Goal: Task Accomplishment & Management: Use online tool/utility

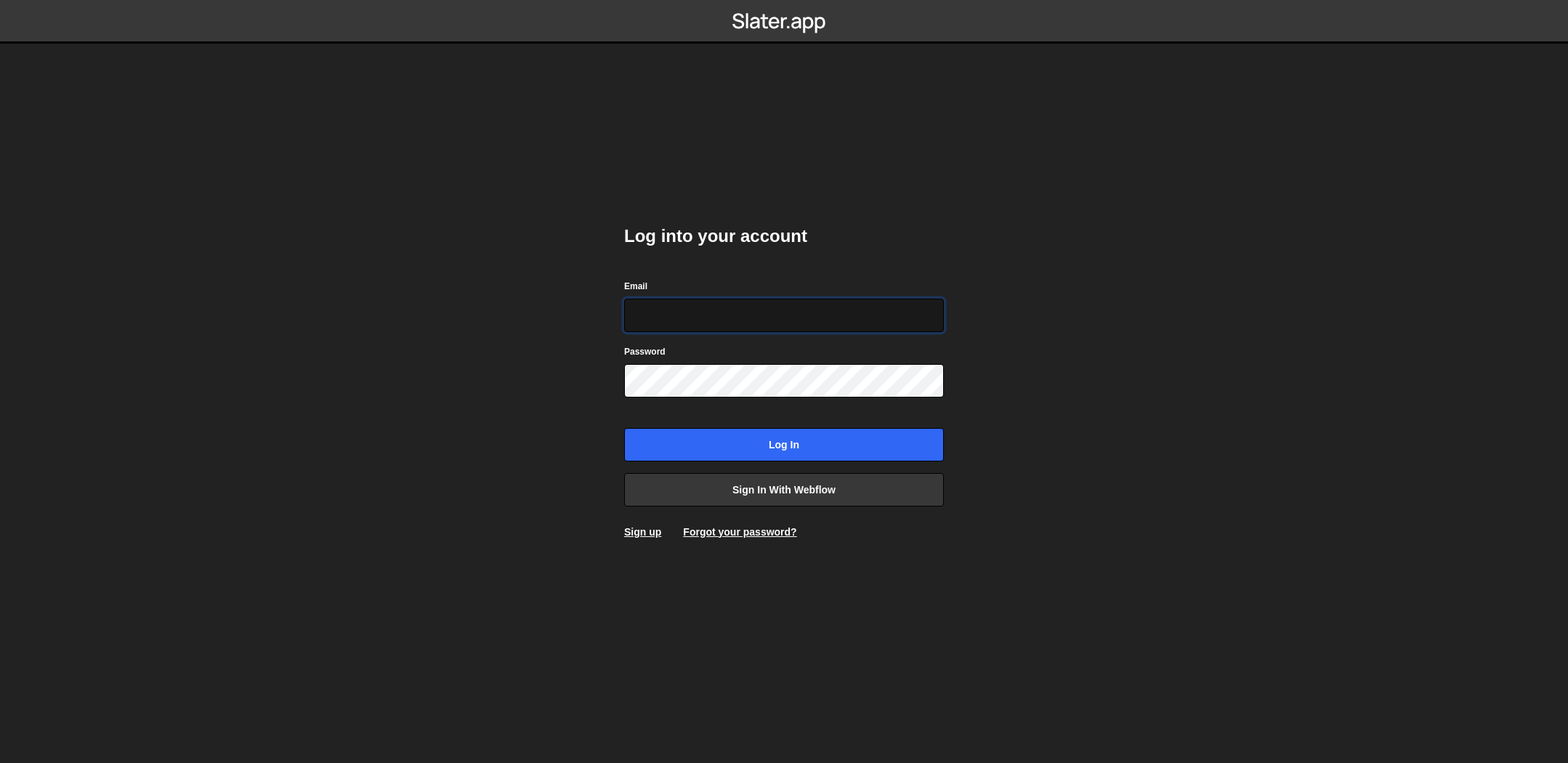
type input "pierre.lovenfosse@gmail.com"
drag, startPoint x: 790, startPoint y: 320, endPoint x: 798, endPoint y: 317, distance: 8.5
click at [792, 319] on input "pierre.lovenfosse@gmail.com" at bounding box center [783, 316] width 319 height 34
drag, startPoint x: 589, startPoint y: 299, endPoint x: 532, endPoint y: 298, distance: 57.0
click at [532, 298] on body "Log into your account Email pierre.lovenfosse@gmail.com Password Log in Sign in…" at bounding box center [784, 381] width 1568 height 763
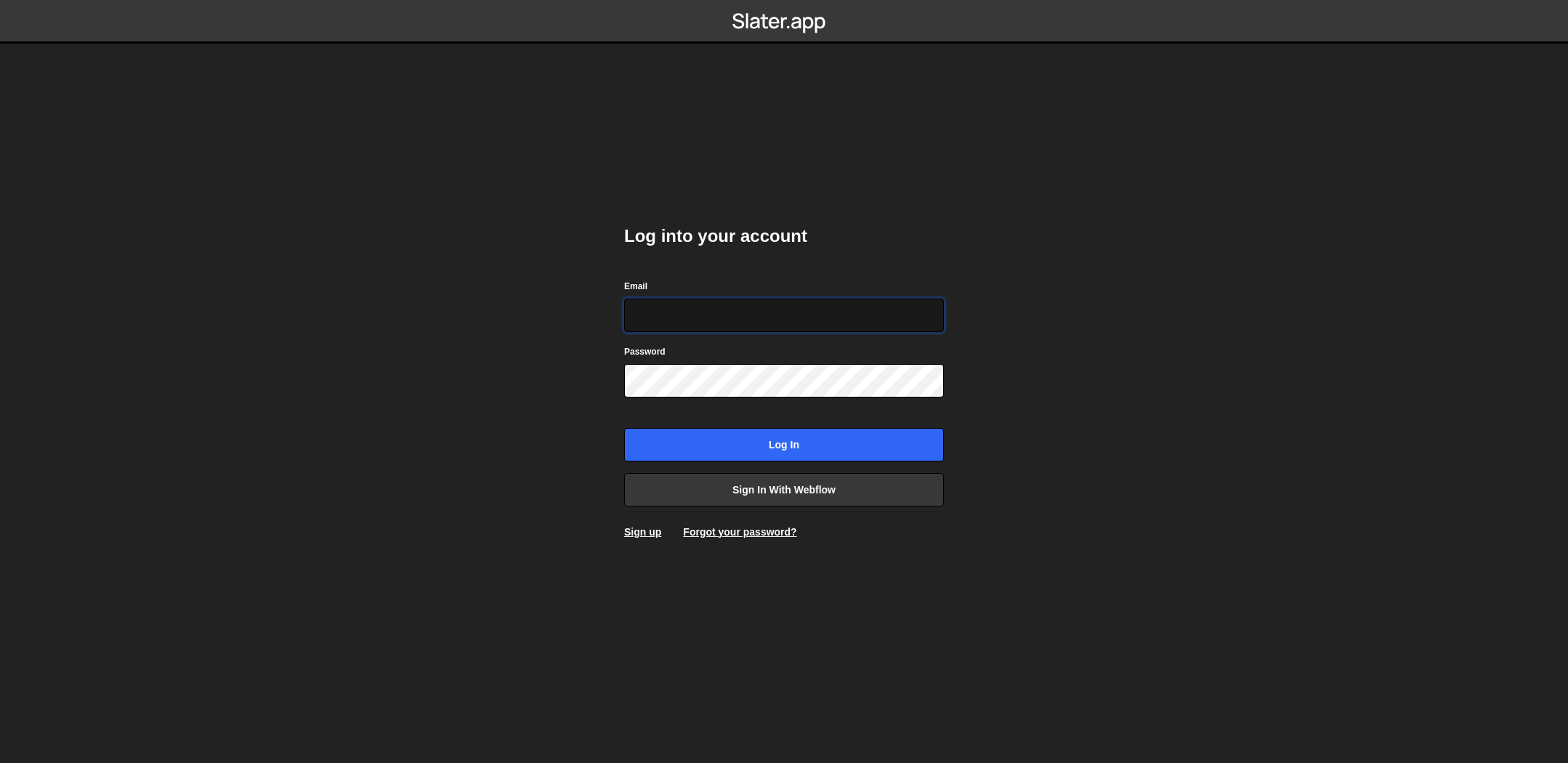
type input "hello@meetpilou.com"
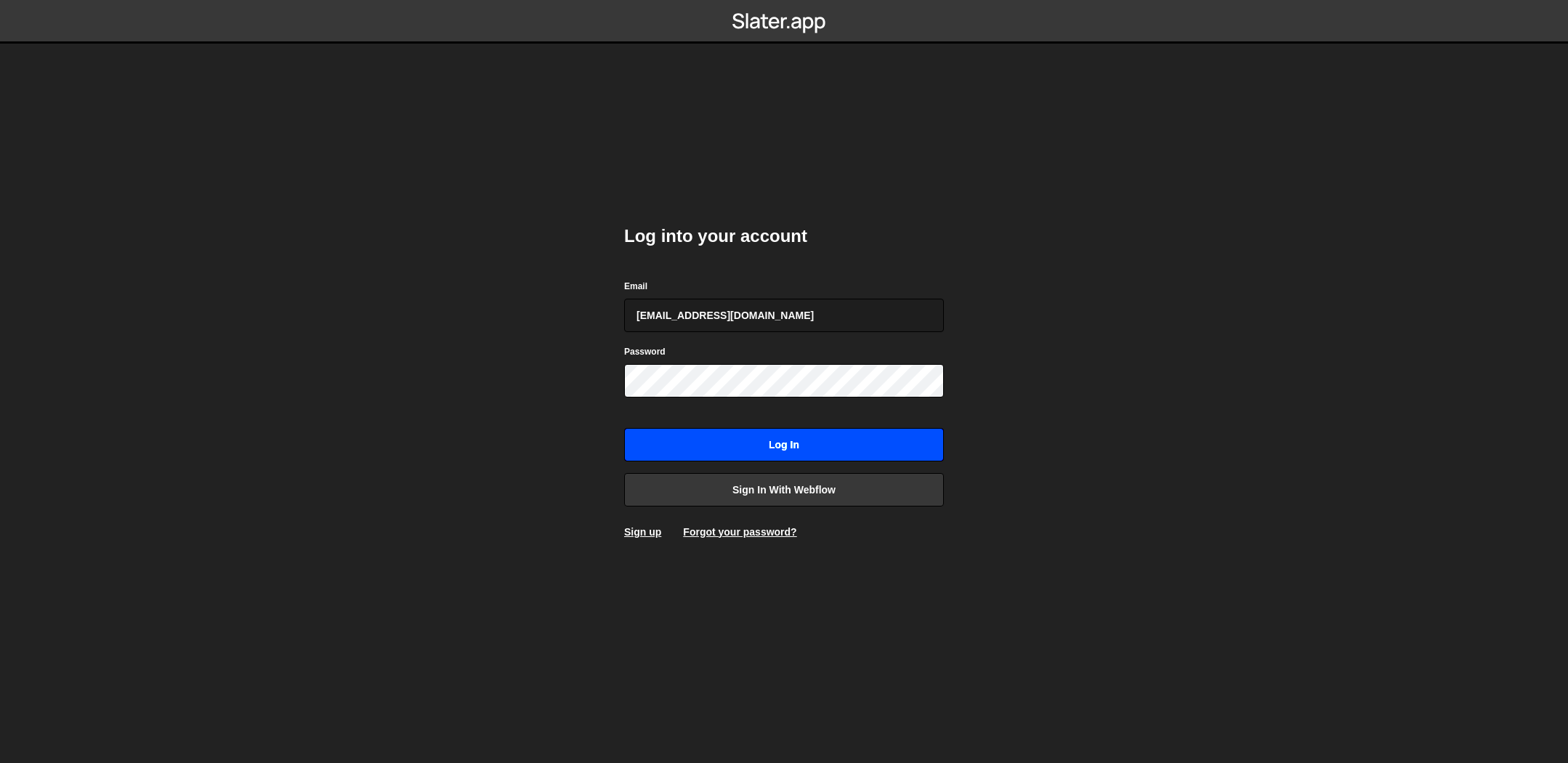
click at [766, 442] on input "Log in" at bounding box center [783, 445] width 319 height 34
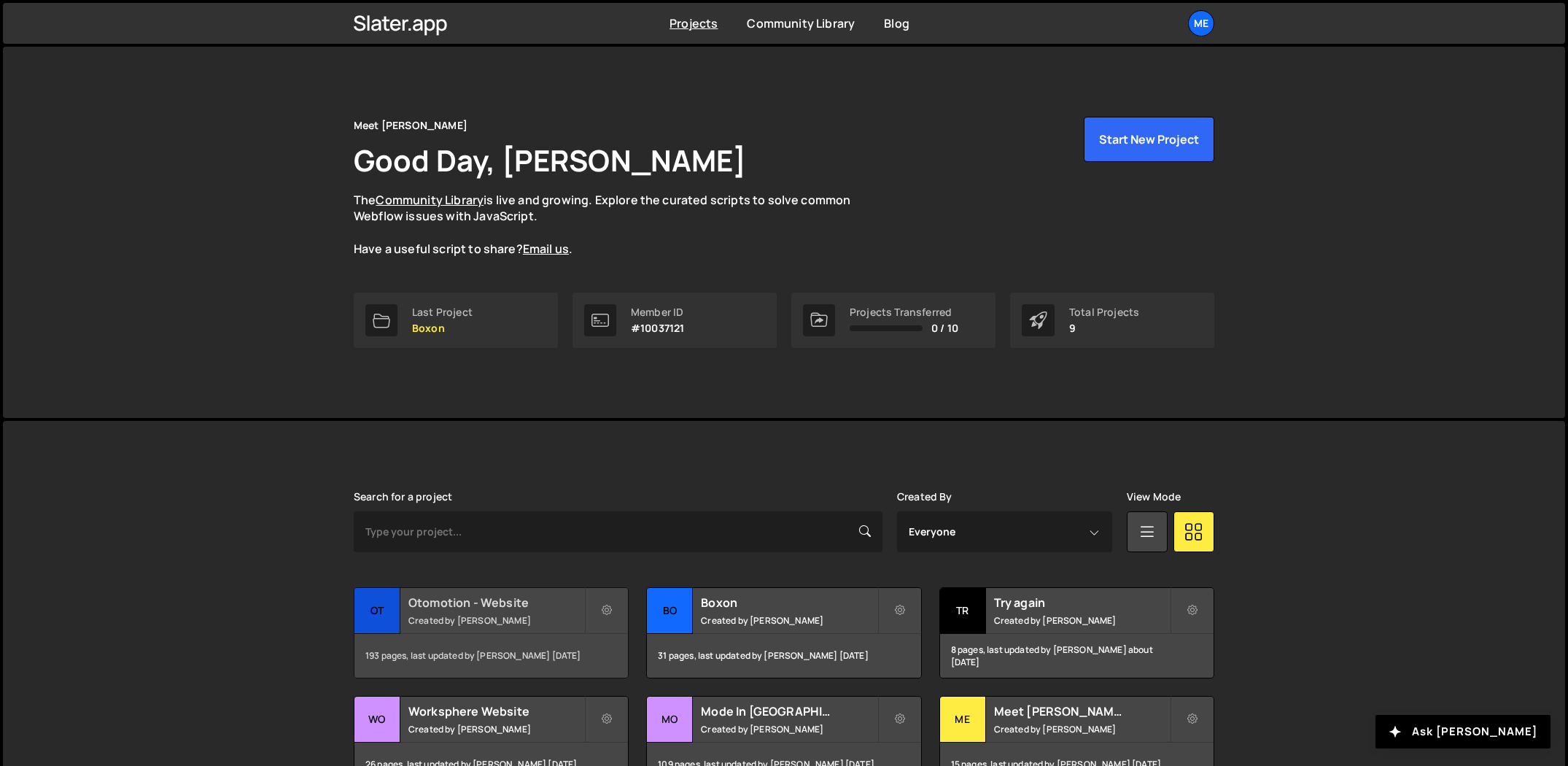
click at [471, 605] on h2 "Otomotion - Website" at bounding box center [496, 602] width 176 height 16
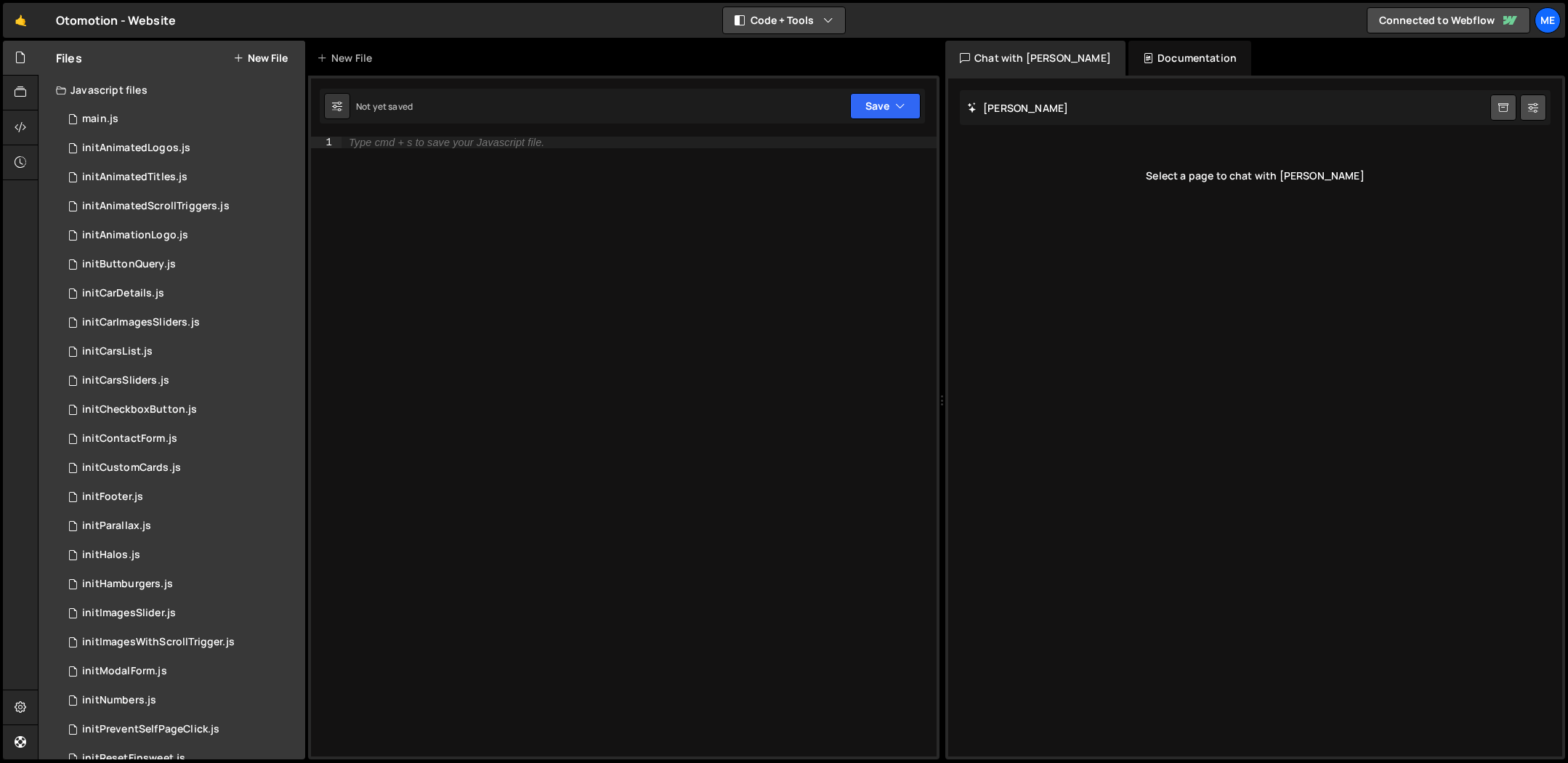
drag, startPoint x: 765, startPoint y: 16, endPoint x: 773, endPoint y: 49, distance: 34.0
click at [765, 16] on button "Code + Tools" at bounding box center [783, 20] width 122 height 26
drag, startPoint x: 772, startPoint y: 53, endPoint x: 736, endPoint y: 72, distance: 40.7
click at [772, 53] on button "Code Only" at bounding box center [784, 52] width 122 height 26
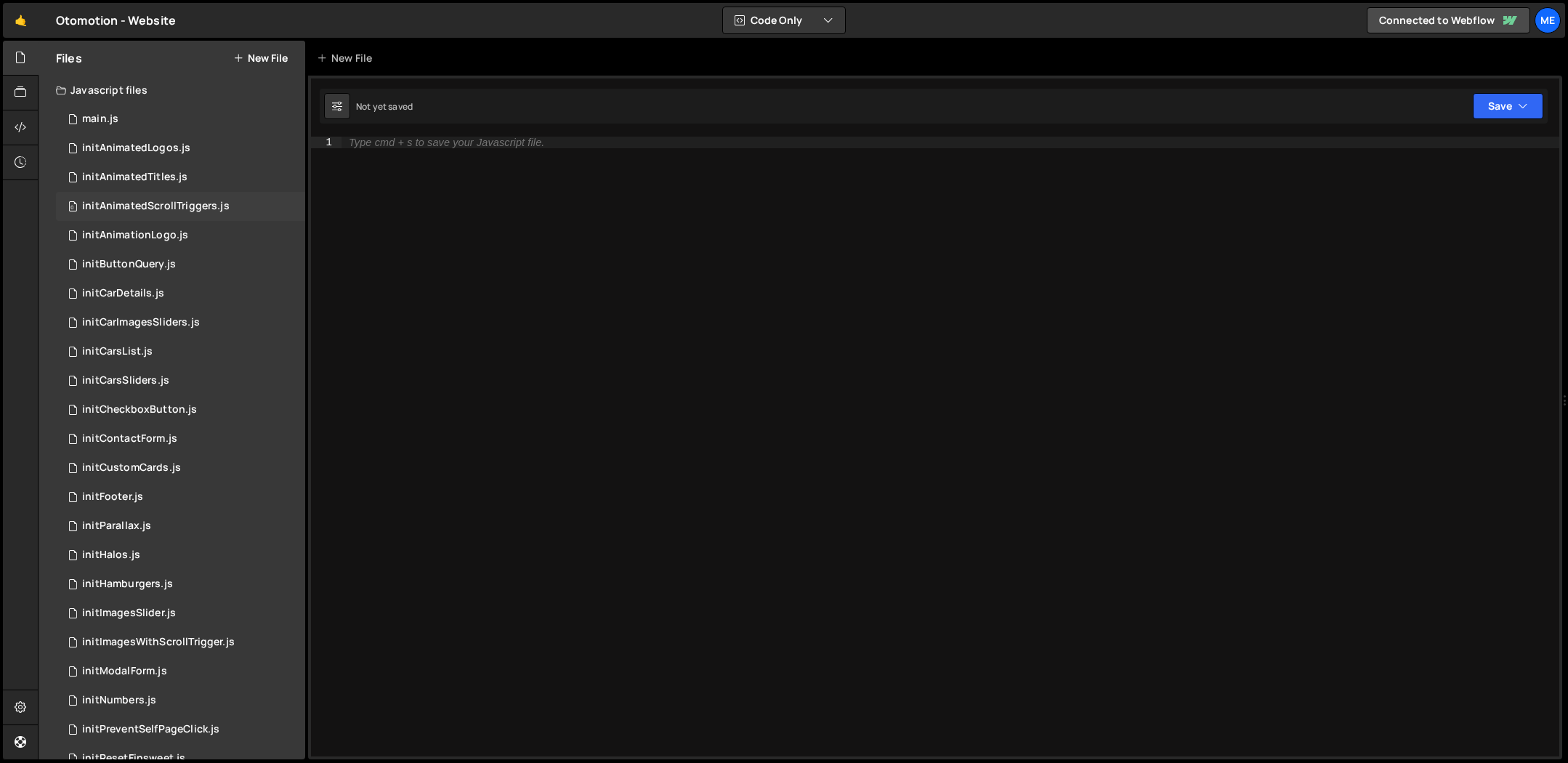
scroll to position [2, 0]
click at [106, 111] on div "main.js" at bounding box center [100, 118] width 36 height 13
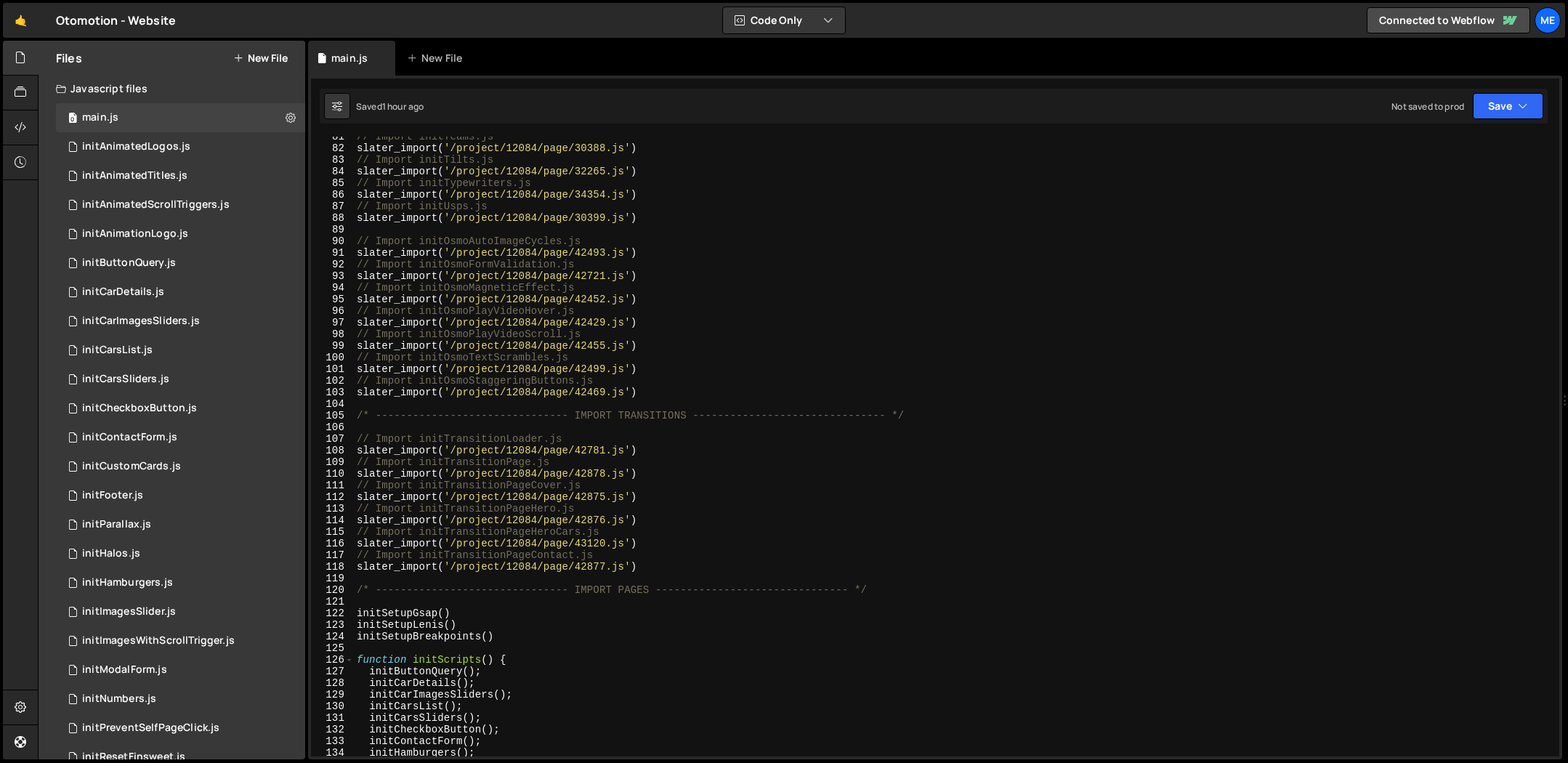
scroll to position [1355, 0]
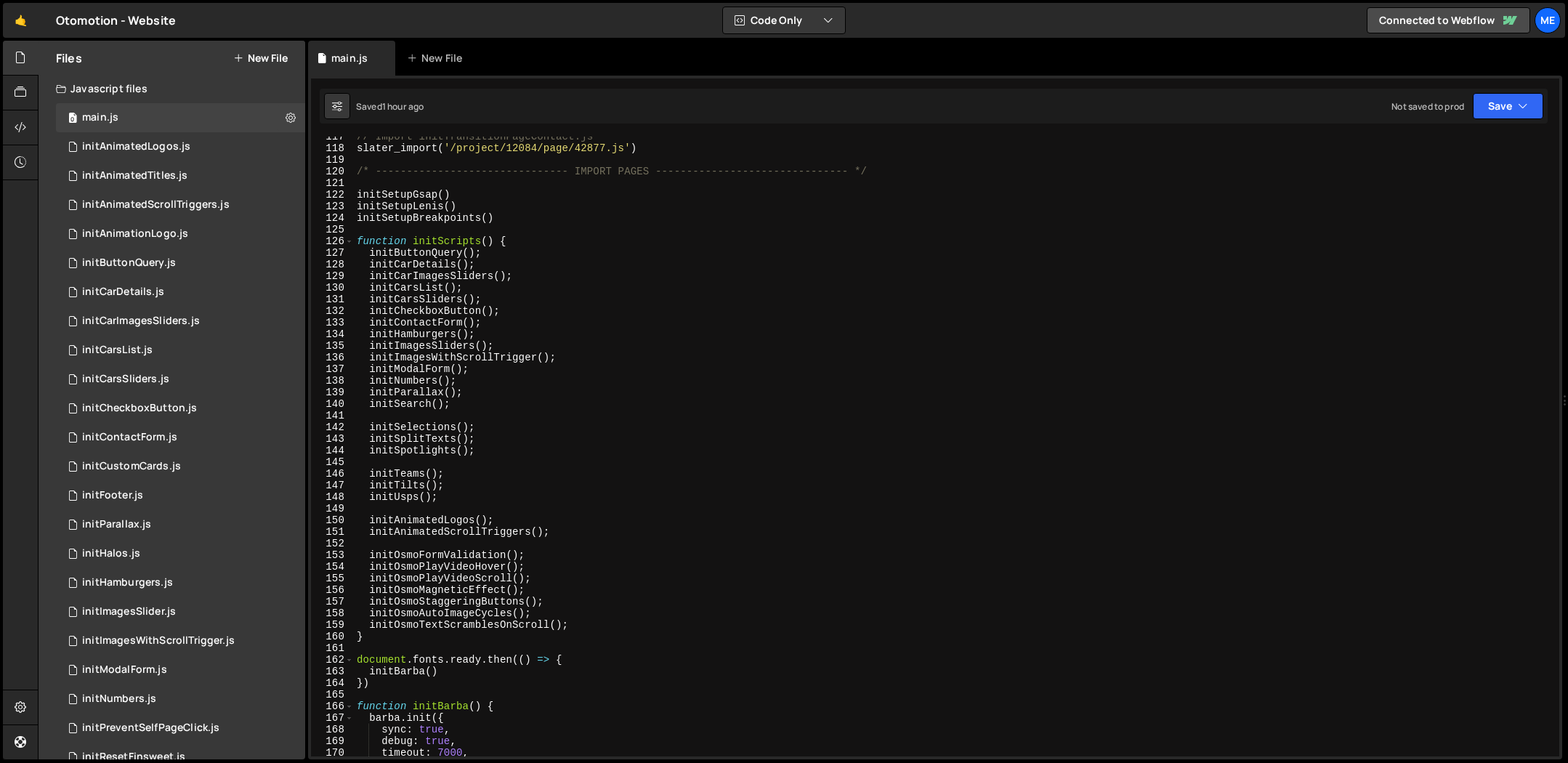
click at [367, 386] on div "// Import initTransitionPageContact.js slater_import ( '/project/12084/page/428…" at bounding box center [954, 452] width 1200 height 644
click at [441, 394] on div "// Import initTransitionPageContact.js slater_import ( '/project/12084/page/428…" at bounding box center [954, 452] width 1200 height 644
type textarea "initParallax();"
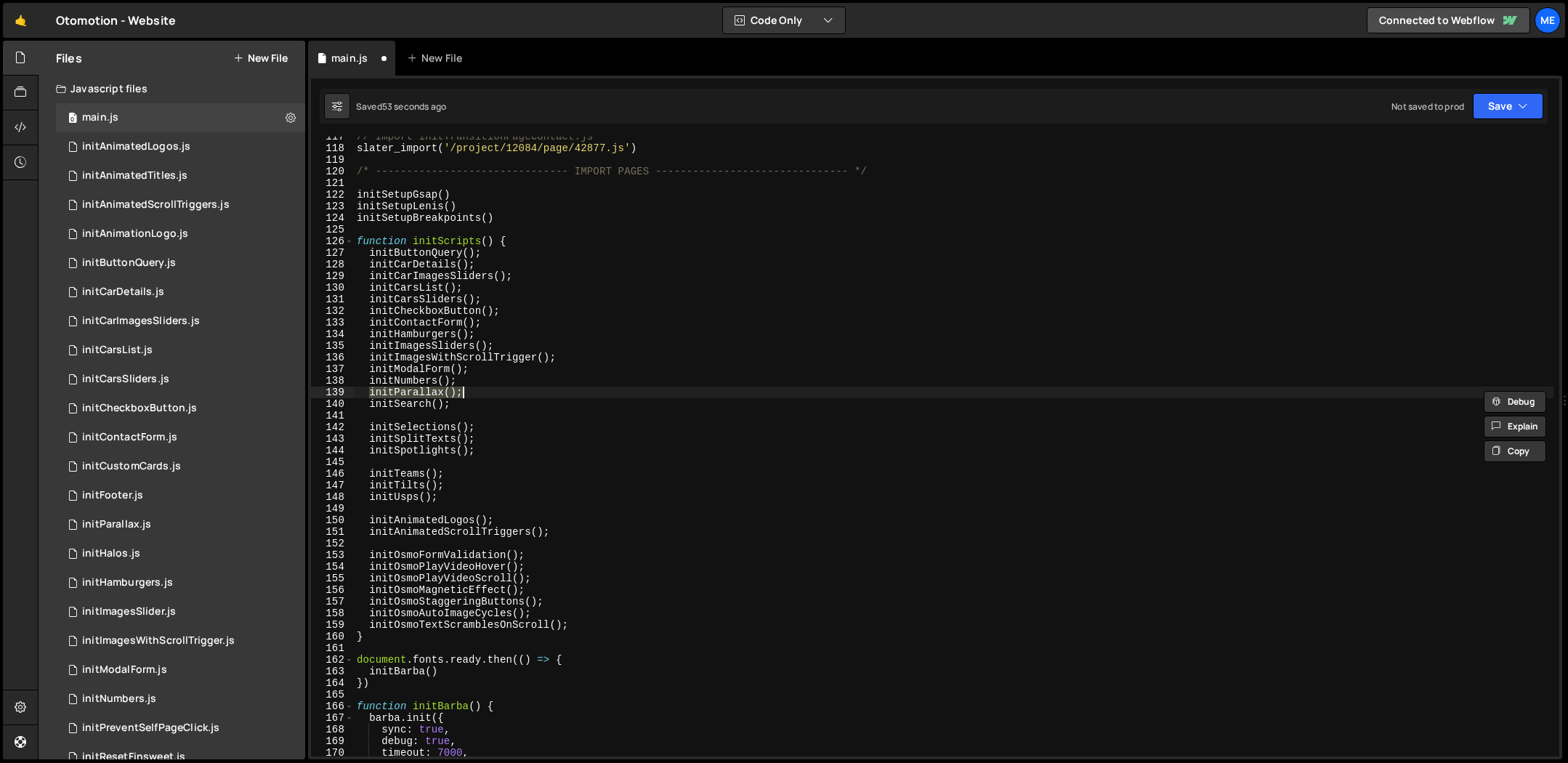
scroll to position [0, 0]
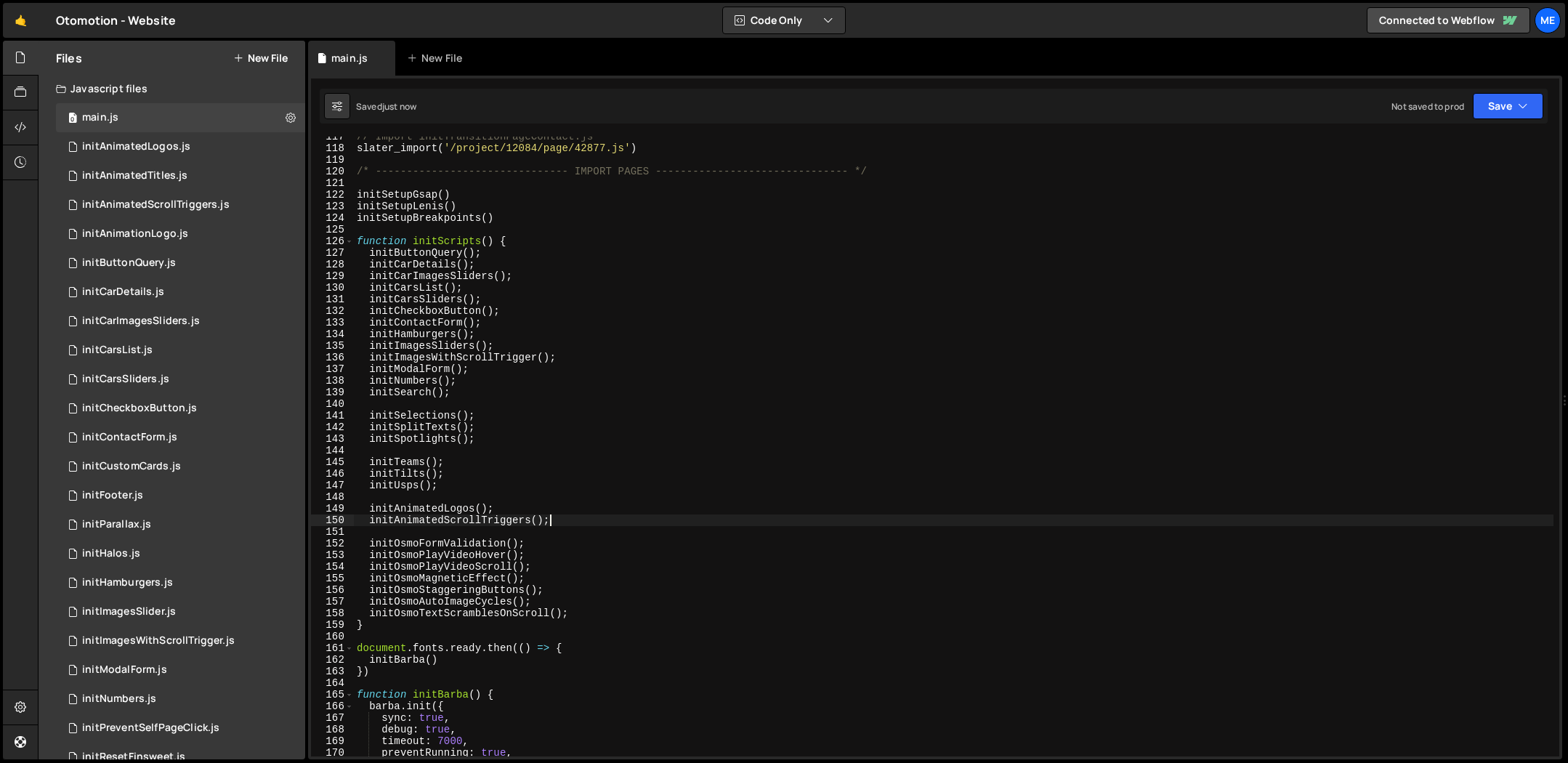
click at [592, 522] on div "// Import initTransitionPageContact.js slater_import ( '/project/12084/page/428…" at bounding box center [954, 452] width 1200 height 644
type textarea "initAnimatedScrollTriggers();"
paste textarea "initParallax();"
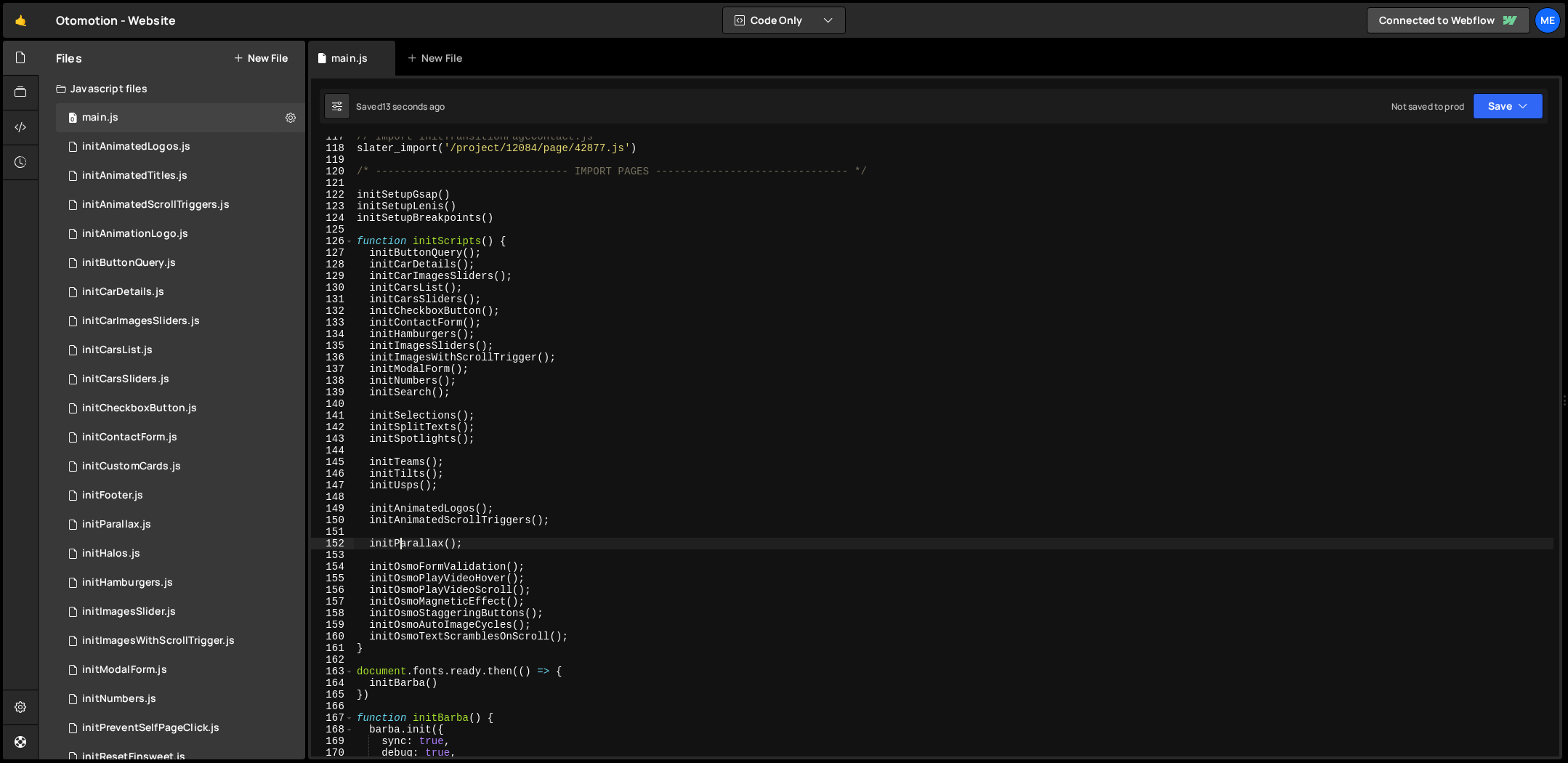
click at [399, 545] on div "// Import initTransitionPageContact.js slater_import ( '/project/12084/page/428…" at bounding box center [954, 452] width 1200 height 644
drag, startPoint x: 153, startPoint y: 526, endPoint x: 193, endPoint y: 530, distance: 40.2
click at [153, 526] on div "0 initParallax.js 0" at bounding box center [181, 524] width 249 height 29
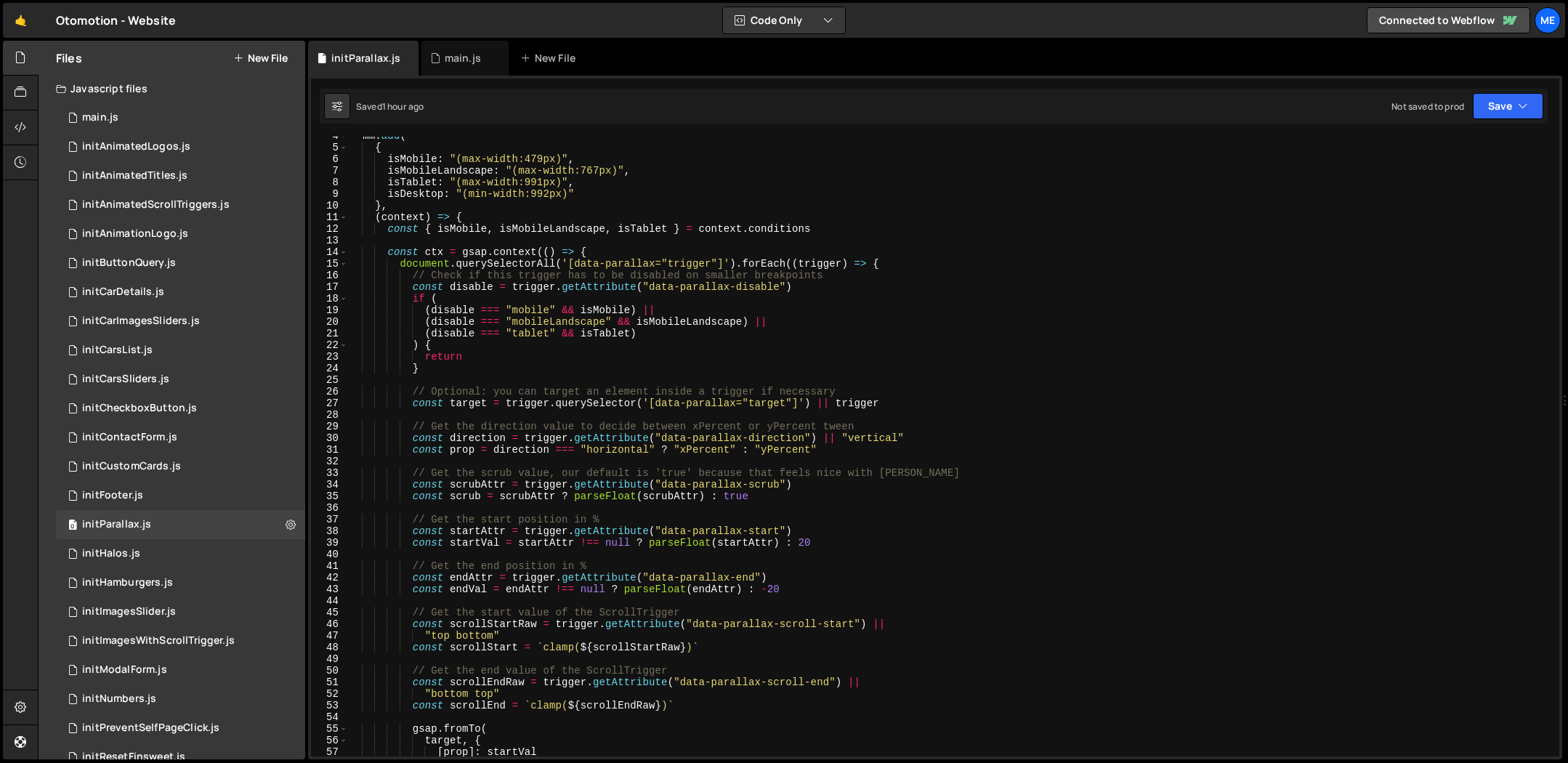
scroll to position [47, 0]
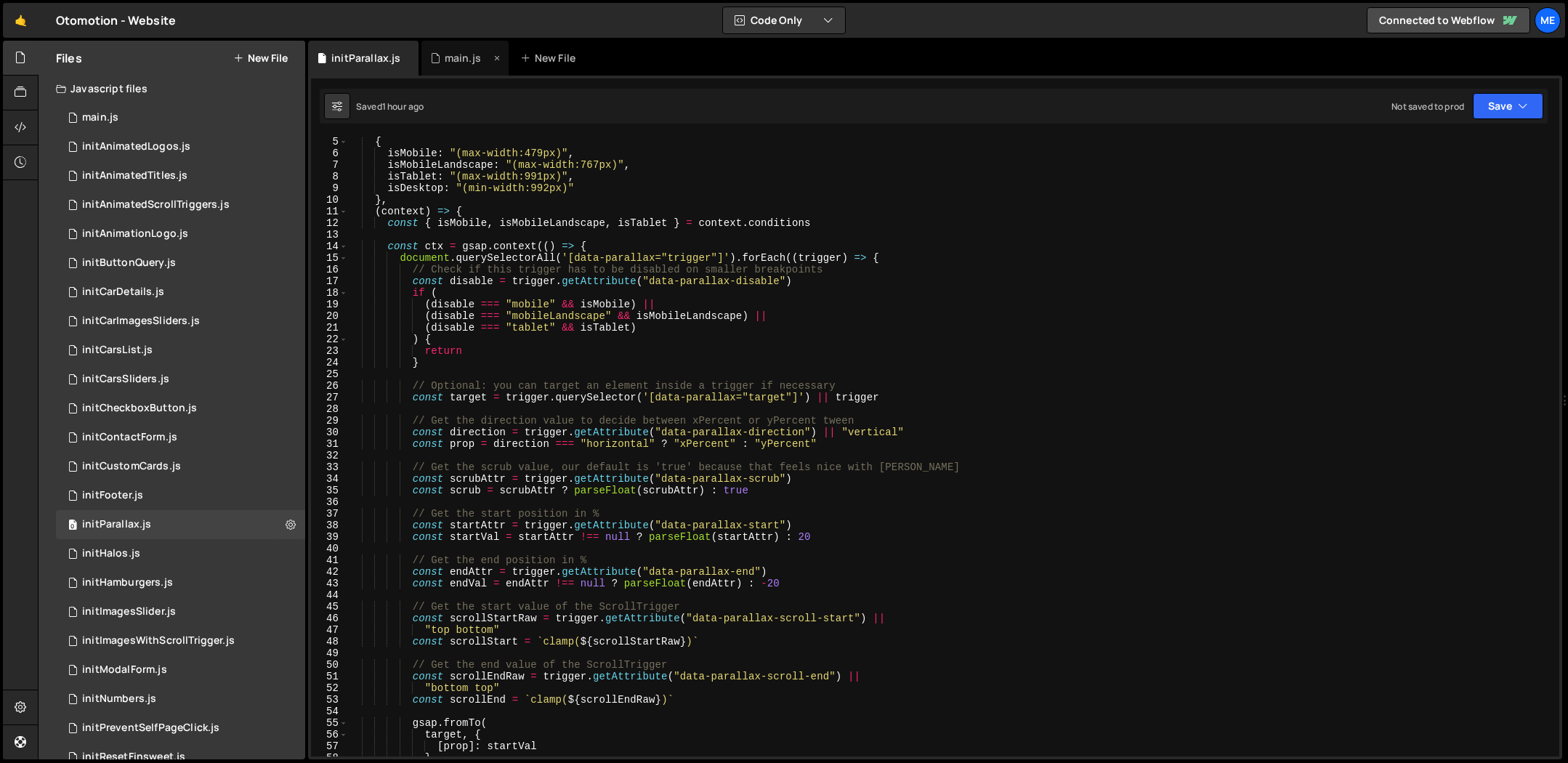
click at [463, 57] on div "main.js" at bounding box center [463, 58] width 36 height 14
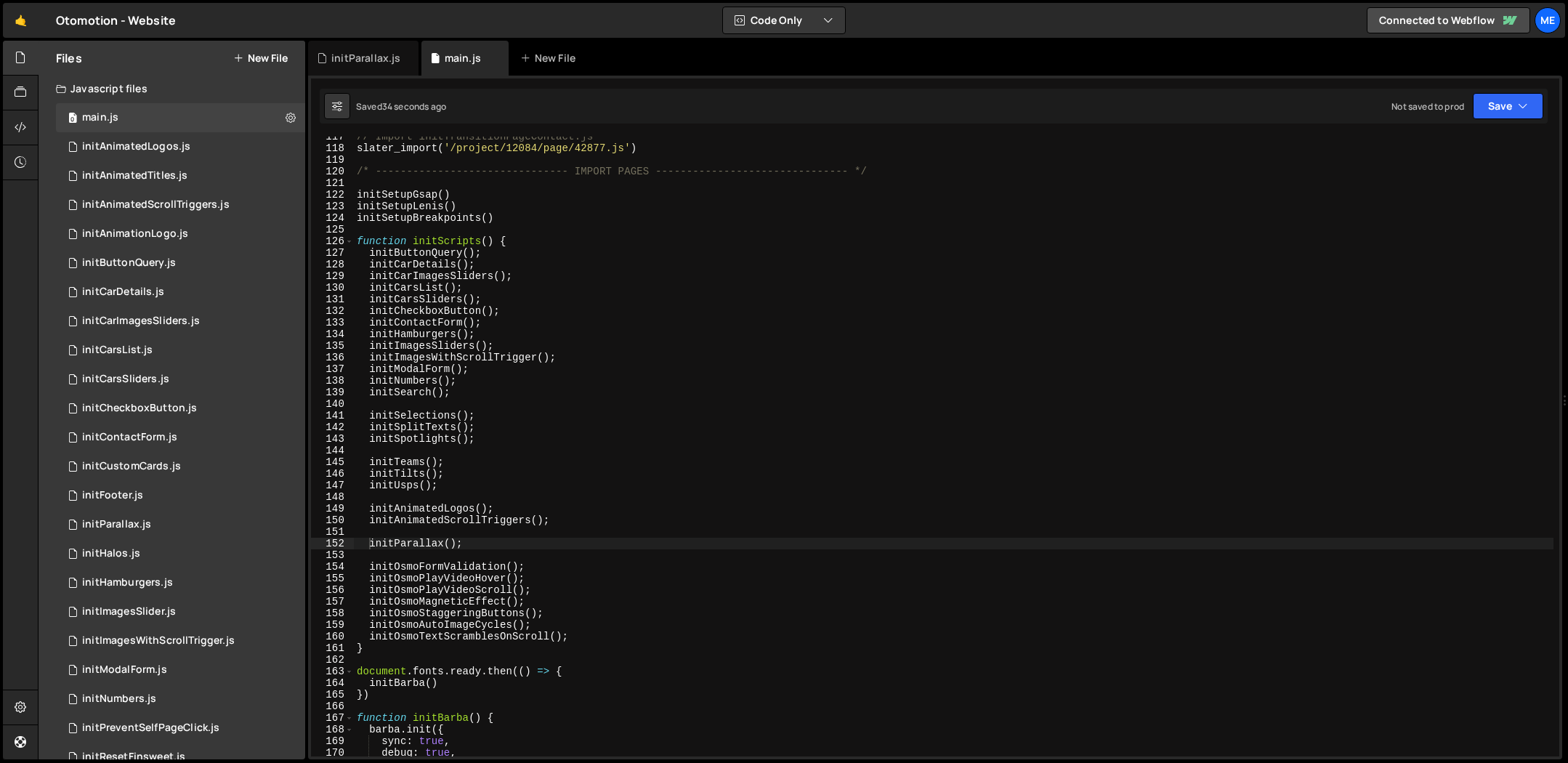
drag, startPoint x: 369, startPoint y: 546, endPoint x: 404, endPoint y: 541, distance: 35.4
click at [368, 545] on div "// Import initTransitionPageContact.js slater_import ( '/project/12084/page/428…" at bounding box center [954, 452] width 1200 height 644
type textarea "initParallax();"
click at [381, 63] on div "initParallax.js" at bounding box center [366, 58] width 69 height 14
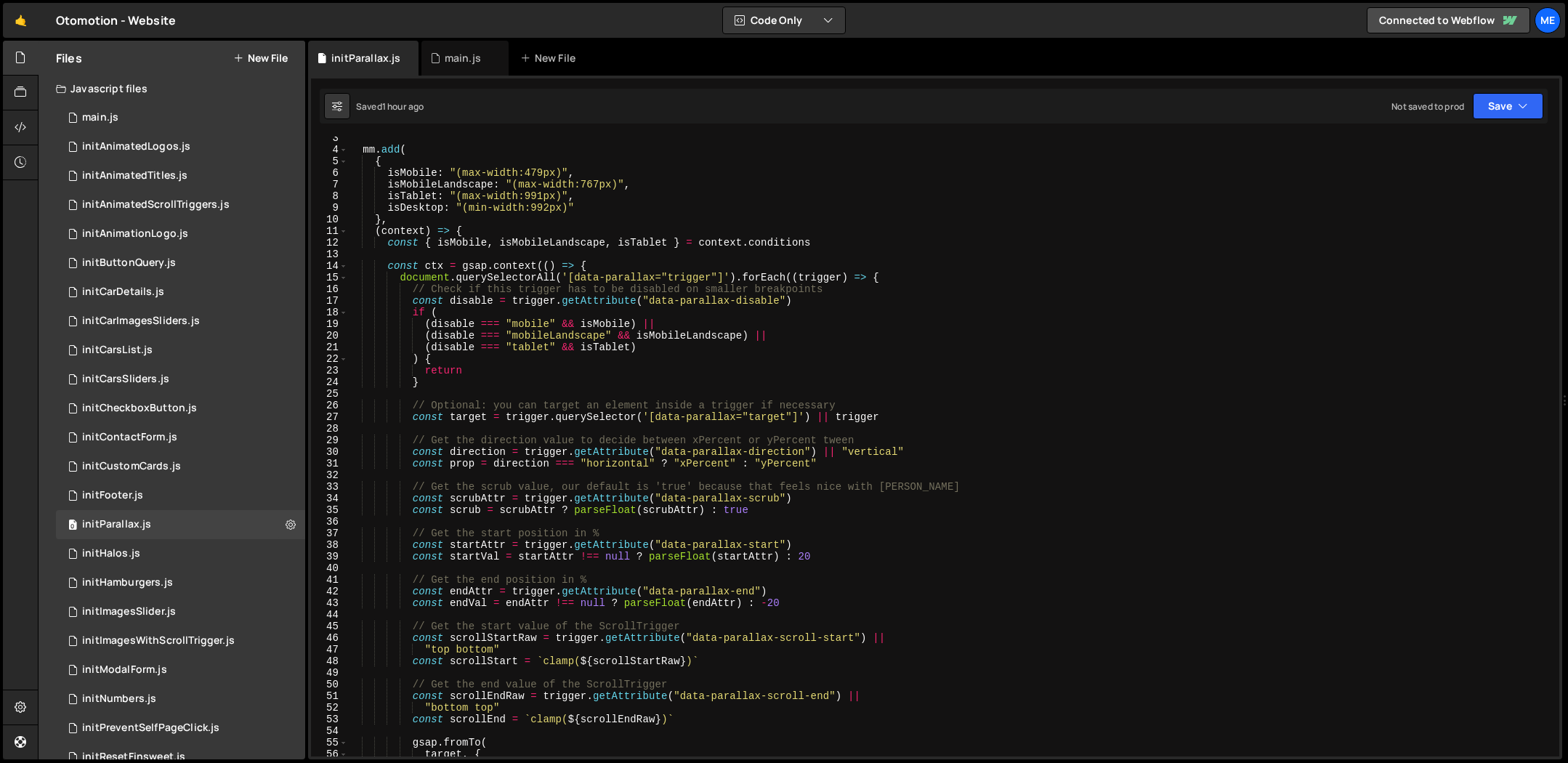
scroll to position [0, 0]
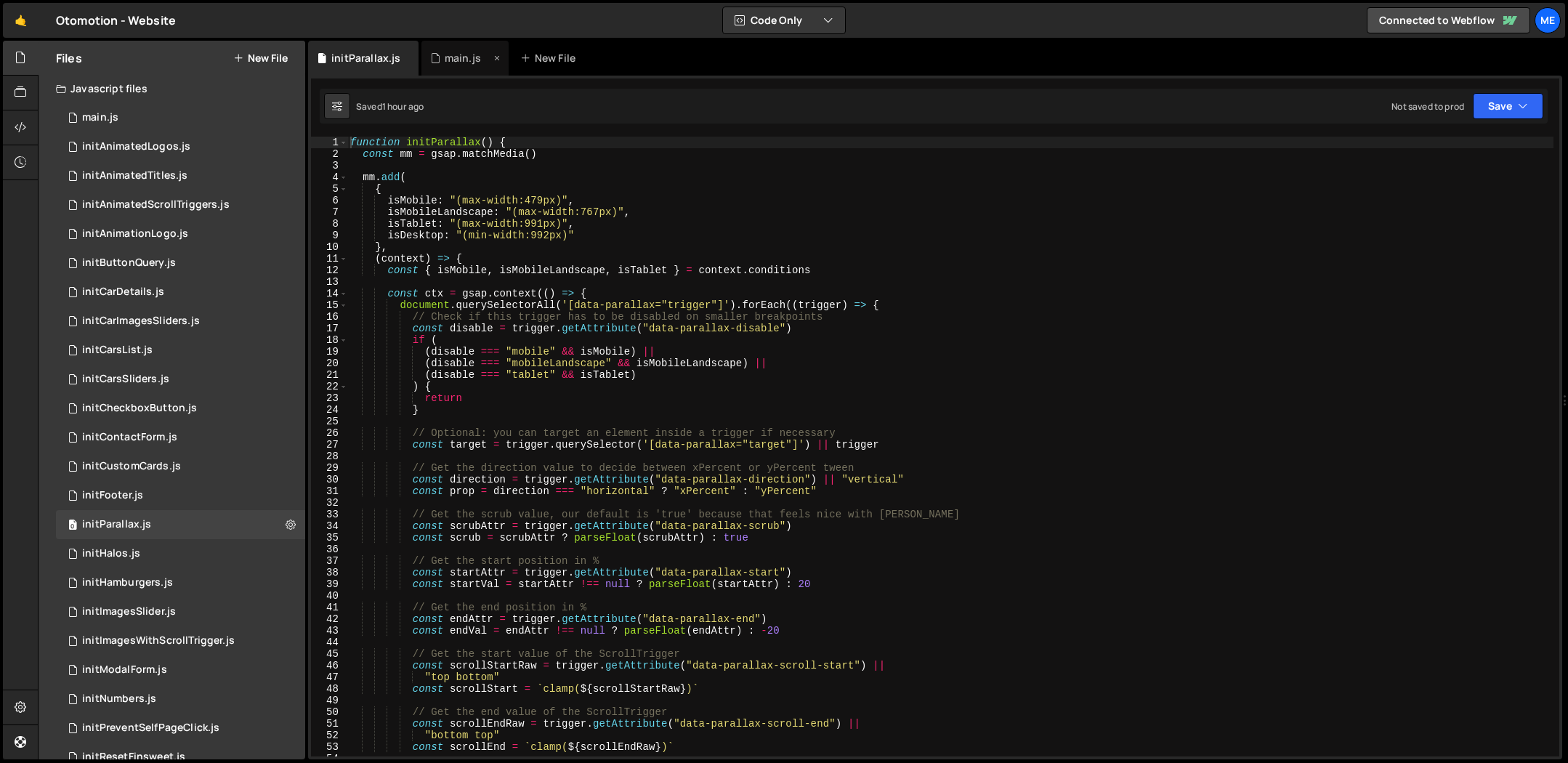
click at [463, 53] on div "main.js" at bounding box center [463, 58] width 36 height 14
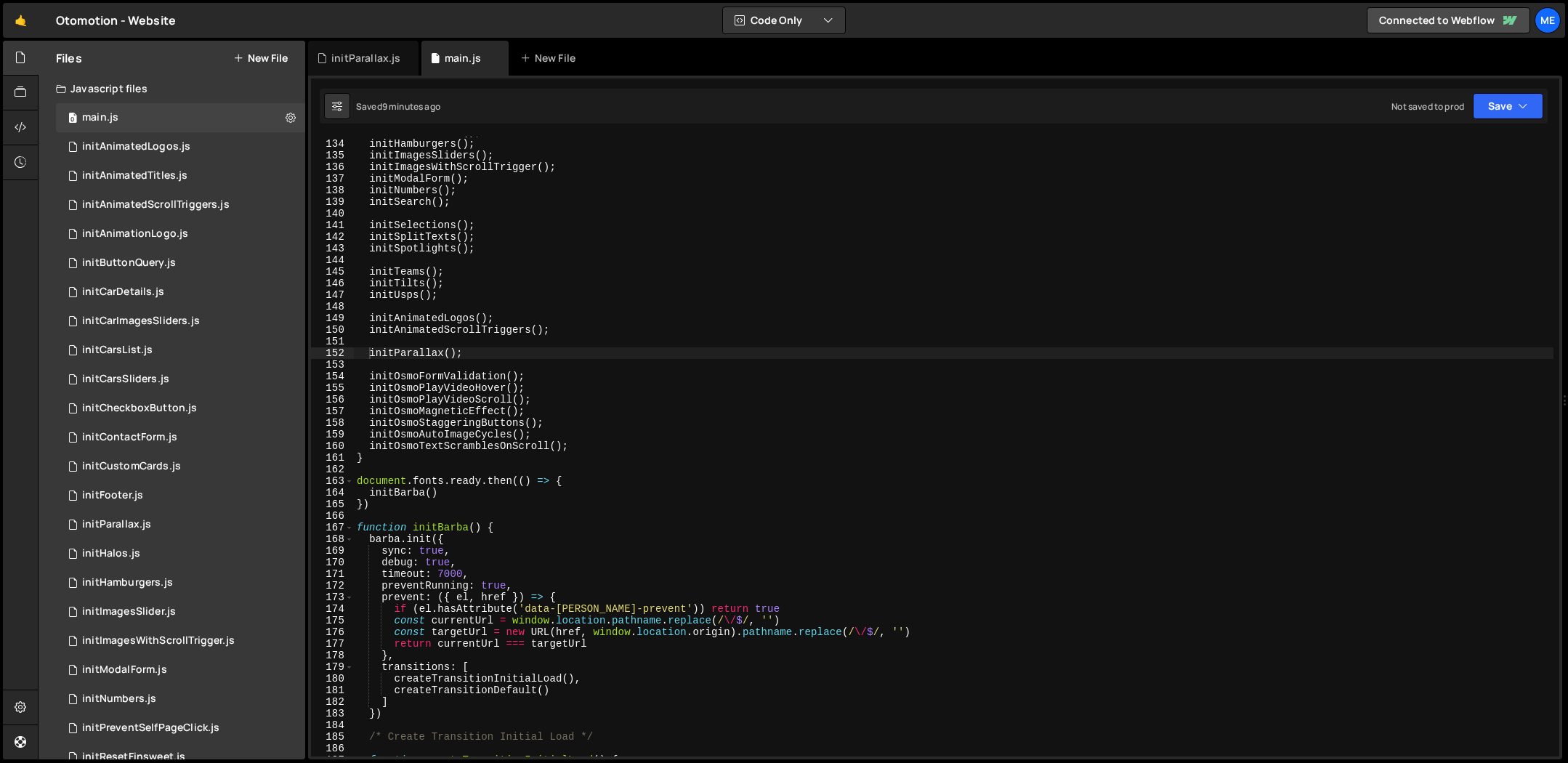
scroll to position [1546, 0]
click at [493, 353] on div "initContactForm ( ) ; initHamburgers ( ) ; initImagesSliders ( ) ; initImagesWi…" at bounding box center [954, 448] width 1200 height 644
click at [651, 455] on div "initContactForm ( ) ; initHamburgers ( ) ; initImagesSliders ( ) ; initImagesWi…" at bounding box center [954, 448] width 1200 height 644
type textarea "initOsmoTextScramblesOnScroll();"
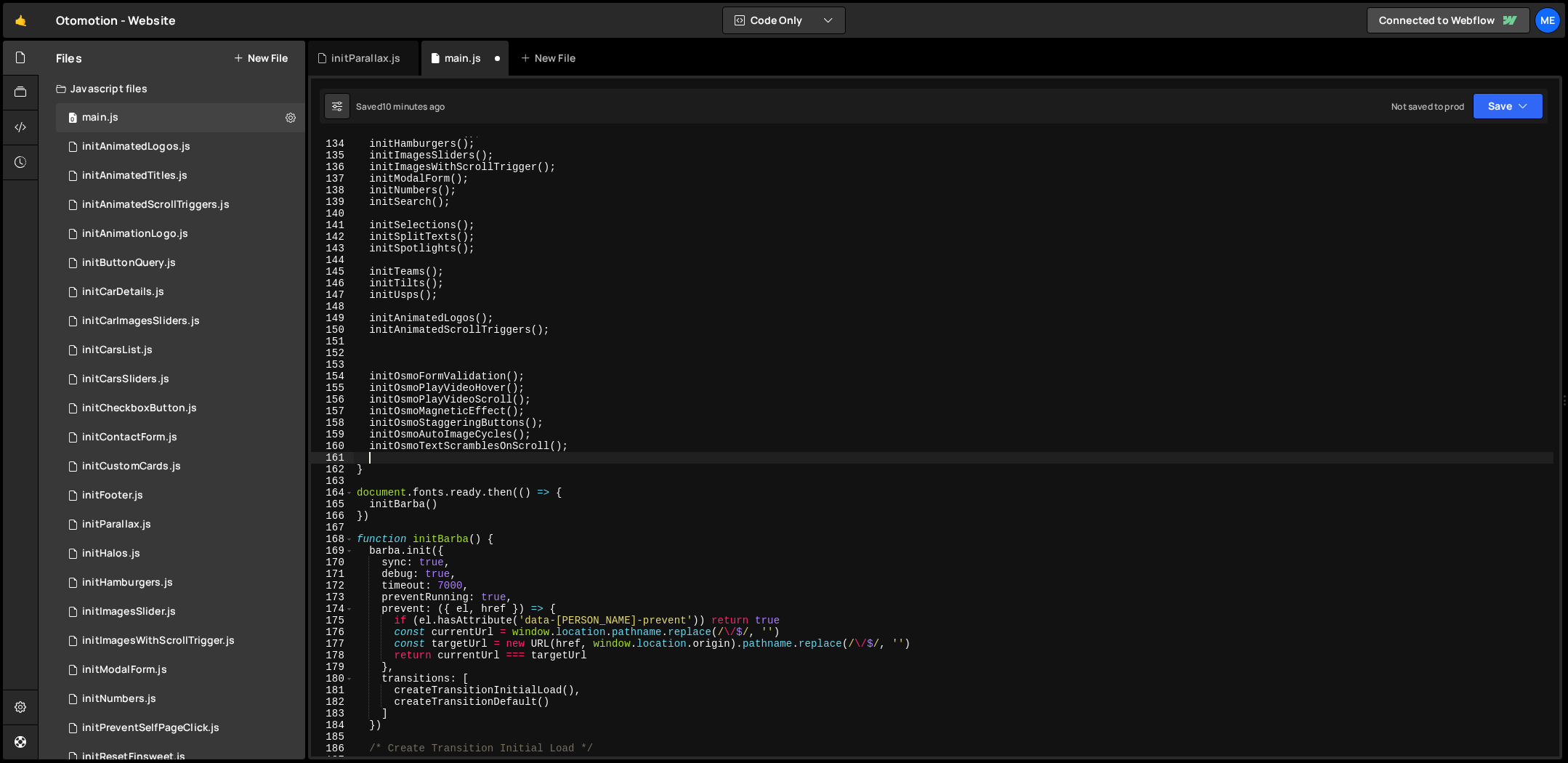
paste textarea "initParallax();"
type textarea "initParallax();"
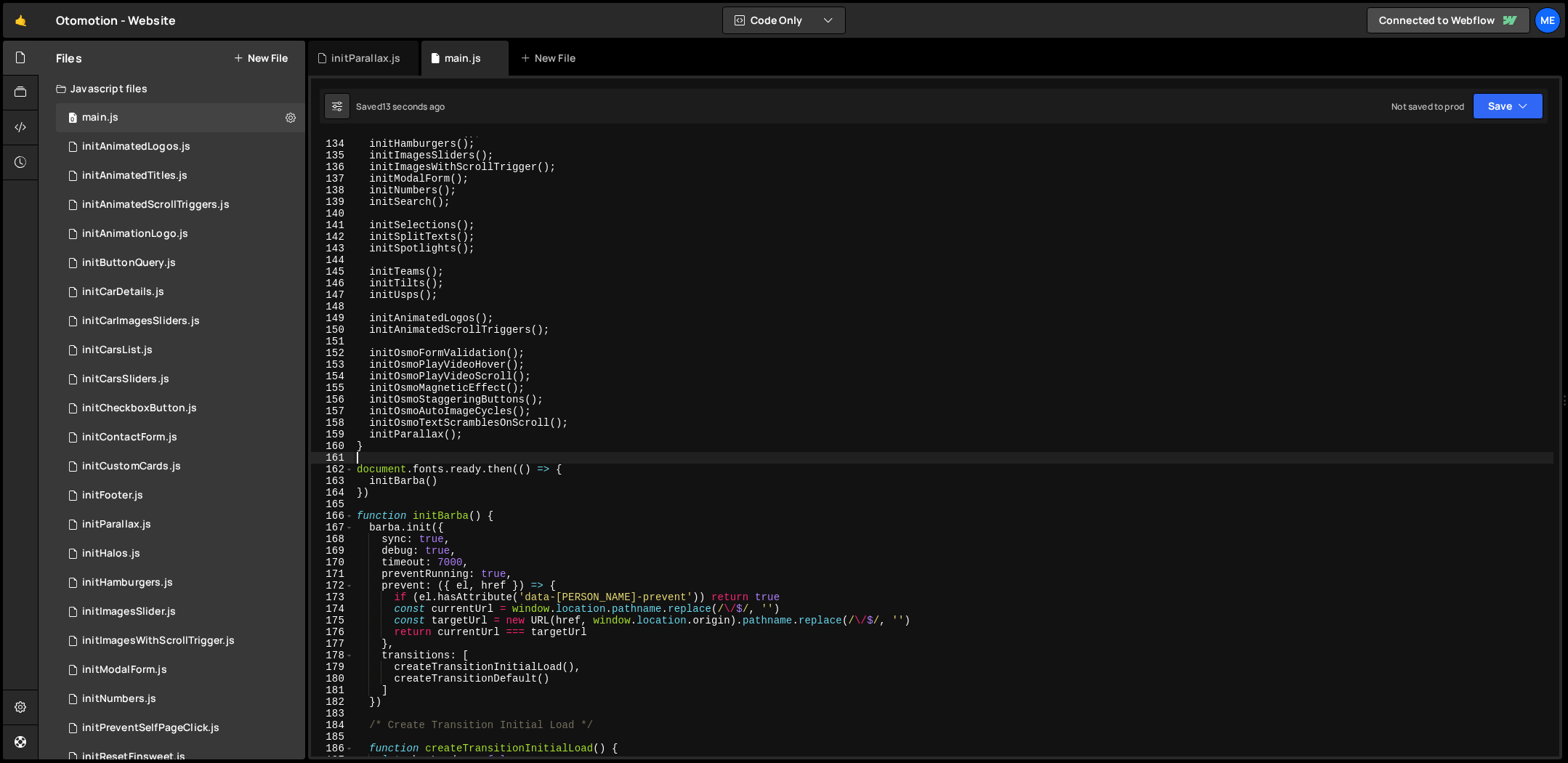
click at [489, 440] on div "initContactForm ( ) ; initHamburgers ( ) ; initImagesSliders ( ) ; initImagesWi…" at bounding box center [954, 448] width 1200 height 644
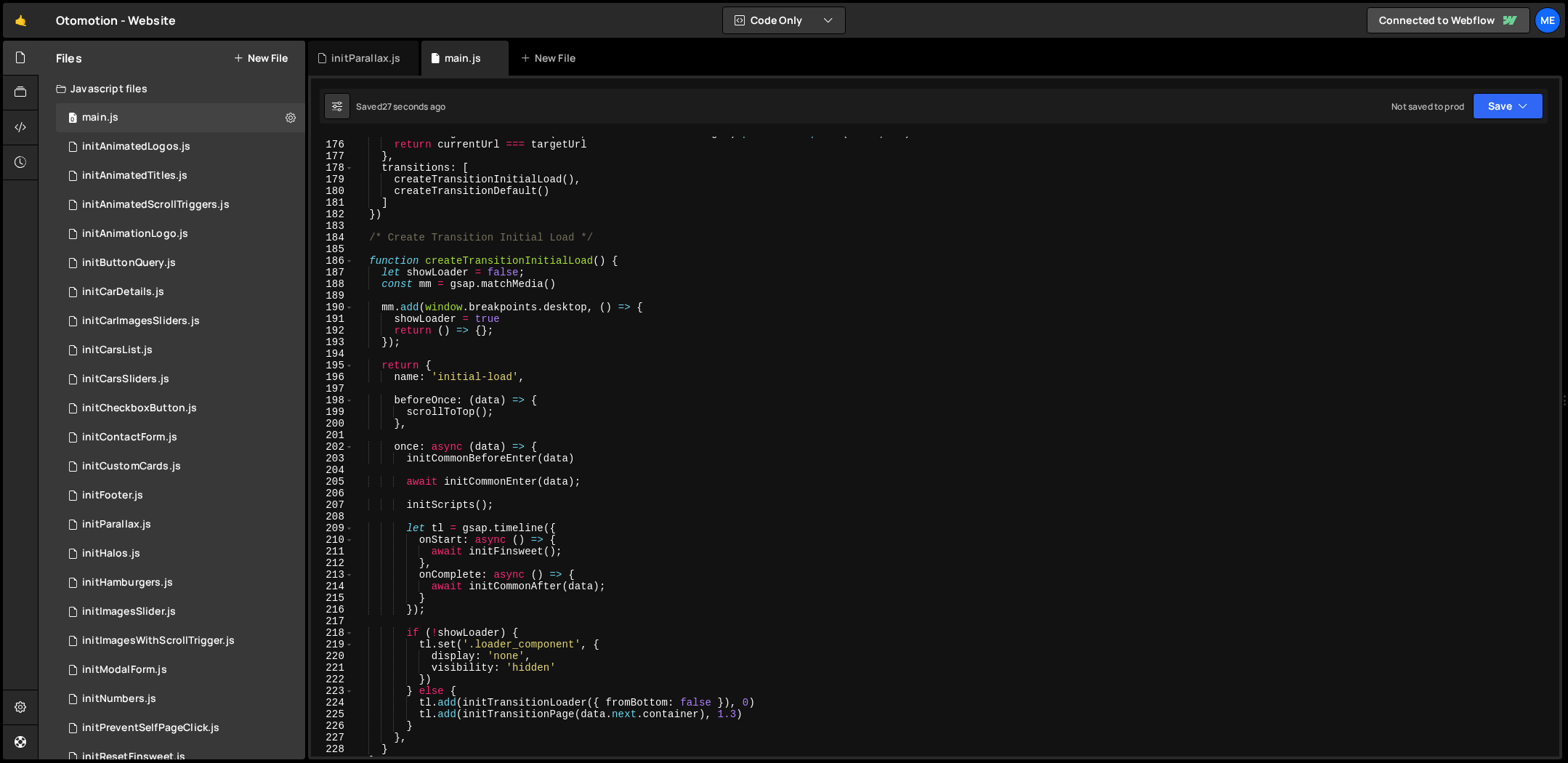
scroll to position [2035, 0]
click at [502, 482] on div "const targetUrl = new URL ( href , window . location . origin ) . pathname . re…" at bounding box center [954, 446] width 1200 height 644
click at [521, 507] on div "const targetUrl = new URL ( href , window . location . origin ) . pathname . re…" at bounding box center [954, 446] width 1200 height 644
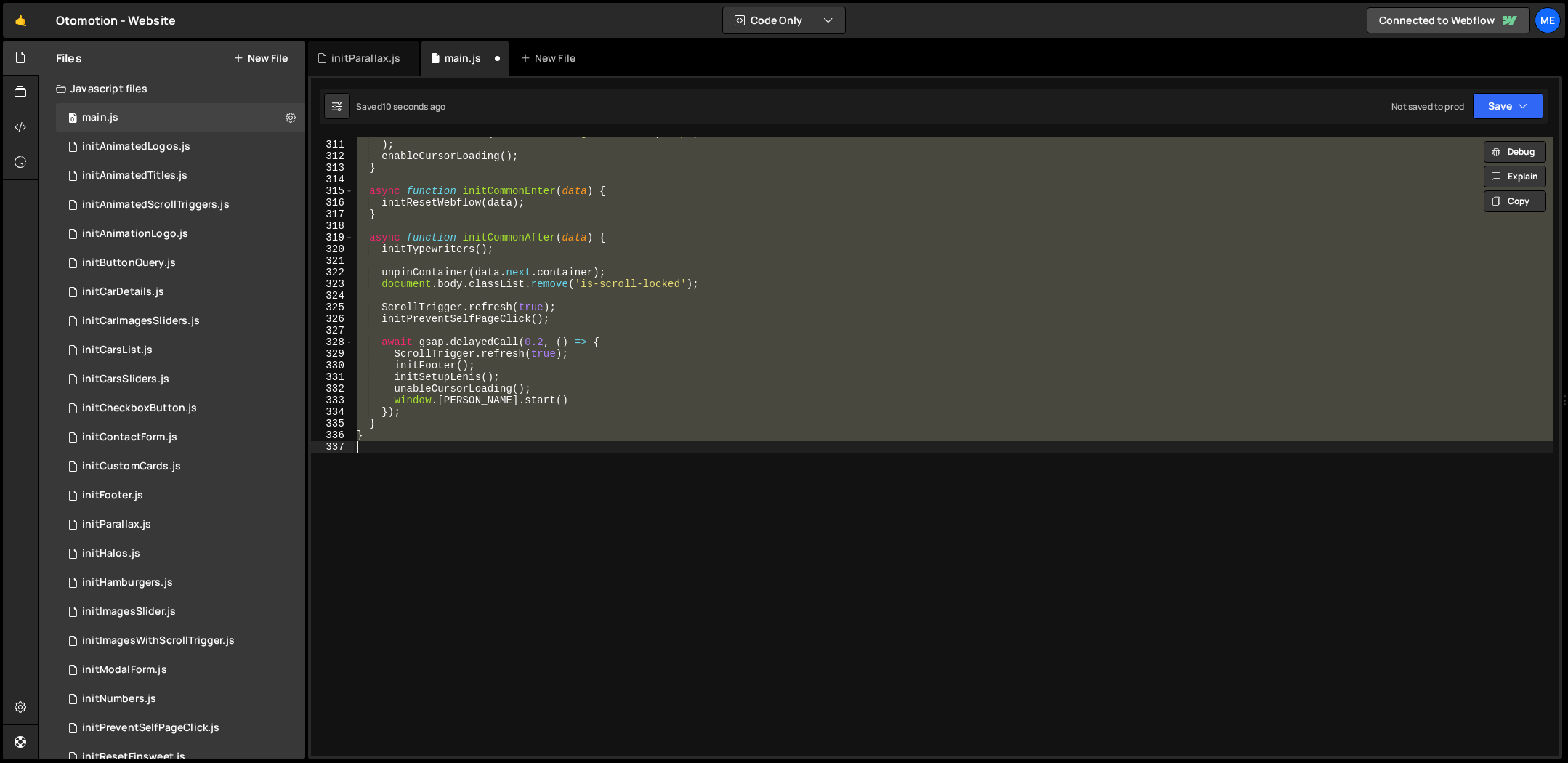
type textarea "initScripts();"
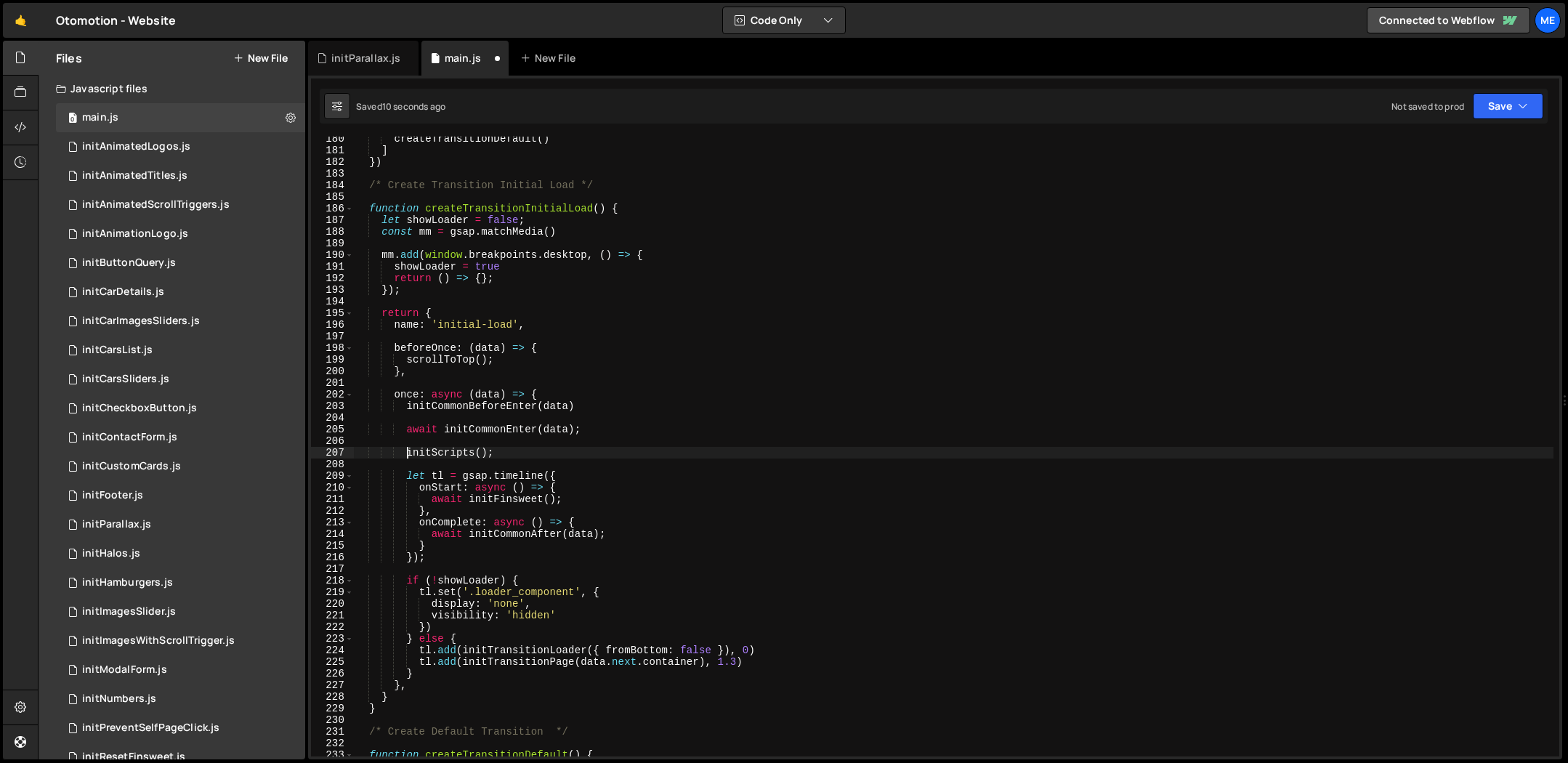
scroll to position [2086, 0]
click at [628, 453] on div "createTransitionDefault ( ) ] }) /* Create Transition Initial Load */ function …" at bounding box center [954, 454] width 1200 height 644
type textarea "await initFinsweet();"
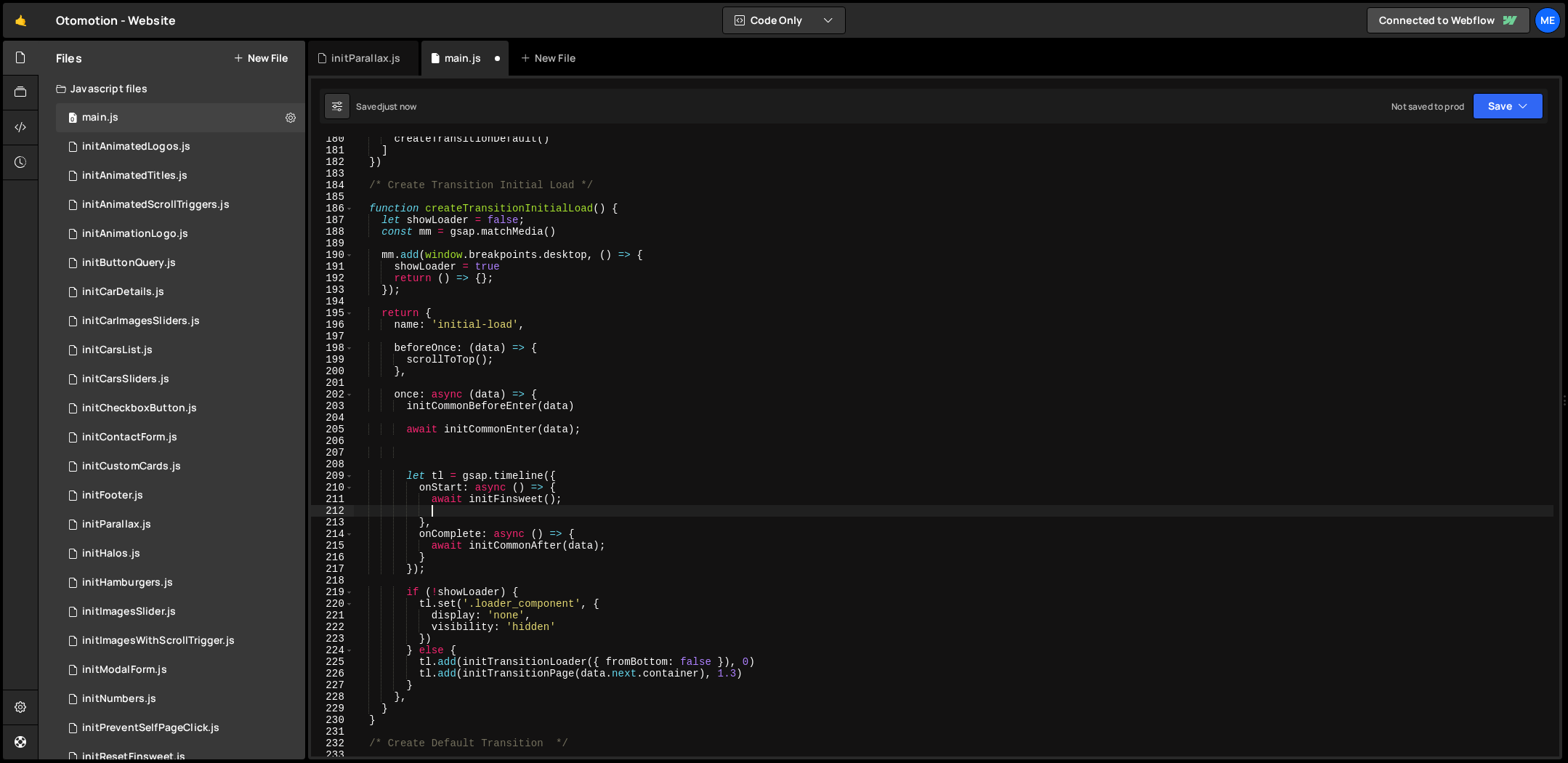
paste textarea "initScripts();"
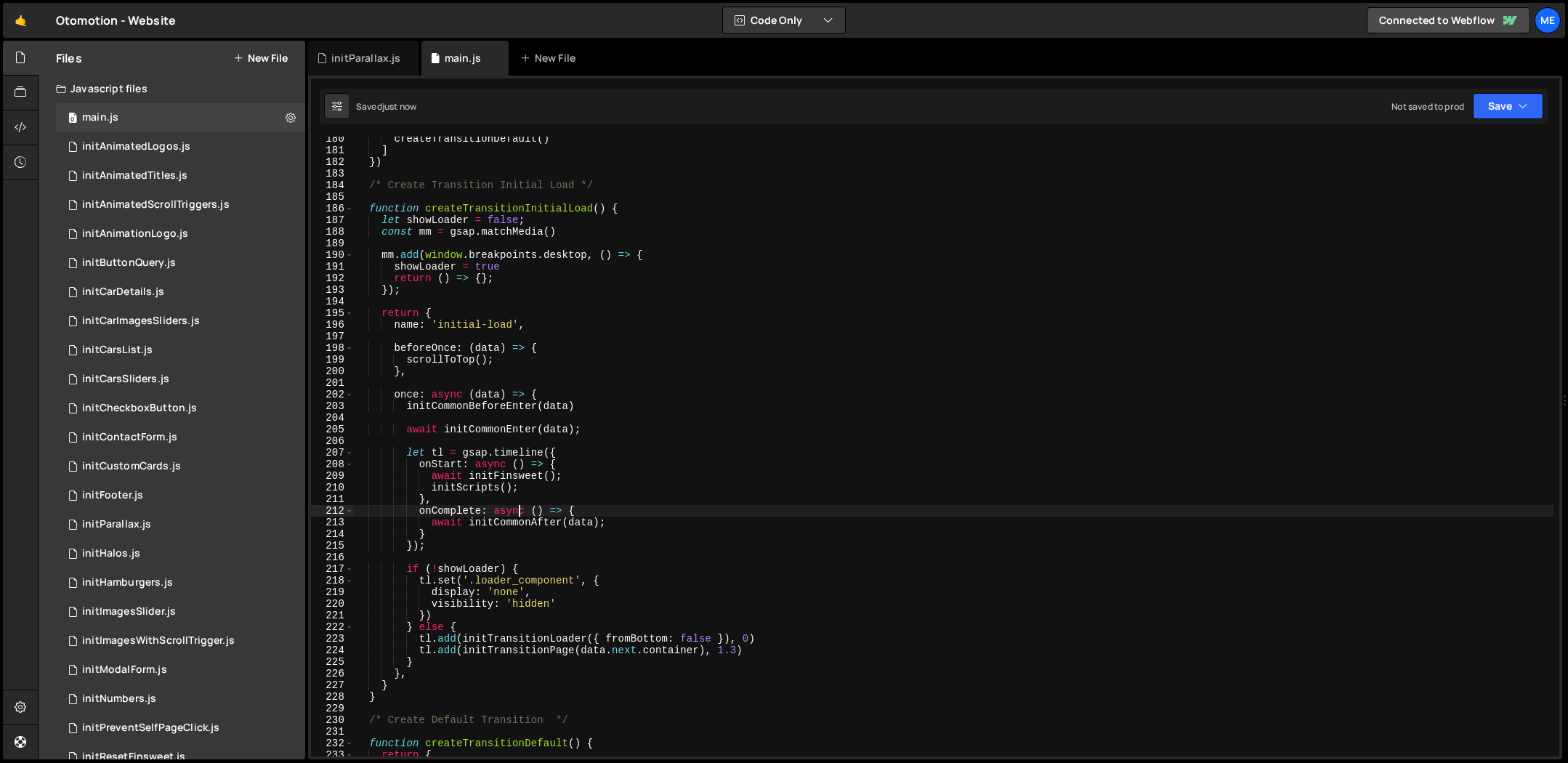
click at [532, 522] on div "createTransitionDefault ( ) ] }) /* Create Transition Initial Load */ function …" at bounding box center [954, 454] width 1200 height 644
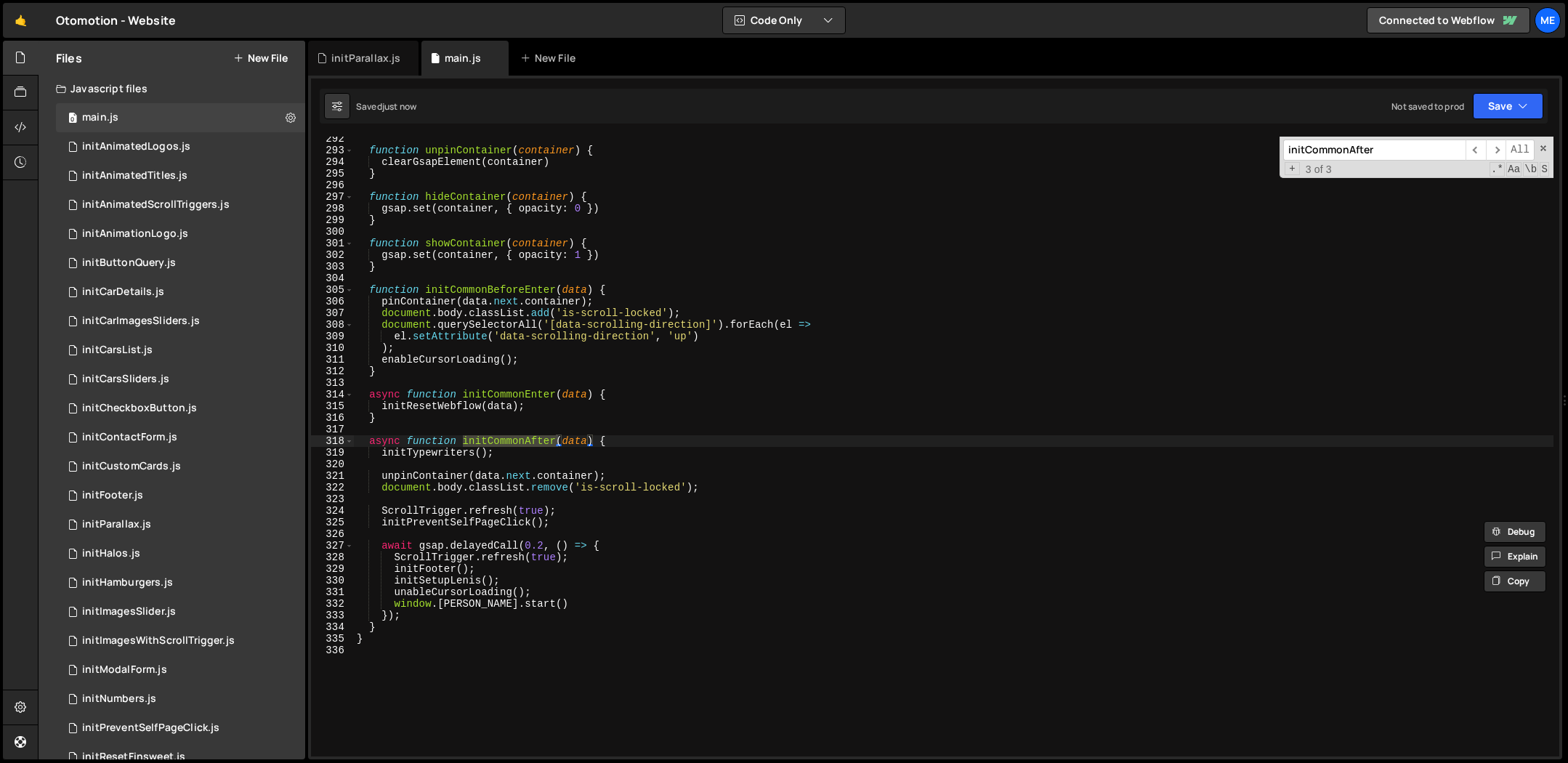
scroll to position [3389, 0]
type textarea "document.body.classList.remove('is-scroll-locked');"
click at [599, 493] on div "function unpinContainer ( container ) { clearGsapElement ( container ) } functi…" at bounding box center [954, 454] width 1200 height 644
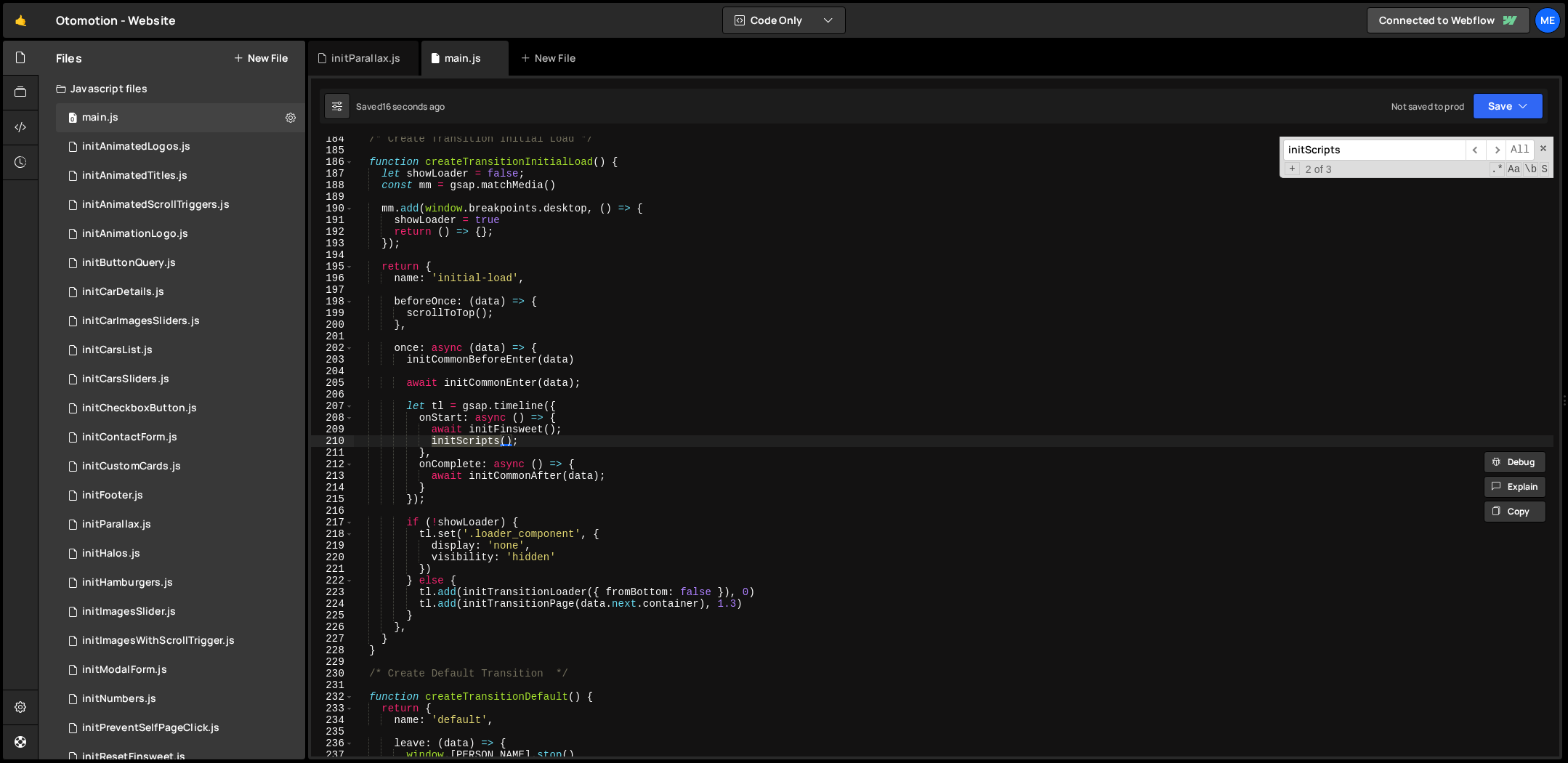
scroll to position [2656, 0]
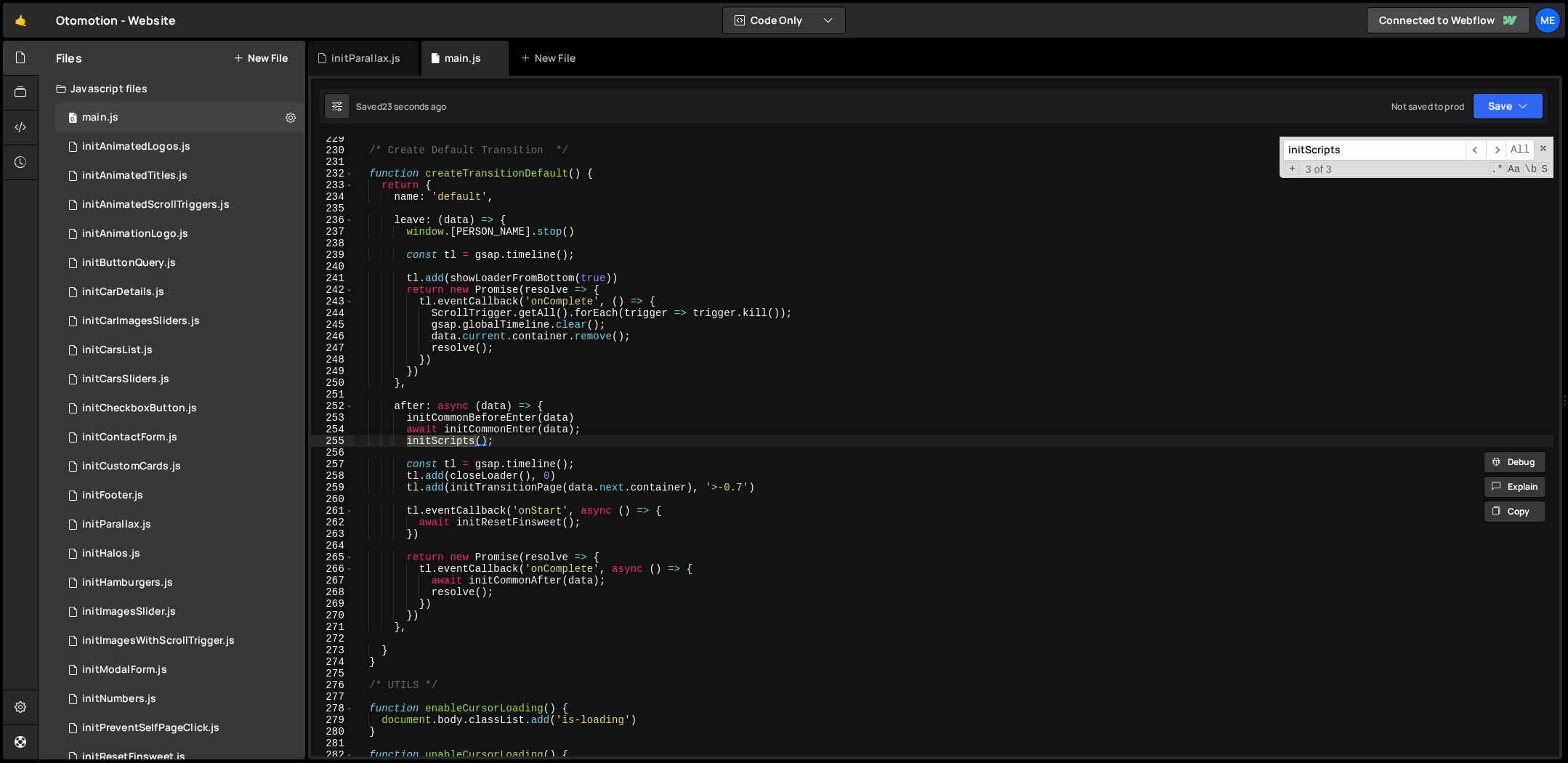
type input "initScripts"
click at [521, 448] on div "/* Create Default Transition */ function createTransitionDefault ( ) { return {…" at bounding box center [954, 454] width 1200 height 644
drag, startPoint x: 521, startPoint y: 441, endPoint x: 403, endPoint y: 442, distance: 118.0
click at [402, 440] on div "/* Create Default Transition */ function createTransitionDefault ( ) { return {…" at bounding box center [954, 454] width 1200 height 644
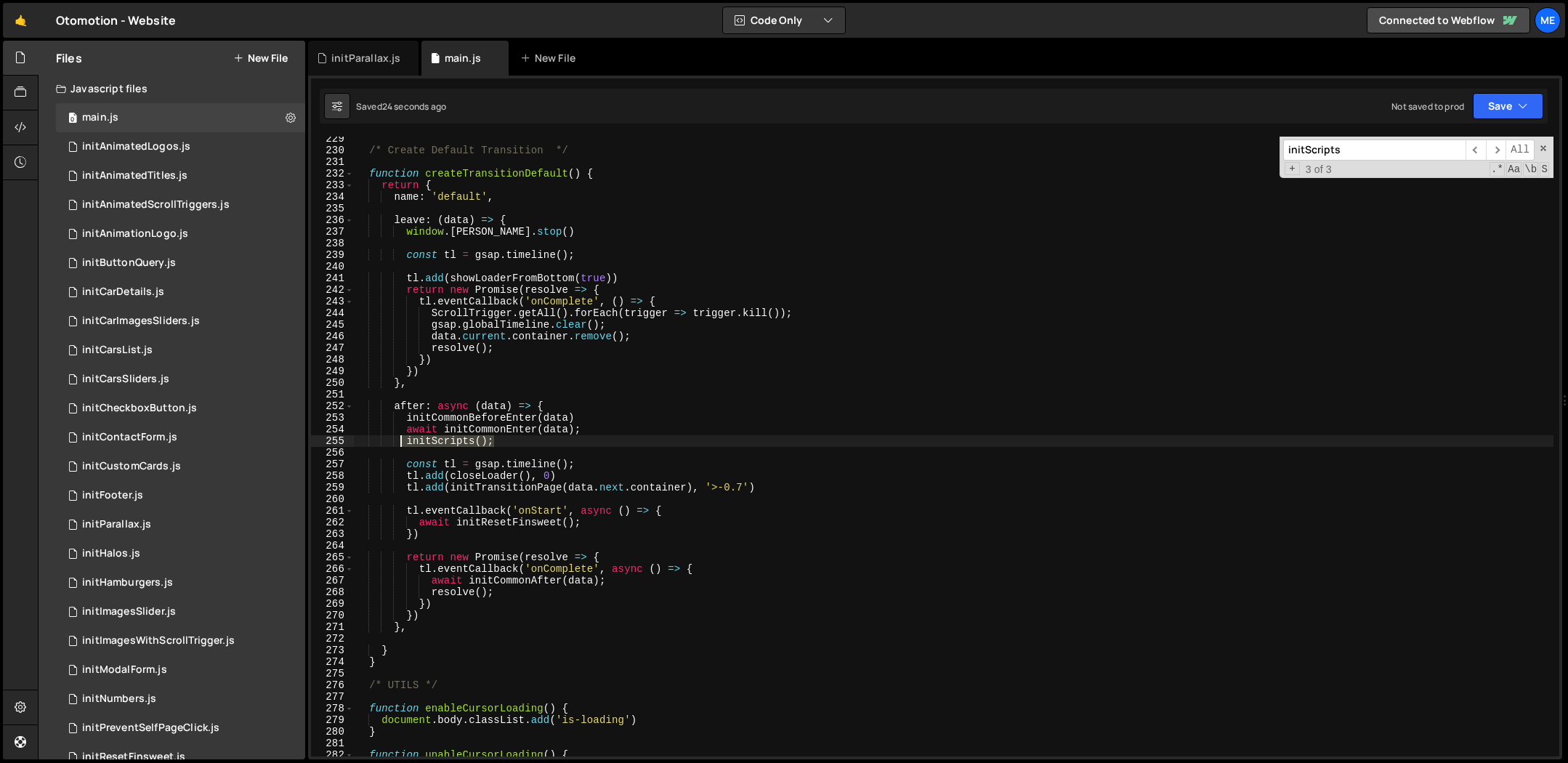
type textarea "initScripts();"
click at [601, 524] on div "/* Create Default Transition */ function createTransitionDefault ( ) { return {…" at bounding box center [954, 454] width 1200 height 644
type textarea "await initResetFinsweet();"
paste textarea "initScripts();"
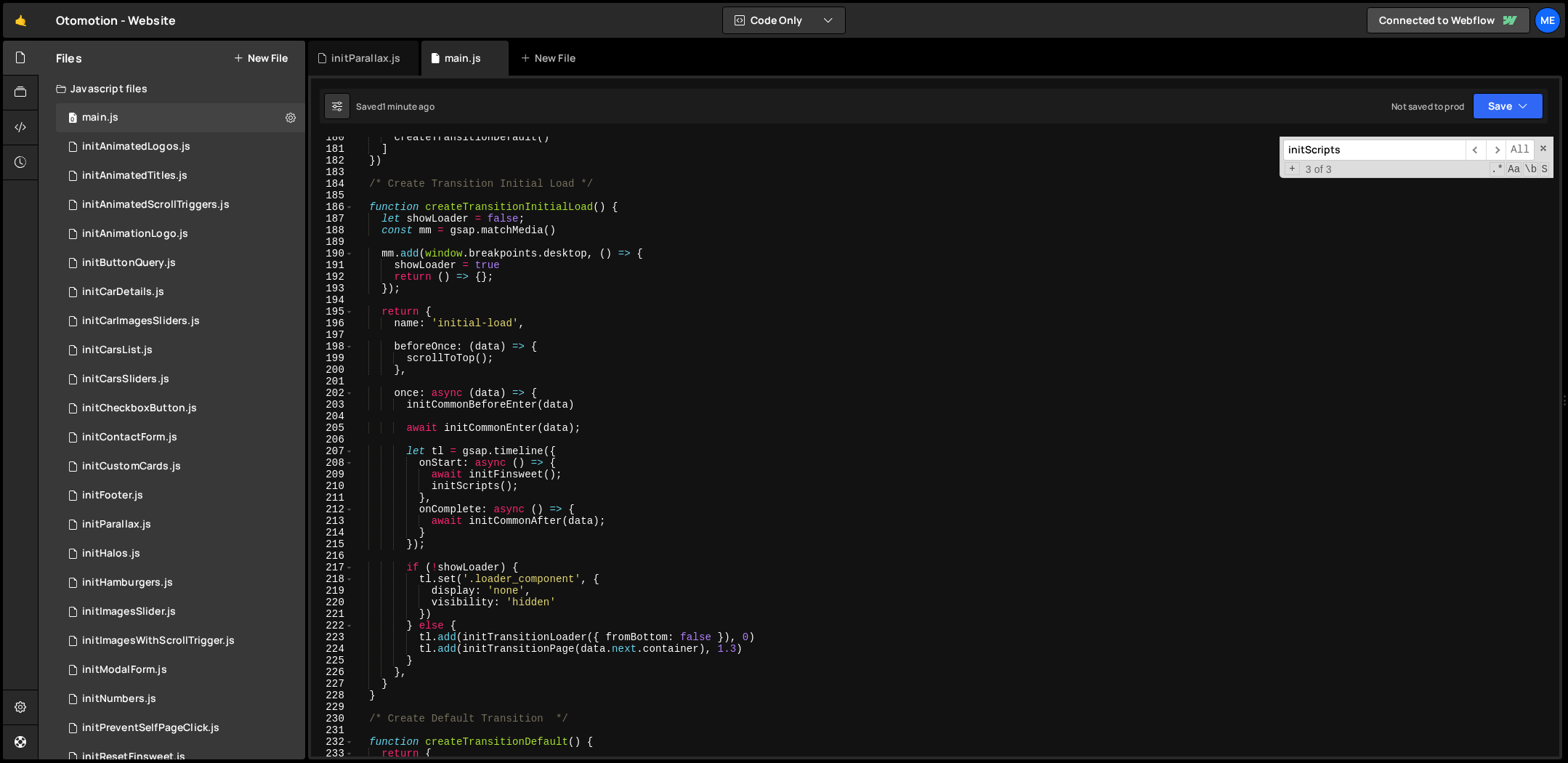
scroll to position [1992, 0]
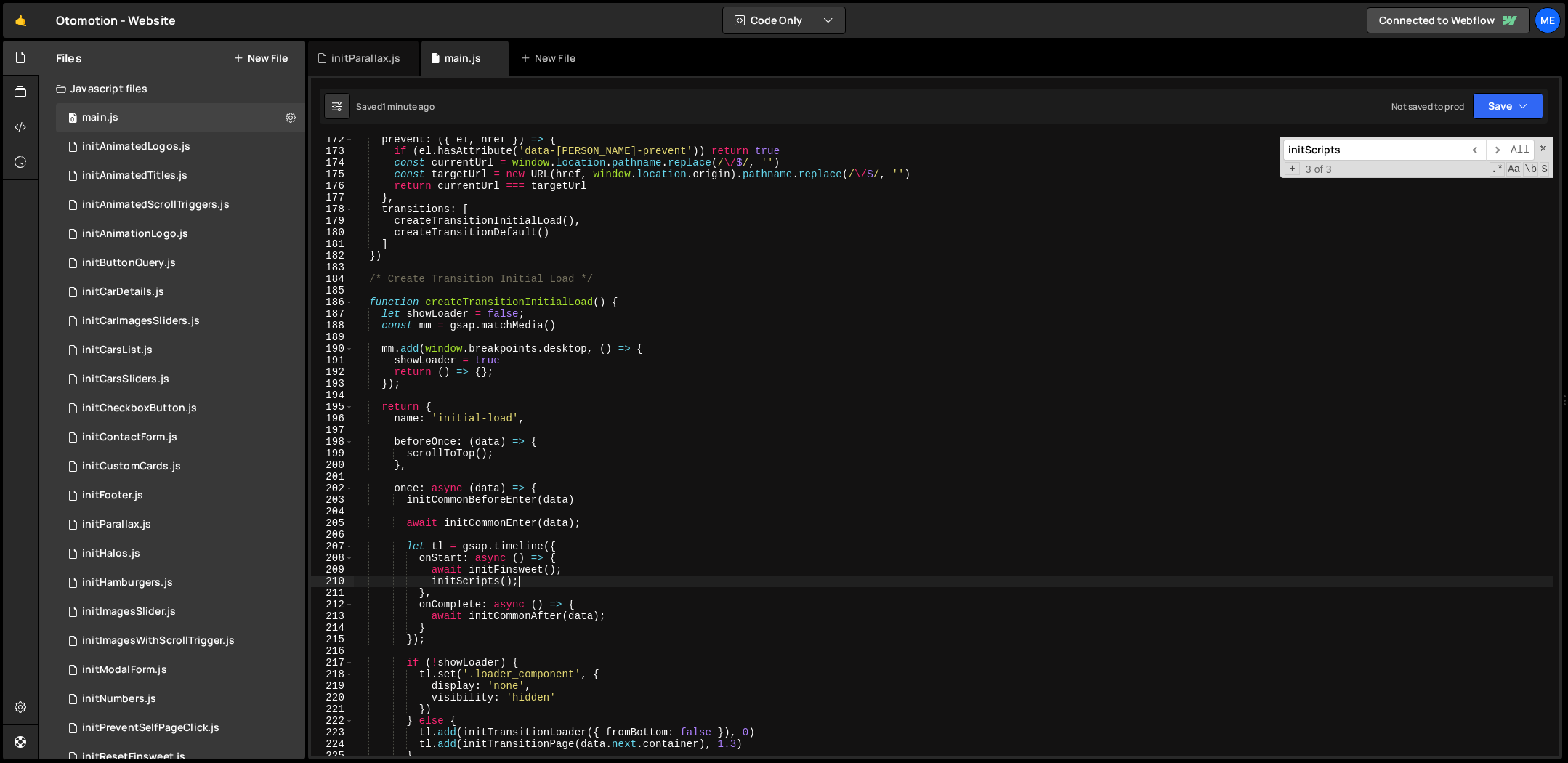
click at [597, 580] on div "prevent : ({ el , href }) => { if ( el . hasAttribute ( 'data-barba-prevent' ))…" at bounding box center [954, 455] width 1200 height 644
type textarea "initScripts();"
click at [621, 605] on div "prevent : ({ el , href }) => { if ( el . hasAttribute ( 'data-barba-prevent' ))…" at bounding box center [954, 455] width 1200 height 644
type textarea "onComplete: async () => {"
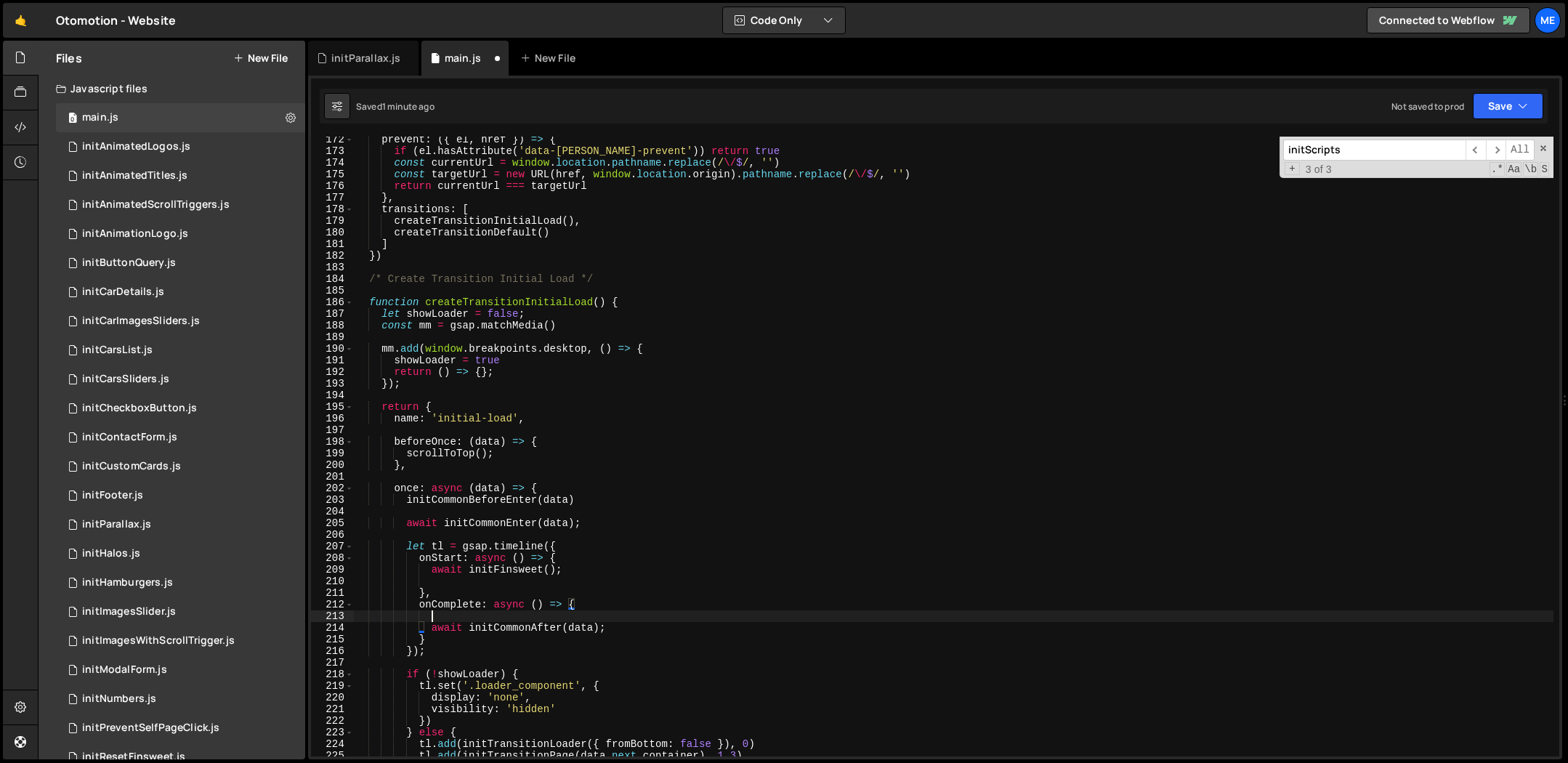
scroll to position [0, 4]
paste textarea "initScripts();"
type textarea "}"
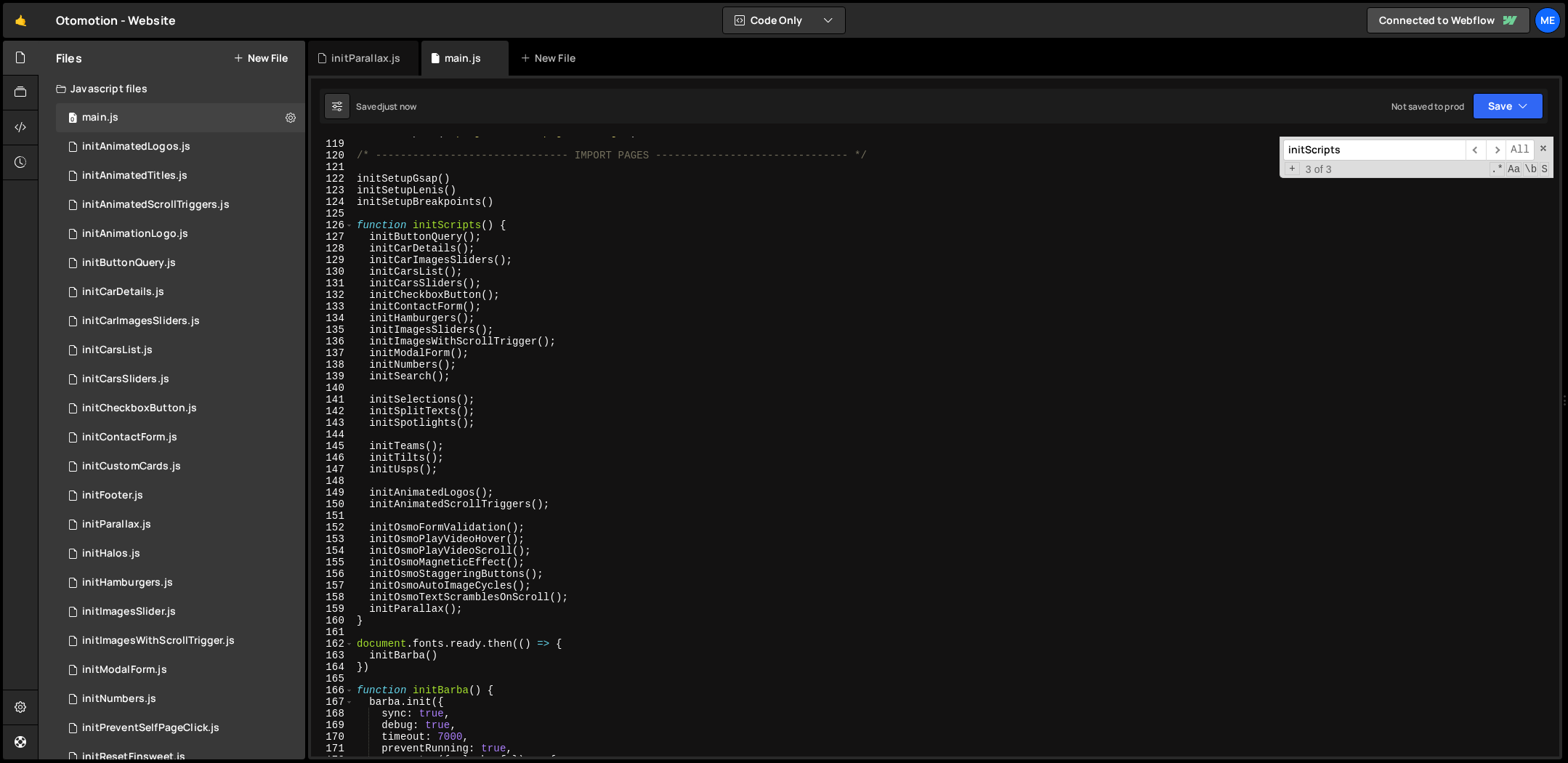
scroll to position [1346, 0]
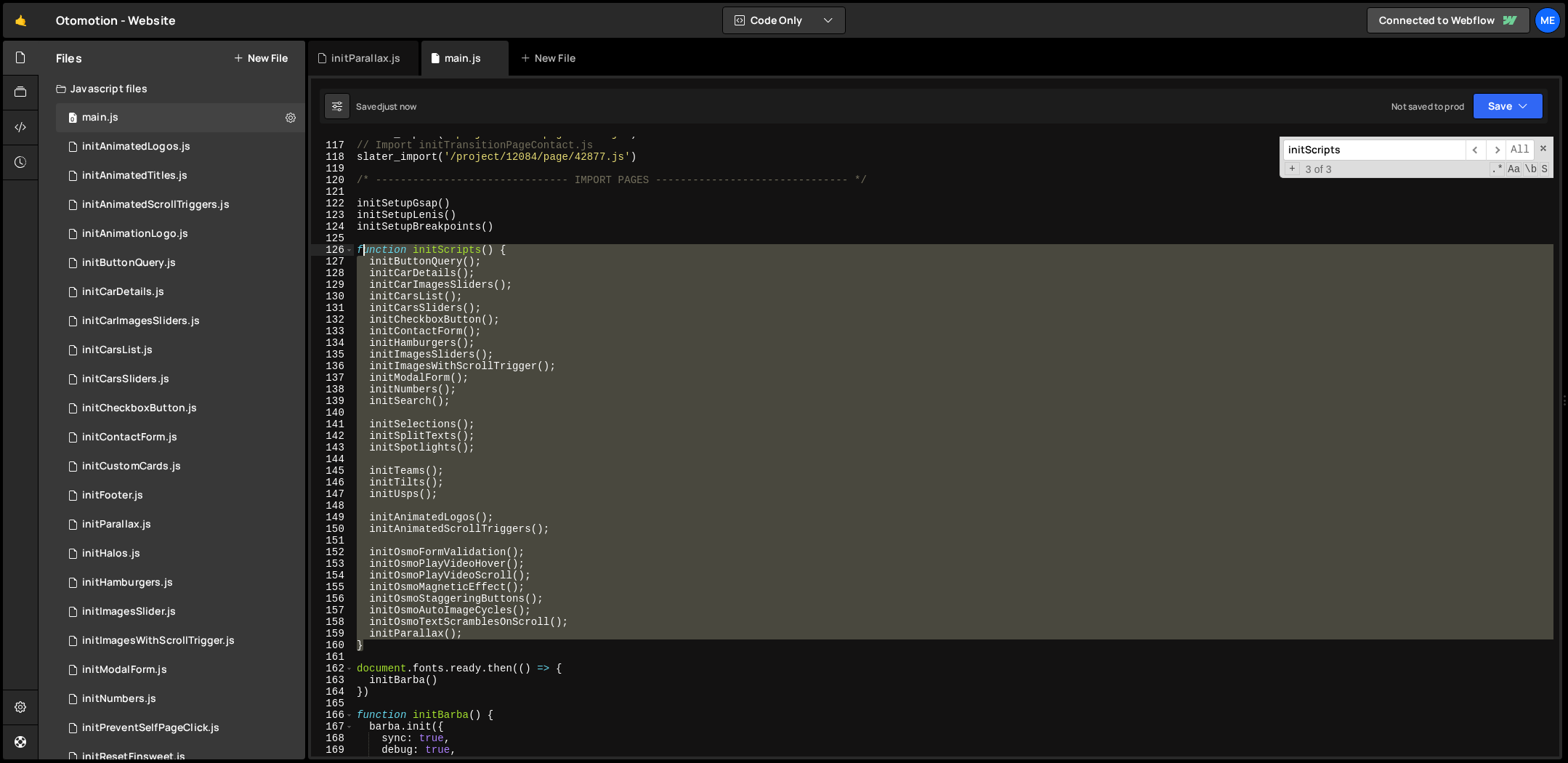
drag, startPoint x: 378, startPoint y: 647, endPoint x: 359, endPoint y: 253, distance: 394.5
click at [359, 253] on div "slater_import ( '/project/12084/page/43120.js' ) // Import initTransitionPageCo…" at bounding box center [954, 450] width 1200 height 644
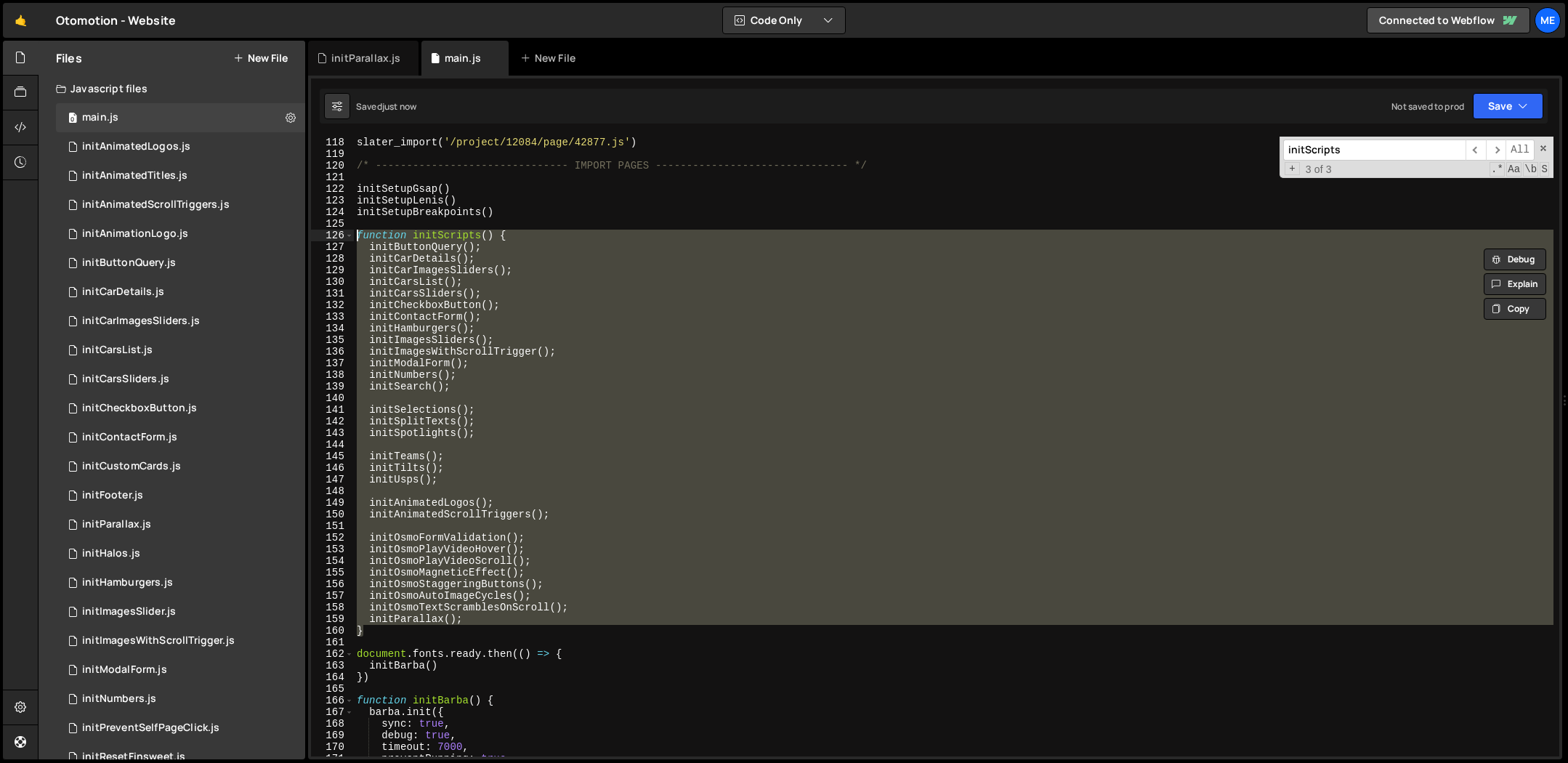
scroll to position [1380, 0]
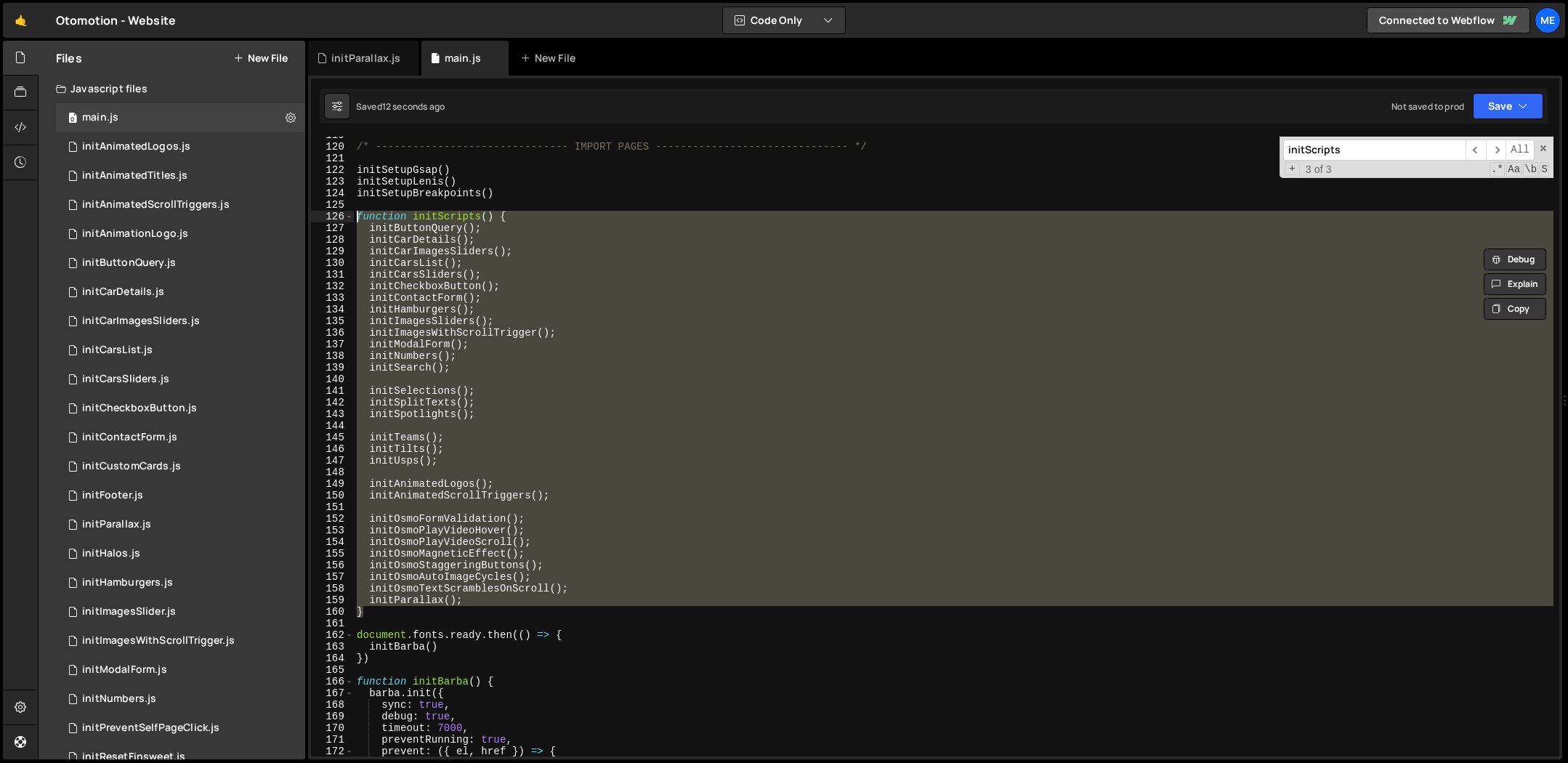
type textarea "function initScripts() { initButtonQuery();"
click at [370, 56] on div "initParallax.js" at bounding box center [366, 58] width 69 height 14
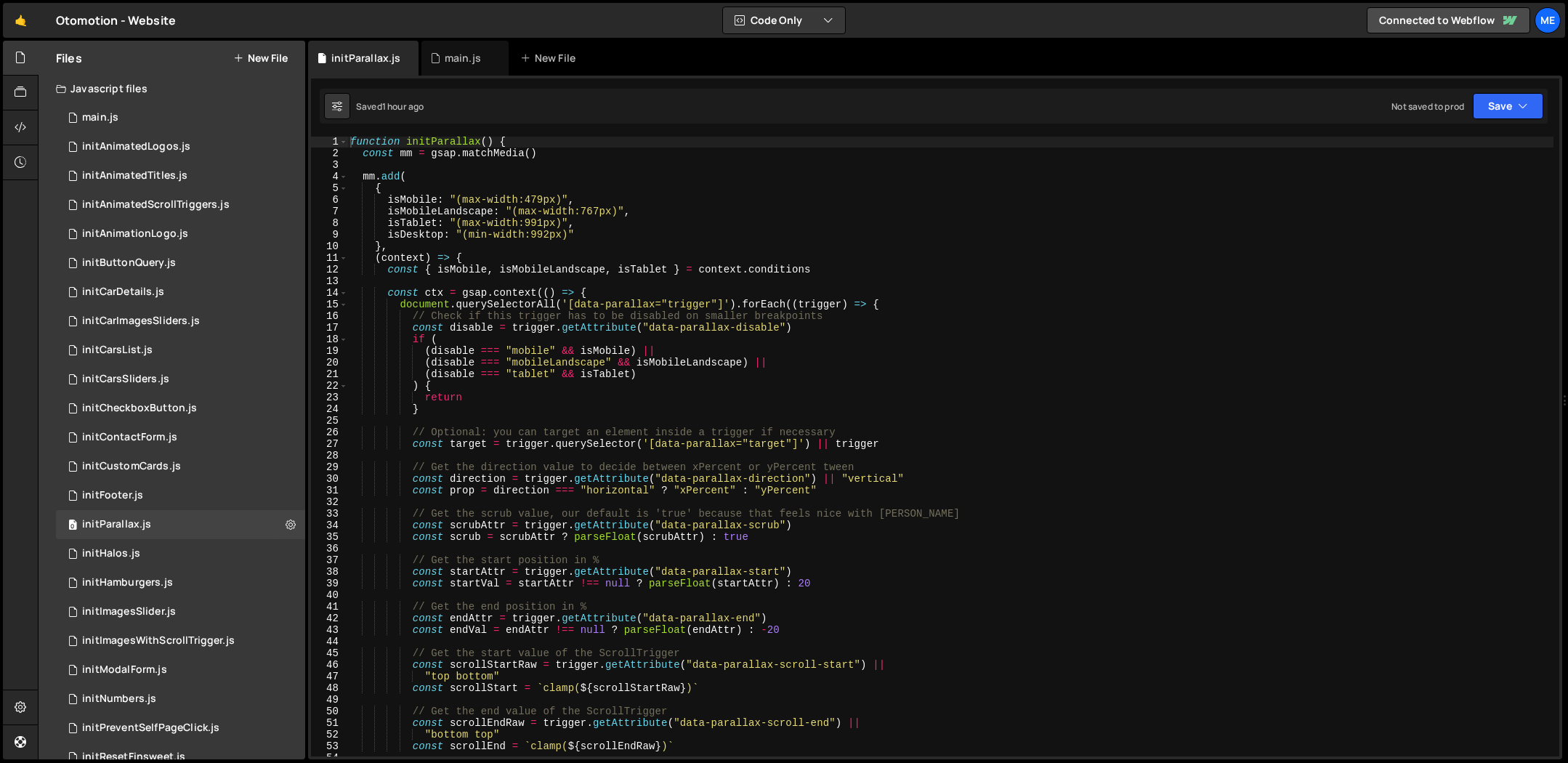
scroll to position [1, 0]
click at [628, 201] on div "function initParallax ( ) { const mm = gsap . matchMedia ( ) mm . add ( { isMob…" at bounding box center [950, 458] width 1206 height 644
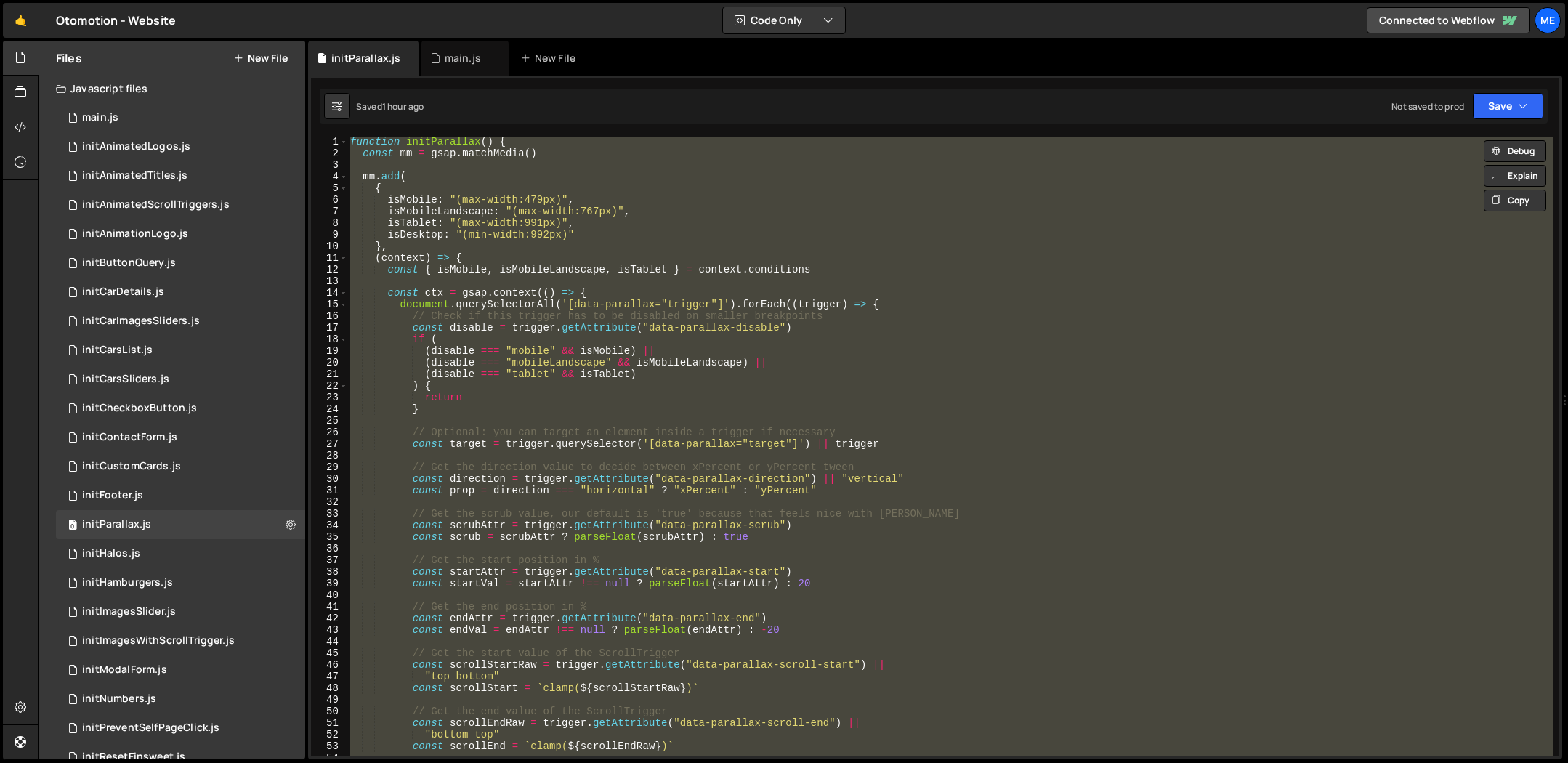
click at [651, 157] on div "function initParallax ( ) { const mm = gsap . matchMedia ( ) mm . add ( { isMob…" at bounding box center [950, 447] width 1206 height 620
type textarea "const mm = gsap.matchMedia()"
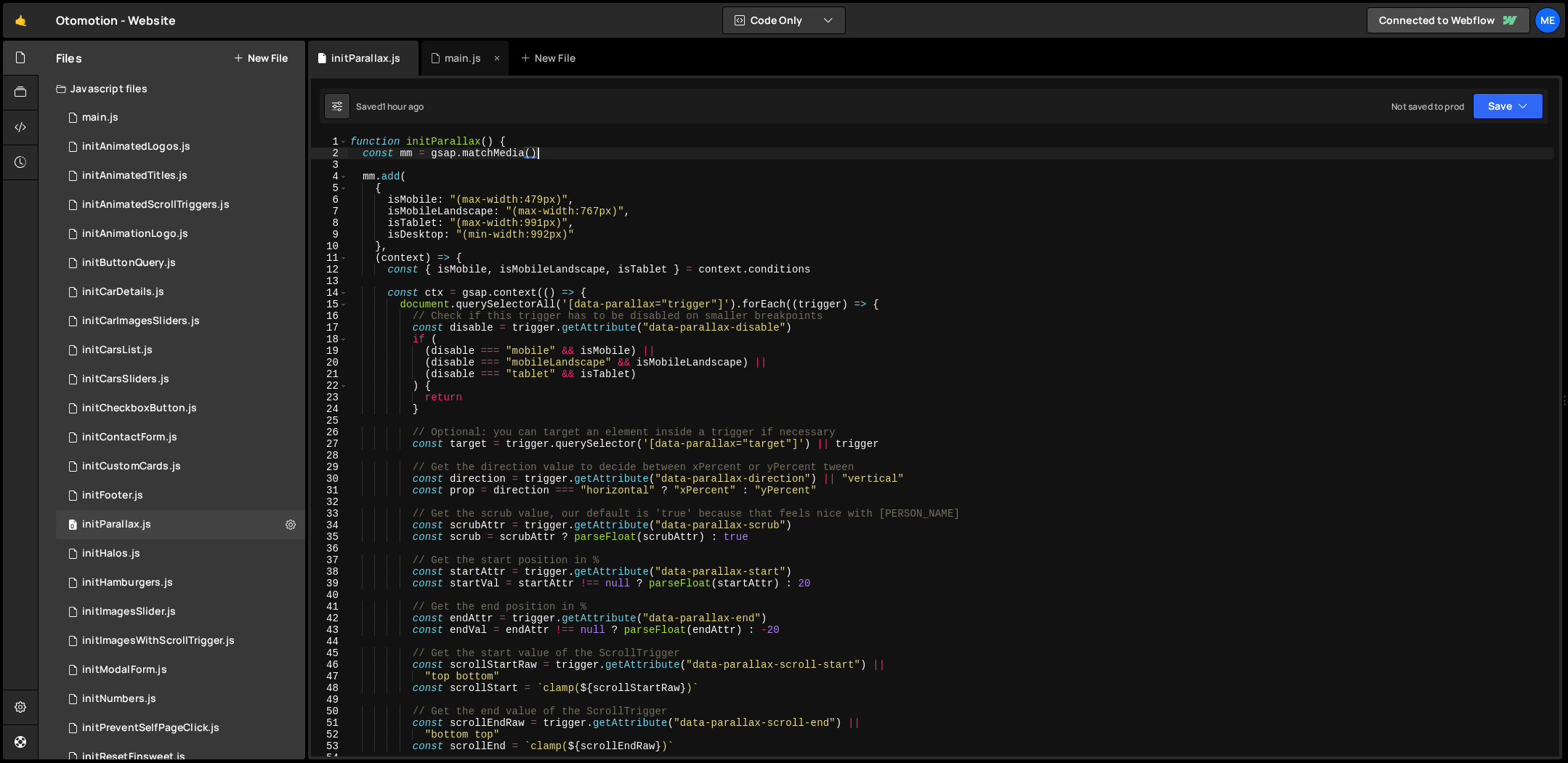
drag, startPoint x: 449, startPoint y: 47, endPoint x: 473, endPoint y: 69, distance: 32.6
click at [450, 48] on div "main.js" at bounding box center [465, 58] width 87 height 35
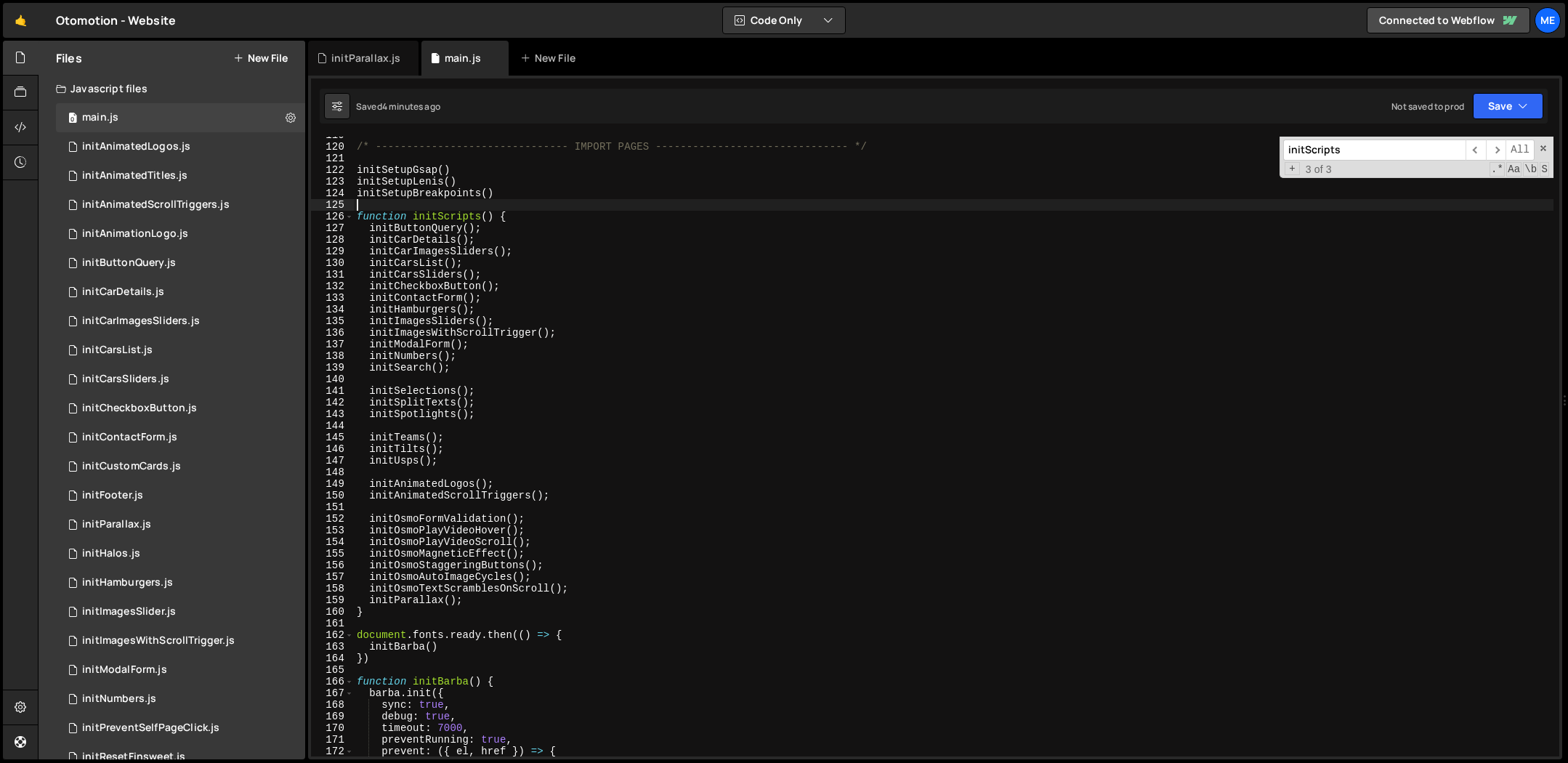
click at [655, 200] on div "/* ------------------------------- IMPORT PAGES -------------------------------…" at bounding box center [954, 450] width 1200 height 644
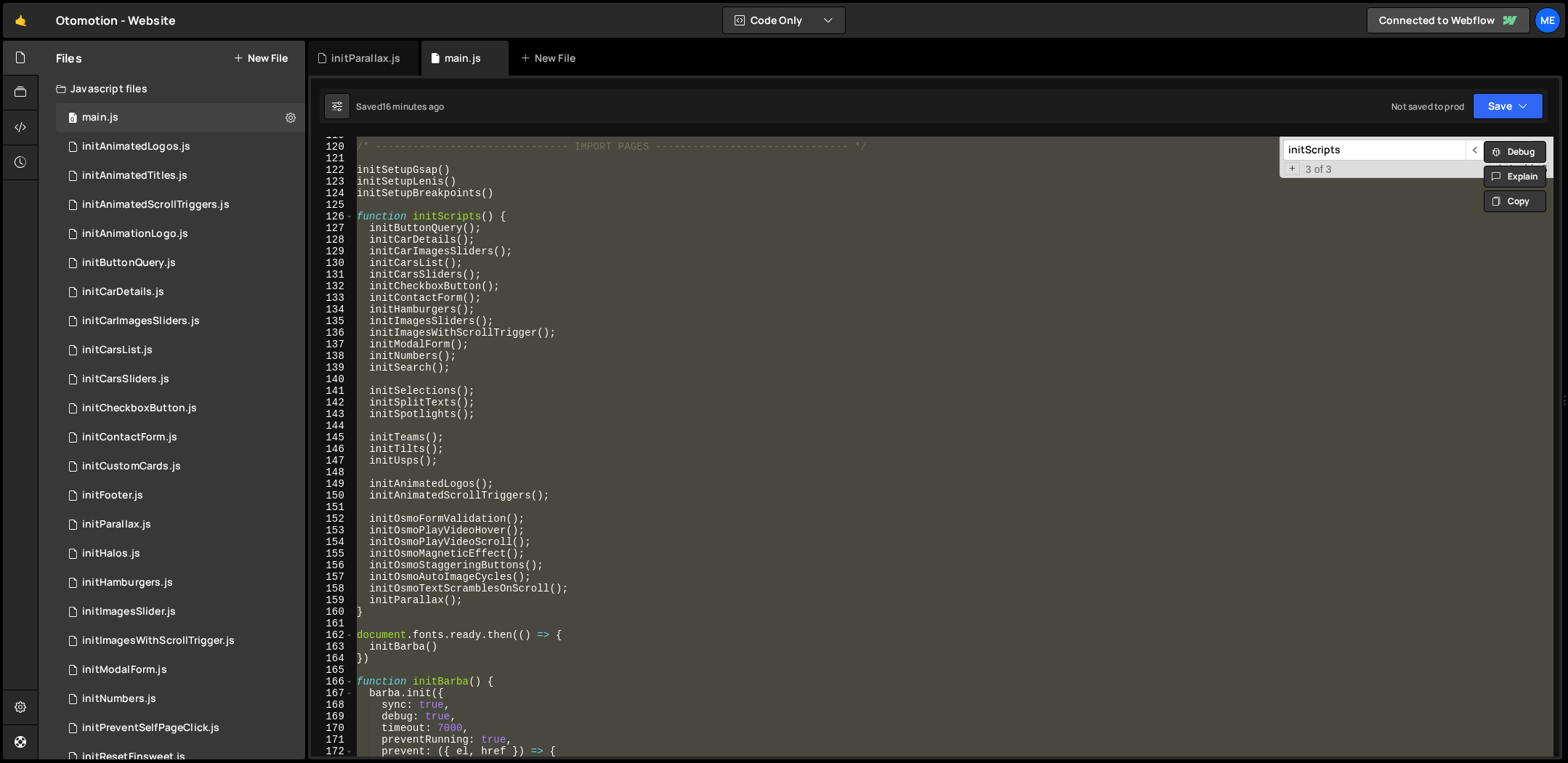
click at [473, 167] on div "/* ------------------------------- IMPORT PAGES -------------------------------…" at bounding box center [954, 447] width 1200 height 620
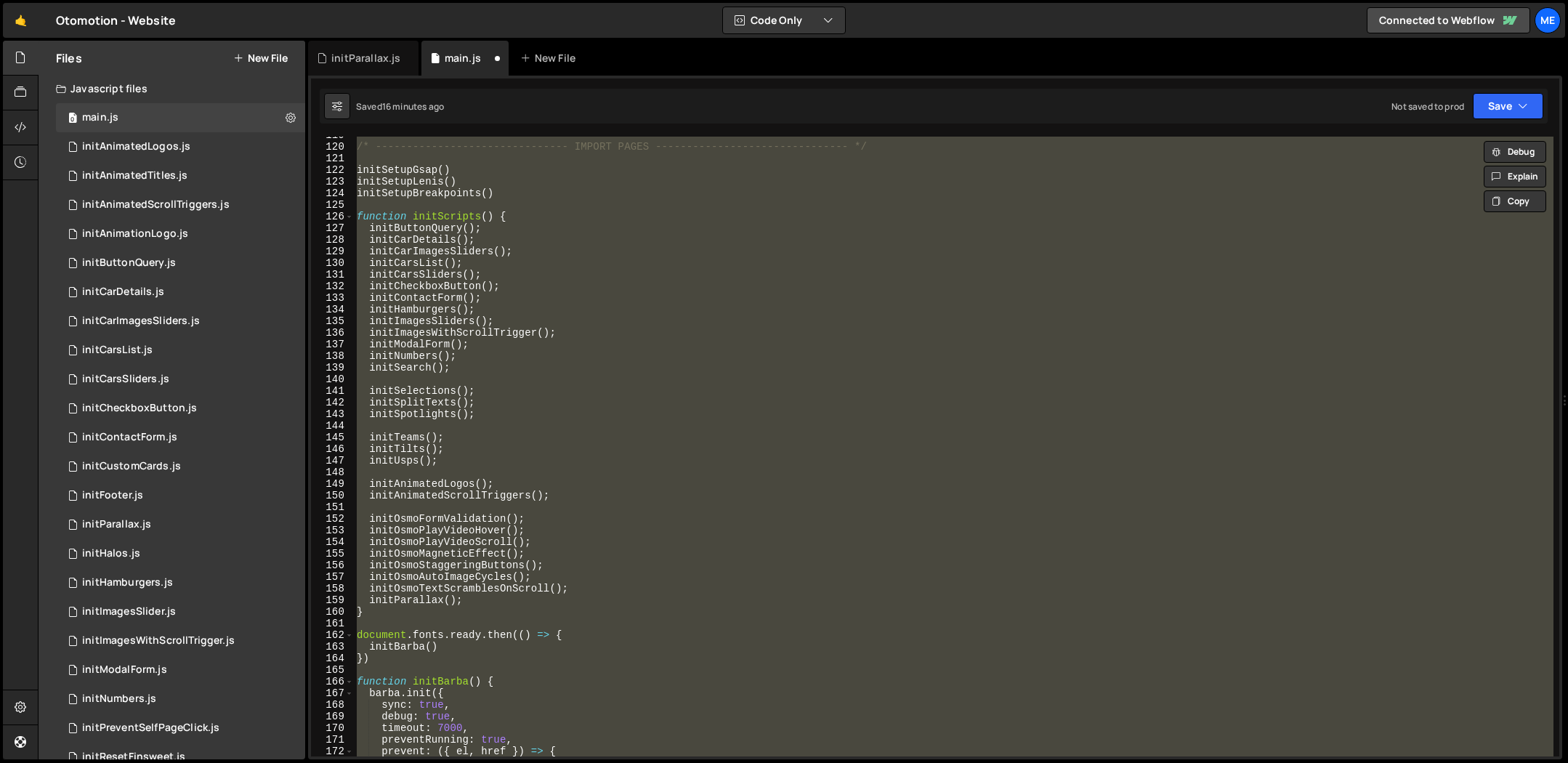
click at [494, 176] on div "/* ------------------------------- IMPORT PAGES -------------------------------…" at bounding box center [954, 447] width 1200 height 620
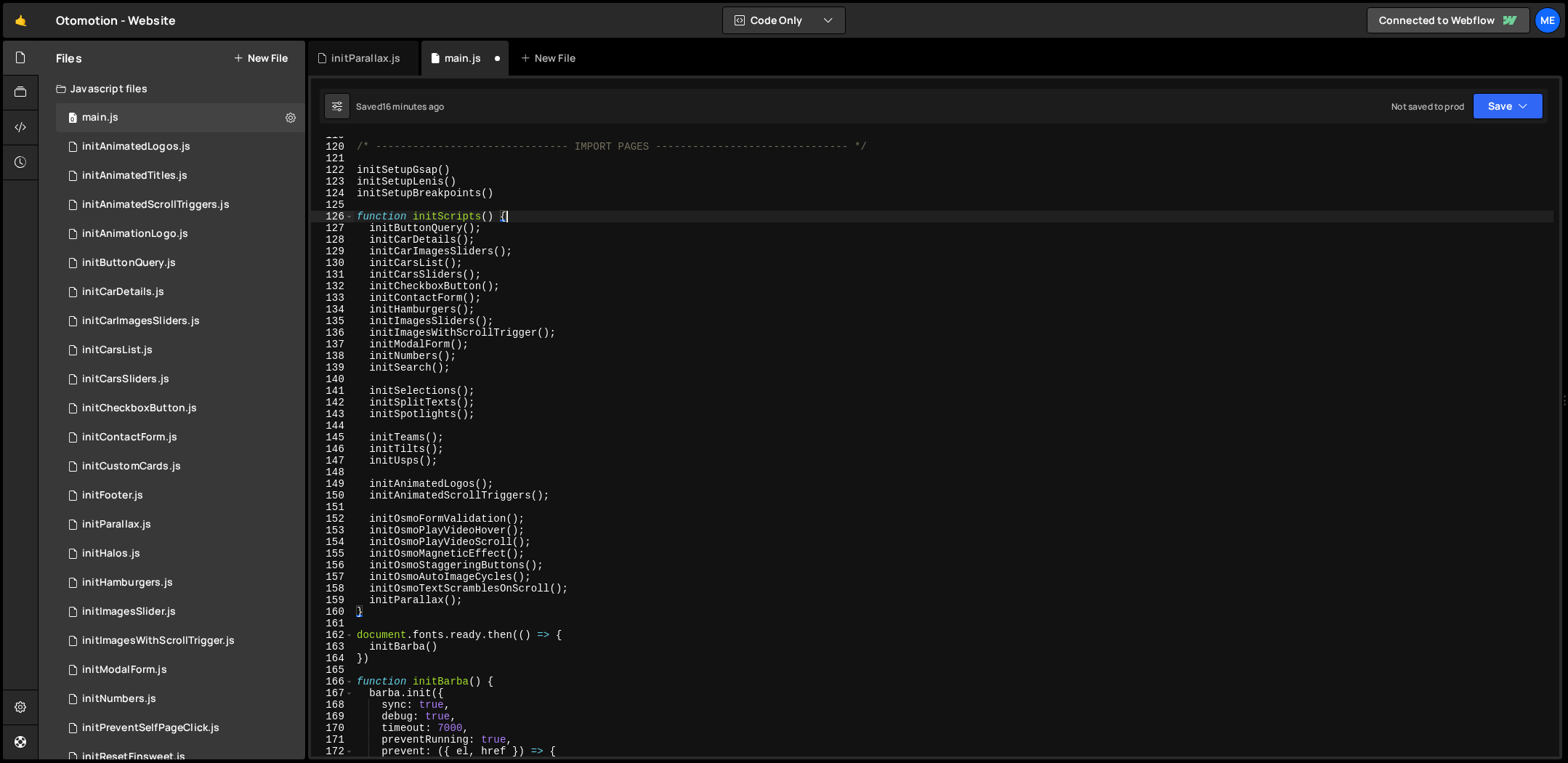
click at [598, 223] on div "/* ------------------------------- IMPORT PAGES -------------------------------…" at bounding box center [954, 450] width 1200 height 644
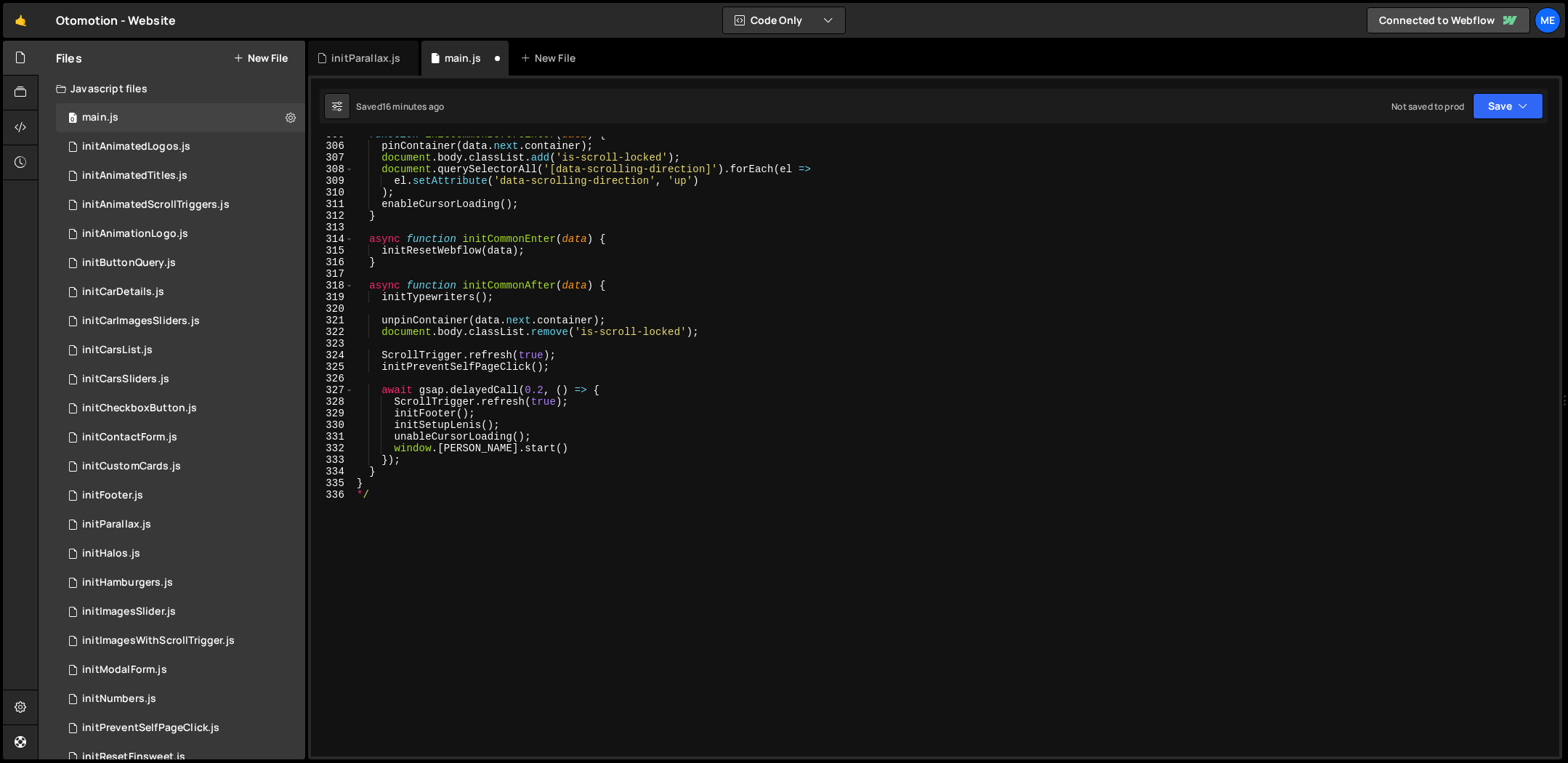
scroll to position [3592, 0]
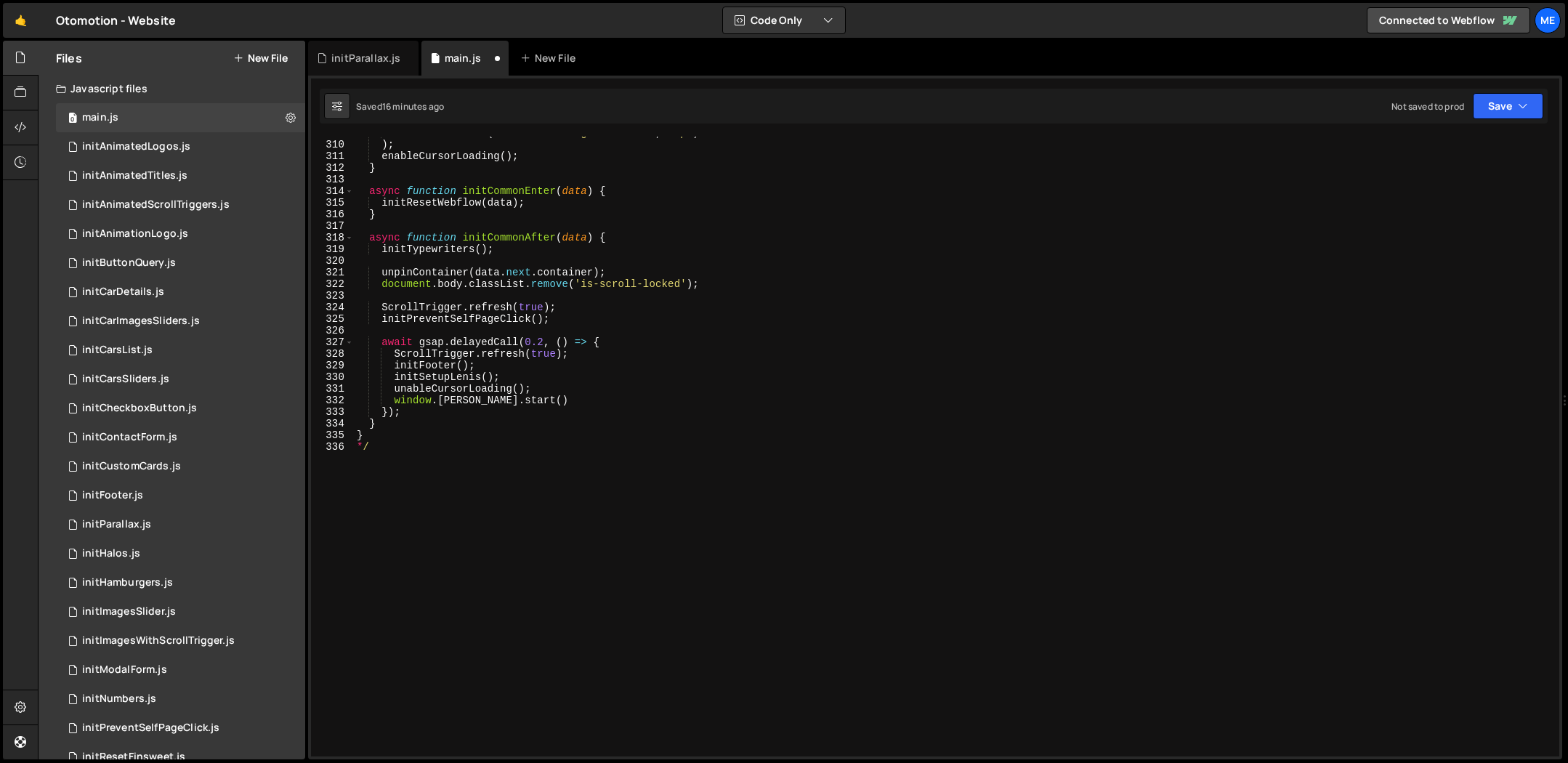
click at [426, 430] on div "el . setAttribute ( 'data-scrolling-direction' , 'up' ) ) ; enableCursorLoading…" at bounding box center [954, 449] width 1200 height 644
type textarea "/* ------------------------------- IMPORT MAIN UTILS --------------------------…"
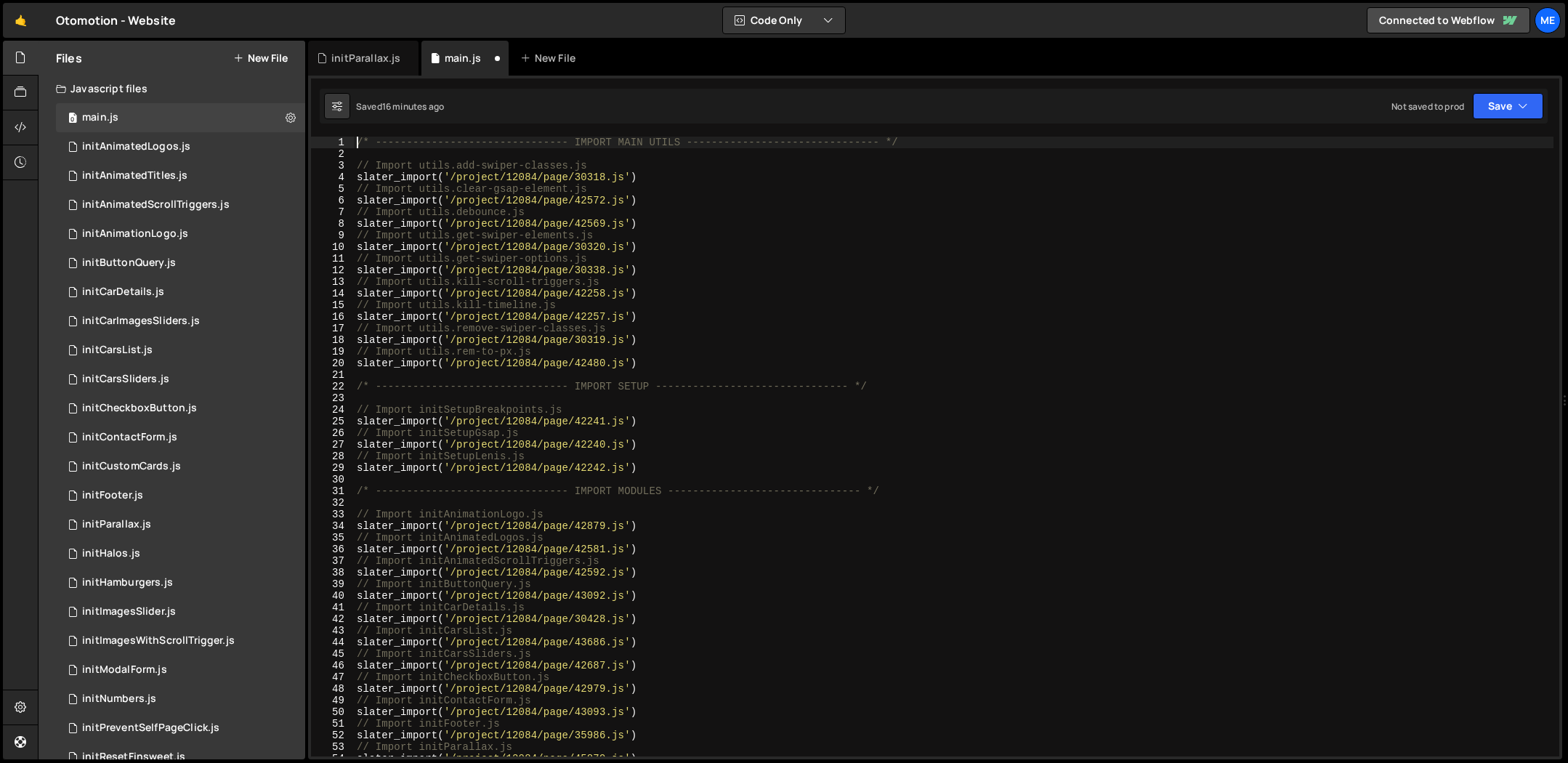
scroll to position [0, 0]
click at [286, 112] on icon at bounding box center [290, 118] width 10 height 14
click at [193, 115] on div "0 main.js 0" at bounding box center [181, 118] width 249 height 29
click at [266, 59] on button "New File" at bounding box center [260, 58] width 54 height 12
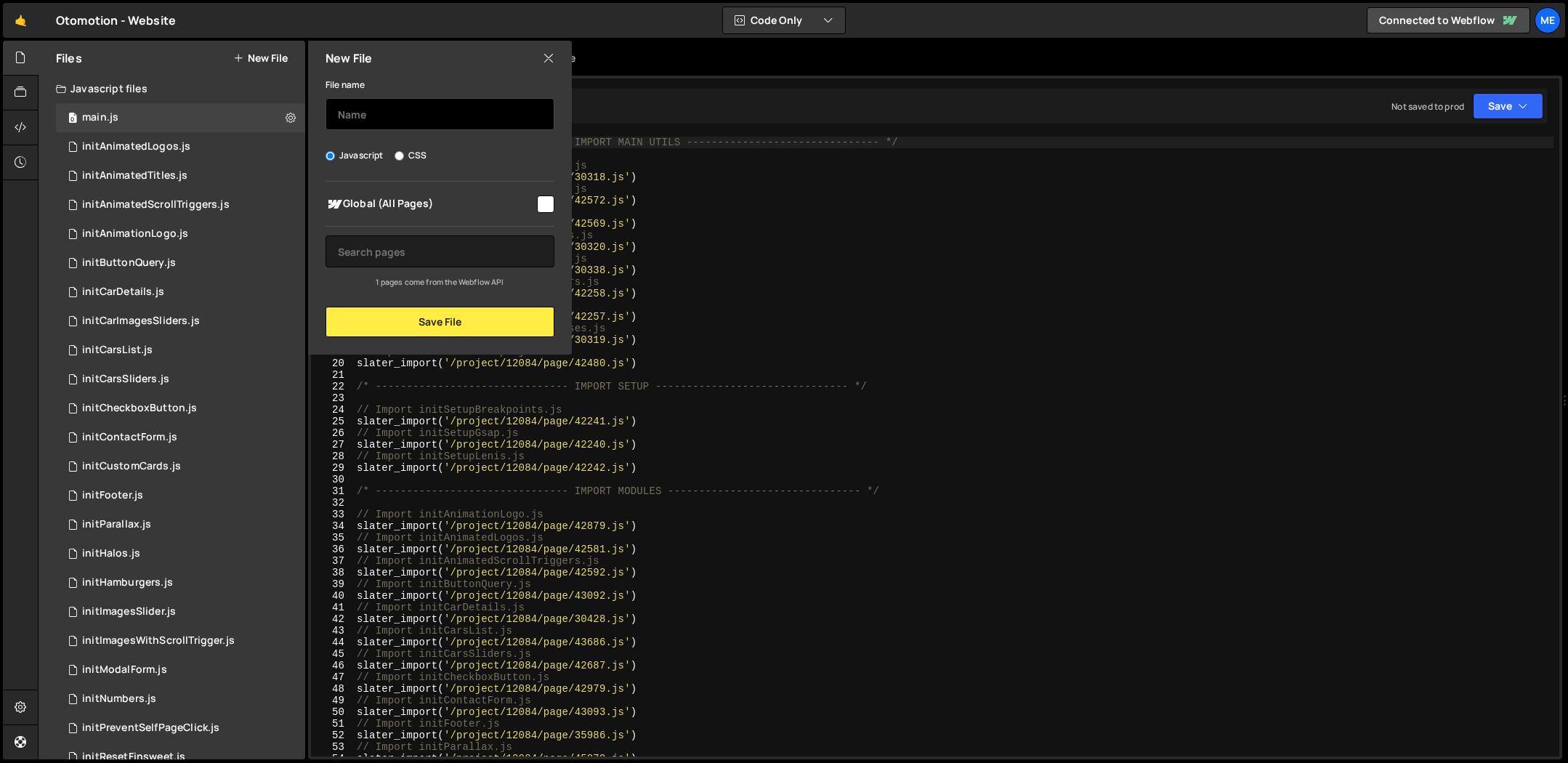
click at [416, 106] on input "text" at bounding box center [440, 114] width 229 height 32
type input "main-old"
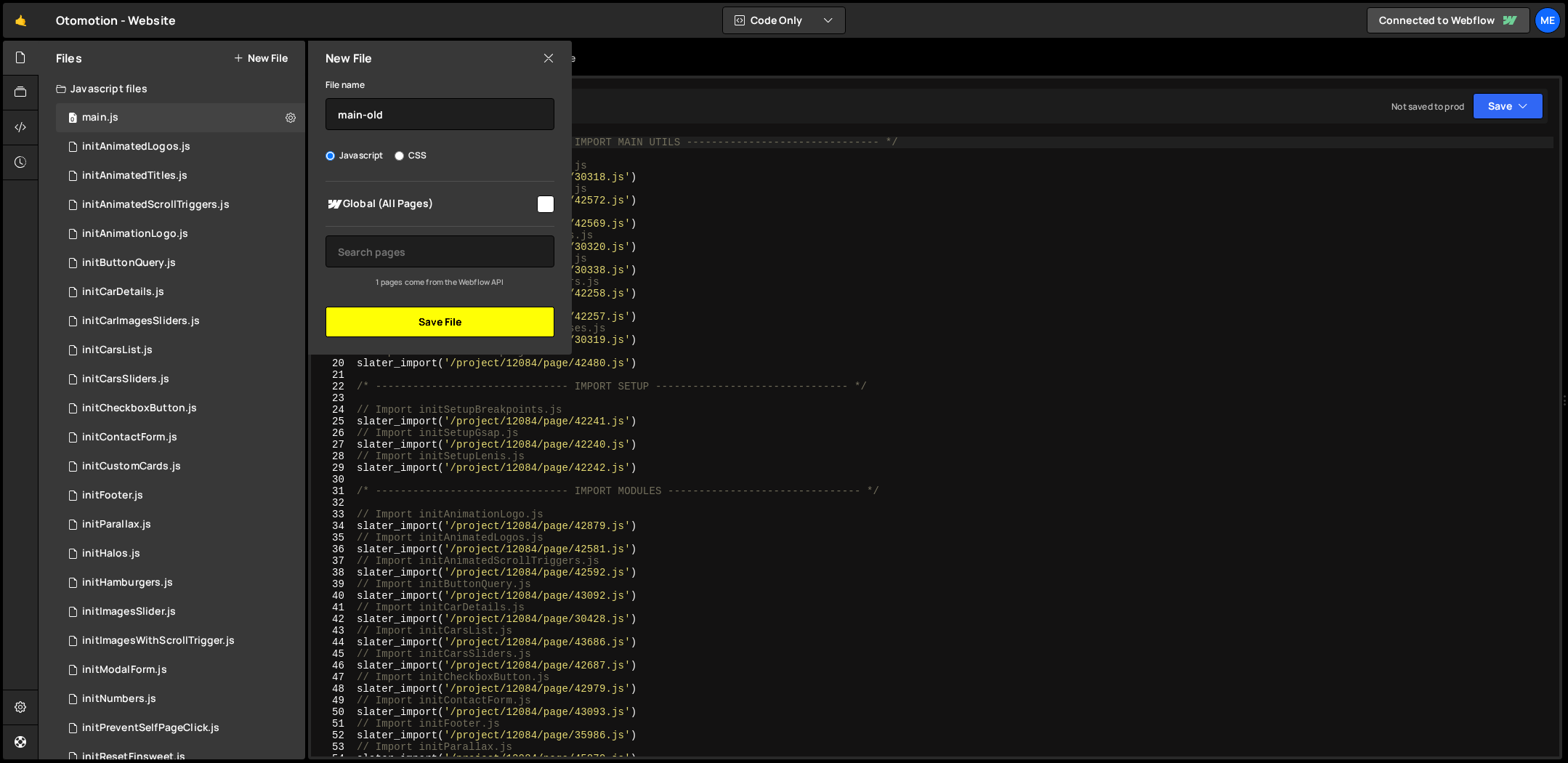
click at [460, 321] on button "Save File" at bounding box center [440, 322] width 229 height 30
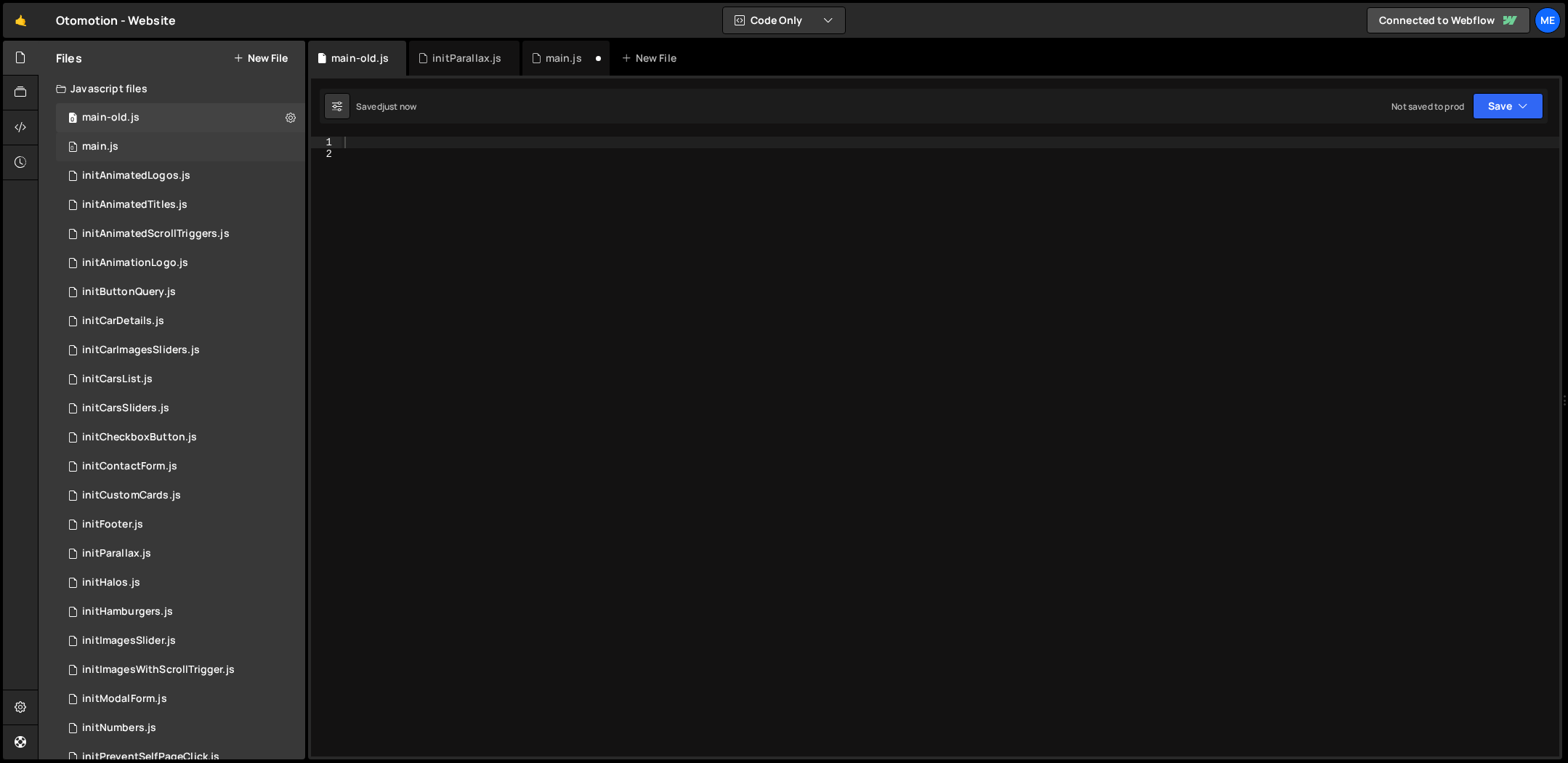
click at [183, 139] on div "0 main.js 0" at bounding box center [181, 147] width 249 height 29
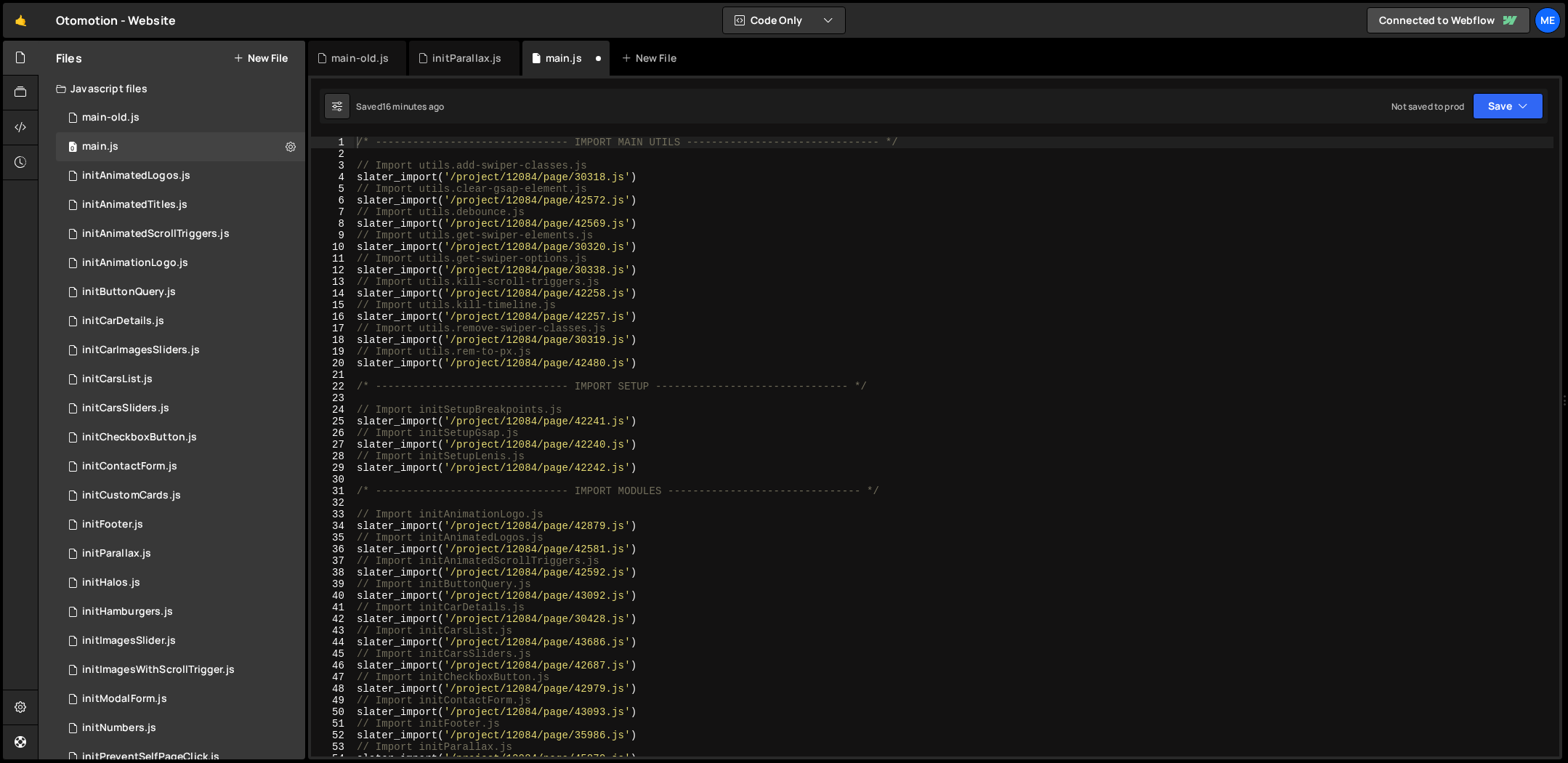
click at [533, 211] on div "/* ------------------------------- IMPORT MAIN UTILS --------------------------…" at bounding box center [954, 459] width 1200 height 644
type textarea "}"
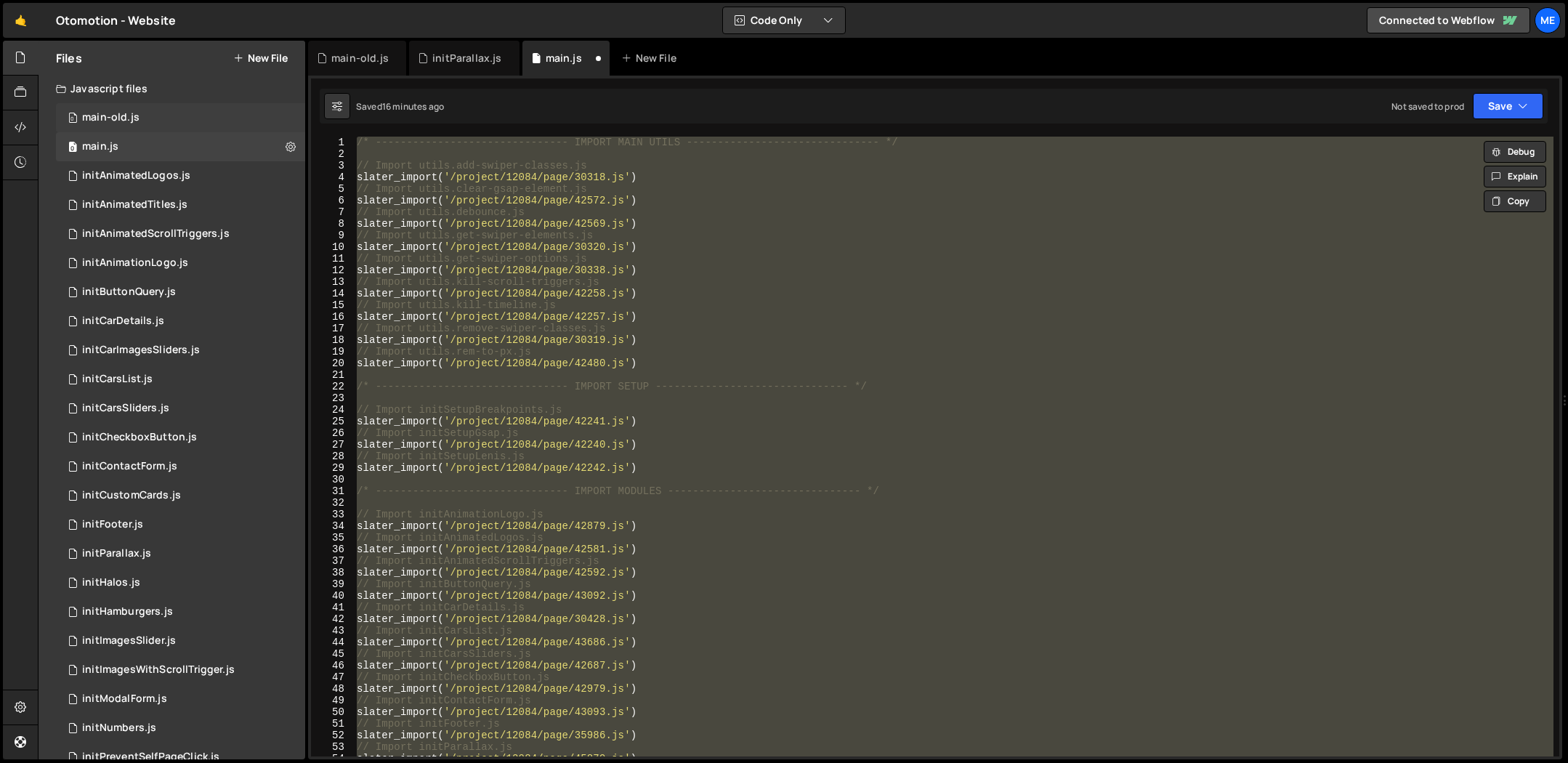
click at [165, 113] on div "0 main-old.js 0" at bounding box center [181, 118] width 249 height 29
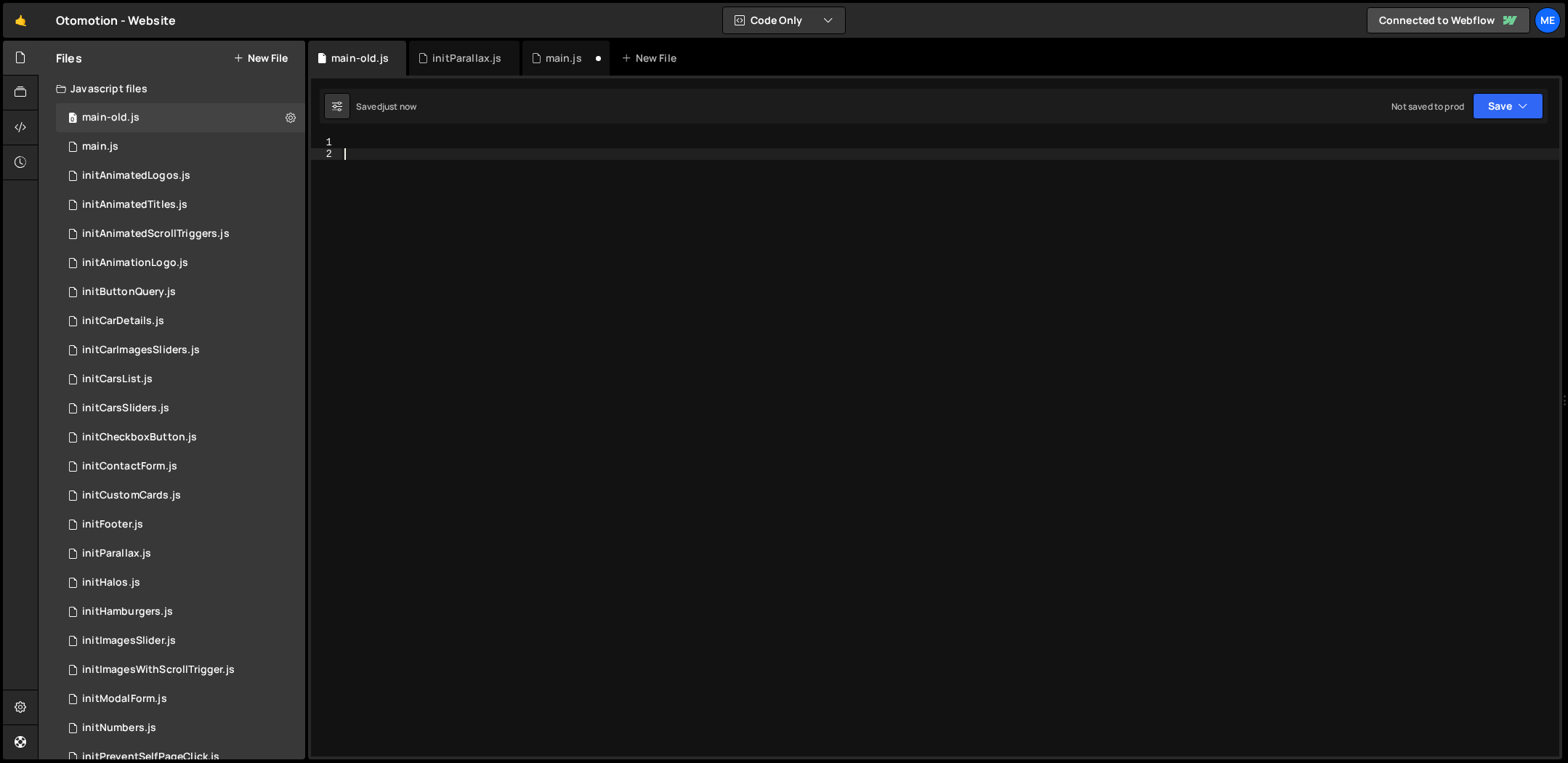
click at [818, 192] on div at bounding box center [950, 459] width 1217 height 644
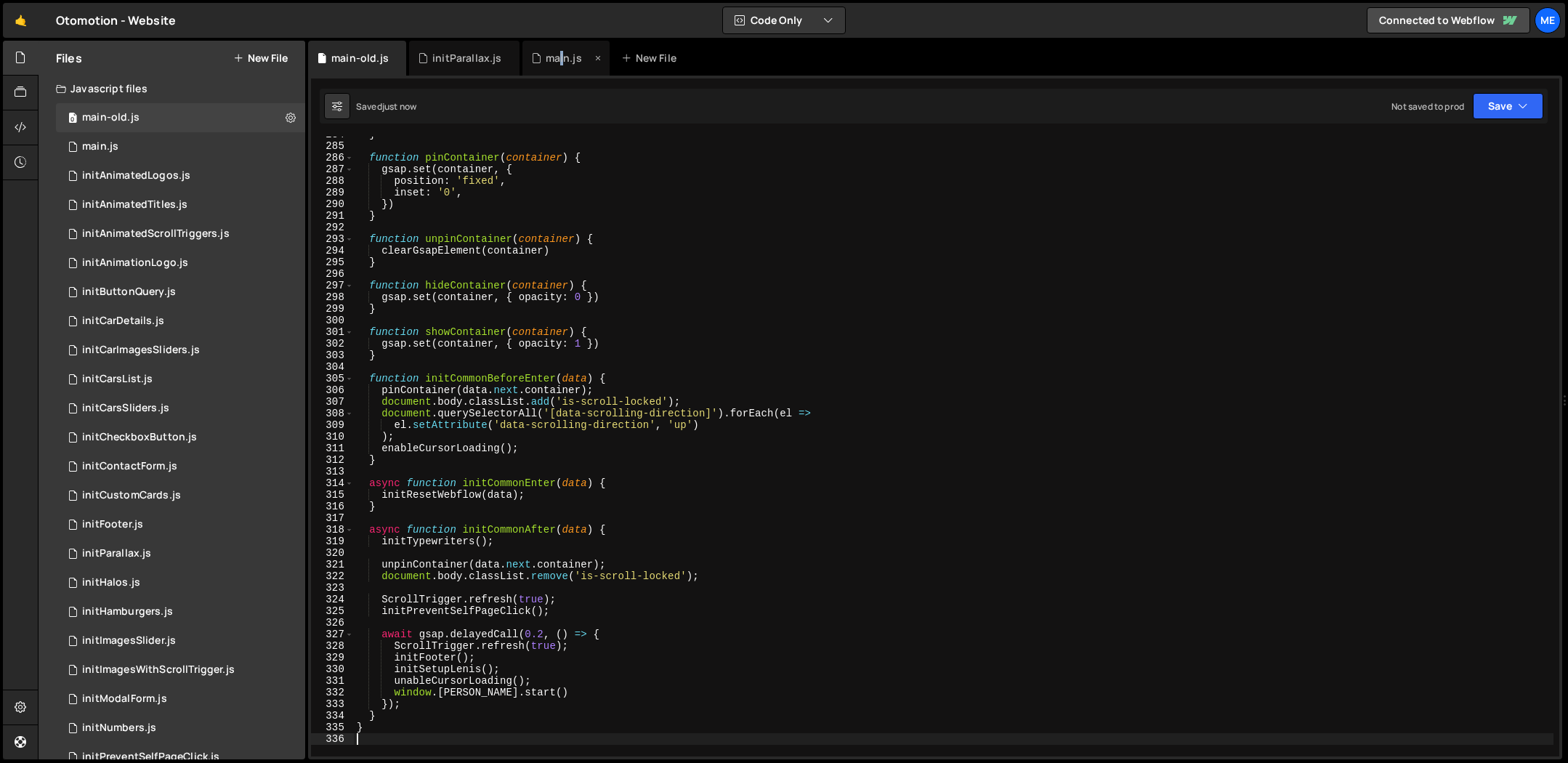
click at [557, 56] on div "main.js" at bounding box center [563, 58] width 36 height 14
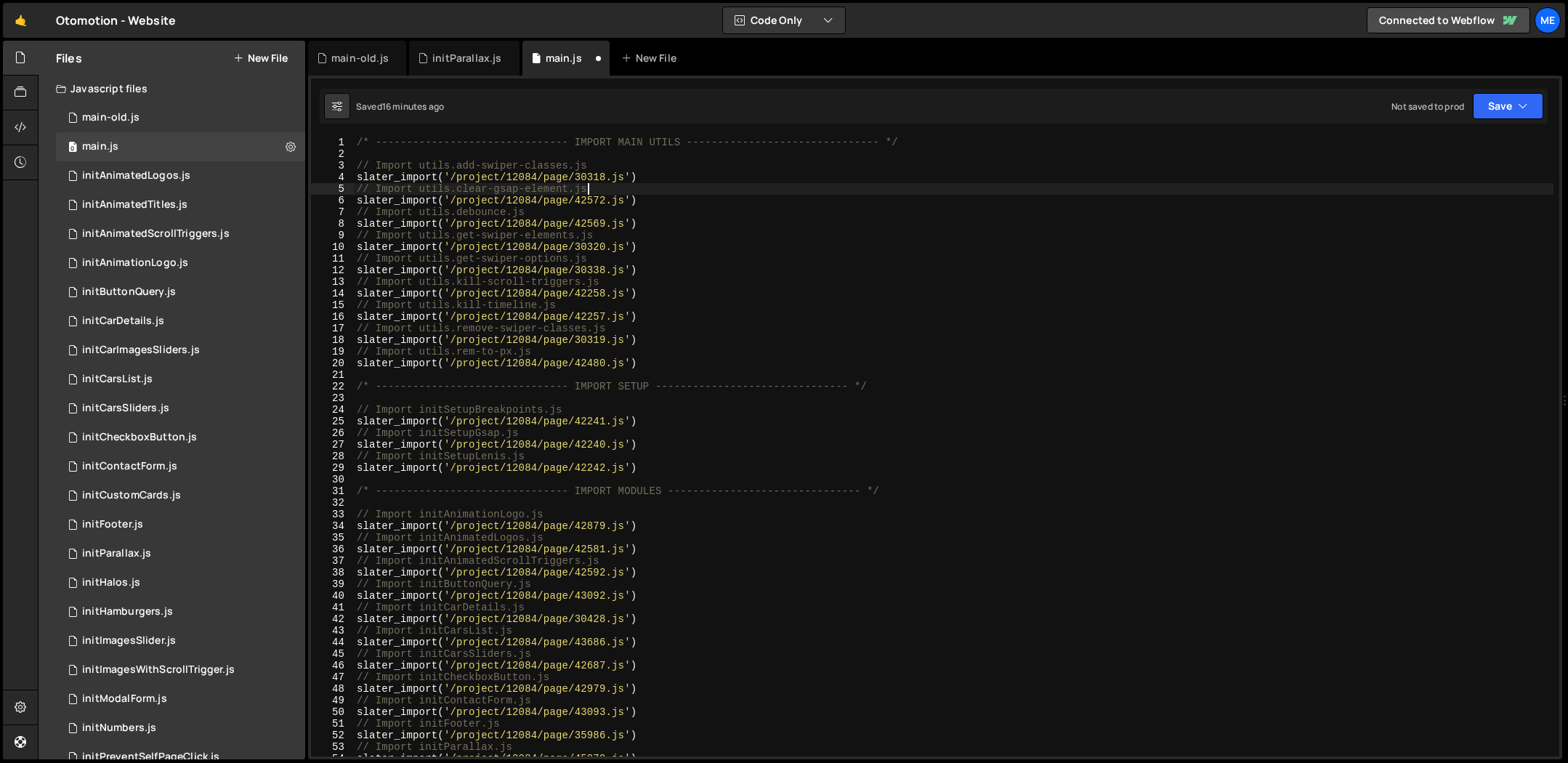
click at [707, 184] on div "/* ------------------------------- IMPORT MAIN UTILS --------------------------…" at bounding box center [954, 459] width 1200 height 644
click at [856, 246] on div "/* ------------------------------- IMPORT MAIN UTILS --------------------------…" at bounding box center [954, 459] width 1200 height 644
type textarea "}"
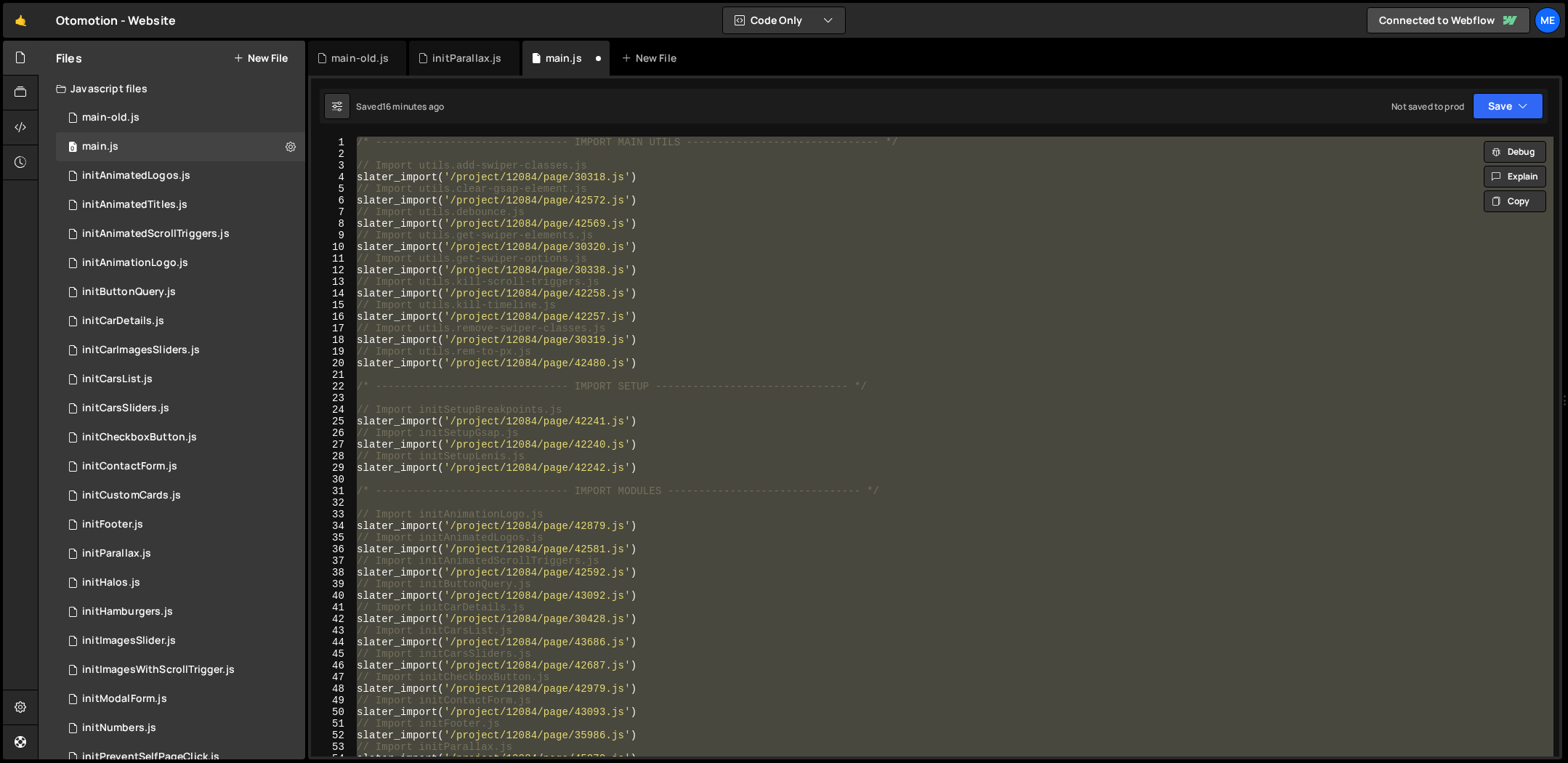
paste textarea
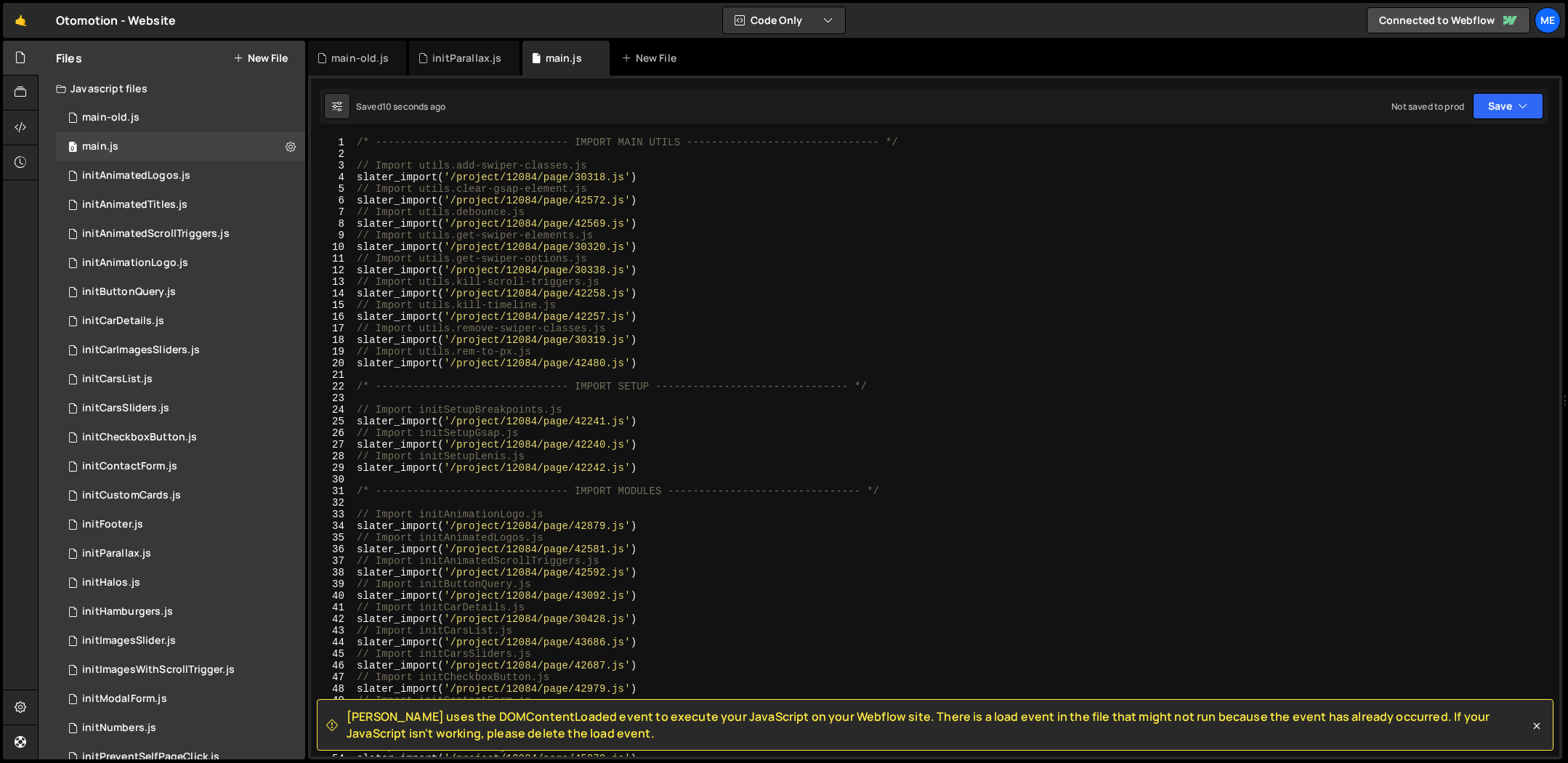
scroll to position [0, 0]
click at [748, 346] on div "/* ------------------------------- IMPORT MAIN UTILS --------------------------…" at bounding box center [954, 459] width 1200 height 644
type textarea "// Import utils.rem-to-px.js"
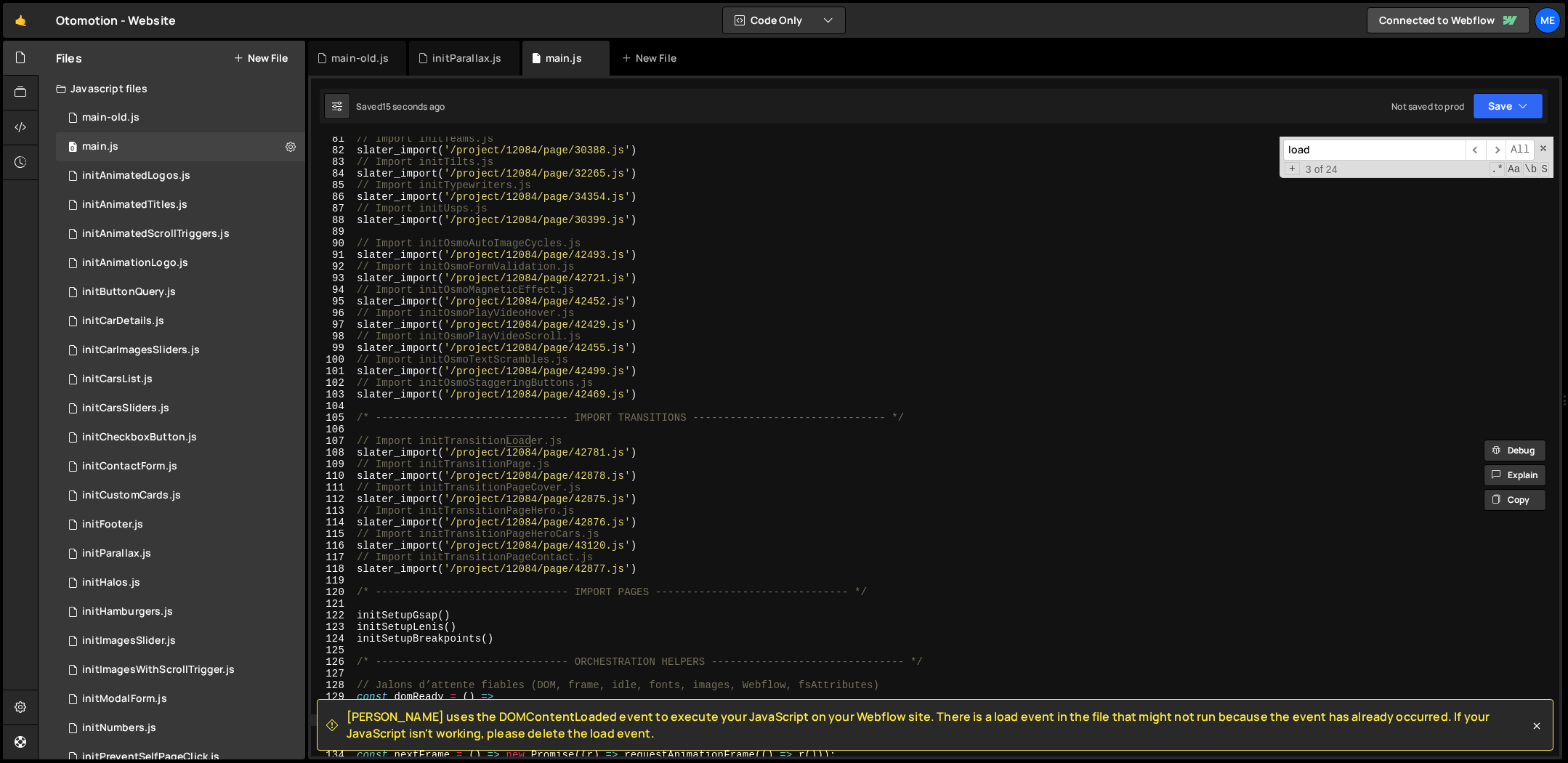
scroll to position [1389, 0]
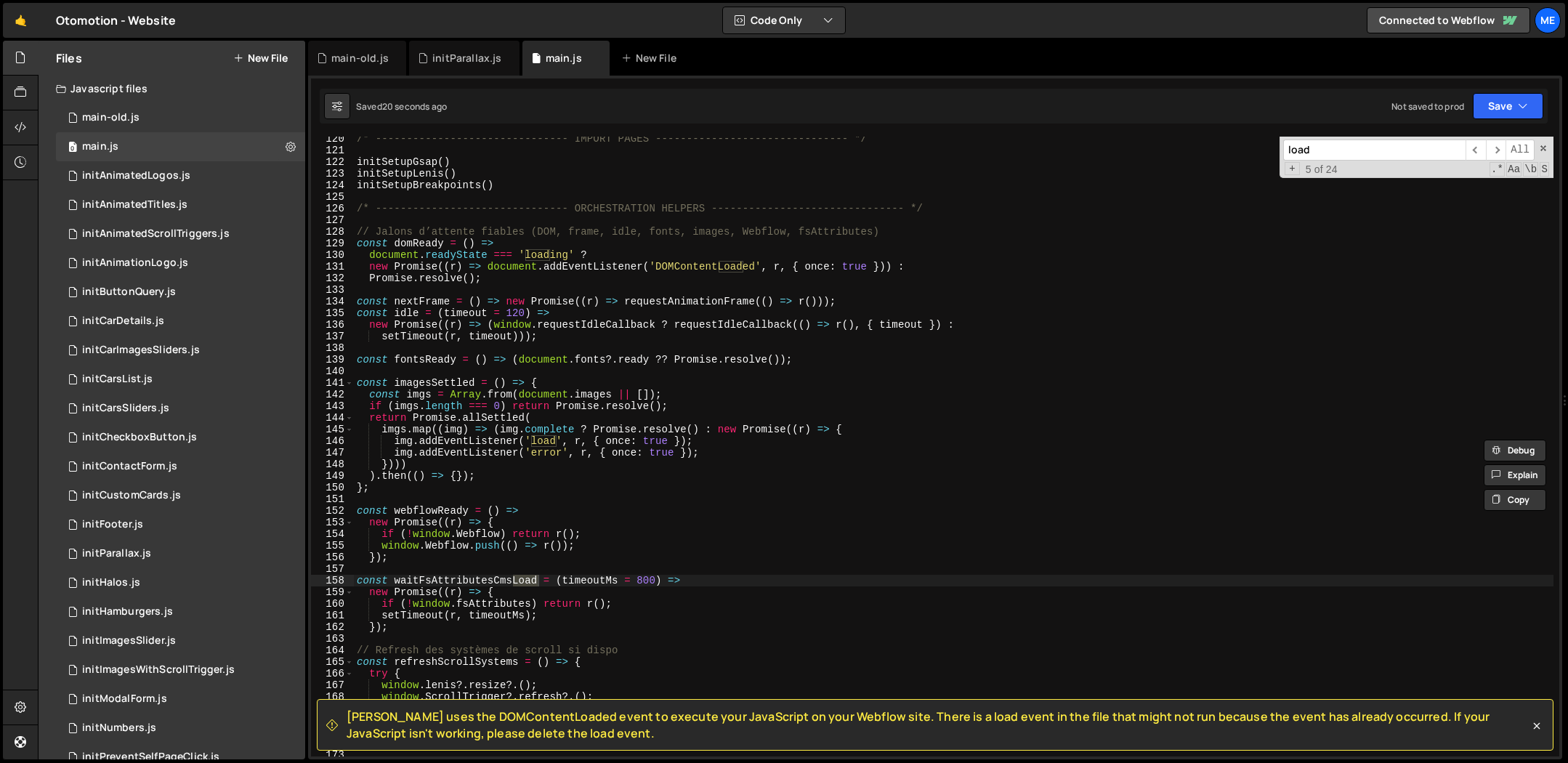
type input "load"
click at [613, 249] on div "/* ------------------------------- IMPORT PAGES -------------------------------…" at bounding box center [954, 454] width 1200 height 644
click at [424, 244] on div "/* ------------------------------- IMPORT PAGES -------------------------------…" at bounding box center [954, 454] width 1200 height 644
type textarea "const domReady = () =>"
click at [424, 244] on div "/* ------------------------------- IMPORT PAGES -------------------------------…" at bounding box center [954, 454] width 1200 height 644
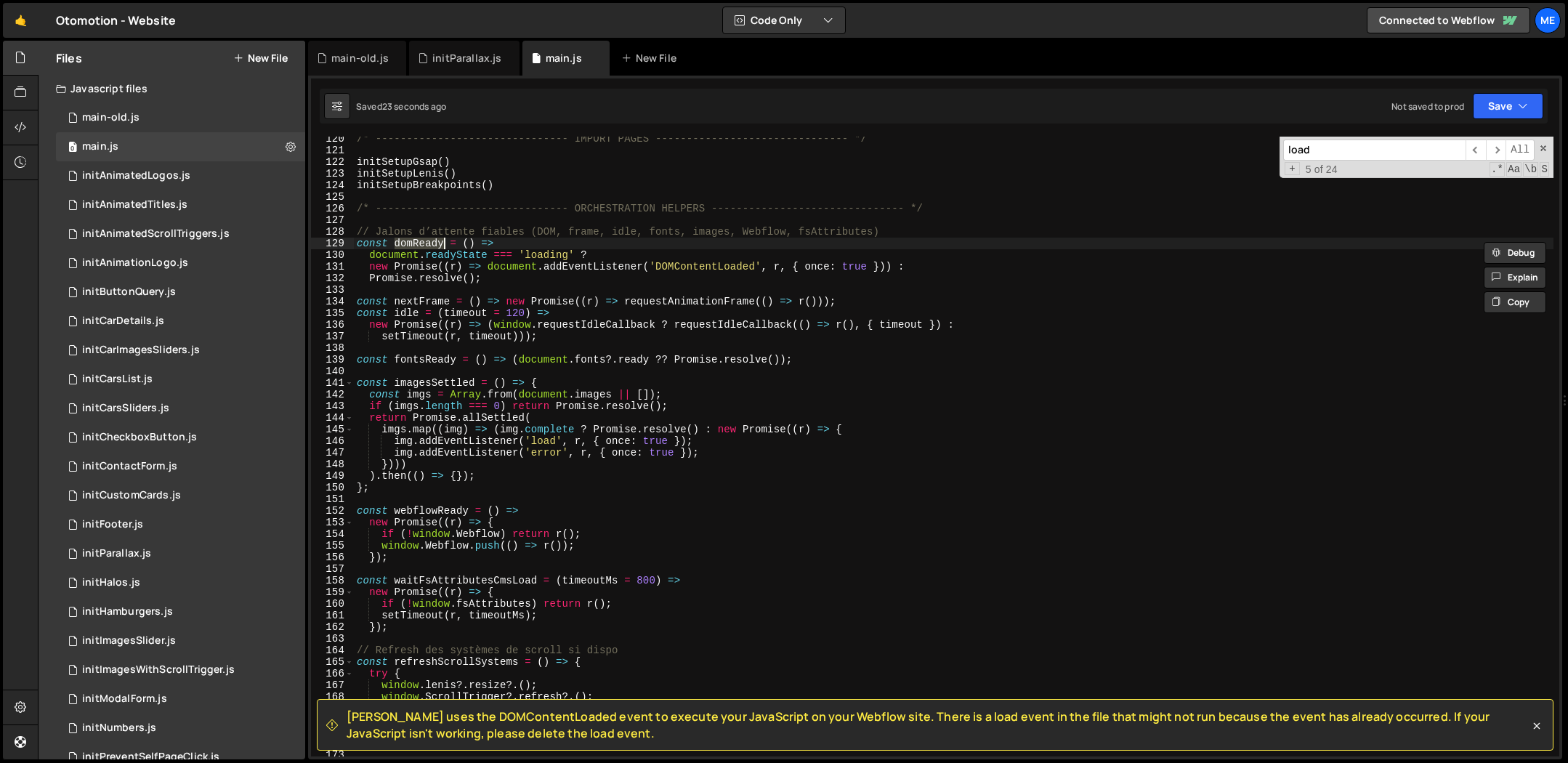
type input "domReady"
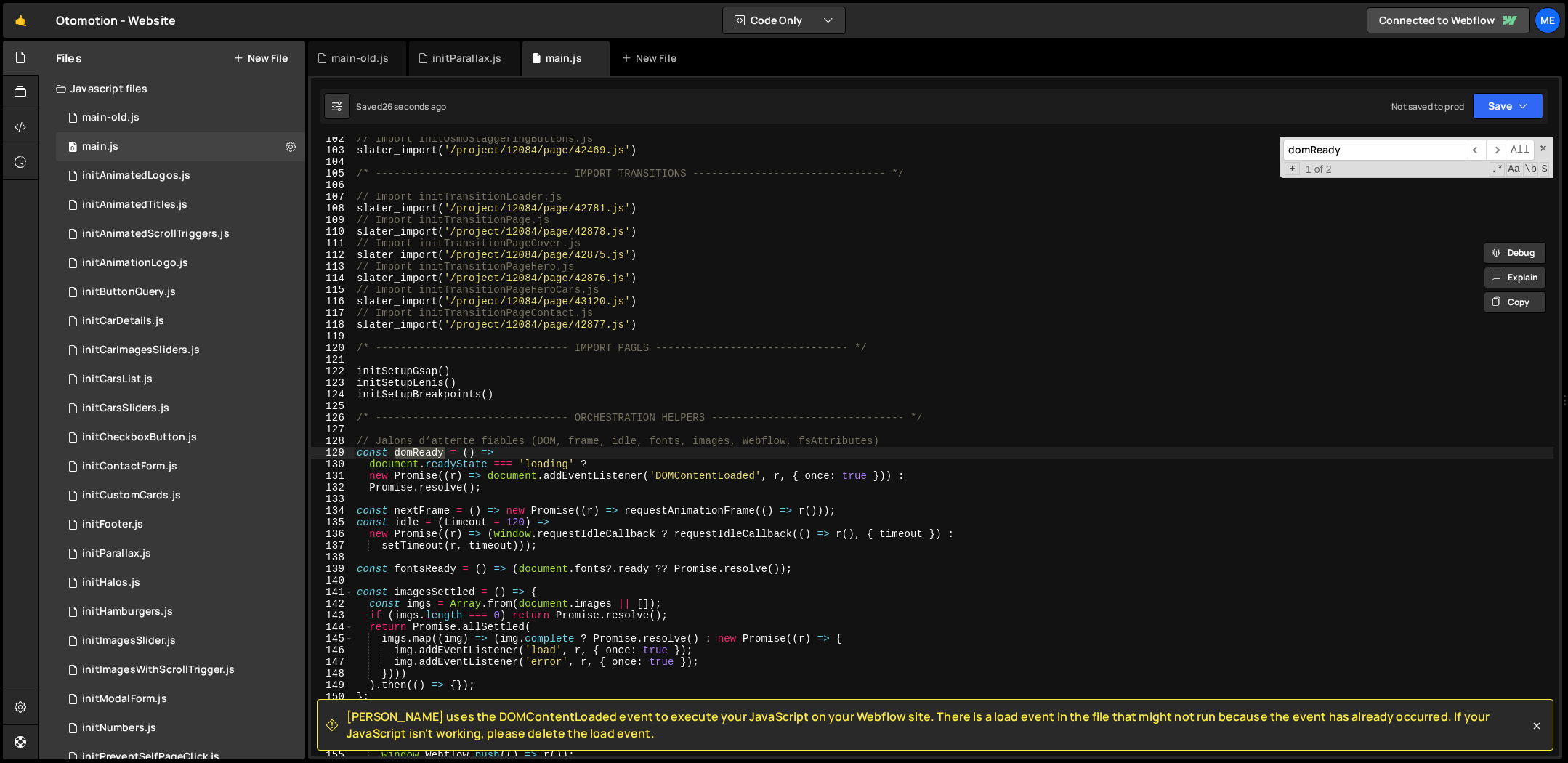
scroll to position [1179, 0]
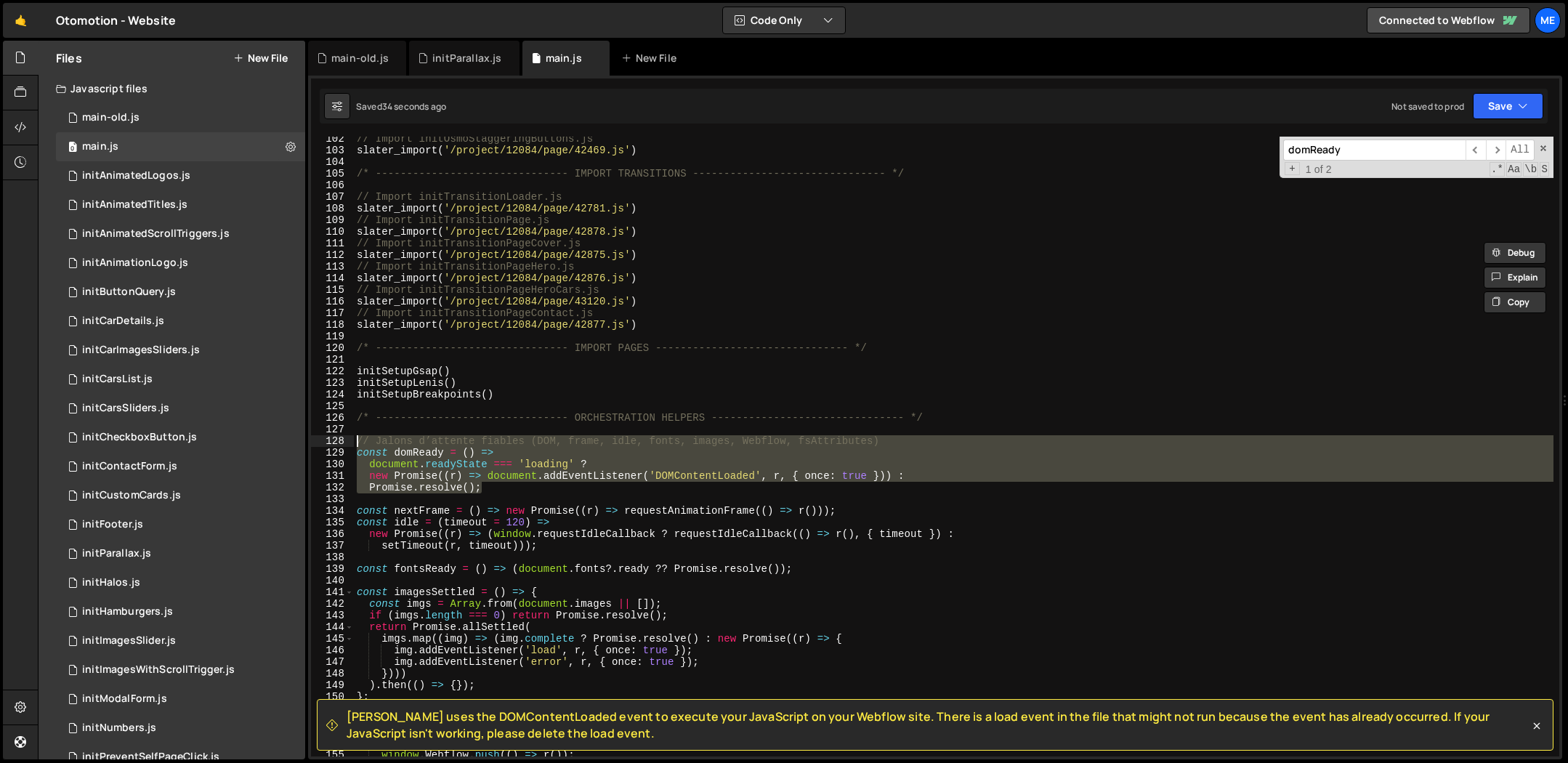
drag, startPoint x: 508, startPoint y: 486, endPoint x: 345, endPoint y: 442, distance: 168.8
click at [345, 442] on div "Promise.resolve(); 102 103 104 105 106 107 108 109 110 111 112 113 114 115 116 …" at bounding box center [934, 447] width 1249 height 620
drag, startPoint x: 566, startPoint y: 484, endPoint x: 694, endPoint y: 483, distance: 128.0
click at [565, 484] on div "// Import initOsmoStaggeringButtons.js slater_import ( '/project/12084/page/424…" at bounding box center [954, 447] width 1200 height 620
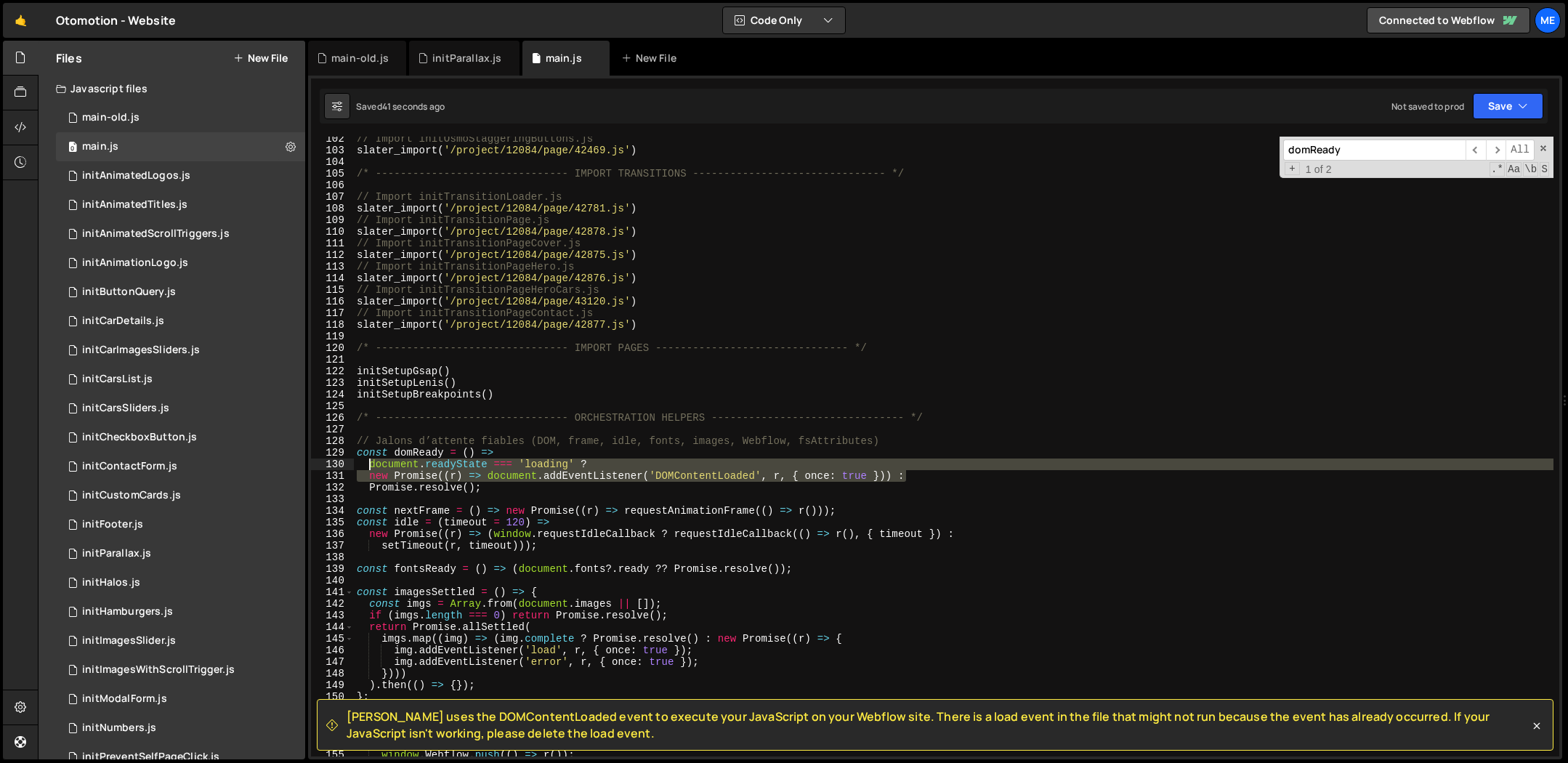
drag, startPoint x: 844, startPoint y: 475, endPoint x: 370, endPoint y: 464, distance: 474.1
click at [370, 464] on div "// Import initOsmoStaggeringButtons.js slater_import ( '/project/12084/page/424…" at bounding box center [954, 454] width 1200 height 644
type textarea "document.readyState === 'loading' ? new Promise((r) => document.addEventListene…"
type textarea "}"
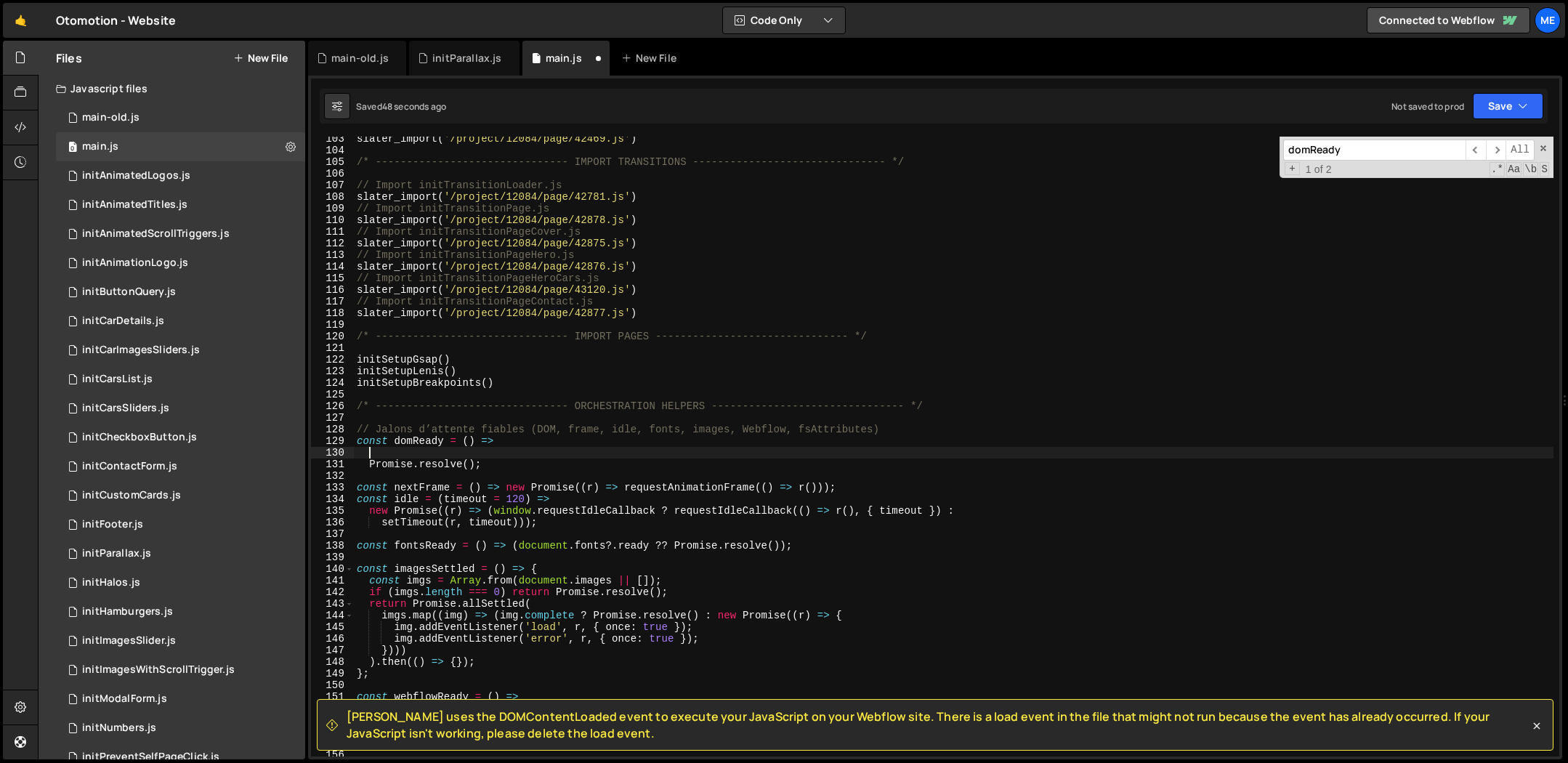
scroll to position [1190, 0]
type textarea "const domReady = () =>Promise.resolve();"
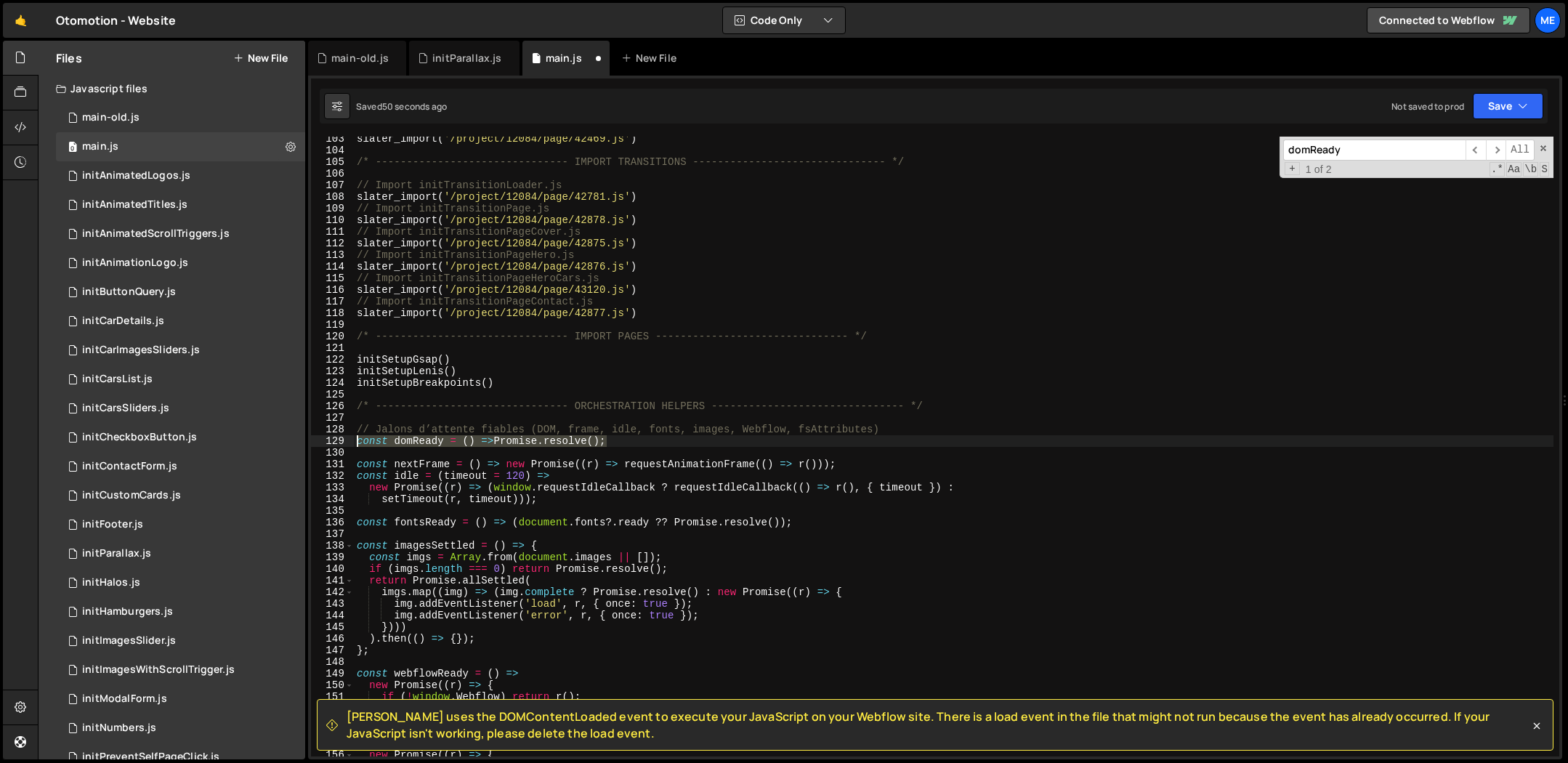
drag, startPoint x: 632, startPoint y: 436, endPoint x: 323, endPoint y: 440, distance: 309.0
click at [323, 440] on div "const domReady = () =>Promise.resolve(); 103 104 105 106 107 108 109 110 111 11…" at bounding box center [934, 447] width 1249 height 620
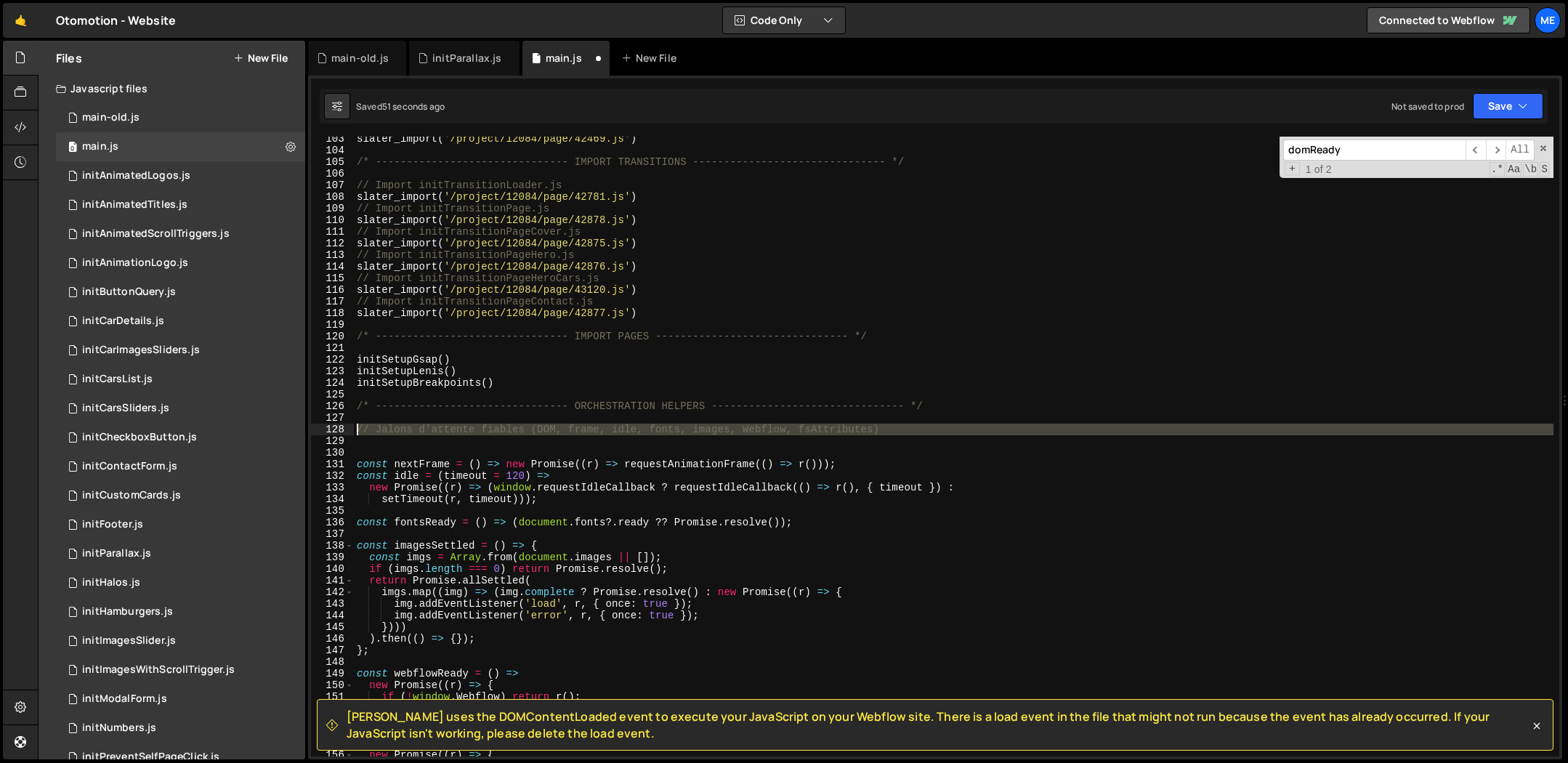
click at [357, 424] on div "slater_import ( '/project/12084/page/42469.js' ) /* ---------------------------…" at bounding box center [954, 454] width 1200 height 644
type textarea "// Jalons d’attente fiables (DOM, frame, idle, fonts, images, Webflow, fsAttrib…"
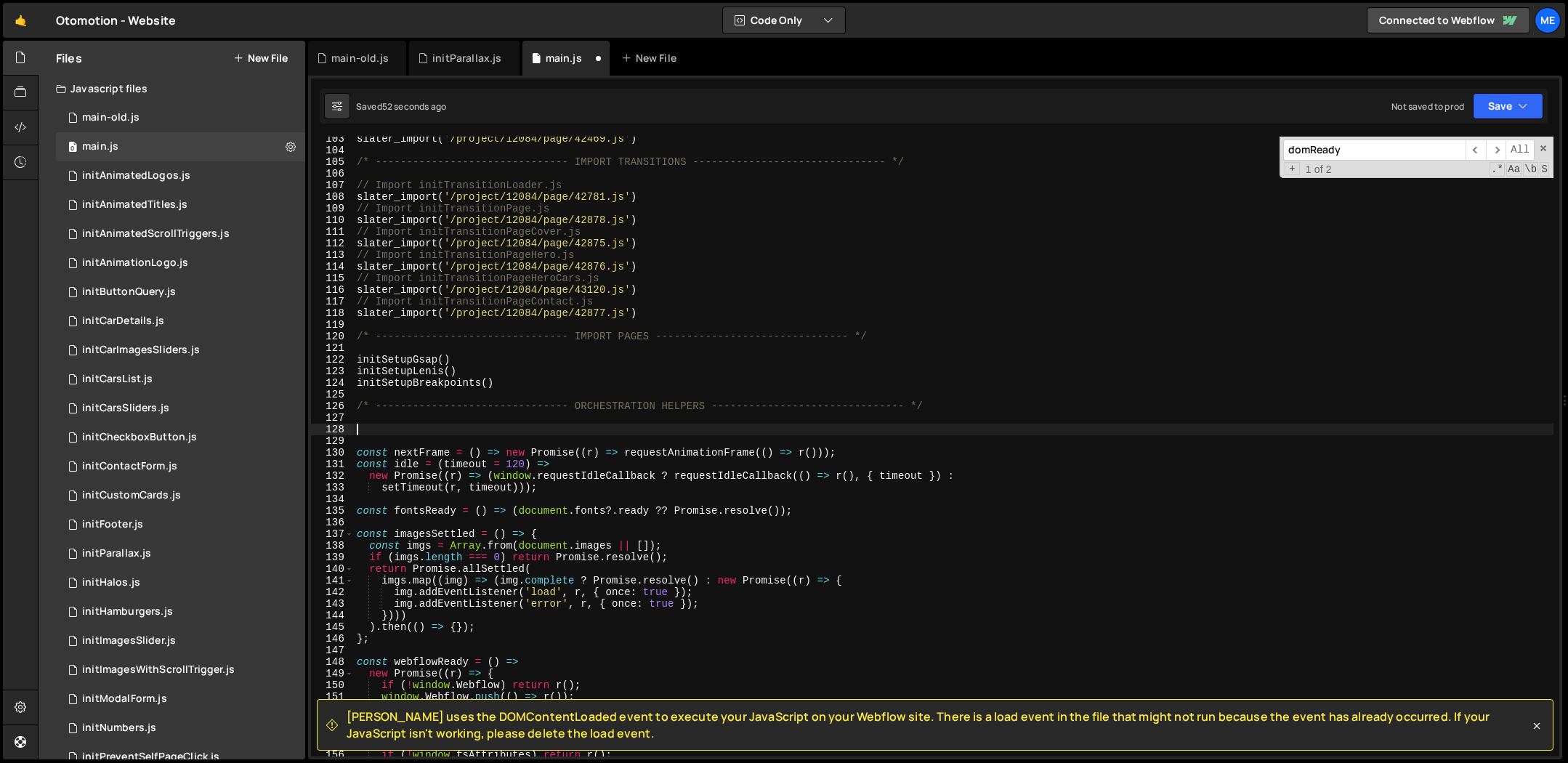
type textarea "const nextFrame = () => new Promise((r) => requestAnimationFrame(() => r()));"
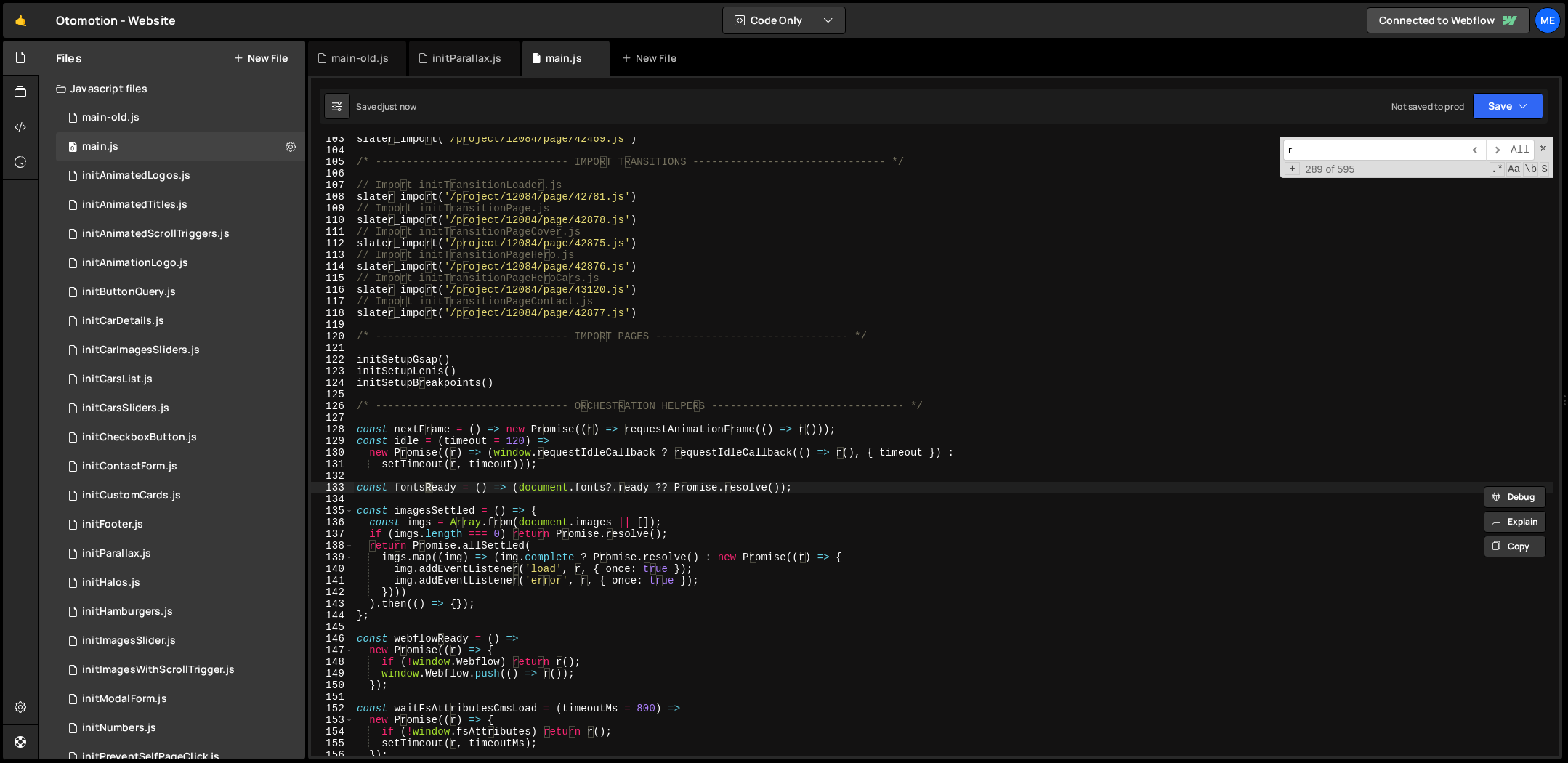
type input "domReady"
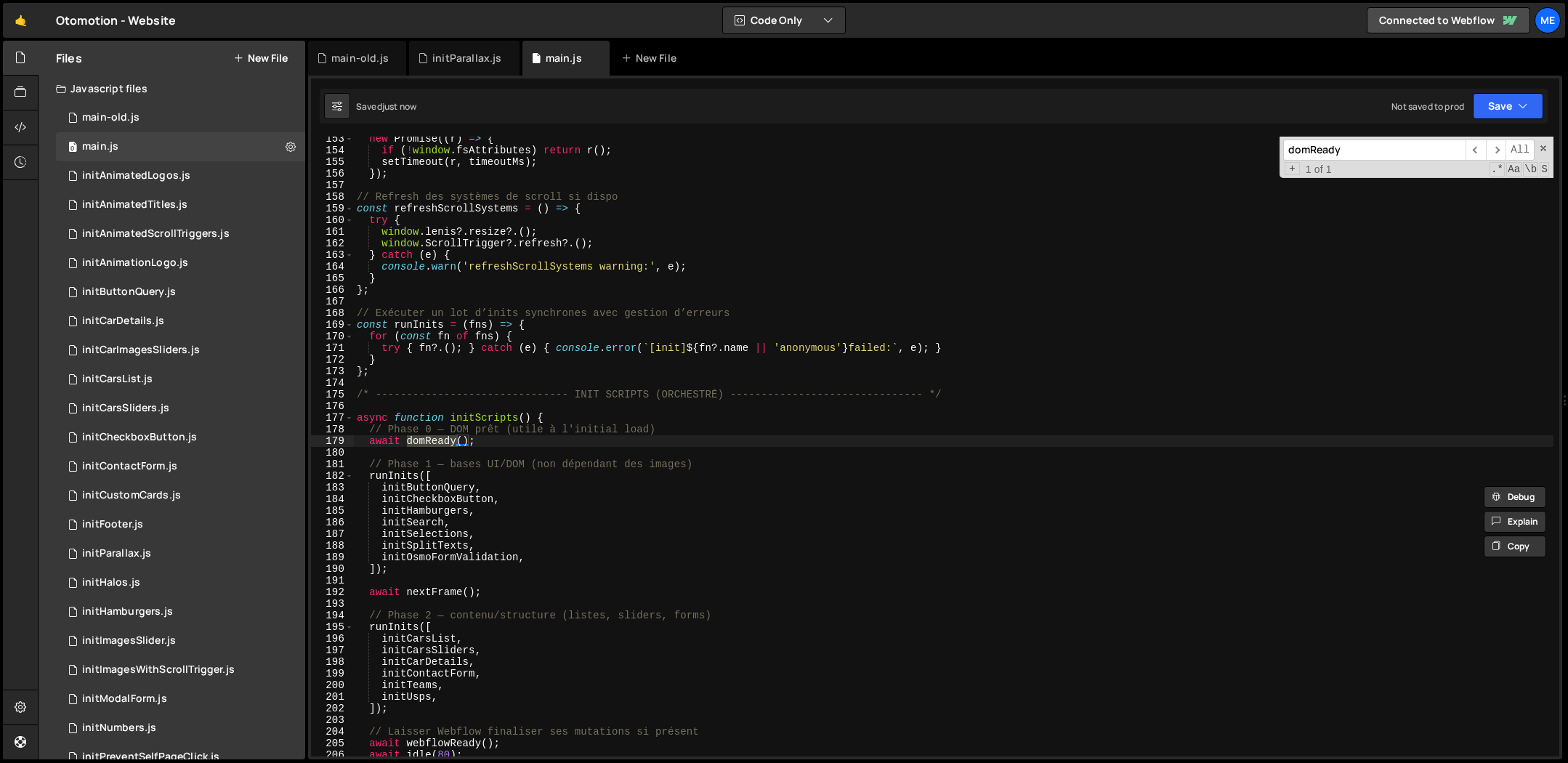
scroll to position [1773, 0]
click at [505, 434] on div "new Promise (( r ) => { if ( ! window . fsAttributes ) return r ( ) ; setTimeou…" at bounding box center [954, 453] width 1200 height 644
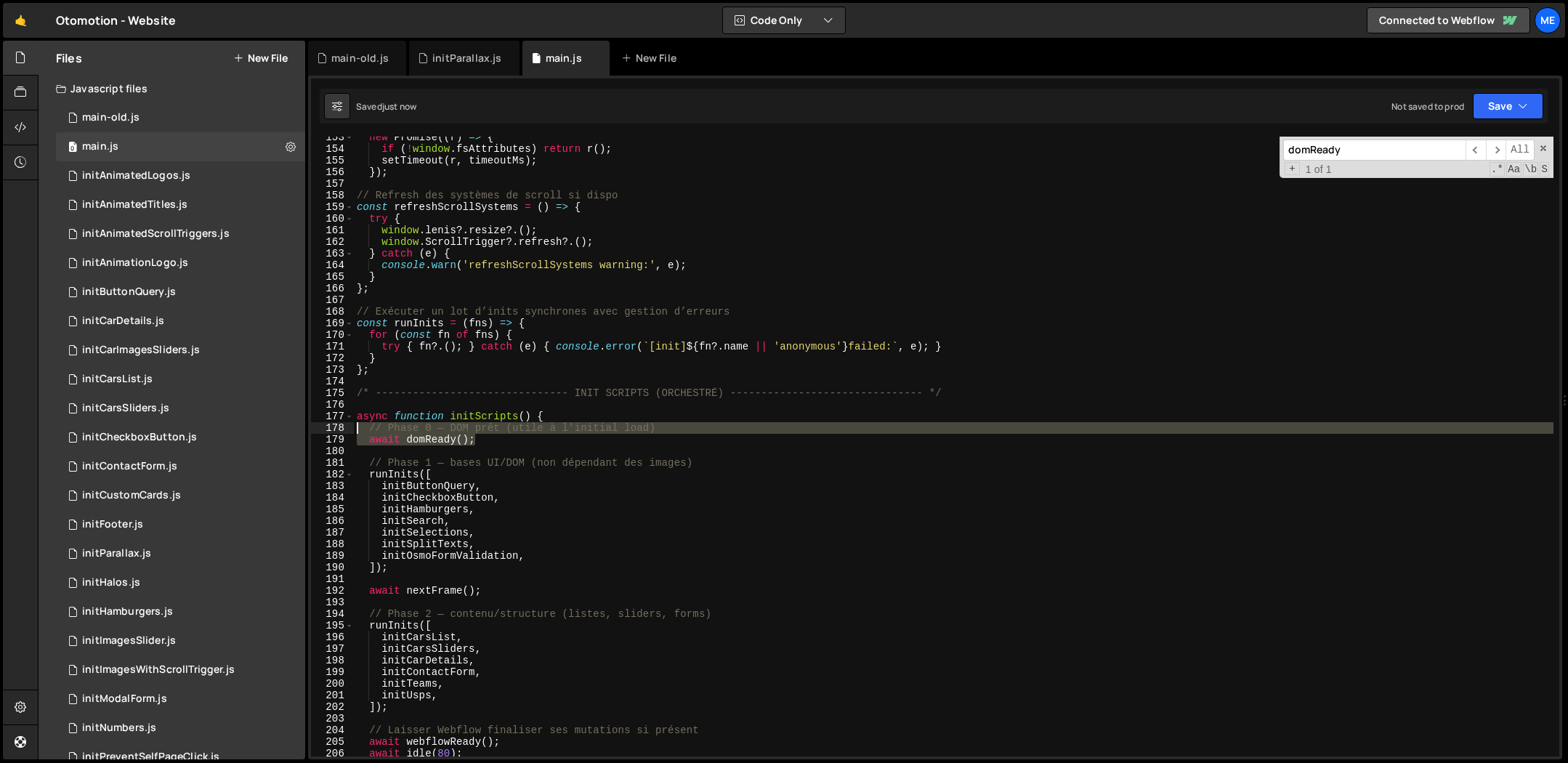
drag, startPoint x: 492, startPoint y: 440, endPoint x: 342, endPoint y: 430, distance: 150.3
click at [342, 430] on div "await domReady(); 153 154 155 156 157 158 159 160 161 162 163 164 165 166 167 1…" at bounding box center [934, 447] width 1249 height 620
type textarea "// Phase 0 — DOM prêt (utile à l'initial load) await domReady();"
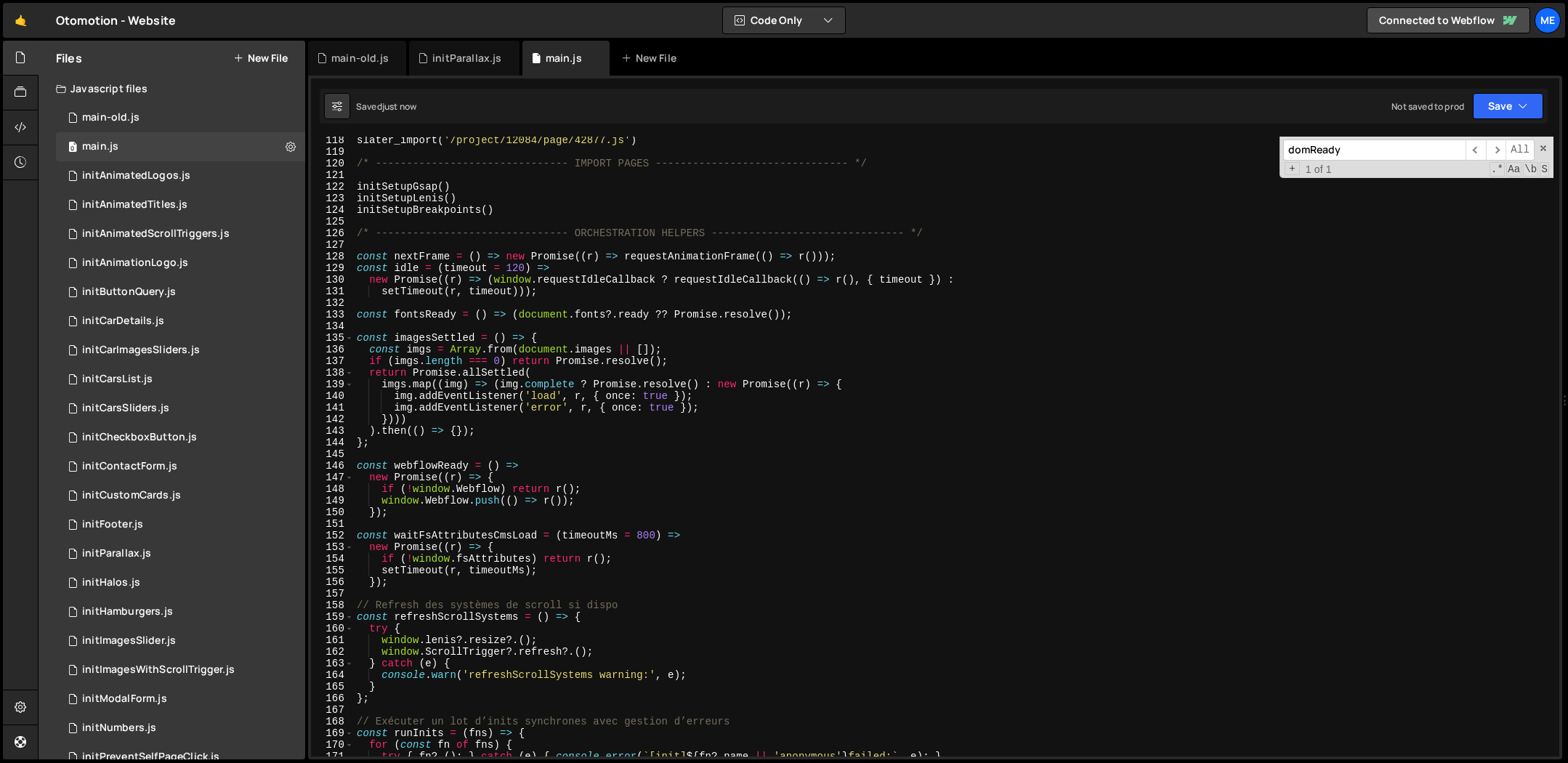
scroll to position [1363, 0]
drag, startPoint x: 360, startPoint y: 264, endPoint x: 382, endPoint y: 264, distance: 22.0
click at [360, 264] on div "slater_import ( '/project/12084/page/42877.js' ) /* ---------------------------…" at bounding box center [954, 456] width 1200 height 644
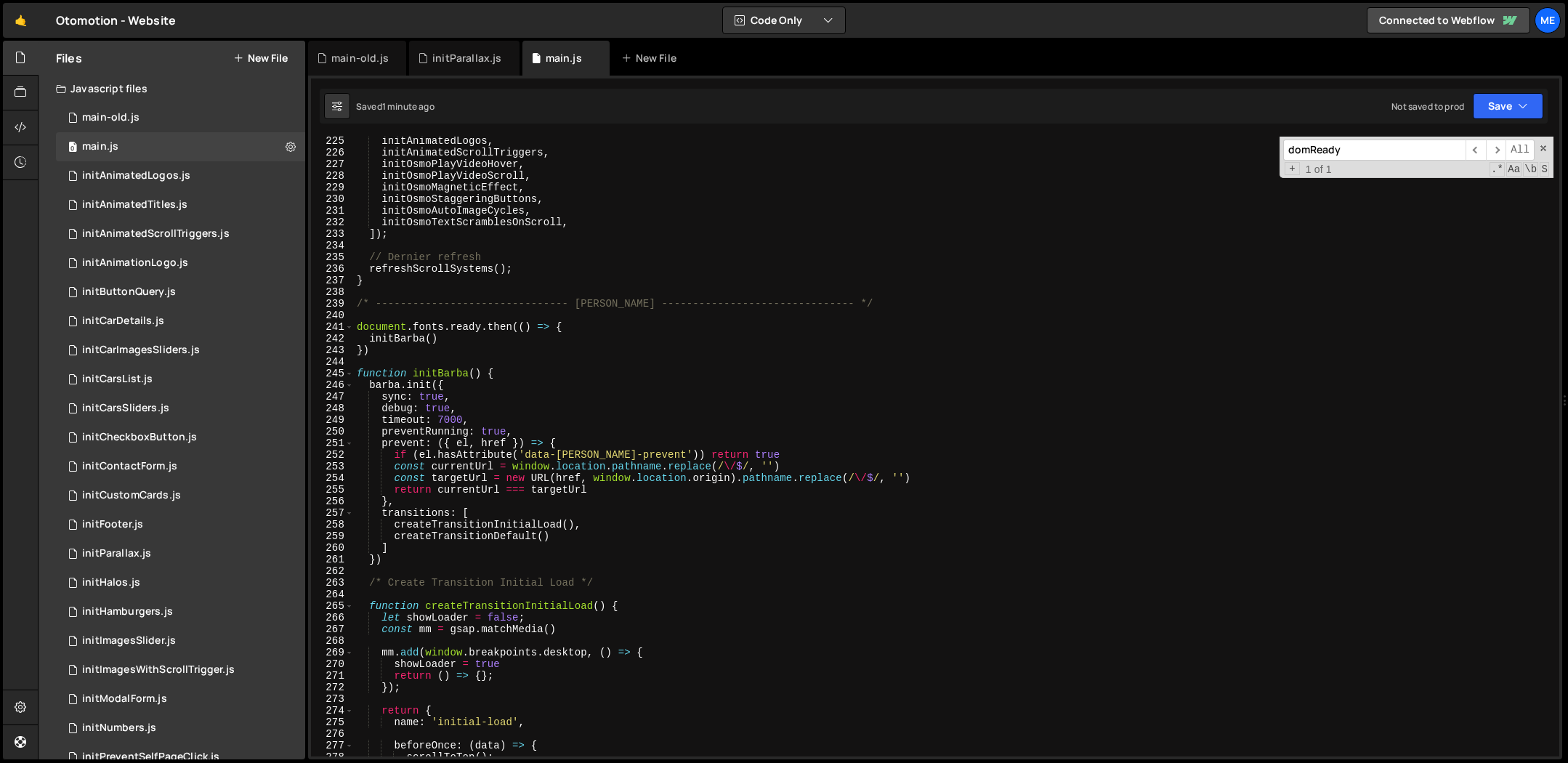
scroll to position [2608, 0]
click at [414, 341] on div "initAnimatedLogos , initAnimatedScrollTriggers , initOsmoPlayVideoHover , initO…" at bounding box center [954, 456] width 1200 height 644
type textarea "initBarba()"
click at [414, 341] on div "initAnimatedLogos , initAnimatedScrollTriggers , initOsmoPlayVideoHover , initO…" at bounding box center [954, 456] width 1200 height 644
type input "initBarba"
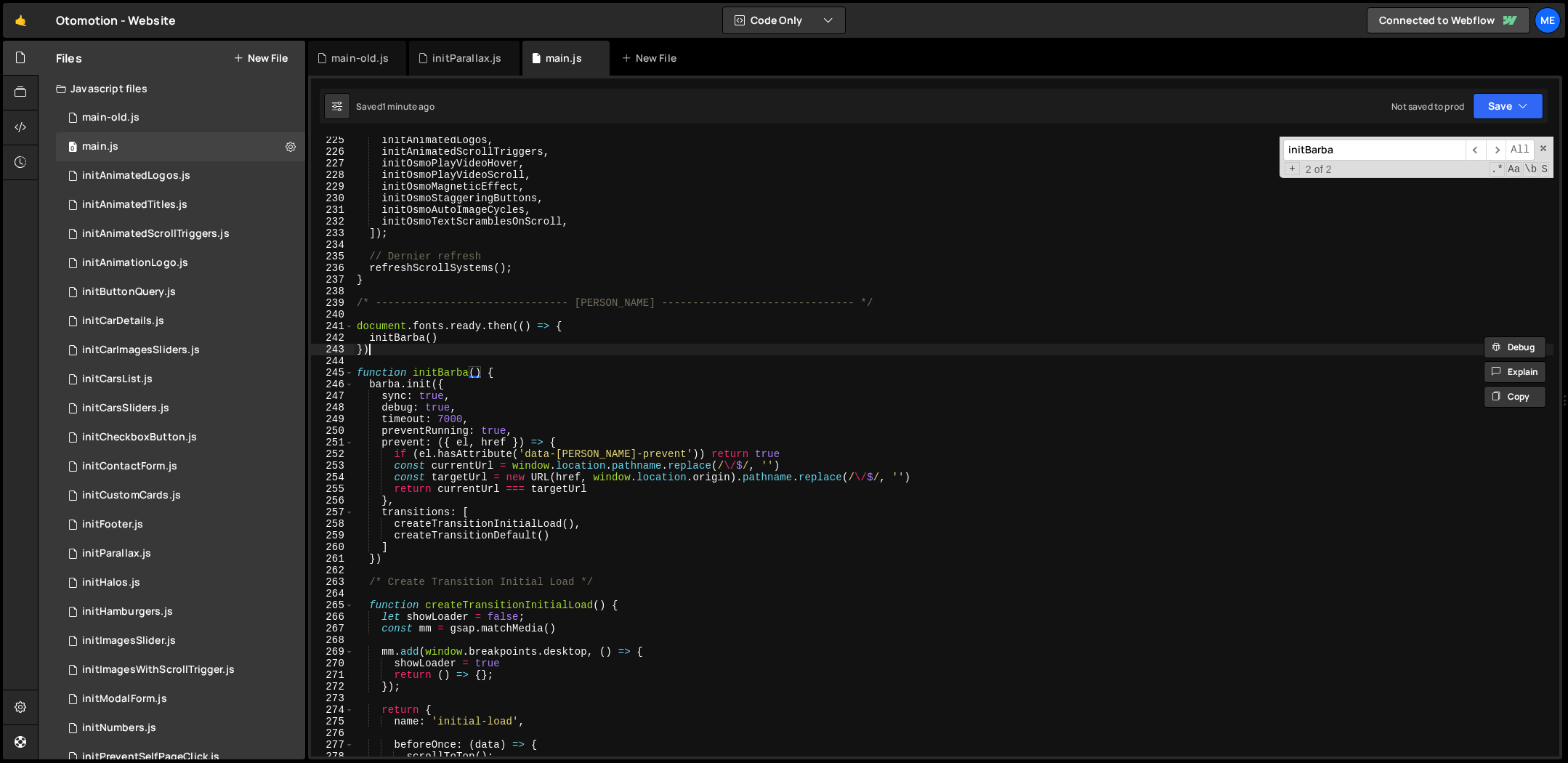
drag, startPoint x: 400, startPoint y: 346, endPoint x: 429, endPoint y: 346, distance: 29.0
click at [400, 346] on div "initAnimatedLogos , initAnimatedScrollTriggers , initOsmoPlayVideoHover , initO…" at bounding box center [954, 456] width 1200 height 644
drag, startPoint x: 465, startPoint y: 342, endPoint x: 468, endPoint y: 353, distance: 11.4
click at [465, 342] on div "initAnimatedLogos , initAnimatedScrollTriggers , initOsmoPlayVideoHover , initO…" at bounding box center [954, 456] width 1200 height 644
type textarea "initBarba()"
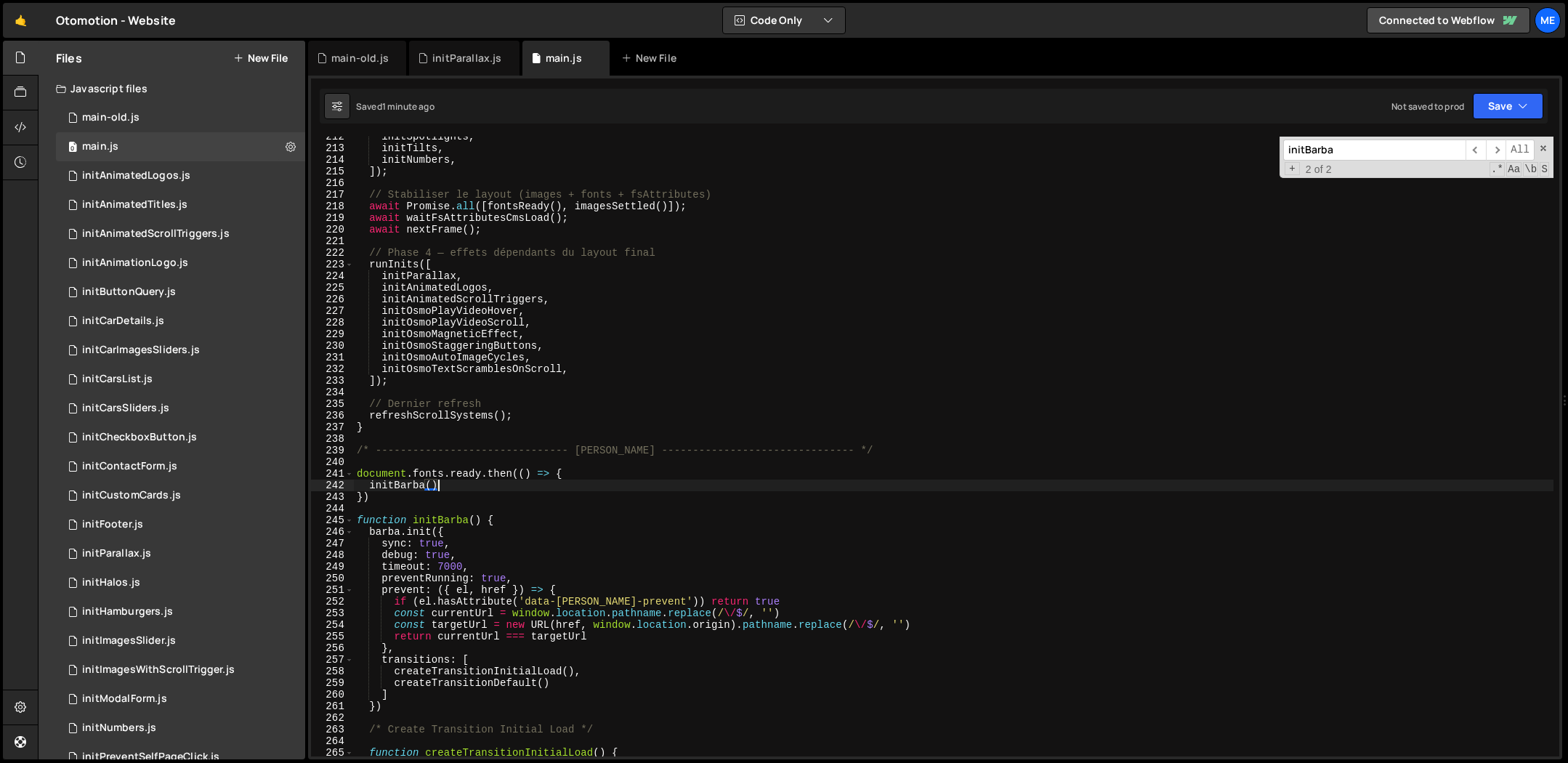
scroll to position [2461, 0]
drag, startPoint x: 459, startPoint y: 490, endPoint x: 365, endPoint y: 488, distance: 94.0
click at [365, 488] on div "initSpotlights , initTilts , initNumbers , ]) ; // Stabiliser le layout (images…" at bounding box center [954, 451] width 1200 height 644
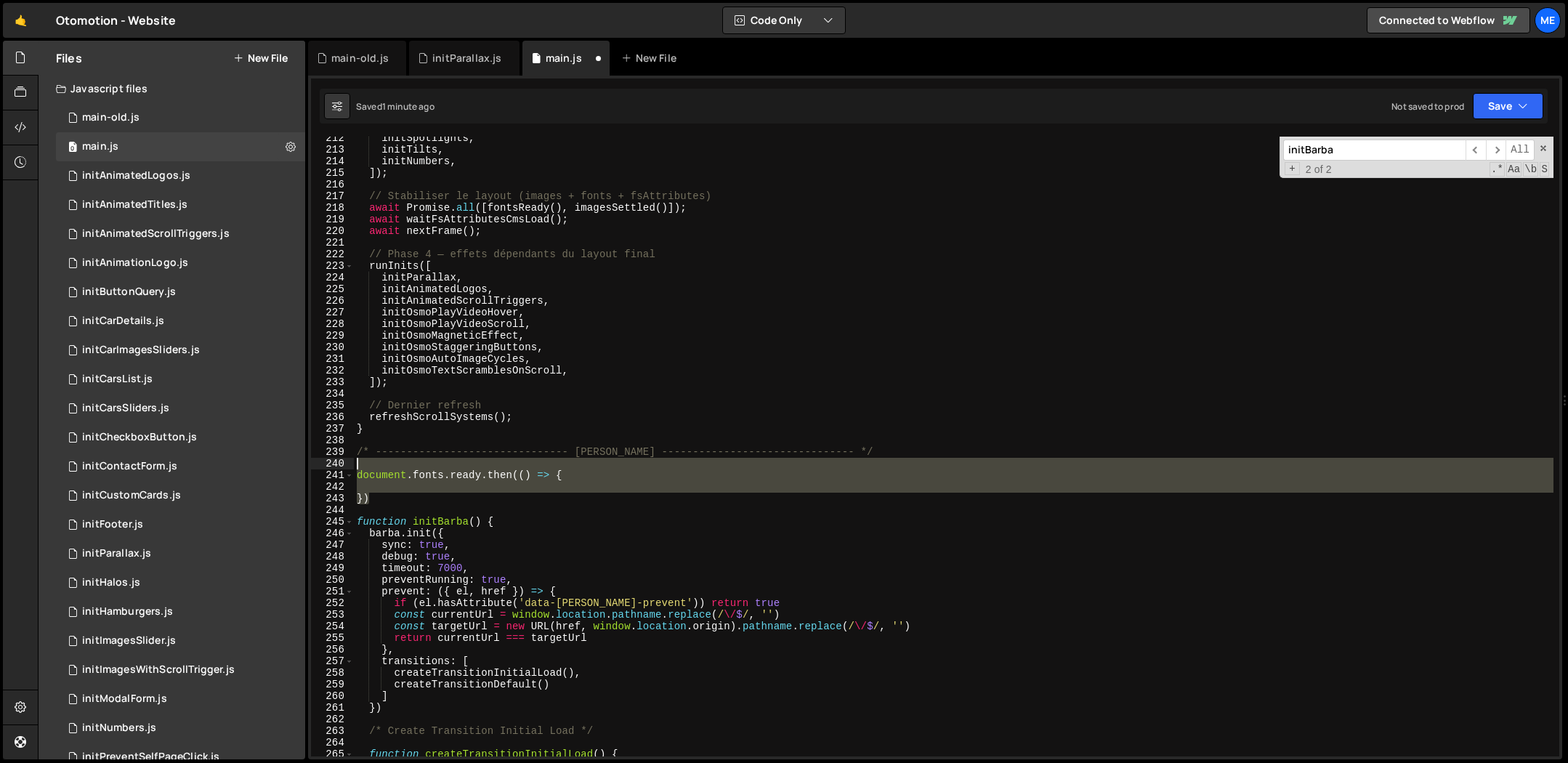
drag, startPoint x: 382, startPoint y: 501, endPoint x: 322, endPoint y: 461, distance: 72.1
click at [321, 461] on div "212 213 214 215 216 217 218 219 220 221 222 223 224 225 226 227 228 229 230 231…" at bounding box center [934, 447] width 1249 height 620
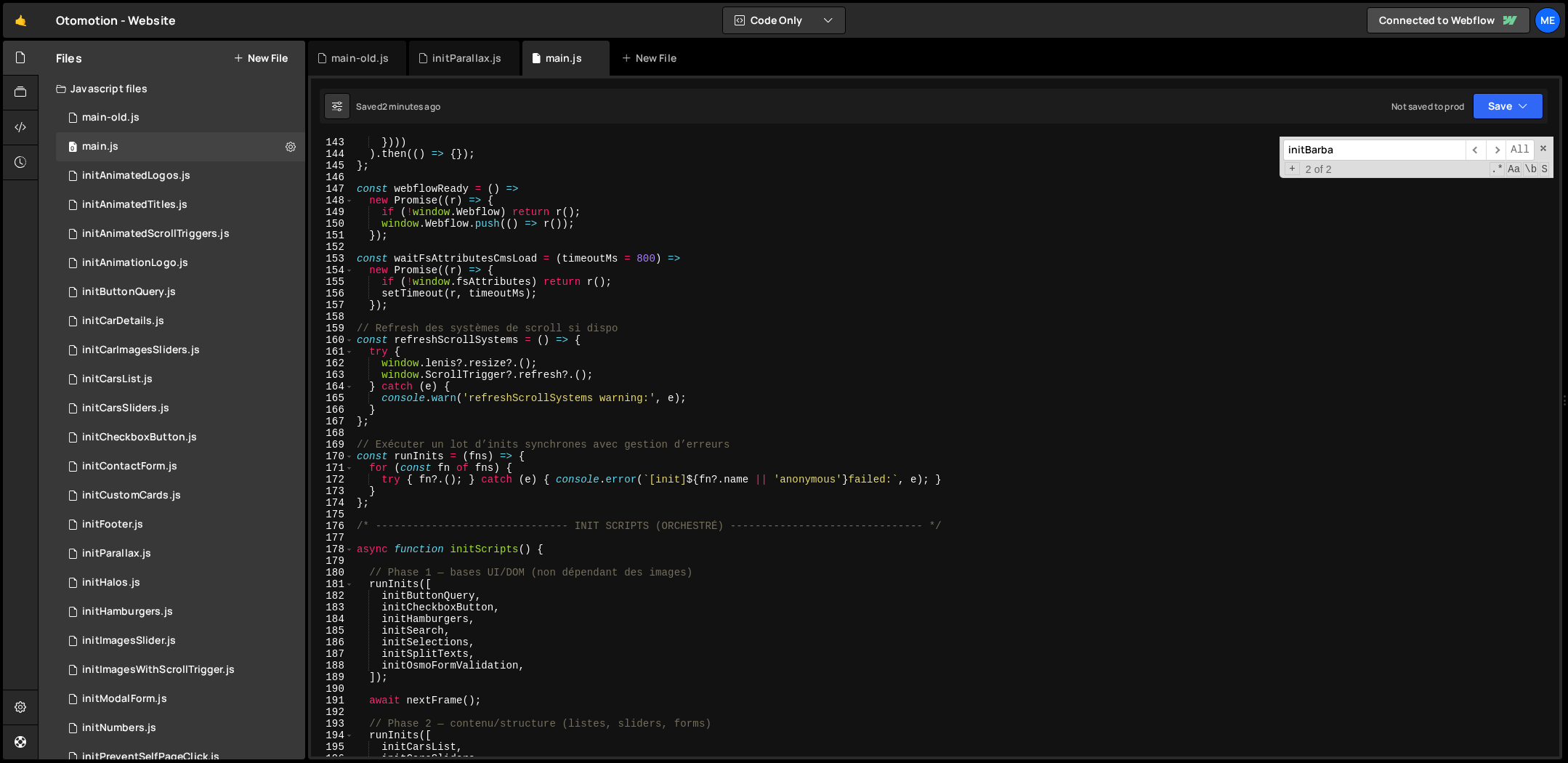
scroll to position [1652, 0]
click at [678, 336] on div "img . addEventListener ( 'error' , r , { once : true }) ; }))) ) . then (( ) =>…" at bounding box center [954, 446] width 1200 height 644
type textarea "const refreshScrollSystems = () => {"
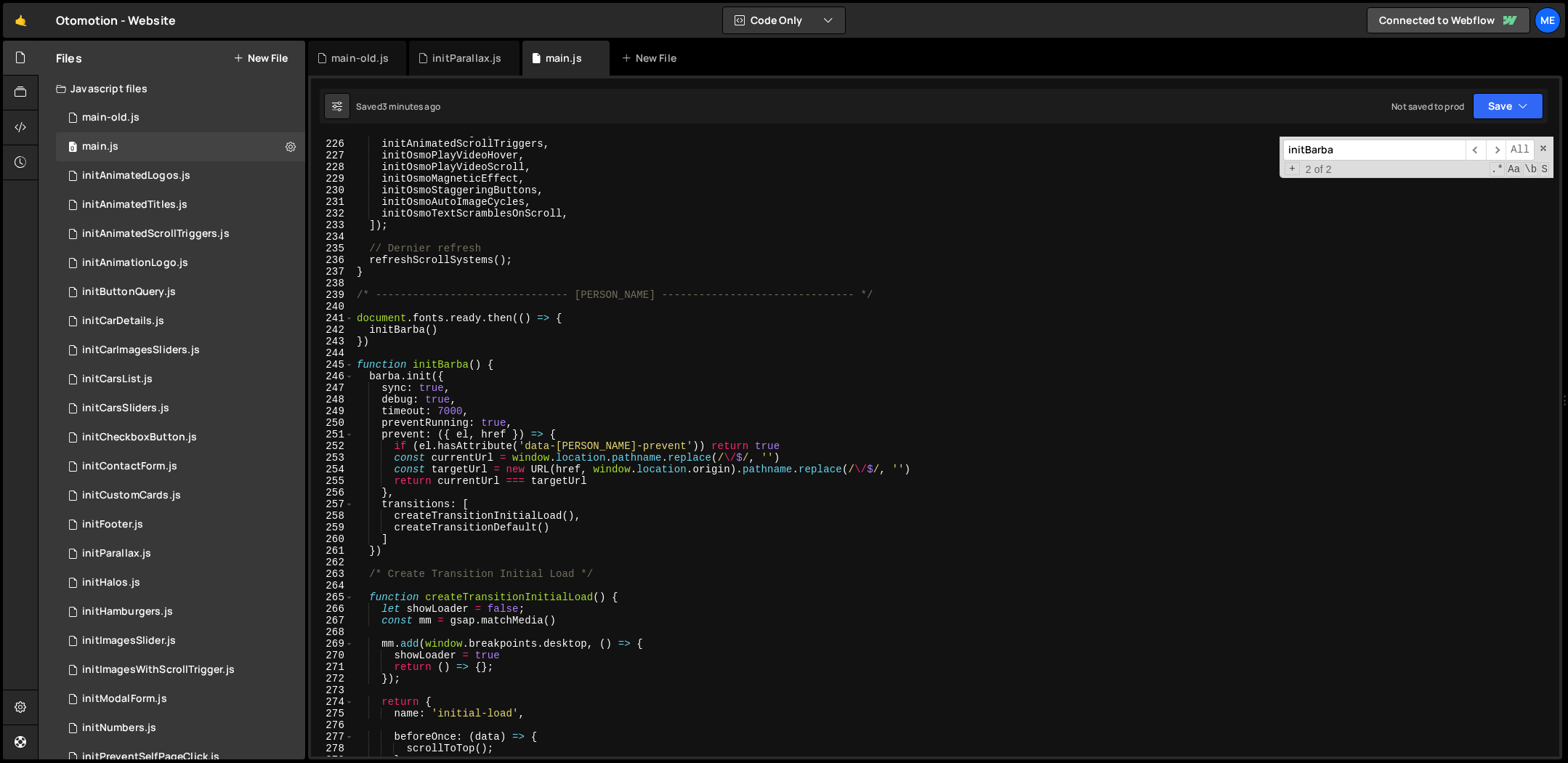
scroll to position [2616, 0]
click at [359, 56] on div "main-old.js" at bounding box center [360, 58] width 58 height 14
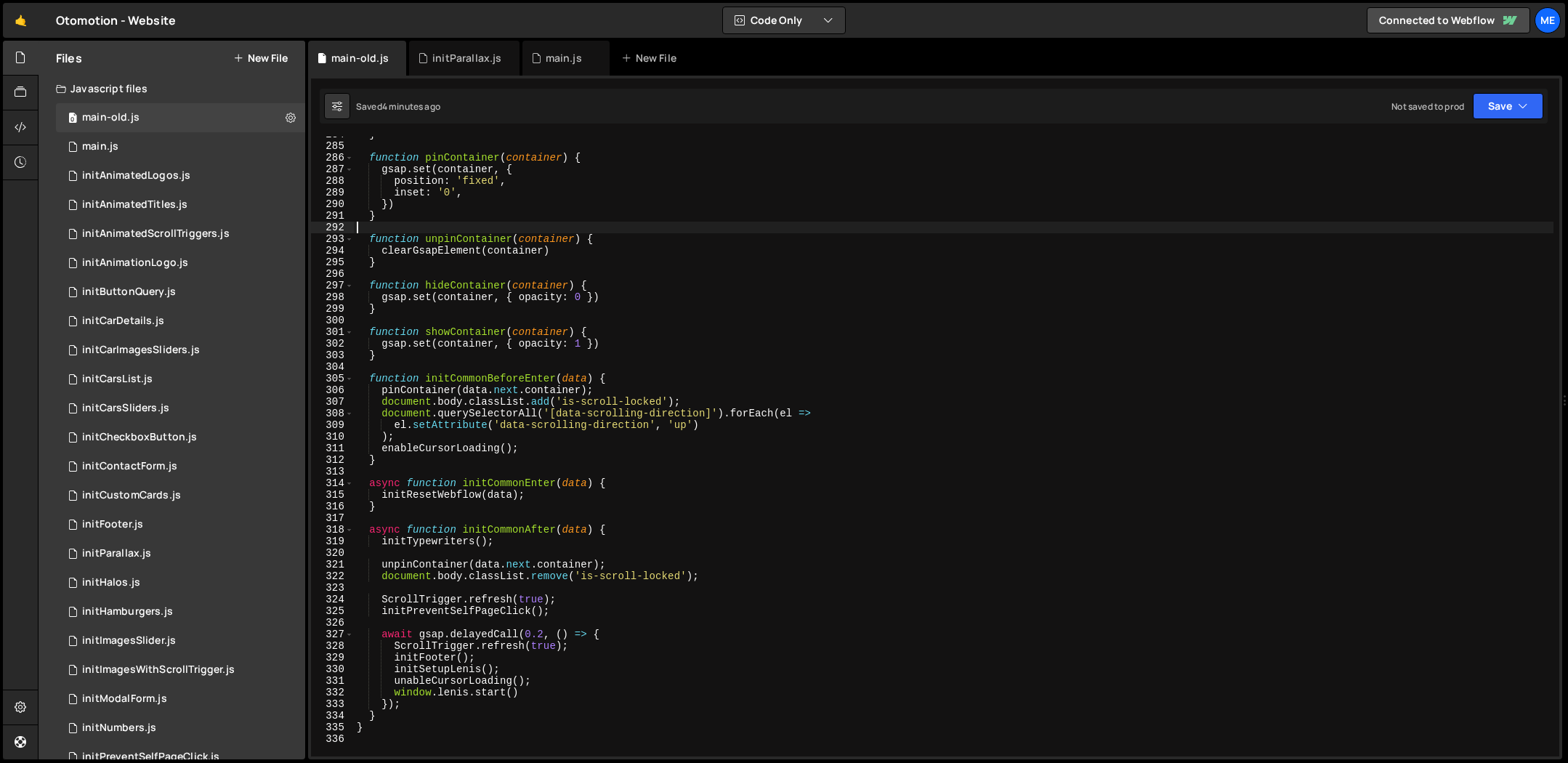
click at [750, 229] on div "} function pinContainer ( container ) { gsap . set ( container , { position : '…" at bounding box center [954, 450] width 1200 height 644
type textarea "}"
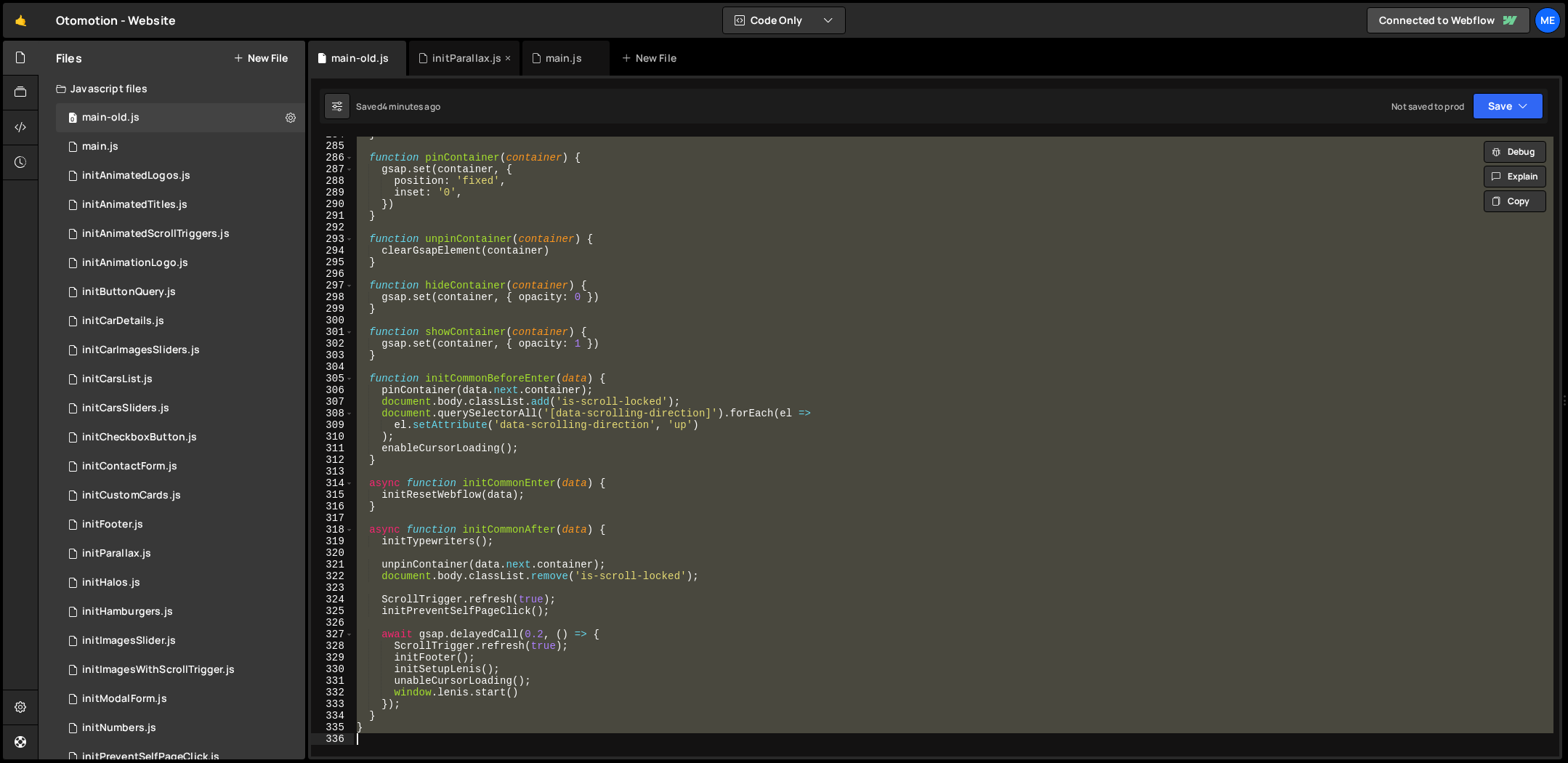
click at [453, 49] on div "initParallax.js" at bounding box center [465, 58] width 110 height 35
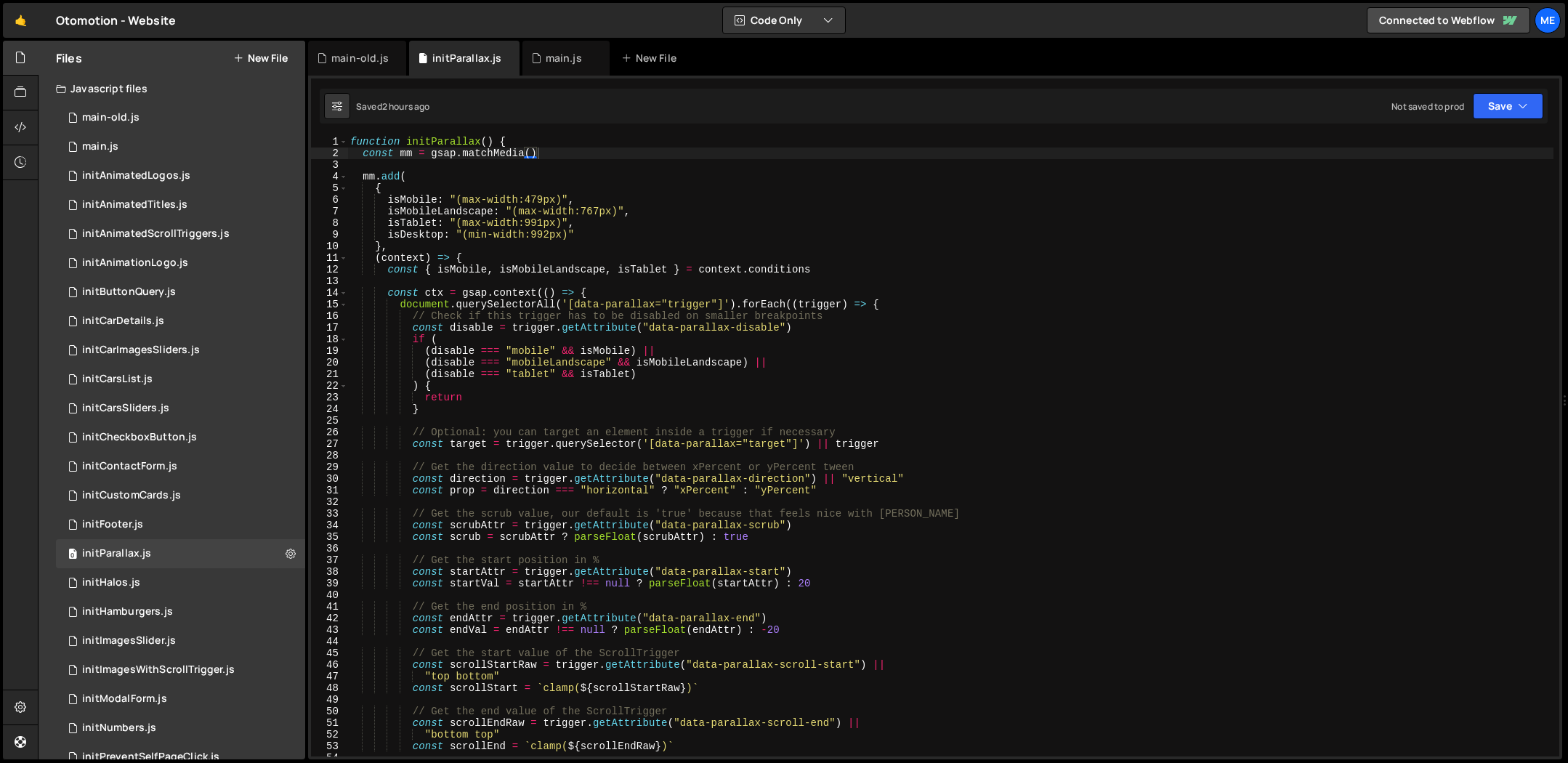
click at [762, 239] on div "function initParallax ( ) { const mm = gsap . matchMedia ( ) mm . add ( { isMob…" at bounding box center [950, 458] width 1206 height 644
type textarea "}"
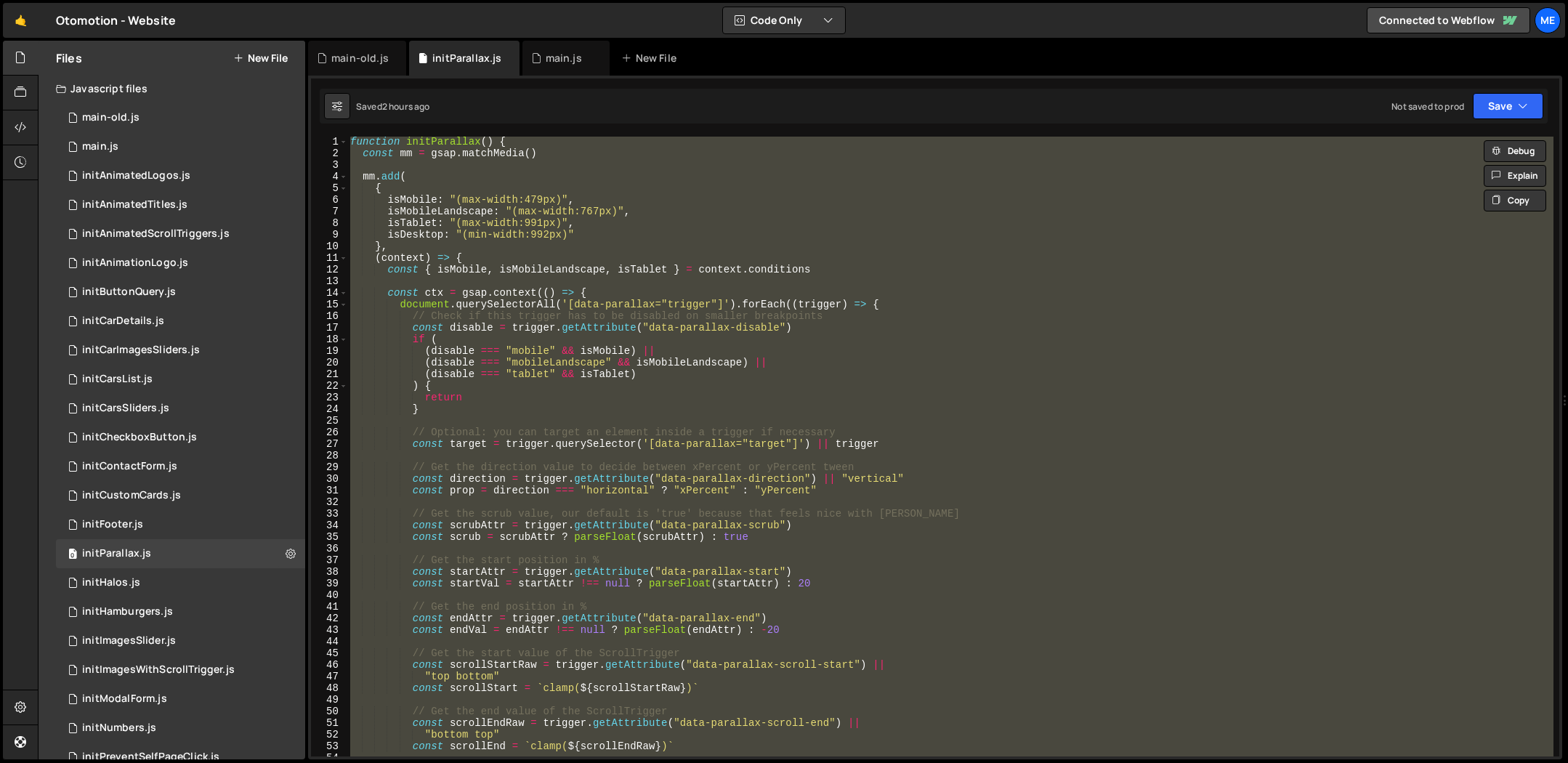
paste textarea
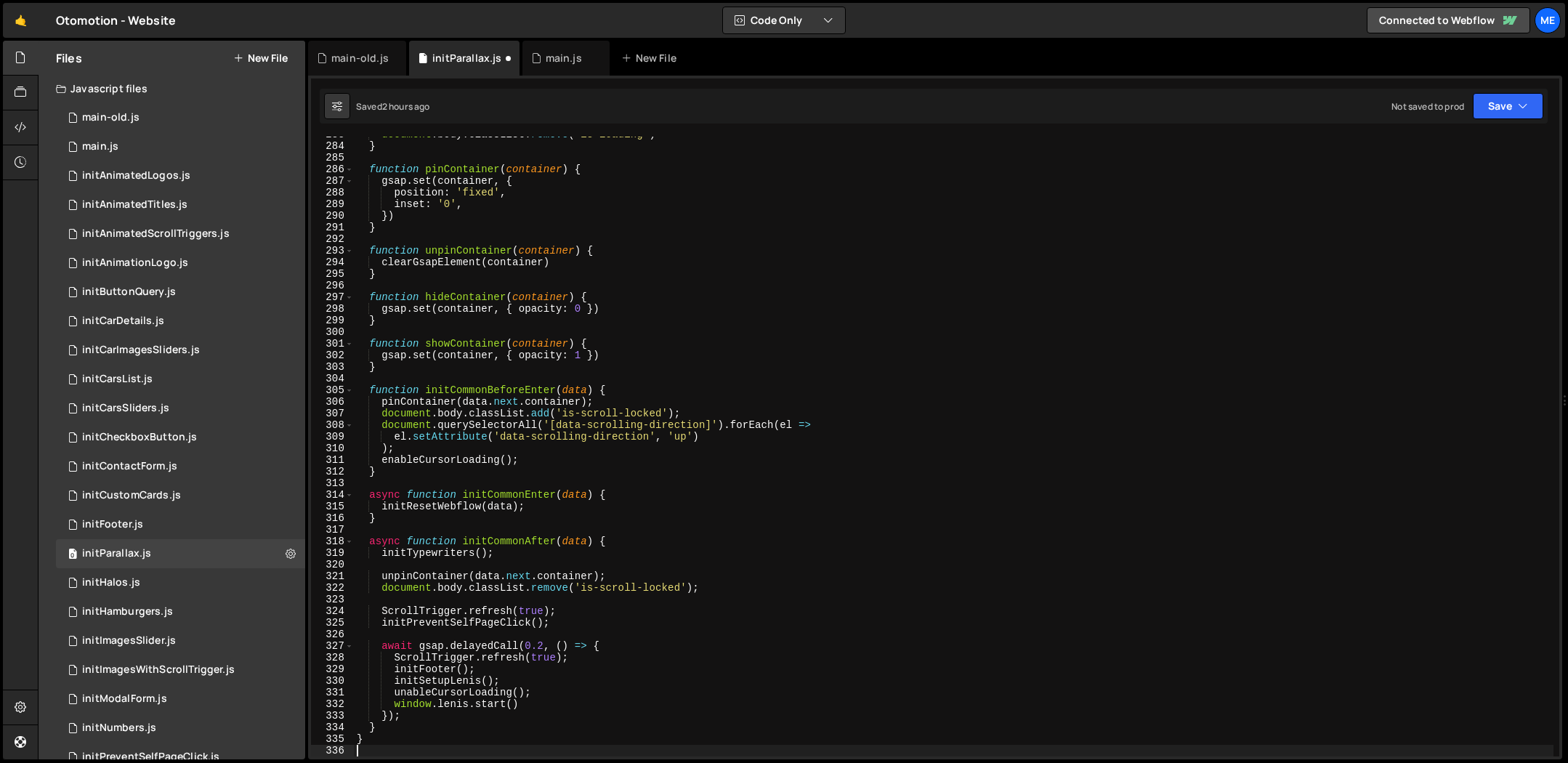
type textarea "}"
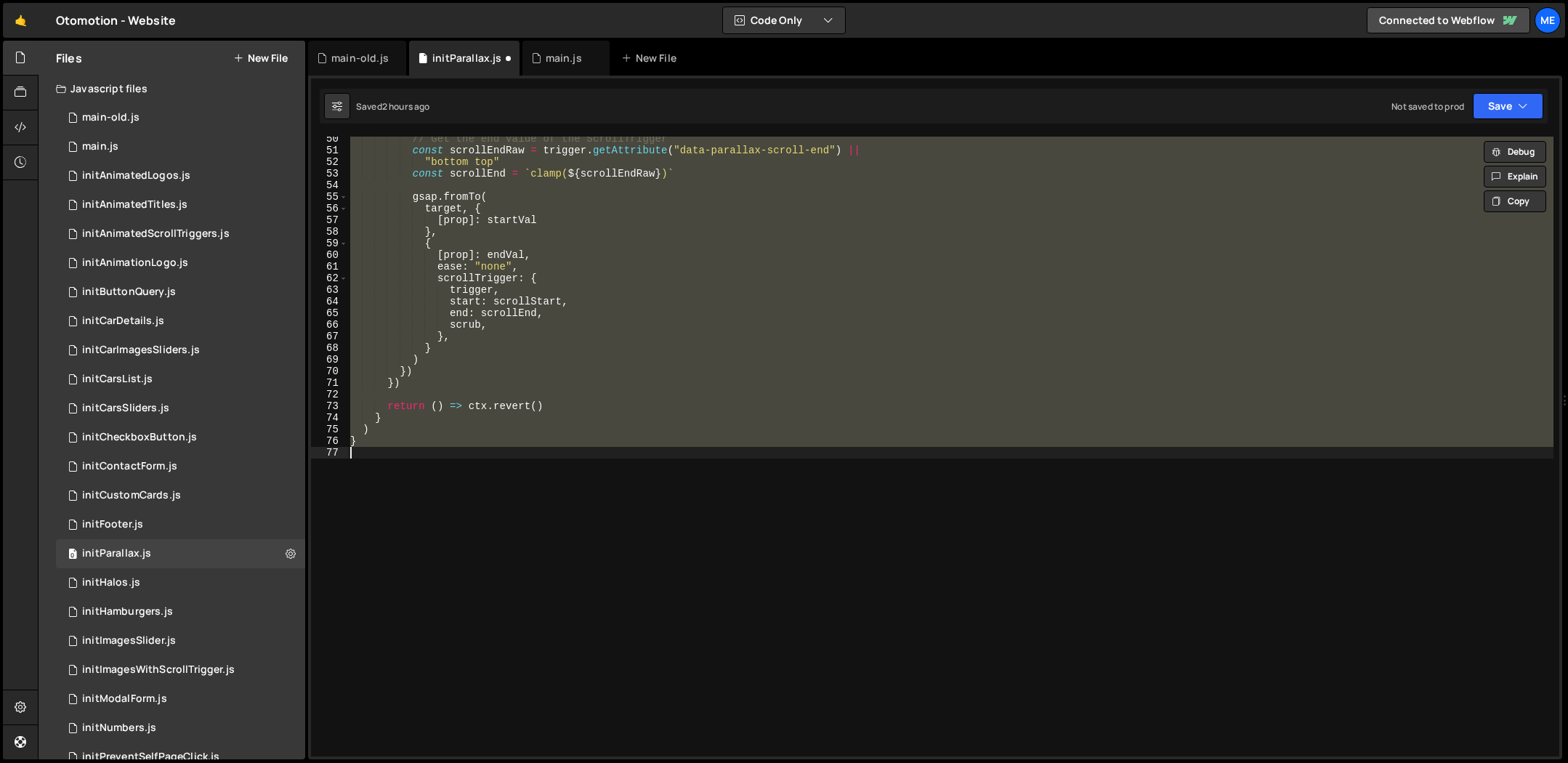
scroll to position [574, 0]
click at [558, 58] on div "main.js" at bounding box center [563, 58] width 36 height 14
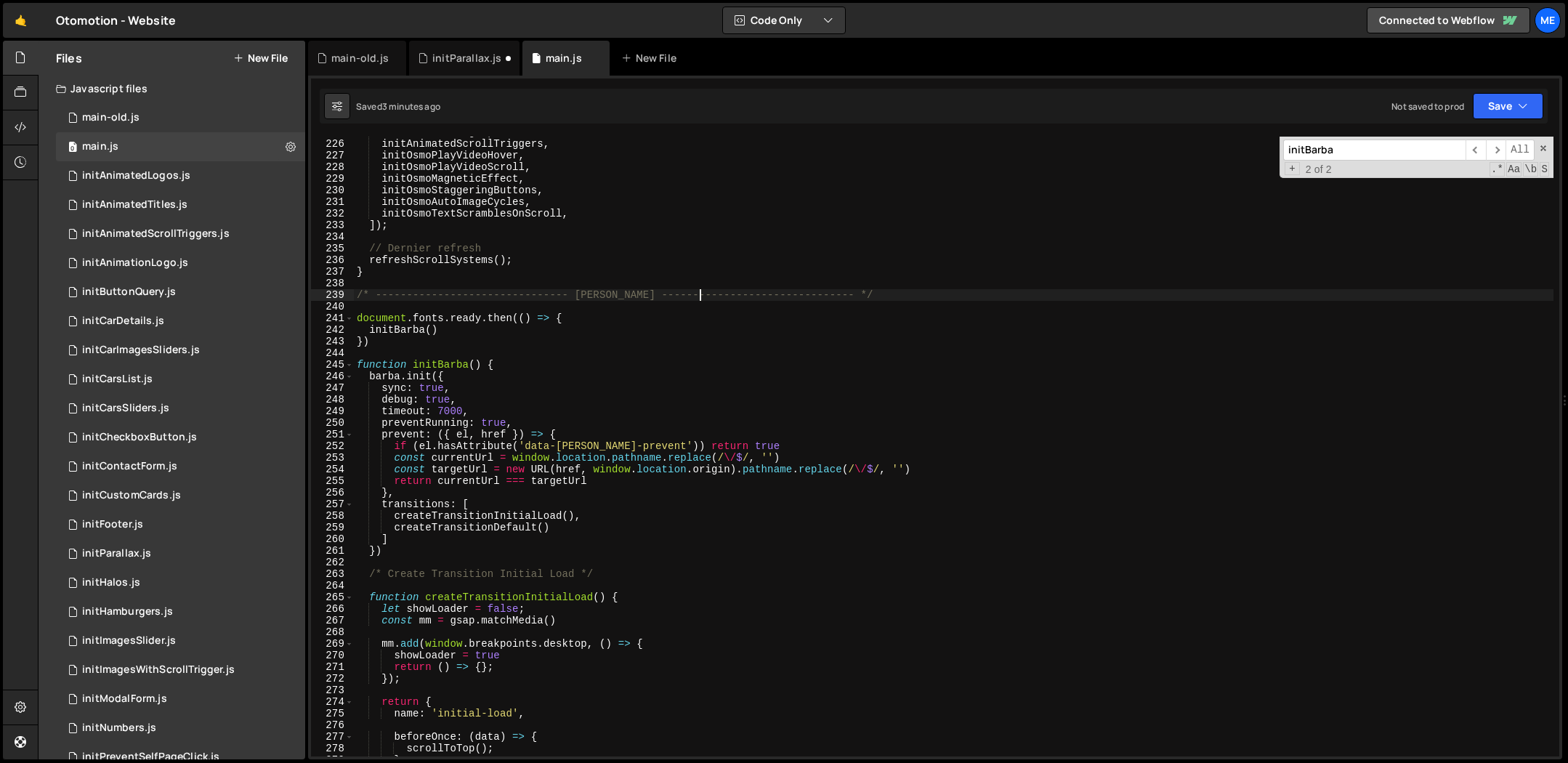
click at [699, 296] on div "initAnimatedLogos , initAnimatedScrollTriggers , initOsmoPlayVideoHover , initO…" at bounding box center [954, 448] width 1200 height 644
type textarea "}"
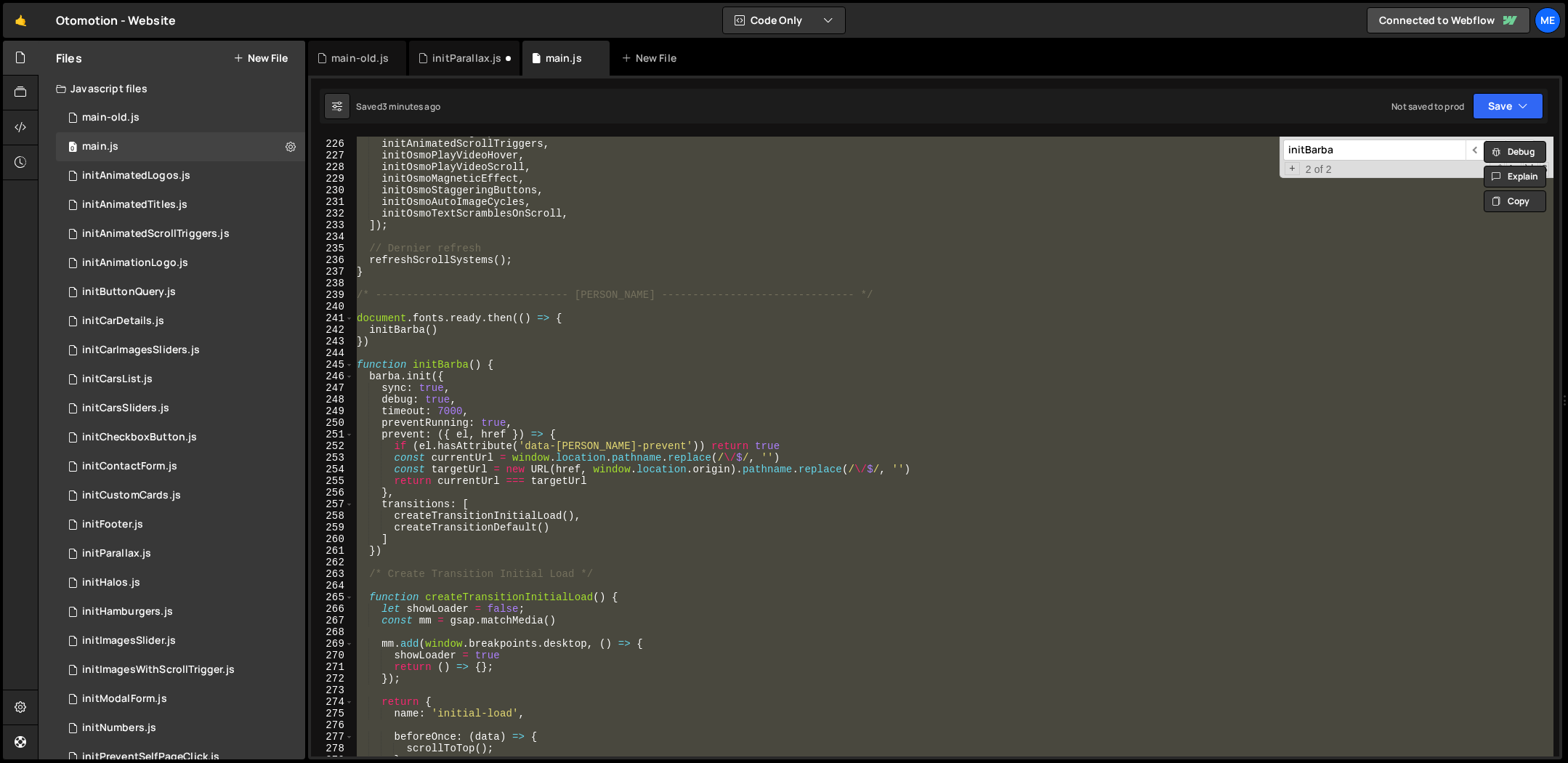
paste textarea
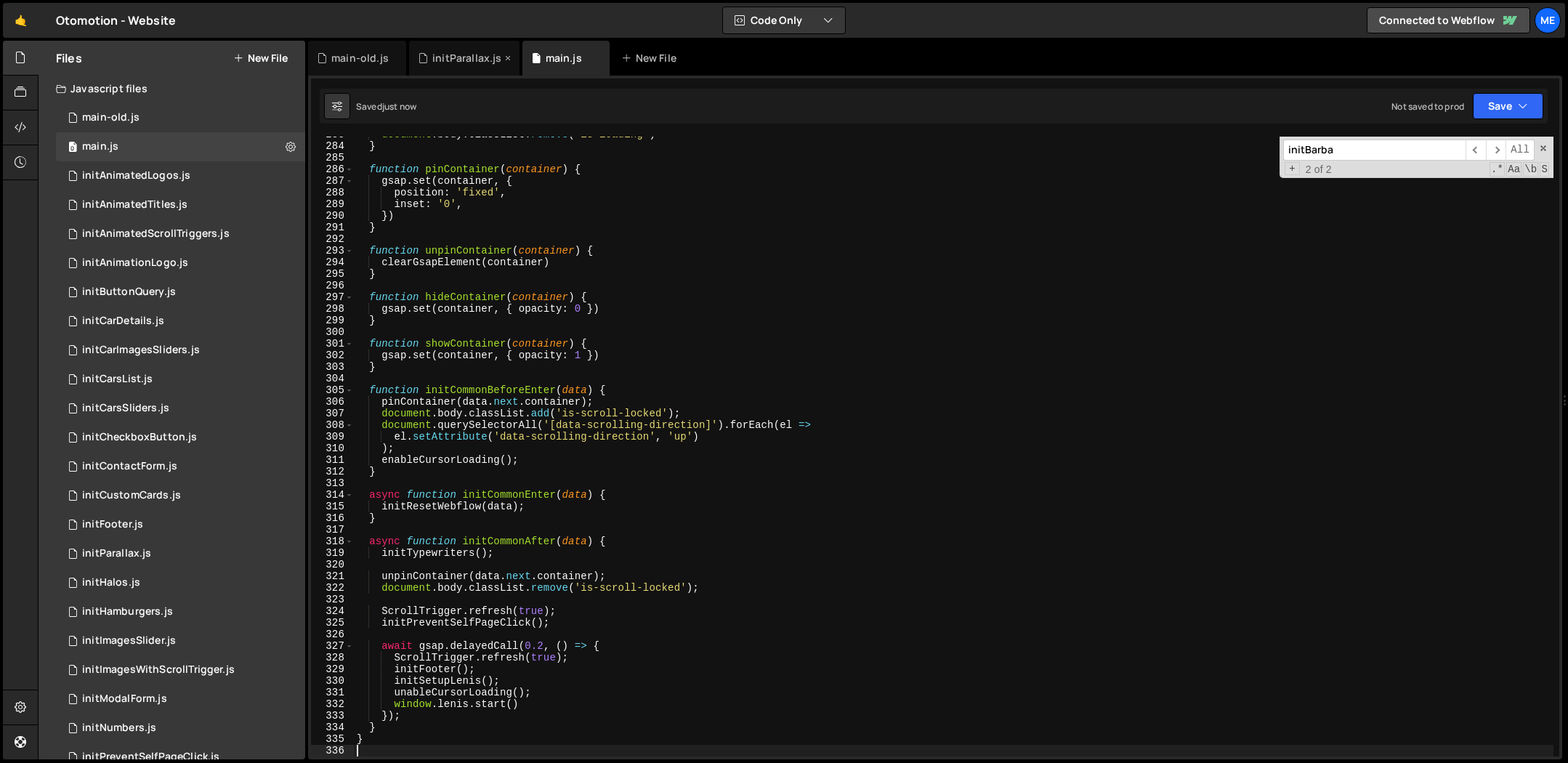
click at [471, 61] on div "initParallax.js" at bounding box center [467, 58] width 69 height 14
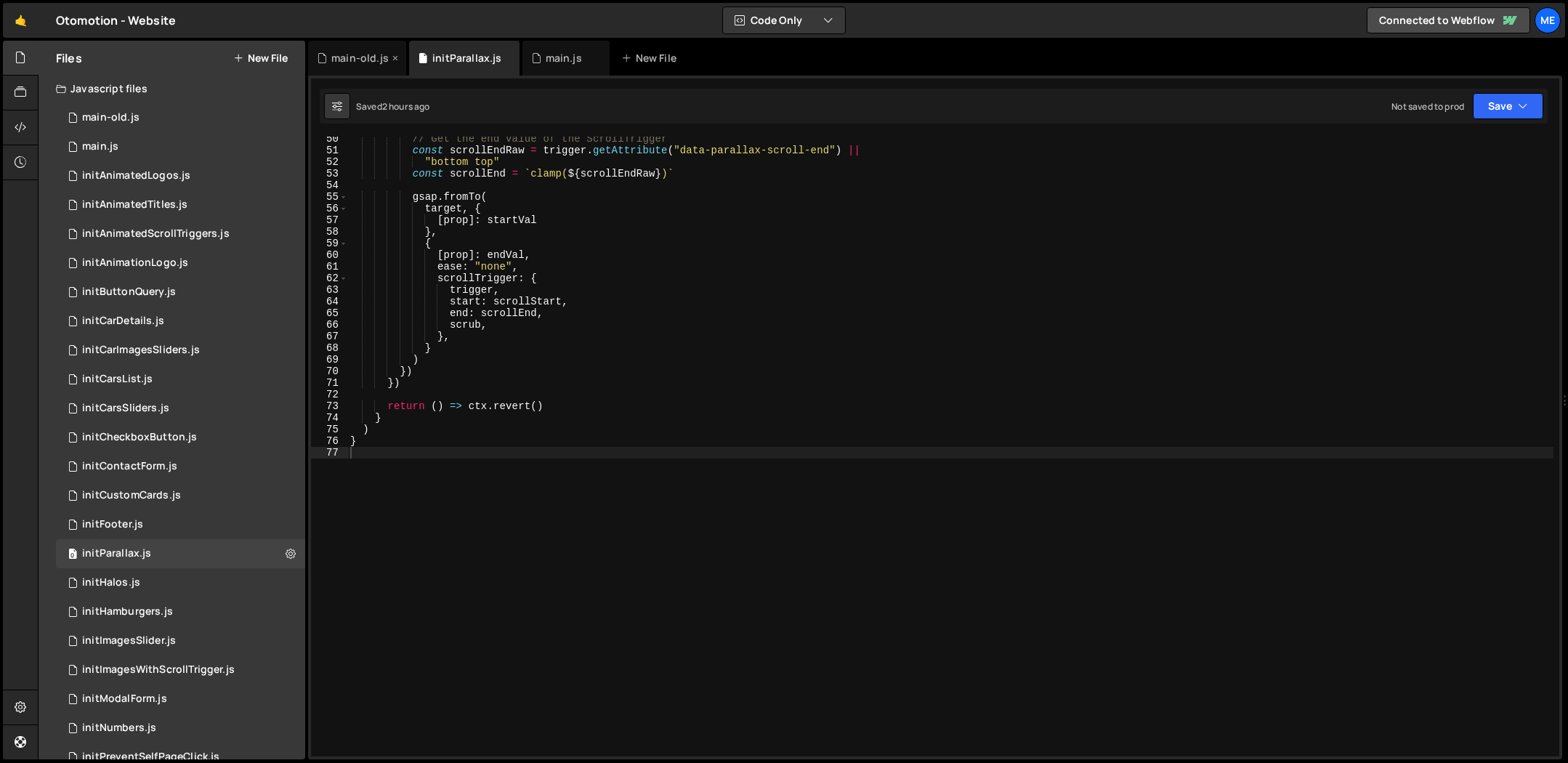
click at [340, 57] on div "main-old.js" at bounding box center [360, 58] width 58 height 14
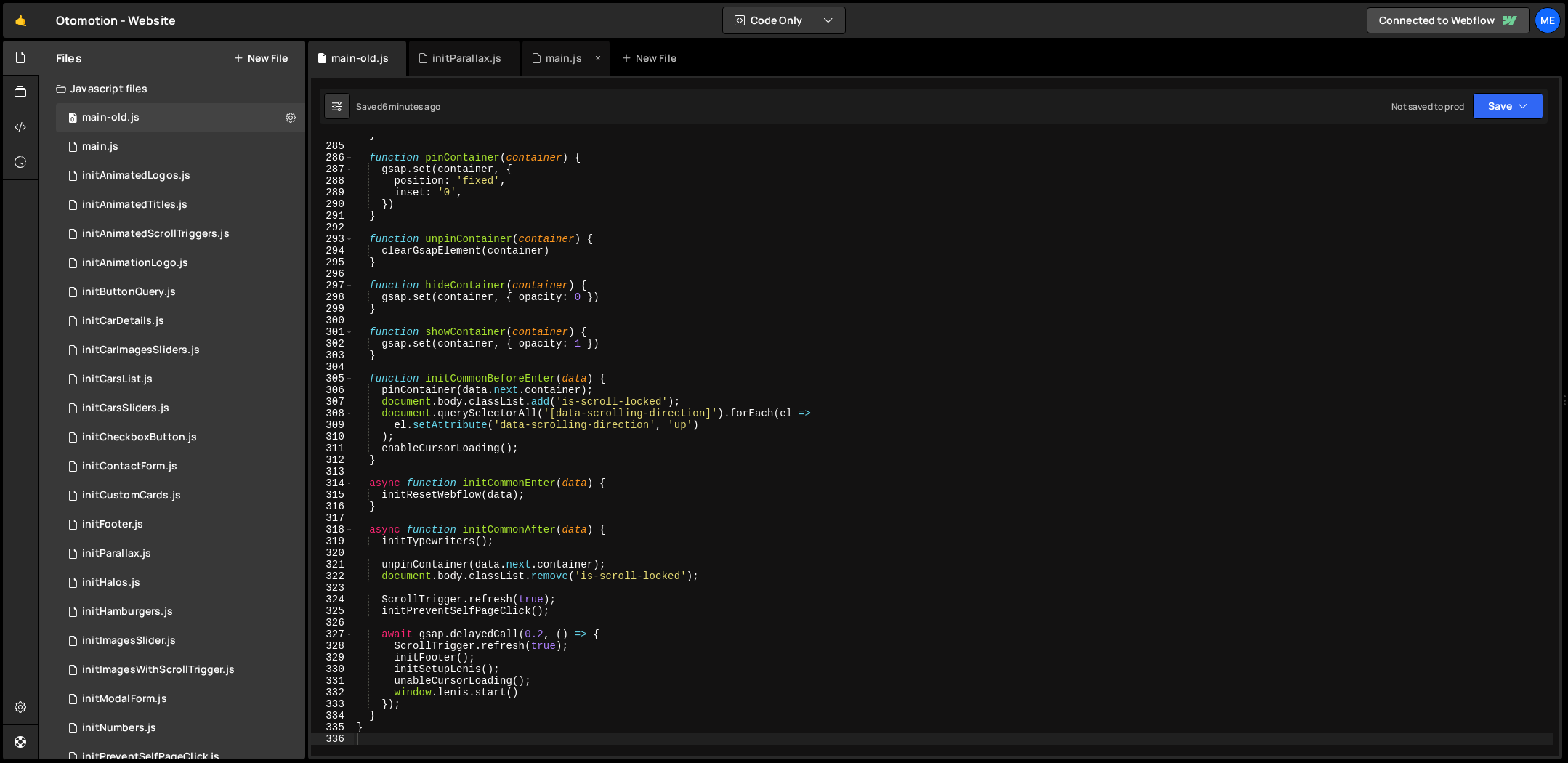
click at [574, 54] on div "main.js" at bounding box center [563, 58] width 36 height 14
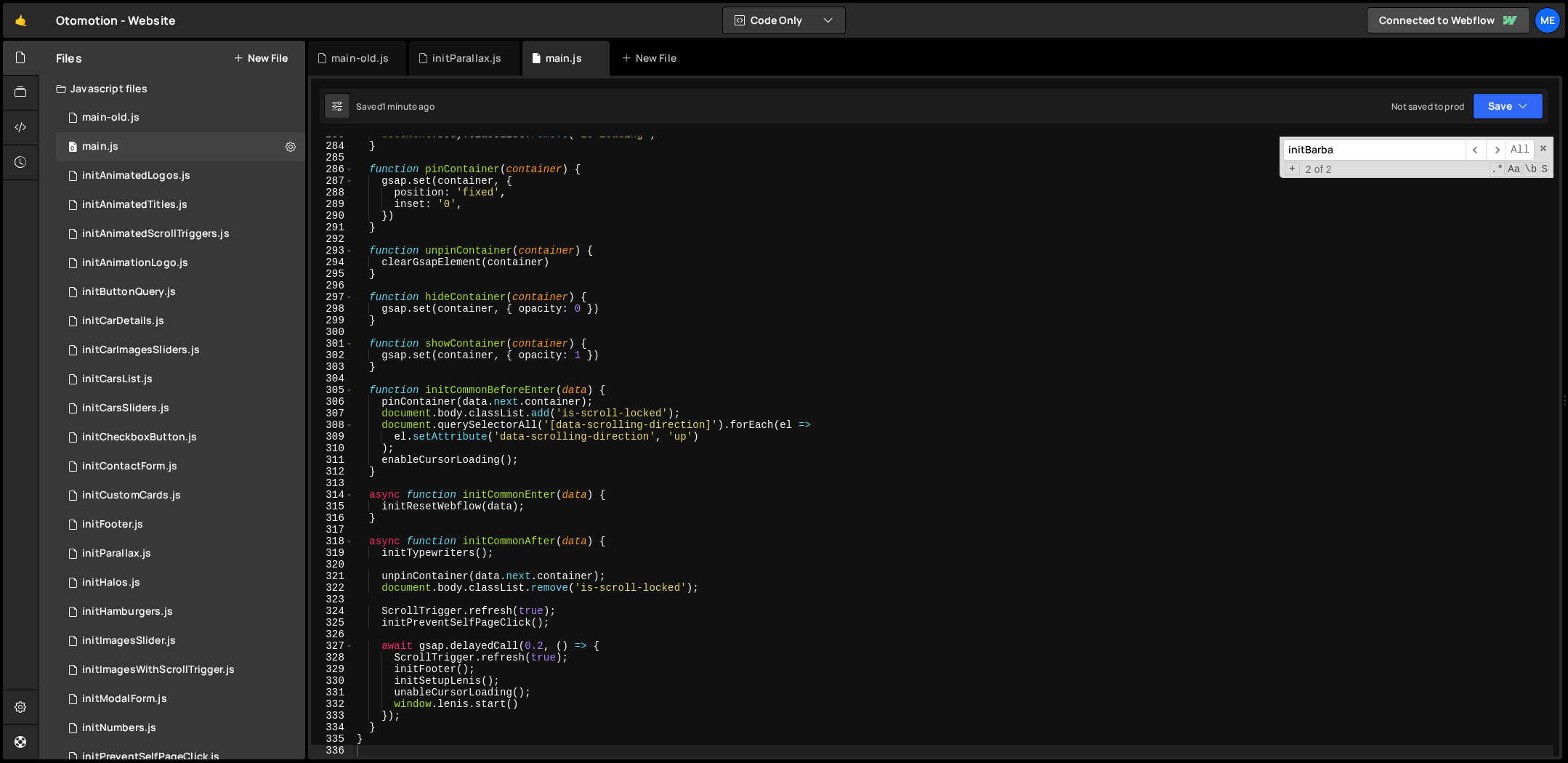
click at [695, 276] on div "document . body . classList . remove ( 'is-loading' ) } function pinContainer (…" at bounding box center [954, 450] width 1200 height 644
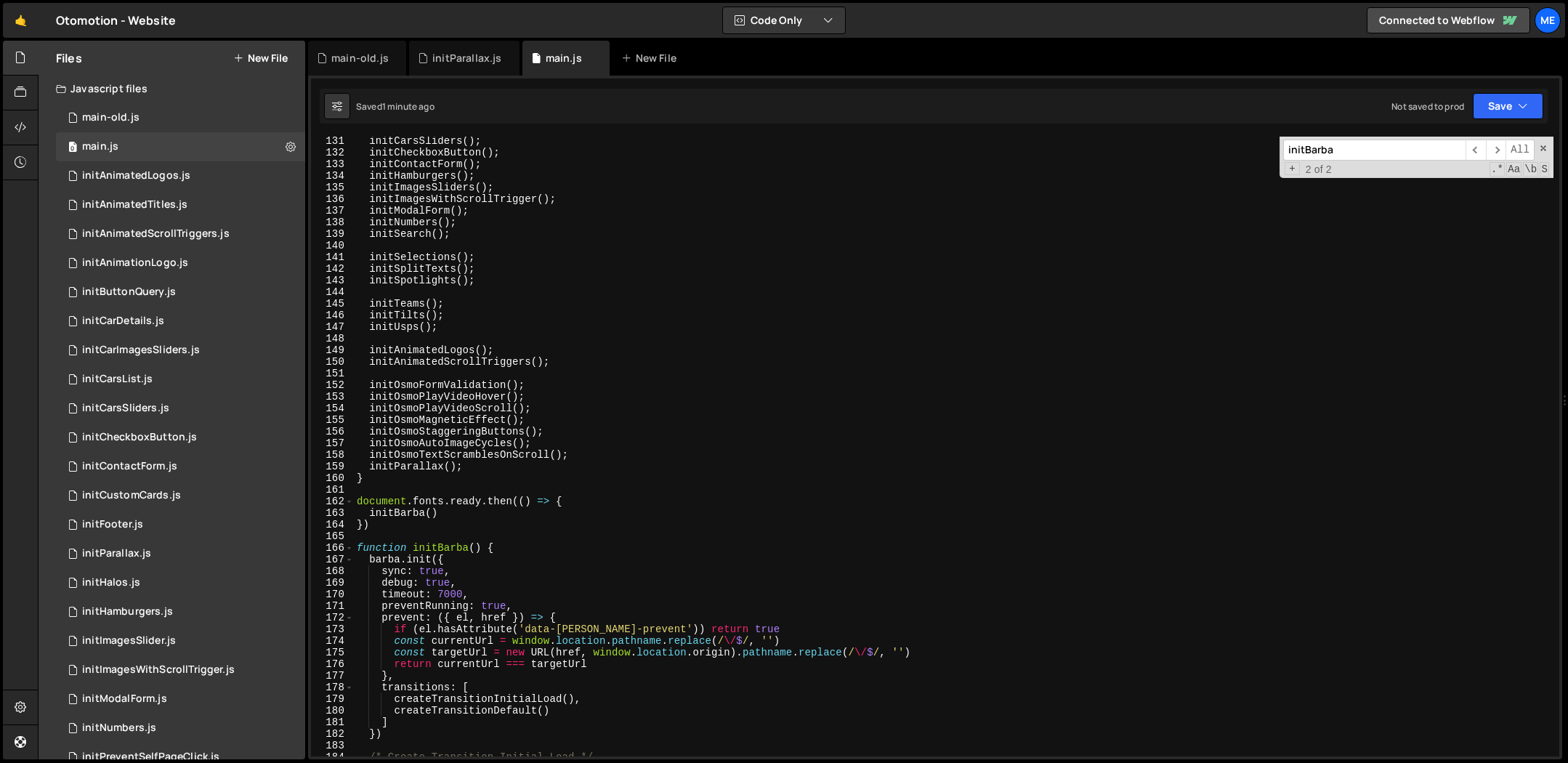
scroll to position [1490, 0]
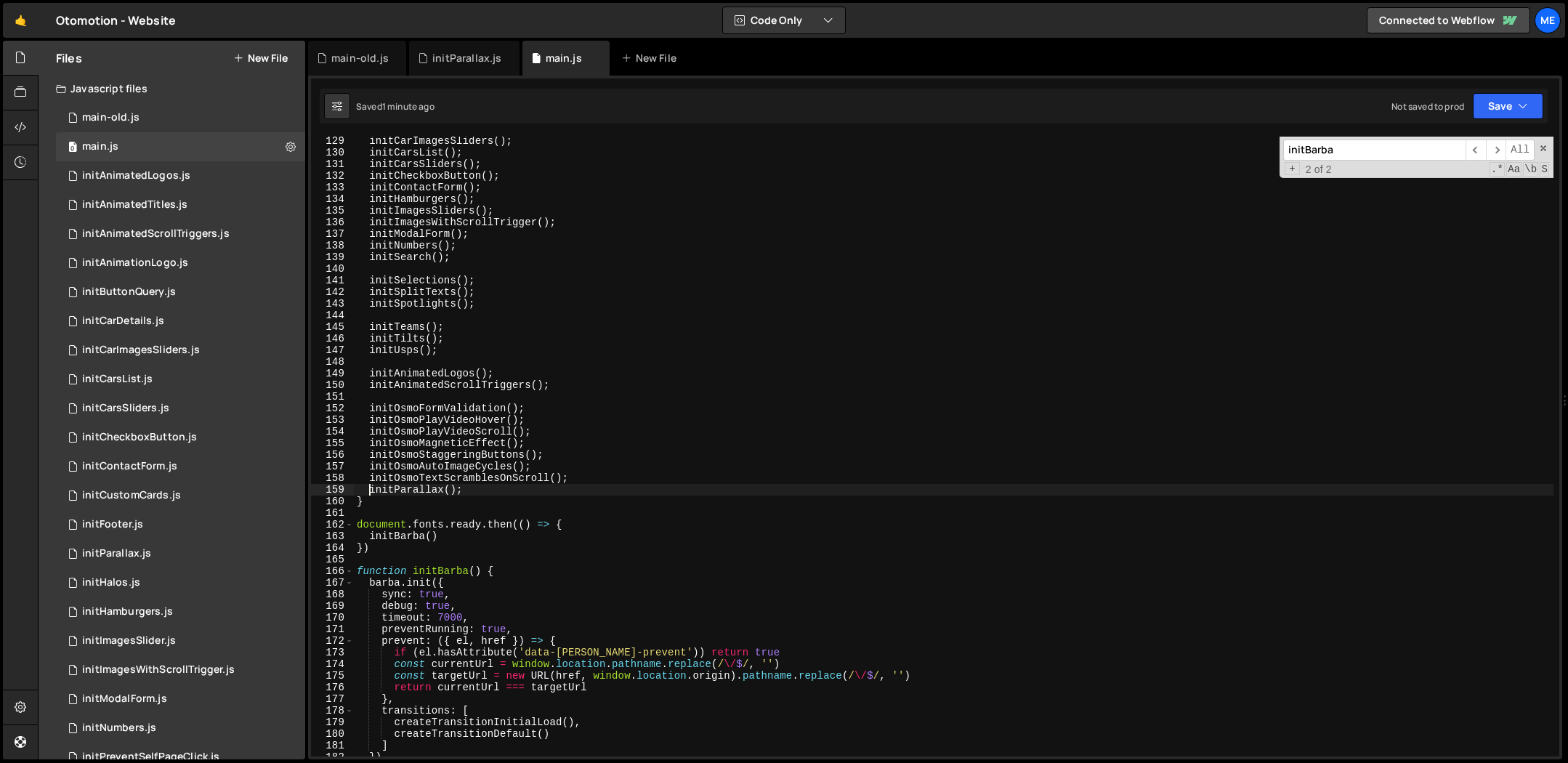
drag, startPoint x: 368, startPoint y: 490, endPoint x: 412, endPoint y: 487, distance: 44.1
click at [368, 490] on div "initCarImagesSliders ( ) ; initCarsList ( ) ; initCarsSliders ( ) ; initCheckbo…" at bounding box center [954, 457] width 1200 height 644
type textarea "//initParallax();"
click at [440, 55] on div "initParallax.js" at bounding box center [467, 58] width 69 height 14
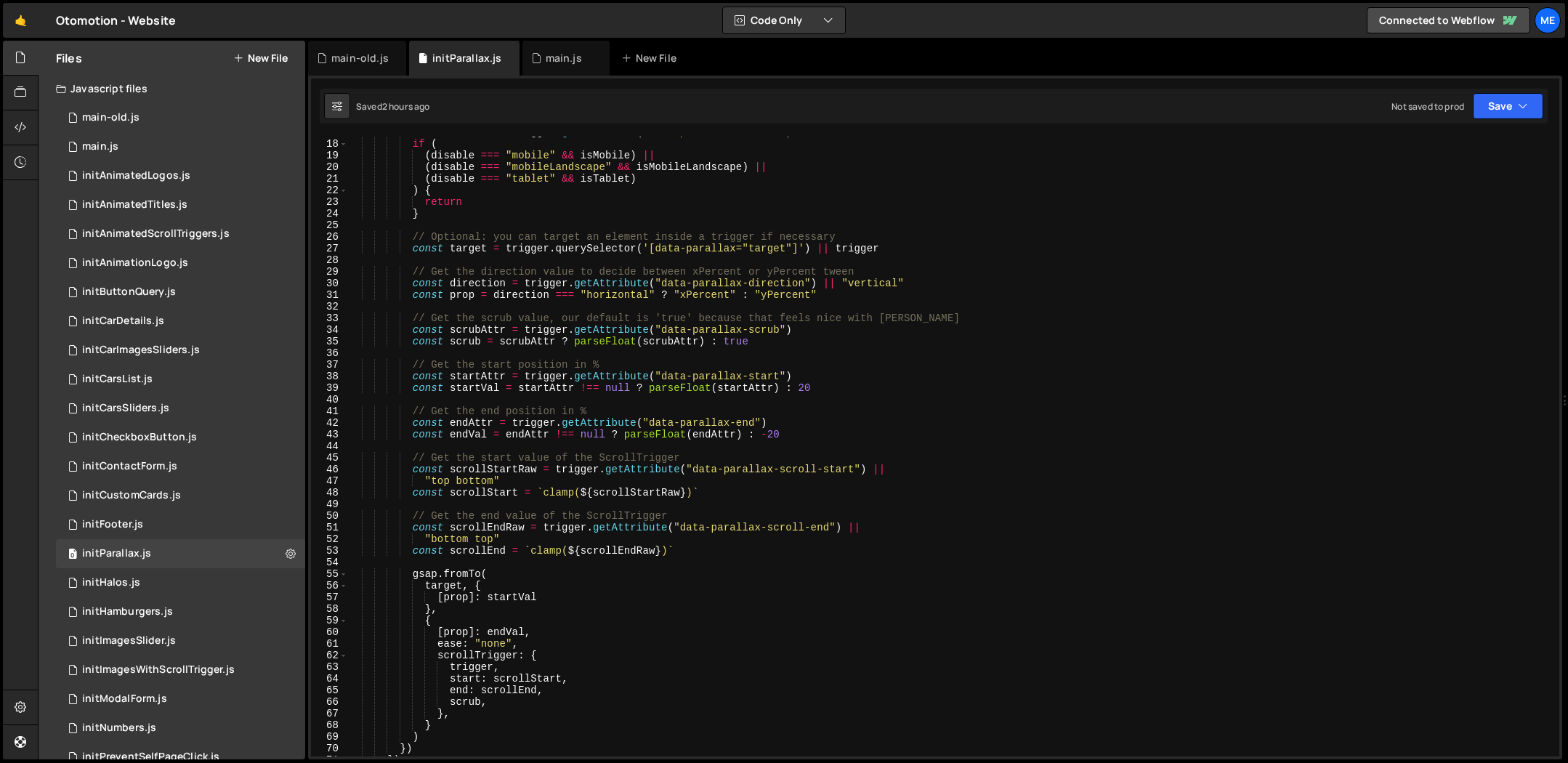
scroll to position [196, 0]
type textarea "const target = trigger.querySelector('[data-parallax="target"]') || trigger"
click at [637, 244] on div "const disable = trigger . getAttribute ( "data-parallax-disable" ) if ( ( disab…" at bounding box center [950, 448] width 1206 height 644
click at [770, 227] on div "const disable = trigger . getAttribute ( "data-parallax-disable" ) if ( ( disab…" at bounding box center [950, 448] width 1206 height 644
click at [758, 345] on div "const disable = trigger . getAttribute ( "data-parallax-disable" ) if ( ( disab…" at bounding box center [950, 448] width 1206 height 644
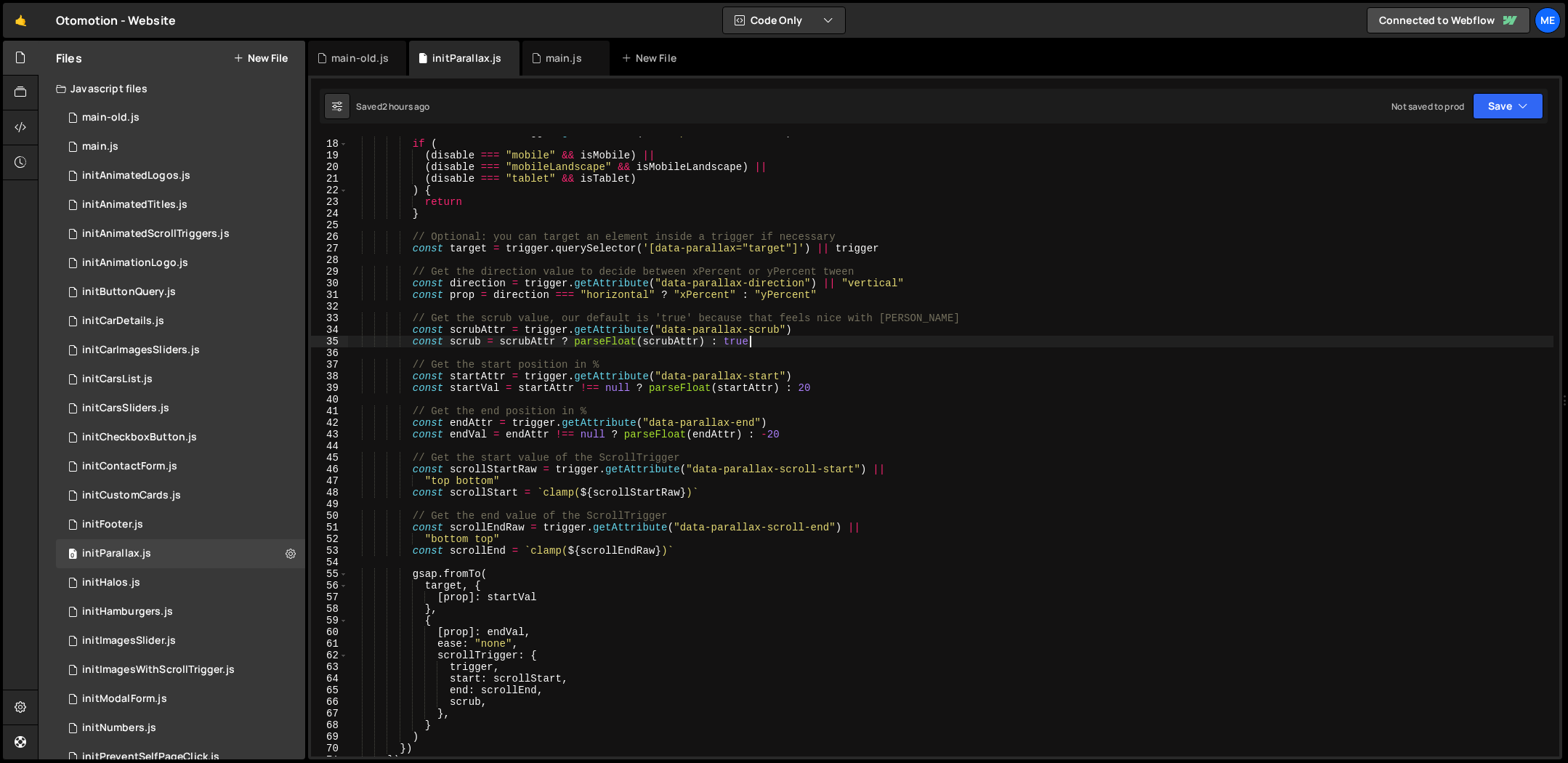
type textarea "}"
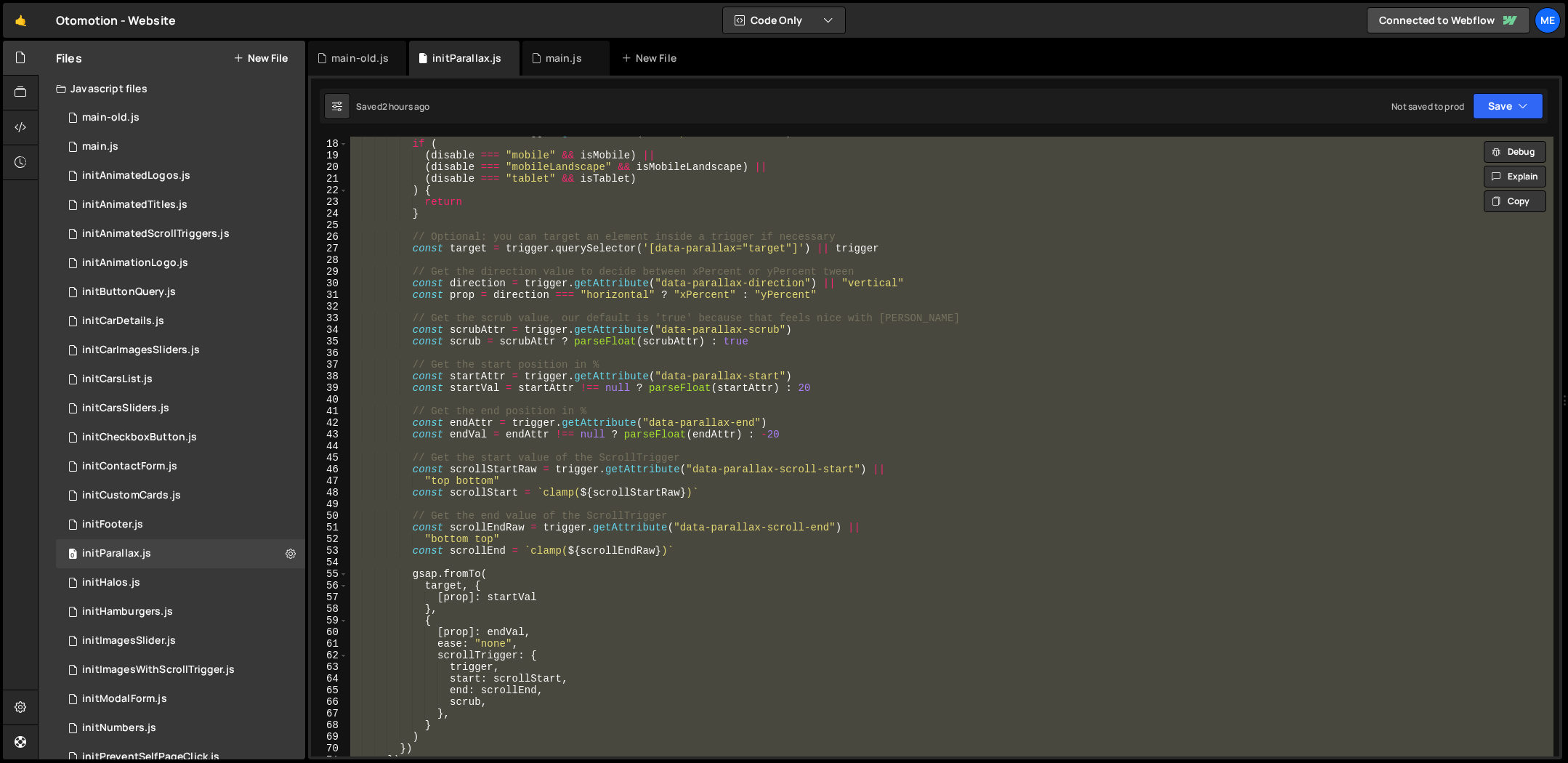
paste textarea
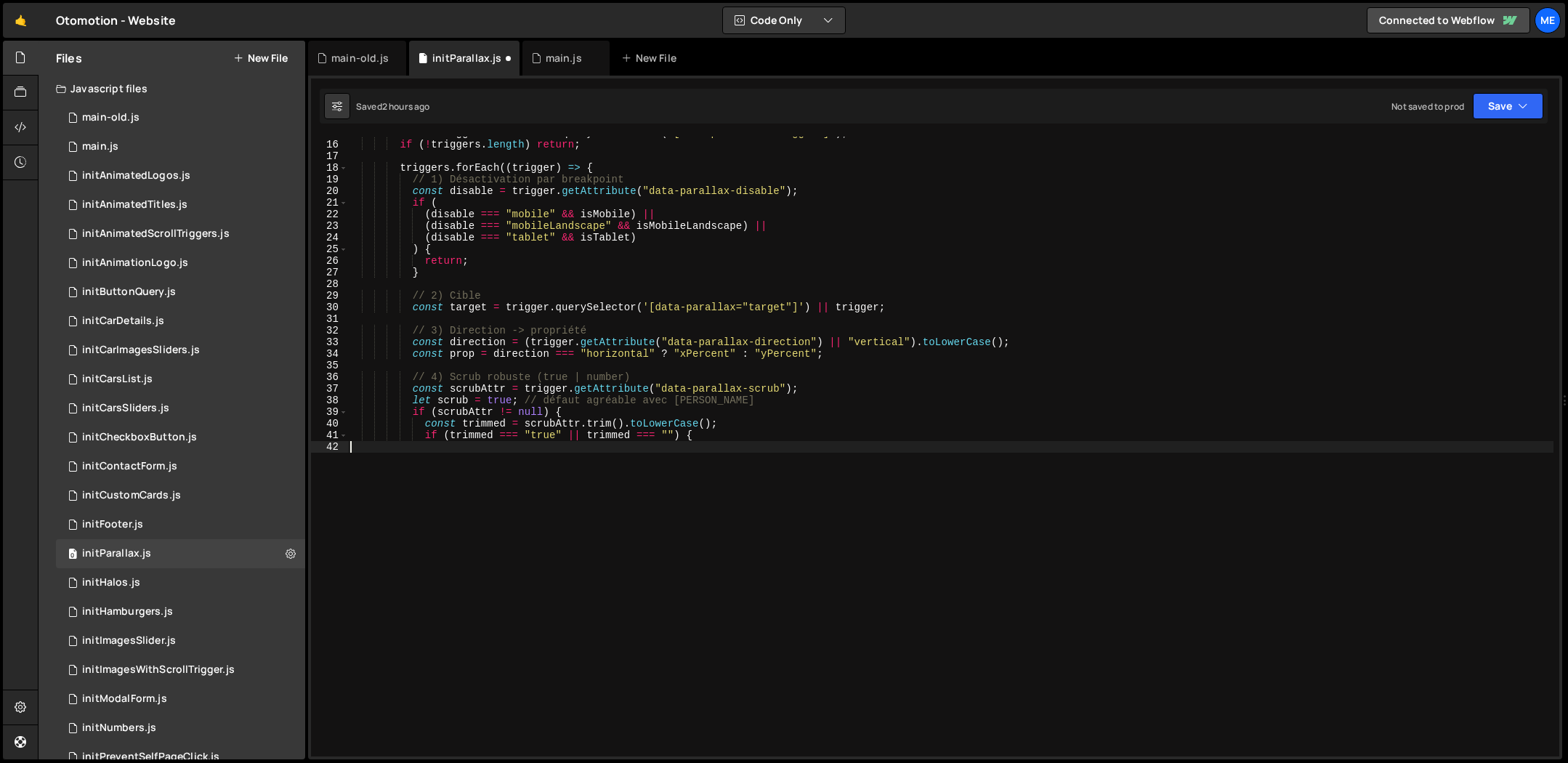
scroll to position [173, 0]
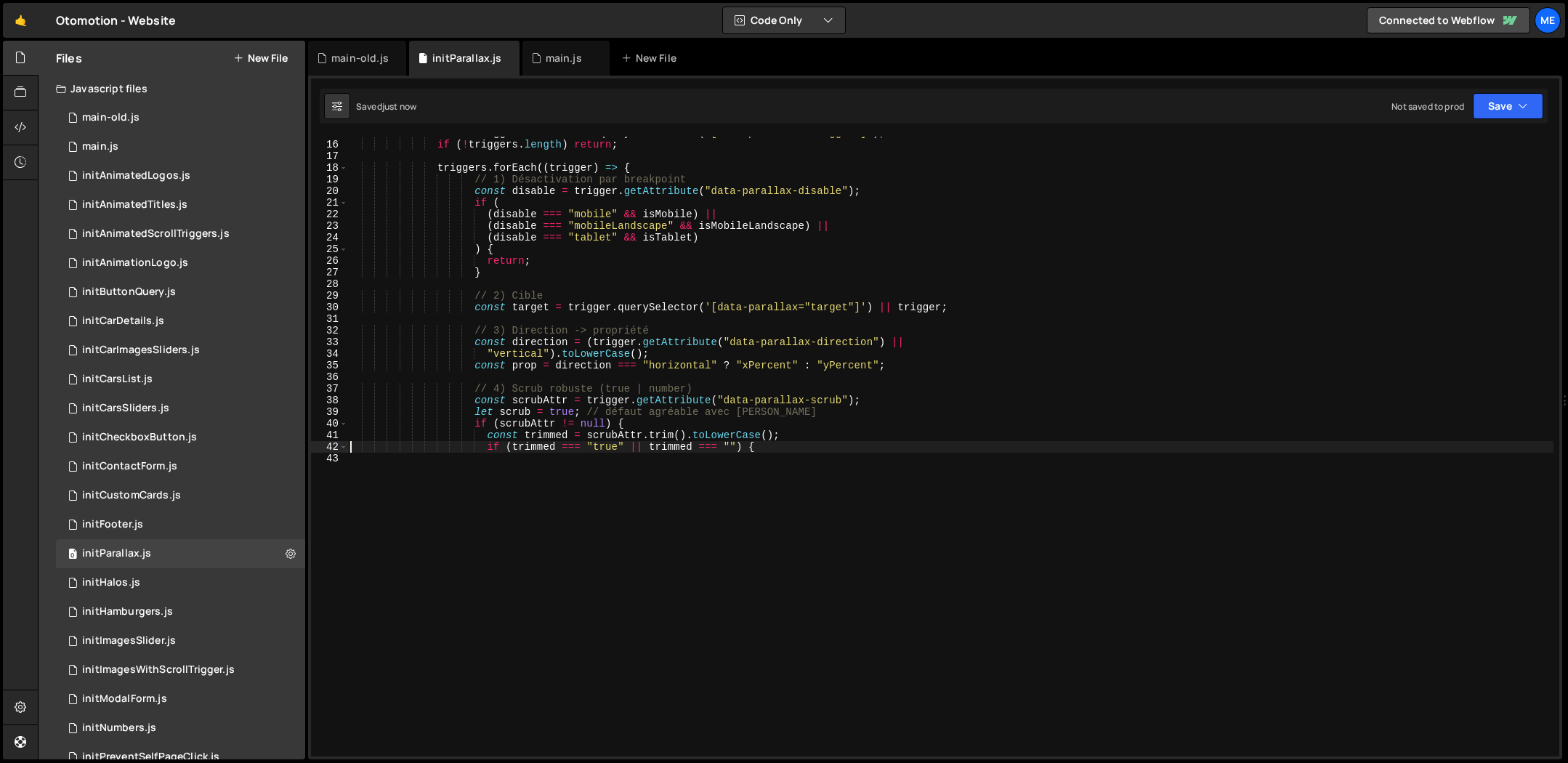
type textarea "if (trimmed === "true" || trimmed === "") {"
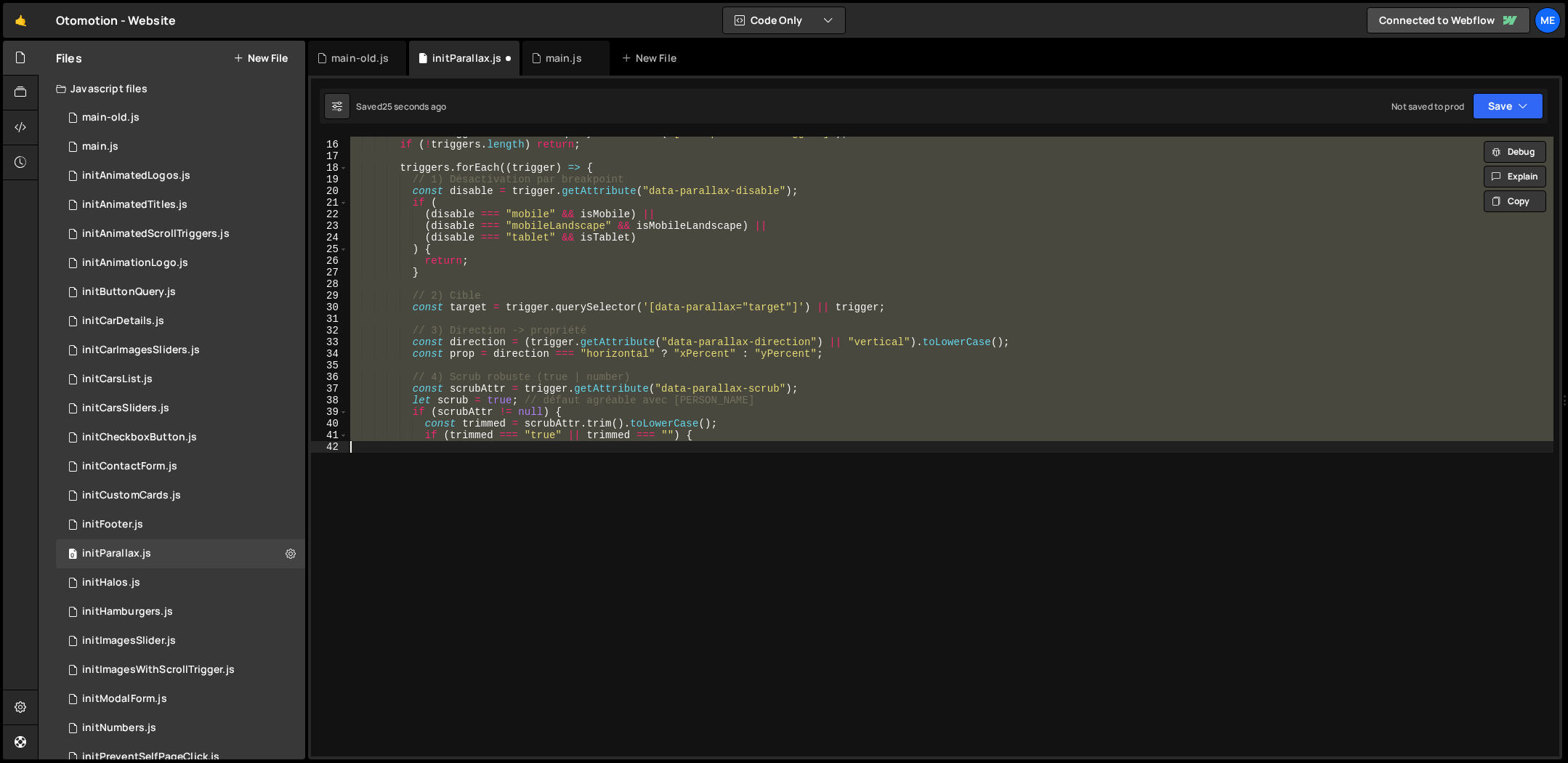
paste textarea
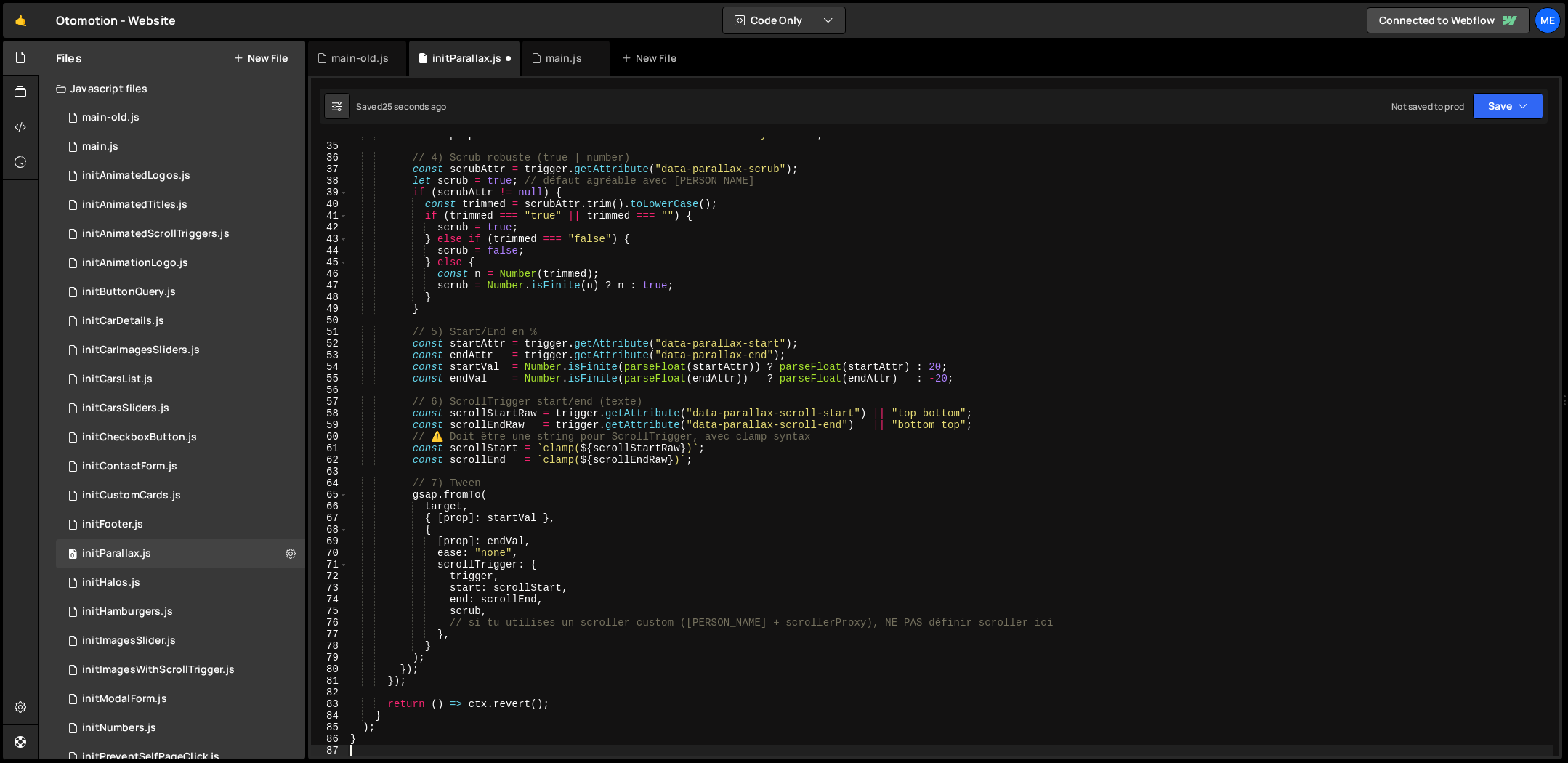
scroll to position [392, 0]
type textarea "return () => ctx.revert();"
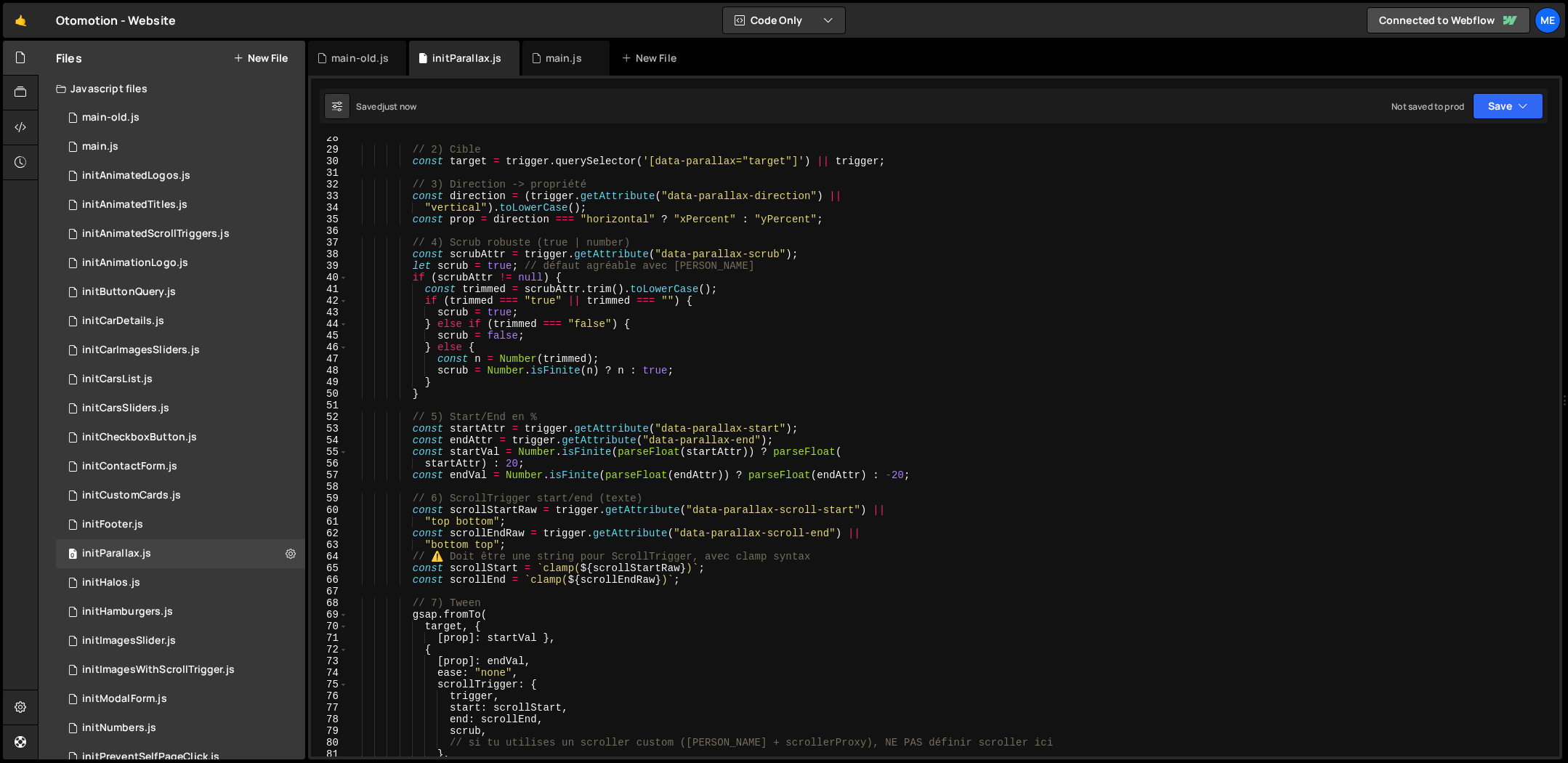
scroll to position [0, 0]
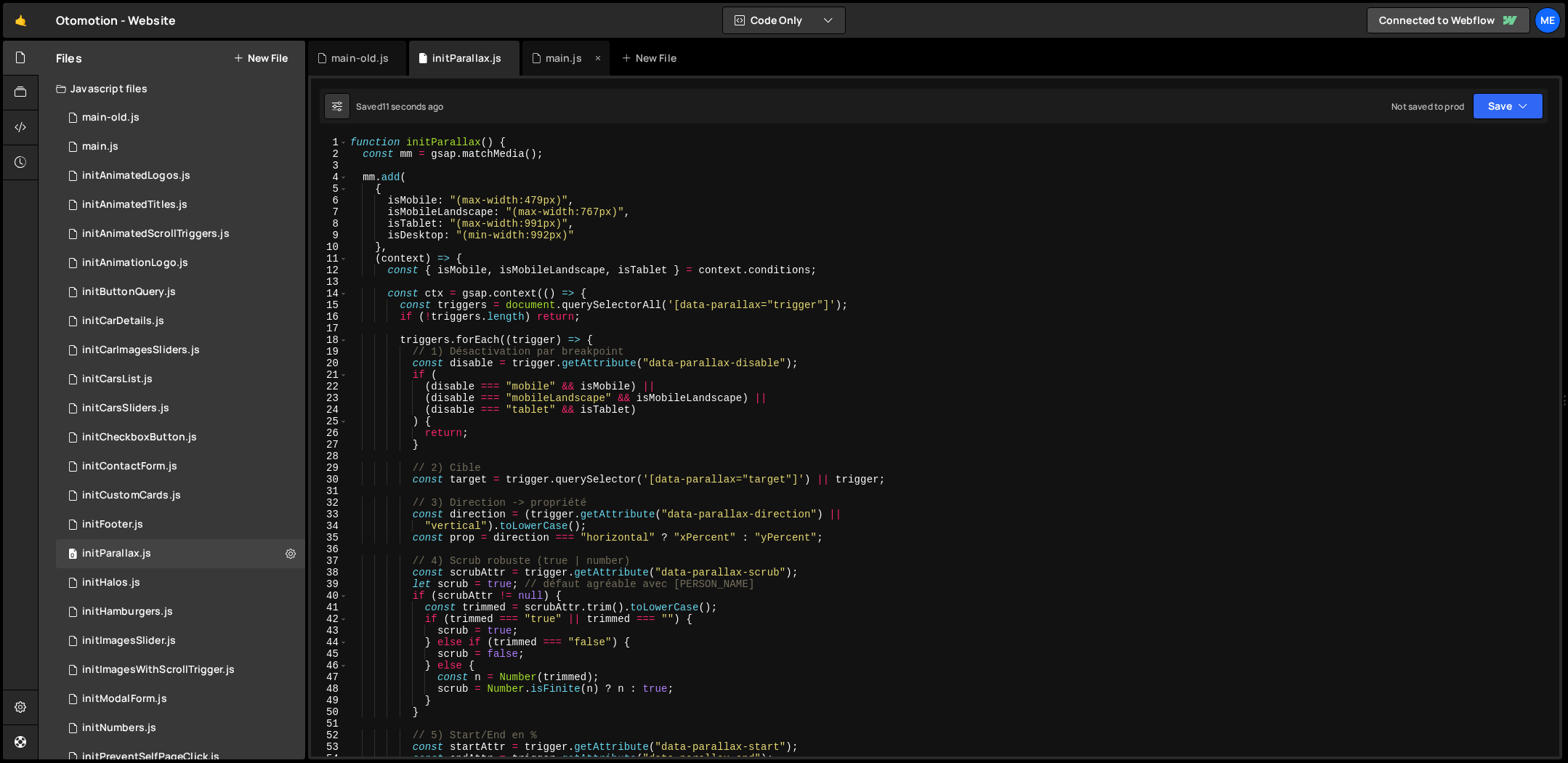
click at [541, 55] on div "main.js" at bounding box center [562, 58] width 61 height 14
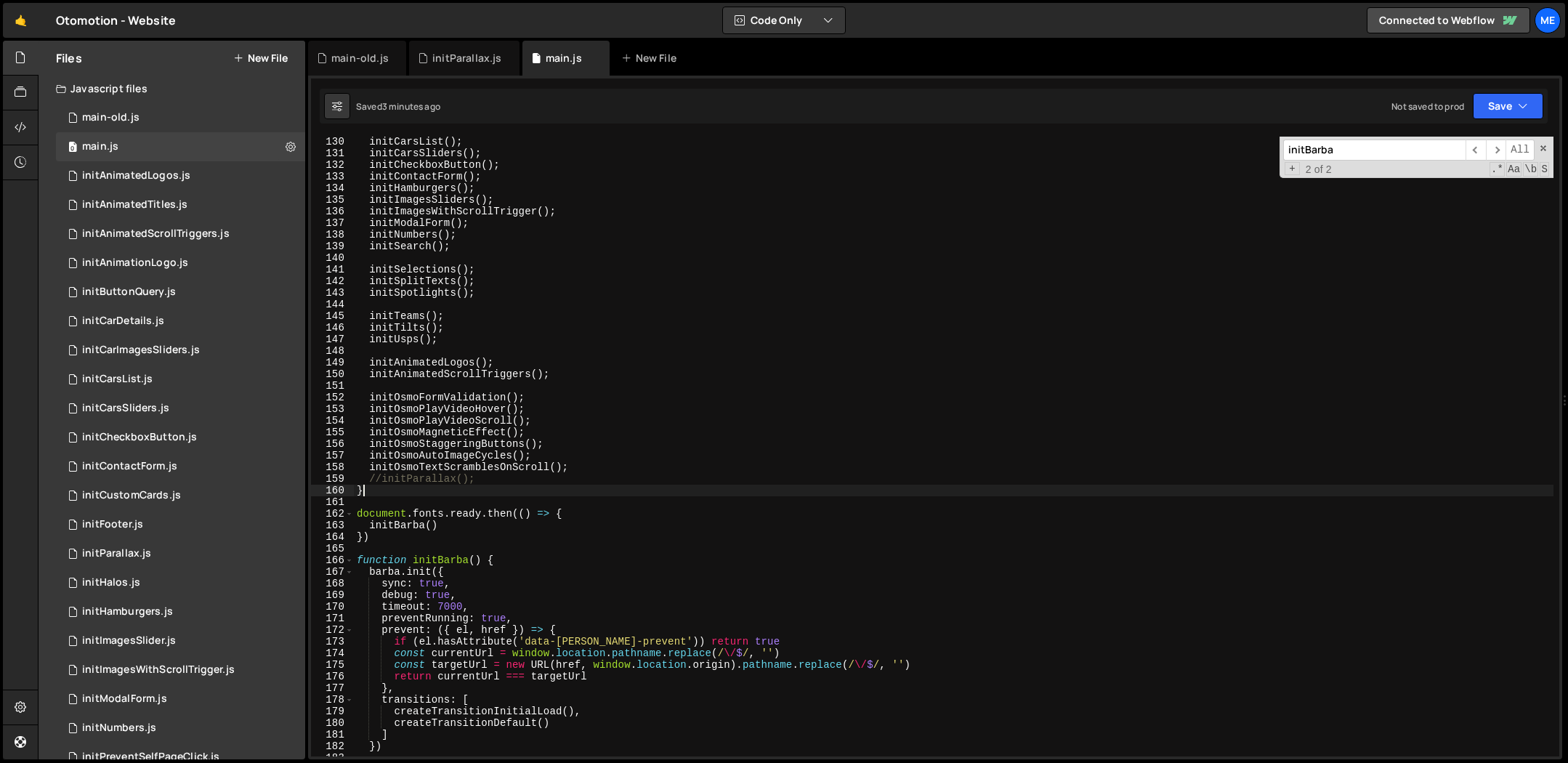
scroll to position [1501, 0]
click at [493, 491] on div "initCarsList ( ) ; initCarsSliders ( ) ; initCheckboxButton ( ) ; initContactFo…" at bounding box center [954, 458] width 1200 height 644
click at [659, 422] on div "initCarsList ( ) ; initCarsSliders ( ) ; initCheckboxButton ( ) ; initContactFo…" at bounding box center [954, 458] width 1200 height 644
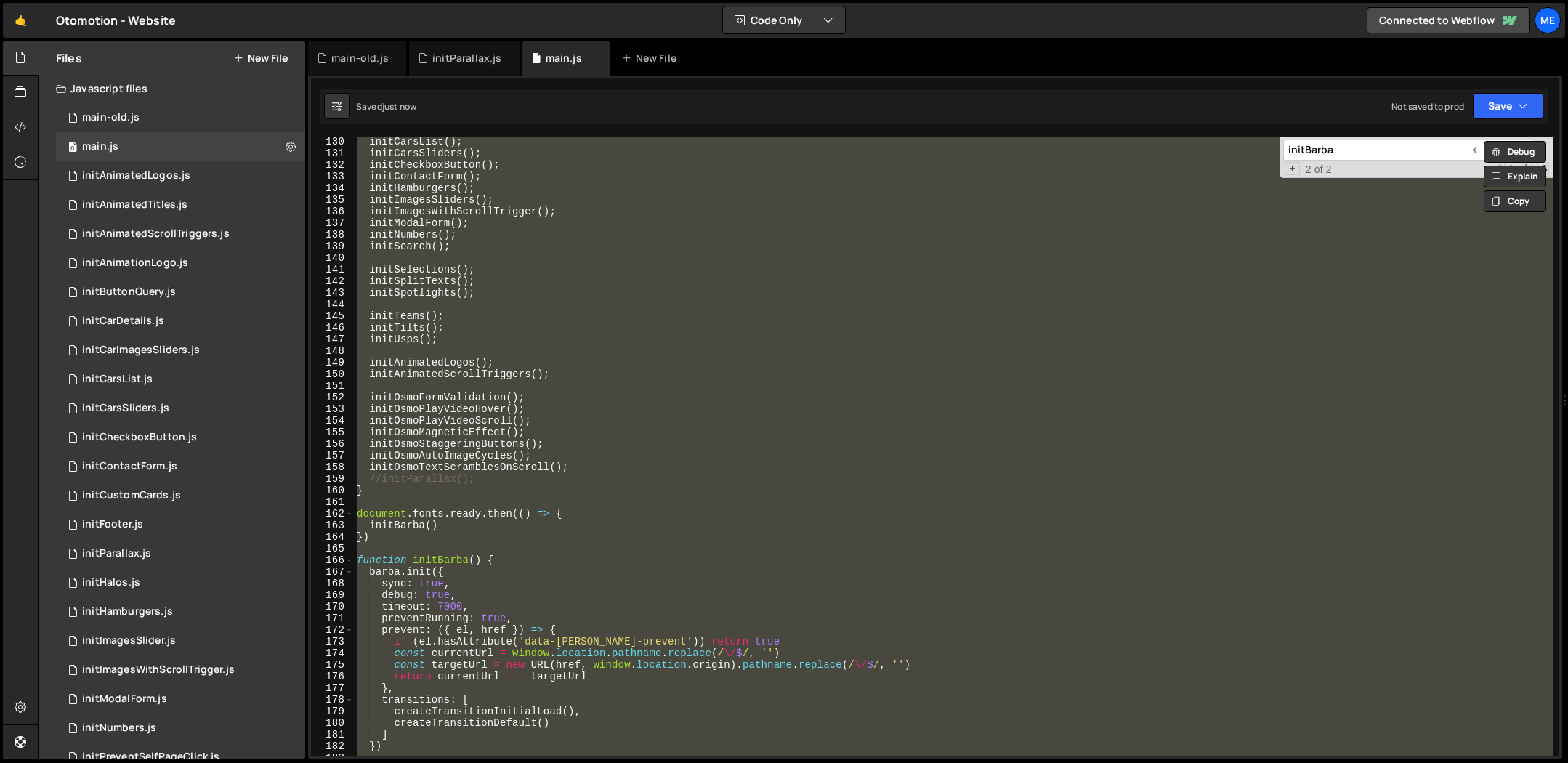
type textarea "}"
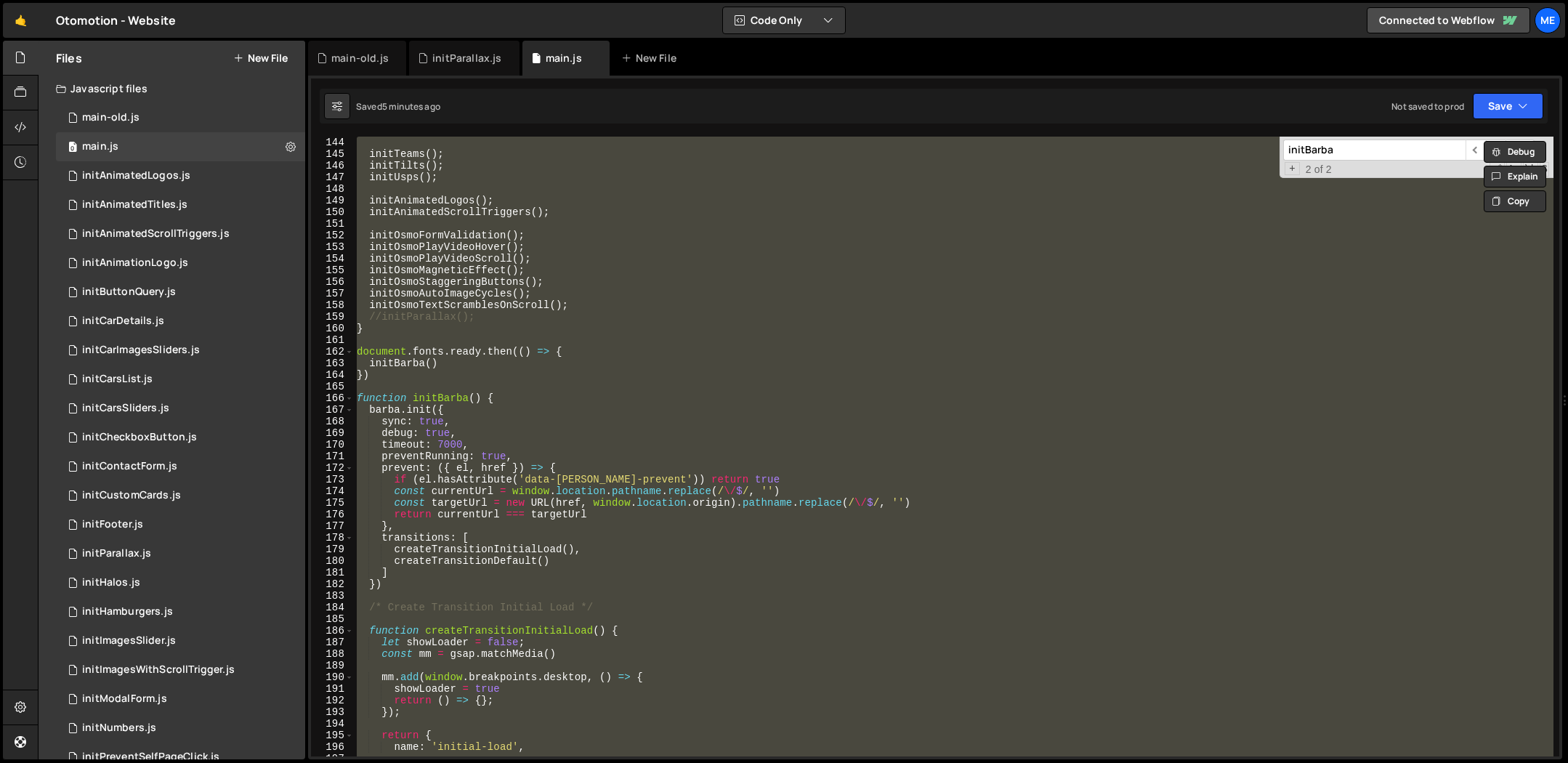
scroll to position [1998, 0]
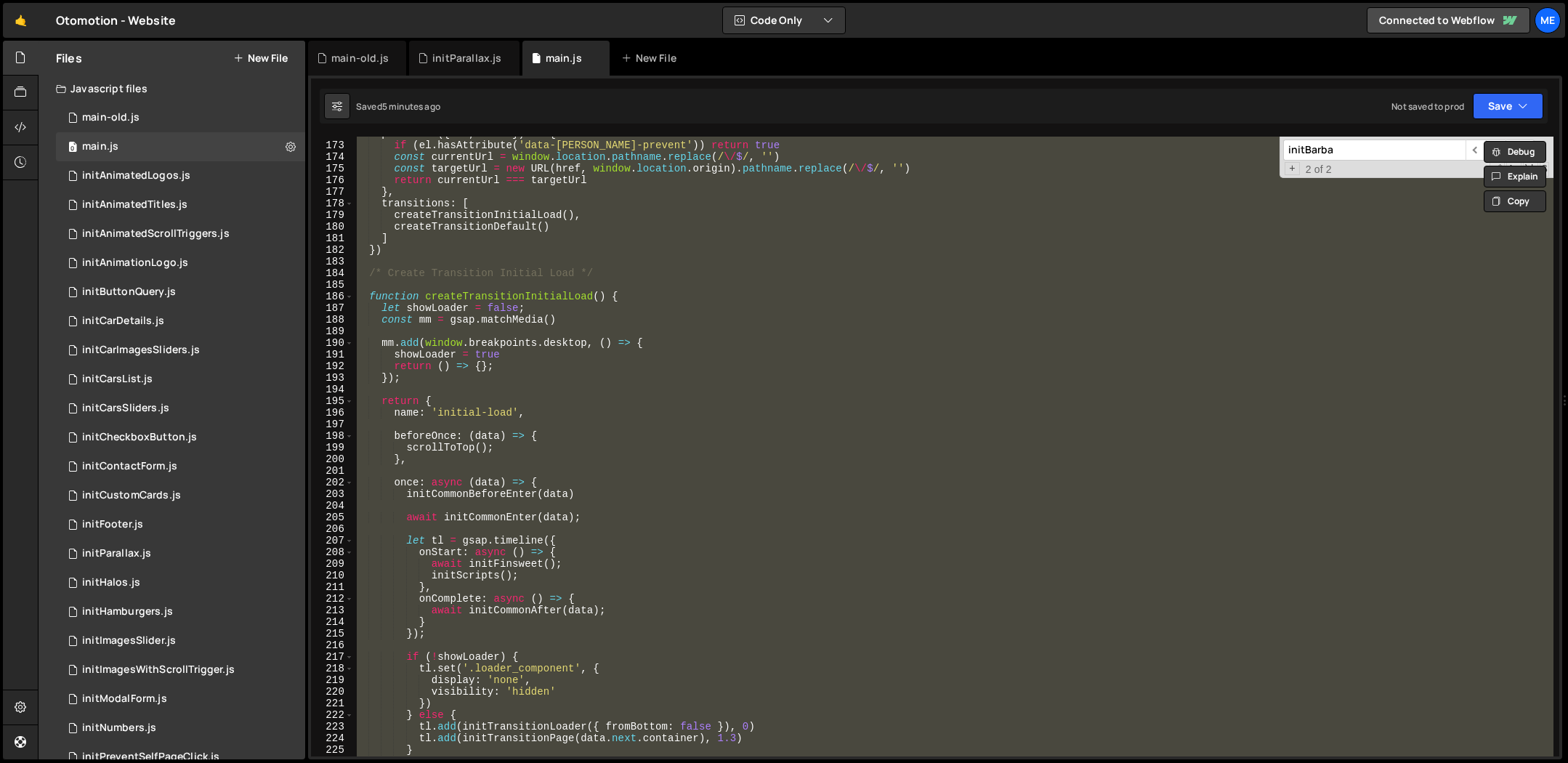
drag, startPoint x: 446, startPoint y: 53, endPoint x: 486, endPoint y: 145, distance: 100.3
click at [446, 53] on div "initParallax.js" at bounding box center [467, 58] width 69 height 14
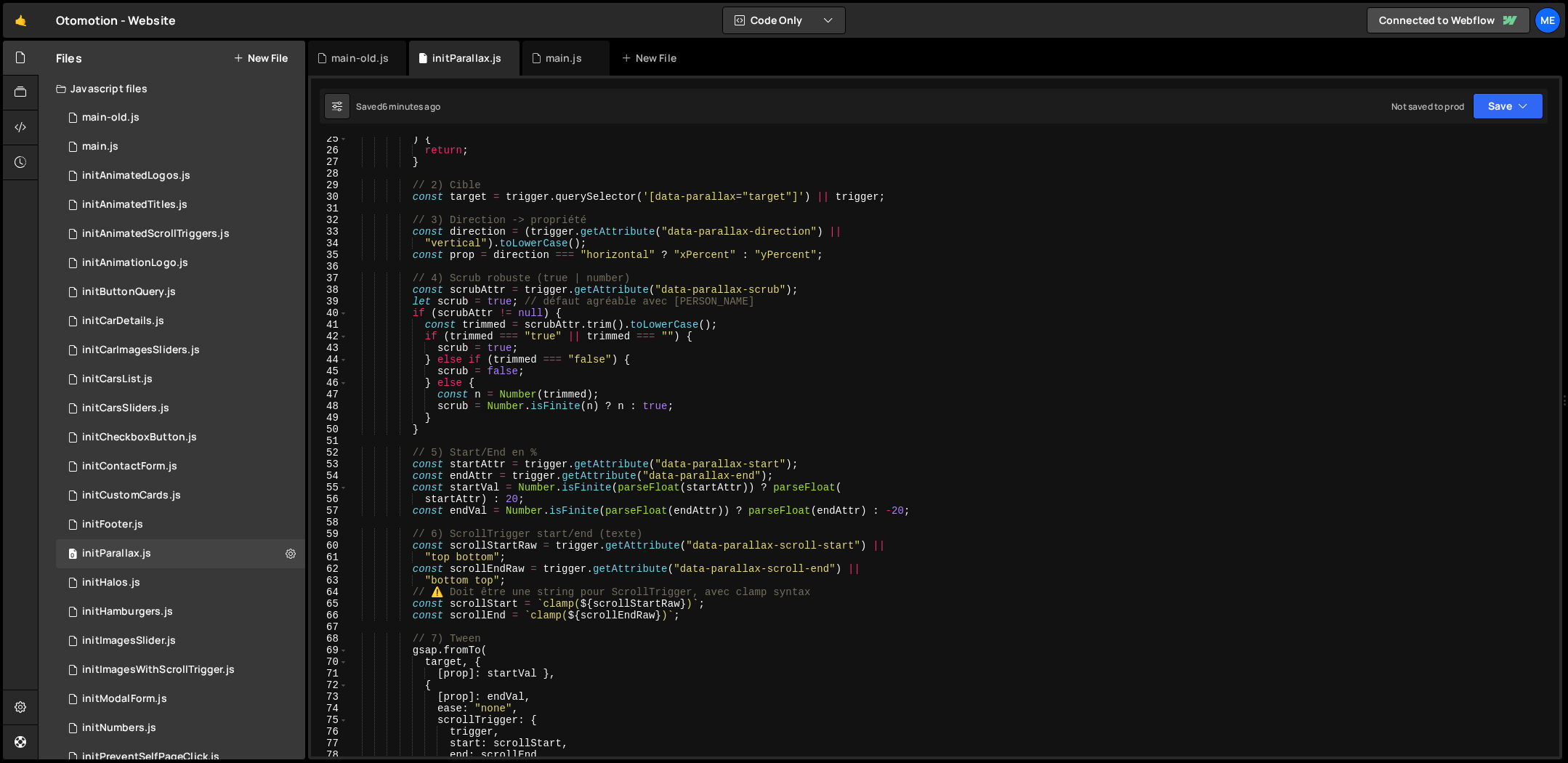
scroll to position [283, 0]
click at [691, 481] on div ") { return ; } // 2) Cible const target = trigger . querySelector ( '[data-para…" at bounding box center [950, 454] width 1206 height 644
type textarea "}"
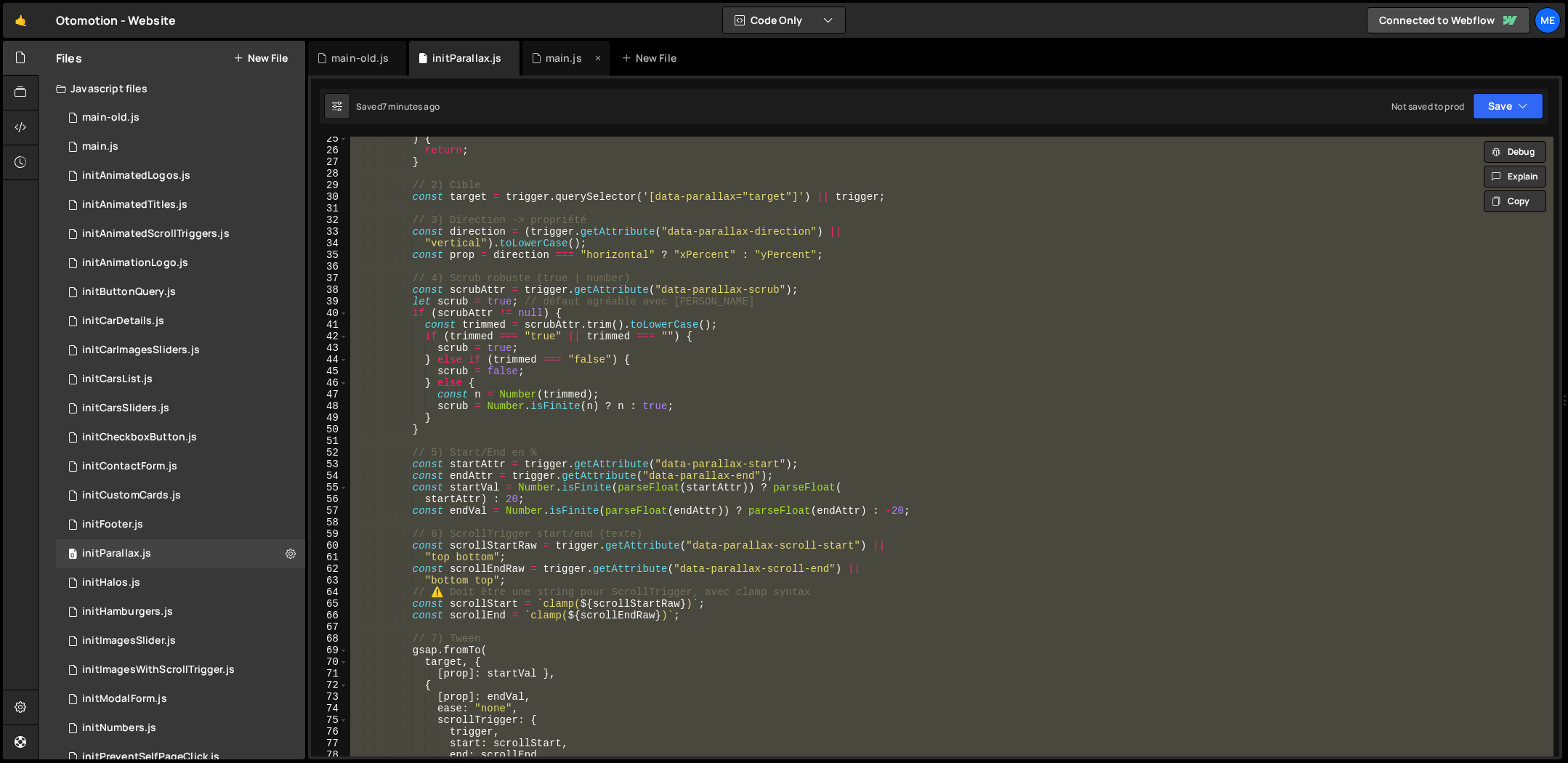
click at [572, 69] on div "main.js" at bounding box center [566, 58] width 87 height 35
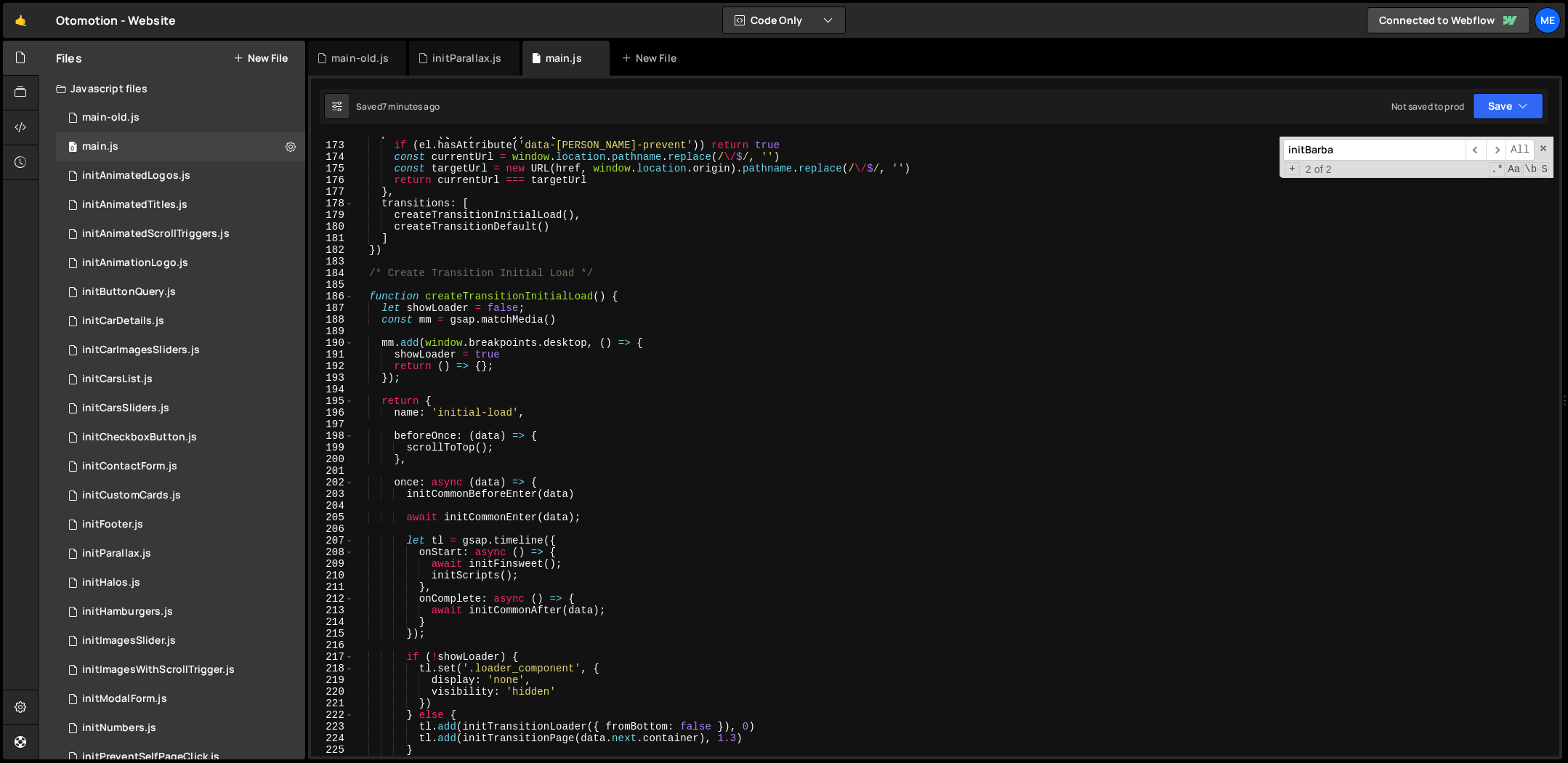
click at [814, 268] on div "prevent : ({ el , href }) => { if ( el . hasAttribute ( 'data-barba-prevent' ))…" at bounding box center [954, 450] width 1200 height 644
type textarea "}"
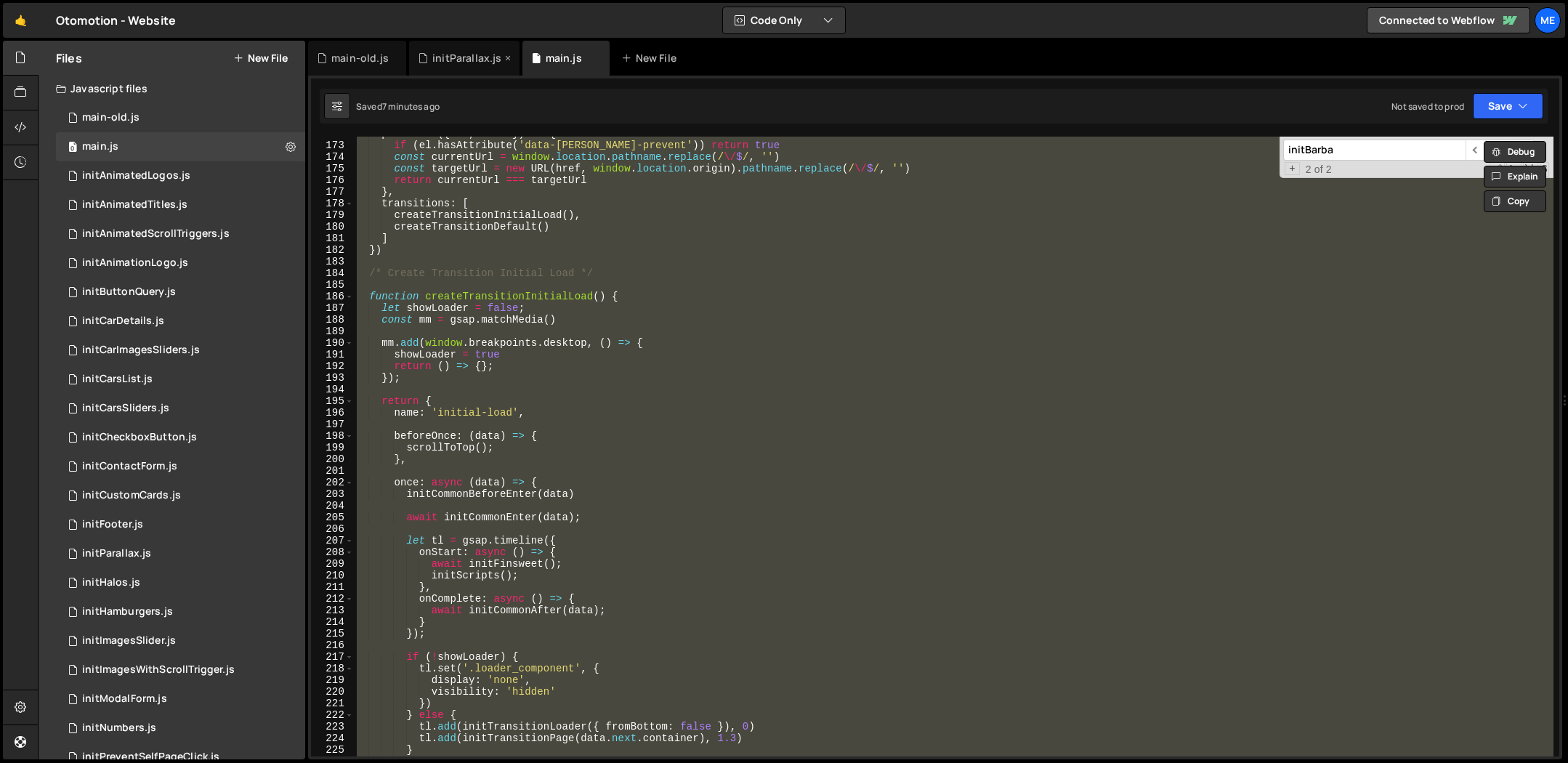
click at [461, 50] on div "initParallax.js" at bounding box center [465, 58] width 110 height 35
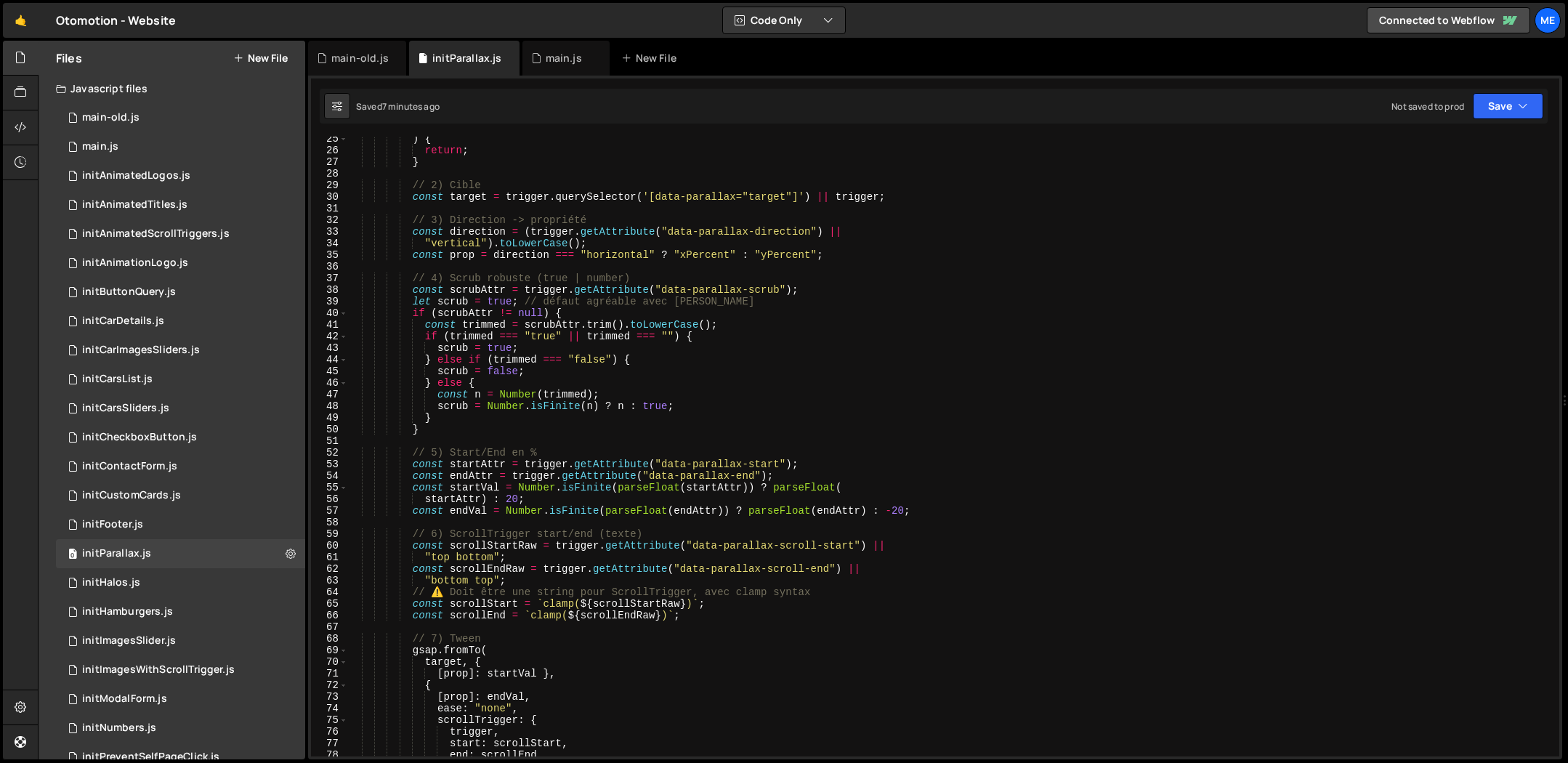
click at [774, 346] on div ") { return ; } // 2) Cible const target = trigger . querySelector ( '[data-para…" at bounding box center [950, 454] width 1206 height 644
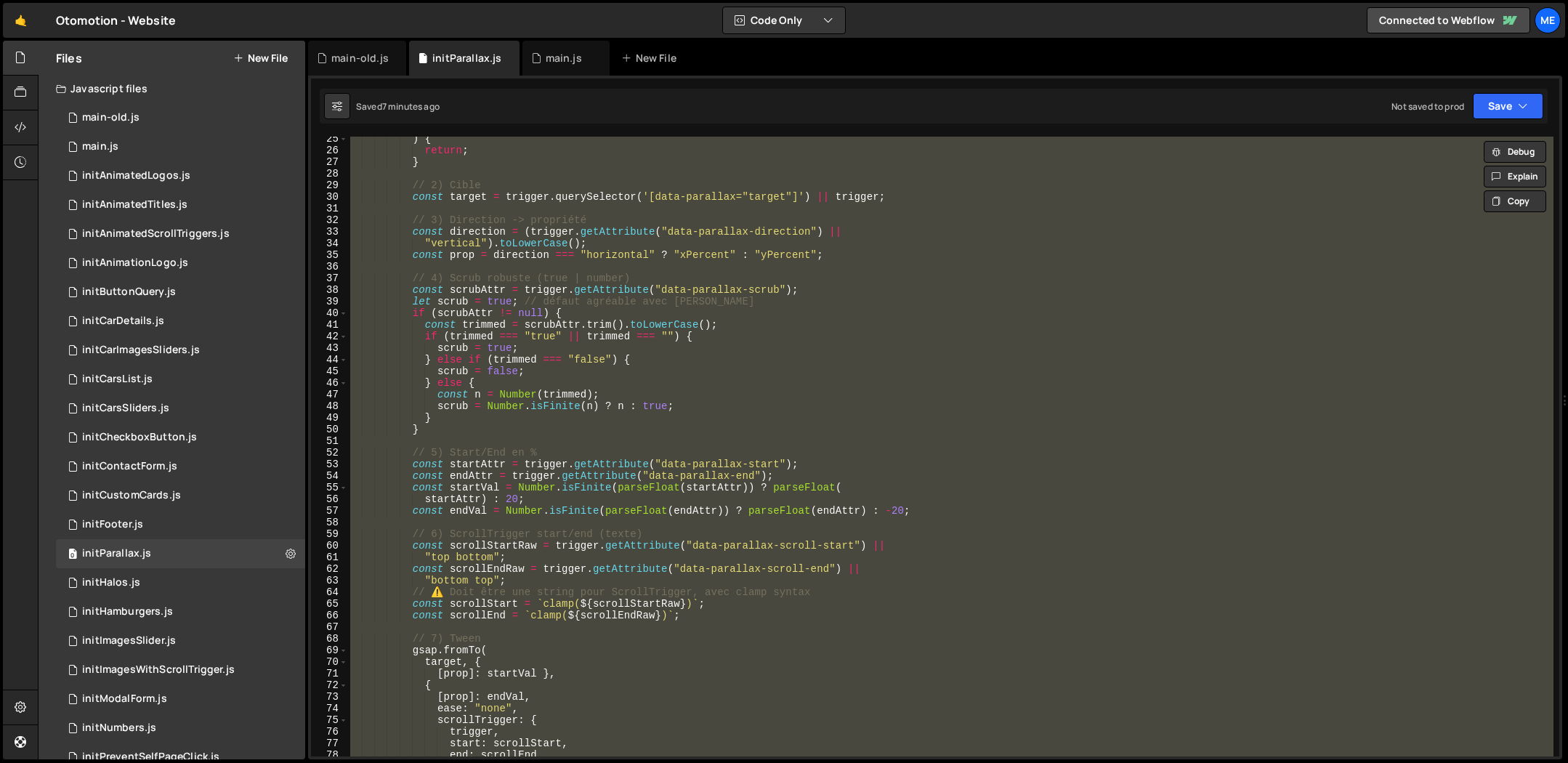
click at [703, 163] on div ") { return ; } // 2) Cible const target = trigger . querySelector ( '[data-para…" at bounding box center [950, 447] width 1206 height 620
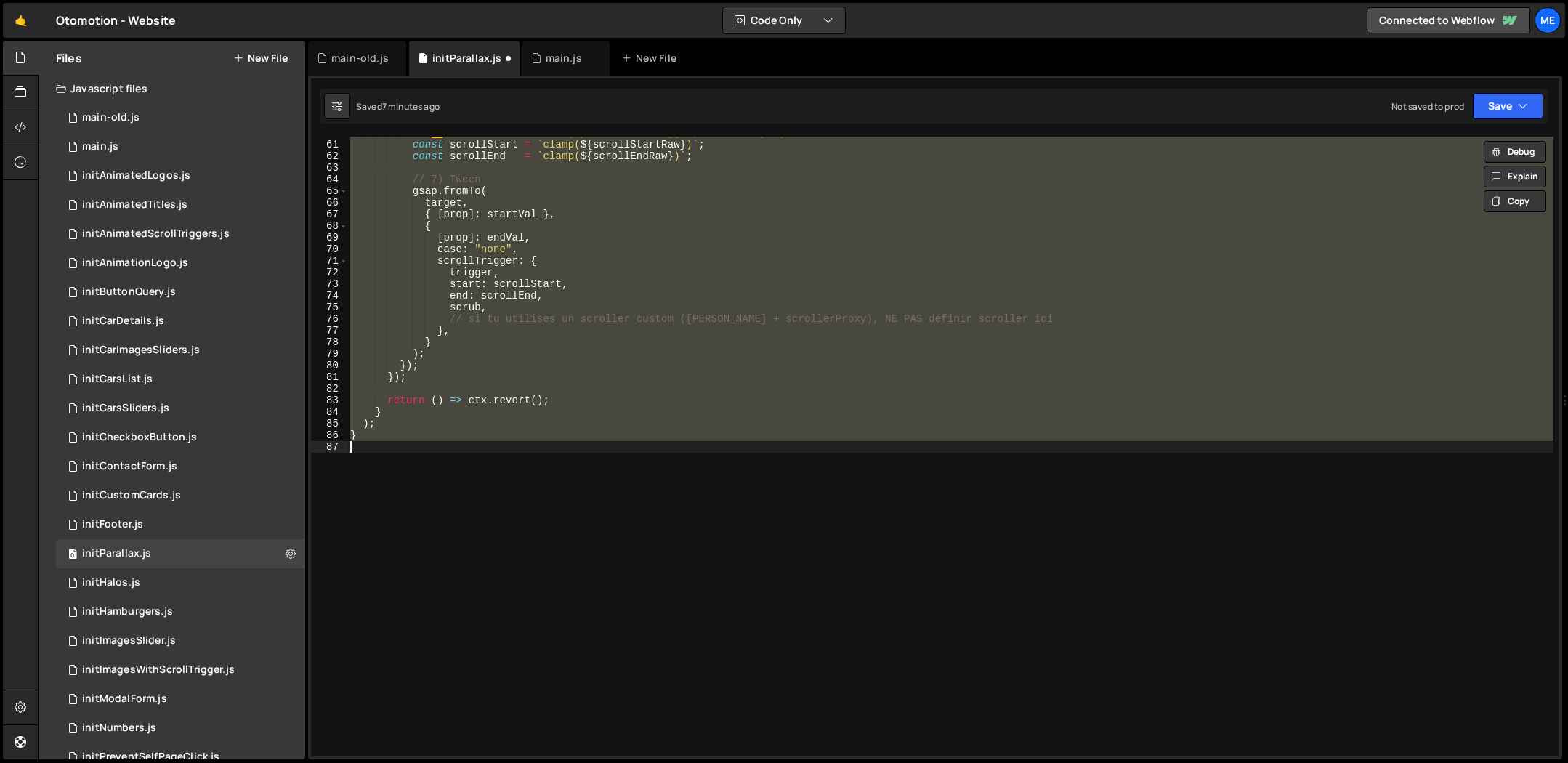
scroll to position [696, 0]
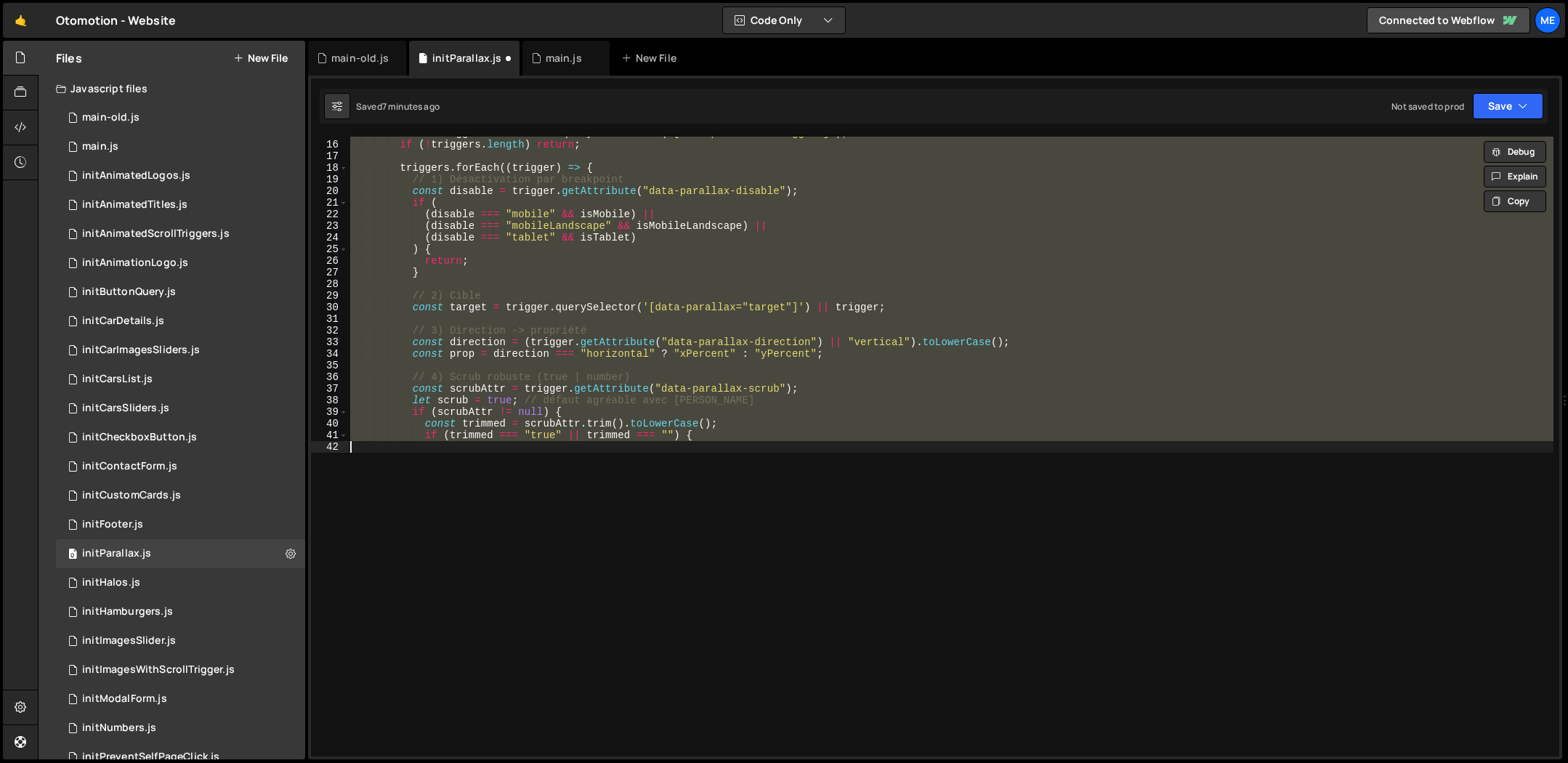
type textarea "}"
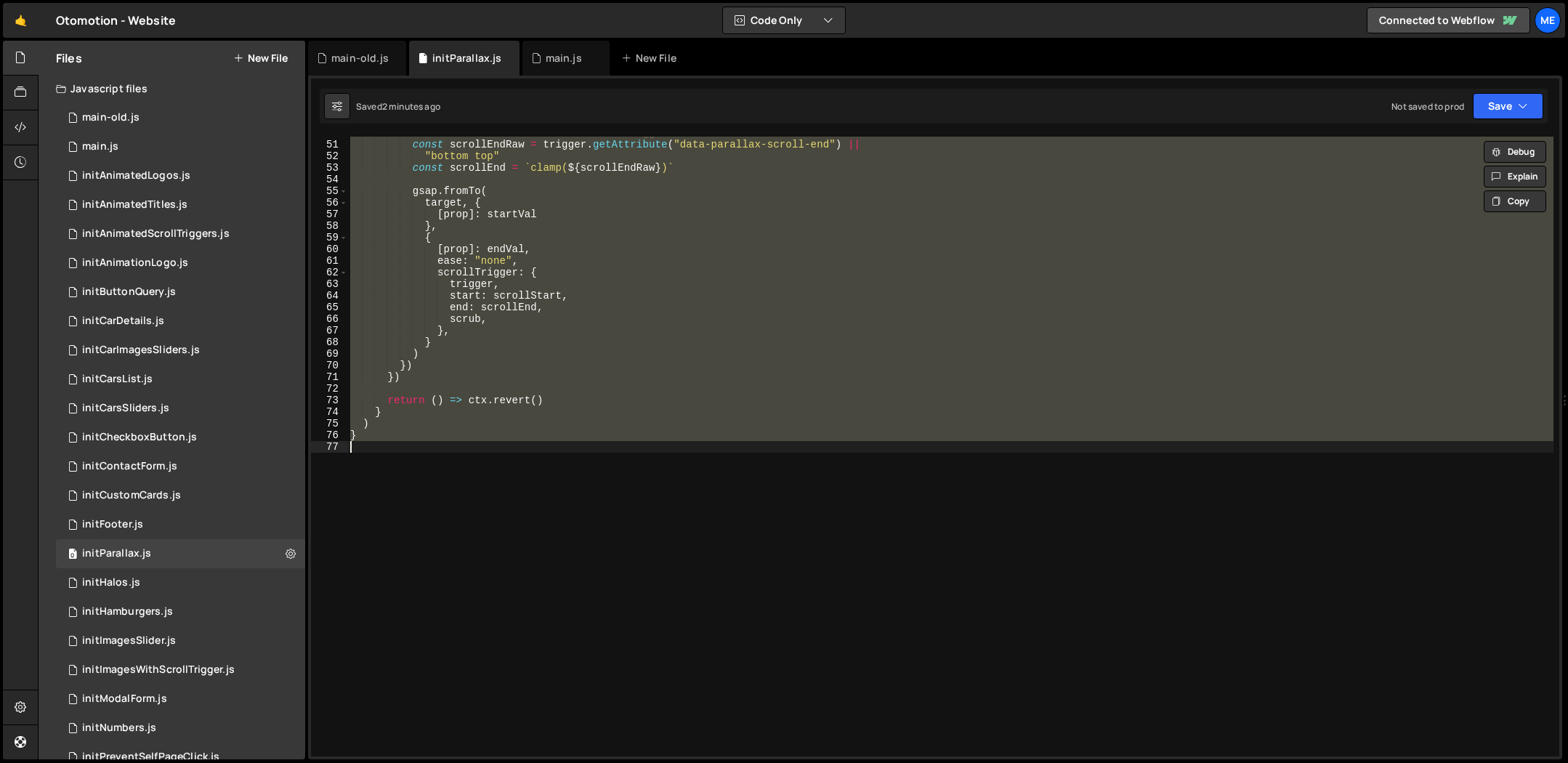
click at [647, 228] on div "// Get the end value of the ScrollTrigger const scrollEndRaw = trigger . getAtt…" at bounding box center [950, 447] width 1206 height 620
paste textarea
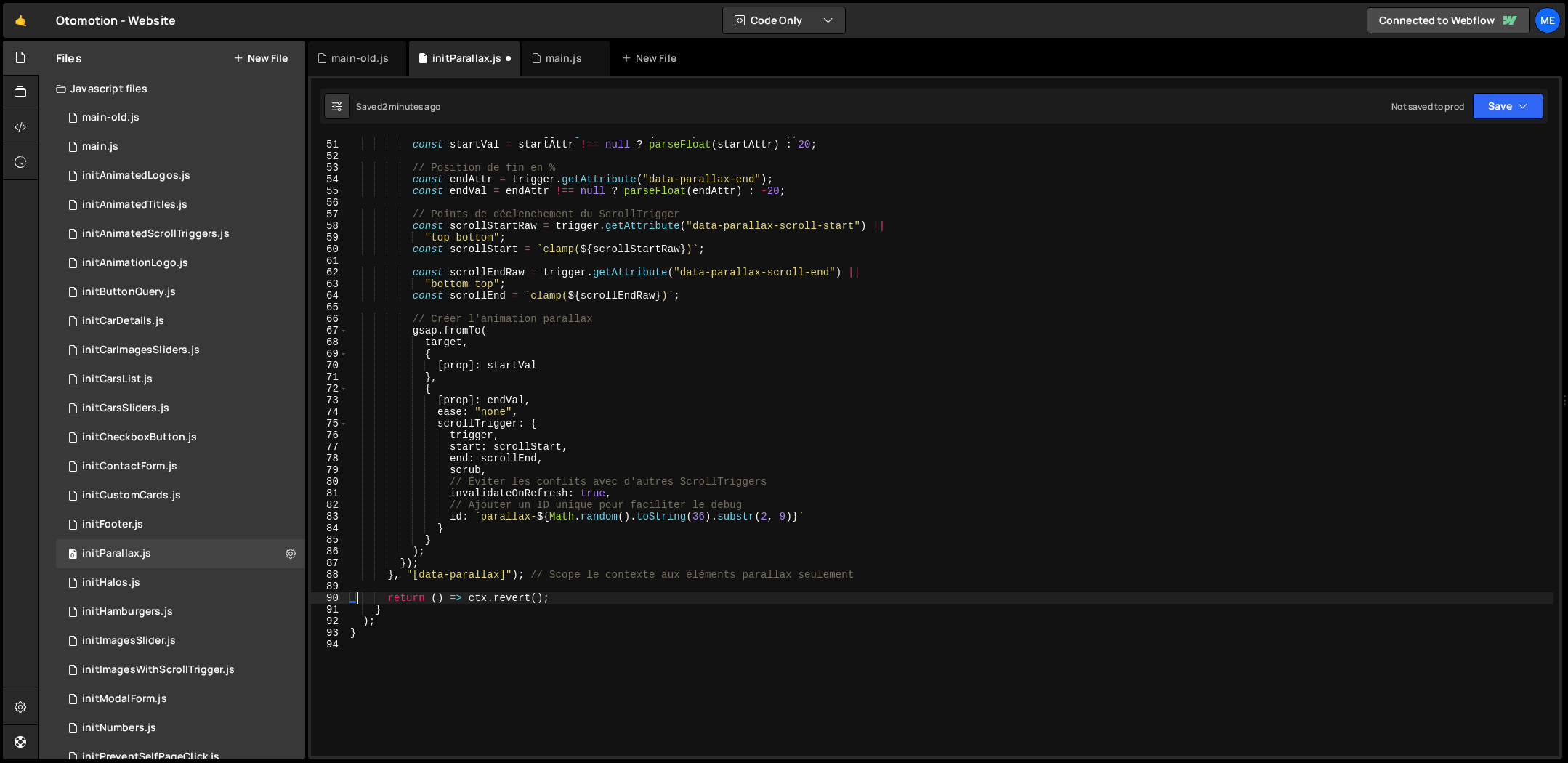
type textarea "return () => ctx.revert();"
click at [562, 58] on div "main.js" at bounding box center [563, 58] width 36 height 14
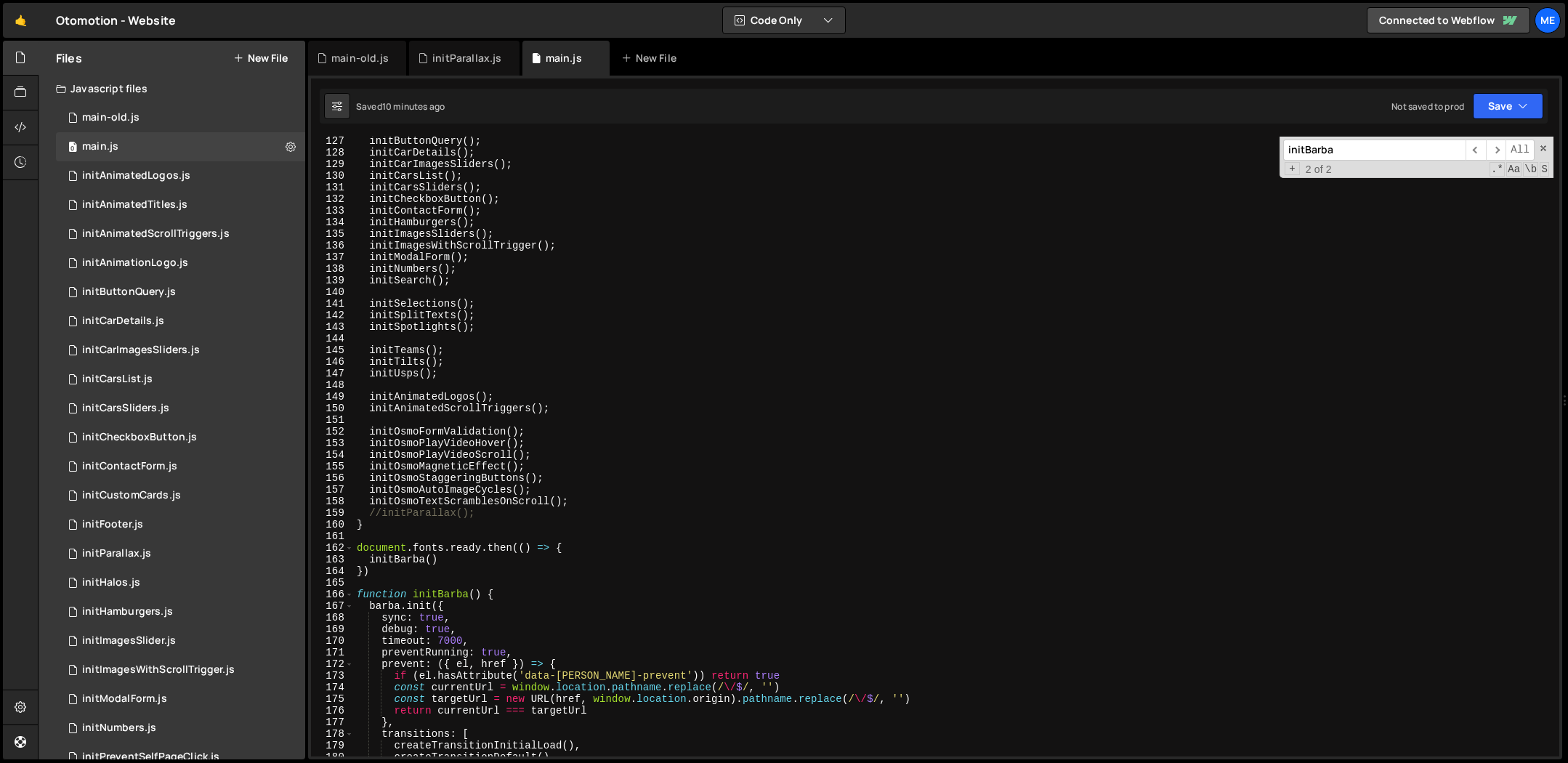
scroll to position [1467, 0]
drag, startPoint x: 378, startPoint y: 515, endPoint x: 364, endPoint y: 513, distance: 14.1
click at [365, 513] on div "initButtonQuery ( ) ; initCarDetails ( ) ; initCarImagesSliders ( ) ; initCarsL…" at bounding box center [954, 457] width 1200 height 644
click at [641, 303] on div "initButtonQuery ( ) ; initCarDetails ( ) ; initCarImagesSliders ( ) ; initCarsL…" at bounding box center [954, 457] width 1200 height 644
drag, startPoint x: 466, startPoint y: 517, endPoint x: 372, endPoint y: 513, distance: 94.1
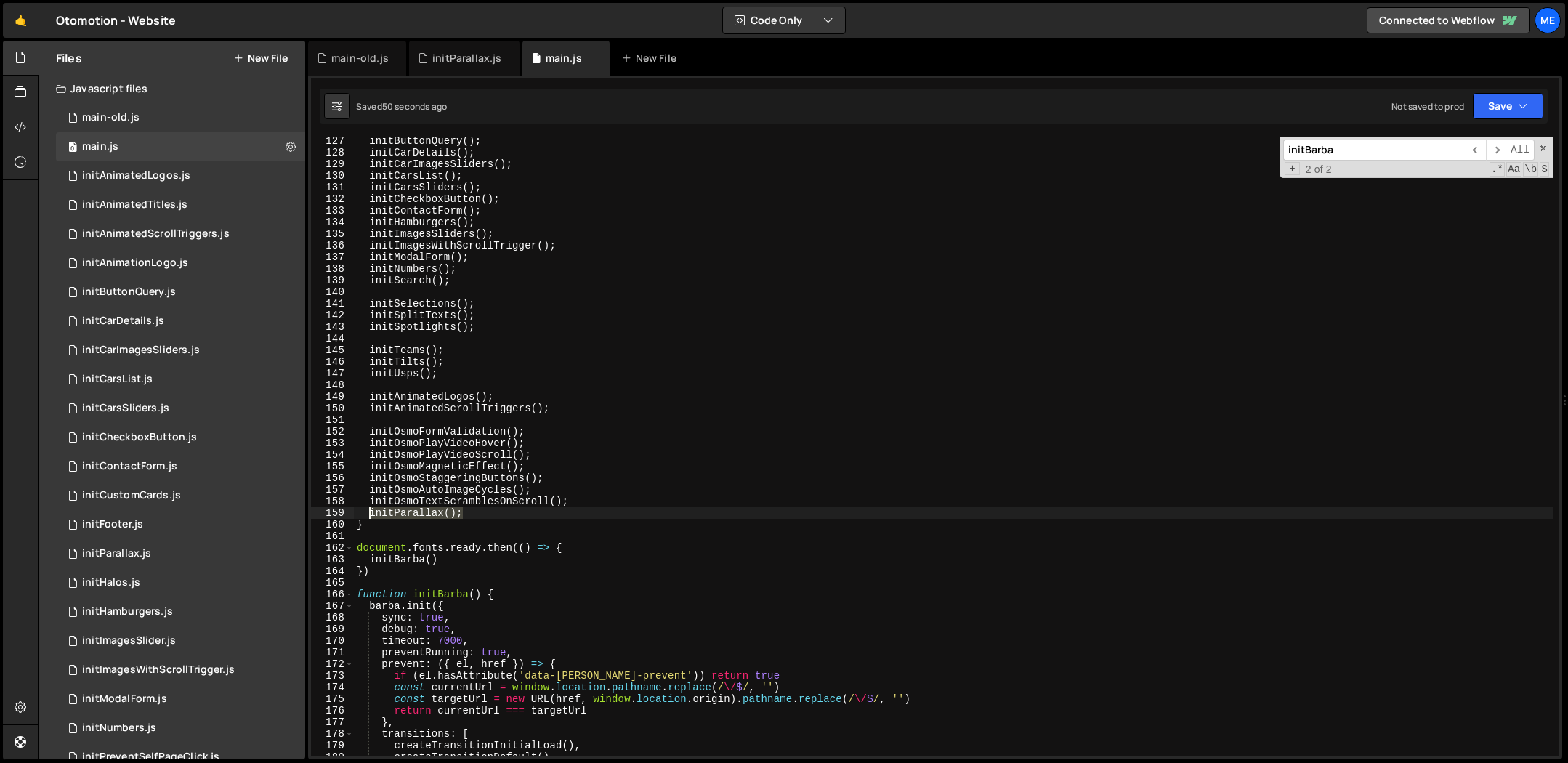
click at [371, 513] on div "initButtonQuery ( ) ; initCarDetails ( ) ; initCarImagesSliders ( ) ; initCarsL…" at bounding box center [954, 457] width 1200 height 644
type textarea "initParallax();"
type textarea "gsap.delayedCall(() => {)"
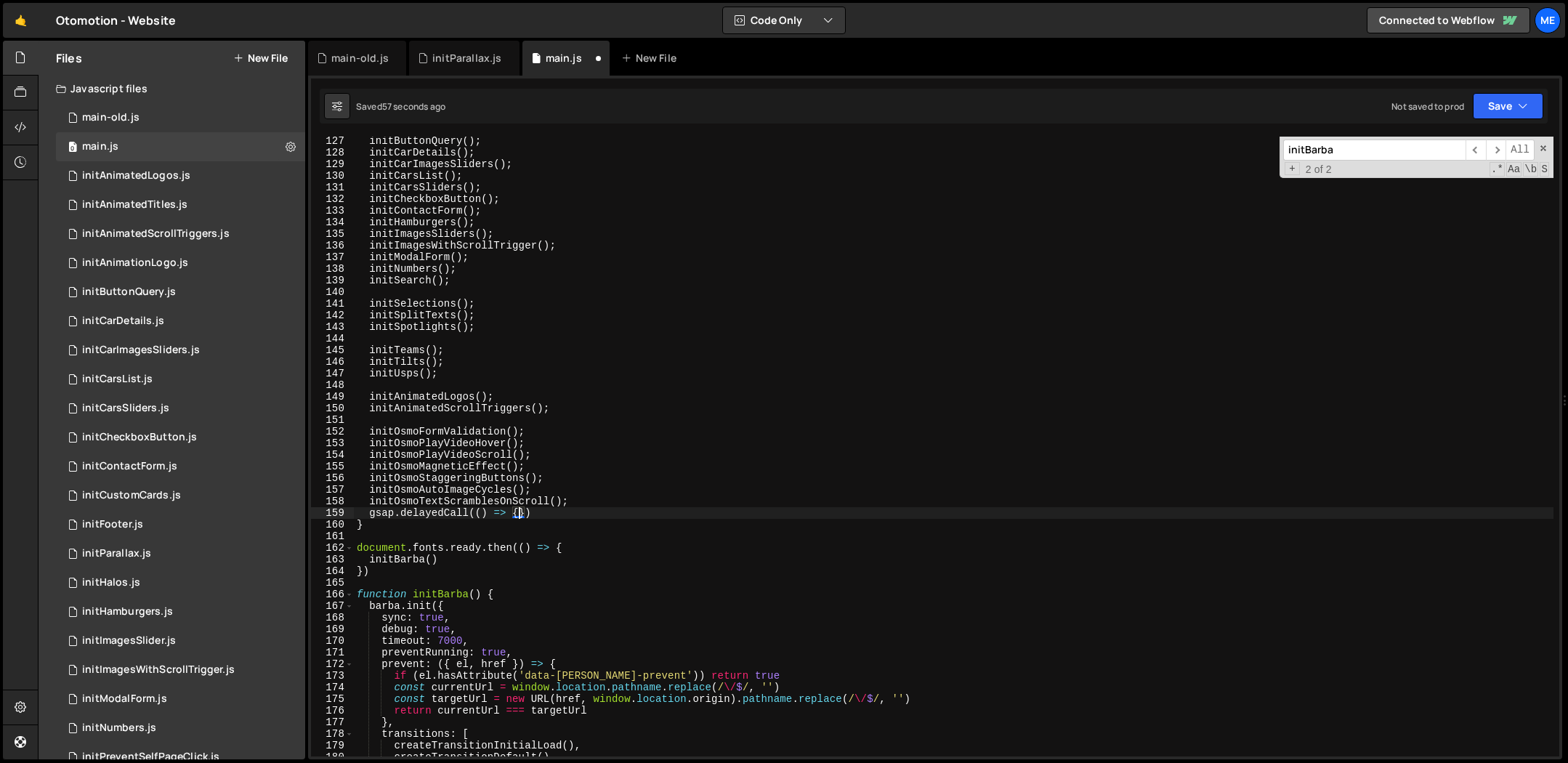
paste textarea "initParallax();"
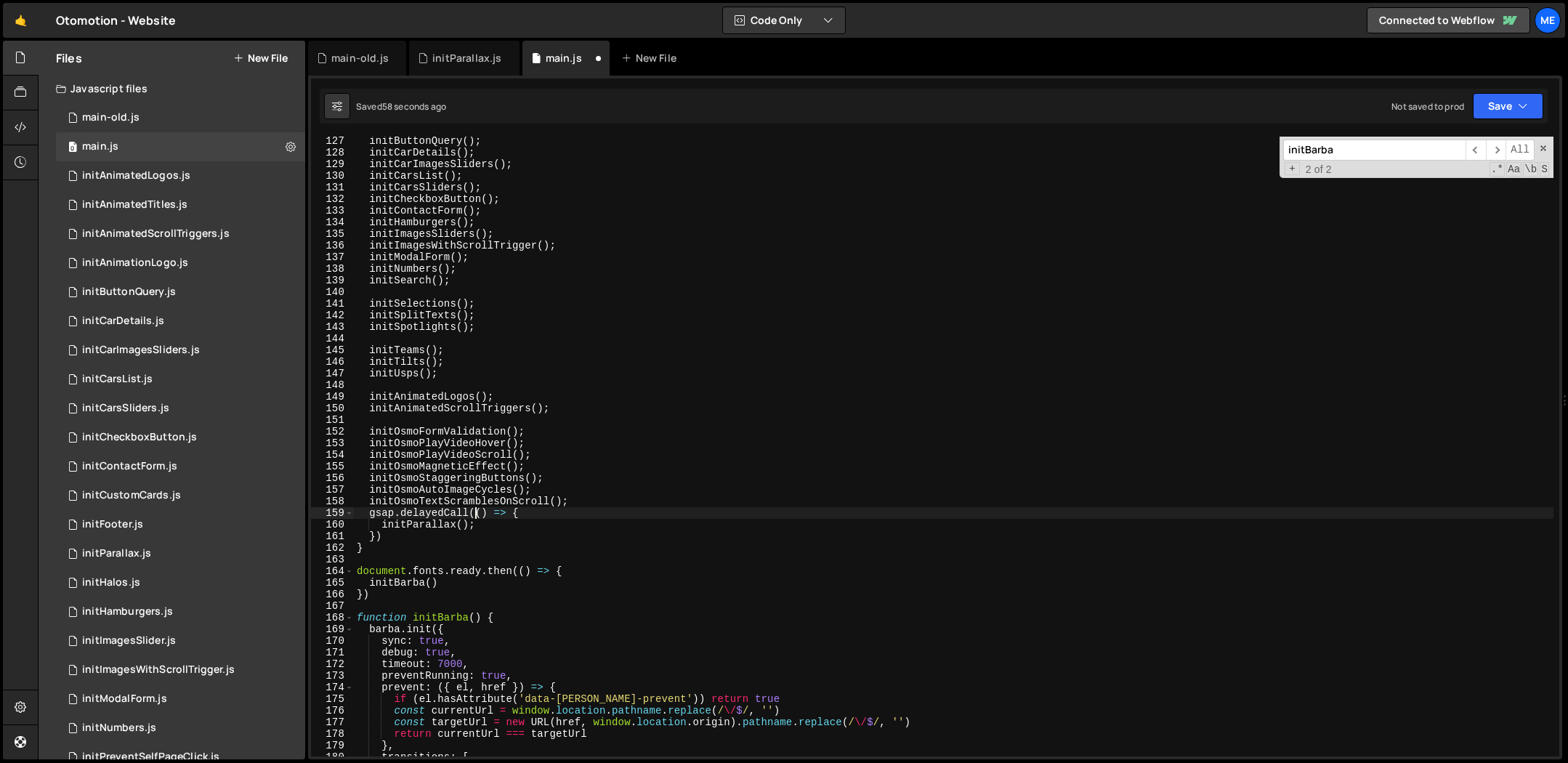
click at [475, 514] on div "initButtonQuery ( ) ; initCarDetails ( ) ; initCarImagesSliders ( ) ; initCarsL…" at bounding box center [954, 457] width 1200 height 644
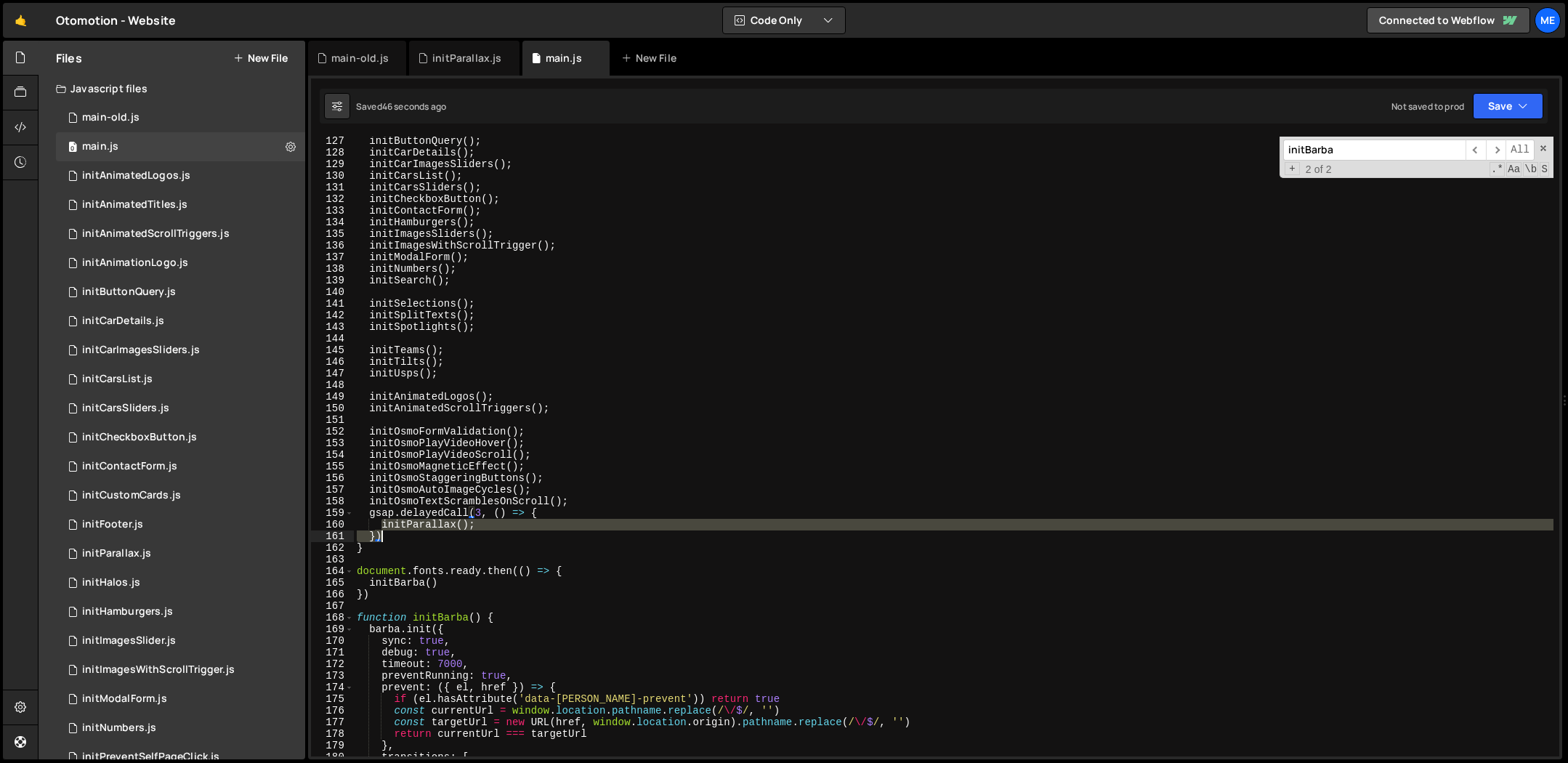
drag, startPoint x: 380, startPoint y: 525, endPoint x: 517, endPoint y: 532, distance: 137.2
click at [517, 532] on div "initButtonQuery ( ) ; initCarDetails ( ) ; initCarImagesSliders ( ) ; initCarsL…" at bounding box center [954, 457] width 1200 height 644
type textarea "initParallax(); })"
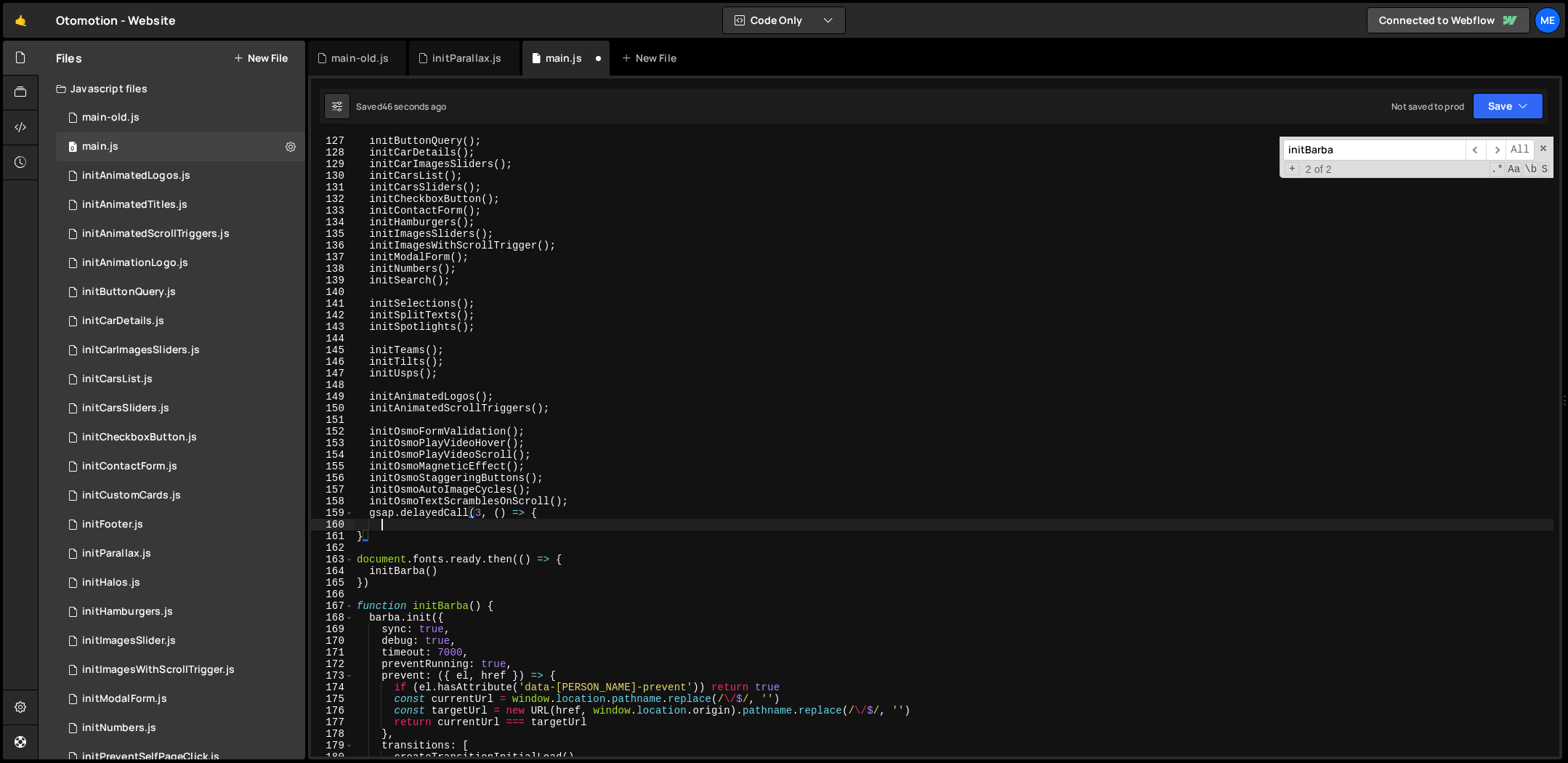
scroll to position [0, 1]
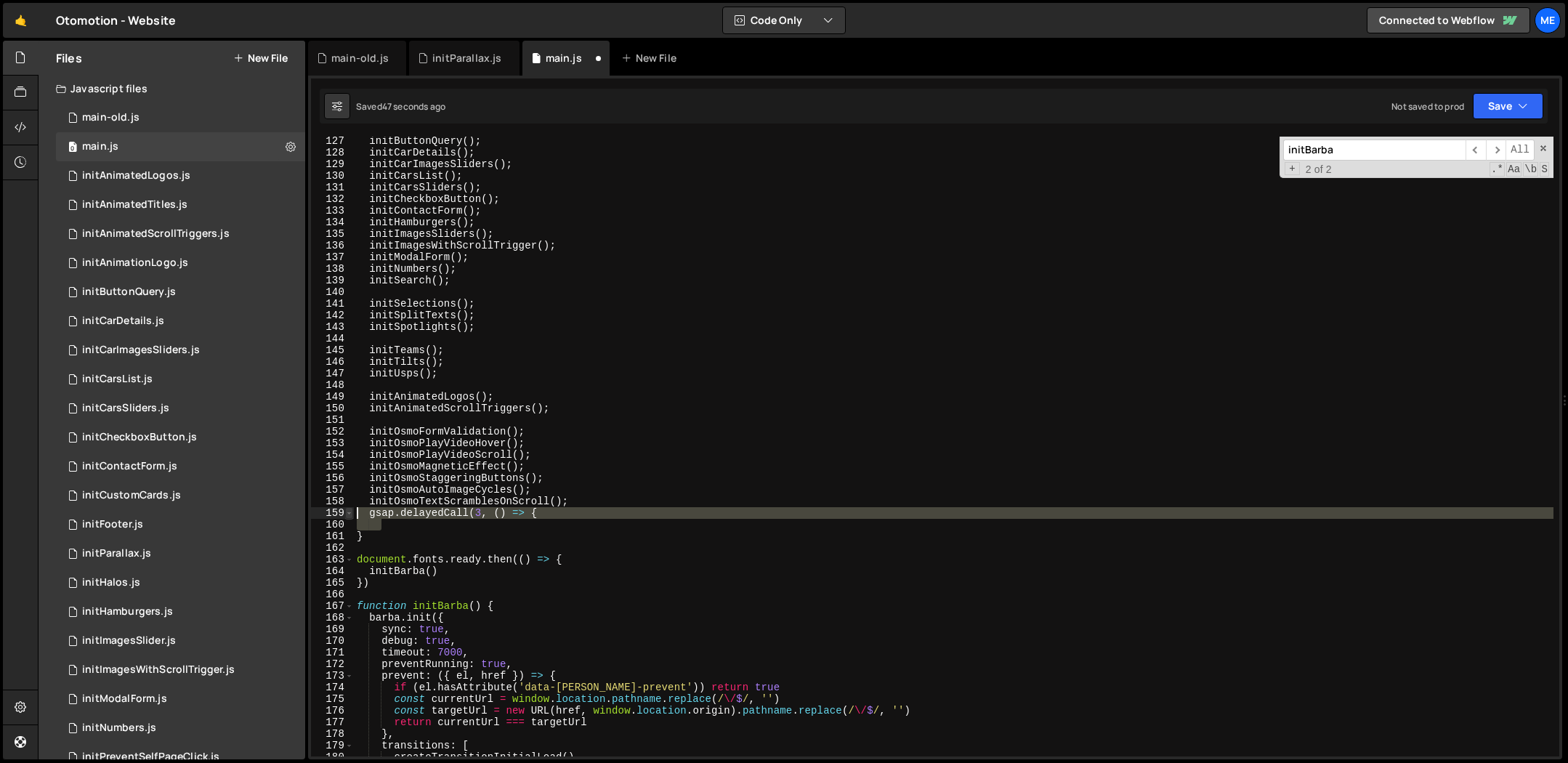
drag, startPoint x: 390, startPoint y: 531, endPoint x: 349, endPoint y: 516, distance: 43.7
click at [349, 515] on div "127 128 129 130 131 132 133 134 135 136 137 138 139 140 141 142 143 144 145 146…" at bounding box center [934, 447] width 1249 height 620
type textarea "gsap.delayedCall(3, () => {"
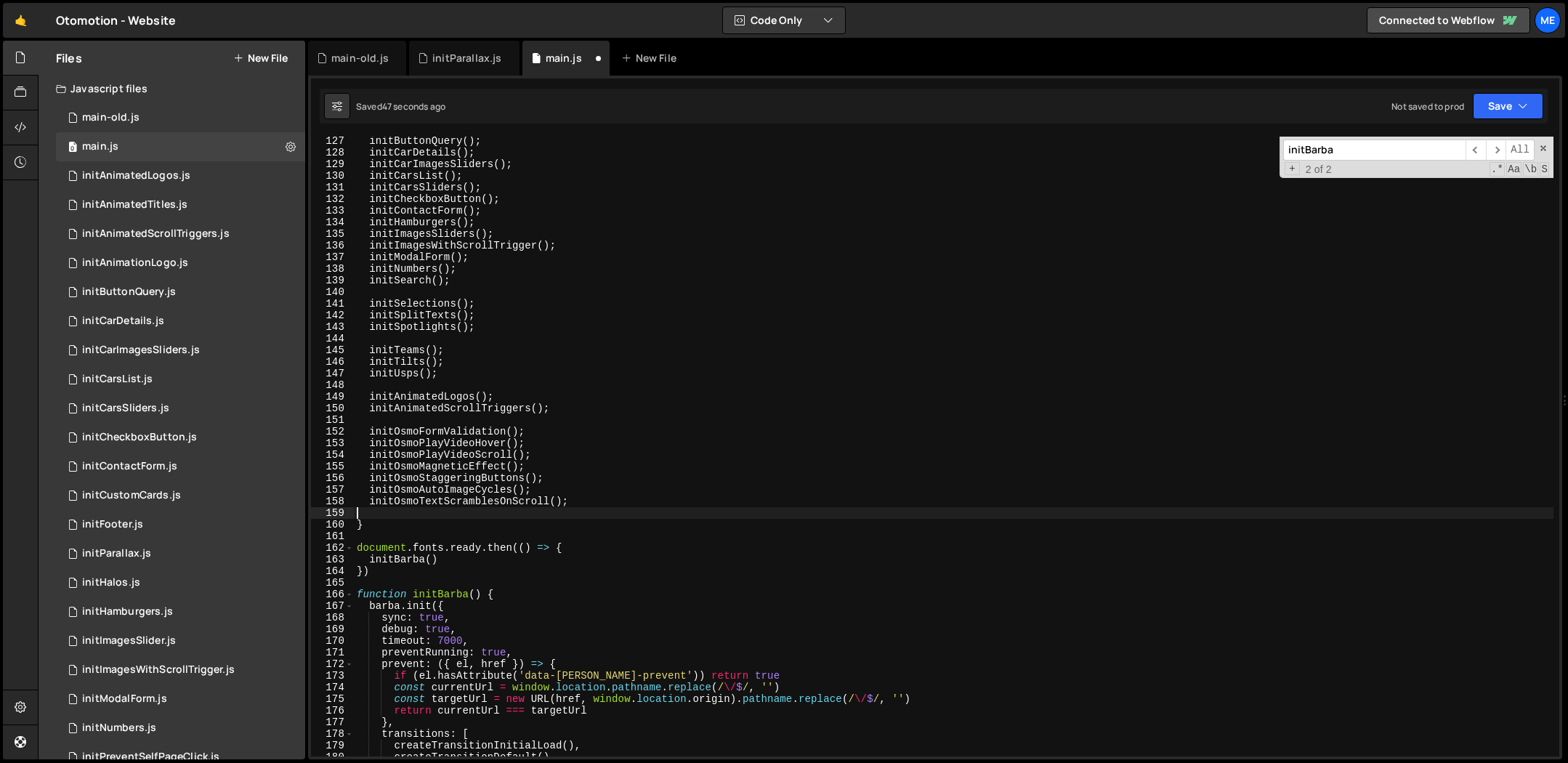
scroll to position [0, 0]
click at [422, 69] on div "initParallax.js" at bounding box center [465, 58] width 110 height 35
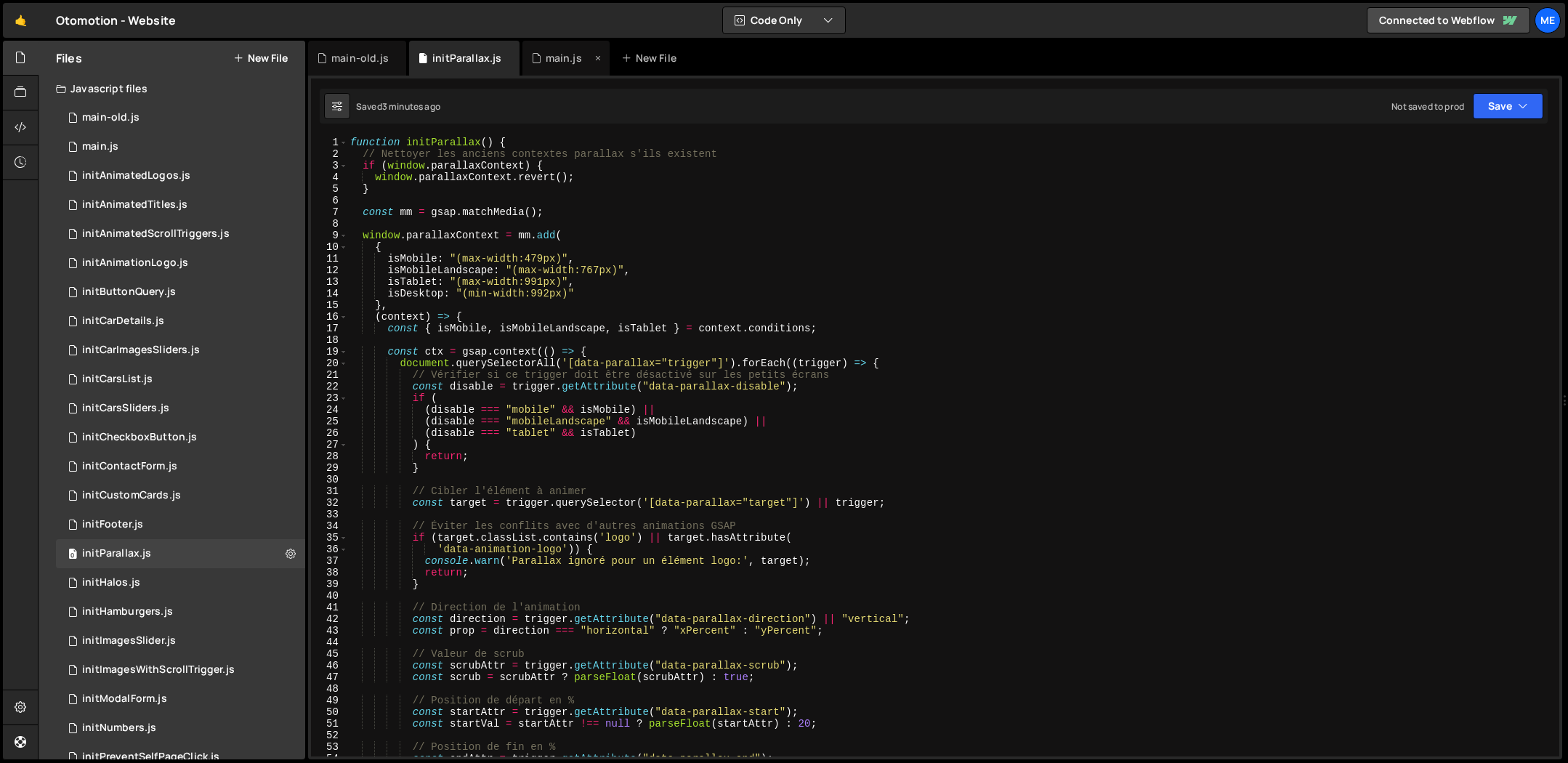
click at [546, 53] on div "main.js" at bounding box center [563, 58] width 36 height 14
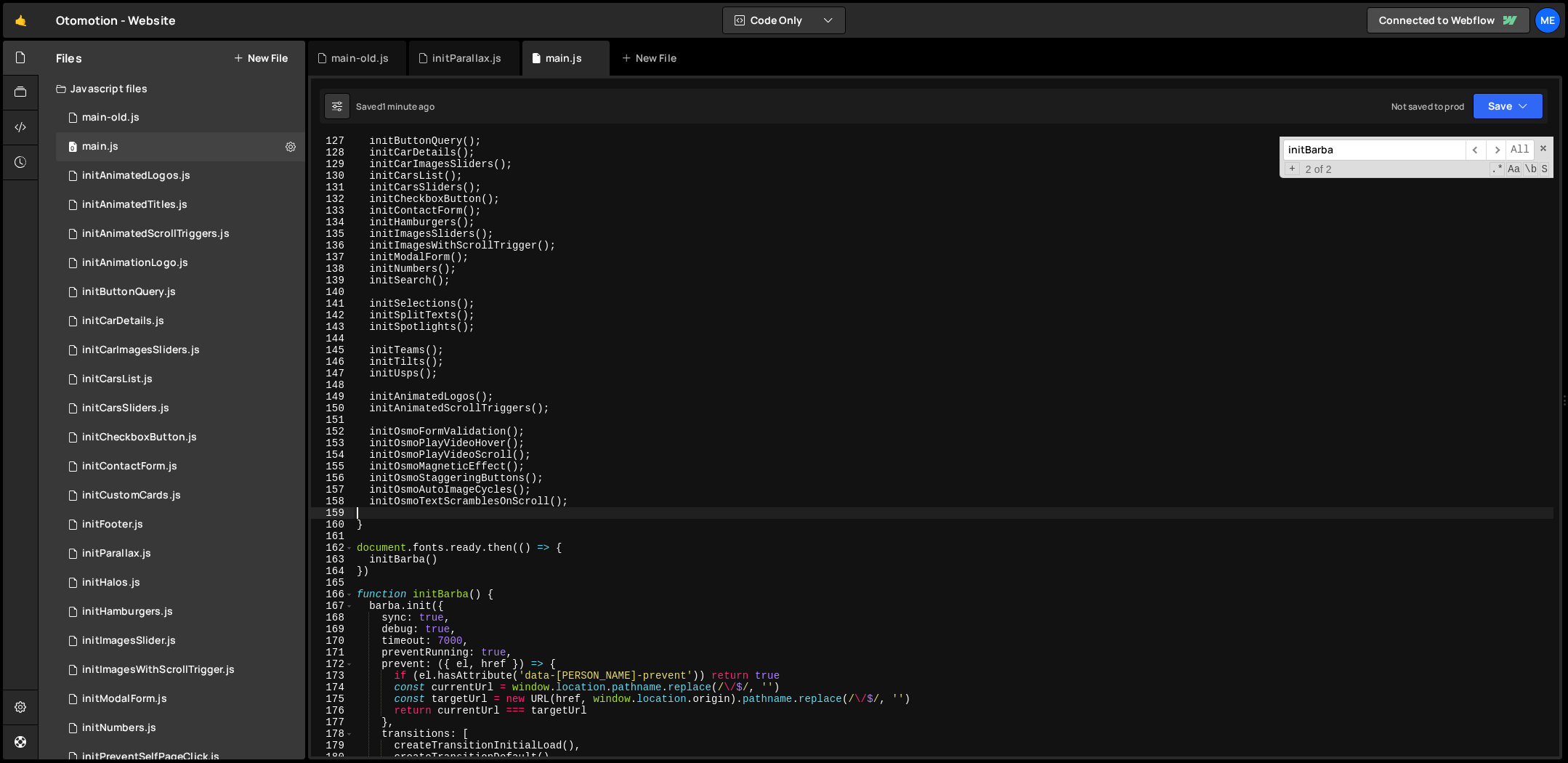
click at [570, 510] on div "initButtonQuery ( ) ; initCarDetails ( ) ; initCarImagesSliders ( ) ; initCarsL…" at bounding box center [954, 457] width 1200 height 644
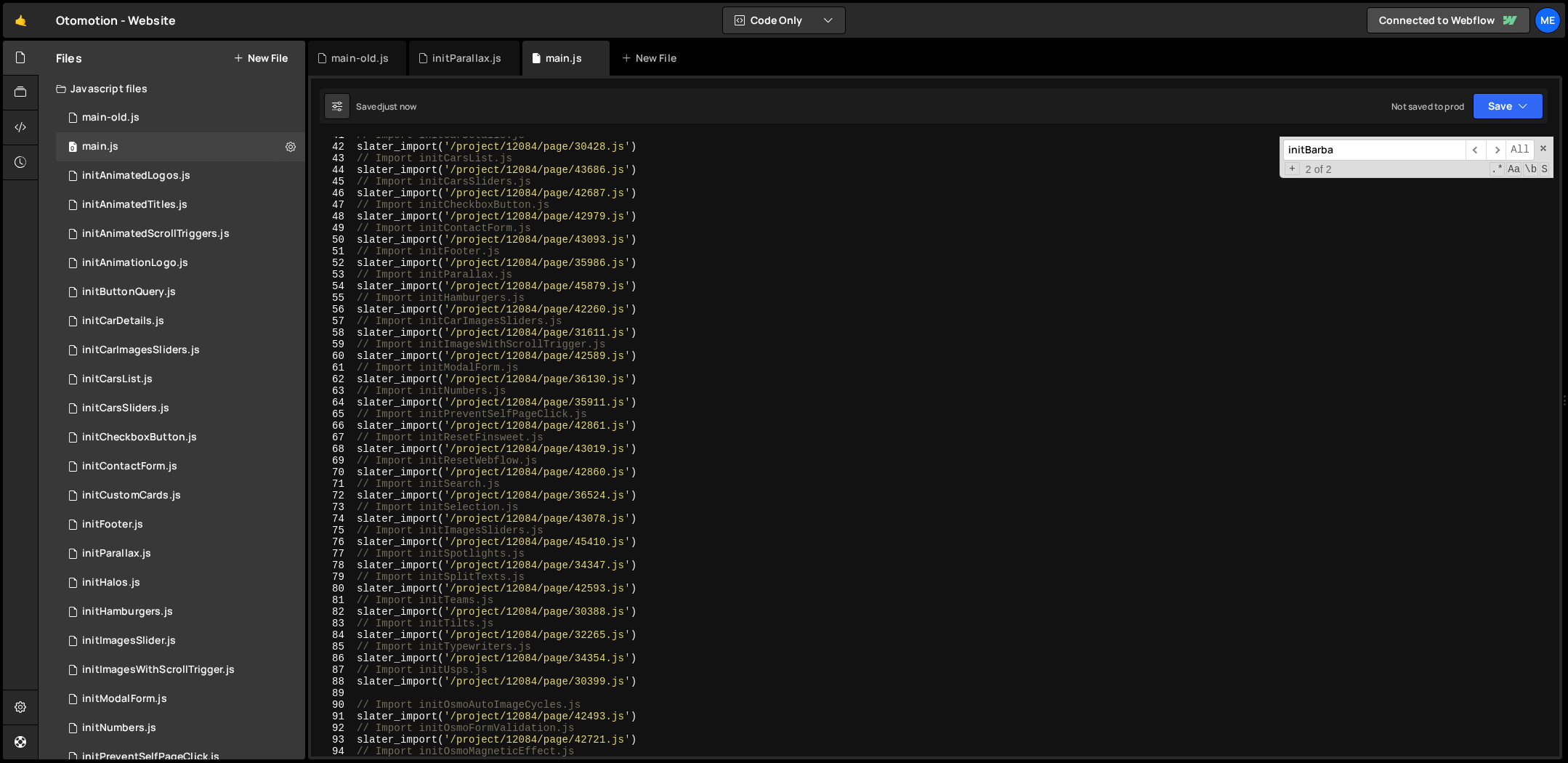
scroll to position [473, 0]
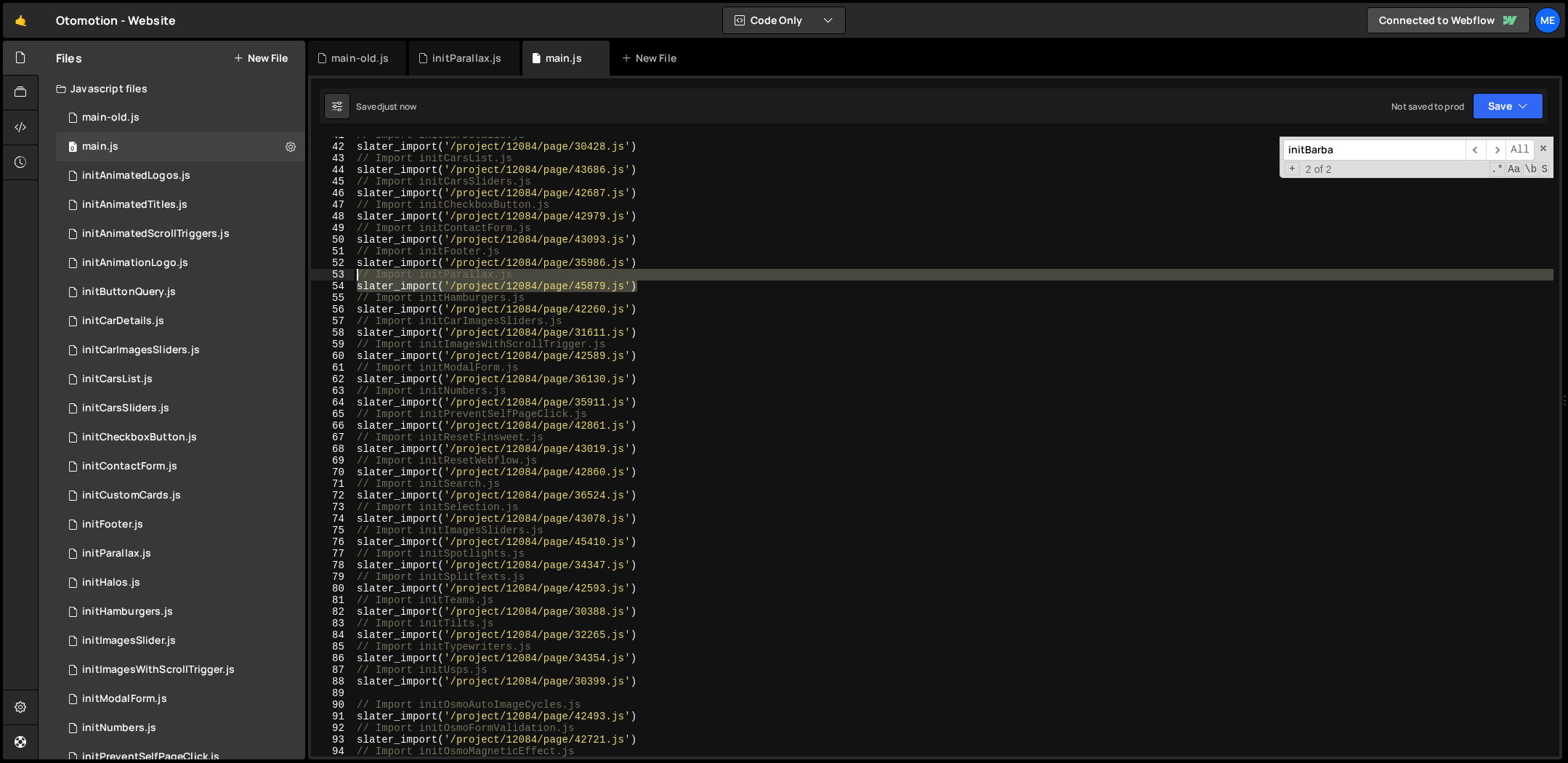
drag, startPoint x: 651, startPoint y: 284, endPoint x: 317, endPoint y: 272, distance: 334.2
click at [317, 272] on div "initOsmoTextScramblesOnScroll(); 41 42 43 44 45 46 47 48 49 50 51 52 53 54 55 5…" at bounding box center [934, 447] width 1249 height 620
type textarea "// Import initParallax.js slater_import('/project/12084/page/45879.js')"
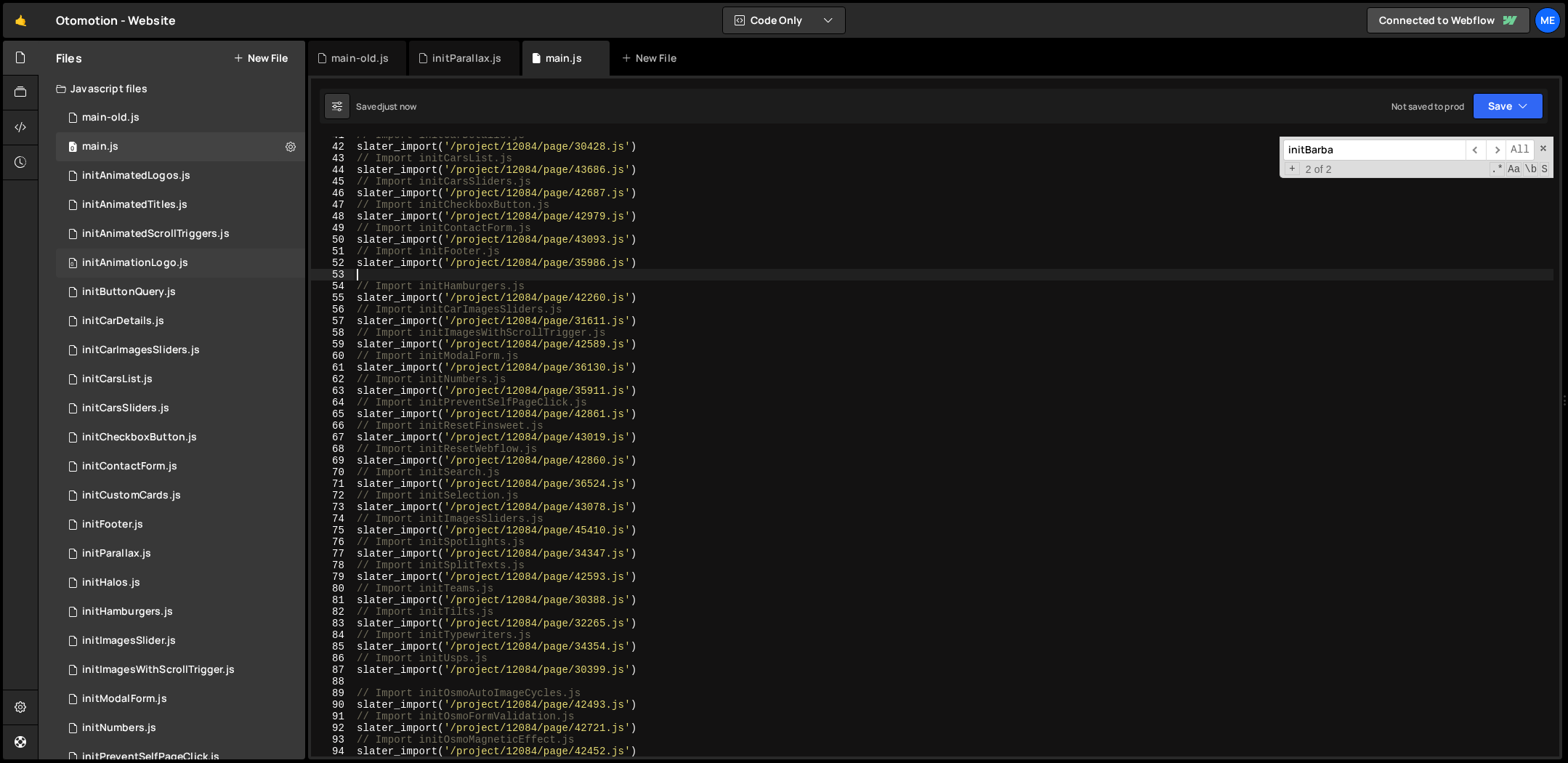
type textarea "slater_import('/project/12084/page/35986.js')"
click at [291, 117] on div "0 main-old.js 0" at bounding box center [181, 118] width 249 height 29
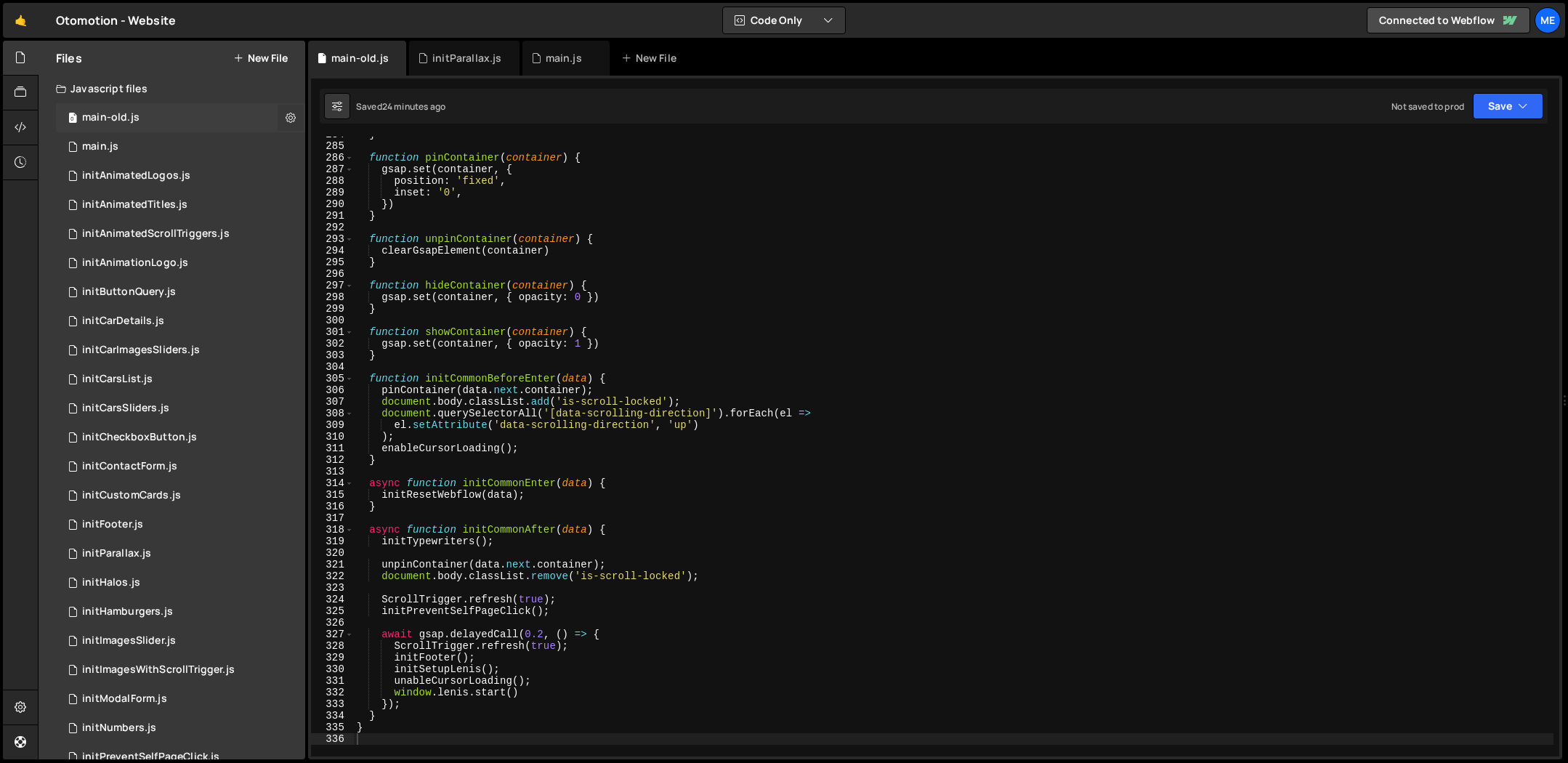
click at [287, 117] on icon at bounding box center [290, 118] width 10 height 14
click at [351, 208] on button "Delete File" at bounding box center [379, 207] width 142 height 29
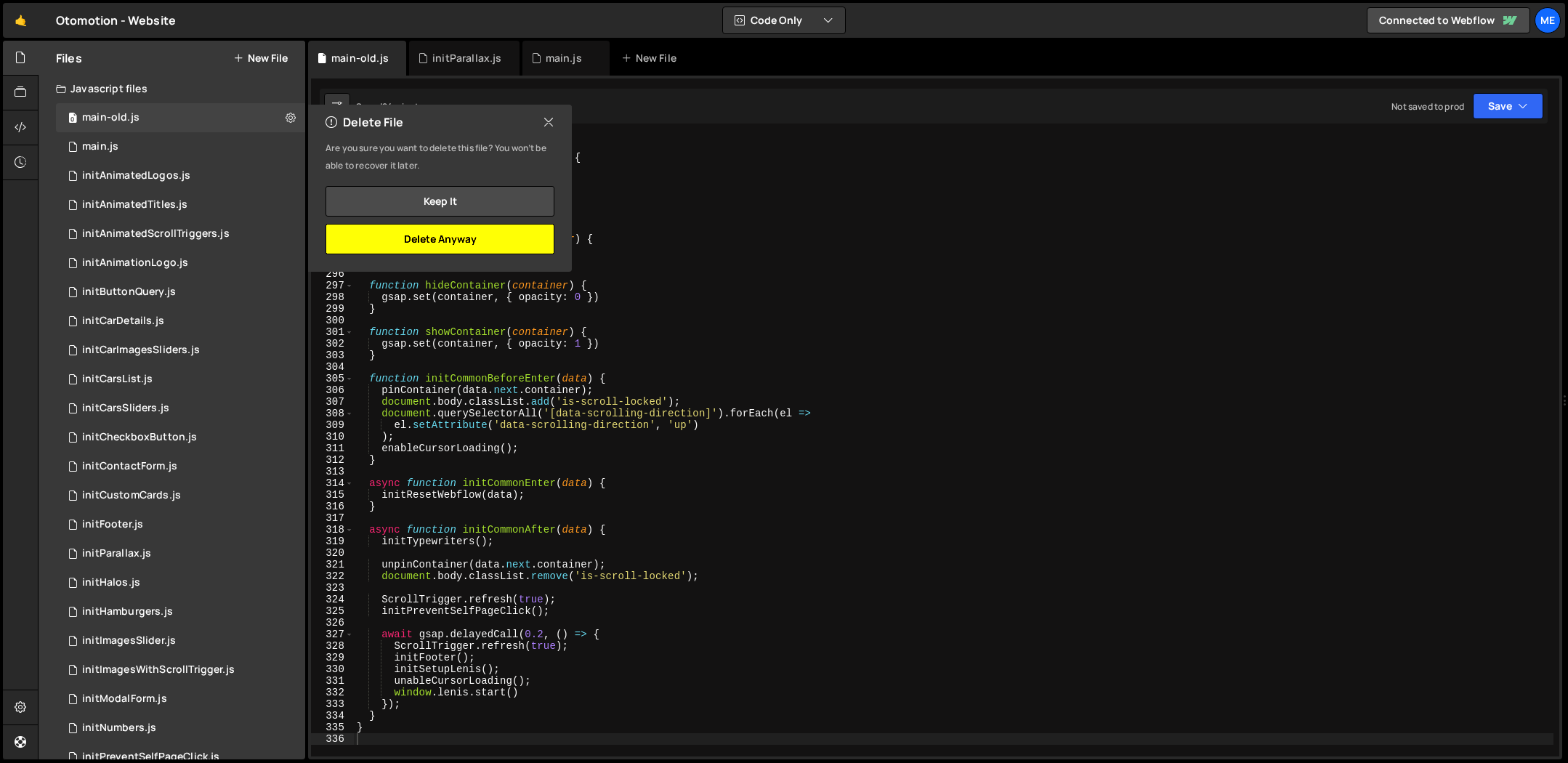
click at [500, 239] on button "Delete Anyway" at bounding box center [440, 239] width 229 height 30
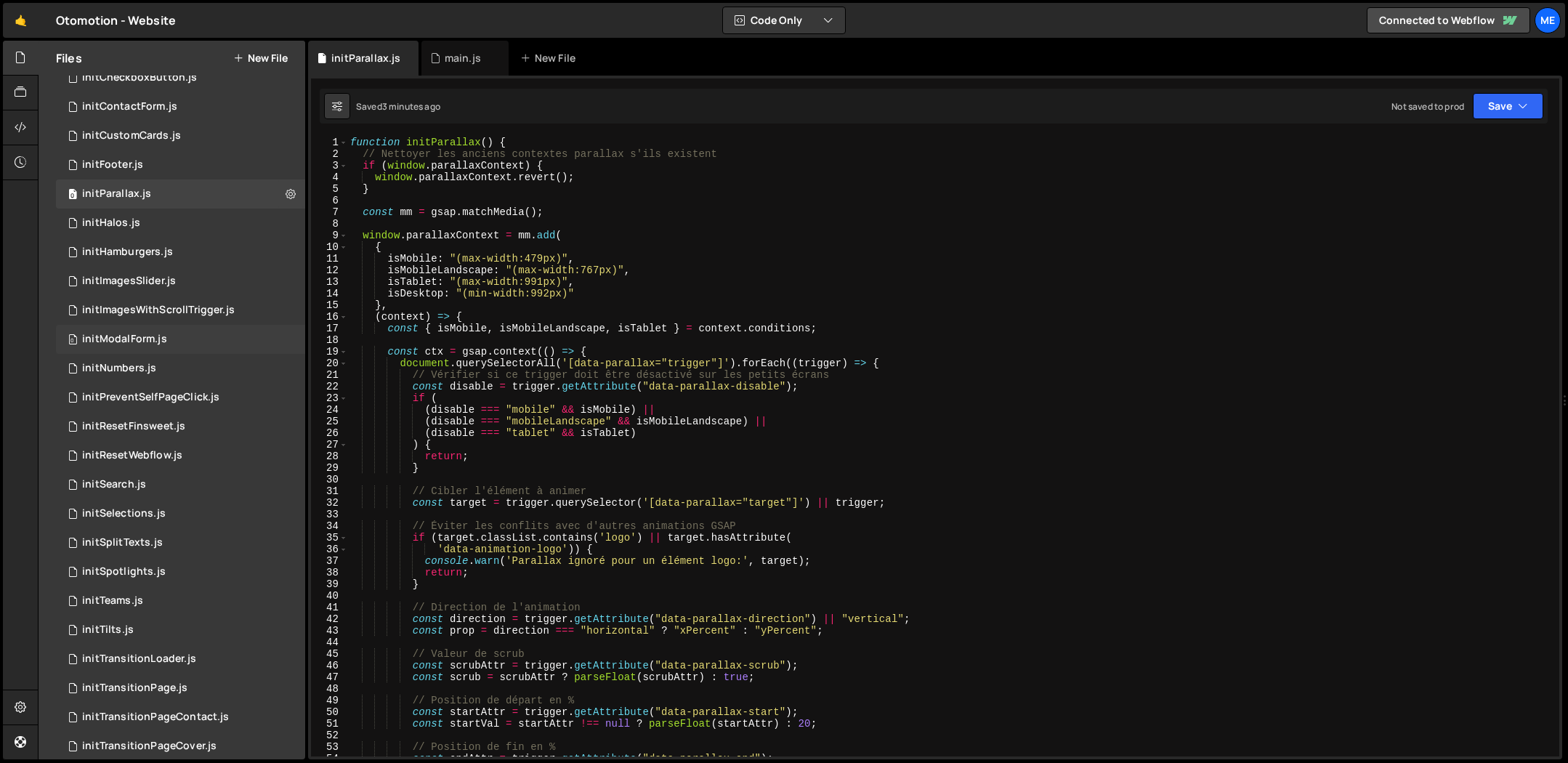
scroll to position [426, 0]
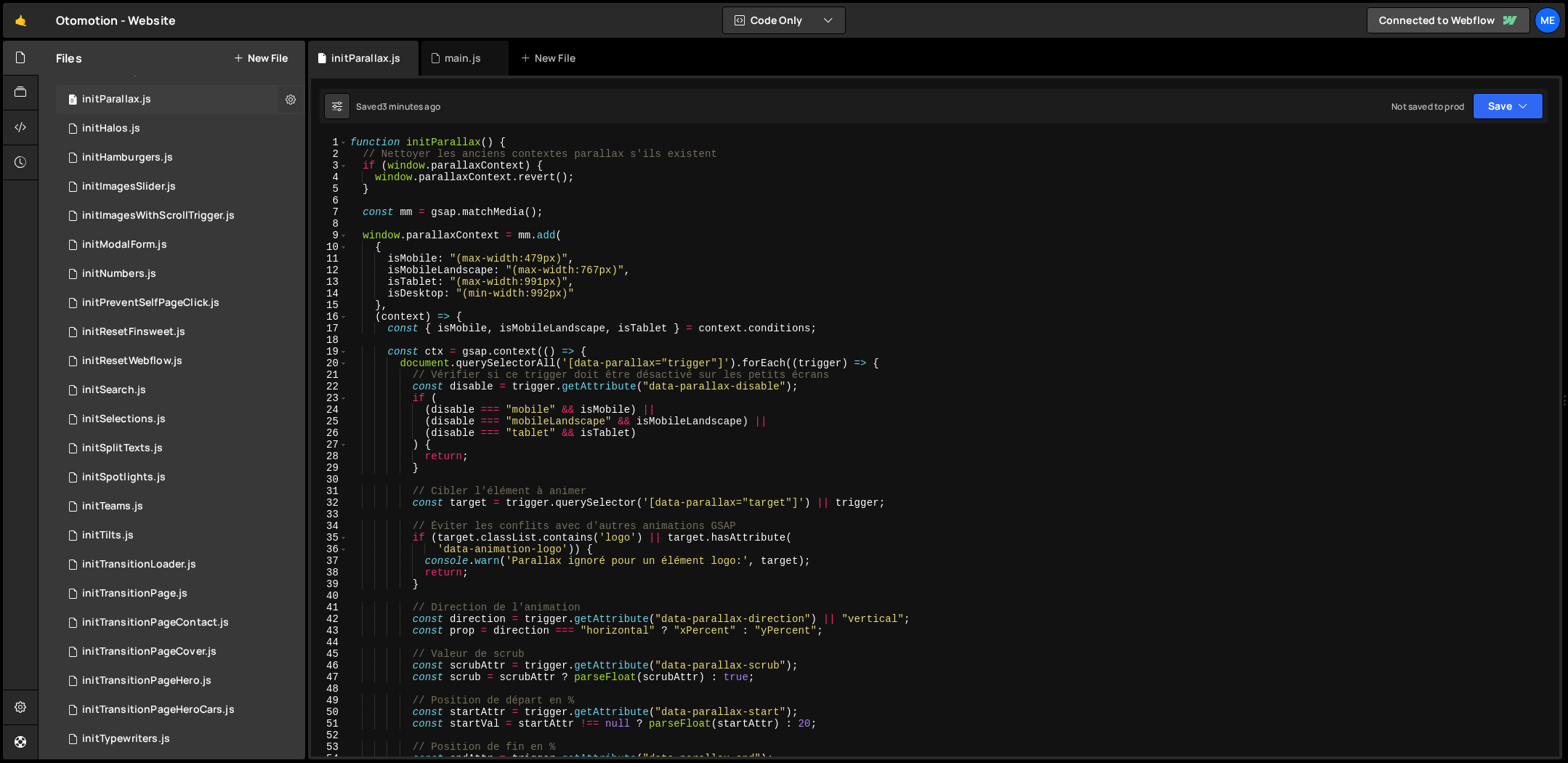
click at [286, 98] on icon at bounding box center [290, 100] width 10 height 14
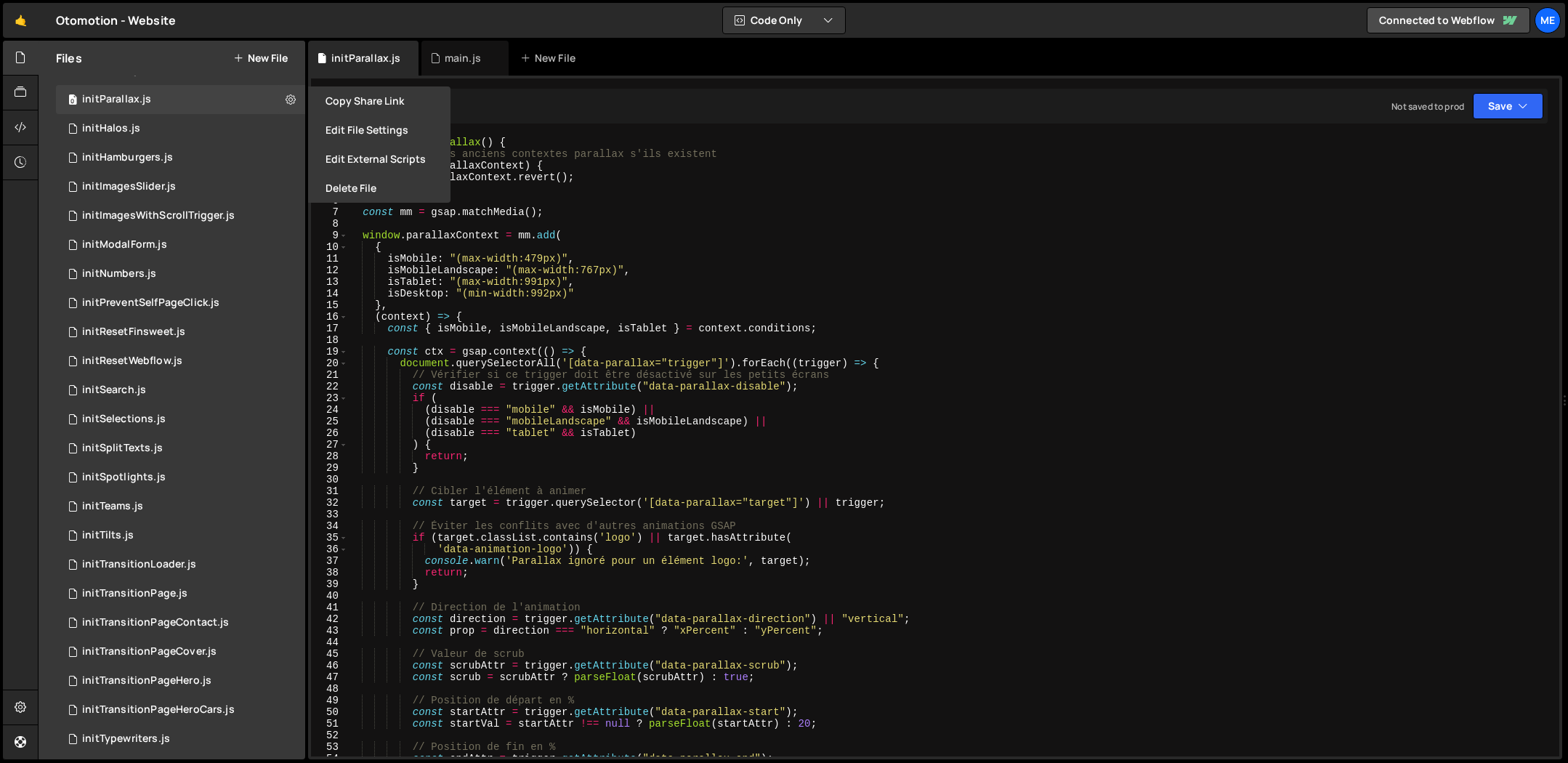
click at [373, 184] on button "Delete File" at bounding box center [379, 188] width 142 height 29
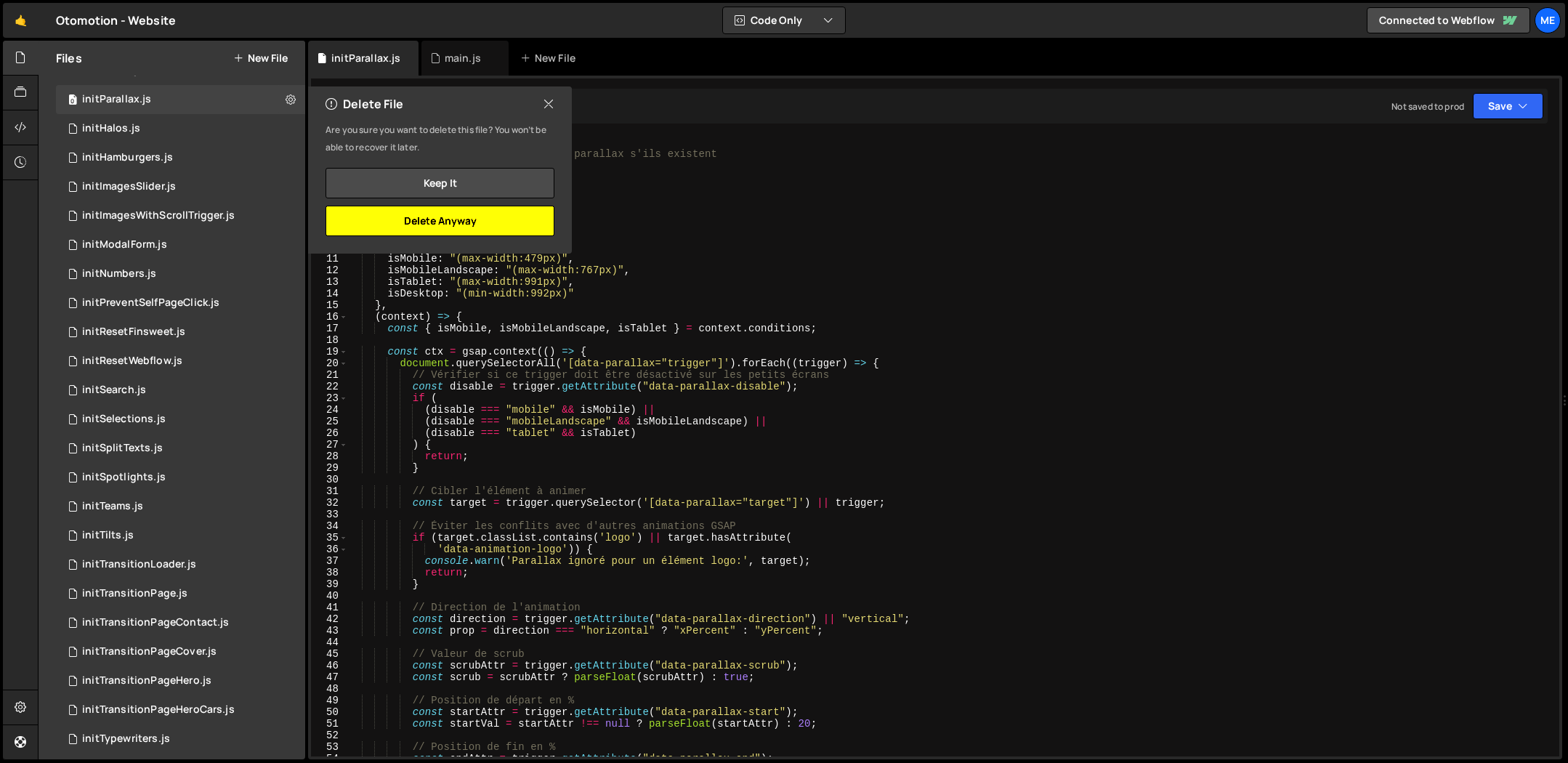
click at [482, 221] on button "Delete Anyway" at bounding box center [440, 221] width 229 height 30
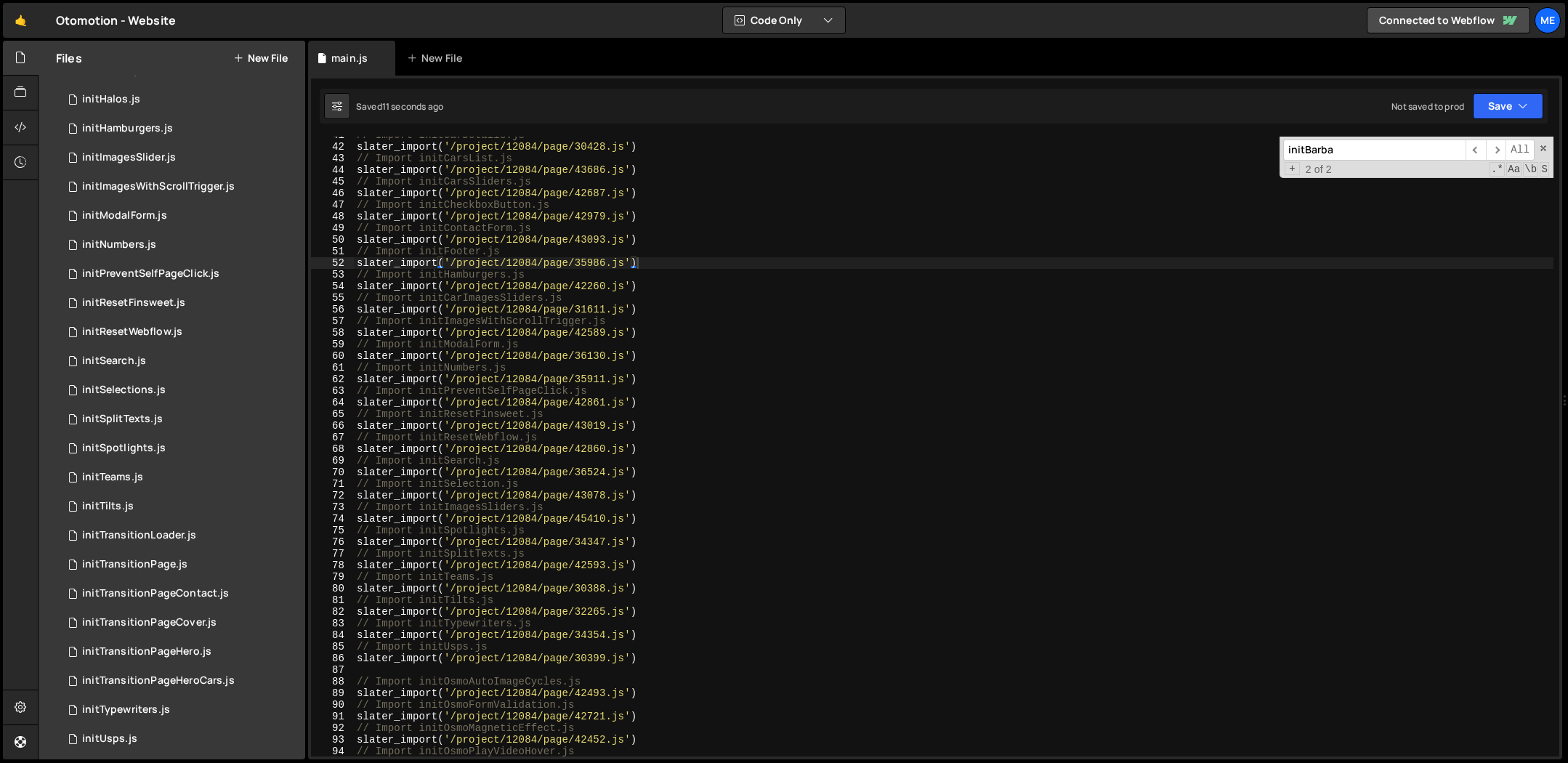
drag, startPoint x: 385, startPoint y: 57, endPoint x: 489, endPoint y: 71, distance: 104.9
click at [0, 0] on icon at bounding box center [0, 0] width 0 height 0
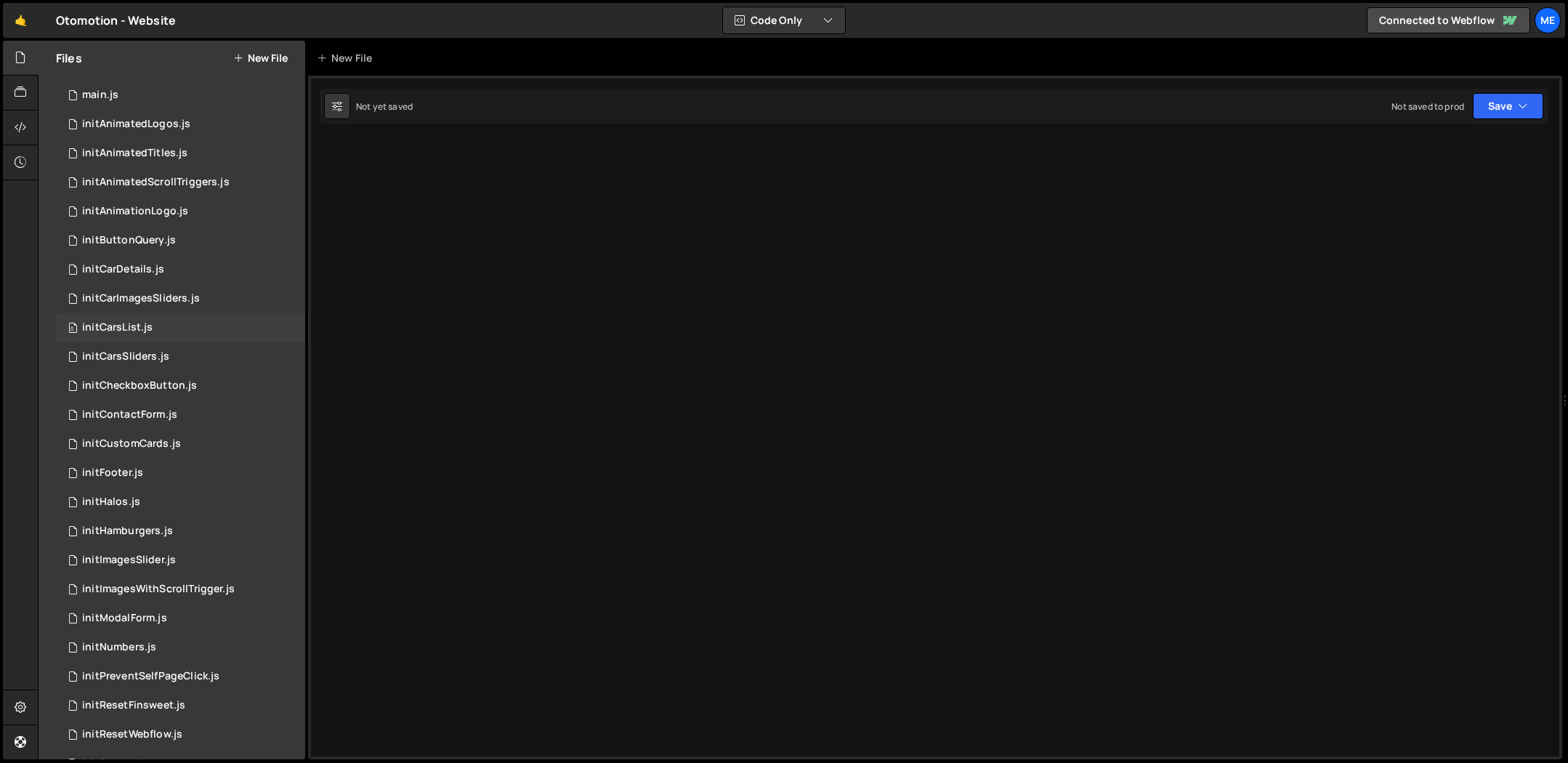
scroll to position [0, 0]
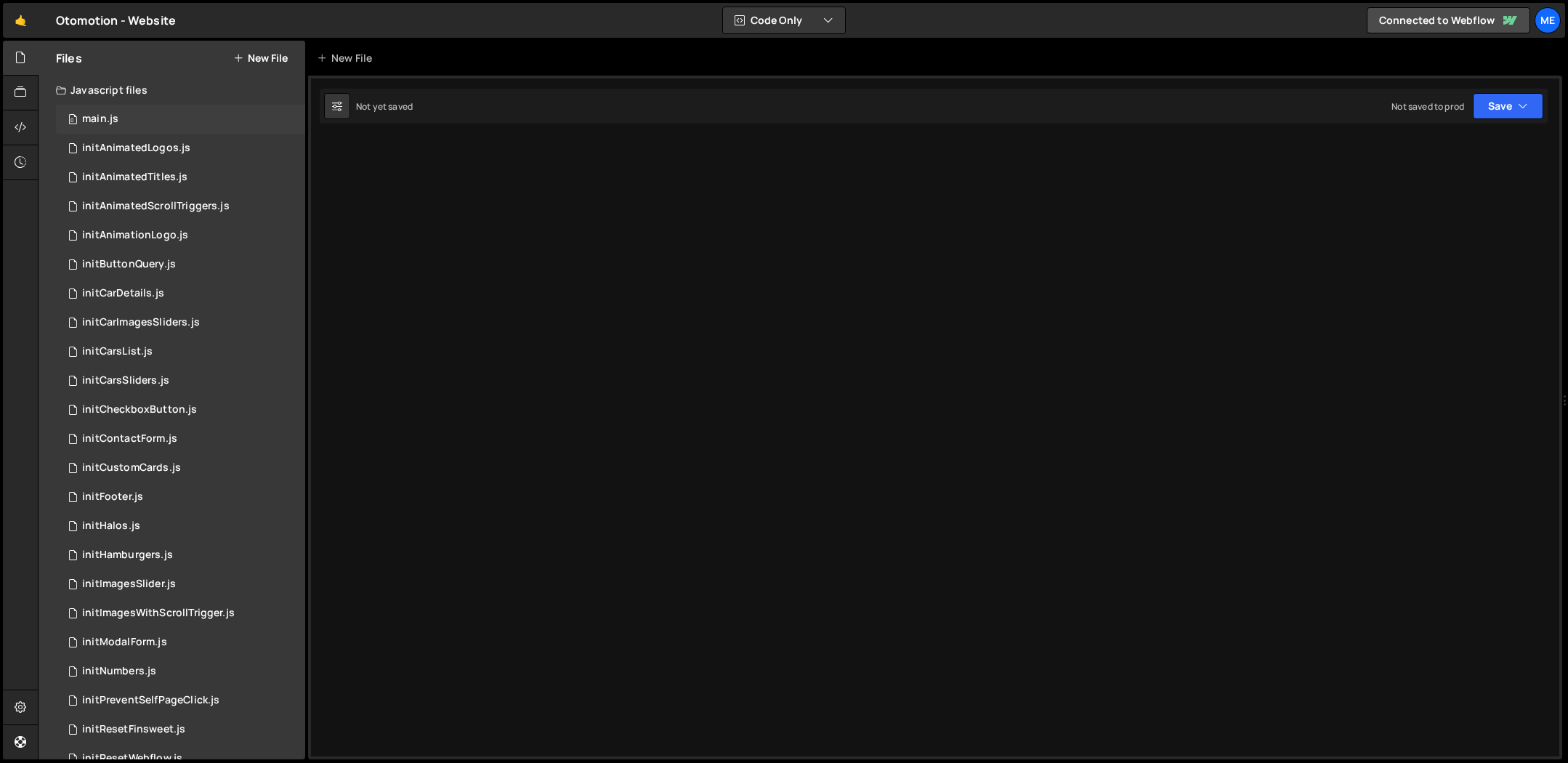
click at [90, 117] on div "main.js" at bounding box center [100, 119] width 36 height 13
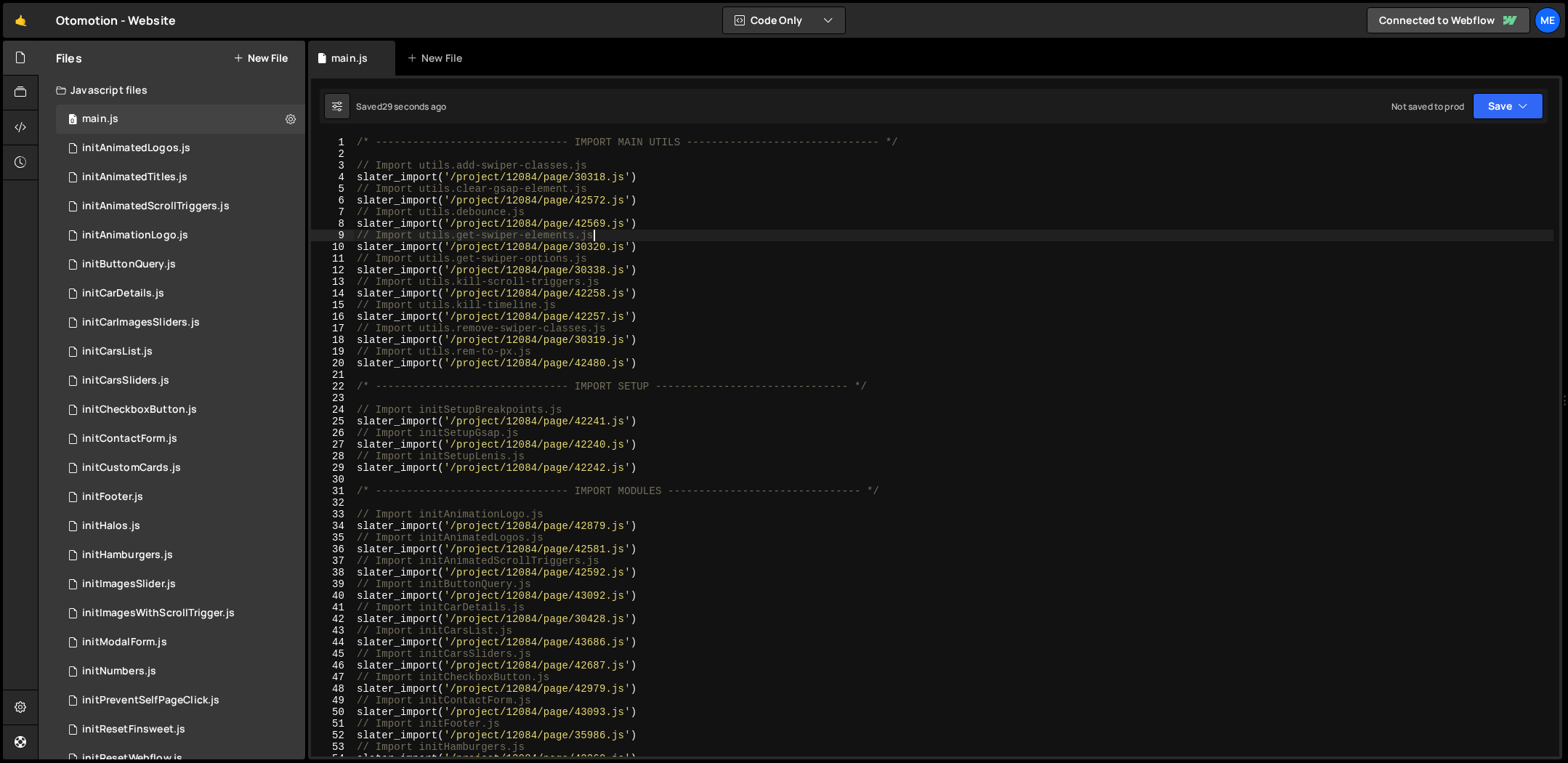
click at [706, 239] on div "/* ------------------------------- IMPORT MAIN UTILS --------------------------…" at bounding box center [954, 459] width 1200 height 644
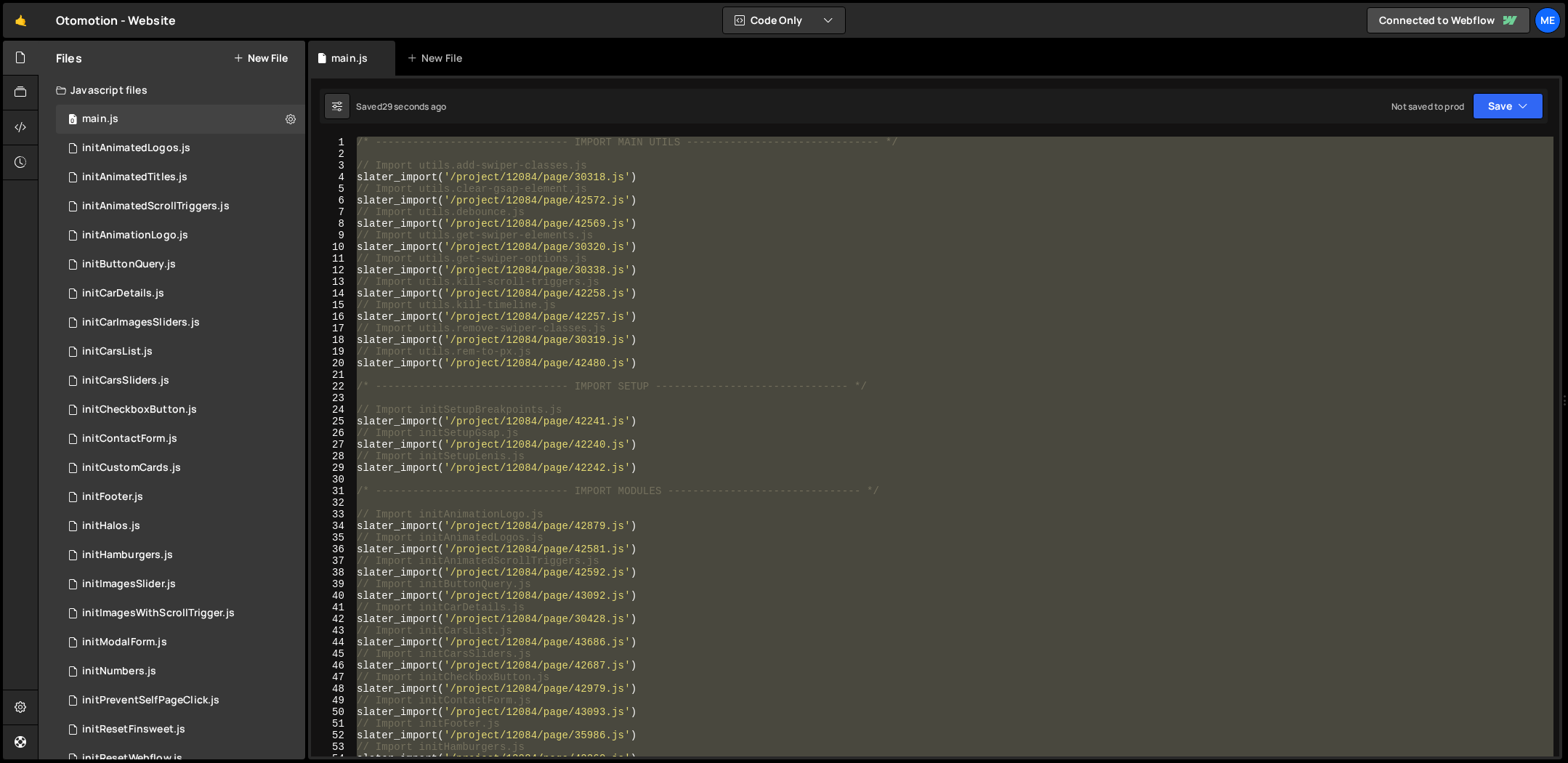
type textarea "}"
click at [263, 54] on button "New File" at bounding box center [260, 58] width 54 height 12
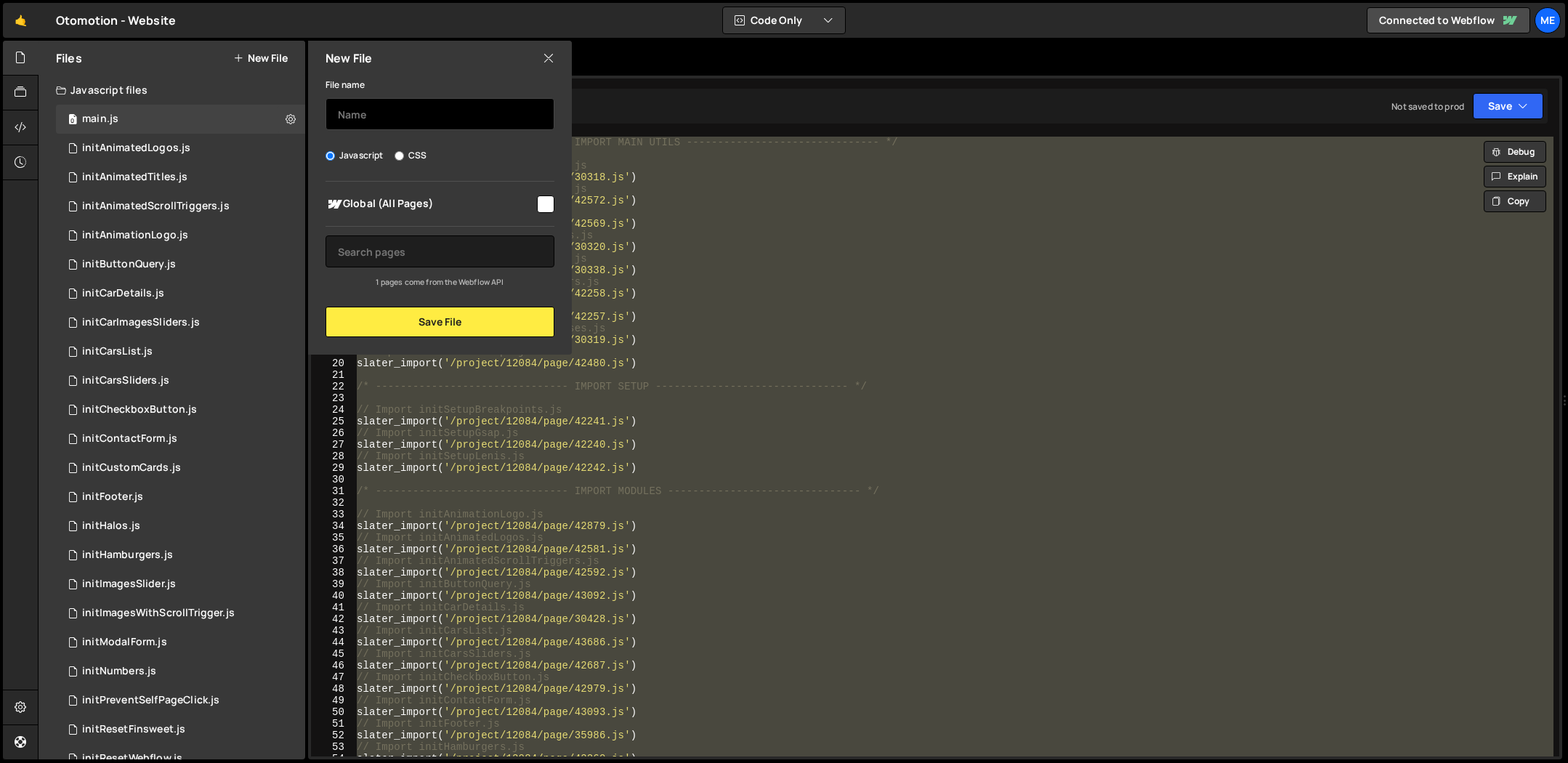
click at [409, 106] on input "text" at bounding box center [440, 114] width 229 height 32
type input "main-old-1"
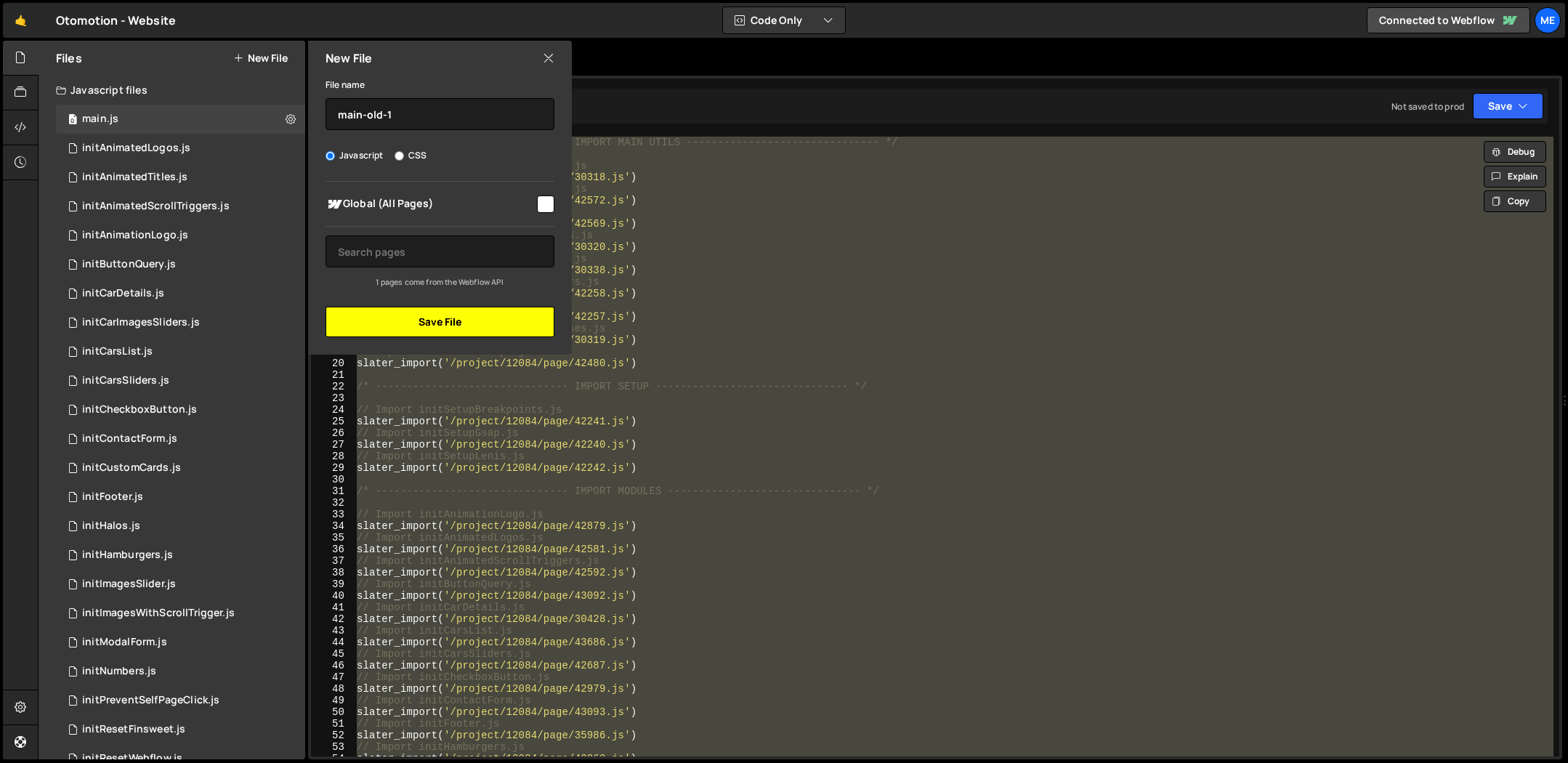
click at [436, 328] on button "Save File" at bounding box center [440, 322] width 229 height 30
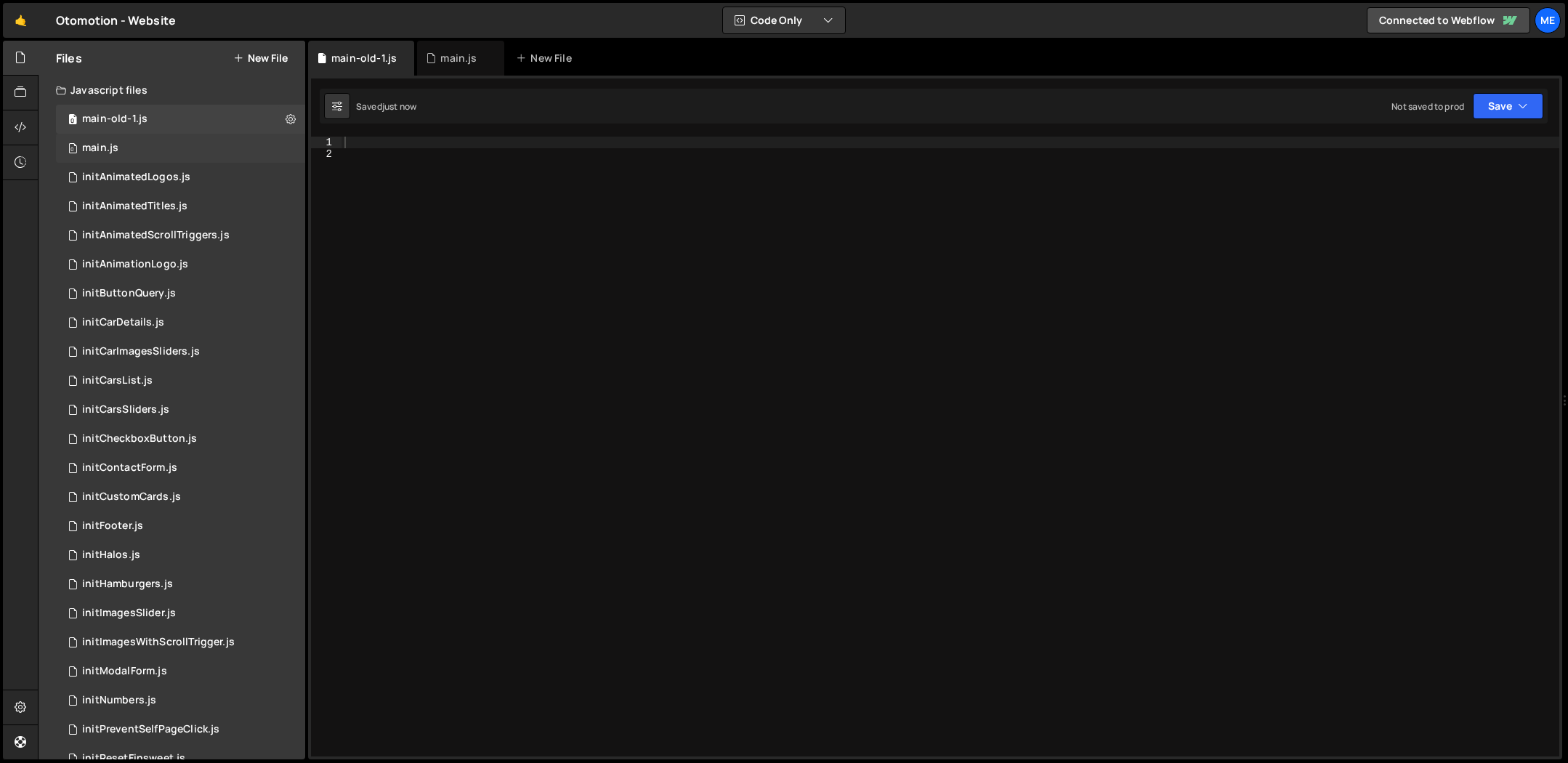
drag, startPoint x: 146, startPoint y: 155, endPoint x: 167, endPoint y: 155, distance: 21.0
click at [146, 155] on div "0 main.js 0" at bounding box center [181, 148] width 249 height 29
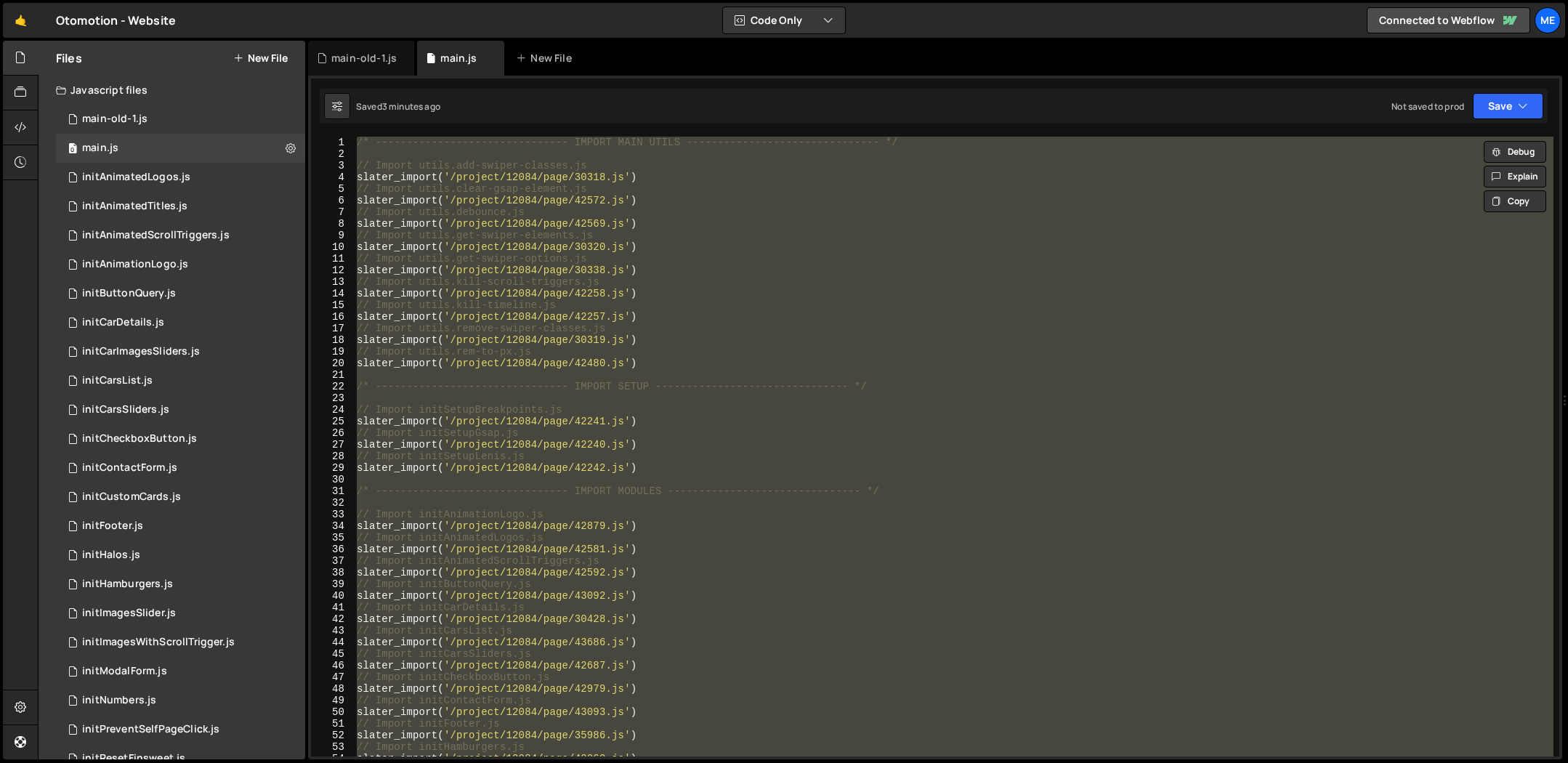
click at [702, 199] on div "/* ------------------------------- IMPORT MAIN UTILS --------------------------…" at bounding box center [954, 447] width 1200 height 620
type textarea "}"
click at [170, 114] on div "0 main-old-1.js 0" at bounding box center [181, 119] width 249 height 29
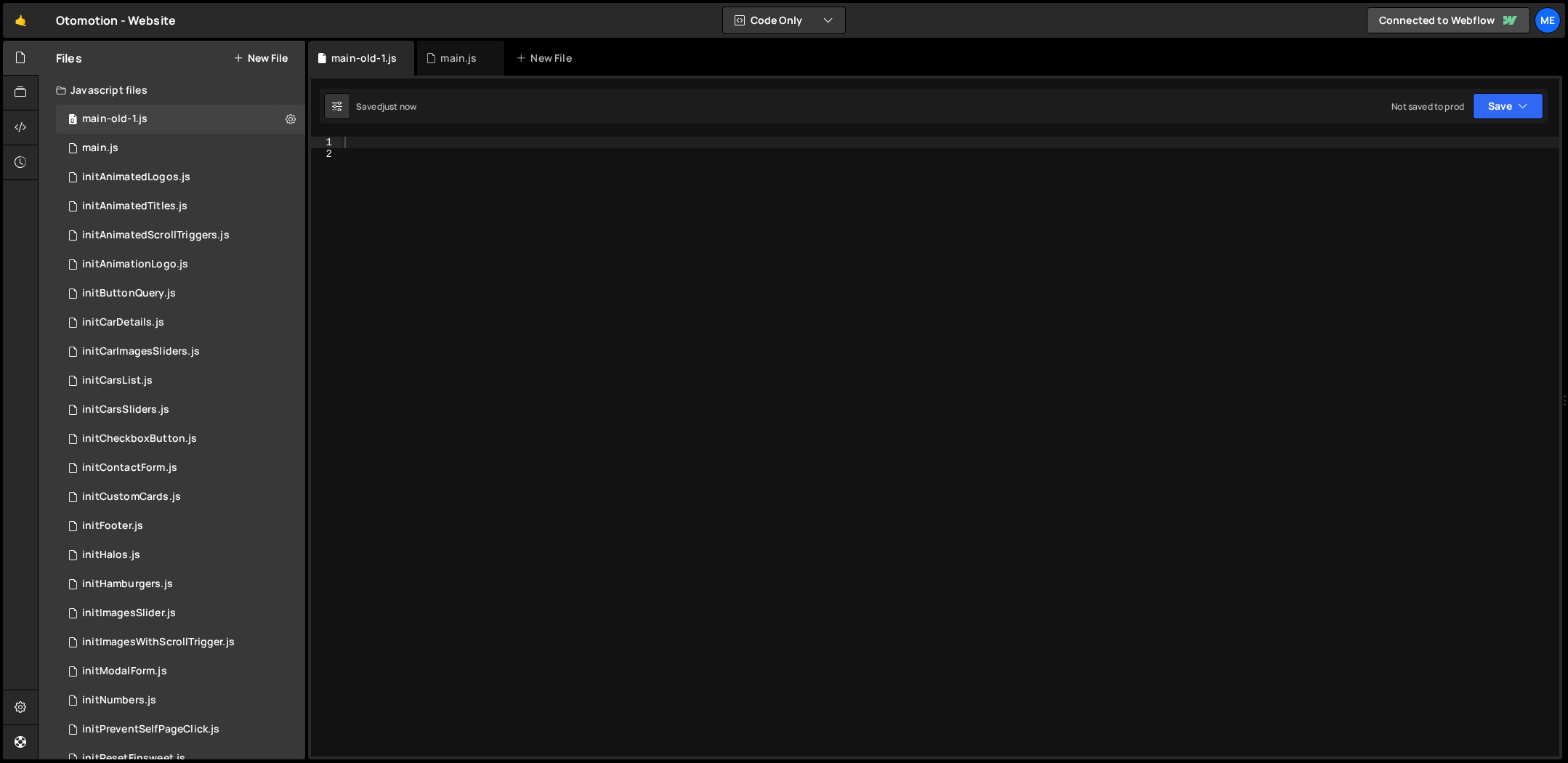
click at [748, 187] on div at bounding box center [950, 459] width 1217 height 644
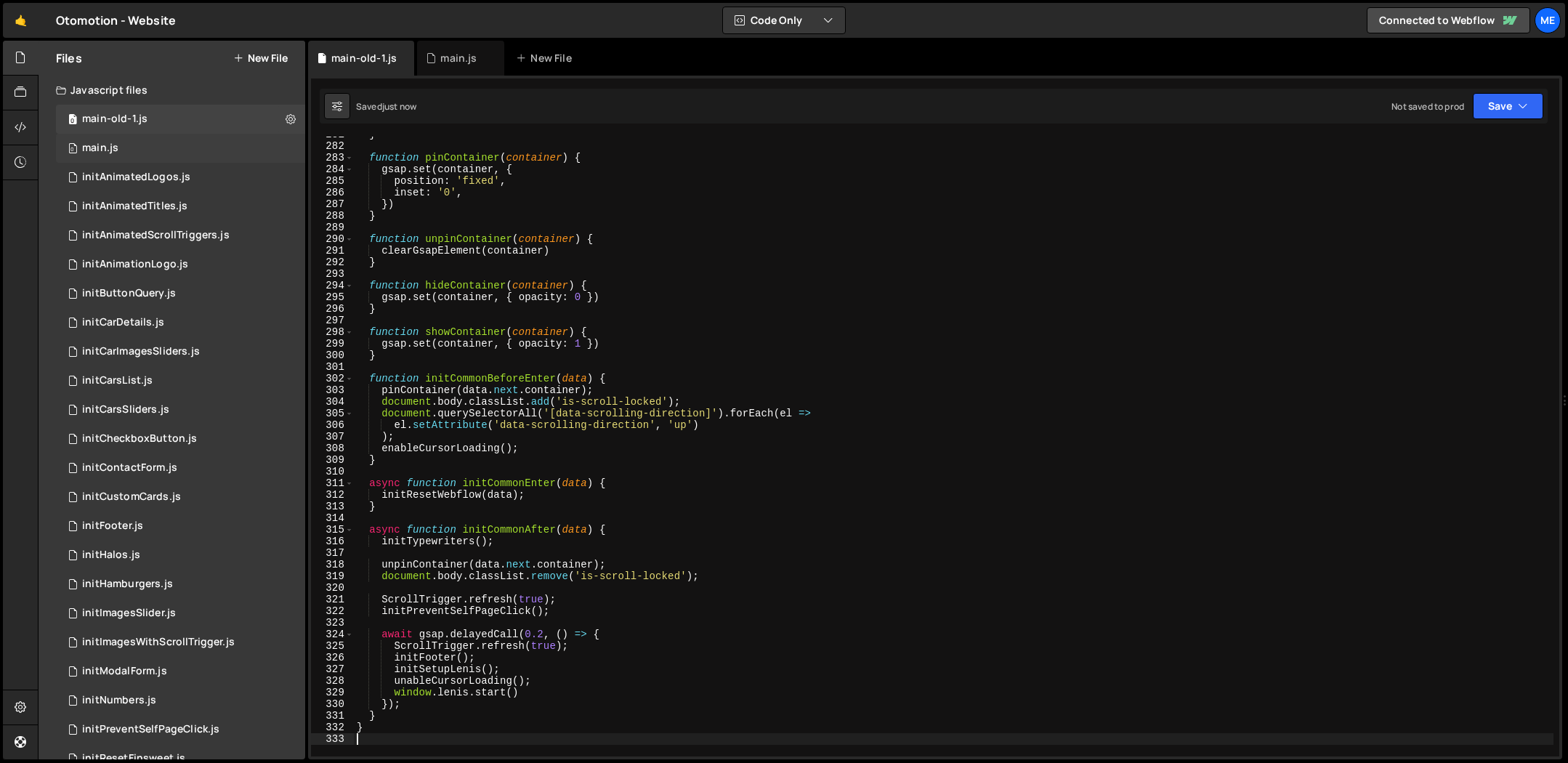
click at [210, 145] on div "0 main.js 0" at bounding box center [181, 148] width 249 height 29
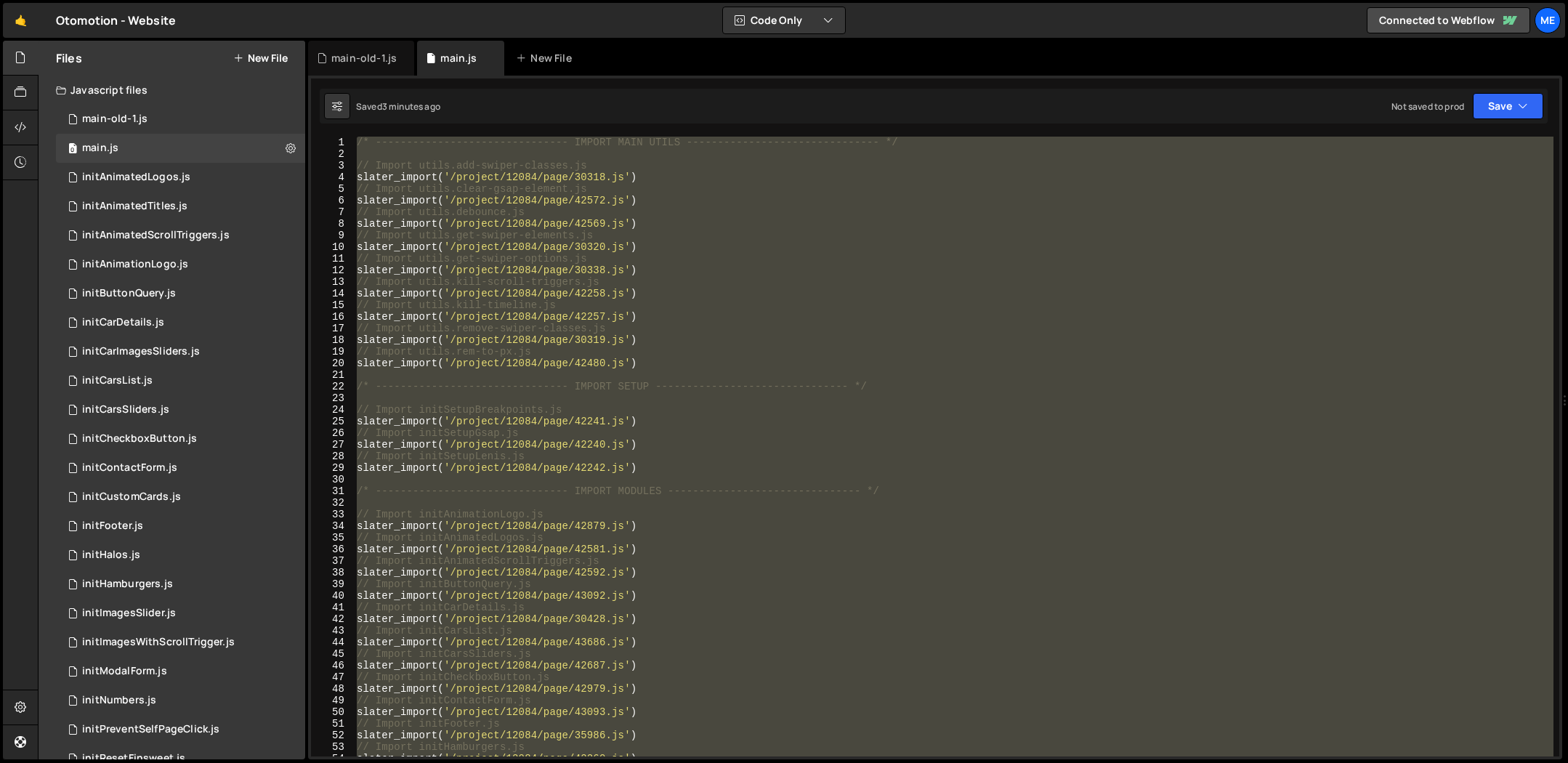
click at [743, 199] on div "/* ------------------------------- IMPORT MAIN UTILS --------------------------…" at bounding box center [954, 447] width 1200 height 620
paste textarea "document.addEventListener('DOMContentLoaded', preloadCriticalResources);"
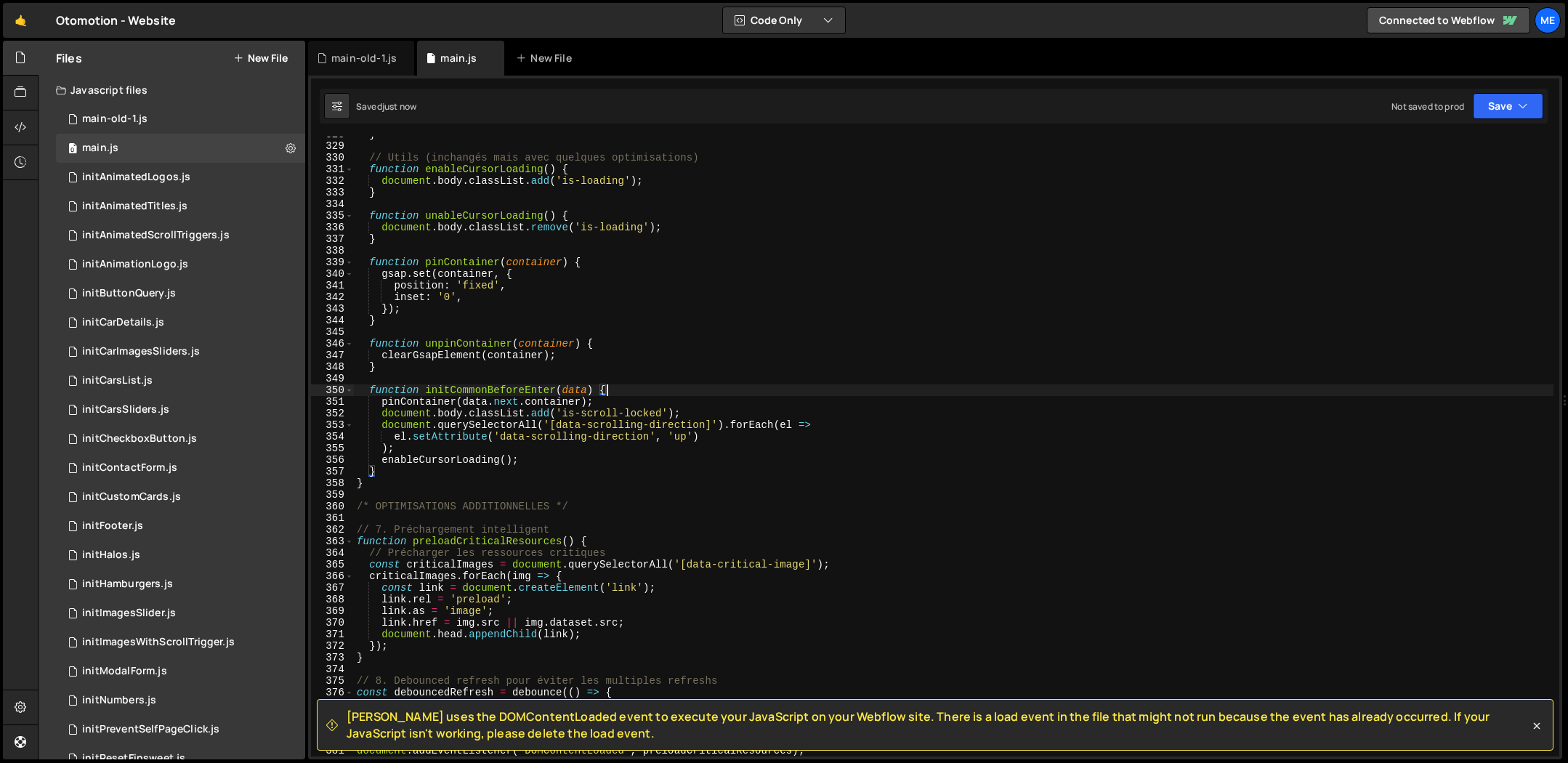
click at [651, 390] on div "} // Utils (inchangés mais avec quelques optimisations) function enableCursorLo…" at bounding box center [954, 450] width 1200 height 644
type textarea "function initCommonBeforeEnter(data) {"
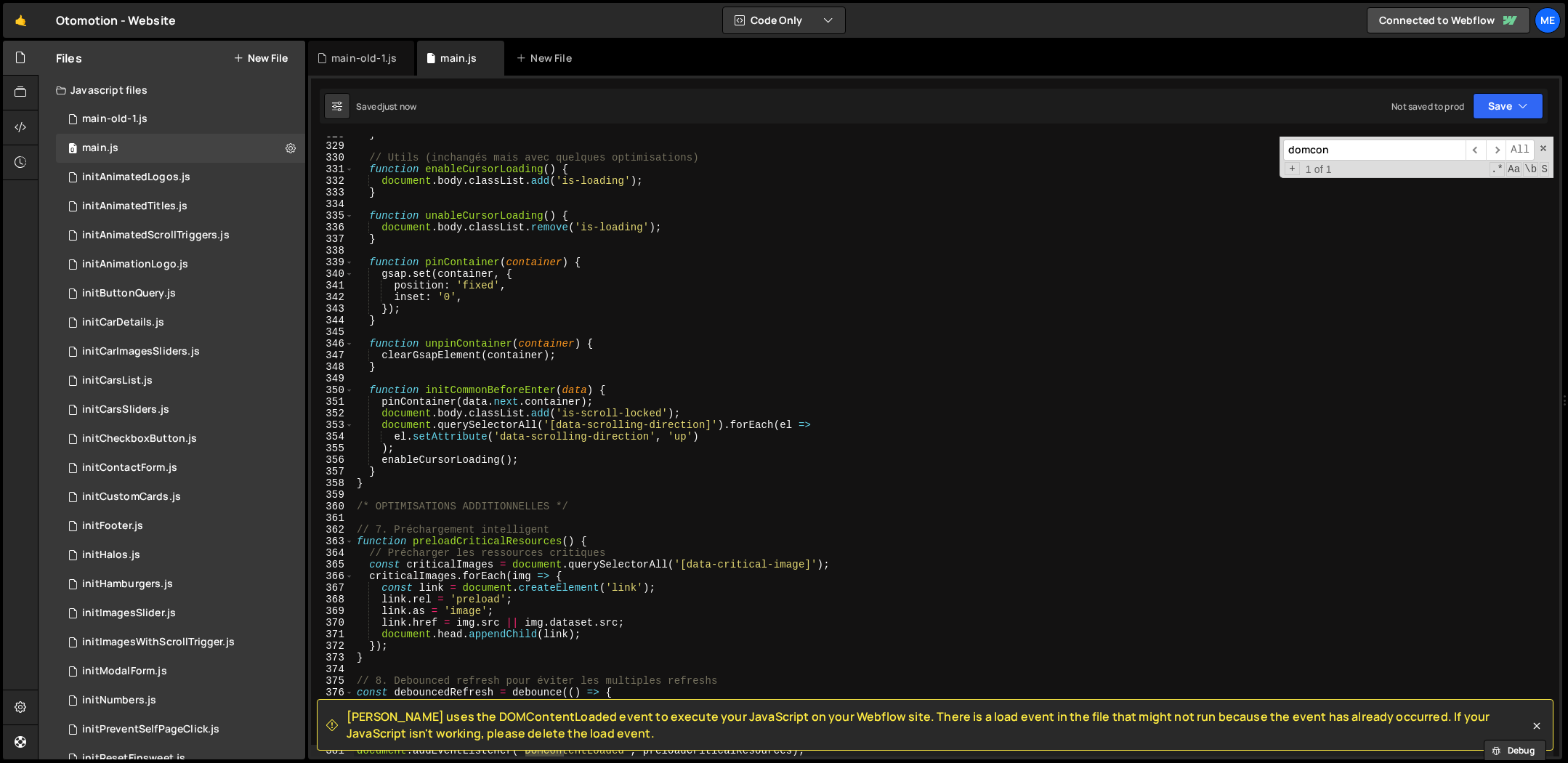
type input "domcon"
drag, startPoint x: 940, startPoint y: 396, endPoint x: 952, endPoint y: 393, distance: 12.4
click at [939, 396] on div "} // Utils (inchangés mais avec quelques optimisations) function enableCursorLo…" at bounding box center [954, 450] width 1200 height 644
click at [1330, 149] on input "domcon" at bounding box center [1374, 150] width 182 height 21
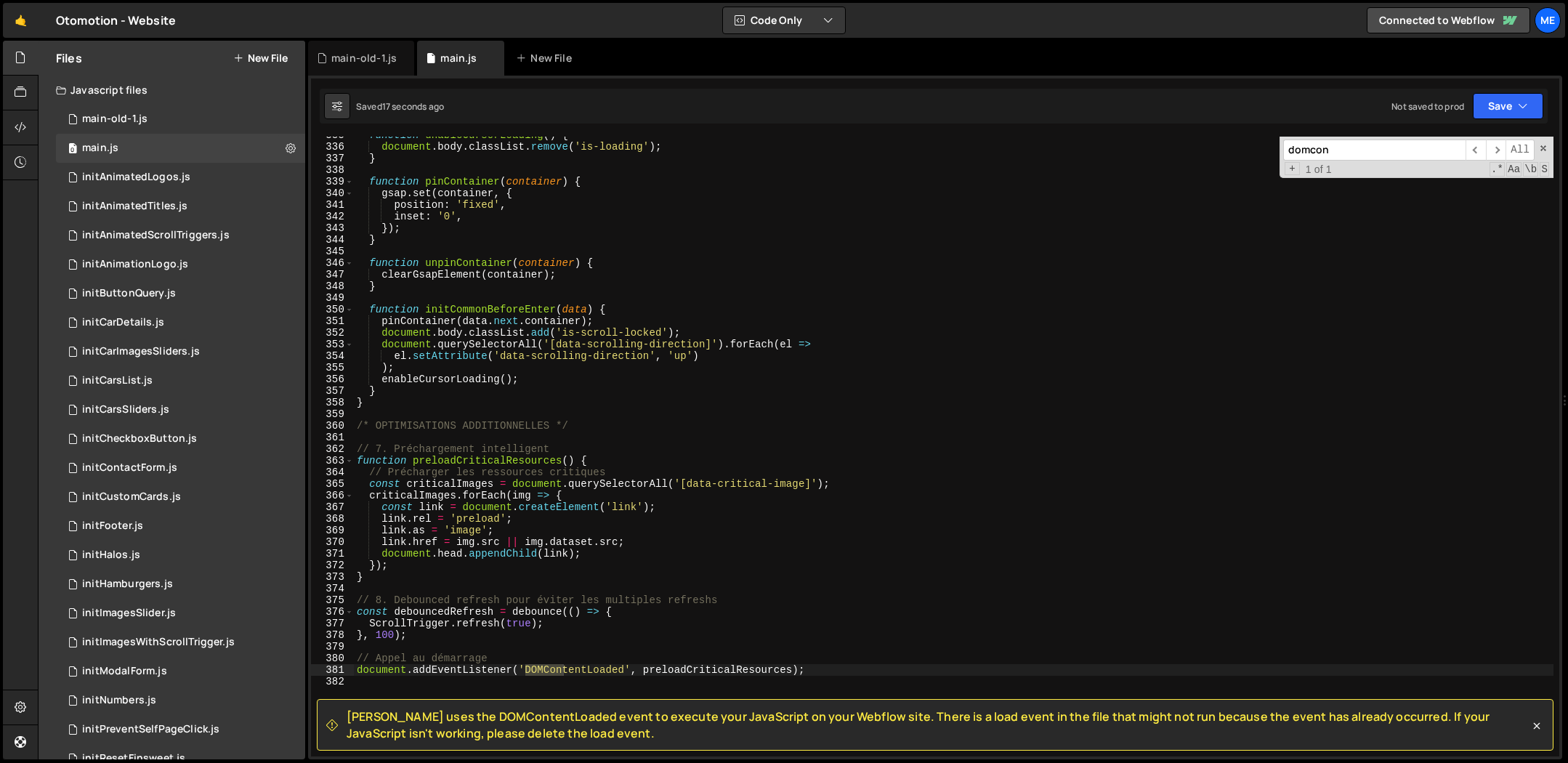
scroll to position [4128, 0]
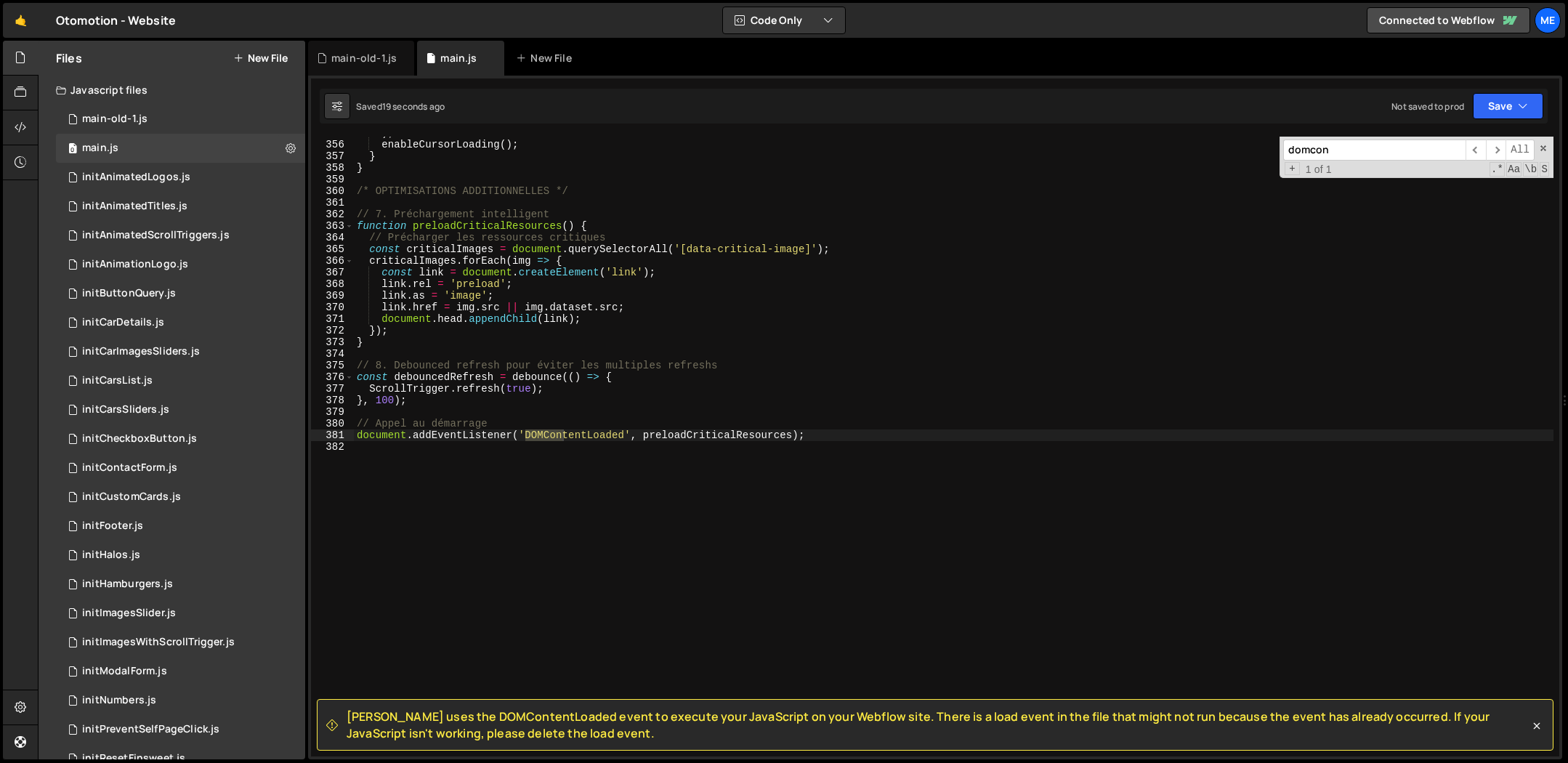
click at [708, 434] on div ") ; enableCursorLoading ( ) ; } } /* OPTIMISATIONS ADDITIONNELLES */ // 7. Préc…" at bounding box center [954, 449] width 1200 height 644
click at [860, 433] on div ") ; enableCursorLoading ( ) ; } } /* OPTIMISATIONS ADDITIONNELLES */ // 7. Préc…" at bounding box center [954, 449] width 1200 height 644
paste textarea "preloadCriticalResources"
type textarea "// Appel au démarrage"
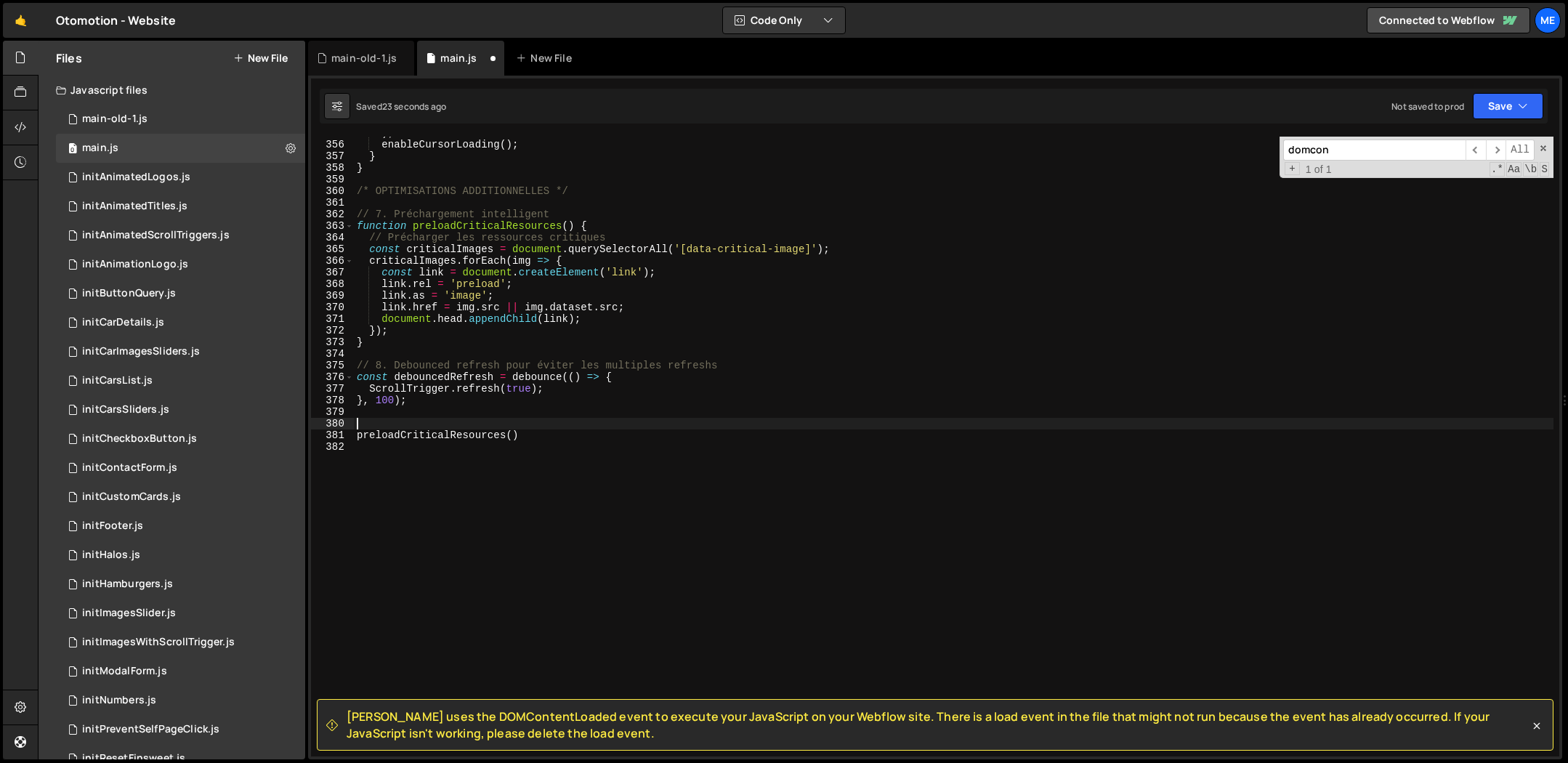
scroll to position [4116, 0]
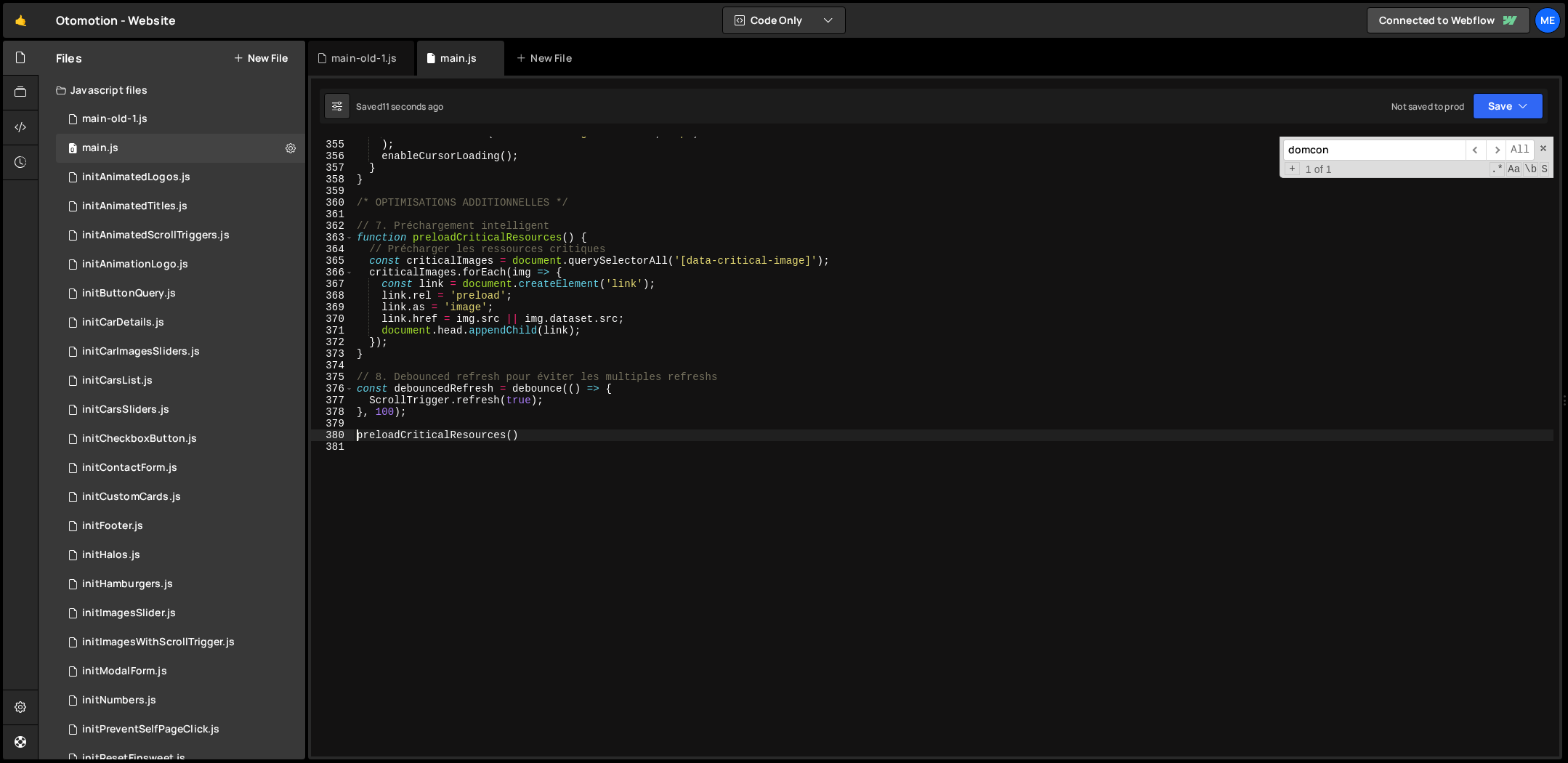
click at [628, 345] on div "el . setAttribute ( 'data-scrolling-direction' , 'up' ) ) ; enableCursorLoading…" at bounding box center [954, 449] width 1200 height 644
type textarea "});"
drag, startPoint x: 545, startPoint y: 445, endPoint x: 505, endPoint y: 439, distance: 40.4
click at [544, 444] on div "el . setAttribute ( 'data-scrolling-direction' , 'up' ) ) ; enableCursorLoading…" at bounding box center [954, 449] width 1200 height 644
click at [430, 430] on div "el . setAttribute ( 'data-scrolling-direction' , 'up' ) ) ; enableCursorLoading…" at bounding box center [954, 449] width 1200 height 644
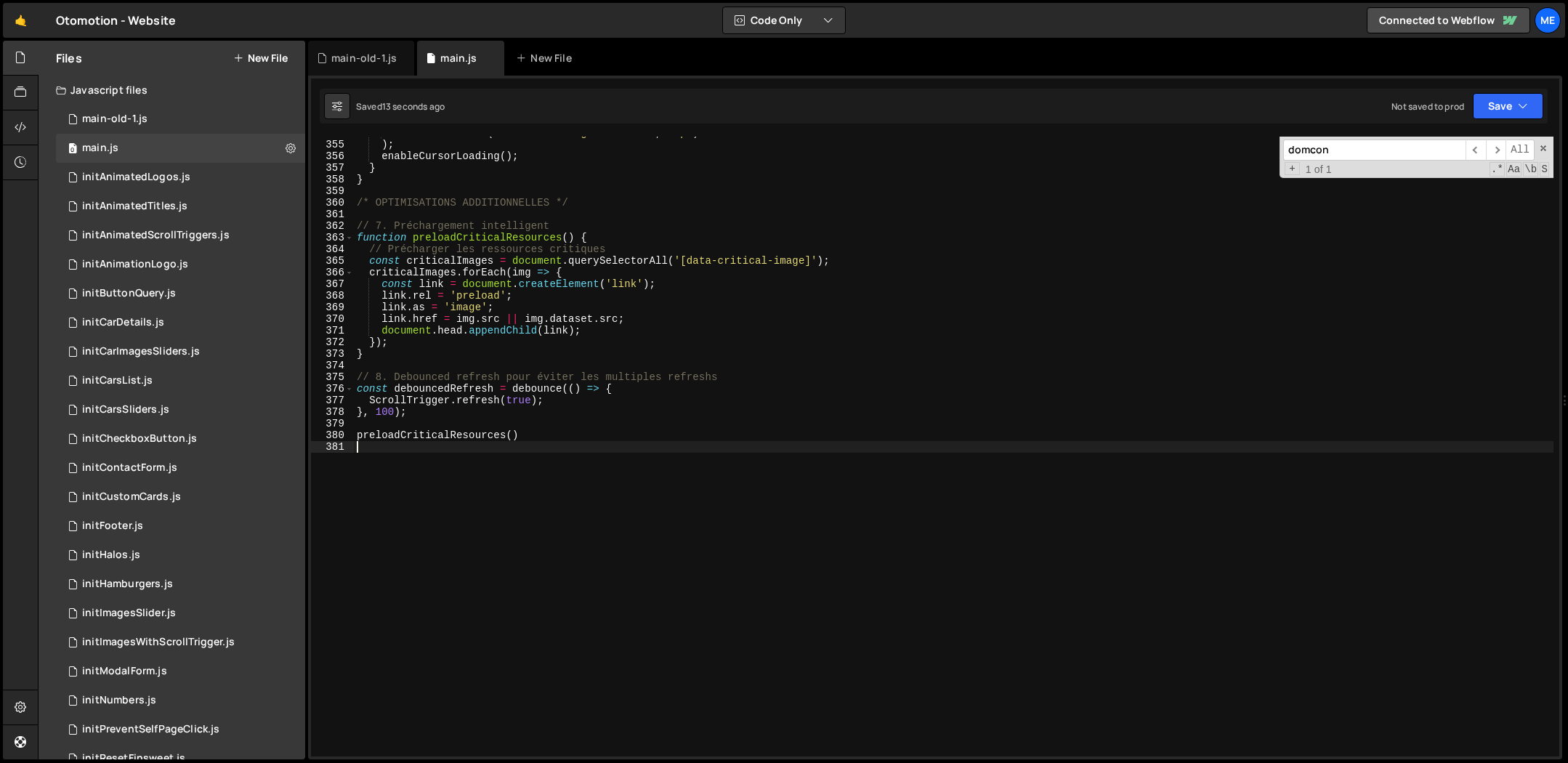
type textarea "preloadCriticalResources()"
drag, startPoint x: 430, startPoint y: 430, endPoint x: 471, endPoint y: 432, distance: 41.0
click at [430, 430] on div "el . setAttribute ( 'data-scrolling-direction' , 'up' ) ) ; enableCursorLoading…" at bounding box center [954, 449] width 1200 height 644
type input "preloadCriticalResources"
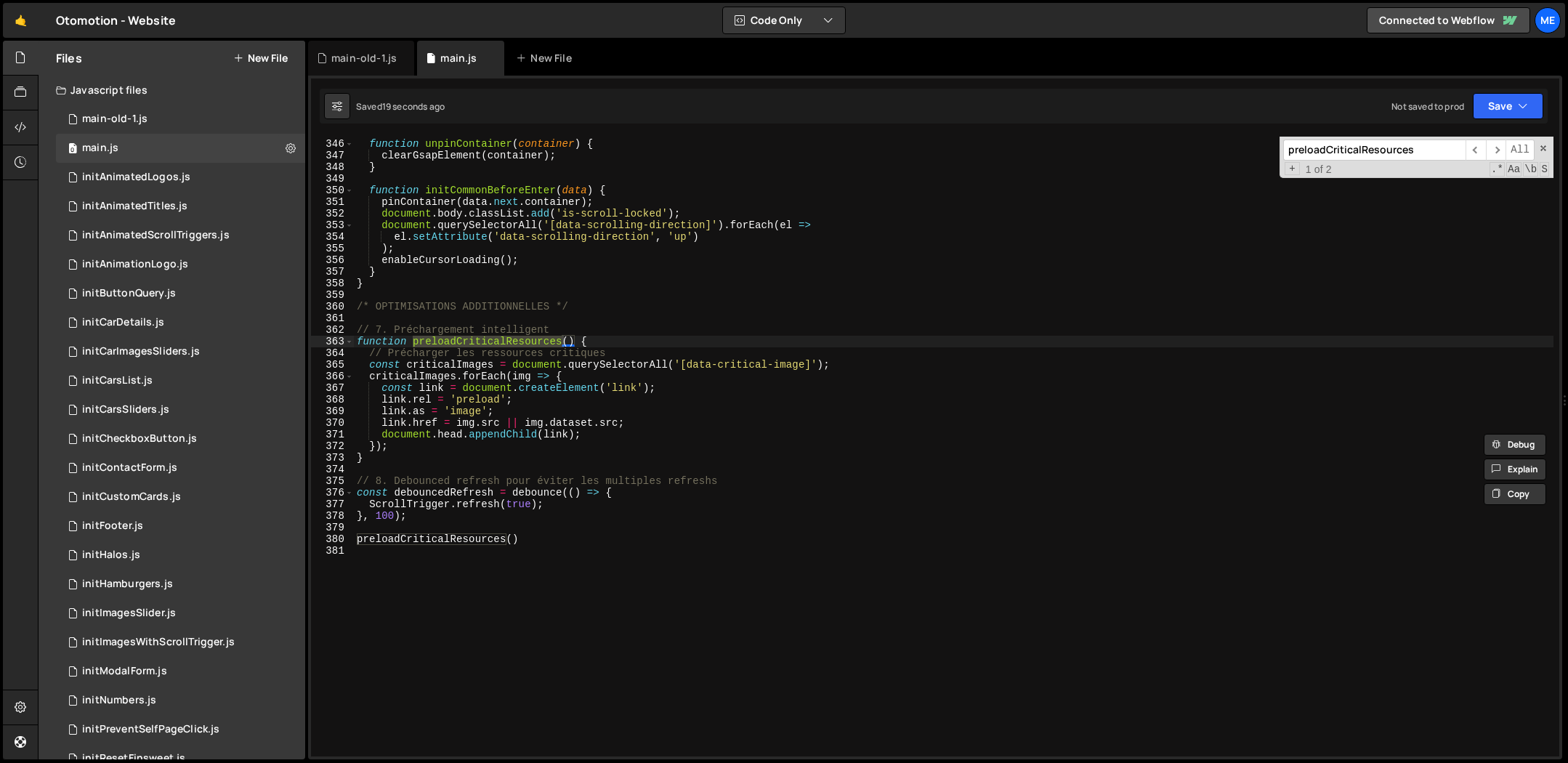
scroll to position [4003, 0]
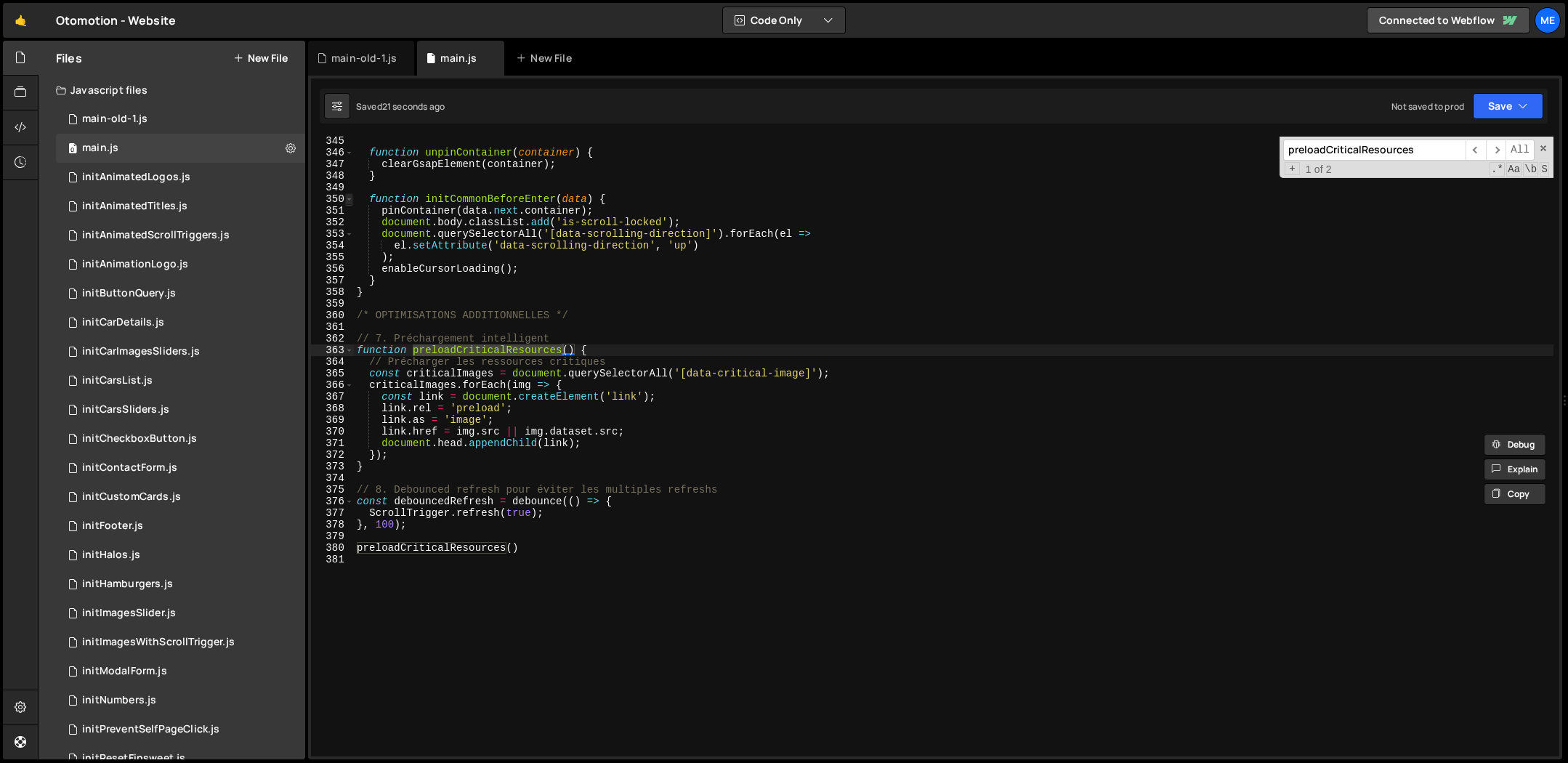
type textarea "function preloadCriticalResources() {"
click at [346, 197] on span at bounding box center [349, 199] width 8 height 12
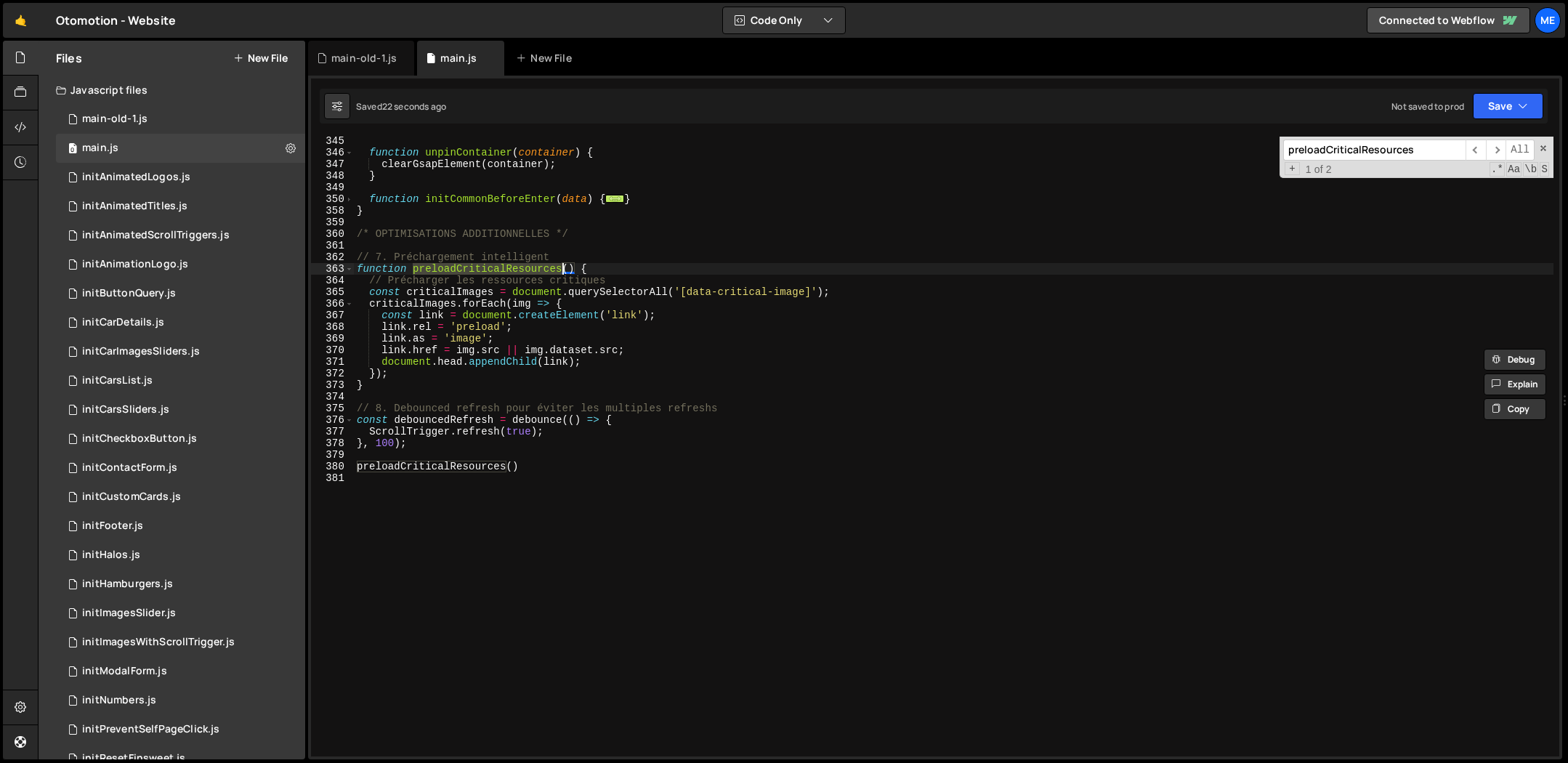
drag, startPoint x: 349, startPoint y: 268, endPoint x: 361, endPoint y: 266, distance: 12.2
click at [350, 268] on span at bounding box center [349, 269] width 8 height 12
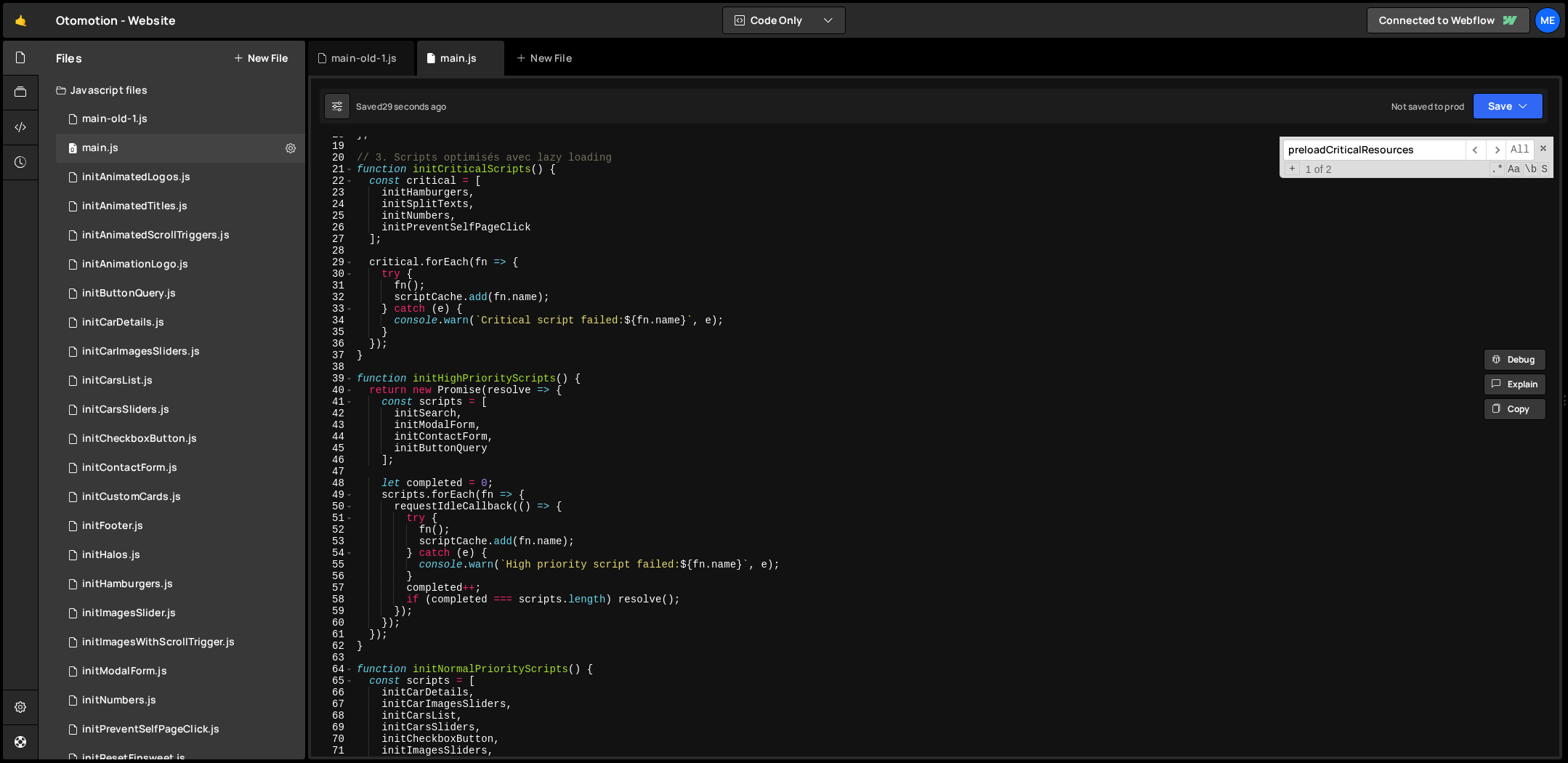
scroll to position [208, 0]
drag, startPoint x: 351, startPoint y: 377, endPoint x: 368, endPoint y: 377, distance: 17.0
click at [351, 377] on span at bounding box center [349, 376] width 8 height 12
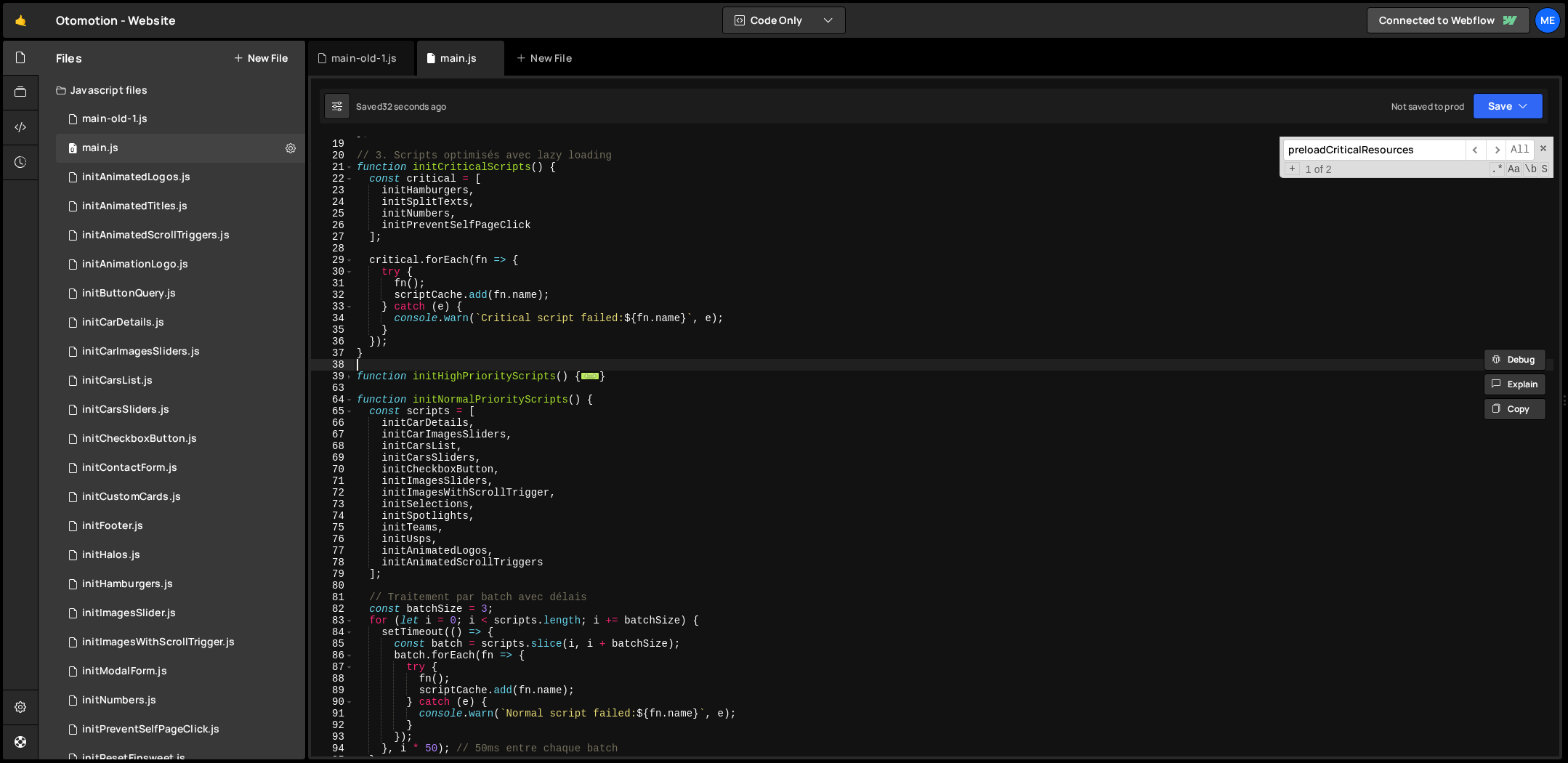
click at [497, 370] on div "} ; // 3. Scripts optimisés avec lazy loading function initCriticalScripts ( ) …" at bounding box center [954, 448] width 1200 height 644
click at [497, 377] on div "} ; // 3. Scripts optimisés avec lazy loading function initCriticalScripts ( ) …" at bounding box center [954, 448] width 1200 height 644
type textarea "function initHighPriorityScripts() {"
click at [497, 377] on div "} ; // 3. Scripts optimisés avec lazy loading function initCriticalScripts ( ) …" at bounding box center [954, 448] width 1200 height 644
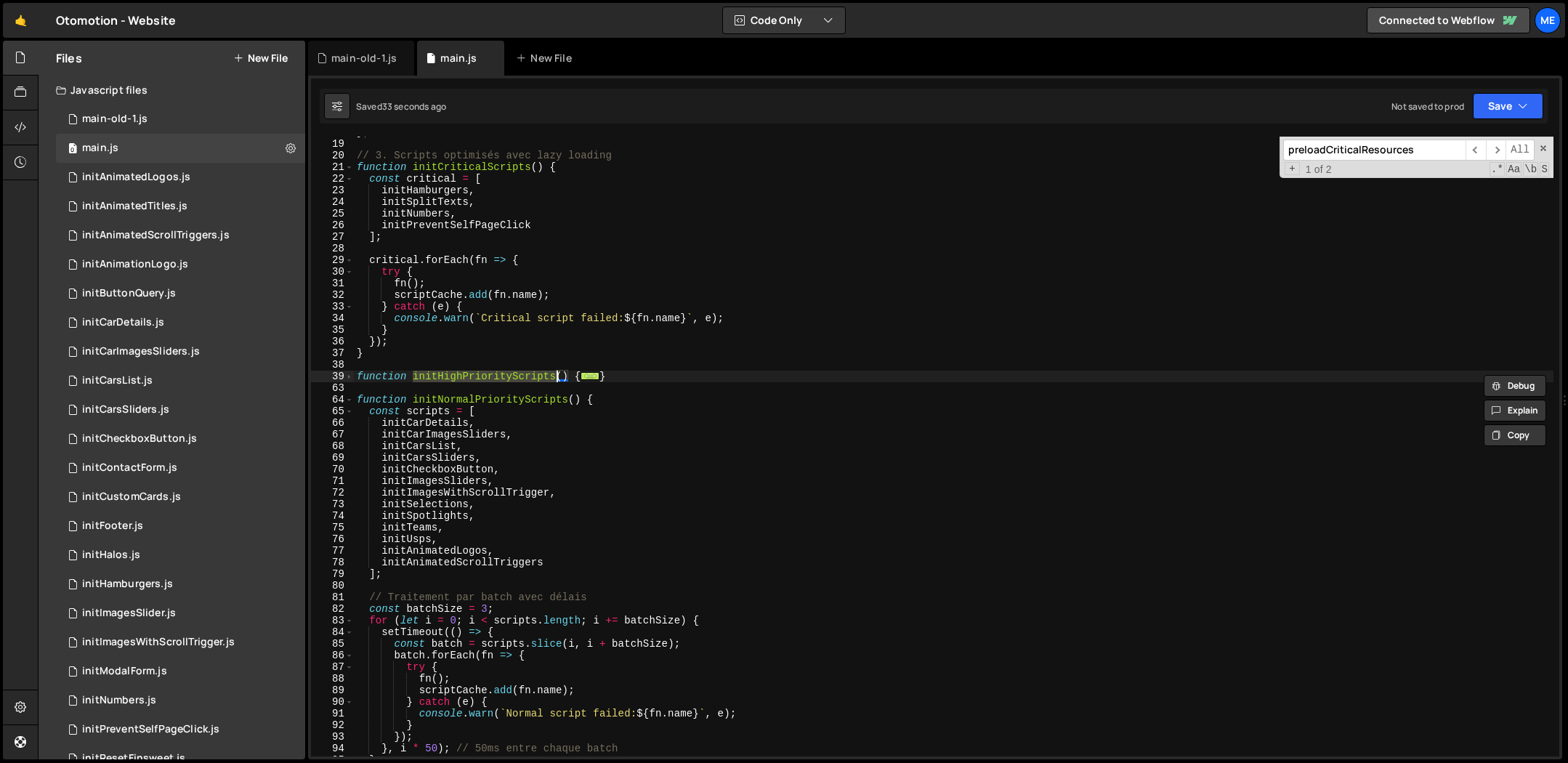
type input "initHighPriorityScripts"
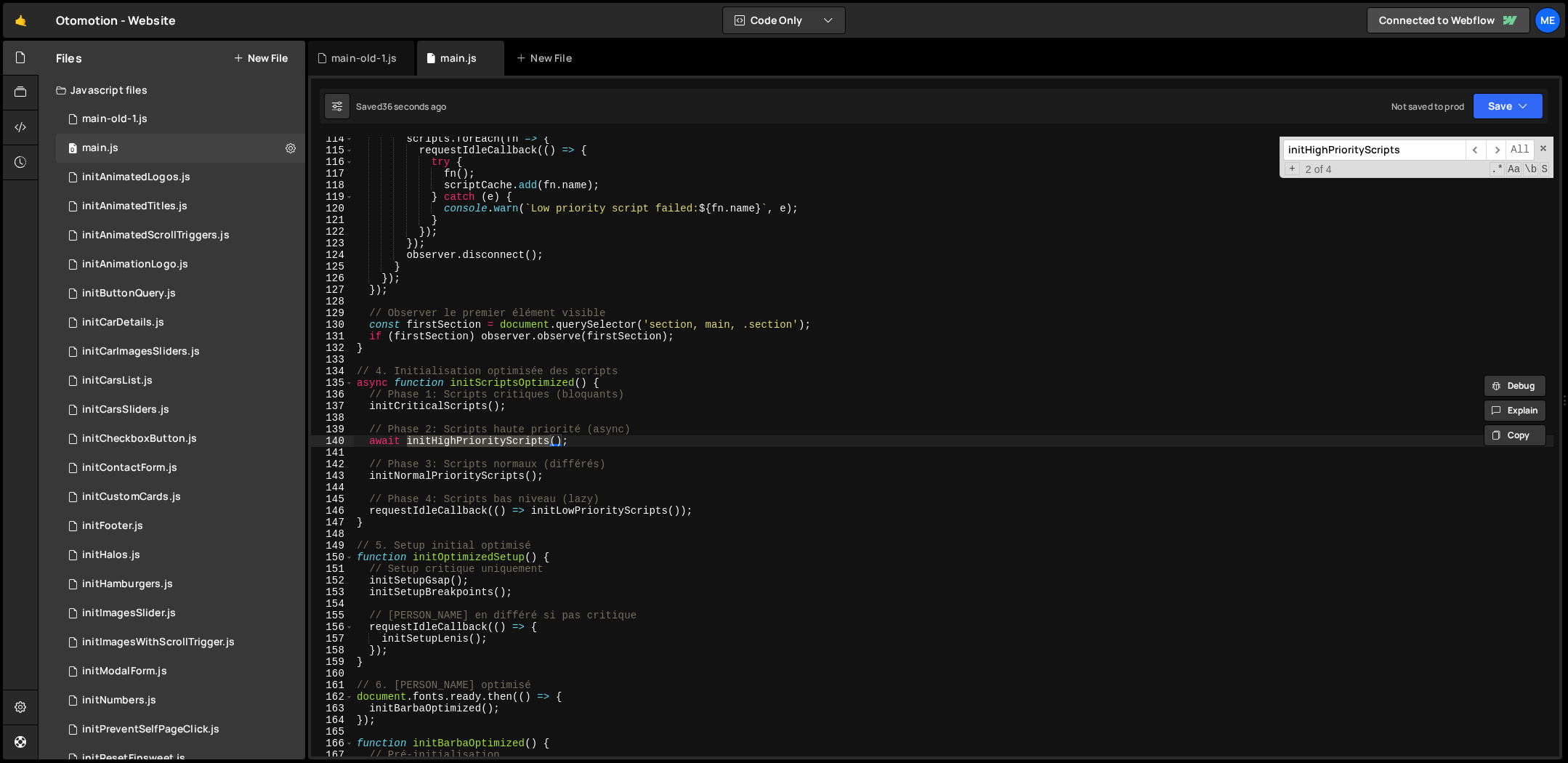
type textarea "async function initScriptsOptimized() {"
click at [505, 386] on div "scripts . forEach ( fn => { requestIdleCallback (( ) => { try { fn ( ) ; script…" at bounding box center [954, 454] width 1200 height 644
type input "initScriptsOptimized"
click at [1333, 150] on input "initScriptsOptimized" at bounding box center [1374, 150] width 182 height 21
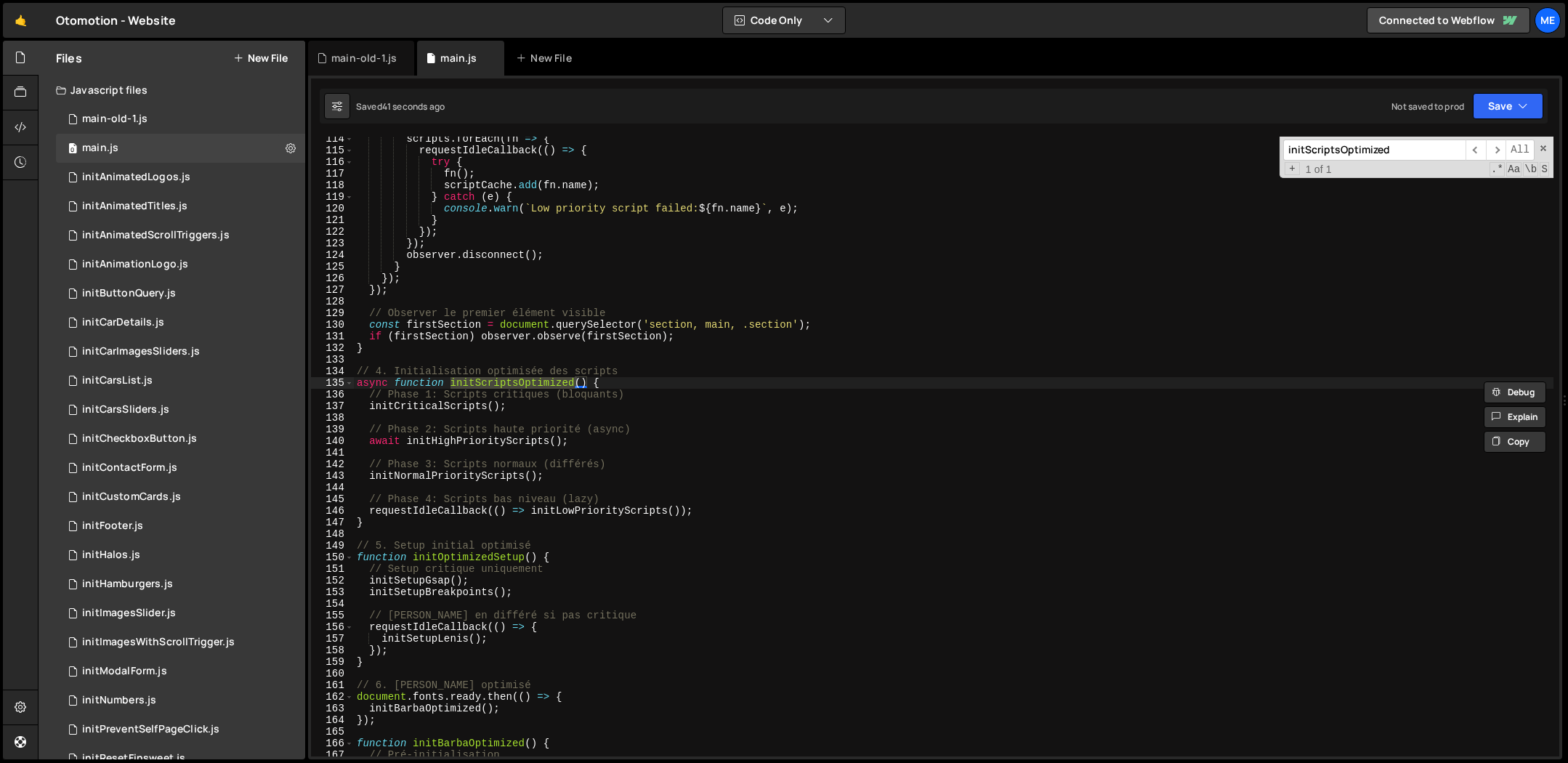
click at [1334, 150] on input "initScriptsOptimized" at bounding box center [1374, 150] width 182 height 21
click at [743, 180] on div "scripts . forEach ( fn => { requestIdleCallback (( ) => { try { fn ( ) ; script…" at bounding box center [954, 454] width 1200 height 644
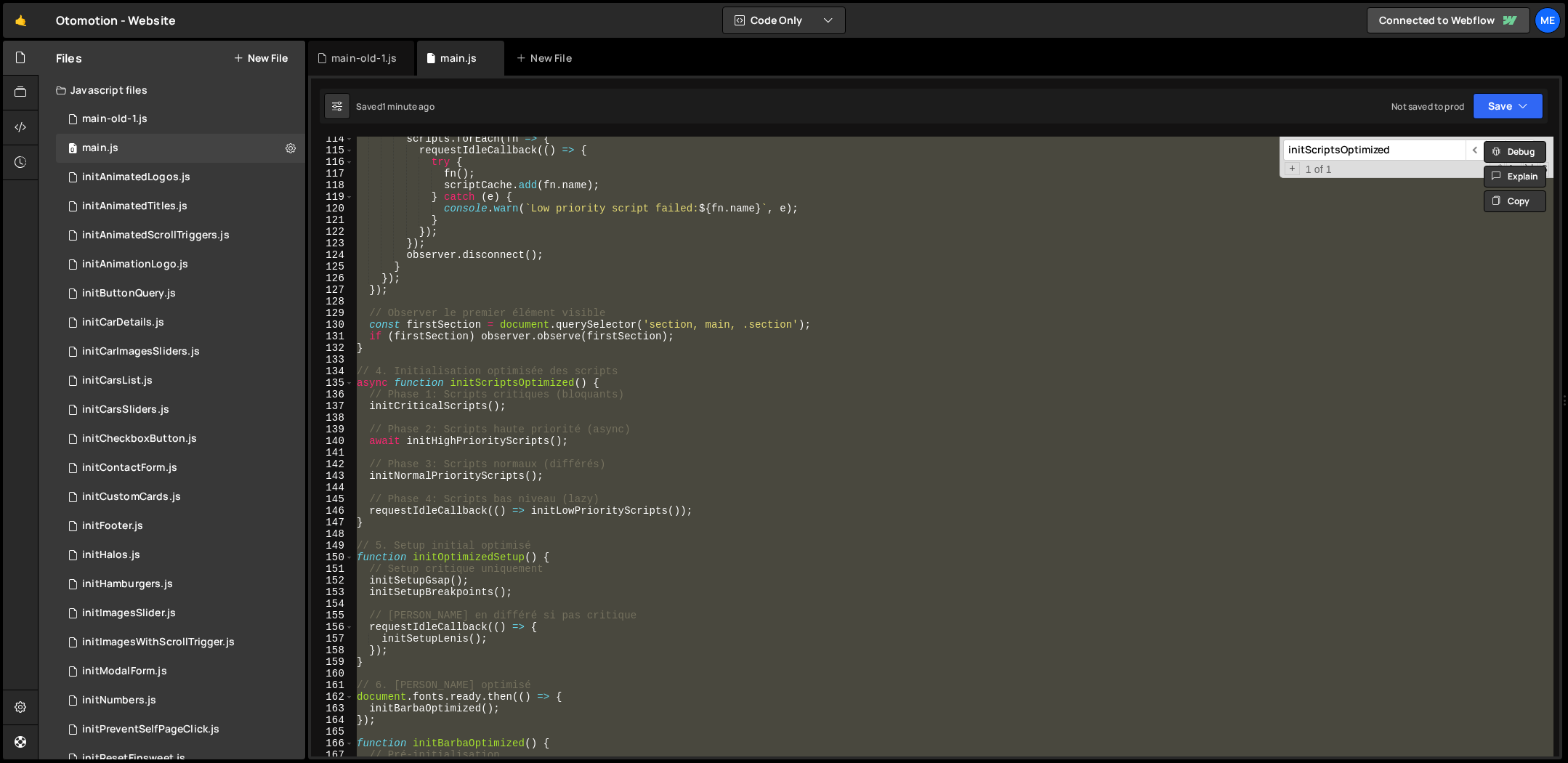
paste textarea "document.addEventListener('DOMContentLoaded', preloadCriticalResources);"
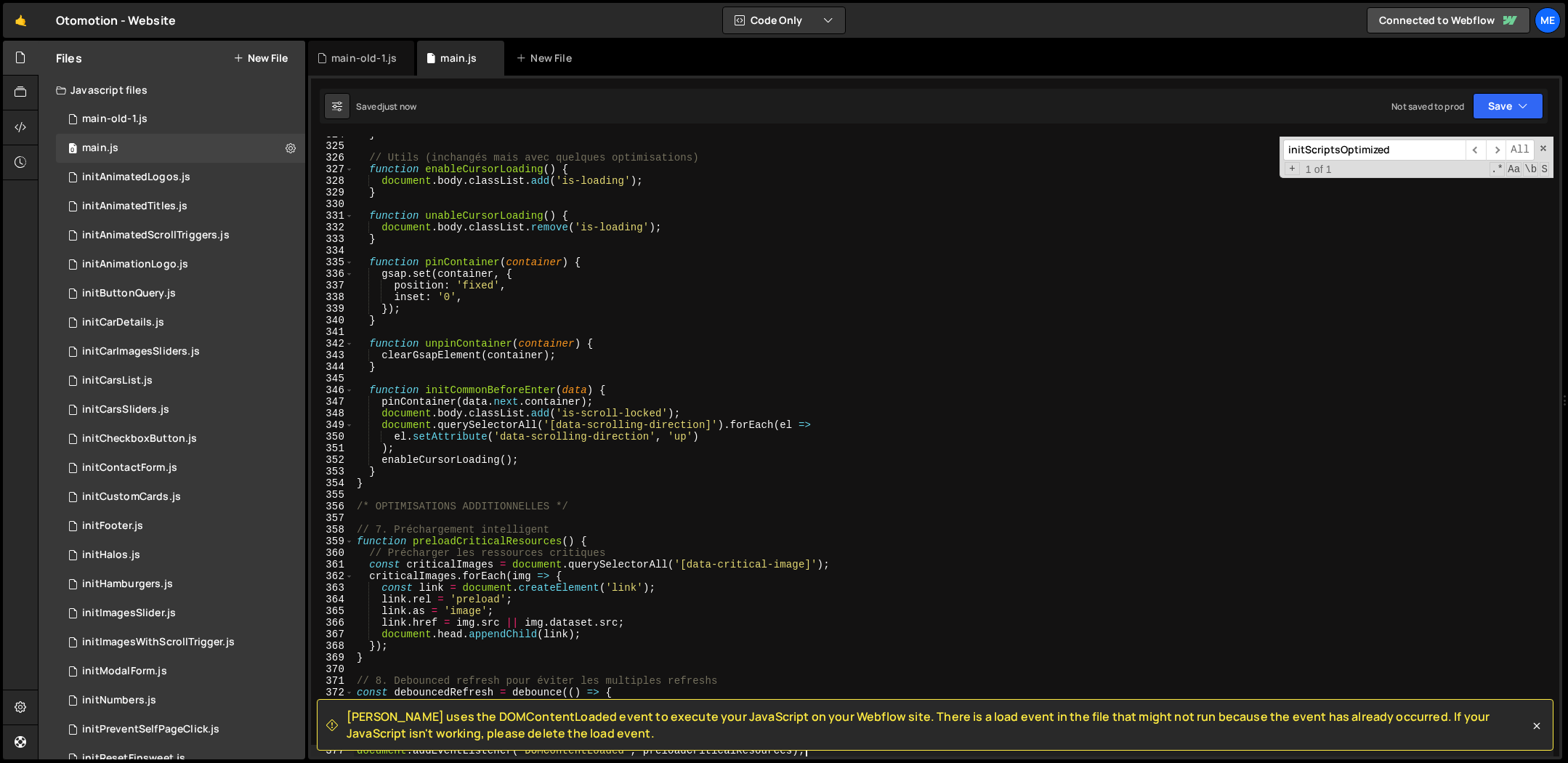
scroll to position [4081, 0]
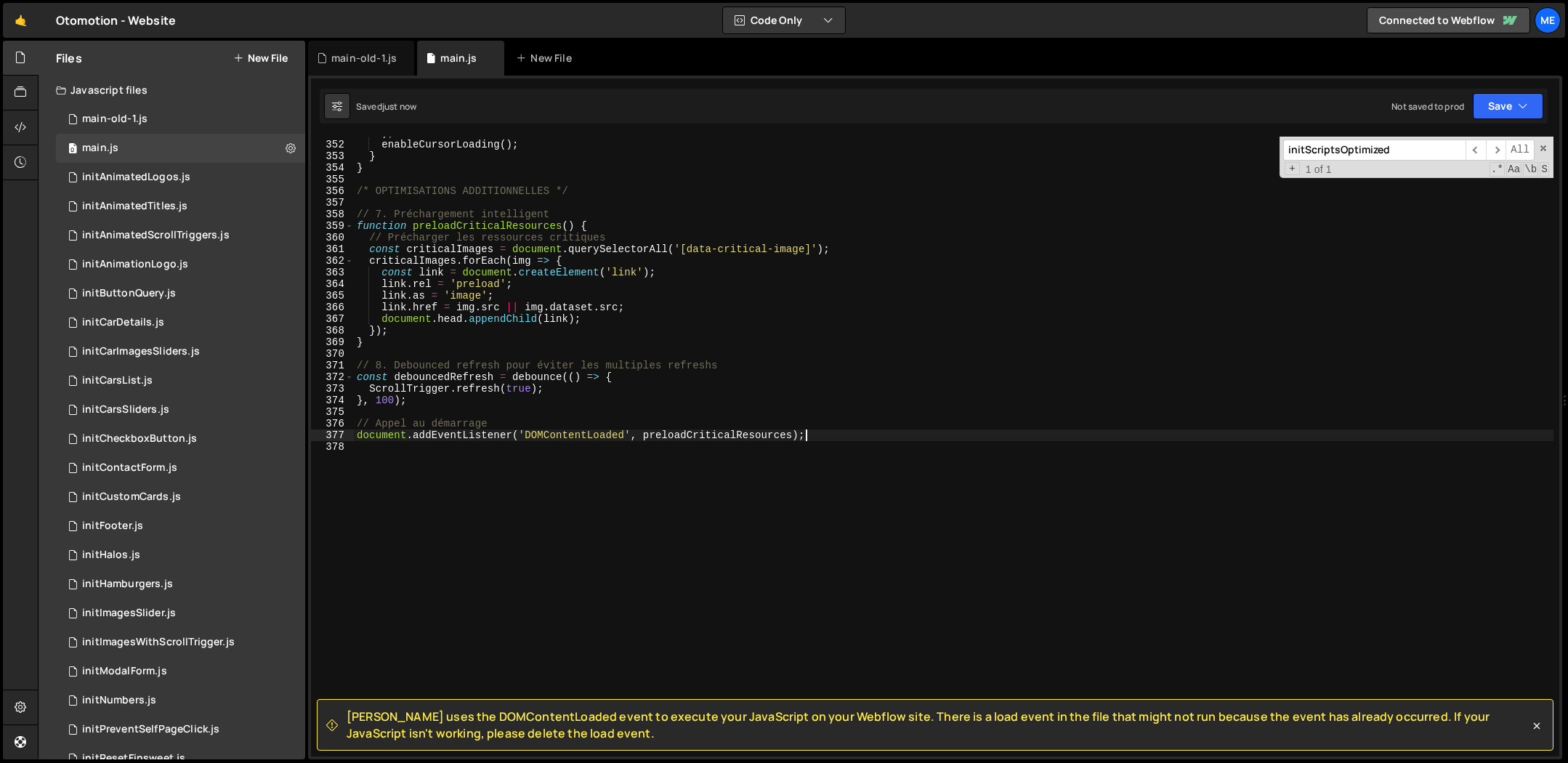
click at [698, 430] on div ") ; enableCursorLoading ( ) ; } } /* OPTIMISATIONS ADDITIONNELLES */ // 7. Préc…" at bounding box center [954, 449] width 1200 height 644
click at [841, 426] on div ") ; enableCursorLoading ( ) ; } } /* OPTIMISATIONS ADDITIONNELLES */ // 7. Préc…" at bounding box center [954, 449] width 1200 height 644
paste textarea "preloadCriticalResources"
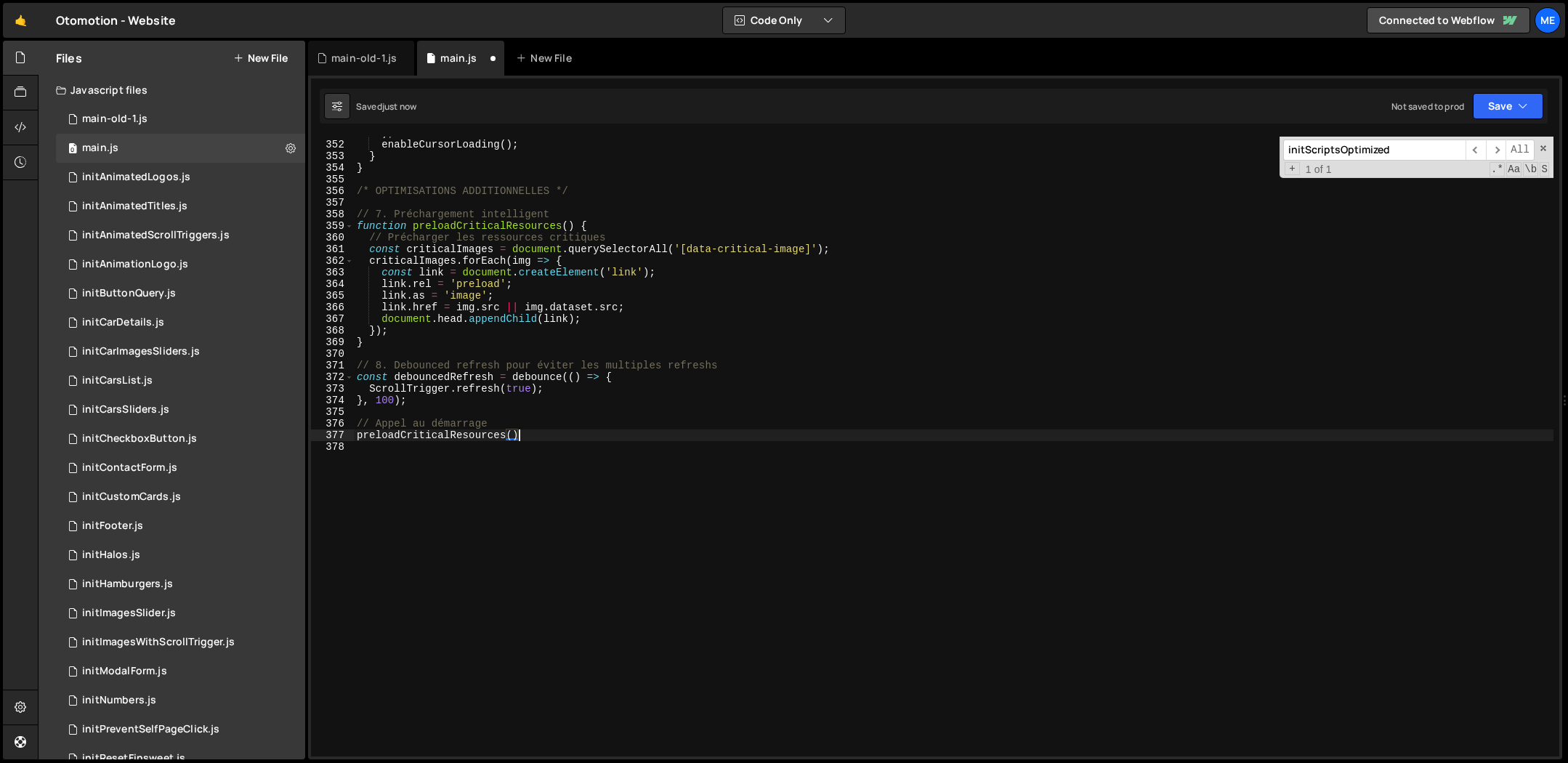
scroll to position [0, 11]
type textarea "preloadCriticalResources();"
click at [347, 61] on div "main-old-1.js" at bounding box center [363, 58] width 65 height 14
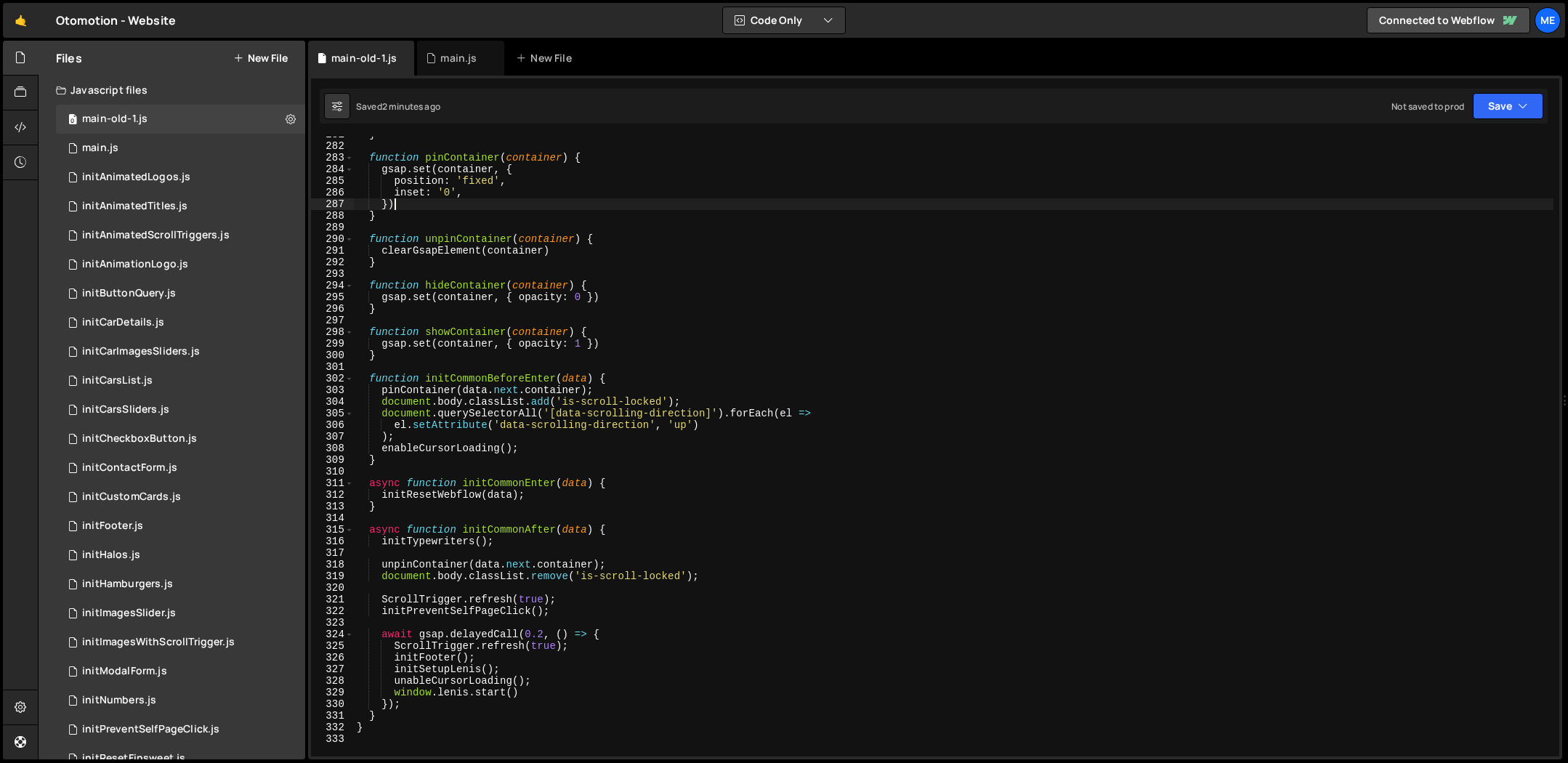
click at [652, 200] on div "} function pinContainer ( container ) { gsap . set ( container , { position : '…" at bounding box center [954, 450] width 1200 height 644
type textarea "}"
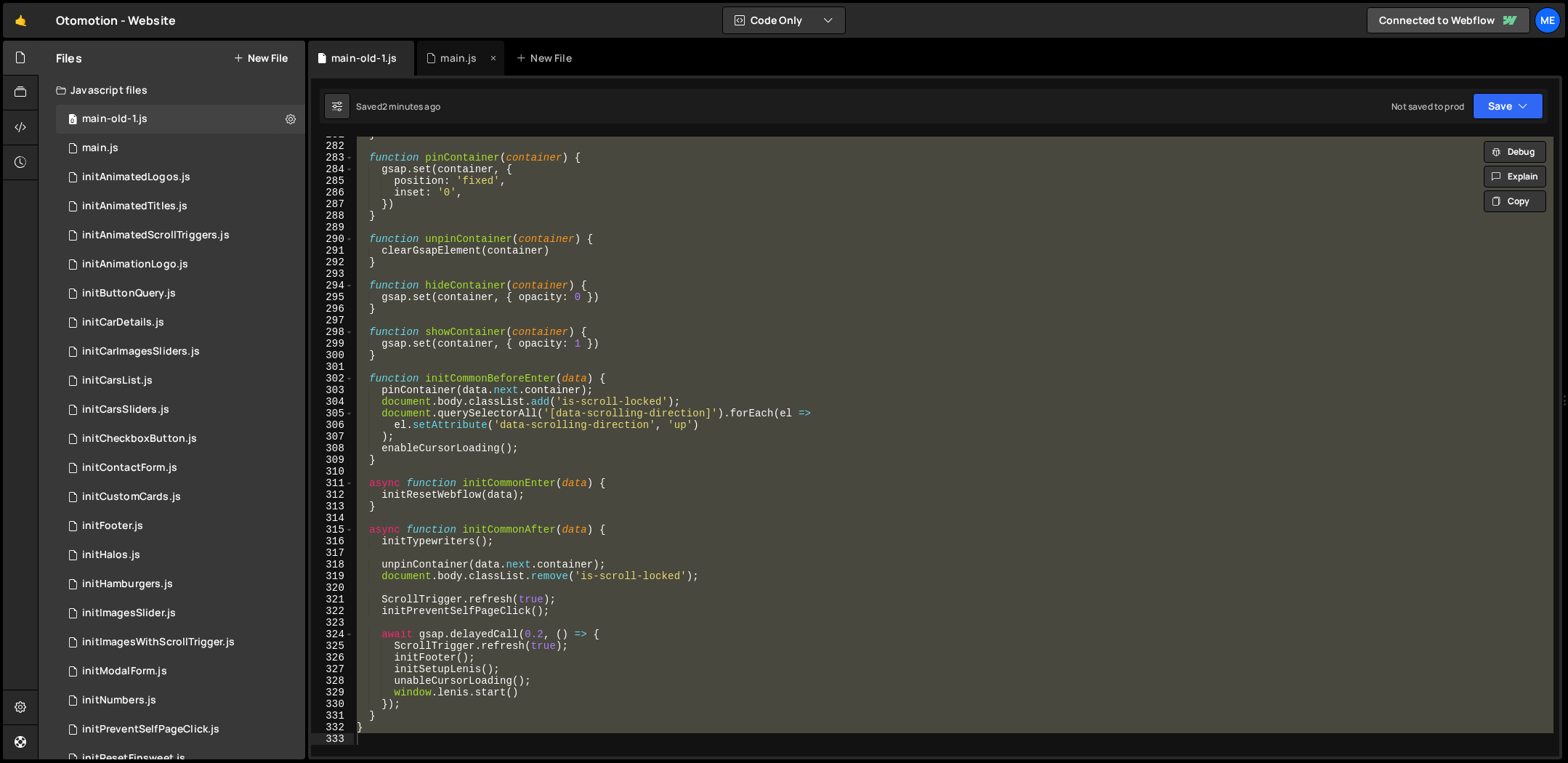
drag, startPoint x: 457, startPoint y: 61, endPoint x: 466, endPoint y: 65, distance: 9.8
click at [457, 61] on div "main.js" at bounding box center [458, 58] width 36 height 14
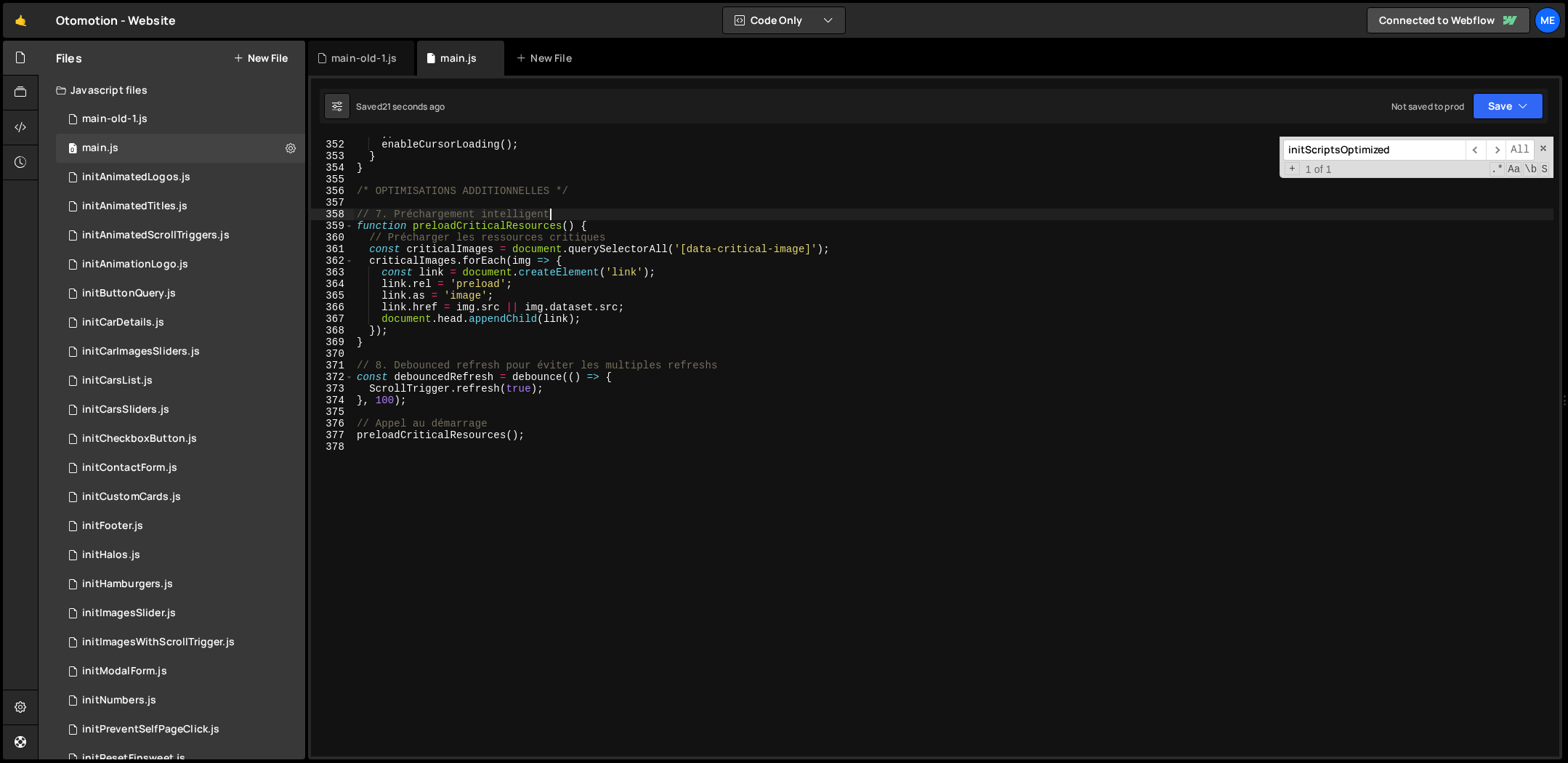
click at [694, 220] on div ") ; enableCursorLoading ( ) ; } } /* OPTIMISATIONS ADDITIONNELLES */ // 7. Préc…" at bounding box center [954, 449] width 1200 height 644
type textarea "preloadCriticalResources();"
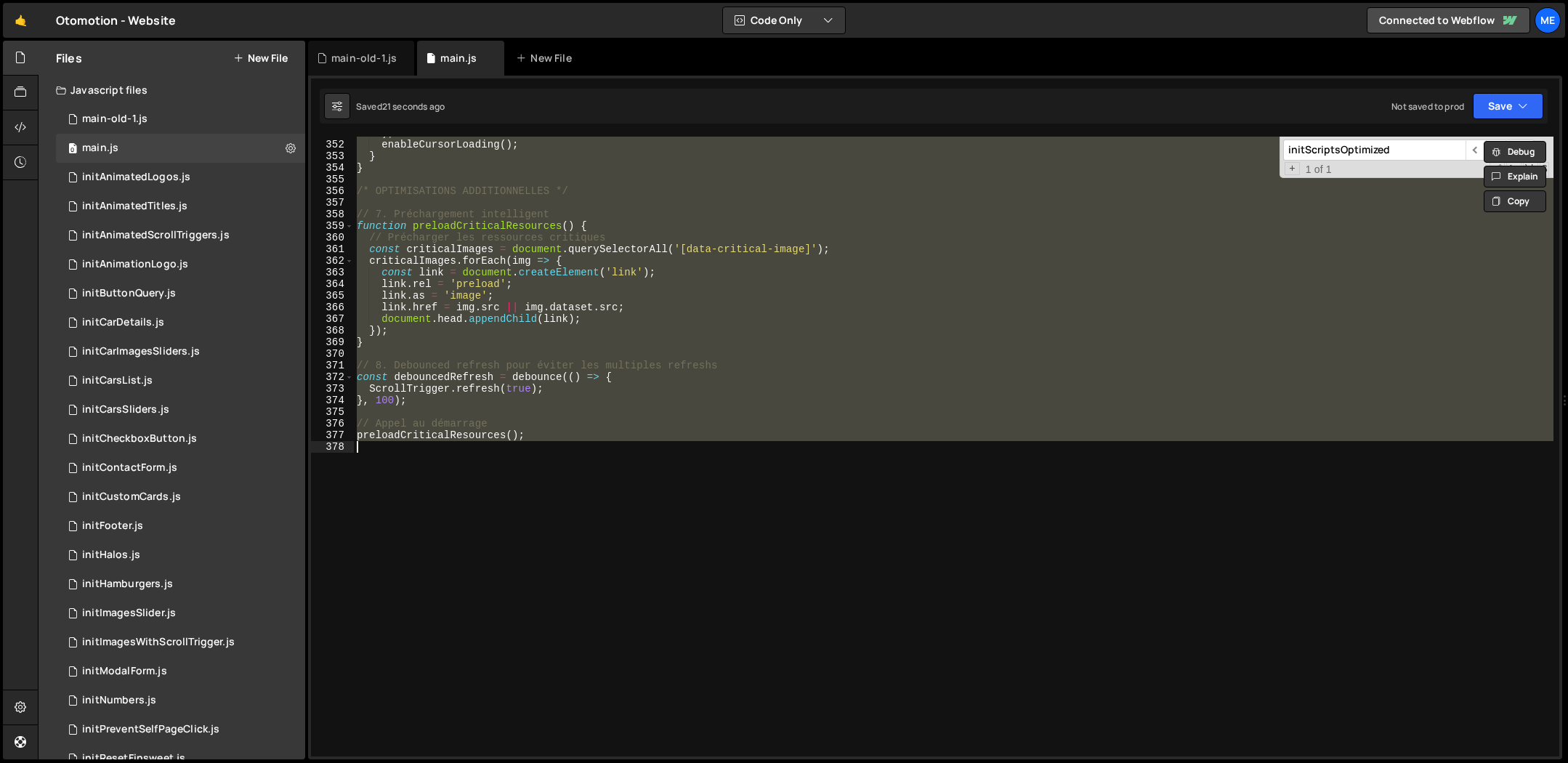
paste textarea
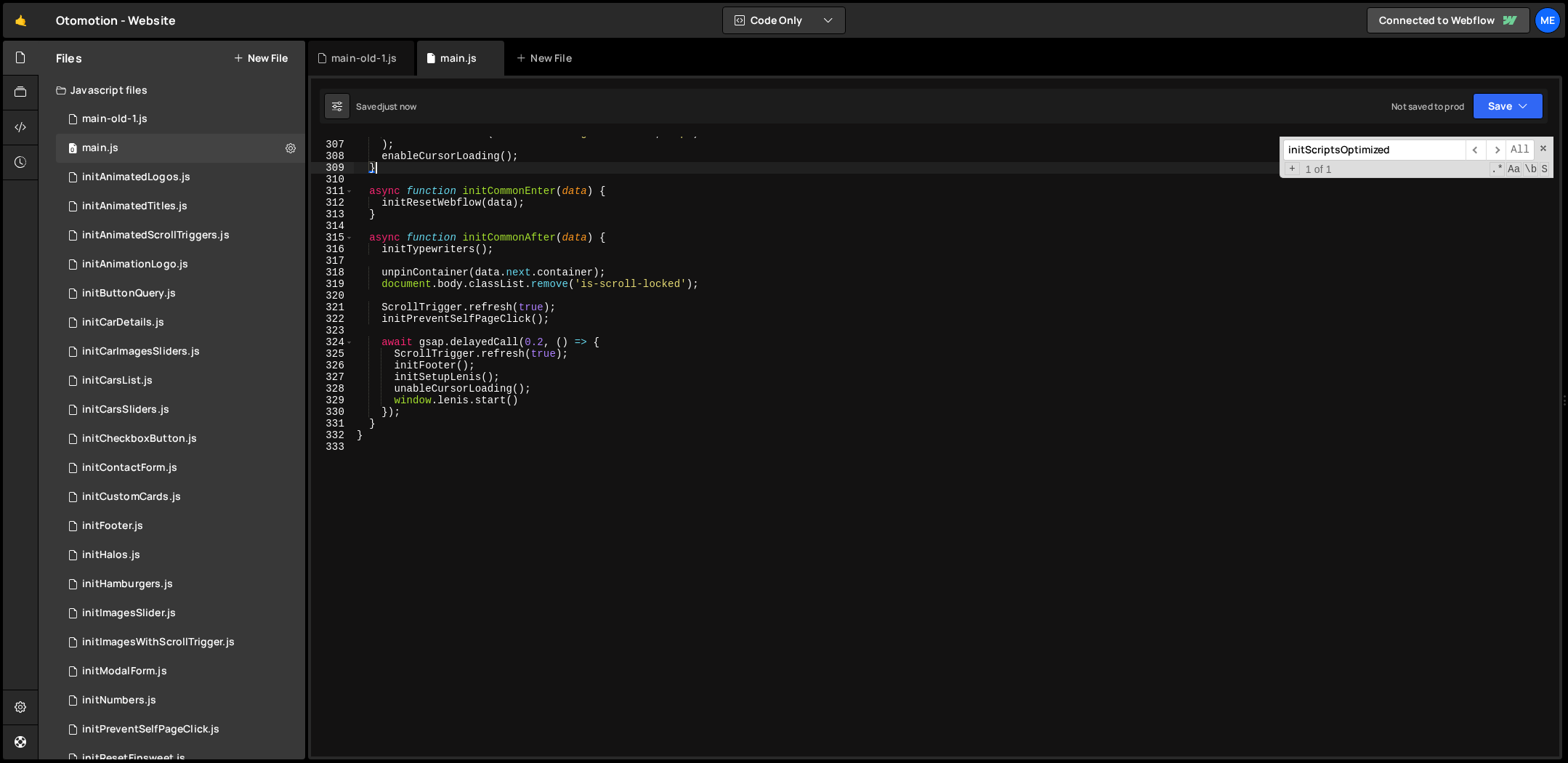
click at [653, 173] on div "el . setAttribute ( 'data-scrolling-direction' , 'up' ) ) ; enableCursorLoading…" at bounding box center [954, 449] width 1200 height 644
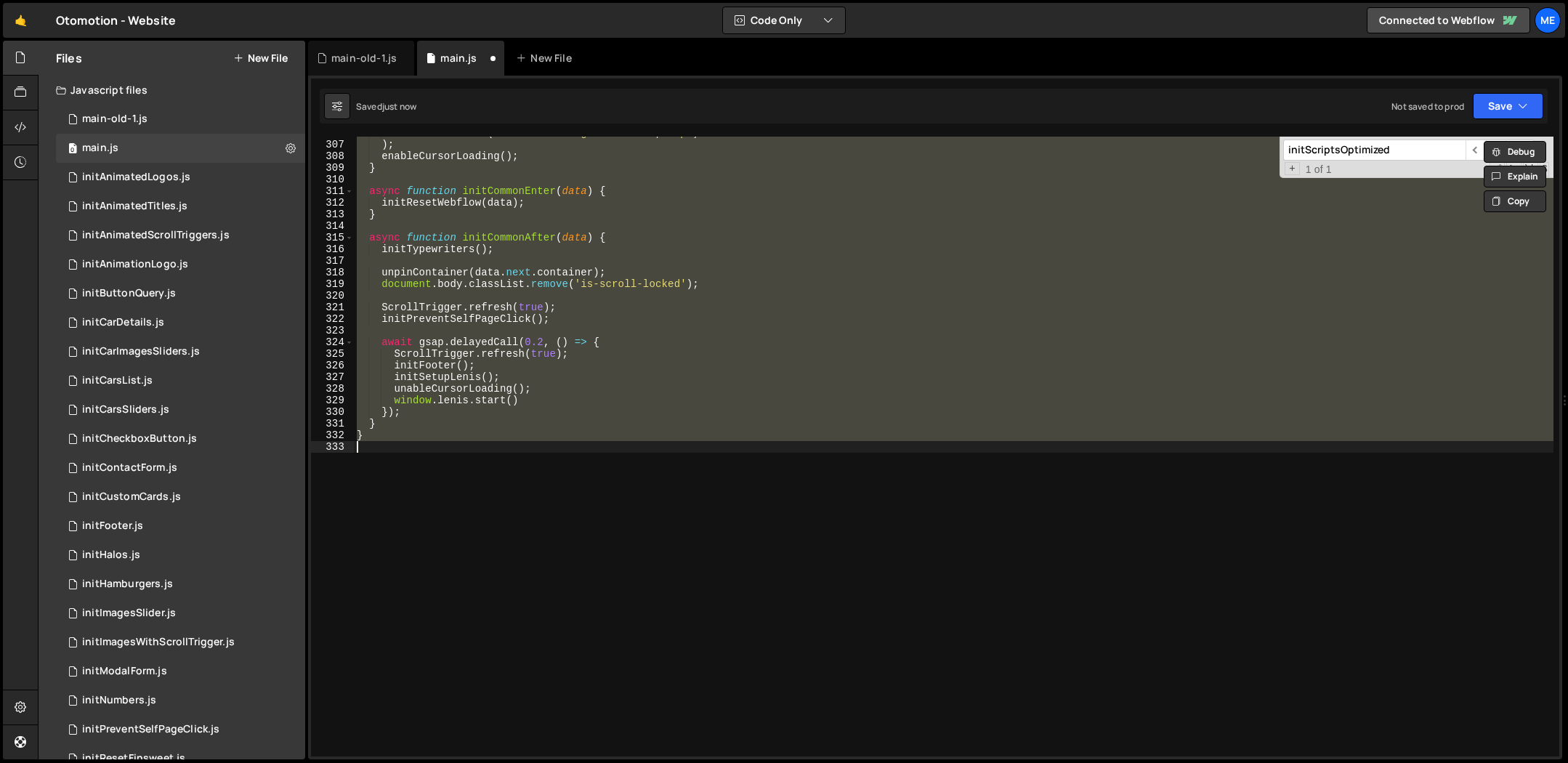
type textarea "preloadCriticalResources();"
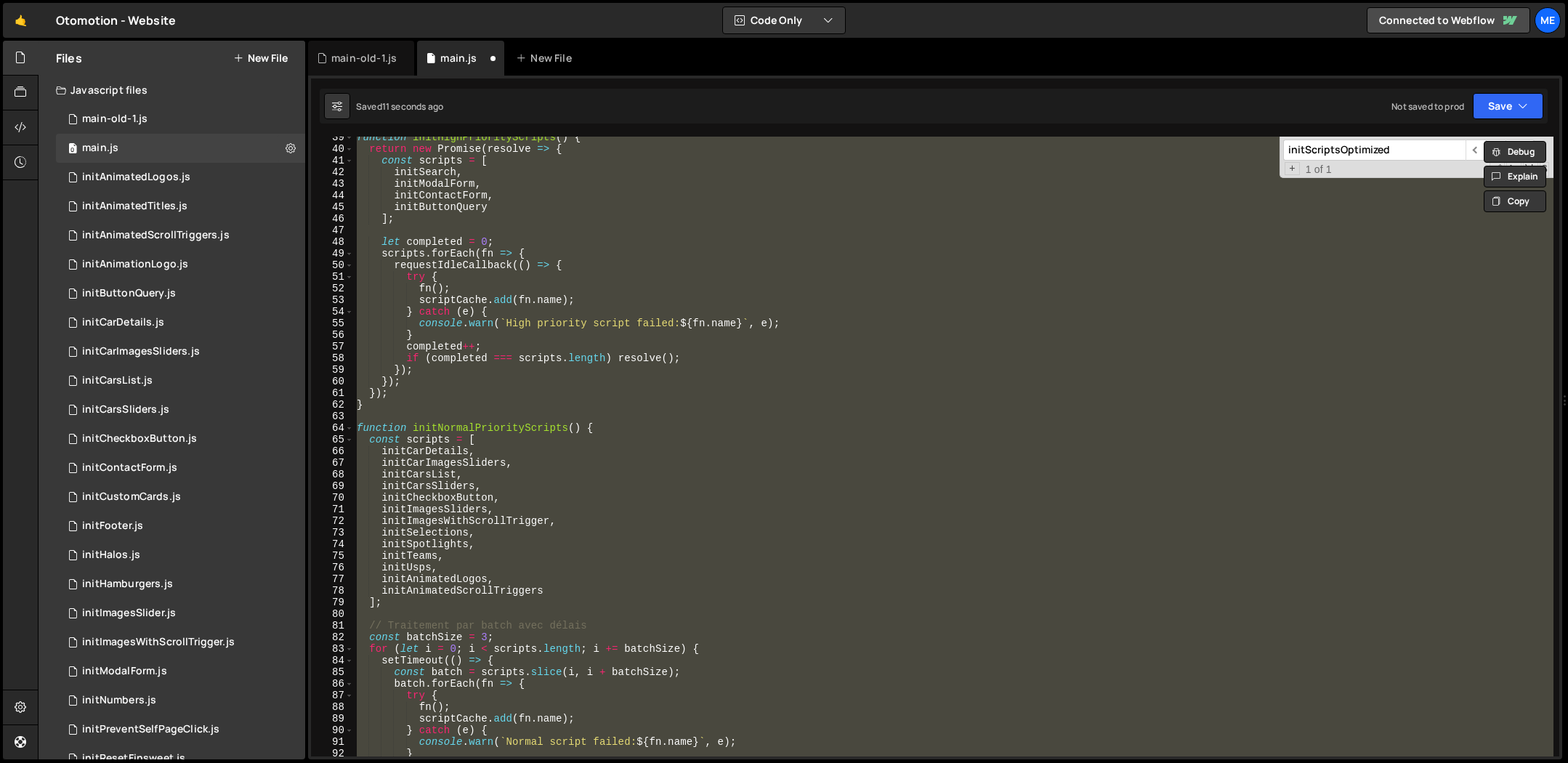
scroll to position [0, 0]
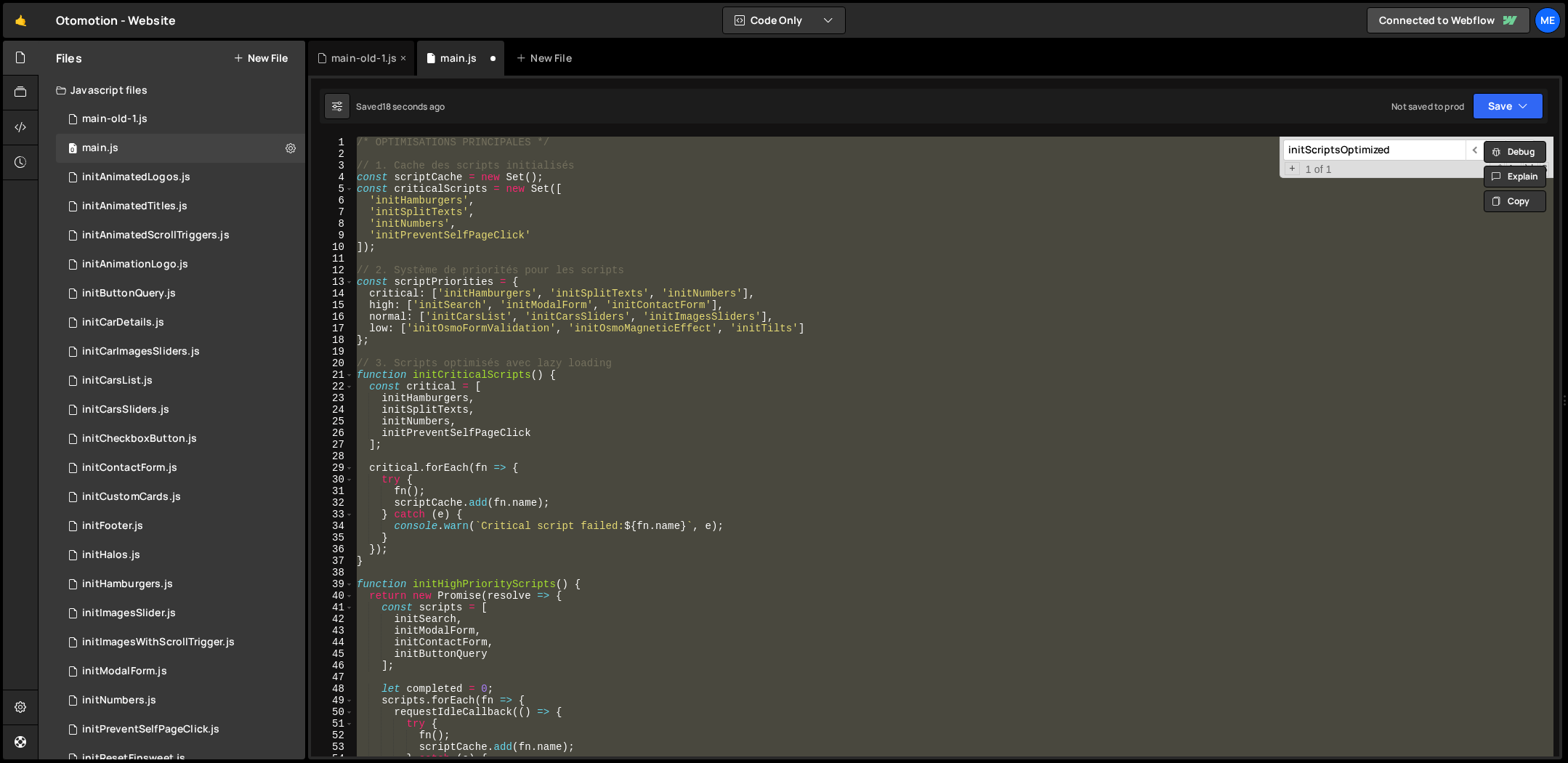
click at [370, 53] on div "main-old-1.js" at bounding box center [363, 58] width 65 height 14
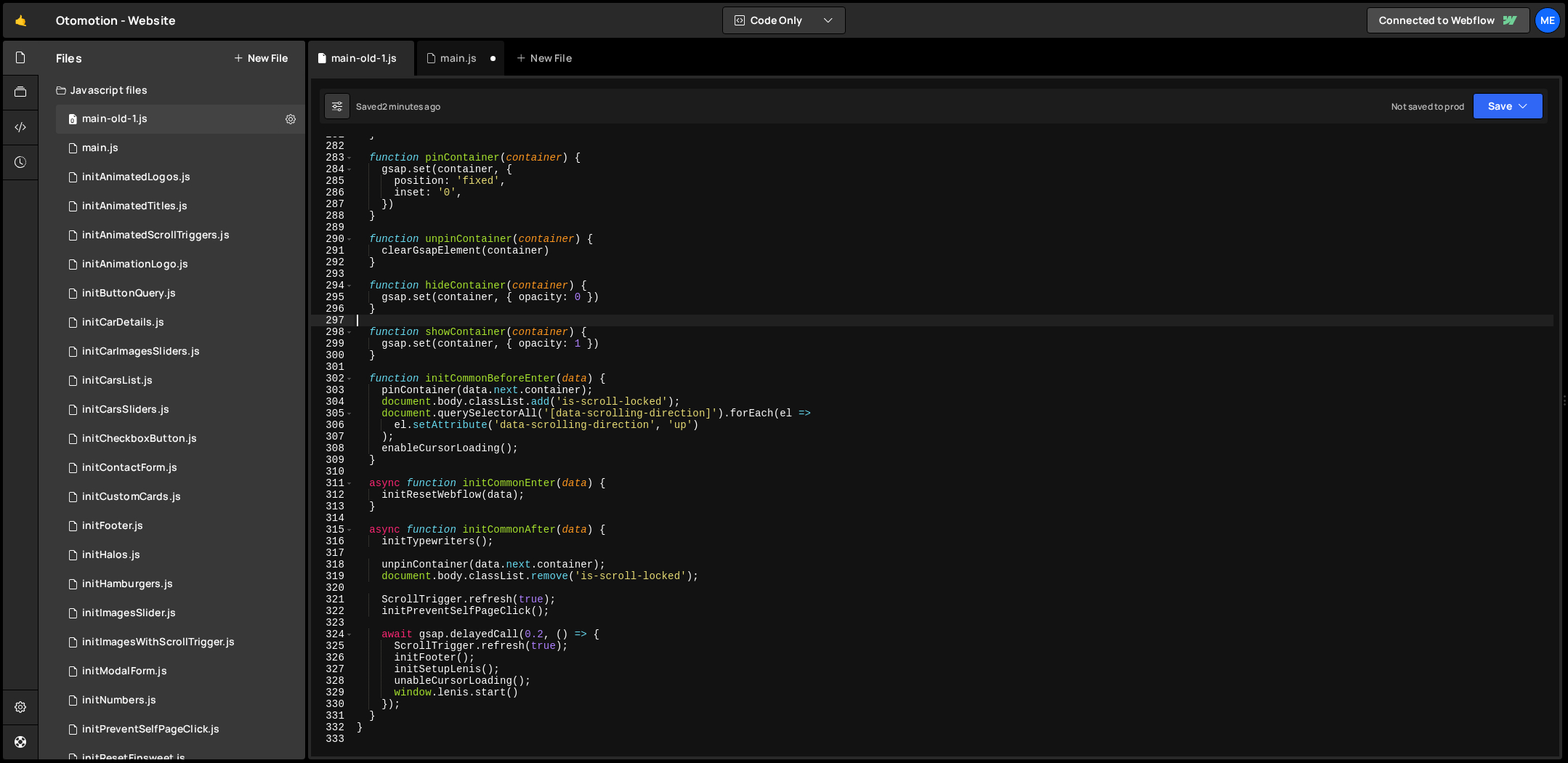
click at [675, 314] on div "} function pinContainer ( container ) { gsap . set ( container , { position : '…" at bounding box center [954, 450] width 1200 height 644
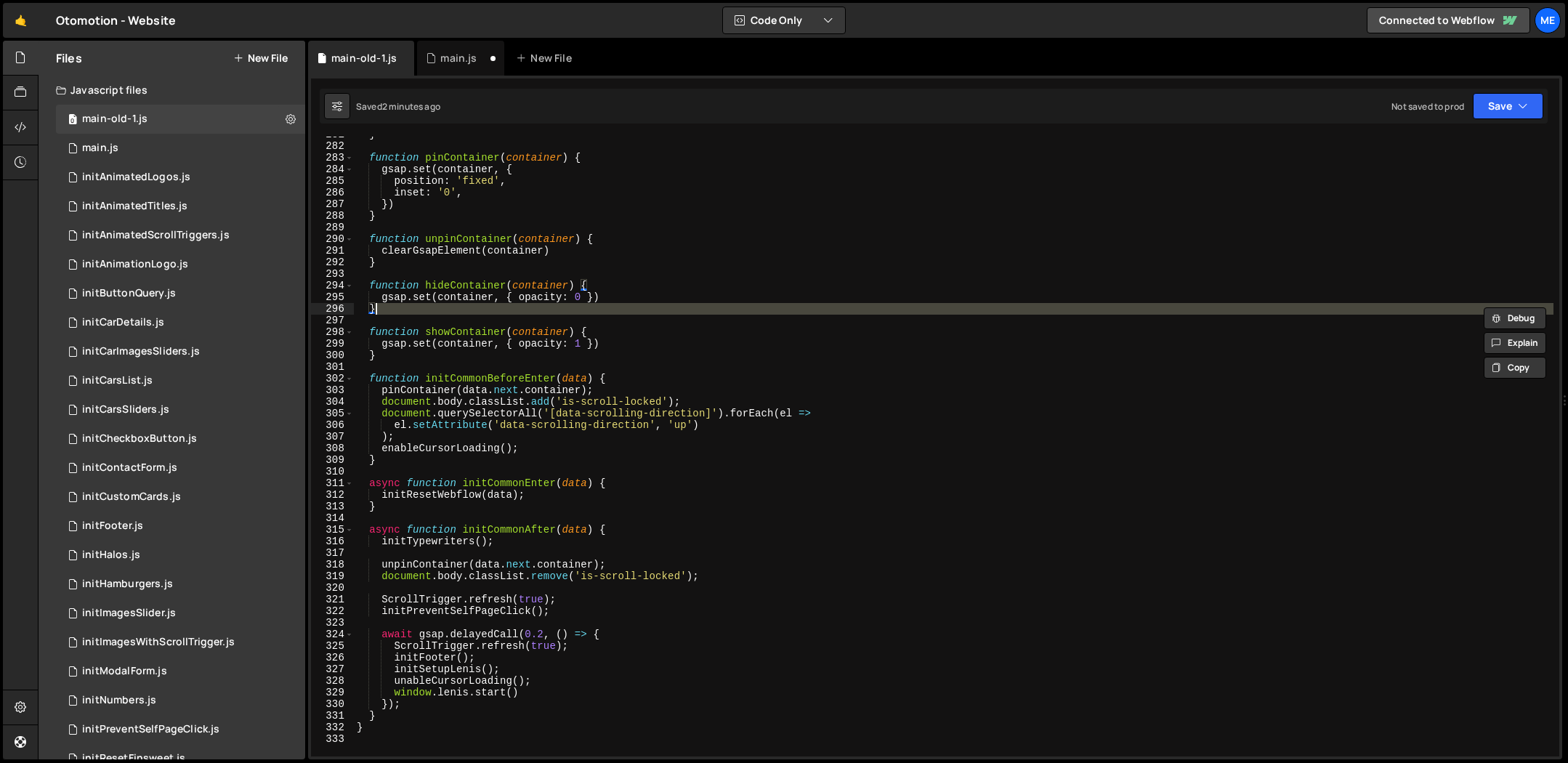
type textarea "}"
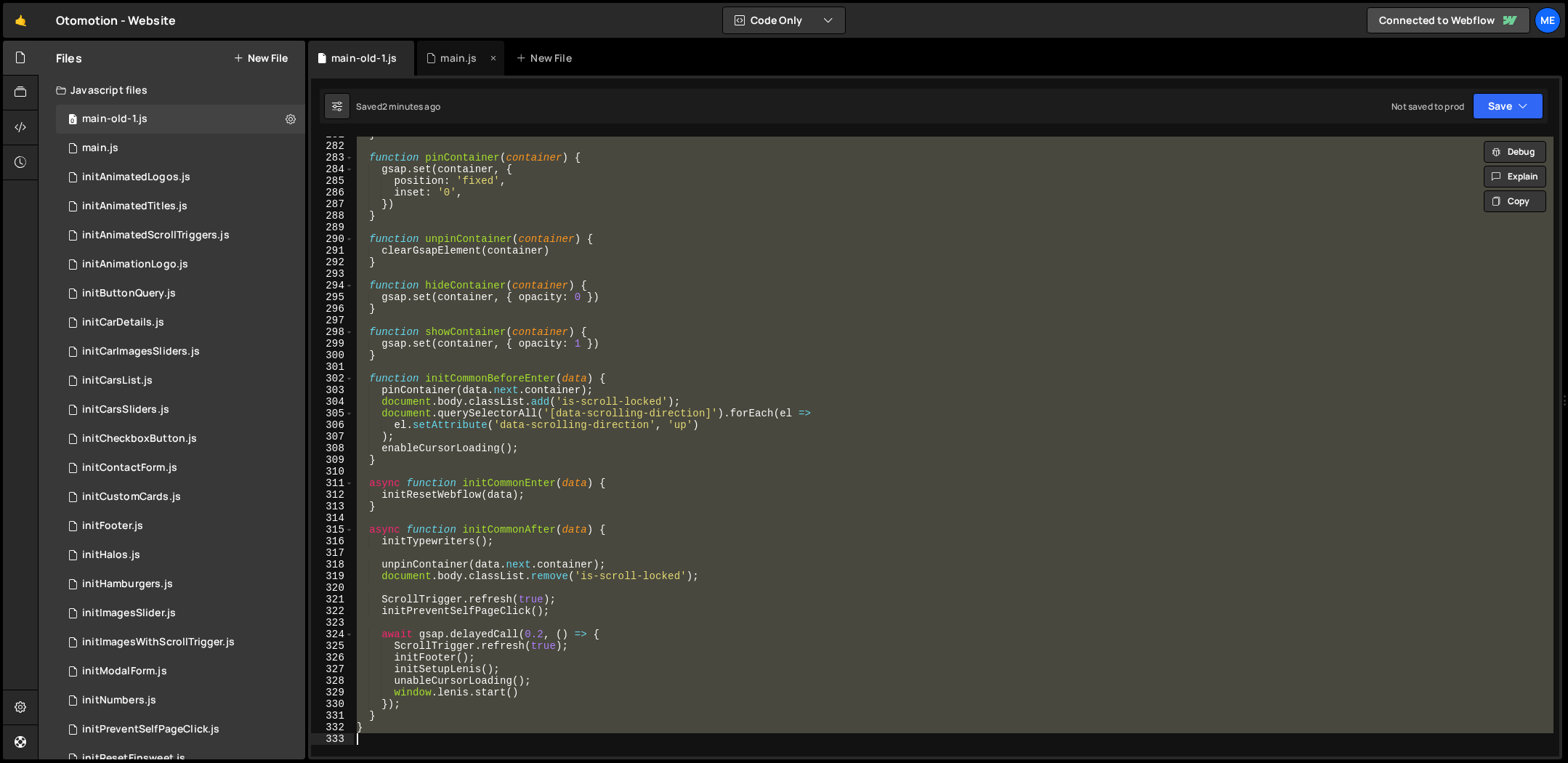
click at [465, 49] on div "main.js" at bounding box center [461, 58] width 87 height 35
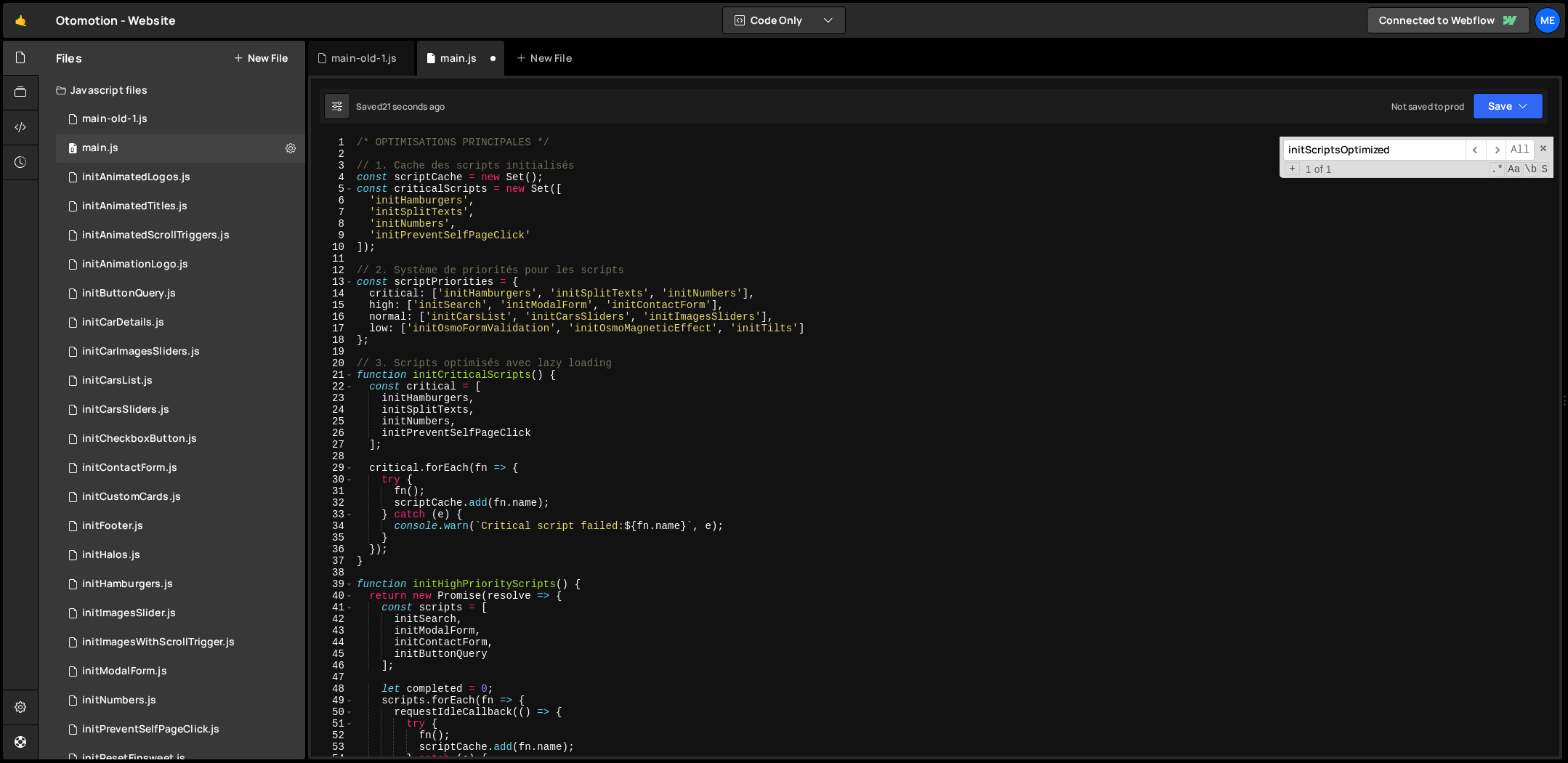
click at [834, 297] on div "/* OPTIMISATIONS PRINCIPALES */ // 1. Cache des scripts initialisés const scrip…" at bounding box center [954, 459] width 1200 height 644
type textarea "preloadCriticalResources();"
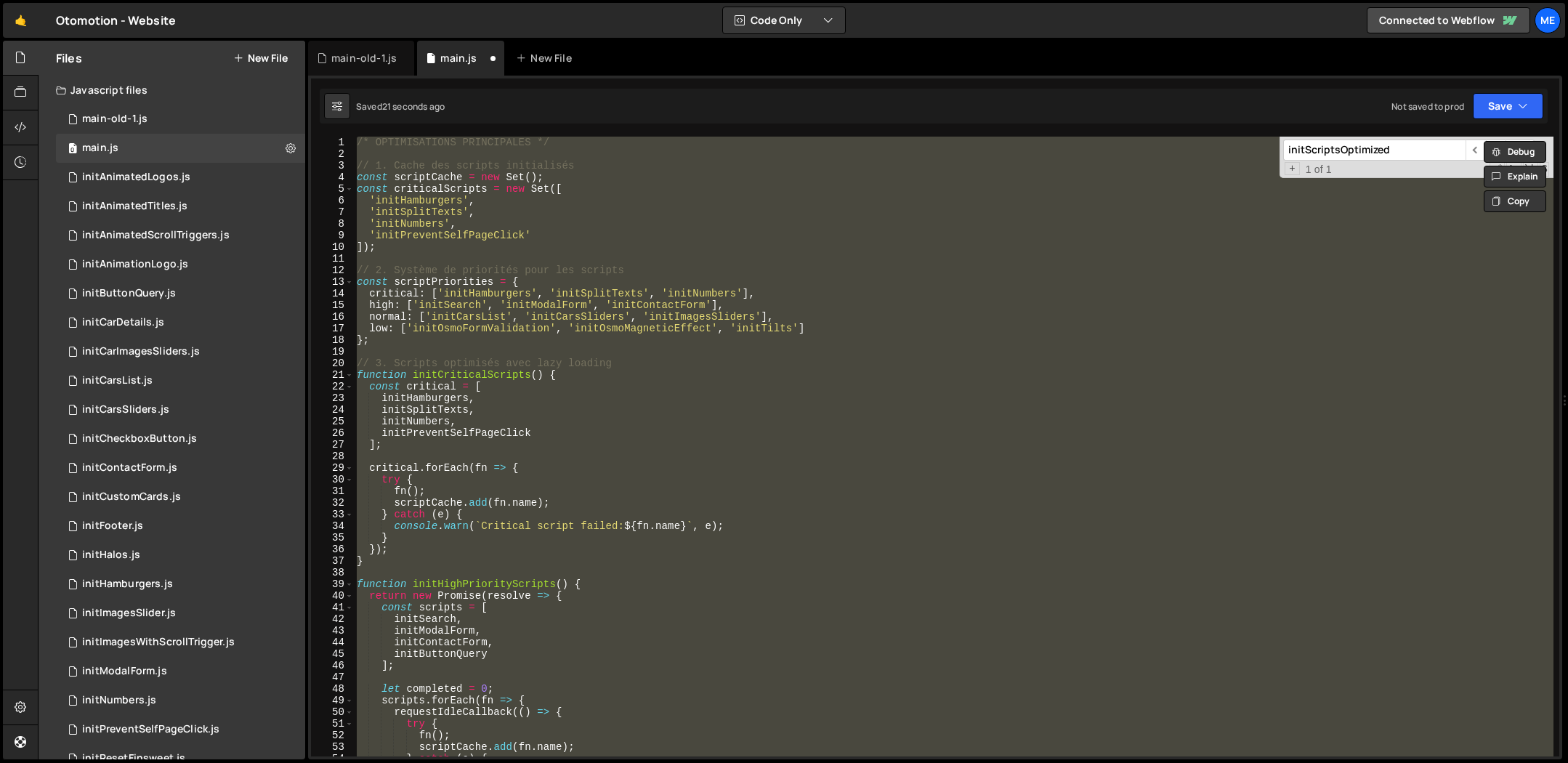
paste textarea
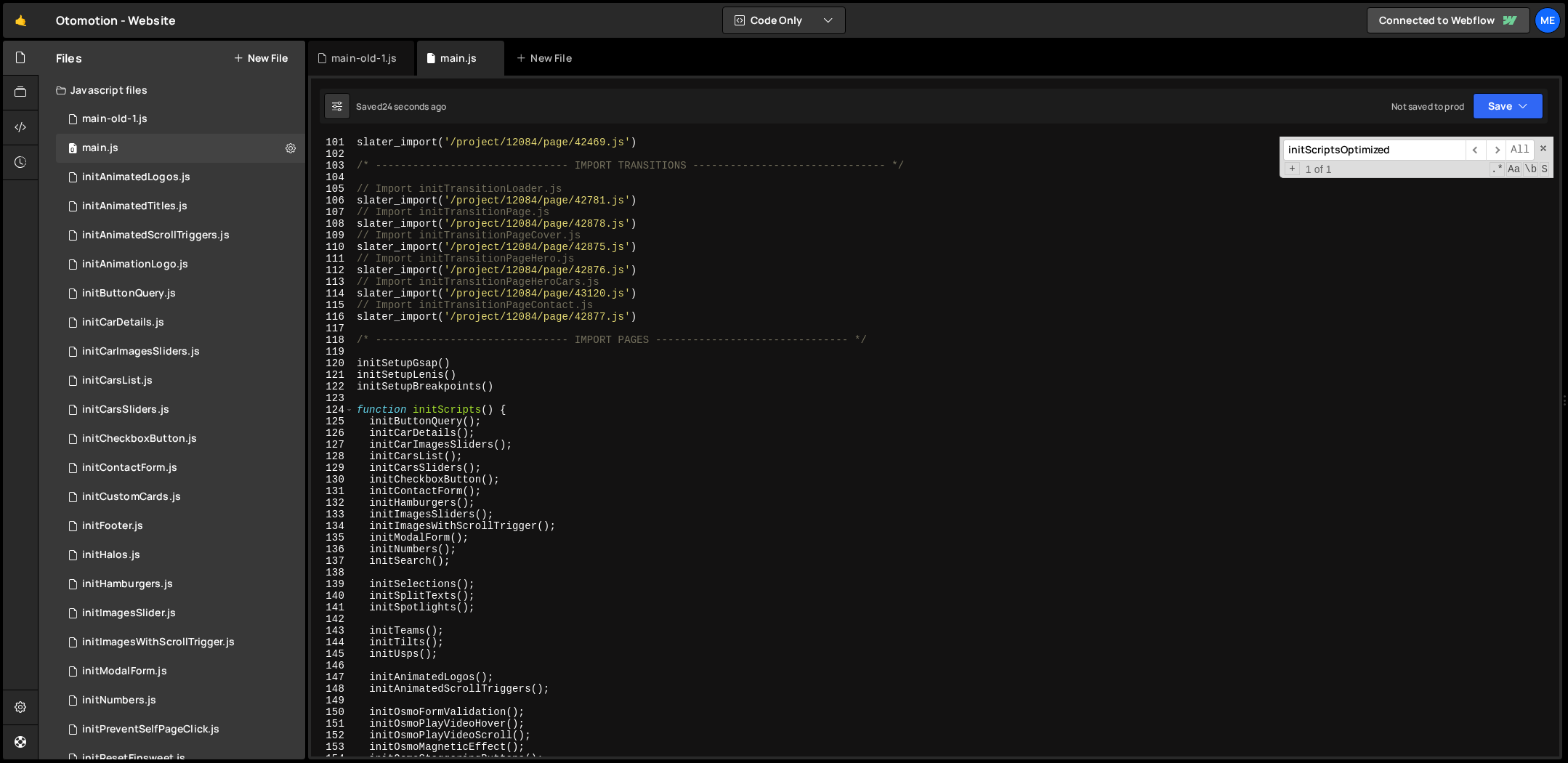
scroll to position [1262, 0]
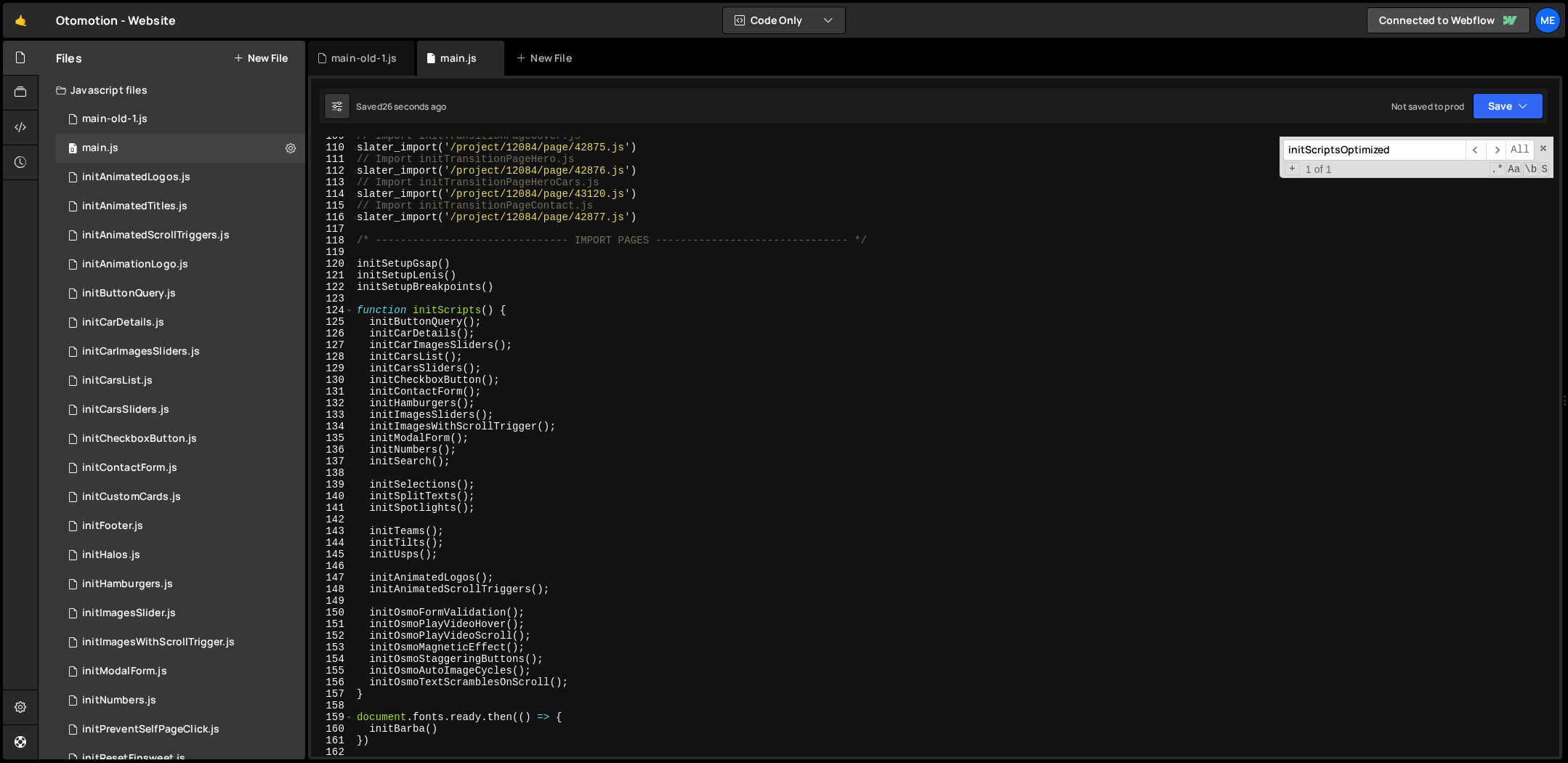
click at [357, 240] on div "// Import initTransitionPageCover.js slater_import ( '/project/12084/page/42875…" at bounding box center [954, 451] width 1200 height 644
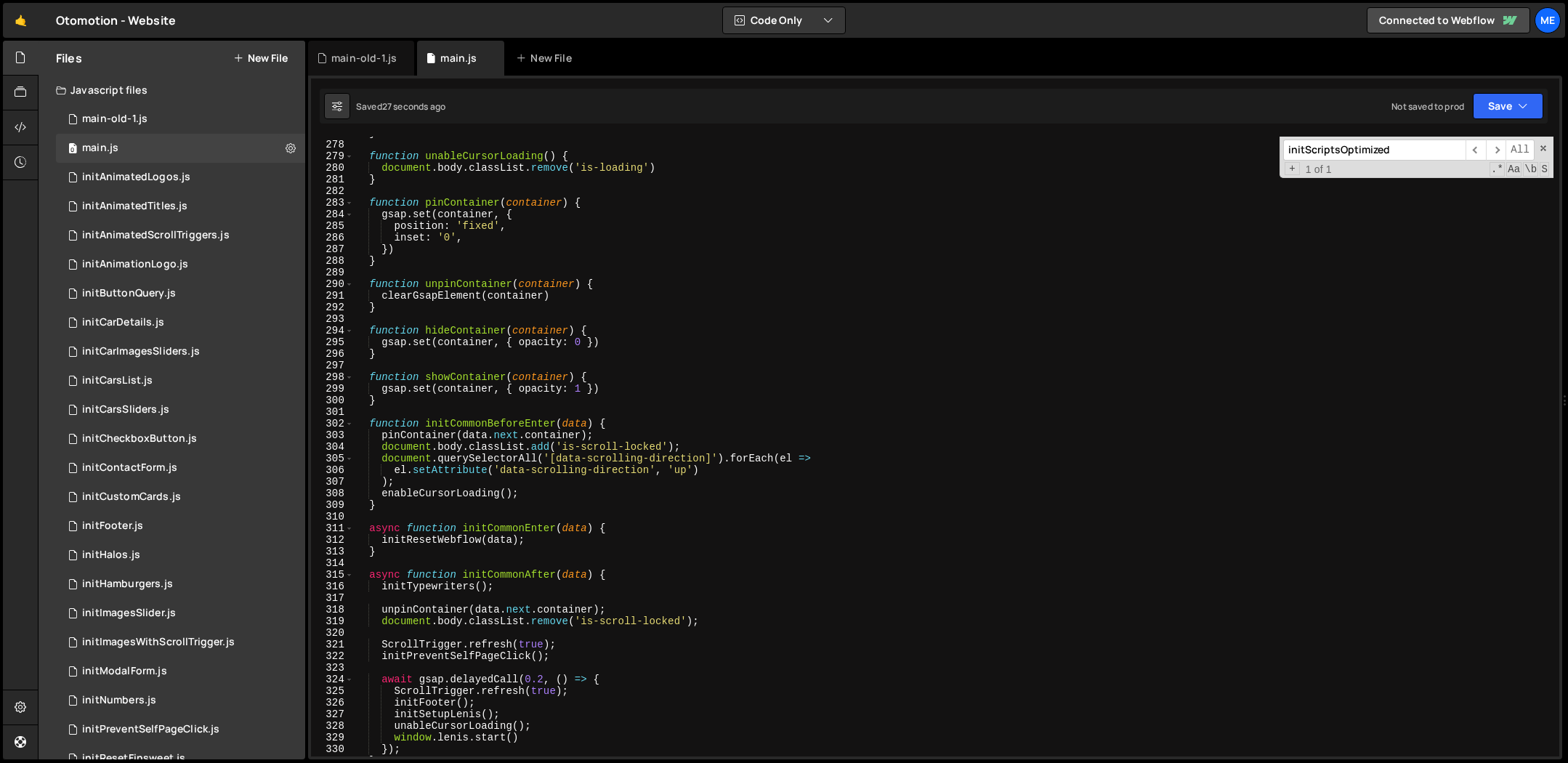
scroll to position [3558, 0]
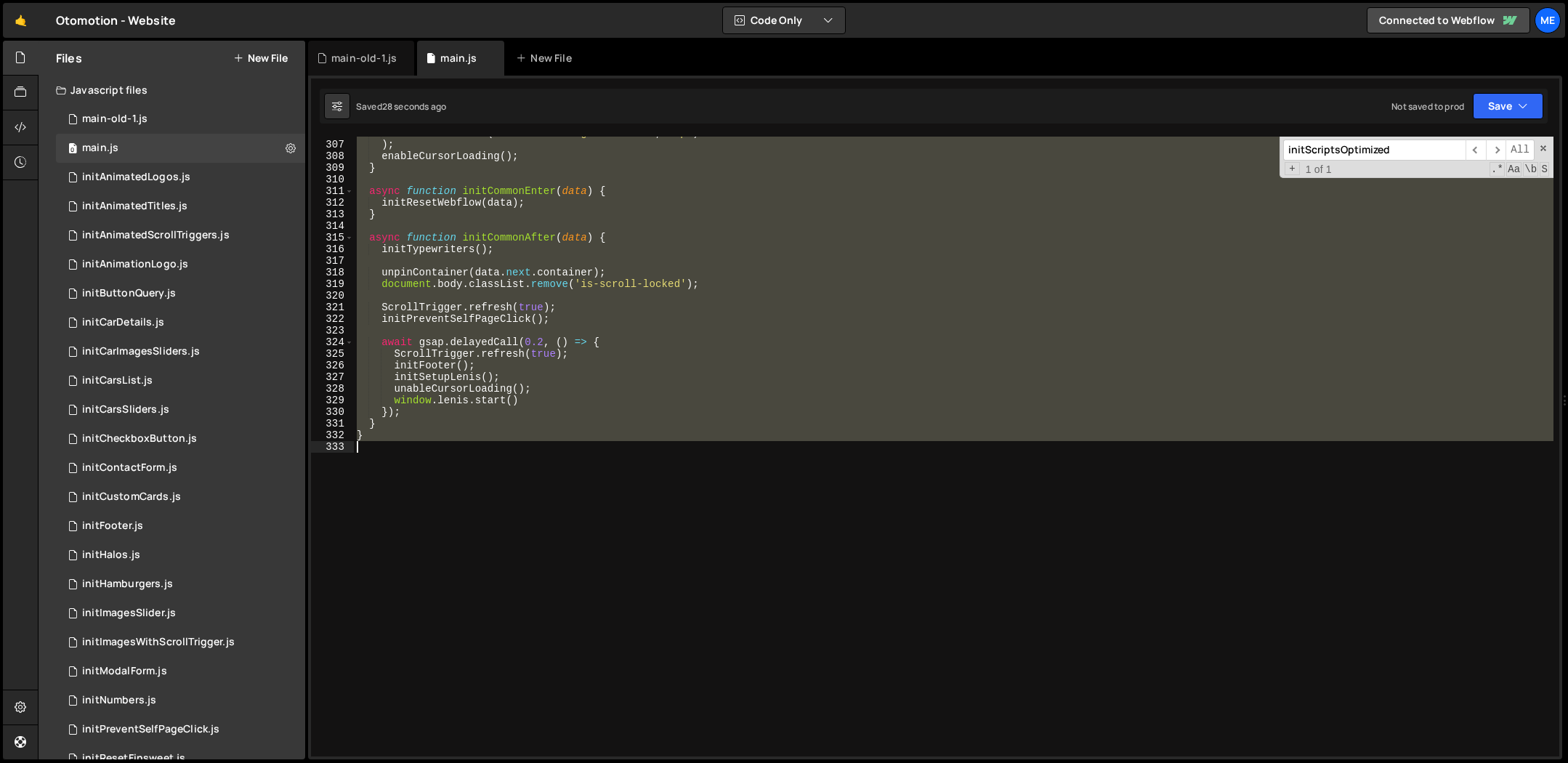
click at [514, 505] on div "el . setAttribute ( 'data-scrolling-direction' , 'up' ) ) ; enableCursorLoading…" at bounding box center [954, 449] width 1200 height 644
type textarea "}"
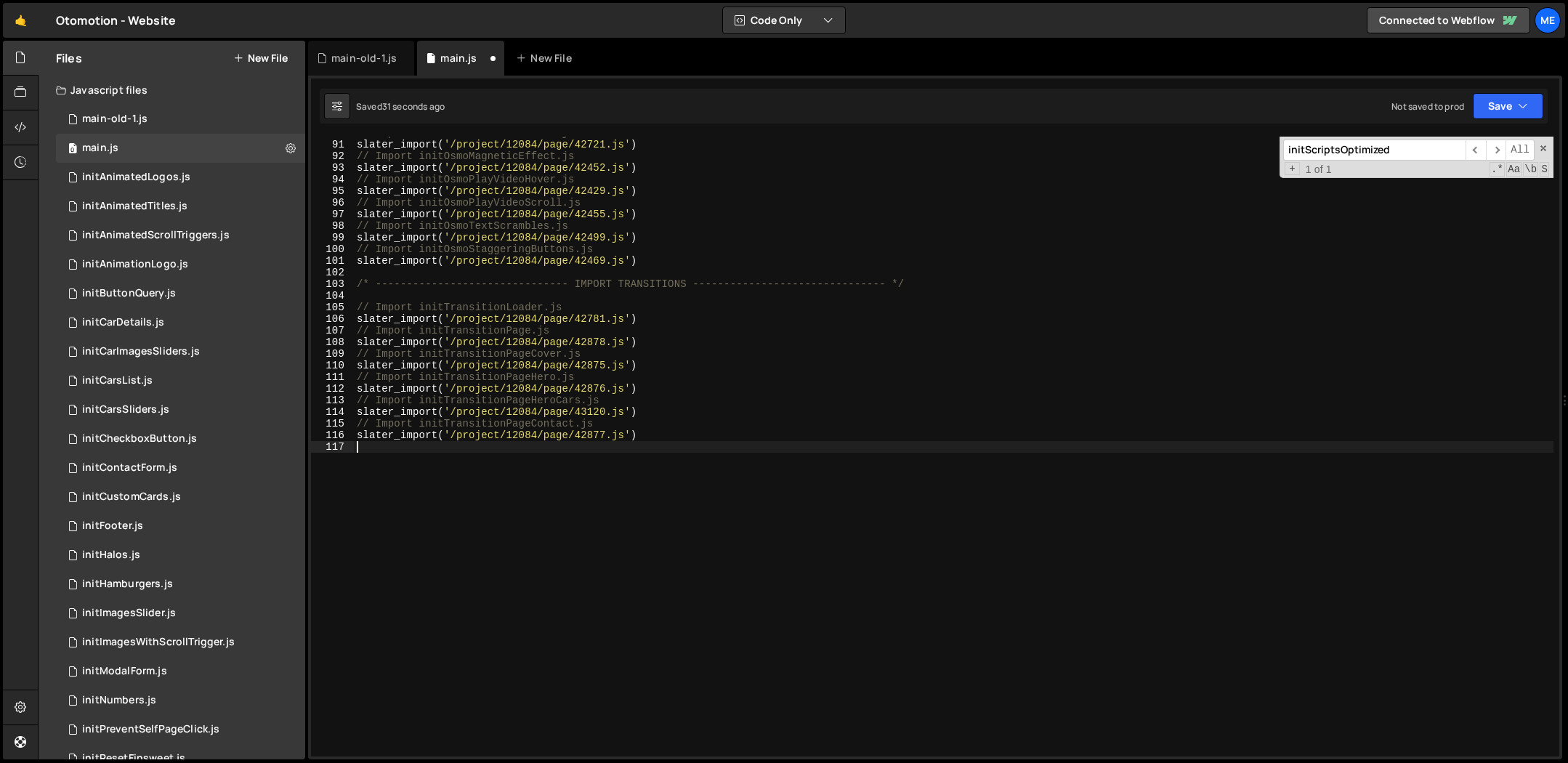
scroll to position [1045, 0]
click at [531, 483] on div "// Import initOsmoFormValidation.js slater_import ( '/project/12084/page/42721.…" at bounding box center [954, 449] width 1200 height 644
paste textarea "document.addEventListener('DOMContentLoaded', preloadCriticalResources);"
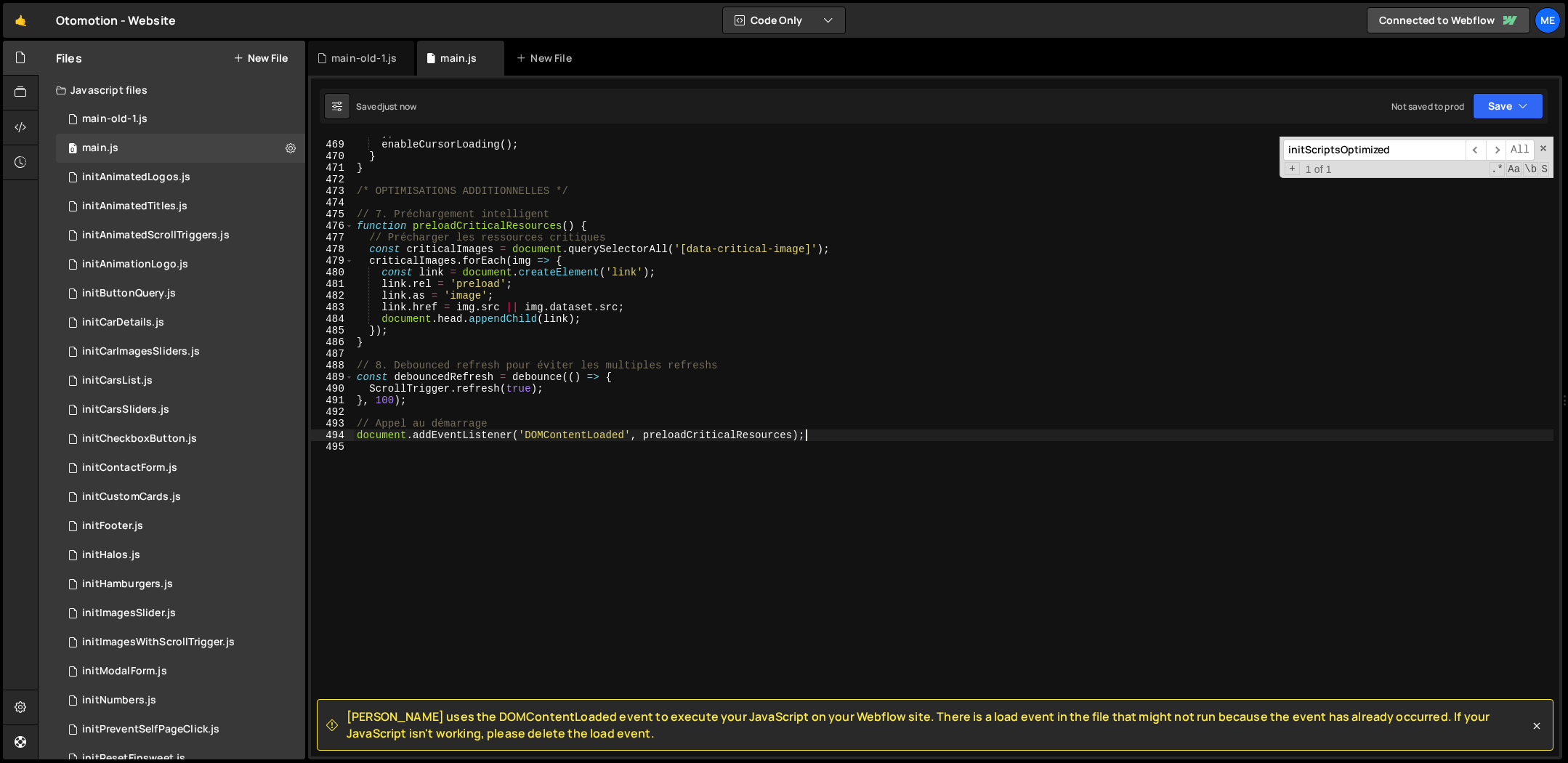
scroll to position [5442, 0]
click at [683, 424] on div ") ; enableCursorLoading ( ) ; } } /* OPTIMISATIONS ADDITIONNELLES */ // 7. Préc…" at bounding box center [954, 449] width 1200 height 644
click at [683, 434] on div ") ; enableCursorLoading ( ) ; } } /* OPTIMISATIONS ADDITIONNELLES */ // 7. Préc…" at bounding box center [954, 449] width 1200 height 644
drag, startPoint x: 683, startPoint y: 434, endPoint x: 771, endPoint y: 438, distance: 88.1
click at [683, 434] on div ") ; enableCursorLoading ( ) ; } } /* OPTIMISATIONS ADDITIONNELLES */ // 7. Préc…" at bounding box center [954, 449] width 1200 height 644
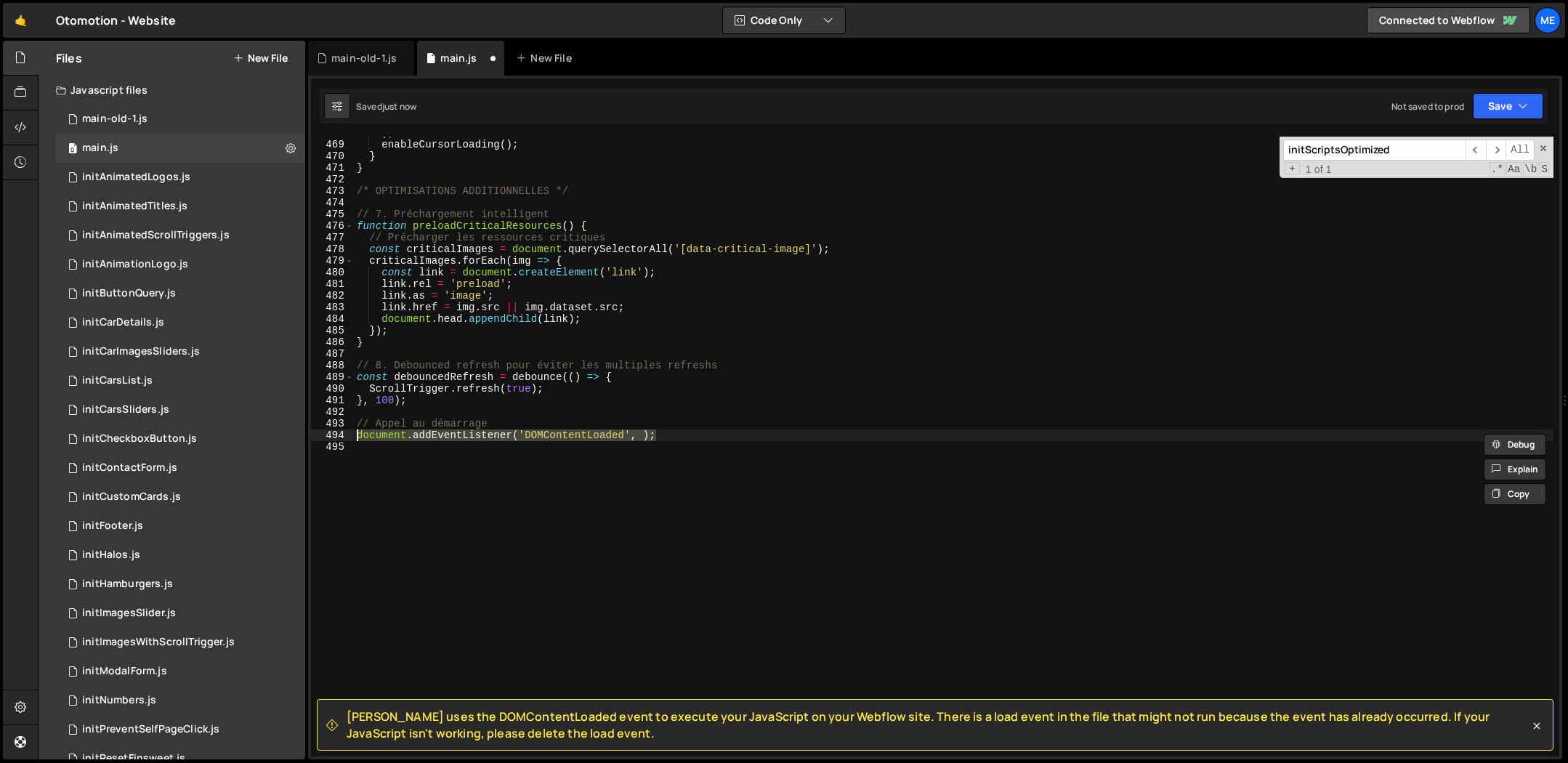
paste textarea "preloadCriticalResources"
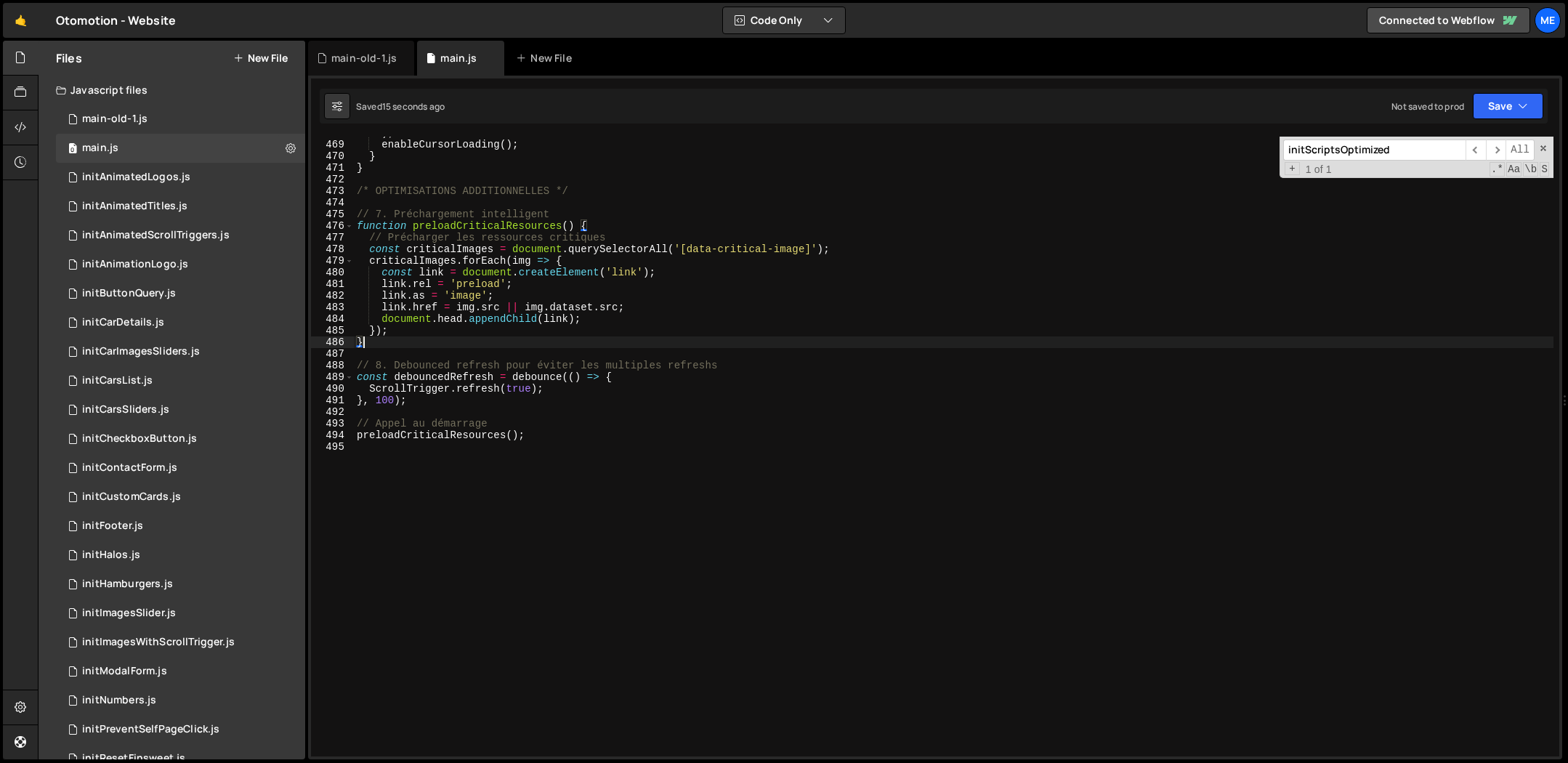
click at [713, 346] on div ") ; enableCursorLoading ( ) ; } } /* OPTIMISATIONS ADDITIONNELLES */ // 7. Préc…" at bounding box center [954, 449] width 1200 height 644
type textarea "}"
click at [601, 450] on div ") ; enableCursorLoading ( ) ; } } /* OPTIMISATIONS ADDITIONNELLES */ // 7. Préc…" at bounding box center [954, 449] width 1200 height 644
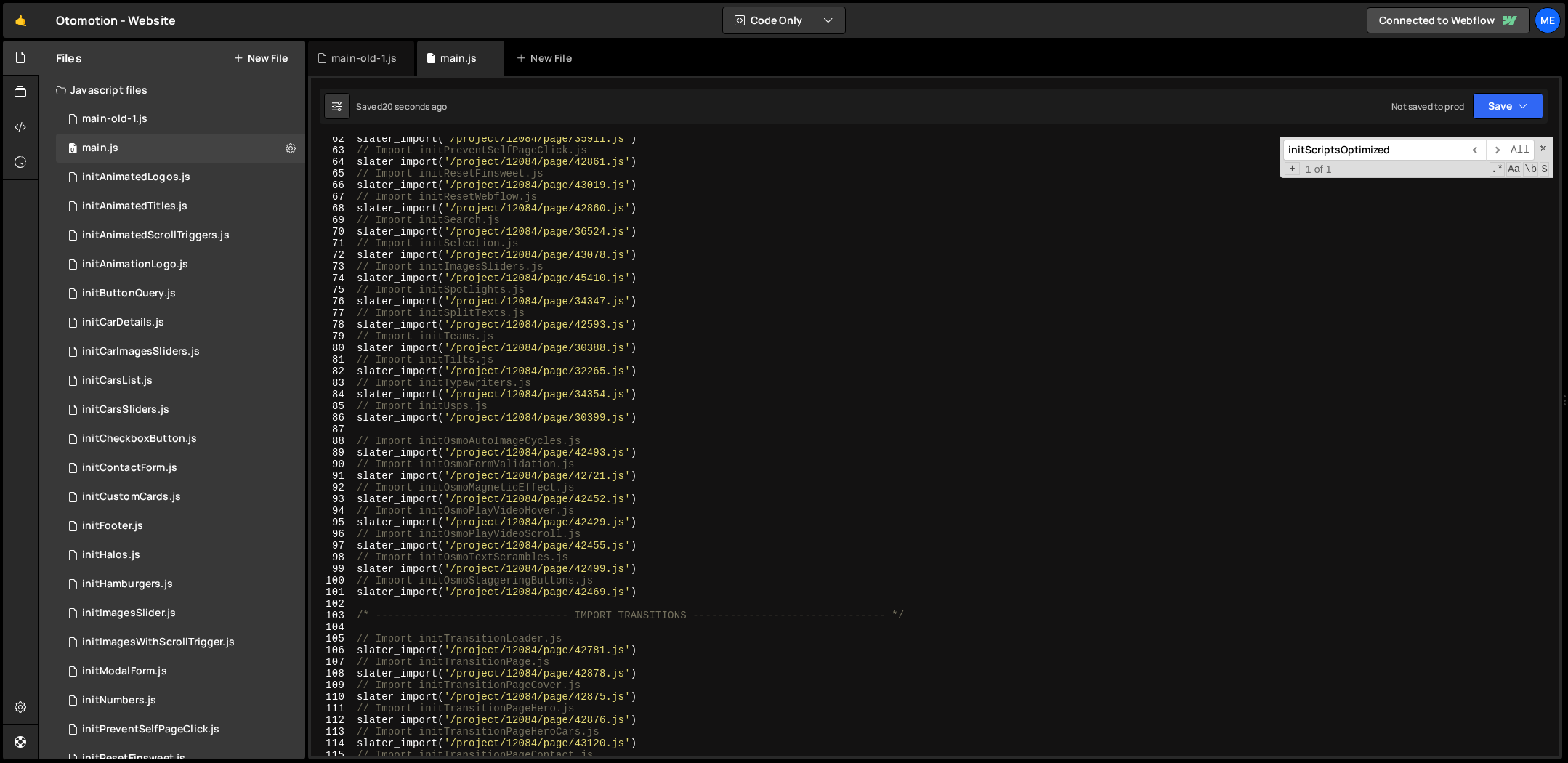
scroll to position [1118, 0]
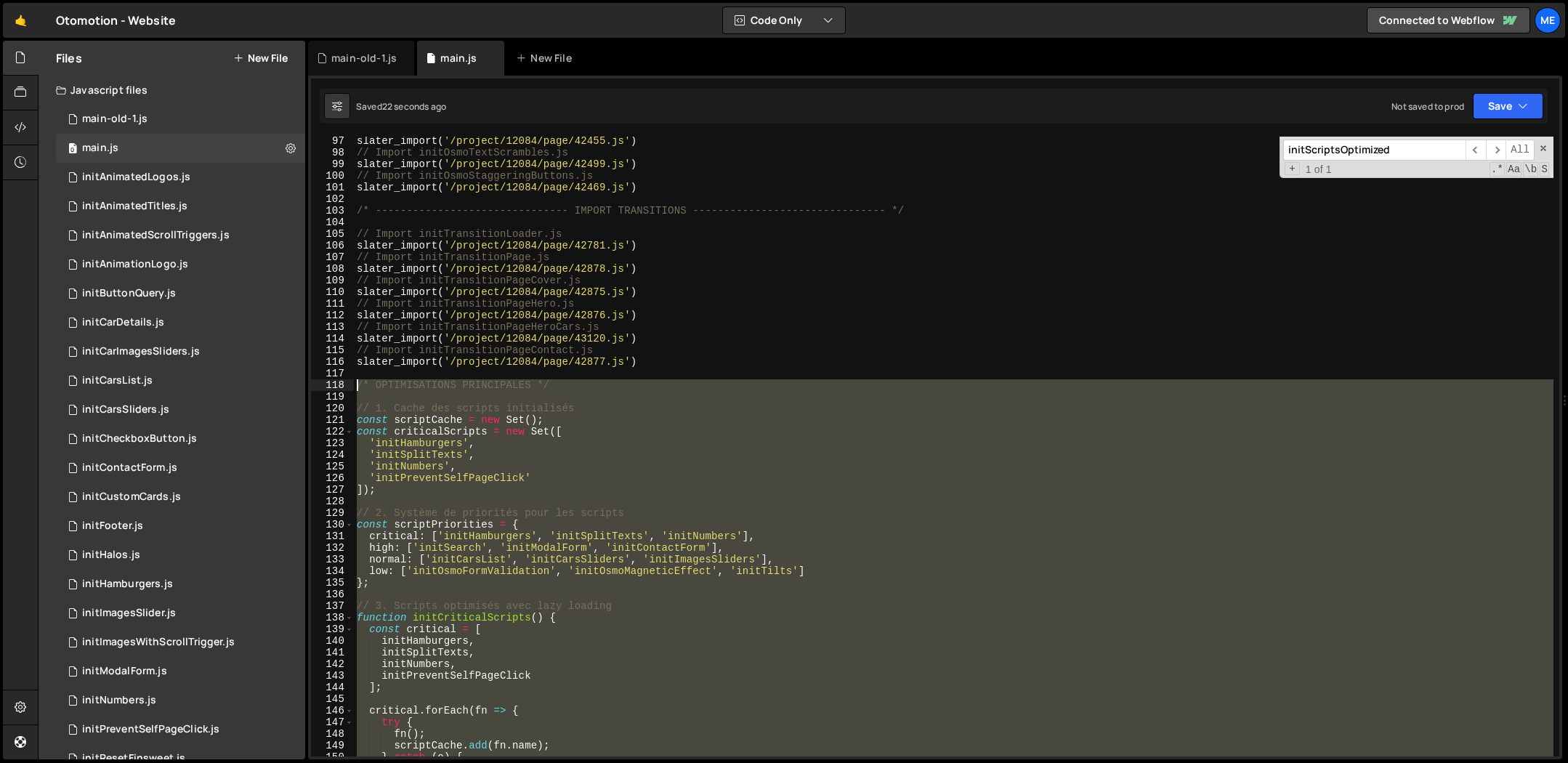
drag, startPoint x: 359, startPoint y: 386, endPoint x: 389, endPoint y: 390, distance: 30.3
click at [359, 386] on div "slater_import ( '/project/12084/page/42455.js' ) // Import initOsmoTextScramble…" at bounding box center [954, 457] width 1200 height 644
paste textarea "}"
type textarea "}"
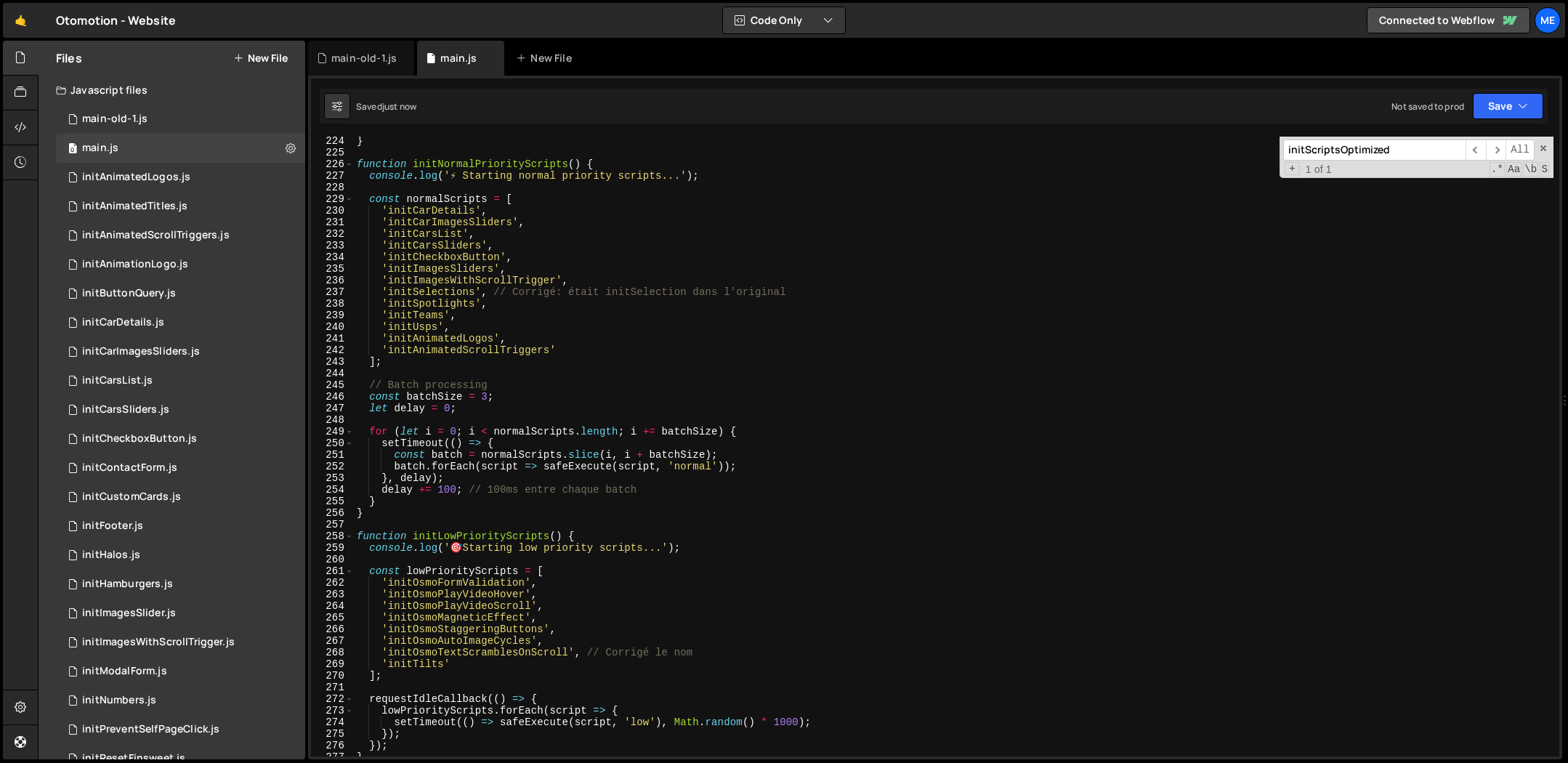
scroll to position [2379, 0]
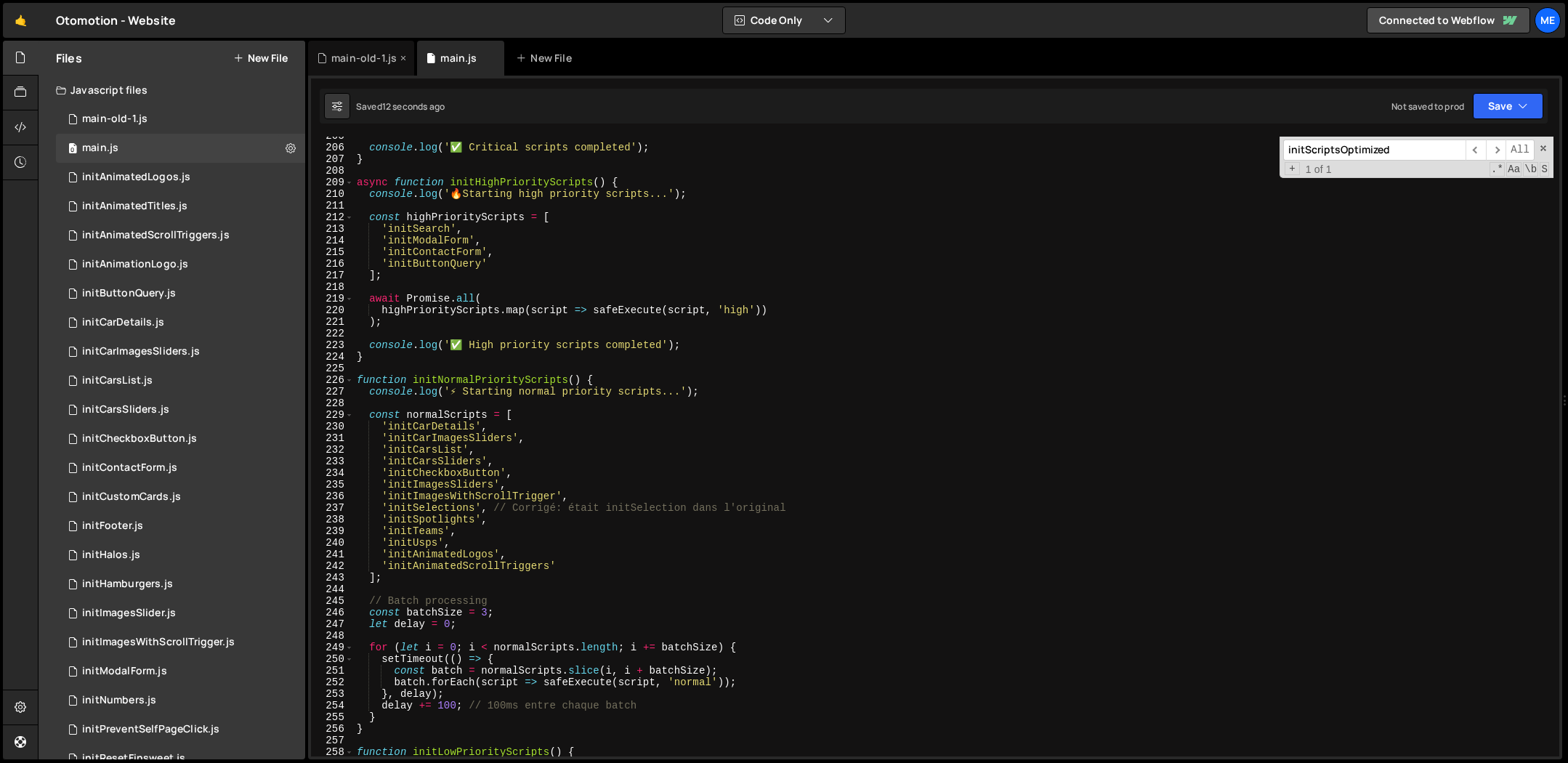
drag, startPoint x: 380, startPoint y: 57, endPoint x: 392, endPoint y: 74, distance: 20.8
click at [380, 58] on div "main-old-1.js" at bounding box center [363, 58] width 65 height 14
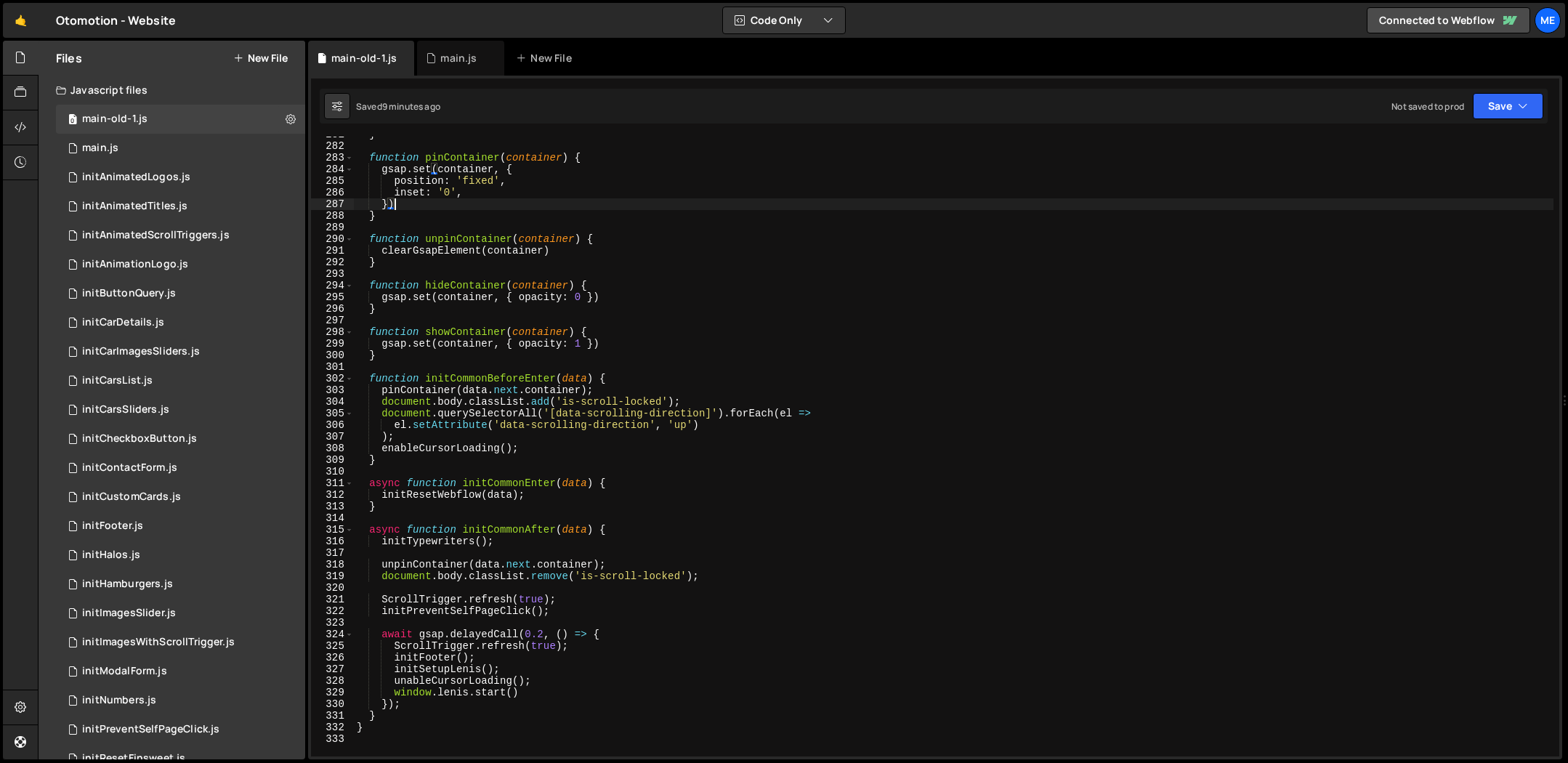
click at [532, 209] on div "} function pinContainer ( container ) { gsap . set ( container , { position : '…" at bounding box center [954, 450] width 1200 height 644
type textarea "}"
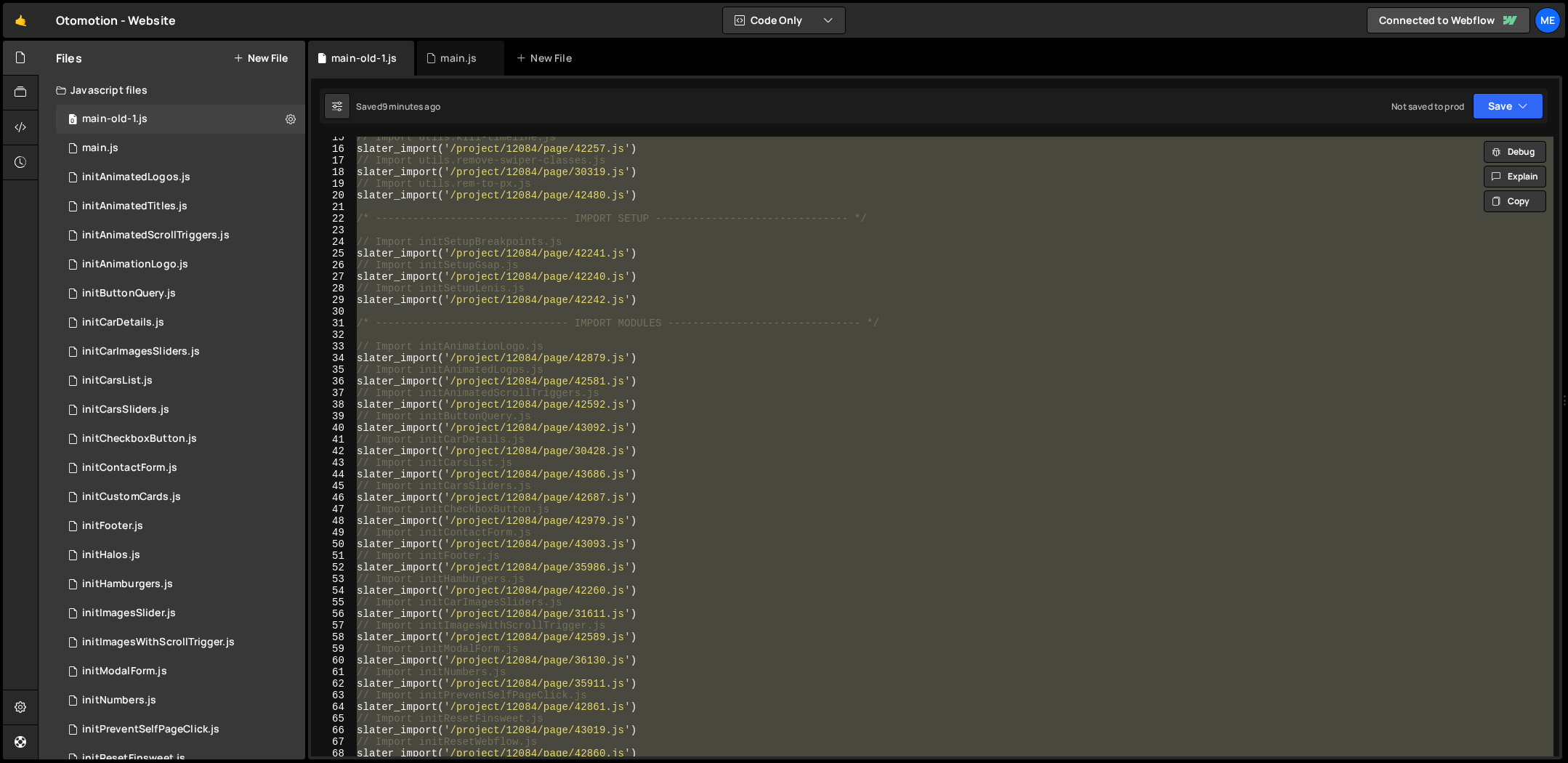
scroll to position [0, 0]
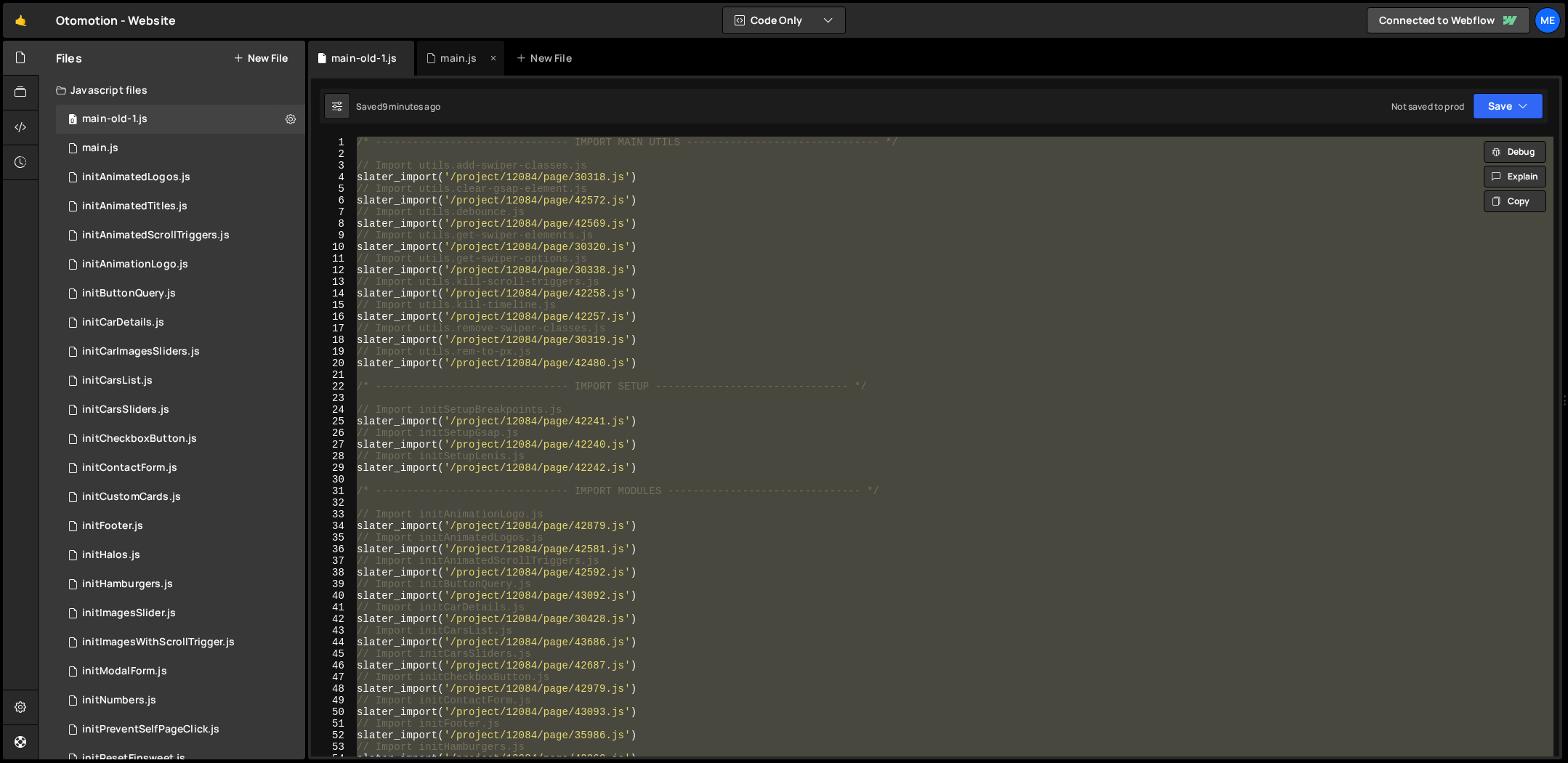
drag, startPoint x: 441, startPoint y: 51, endPoint x: 463, endPoint y: 69, distance: 28.4
click at [442, 51] on div "main.js" at bounding box center [458, 58] width 36 height 14
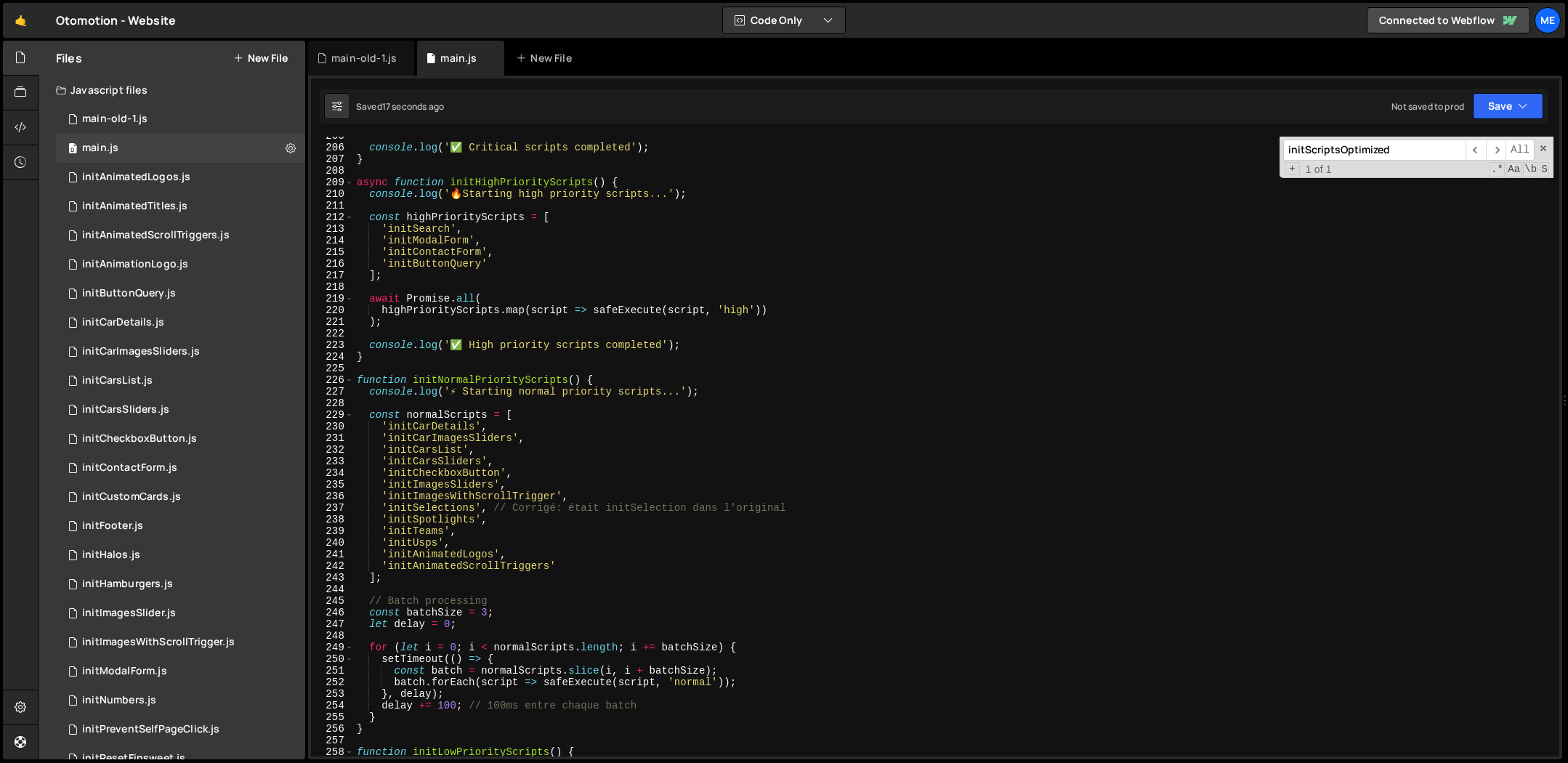
click at [641, 208] on div "console . log ( '✅ Critical scripts completed' ) ; } async function initHighPri…" at bounding box center [954, 451] width 1200 height 644
type textarea "}"
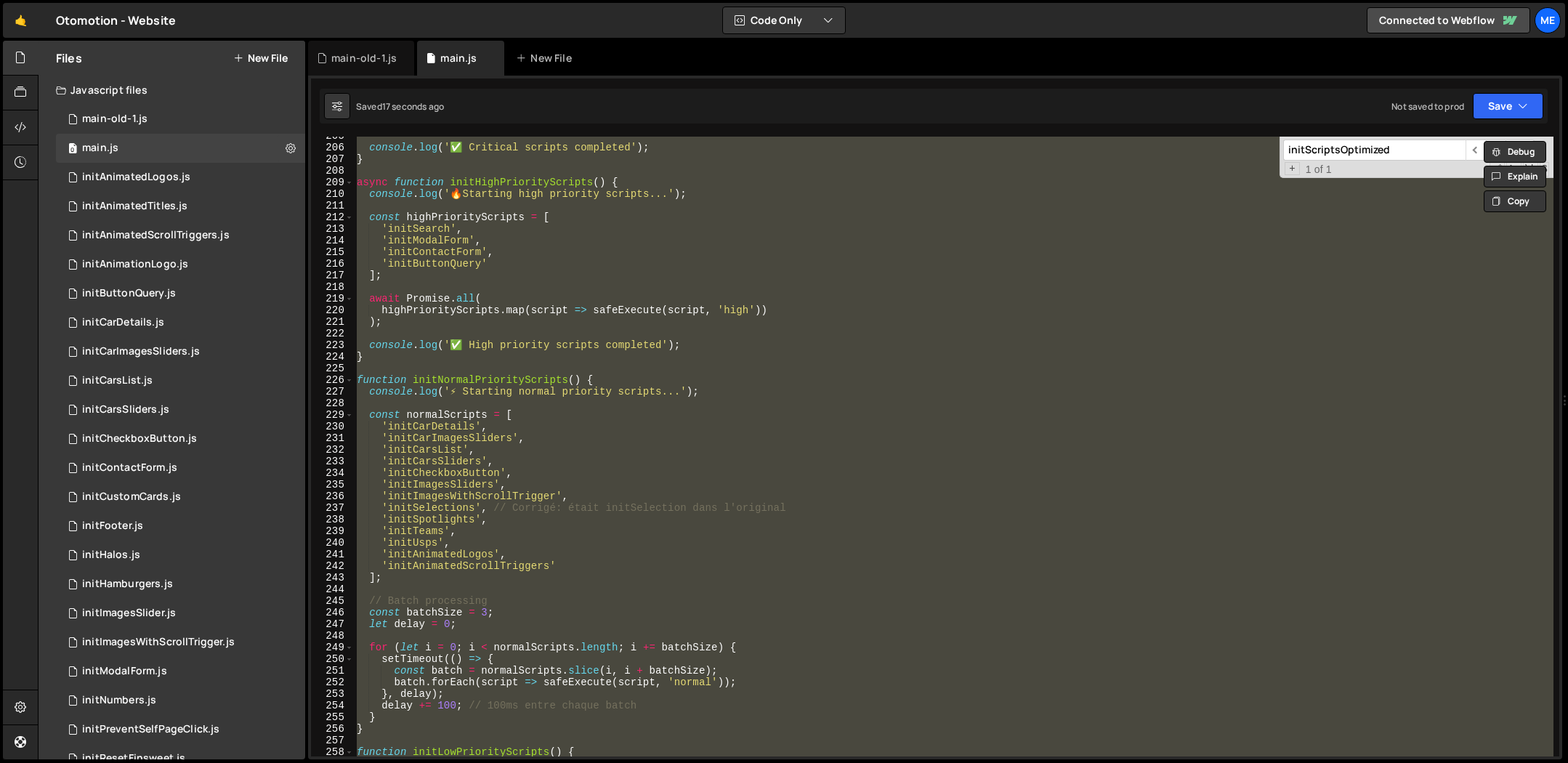
paste textarea
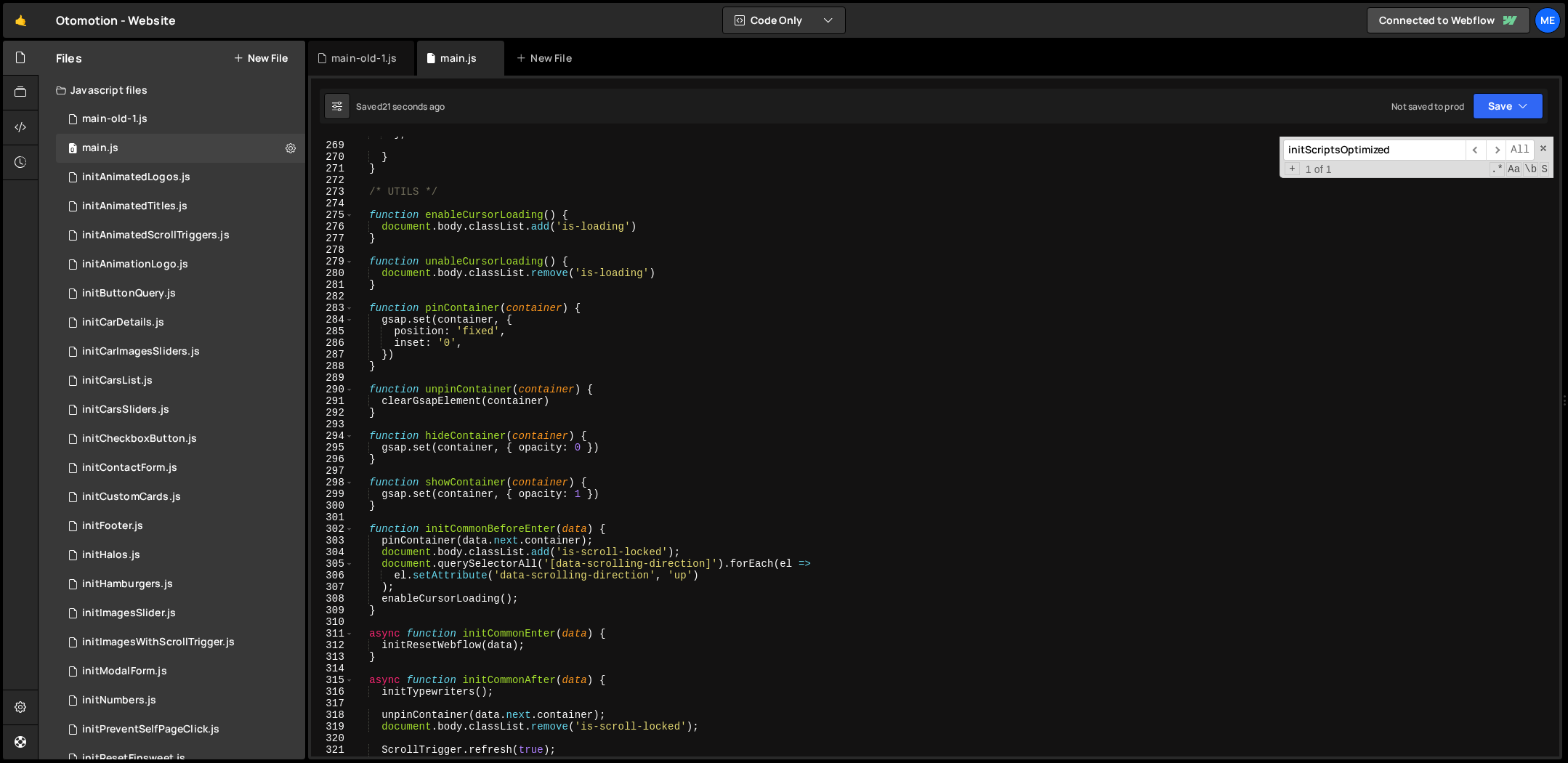
scroll to position [3114, 0]
click at [287, 148] on icon at bounding box center [290, 148] width 10 height 14
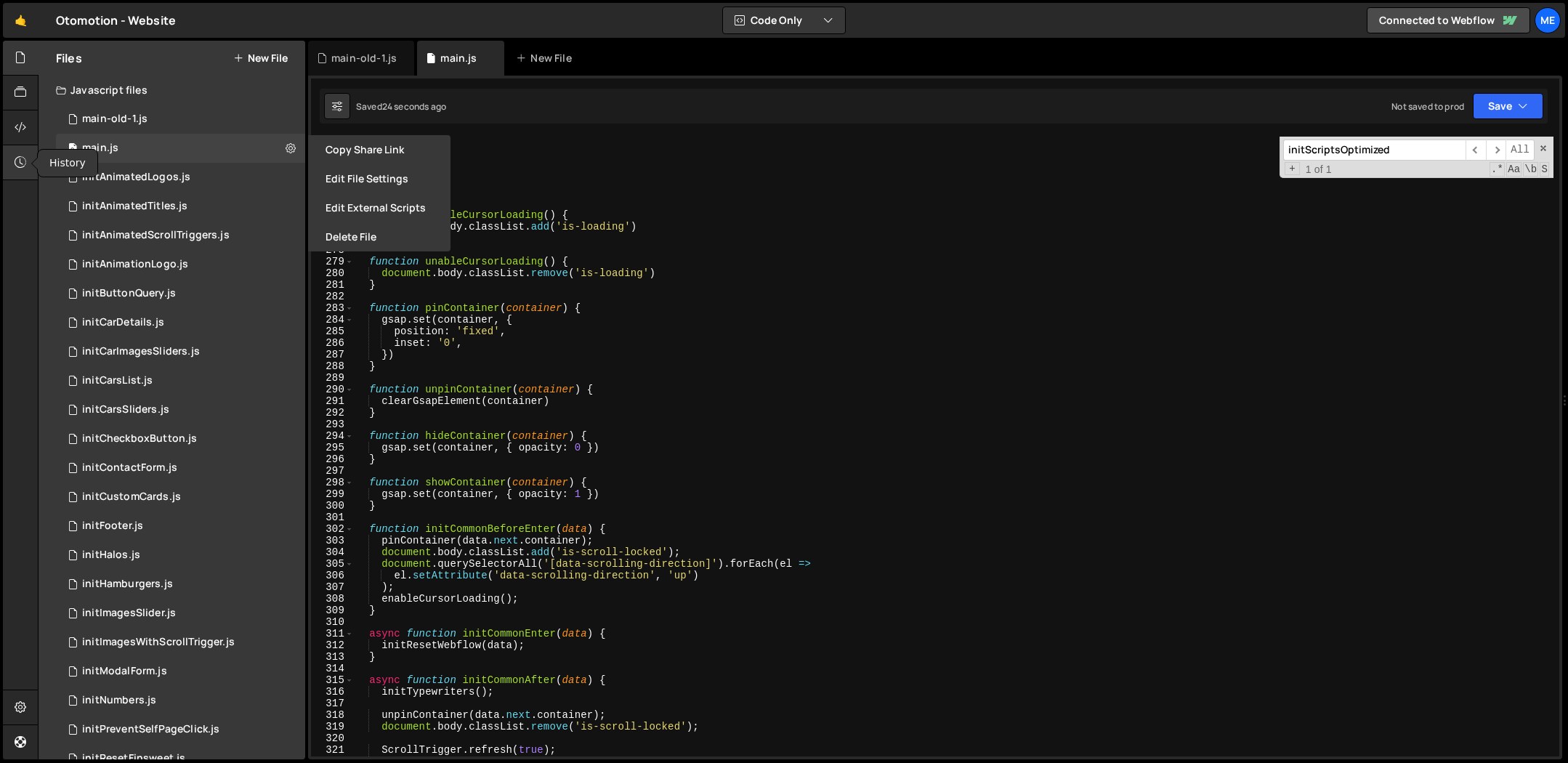
click at [20, 166] on icon at bounding box center [20, 162] width 12 height 16
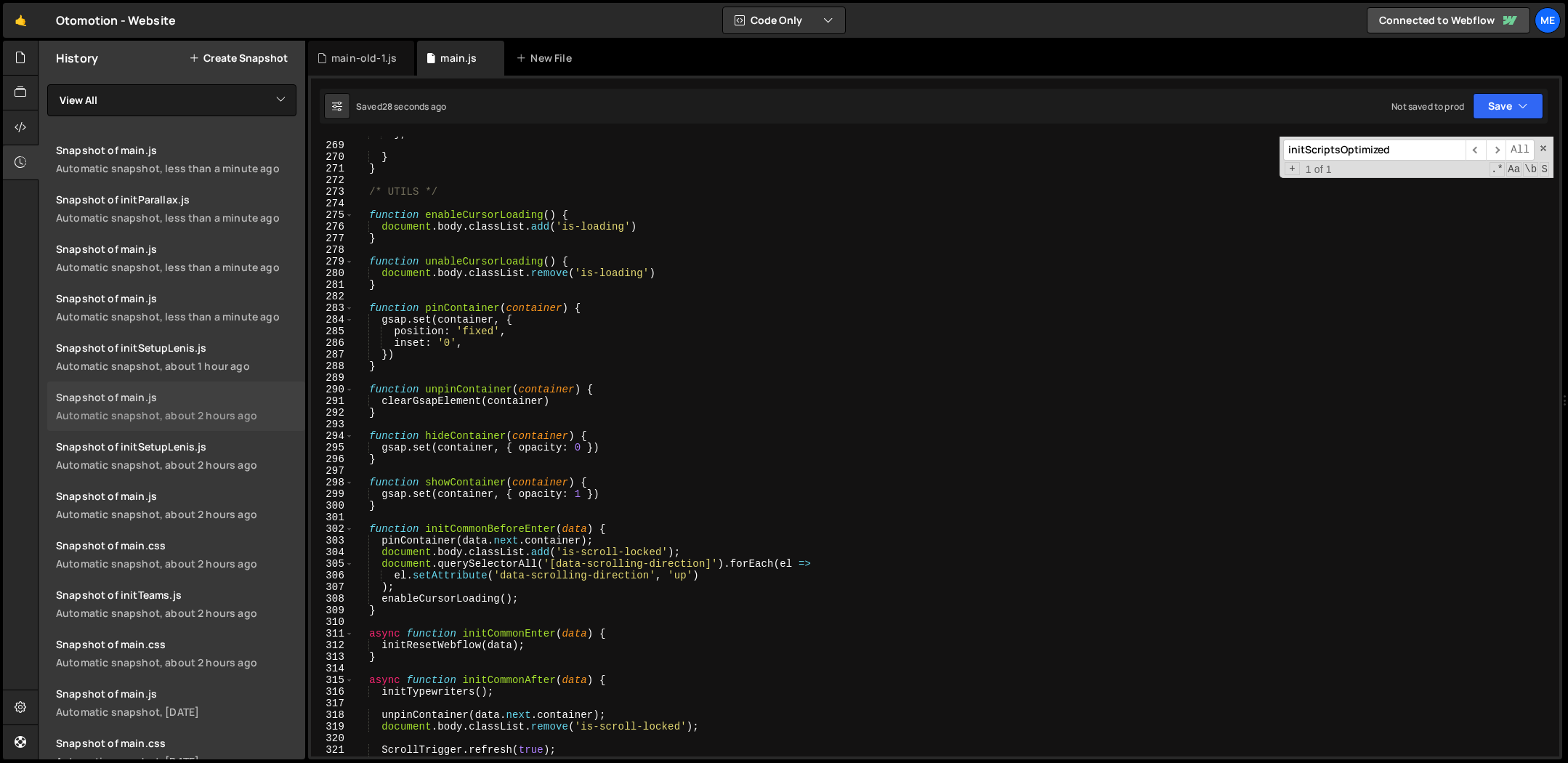
scroll to position [6, 0]
type textarea "}"
click at [725, 411] on div "} , } } /* UTILS */ function enableCursorLoading ( ) { document . body . classL…" at bounding box center [954, 450] width 1200 height 644
click at [714, 414] on div "} , } } /* UTILS */ function enableCursorLoading ( ) { document . body . classL…" at bounding box center [954, 450] width 1200 height 644
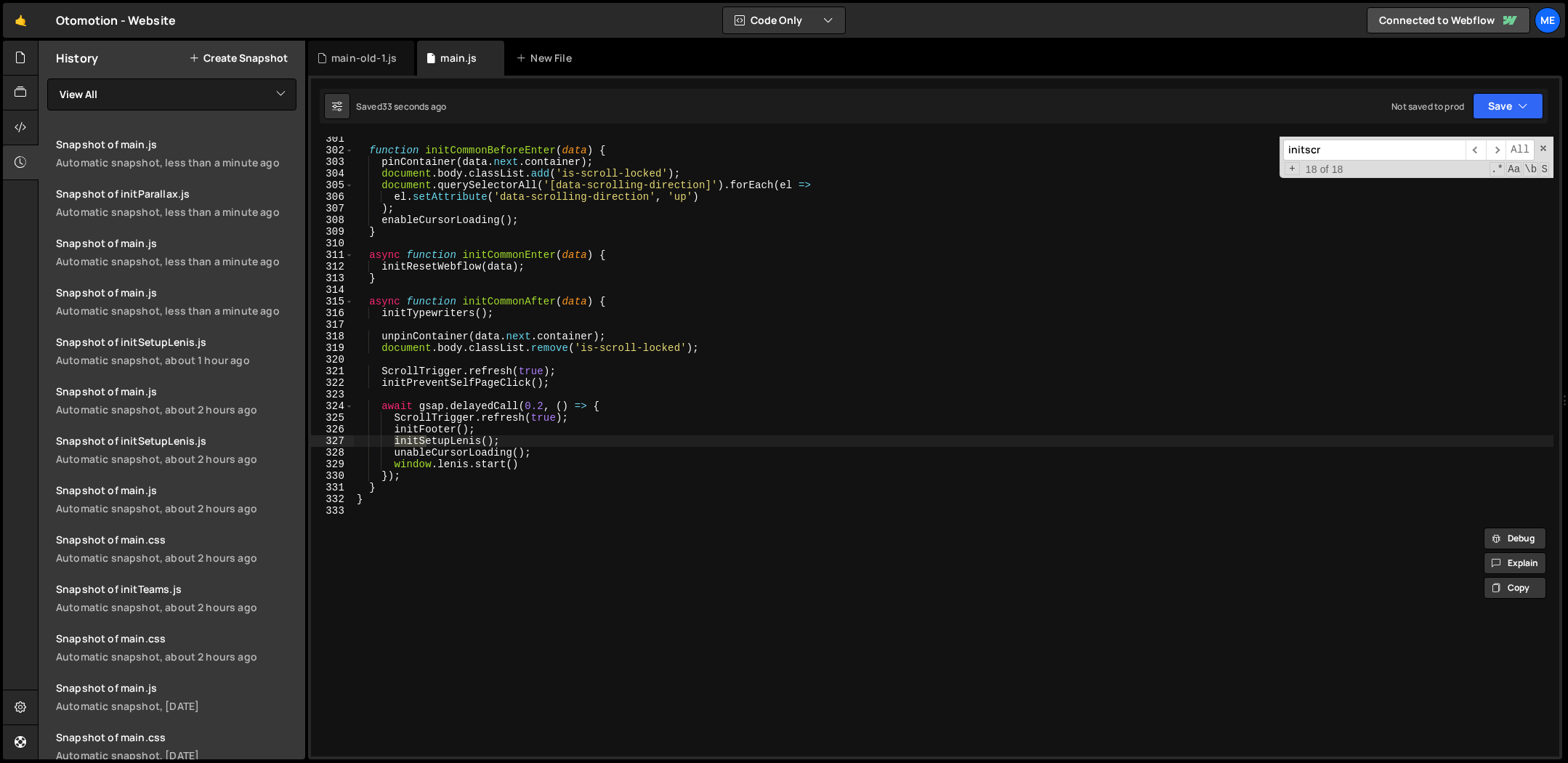
scroll to position [1121, 0]
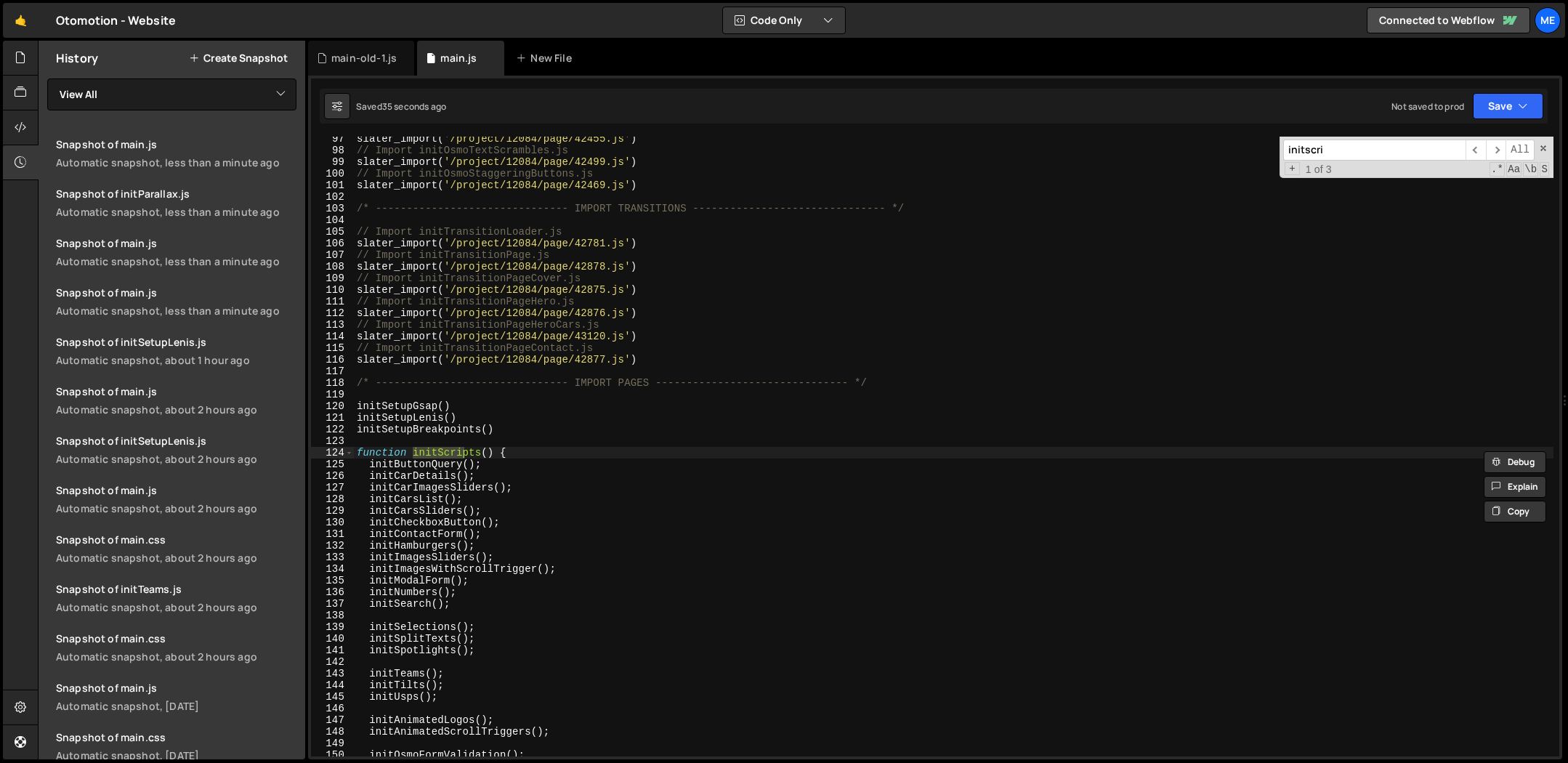
type input "initscri"
type textarea "function initScripts() {"
click at [451, 450] on div "slater_import ( '/project/12084/page/42455.js' ) // Import initOsmoTextScramble…" at bounding box center [954, 447] width 1200 height 620
click at [451, 450] on div "slater_import ( '/project/12084/page/42455.js' ) // Import initOsmoTextScramble…" at bounding box center [954, 454] width 1200 height 644
type input "initScripts"
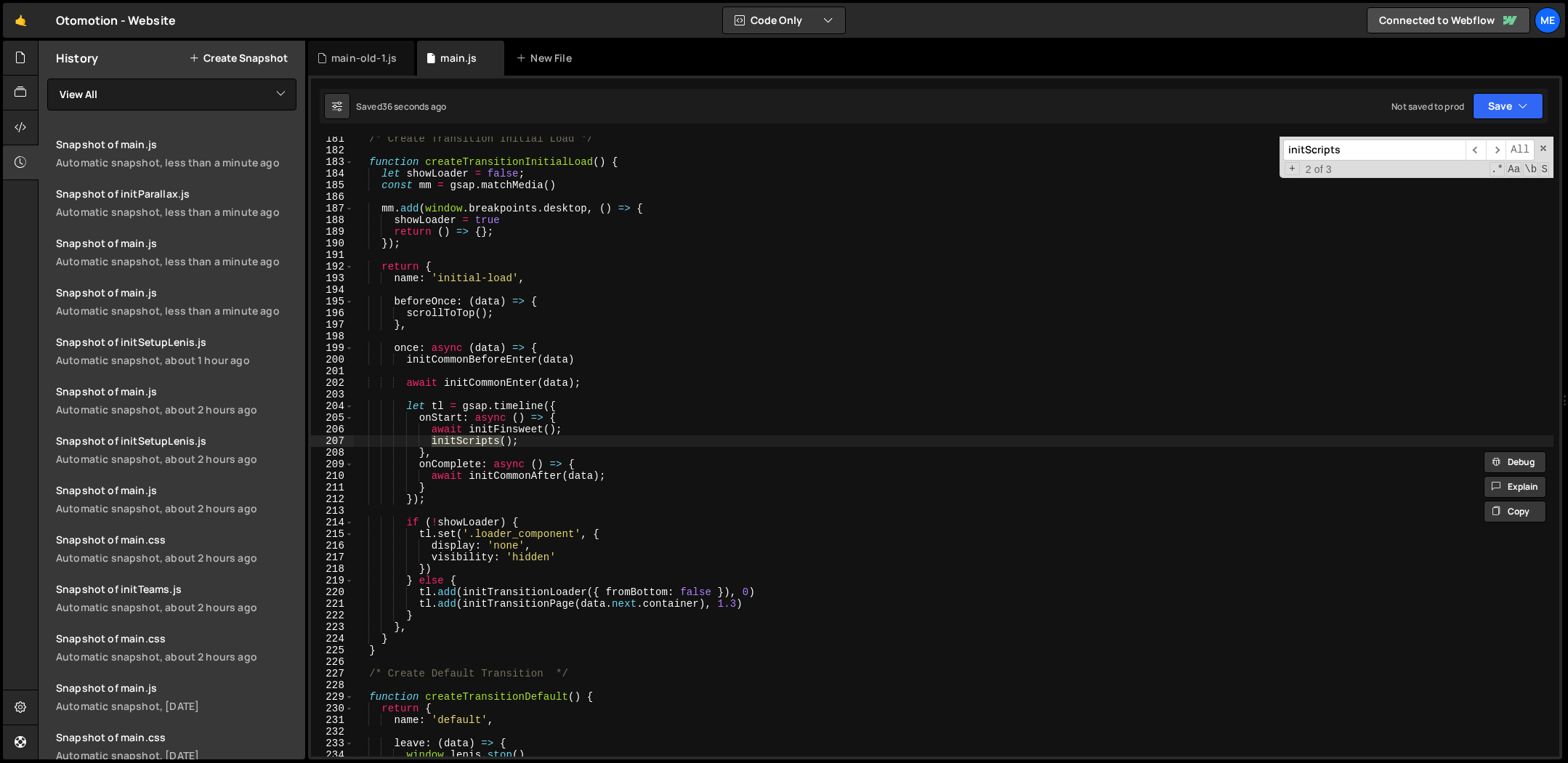
scroll to position [2098, 0]
type textarea "initScripts();"
click at [536, 441] on div "/* Create Transition Initial Load */ function createTransitionInitialLoad ( ) {…" at bounding box center [954, 454] width 1200 height 644
click at [547, 442] on div "/* Create Transition Initial Load */ function createTransitionInitialLoad ( ) {…" at bounding box center [954, 454] width 1200 height 644
click at [185, 390] on div "Snapshot of main.js" at bounding box center [176, 392] width 240 height 14
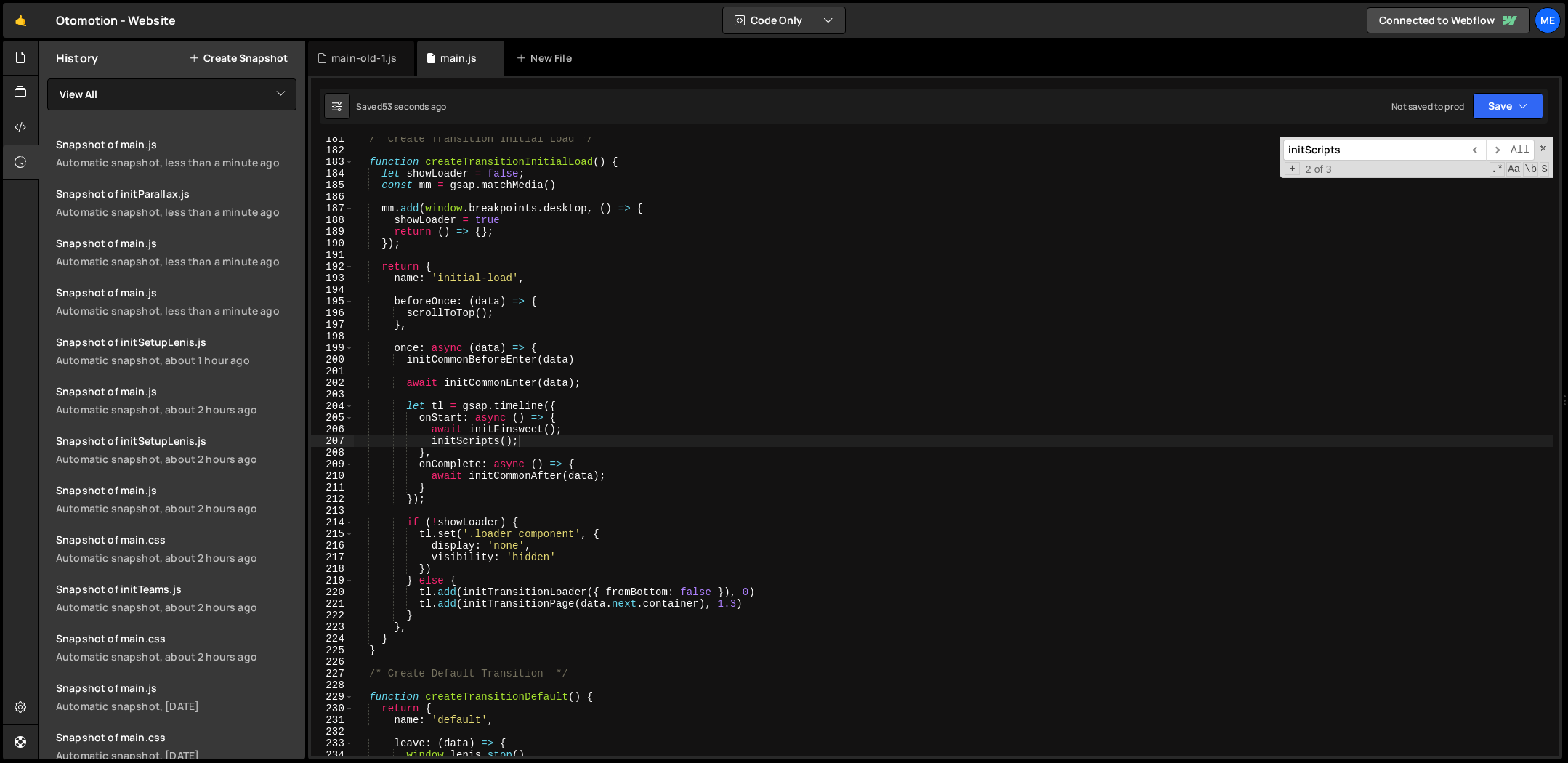
click at [564, 292] on div "/* Create Transition Initial Load */ function createTransitionInitialLoad ( ) {…" at bounding box center [954, 454] width 1200 height 644
type textarea "}"
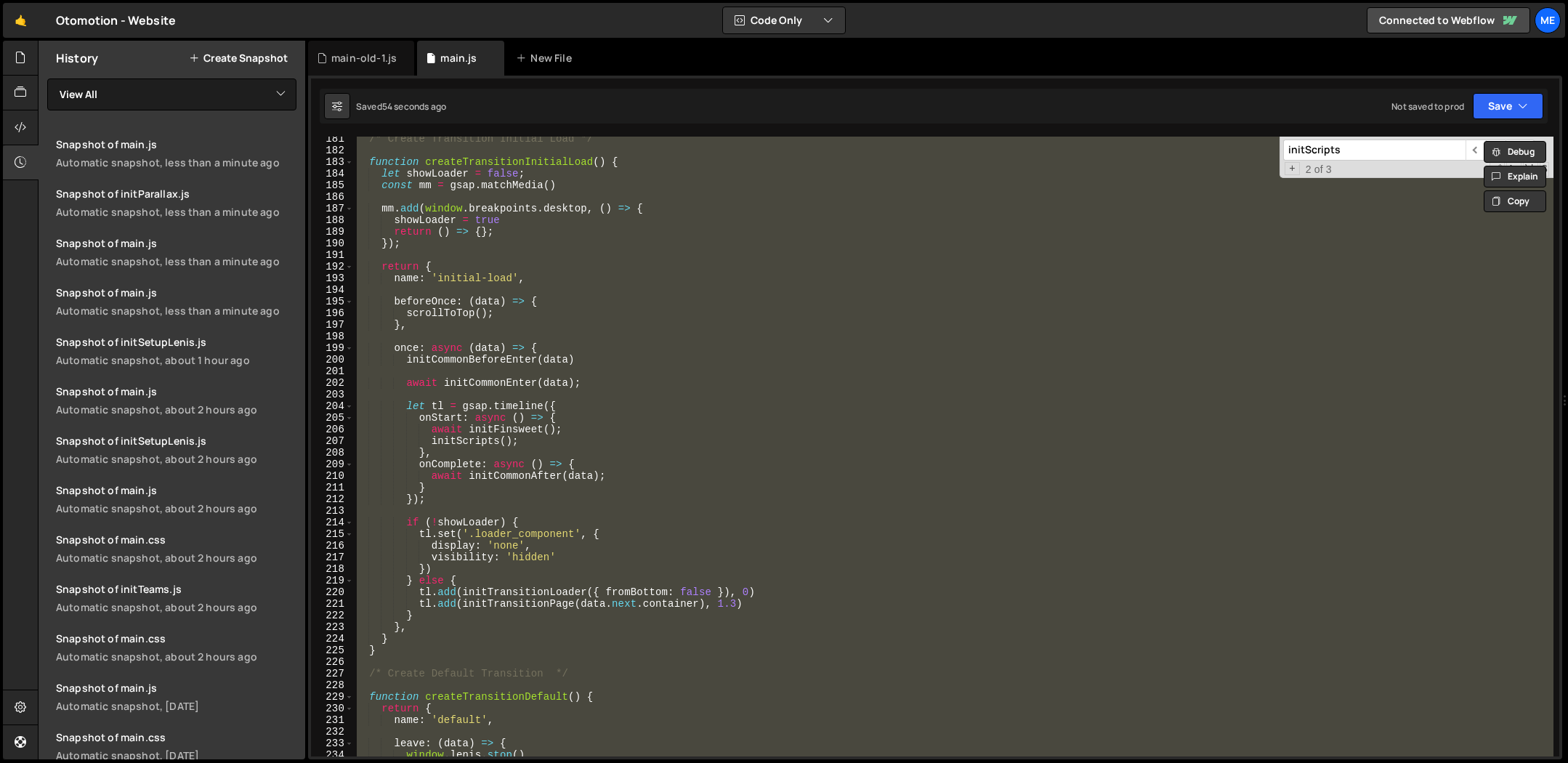
paste textarea
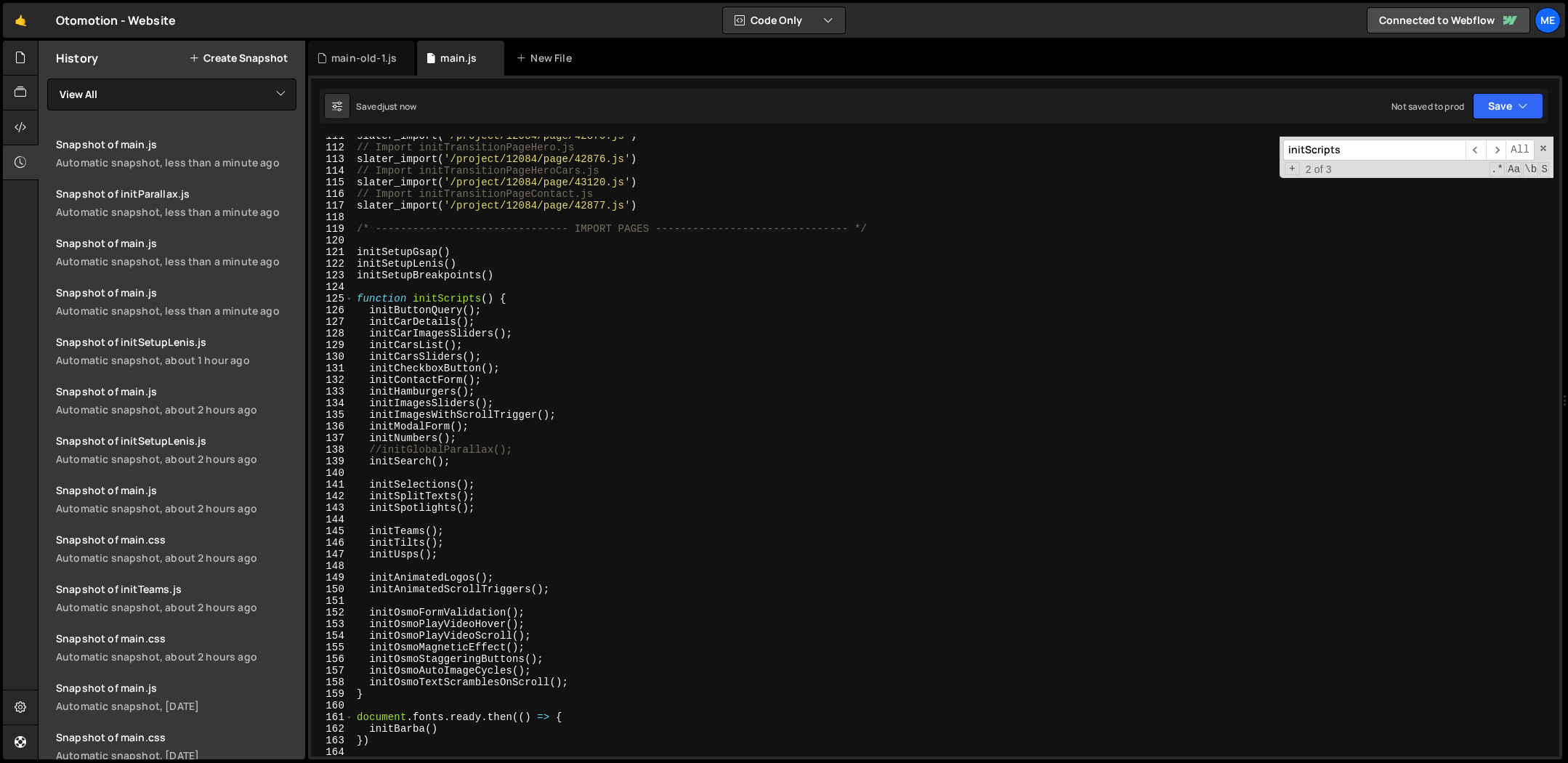
scroll to position [1286, 0]
drag, startPoint x: 520, startPoint y: 450, endPoint x: 310, endPoint y: 450, distance: 210.0
click at [310, 450] on div "Type cmd + s to save your Javascript file. XXXXXXXXXXXXXXXXXXXXXXXXXXXXXXXXXXXX…" at bounding box center [934, 418] width 1254 height 684
type textarea "//initGlobalParallax();"
type textarea "initNumbers();"
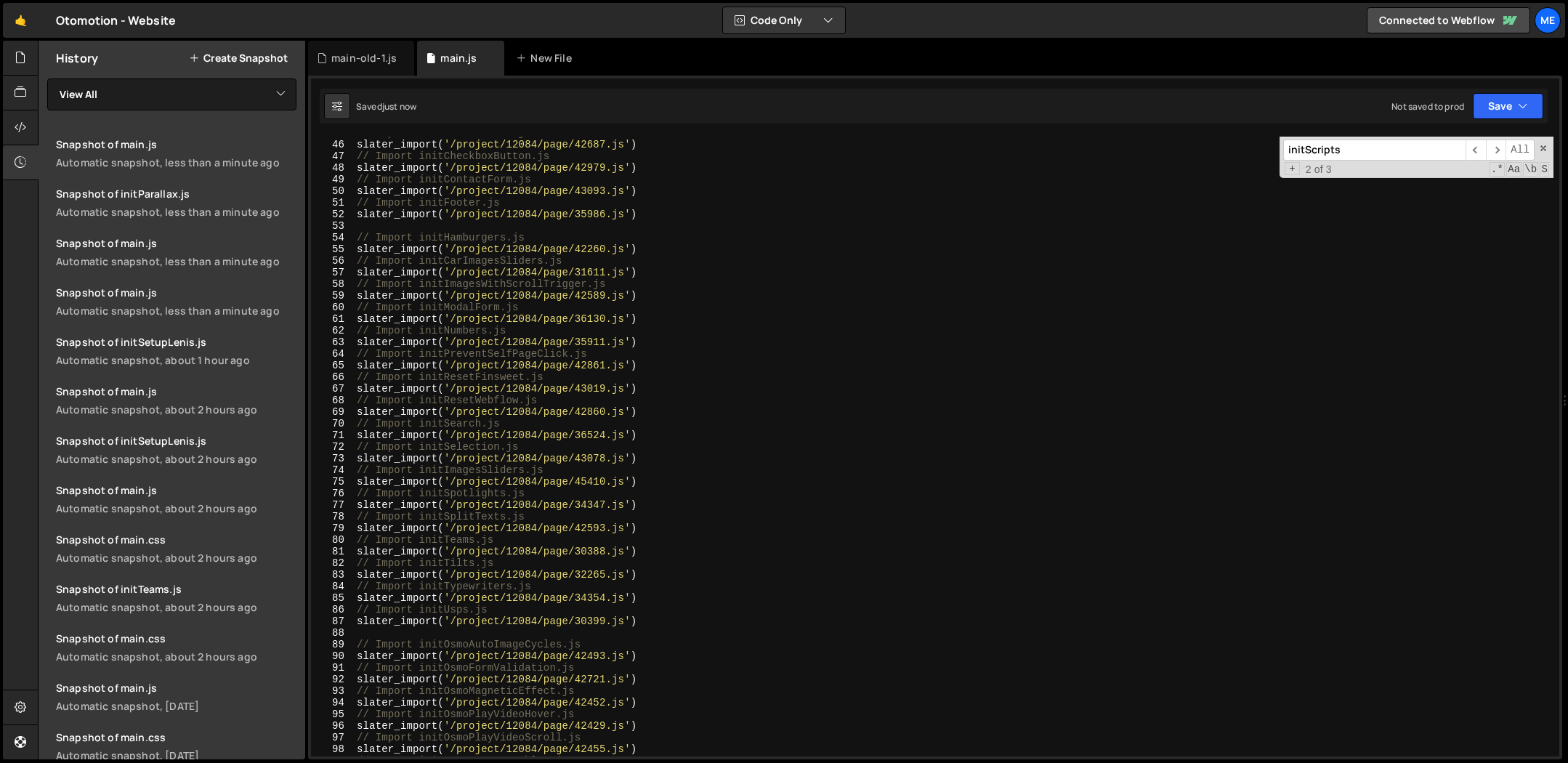
scroll to position [521, 0]
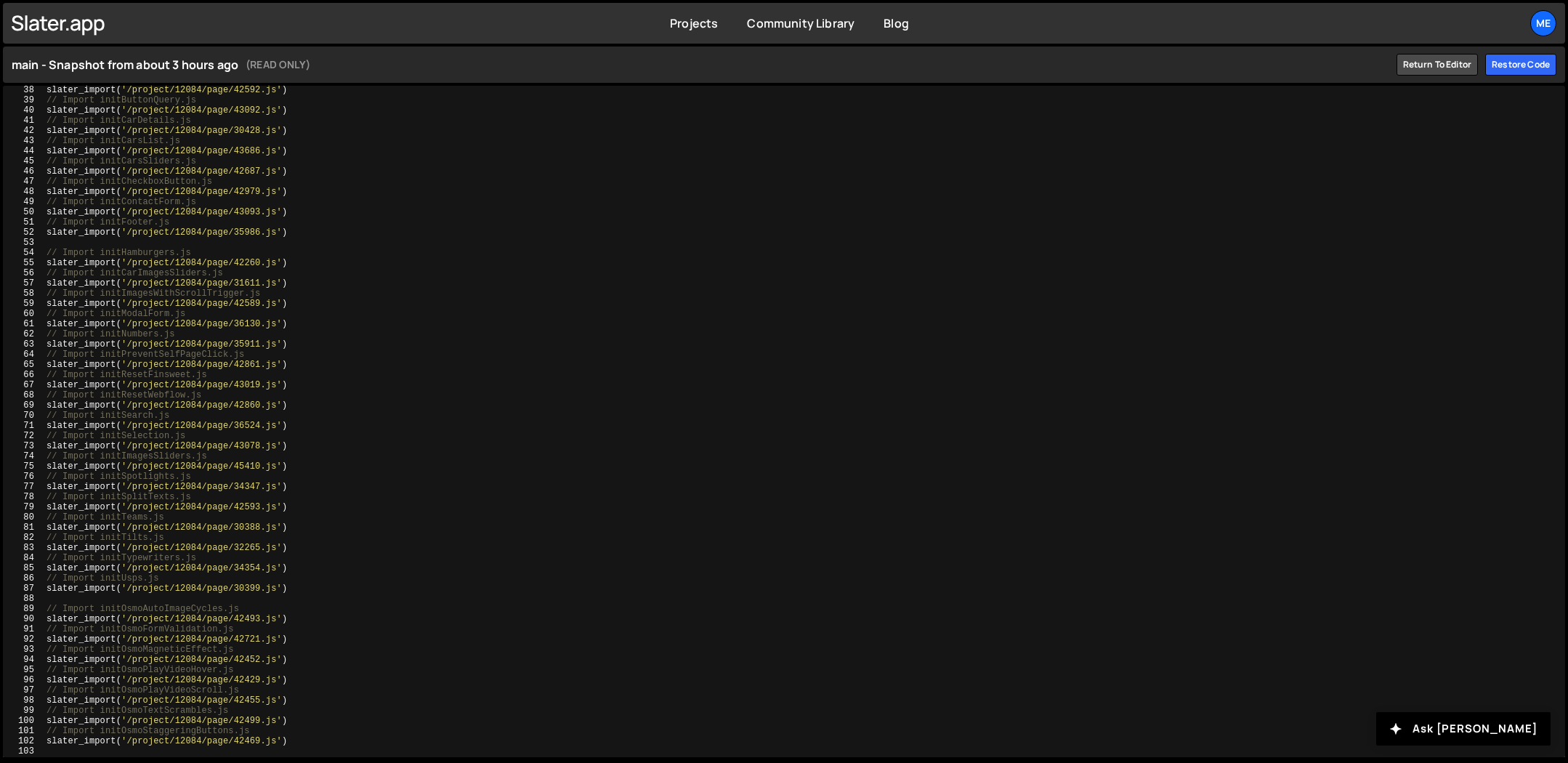
scroll to position [737, 0]
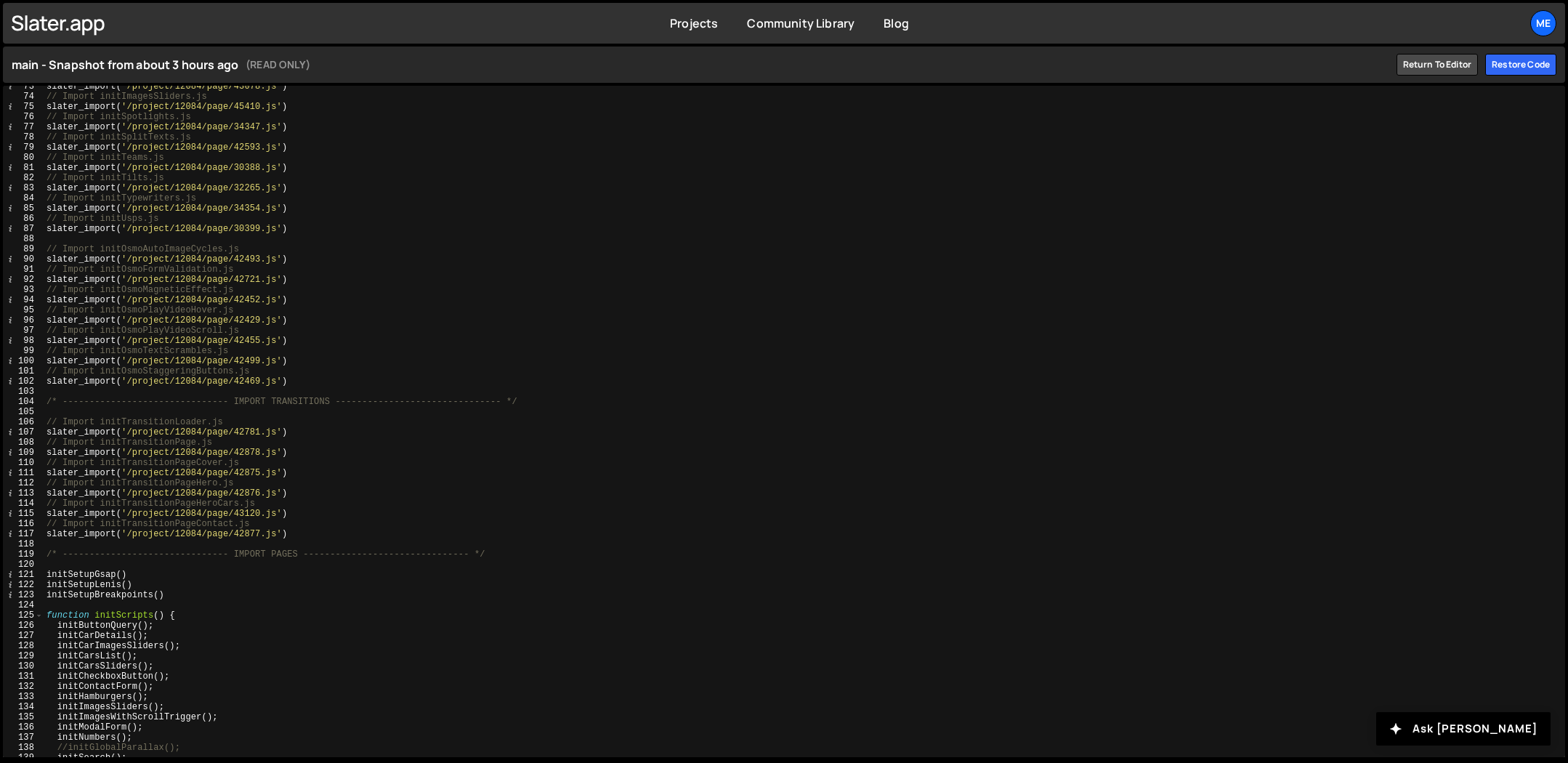
click at [137, 610] on div "slater_import ( '/project/12084/page/43078.js' ) // Import initImagesSliders.js…" at bounding box center [801, 426] width 1515 height 692
click at [136, 611] on div "slater_import ( '/project/12084/page/43078.js' ) // Import initImagesSliders.js…" at bounding box center [801, 426] width 1515 height 692
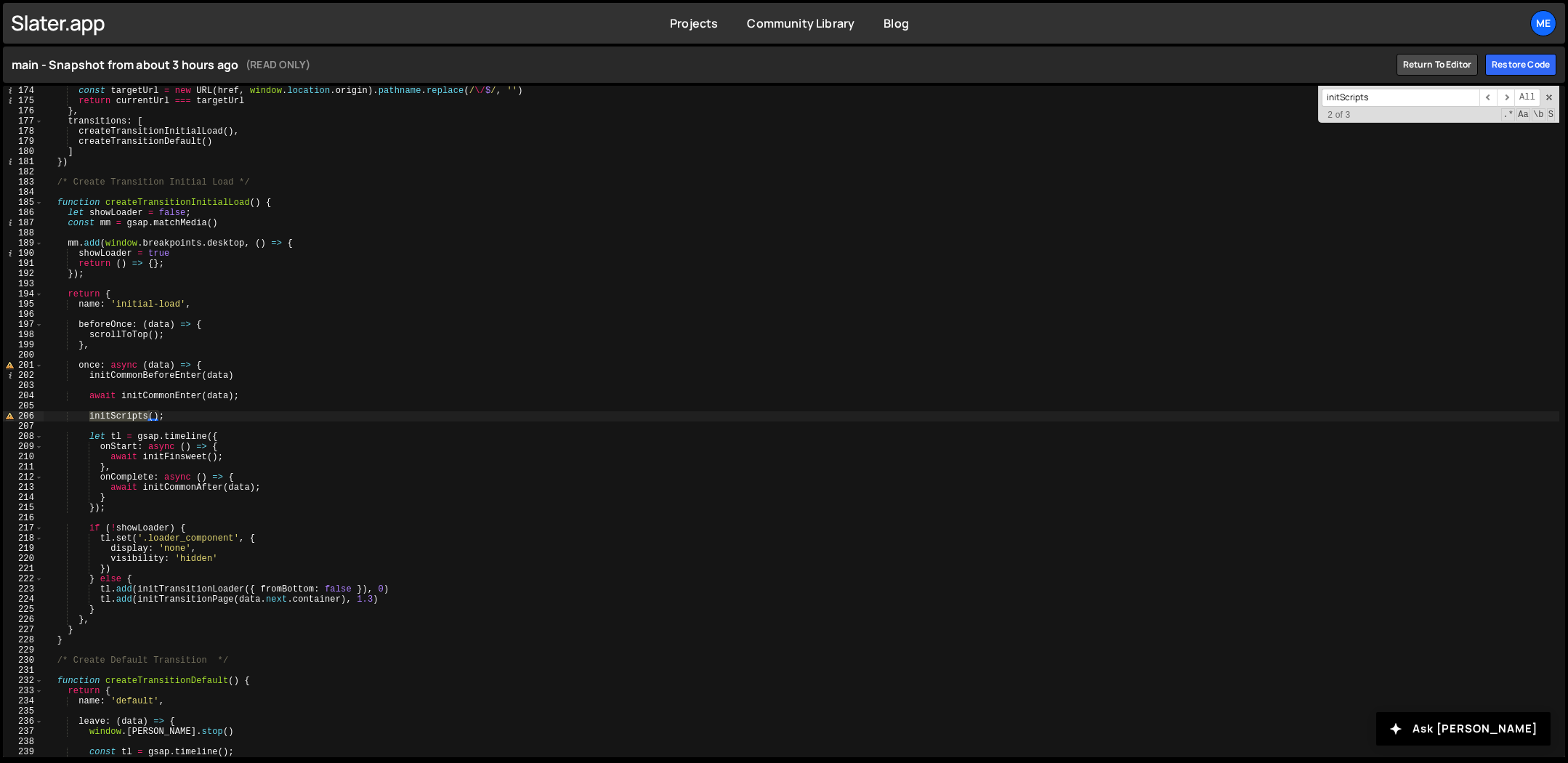
scroll to position [2260, 0]
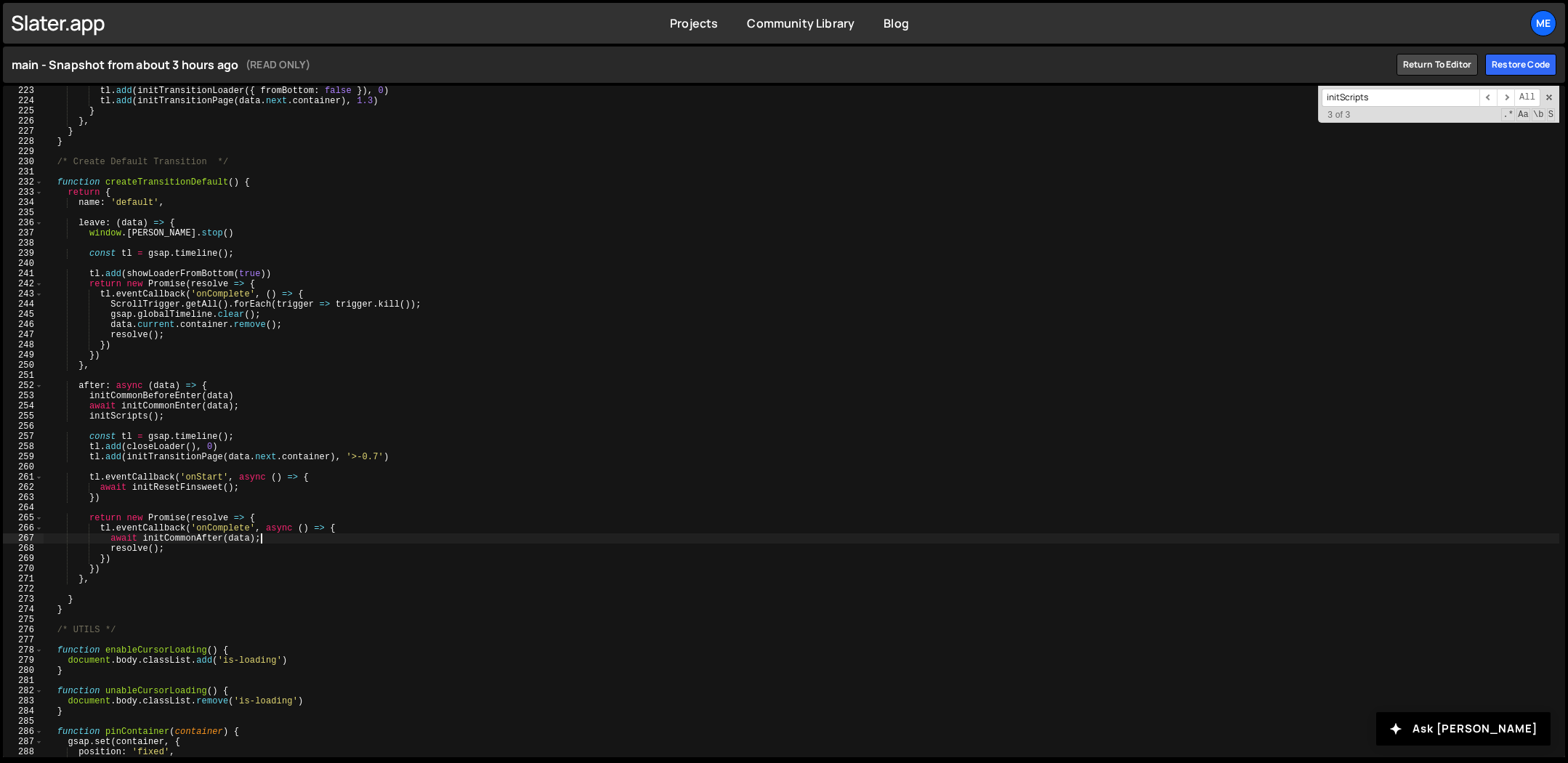
click at [453, 540] on div "tl . add ( initTransitionLoader ({ fromBottom : false }) , 0 ) tl . add ( initT…" at bounding box center [801, 431] width 1515 height 692
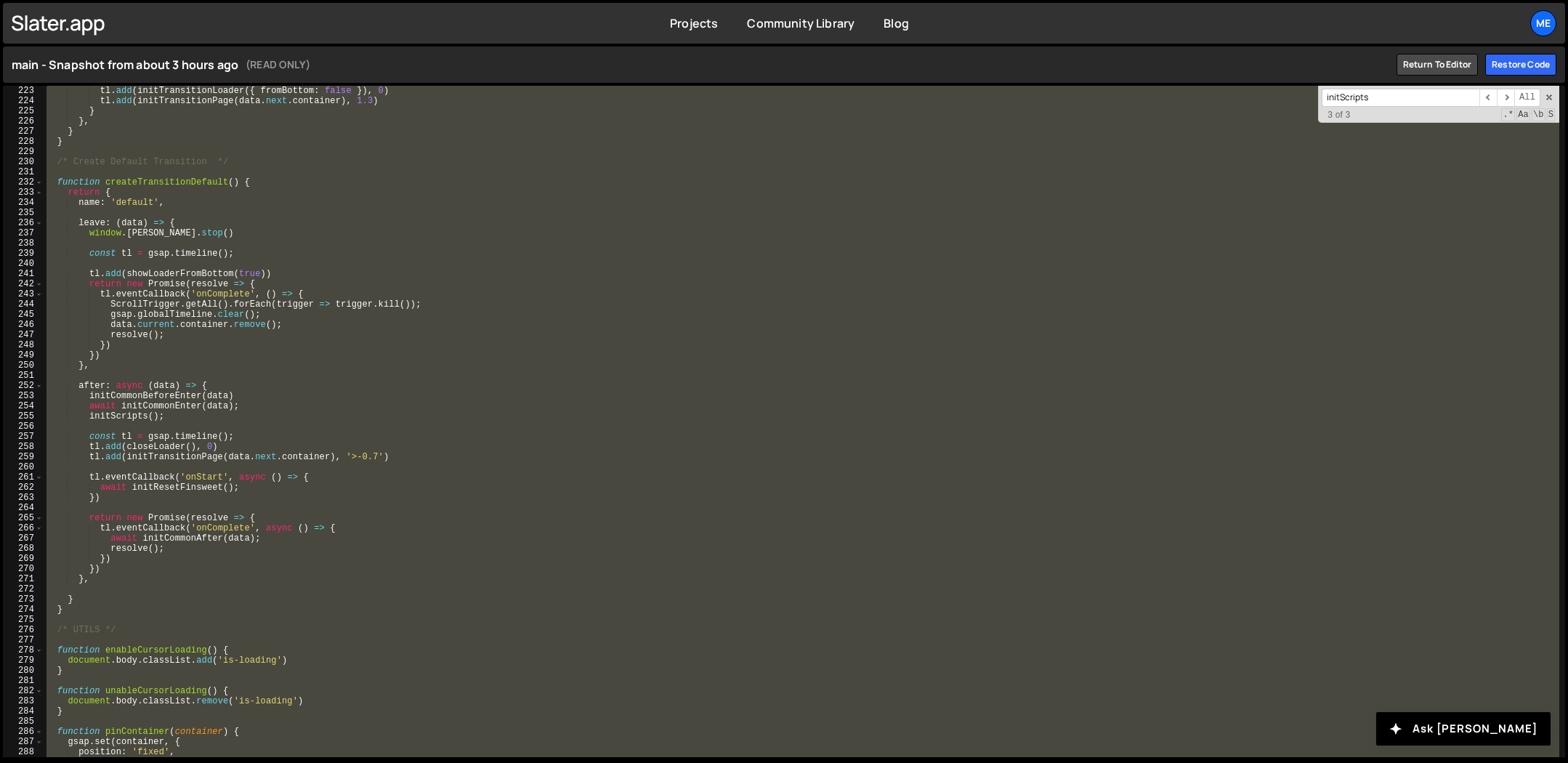
click at [646, 256] on div "tl . add ( initTransitionLoader ({ fromBottom : false }) , 0 ) tl . add ( initT…" at bounding box center [801, 431] width 1515 height 692
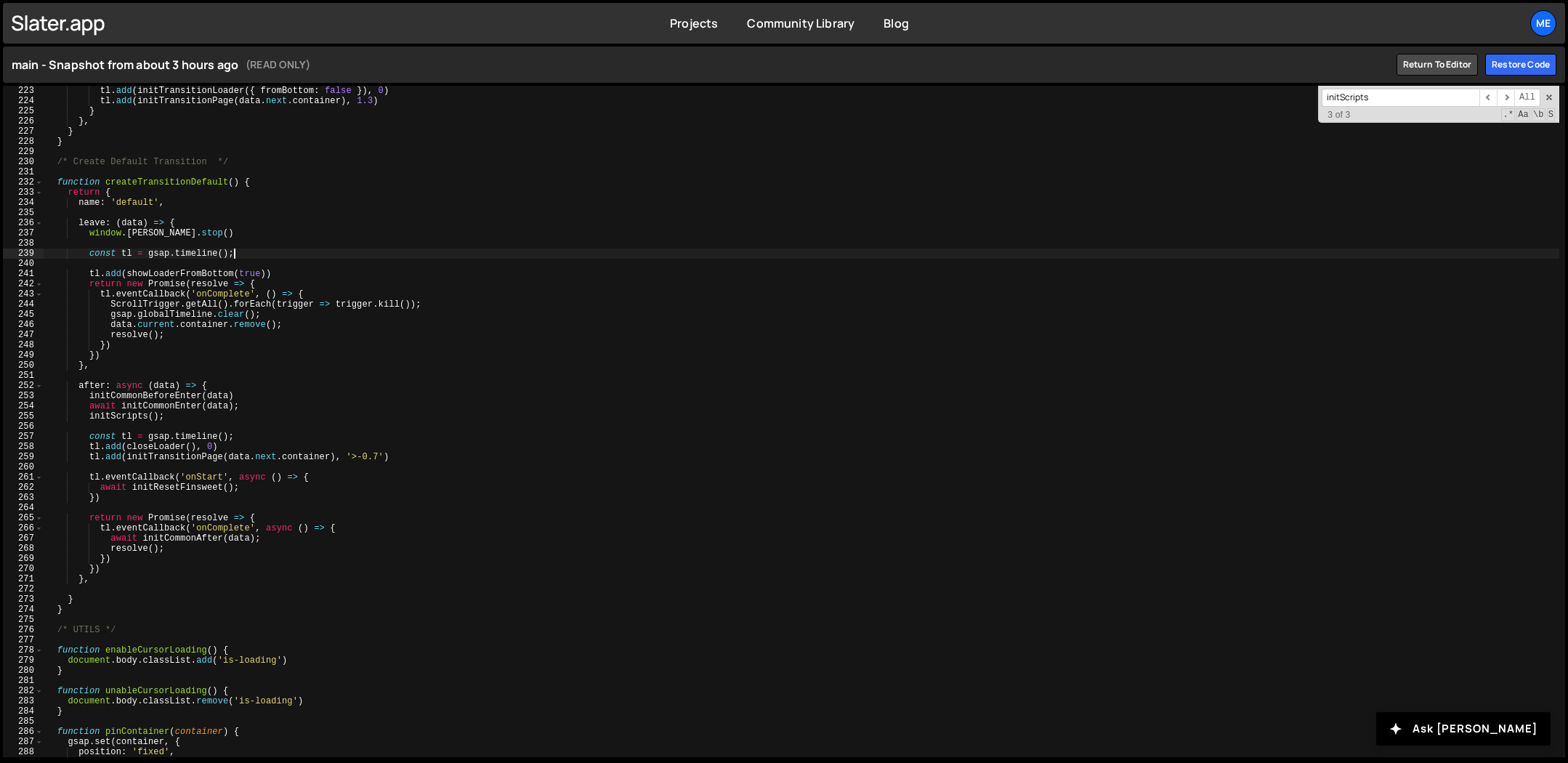
type textarea "}"
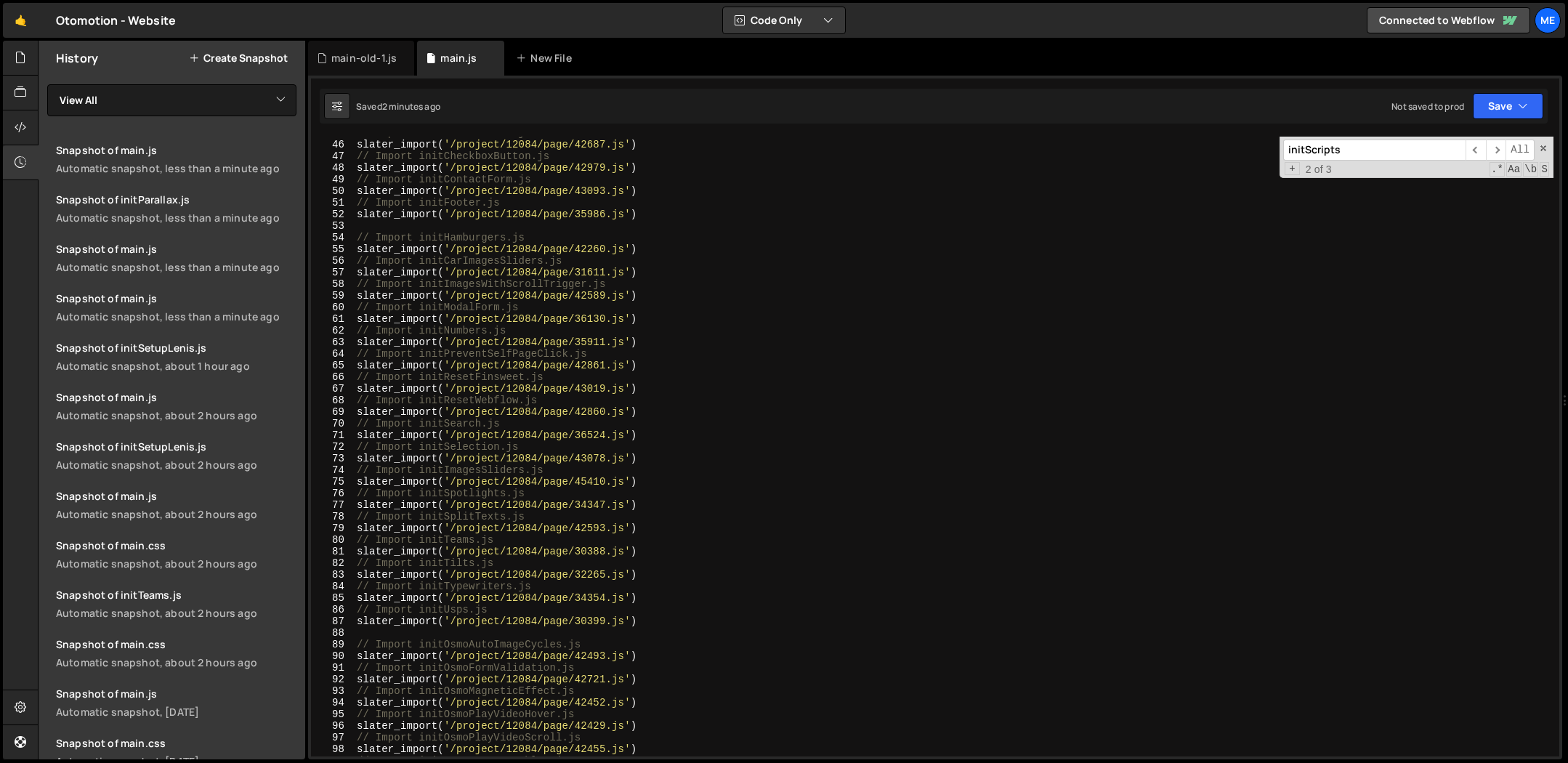
scroll to position [521, 0]
drag, startPoint x: 713, startPoint y: 193, endPoint x: 586, endPoint y: 134, distance: 140.0
click at [707, 191] on div "// Import initCarsSliders.js slater_import ( '/project/12084/page/42687.js' ) /…" at bounding box center [954, 449] width 1200 height 644
click at [361, 59] on div "main-old-1.js" at bounding box center [363, 58] width 65 height 14
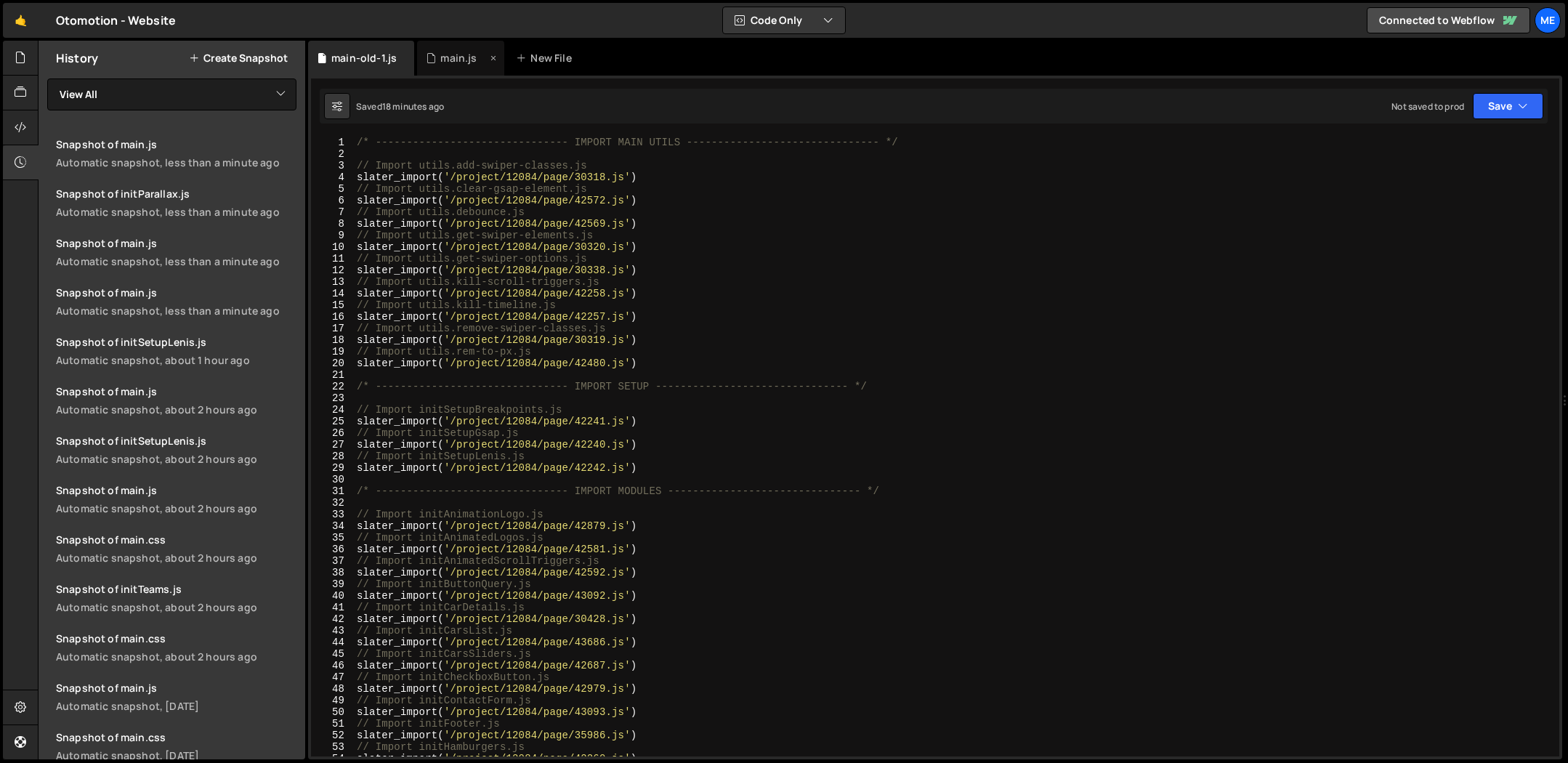
click at [442, 59] on div "main.js" at bounding box center [458, 58] width 36 height 14
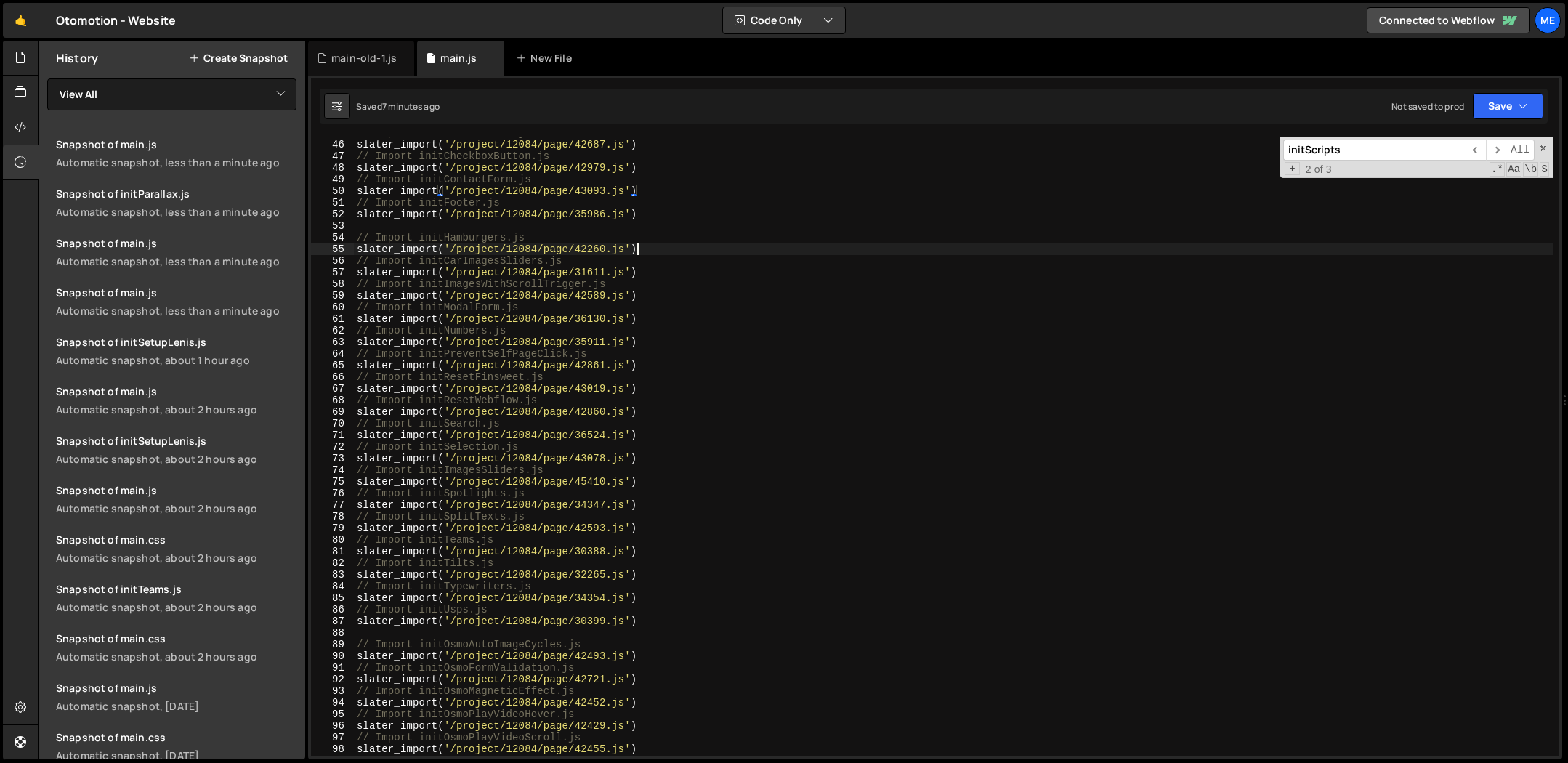
click at [863, 248] on div "// Import initCarsSliders.js slater_import ( '/project/12084/page/42687.js' ) /…" at bounding box center [954, 449] width 1200 height 644
type textarea "}"
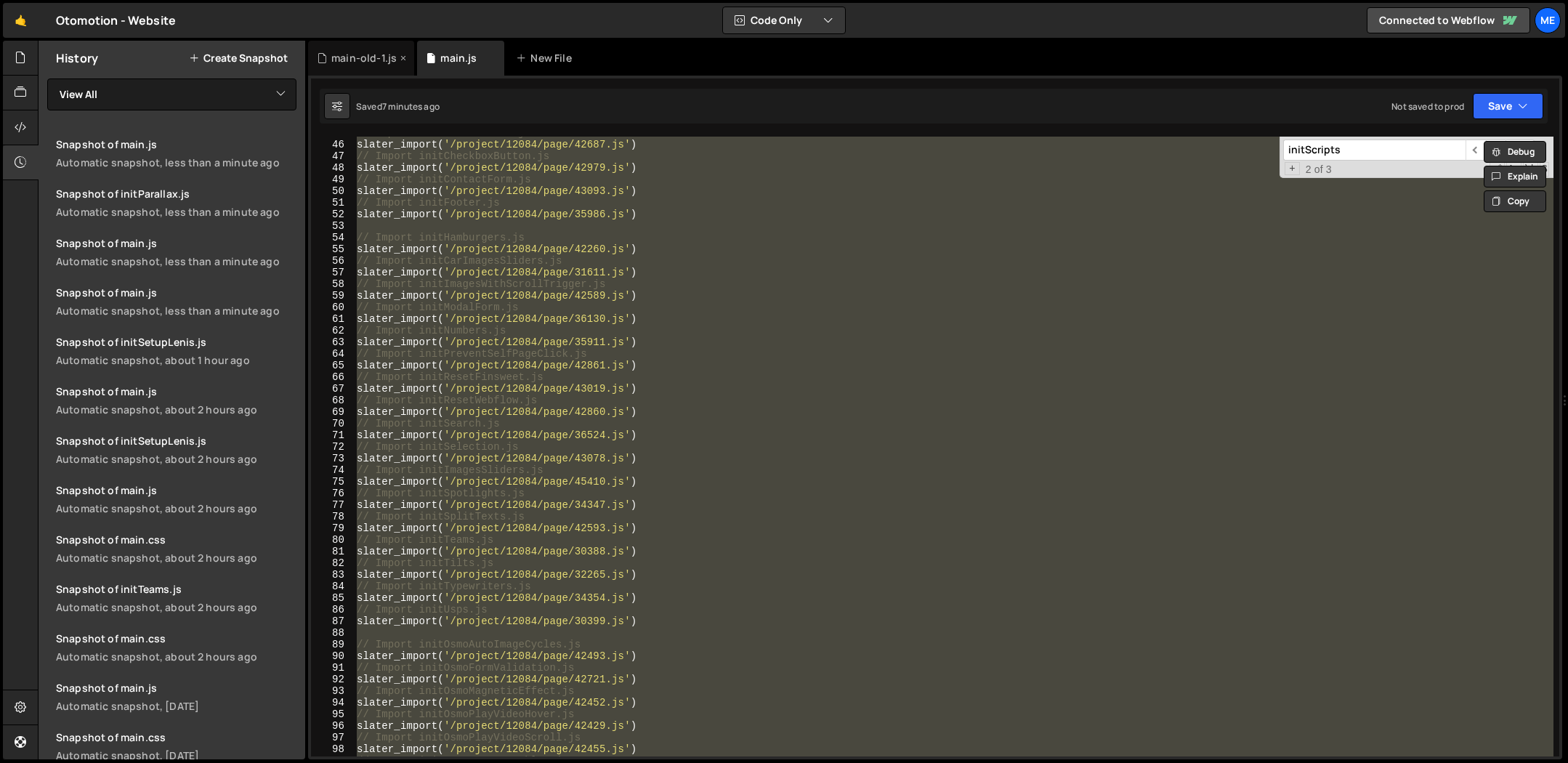
drag, startPoint x: 362, startPoint y: 54, endPoint x: 398, endPoint y: 61, distance: 36.7
click at [361, 54] on div "main-old-1.js" at bounding box center [363, 58] width 65 height 14
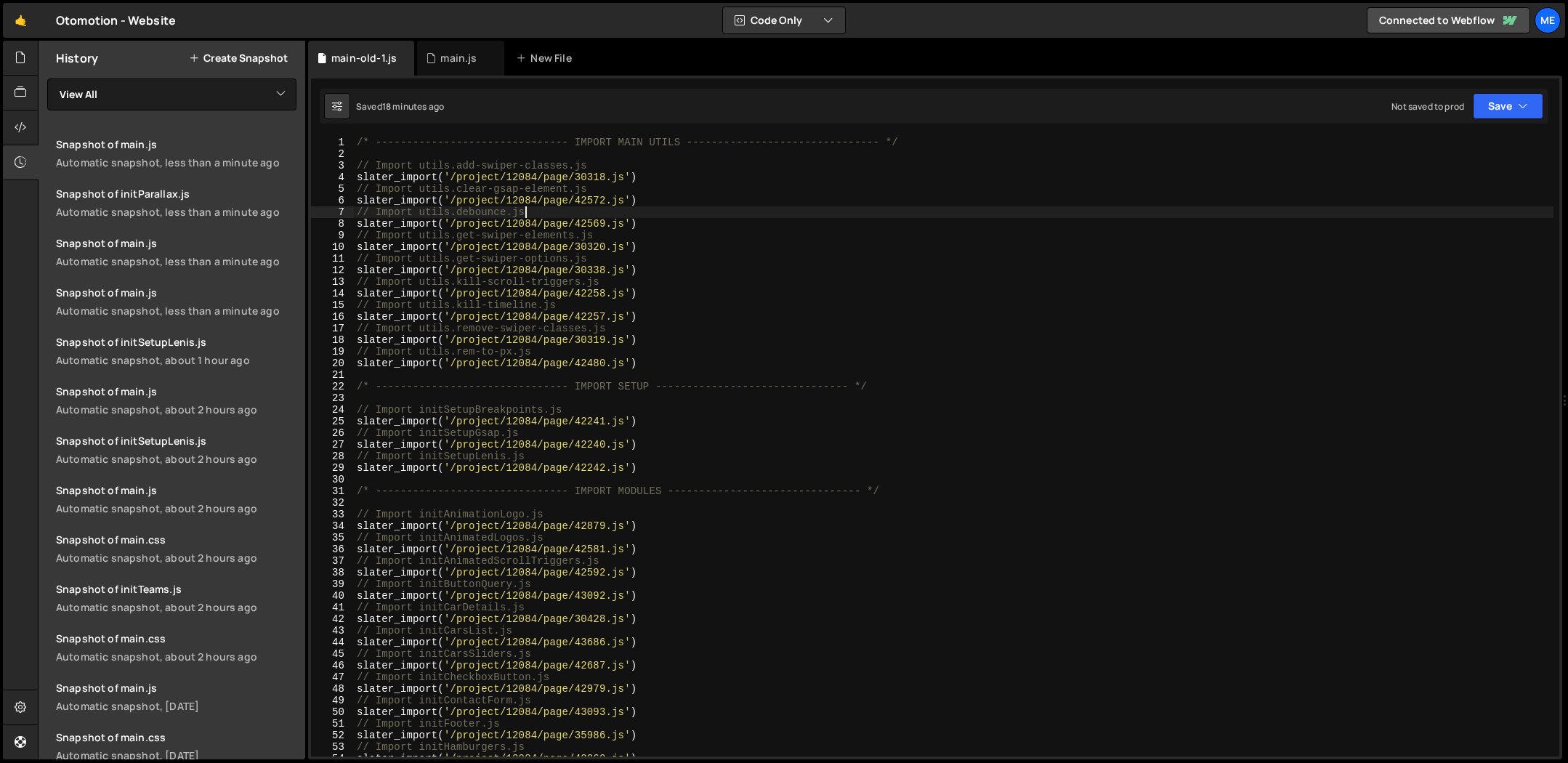
click at [867, 215] on div "/* ------------------------------- IMPORT MAIN UTILS --------------------------…" at bounding box center [954, 459] width 1200 height 644
type textarea "}"
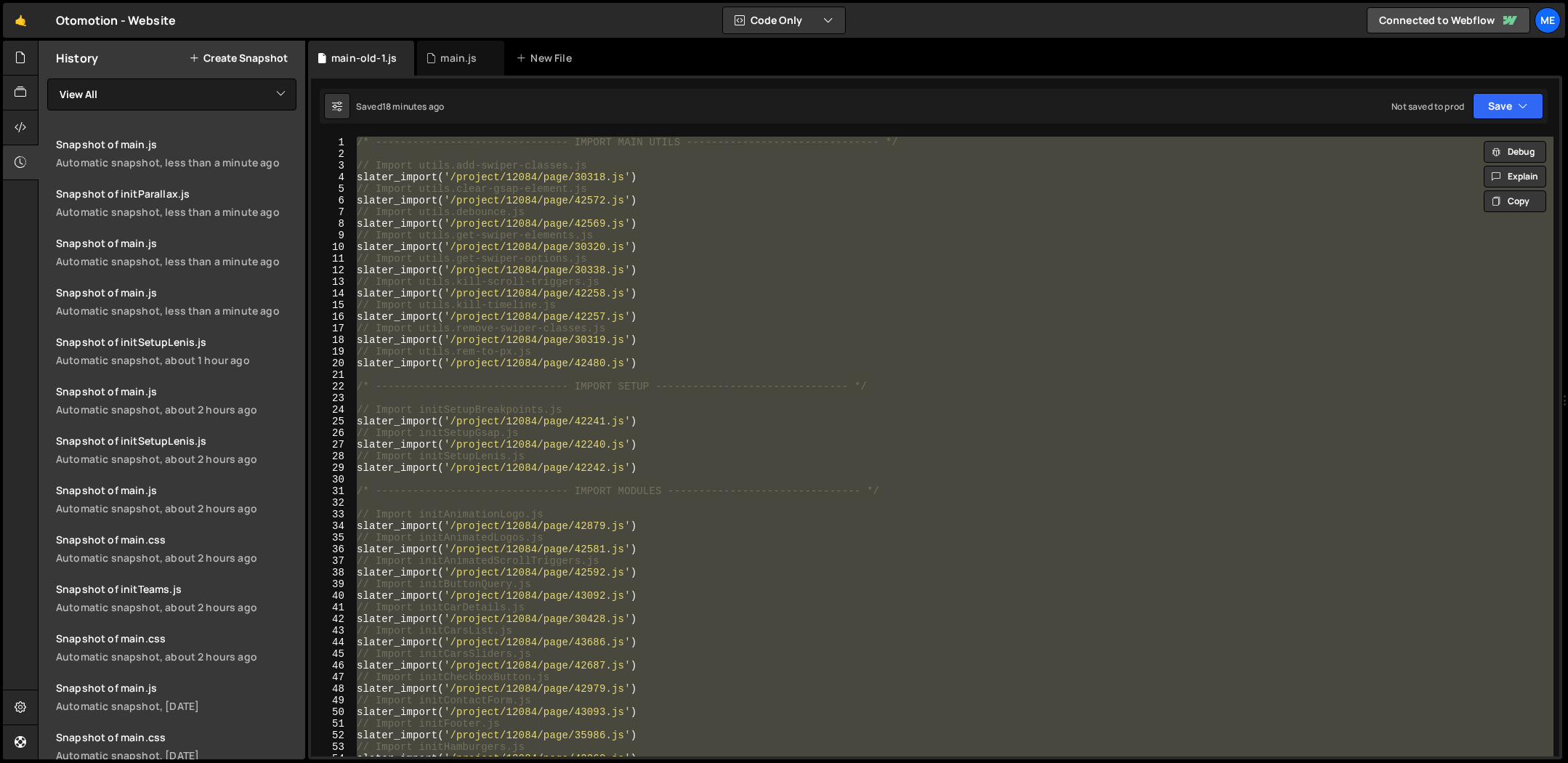
paste textarea
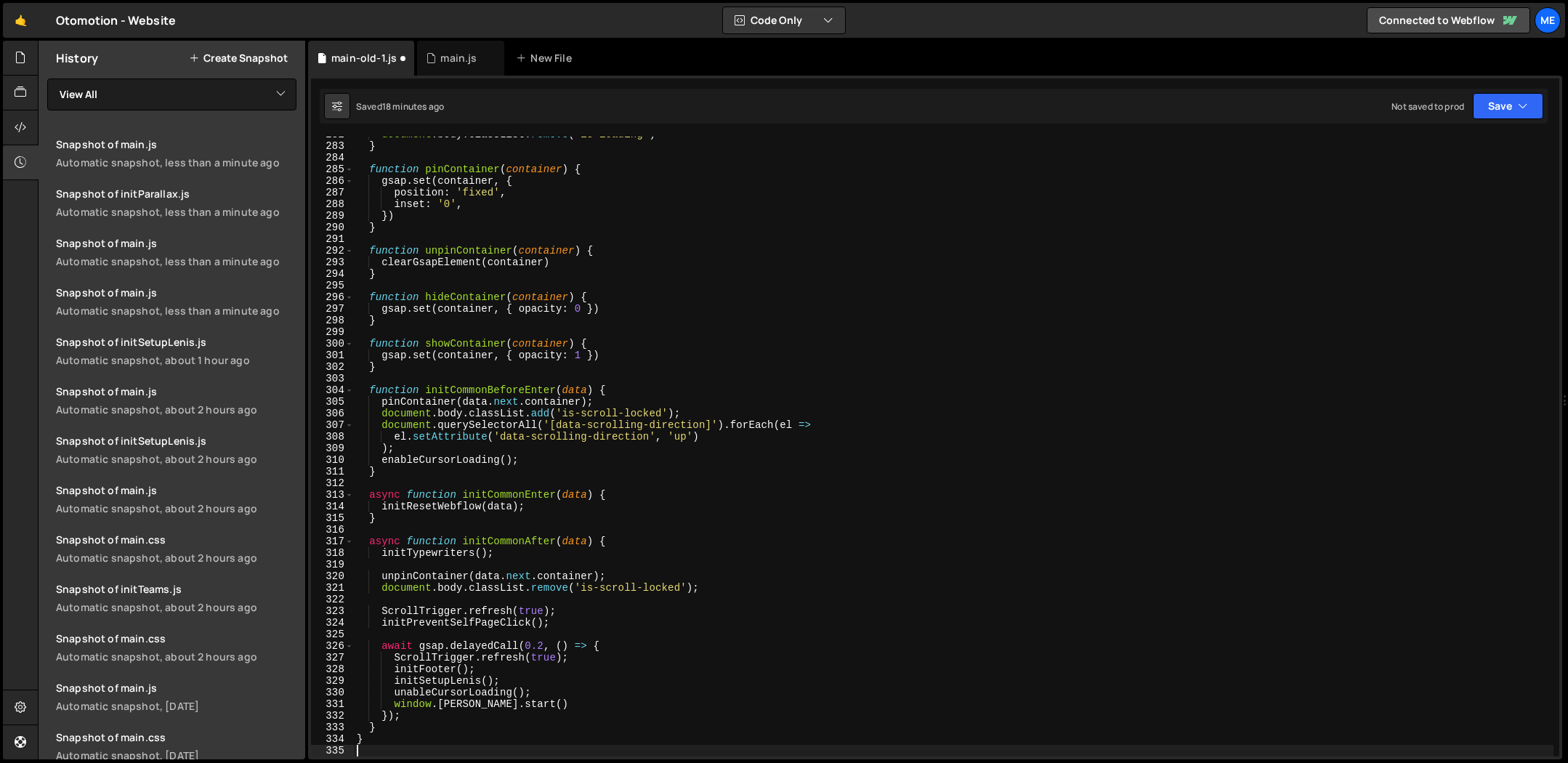
scroll to position [3276, 0]
click at [446, 61] on div "main.js" at bounding box center [458, 58] width 36 height 14
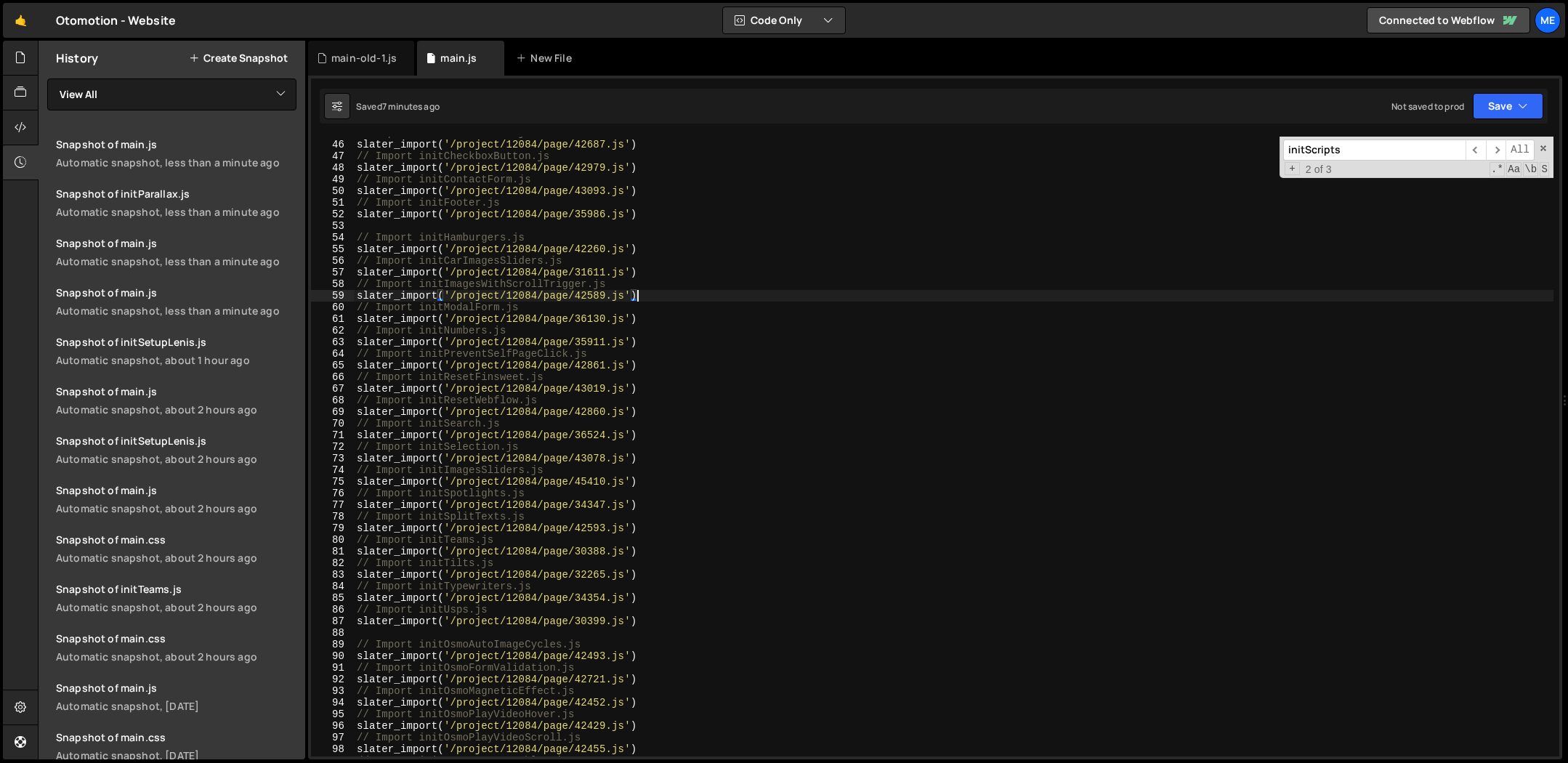
click at [763, 301] on div "// Import initCarsSliders.js slater_import ( '/project/12084/page/42687.js' ) /…" at bounding box center [954, 449] width 1200 height 644
type textarea "}"
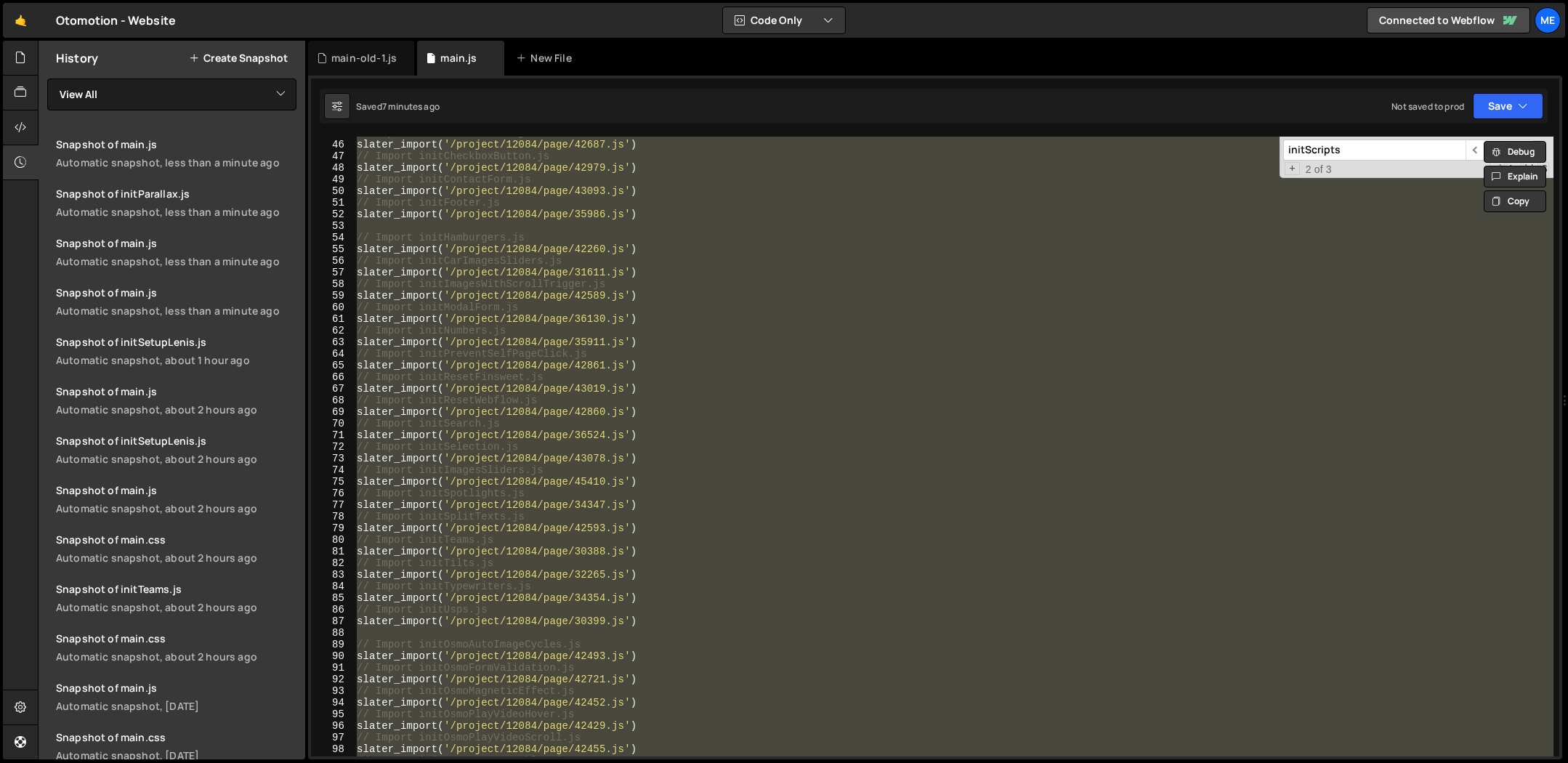
paste textarea
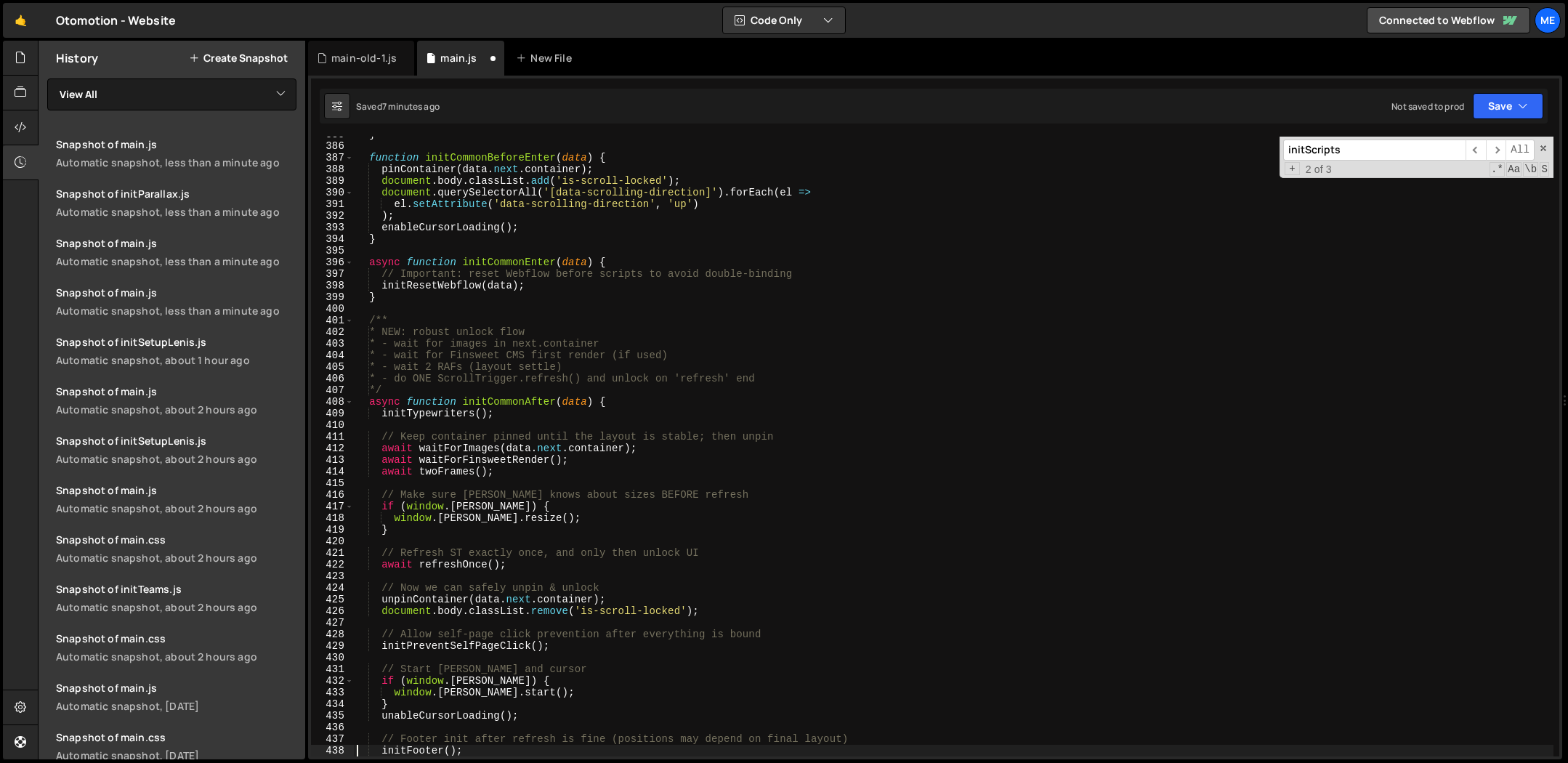
type textarea "initFooter();"
drag, startPoint x: 363, startPoint y: 65, endPoint x: 451, endPoint y: 93, distance: 92.3
click at [362, 65] on div "main-old-1.js" at bounding box center [360, 58] width 106 height 35
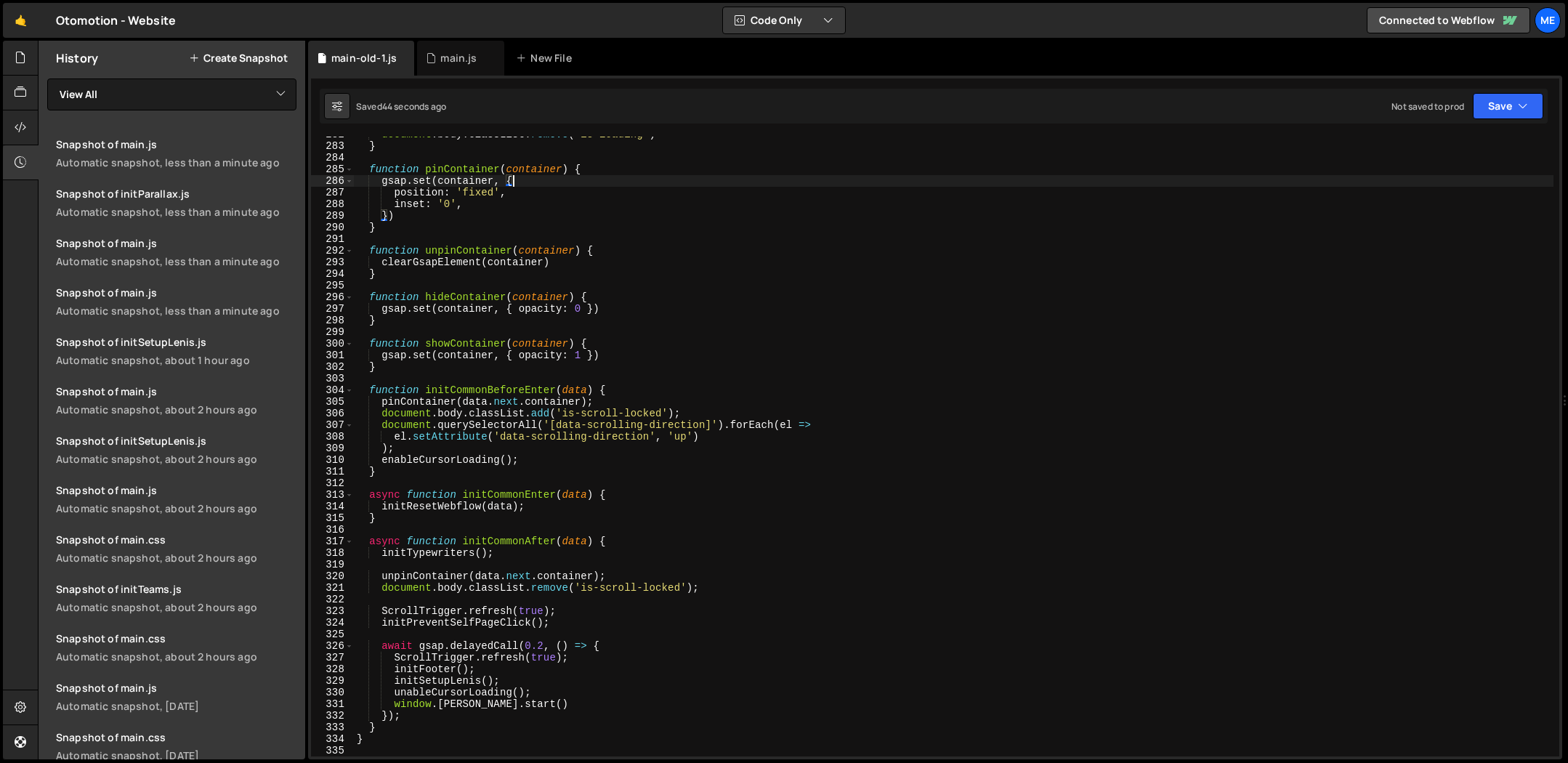
click at [707, 177] on div "document . body . classList . remove ( 'is-loading' ) } function pinContainer (…" at bounding box center [954, 450] width 1200 height 644
type textarea "}"
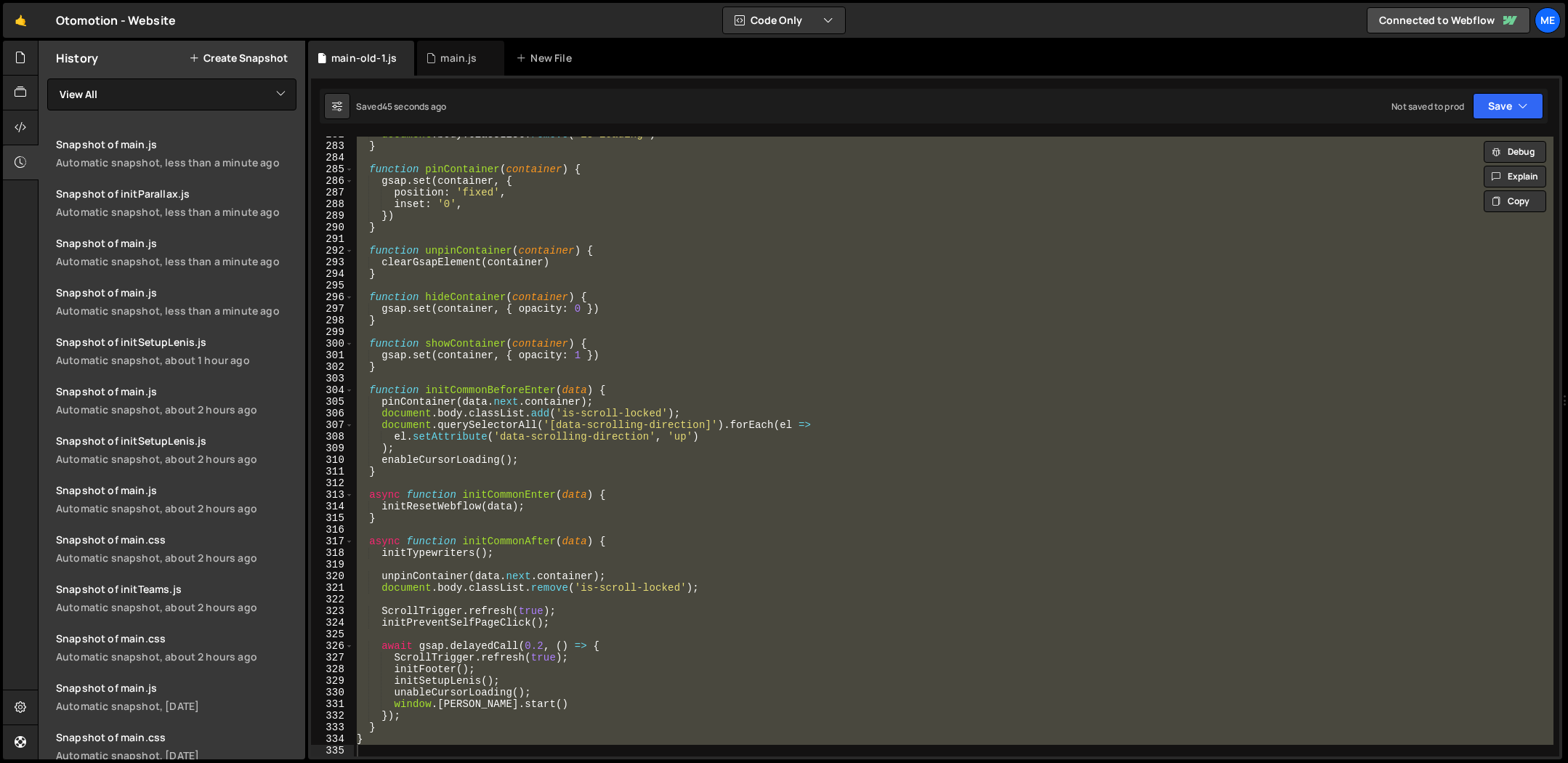
drag, startPoint x: 461, startPoint y: 48, endPoint x: 502, endPoint y: 95, distance: 62.4
click at [465, 47] on div "main.js" at bounding box center [461, 58] width 87 height 35
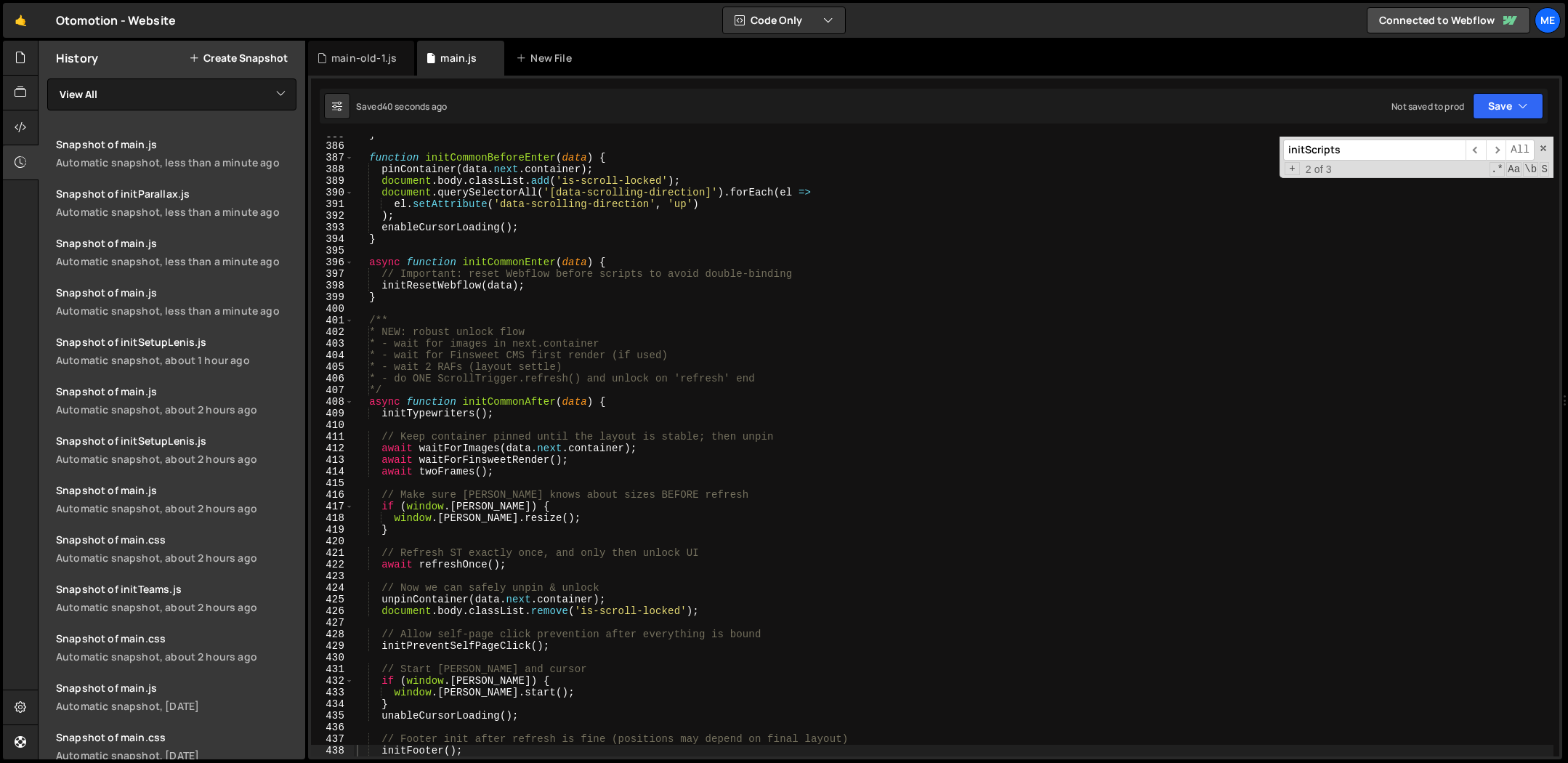
click at [610, 213] on div "} function initCommonBeforeEnter ( data ) { pinContainer ( data . next . contai…" at bounding box center [954, 450] width 1200 height 644
type textarea "}"
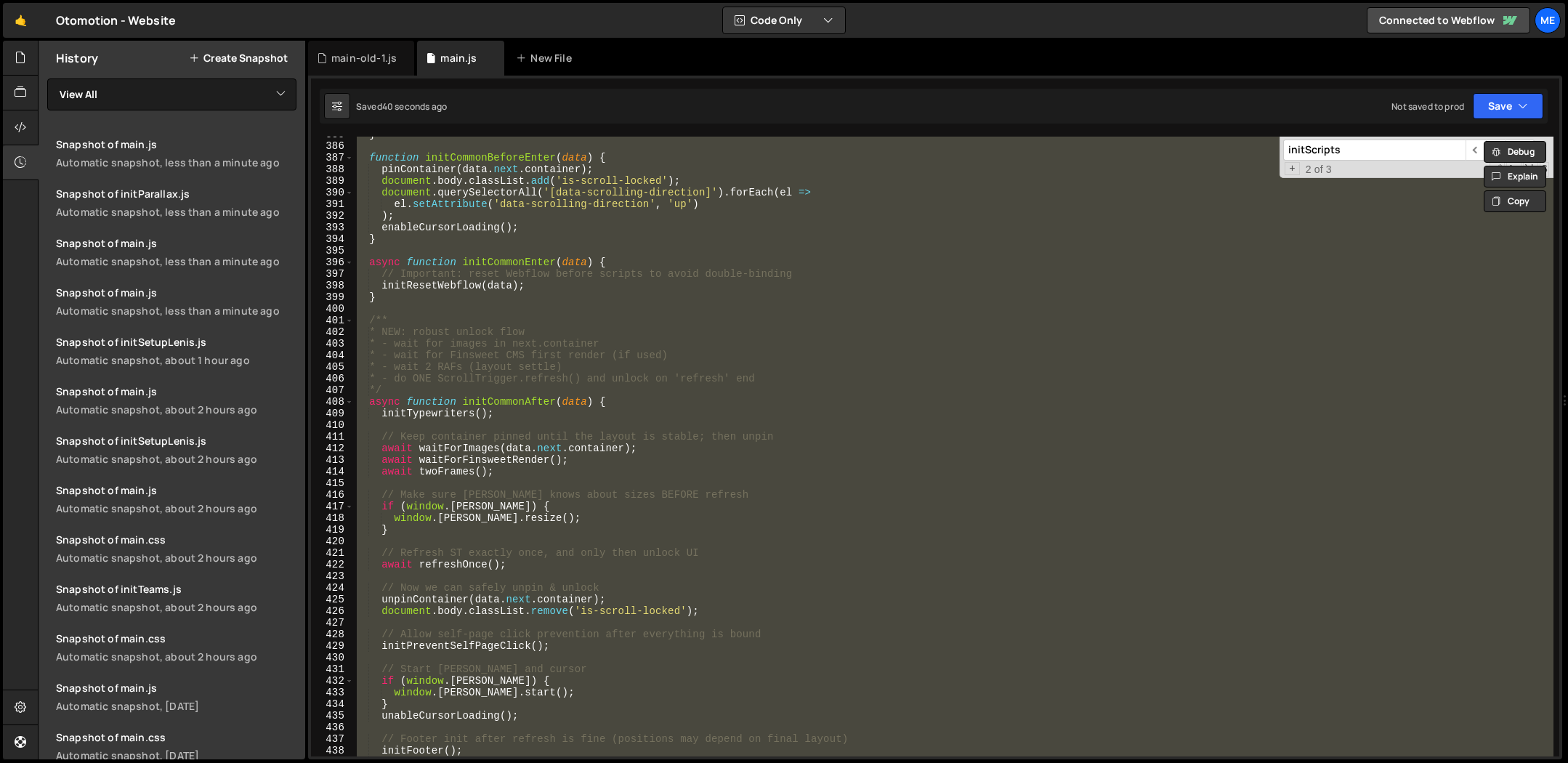
paste textarea
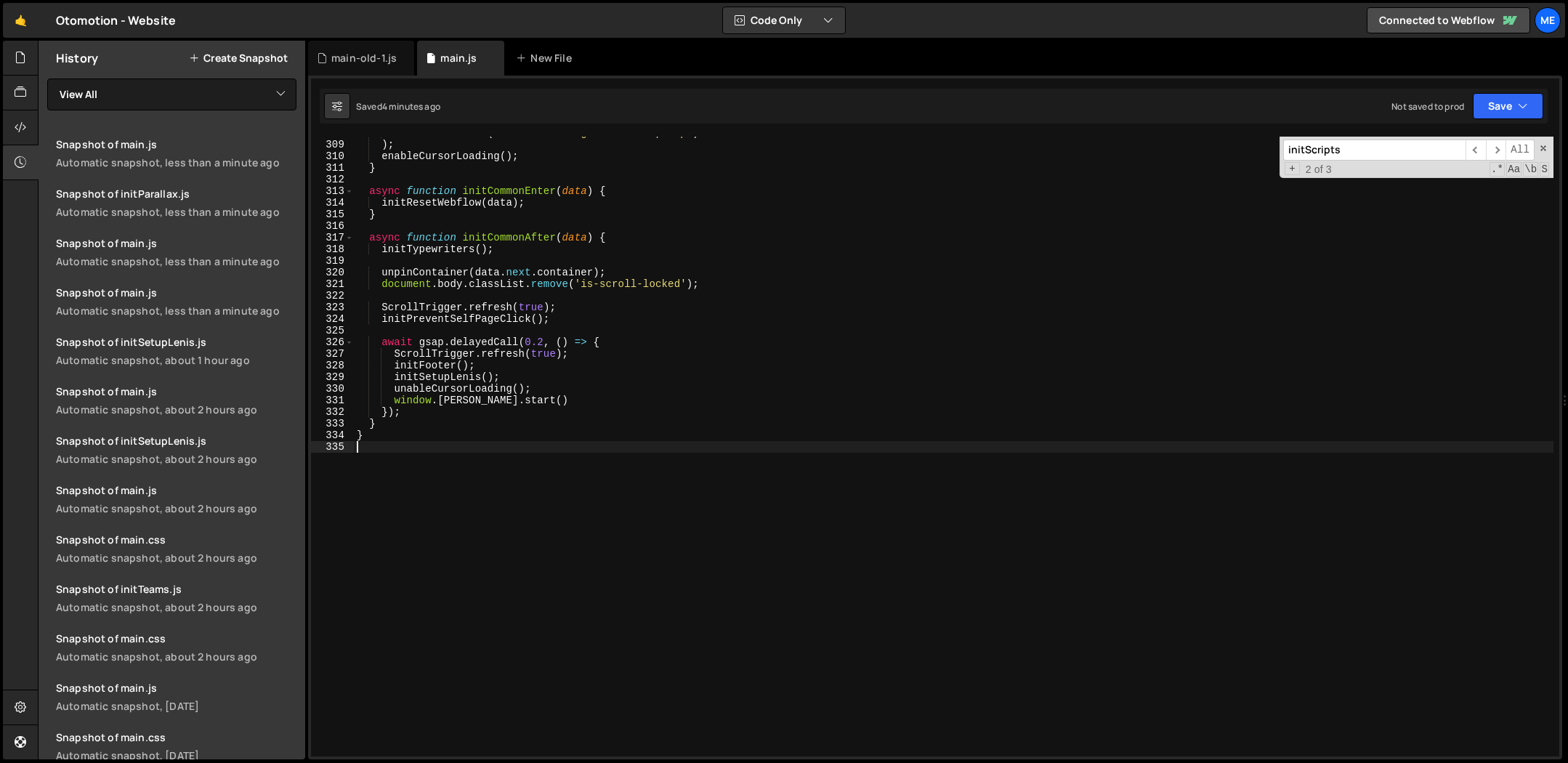
click at [723, 280] on div "el . setAttribute ( 'data-scrolling-direction' , 'up' ) ) ; enableCursorLoading…" at bounding box center [954, 449] width 1200 height 644
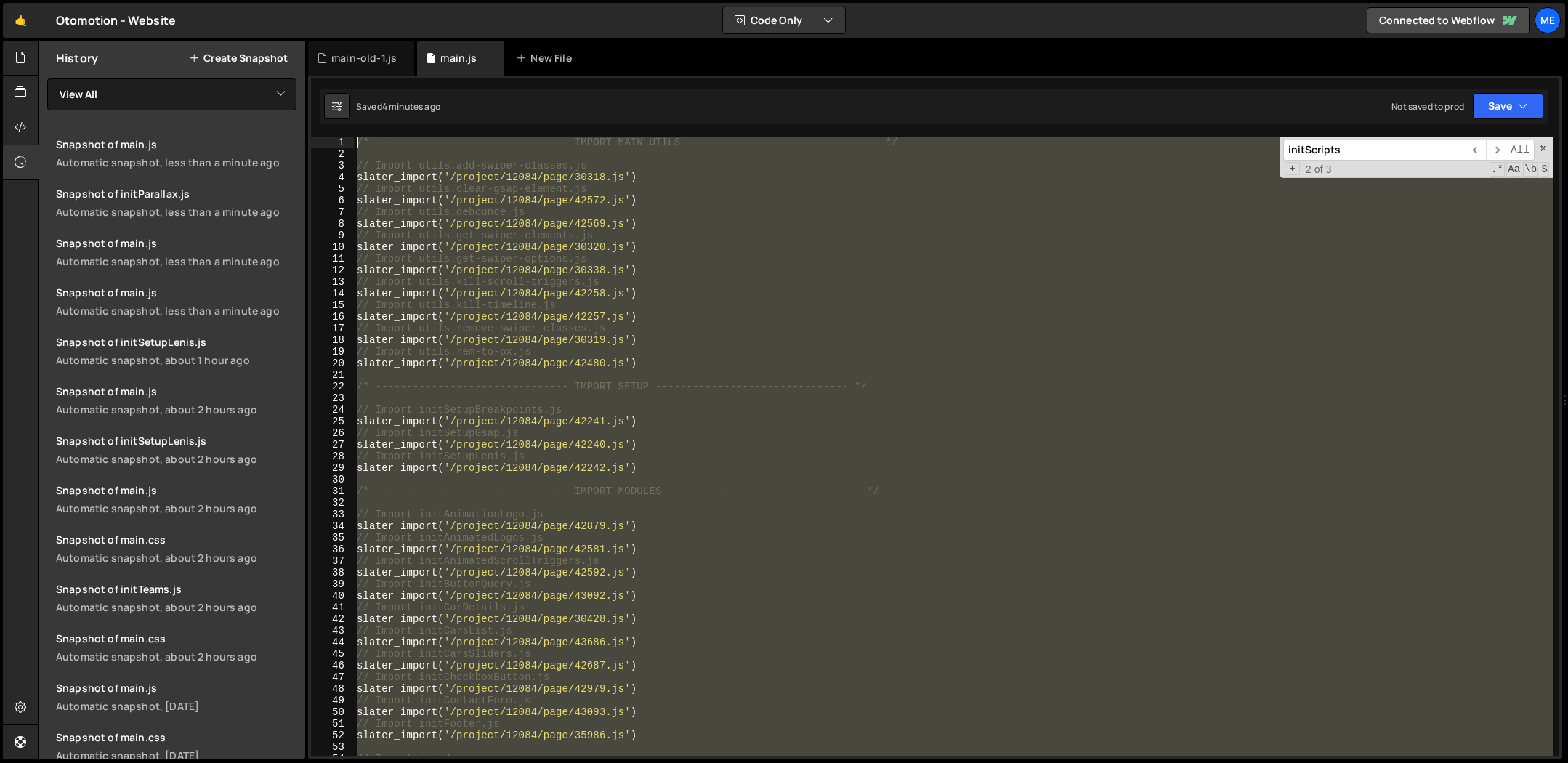
scroll to position [0, 0]
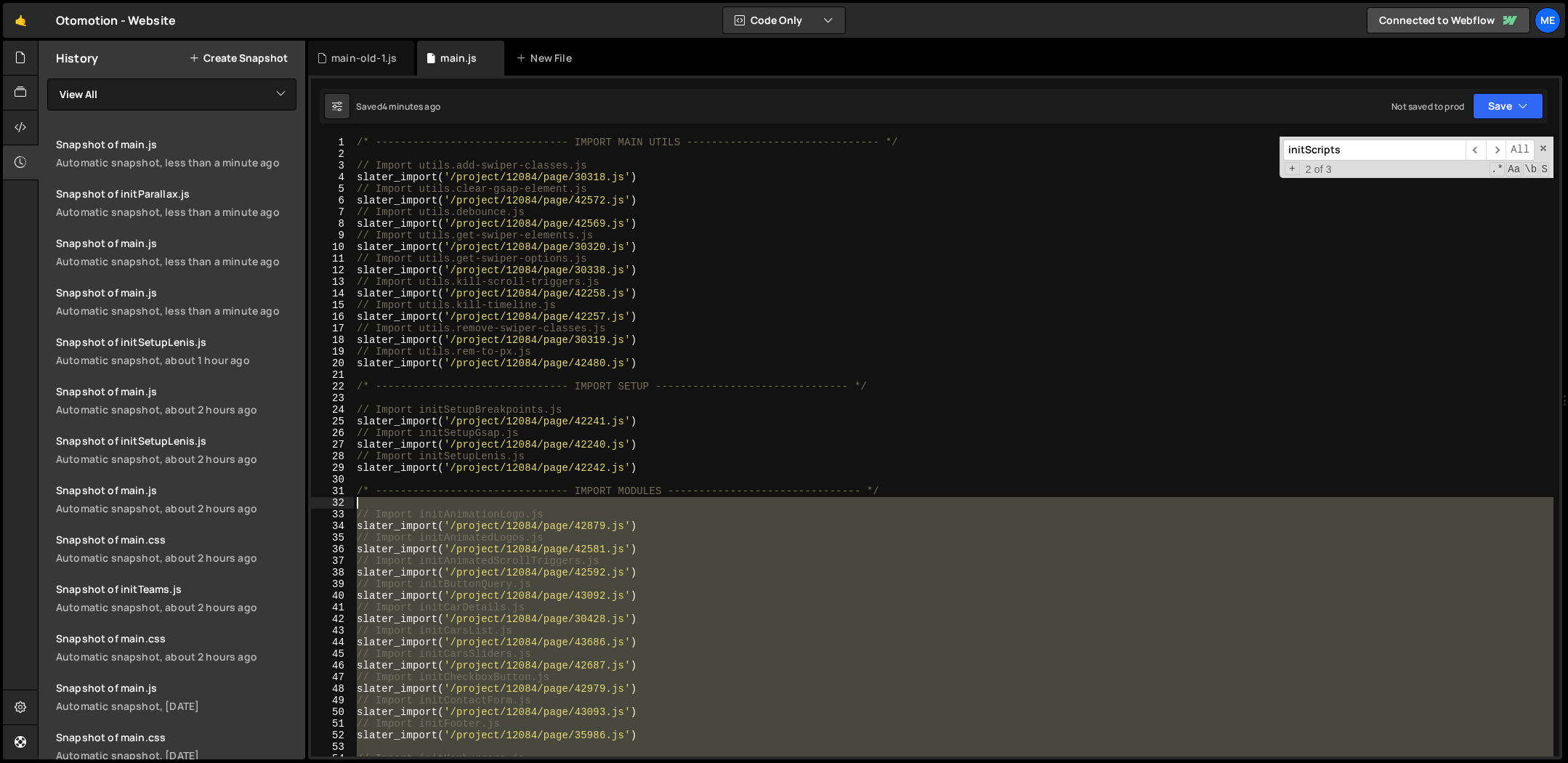
drag, startPoint x: 392, startPoint y: 420, endPoint x: 413, endPoint y: 556, distance: 137.6
click at [408, 568] on div "/* ------------------------------- IMPORT MAIN UTILS --------------------------…" at bounding box center [954, 459] width 1200 height 644
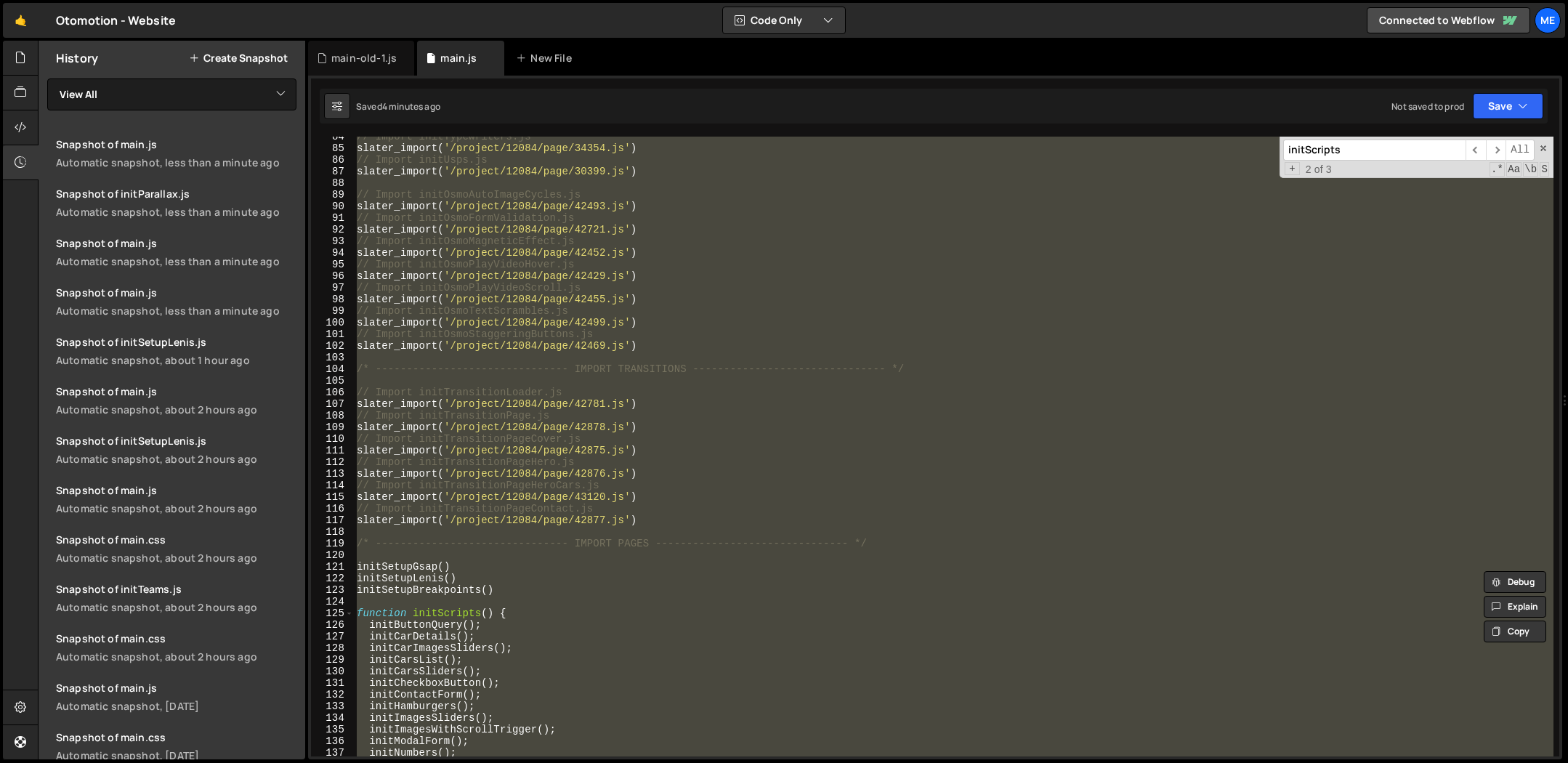
scroll to position [1028, 0]
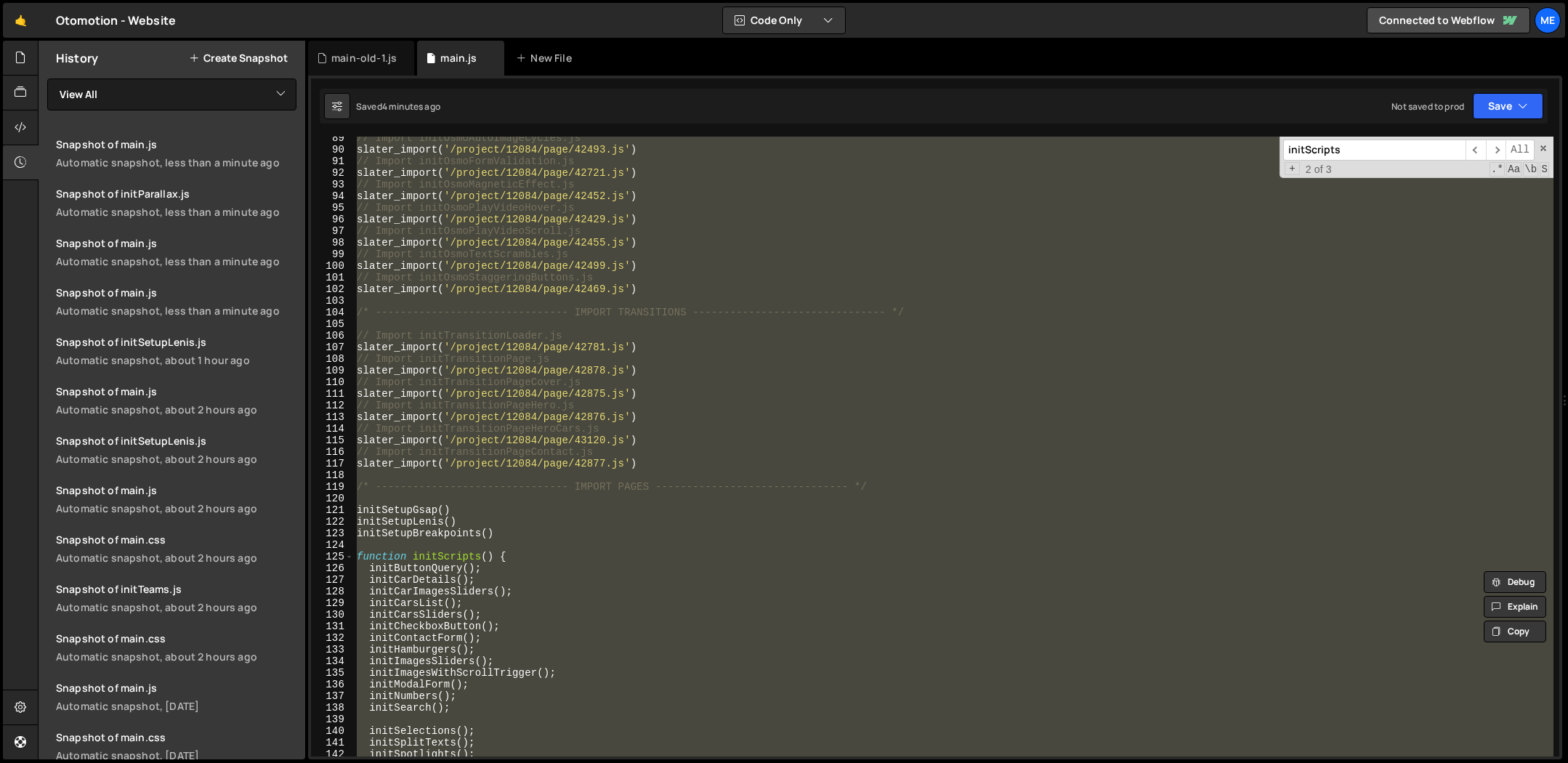
click at [359, 501] on div "// Import initOsmoAutoImageCycles.js slater_import ( '/project/12084/page/42493…" at bounding box center [954, 447] width 1200 height 620
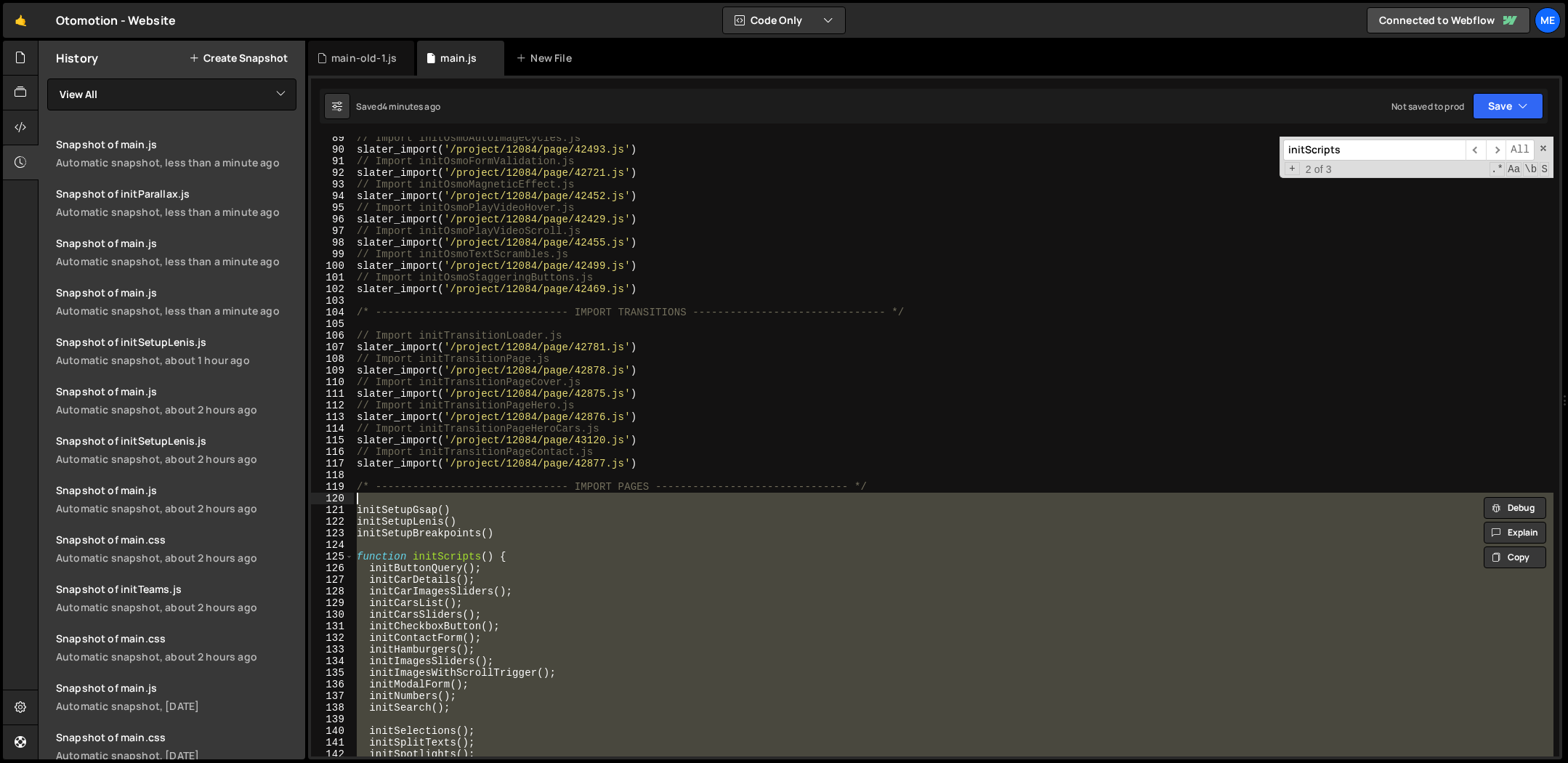
click at [358, 487] on div "// Import initOsmoAutoImageCycles.js slater_import ( '/project/12084/page/42493…" at bounding box center [954, 454] width 1200 height 644
type textarea "/* ------------------------------- IMPORT PAGES -------------------------------…"
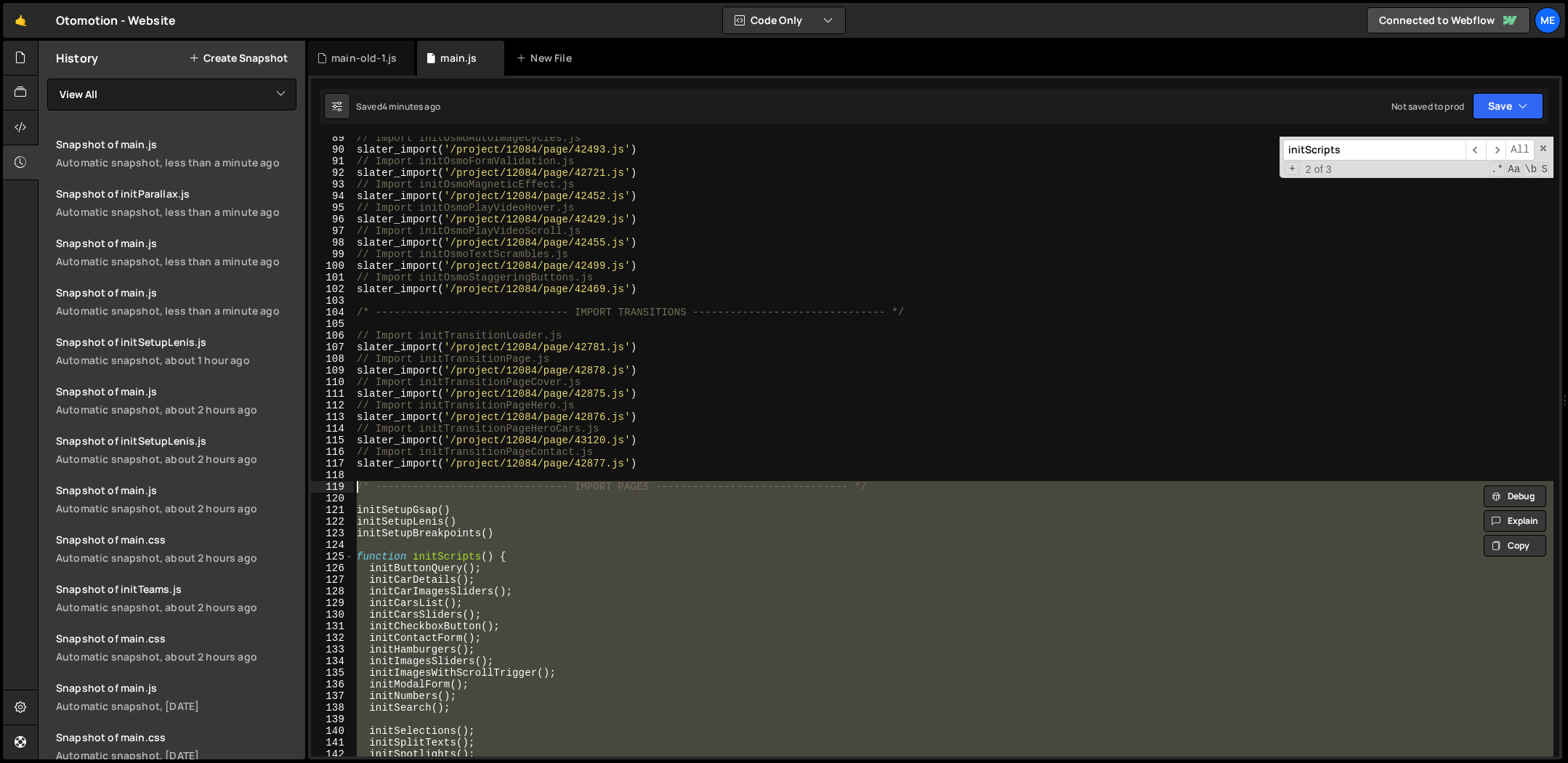
paste textarea
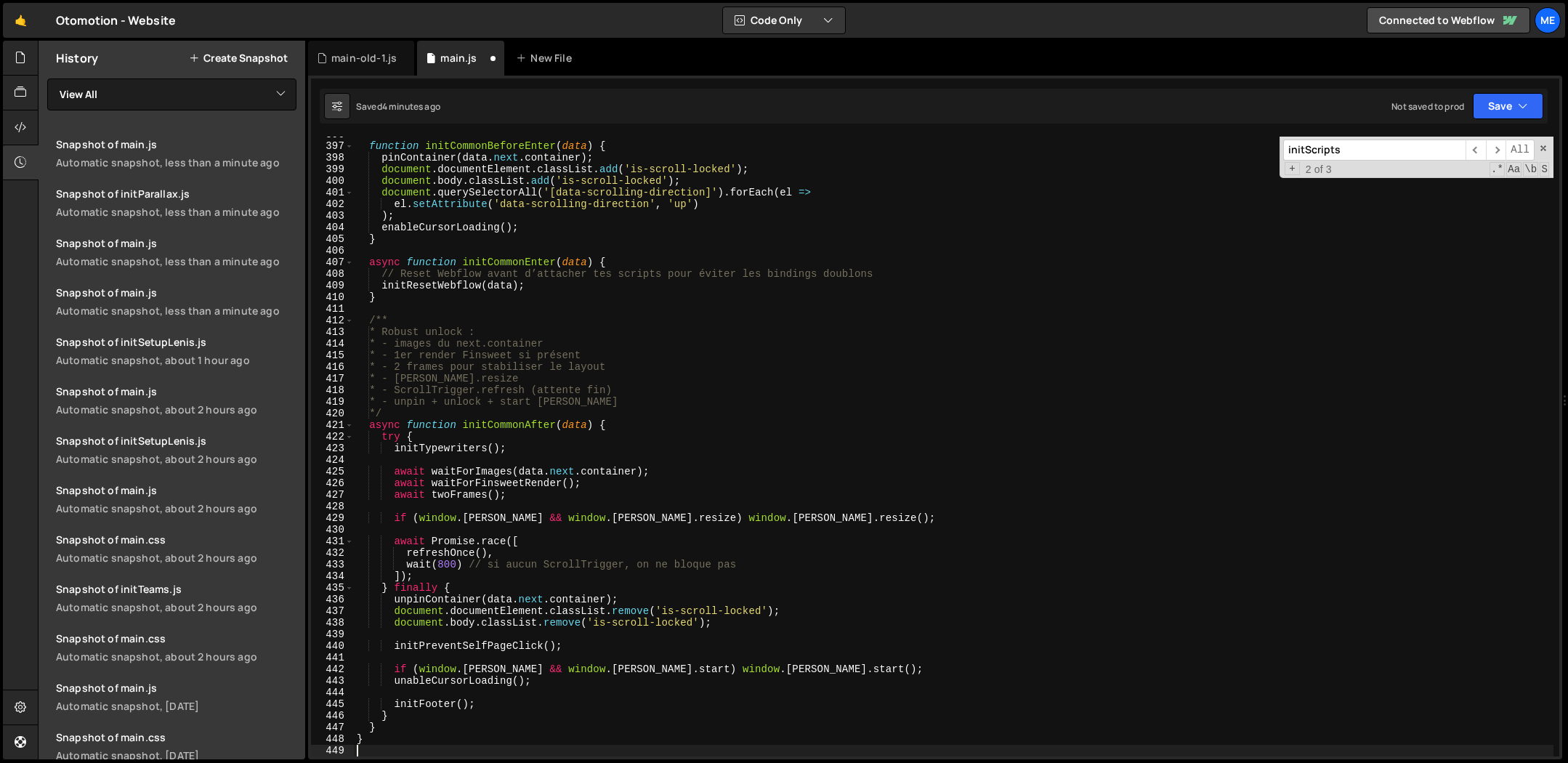
scroll to position [4602, 0]
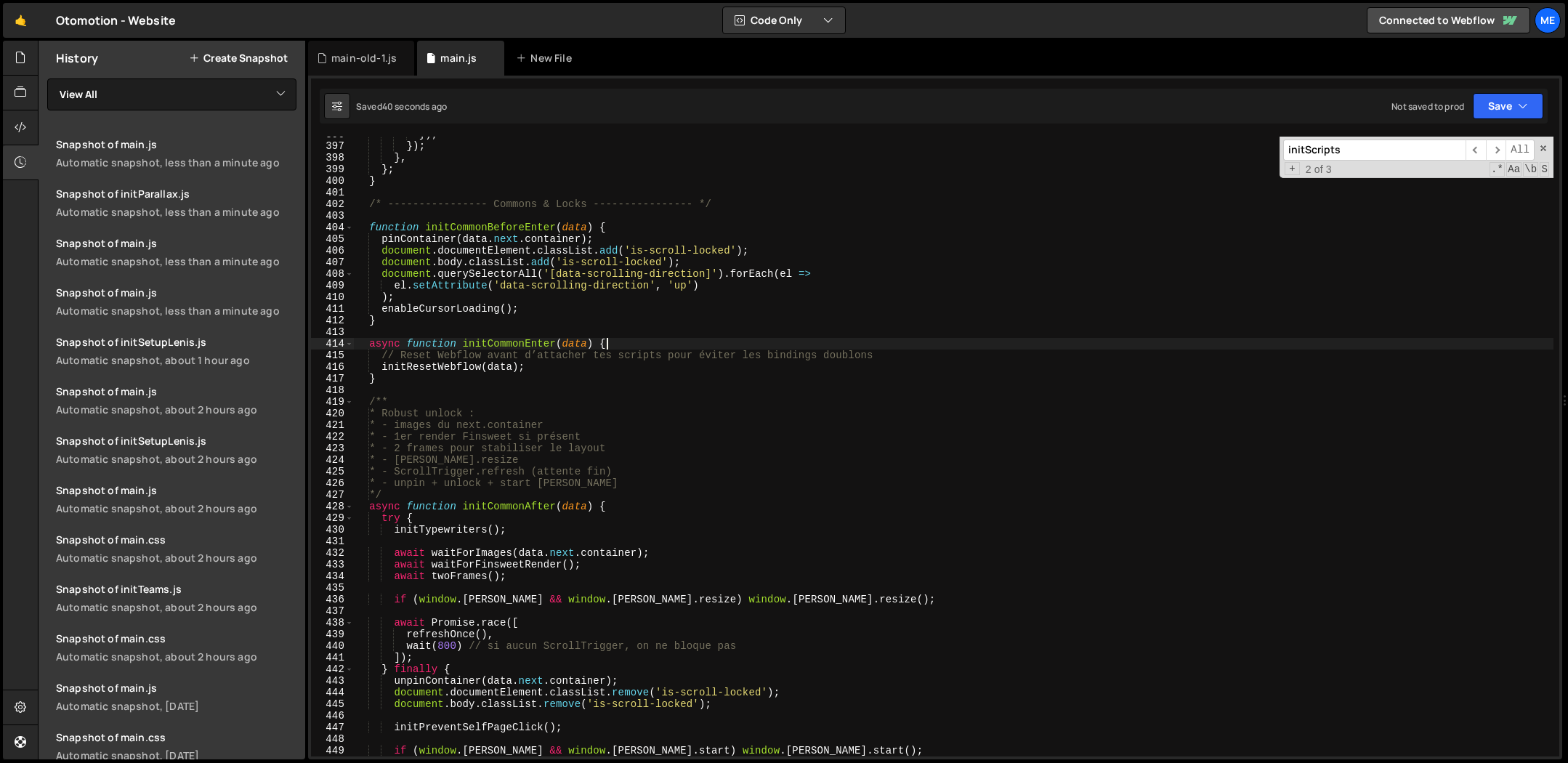
click at [638, 338] on div "}) ; }) ; } , } ; } /* ---------------- Commons & Locks ---------------- */ fun…" at bounding box center [954, 450] width 1200 height 644
type textarea "async function initCommonEnter(data) {"
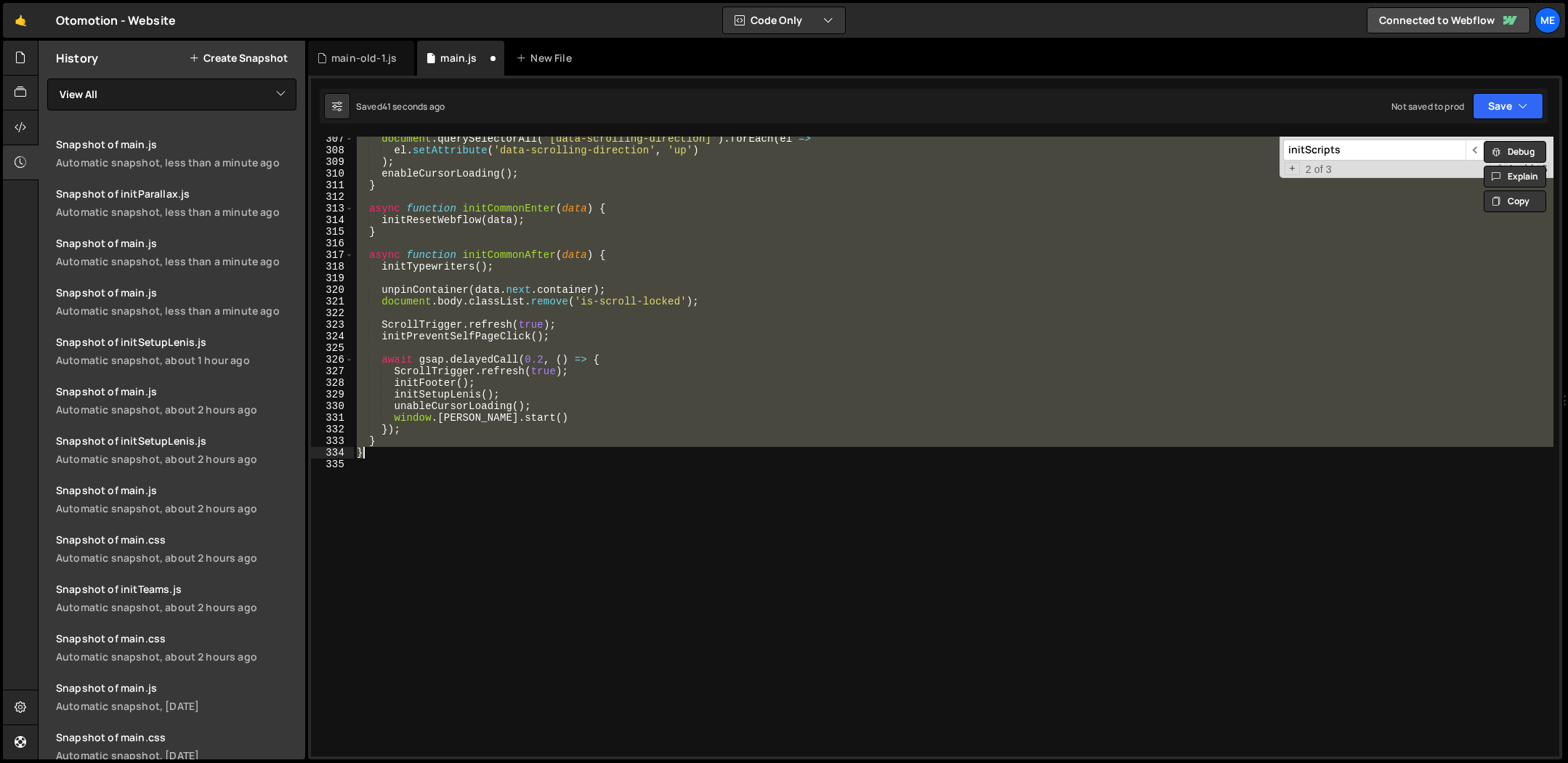
scroll to position [3563, 0]
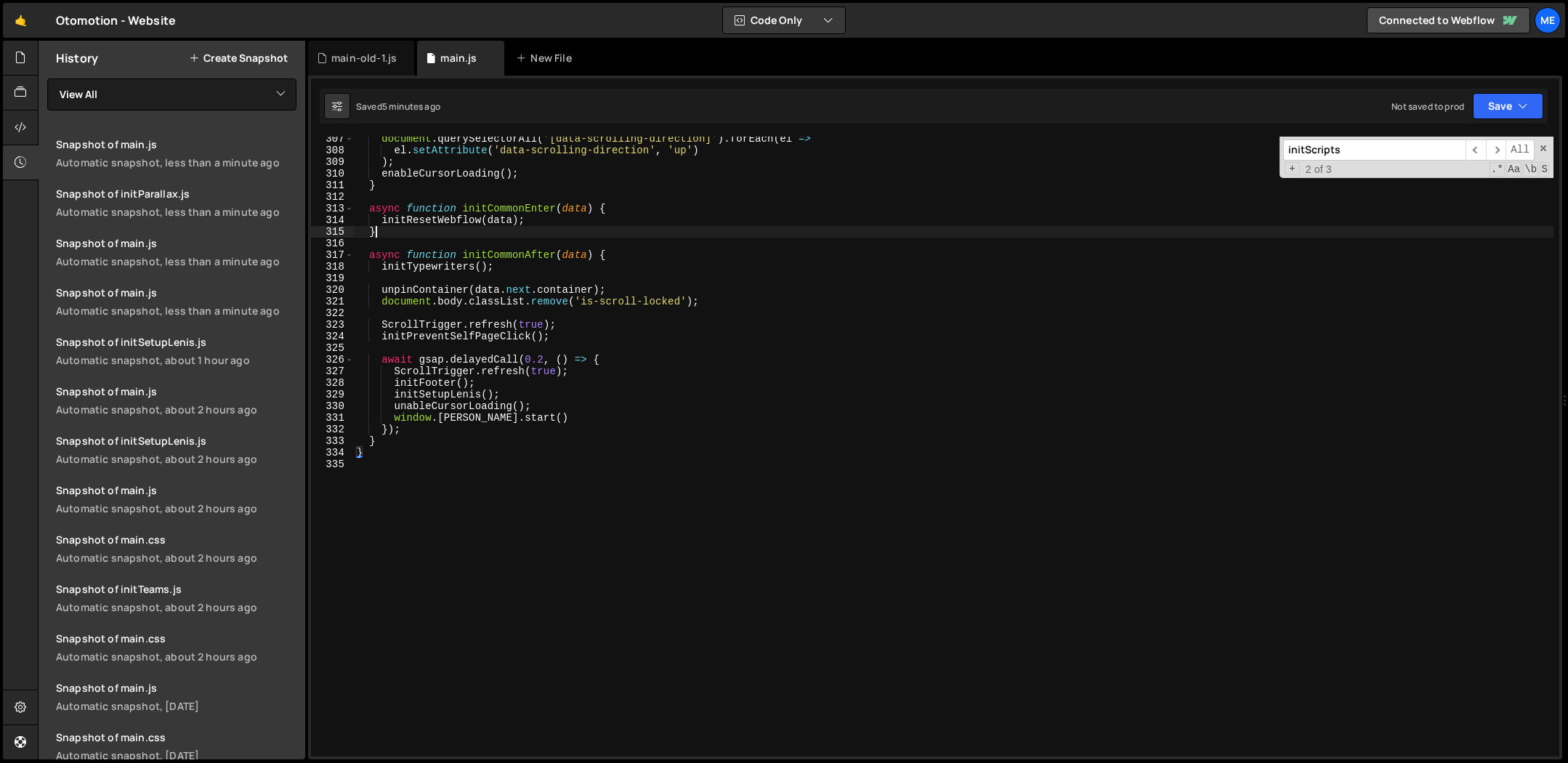
click at [683, 230] on div "document . querySelectorAll ( '[data-scrolling-direction]' ) . forEach ( el => …" at bounding box center [954, 454] width 1200 height 644
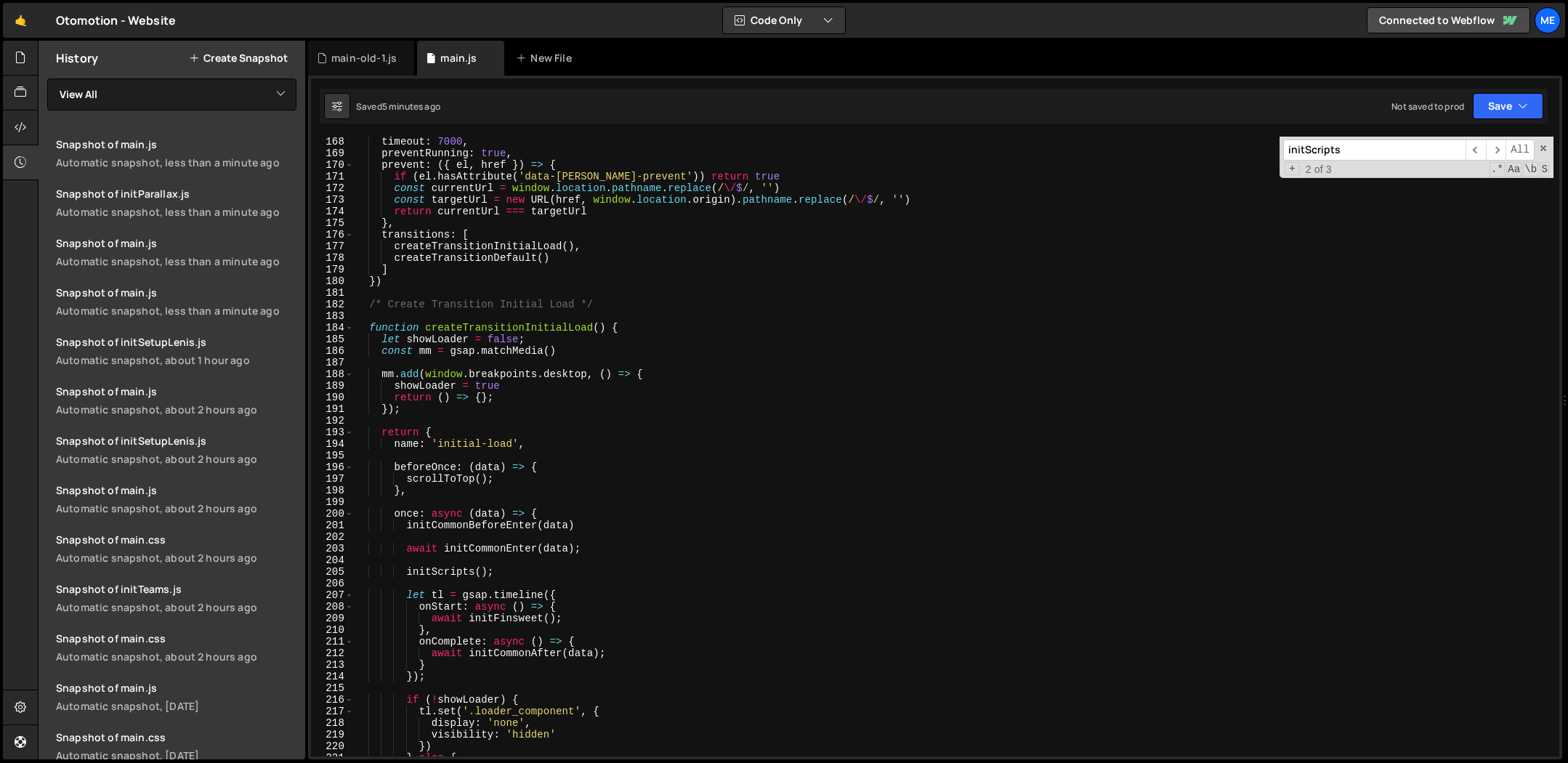
scroll to position [1993, 0]
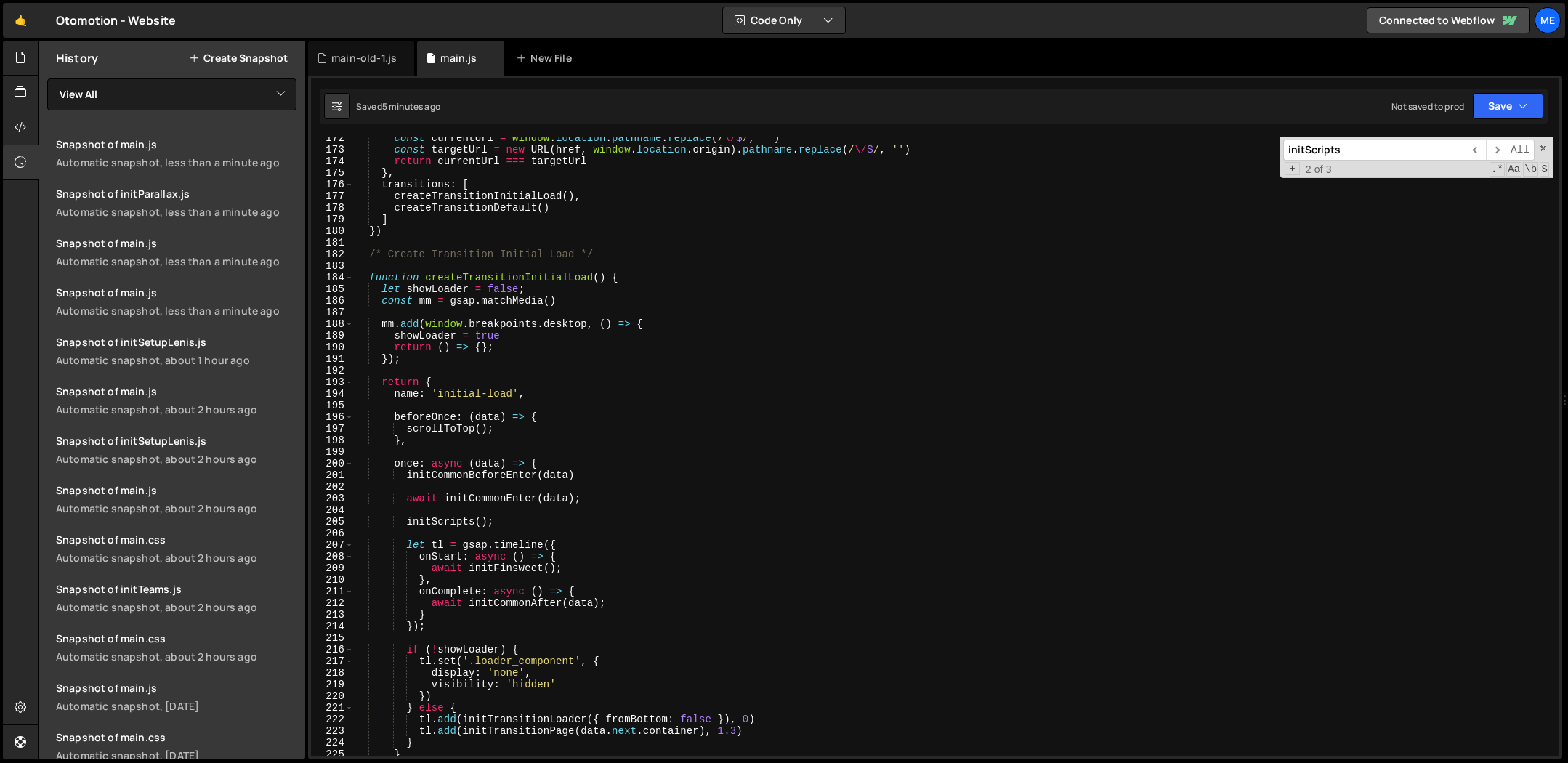
click at [683, 225] on div "const currentUrl = window . location . pathname . replace ( / \/ $ / , '' ) con…" at bounding box center [954, 454] width 1200 height 644
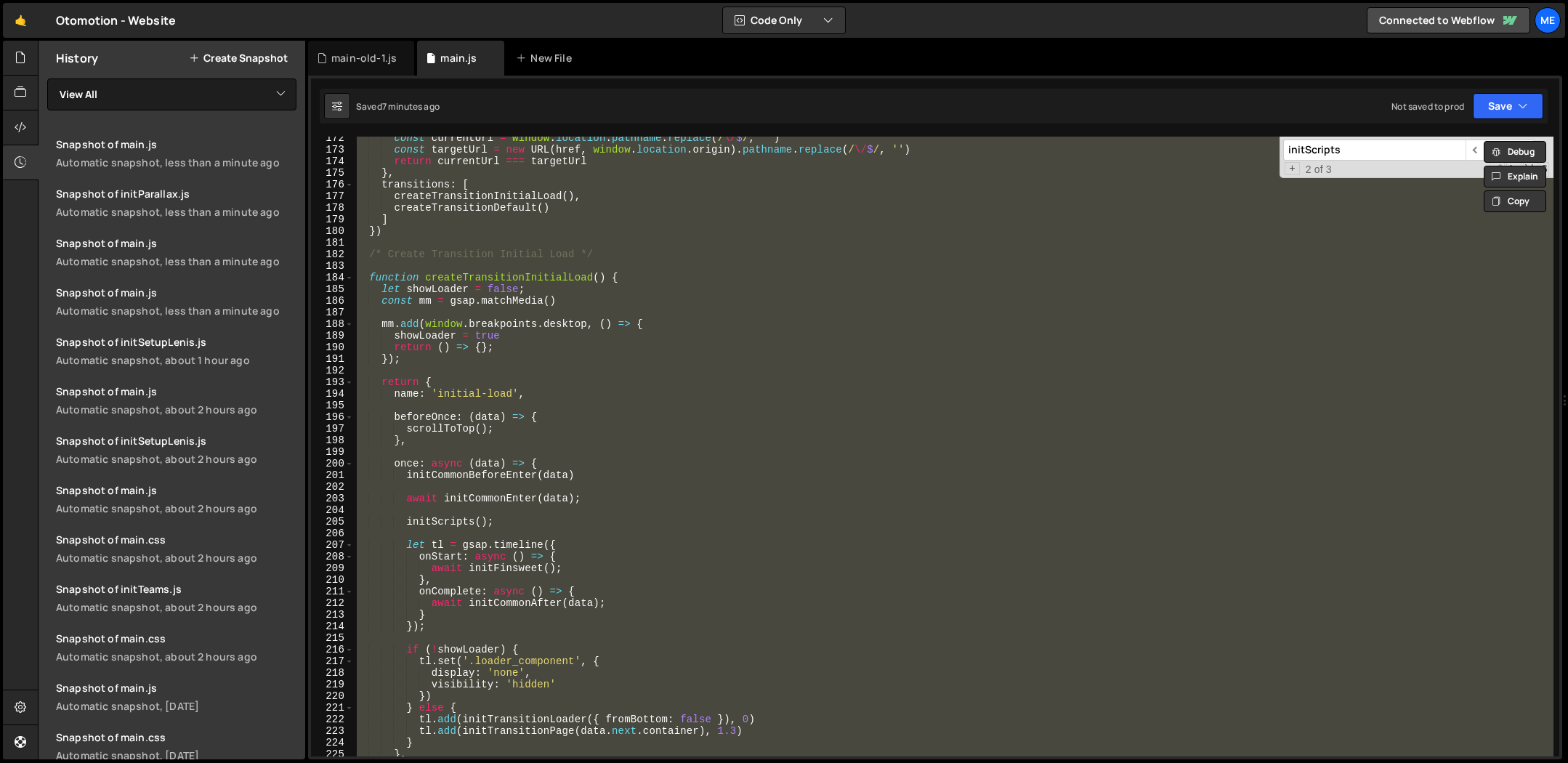
click at [711, 302] on div "const currentUrl = window . location . pathname . replace ( / \/ $ / , '' ) con…" at bounding box center [954, 447] width 1200 height 620
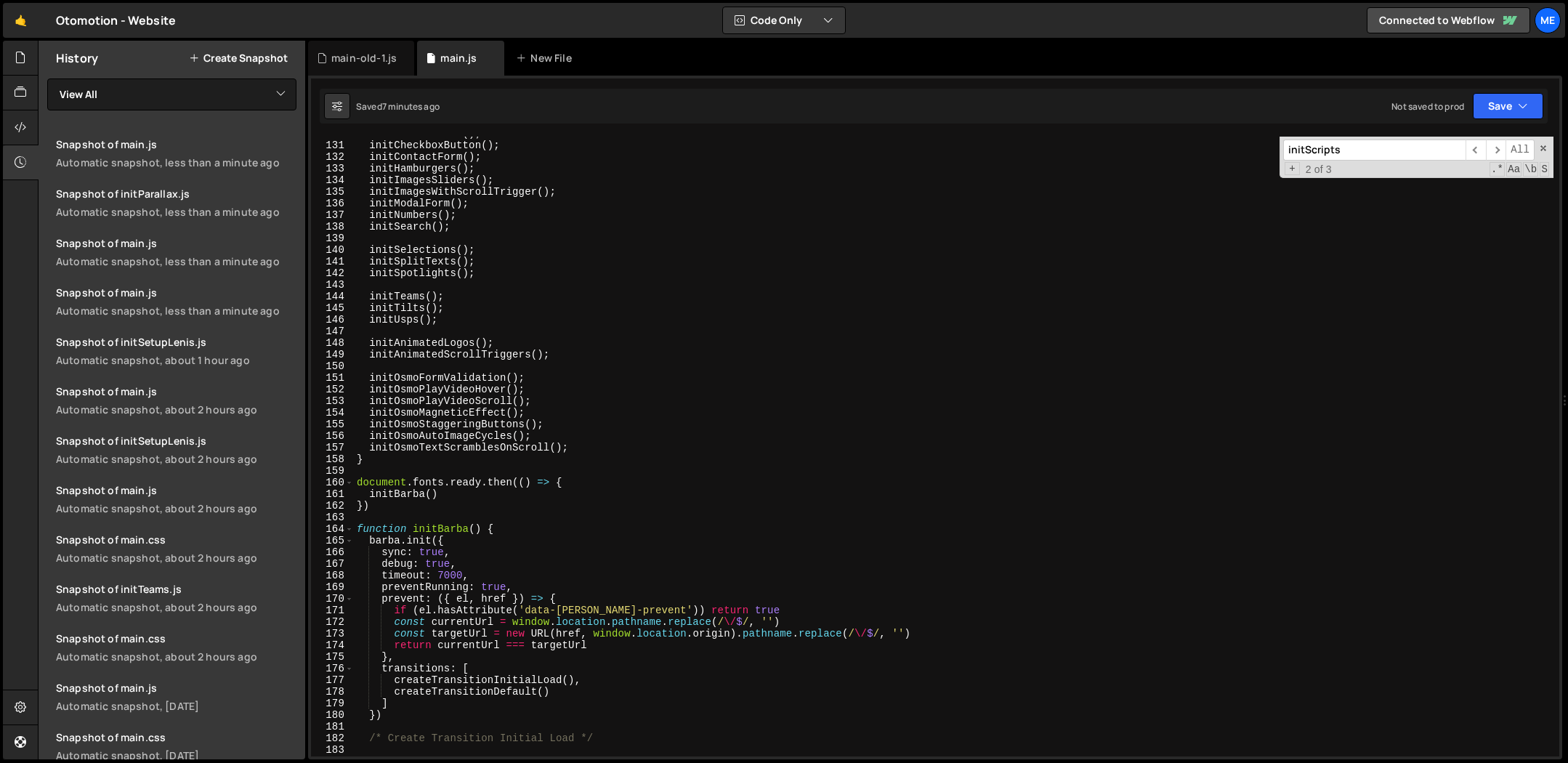
scroll to position [1302, 0]
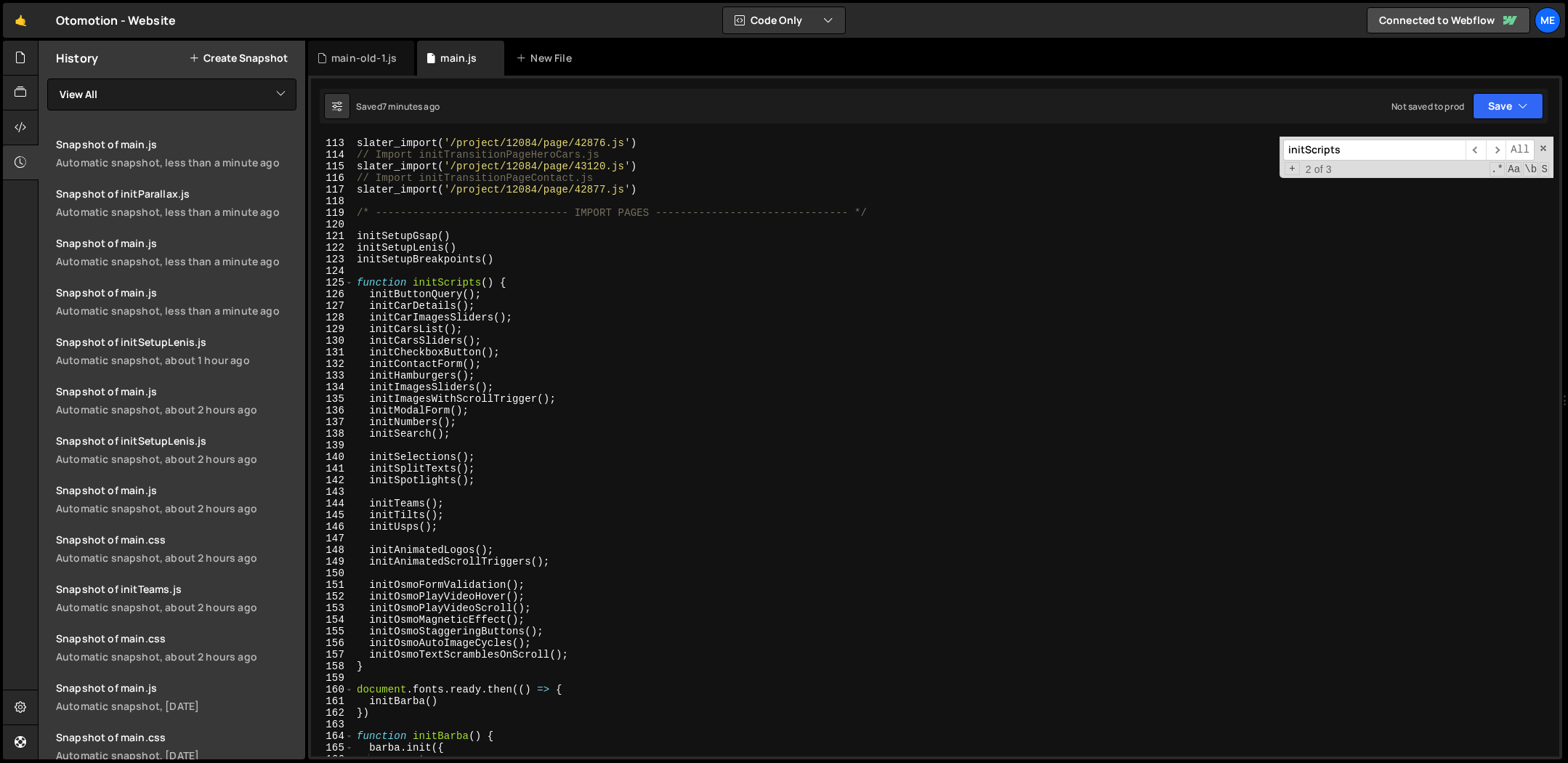
click at [704, 280] on div "// Import initTransitionPageHero.js slater_import ( '/project/12084/page/42876.…" at bounding box center [954, 447] width 1200 height 644
type textarea "function initScripts() {"
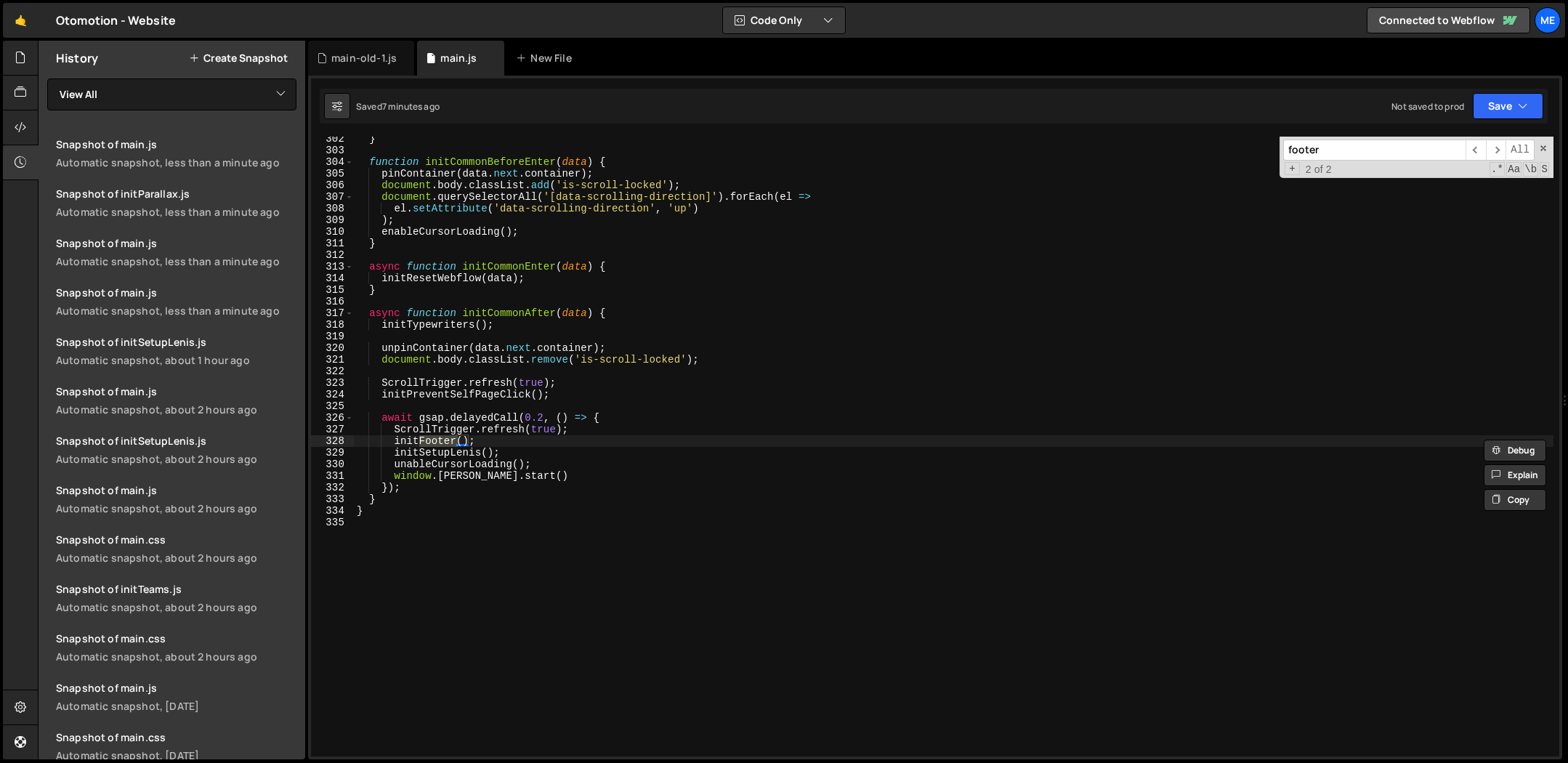
scroll to position [3504, 0]
type input "footer"
drag, startPoint x: 601, startPoint y: 442, endPoint x: 613, endPoint y: 431, distance: 16.3
click at [601, 442] on div "} function initCommonBeforeEnter ( data ) { pinContainer ( data . next . contai…" at bounding box center [954, 454] width 1200 height 644
click at [618, 427] on div "} function initCommonBeforeEnter ( data ) { pinContainer ( data . next . contai…" at bounding box center [954, 454] width 1200 height 644
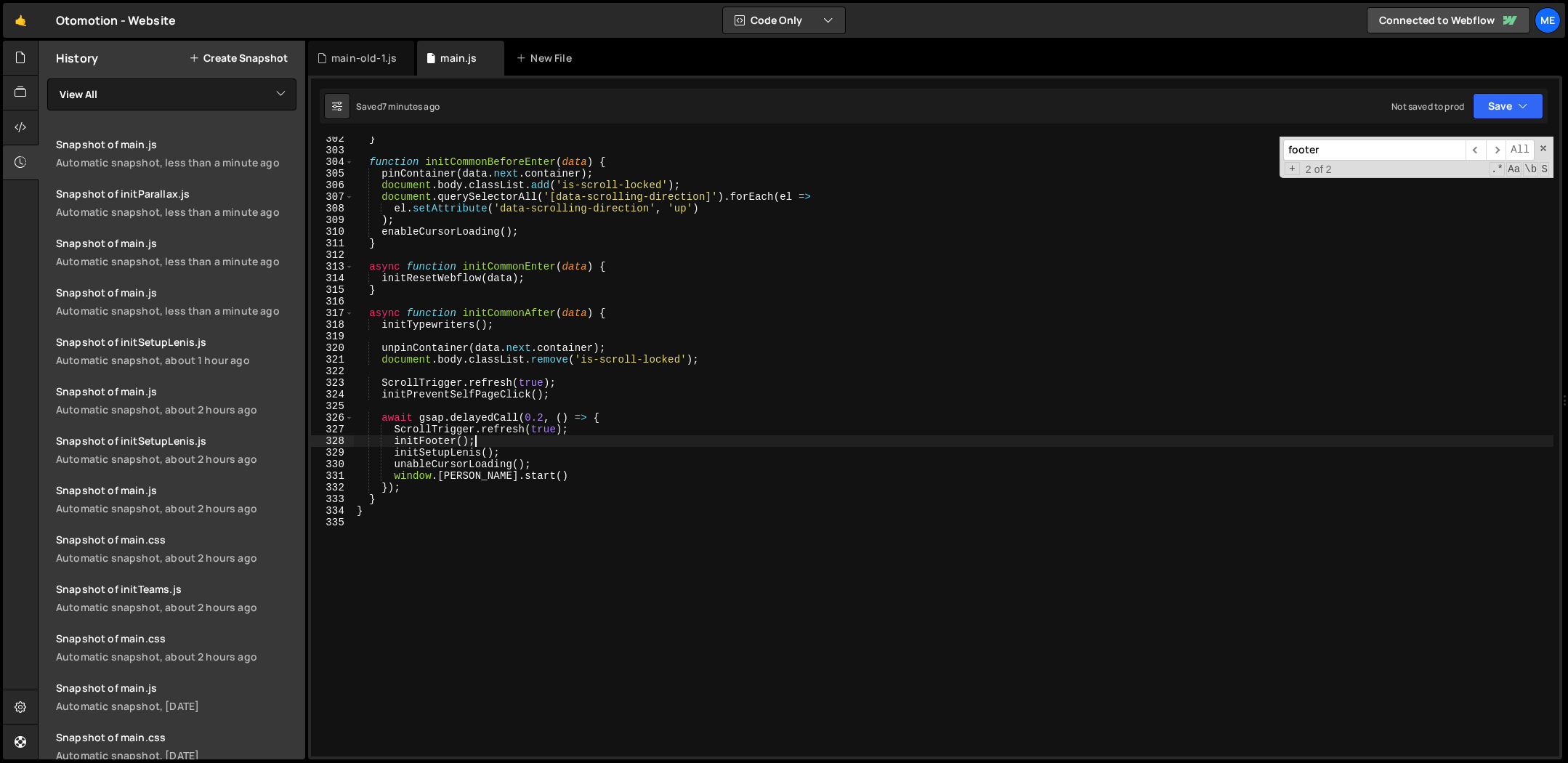
type textarea "ScrollTrigger.refresh(true);"
type textarea "initFooter();"
paste textarea "ScrollTrigger.refresh(true);"
type textarea "unableCursorLoading();"
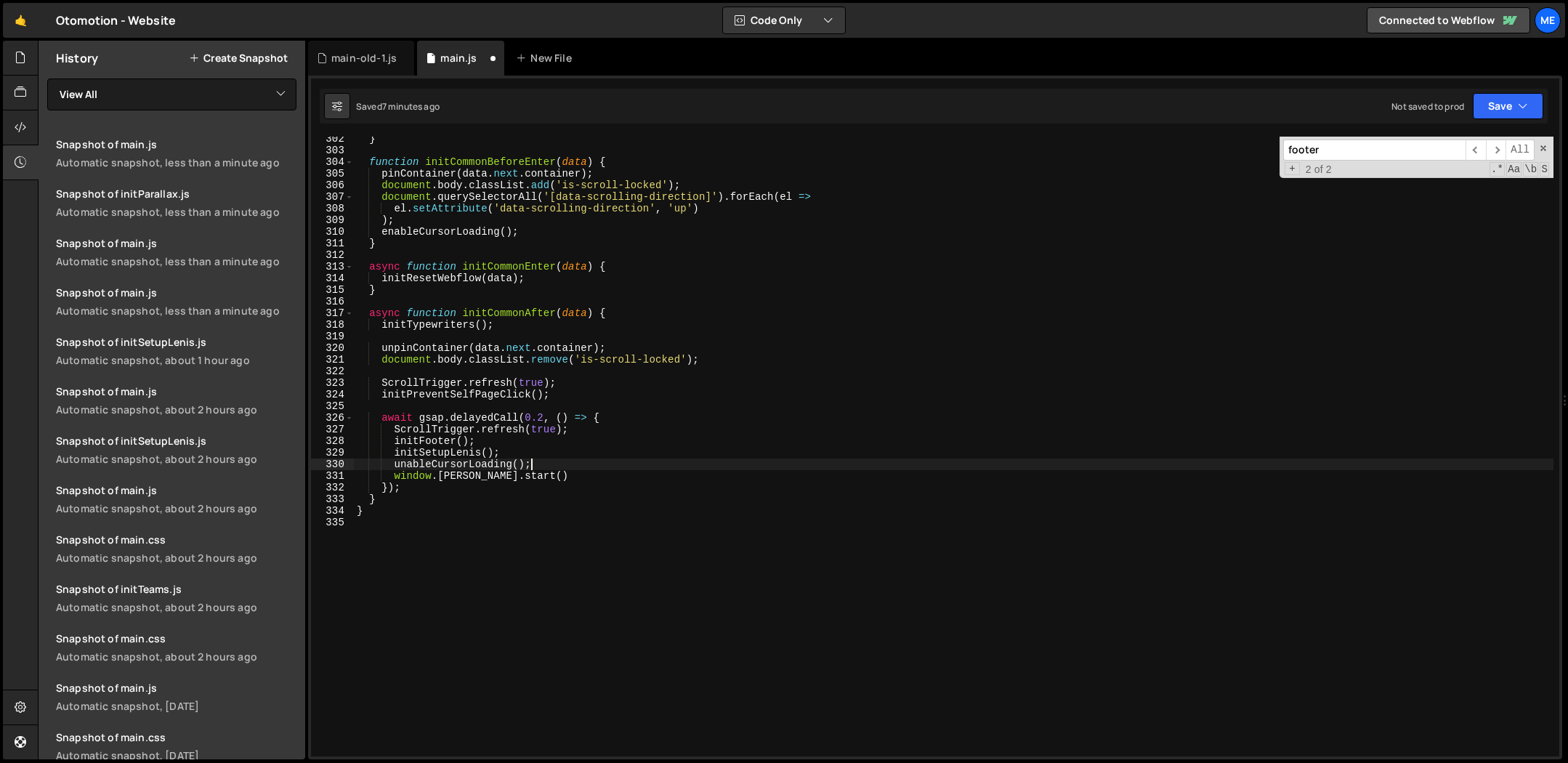
paste textarea "ScrollTrigger.refresh(true);"
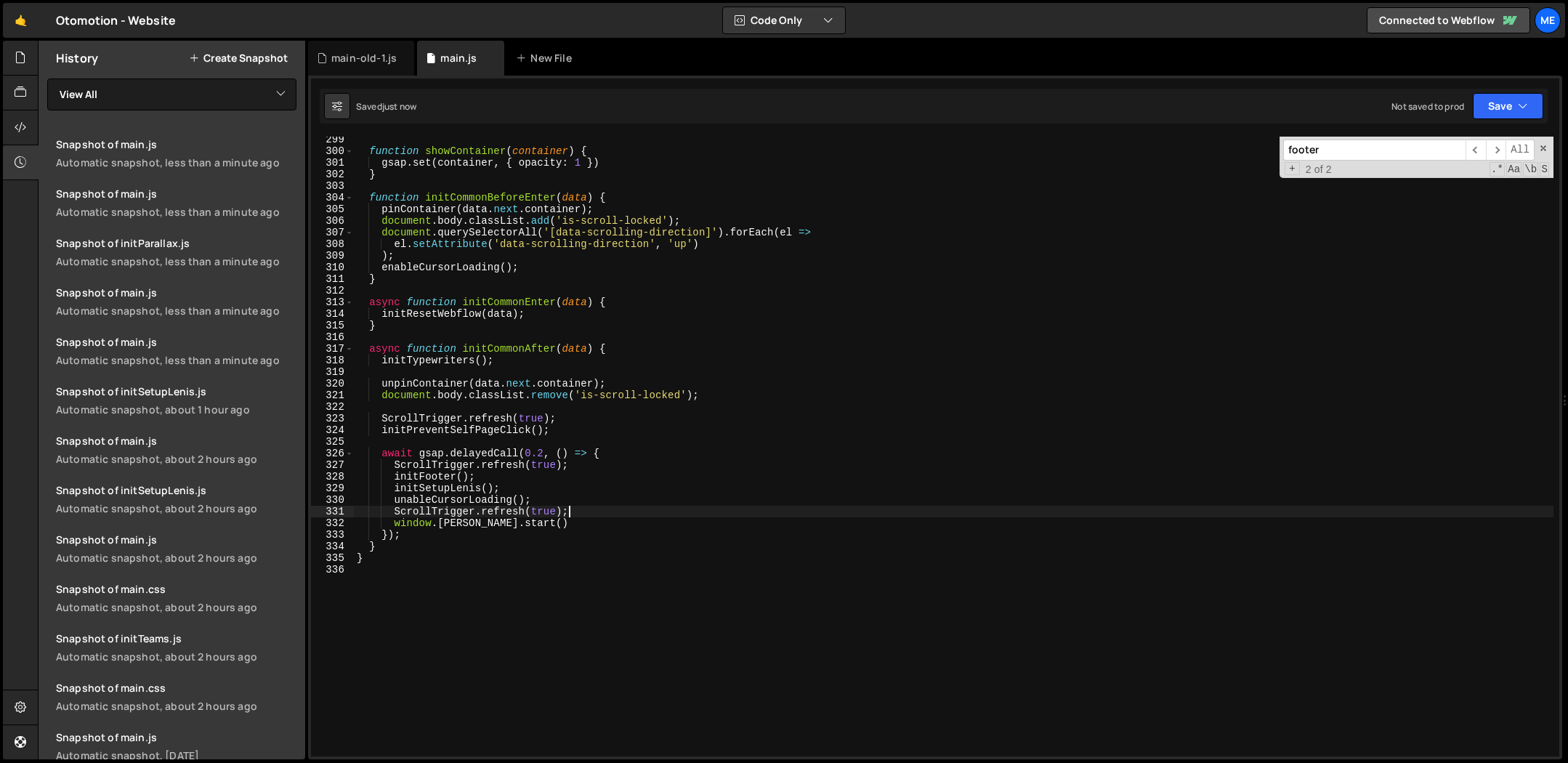
scroll to position [3294, 0]
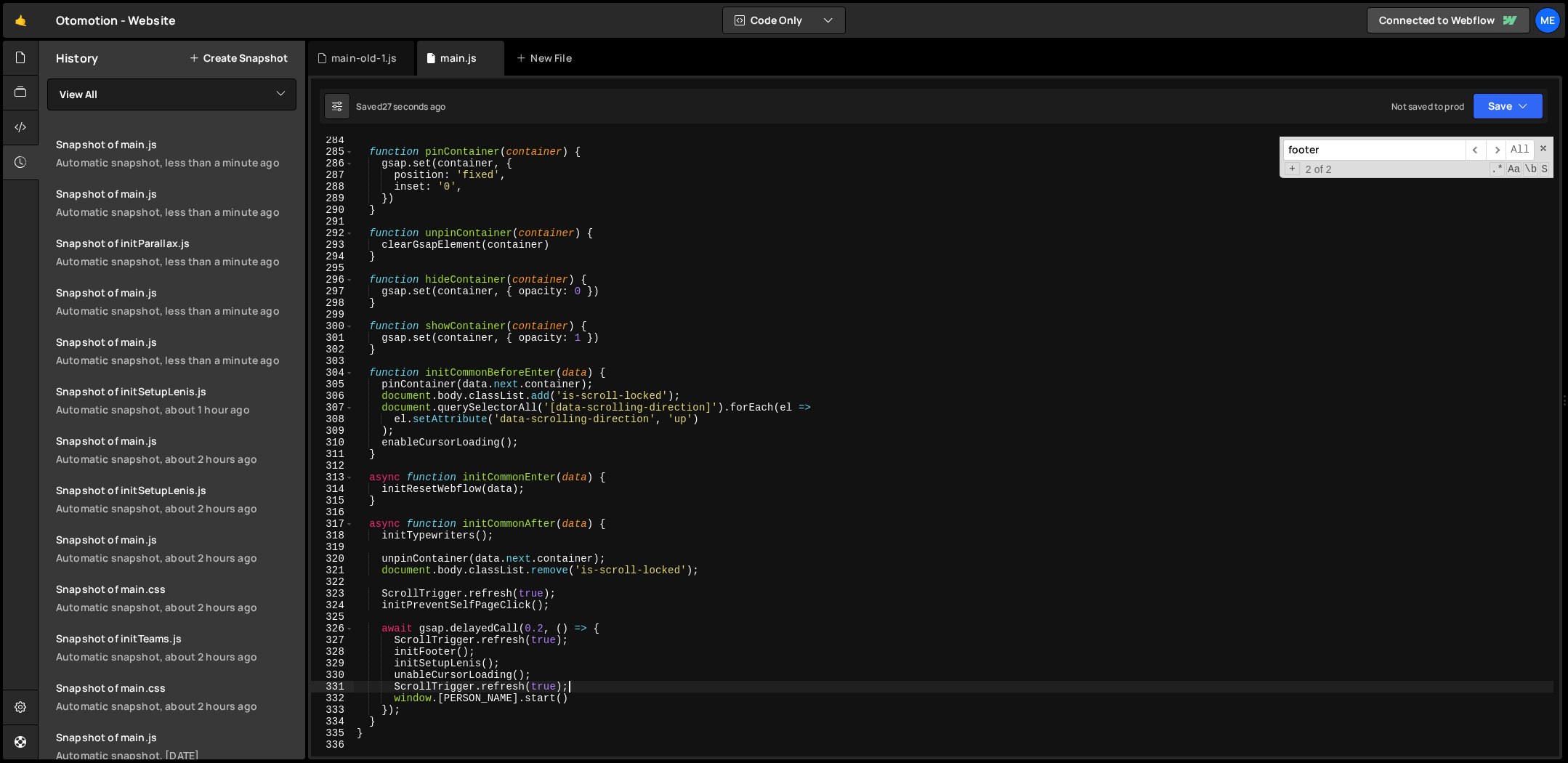
click at [591, 643] on div "function pinContainer ( container ) { gsap . set ( container , { position : 'fi…" at bounding box center [954, 456] width 1200 height 644
drag, startPoint x: 477, startPoint y: 654, endPoint x: 493, endPoint y: 660, distance: 17.1
click at [477, 654] on div "function pinContainer ( container ) { gsap . set ( container , { position : 'fi…" at bounding box center [954, 456] width 1200 height 644
click at [519, 662] on div "function pinContainer ( container ) { gsap . set ( container , { position : 'fi…" at bounding box center [954, 456] width 1200 height 644
type textarea "initSetupLenis();"
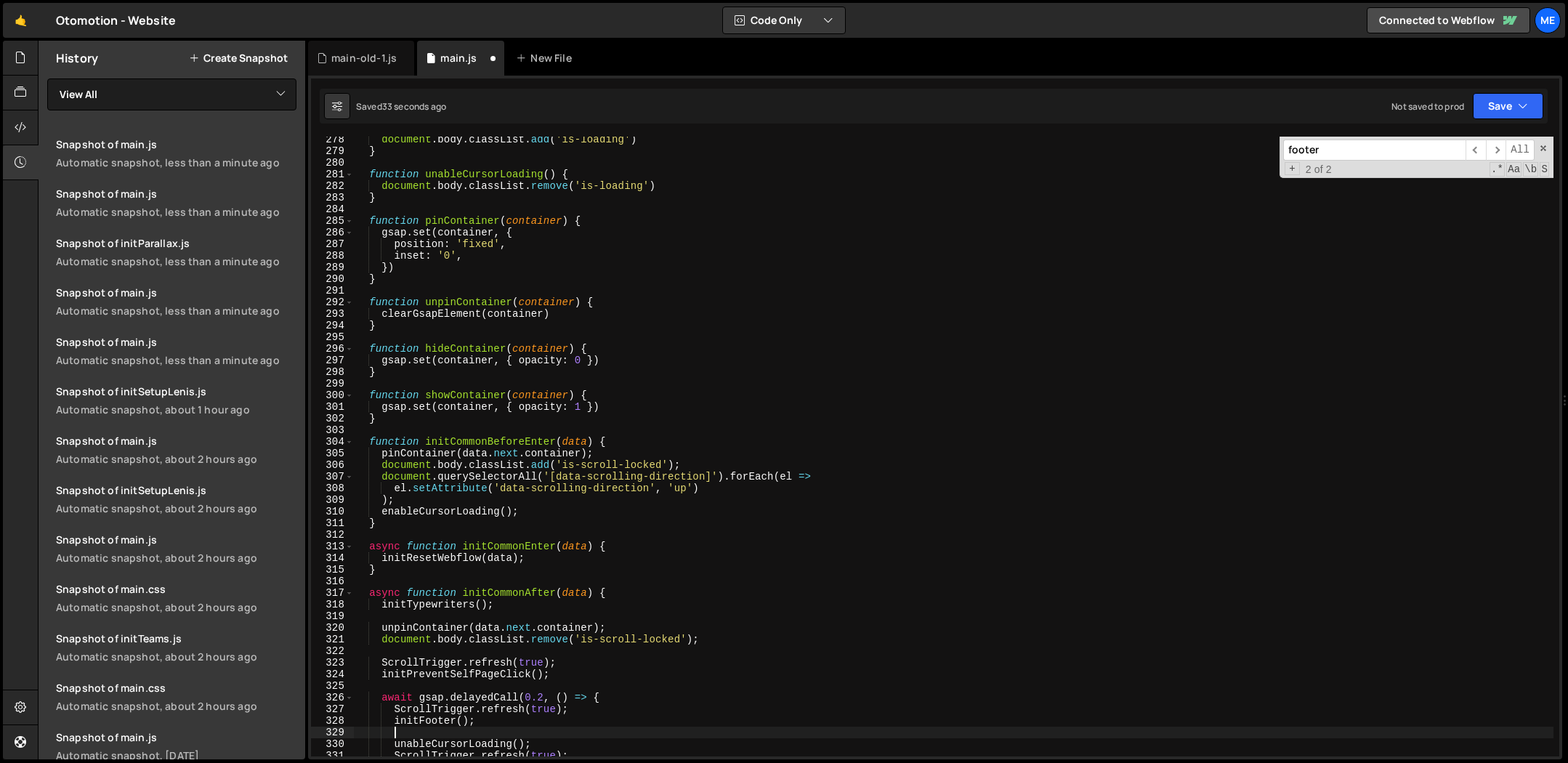
scroll to position [3225, 0]
click at [525, 596] on div "document . body . classList . add ( 'is-loading' ) } function unableCursorLoadi…" at bounding box center [954, 455] width 1200 height 644
type textarea "async function initCommonAfter(data) {"
click at [525, 596] on div "document . body . classList . add ( 'is-loading' ) } function unableCursorLoadi…" at bounding box center [954, 455] width 1200 height 644
type input "initCommonAfter"
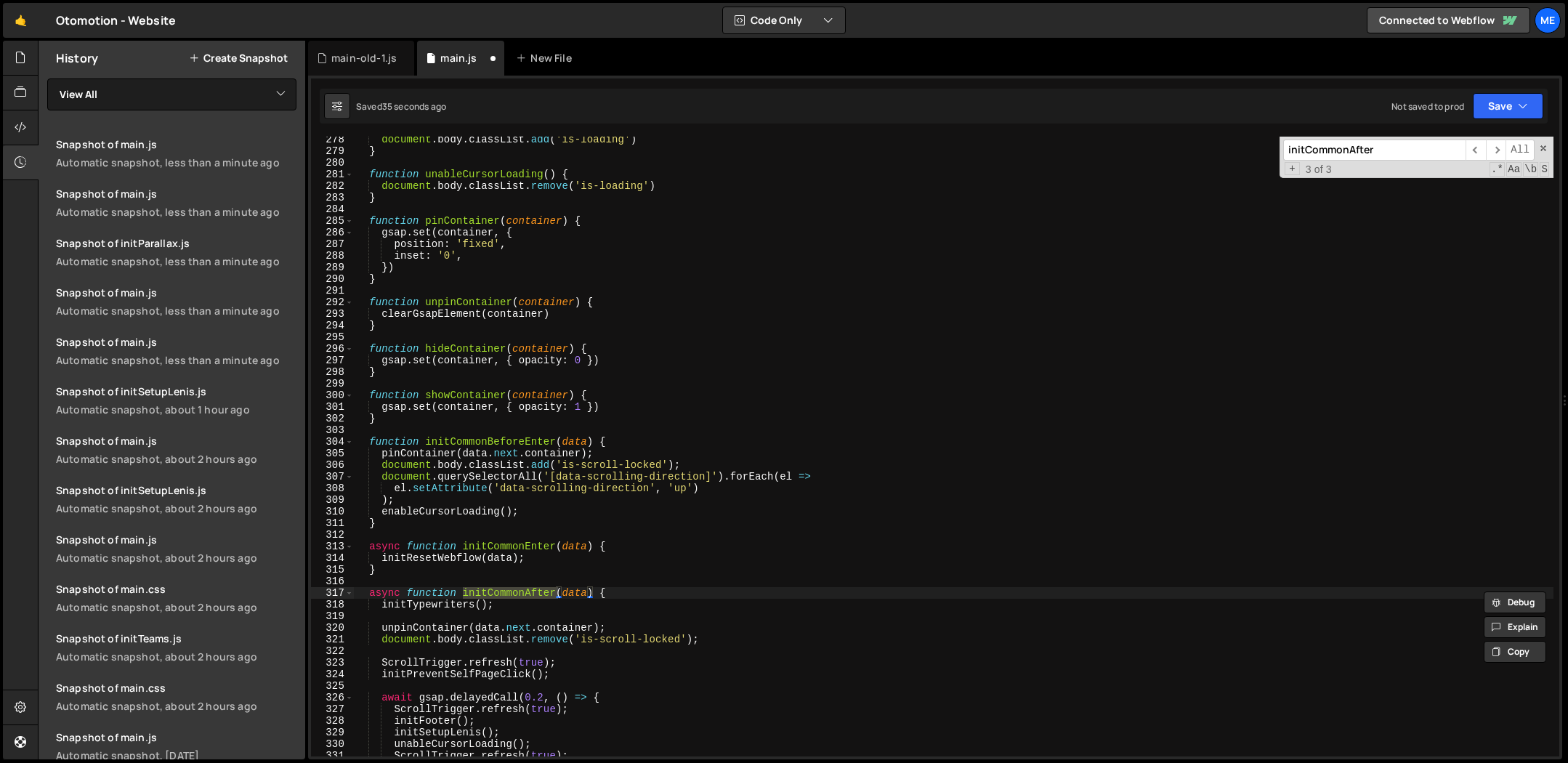
scroll to position [2145, 0]
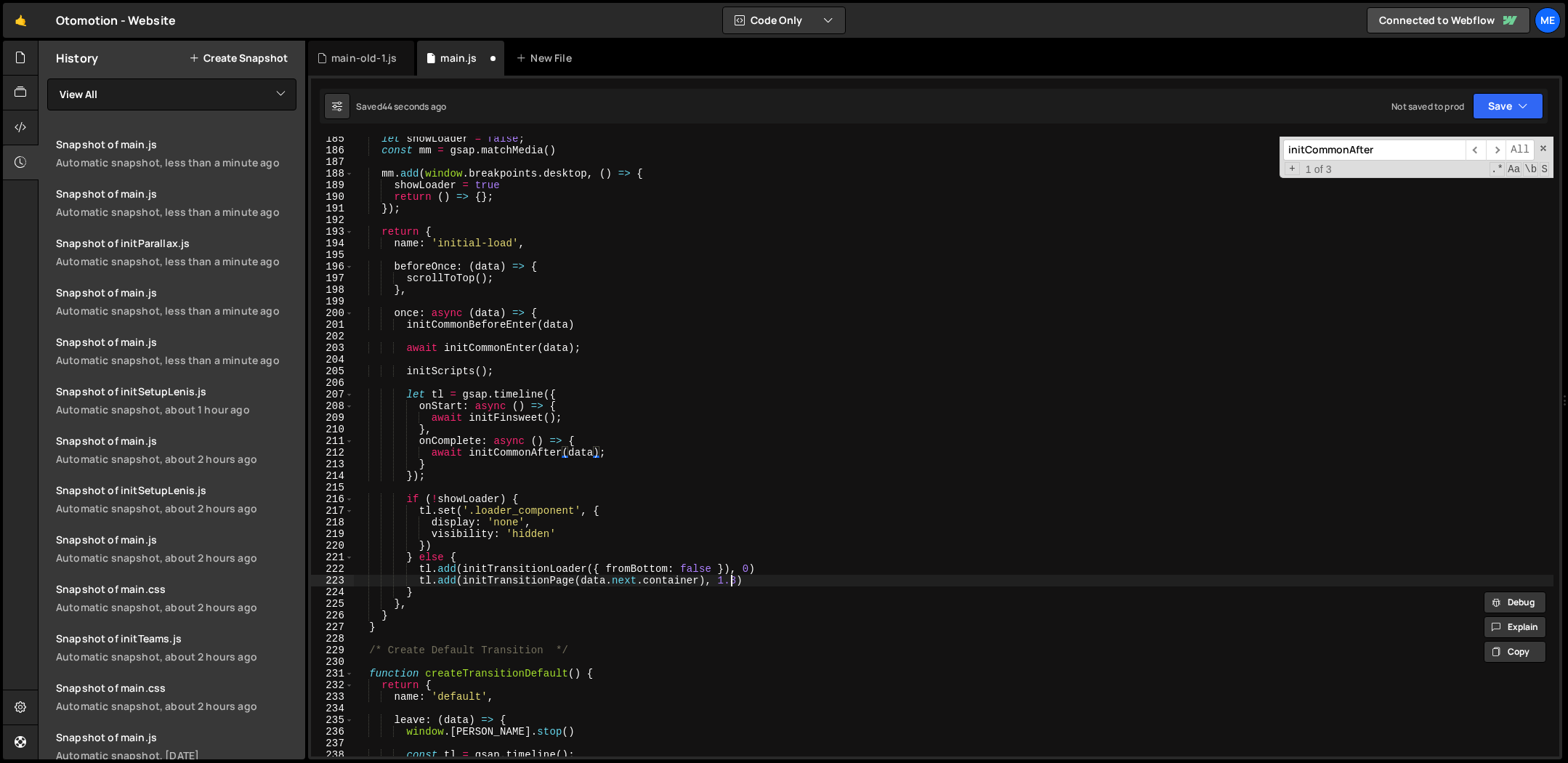
click at [731, 576] on div "let showLoader = false ; const mm = gsap . matchMedia ( ) mm . add ( window . b…" at bounding box center [954, 454] width 1200 height 644
drag, startPoint x: 737, startPoint y: 576, endPoint x: 727, endPoint y: 577, distance: 10.0
click at [727, 577] on div "let showLoader = false ; const mm = gsap . matchMedia ( ) mm . add ( window . b…" at bounding box center [954, 454] width 1200 height 644
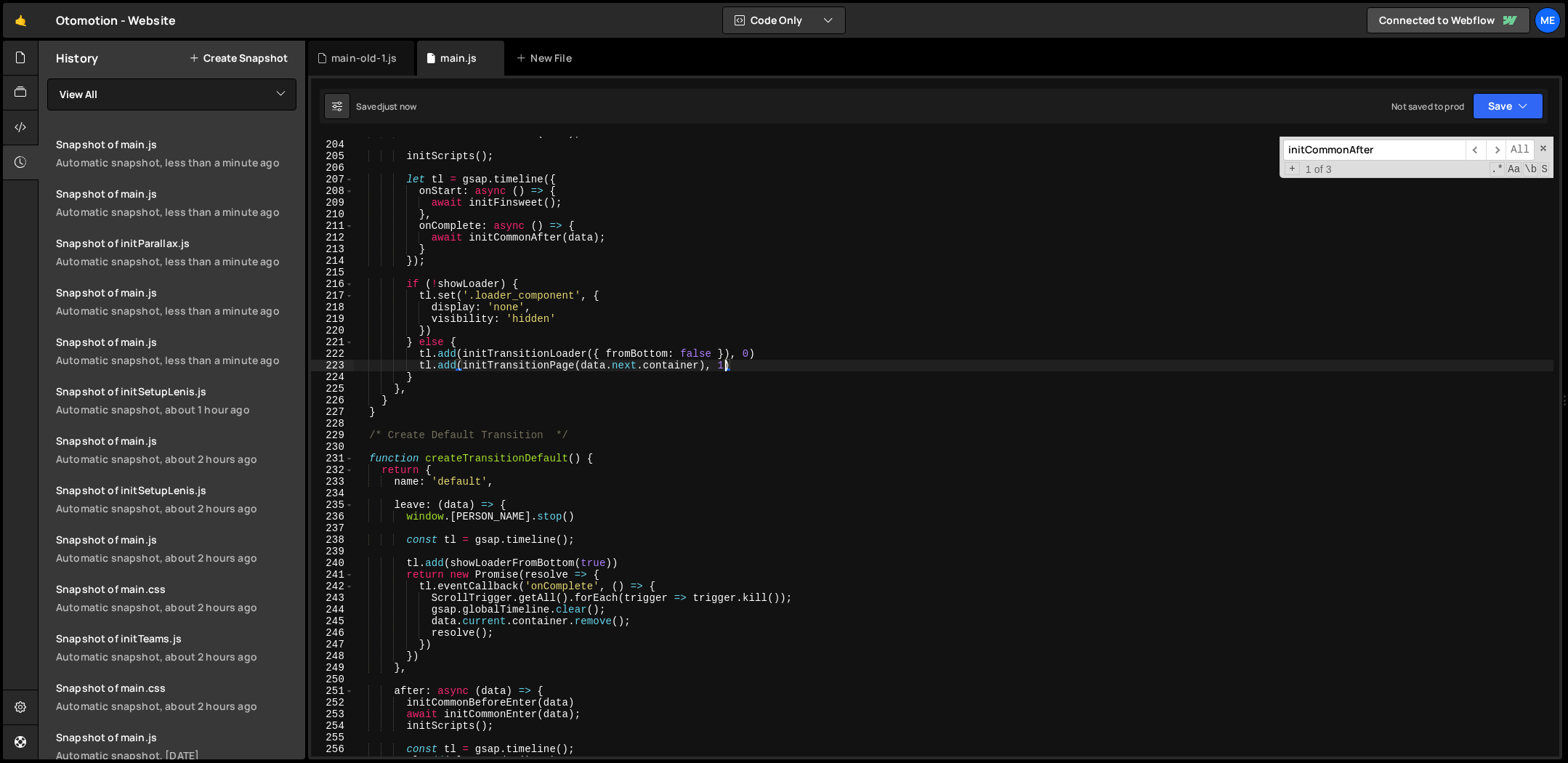
scroll to position [2359, 0]
click at [537, 239] on div "await initCommonEnter ( data ) ; initScripts ( ) ; let tl = gsap . timeline ({ …" at bounding box center [954, 449] width 1200 height 644
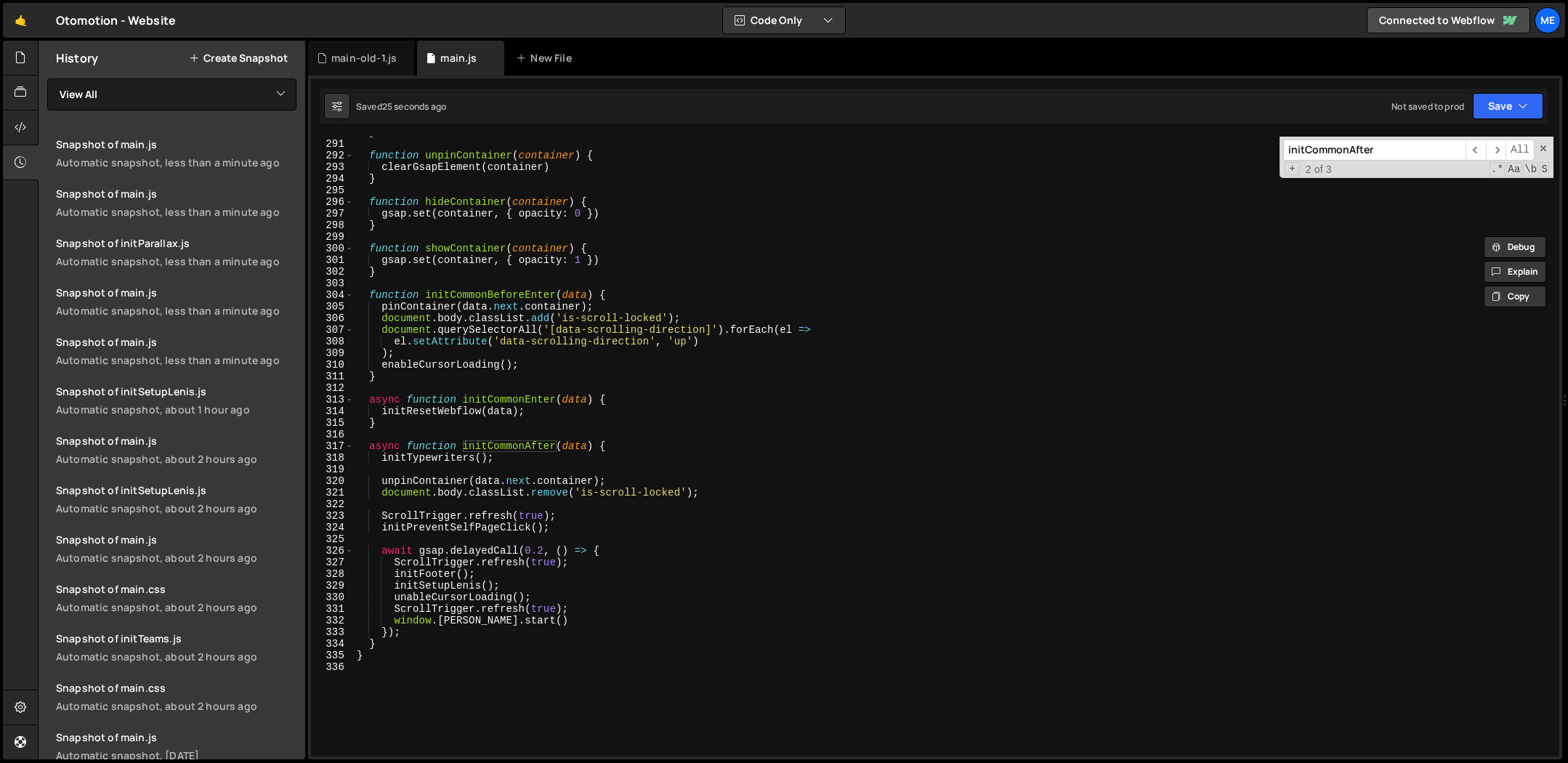
scroll to position [3385, 0]
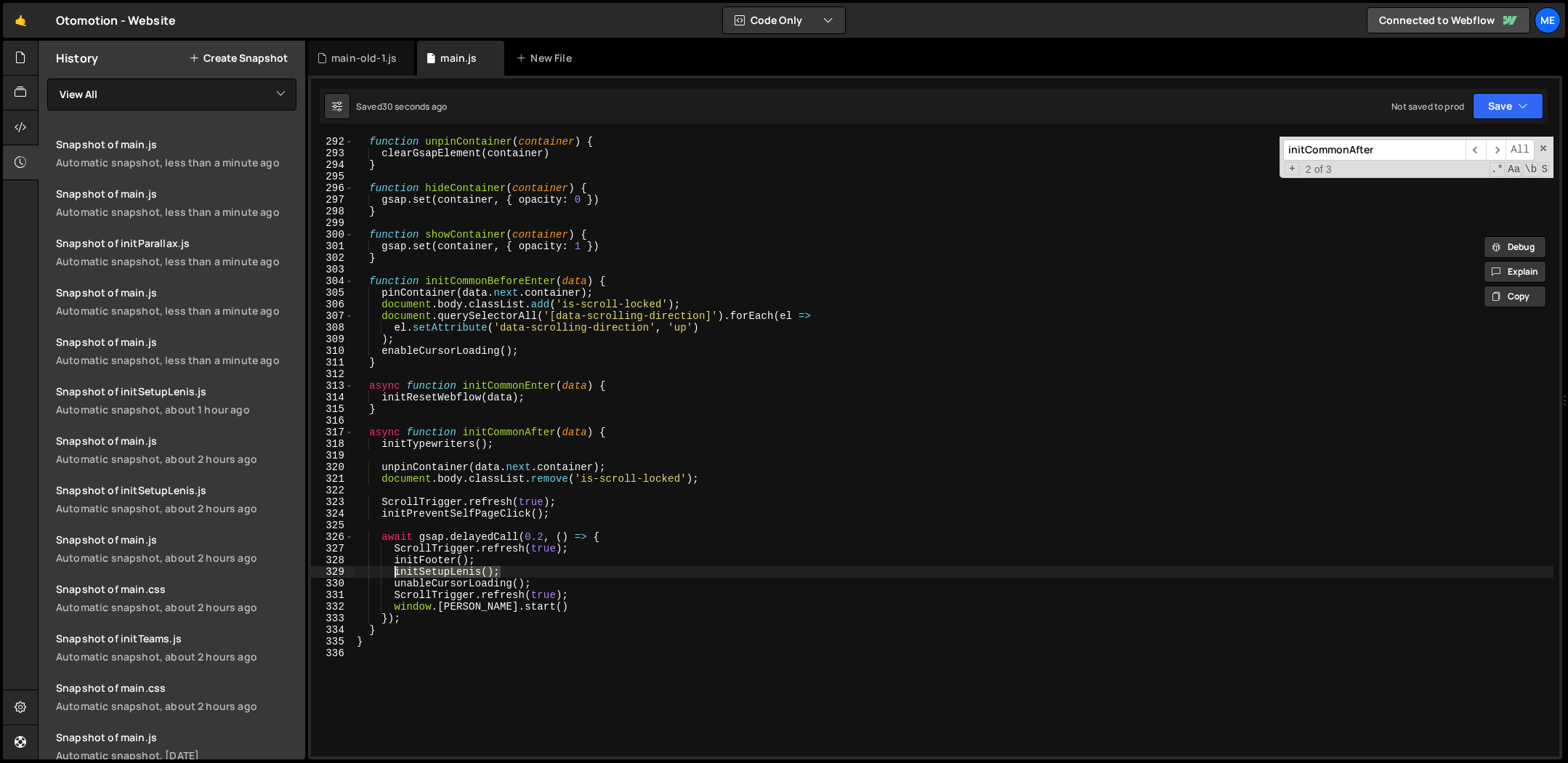
drag, startPoint x: 510, startPoint y: 573, endPoint x: 397, endPoint y: 572, distance: 113.0
click at [397, 572] on div "function unpinContainer ( container ) { clearGsapElement ( container ) } functi…" at bounding box center [954, 458] width 1200 height 644
drag, startPoint x: 524, startPoint y: 622, endPoint x: 521, endPoint y: 645, distance: 23.2
click at [523, 623] on div "function unpinContainer ( container ) { clearGsapElement ( container ) } functi…" at bounding box center [954, 458] width 1200 height 644
type textarea "});"
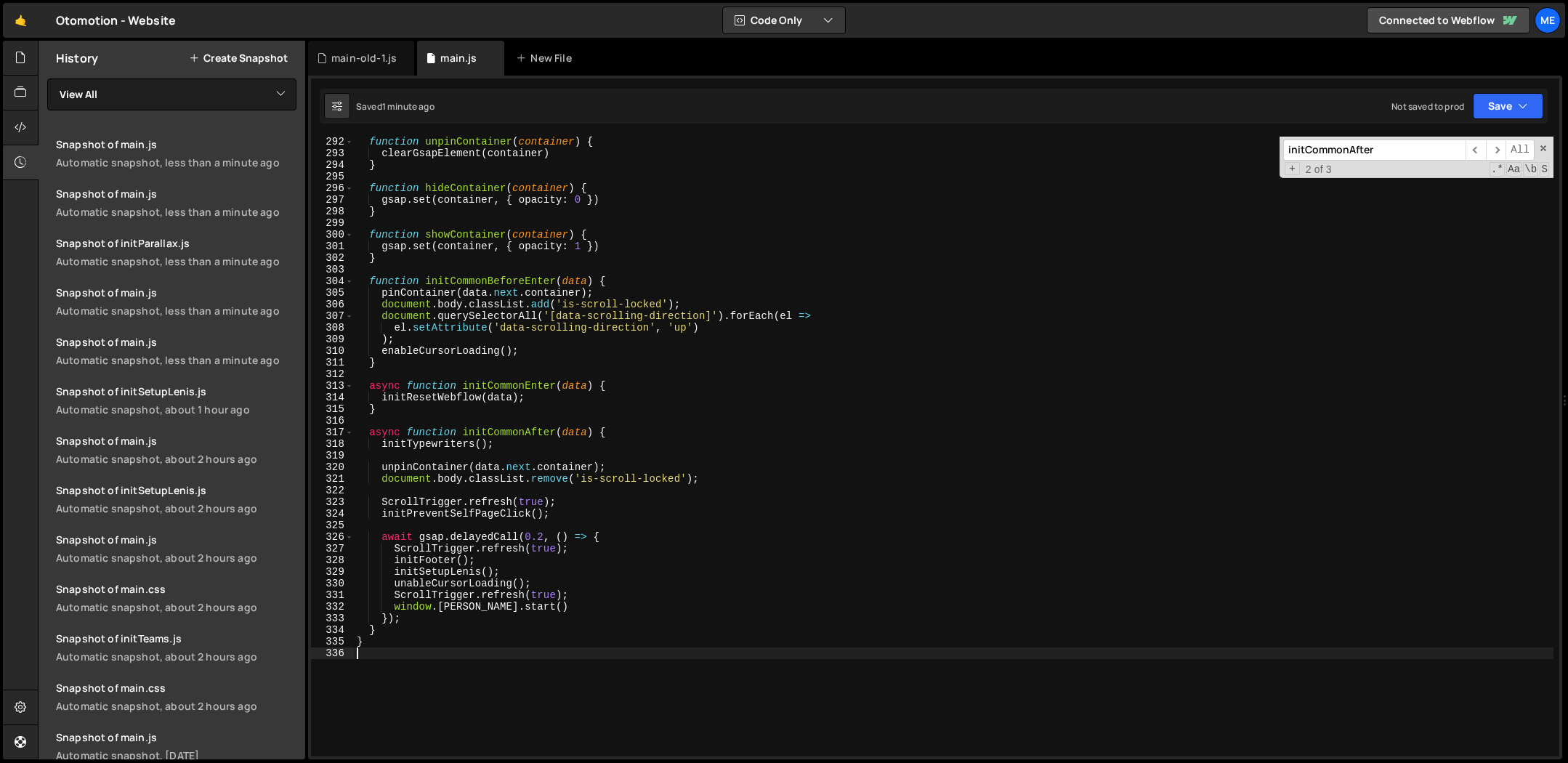
click at [519, 648] on div "function unpinContainer ( container ) { clearGsapElement ( container ) } functi…" at bounding box center [954, 458] width 1200 height 644
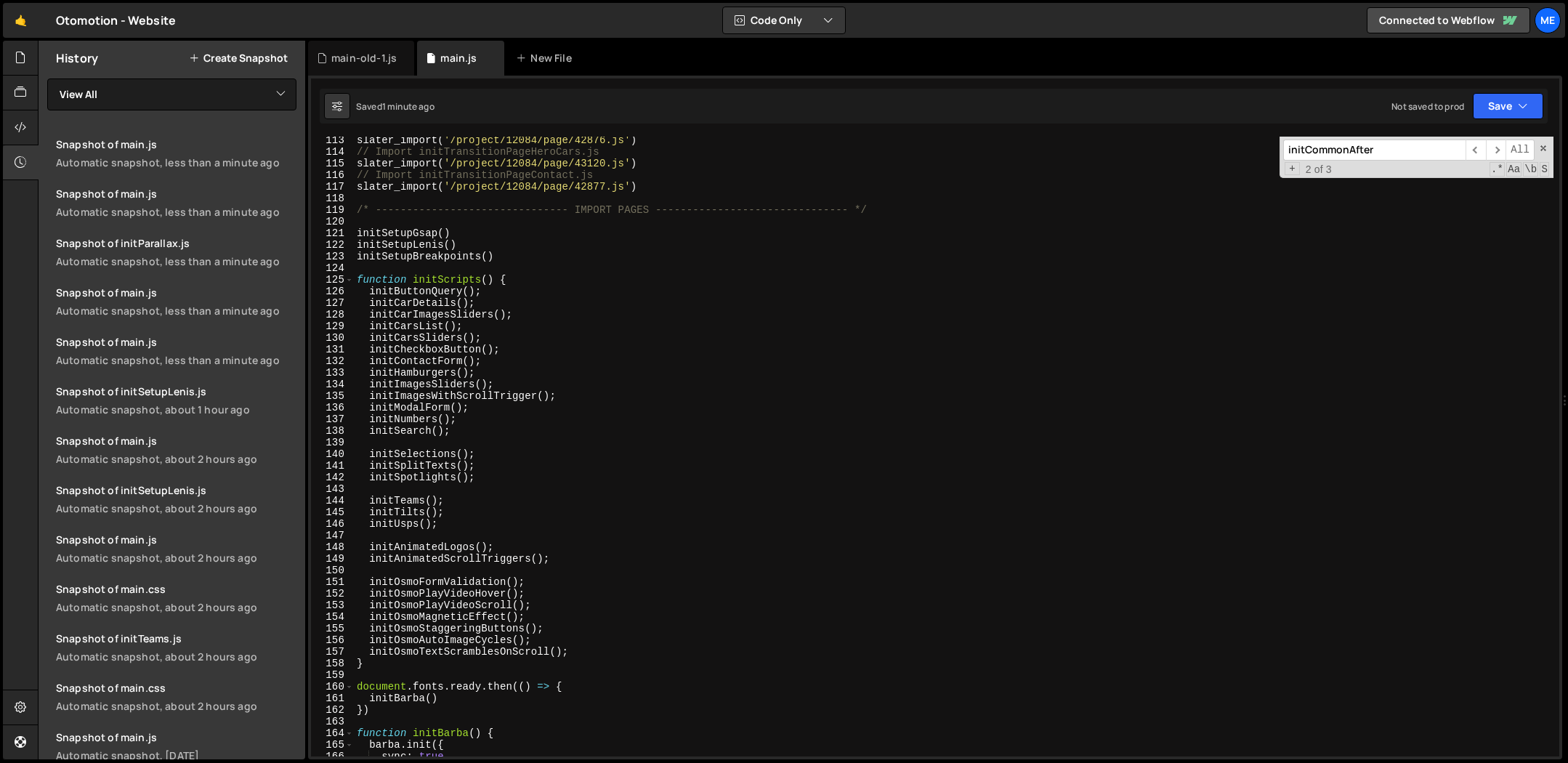
scroll to position [1303, 0]
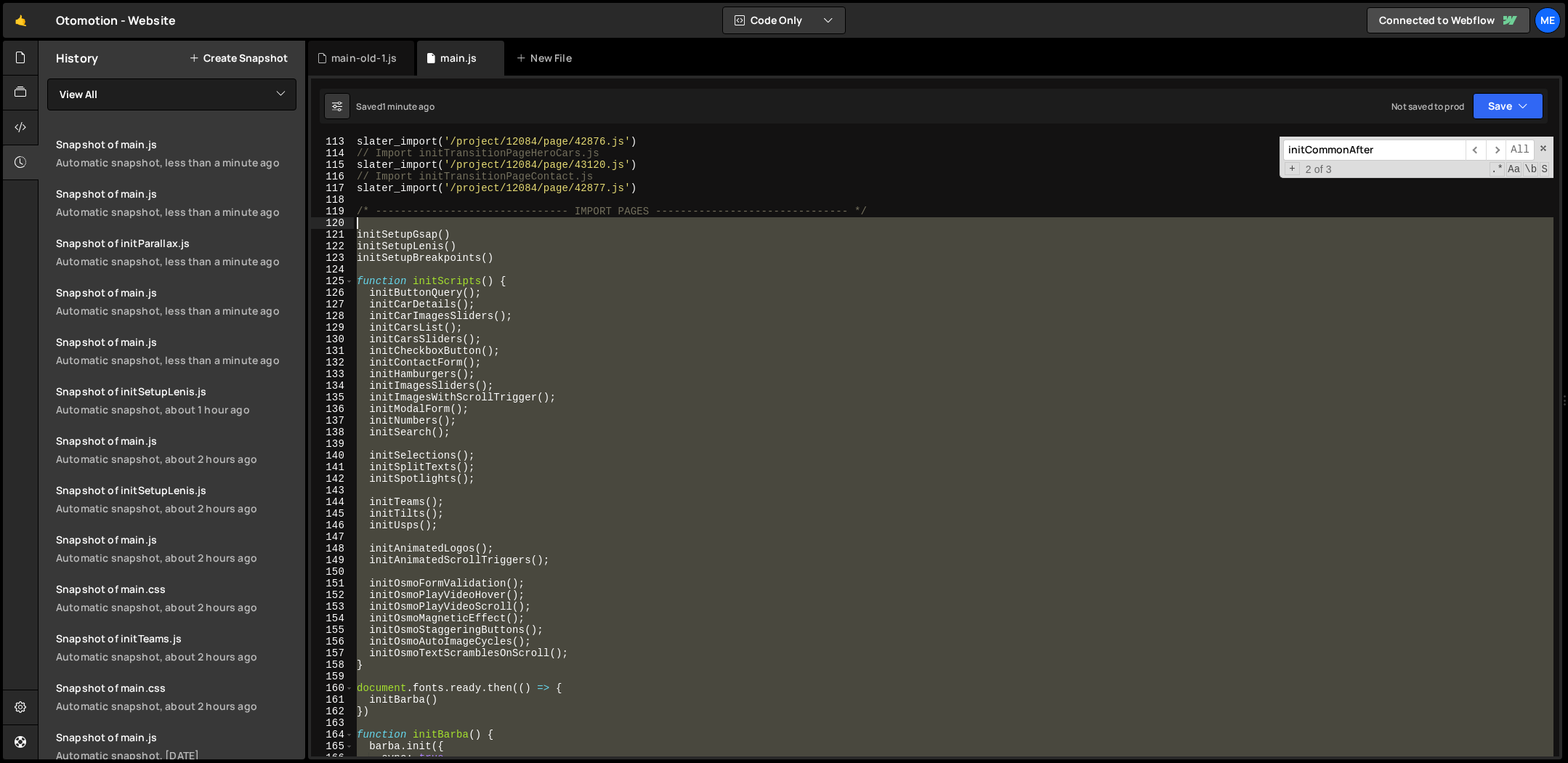
click at [365, 223] on div "slater_import ( '/project/12084/page/42876.js' ) // Import initTransitionPageHe…" at bounding box center [954, 458] width 1200 height 644
type textarea "initSetupGsap()"
paste textarea
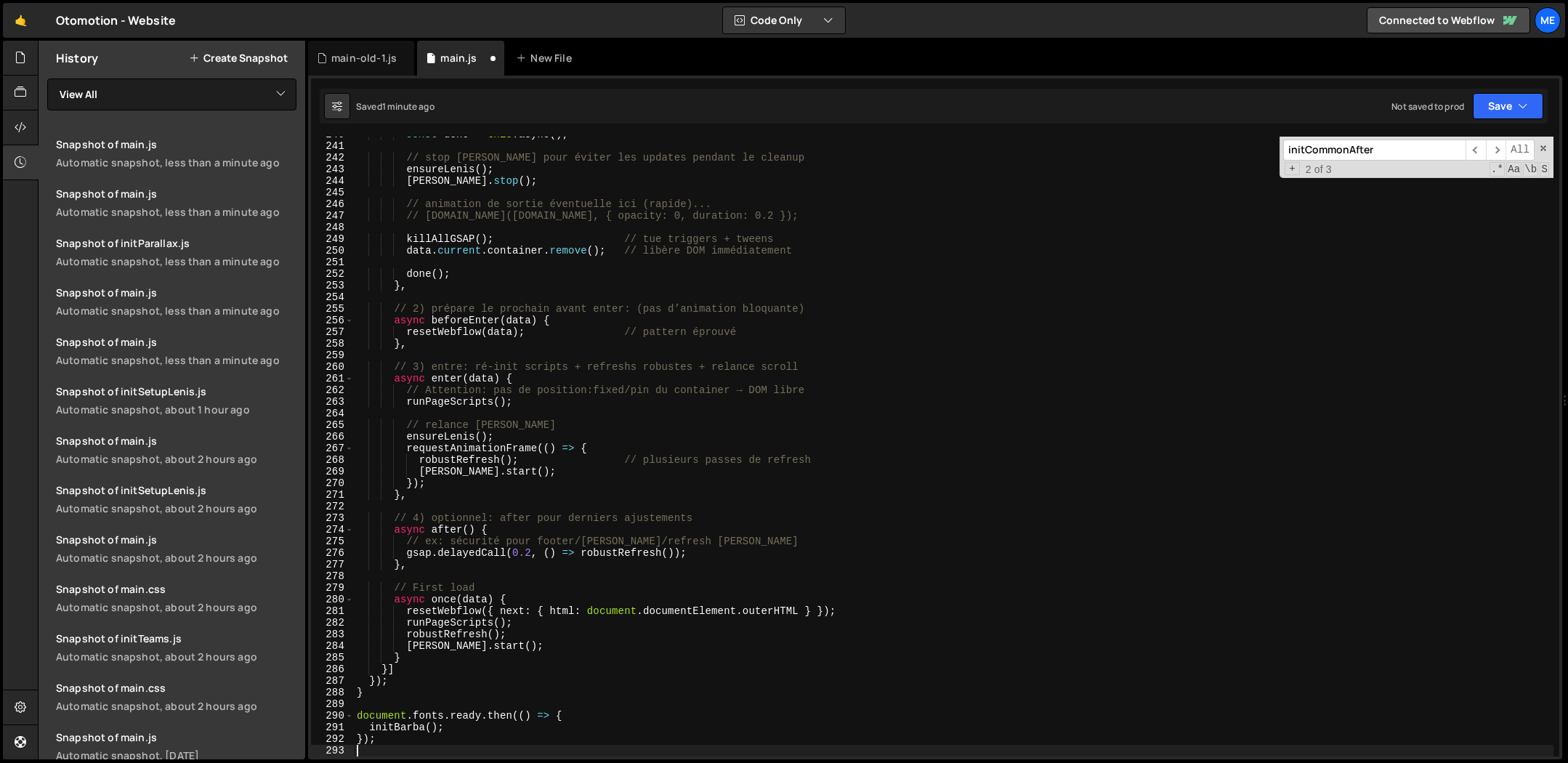
scroll to position [2793, 0]
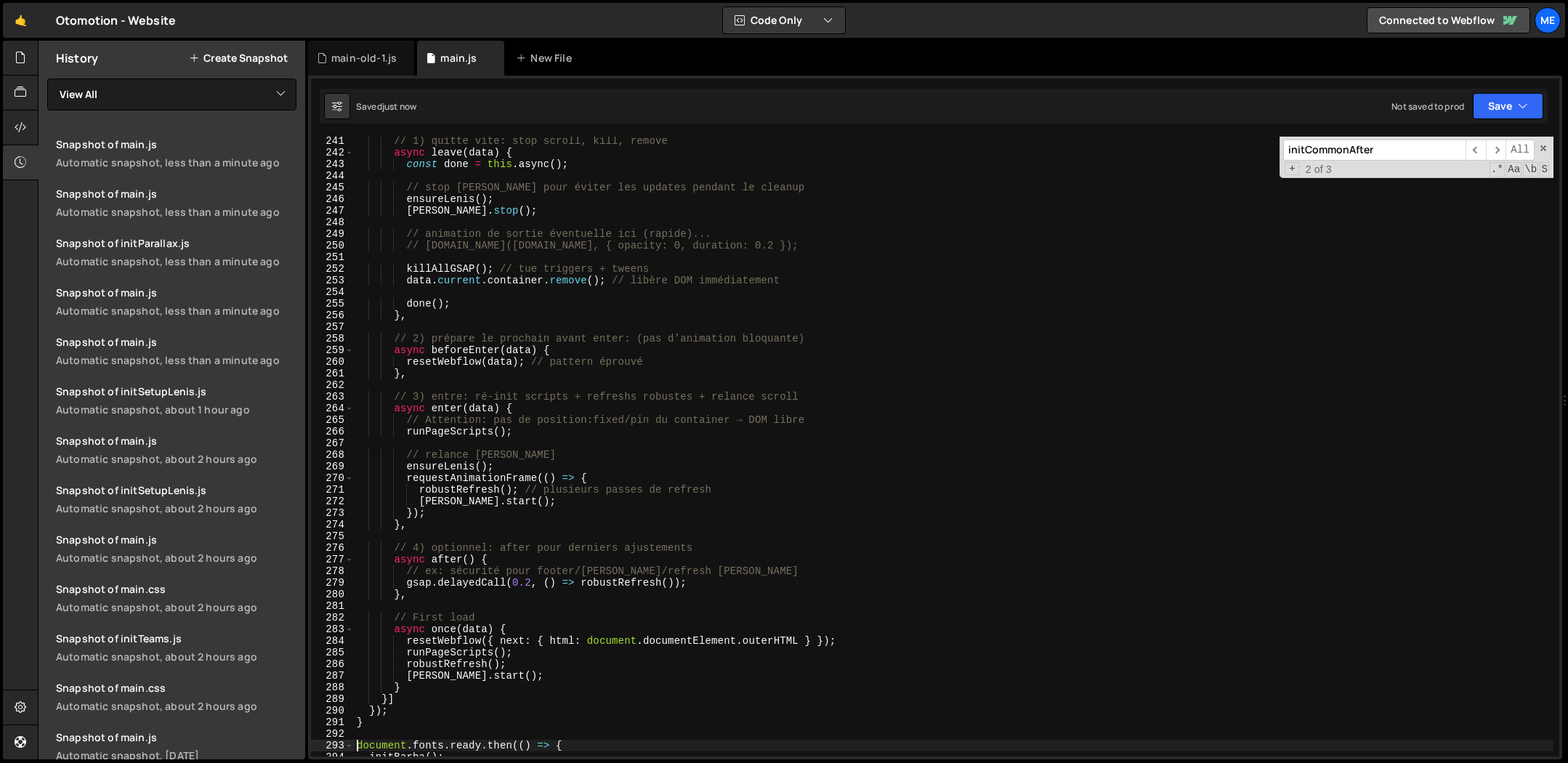
click at [594, 272] on div "// 1) quitte vite: stop scroll, kill, remove async leave ( data ) { const done …" at bounding box center [954, 457] width 1200 height 644
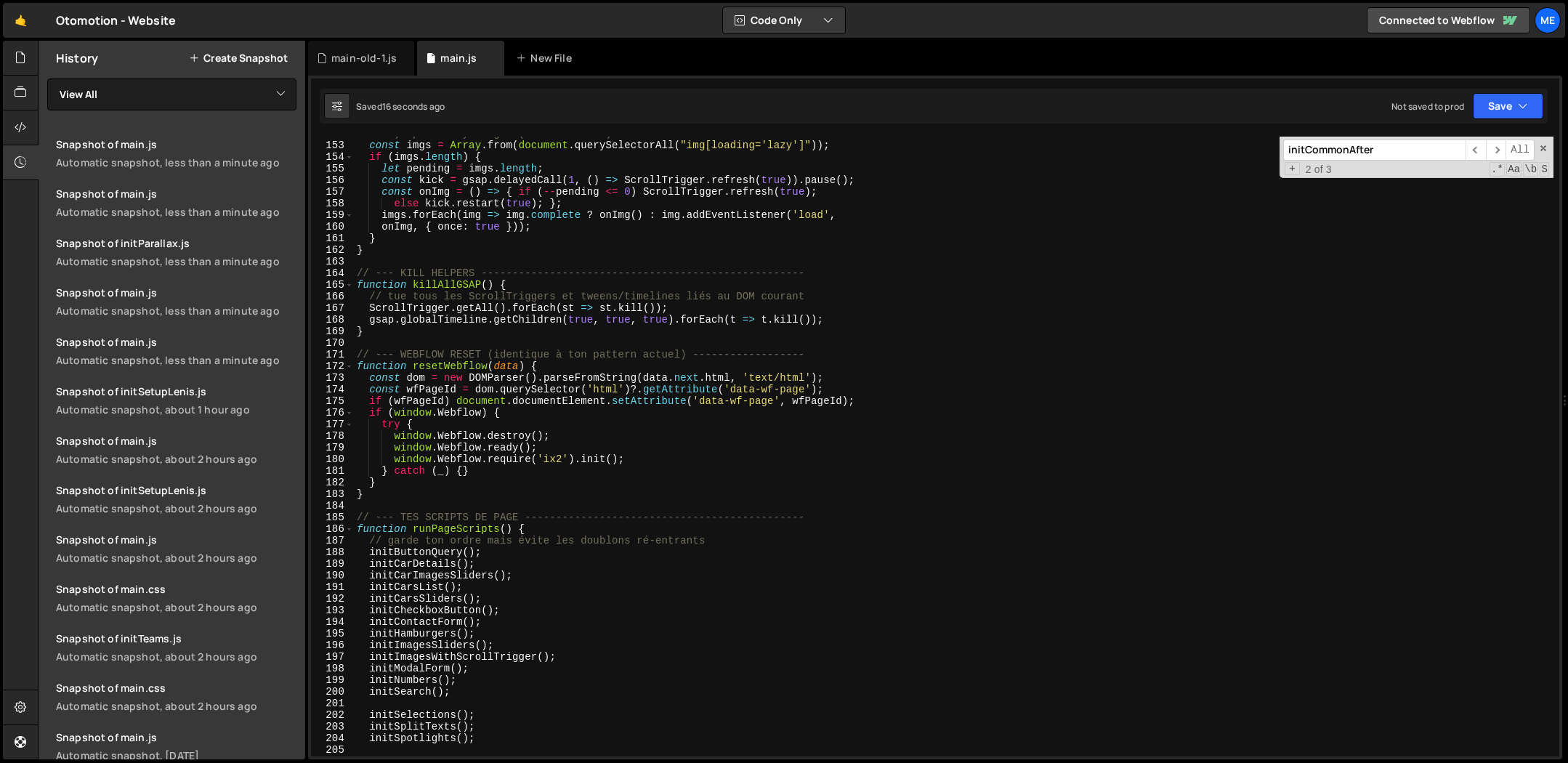
scroll to position [1765, 0]
click at [640, 297] on div "// 3) après lazy images (mini throttle) const imgs = Array . from ( document . …" at bounding box center [954, 450] width 1200 height 644
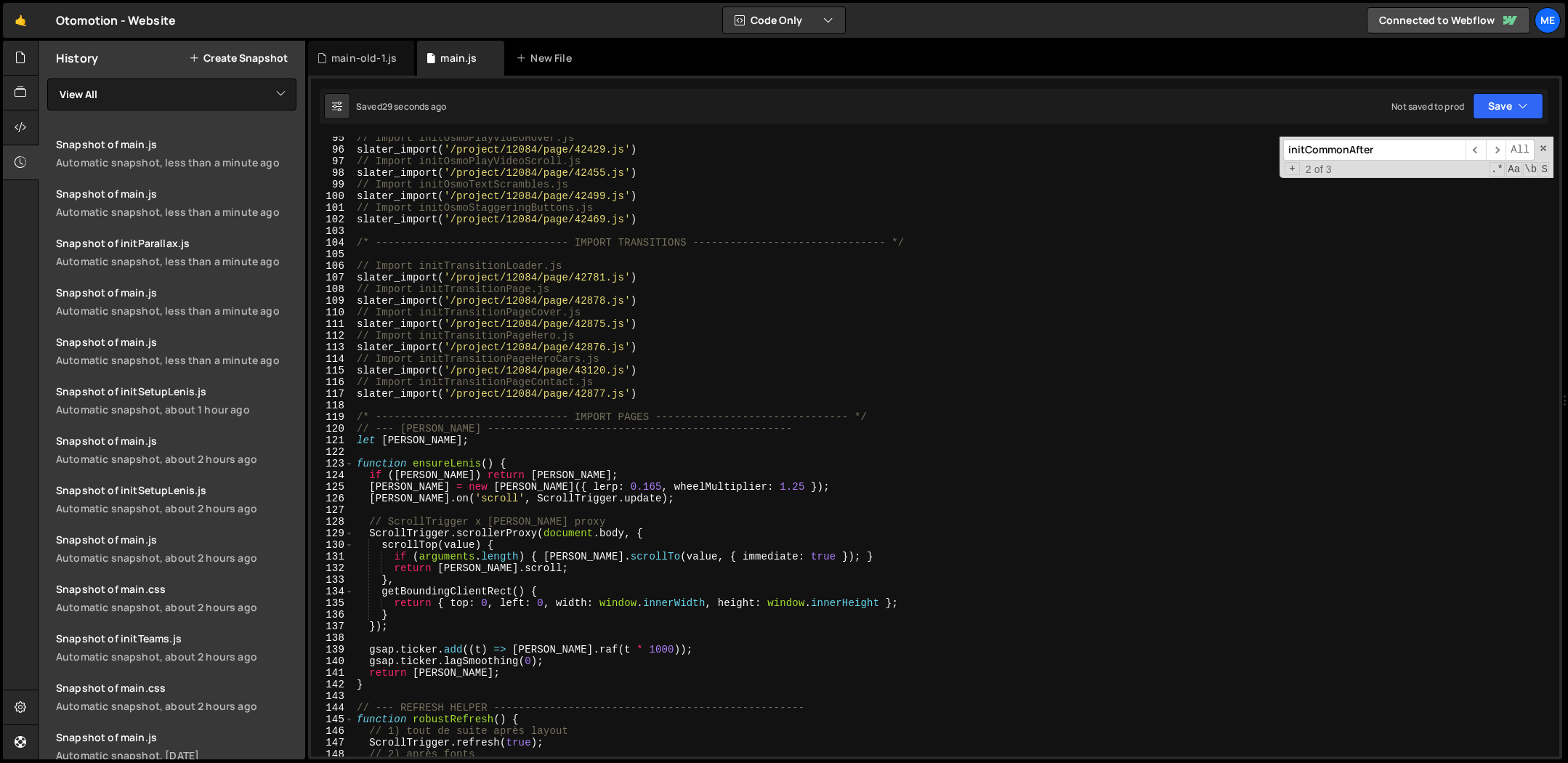
scroll to position [1098, 0]
click at [781, 350] on div "// Import initOsmoPlayVideoHover.js slater_import ( '/project/12084/page/42429.…" at bounding box center [954, 454] width 1200 height 644
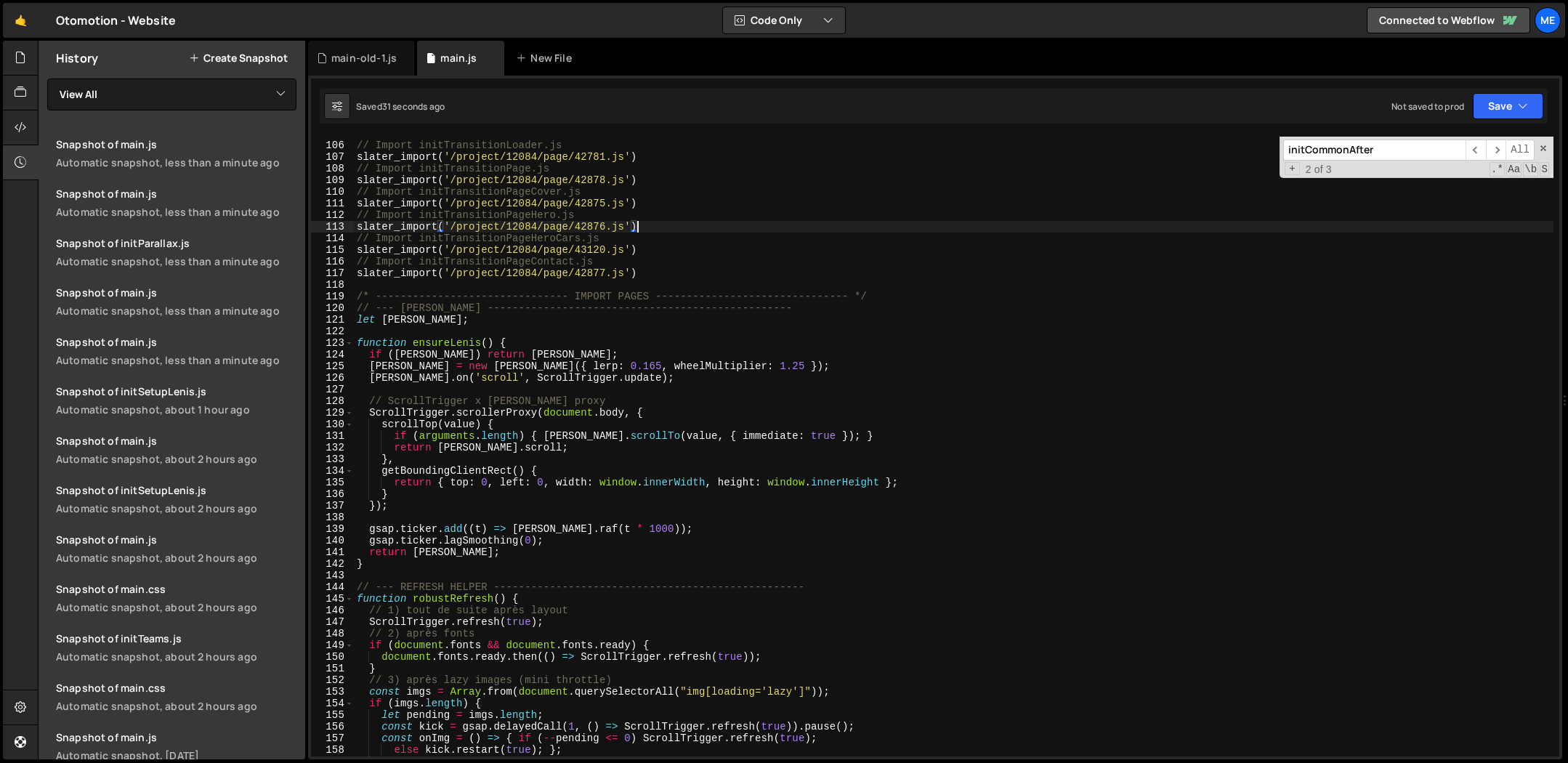
scroll to position [1218, 0]
click at [840, 370] on div "// Import initTransitionLoader.js slater_import ( '/project/12084/page/42781.js…" at bounding box center [954, 450] width 1200 height 644
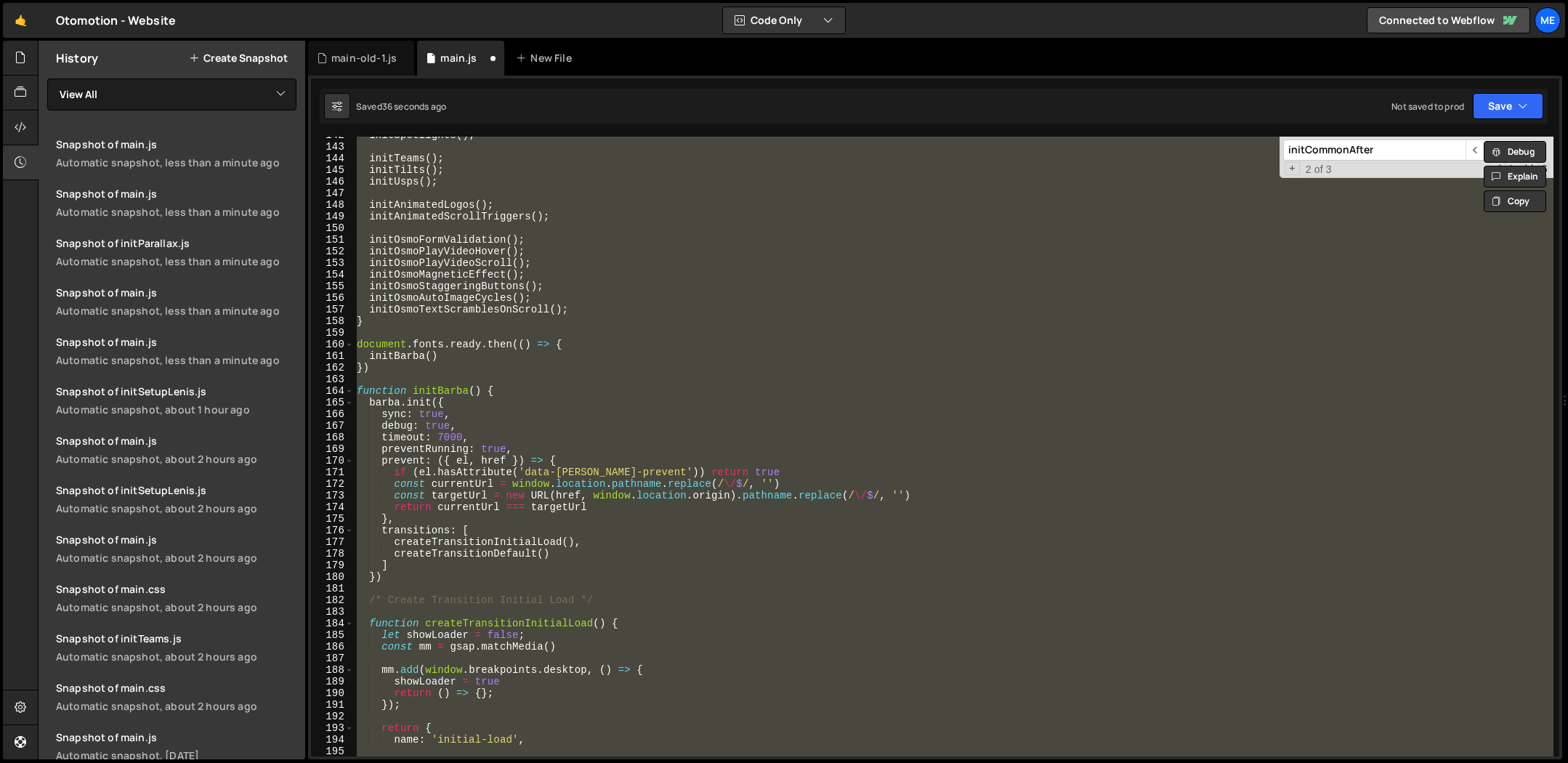
scroll to position [1482, 0]
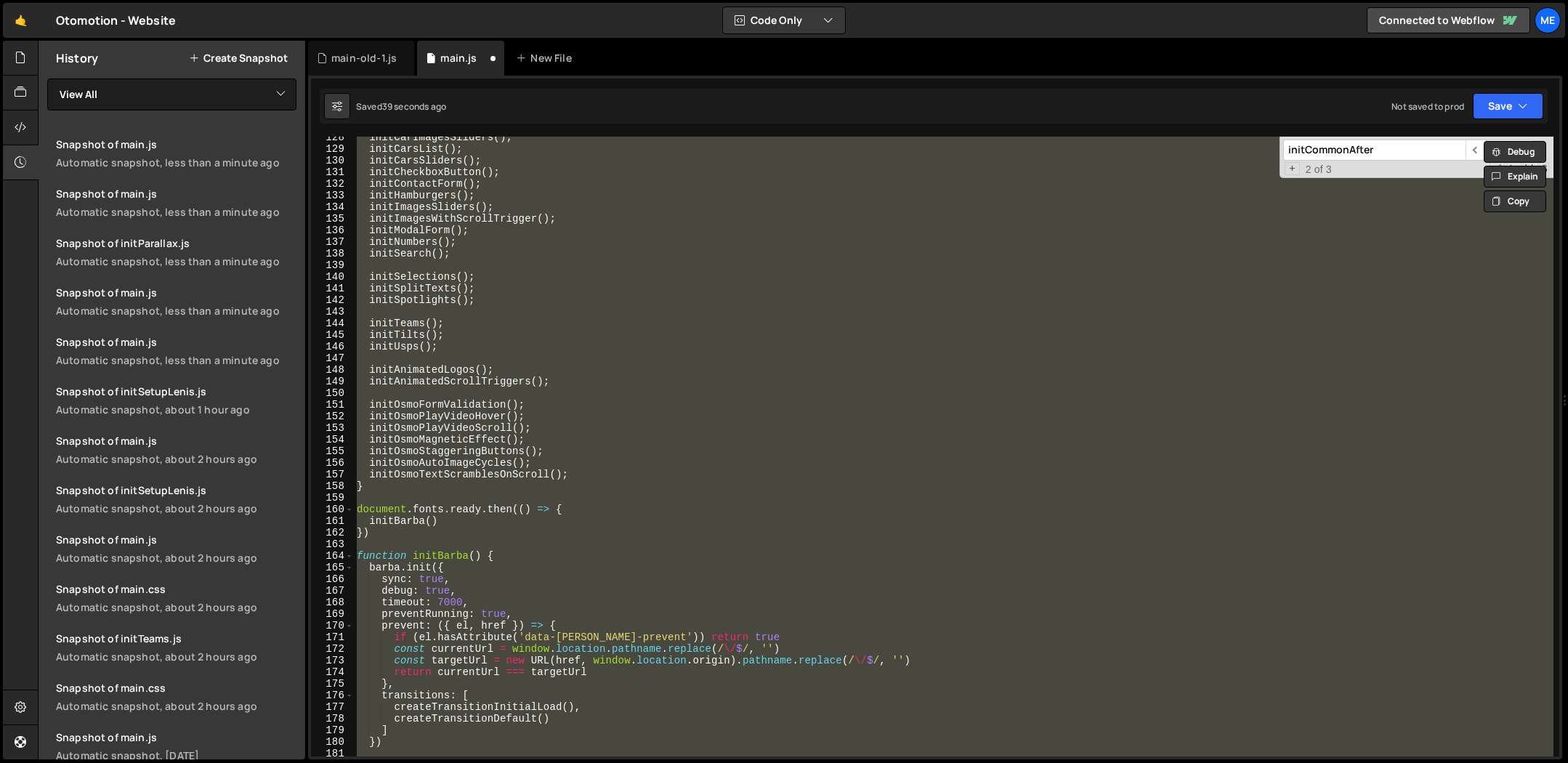
click at [860, 367] on div "initCarImagesSliders ( ) ; initCarsList ( ) ; initCarsSliders ( ) ; initCheckbo…" at bounding box center [954, 447] width 1200 height 620
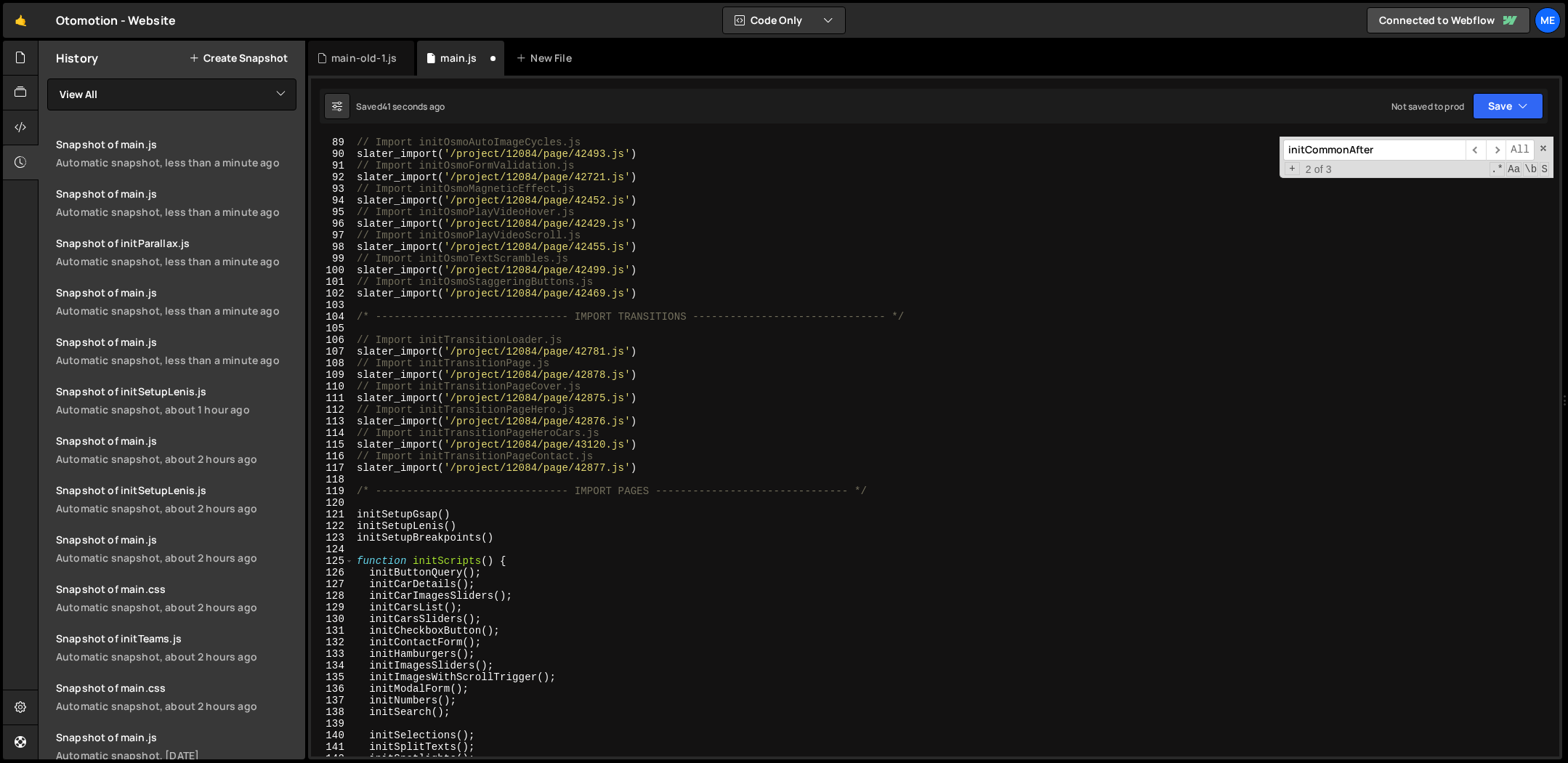
scroll to position [1129, 0]
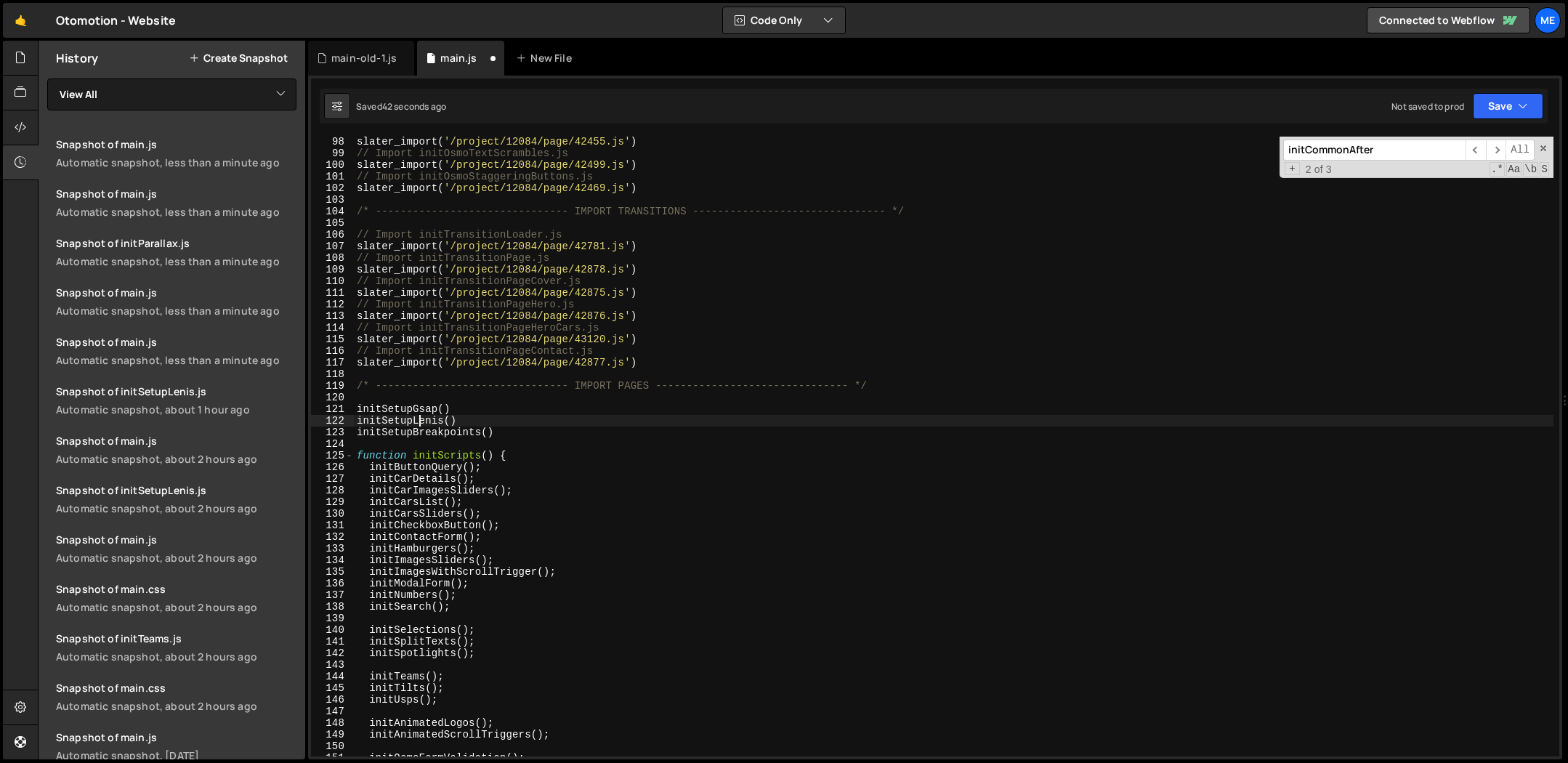
click at [418, 426] on div "slater_import ( '/project/12084/page/42455.js' ) // Import initOsmoTextScramble…" at bounding box center [954, 458] width 1200 height 644
click at [418, 427] on div "slater_import ( '/project/12084/page/42455.js' ) // Import initOsmoTextScramble…" at bounding box center [954, 458] width 1200 height 644
click at [519, 430] on div "slater_import ( '/project/12084/page/42455.js' ) // Import initOsmoTextScramble…" at bounding box center [954, 458] width 1200 height 644
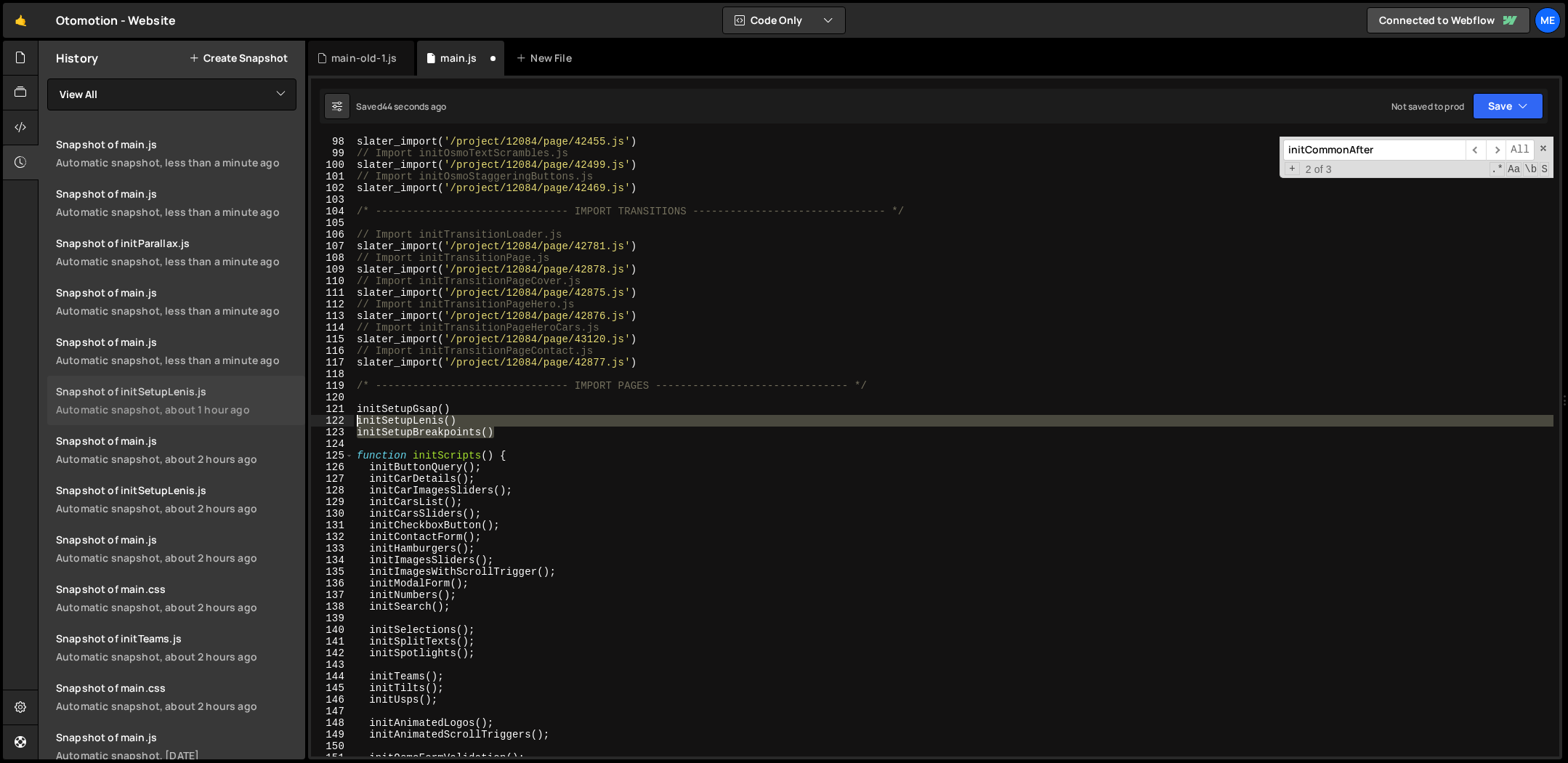
drag, startPoint x: 508, startPoint y: 435, endPoint x: 275, endPoint y: 418, distance: 233.6
click at [275, 418] on div "Files New File Javascript files 0 main-old-1.js 0 0 main.js 0 0 initAnimatedLog…" at bounding box center [803, 401] width 1531 height 719
type textarea "initSetupLenis() initSetupBreakpoints()"
click at [22, 92] on icon at bounding box center [20, 93] width 12 height 16
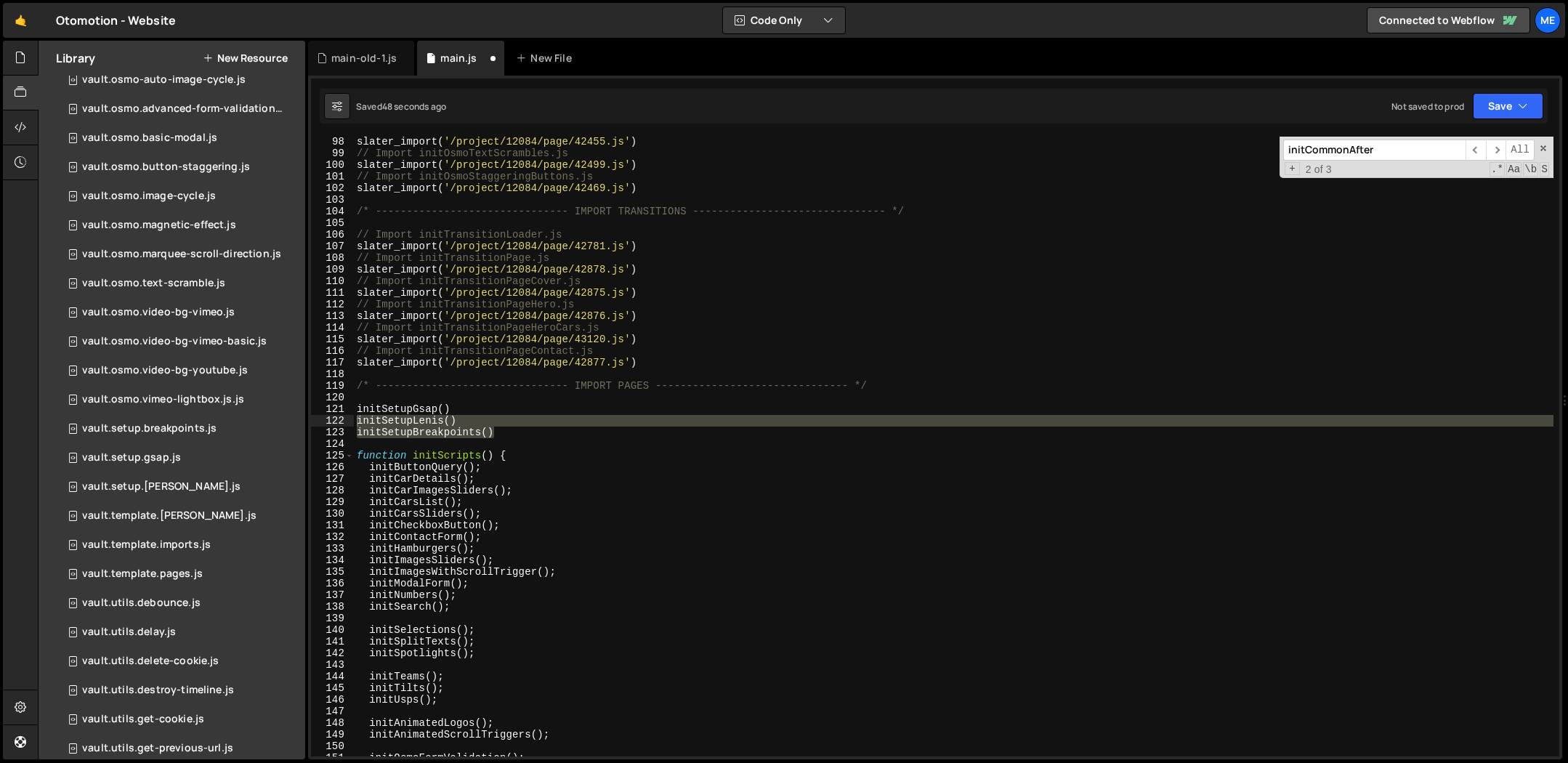
scroll to position [0, 0]
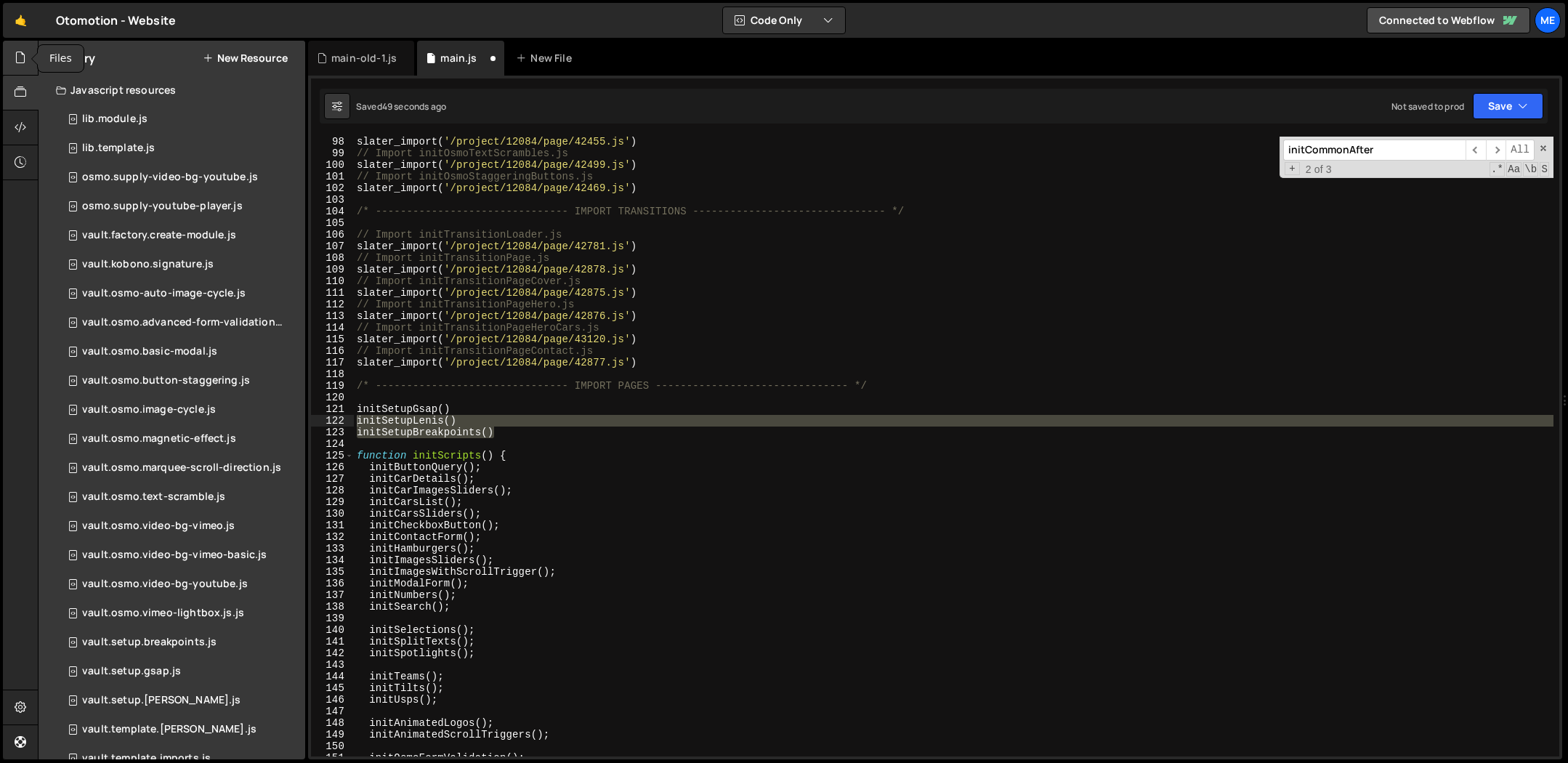
click at [28, 60] on div at bounding box center [20, 58] width 36 height 35
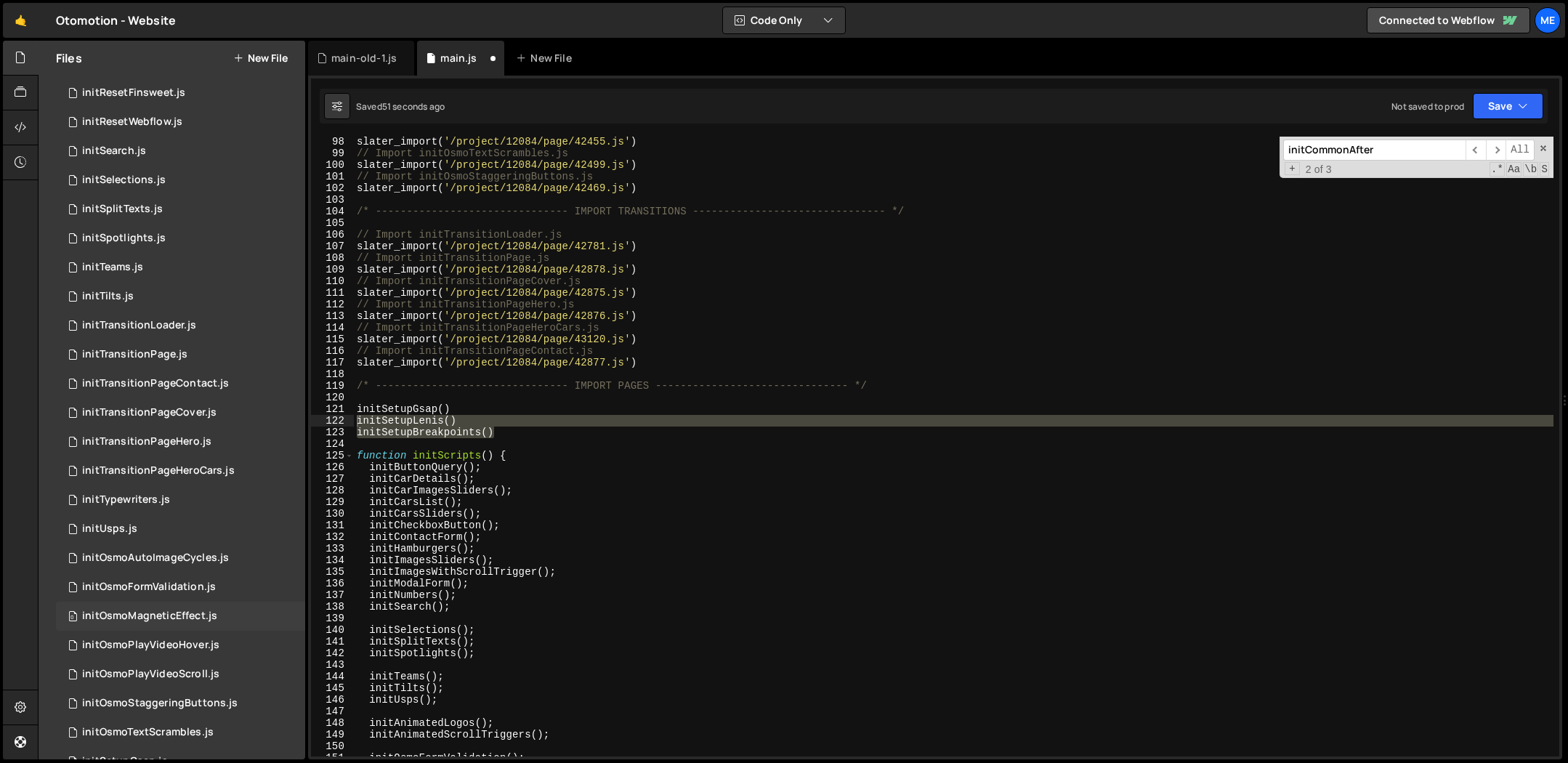
scroll to position [947, 0]
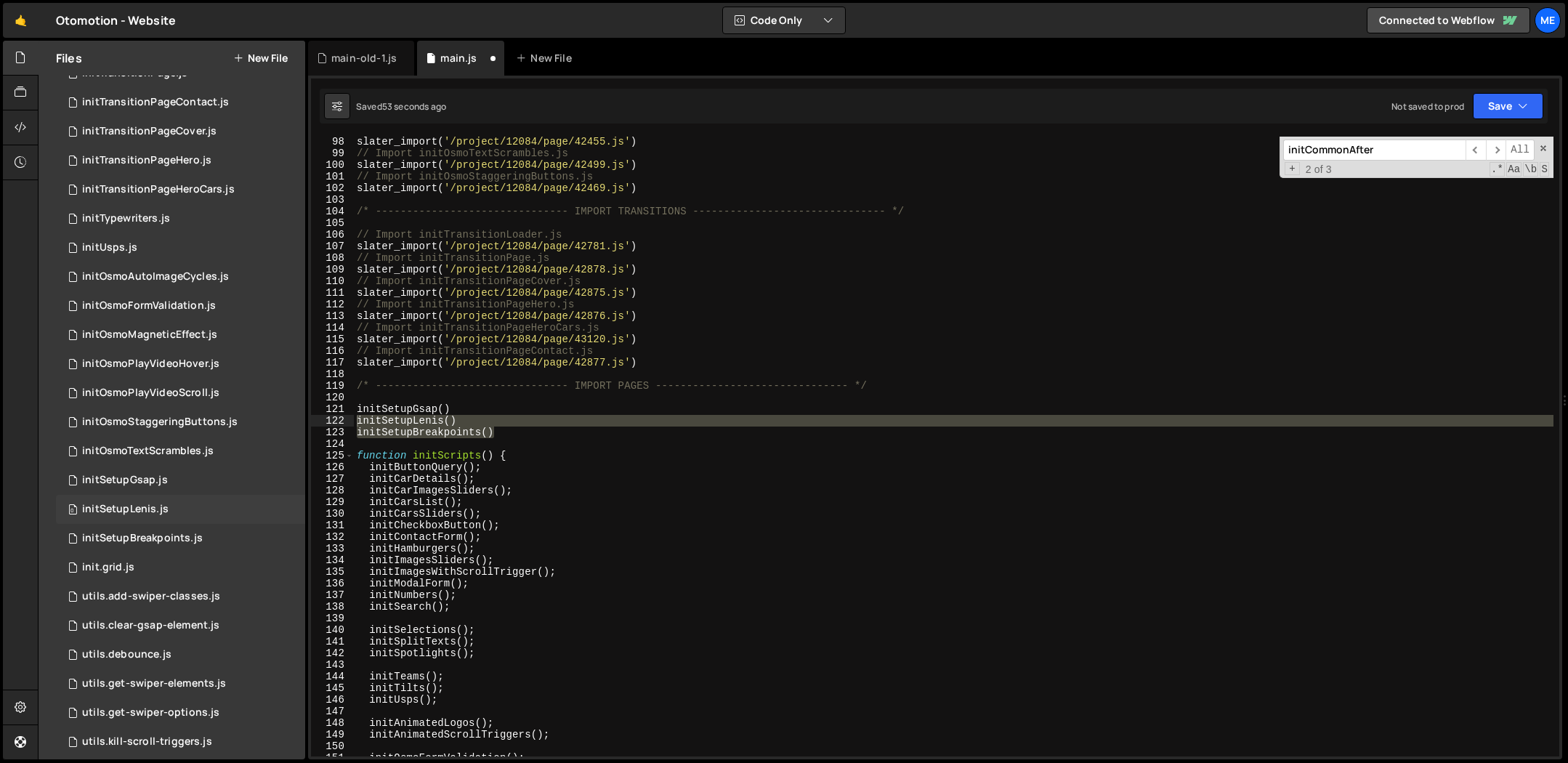
click at [142, 504] on div "initSetupLenis.js" at bounding box center [125, 509] width 86 height 13
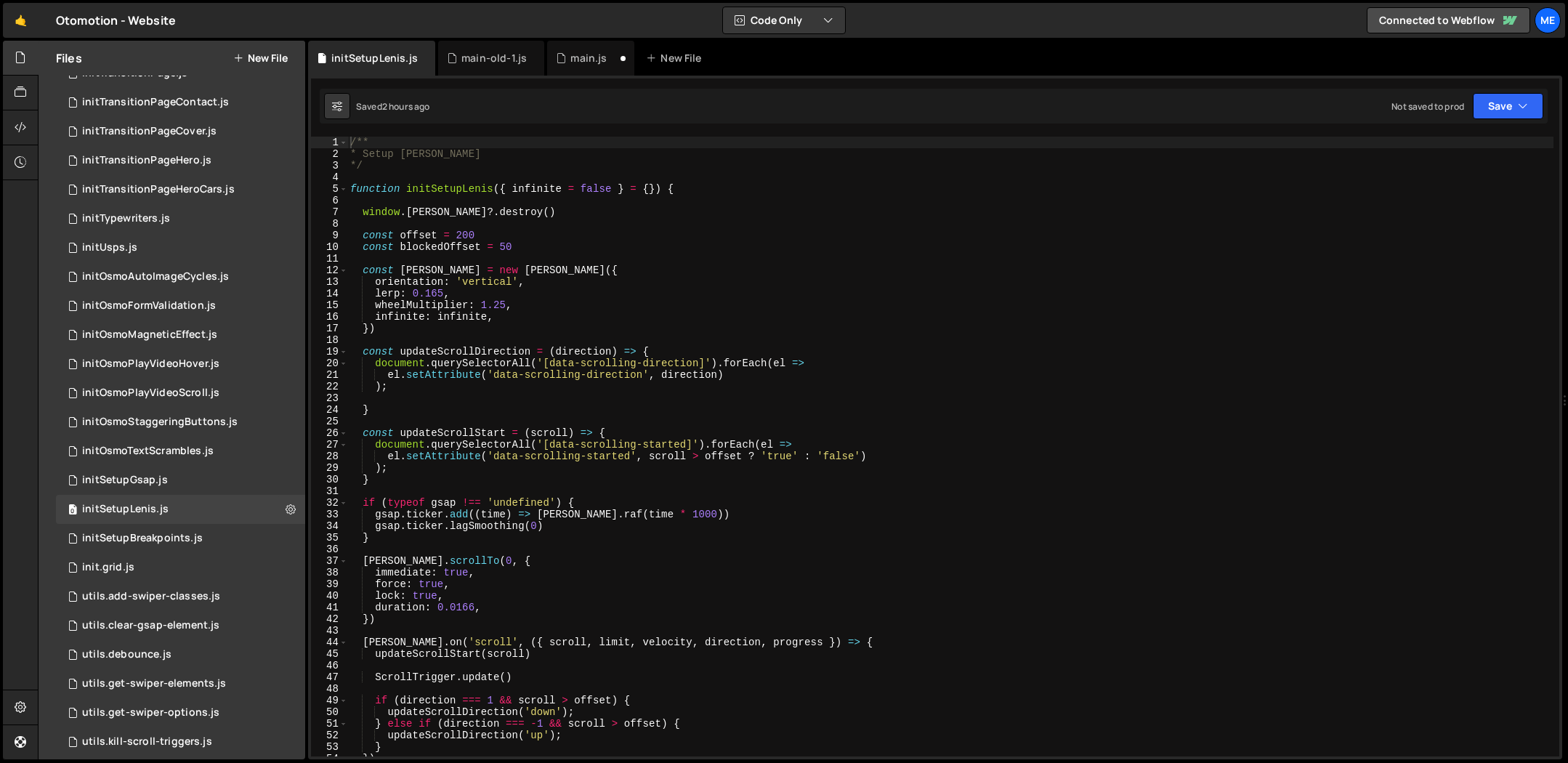
click at [799, 433] on div "/** * Setup Lenis */ function initSetupLenis ( { infinite = false } = { }) { wi…" at bounding box center [950, 459] width 1206 height 644
type textarea "}"
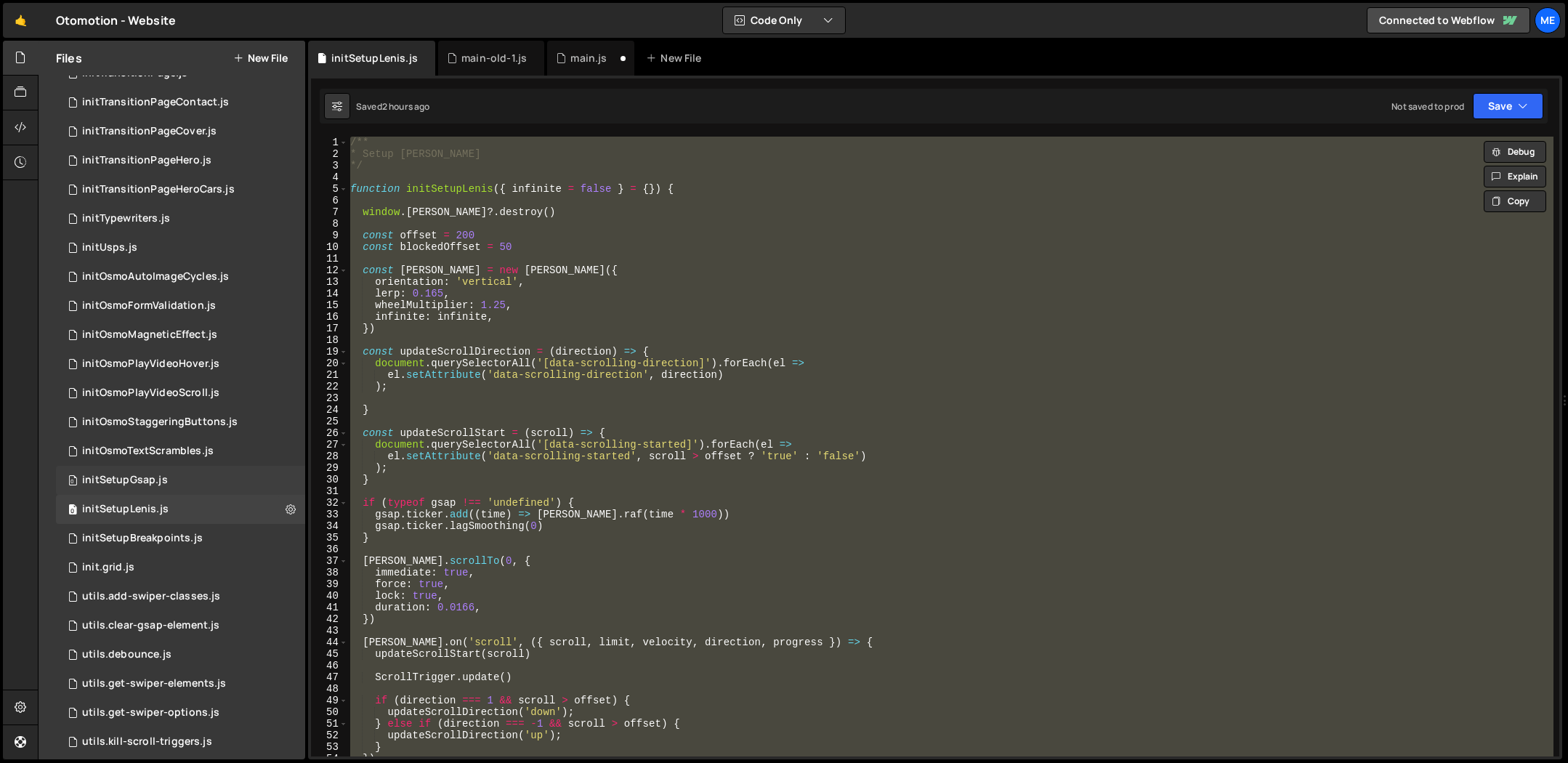
click at [184, 468] on div "0 initSetupGsap.js 0" at bounding box center [181, 480] width 249 height 29
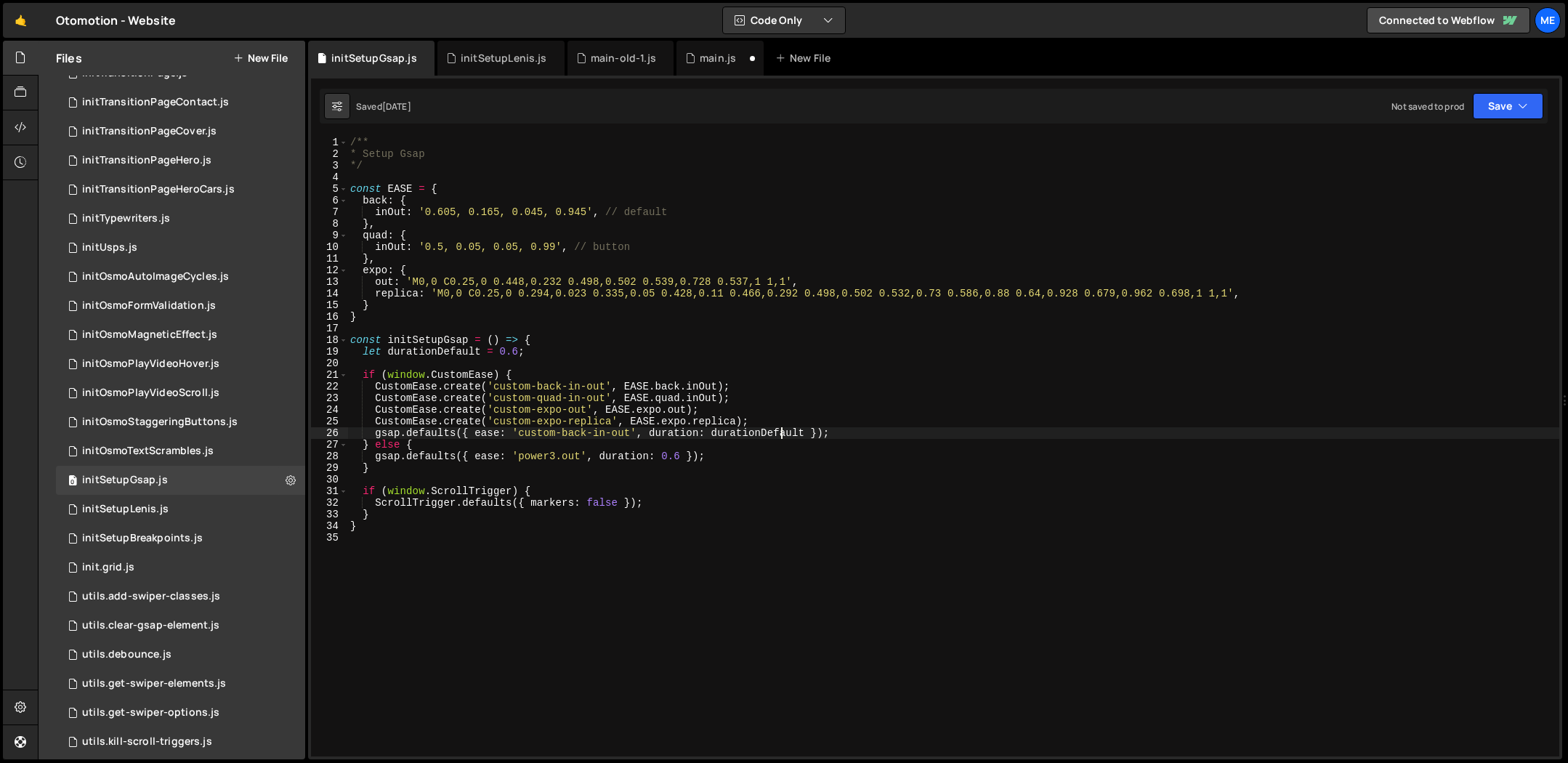
click at [778, 436] on div "/** * Setup Gsap */ const EASE = { back : { inOut : '0.605, 0.165, 0.045, 0.945…" at bounding box center [953, 459] width 1212 height 644
type textarea "}"
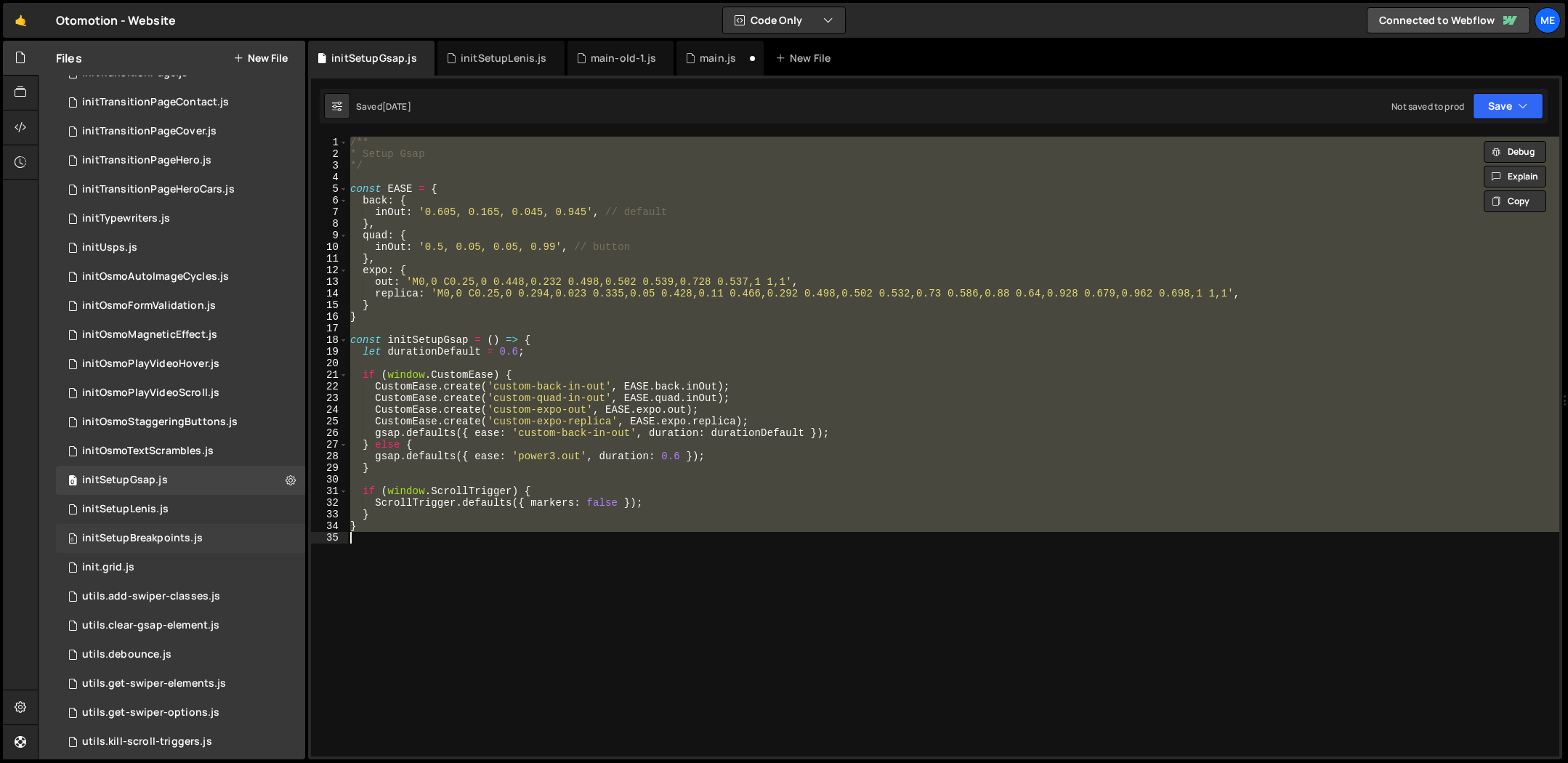
click at [151, 542] on div "initSetupBreakpoints.js" at bounding box center [142, 539] width 121 height 13
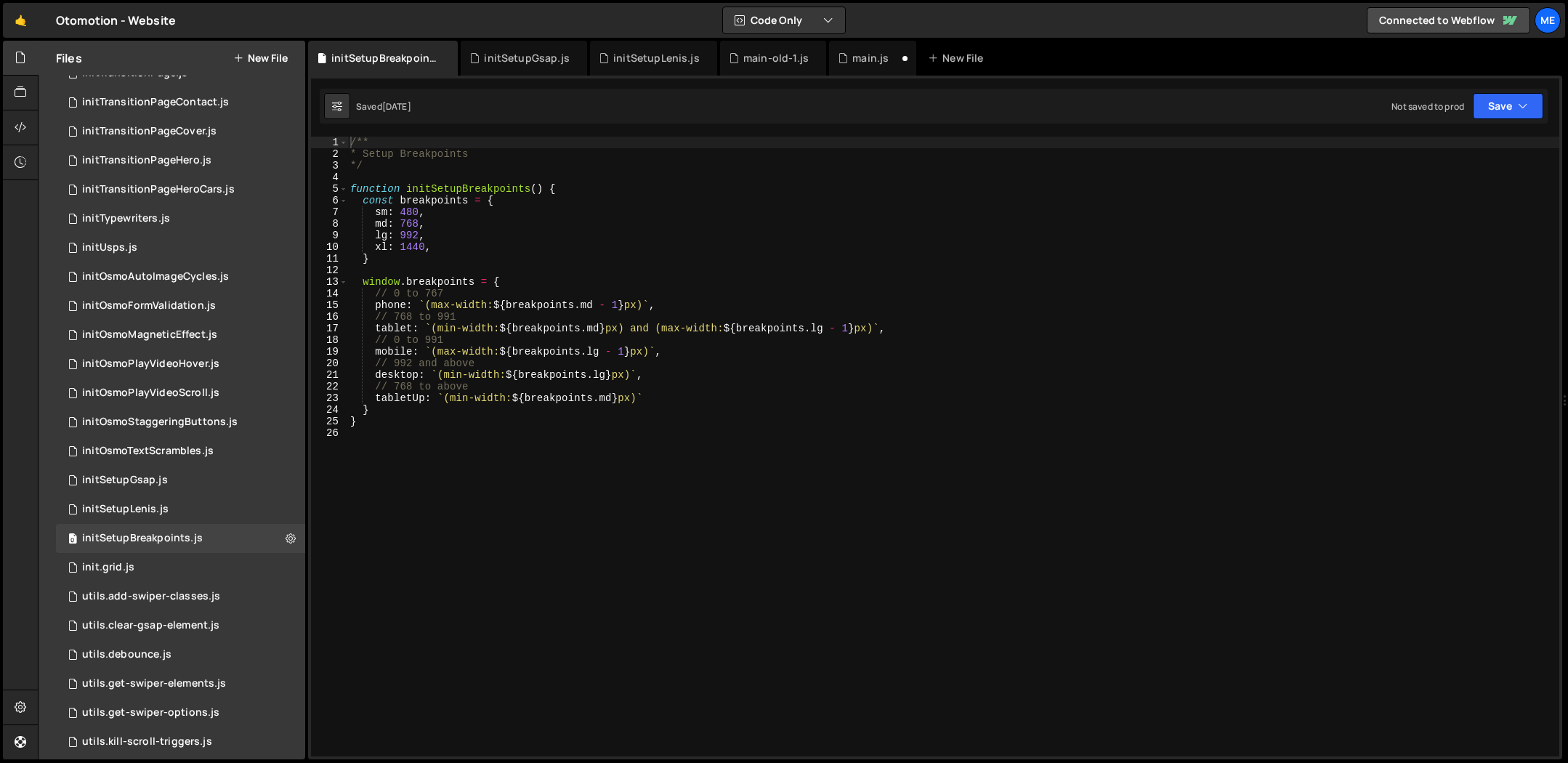
drag, startPoint x: 287, startPoint y: 511, endPoint x: 574, endPoint y: 436, distance: 296.6
click at [574, 436] on div "/** * Setup Breakpoints */ function initSetupBreakpoints ( ) { const breakpoint…" at bounding box center [953, 459] width 1212 height 644
type textarea "}"
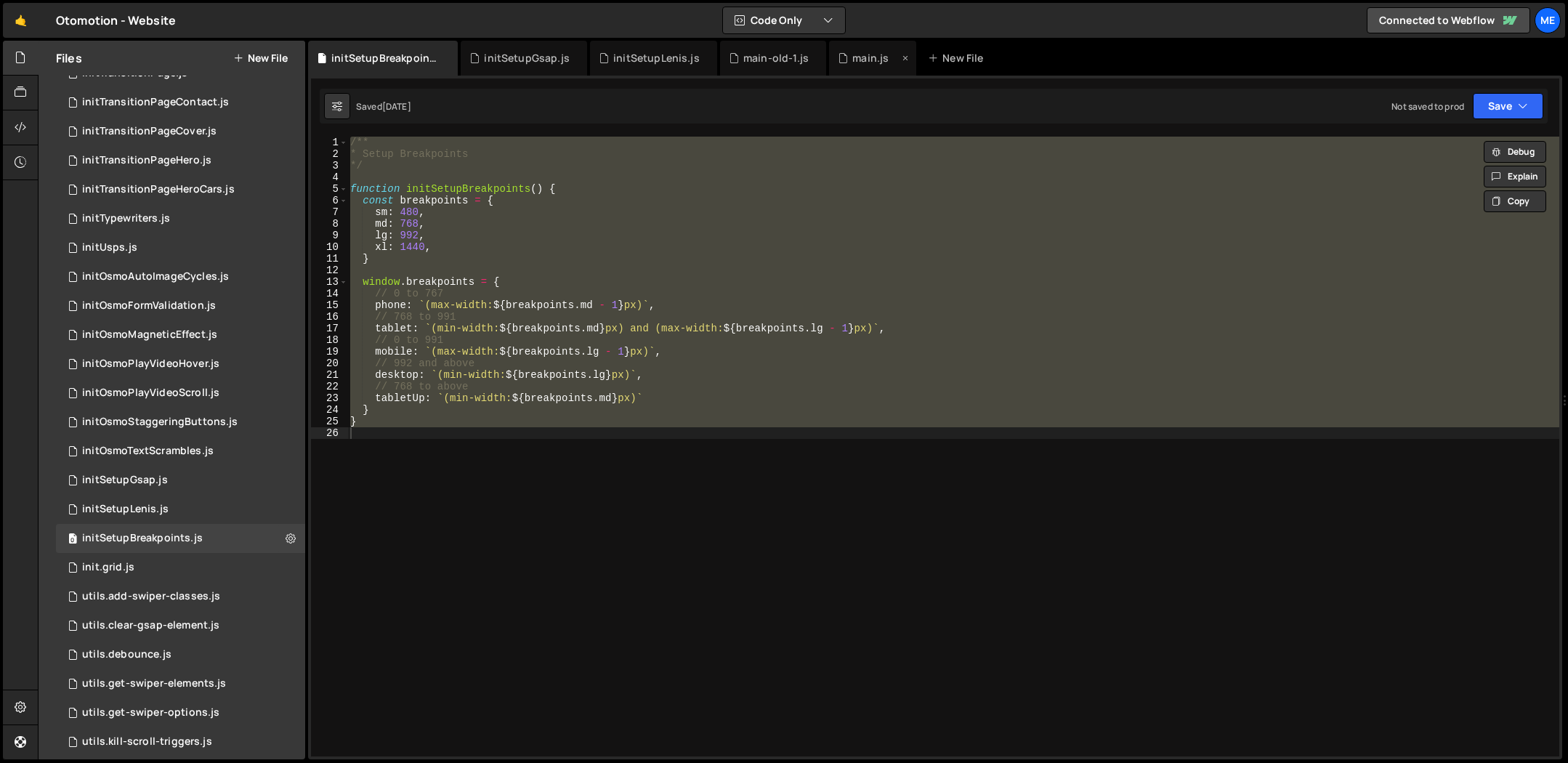
click at [844, 61] on div "main.js" at bounding box center [868, 58] width 61 height 14
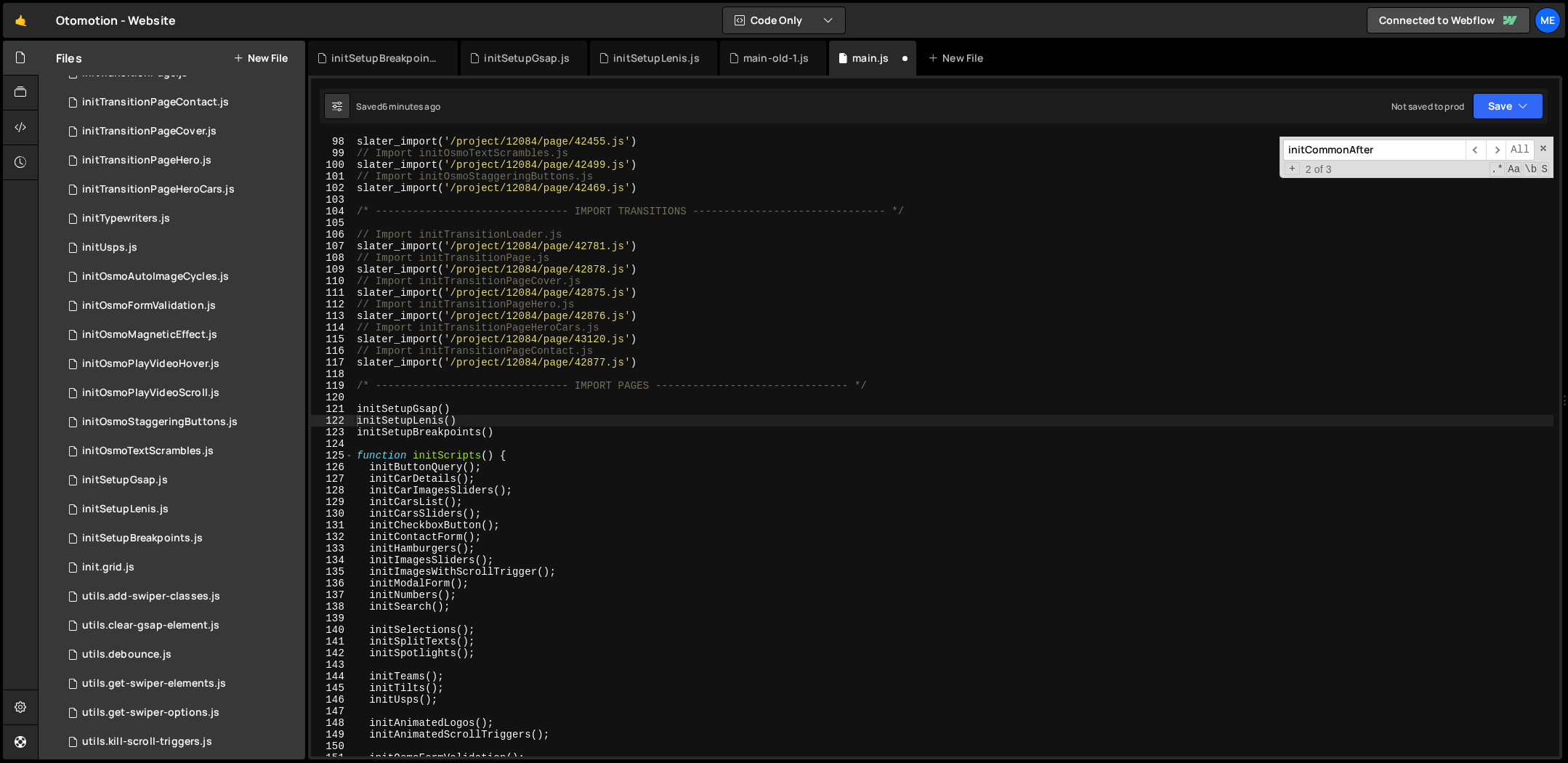
click at [359, 411] on div "slater_import ( '/project/12084/page/42455.js' ) // Import initOsmoTextScramble…" at bounding box center [954, 458] width 1200 height 644
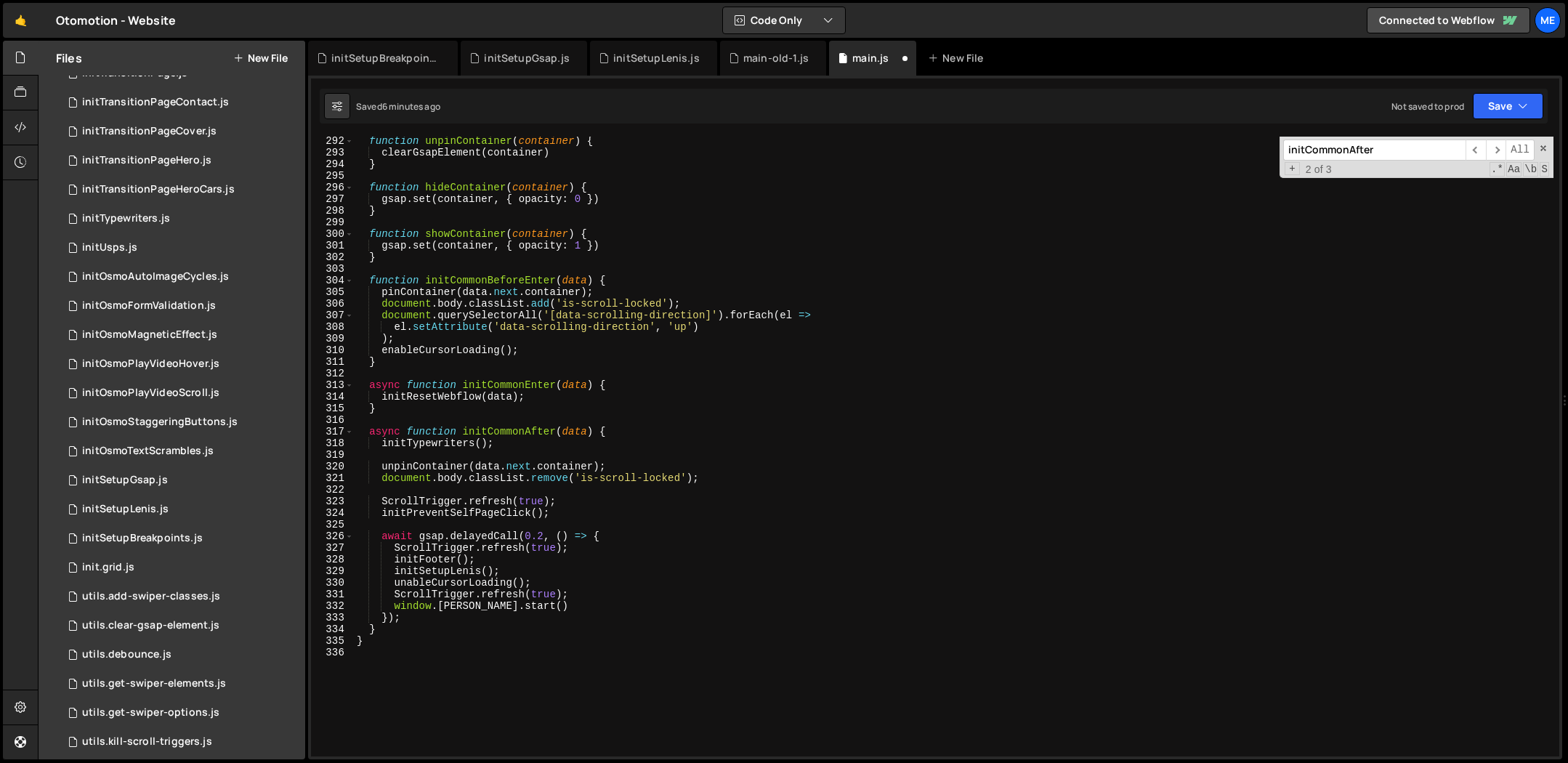
scroll to position [3592, 0]
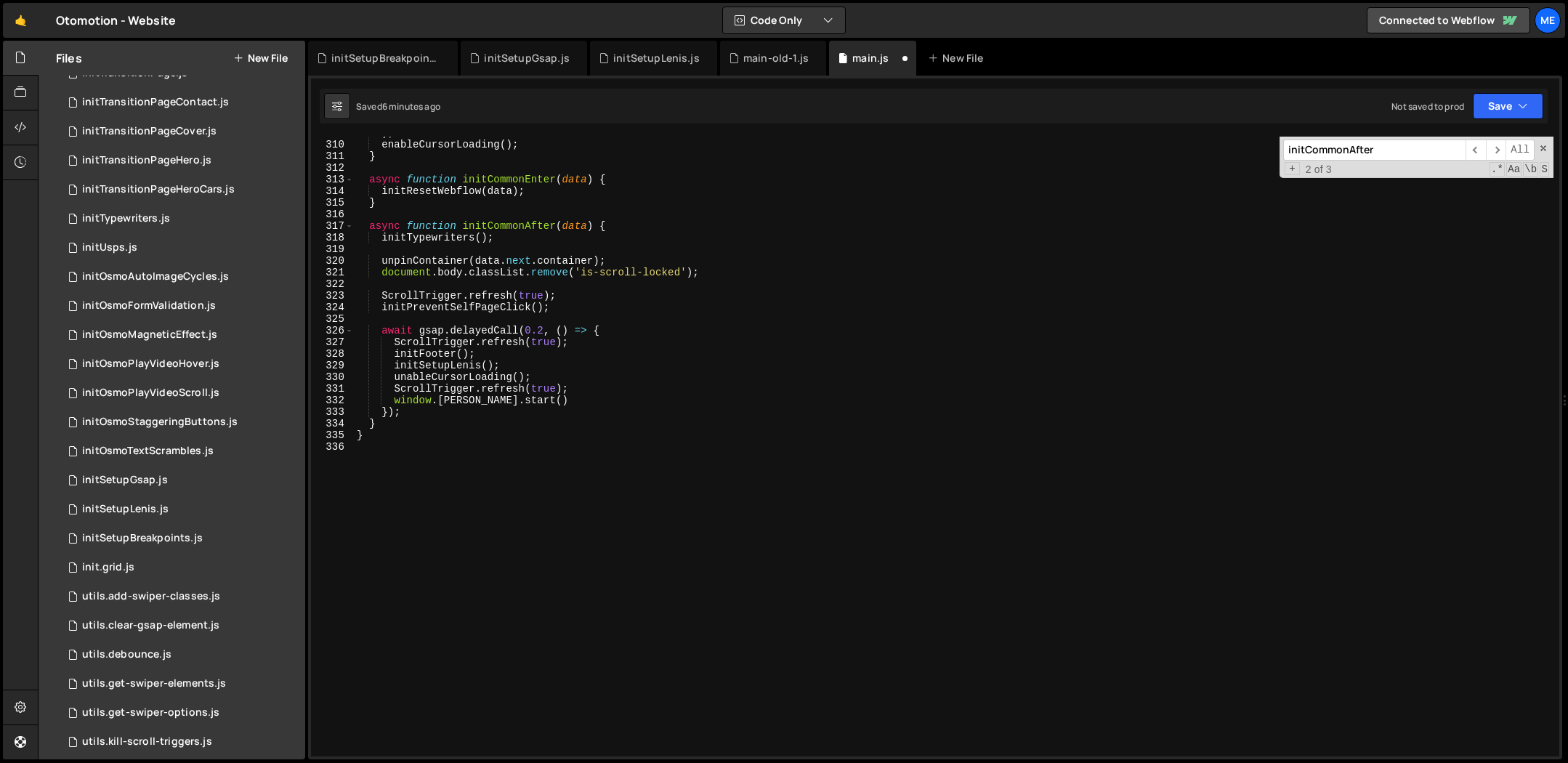
click at [414, 458] on div ") ; enableCursorLoading ( ) ; } async function initCommonEnter ( data ) { initR…" at bounding box center [954, 449] width 1200 height 644
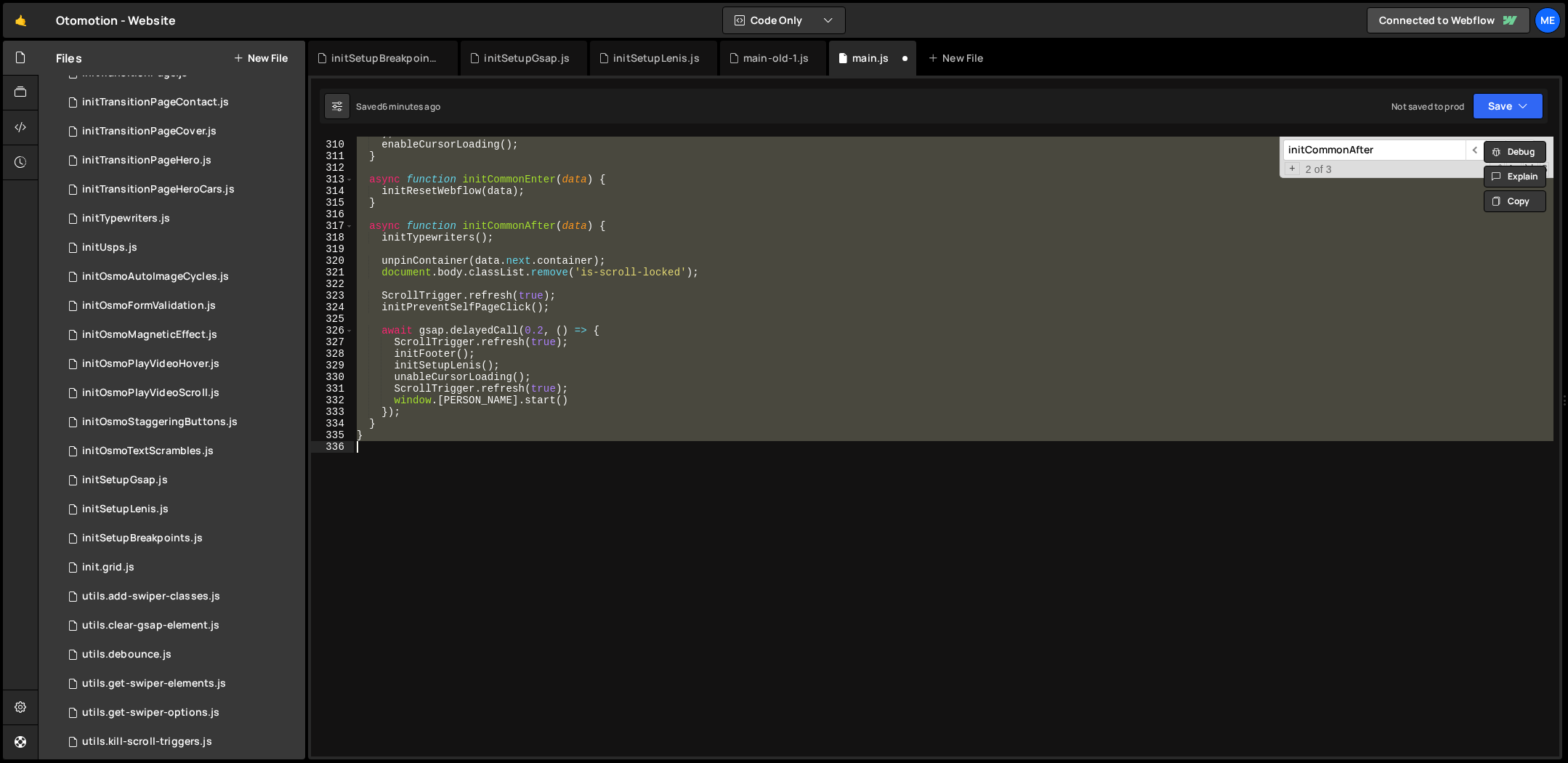
paste textarea ")"
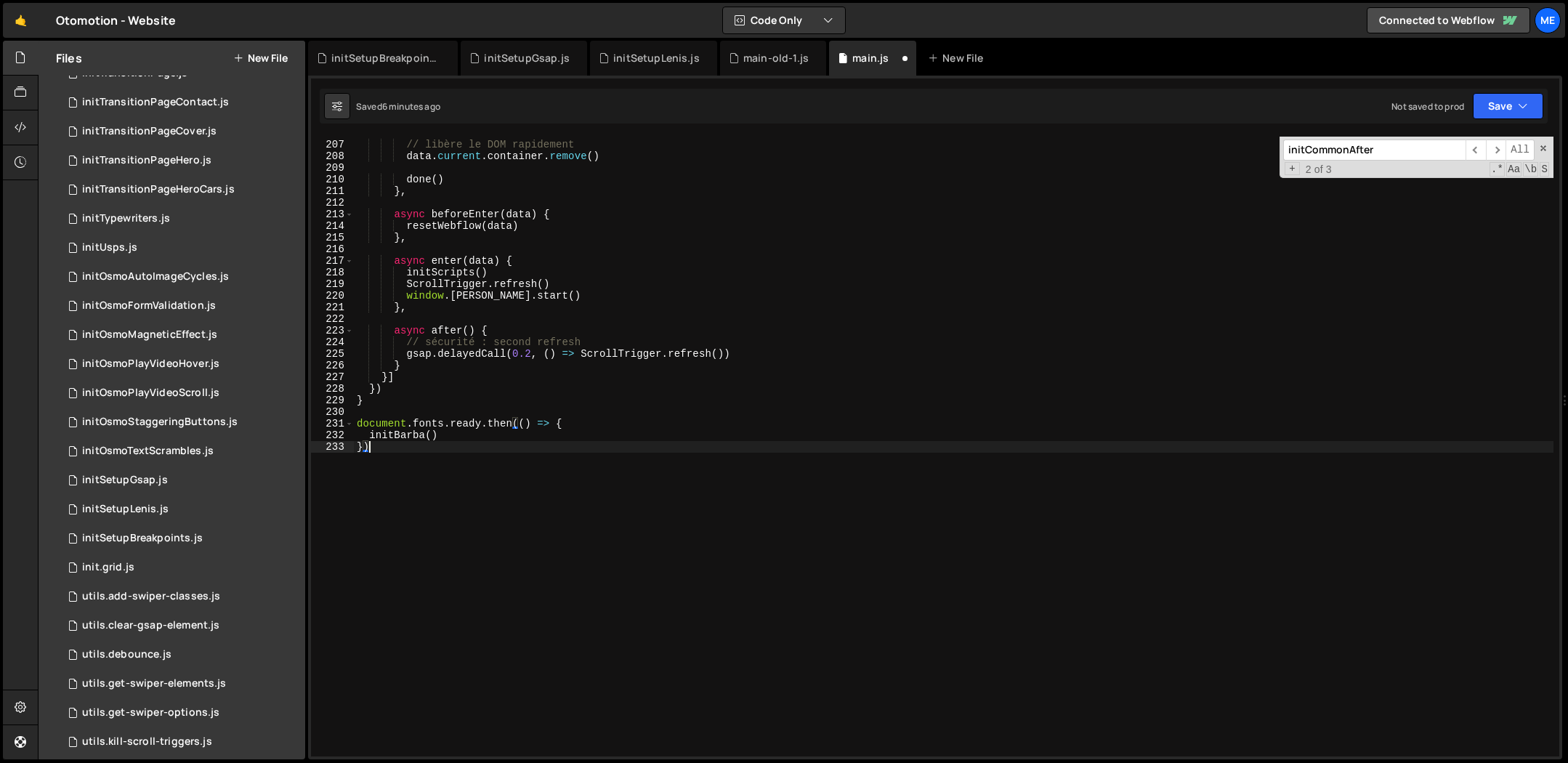
scroll to position [2395, 0]
drag, startPoint x: 595, startPoint y: 342, endPoint x: 393, endPoint y: 343, distance: 202.0
click at [393, 343] on div "// libère le DOM rapidement data . current . container . remove ( ) done ( ) } …" at bounding box center [954, 449] width 1200 height 644
type textarea "// sécurité : second refresh"
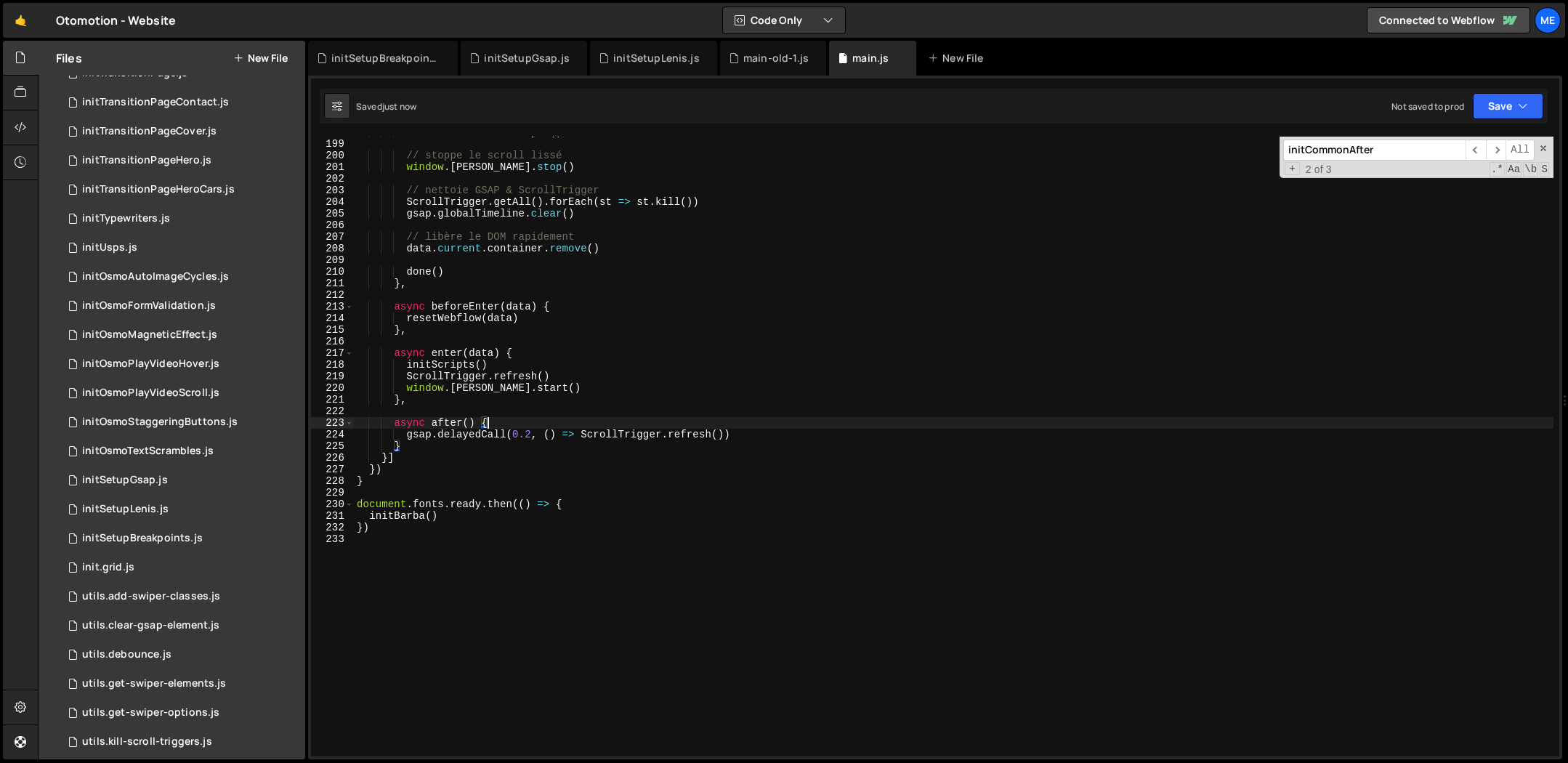
scroll to position [2295, 0]
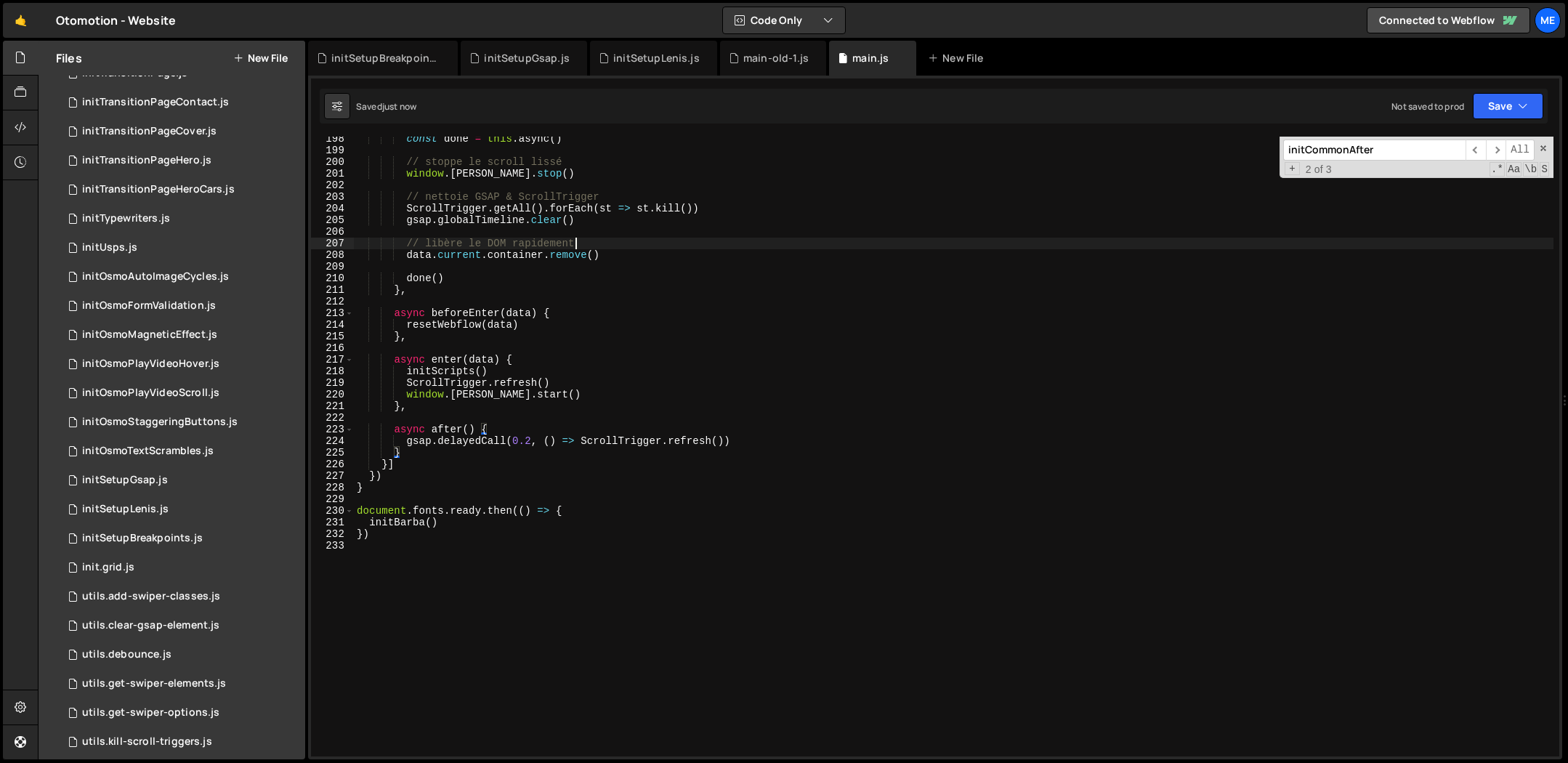
drag, startPoint x: 589, startPoint y: 242, endPoint x: 351, endPoint y: 243, distance: 238.0
click at [351, 243] on div "async after() { 198 199 200 201 202 203 204 205 206 207 208 209 210 211 212 213…" at bounding box center [934, 447] width 1249 height 620
type textarea "// libère le DOM rapidement"
drag, startPoint x: 531, startPoint y: 196, endPoint x: 336, endPoint y: 199, distance: 195.0
click at [337, 199] on div "198 199 200 201 202 203 204 205 206 207 208 209 210 211 212 213 214 215 216 217…" at bounding box center [934, 447] width 1249 height 620
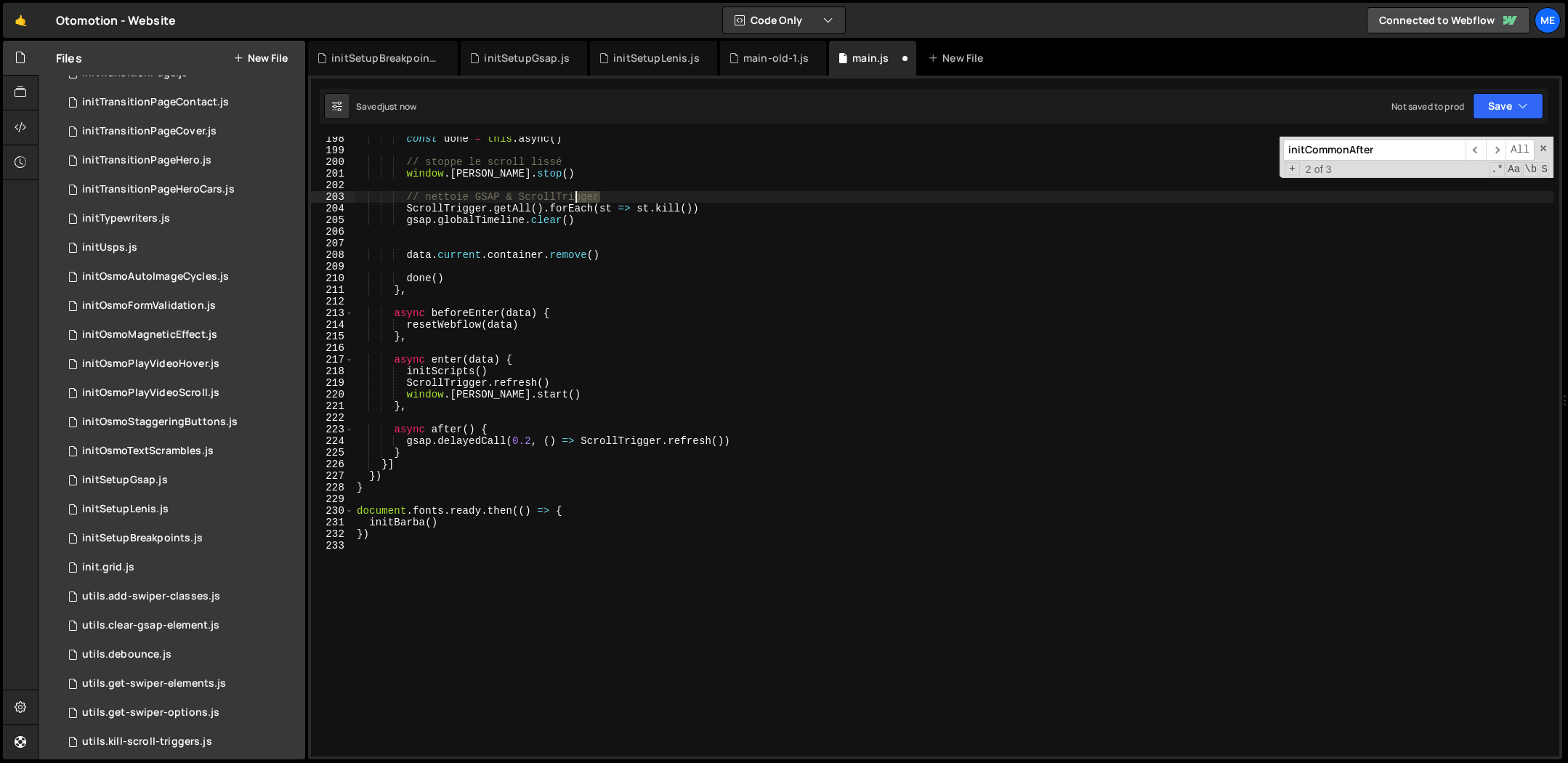
type textarea "// nettoie GSAP & ScrollTrigger"
drag, startPoint x: 505, startPoint y: 166, endPoint x: 323, endPoint y: 165, distance: 182.0
click at [323, 165] on div "198 199 200 201 202 203 204 205 206 207 208 209 210 211 212 213 214 215 216 217…" at bounding box center [934, 447] width 1249 height 620
type textarea "// stoppe le scroll lissé"
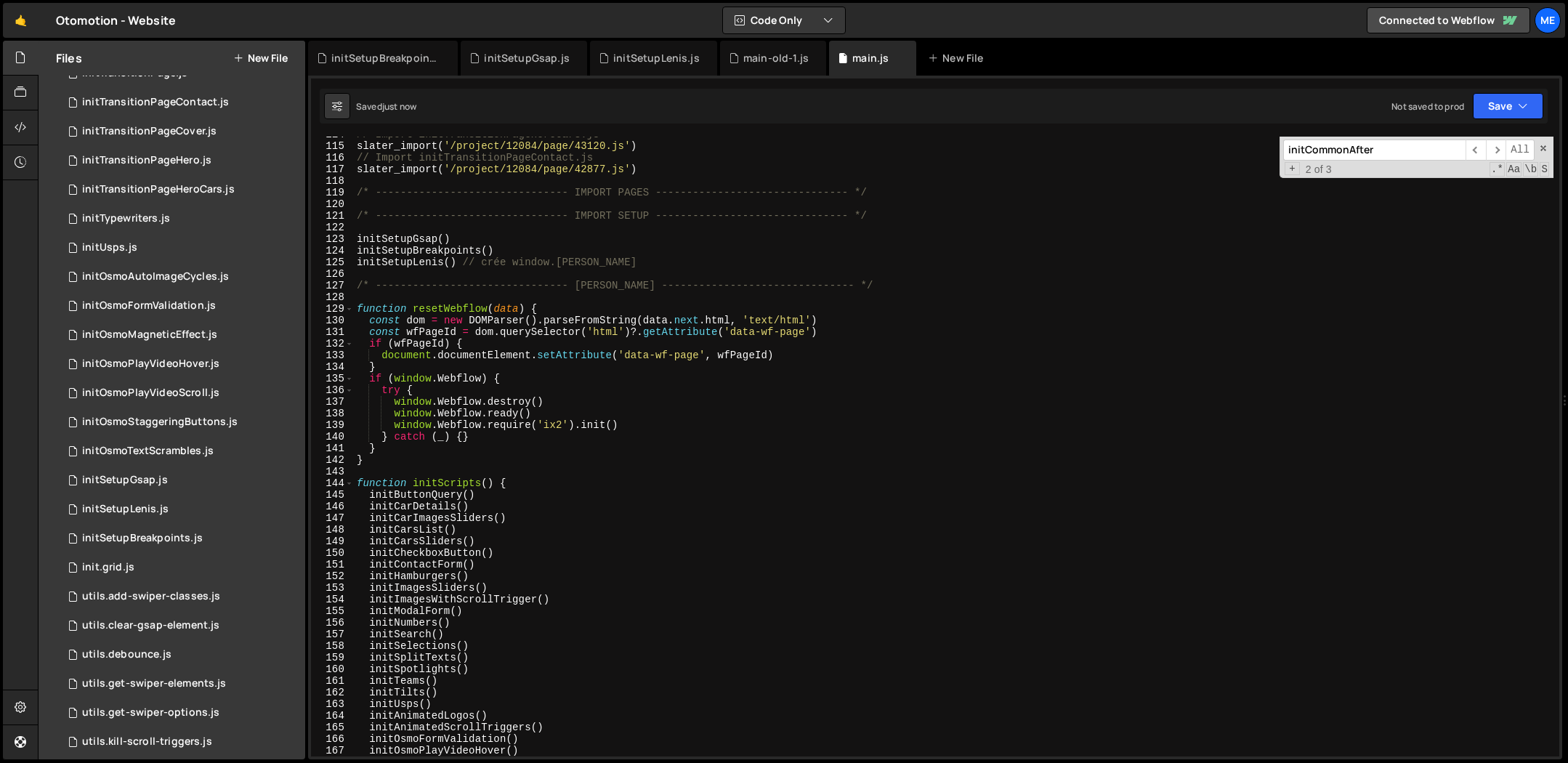
scroll to position [1268, 0]
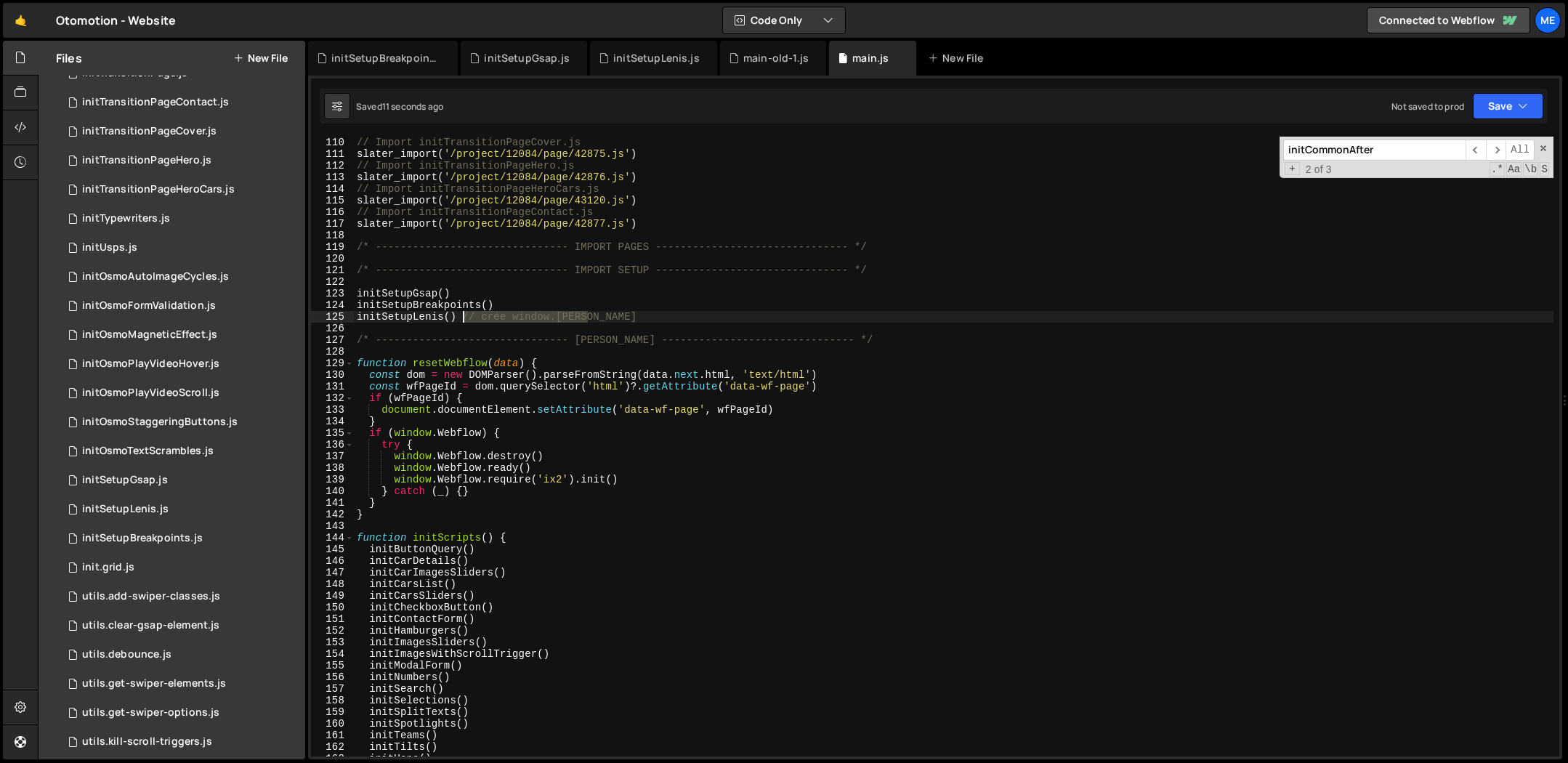
drag, startPoint x: 592, startPoint y: 313, endPoint x: 462, endPoint y: 317, distance: 130.1
click at [462, 317] on div "slater_import ( '/project/12084/page/42878.js' ) // Import initTransitionPageCo…" at bounding box center [954, 446] width 1200 height 644
type textarea "initSetupLenis()"
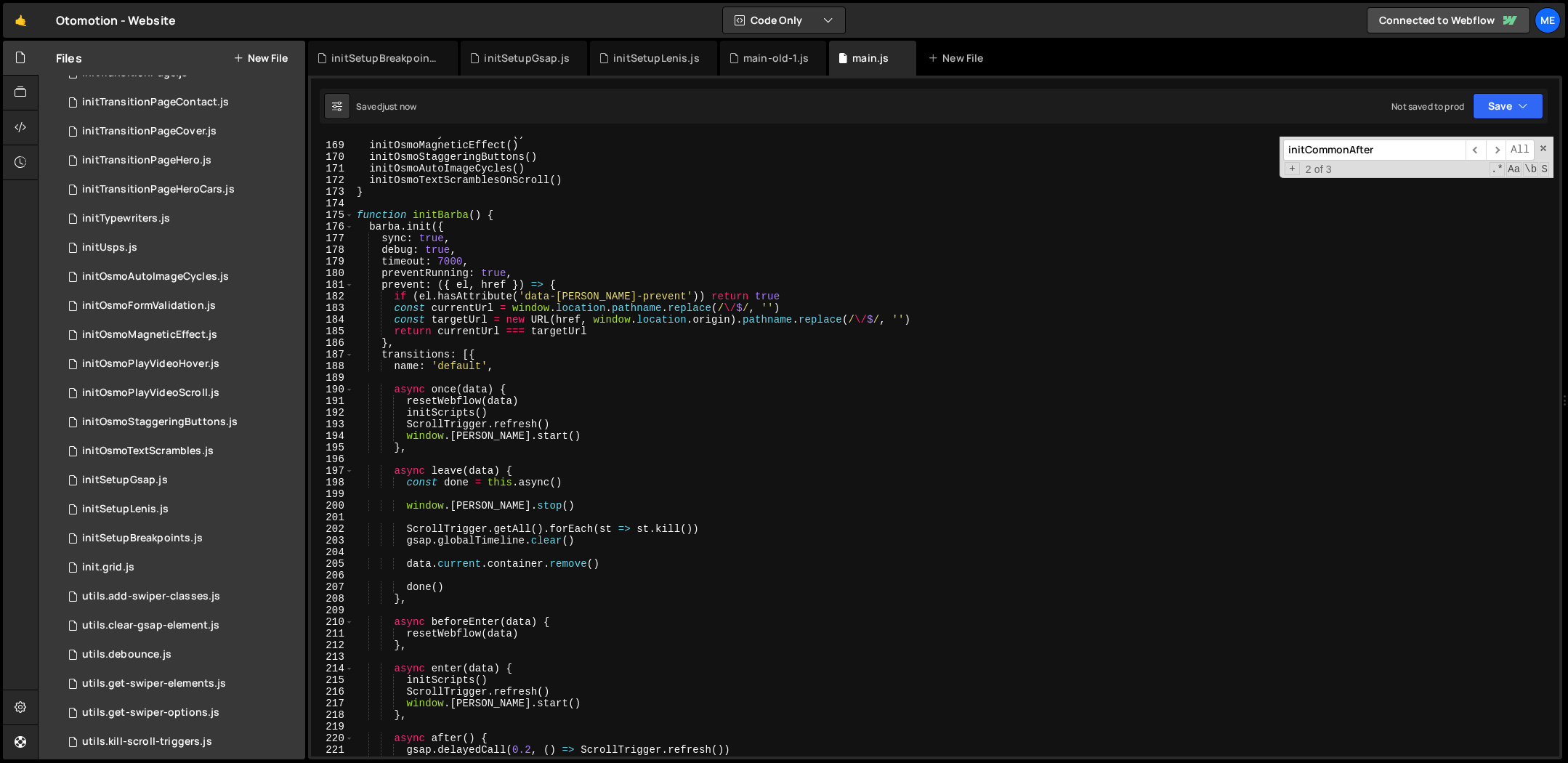
scroll to position [1955, 0]
drag, startPoint x: 756, startPoint y: 60, endPoint x: 755, endPoint y: 78, distance: 18.0
click at [756, 60] on div "main-old-1.js" at bounding box center [775, 58] width 65 height 14
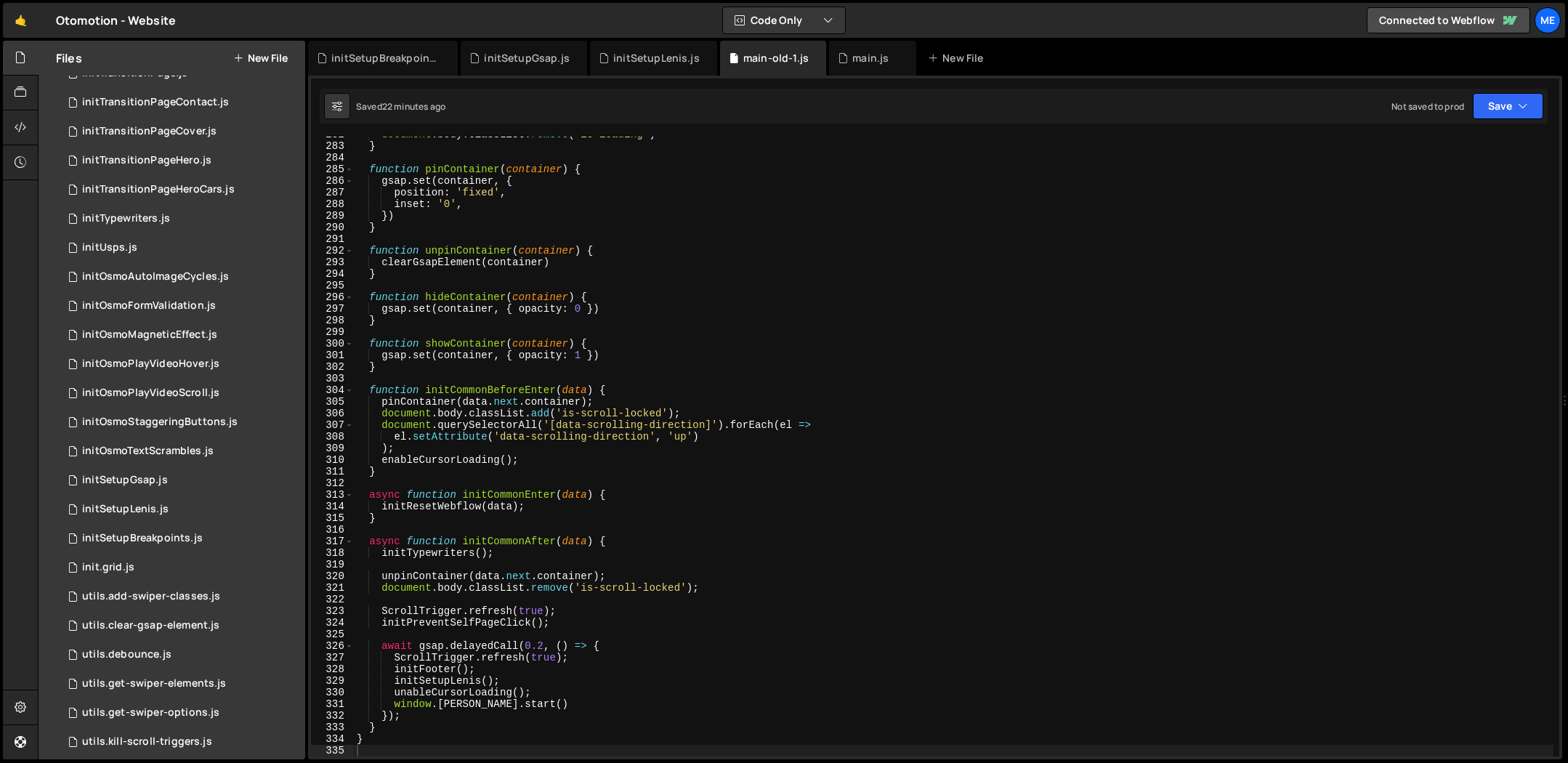
click at [695, 335] on div "document . body . classList . remove ( 'is-loading' ) } function pinContainer (…" at bounding box center [954, 450] width 1200 height 644
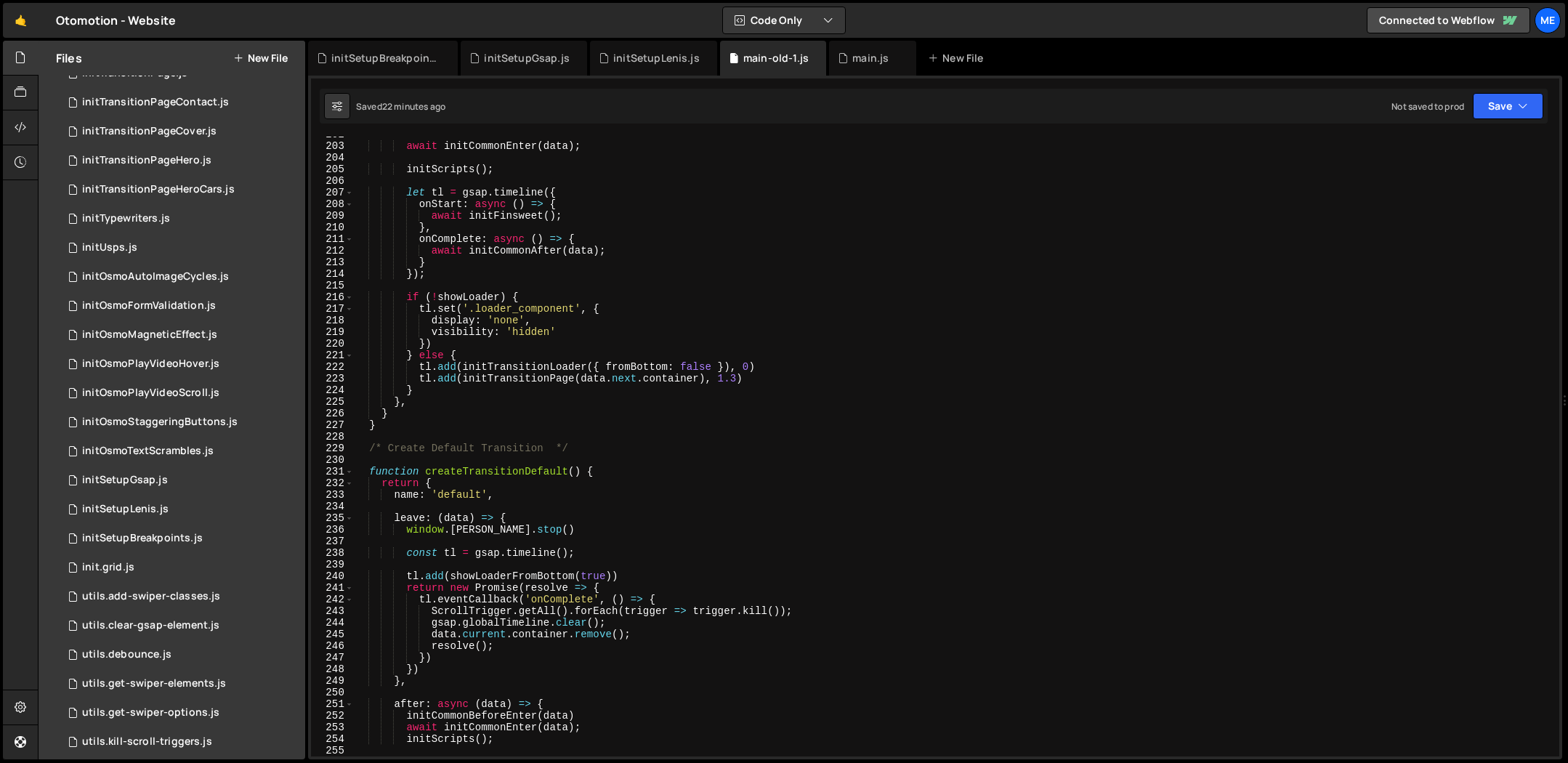
scroll to position [2346, 0]
click at [526, 212] on div "await initCommonEnter ( data ) ; initScripts ( ) ; let tl = gsap . timeline ({ …" at bounding box center [954, 450] width 1200 height 644
type textarea "await initFinsweet();"
drag, startPoint x: 526, startPoint y: 212, endPoint x: 519, endPoint y: 217, distance: 8.6
click at [526, 212] on div "await initCommonEnter ( data ) ; initScripts ( ) ; let tl = gsap . timeline ({ …" at bounding box center [954, 450] width 1200 height 644
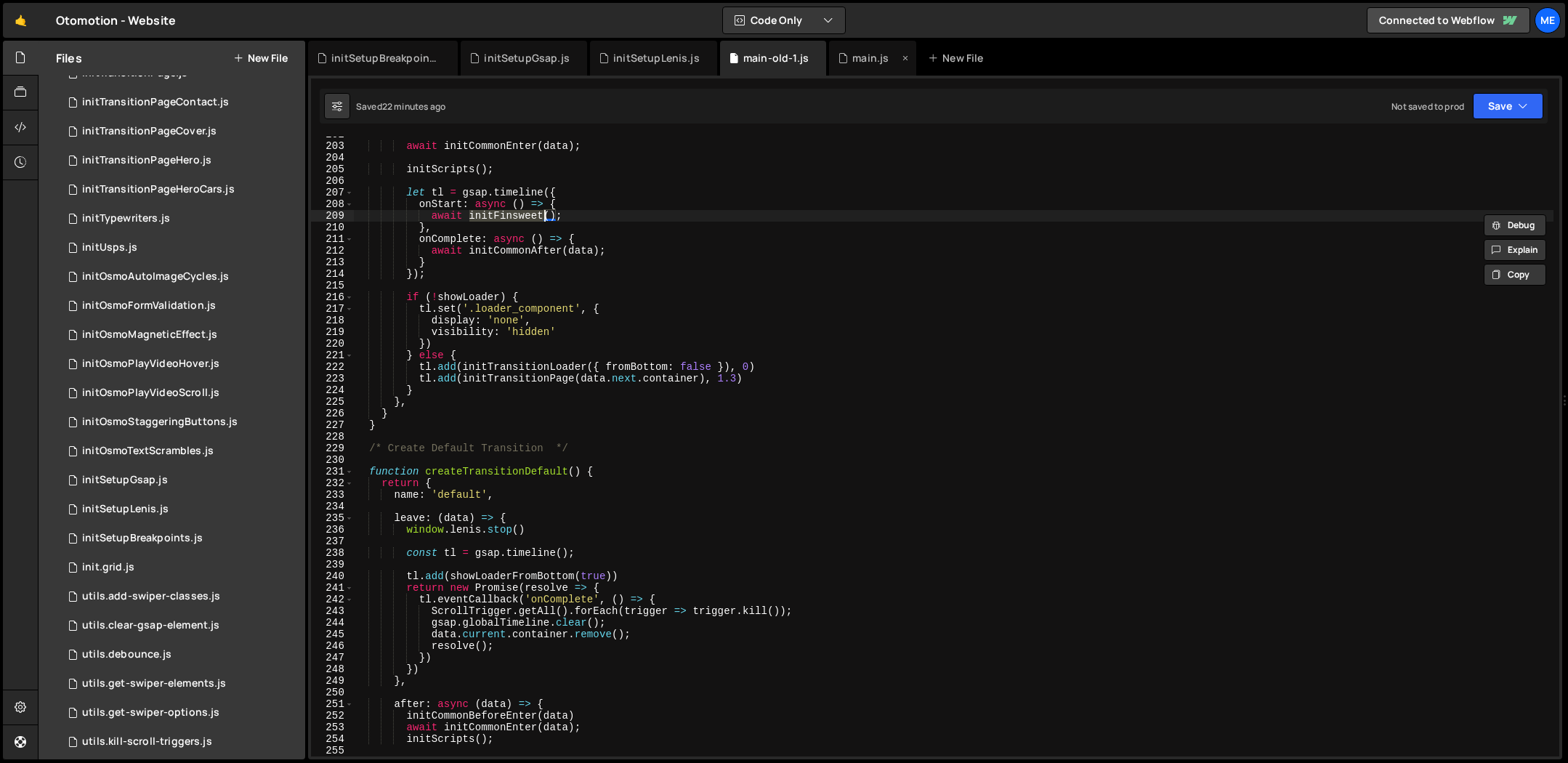
drag, startPoint x: 855, startPoint y: 56, endPoint x: 855, endPoint y: 64, distance: 8.0
click at [855, 58] on div "main.js" at bounding box center [870, 58] width 36 height 14
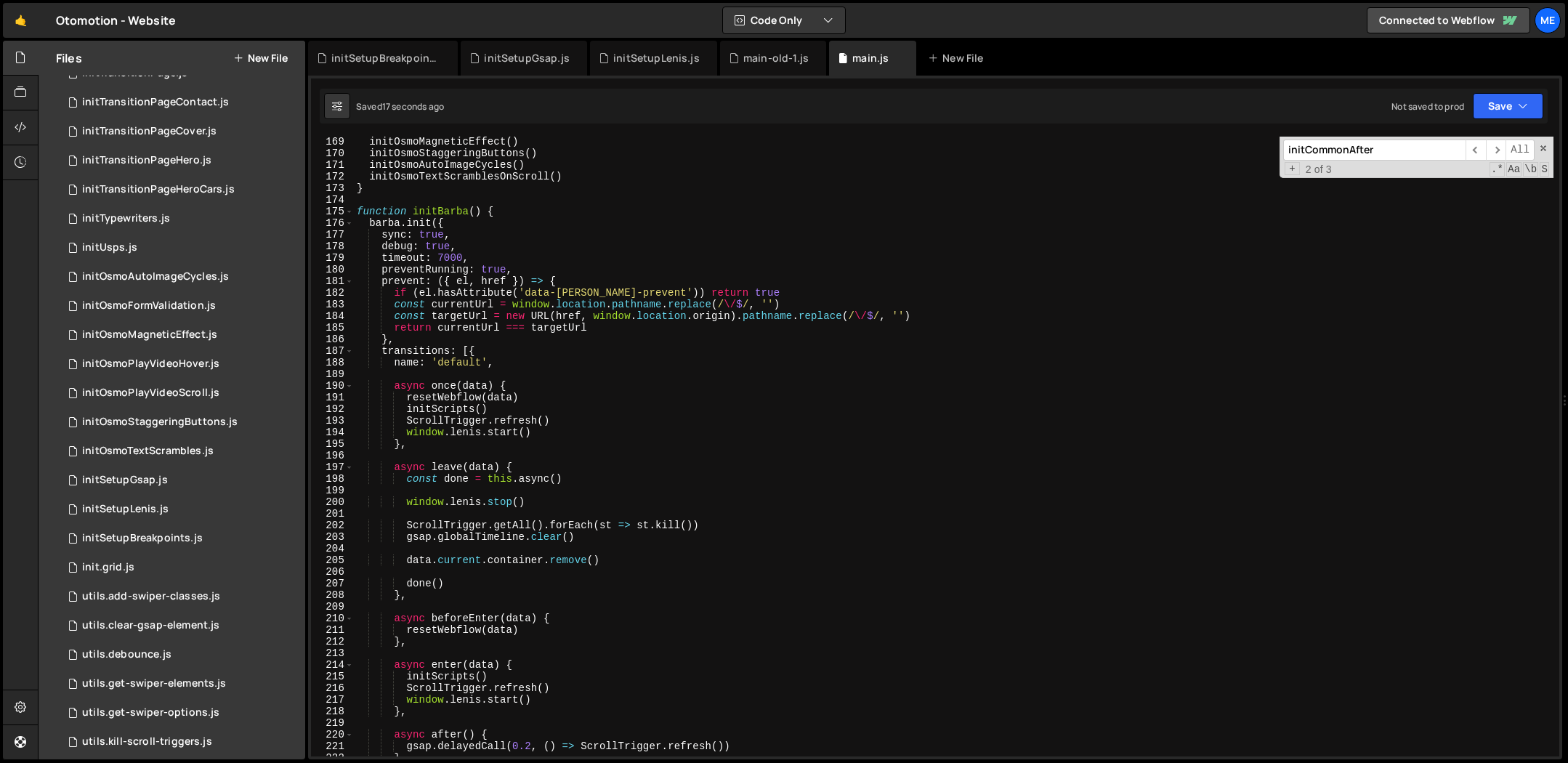
type textarea "const currentUrl = window.location.pathname.replace(/\/$/, '')"
click at [820, 303] on div "initOsmoMagneticEffect ( ) initOsmoStaggeringButtons ( ) initOsmoAutoImageCycle…" at bounding box center [954, 458] width 1200 height 644
paste input "Finsweet"
type input "initFinsweet"
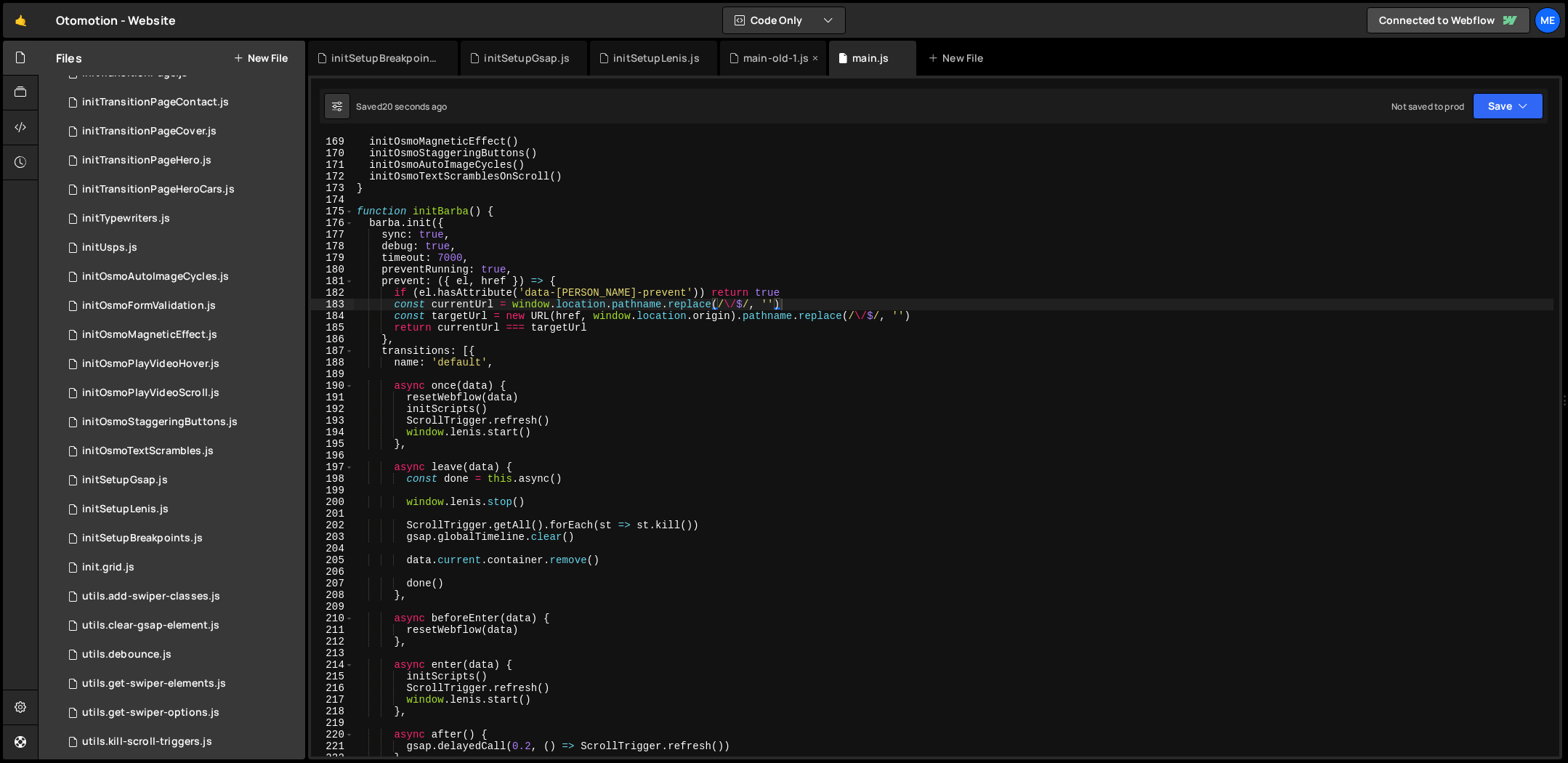
click at [776, 65] on div "main-old-1.js" at bounding box center [772, 58] width 106 height 35
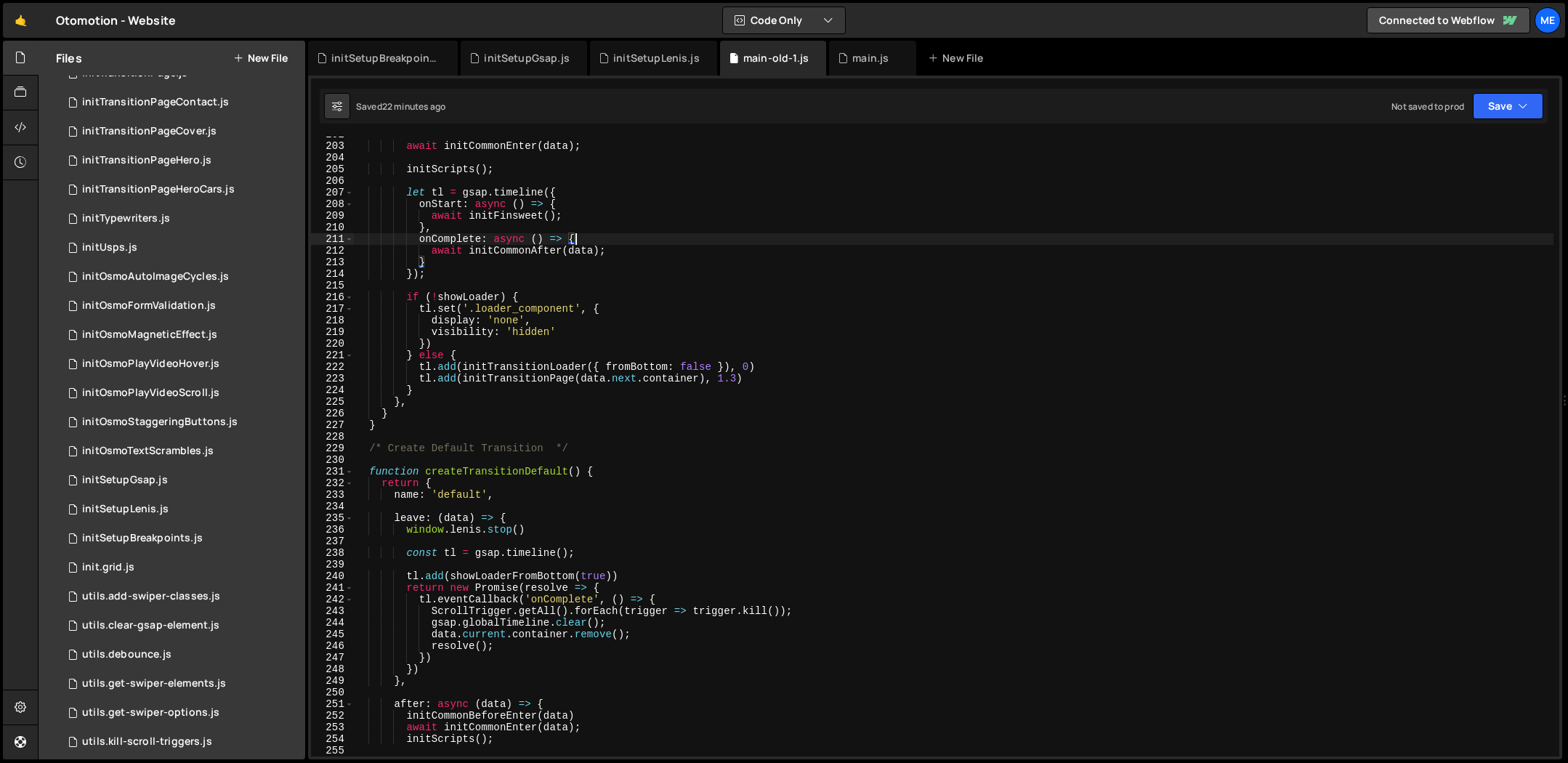
click at [779, 239] on div "await initCommonEnter ( data ) ; initScripts ( ) ; let tl = gsap . timeline ({ …" at bounding box center [954, 450] width 1200 height 644
type textarea "}"
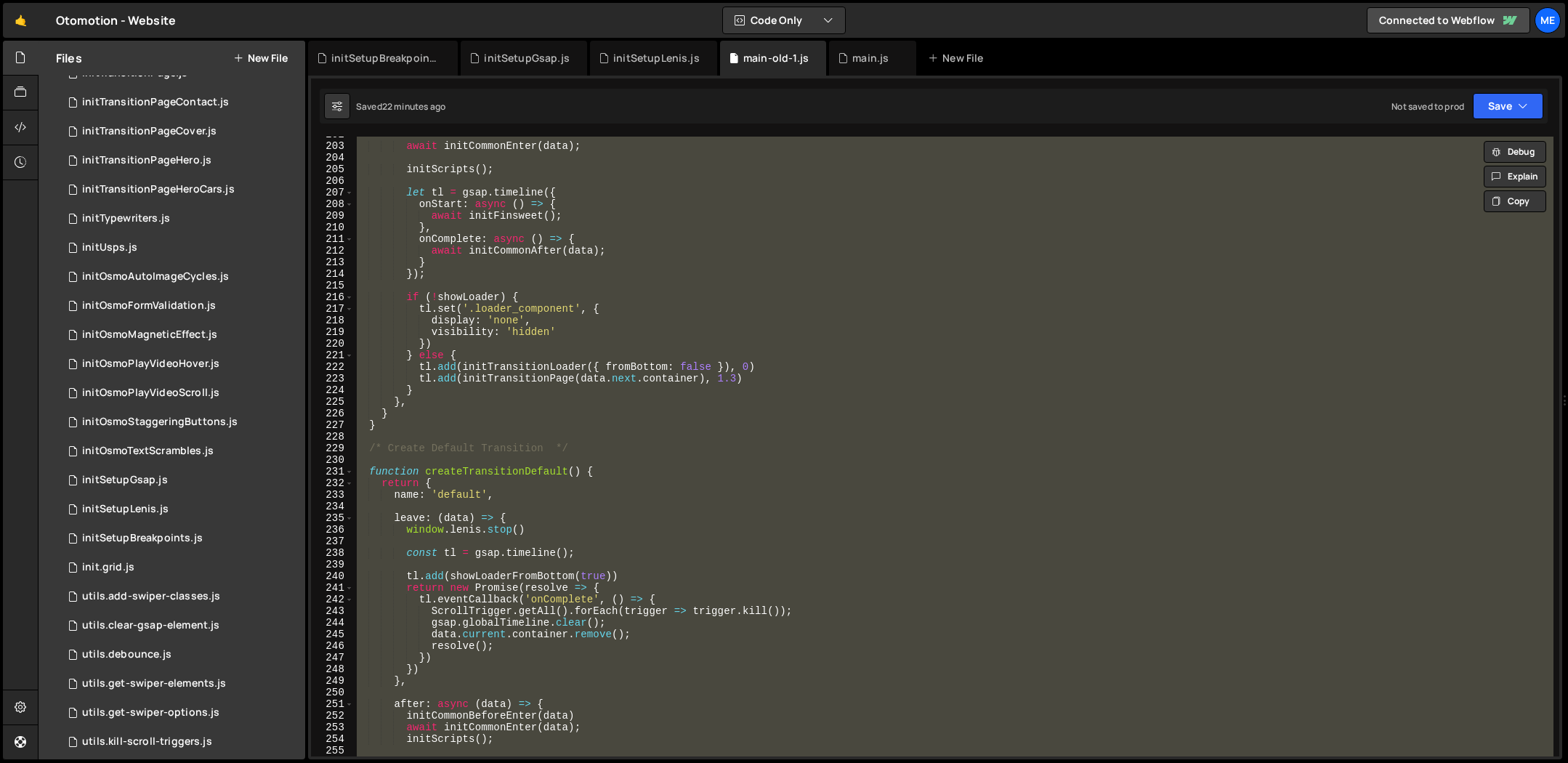
drag, startPoint x: 864, startPoint y: 55, endPoint x: 843, endPoint y: 331, distance: 276.8
click at [864, 55] on div "main.js" at bounding box center [870, 58] width 36 height 14
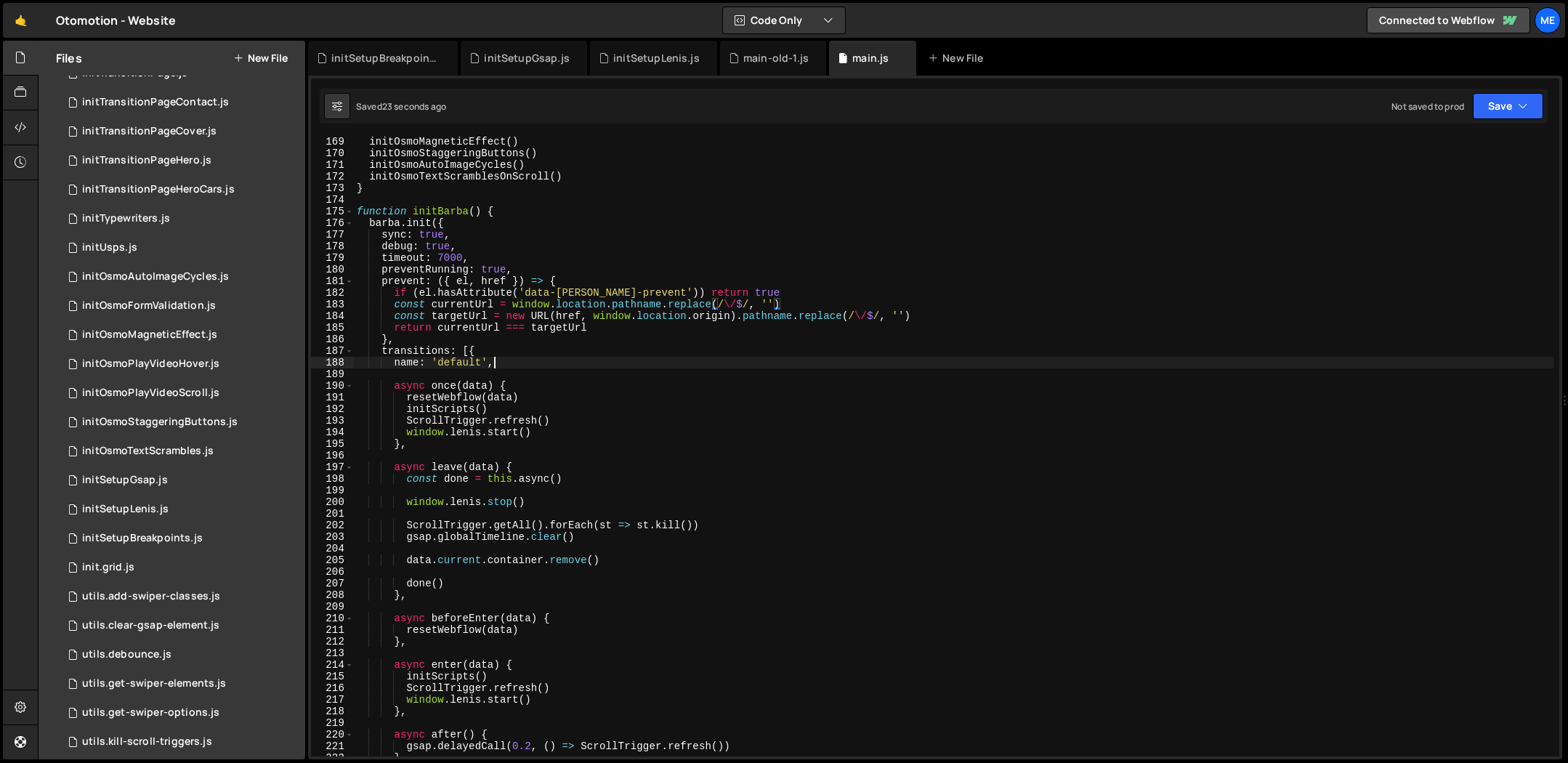
click at [834, 358] on div "initOsmoMagneticEffect ( ) initOsmoStaggeringButtons ( ) initOsmoAutoImageCycle…" at bounding box center [954, 458] width 1200 height 644
type textarea "})"
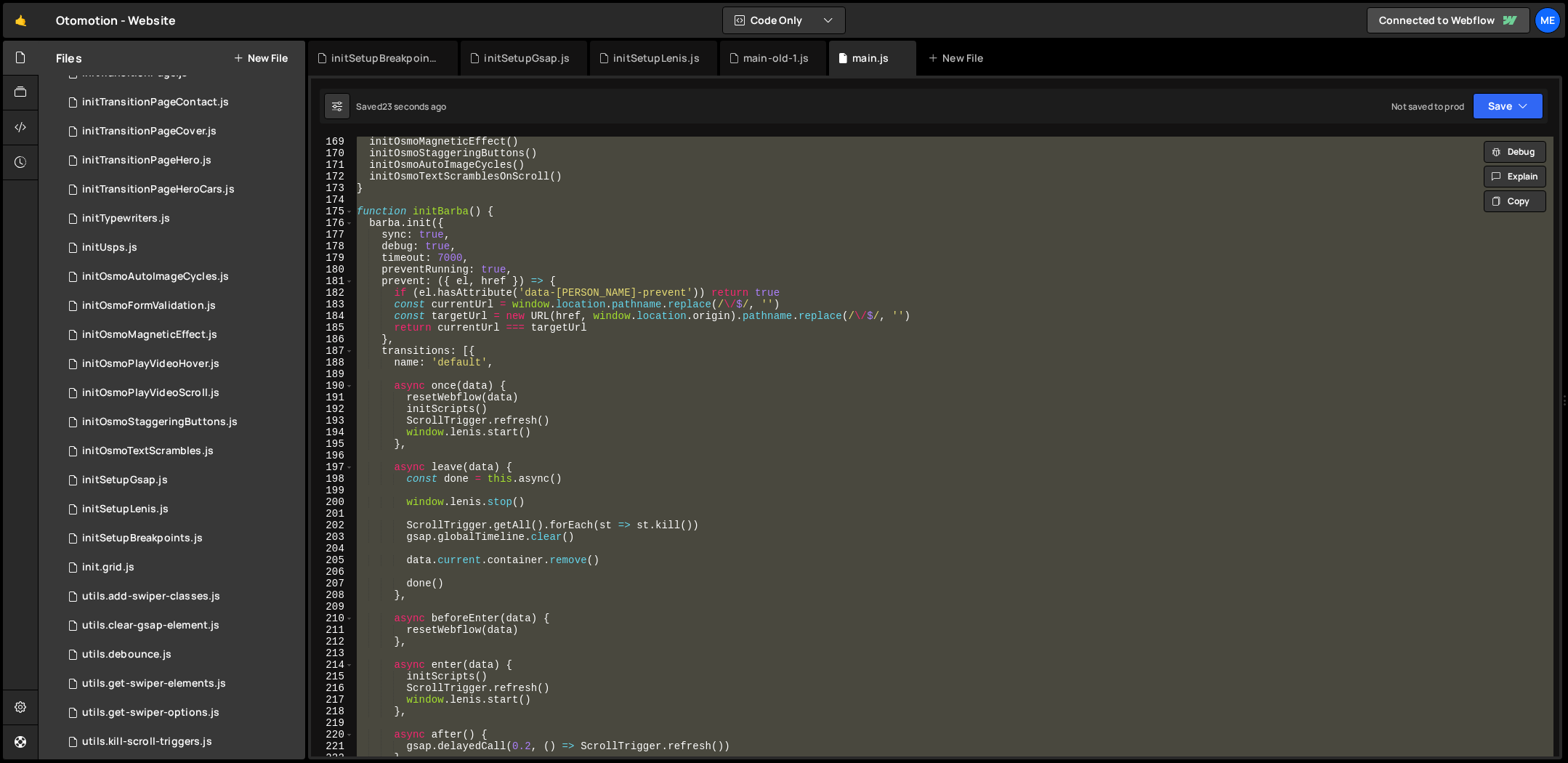
paste textarea
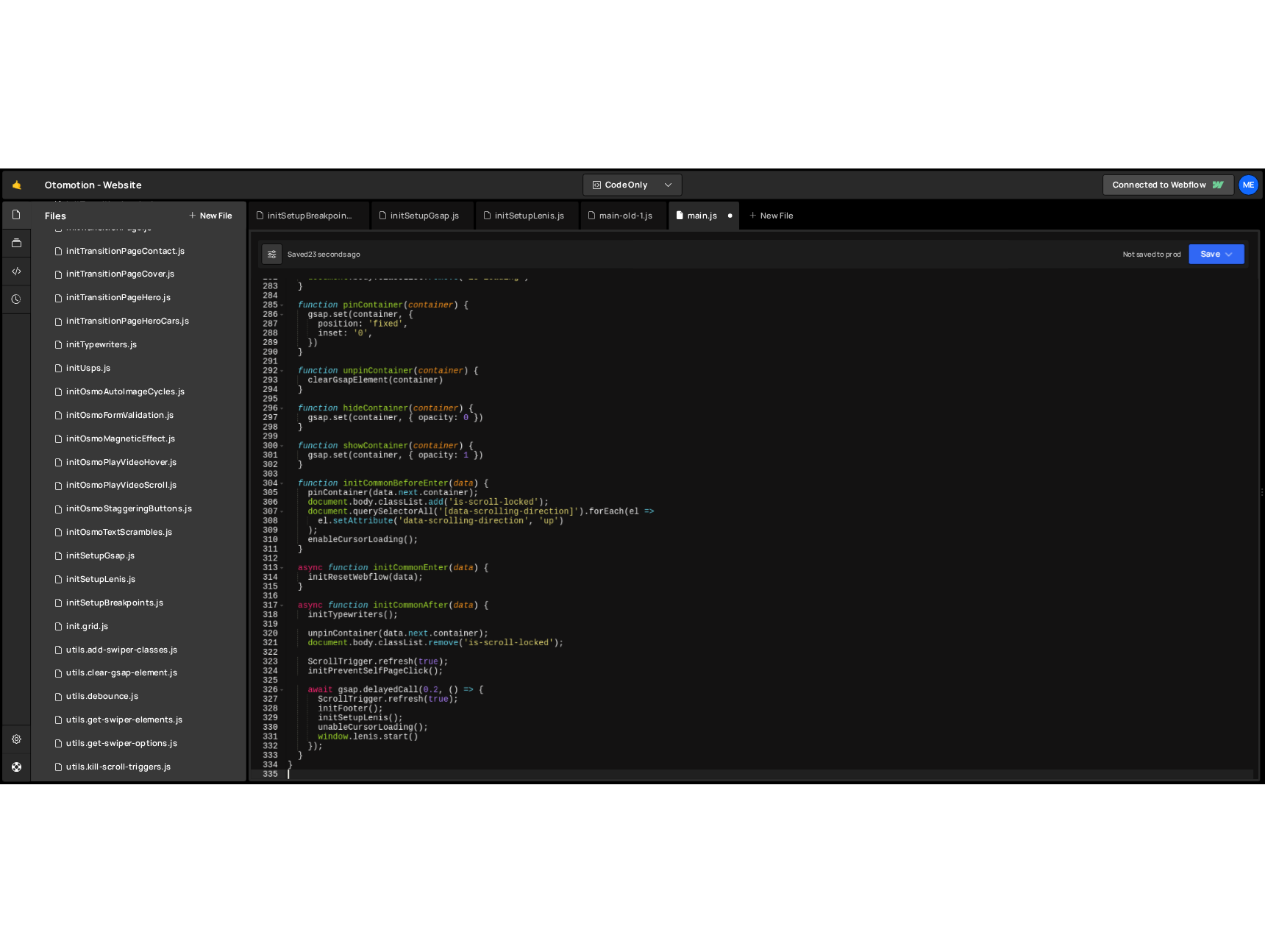
scroll to position [3314, 0]
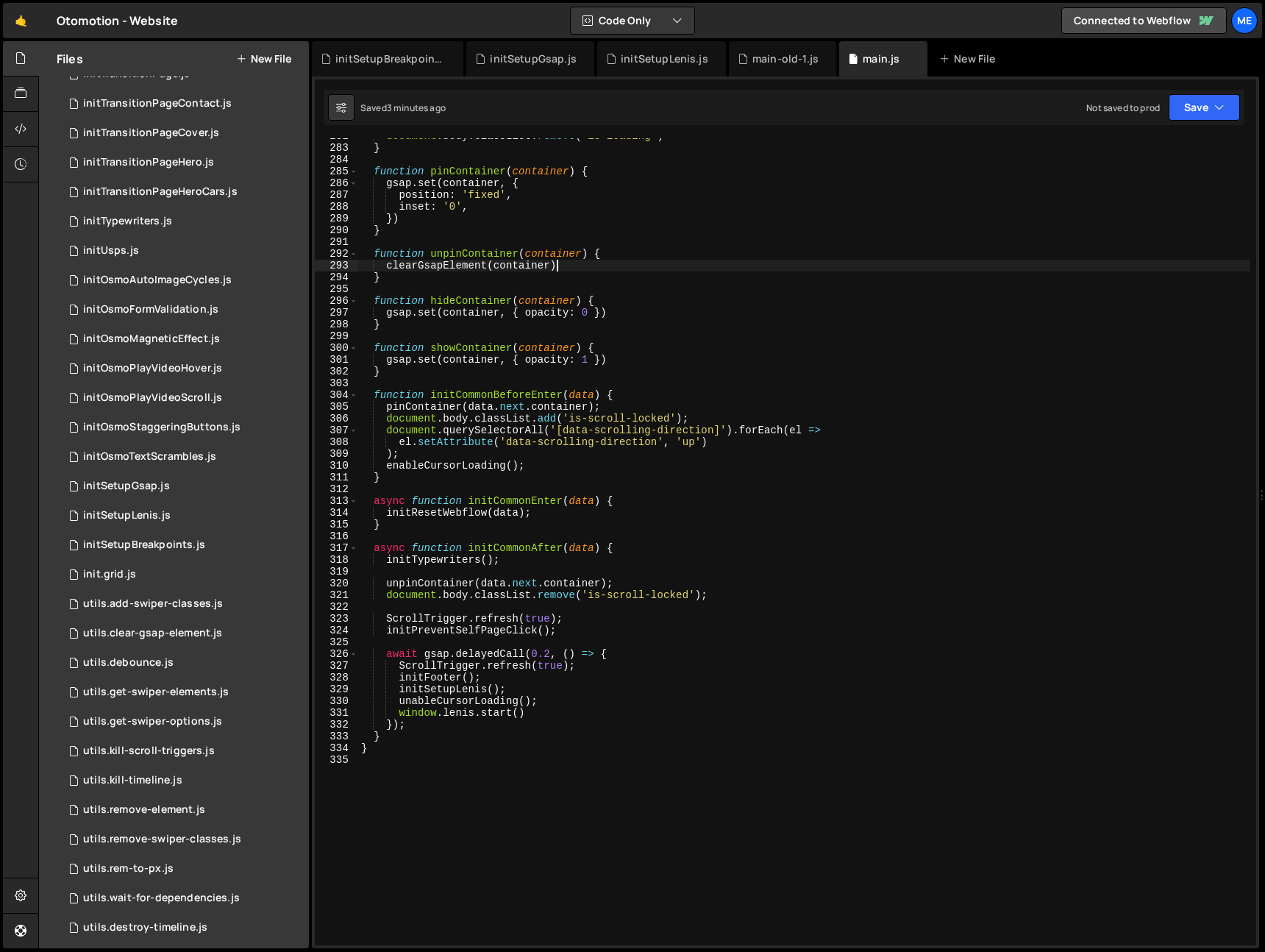
drag, startPoint x: 763, startPoint y: 260, endPoint x: 748, endPoint y: 303, distance: 45.5
click at [762, 260] on div "document . body . classList . remove ( 'is-loading' ) } function pinContainer (…" at bounding box center [805, 546] width 892 height 830
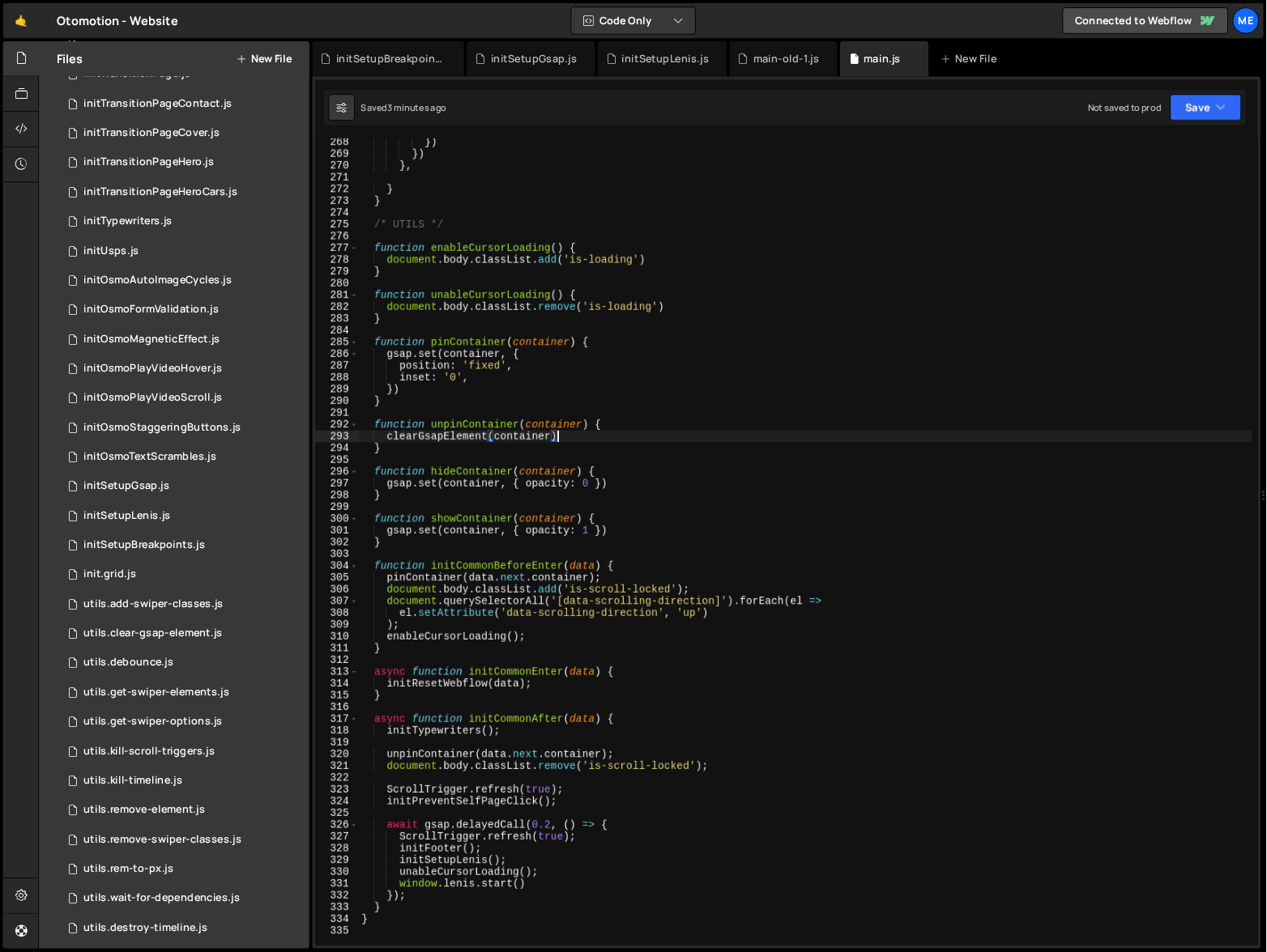
scroll to position [3462, 0]
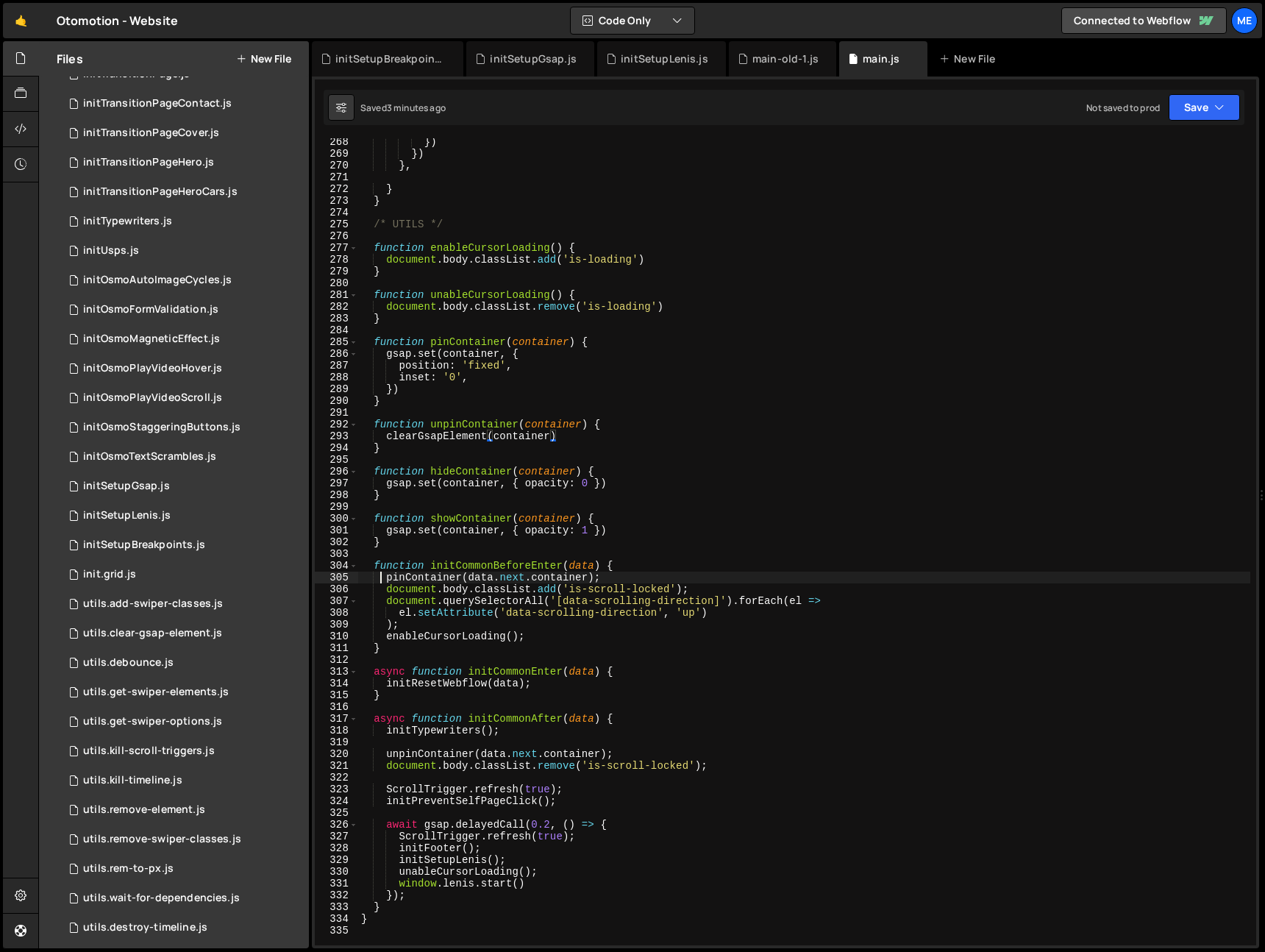
click at [383, 575] on div "}) }) } , } } /* UTILS */ function enableCursorLoading ( ) { document . body . …" at bounding box center [805, 551] width 892 height 830
click at [705, 586] on div "}) }) } , } } /* UTILS */ function enableCursorLoading ( ) { document . body . …" at bounding box center [805, 551] width 892 height 830
click at [682, 678] on div "}) }) } , } } /* UTILS */ function enableCursorLoading ( ) { document . body . …" at bounding box center [805, 551] width 892 height 830
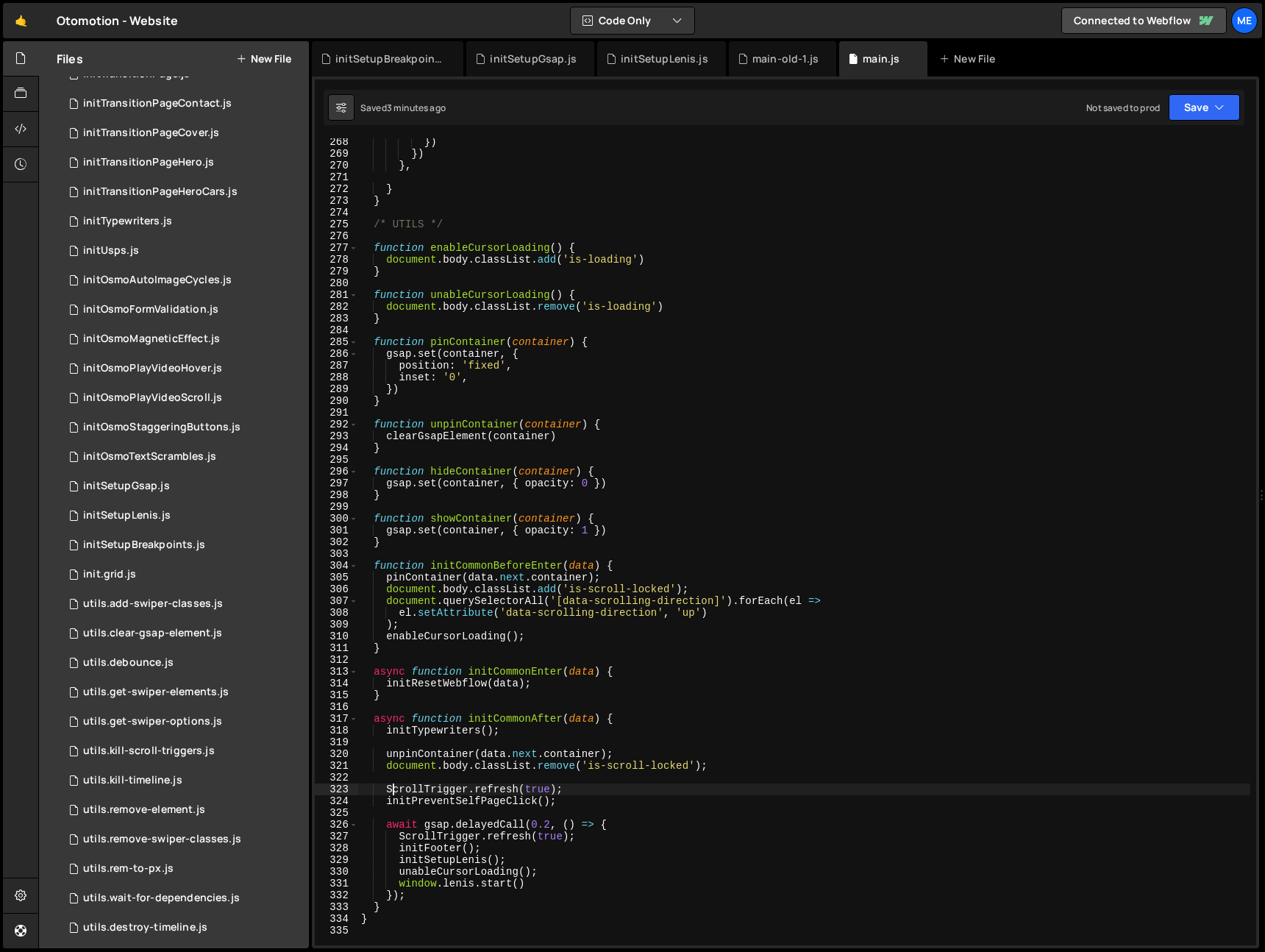
click at [393, 772] on div "}) }) } , } } /* UTILS */ function enableCursorLoading ( ) { document . body . …" at bounding box center [805, 551] width 892 height 830
click at [383, 772] on div "}) }) } , } } /* UTILS */ function enableCursorLoading ( ) { document . body . …" at bounding box center [805, 551] width 892 height 830
drag, startPoint x: 384, startPoint y: 752, endPoint x: 418, endPoint y: 752, distance: 34.0
click at [384, 752] on div "}) }) } , } } /* UTILS */ function enableCursorLoading ( ) { document . body . …" at bounding box center [805, 551] width 892 height 830
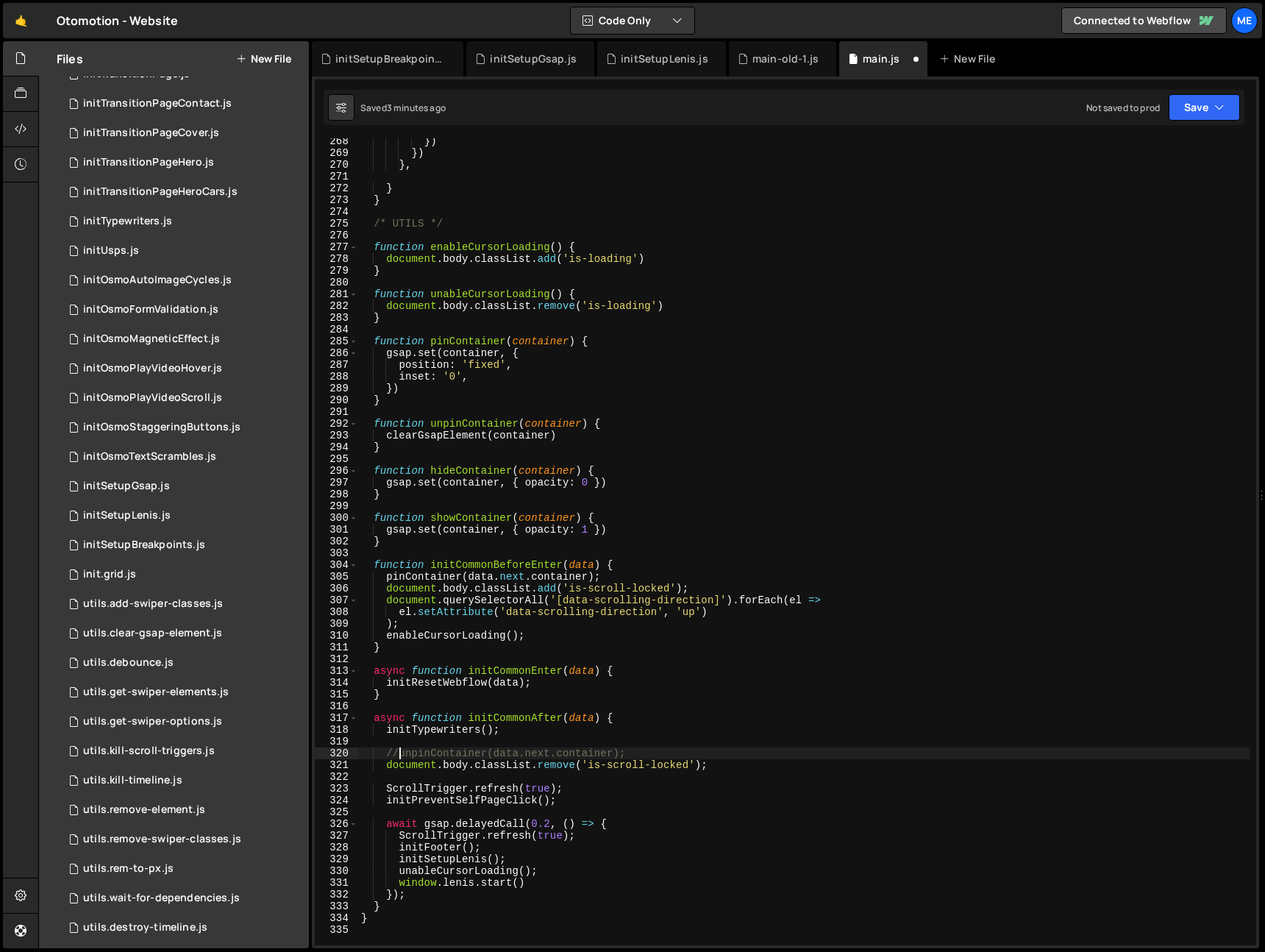
click at [386, 575] on div "}) }) } , } } /* UTILS */ function enableCursorLoading ( ) { document . body . …" at bounding box center [805, 550] width 892 height 830
click at [387, 585] on div "}) }) } , } } /* UTILS */ function enableCursorLoading ( ) { document . body . …" at bounding box center [805, 550] width 892 height 830
click at [728, 587] on div "}) }) } , } } /* UTILS */ function enableCursorLoading ( ) { document . body . …" at bounding box center [805, 550] width 892 height 830
click at [441, 630] on div "}) }) } , } } /* UTILS */ function enableCursorLoading ( ) { document . body . …" at bounding box center [805, 550] width 892 height 830
drag, startPoint x: 388, startPoint y: 637, endPoint x: 454, endPoint y: 639, distance: 66.0
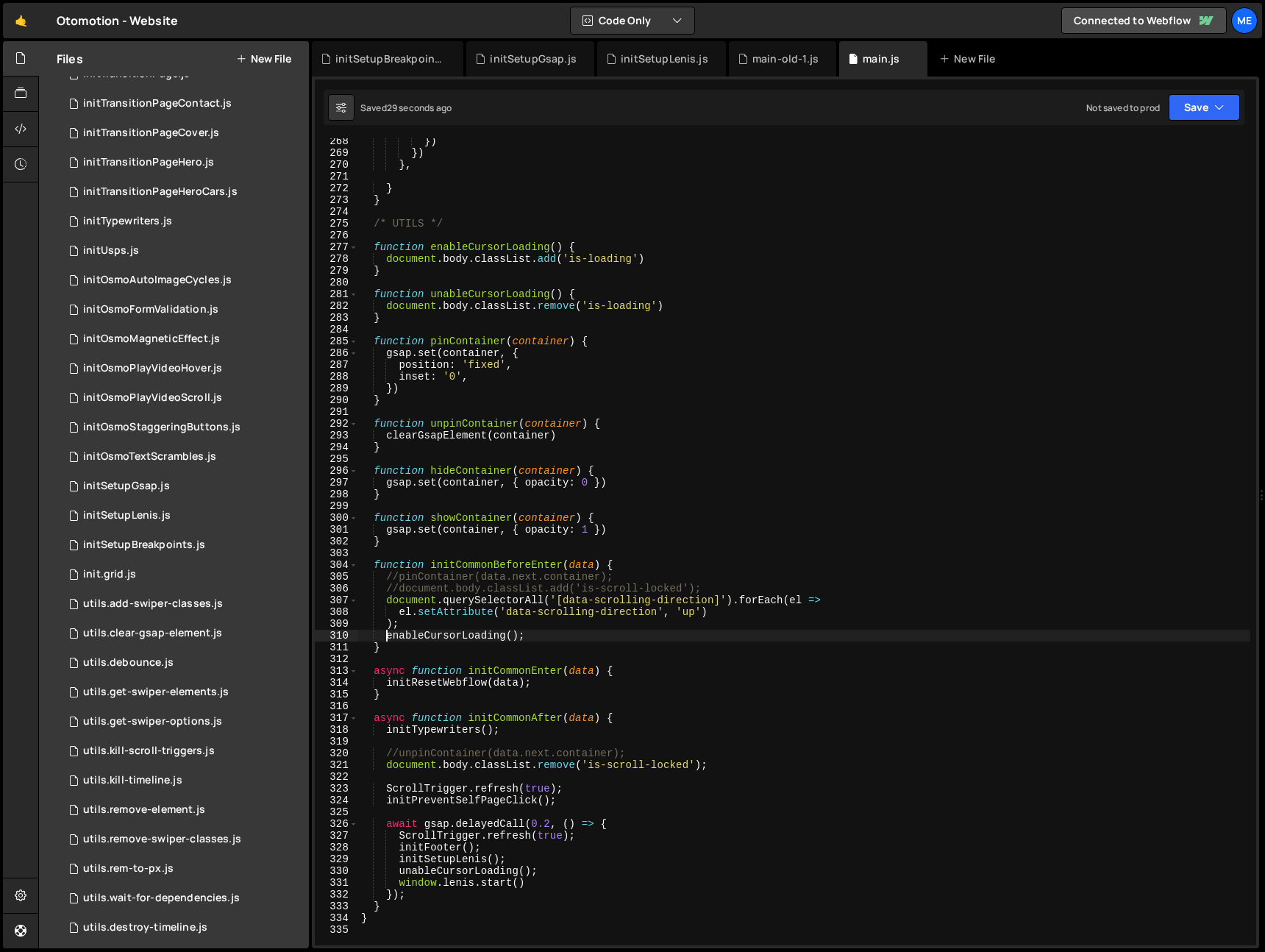
click at [388, 637] on div "}) }) } , } } /* UTILS */ function enableCursorLoading ( ) { document . body . …" at bounding box center [805, 550] width 892 height 830
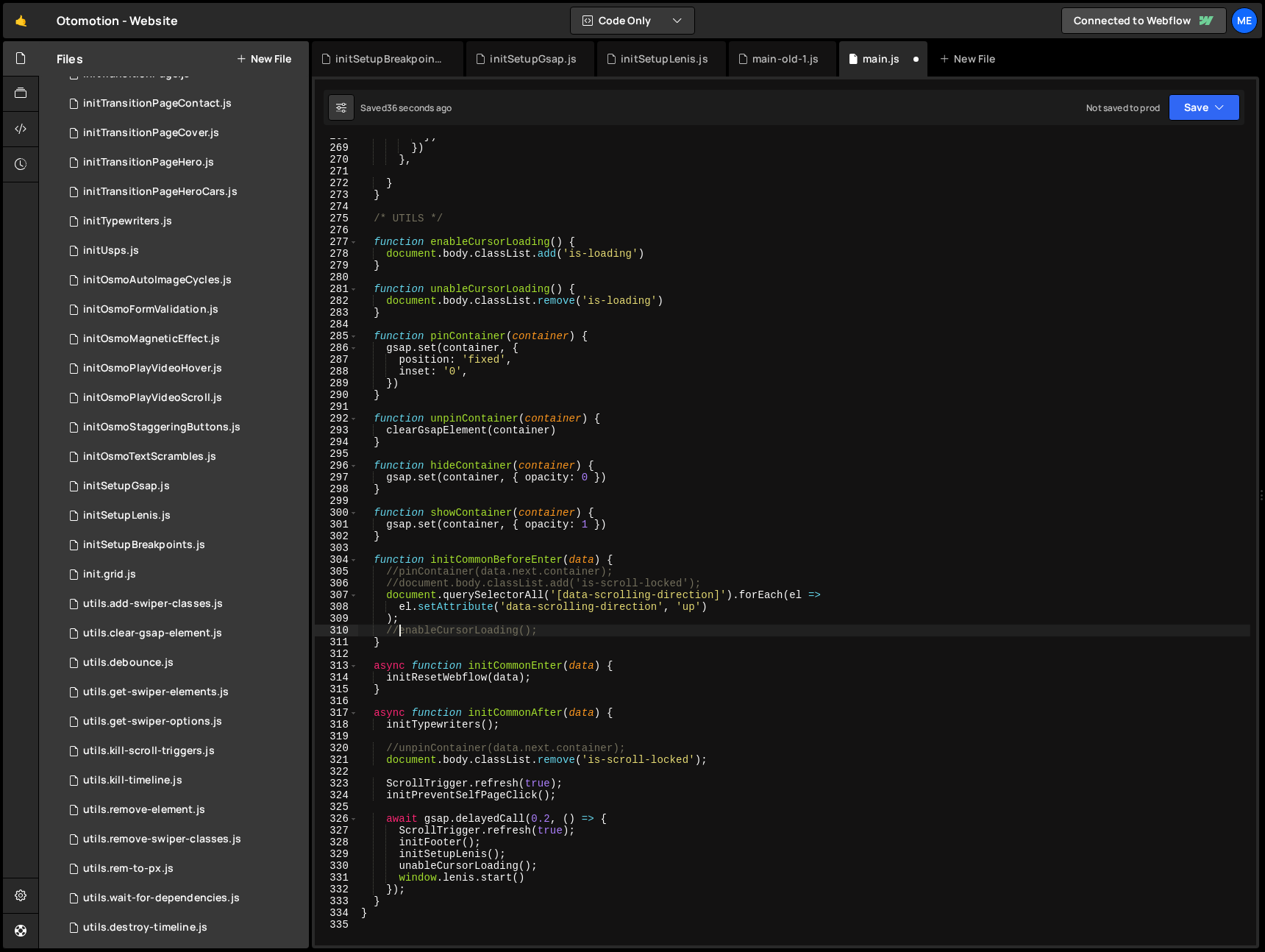
scroll to position [3150, 0]
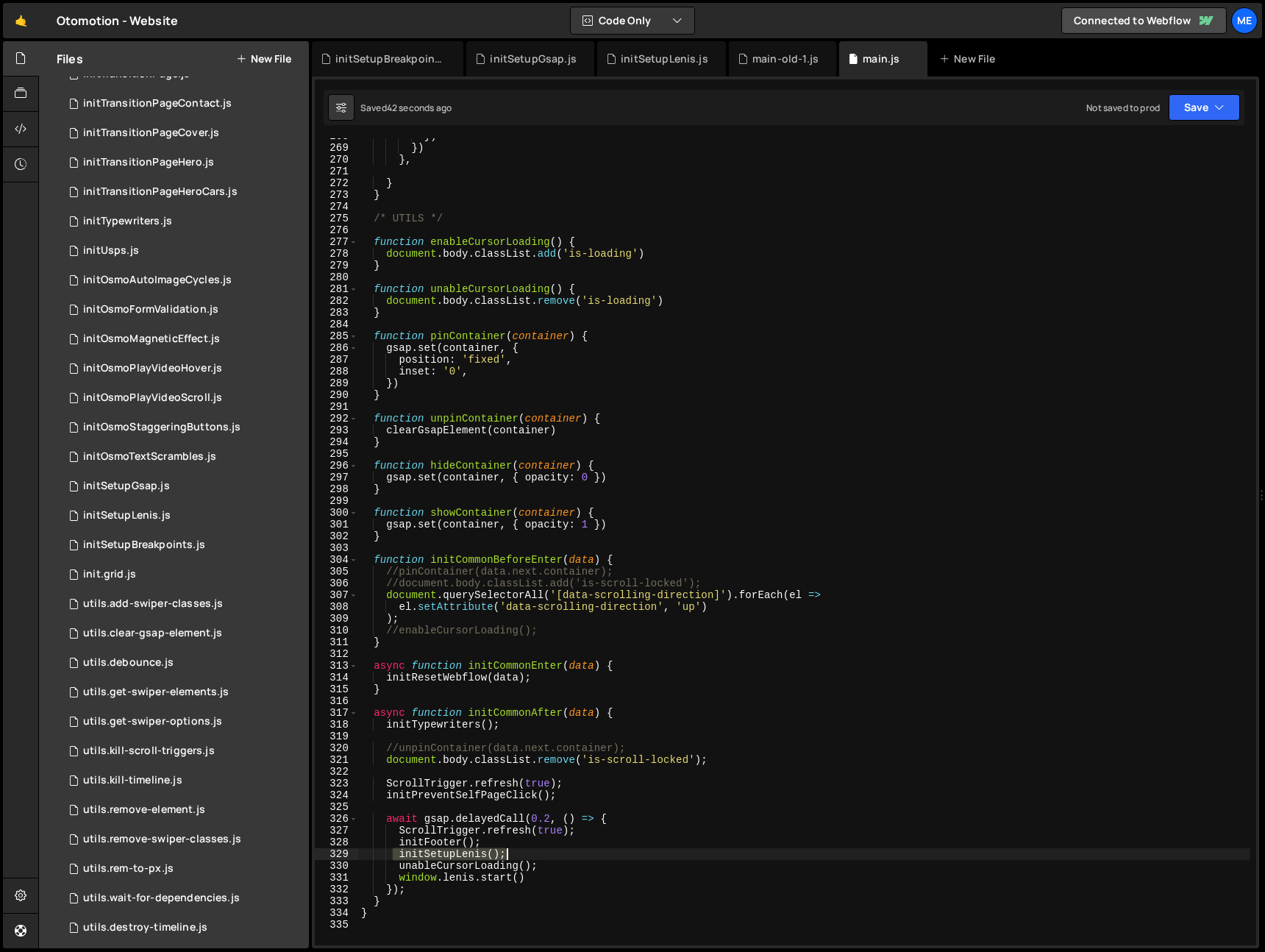
drag, startPoint x: 395, startPoint y: 855, endPoint x: 541, endPoint y: 854, distance: 146.0
click at [541, 772] on div "}) }) } , } } /* UTILS */ function enableCursorLoading ( ) { document . body . …" at bounding box center [805, 546] width 892 height 830
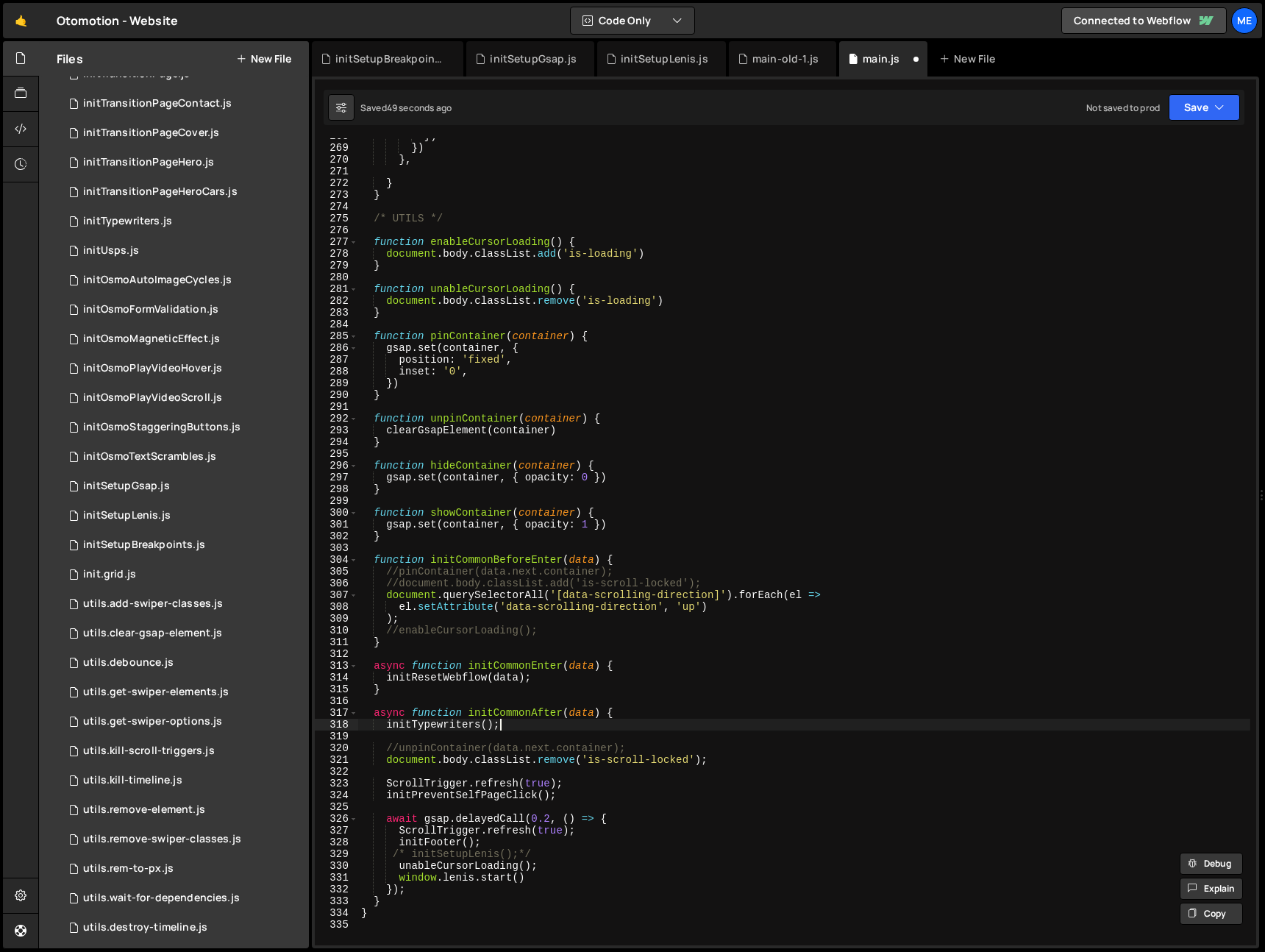
click at [530, 727] on div "}) }) } , } } /* UTILS */ function enableCursorLoading ( ) { document . body . …" at bounding box center [805, 546] width 892 height 830
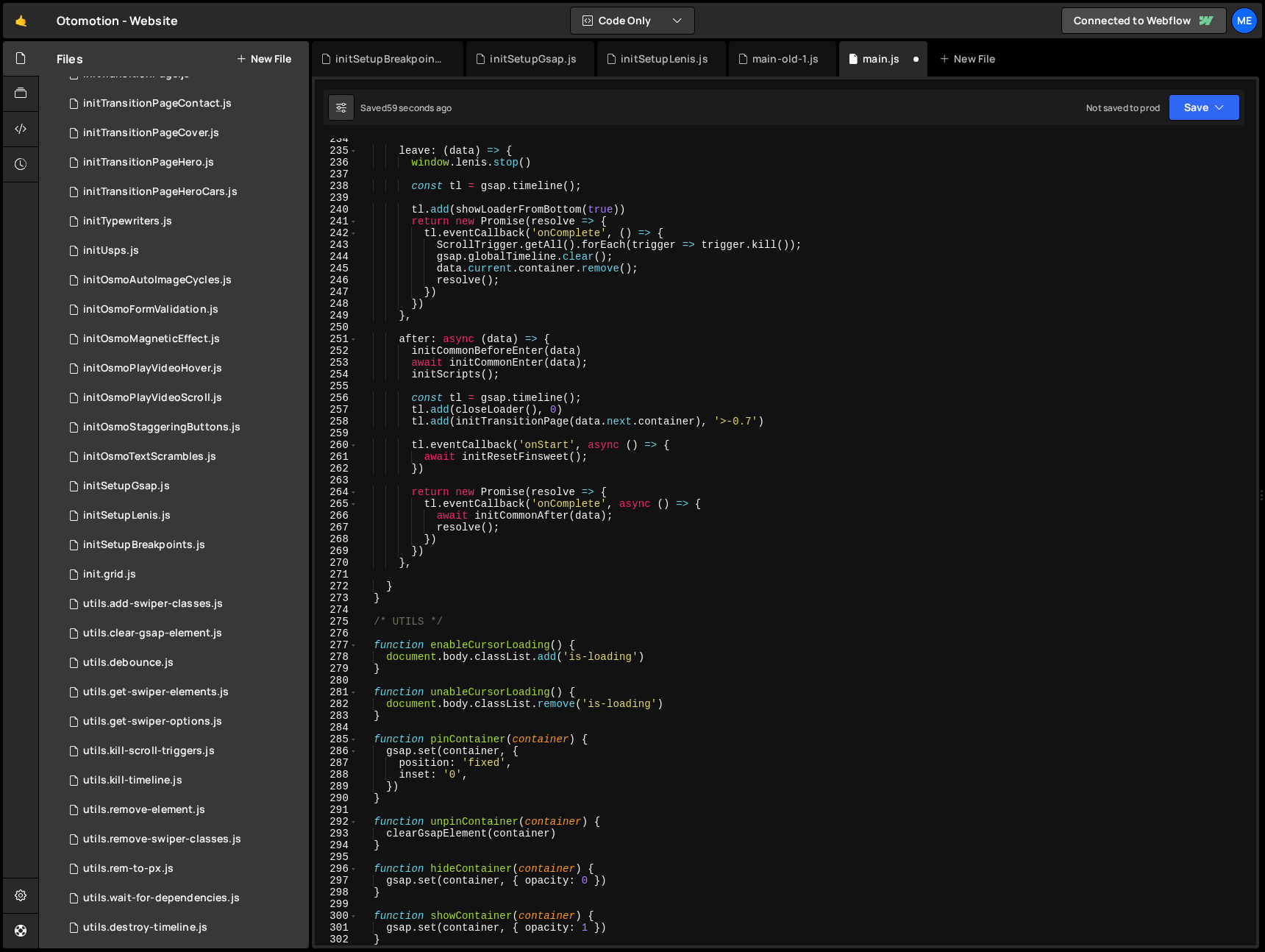
scroll to position [2745, 0]
click at [610, 463] on div "leave : ( data ) => { window . lenis . stop ( ) const tl = gsap . timeline ( ) …" at bounding box center [805, 549] width 892 height 830
type textarea "await initResetFinsweet();"
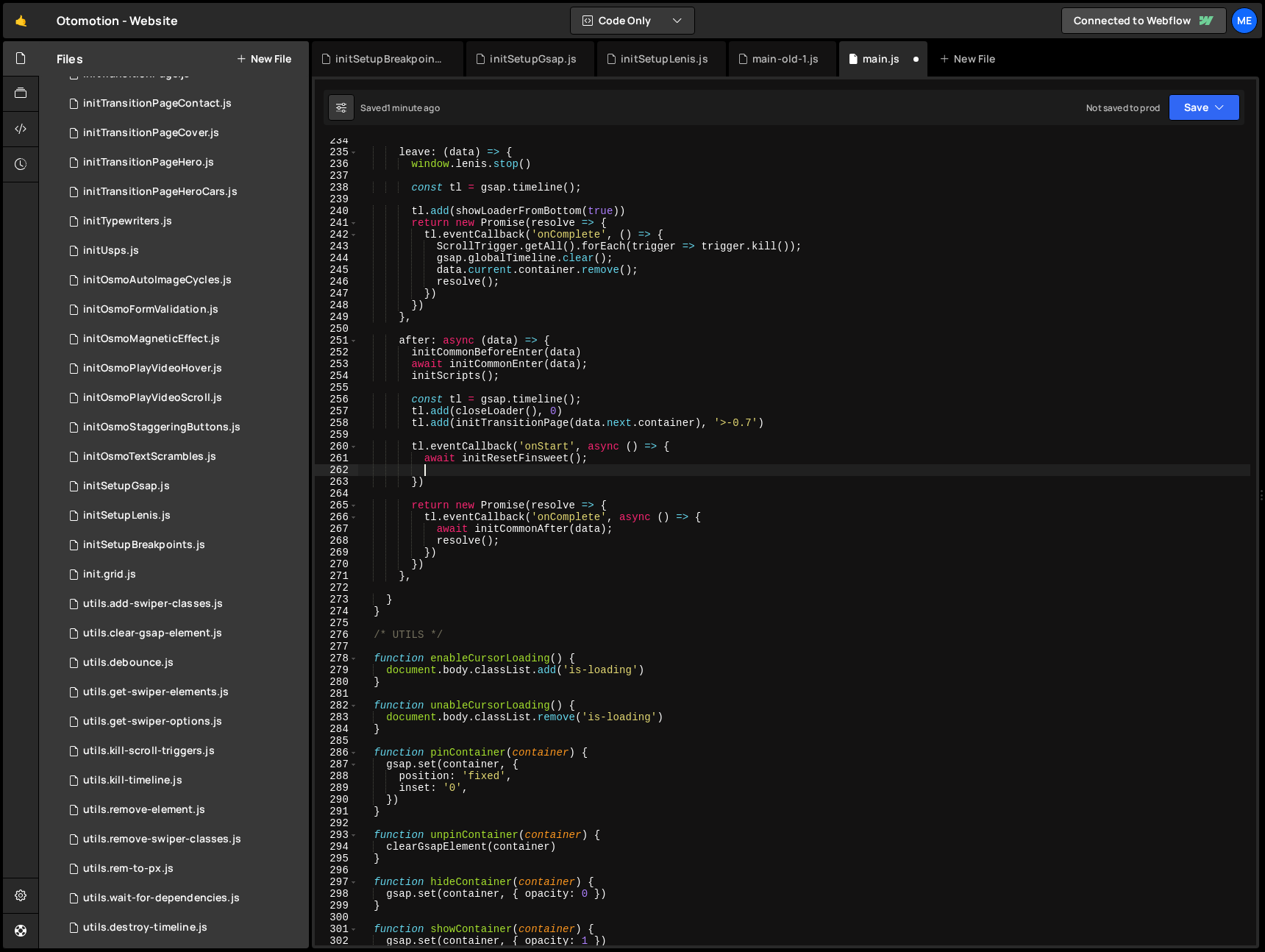
paste textarea "initSetupLenis();"
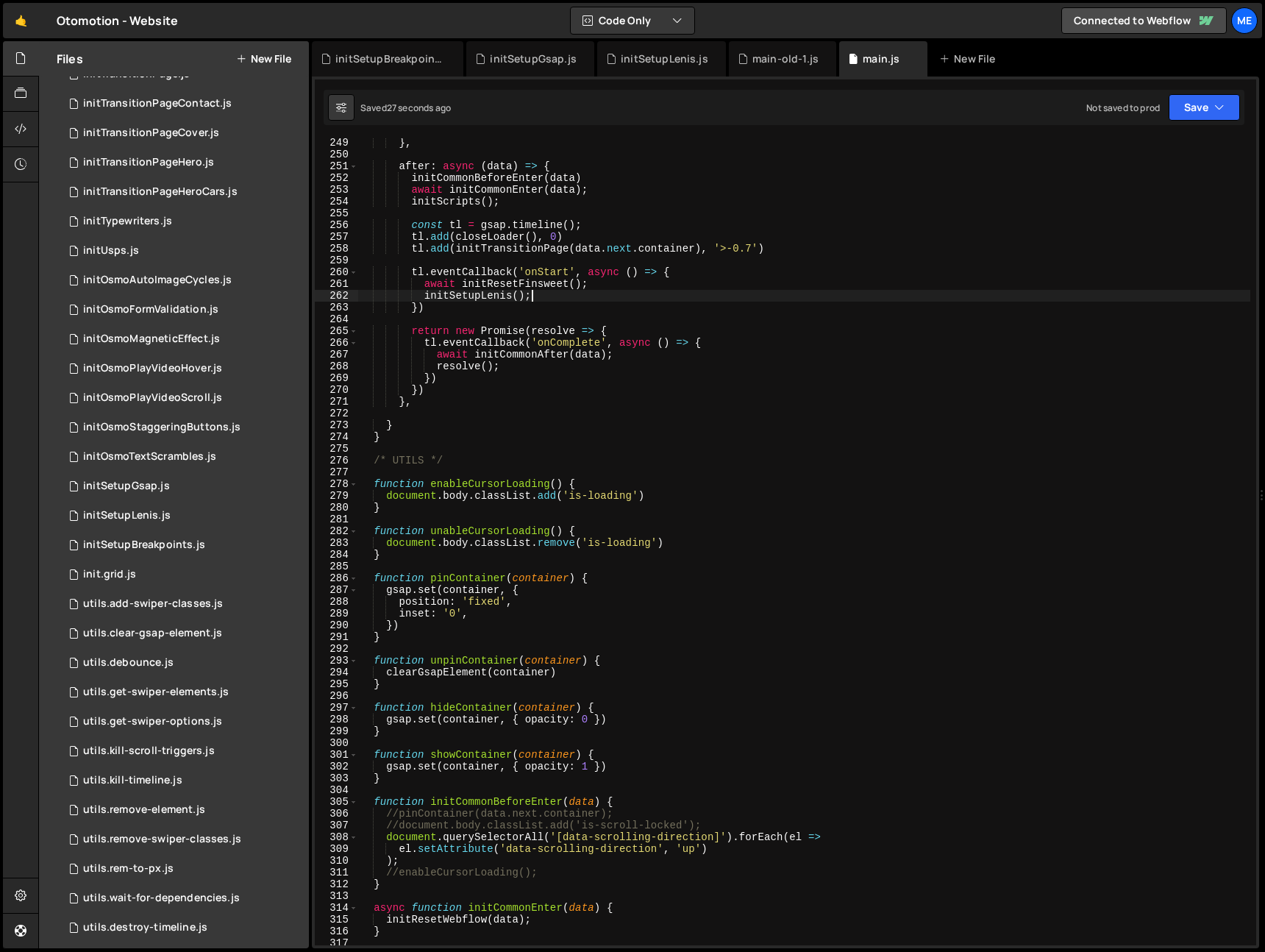
scroll to position [2920, 0]
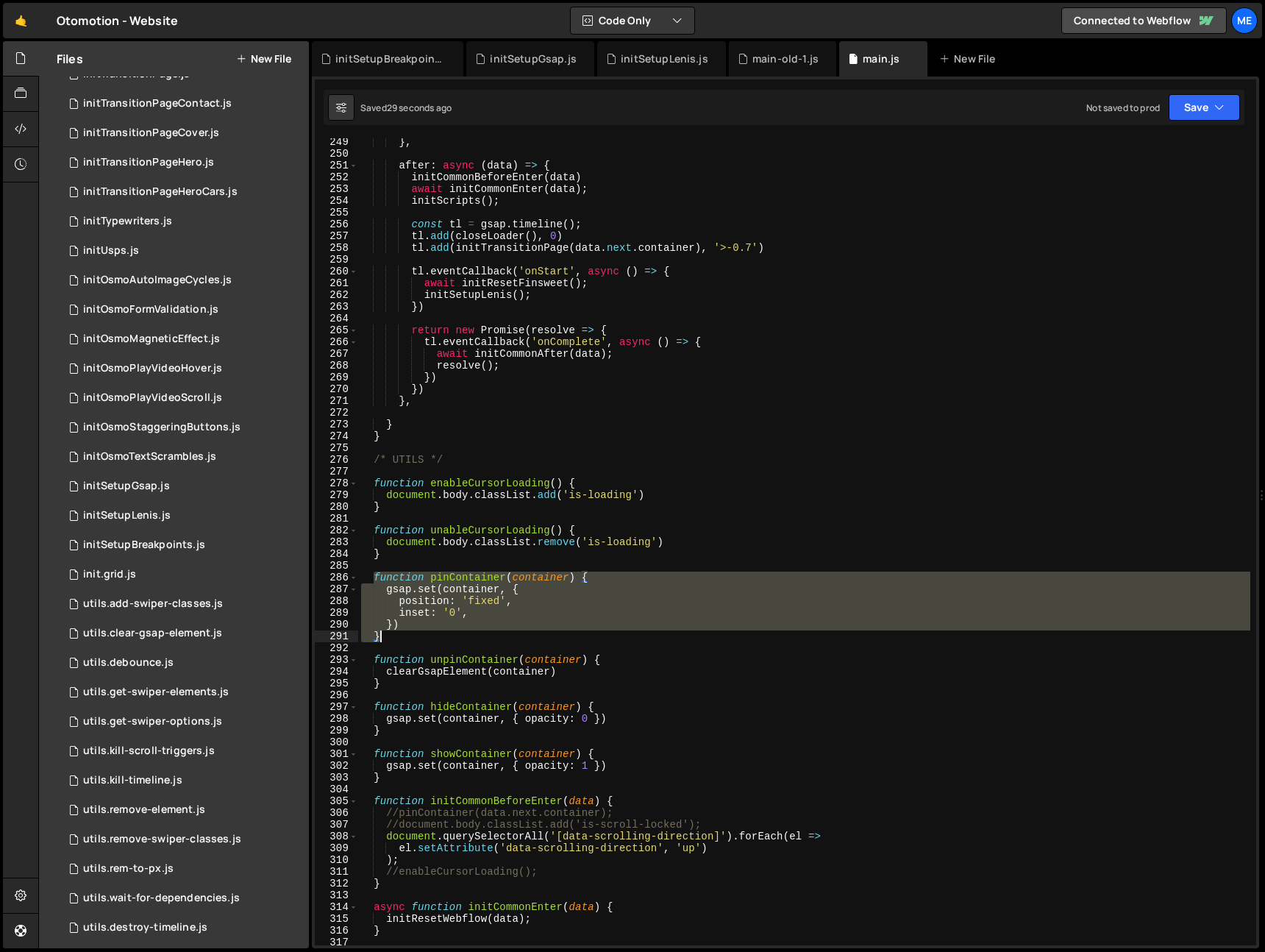
drag, startPoint x: 375, startPoint y: 576, endPoint x: 446, endPoint y: 639, distance: 94.9
click at [446, 639] on div "} , after : async ( data ) => { initCommonBeforeEnter ( data ) await initCommon…" at bounding box center [805, 551] width 892 height 830
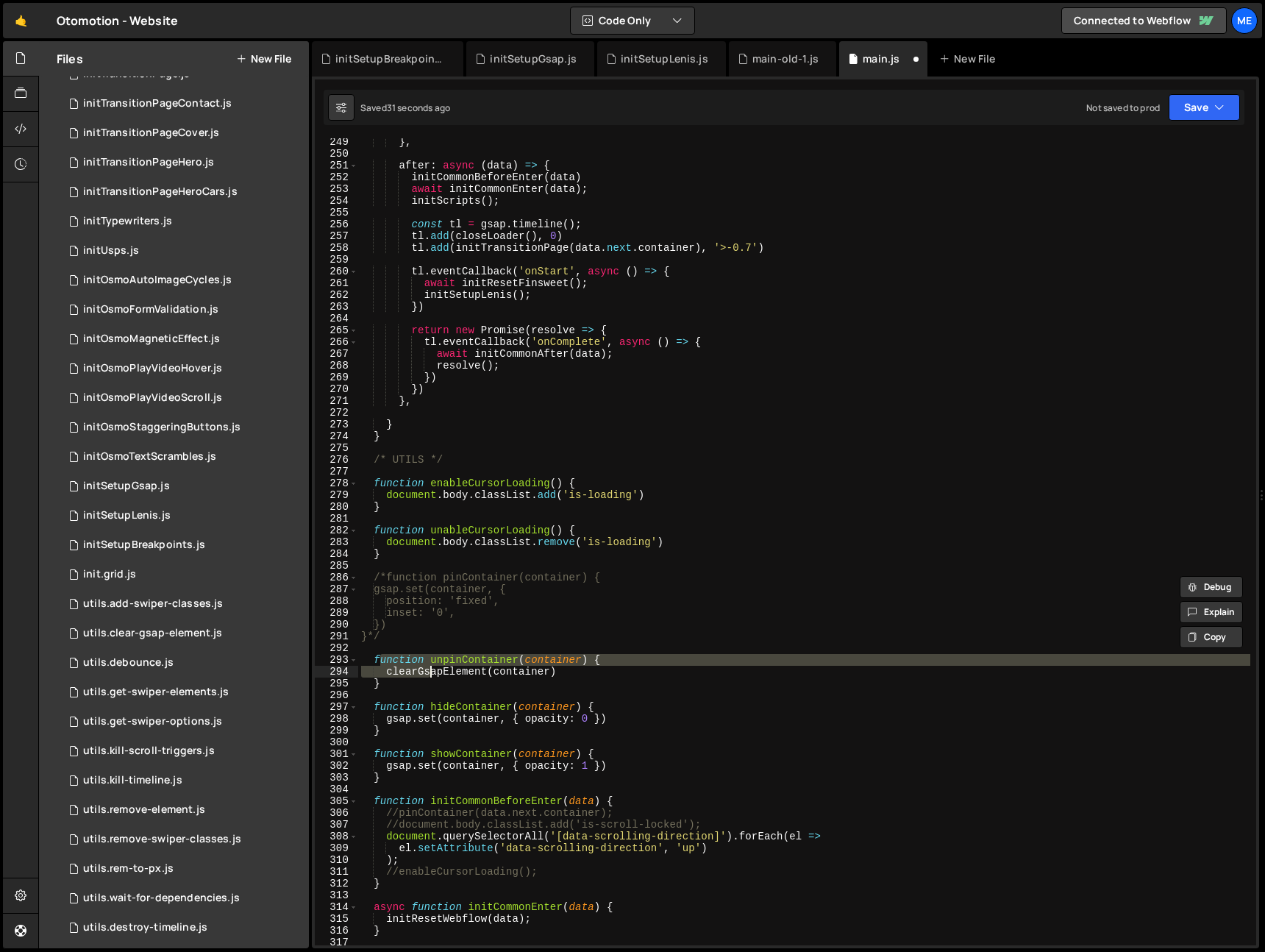
drag, startPoint x: 379, startPoint y: 657, endPoint x: 455, endPoint y: 679, distance: 79.1
click at [455, 679] on div "} , after : async ( data ) => { initCommonBeforeEnter ( data ) await initCommon…" at bounding box center [805, 551] width 892 height 830
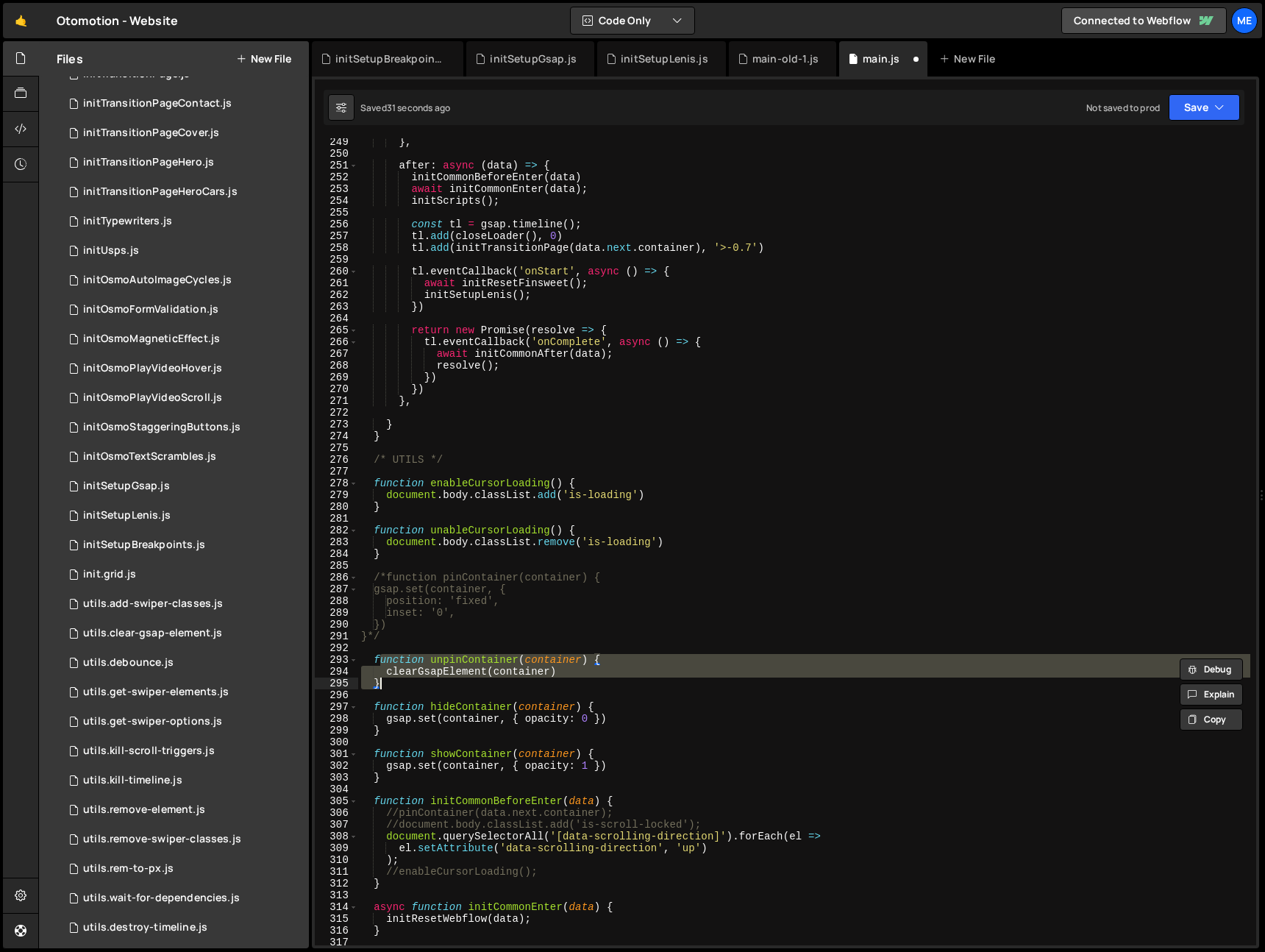
click at [451, 684] on div "} , after : async ( data ) => { initCommonBeforeEnter ( data ) await initCommon…" at bounding box center [805, 542] width 892 height 807
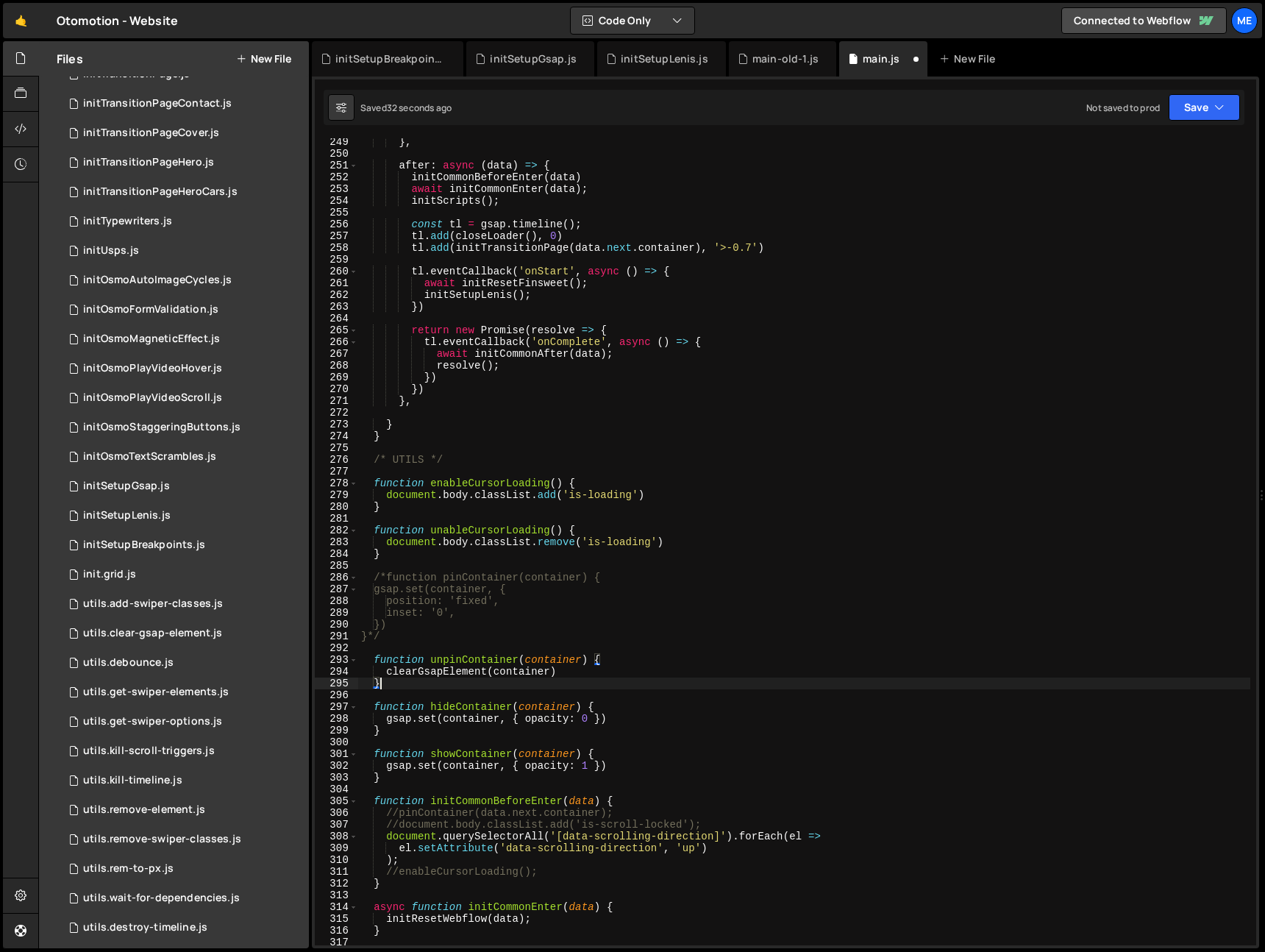
drag, startPoint x: 613, startPoint y: 679, endPoint x: 605, endPoint y: 674, distance: 9.4
click at [609, 676] on div "} , after : async ( data ) => { initCommonBeforeEnter ( data ) await initCommon…" at bounding box center [805, 551] width 892 height 830
click at [601, 670] on div "} , after : async ( data ) => { initCommonBeforeEnter ( data ) await initCommon…" at bounding box center [805, 542] width 892 height 807
click at [487, 659] on div "} , after : async ( data ) => { initCommonBeforeEnter ( data ) await initCommon…" at bounding box center [805, 551] width 892 height 830
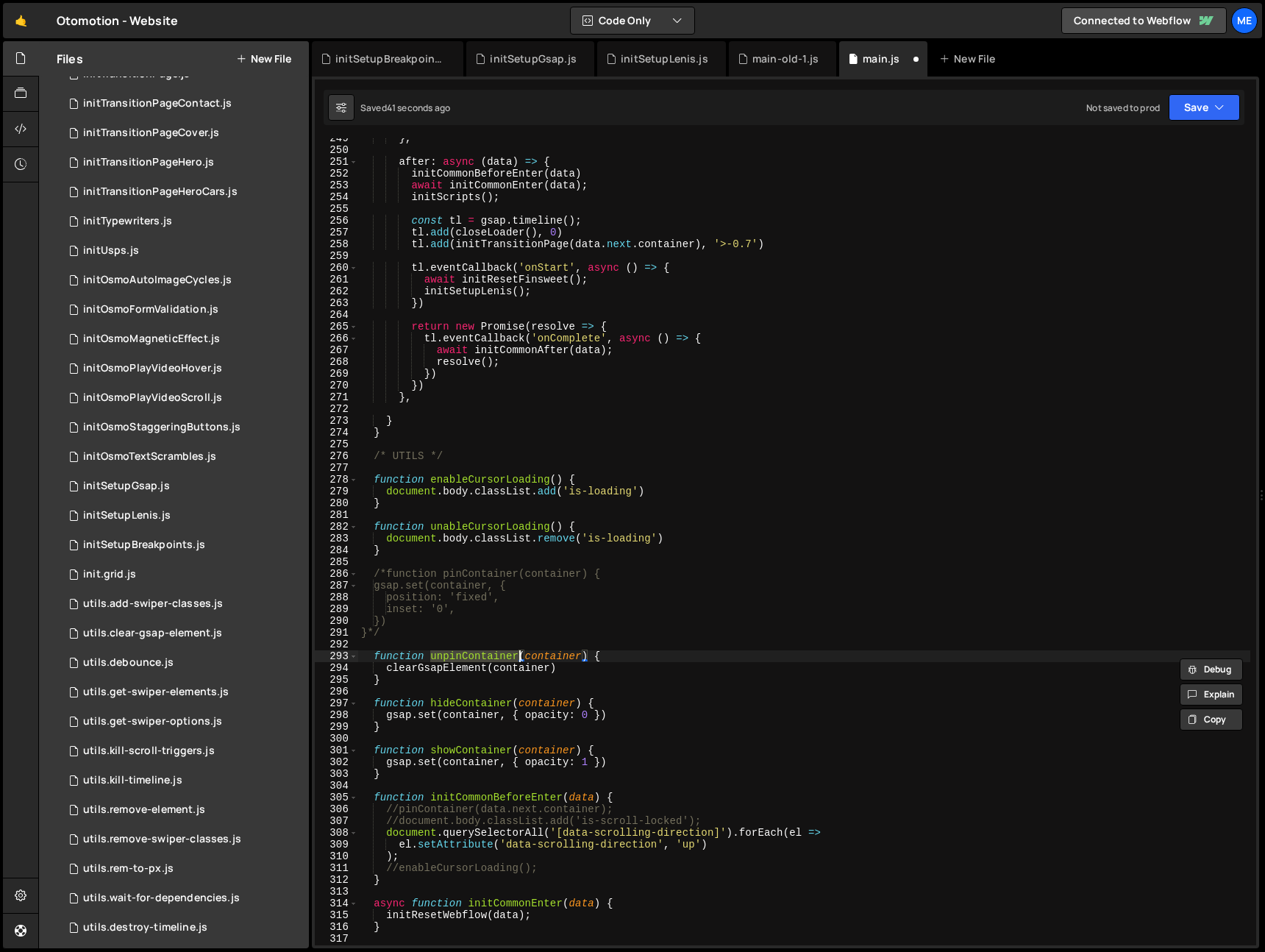
scroll to position [2924, 0]
drag, startPoint x: 399, startPoint y: 808, endPoint x: 387, endPoint y: 808, distance: 12.0
click at [386, 772] on div "} , after : async ( data ) => { initCommonBeforeEnter ( data ) await initCommon…" at bounding box center [805, 547] width 892 height 830
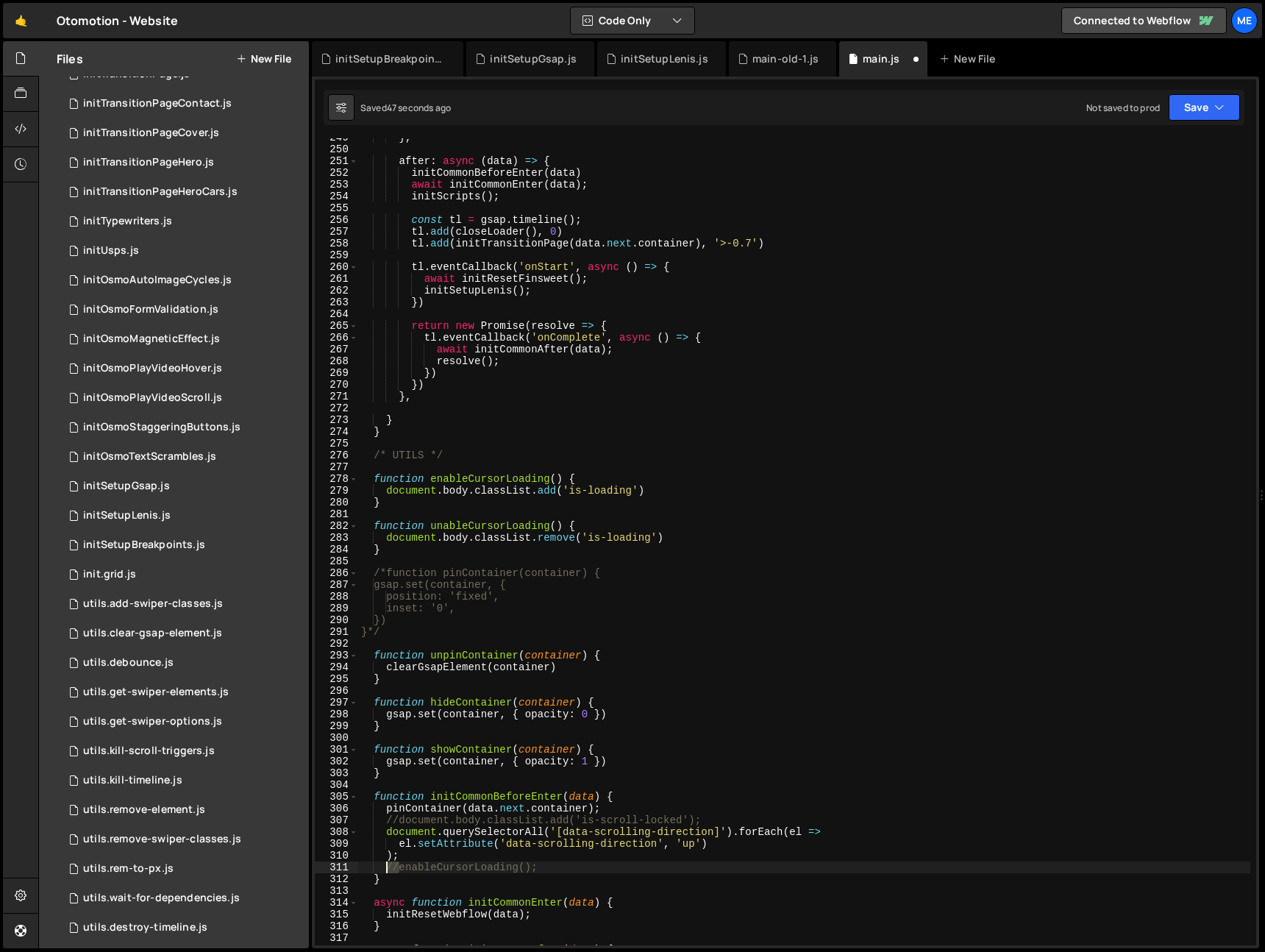
drag, startPoint x: 399, startPoint y: 868, endPoint x: 385, endPoint y: 868, distance: 14.0
click at [385, 772] on div "} , after : async ( data ) => { initCommonBeforeEnter ( data ) await initCommon…" at bounding box center [805, 547] width 892 height 830
type textarea "//enableCursorLoading();"
click at [468, 687] on div "} , after : async ( data ) => { initCommonBeforeEnter ( data ) await initCommon…" at bounding box center [805, 547] width 892 height 830
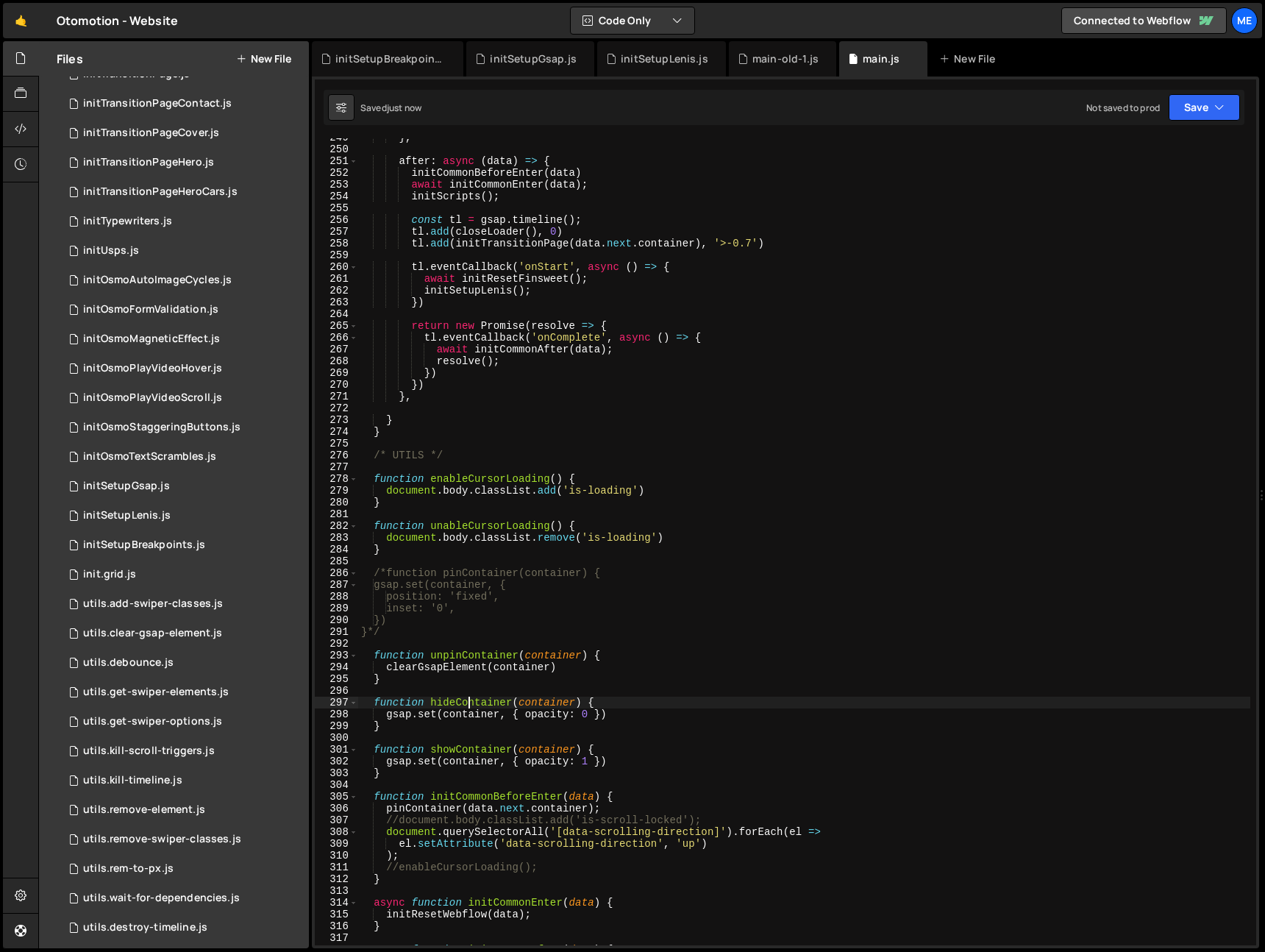
click at [469, 703] on div "} , after : async ( data ) => { initCommonBeforeEnter ( data ) await initCommon…" at bounding box center [805, 547] width 892 height 830
click at [467, 659] on div "} , after : async ( data ) => { initCommonBeforeEnter ( data ) await initCommon…" at bounding box center [805, 547] width 892 height 830
type textarea "function unpinContainer(container) {"
click at [467, 659] on div "} , after : async ( data ) => { initCommonBeforeEnter ( data ) await initCommon…" at bounding box center [805, 547] width 892 height 830
type input "unpinContainer"
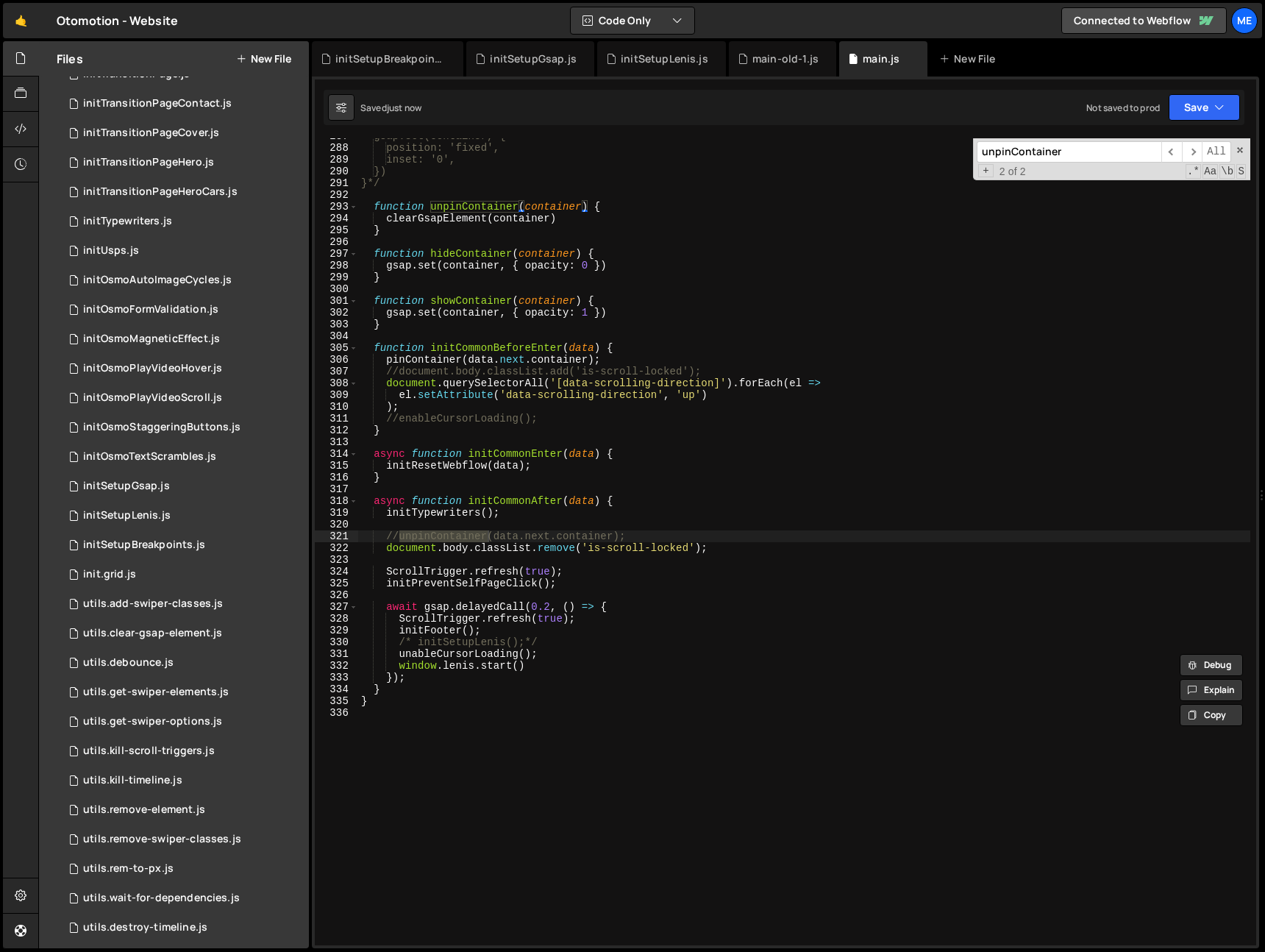
scroll to position [3374, 0]
click at [459, 508] on div "gsap.set(container, { position: 'fixed', inset: '0', }) }*/ function unpinConta…" at bounding box center [805, 546] width 892 height 830
drag, startPoint x: 396, startPoint y: 536, endPoint x: 378, endPoint y: 535, distance: 18.0
click at [378, 535] on div "gsap.set(container, { position: 'fixed', inset: '0', }) }*/ function unpinConta…" at bounding box center [805, 546] width 892 height 830
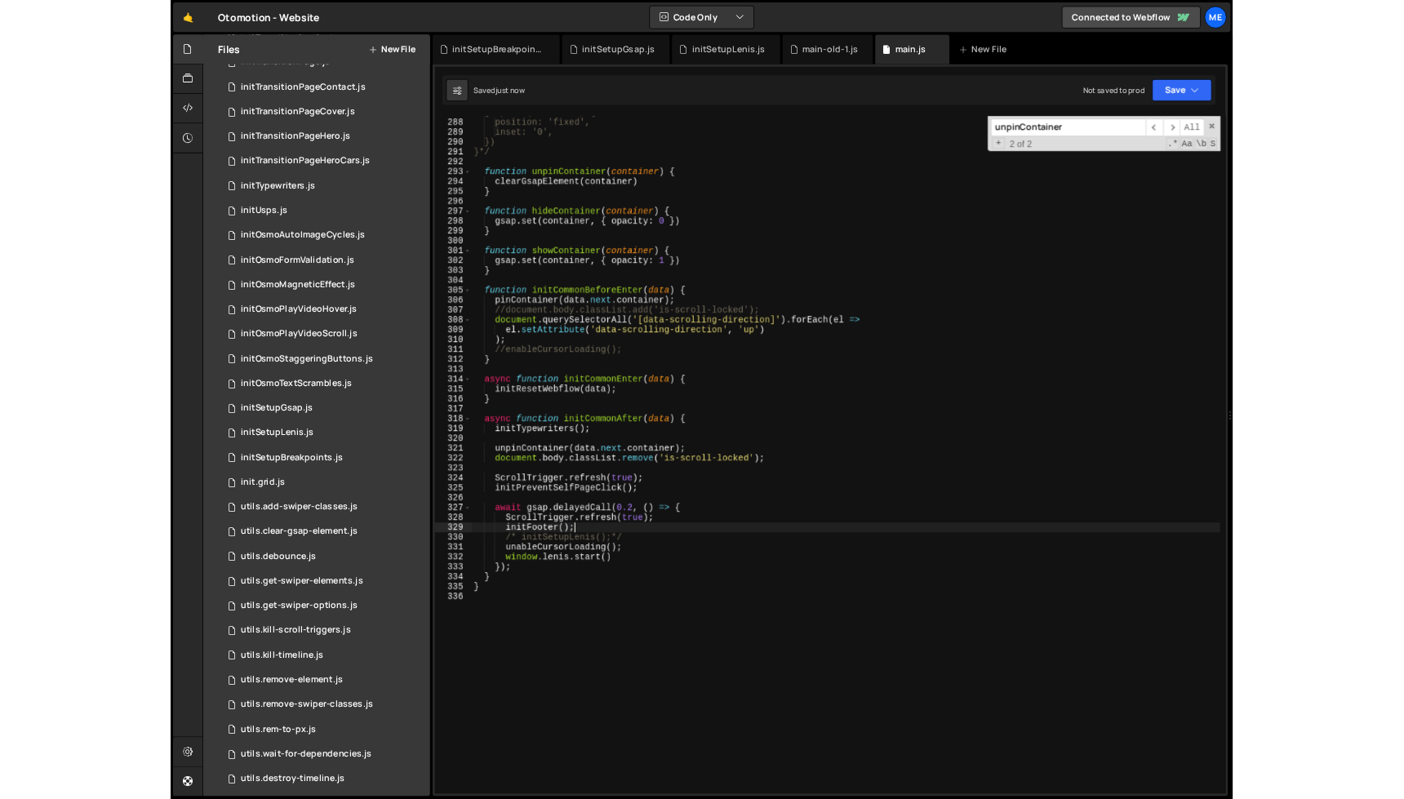
scroll to position [3748, 0]
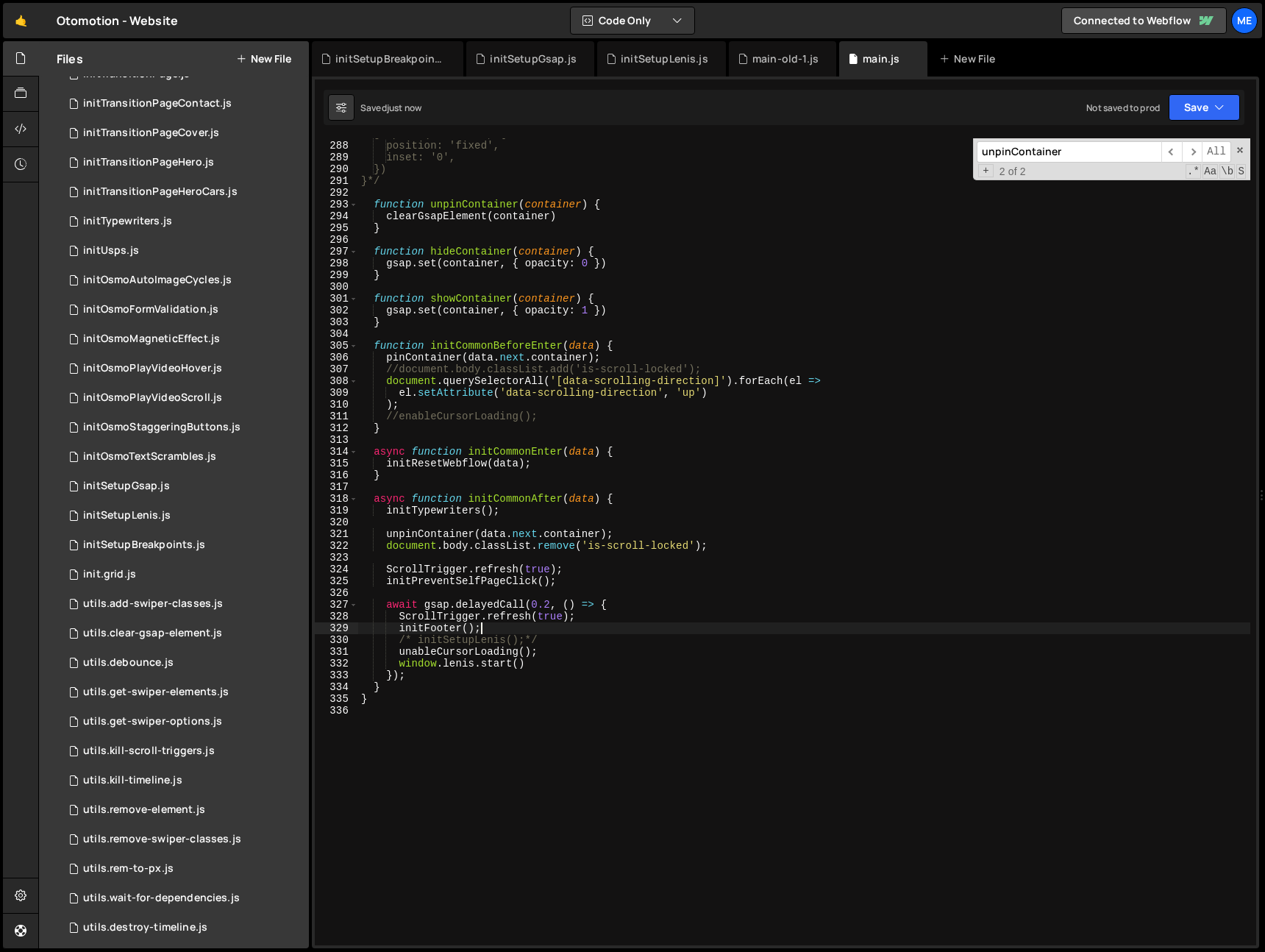
drag, startPoint x: 554, startPoint y: 627, endPoint x: 569, endPoint y: 631, distance: 15.5
click at [554, 627] on div "gsap.set(container, { position: 'fixed', inset: '0', }) }*/ function unpinConta…" at bounding box center [805, 543] width 892 height 830
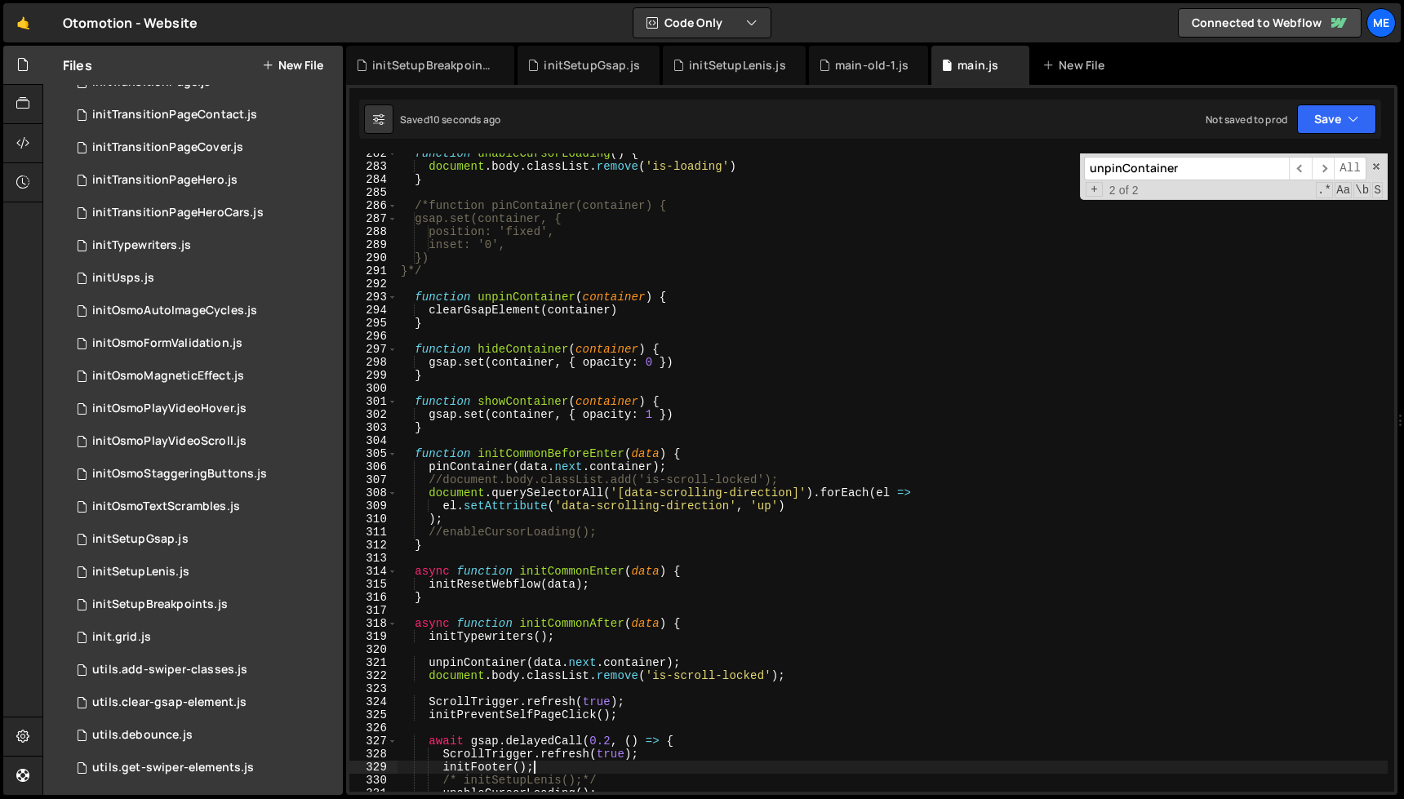
scroll to position [3569, 0]
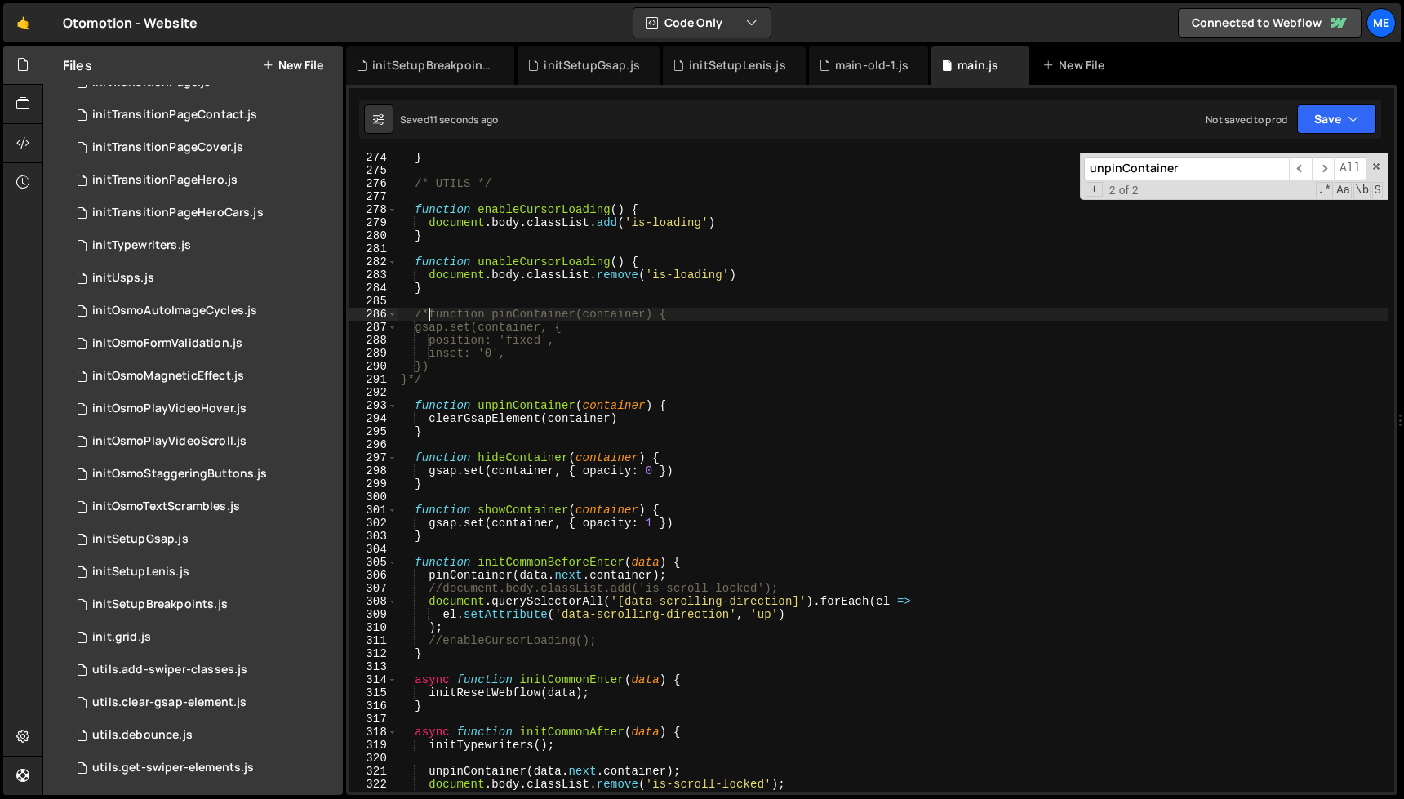
drag, startPoint x: 429, startPoint y: 309, endPoint x: 410, endPoint y: 309, distance: 18.8
click at [411, 309] on div "} /* UTILS */ function enableCursorLoading ( ) { document . body . classList . …" at bounding box center [893, 483] width 990 height 665
drag, startPoint x: 424, startPoint y: 380, endPoint x: 451, endPoint y: 380, distance: 27.0
click at [457, 380] on div "} /* UTILS */ function enableCursorLoading ( ) { document . body . classList . …" at bounding box center [893, 483] width 990 height 665
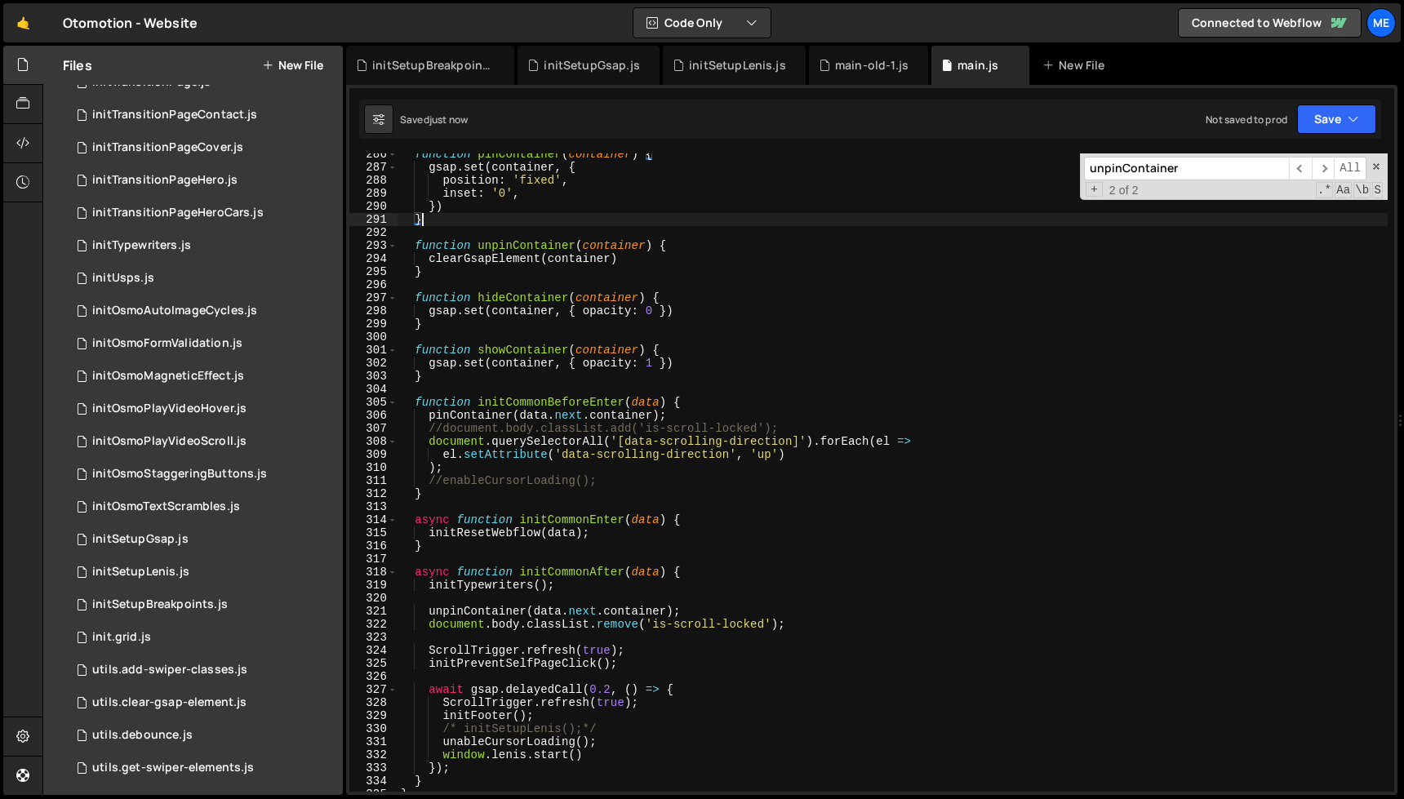
scroll to position [3778, 0]
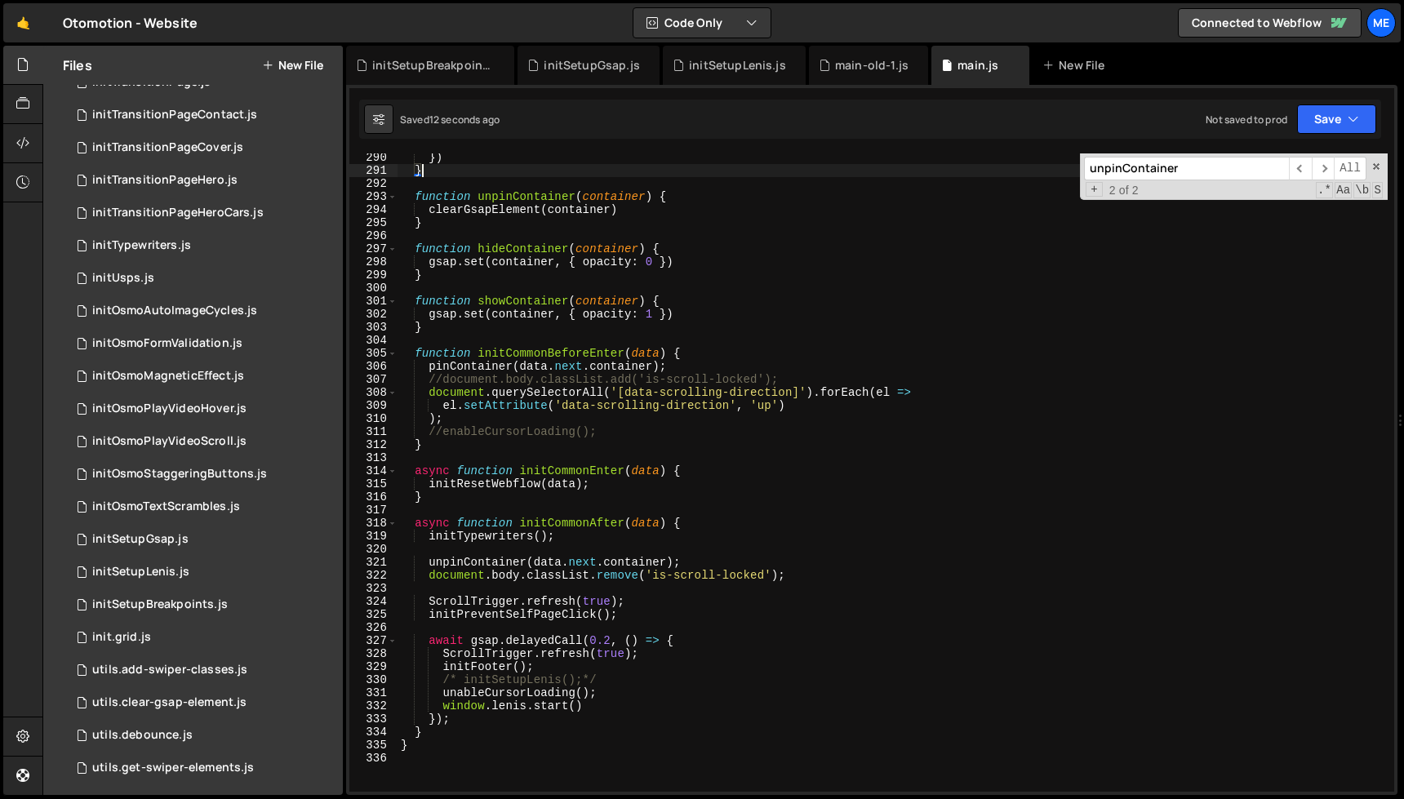
click at [429, 370] on div "}) } function unpinContainer ( container ) { clearGsapElement ( container ) } f…" at bounding box center [893, 483] width 990 height 665
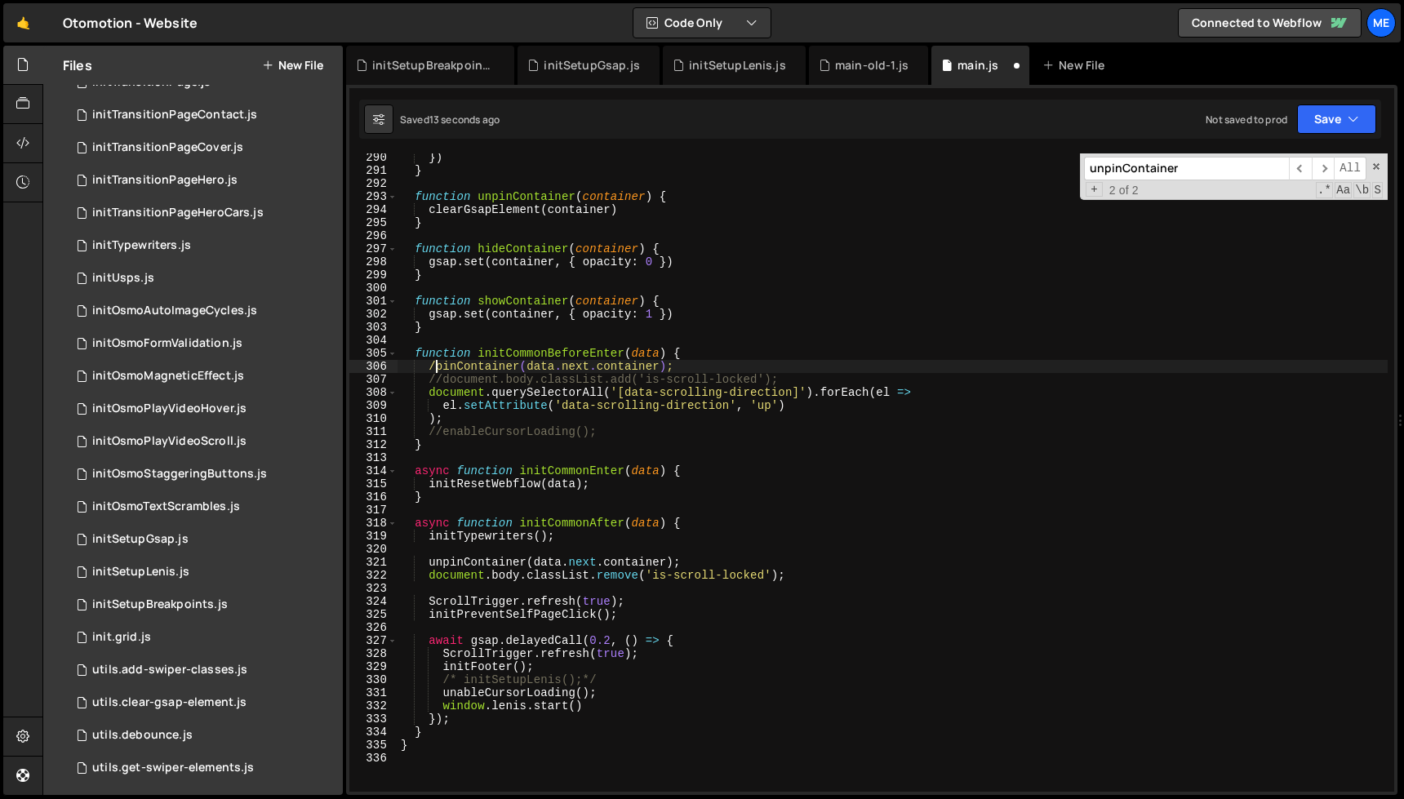
scroll to position [0, 2]
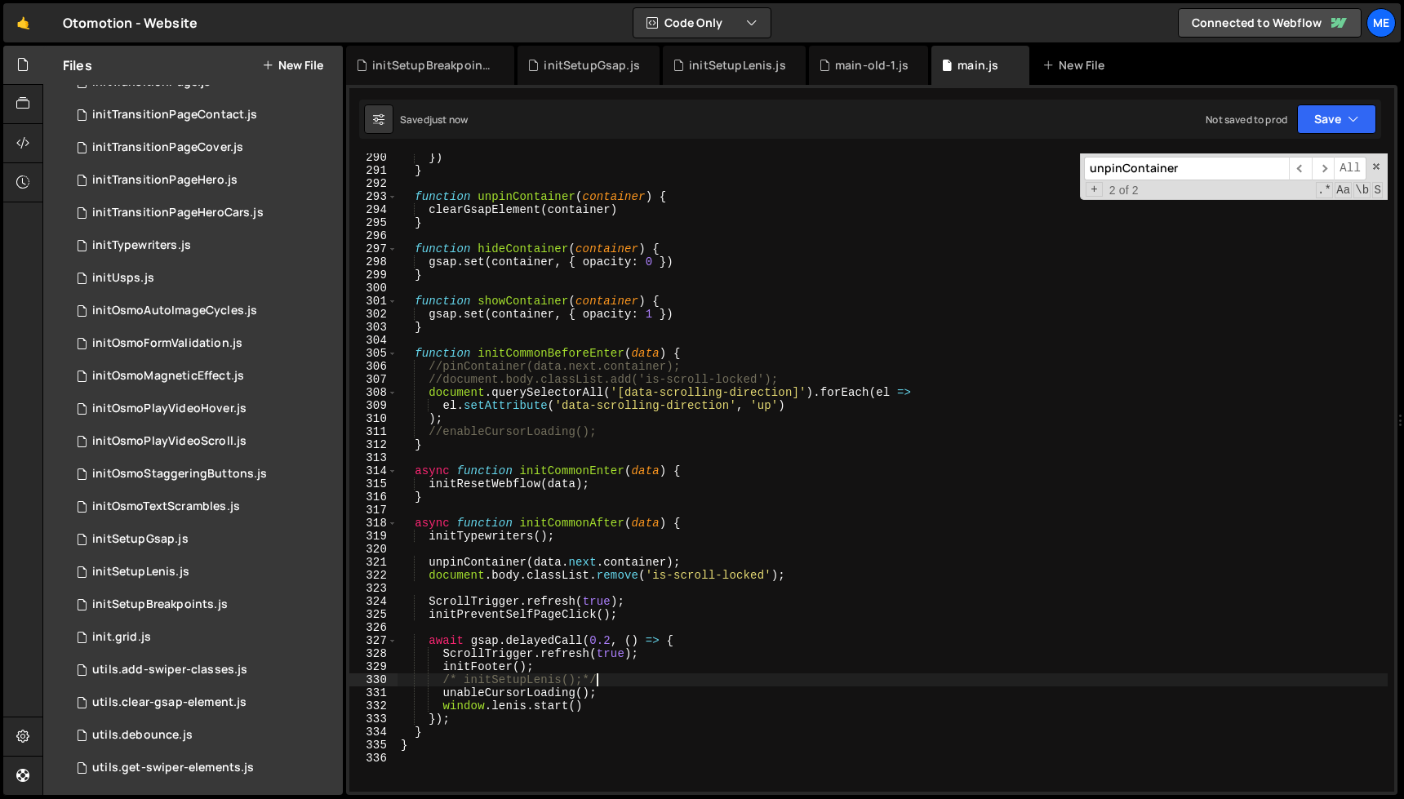
click at [604, 685] on div "}) } function unpinContainer ( container ) { clearGsapElement ( container ) } f…" at bounding box center [893, 483] width 990 height 665
click at [612, 700] on div "}) } function unpinContainer ( container ) { clearGsapElement ( container ) } f…" at bounding box center [893, 483] width 990 height 665
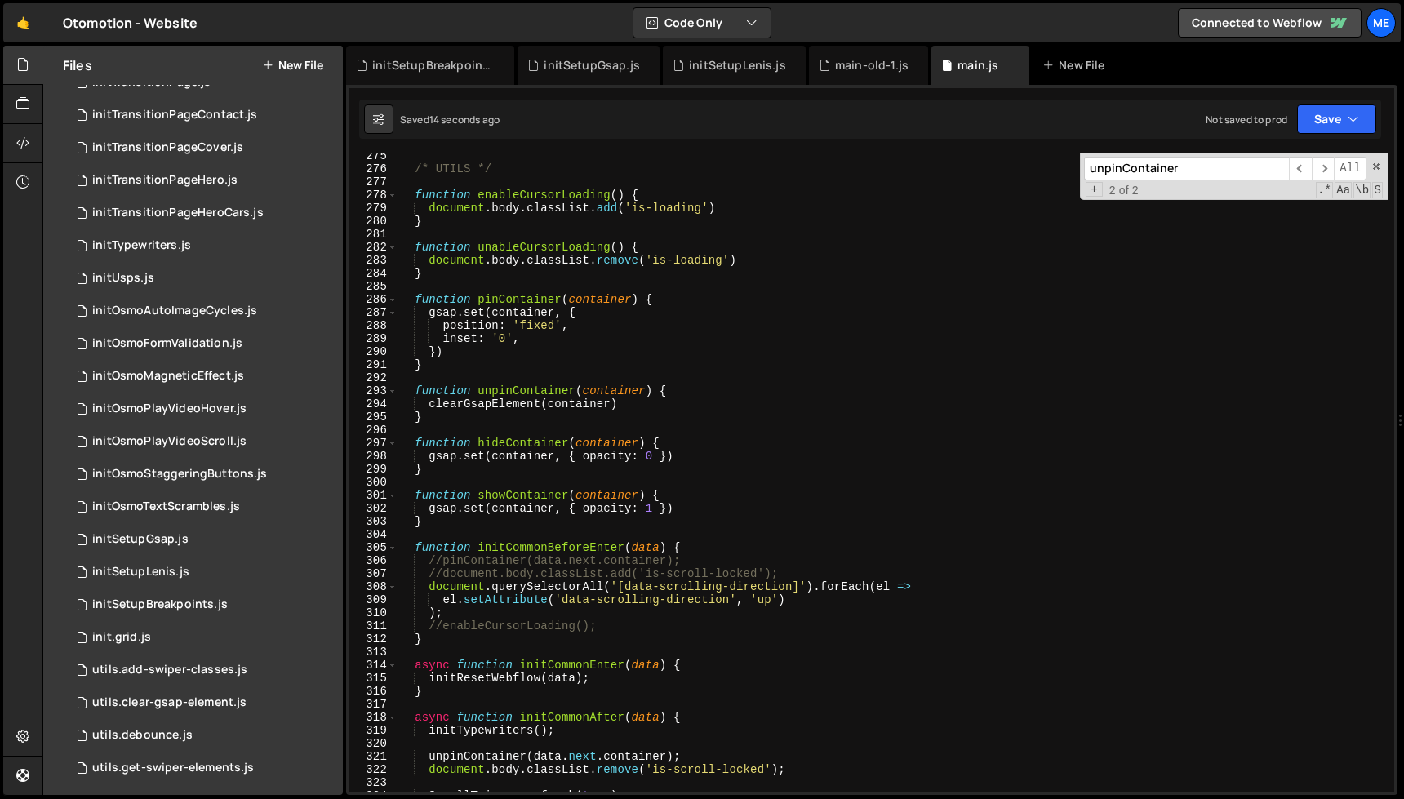
scroll to position [3584, 0]
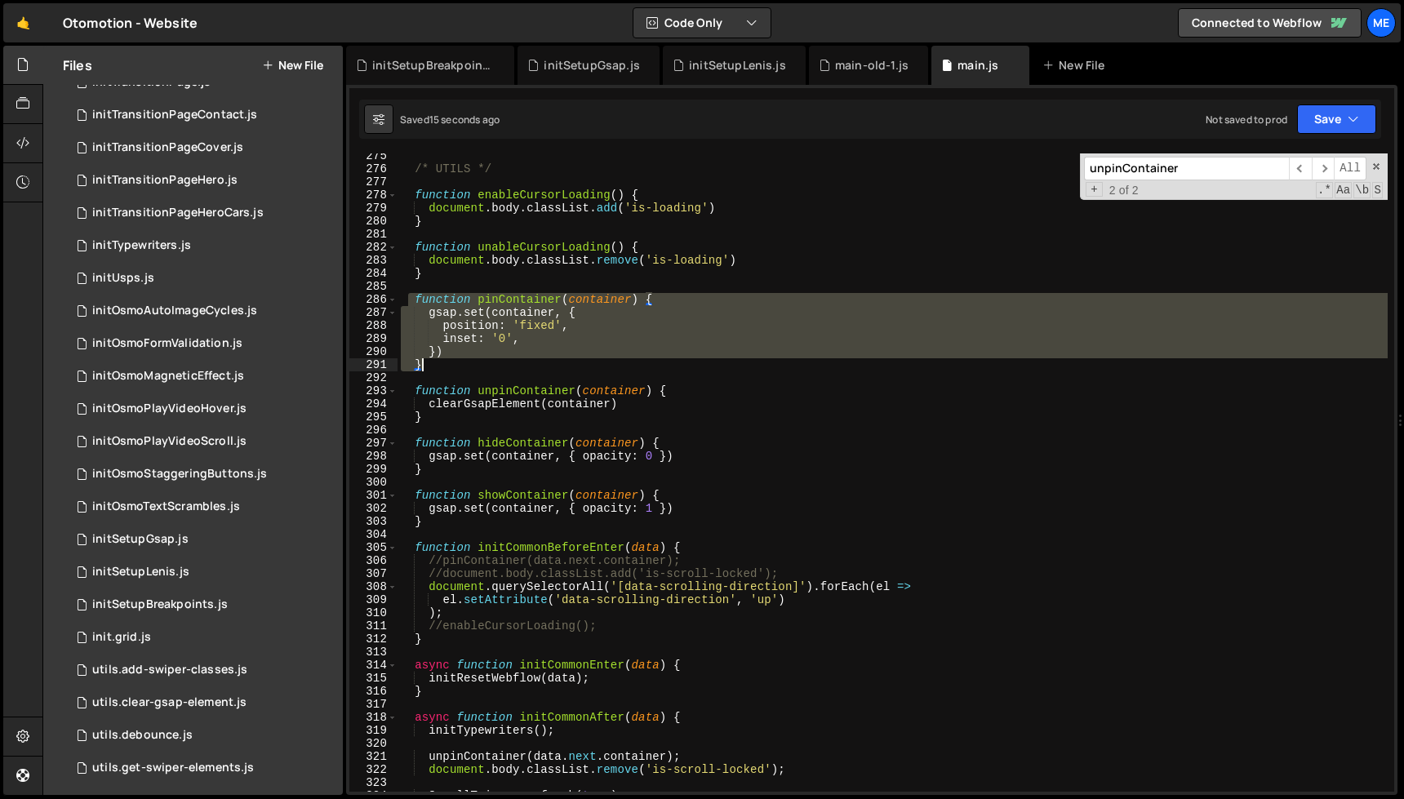
drag, startPoint x: 405, startPoint y: 297, endPoint x: 465, endPoint y: 363, distance: 89.6
click at [465, 363] on div "/* UTILS */ function enableCursorLoading ( ) { document . body . classList . ad…" at bounding box center [893, 481] width 990 height 665
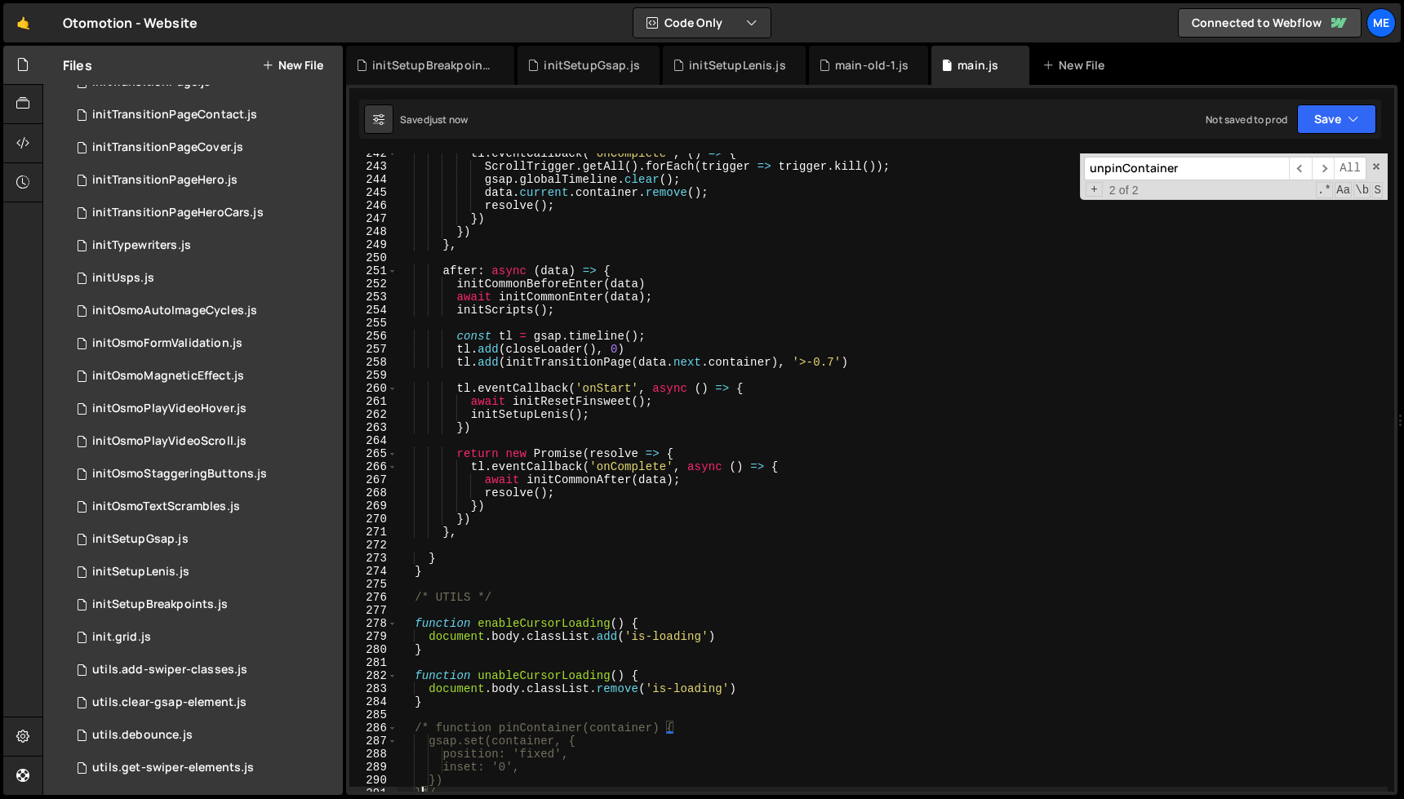
scroll to position [3156, 0]
drag, startPoint x: 554, startPoint y: 309, endPoint x: 441, endPoint y: 308, distance: 113.5
click at [441, 308] on div "tl . eventCallback ( 'onComplete' , ( ) => { ScrollTrigger . getAll ( ) . forEa…" at bounding box center [893, 478] width 990 height 665
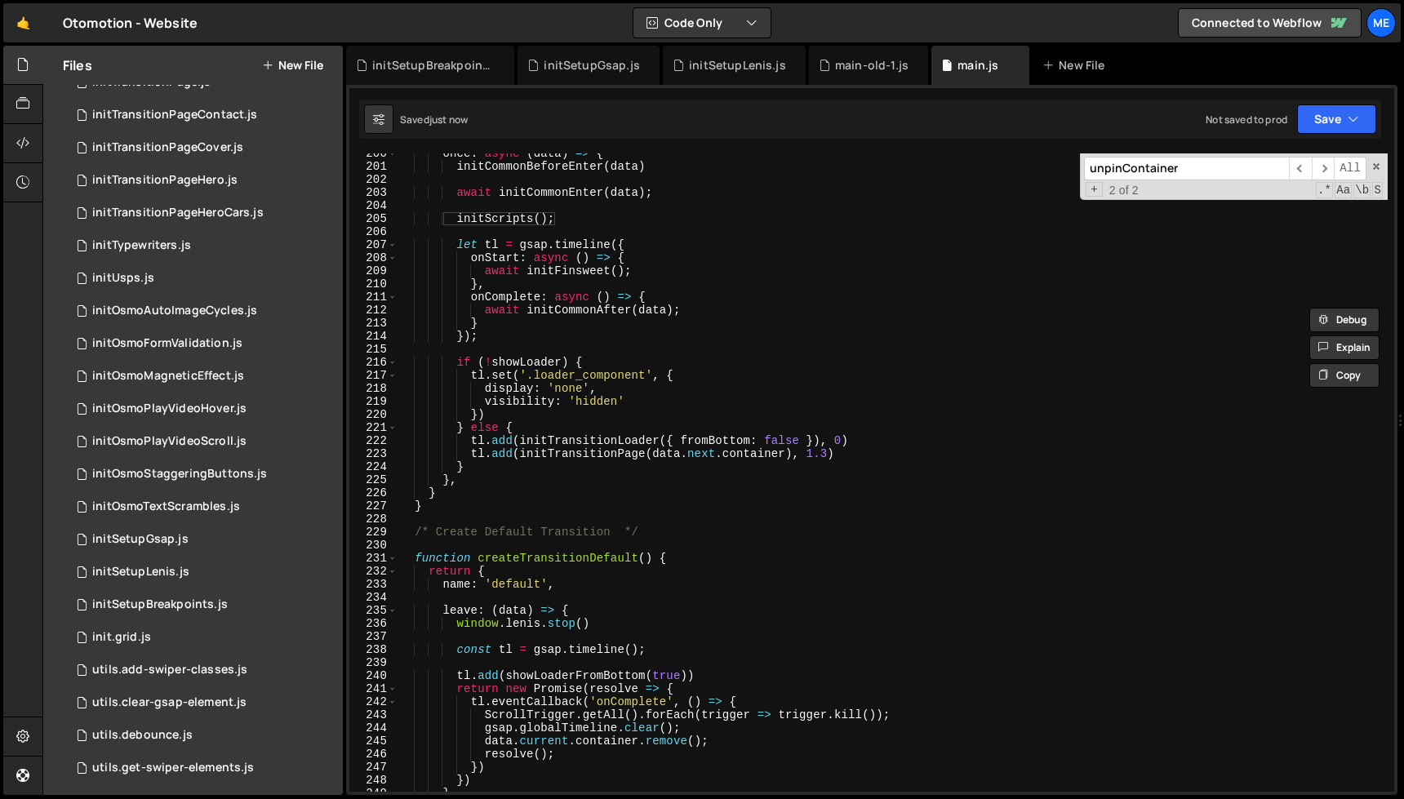
scroll to position [2563, 0]
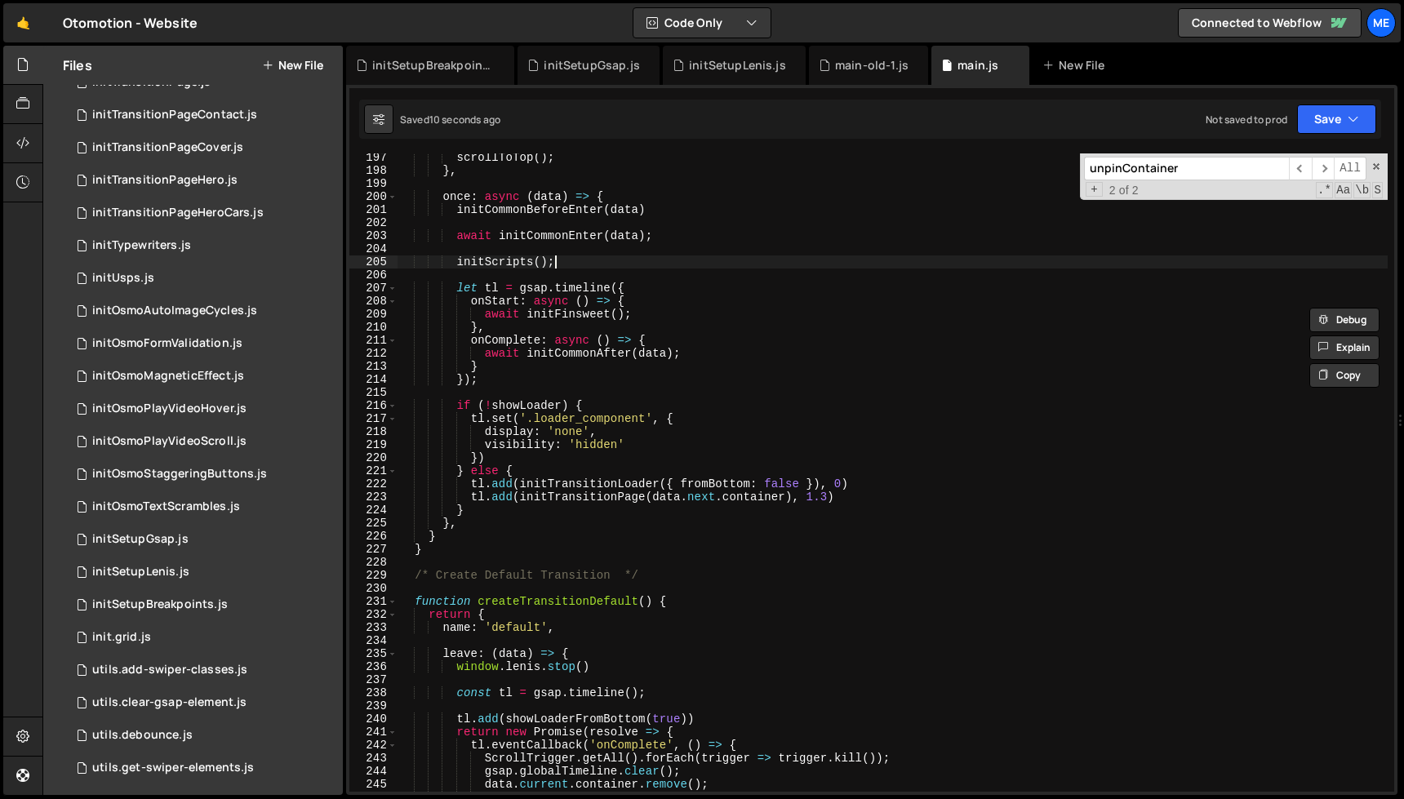
click at [570, 256] on div "scrollToTop ( ) ; } , once : async ( data ) => { initCommonBeforeEnter ( data )…" at bounding box center [893, 483] width 990 height 665
drag, startPoint x: 598, startPoint y: 263, endPoint x: 452, endPoint y: 264, distance: 145.3
click at [452, 264] on div "scrollToTop ( ) ; } , once : async ( data ) => { initCommonBeforeEnter ( data )…" at bounding box center [893, 483] width 990 height 665
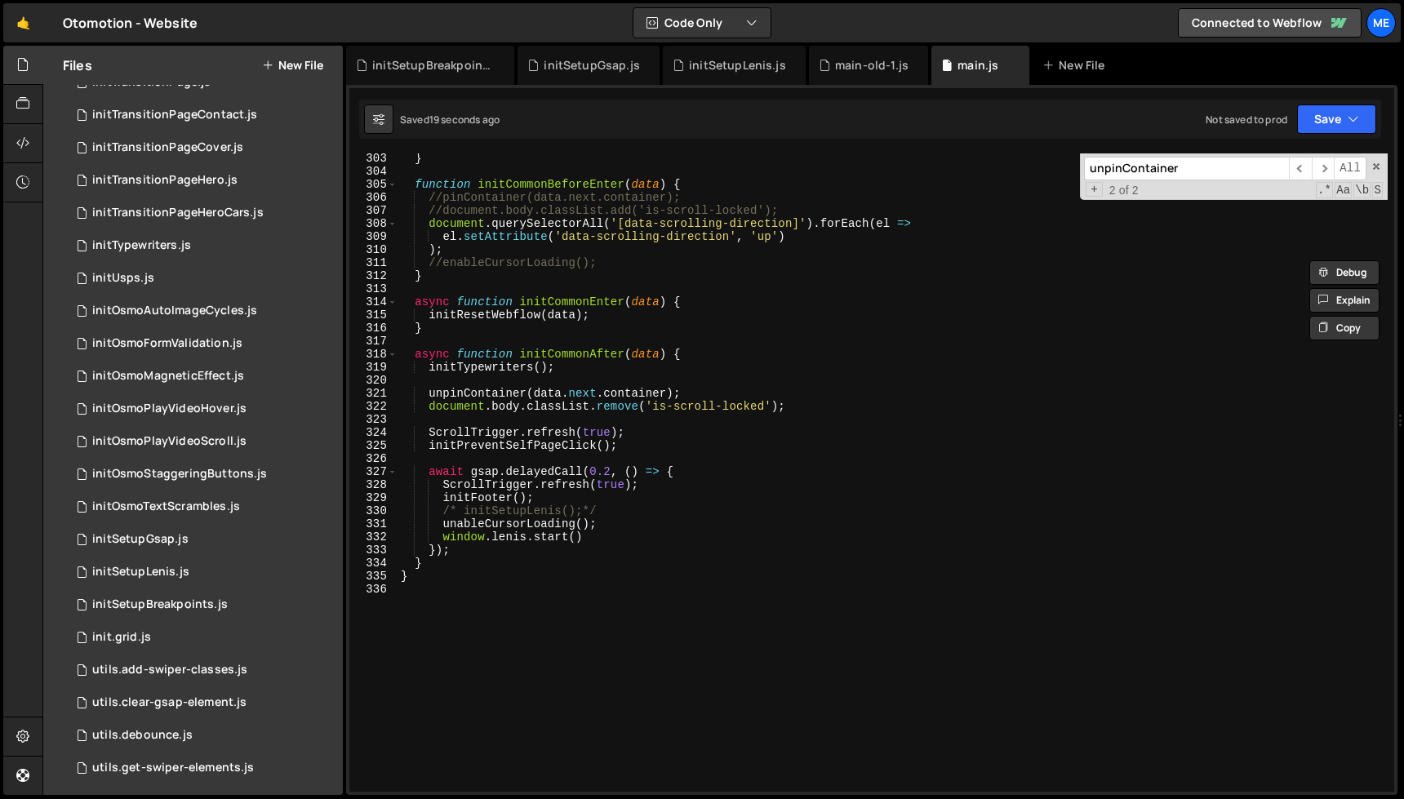
scroll to position [3947, 0]
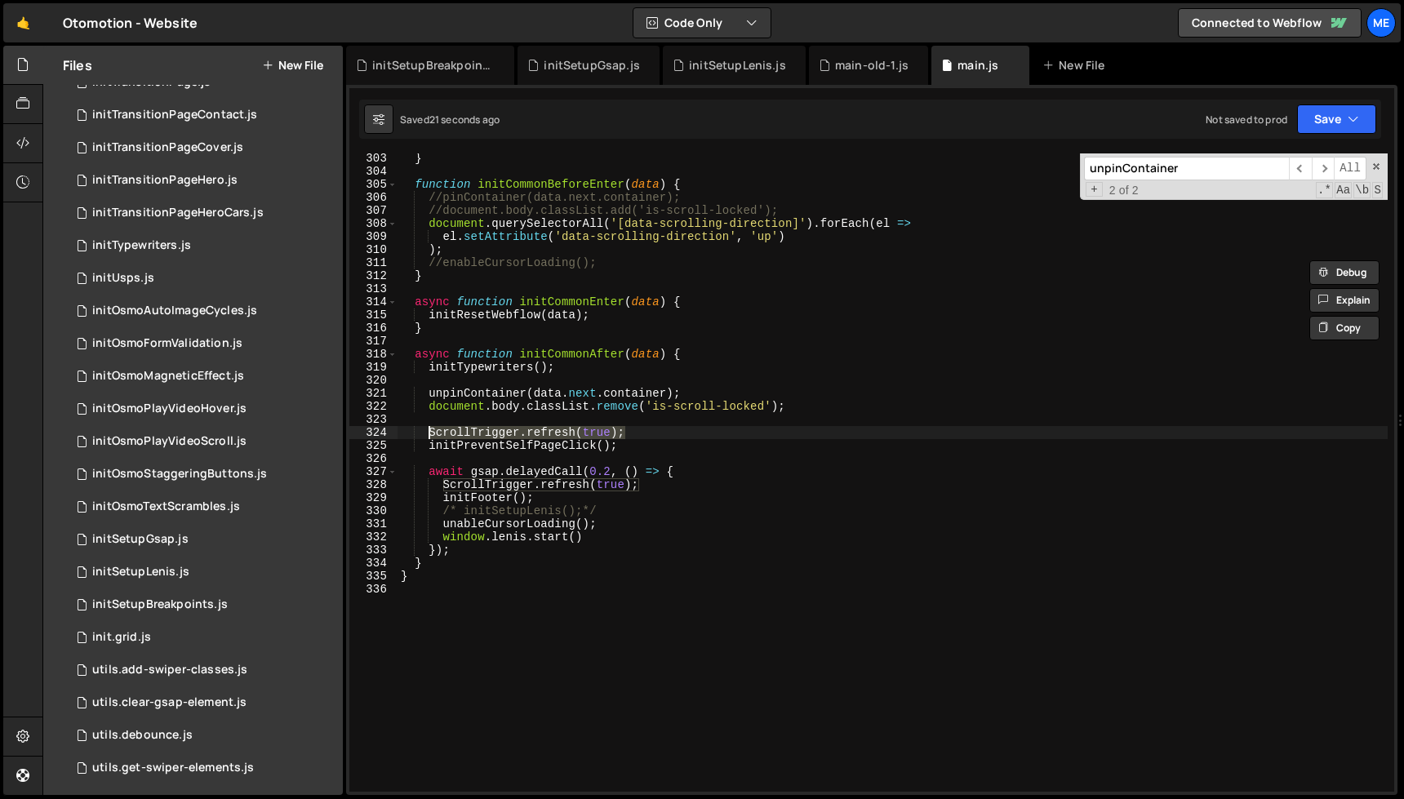
drag, startPoint x: 640, startPoint y: 434, endPoint x: 430, endPoint y: 436, distance: 209.8
click at [430, 436] on div "} function initCommonBeforeEnter ( data ) { //pinContainer(data.next.container)…" at bounding box center [893, 484] width 990 height 665
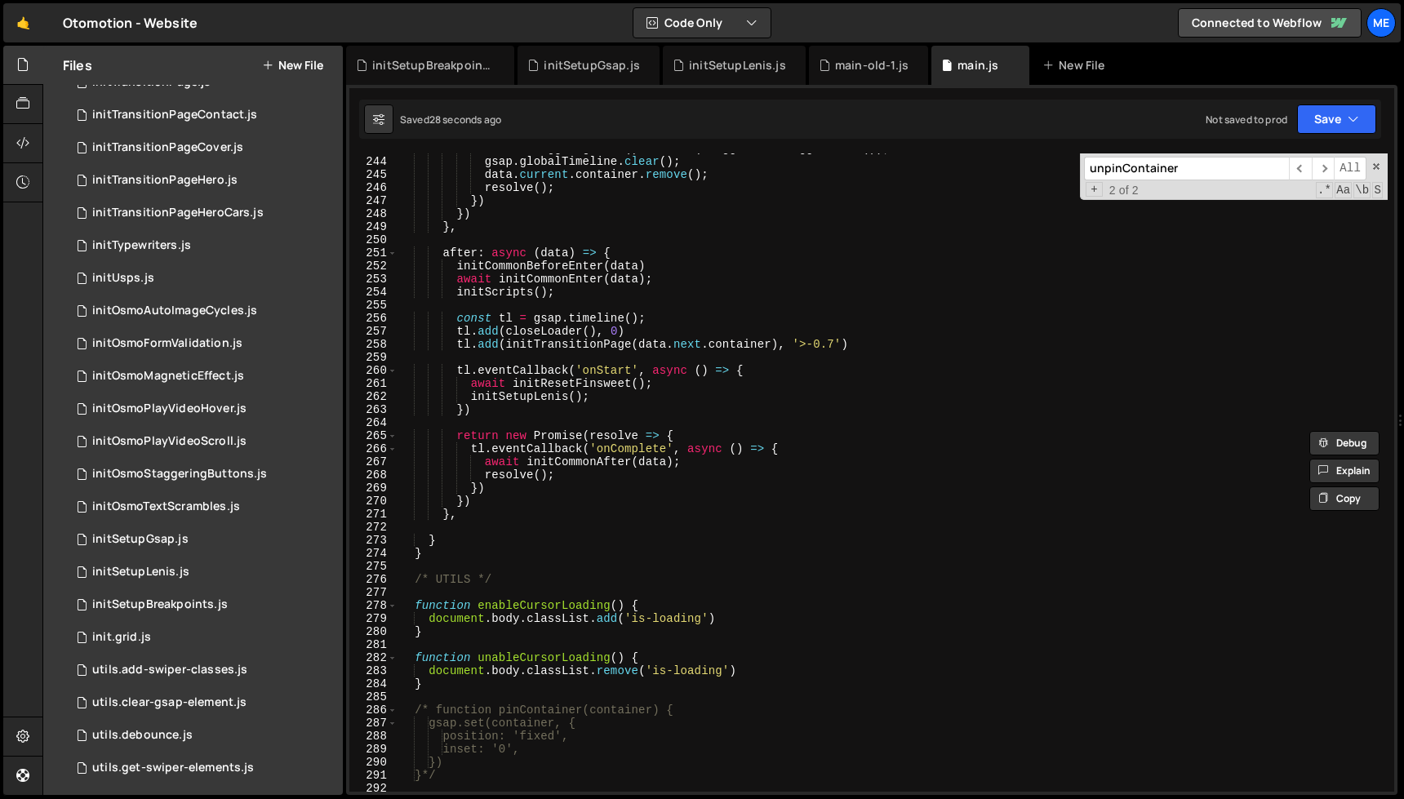
scroll to position [3156, 0]
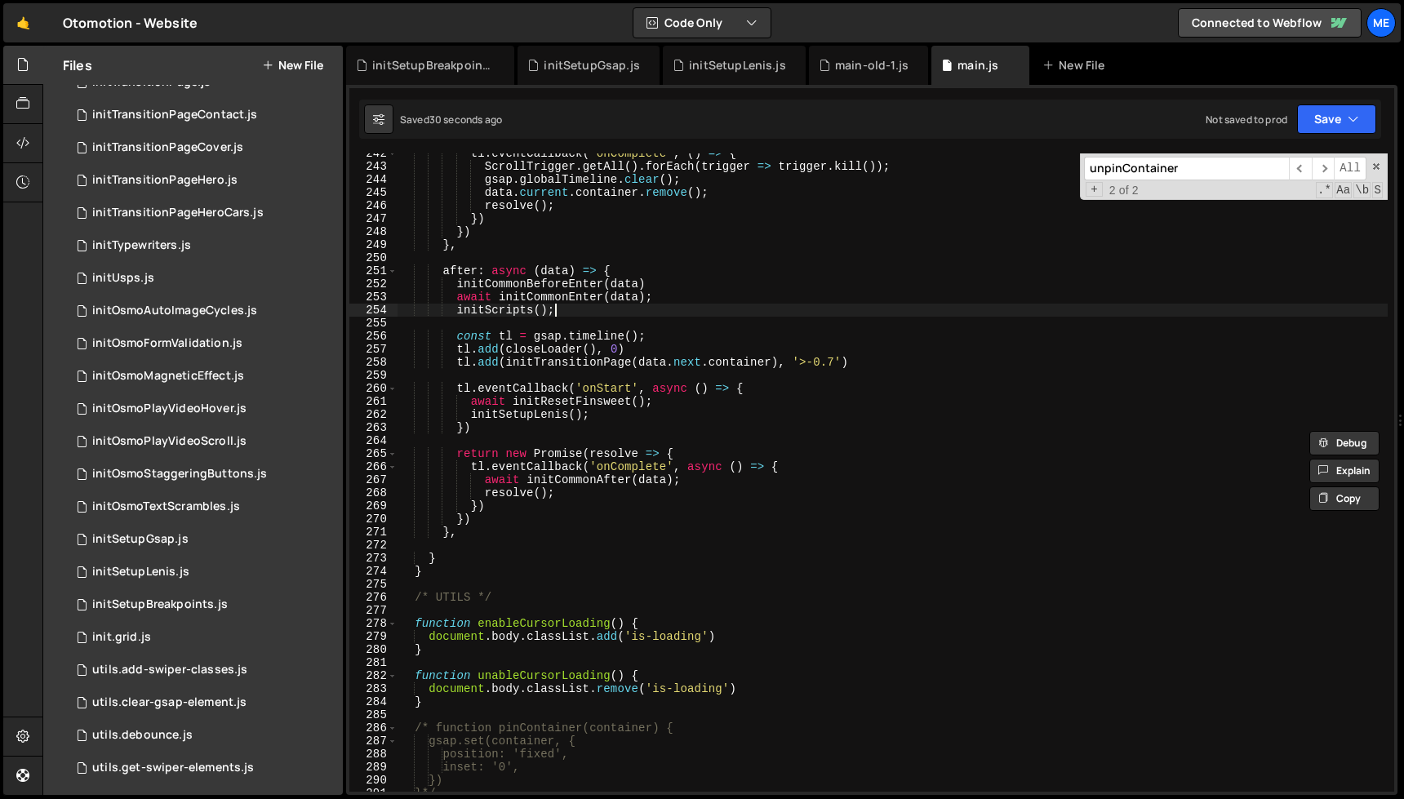
click at [589, 316] on div "tl . eventCallback ( 'onComplete' , ( ) => { ScrollTrigger . getAll ( ) . forEa…" at bounding box center [893, 479] width 990 height 665
click at [623, 412] on div "tl . eventCallback ( 'onComplete' , ( ) => { ScrollTrigger . getAll ( ) . forEa…" at bounding box center [893, 479] width 990 height 665
type textarea "initSetupLenis();"
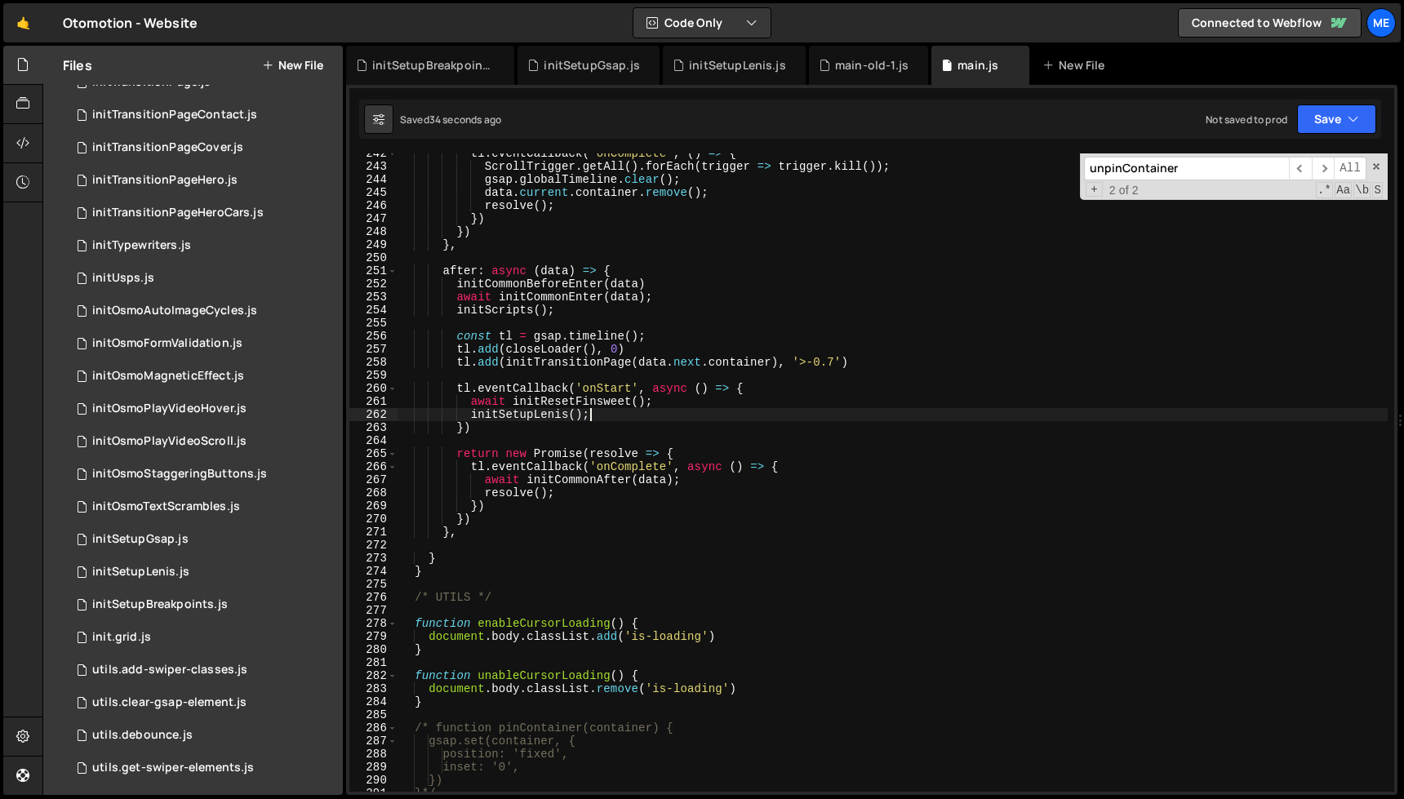
scroll to position [0, 4]
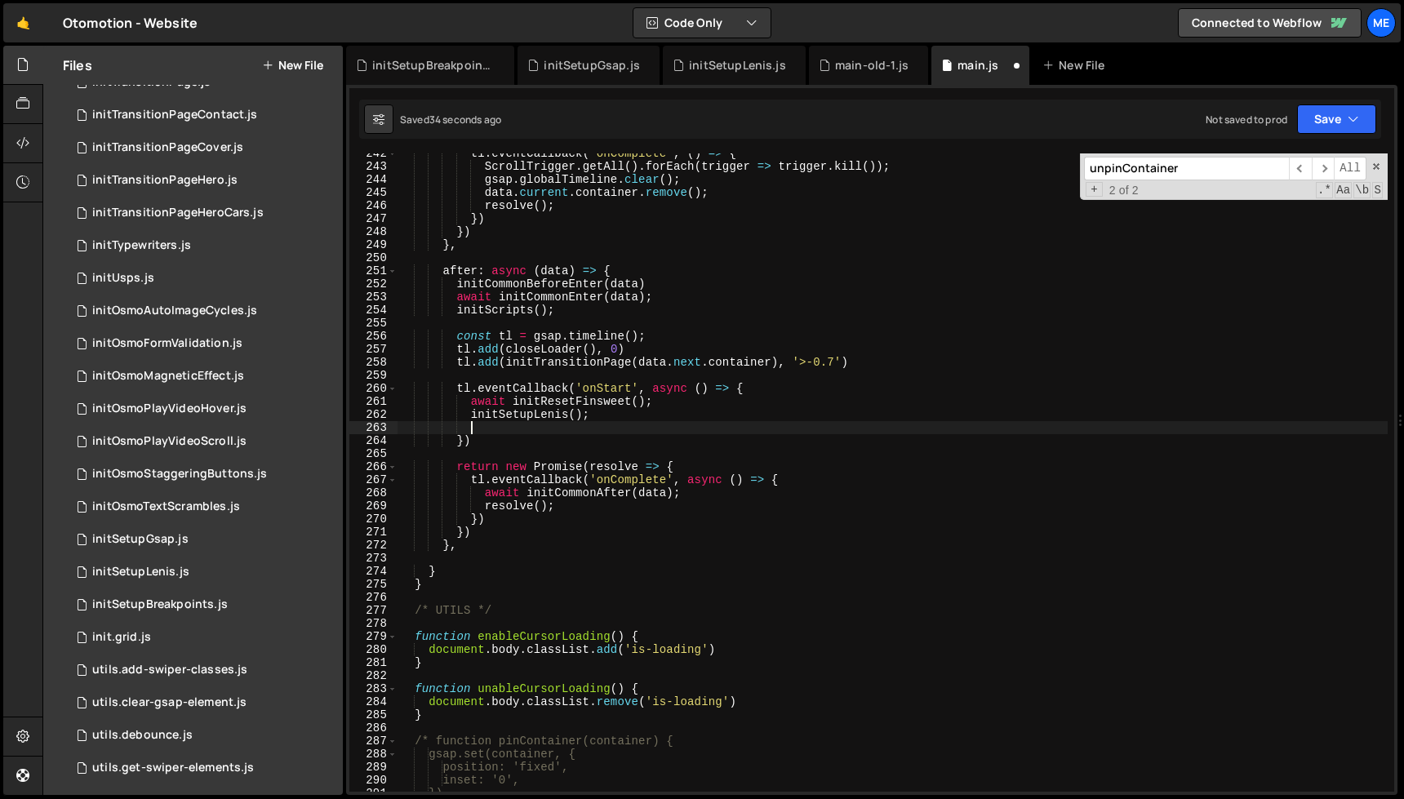
paste textarea "ScrollTrigger.refresh(true);"
type textarea "ScrollTrigger.refresh(true);"
paste textarea "ScrollTrigger.refresh(true);"
type textarea "ScrollTrigger.refresh(true);"
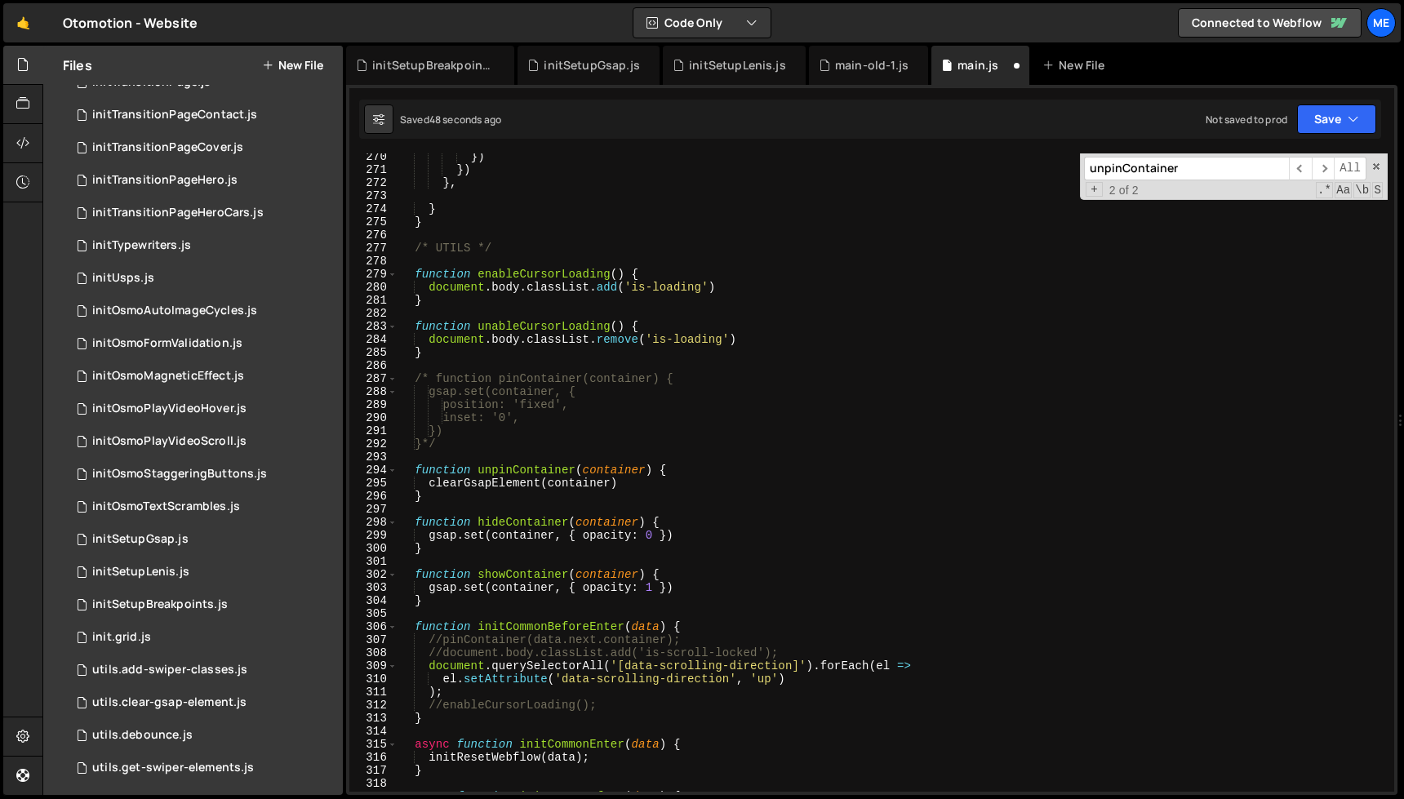
scroll to position [3765, 0]
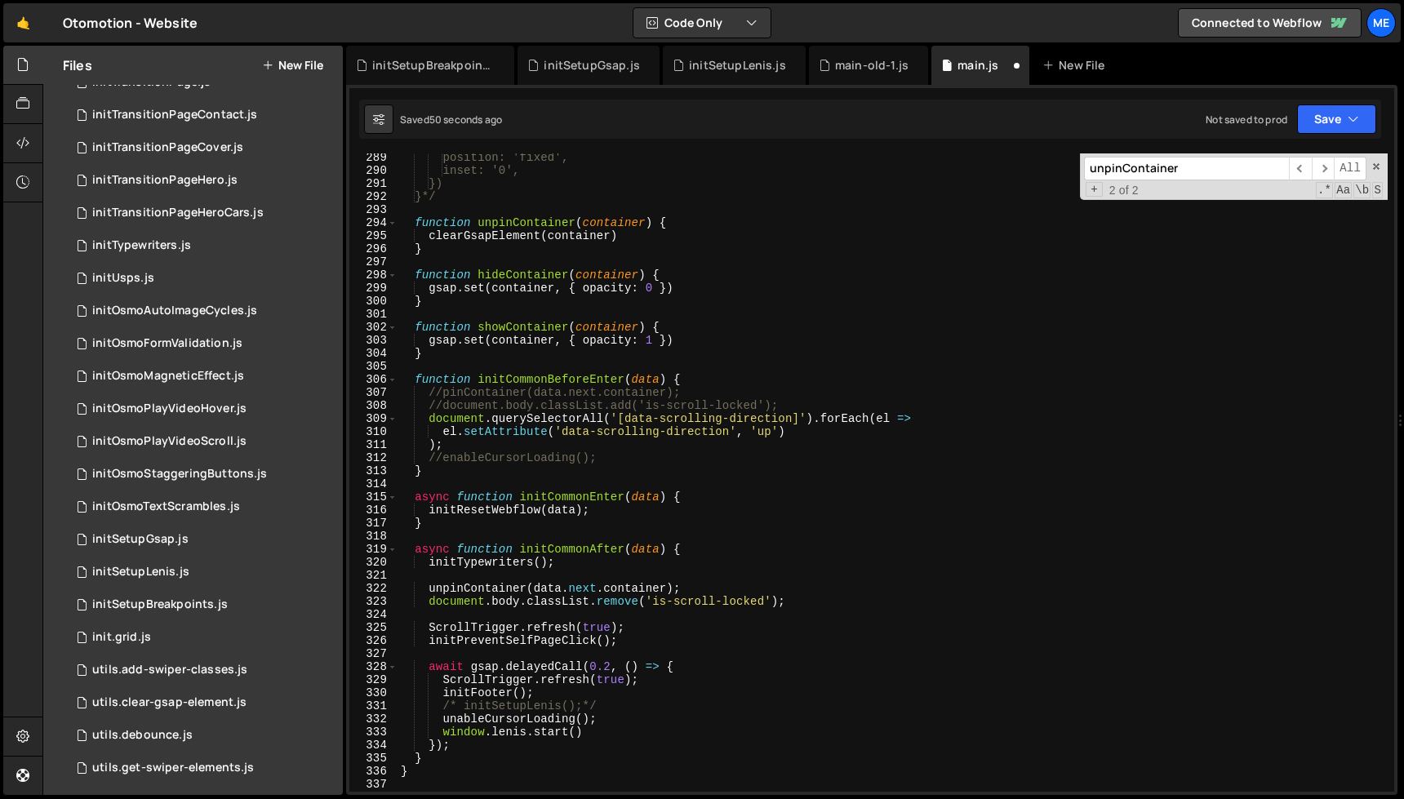
click at [701, 581] on div "position: 'fixed', inset: '0', }) }*/ function unpinContainer ( container ) { c…" at bounding box center [893, 483] width 990 height 665
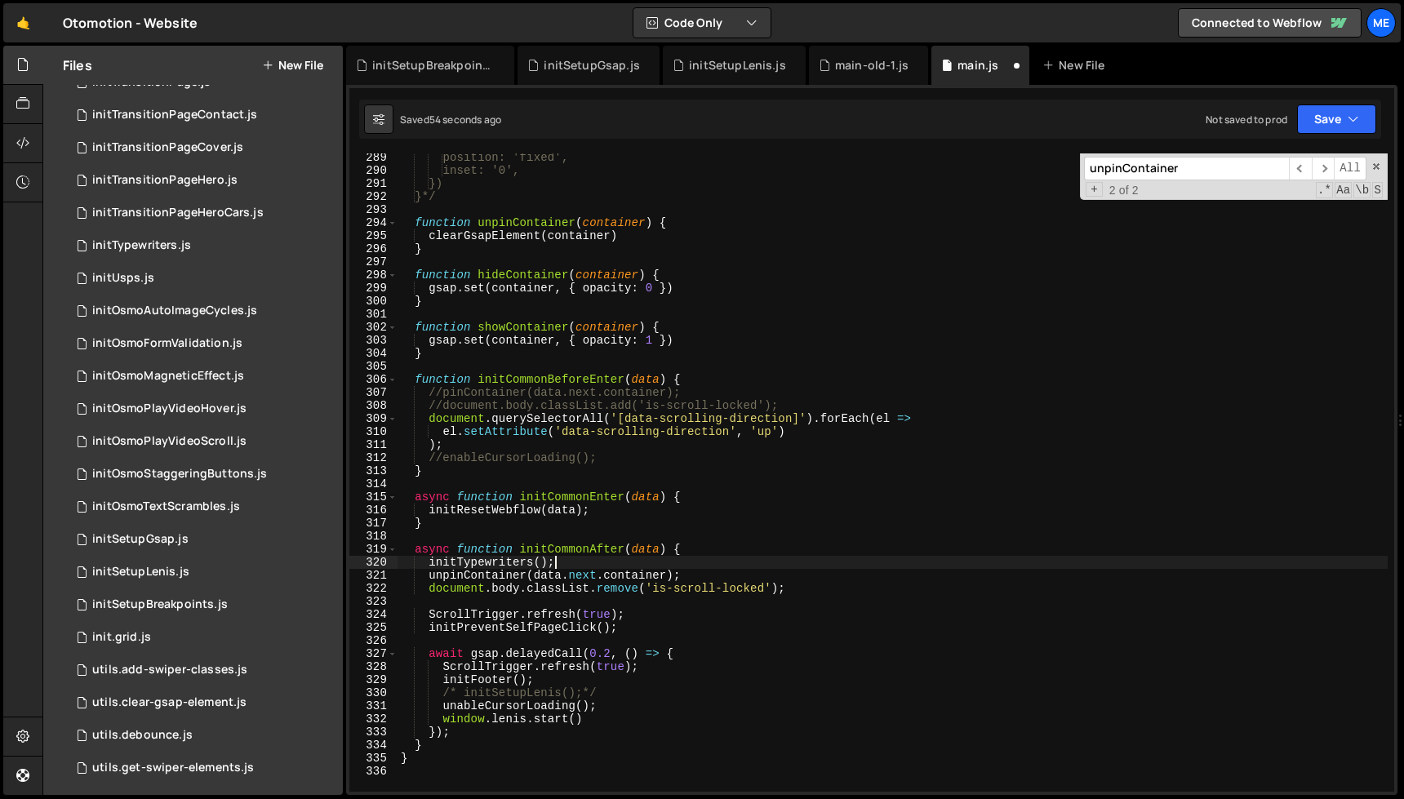
click at [428, 591] on div "position: 'fixed', inset: '0', }) }*/ function unpinContainer ( container ) { c…" at bounding box center [893, 483] width 990 height 665
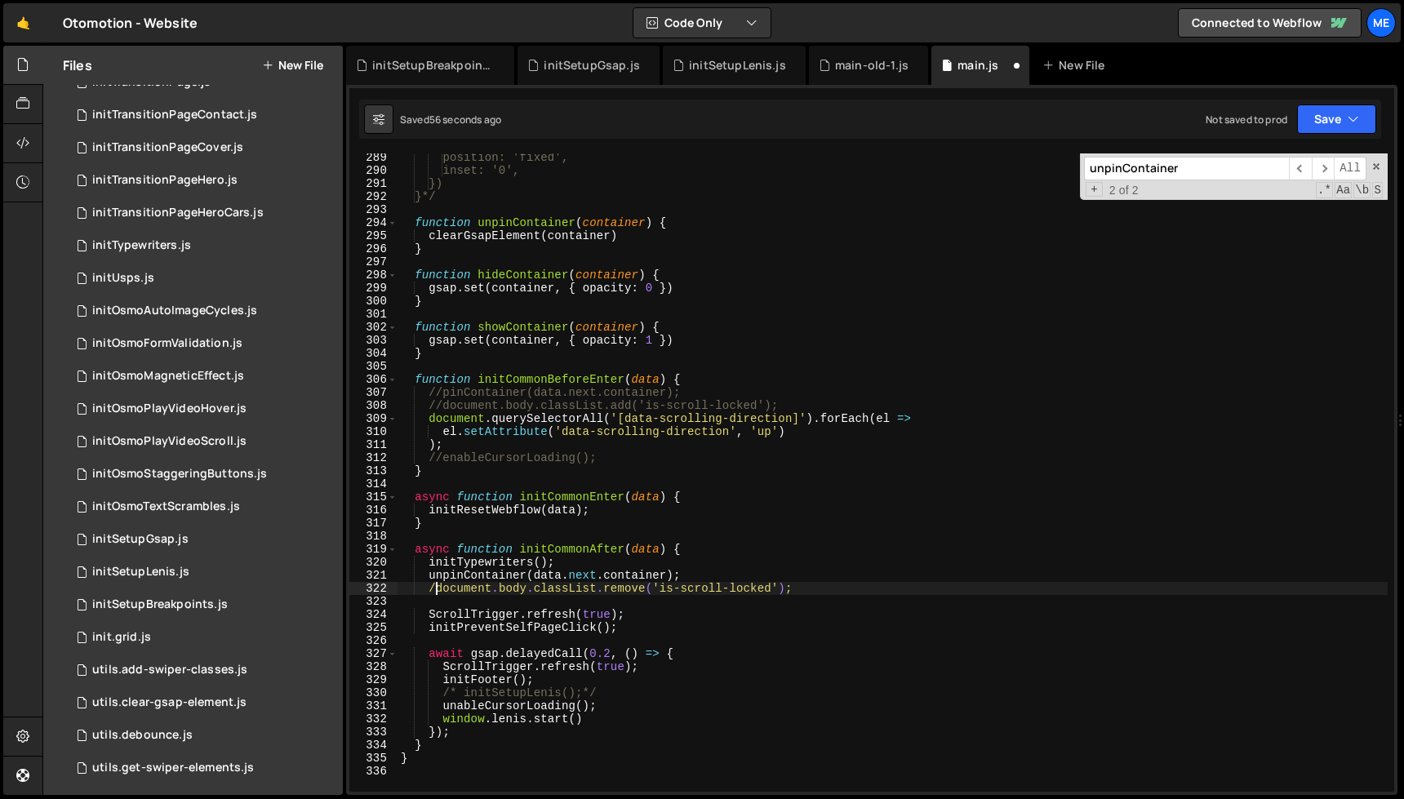
scroll to position [0, 2]
click at [685, 612] on div "position: 'fixed', inset: '0', }) }*/ function unpinContainer ( container ) { c…" at bounding box center [893, 483] width 990 height 665
type textarea "ScrollTrigger.refresh(true);"
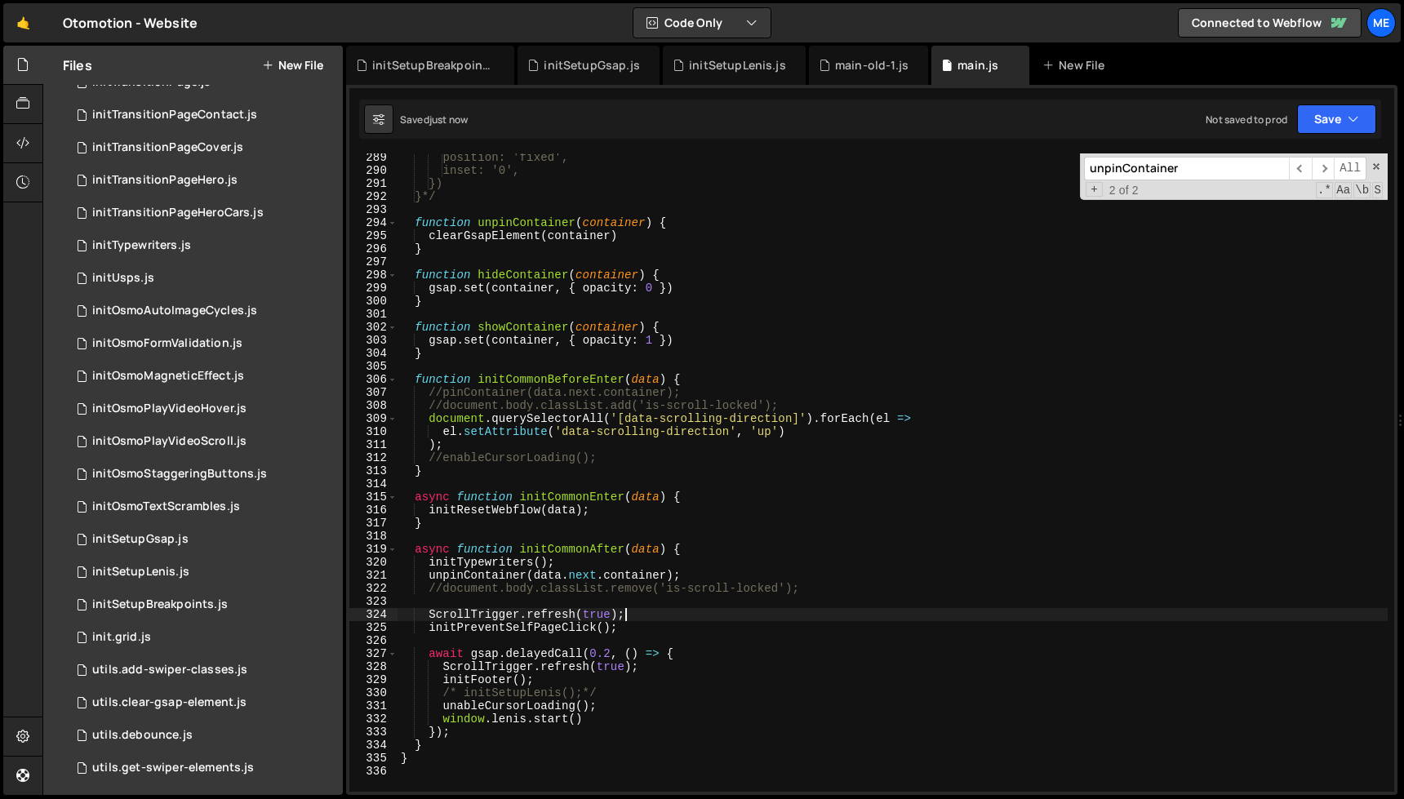
click at [687, 604] on div "position: 'fixed', inset: '0', }) }*/ function unpinContainer ( container ) { c…" at bounding box center [893, 483] width 990 height 665
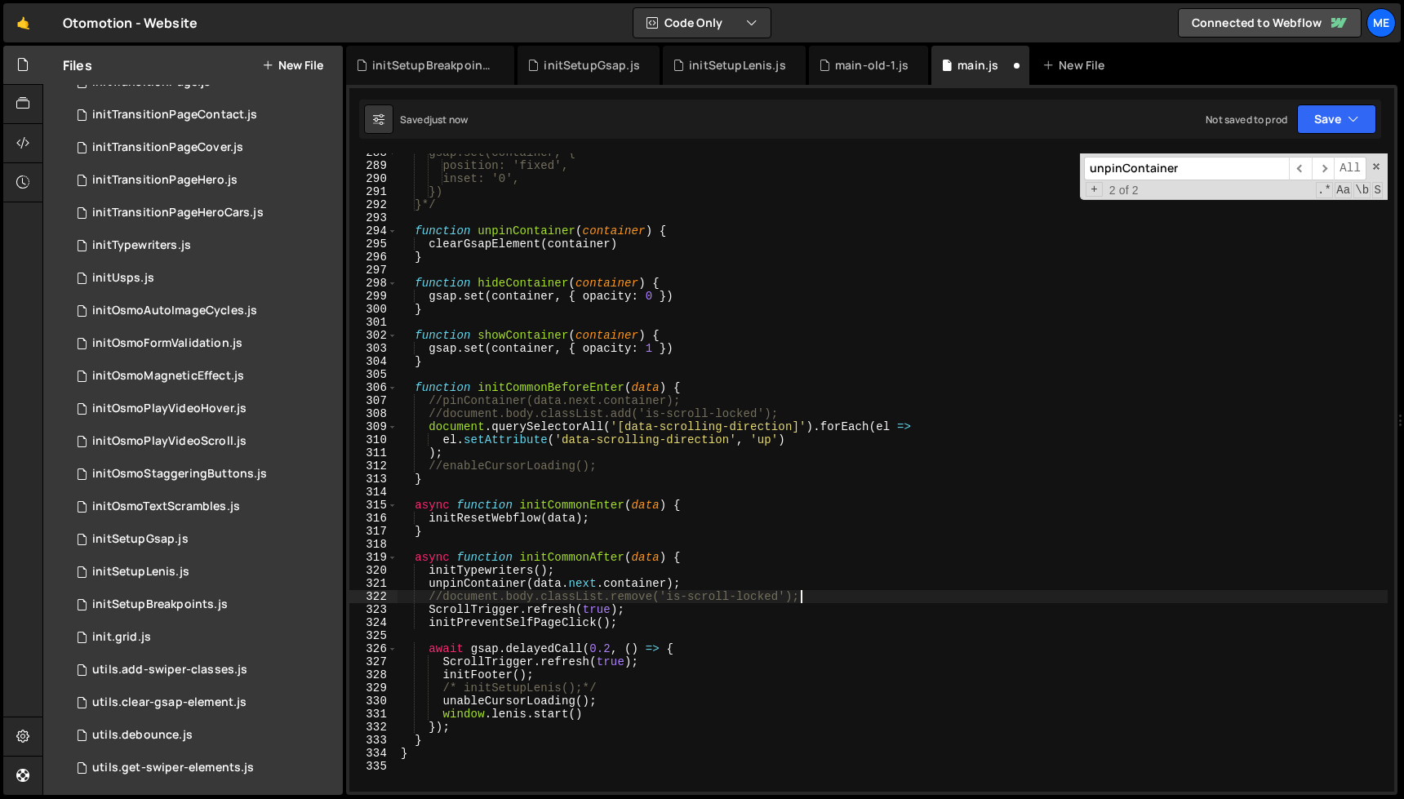
scroll to position [3756, 0]
click at [700, 661] on div "gsap.set(container, { position: 'fixed', inset: '0', }) }*/ function unpinConta…" at bounding box center [893, 479] width 990 height 665
drag, startPoint x: 653, startPoint y: 610, endPoint x: 413, endPoint y: 615, distance: 240.1
click at [407, 614] on div "gsap.set(container, { position: 'fixed', inset: '0', }) }*/ function unpinConta…" at bounding box center [893, 478] width 990 height 665
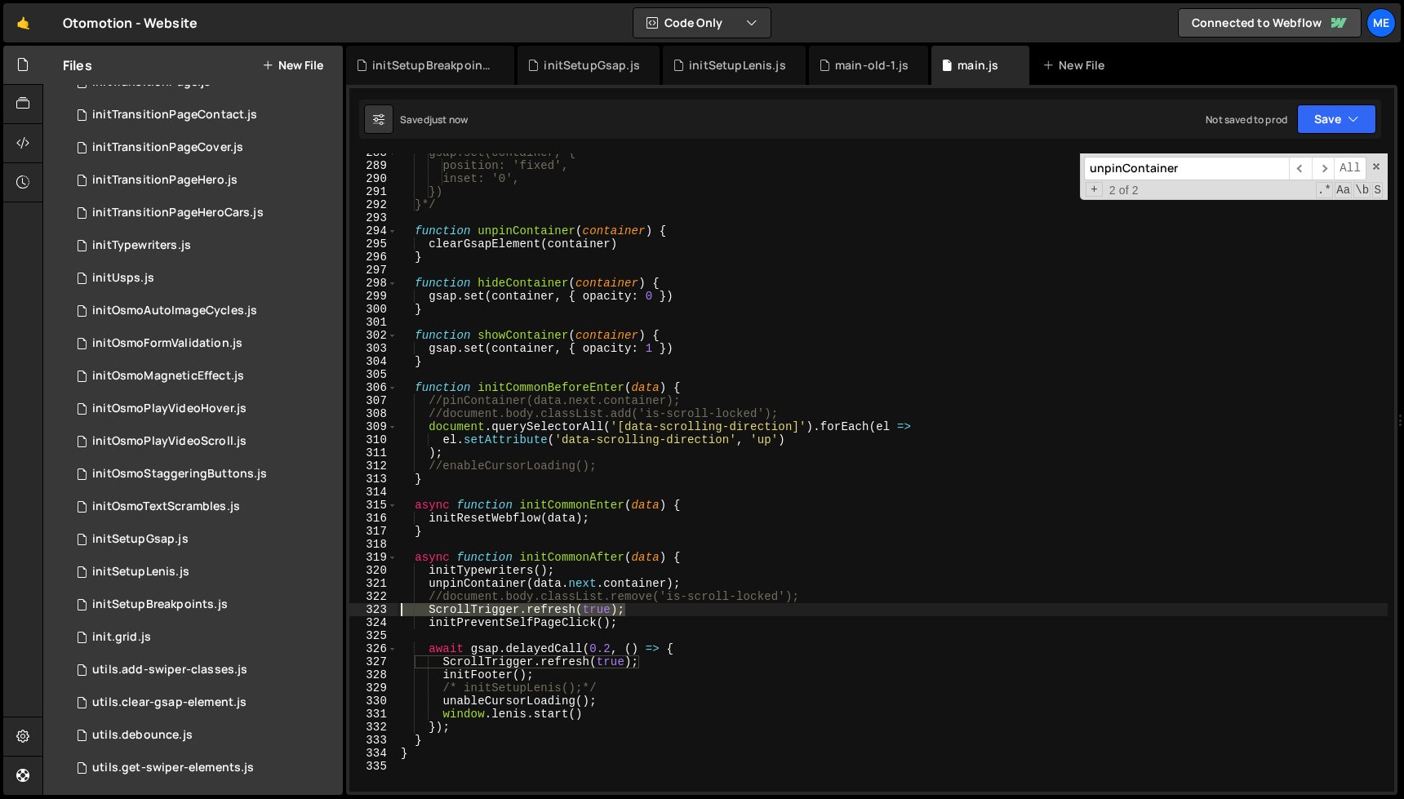
type textarea "ScrollTrigger.refresh(true);"
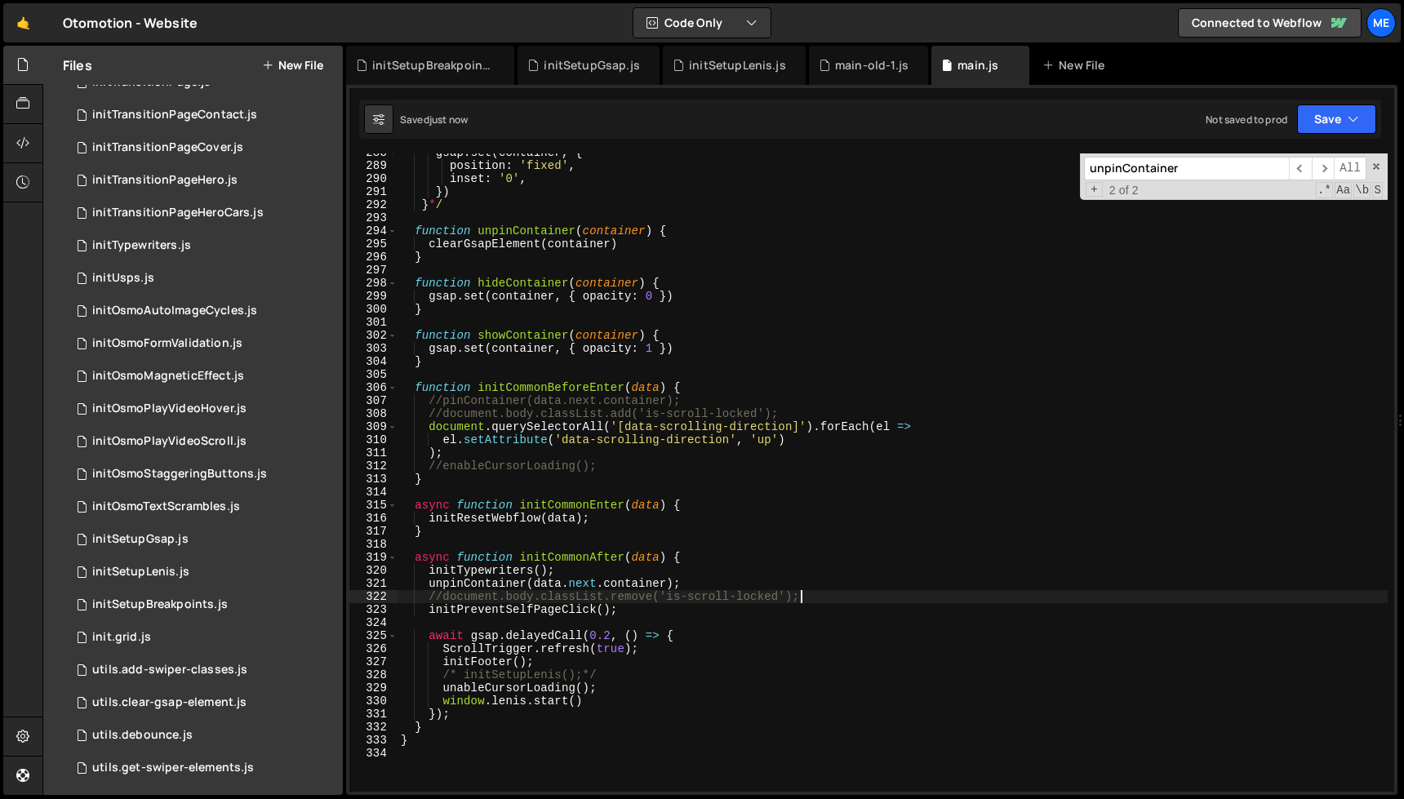
drag, startPoint x: 439, startPoint y: 652, endPoint x: 452, endPoint y: 652, distance: 13.1
click at [440, 651] on div "gsap . set ( container , { position : 'fixed' , inset : '0' , }) } * / function…" at bounding box center [893, 478] width 990 height 665
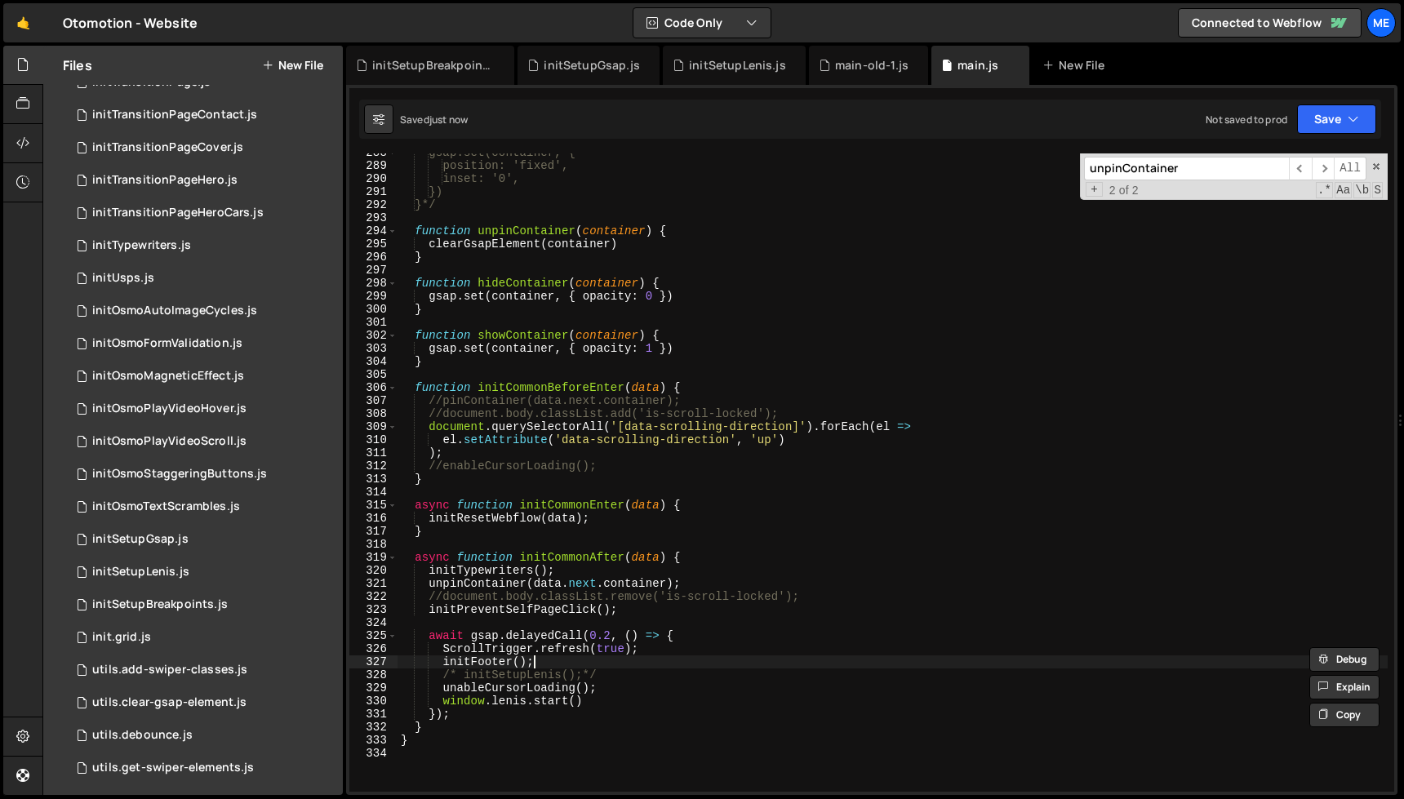
click at [564, 661] on div "gsap.set(container, { position: 'fixed', inset: '0', }) }*/ function unpinConta…" at bounding box center [893, 478] width 990 height 665
type textarea "initFooter();"
type textarea "await gsap.delayedCall(0.2, () => {"
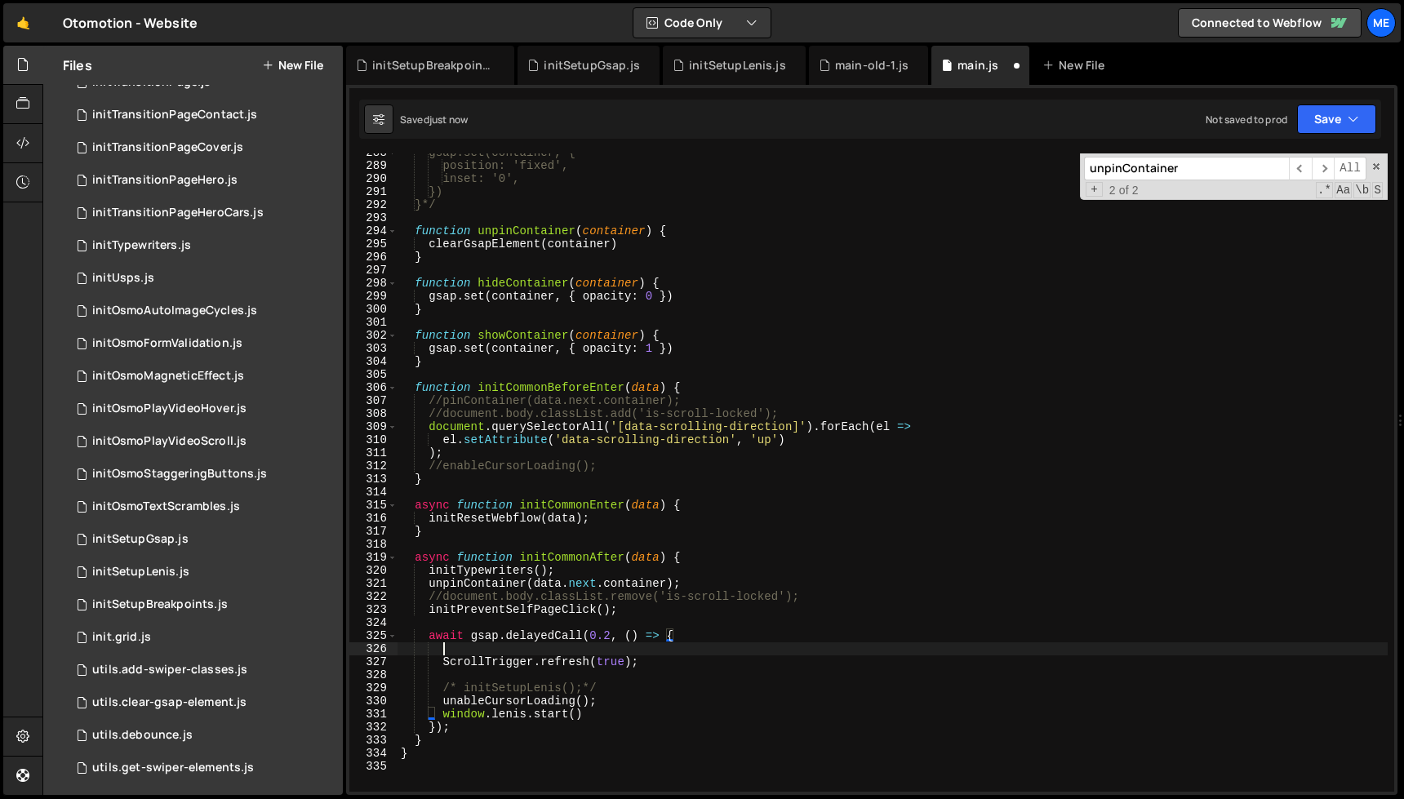
scroll to position [0, 2]
paste textarea "initFooter();"
type textarea "initFooter();"
click at [649, 676] on div "gsap.set(container, { position: 'fixed', inset: '0', }) }*/ function unpinConta…" at bounding box center [893, 478] width 990 height 665
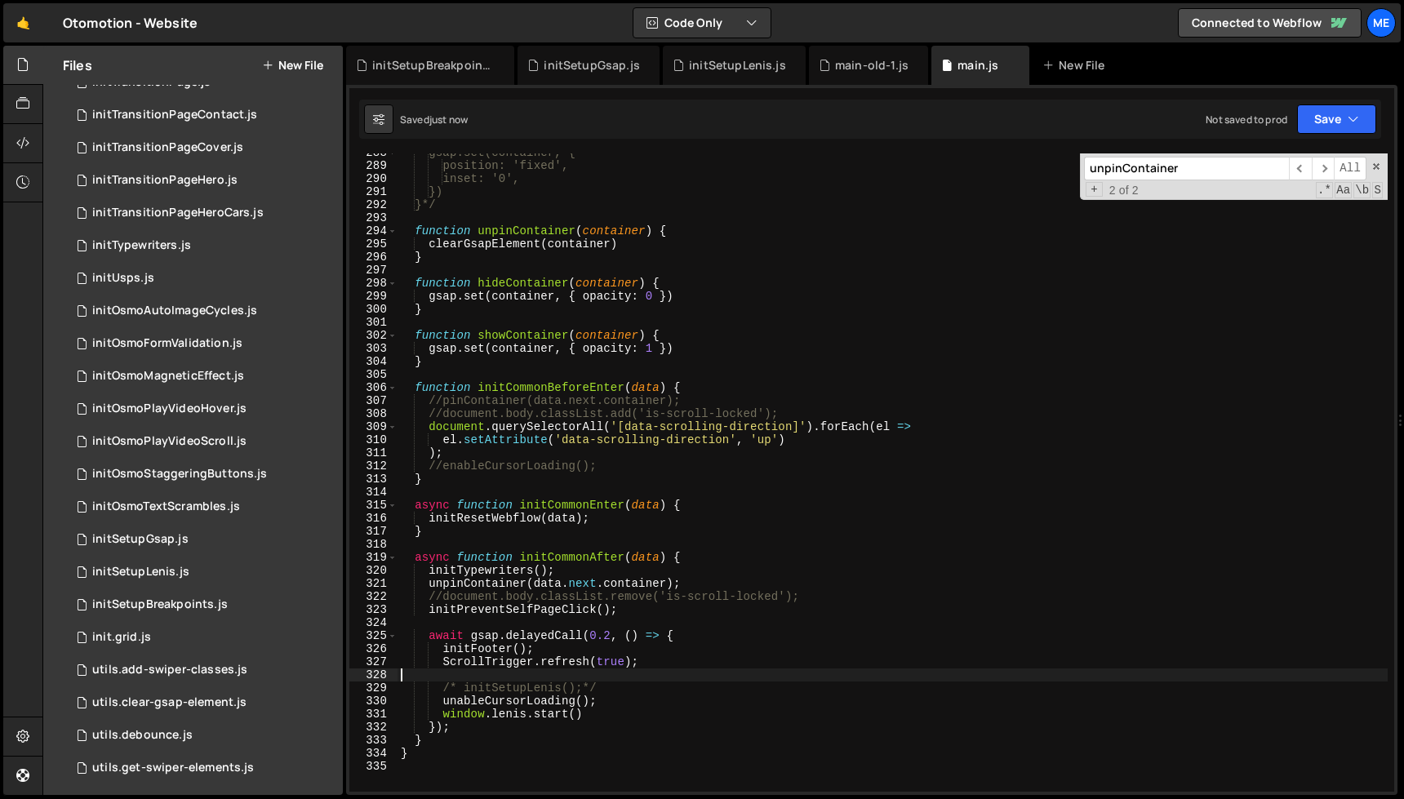
scroll to position [0, 0]
type textarea "/* initSetupLenis();*/"
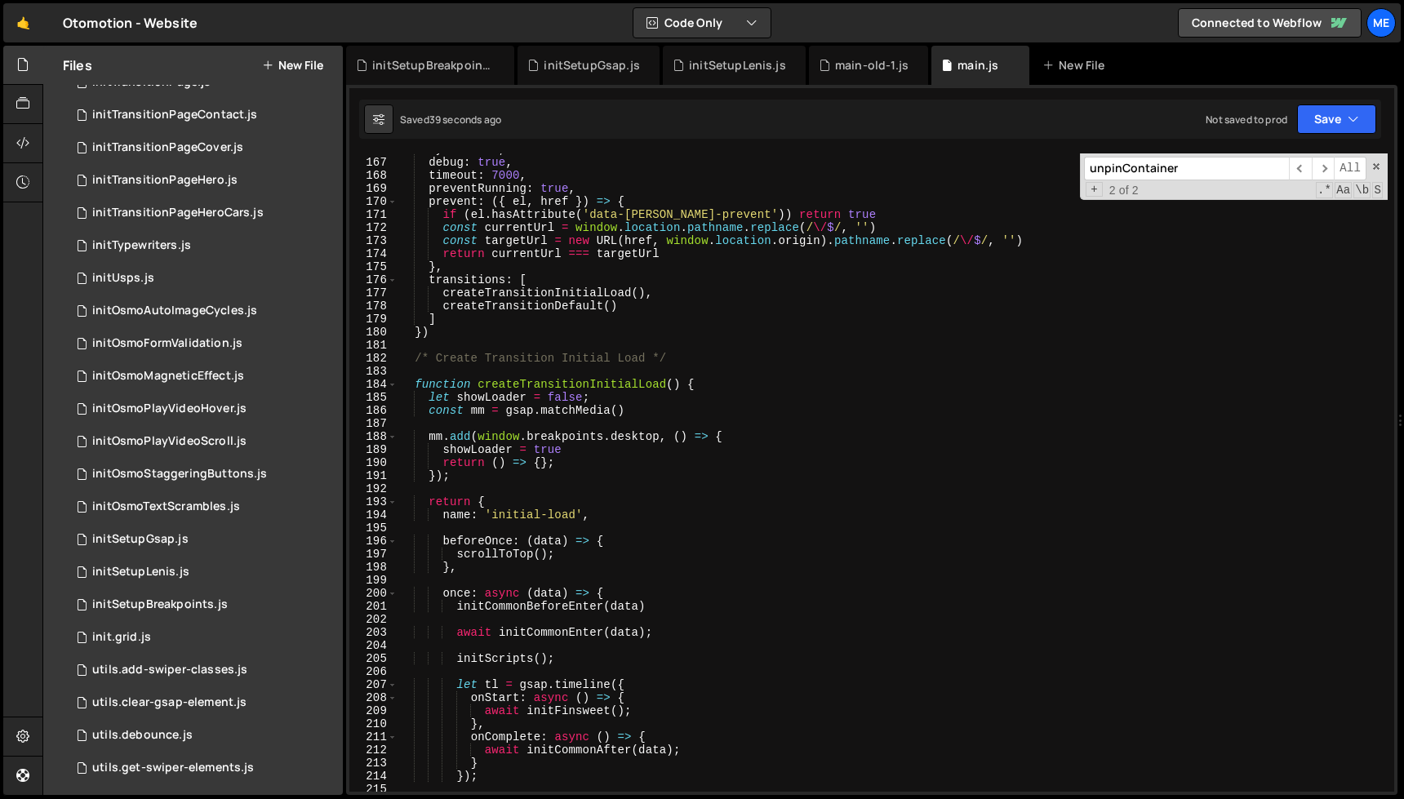
scroll to position [2249, 0]
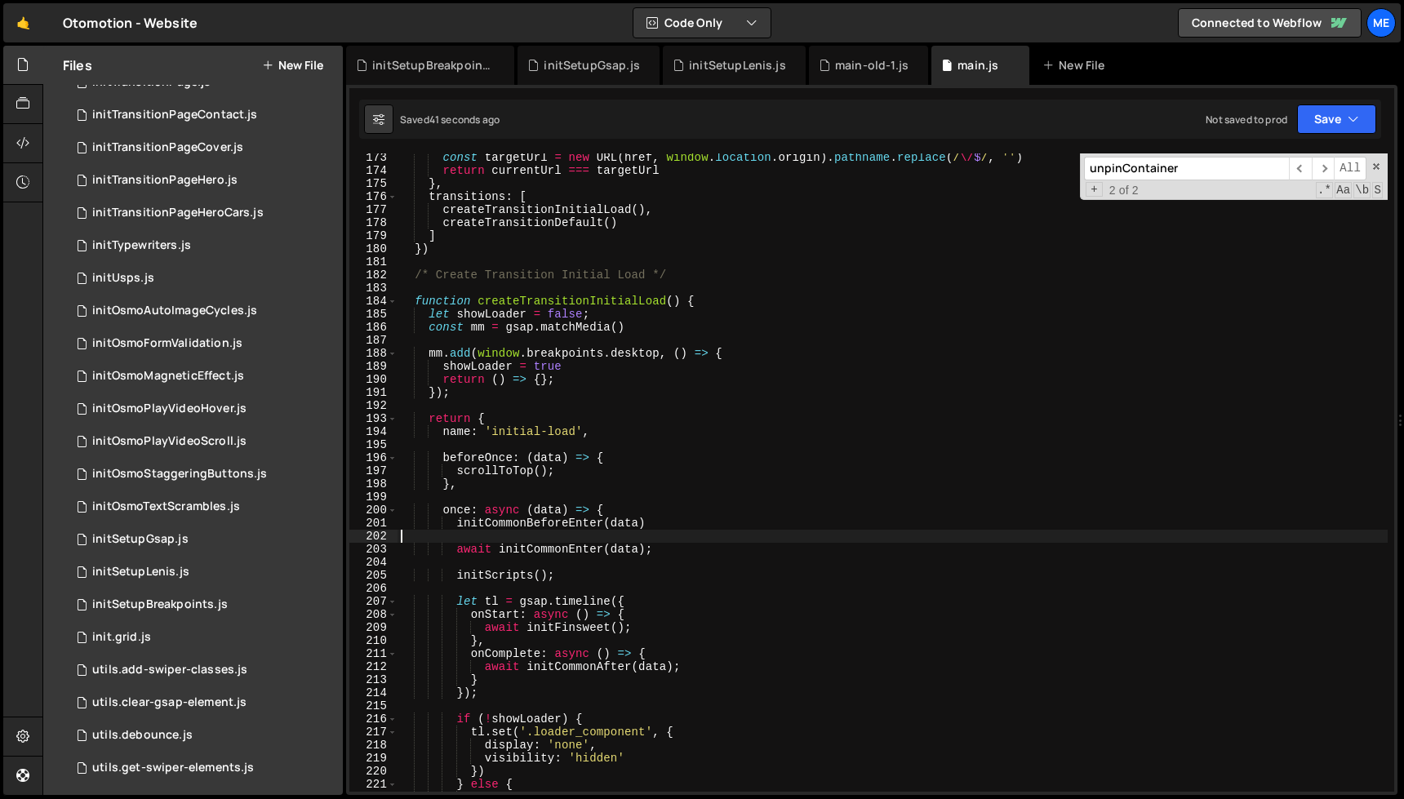
click at [666, 535] on div "const targetUrl = new URL ( href , window . location . origin ) . pathname . re…" at bounding box center [893, 483] width 990 height 665
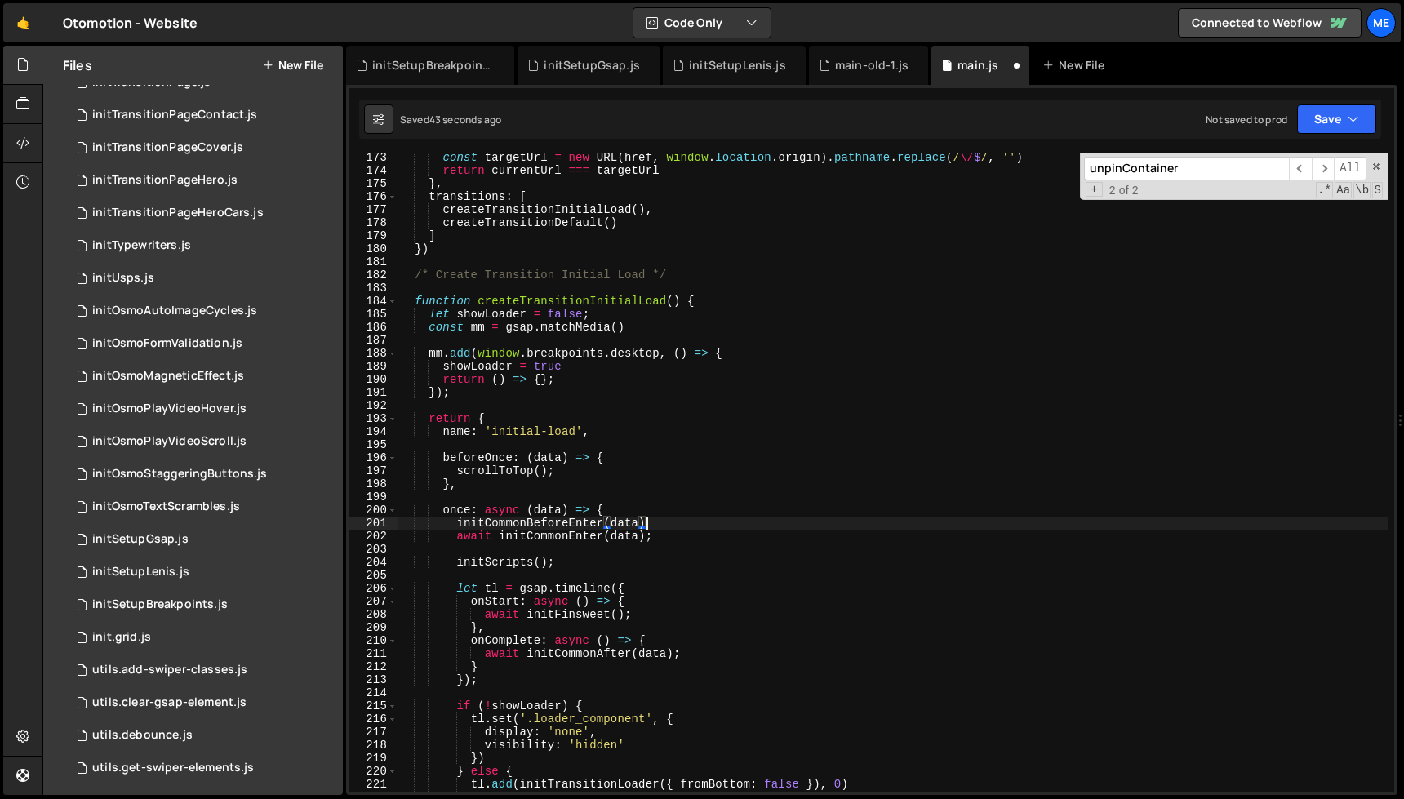
type textarea "await initCommonEnter(data);"
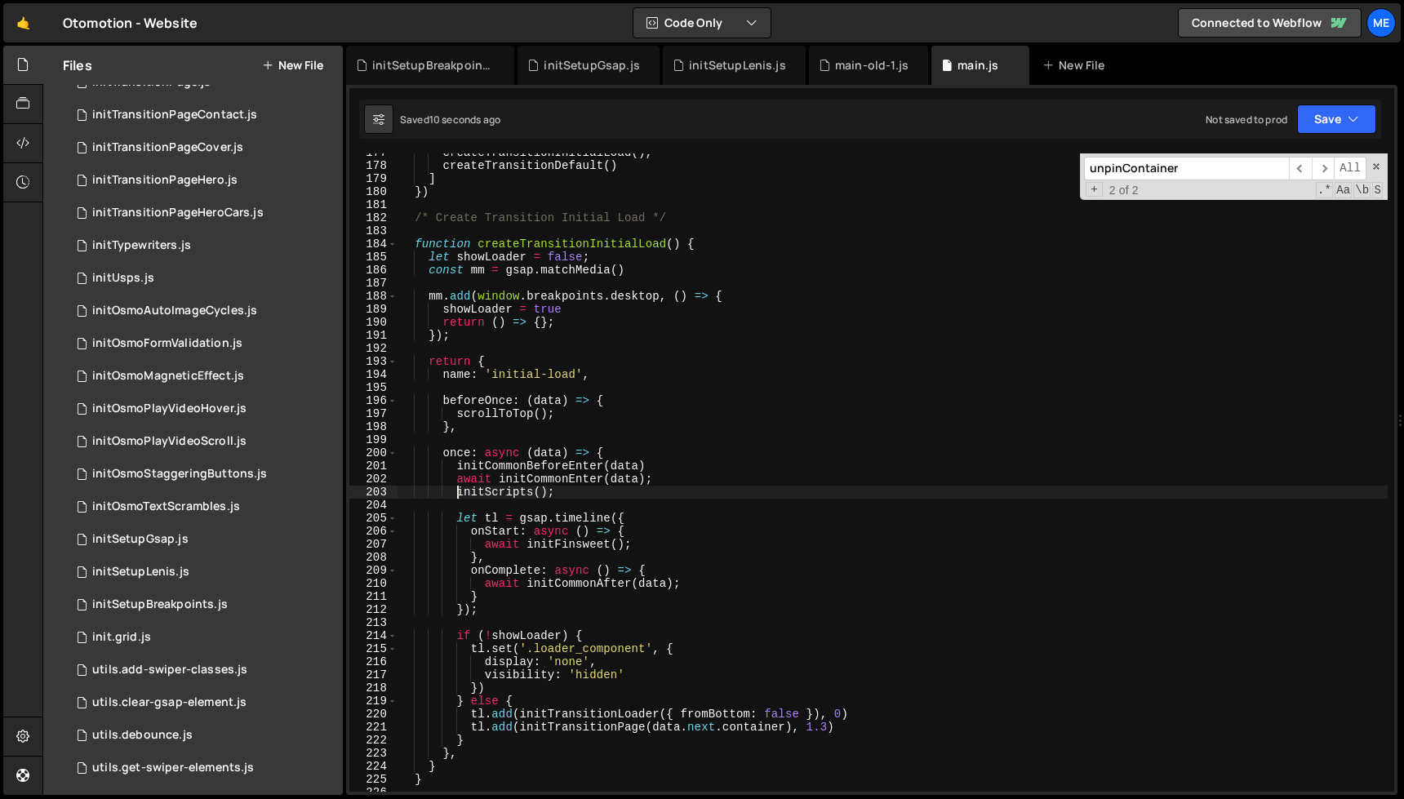
scroll to position [2349, 0]
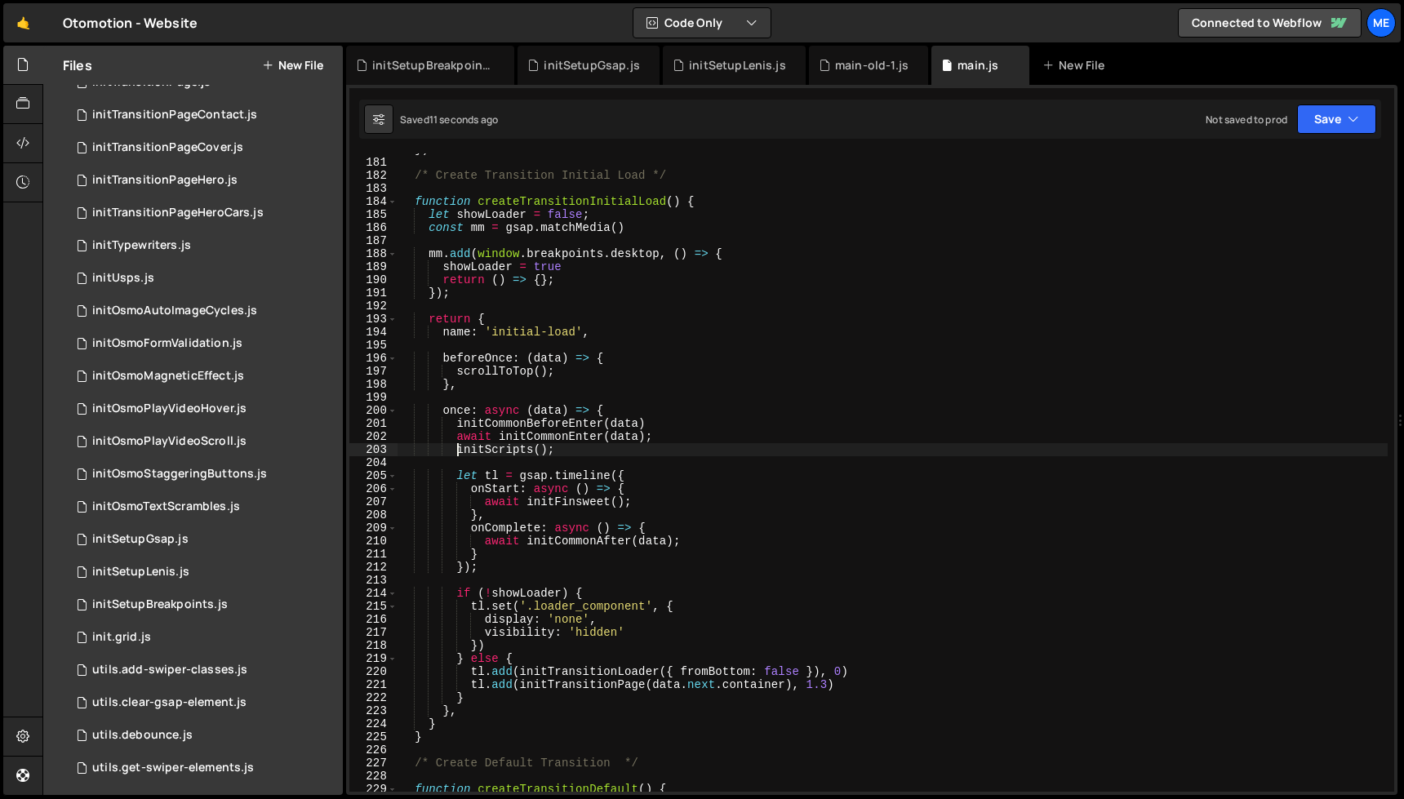
click at [739, 494] on div "}) /* Create Transition Initial Load */ function createTransitionInitialLoad ( …" at bounding box center [893, 475] width 990 height 665
click at [604, 450] on div "}) /* Create Transition Initial Load */ function createTransitionInitialLoad ( …" at bounding box center [893, 475] width 990 height 665
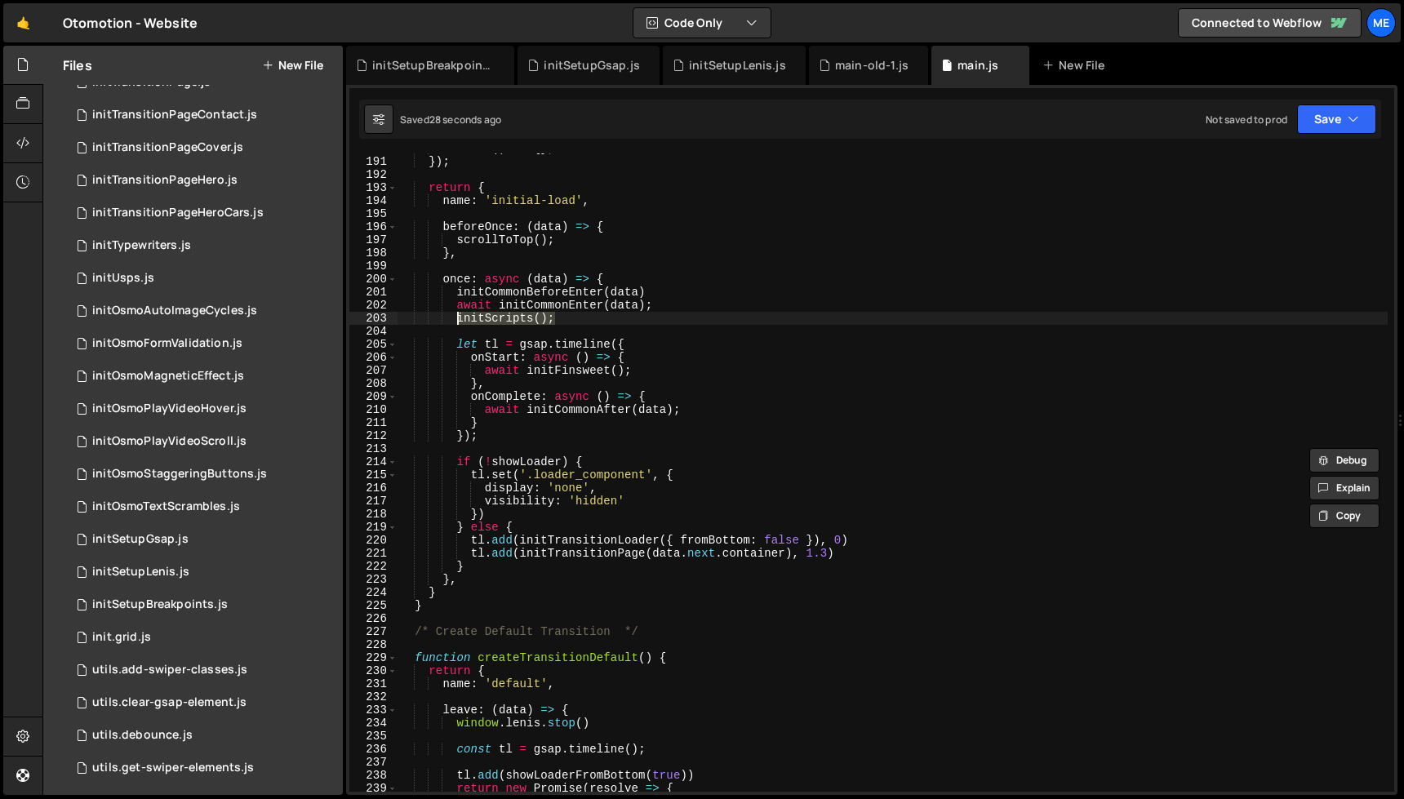
scroll to position [2482, 0]
click at [581, 512] on div "}) ; return { name : 'initial-load' , beforeOnce : ( data ) => { scrollToTop ( …" at bounding box center [893, 486] width 990 height 665
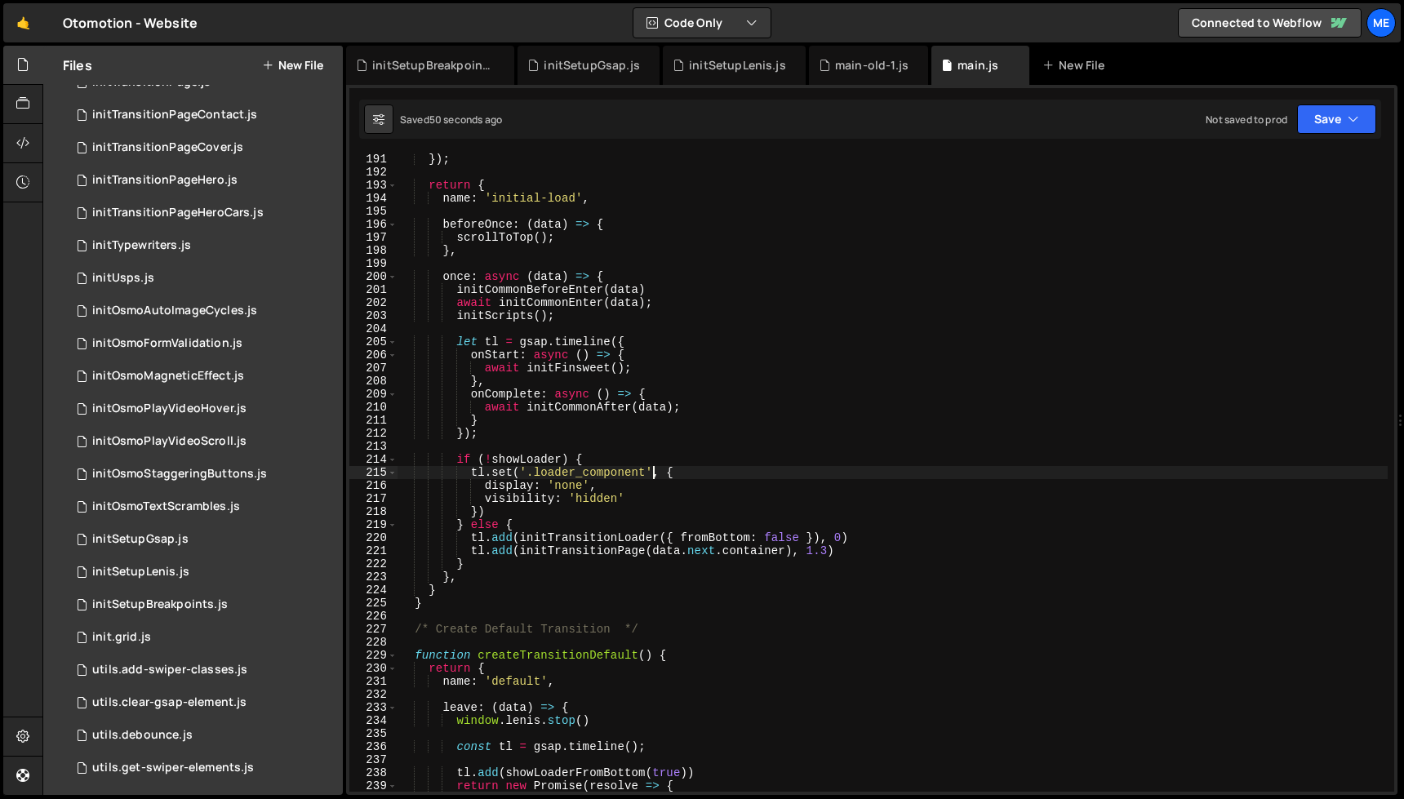
click at [652, 479] on div "}) ; return { name : 'initial-load' , beforeOnce : ( data ) => { scrollToTop ( …" at bounding box center [893, 485] width 990 height 665
click at [661, 492] on div "}) ; return { name : 'initial-load' , beforeOnce : ( data ) => { scrollToTop ( …" at bounding box center [893, 485] width 990 height 665
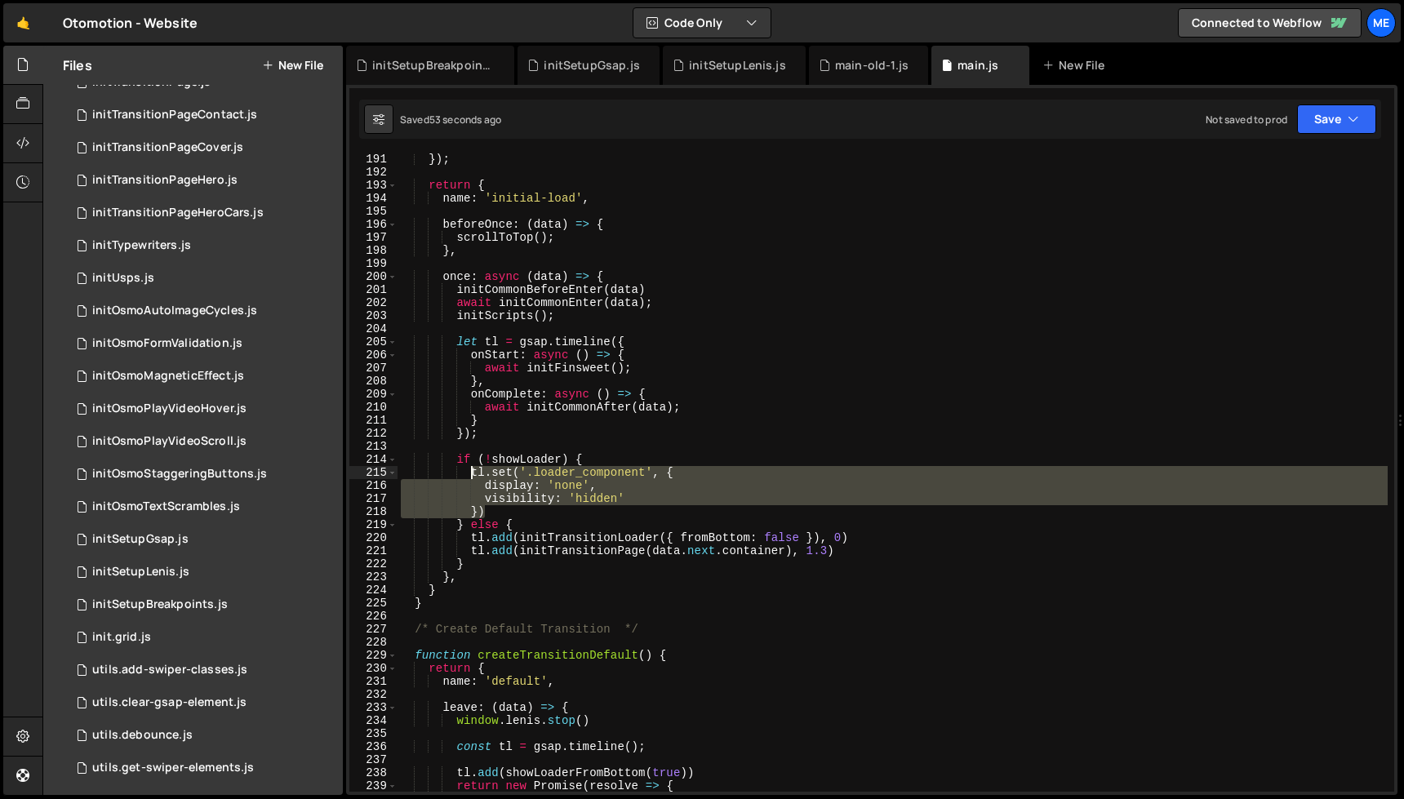
drag, startPoint x: 518, startPoint y: 510, endPoint x: 514, endPoint y: 471, distance: 39.4
click at [469, 474] on div "}) ; return { name : 'initial-load' , beforeOnce : ( data ) => { scrollToTop ( …" at bounding box center [893, 485] width 990 height 665
type textarea "tl.set('.loader_component', { display: 'none',"
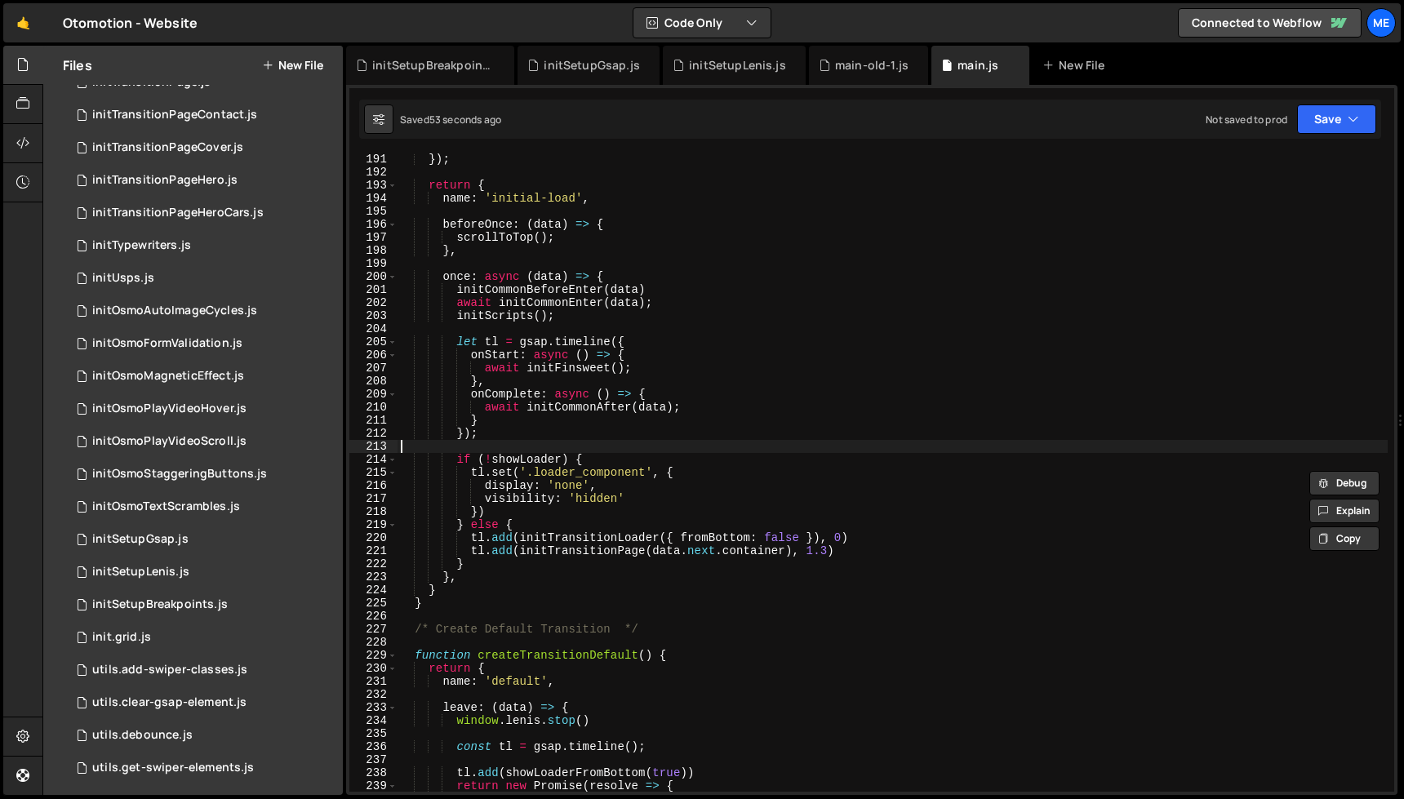
click at [669, 448] on div "}) ; return { name : 'initial-load' , beforeOnce : ( data ) => { scrollToTop ( …" at bounding box center [893, 485] width 990 height 665
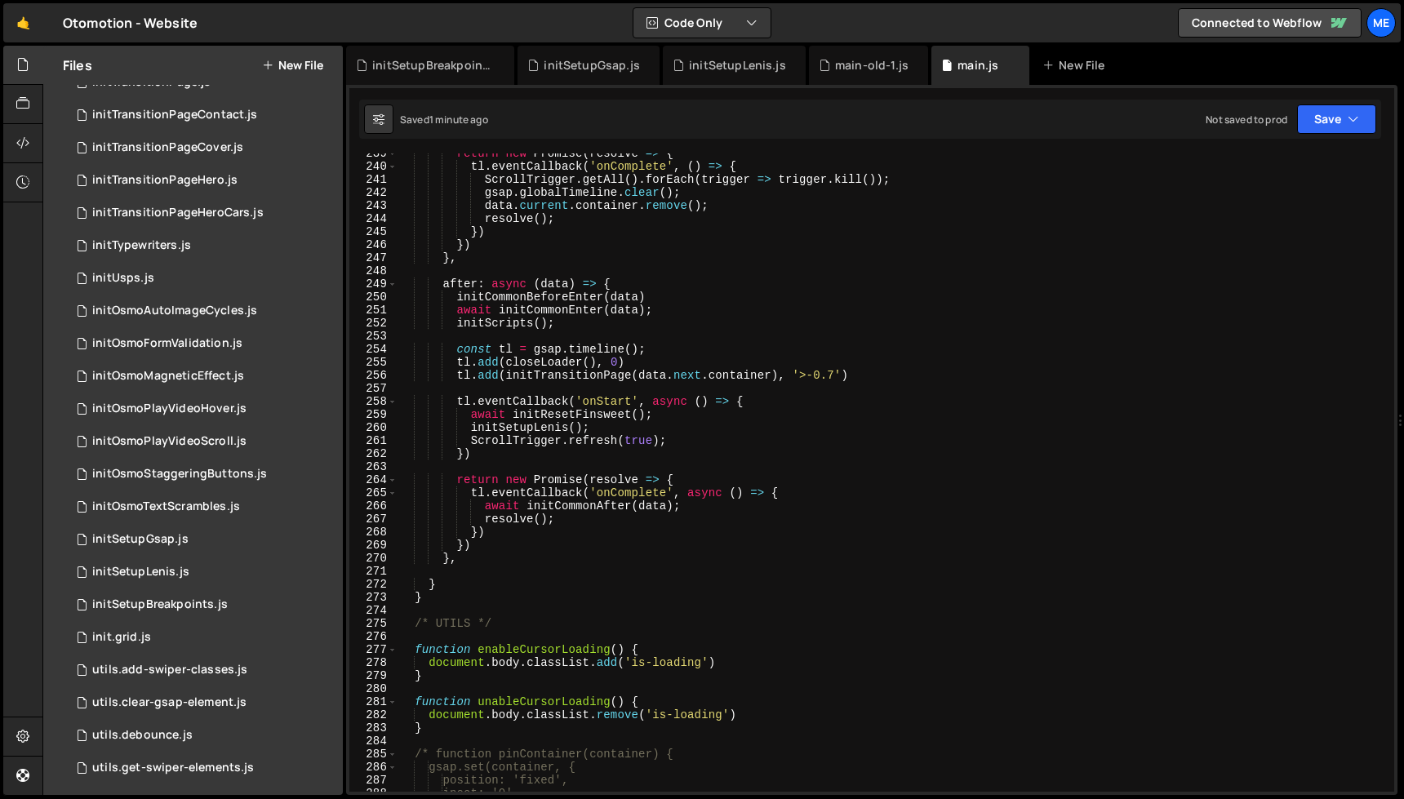
scroll to position [3117, 0]
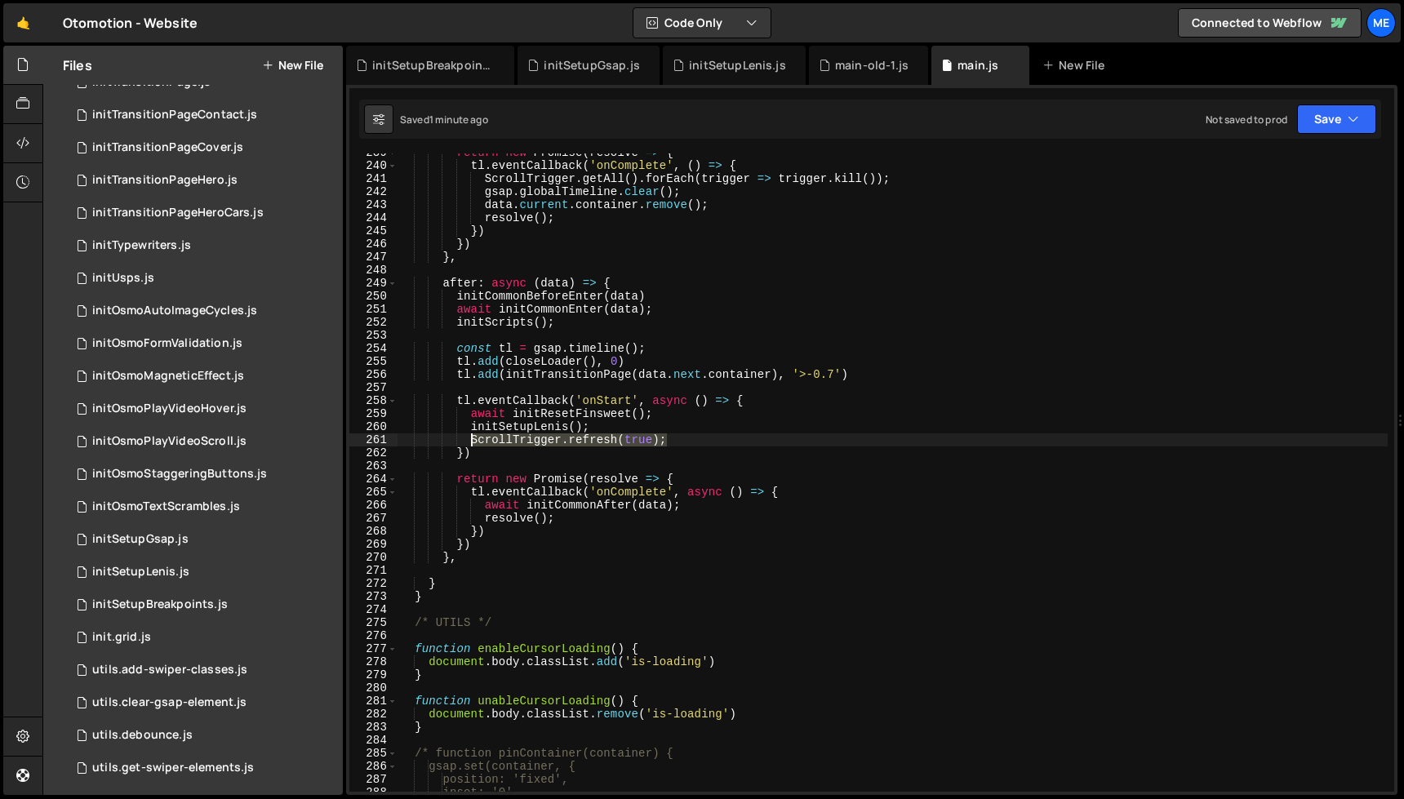
drag, startPoint x: 688, startPoint y: 442, endPoint x: 475, endPoint y: 441, distance: 213.1
click at [472, 440] on div "return new Promise ( resolve => { tl . eventCallback ( 'onComplete' , ( ) => { …" at bounding box center [893, 478] width 990 height 665
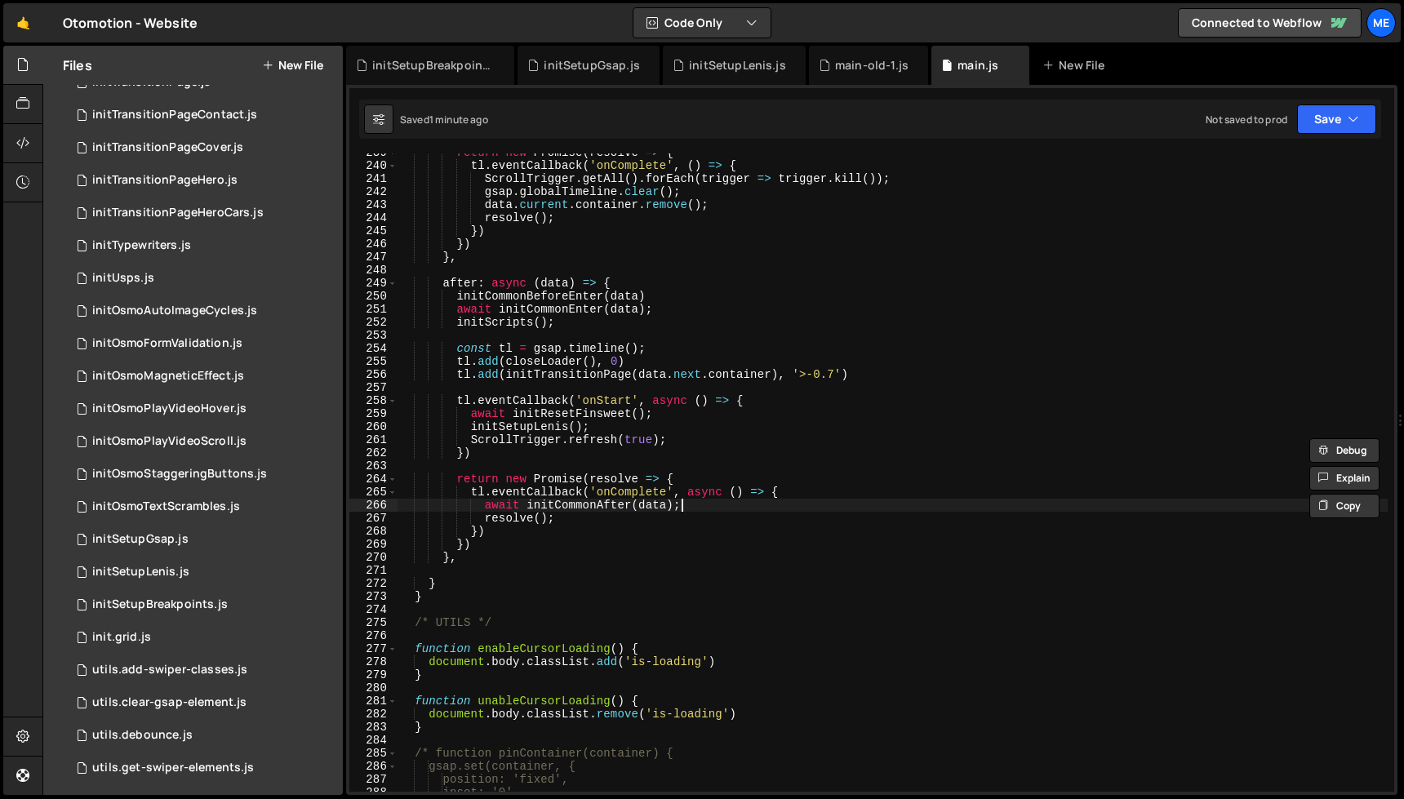
click at [790, 506] on div "return new Promise ( resolve => { tl . eventCallback ( 'onComplete' , ( ) => { …" at bounding box center [893, 478] width 990 height 665
type textarea "tl.eventCallback('onComplete', async () => {"
paste textarea "ScrollTrigger.refresh(true);"
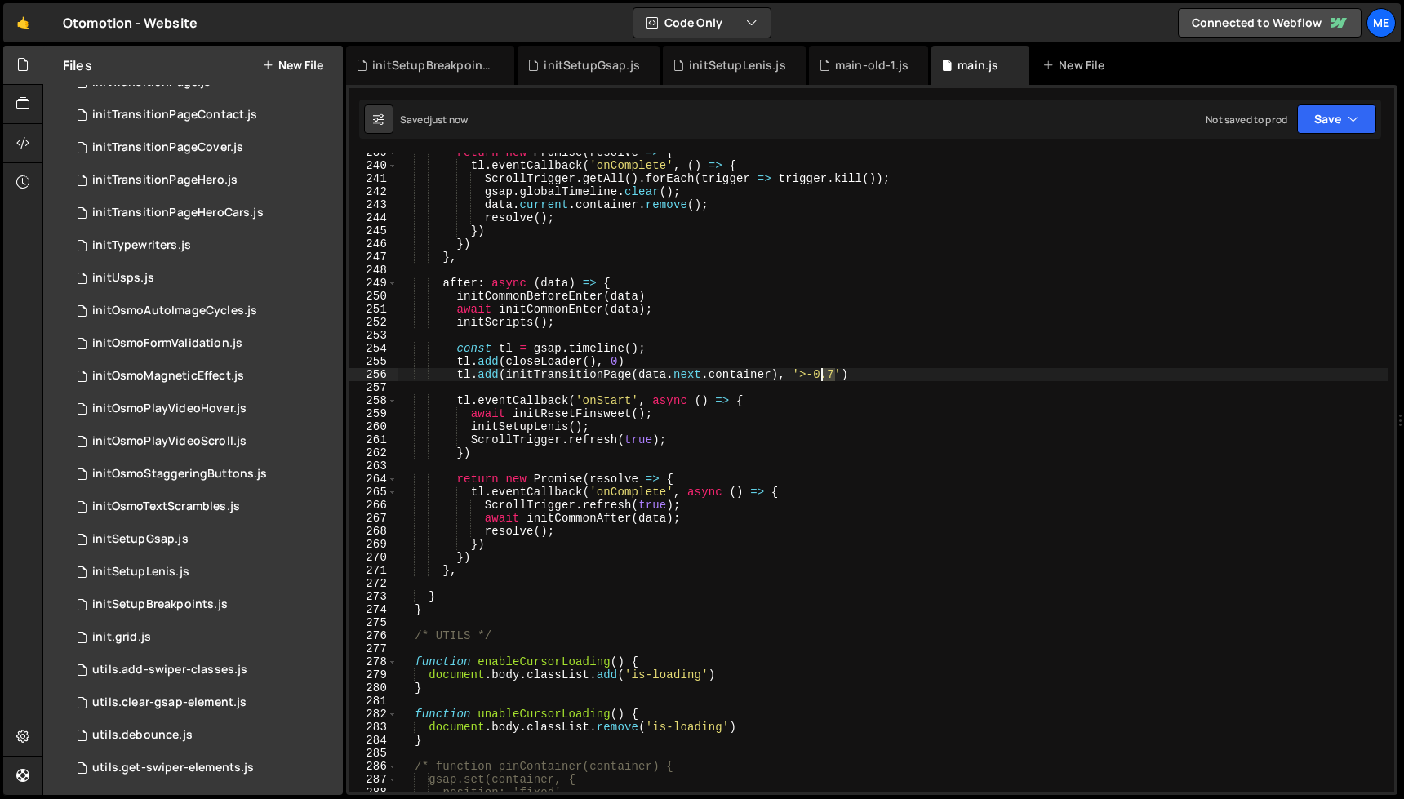
drag, startPoint x: 834, startPoint y: 376, endPoint x: 817, endPoint y: 375, distance: 16.4
click at [817, 375] on div "return new Promise ( resolve => { tl . eventCallback ( 'onComplete' , ( ) => { …" at bounding box center [893, 478] width 990 height 665
click at [837, 409] on div "return new Promise ( resolve => { tl . eventCallback ( 'onComplete' , ( ) => { …" at bounding box center [893, 478] width 990 height 665
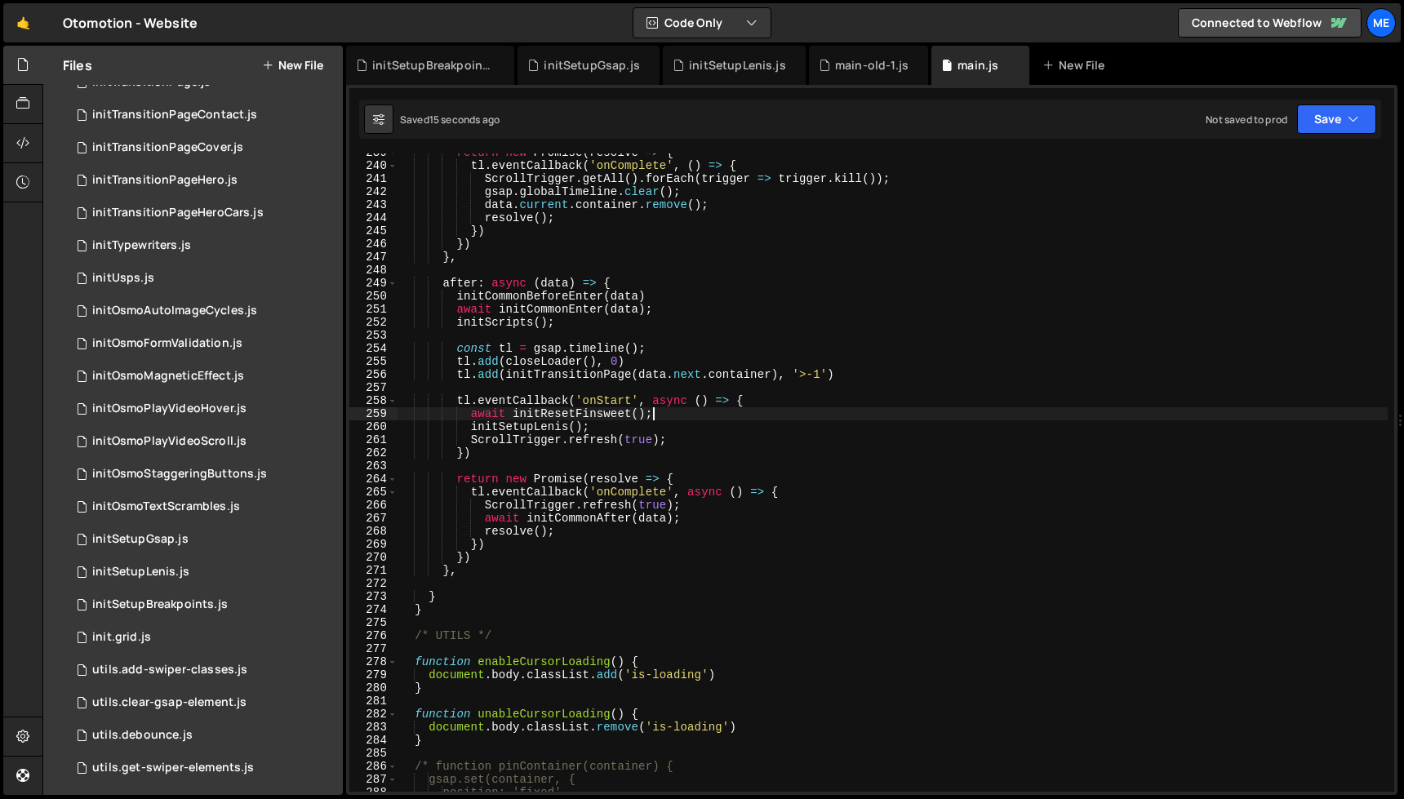
click at [592, 375] on div "return new Promise ( resolve => { tl . eventCallback ( 'onComplete' , ( ) => { …" at bounding box center [893, 478] width 990 height 665
type textarea "tl.add(initTransitionPage(data.next.container), '>-1')"
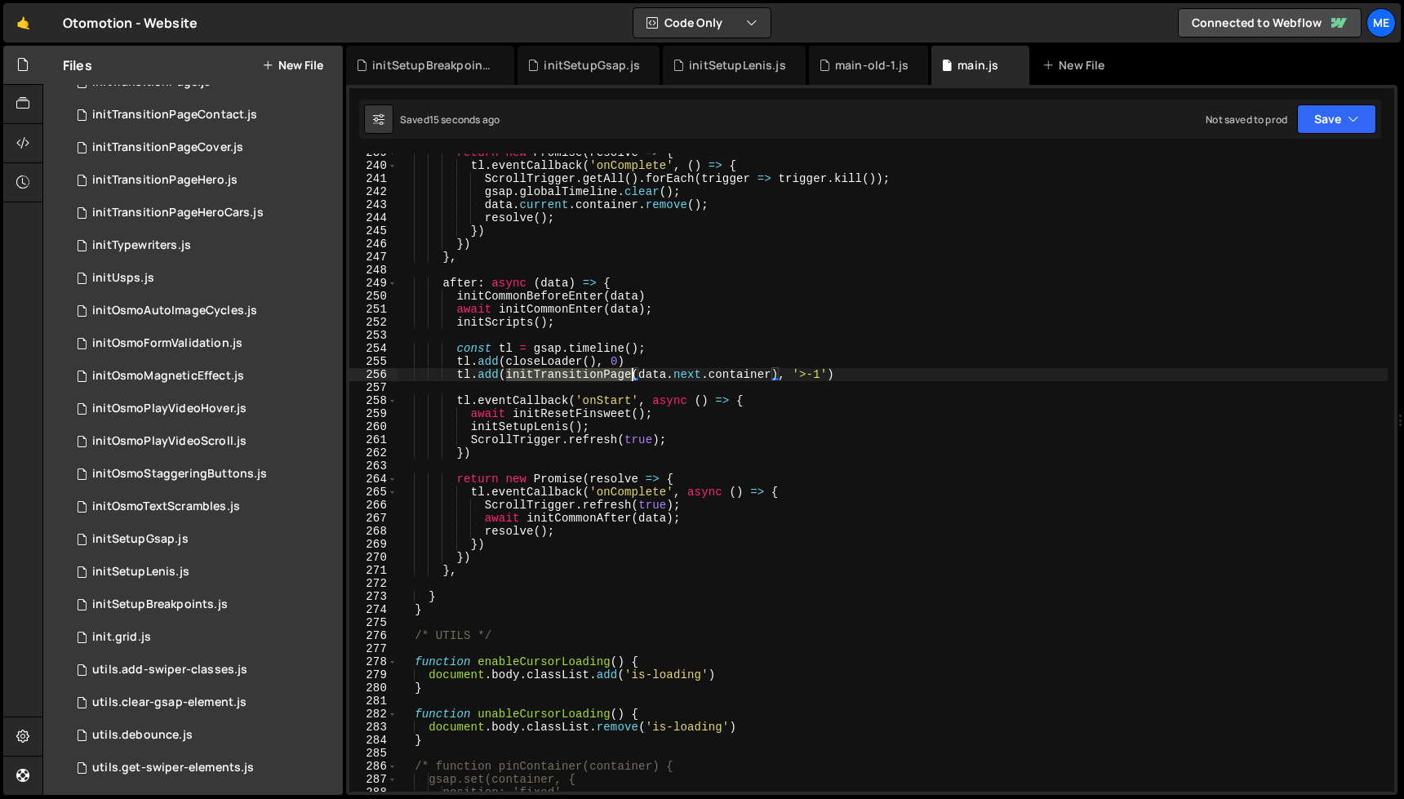
click at [592, 375] on div "return new Promise ( resolve => { tl . eventCallback ( 'onComplete' , ( ) => { …" at bounding box center [893, 478] width 990 height 665
click at [561, 375] on div "return new Promise ( resolve => { tl . eventCallback ( 'onComplete' , ( ) => { …" at bounding box center [893, 473] width 990 height 638
click at [563, 375] on div "return new Promise ( resolve => { tl . eventCallback ( 'onComplete' , ( ) => { …" at bounding box center [893, 478] width 990 height 665
type input "initTransitionPage"
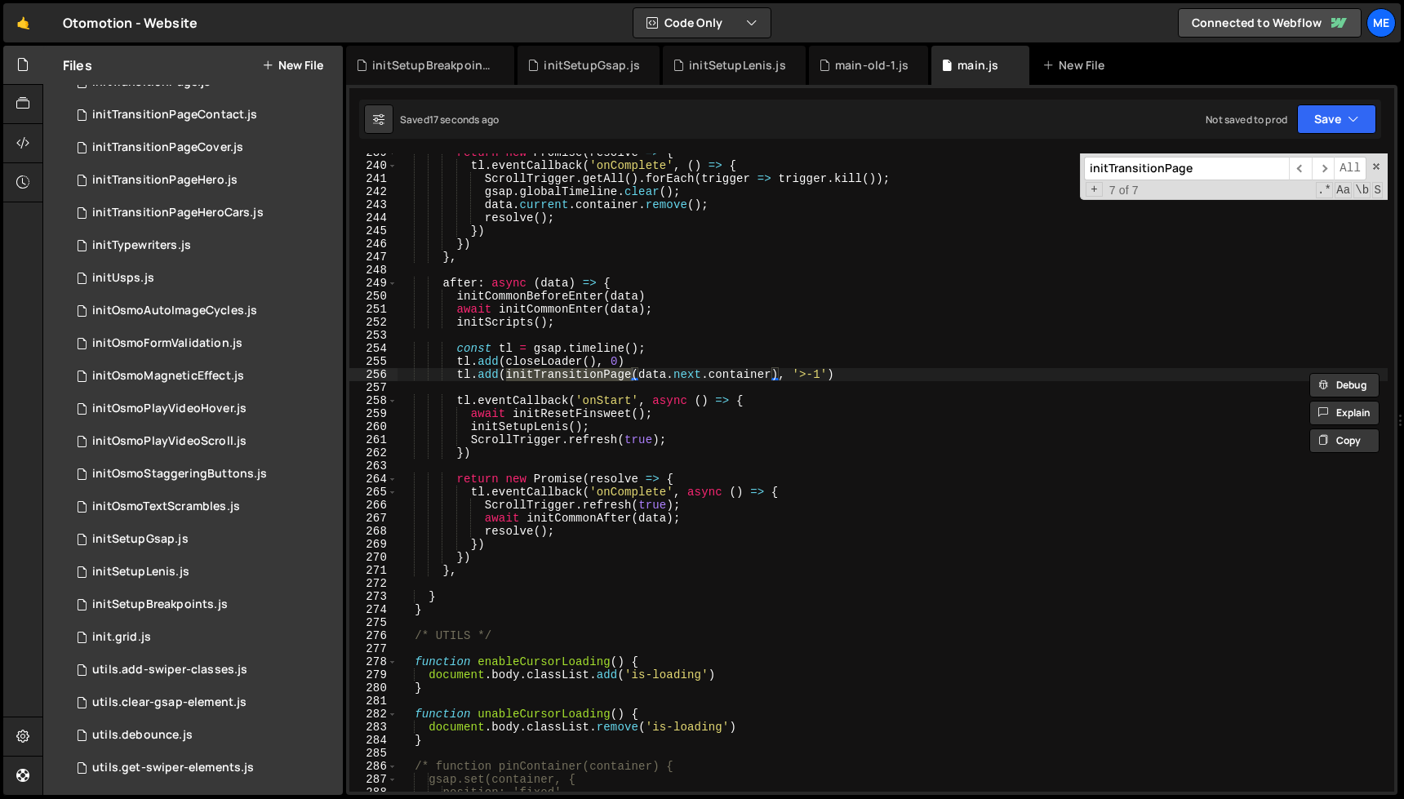
click at [751, 341] on div "return new Promise ( resolve => { tl . eventCallback ( 'onComplete' , ( ) => { …" at bounding box center [893, 478] width 990 height 665
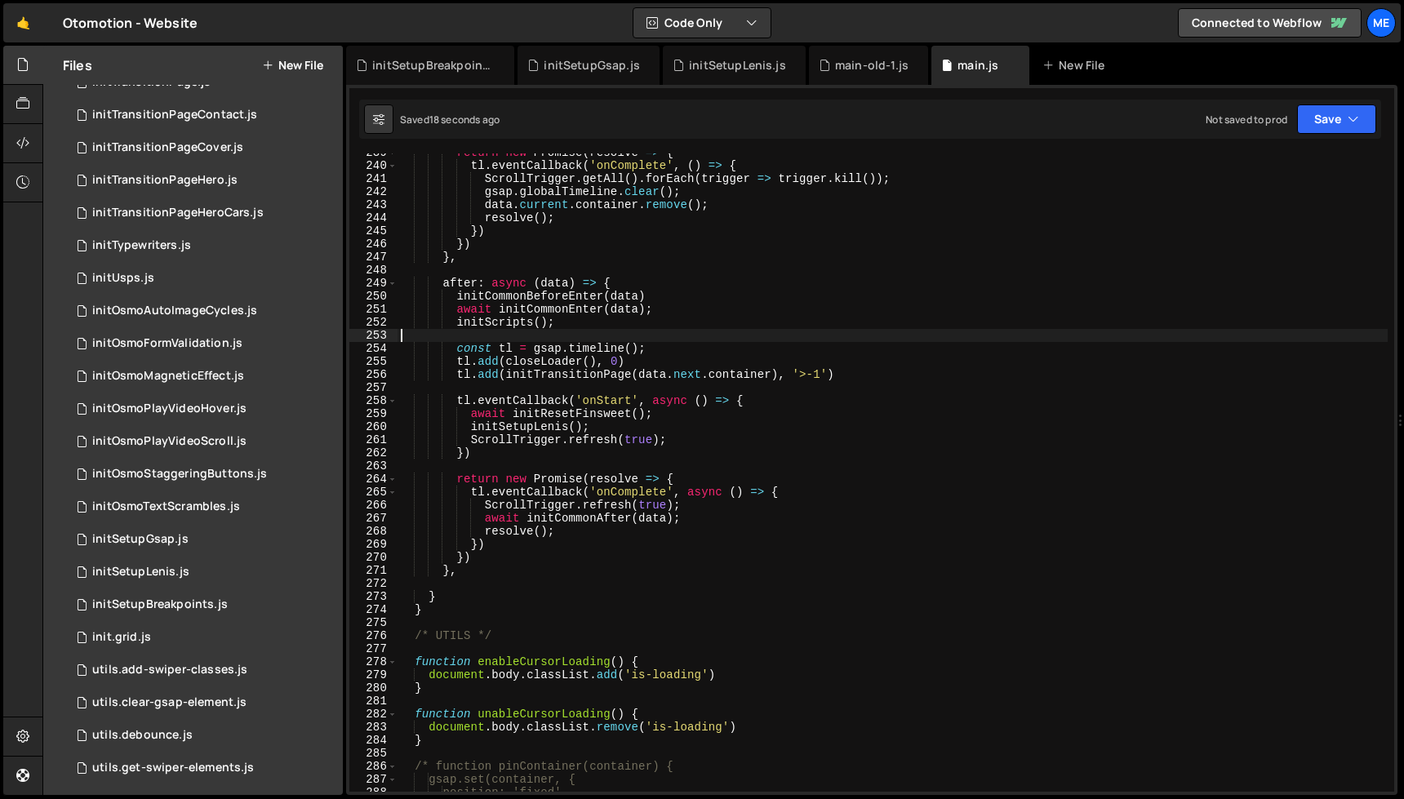
scroll to position [0, 0]
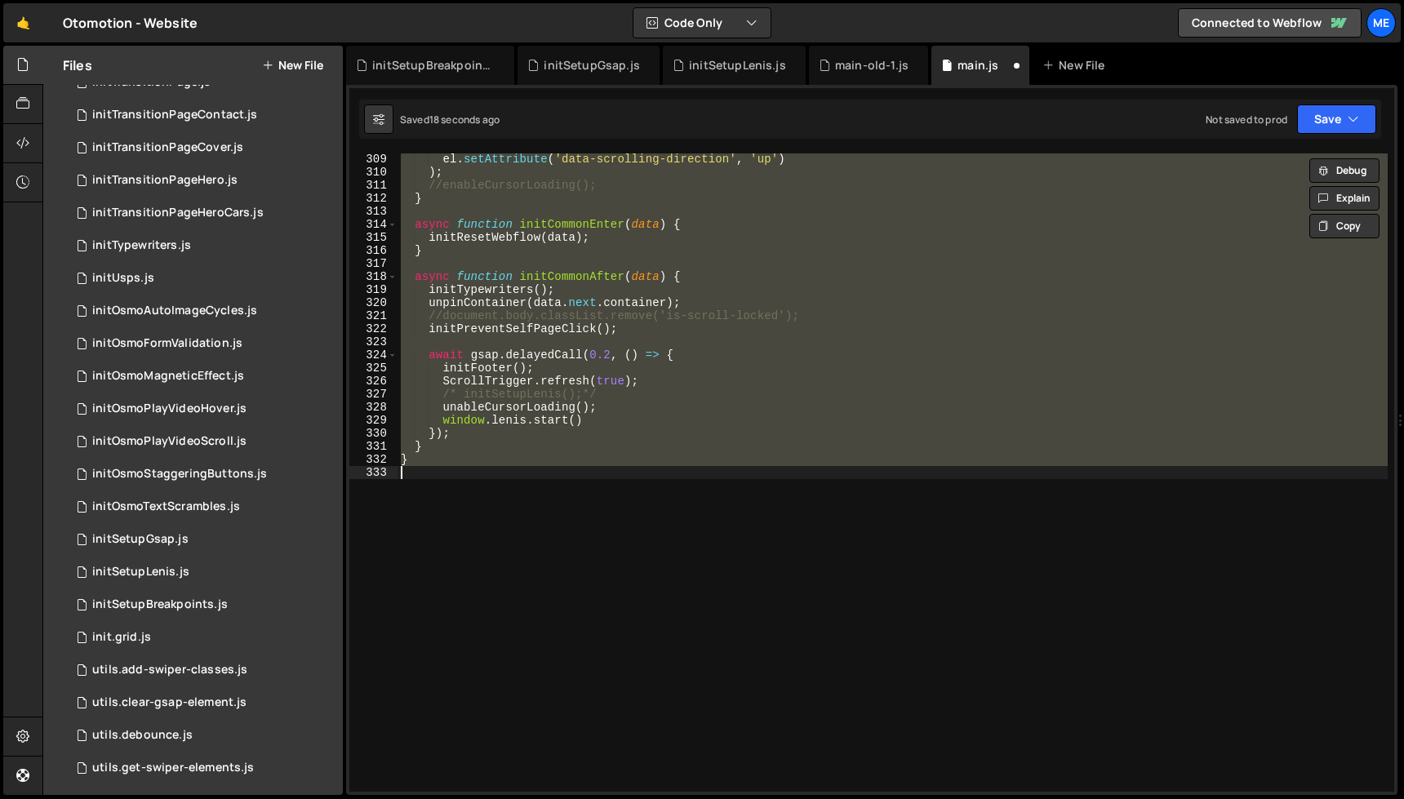
type textarea "tl.add(initTransitionPage(data.next.container), '>-0.7')"
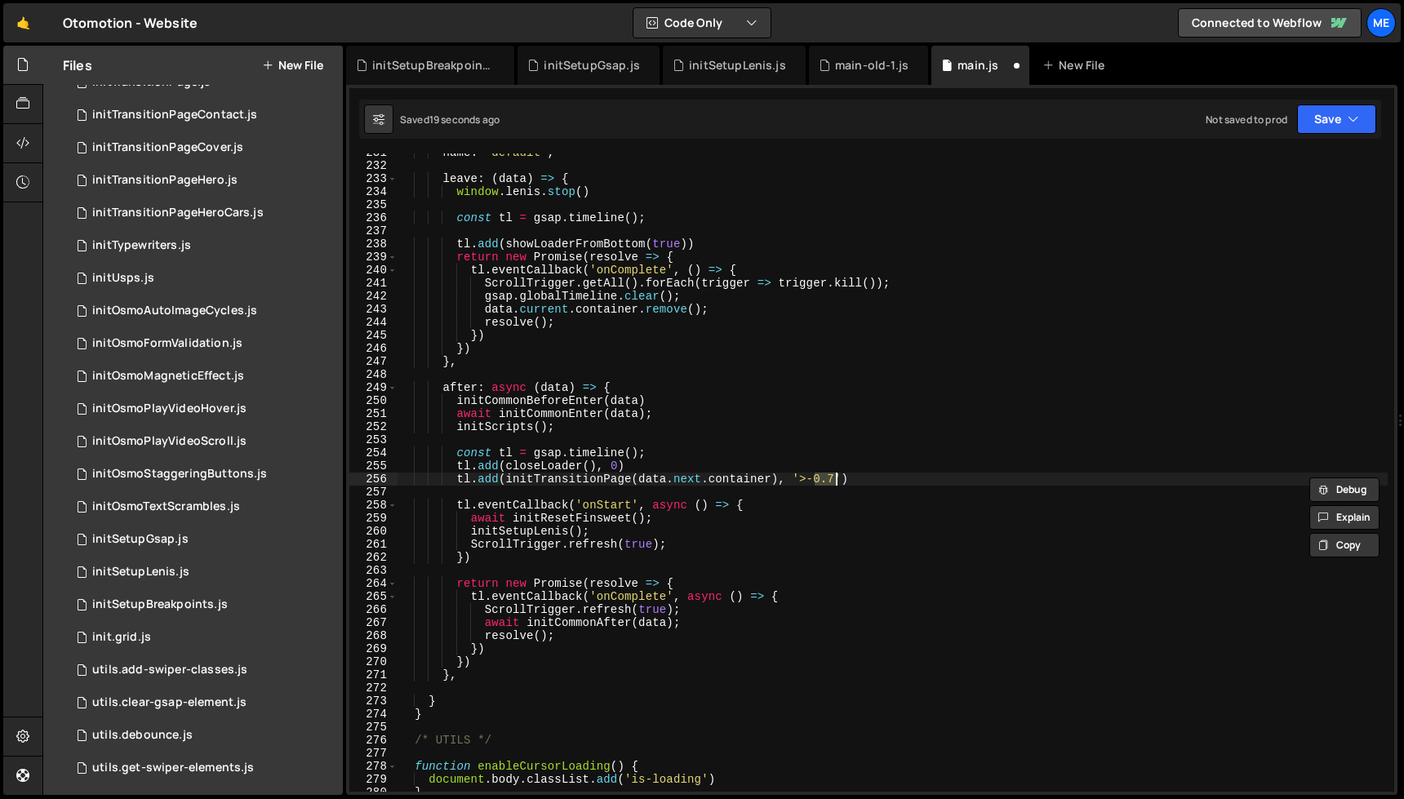
drag, startPoint x: 853, startPoint y: 65, endPoint x: 875, endPoint y: 233, distance: 169.6
click at [853, 65] on div "main-old-1.js" at bounding box center [871, 65] width 73 height 16
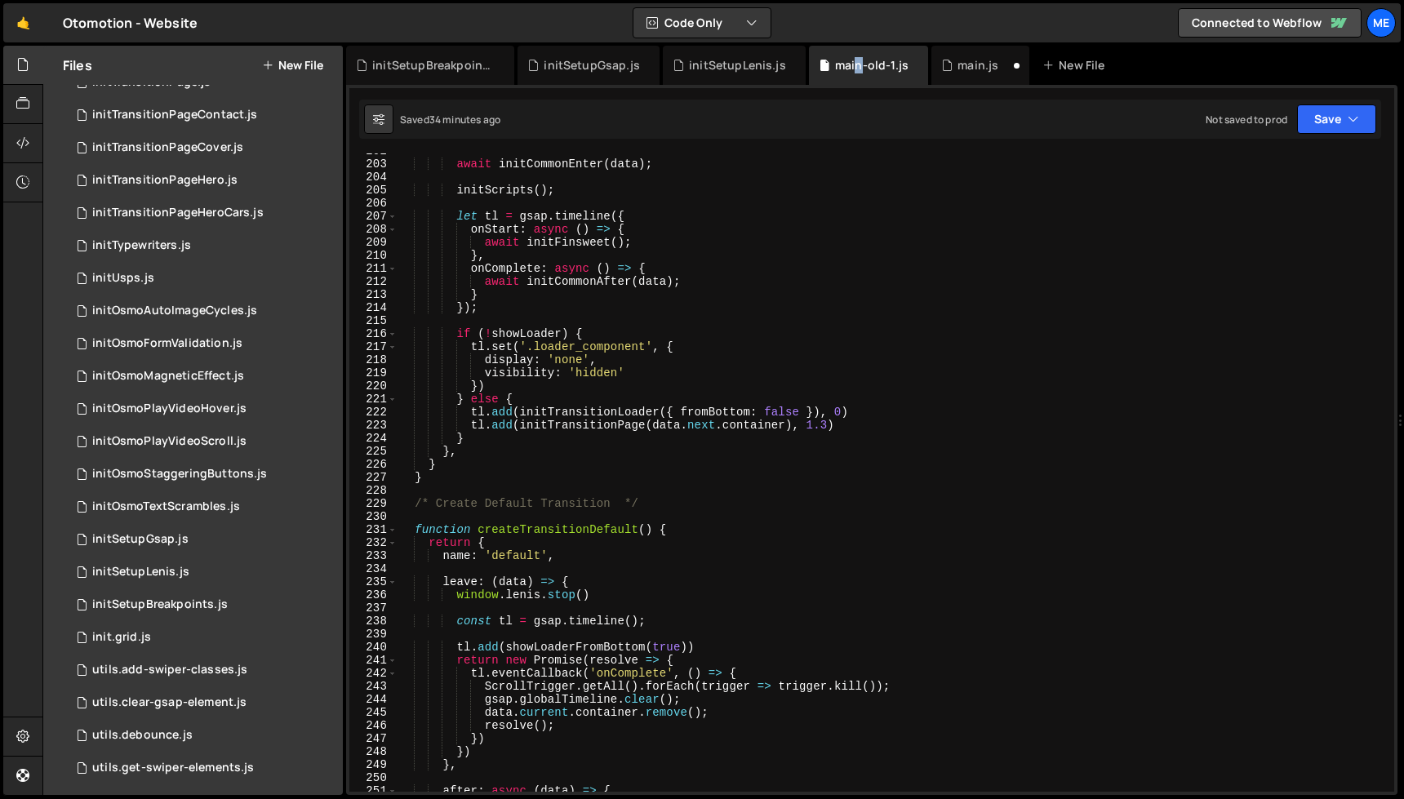
click at [859, 287] on div "await initCommonEnter ( data ) ; initScripts ( ) ; let tl = gsap . timeline ({ …" at bounding box center [893, 477] width 990 height 665
type textarea "}"
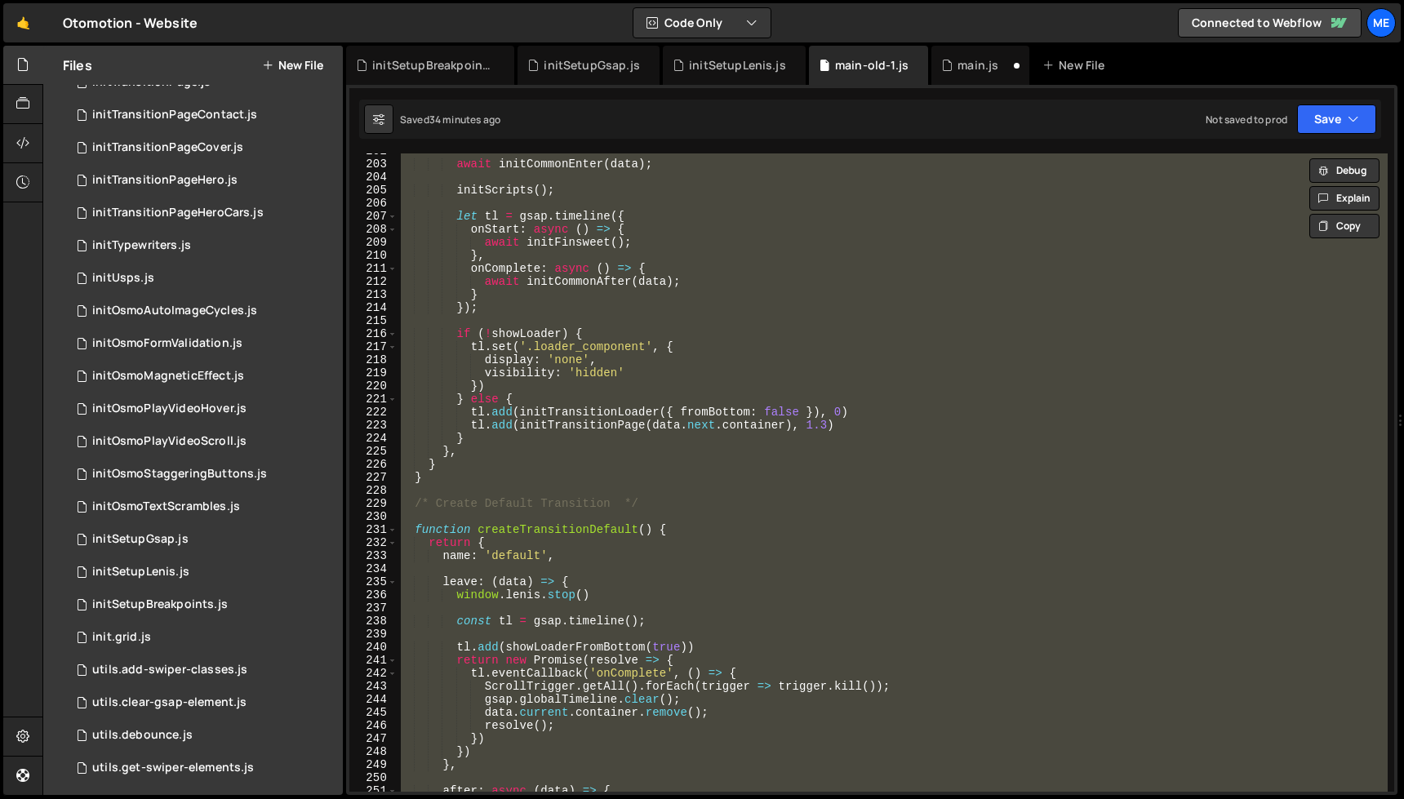
drag, startPoint x: 963, startPoint y: 58, endPoint x: 957, endPoint y: 240, distance: 182.2
click at [963, 58] on div "main.js" at bounding box center [978, 65] width 41 height 16
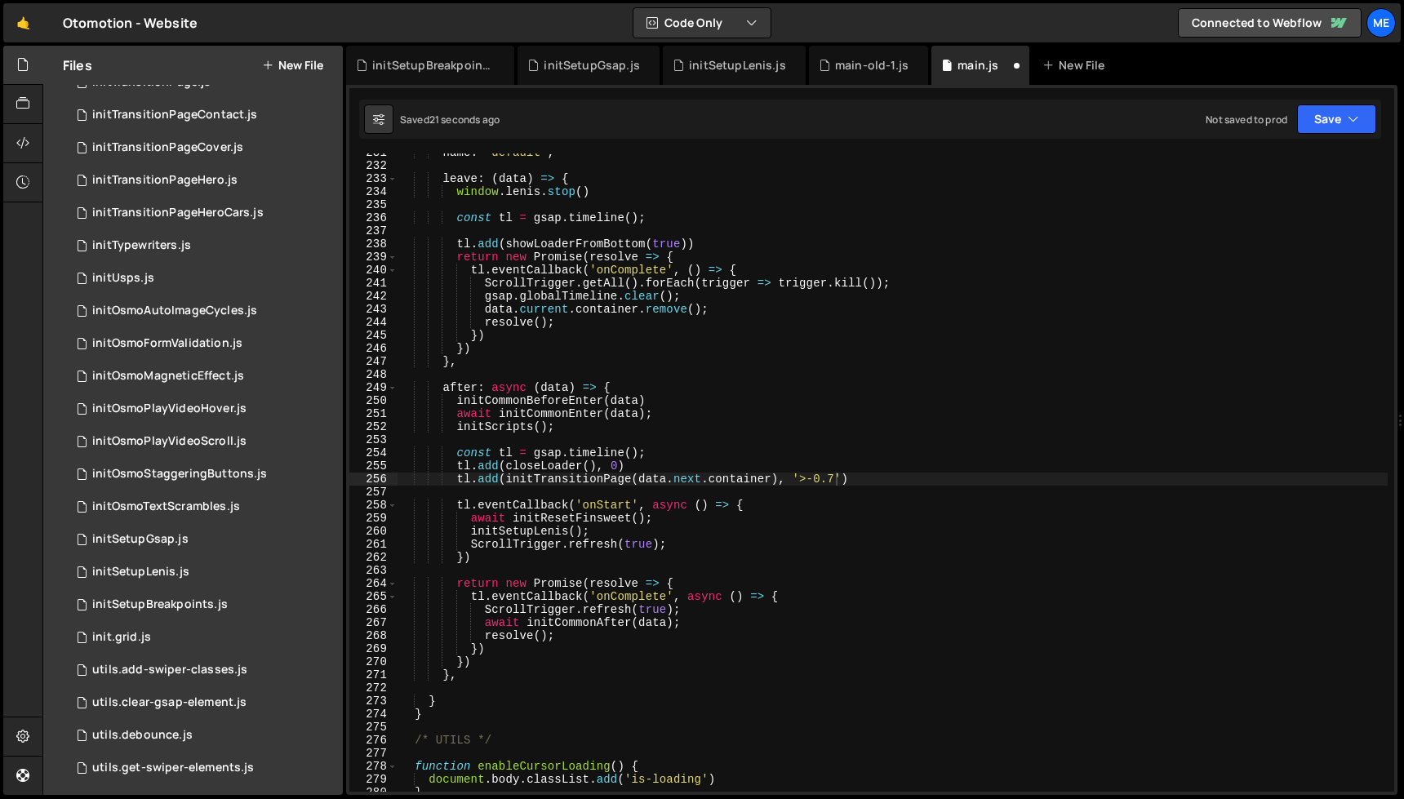
click at [914, 374] on div "name : 'default' , leave : ( data ) => { window . lenis . stop ( ) const tl = g…" at bounding box center [893, 478] width 990 height 665
type textarea "}"
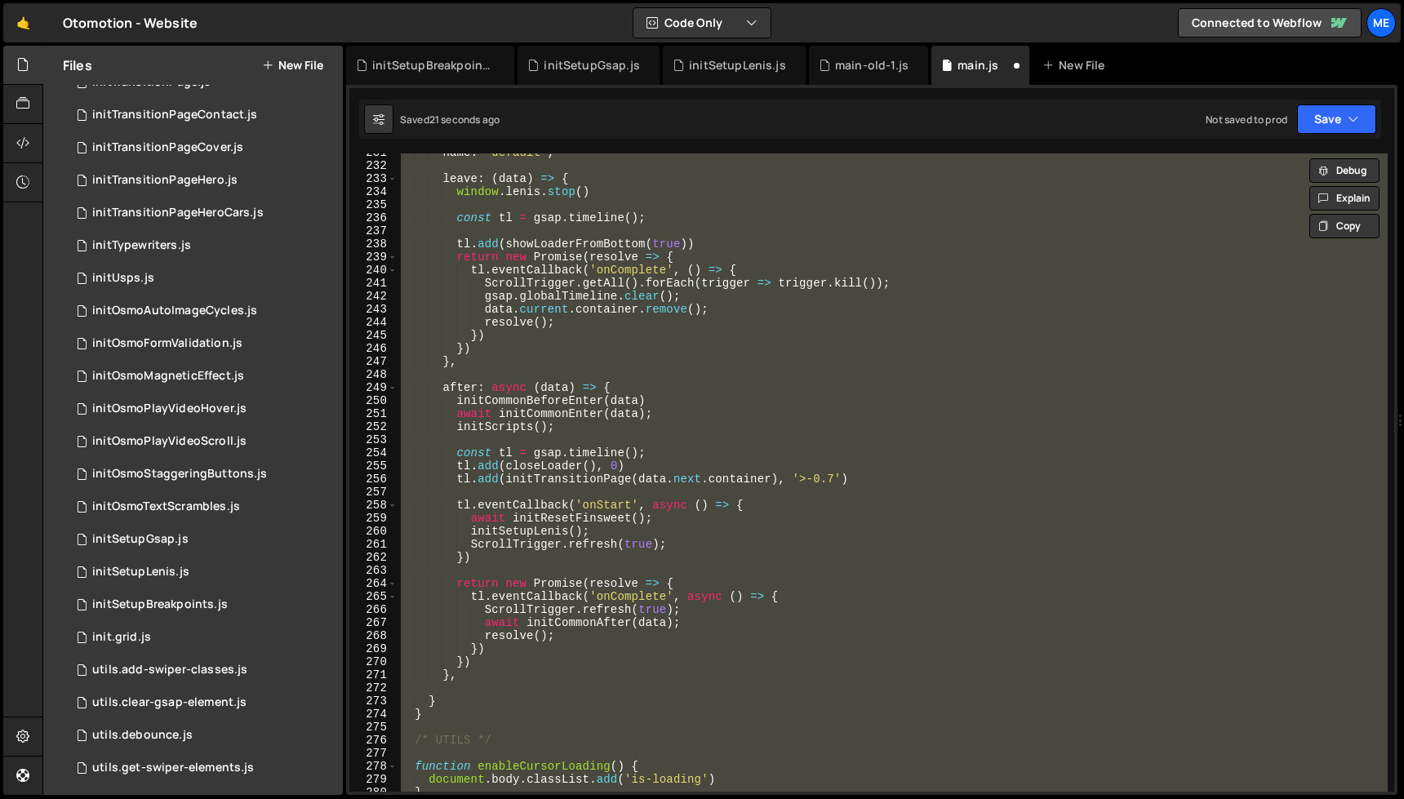
paste textarea
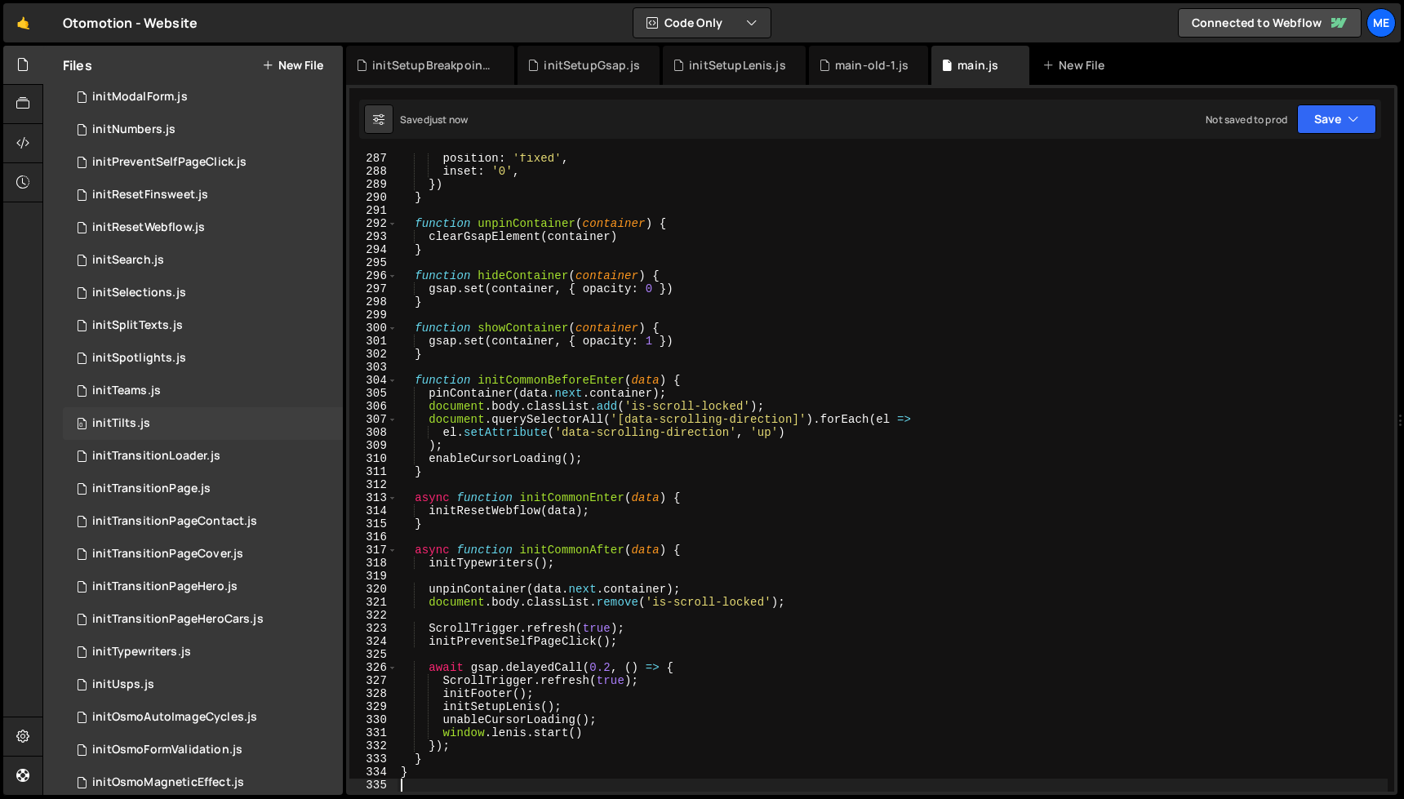
scroll to position [648, 0]
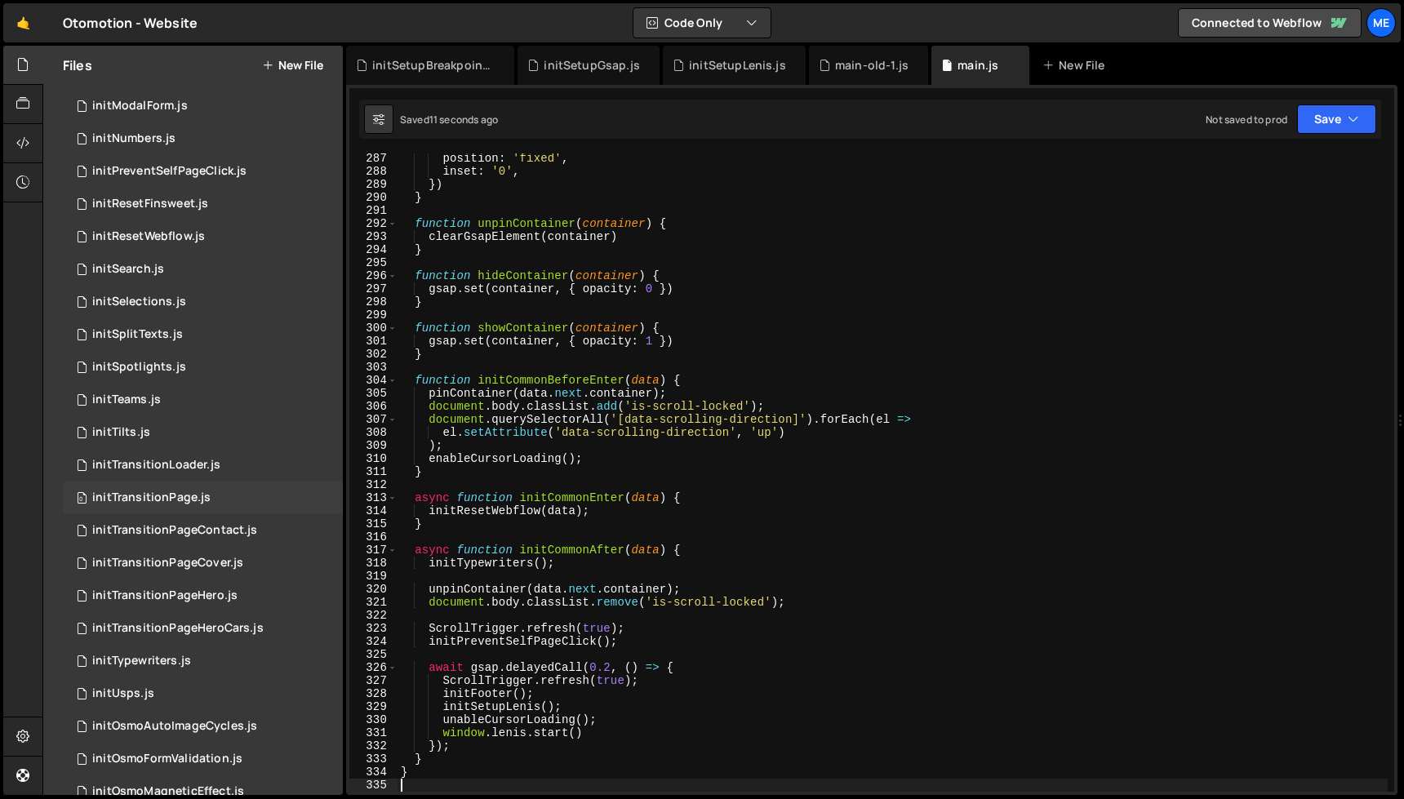
click at [179, 488] on div "0 initTransitionPage.js 0" at bounding box center [203, 498] width 280 height 33
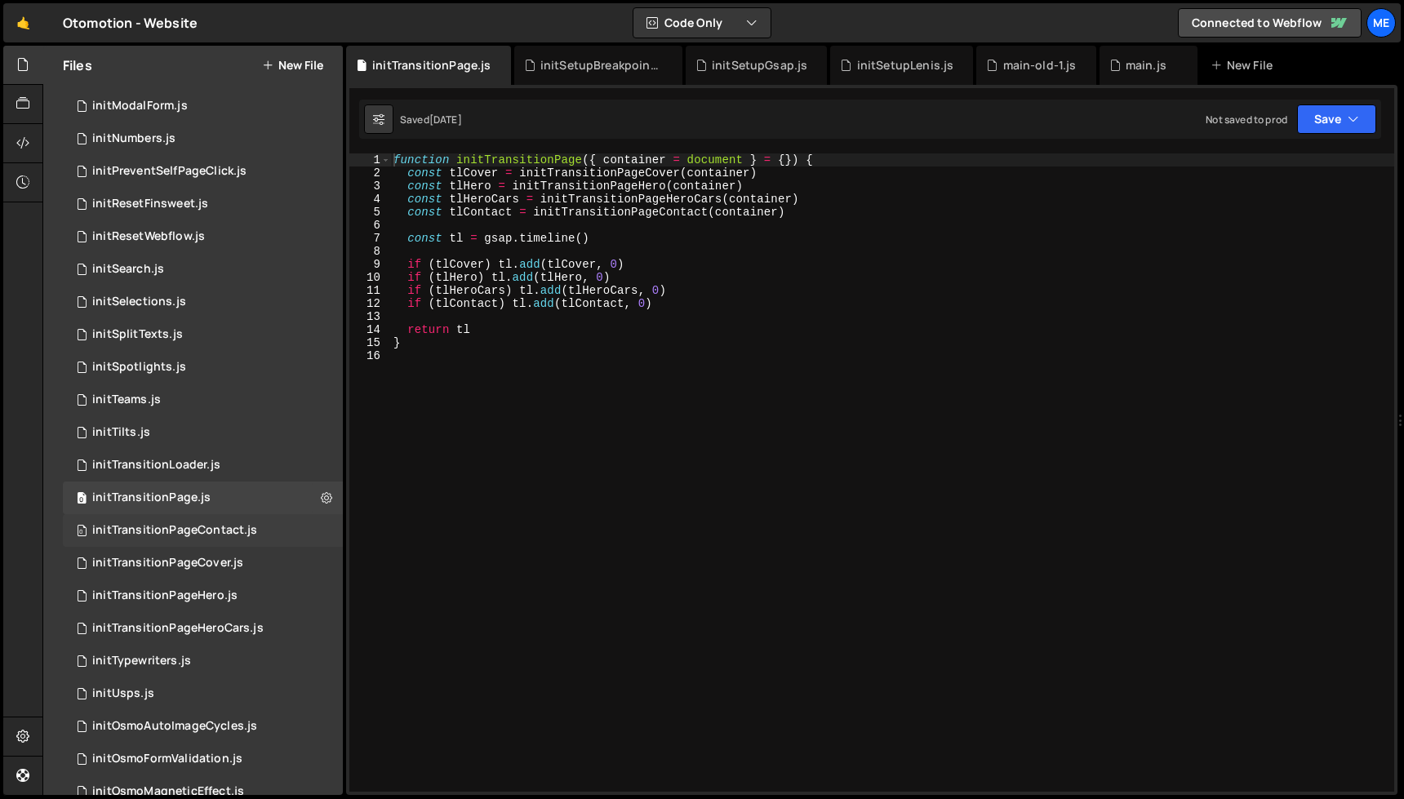
click at [201, 531] on div "initTransitionPageContact.js" at bounding box center [174, 530] width 165 height 15
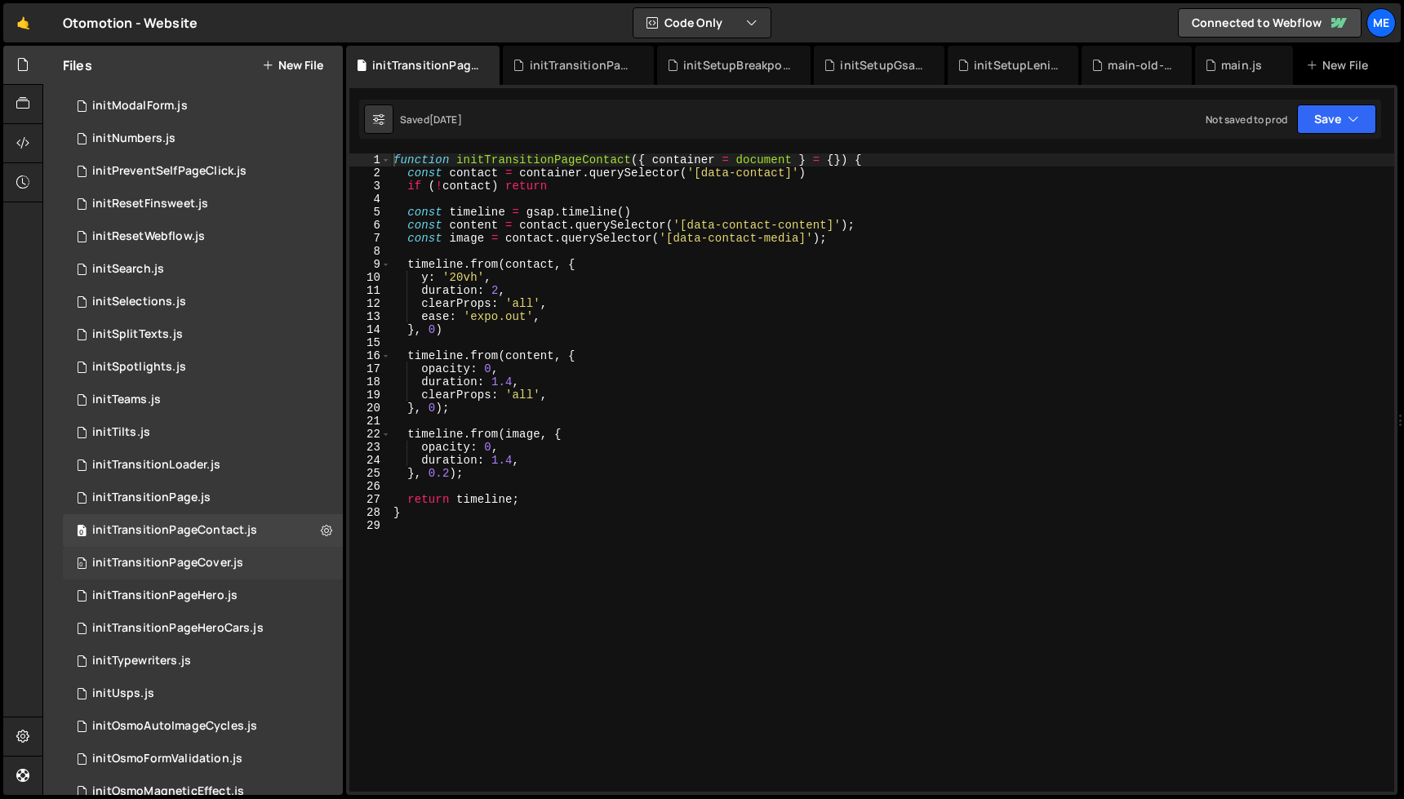
click at [205, 560] on div "initTransitionPageCover.js" at bounding box center [167, 563] width 151 height 15
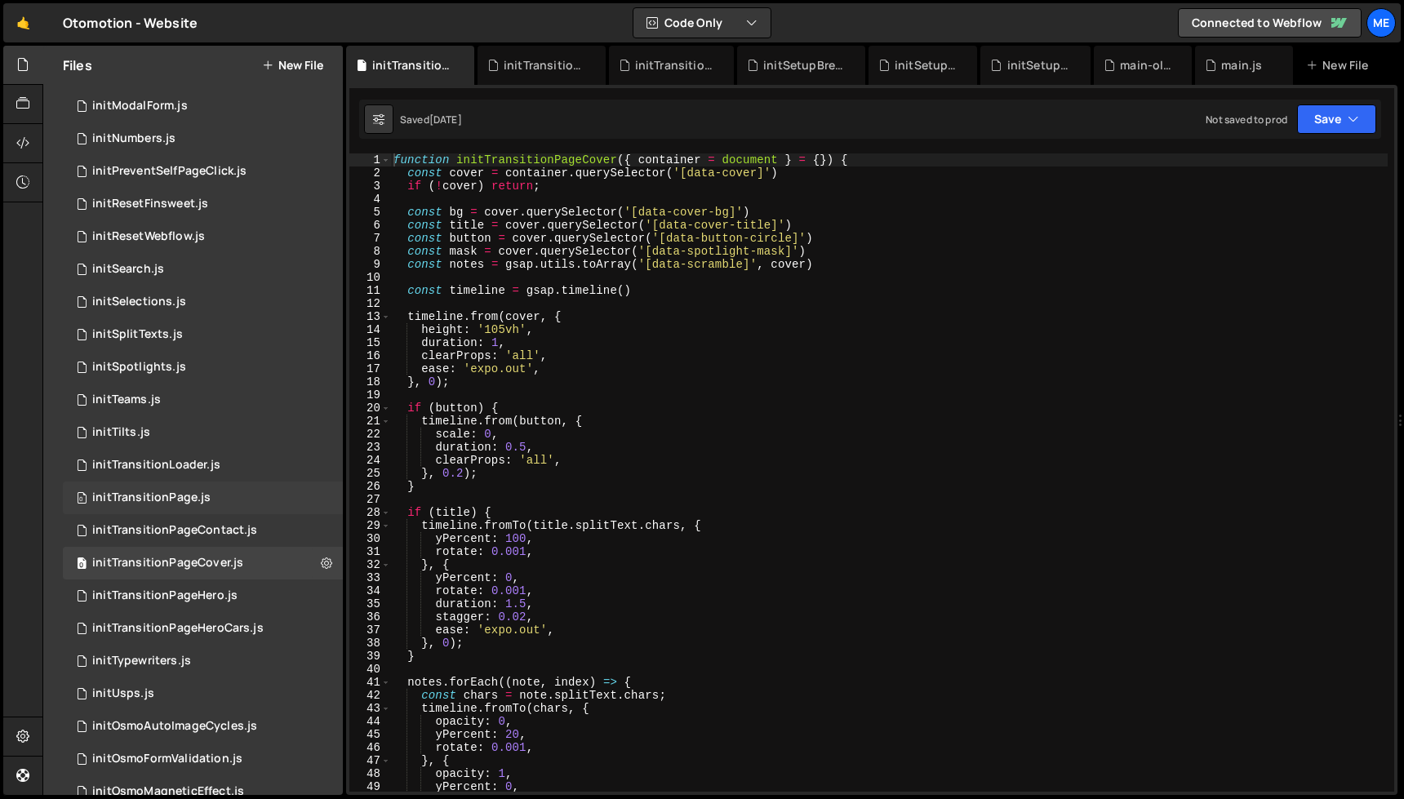
click at [183, 493] on div "initTransitionPage.js" at bounding box center [151, 498] width 118 height 15
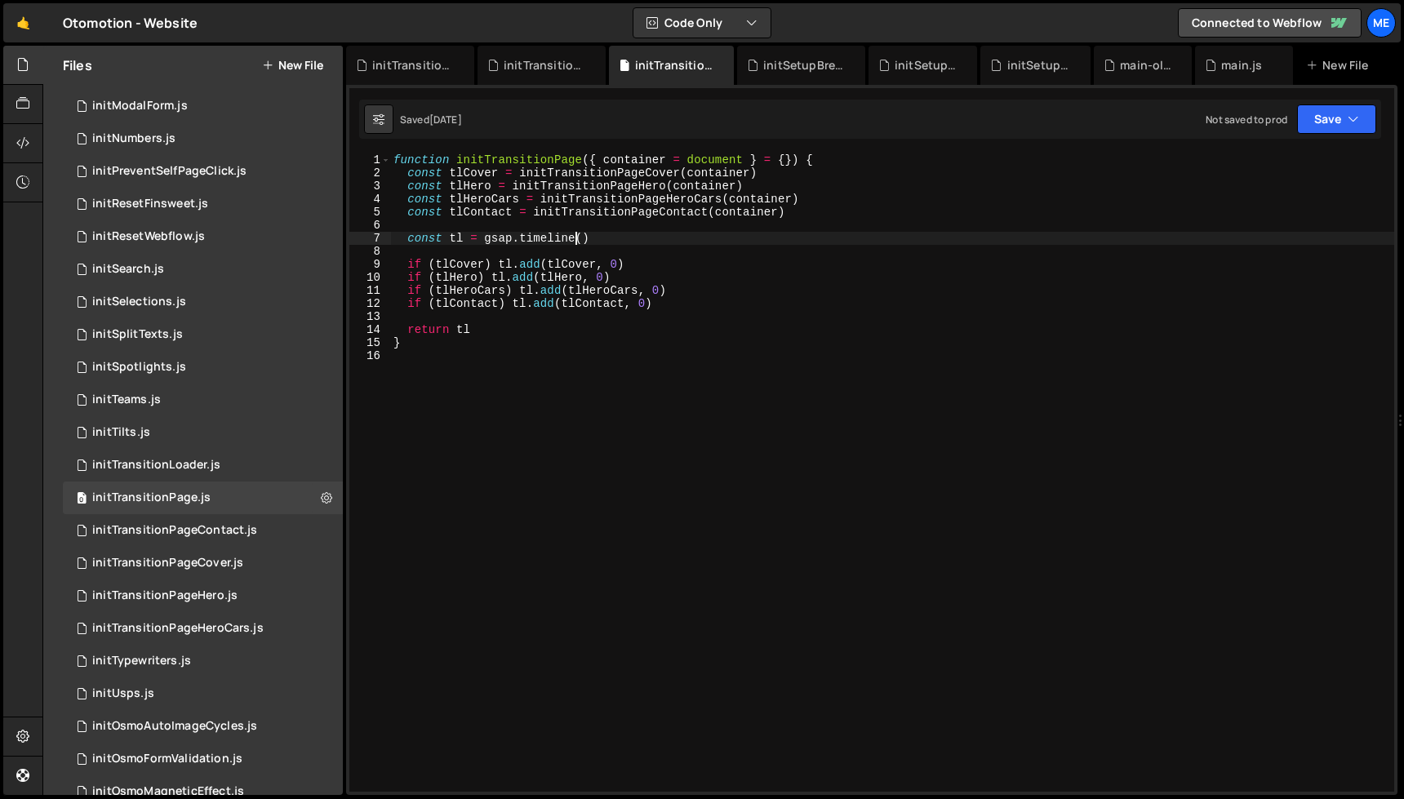
click at [579, 238] on div "function initTransitionPage ( { container = document } = { }) { const tlCover =…" at bounding box center [892, 486] width 1004 height 665
drag, startPoint x: 581, startPoint y: 238, endPoint x: 687, endPoint y: 238, distance: 106.1
click at [687, 238] on div "function initTransitionPage ( { container = document } = { }) { const tlCover =…" at bounding box center [892, 486] width 1004 height 665
type textarea "const tl = gsap.timeline()"
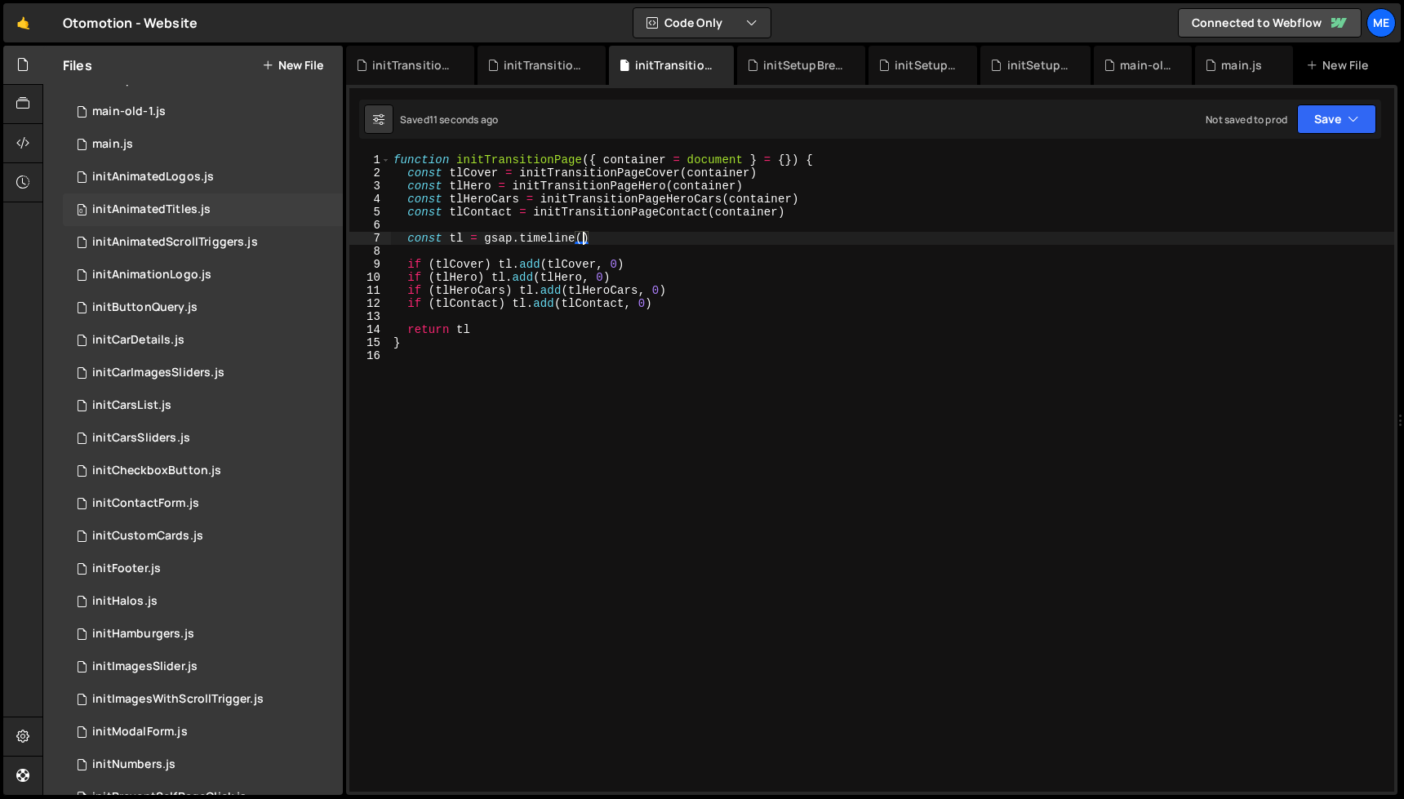
scroll to position [0, 0]
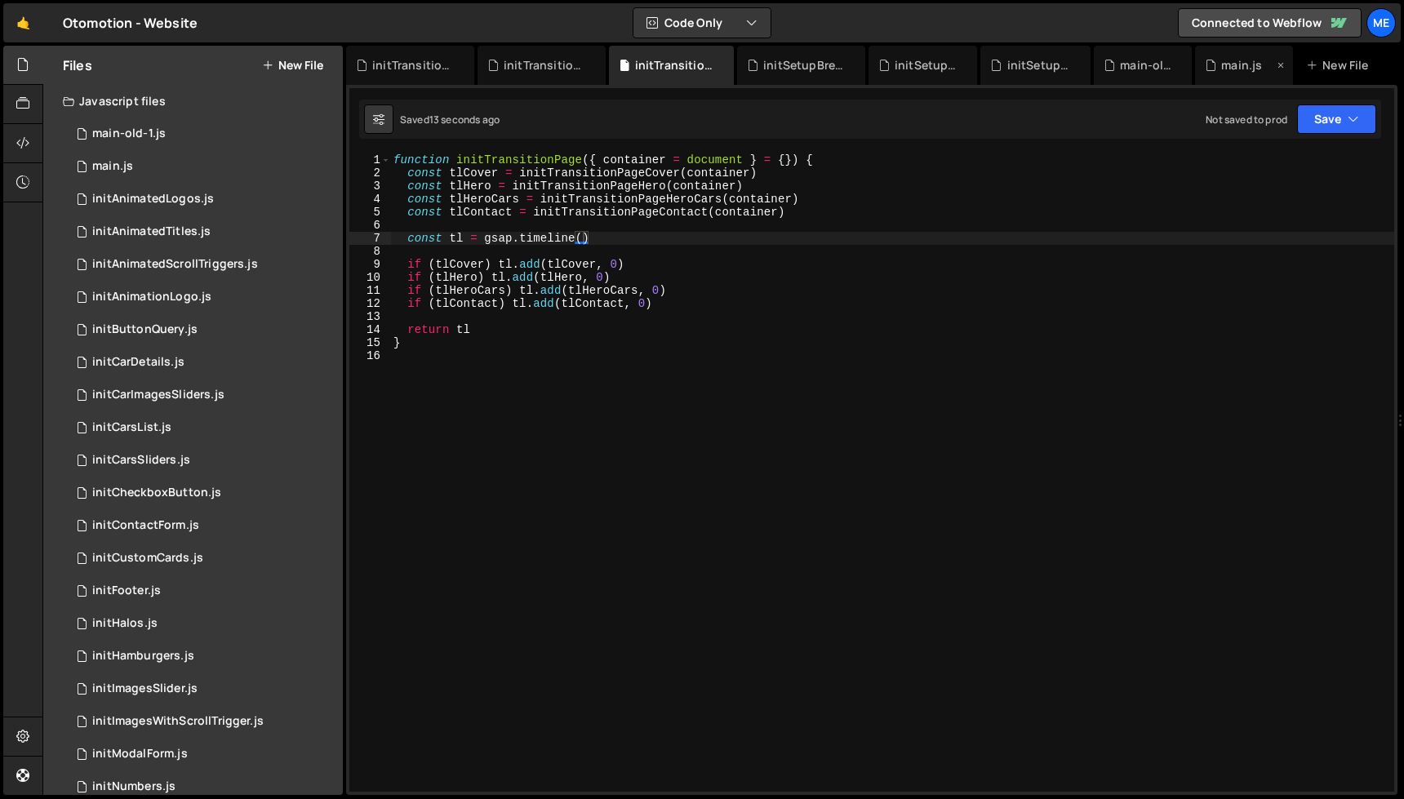
click at [1226, 68] on div "main.js" at bounding box center [1241, 65] width 41 height 16
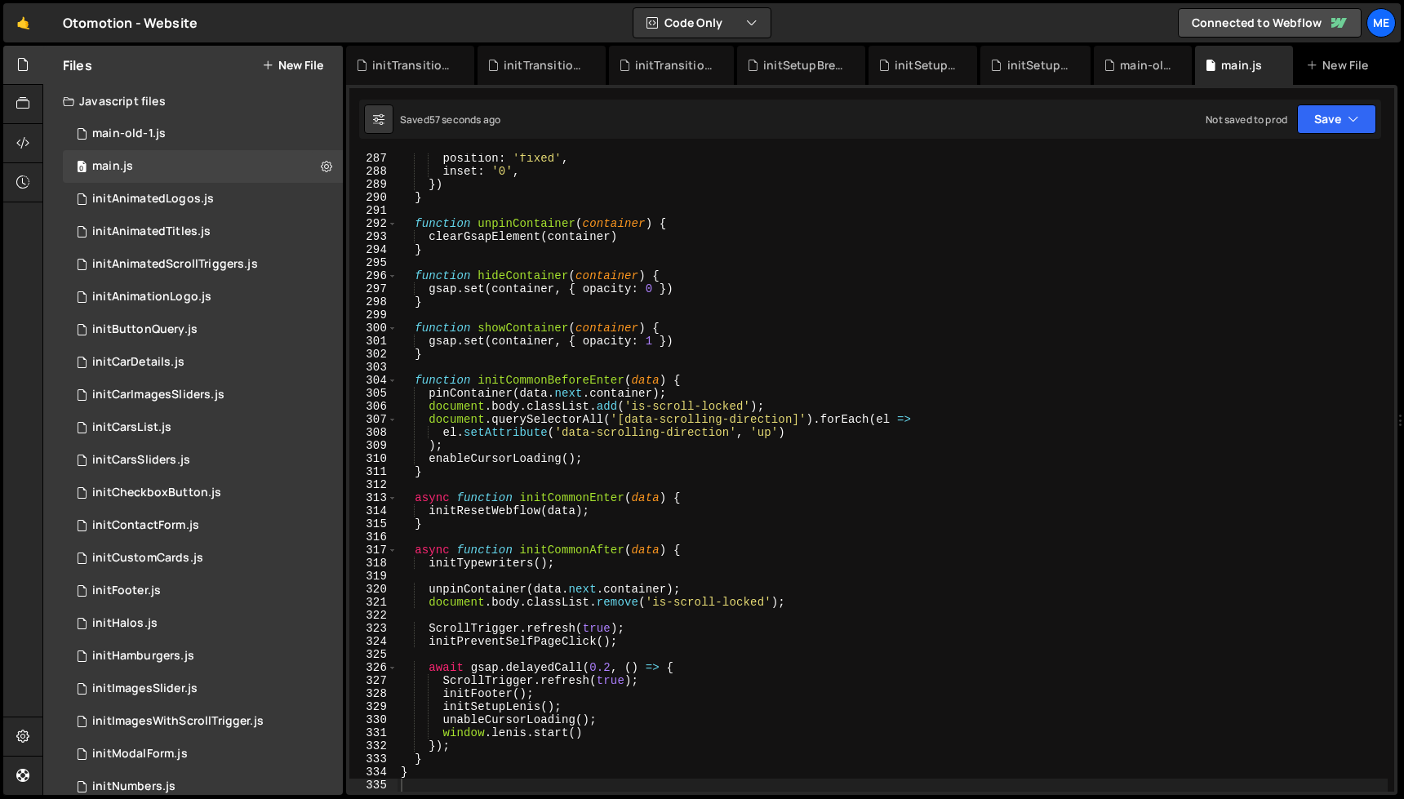
drag, startPoint x: 674, startPoint y: 779, endPoint x: 625, endPoint y: 736, distance: 65.4
click at [672, 778] on div "position : 'fixed' , inset : '0' , }) } function unpinContainer ( container ) {…" at bounding box center [893, 484] width 990 height 665
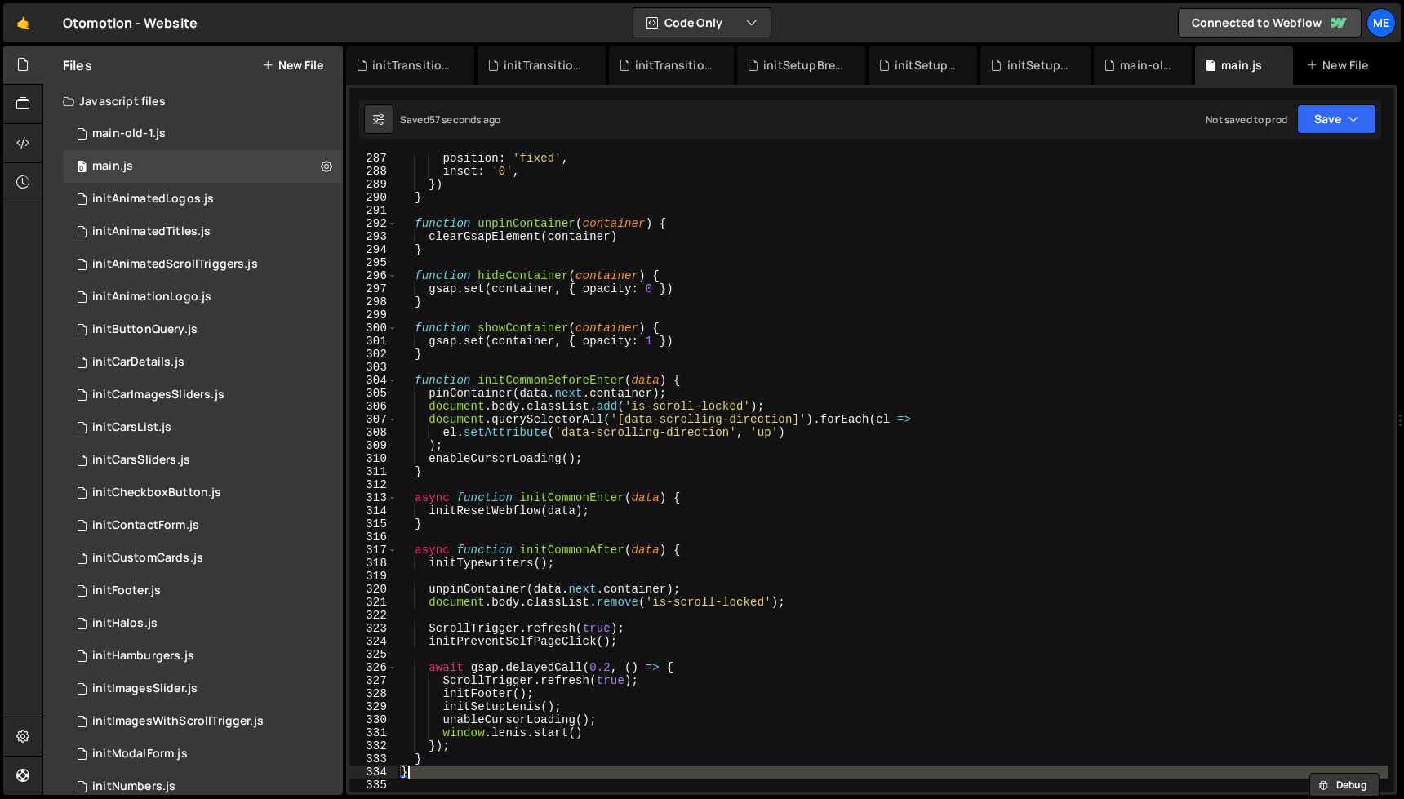
click at [556, 690] on div "position : 'fixed' , inset : '0' , }) } function unpinContainer ( container ) {…" at bounding box center [893, 484] width 990 height 665
type textarea "initFooter();"
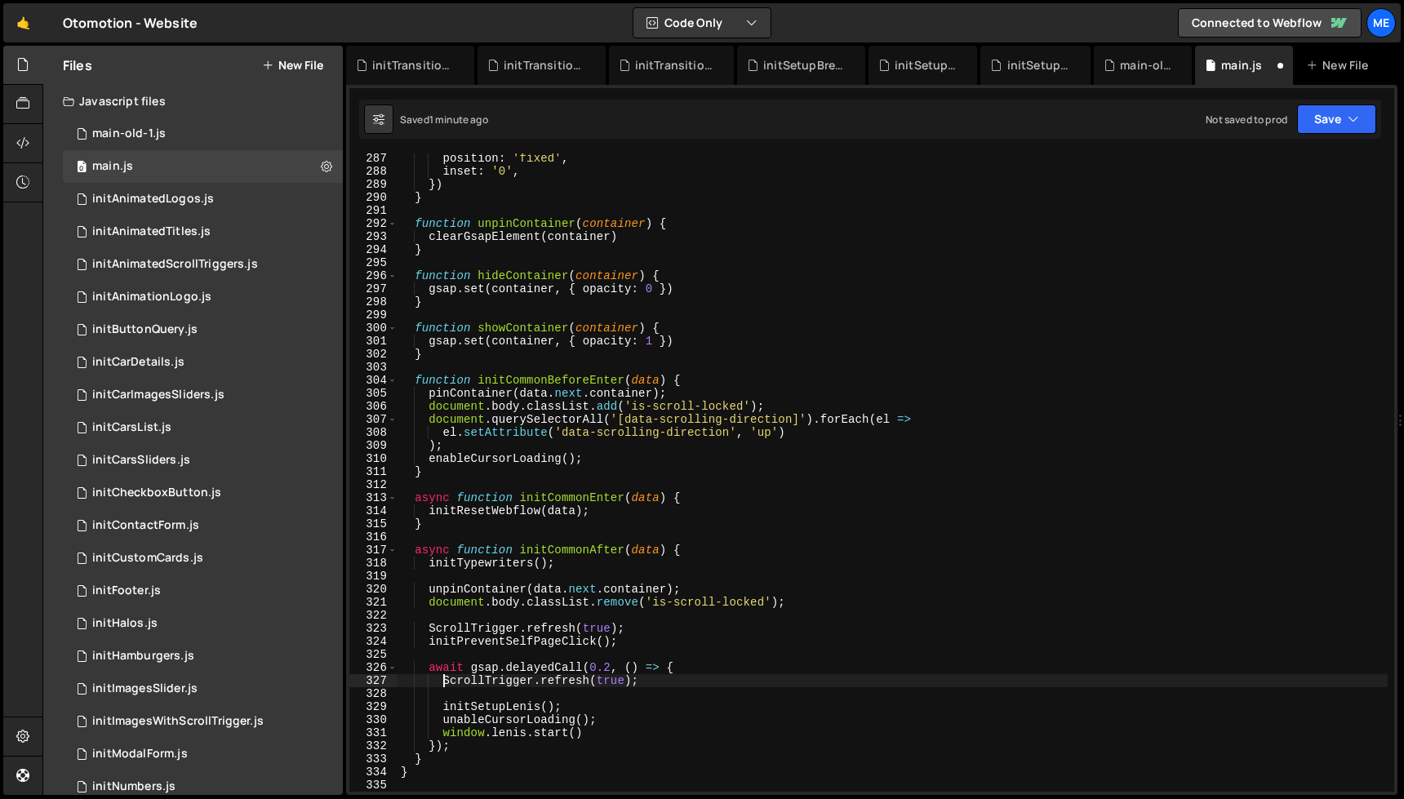
type textarea "await gsap.delayedCall(0.2, () => {"
paste textarea "initFooter();"
click at [543, 700] on div "position : 'fixed' , inset : '0' , }) } function unpinContainer ( container ) {…" at bounding box center [893, 484] width 990 height 665
type textarea "ScrollTrigger.refresh(true);"
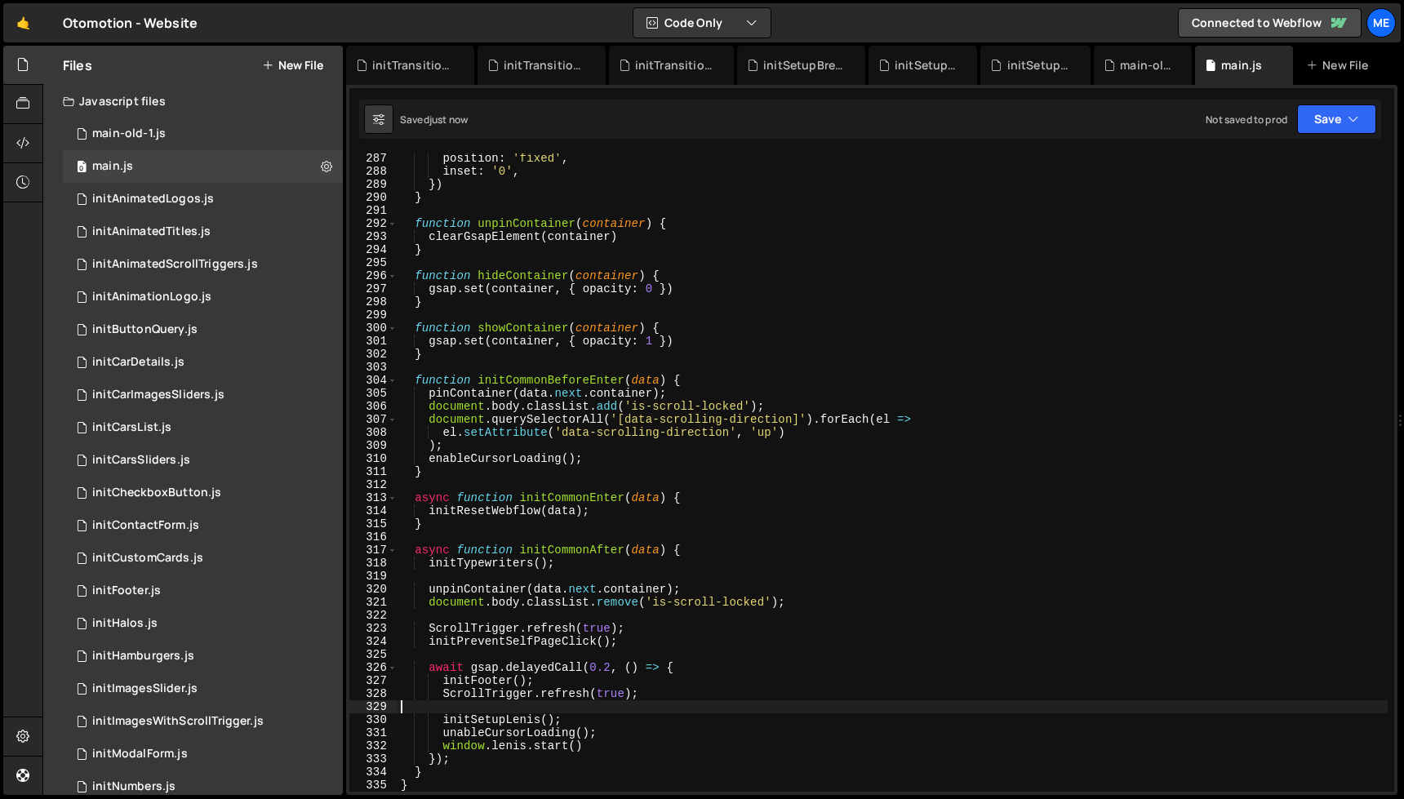
click at [563, 711] on div "position : 'fixed' , inset : '0' , }) } function unpinContainer ( container ) {…" at bounding box center [893, 484] width 990 height 665
click at [146, 585] on div "initFooter.js" at bounding box center [126, 591] width 69 height 15
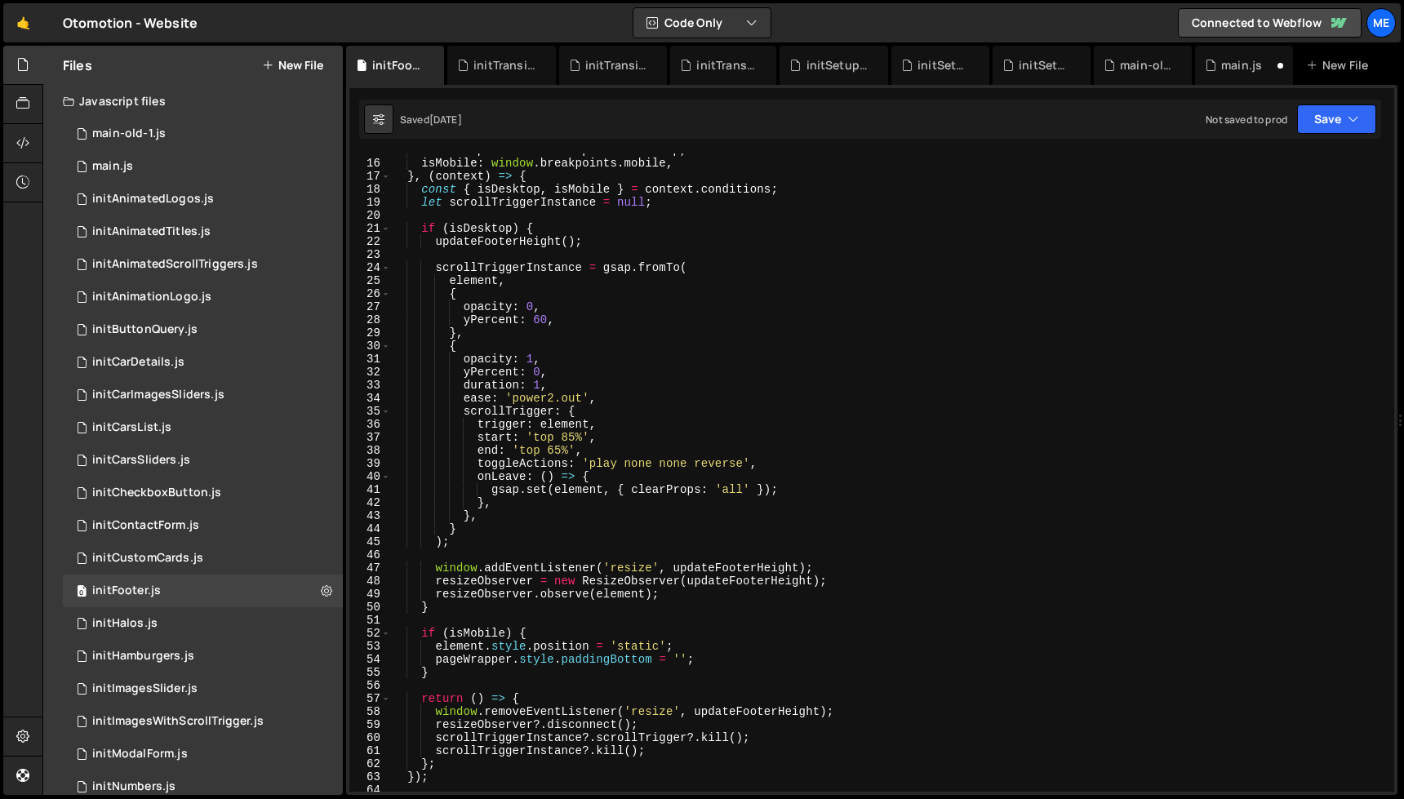
scroll to position [323, 0]
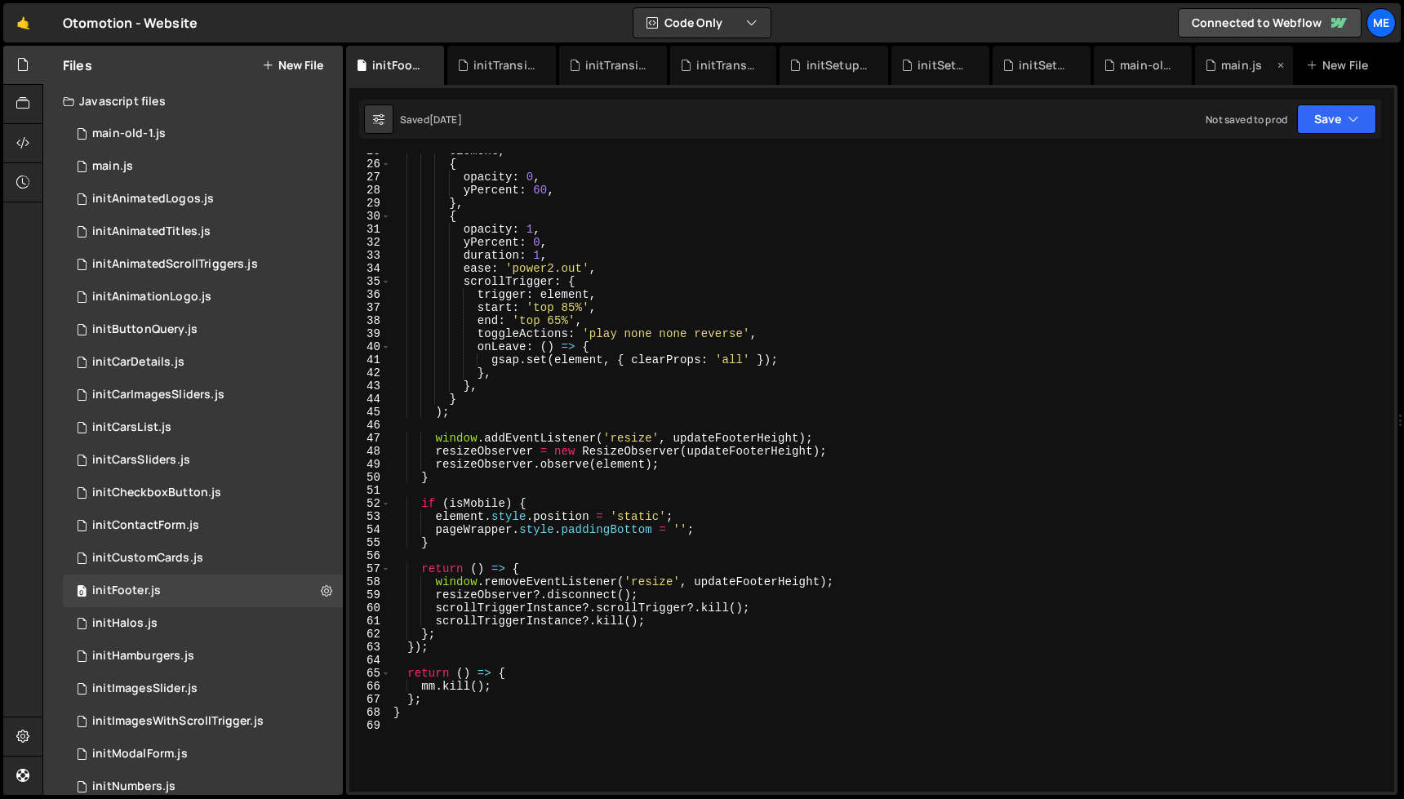
click at [1215, 71] on icon at bounding box center [1210, 65] width 11 height 16
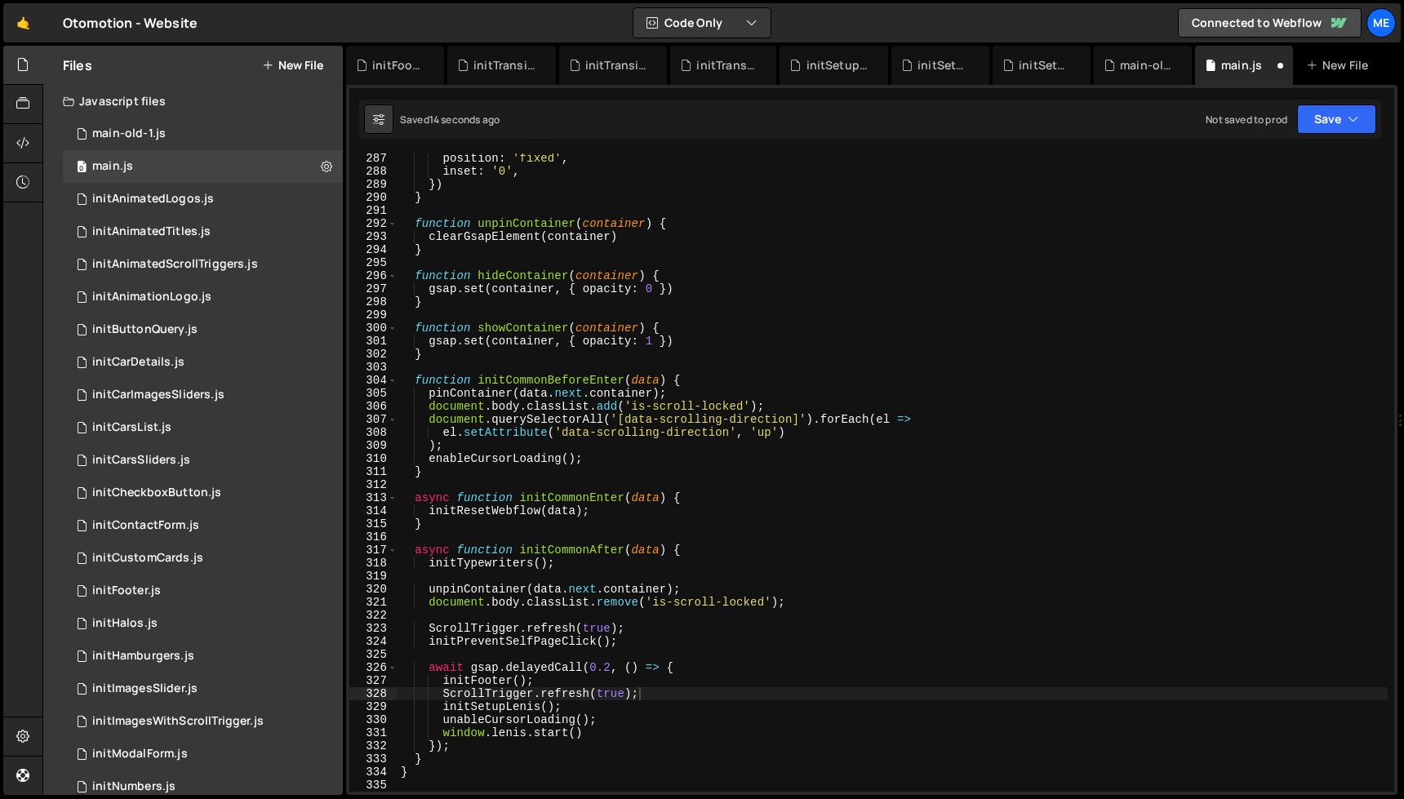
click at [696, 701] on div "position : 'fixed' , inset : '0' , }) } function unpinContainer ( container ) {…" at bounding box center [893, 484] width 990 height 665
click at [443, 680] on div "position : 'fixed' , inset : '0' , }) } function unpinContainer ( container ) {…" at bounding box center [893, 484] width 990 height 665
click at [439, 732] on div "position : 'fixed' , inset : '0' , }) } function unpinContainer ( container ) {…" at bounding box center [893, 484] width 990 height 665
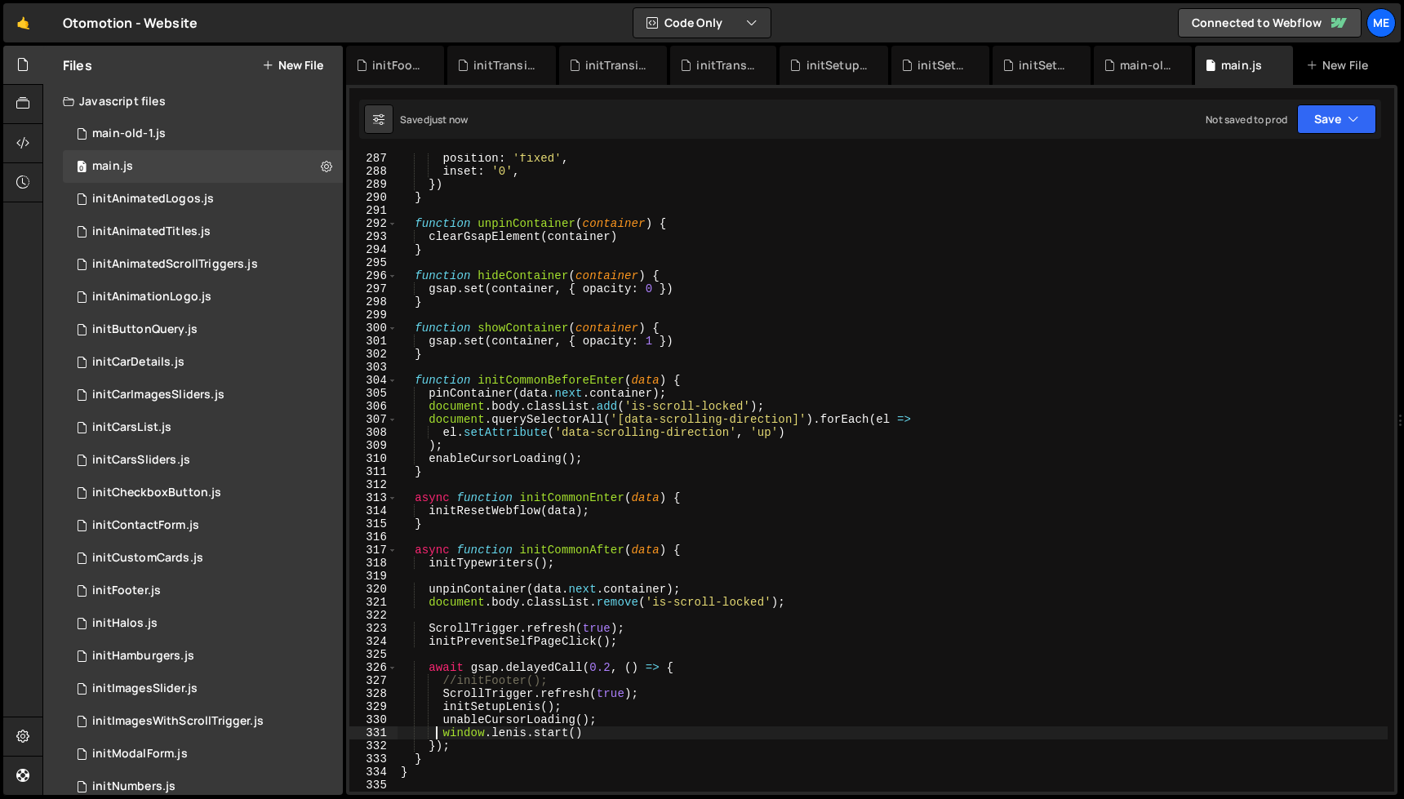
click at [444, 717] on div "position : 'fixed' , inset : '0' , }) } function unpinContainer ( container ) {…" at bounding box center [893, 484] width 990 height 665
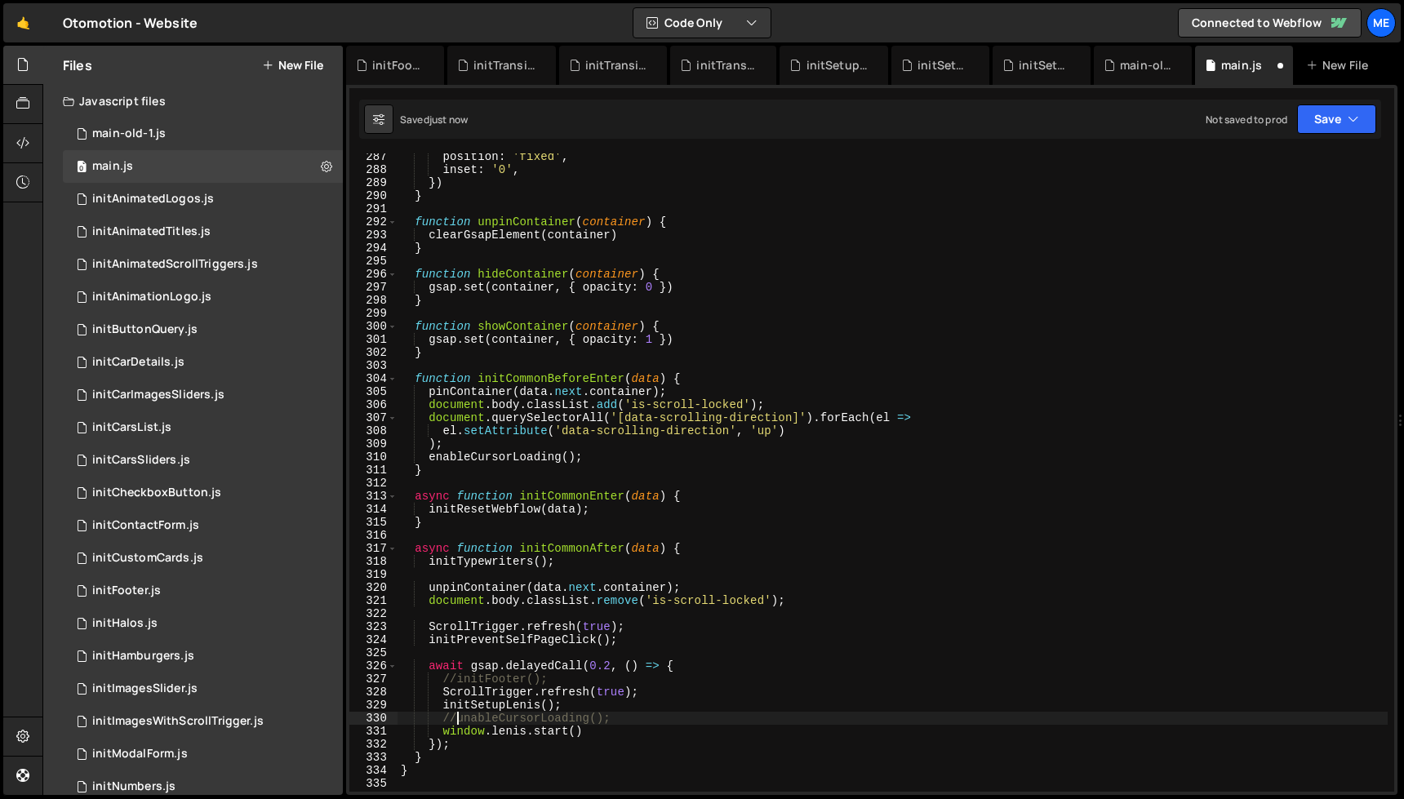
scroll to position [3740, 0]
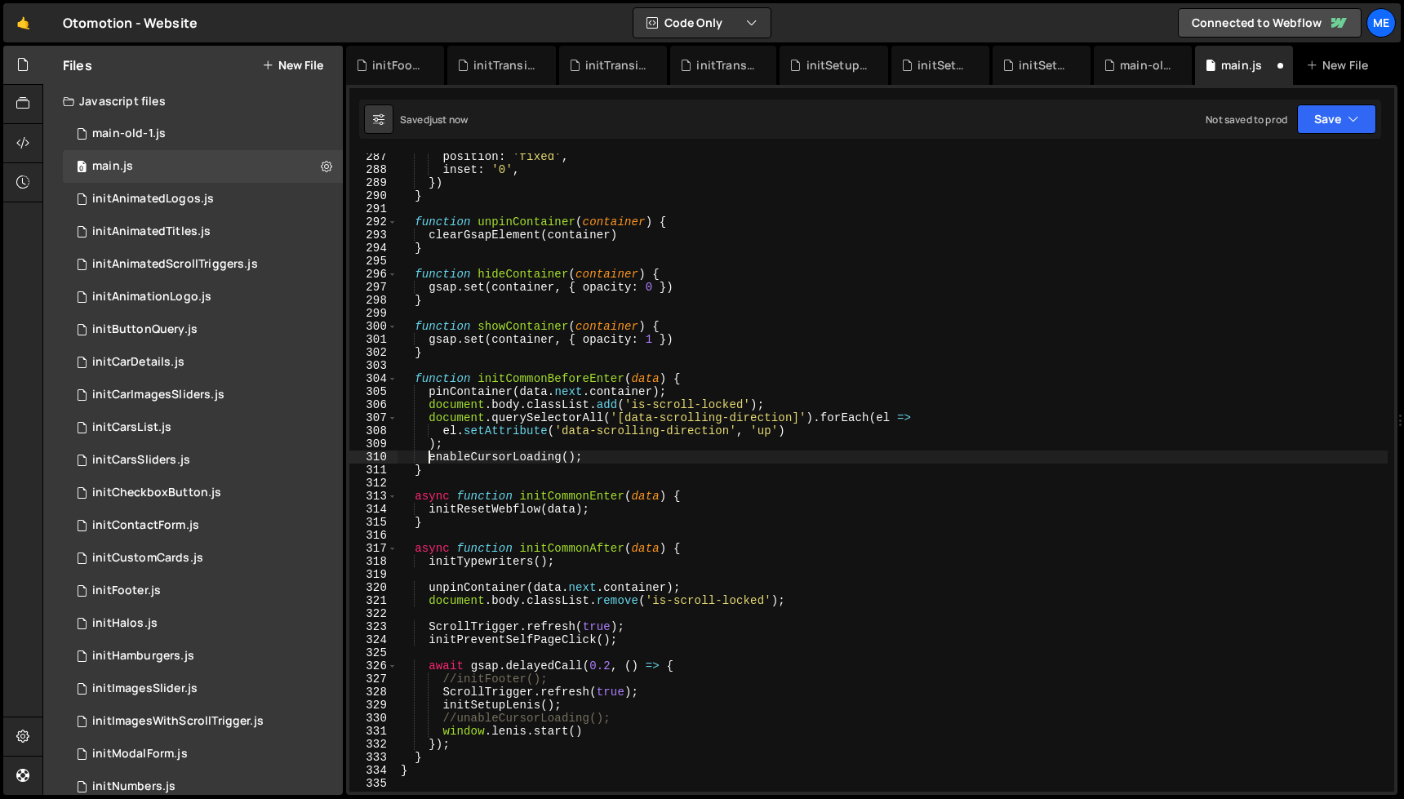
click at [429, 461] on div "position : 'fixed' , inset : '0' , }) } function unpinContainer ( container ) {…" at bounding box center [893, 482] width 990 height 665
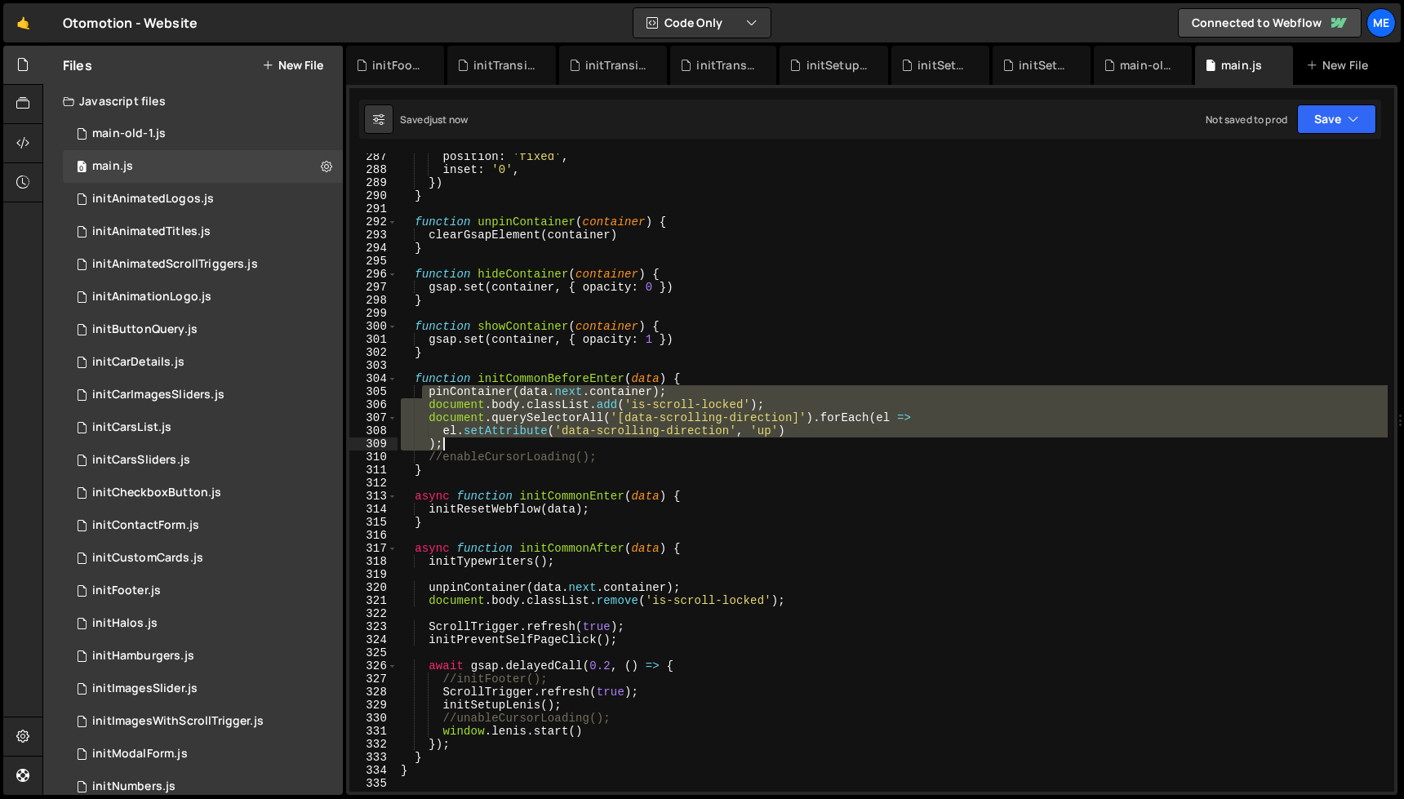
drag, startPoint x: 425, startPoint y: 391, endPoint x: 479, endPoint y: 447, distance: 78.5
click at [479, 447] on div "position : 'fixed' , inset : '0' , }) } function unpinContainer ( container ) {…" at bounding box center [893, 482] width 990 height 665
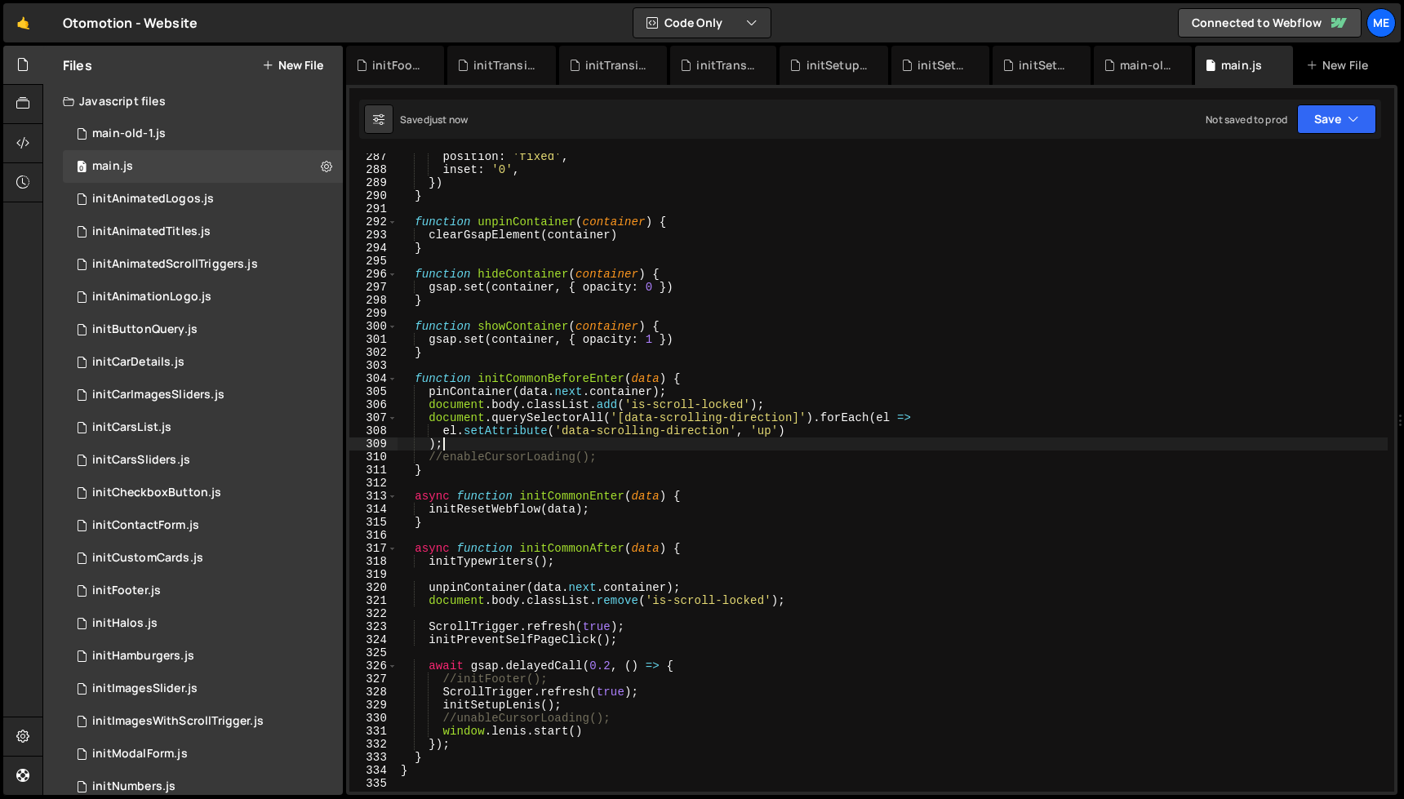
scroll to position [0, 2]
click at [810, 411] on div "position : 'fixed' , inset : '0' , }) } function unpinContainer ( container ) {…" at bounding box center [893, 482] width 990 height 665
click at [616, 461] on div "position : 'fixed' , inset : '0' , }) } function unpinContainer ( container ) {…" at bounding box center [893, 482] width 990 height 665
type textarea "//enableCursorLoading();"
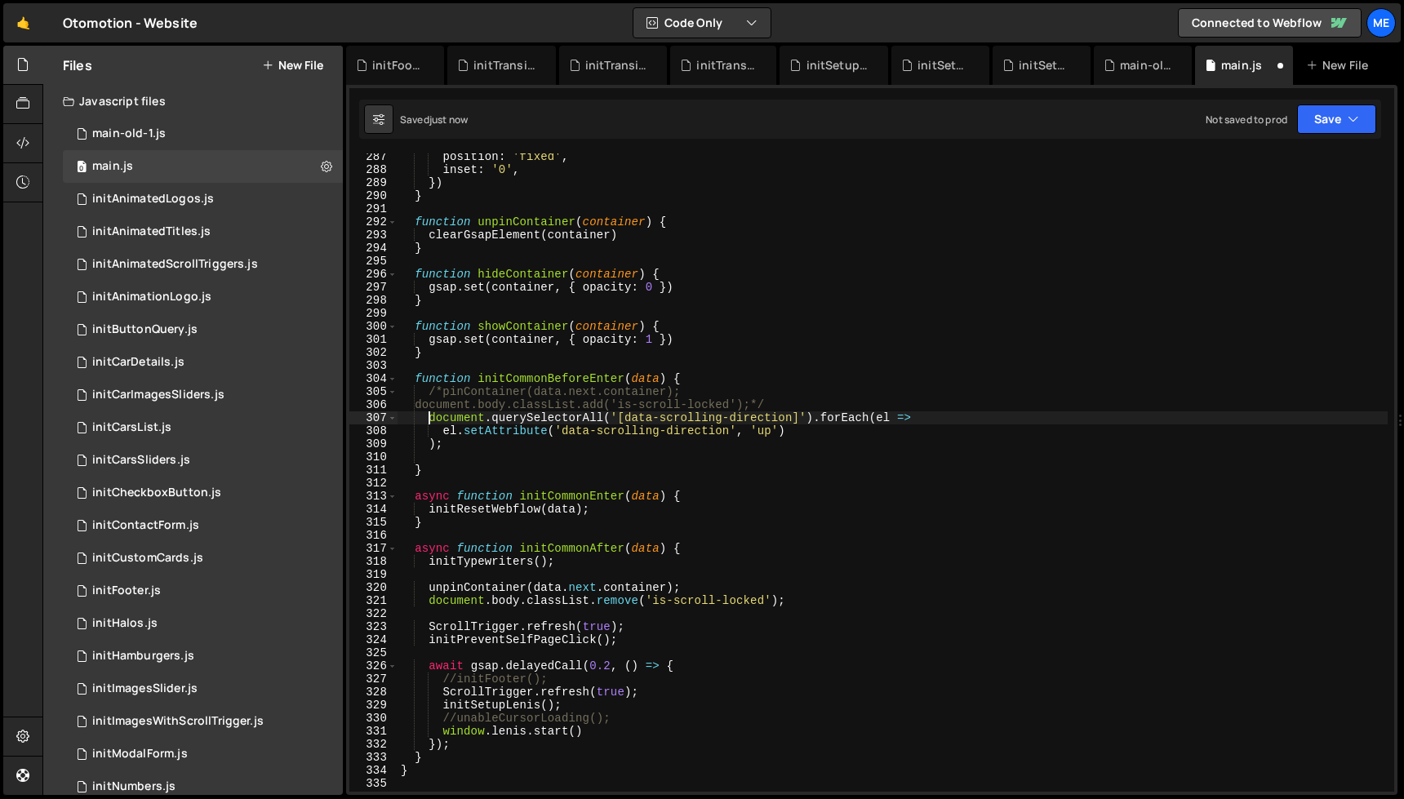
type textarea "document.body.classList.add('is-scroll-locked');*/"
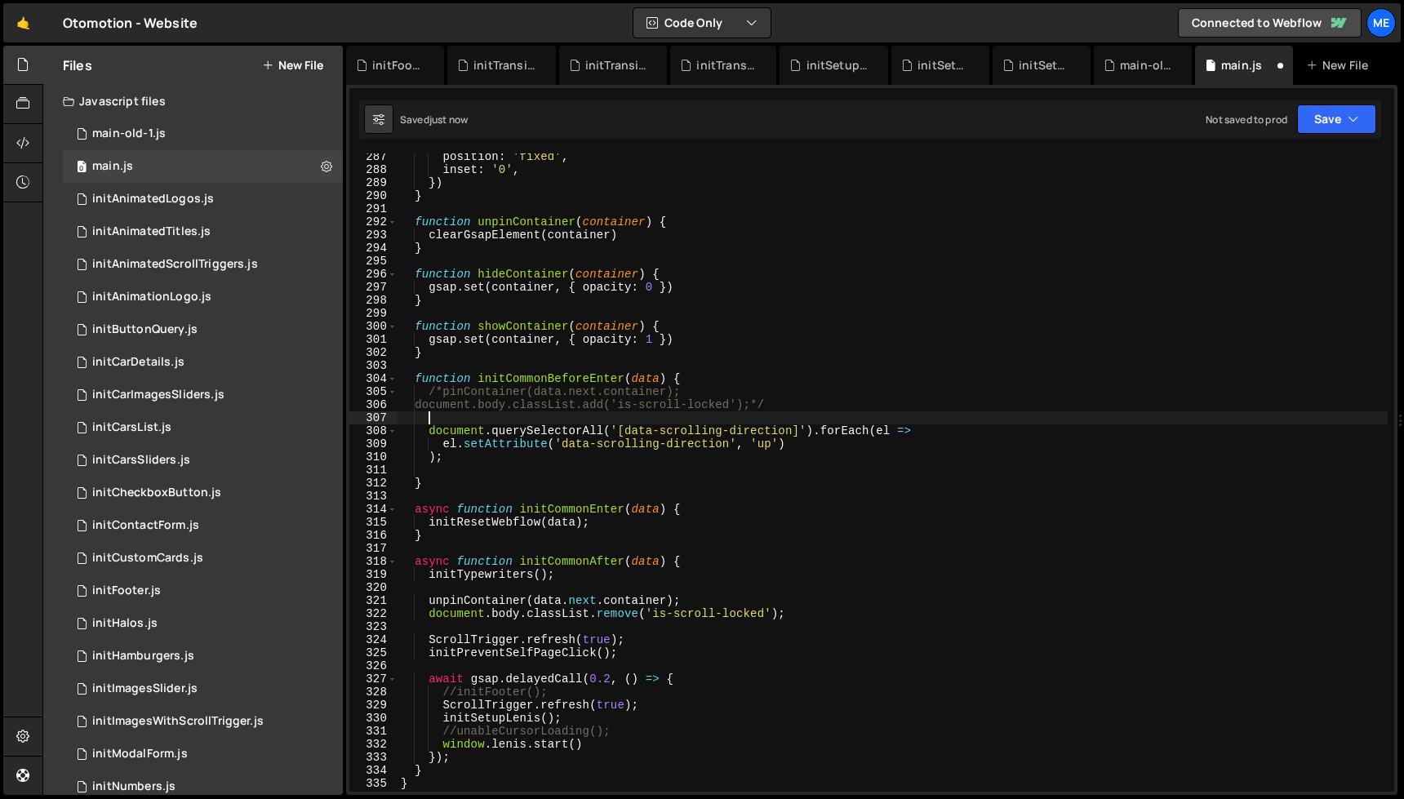
paste textarea "//enableCursorLoading();"
drag, startPoint x: 445, startPoint y: 417, endPoint x: 430, endPoint y: 418, distance: 14.7
click at [432, 418] on div "position : 'fixed' , inset : '0' , }) } function unpinContainer ( container ) {…" at bounding box center [893, 482] width 990 height 665
click at [443, 394] on div "position : 'fixed' , inset : '0' , }) } function unpinContainer ( container ) {…" at bounding box center [893, 482] width 990 height 665
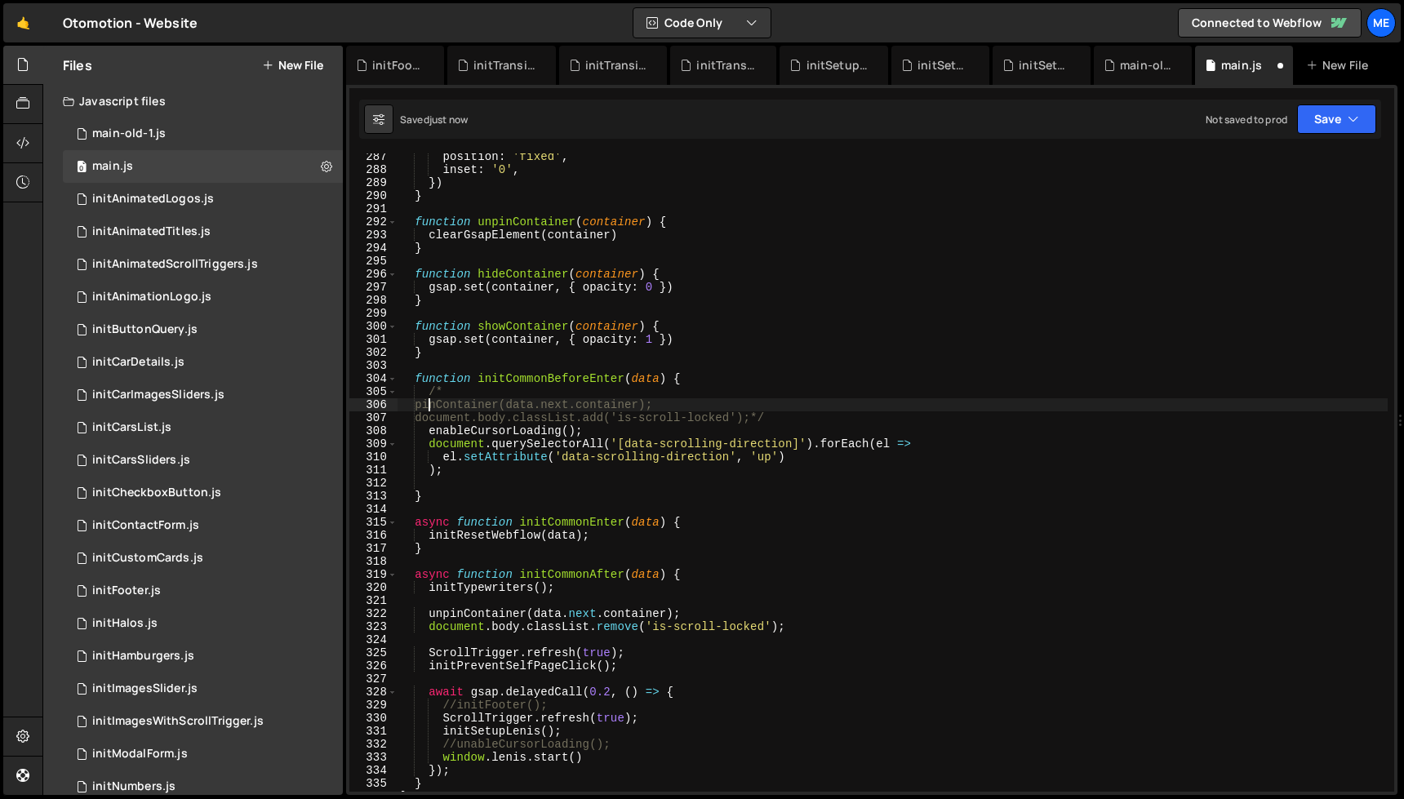
scroll to position [0, 2]
click at [768, 417] on div "position : 'fixed' , inset : '0' , }) } function unpinContainer ( container ) {…" at bounding box center [893, 482] width 990 height 665
type textarea "*/"
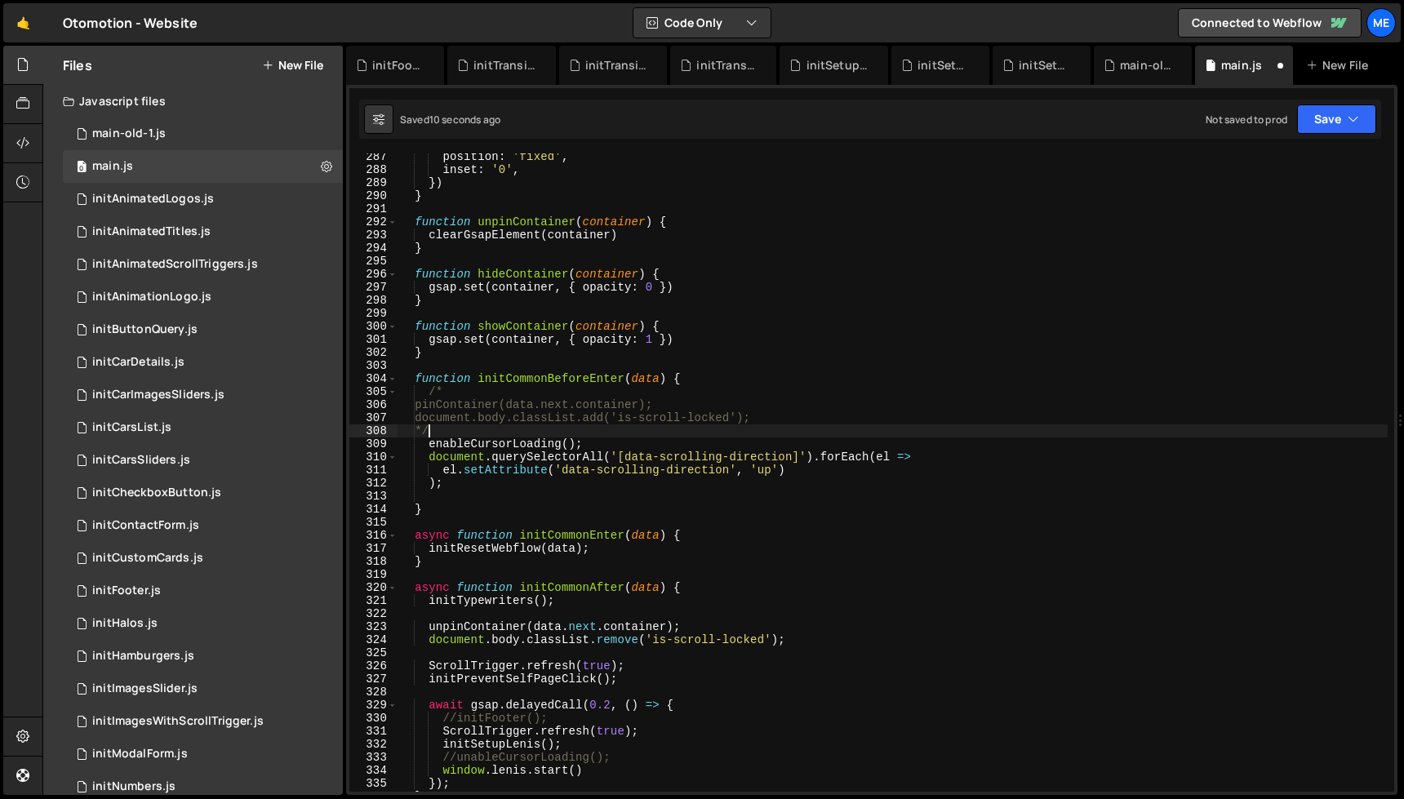
click at [490, 430] on div "position : 'fixed' , inset : '0' , }) } function unpinContainer ( container ) {…" at bounding box center [893, 482] width 990 height 665
click at [592, 439] on div "position : 'fixed' , inset : '0' , }) } function unpinContainer ( container ) {…" at bounding box center [893, 482] width 990 height 665
type textarea "enableCursorLoading();"
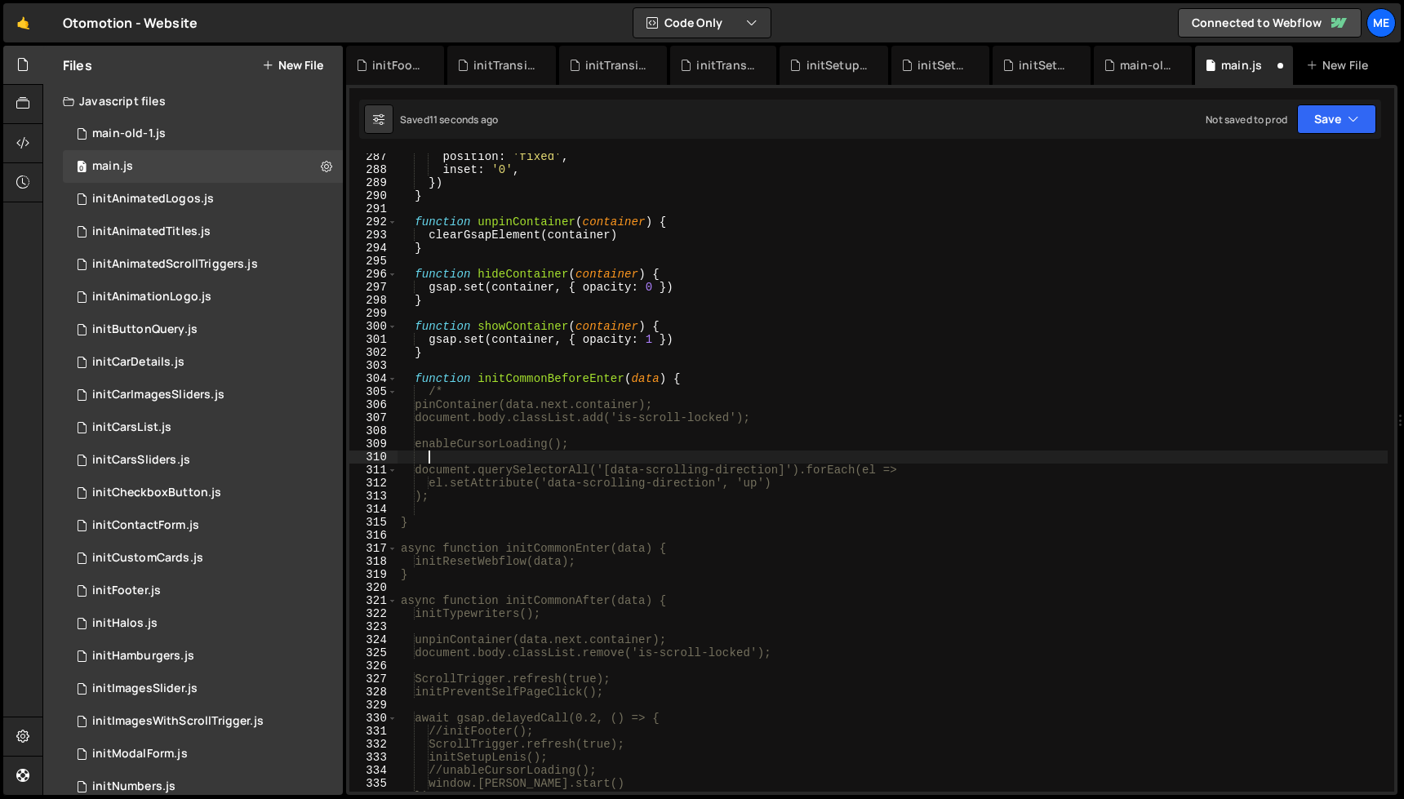
paste textarea "*/"
type textarea "*/"
click at [461, 431] on div "position : 'fixed' , inset : '0' , }) } function unpinContainer ( container ) {…" at bounding box center [893, 482] width 990 height 665
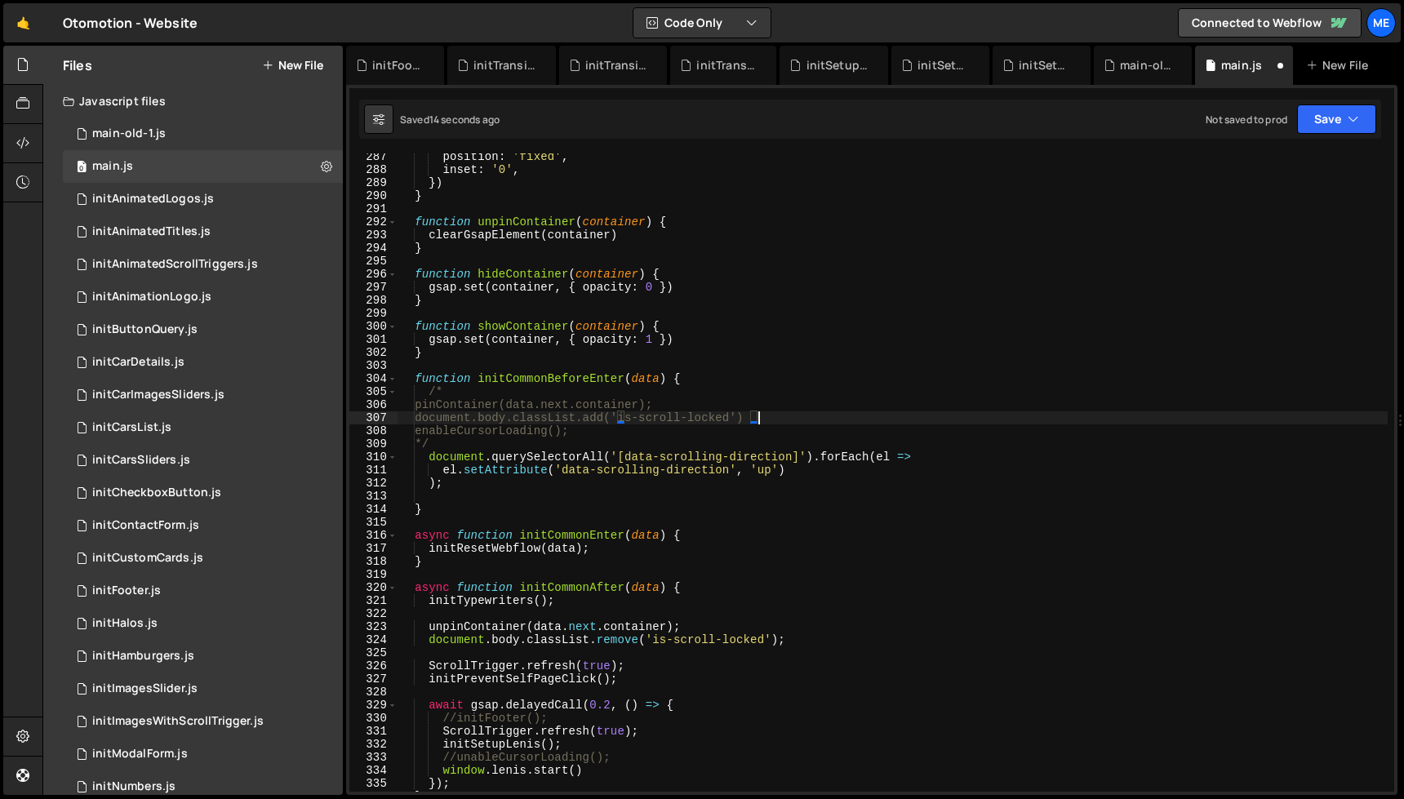
scroll to position [0, 24]
click at [453, 443] on div "position : 'fixed' , inset : '0' , }) } function unpinContainer ( container ) {…" at bounding box center [893, 482] width 990 height 665
type textarea "*/"
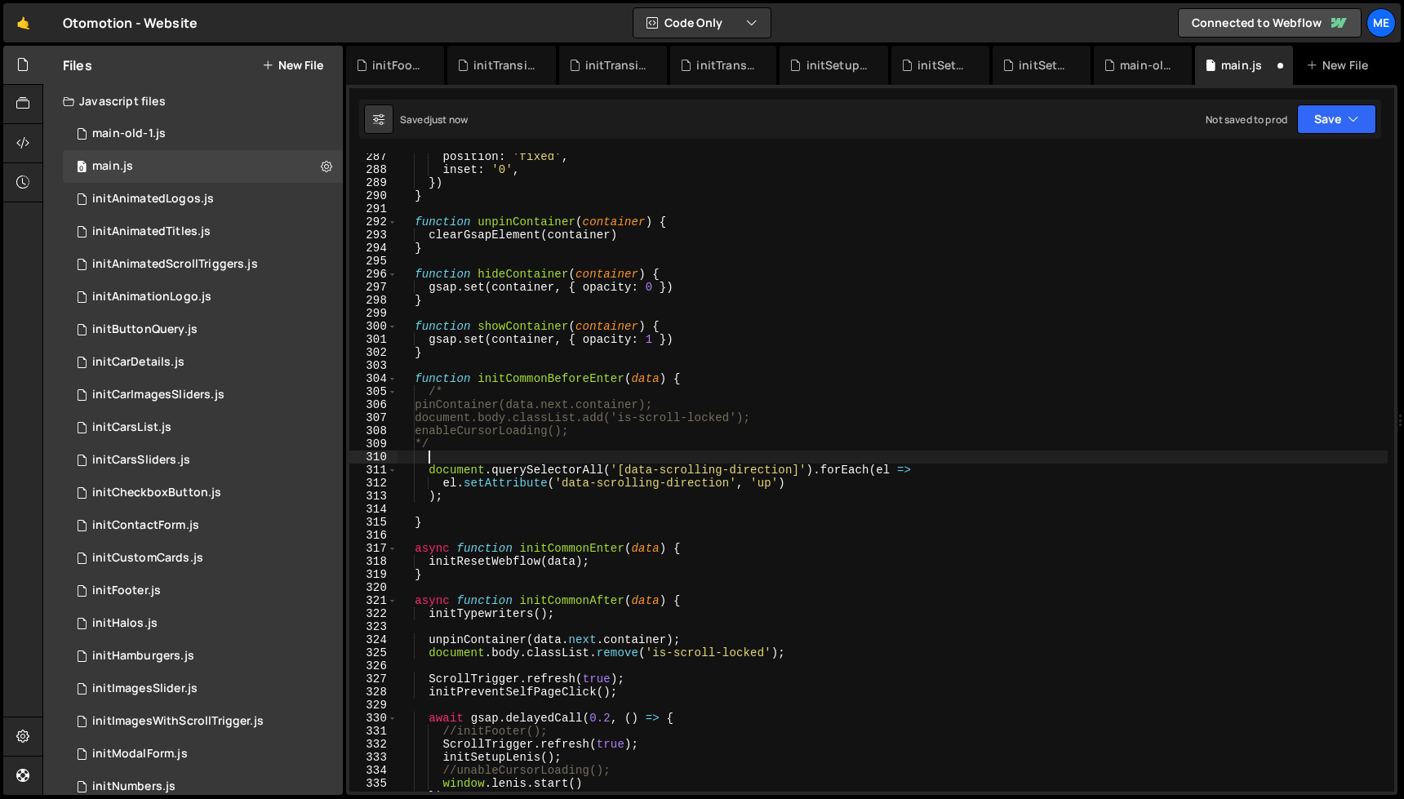
scroll to position [0, 0]
click at [454, 506] on div "position : 'fixed' , inset : '0' , }) } function unpinContainer ( container ) {…" at bounding box center [893, 482] width 990 height 665
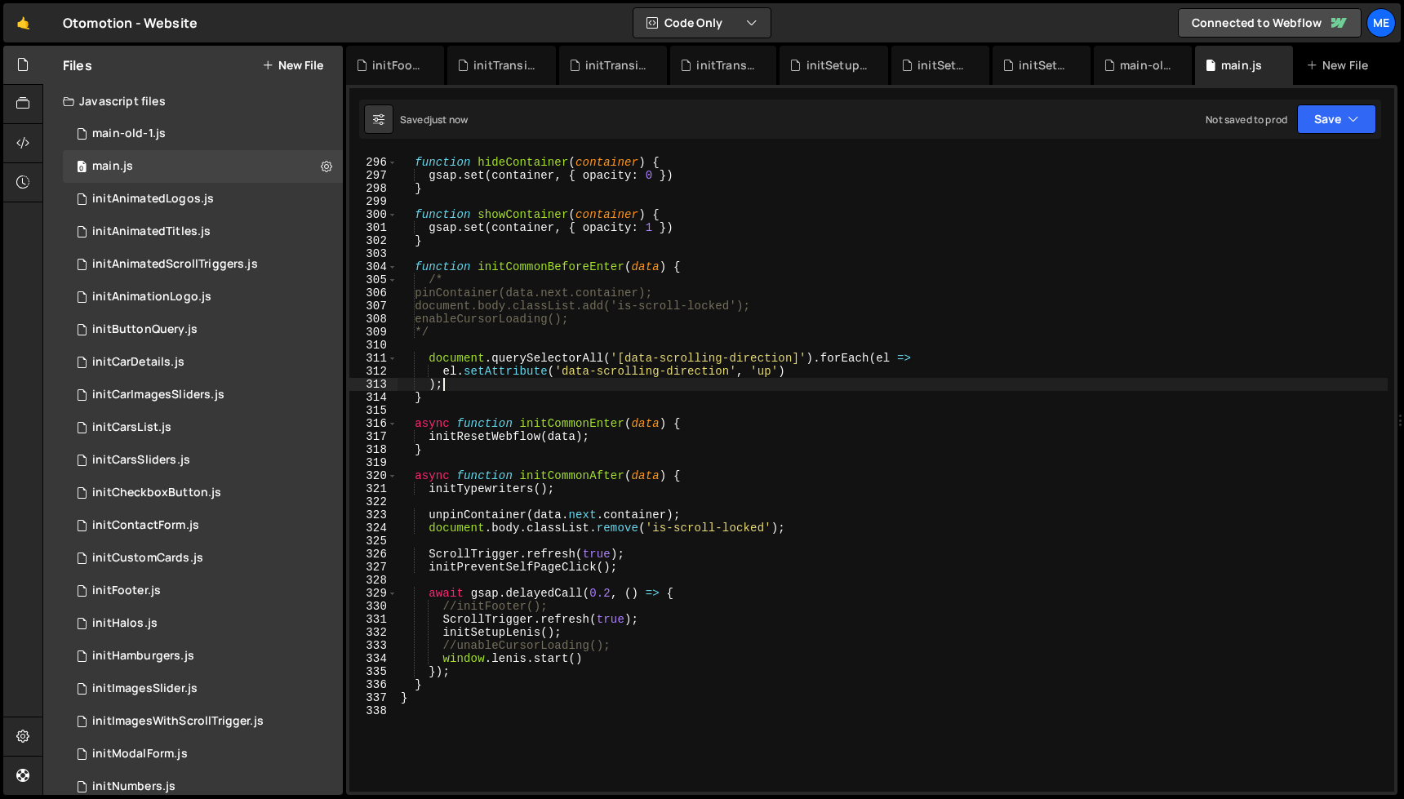
scroll to position [3857, 0]
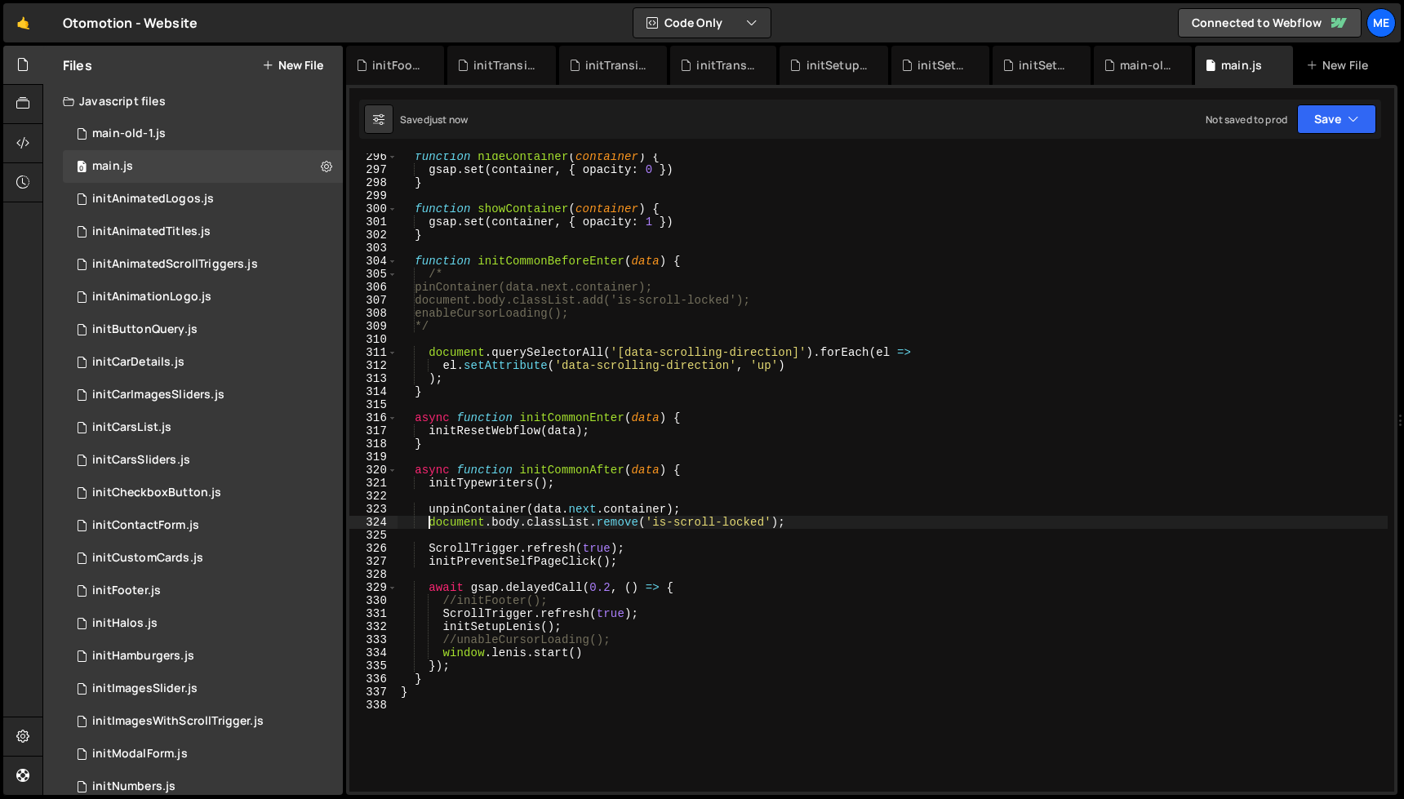
click at [428, 522] on div "function hideContainer ( container ) { gsap . set ( container , { opacity : 0 }…" at bounding box center [893, 482] width 990 height 665
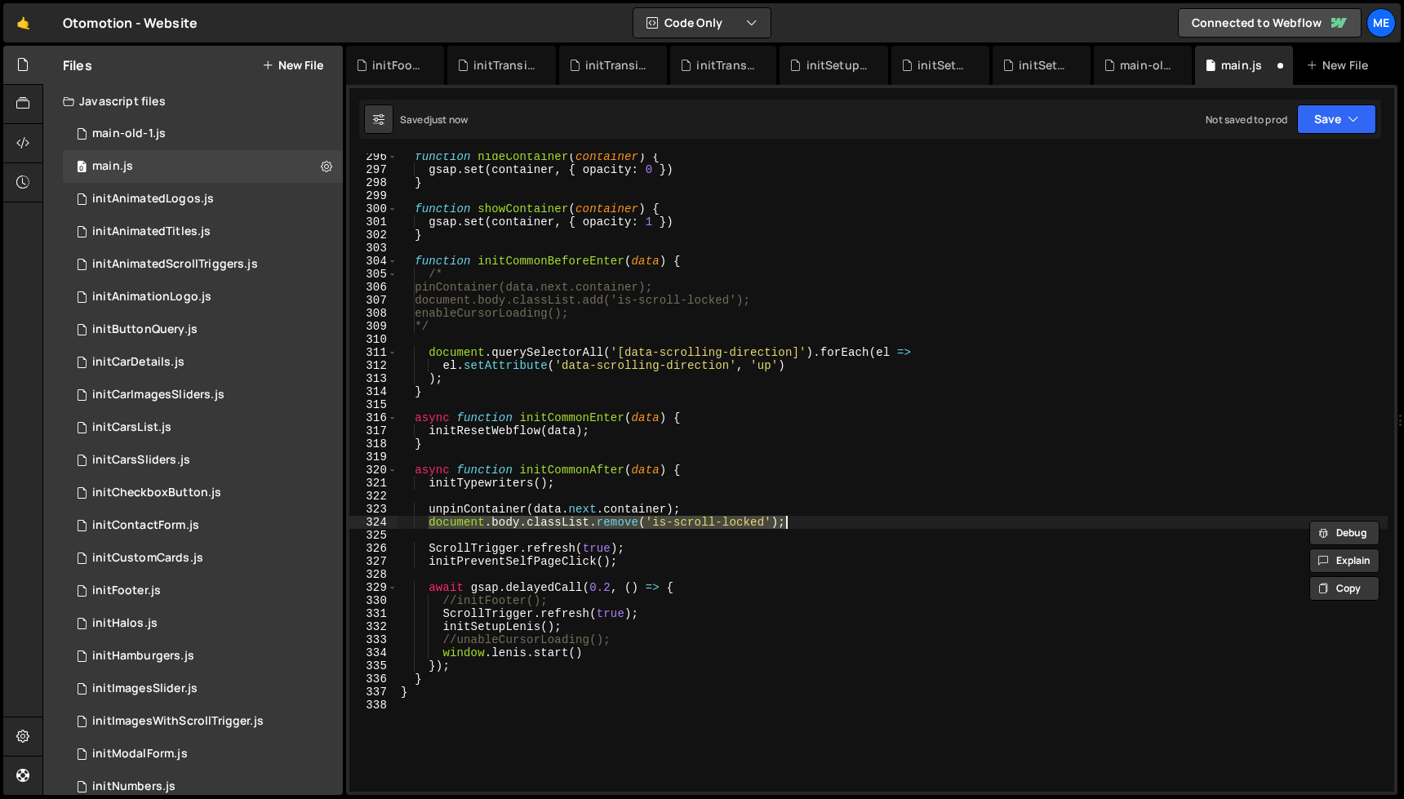
type textarea "/*document.body.classList.remove('is-scroll-locked');*/"
type textarea "unpinContainer(data.next.container);"
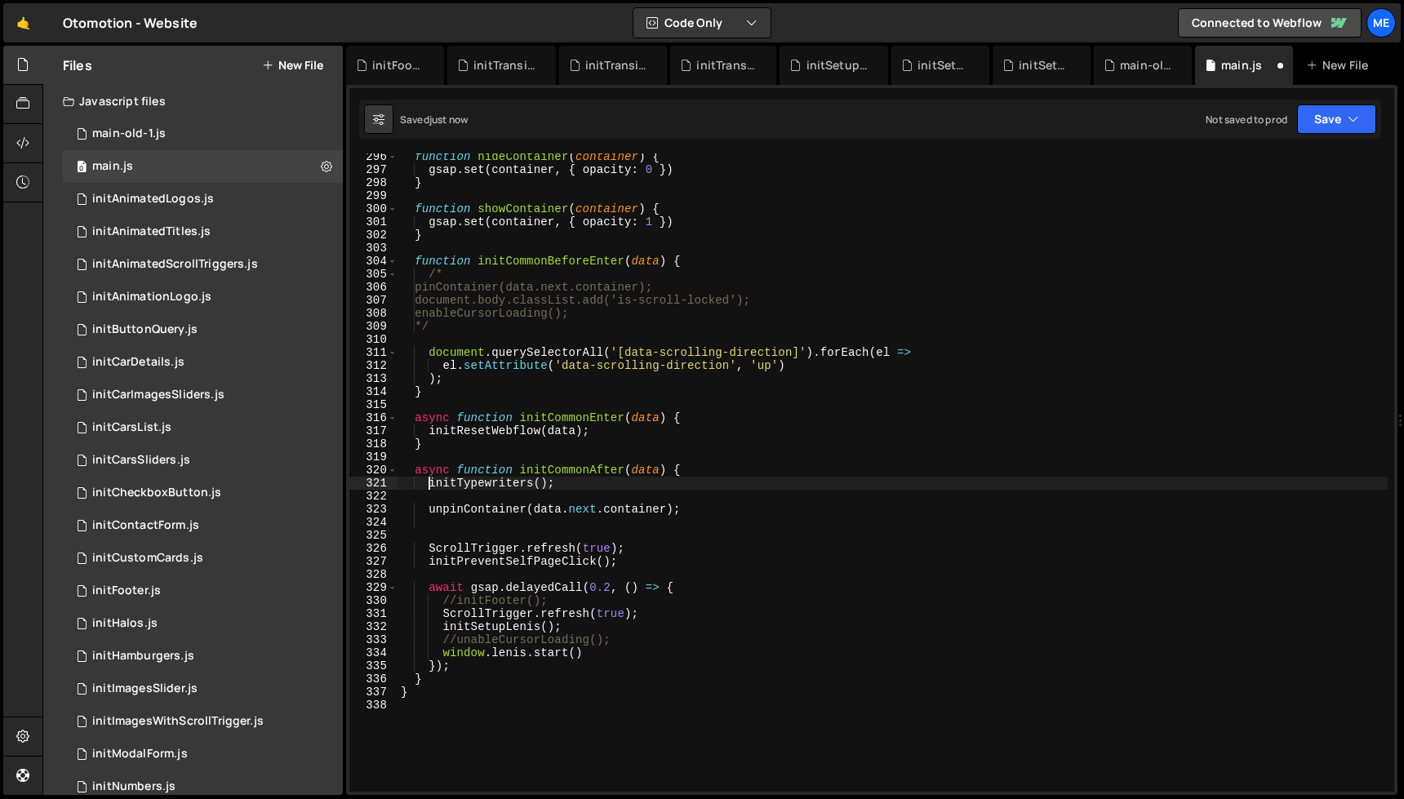
type textarea "async function initCommonAfter(data) {"
paste textarea "/*document.body.classList.remove('is-scroll-locked');*/"
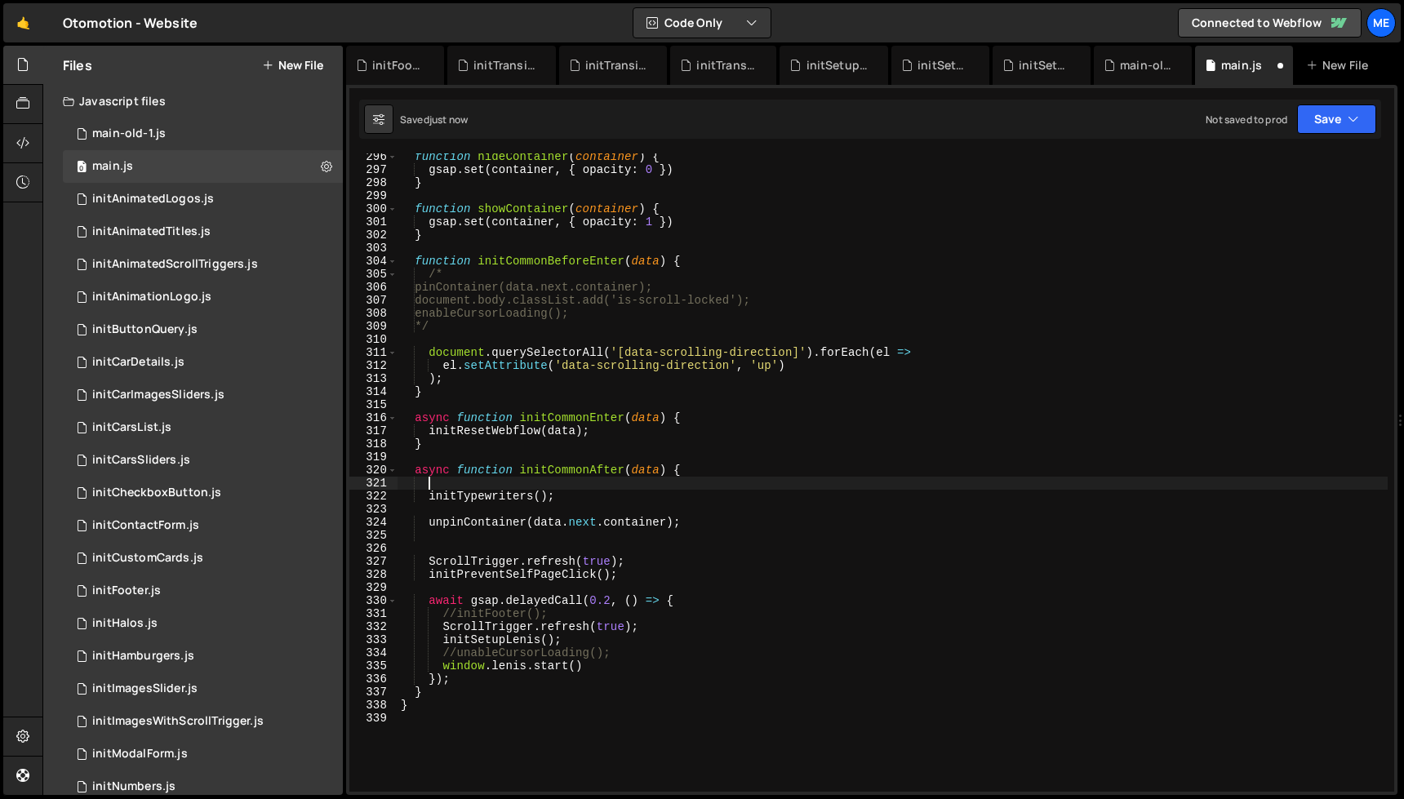
scroll to position [0, 1]
type textarea "initTypewriters();"
type textarea "unpinContainer(data.next.container);"
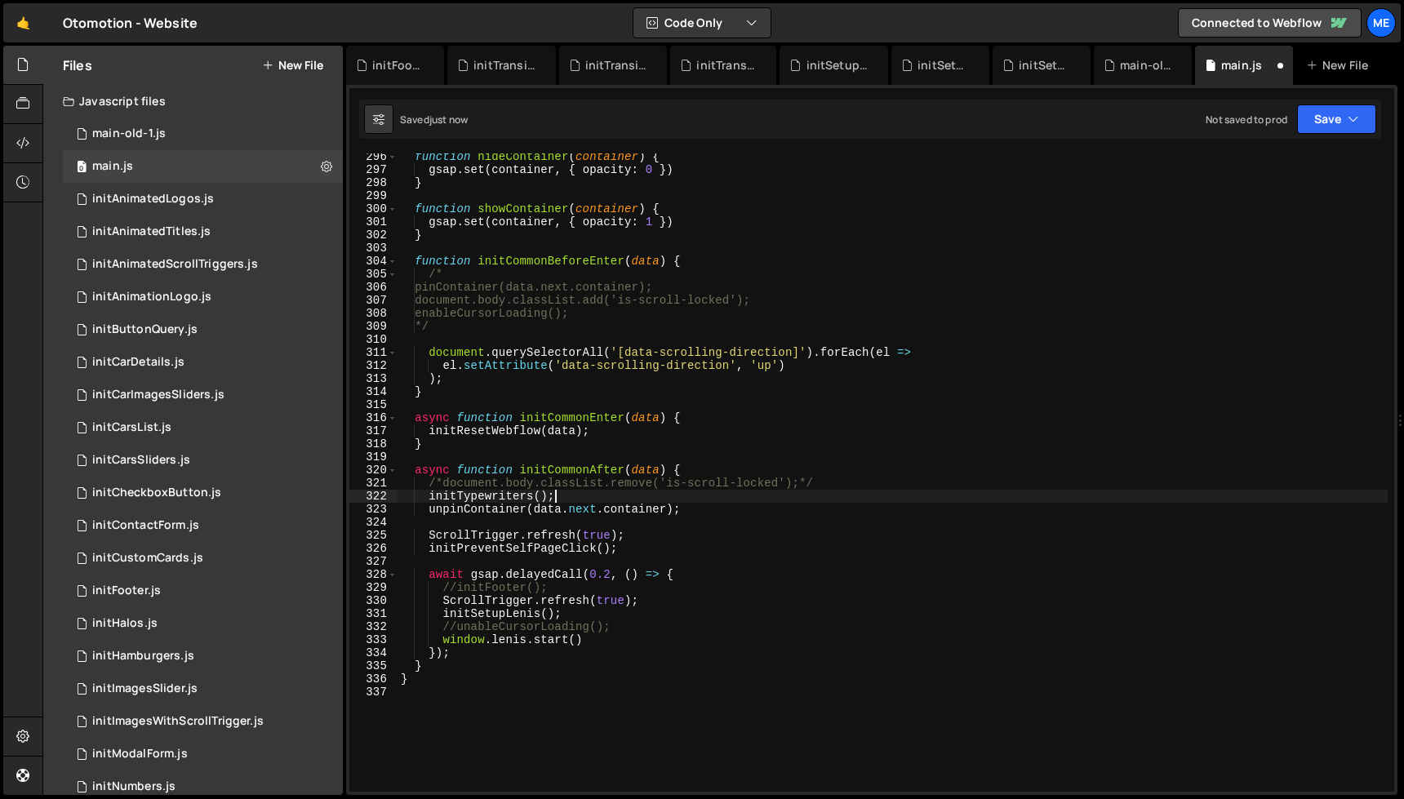
scroll to position [3871, 0]
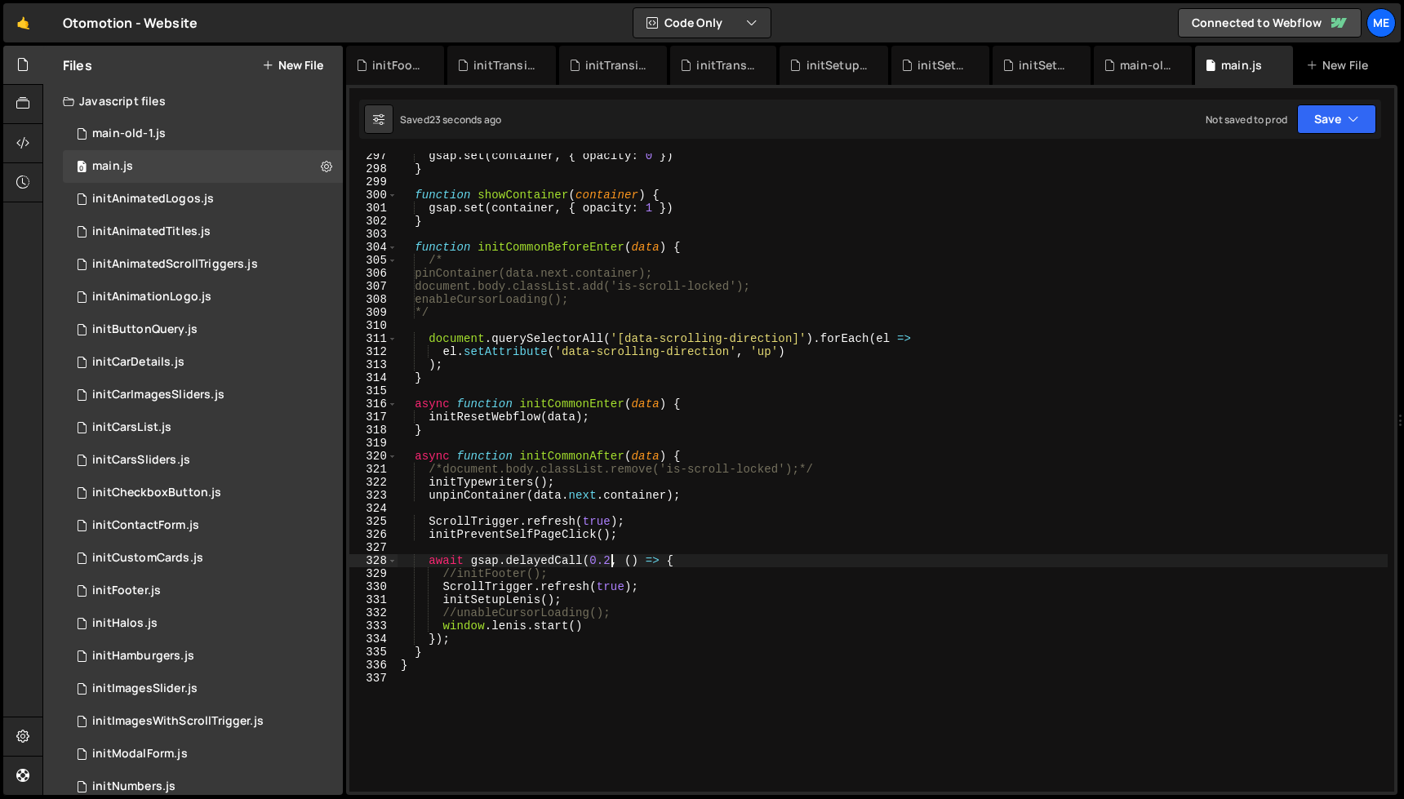
click at [608, 560] on div "gsap . set ( container , { opacity : 0 }) } function showContainer ( container …" at bounding box center [893, 481] width 990 height 665
type textarea "await gsap.delayedCall(0.2, () => {"
click at [483, 550] on div "gsap . set ( container , { opacity : 0 }) } function showContainer ( container …" at bounding box center [893, 481] width 990 height 665
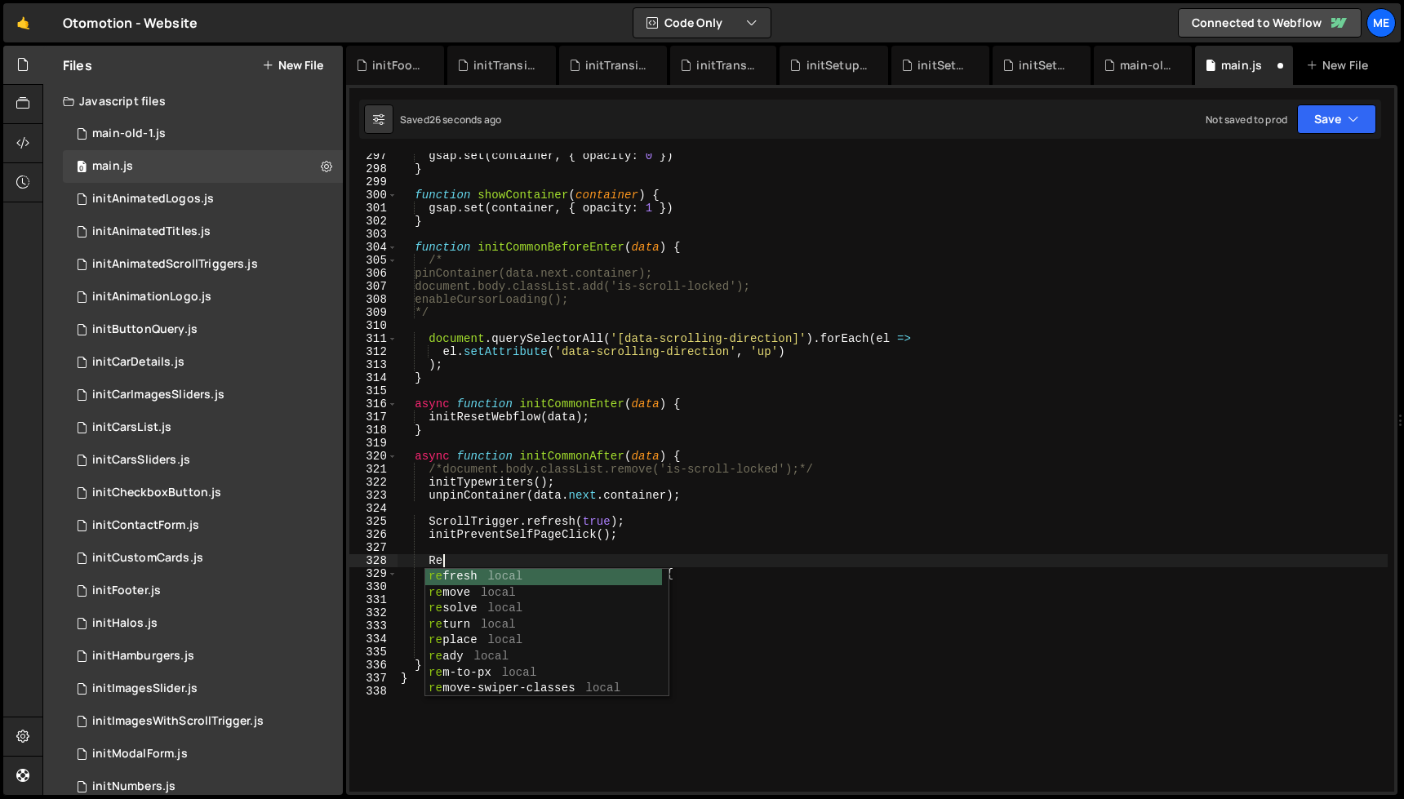
type textarea "R"
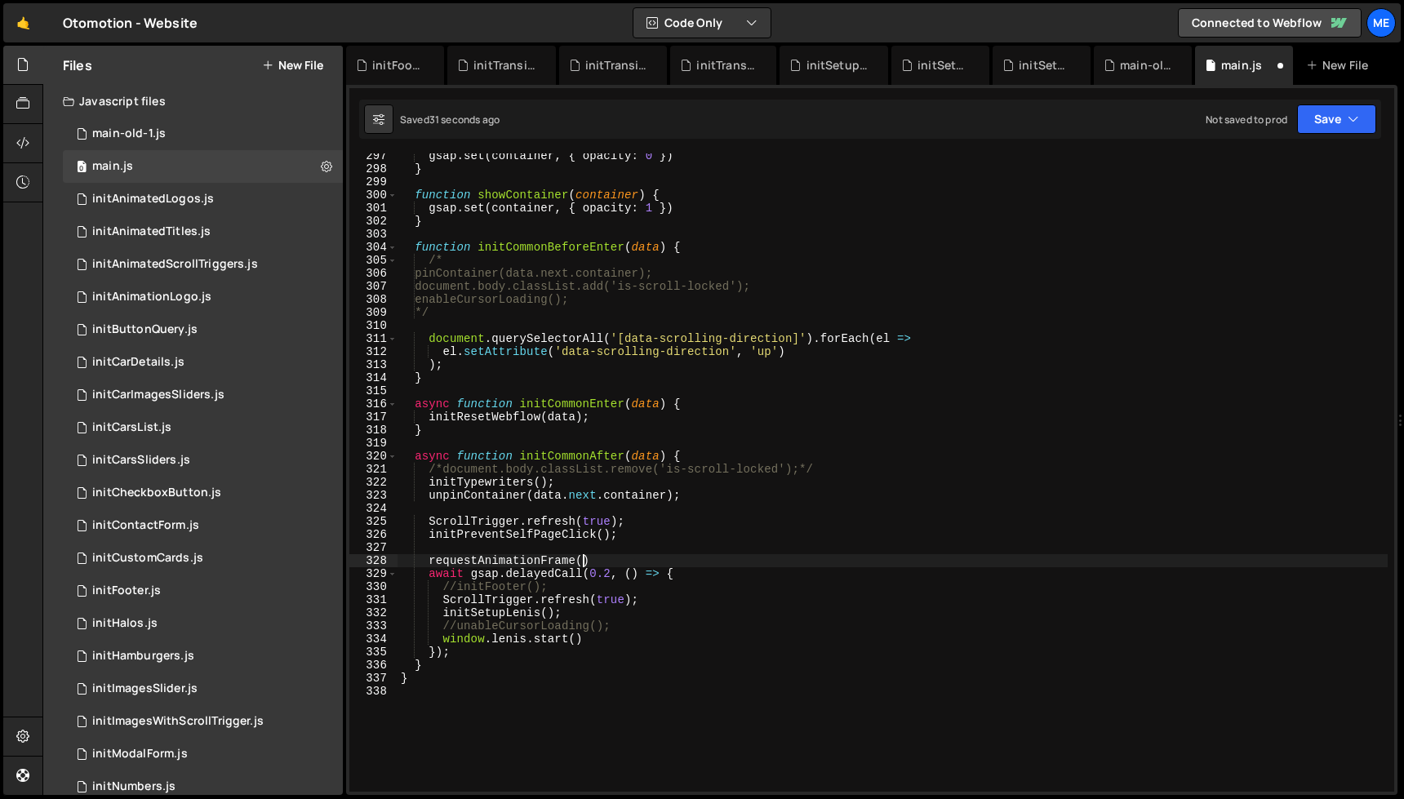
scroll to position [0, 12]
type textarea "requestAnimationFrame(() => {})"
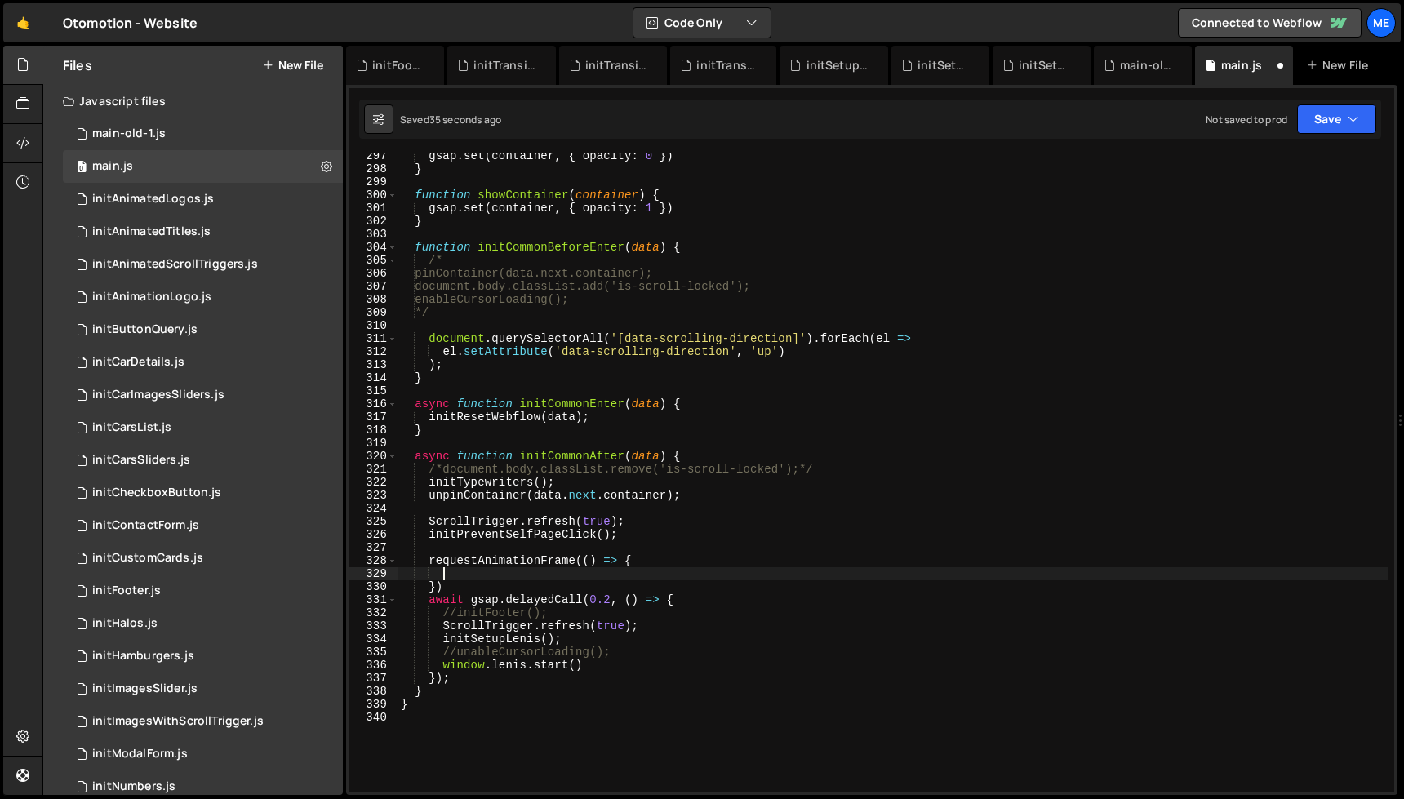
scroll to position [3873, 0]
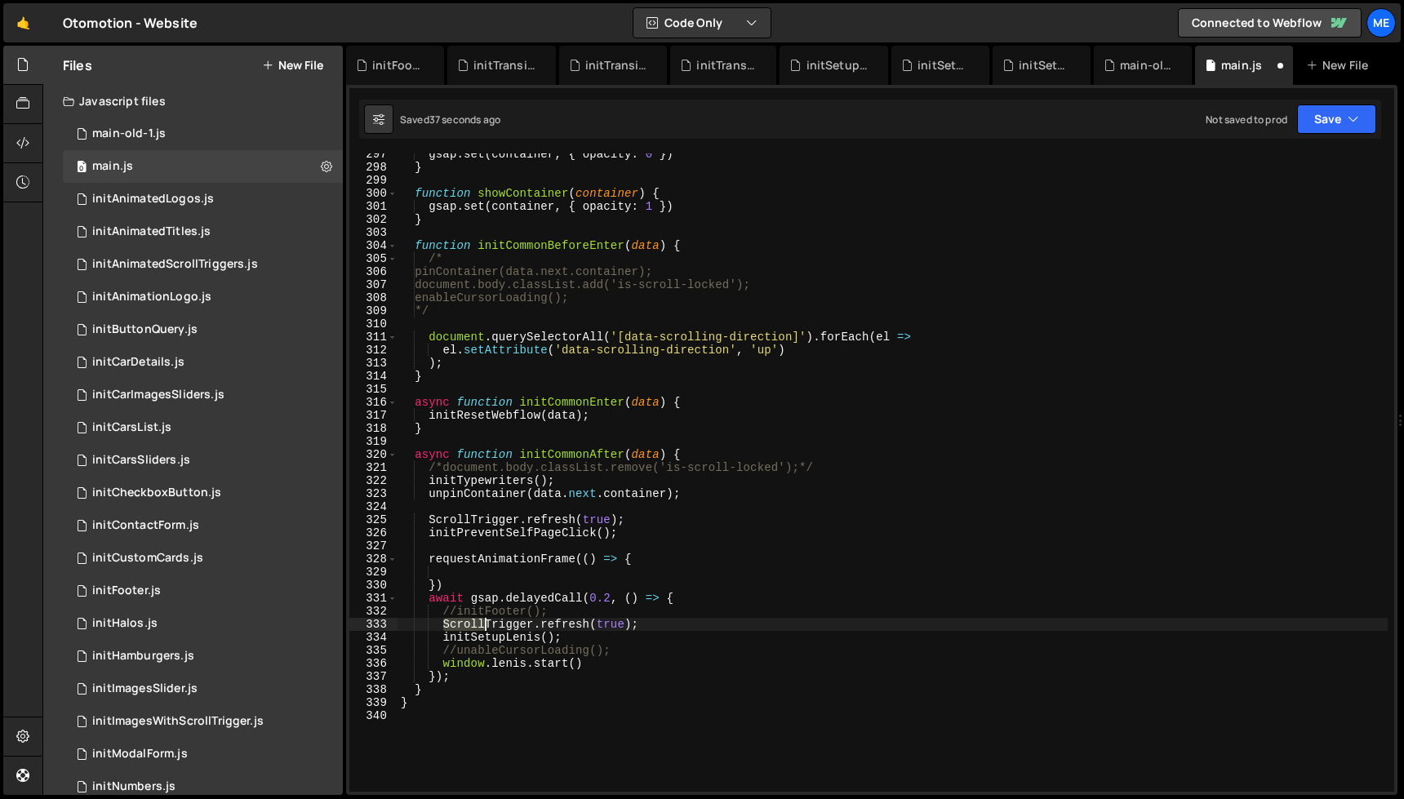
drag, startPoint x: 441, startPoint y: 624, endPoint x: 475, endPoint y: 623, distance: 34.3
click at [479, 624] on div "gsap . set ( container , { opacity : 0 }) } function showContainer ( container …" at bounding box center [893, 480] width 990 height 665
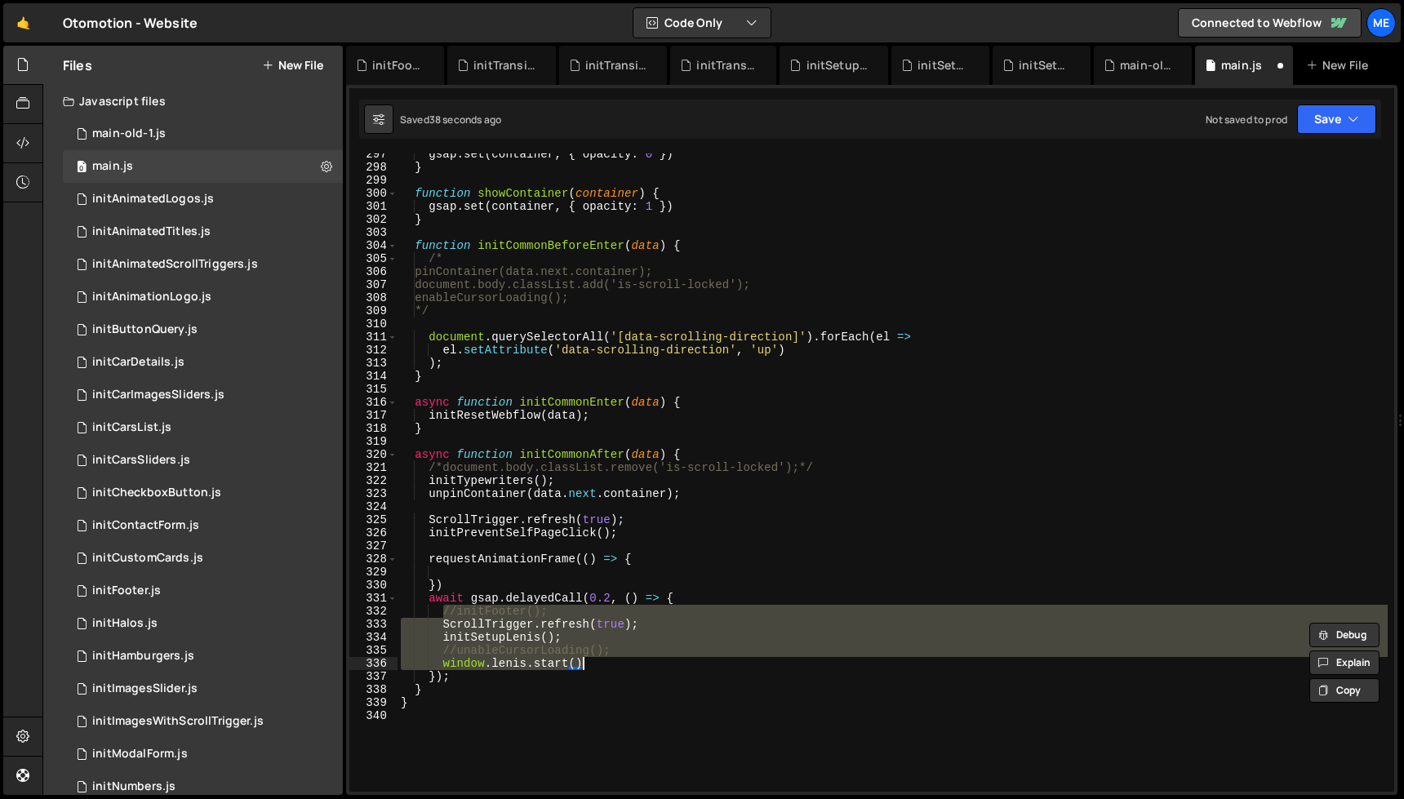
drag, startPoint x: 518, startPoint y: 615, endPoint x: 619, endPoint y: 668, distance: 114.3
click at [619, 668] on div "gsap . set ( container , { opacity : 0 }) } function showContainer ( container …" at bounding box center [893, 480] width 990 height 665
type textarea "//unableCursorLoading(); window.lenis.start()"
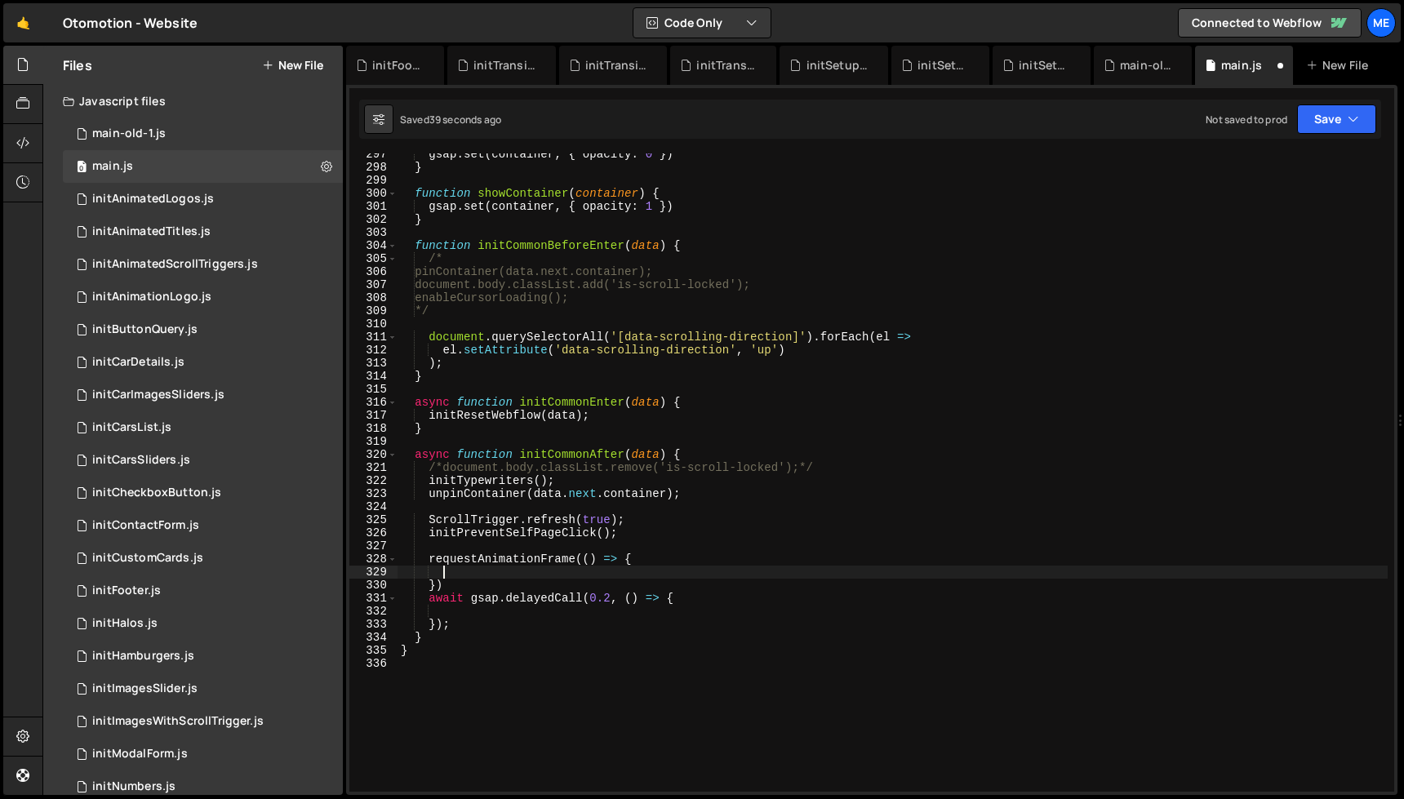
click at [531, 572] on div "gsap . set ( container , { opacity : 0 }) } function showContainer ( container …" at bounding box center [893, 480] width 990 height 665
paste textarea "window.lenis.start()"
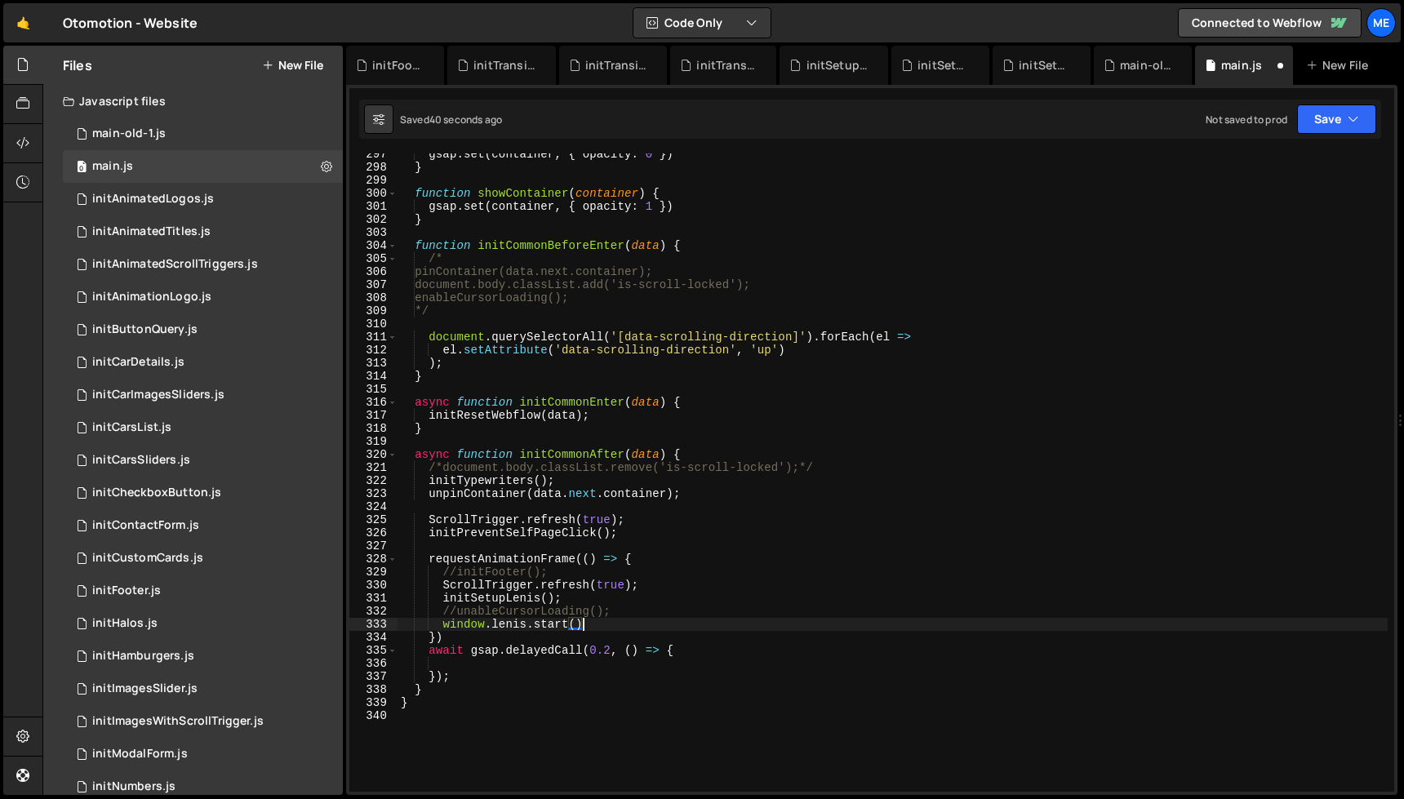
click at [444, 625] on div "gsap . set ( container , { opacity : 0 }) } function showContainer ( container …" at bounding box center [893, 480] width 990 height 665
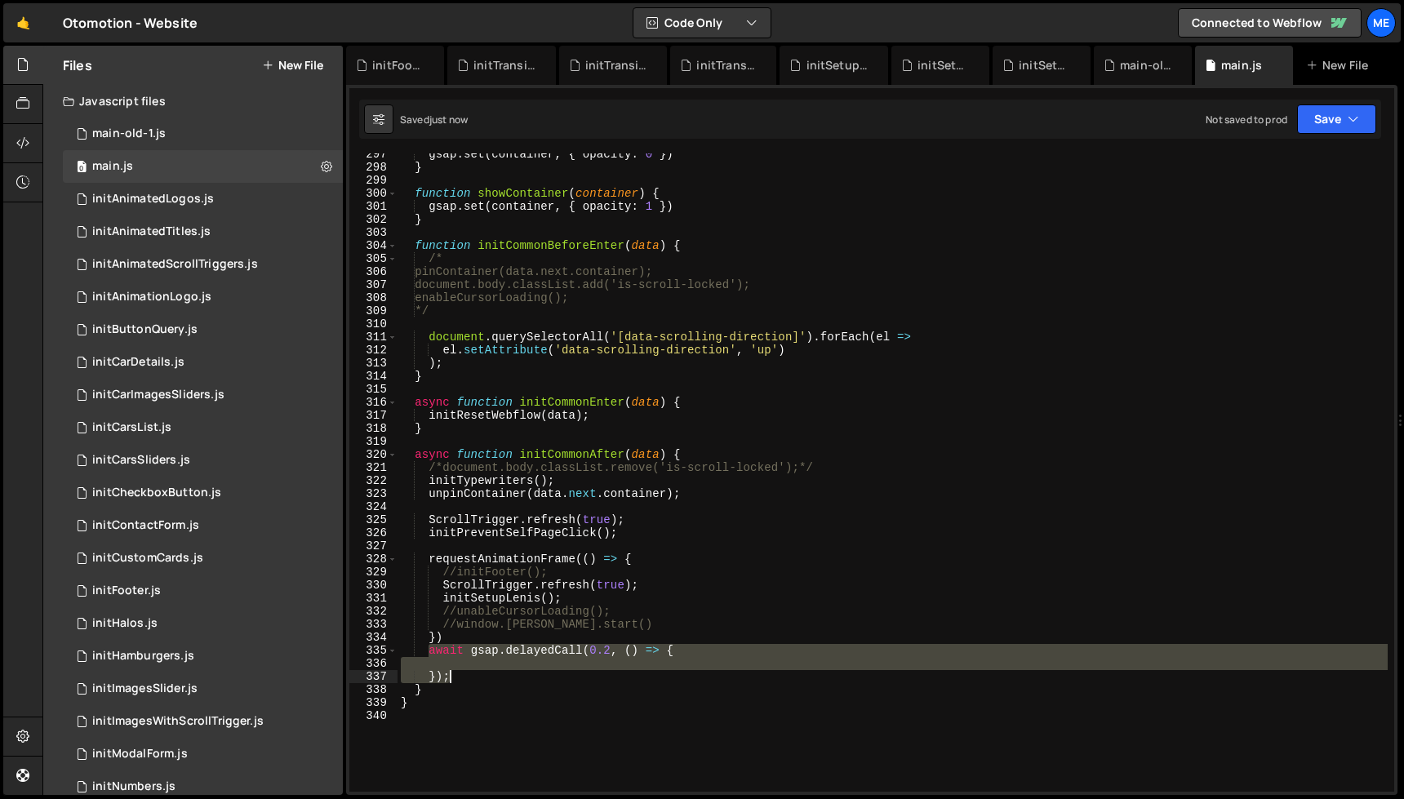
drag, startPoint x: 430, startPoint y: 655, endPoint x: 466, endPoint y: 677, distance: 42.2
click at [466, 677] on div "gsap . set ( container , { opacity : 0 }) } function showContainer ( container …" at bounding box center [893, 480] width 990 height 665
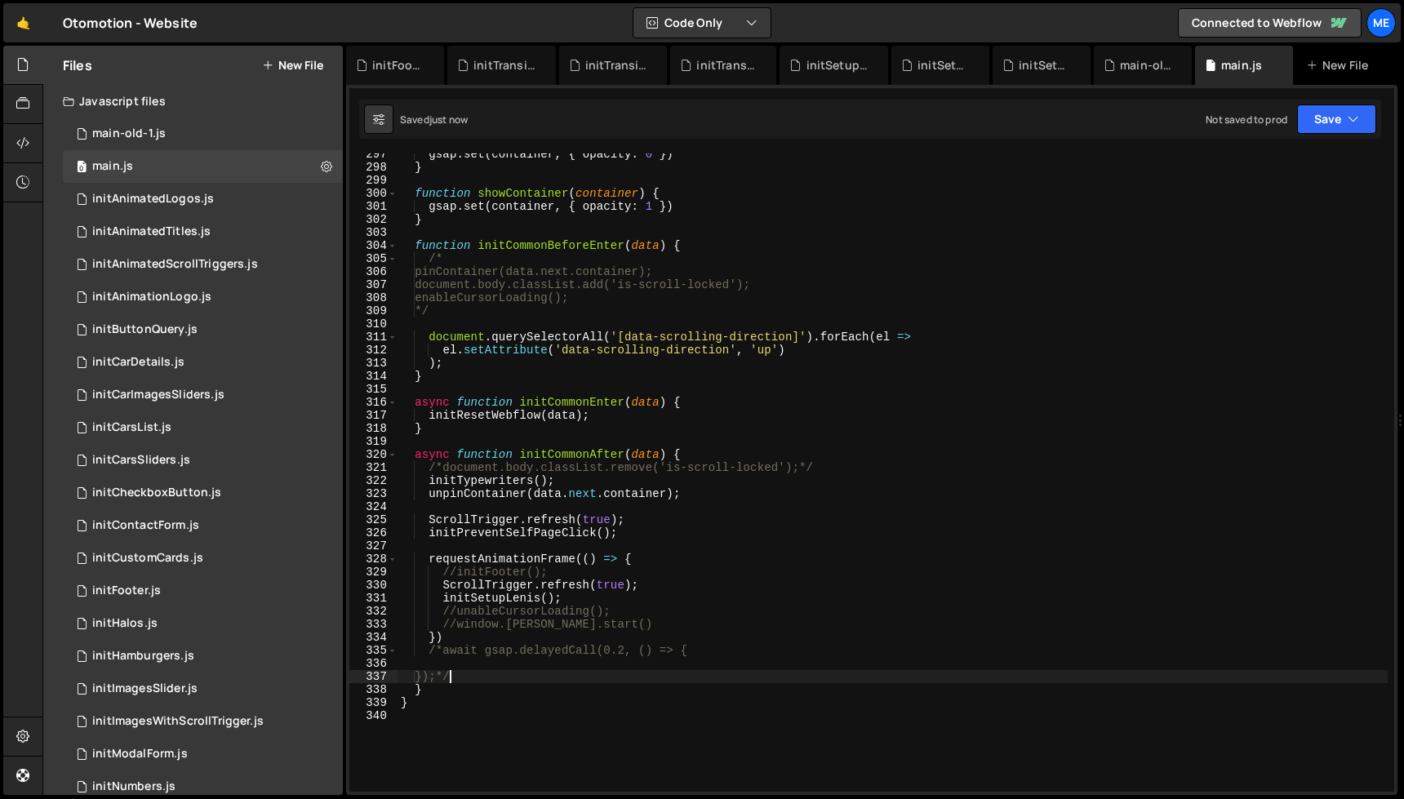
click at [696, 569] on div "gsap . set ( container , { opacity : 0 }) } function showContainer ( container …" at bounding box center [893, 480] width 990 height 665
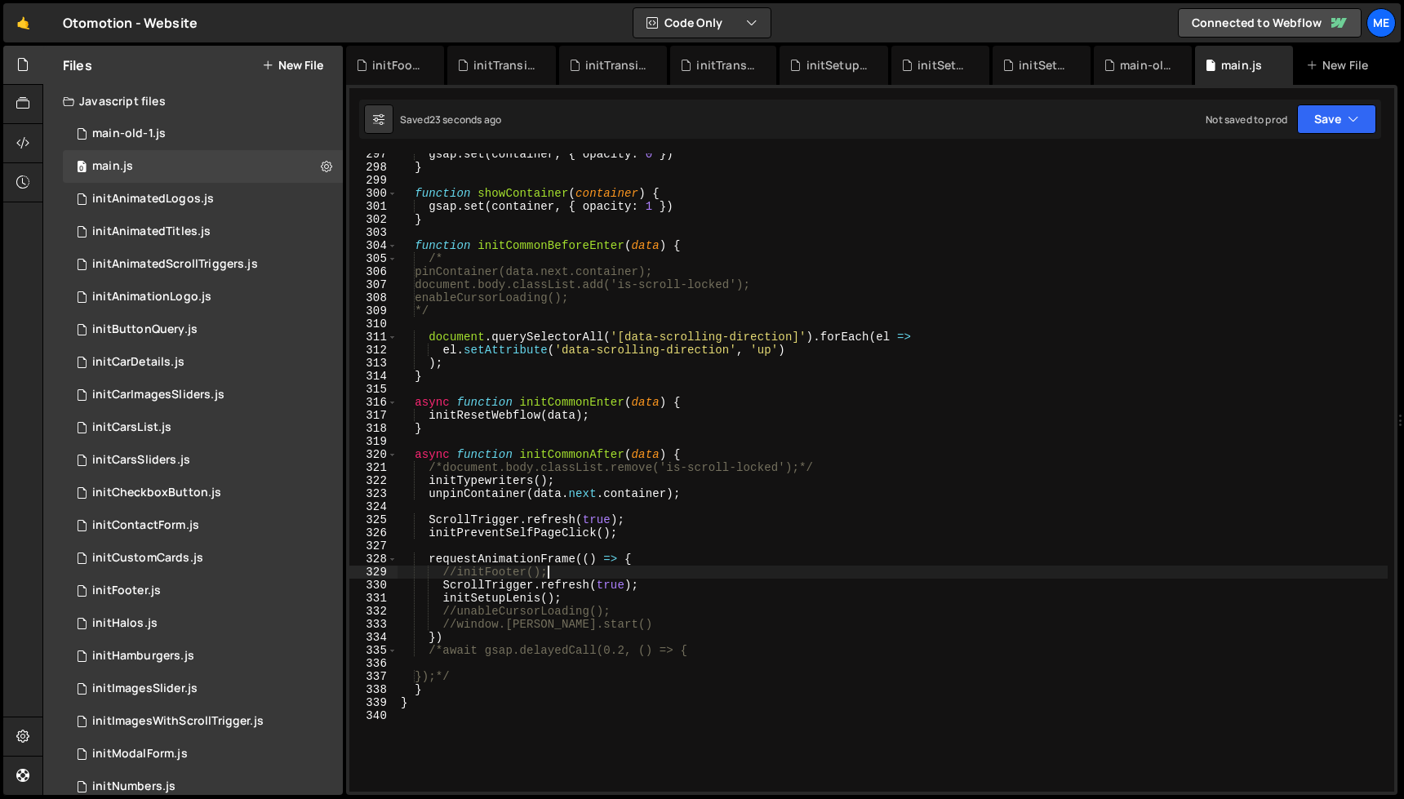
scroll to position [3871, 0]
click at [688, 499] on div "gsap . set ( container , { opacity : 0 }) } function showContainer ( container …" at bounding box center [893, 481] width 990 height 665
click at [660, 521] on div "gsap . set ( container , { opacity : 0 }) } function showContainer ( container …" at bounding box center [893, 479] width 990 height 665
type textarea "ScrollTrigger.refresh(true);"
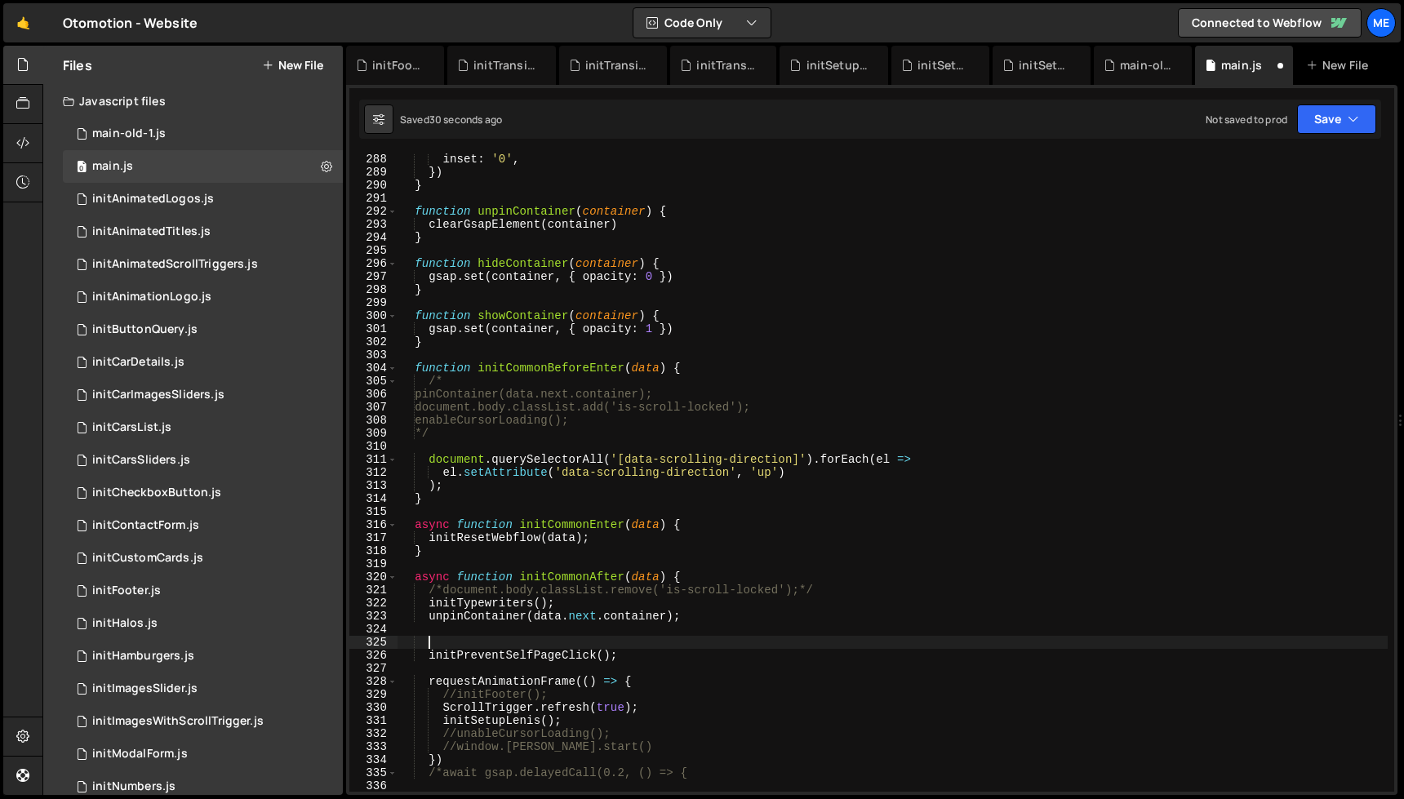
scroll to position [3750, 0]
click at [613, 402] on div "inset : '0' , }) } function unpinContainer ( container ) { clearGsapElement ( c…" at bounding box center [893, 485] width 990 height 665
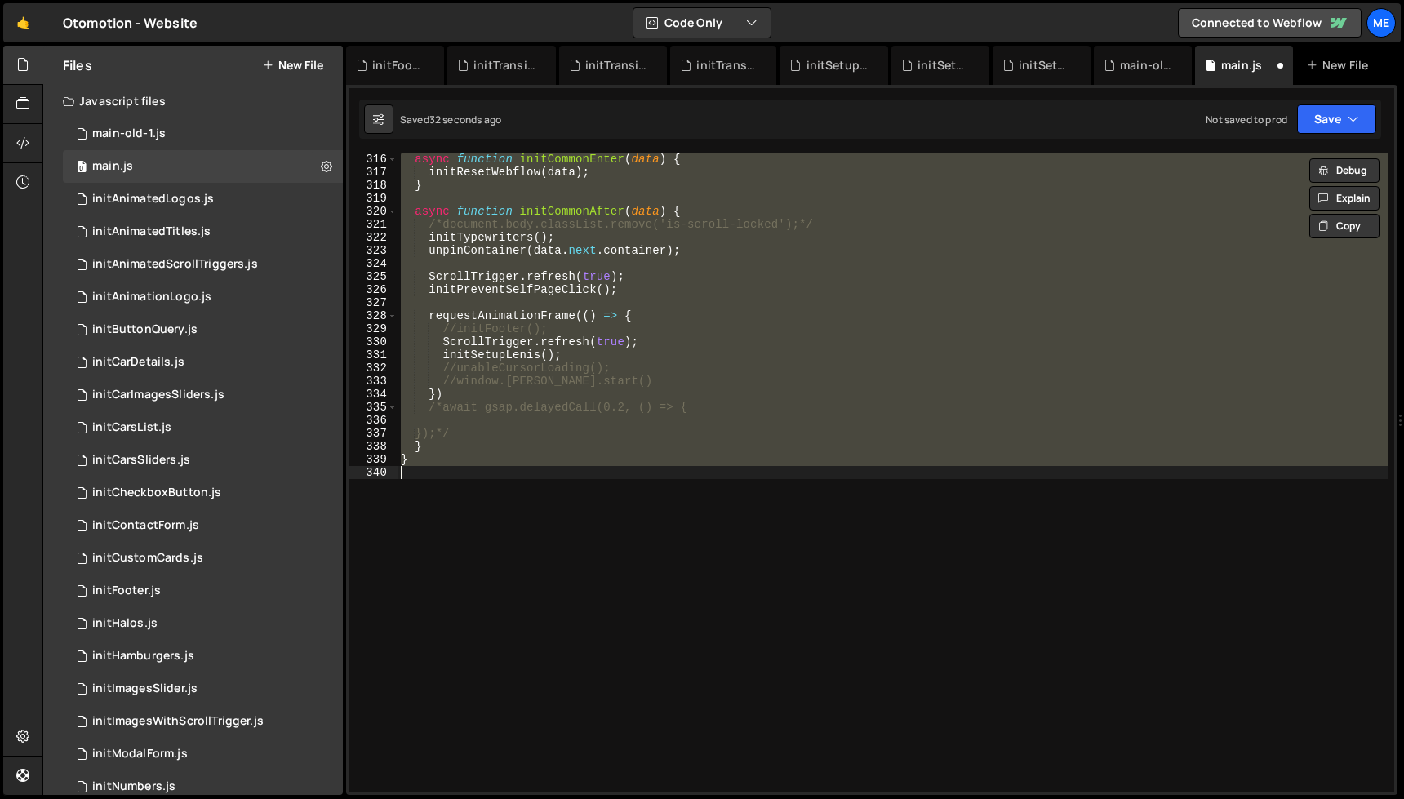
scroll to position [4116, 0]
type textarea "}"
click at [1132, 63] on div "main-old-1.js" at bounding box center [1146, 65] width 52 height 16
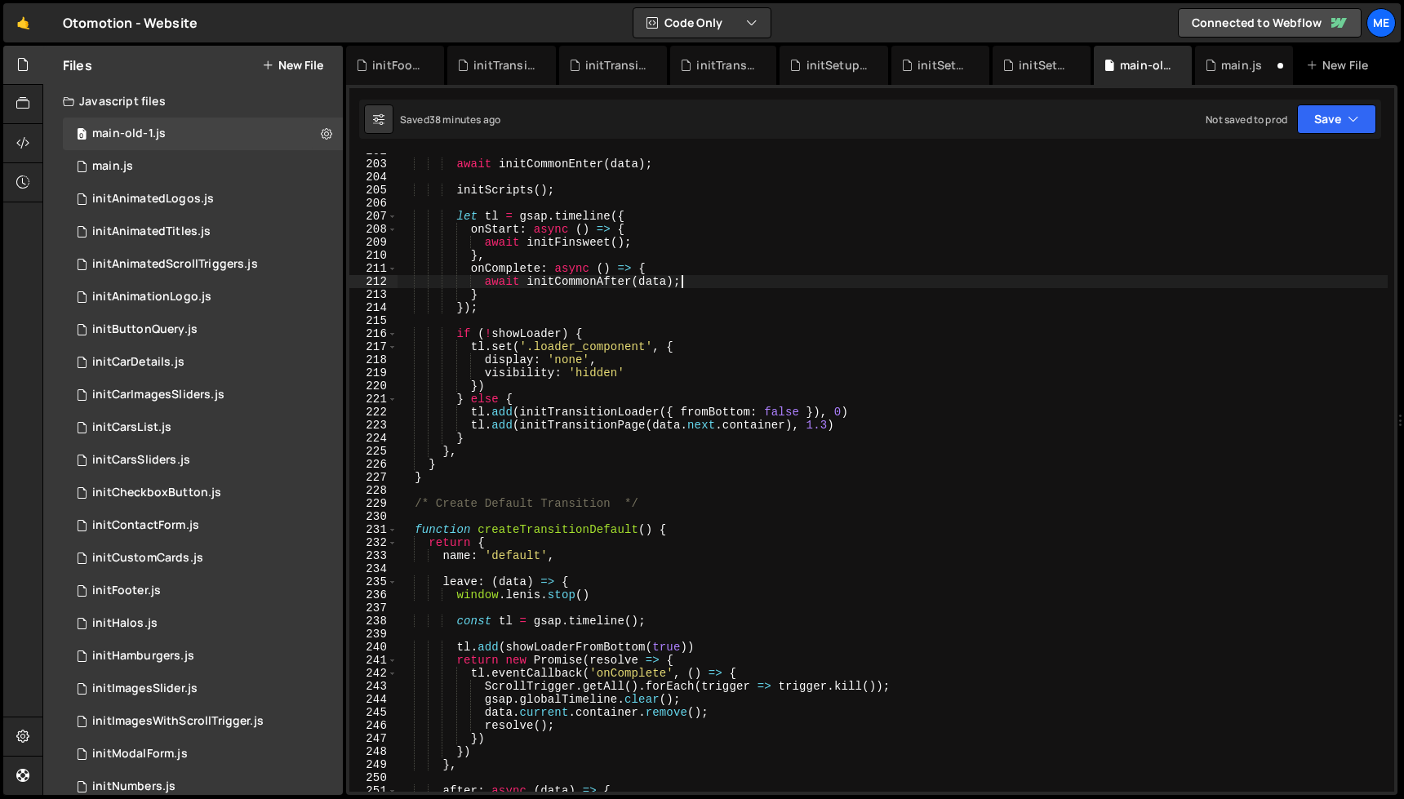
click at [909, 278] on div "await initCommonEnter ( data ) ; initScripts ( ) ; let tl = gsap . timeline ({ …" at bounding box center [893, 477] width 990 height 665
type textarea "}"
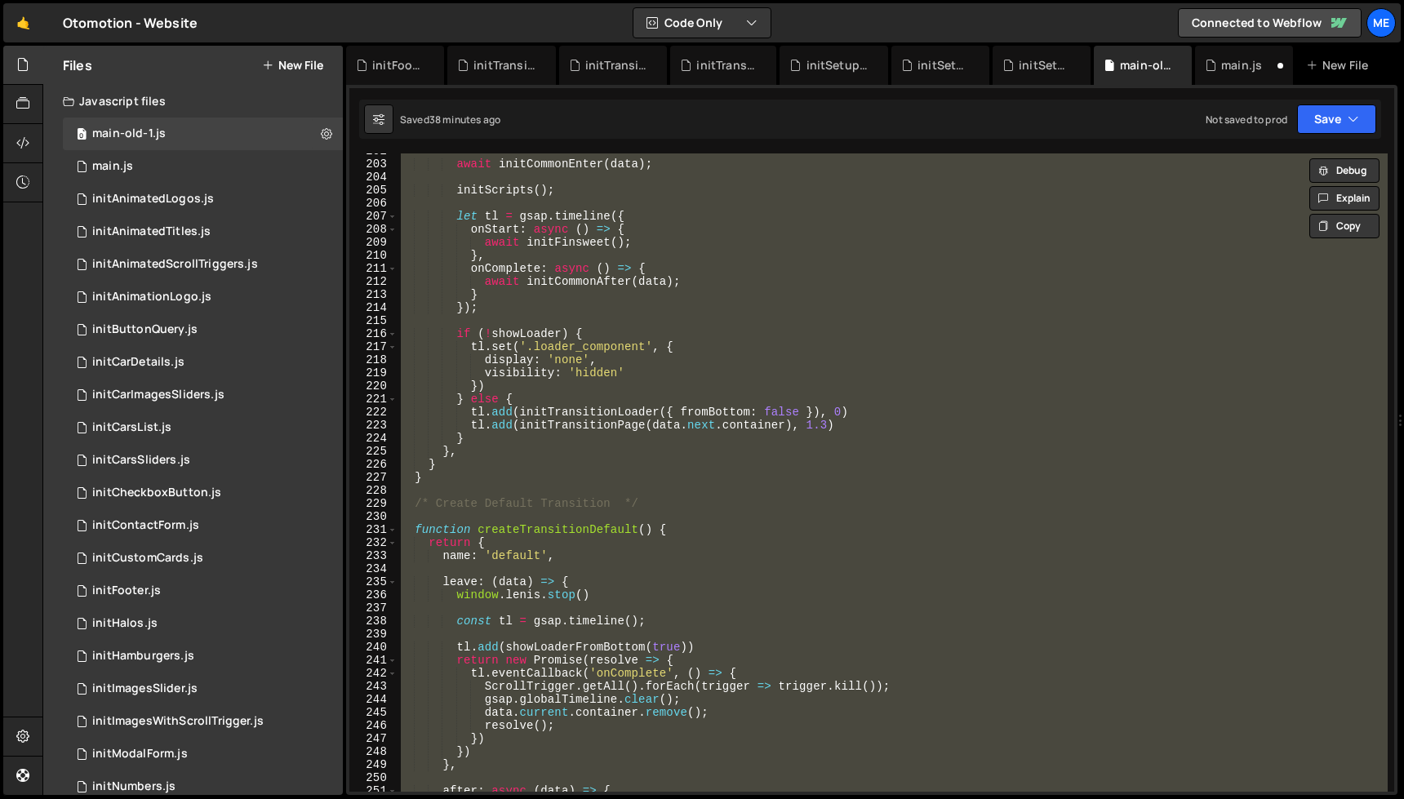
drag, startPoint x: 1226, startPoint y: 67, endPoint x: 1162, endPoint y: 248, distance: 192.1
click at [1225, 68] on div "main.js" at bounding box center [1241, 65] width 41 height 16
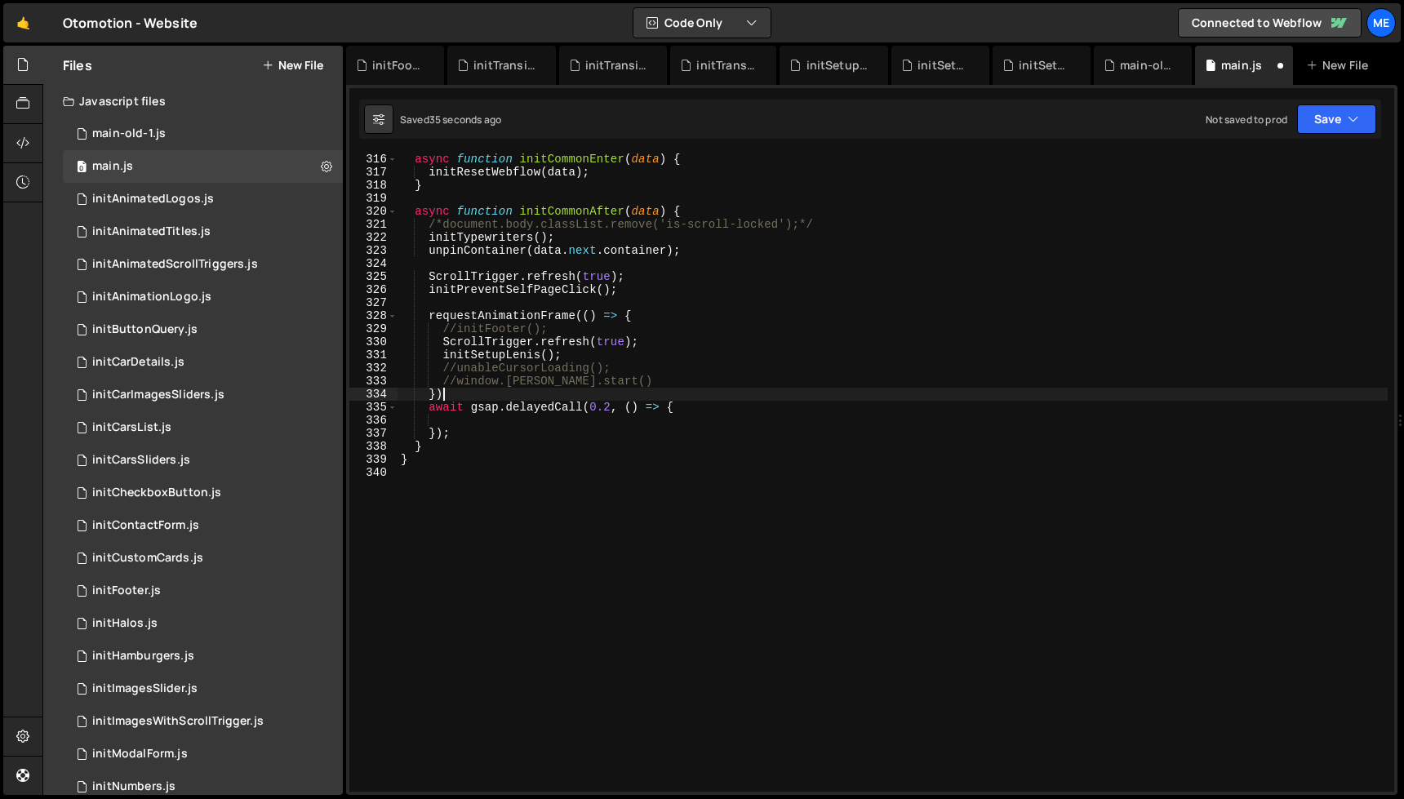
click at [1037, 390] on div "async function initCommonEnter ( data ) { initResetWebflow ( data ) ; } async f…" at bounding box center [893, 485] width 990 height 665
type textarea "}"
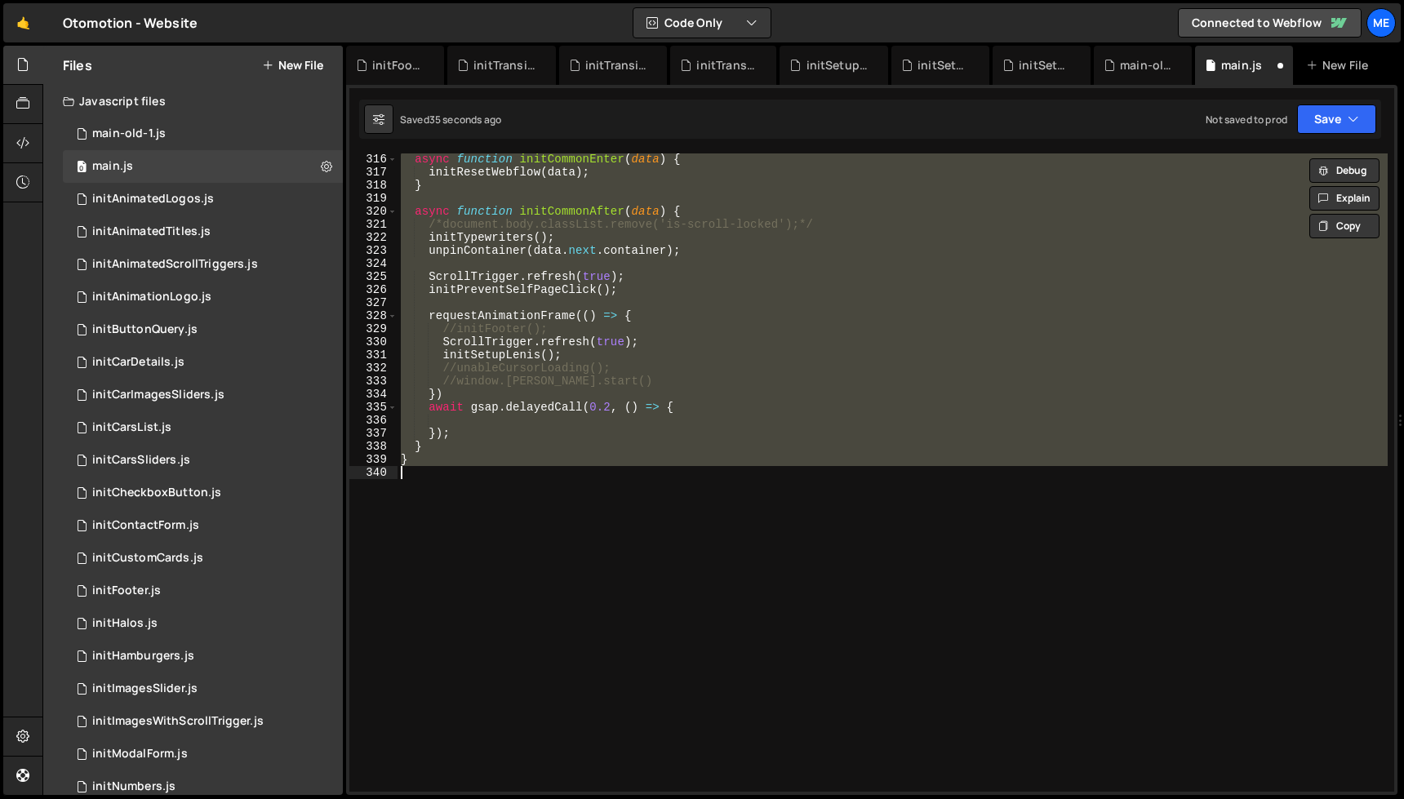
paste textarea
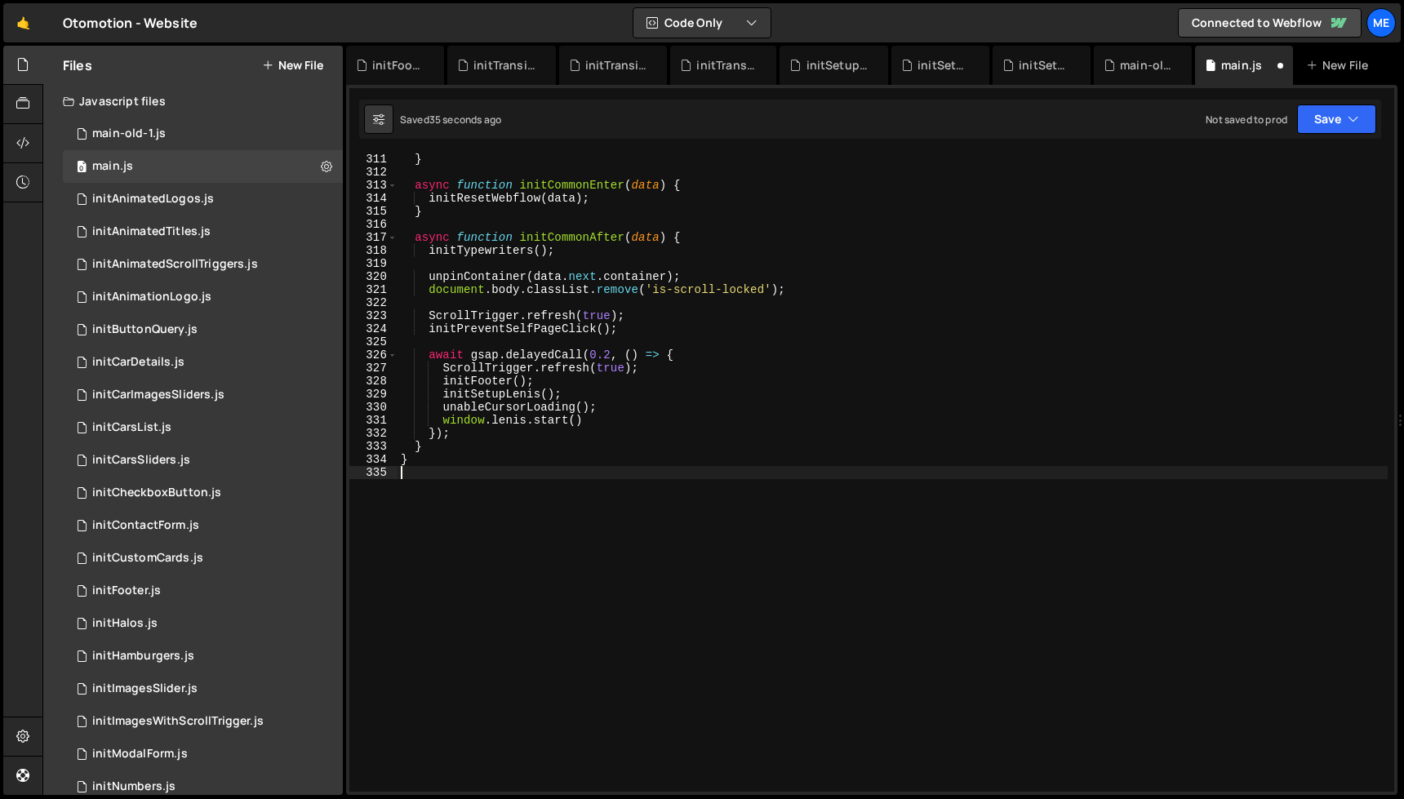
scroll to position [4051, 0]
click at [1141, 54] on div "main-old-1.js" at bounding box center [1143, 65] width 98 height 39
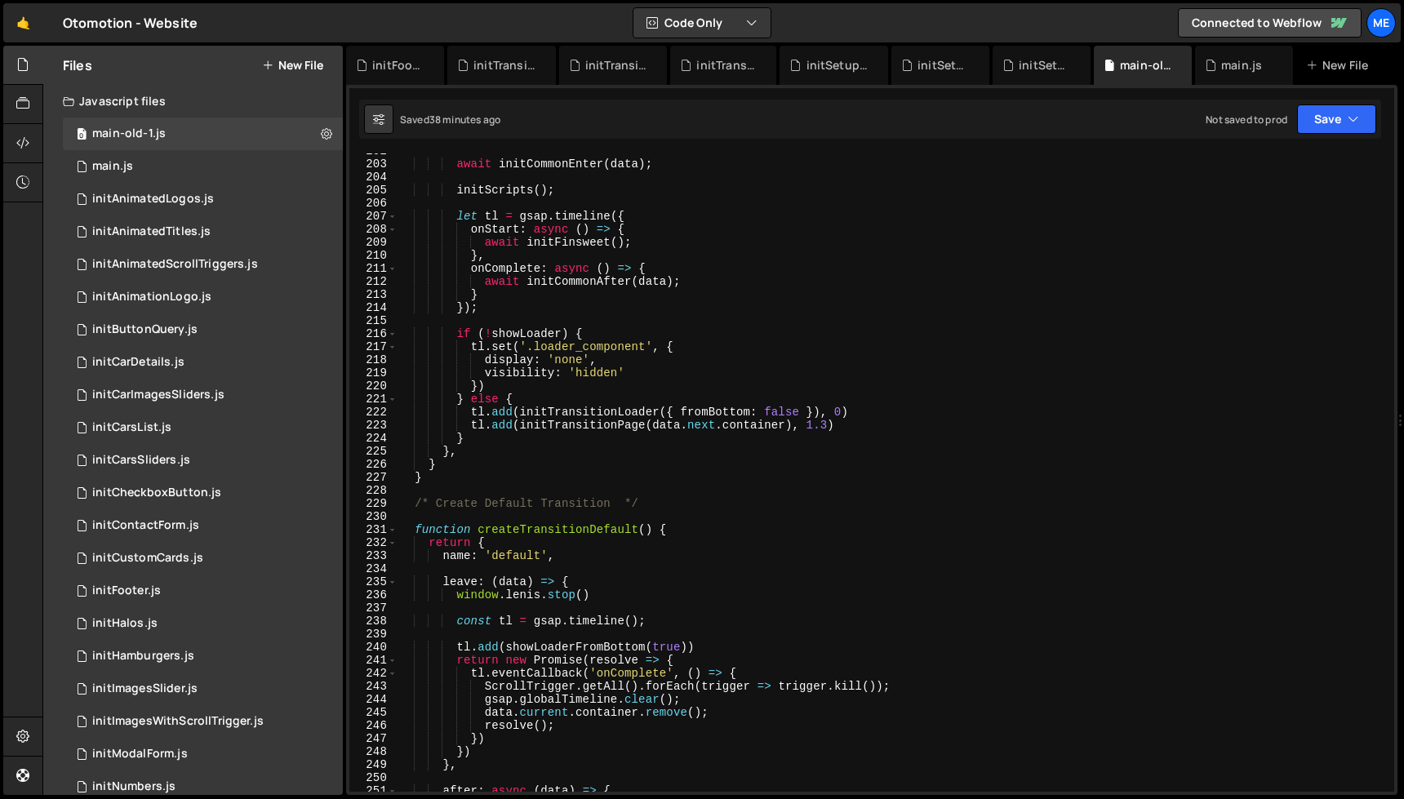
type textarea "tl.add(initTransitionPage(data.next.container), 1.3)"
click at [843, 422] on div "await initCommonEnter ( data ) ; initScripts ( ) ; let tl = gsap . timeline ({ …" at bounding box center [893, 477] width 990 height 665
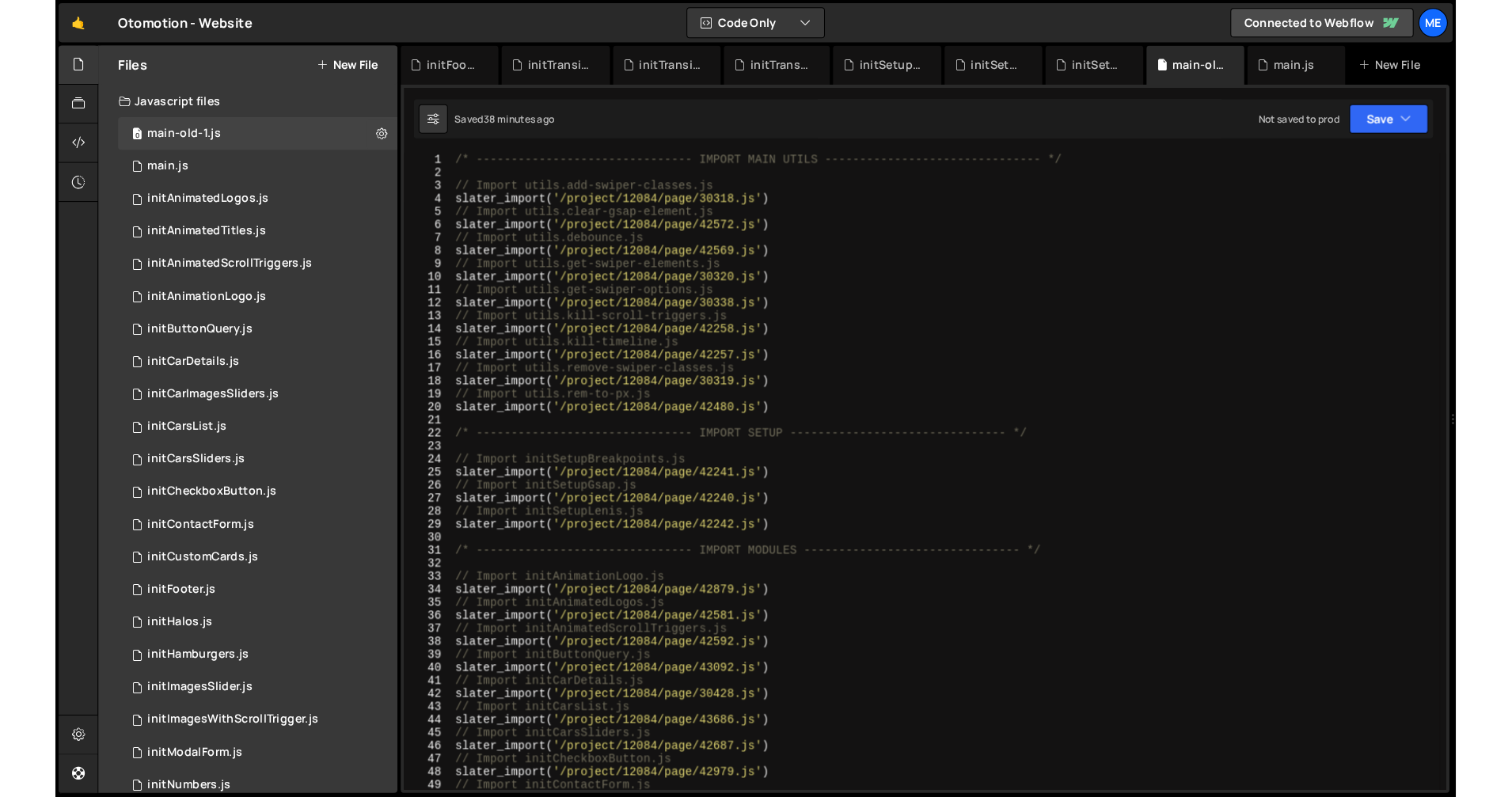
scroll to position [0, 0]
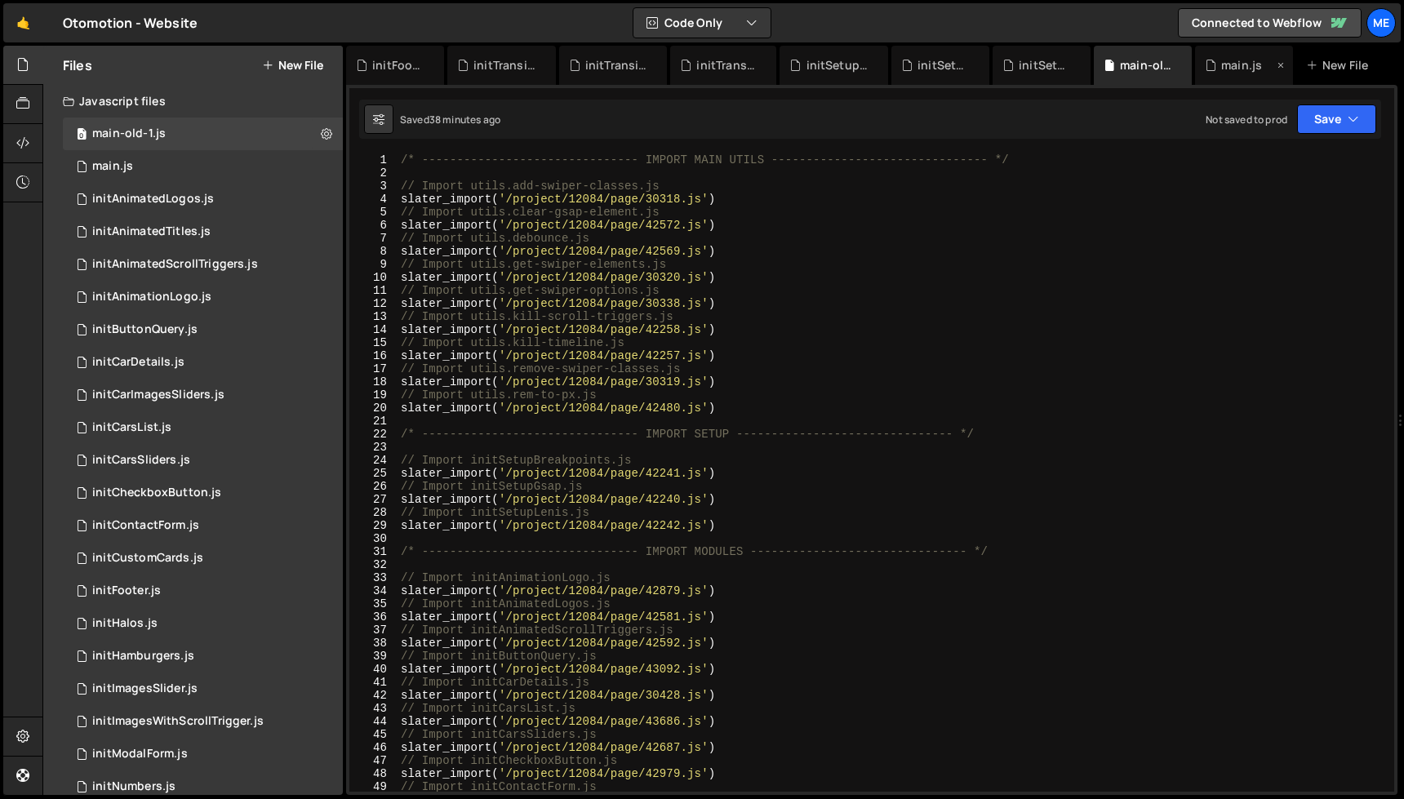
click at [1221, 72] on div "main.js" at bounding box center [1239, 65] width 69 height 16
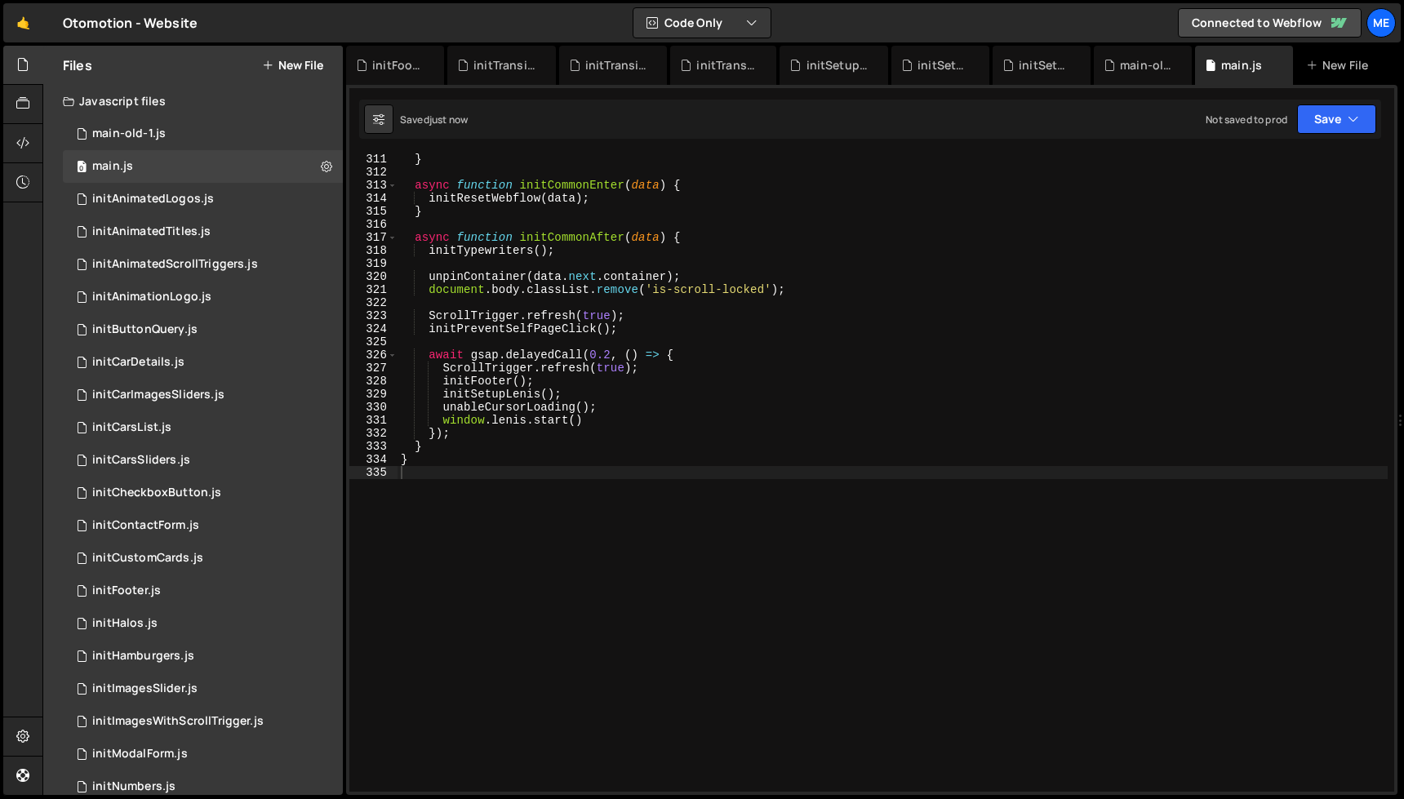
type textarea "await gsap.delayedCall(0.2, () => {"
click at [795, 349] on div "} async function initCommonEnter ( data ) { initResetWebflow ( data ) ; } async…" at bounding box center [893, 485] width 990 height 665
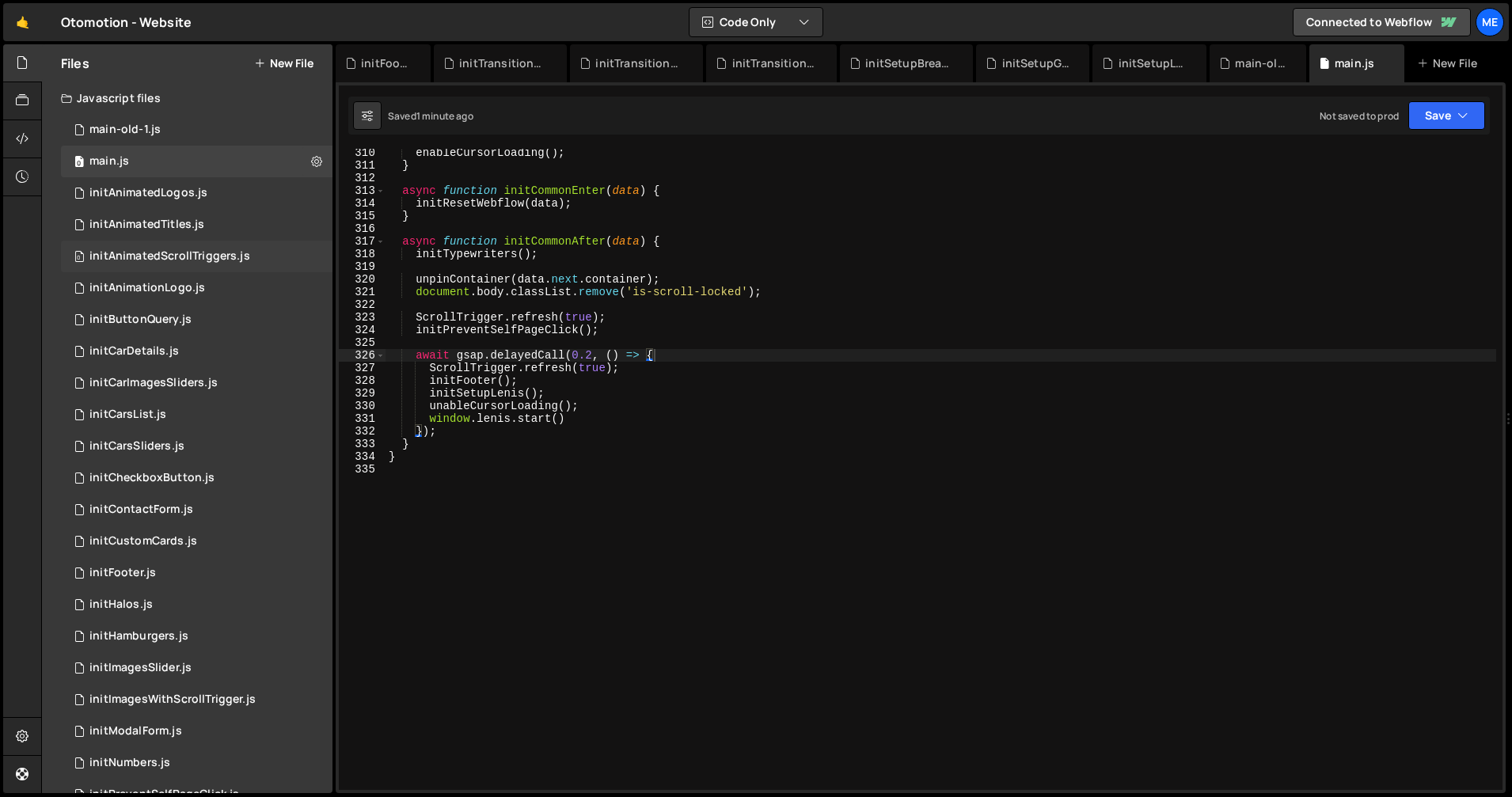
click at [181, 251] on div "initAnimatedScrollTriggers.js" at bounding box center [170, 256] width 161 height 15
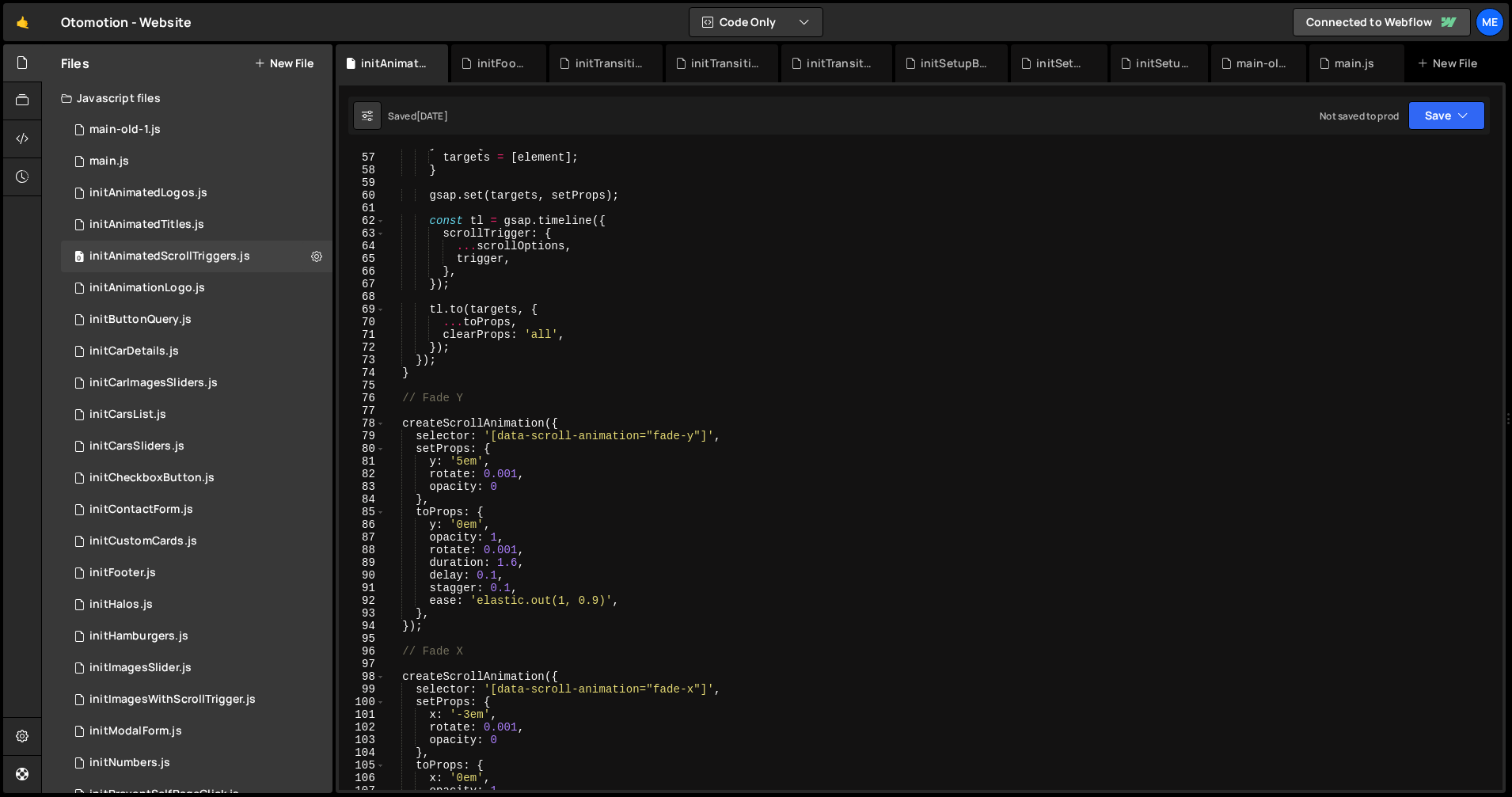
scroll to position [707, 0]
drag, startPoint x: 492, startPoint y: 578, endPoint x: 514, endPoint y: 579, distance: 22.0
click at [485, 579] on div "} else { targets = [ element ] ; } gsap . set ( targets , setProps ) ; const tl…" at bounding box center [941, 471] width 1111 height 666
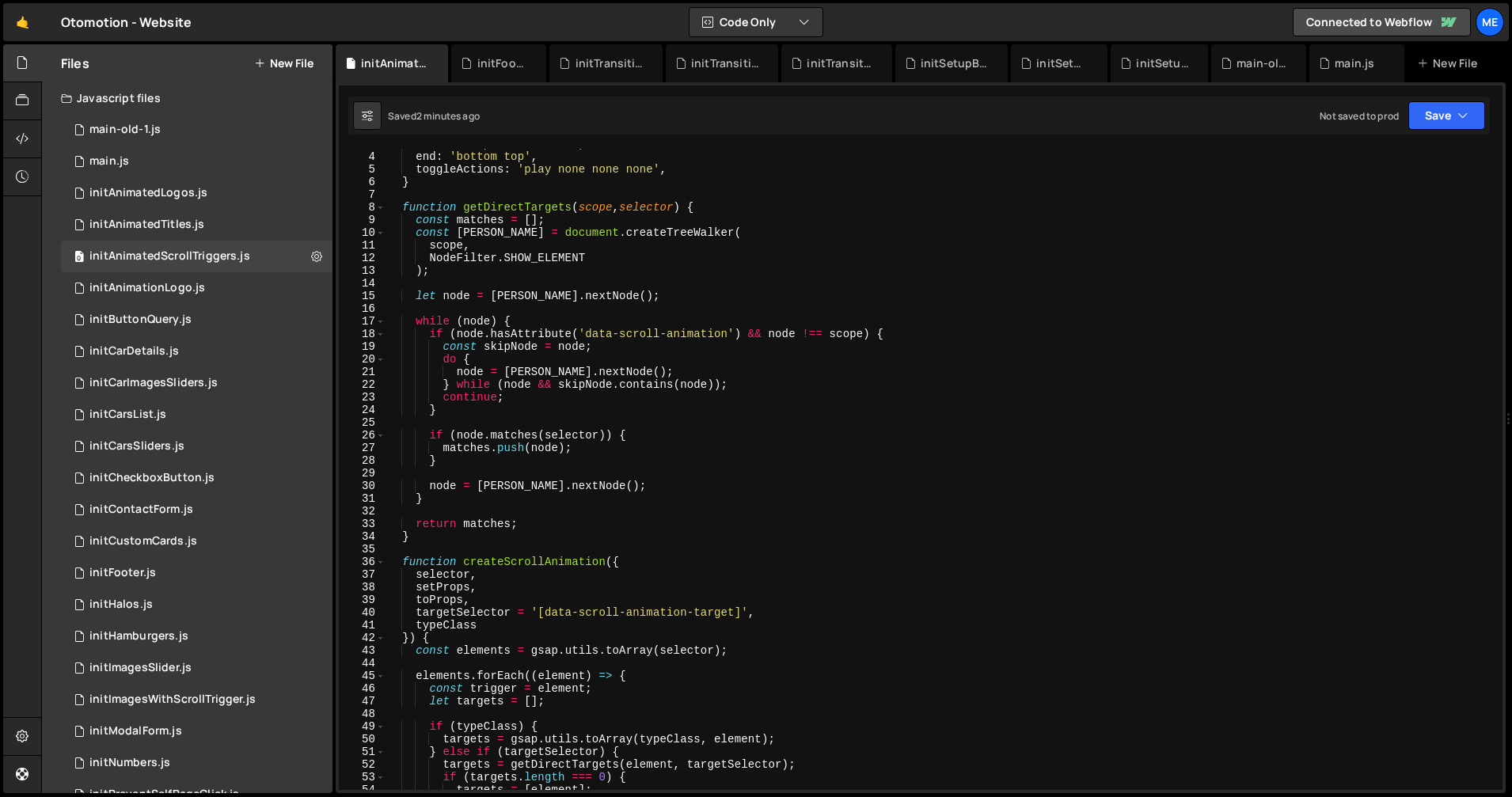
scroll to position [0, 0]
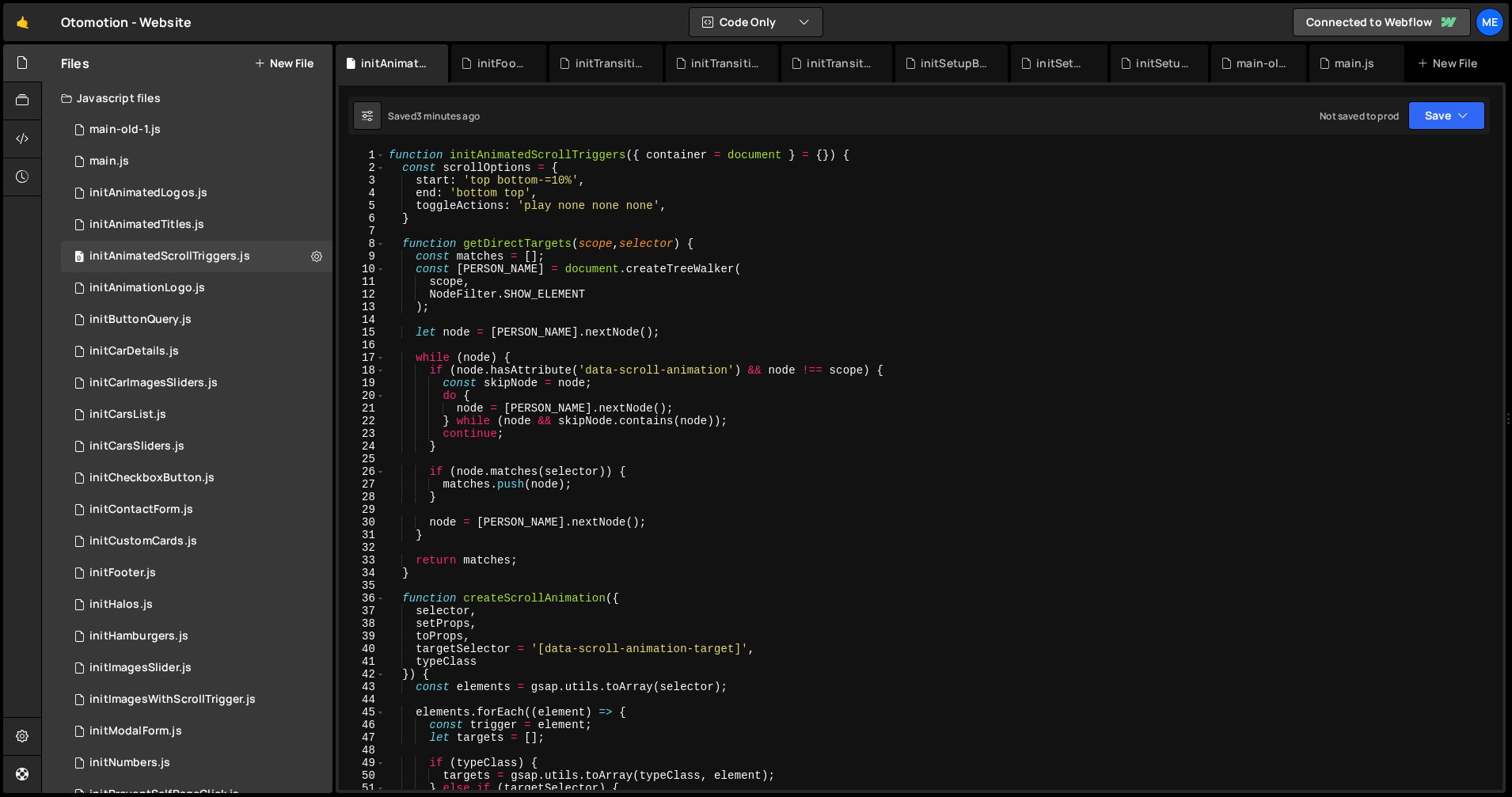
drag, startPoint x: 551, startPoint y: 179, endPoint x: 564, endPoint y: 180, distance: 13.0
click at [551, 180] on div "function initAnimatedScrollTriggers ( { container = document } = { }) { const s…" at bounding box center [941, 482] width 1111 height 666
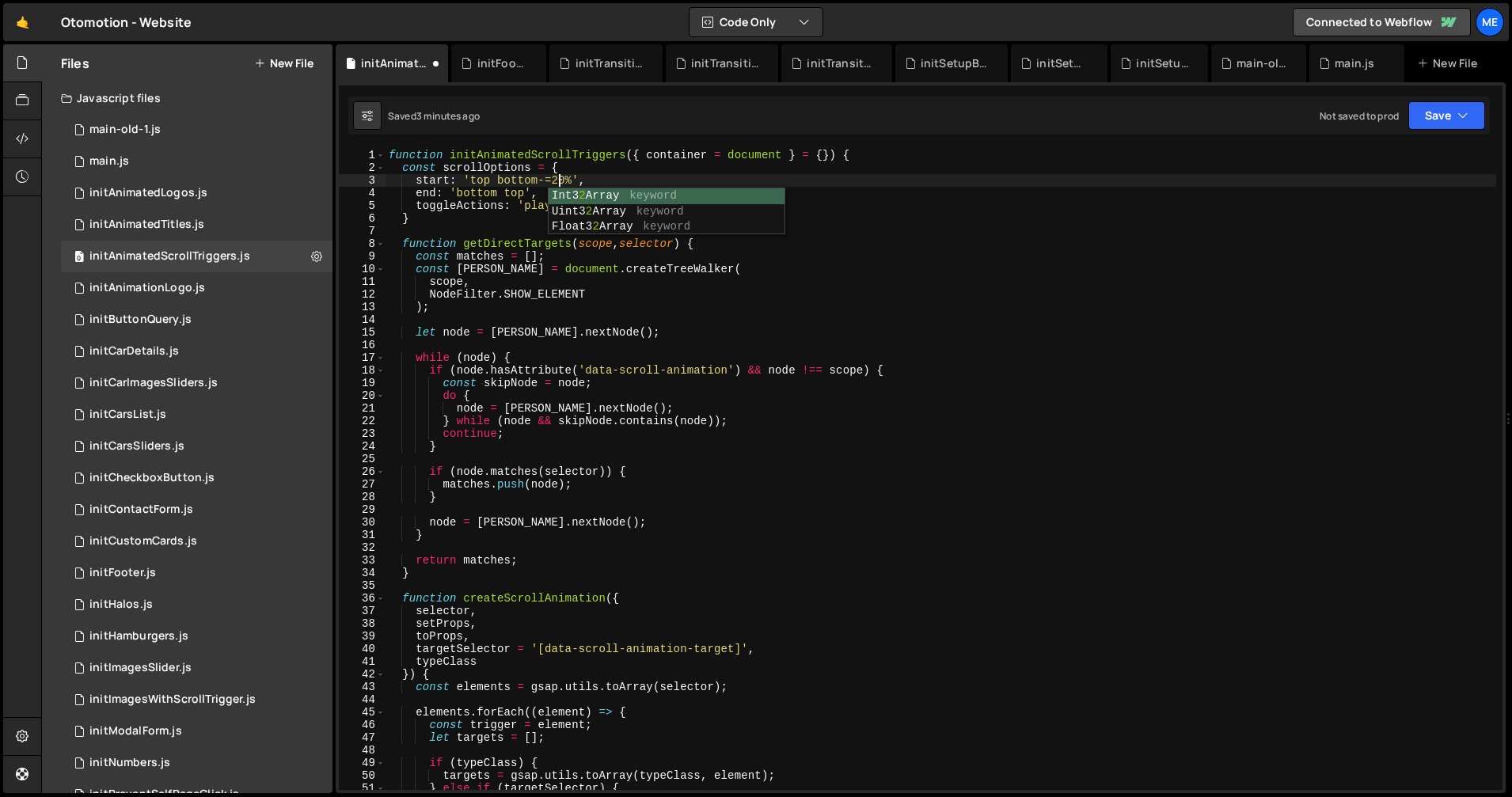
scroll to position [0, 12]
type textarea "start: 'top bottom-=30%',"
click at [0, 0] on icon at bounding box center [0, 0] width 0 height 0
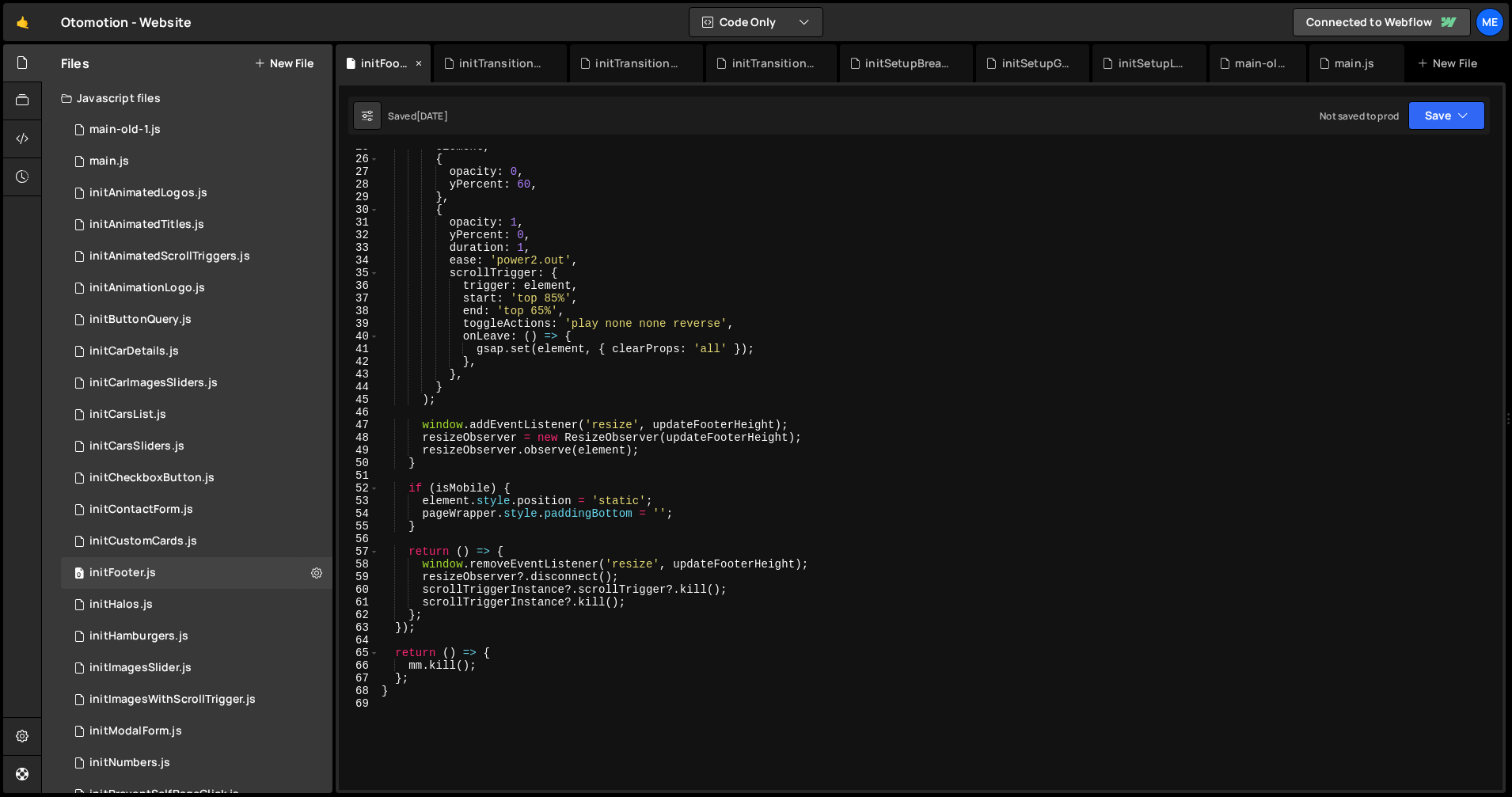
click at [421, 61] on icon at bounding box center [418, 63] width 11 height 16
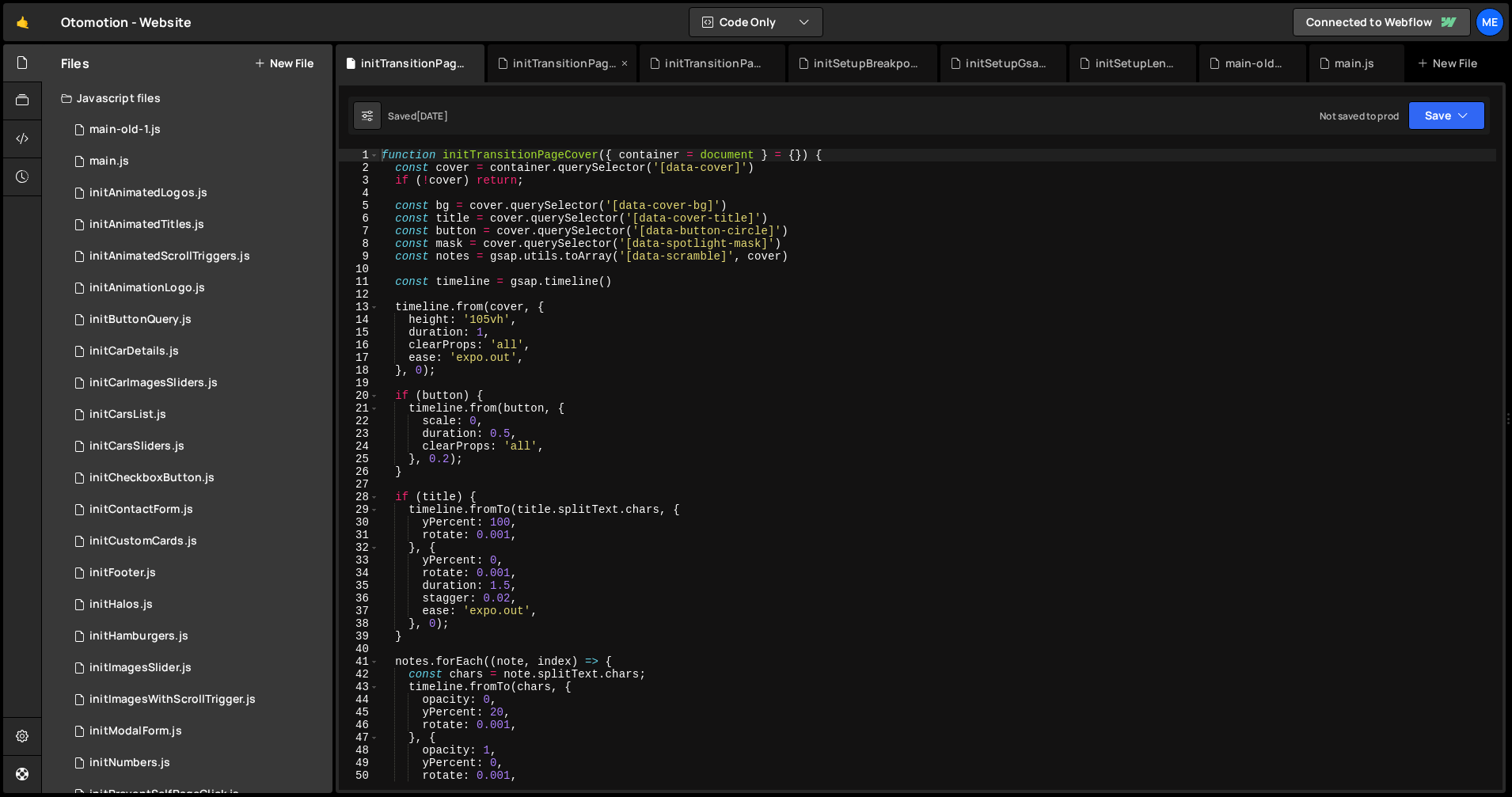
click at [0, 0] on icon at bounding box center [0, 0] width 0 height 0
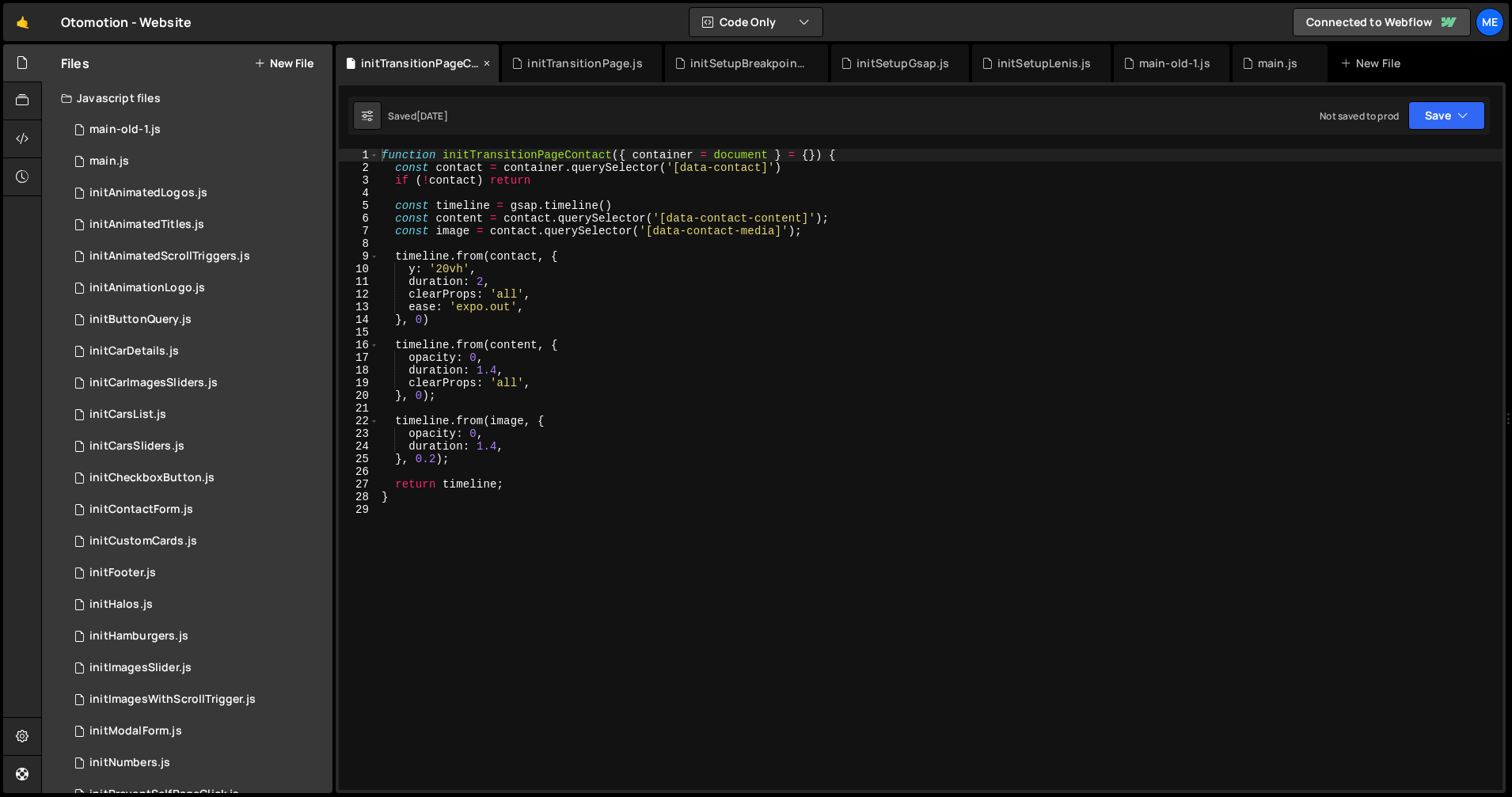
click at [493, 60] on div "initTransitionPageContact.js" at bounding box center [417, 63] width 163 height 38
click at [0, 0] on icon at bounding box center [0, 0] width 0 height 0
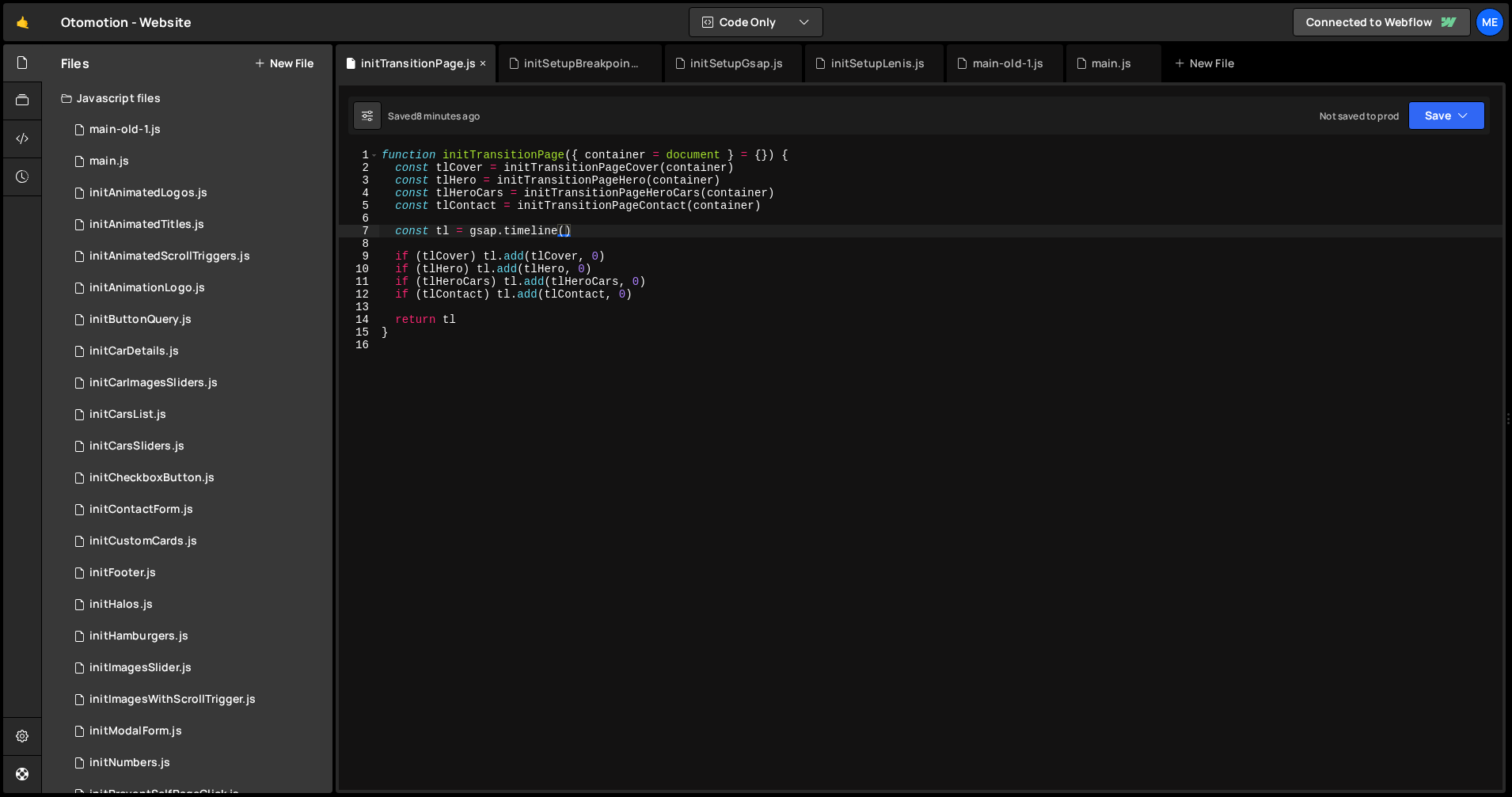
click at [487, 61] on div "initTransitionPage.js" at bounding box center [415, 63] width 160 height 38
click at [477, 63] on icon at bounding box center [482, 63] width 11 height 16
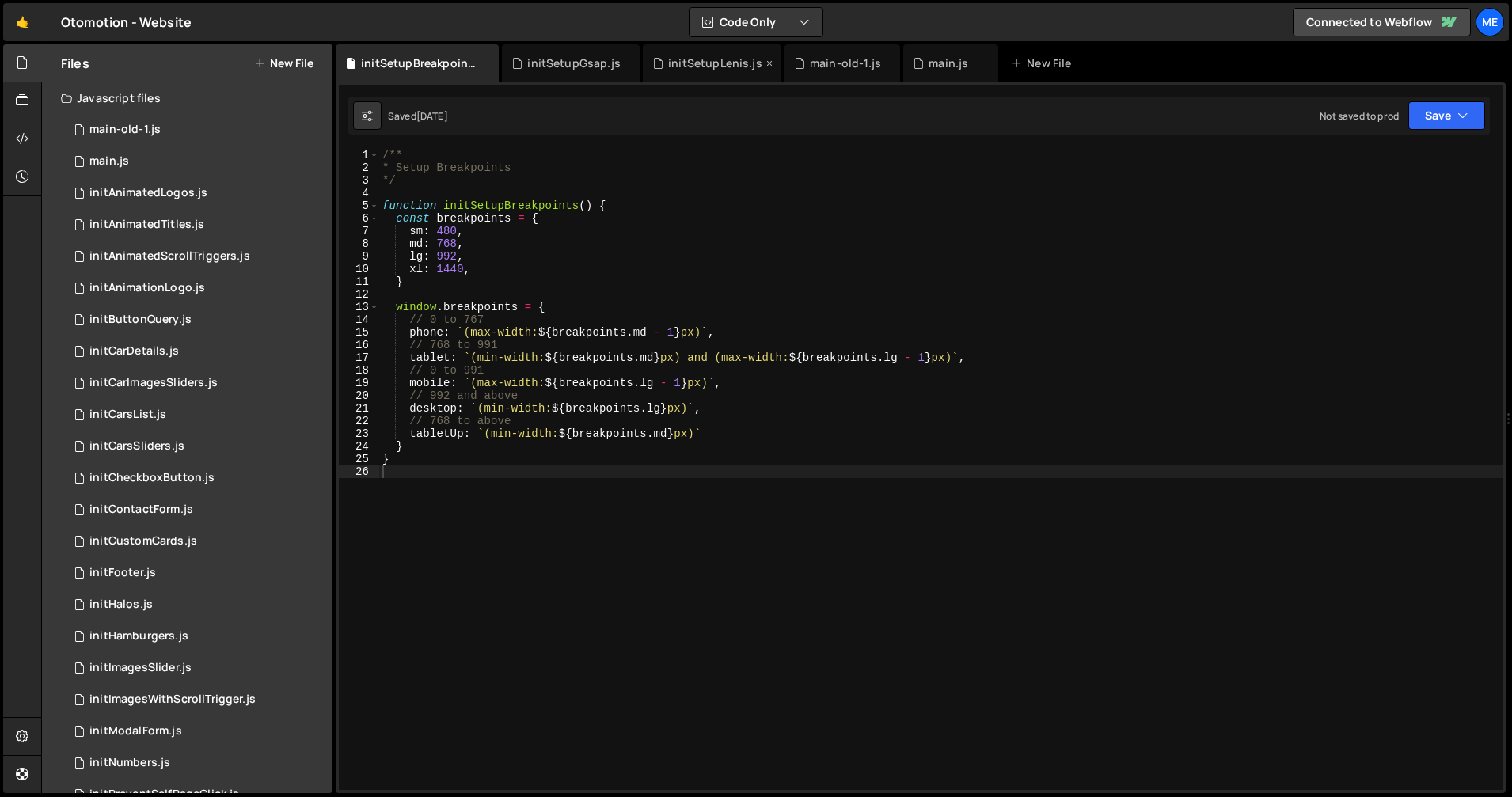
click at [0, 0] on icon at bounding box center [0, 0] width 0 height 0
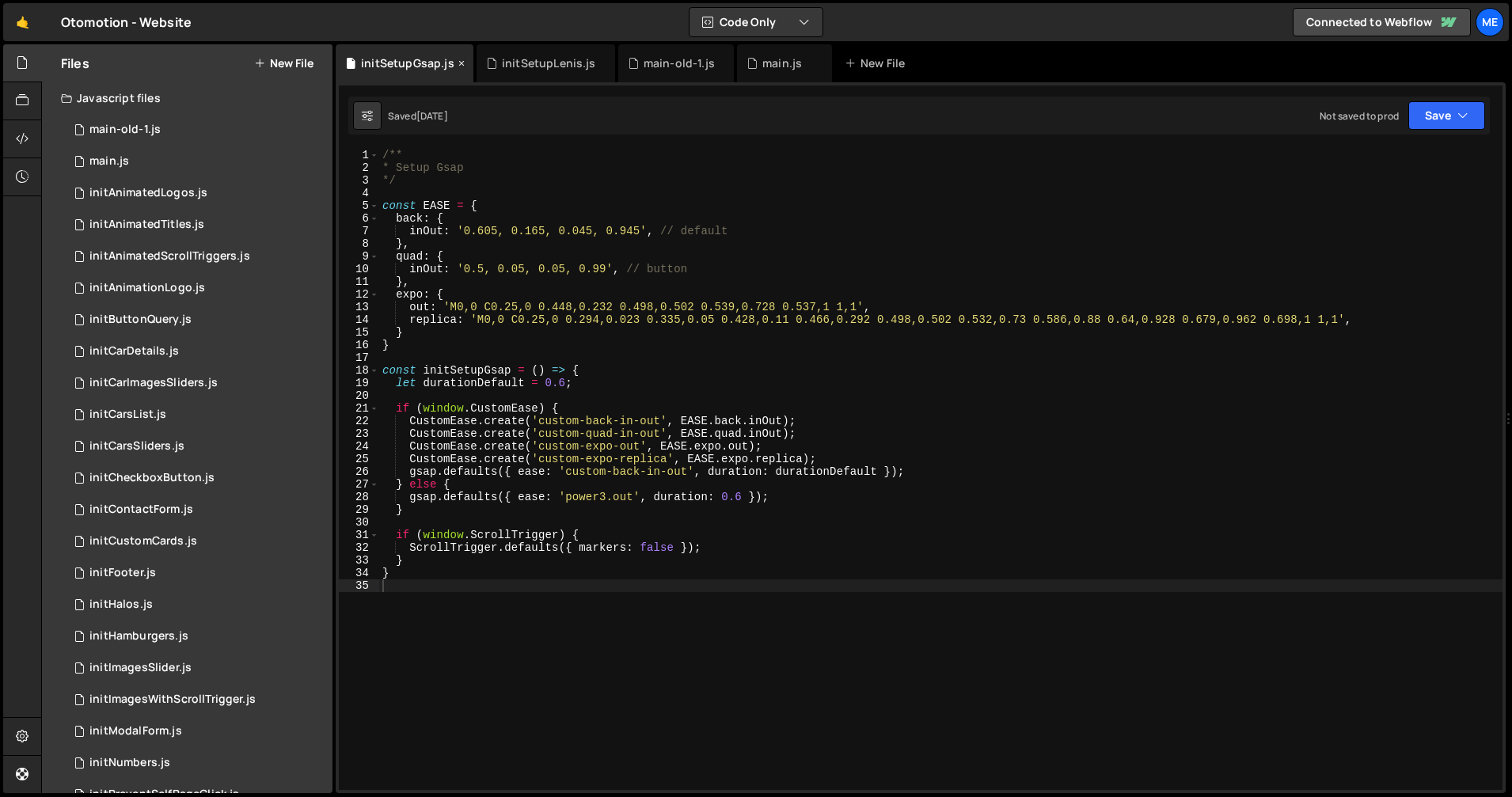
click at [459, 61] on icon at bounding box center [460, 63] width 11 height 16
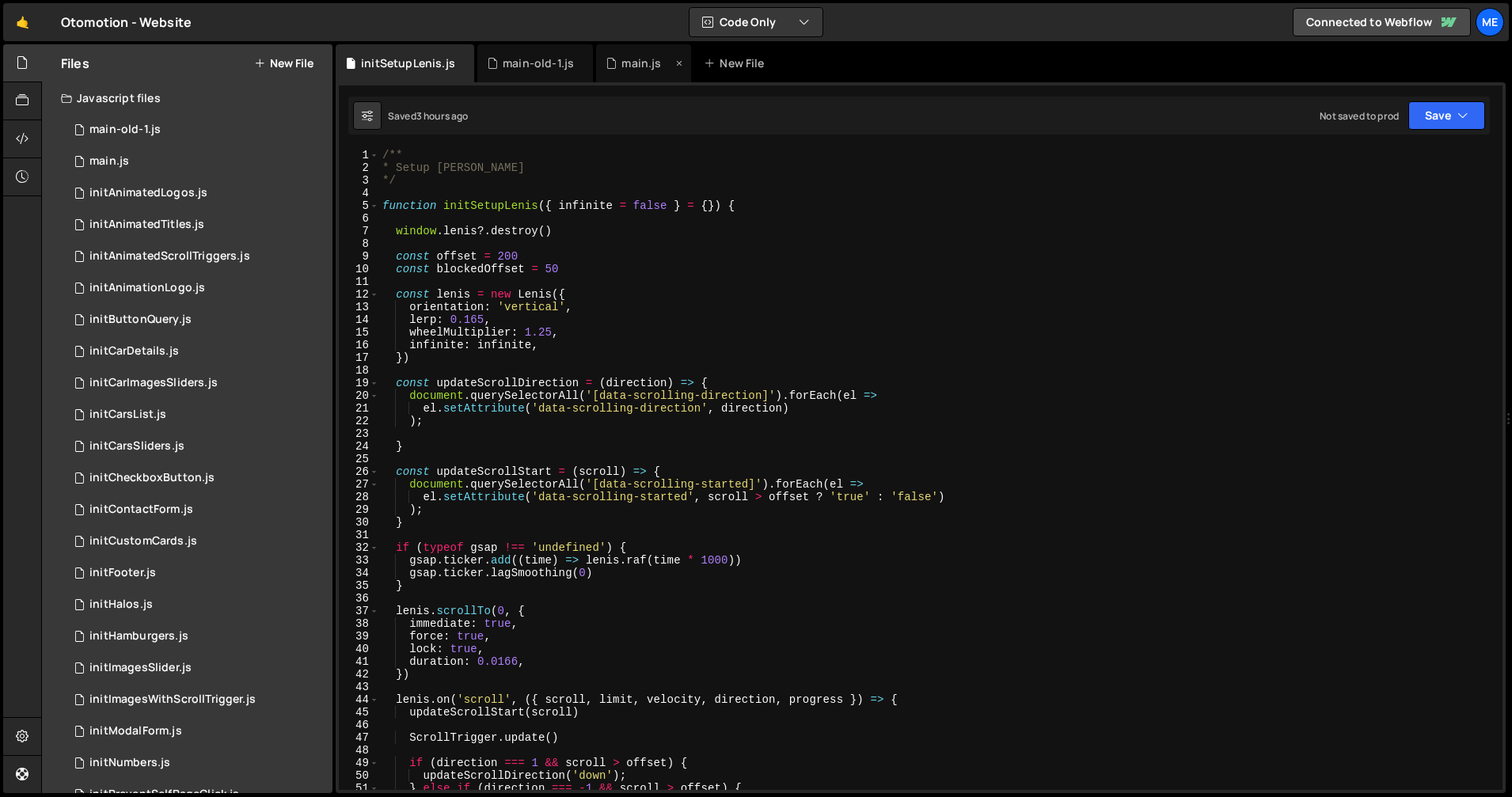
click at [0, 0] on icon at bounding box center [0, 0] width 0 height 0
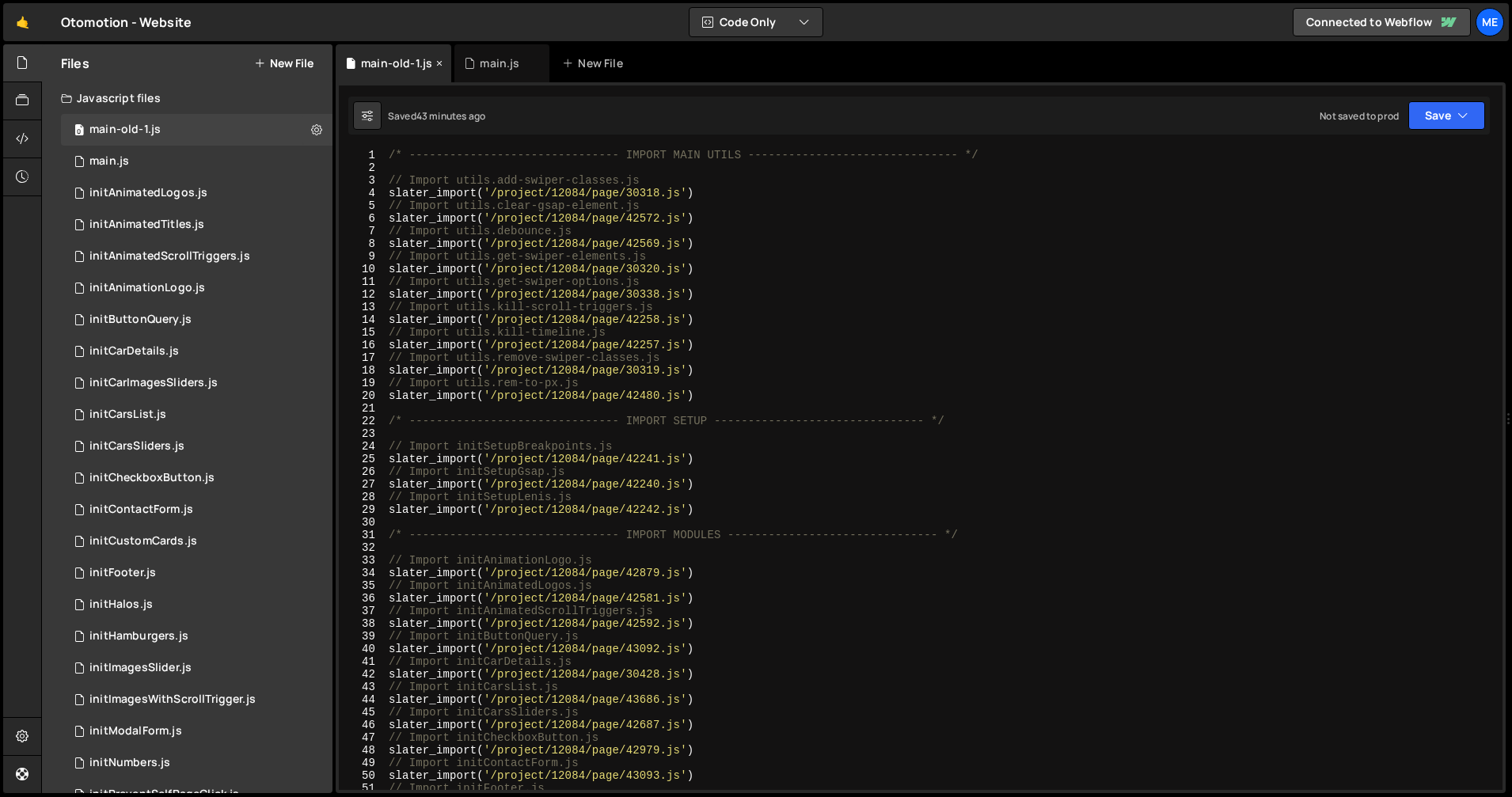
click at [440, 61] on icon at bounding box center [438, 63] width 11 height 16
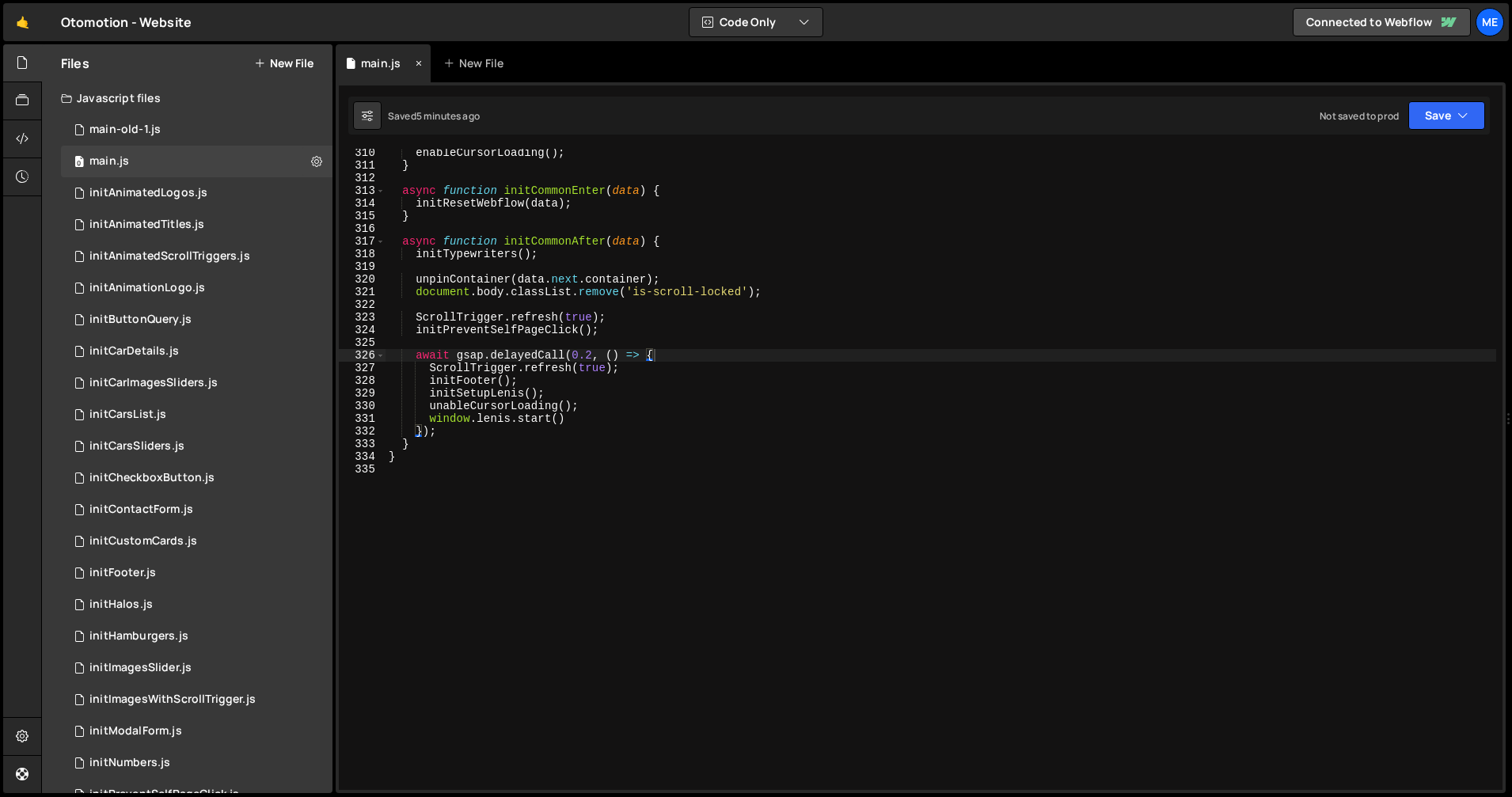
click at [420, 62] on icon at bounding box center [418, 63] width 11 height 16
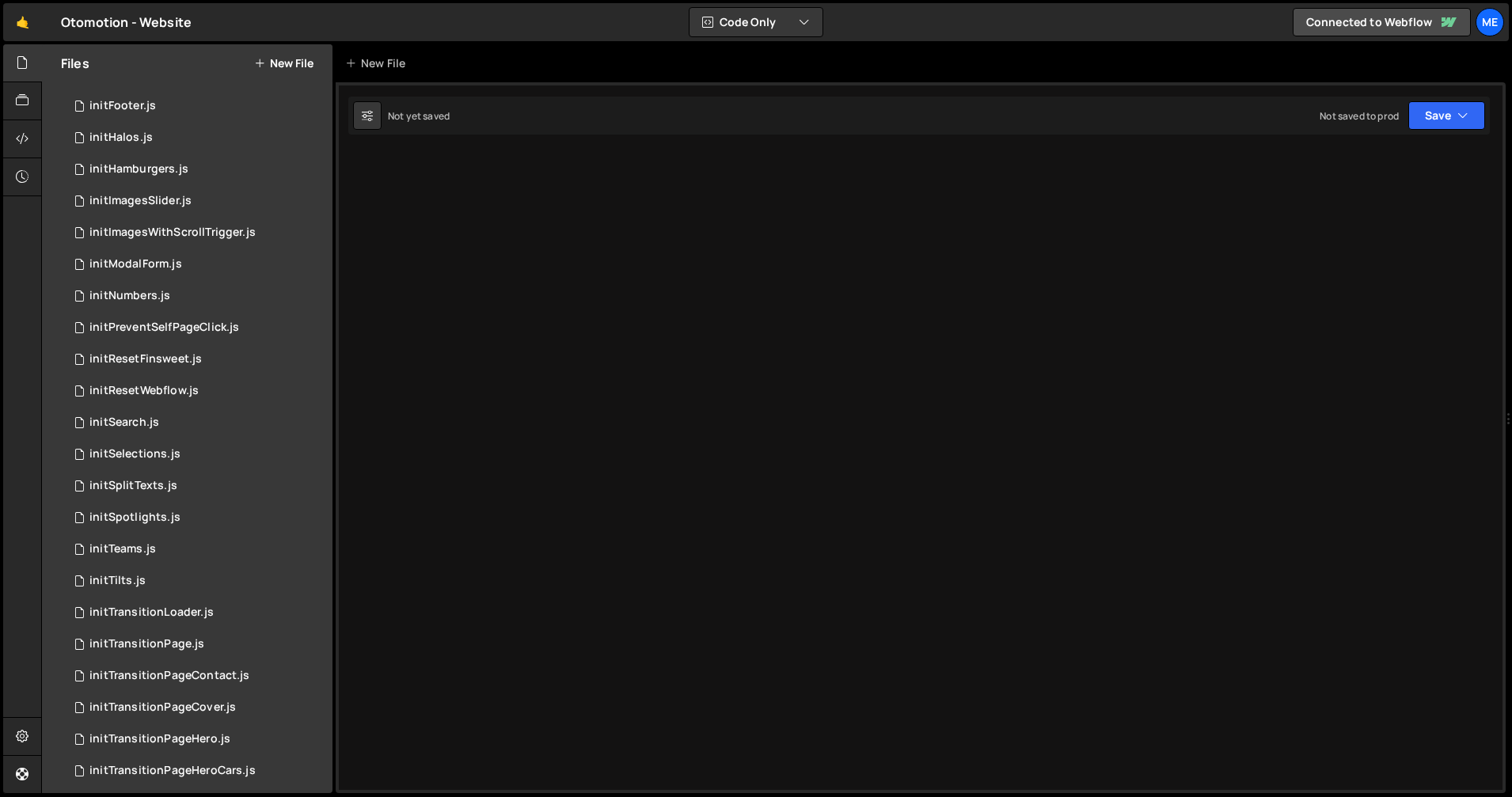
scroll to position [0, 0]
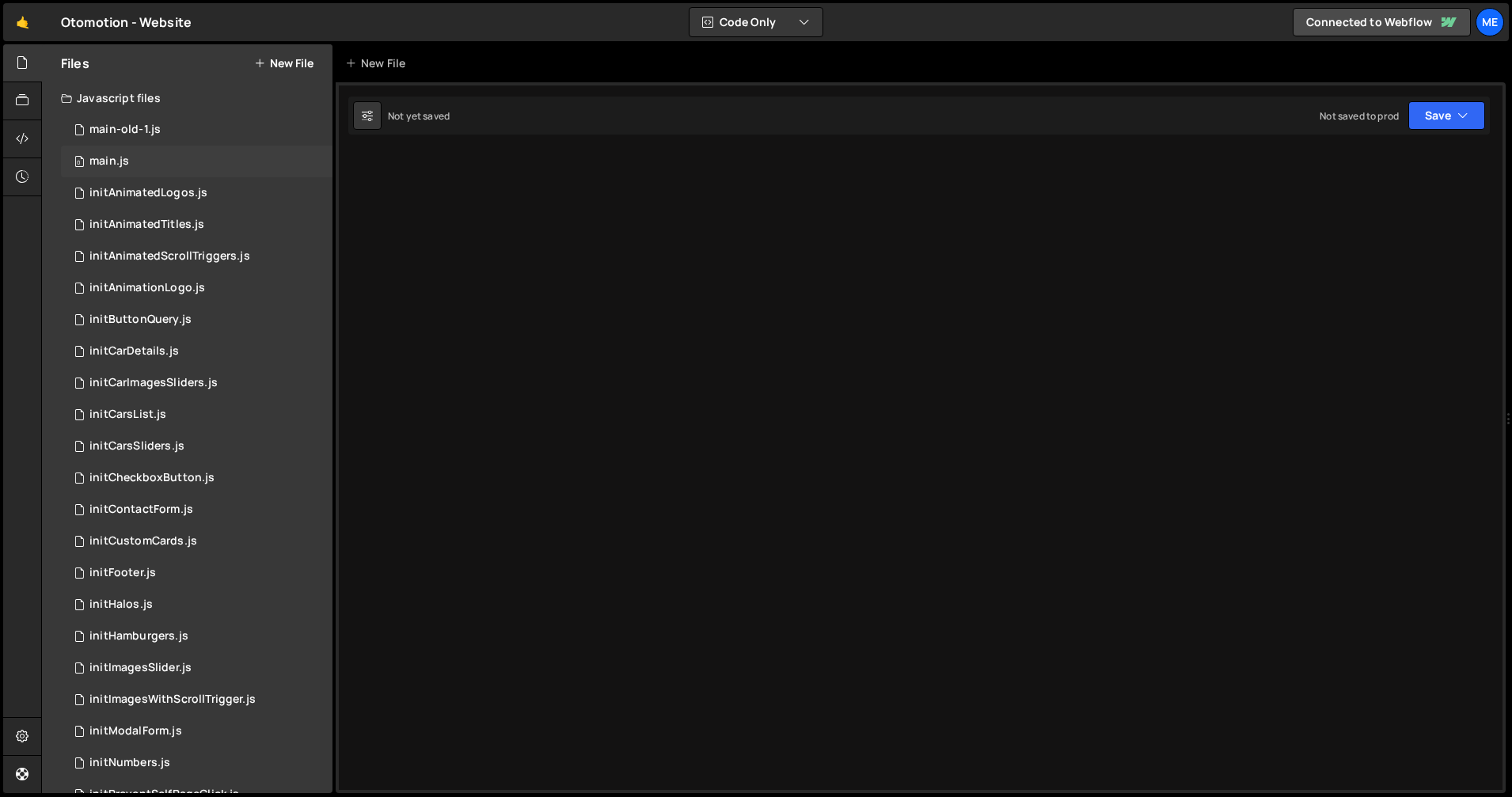
click at [127, 163] on div "main.js" at bounding box center [109, 161] width 40 height 15
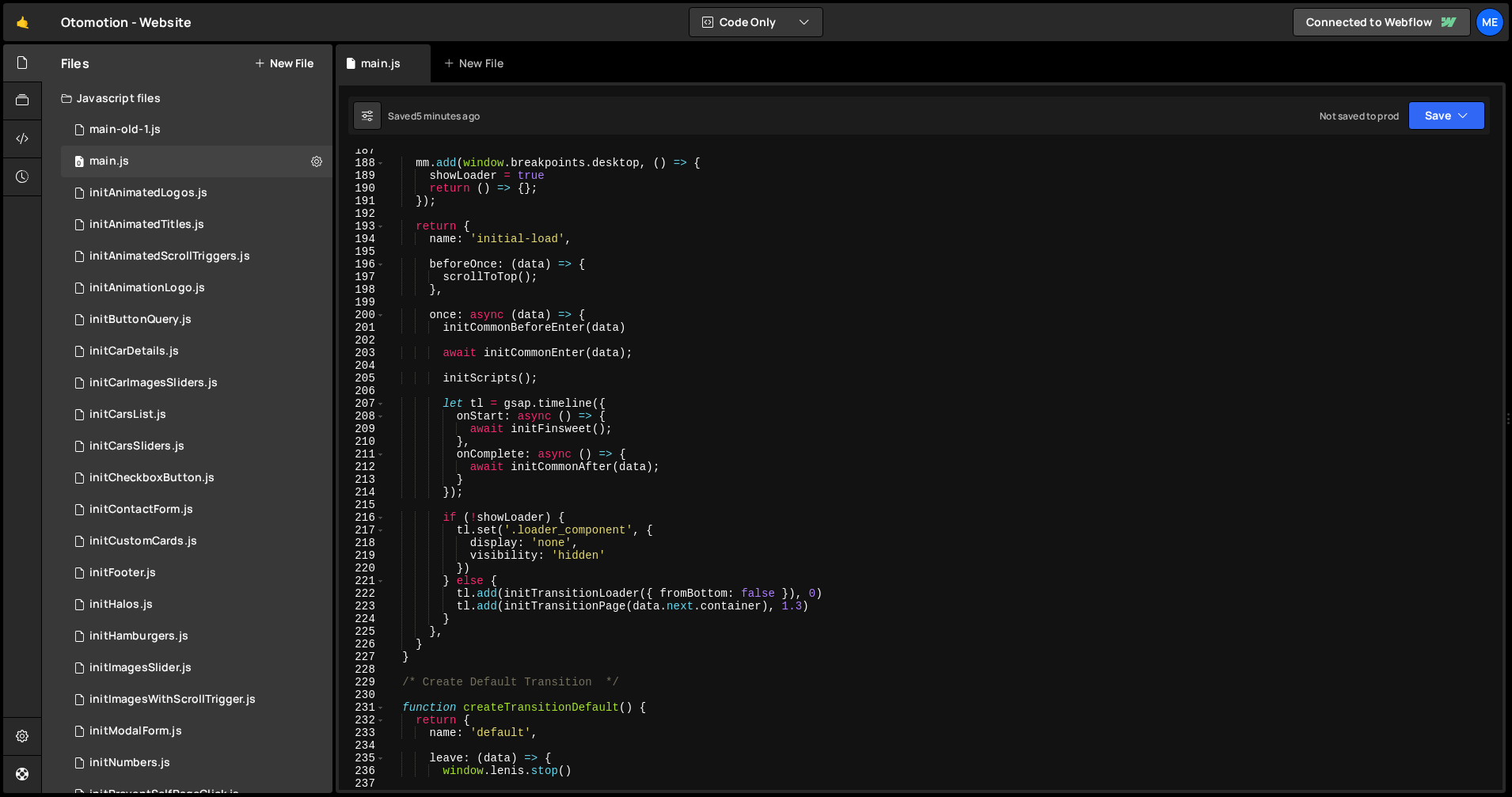
scroll to position [2375, 0]
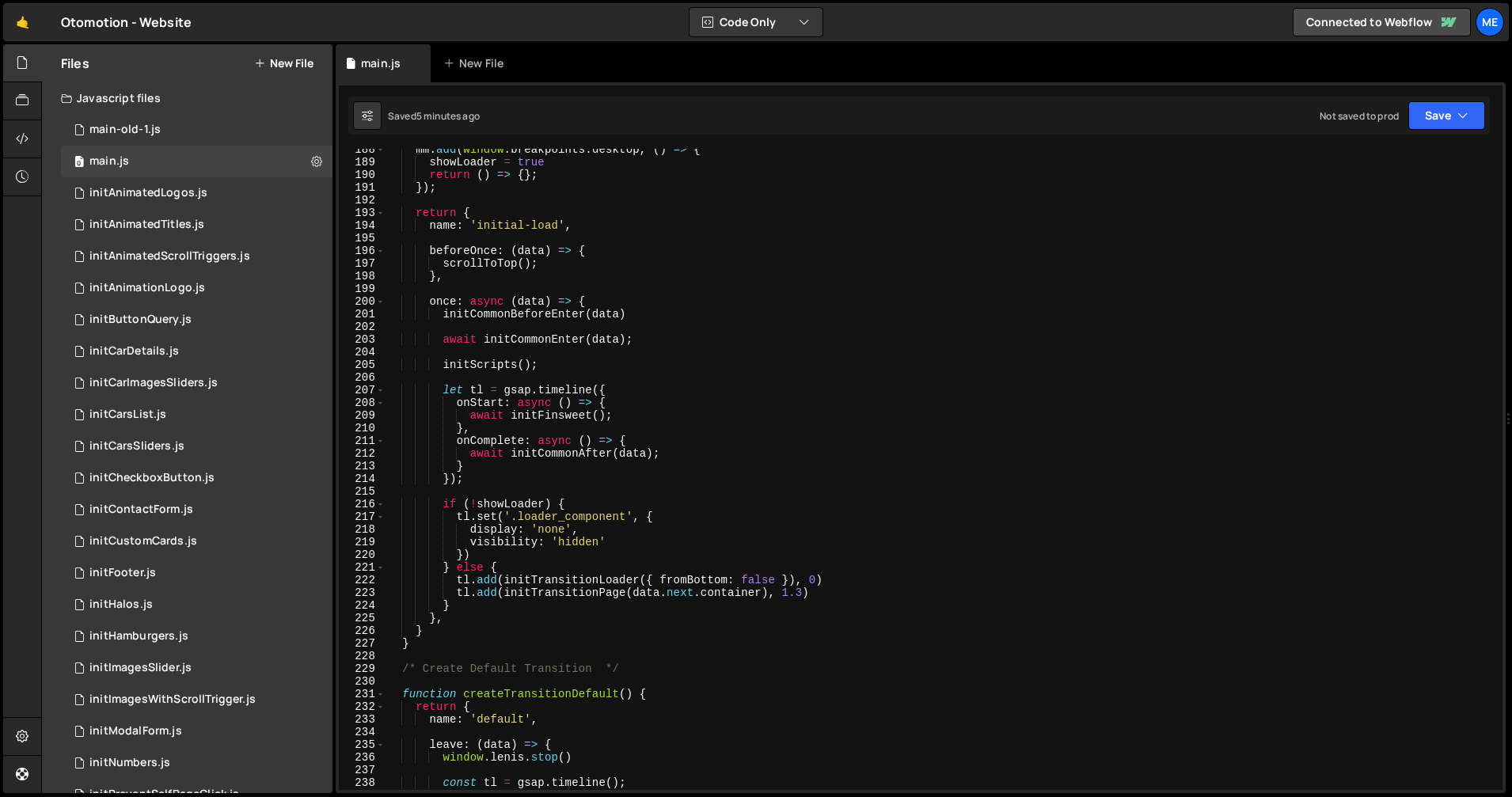
click at [592, 583] on div "mm . add ( window . breakpoints . desktop , ( ) => { showLoader = true return (…" at bounding box center [941, 476] width 1111 height 666
drag, startPoint x: 803, startPoint y: 594, endPoint x: 789, endPoint y: 595, distance: 14.0
click at [789, 595] on div "mm . add ( window . breakpoints . desktop , ( ) => { showLoader = true return (…" at bounding box center [941, 476] width 1111 height 666
type textarea "tl.add(initTransitionPage(data.next.container), 1.3)"
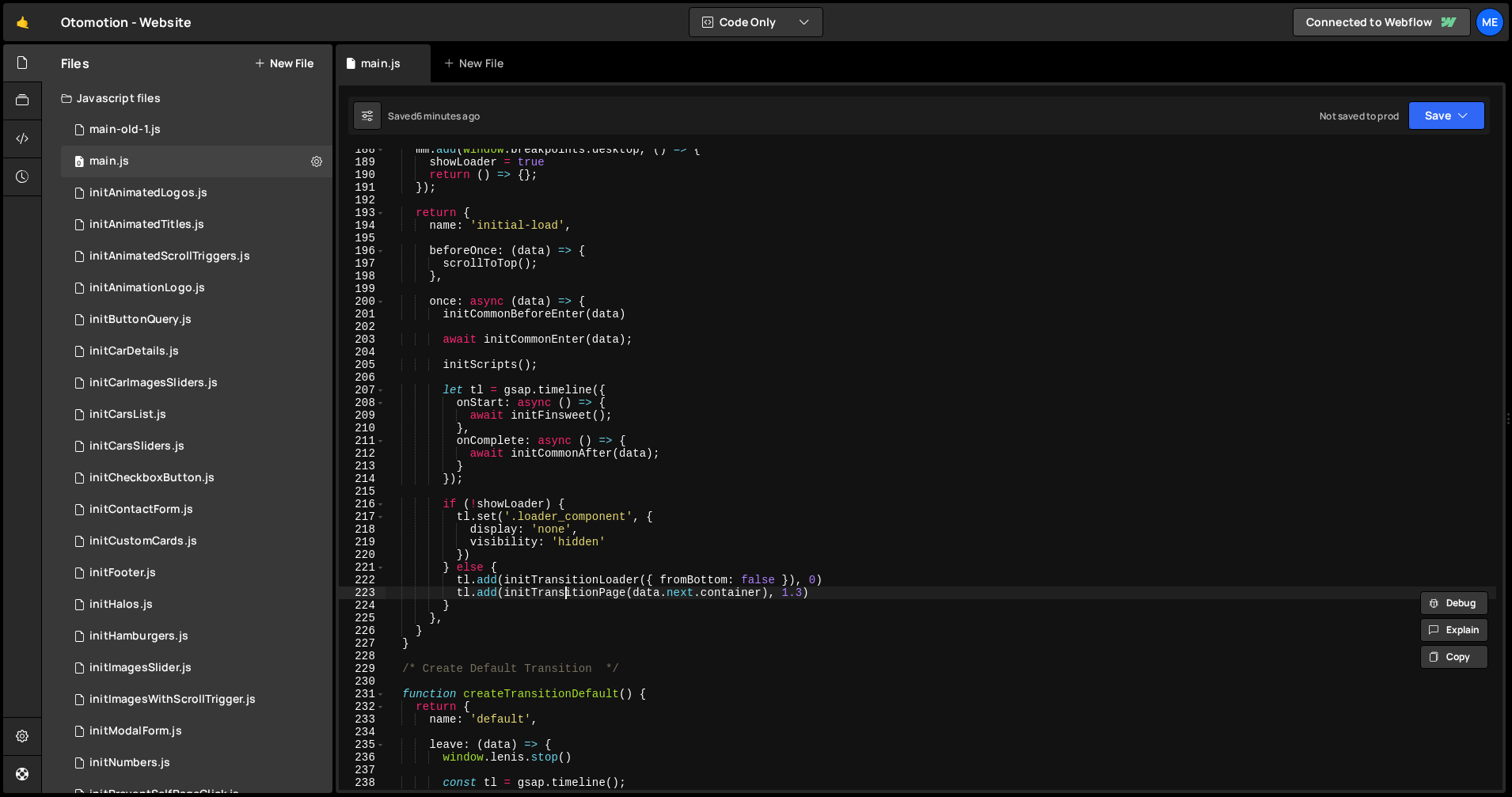
click at [568, 594] on div "mm . add ( window . breakpoints . desktop , ( ) => { showLoader = true return (…" at bounding box center [941, 476] width 1111 height 666
type input "initTransitionPage"
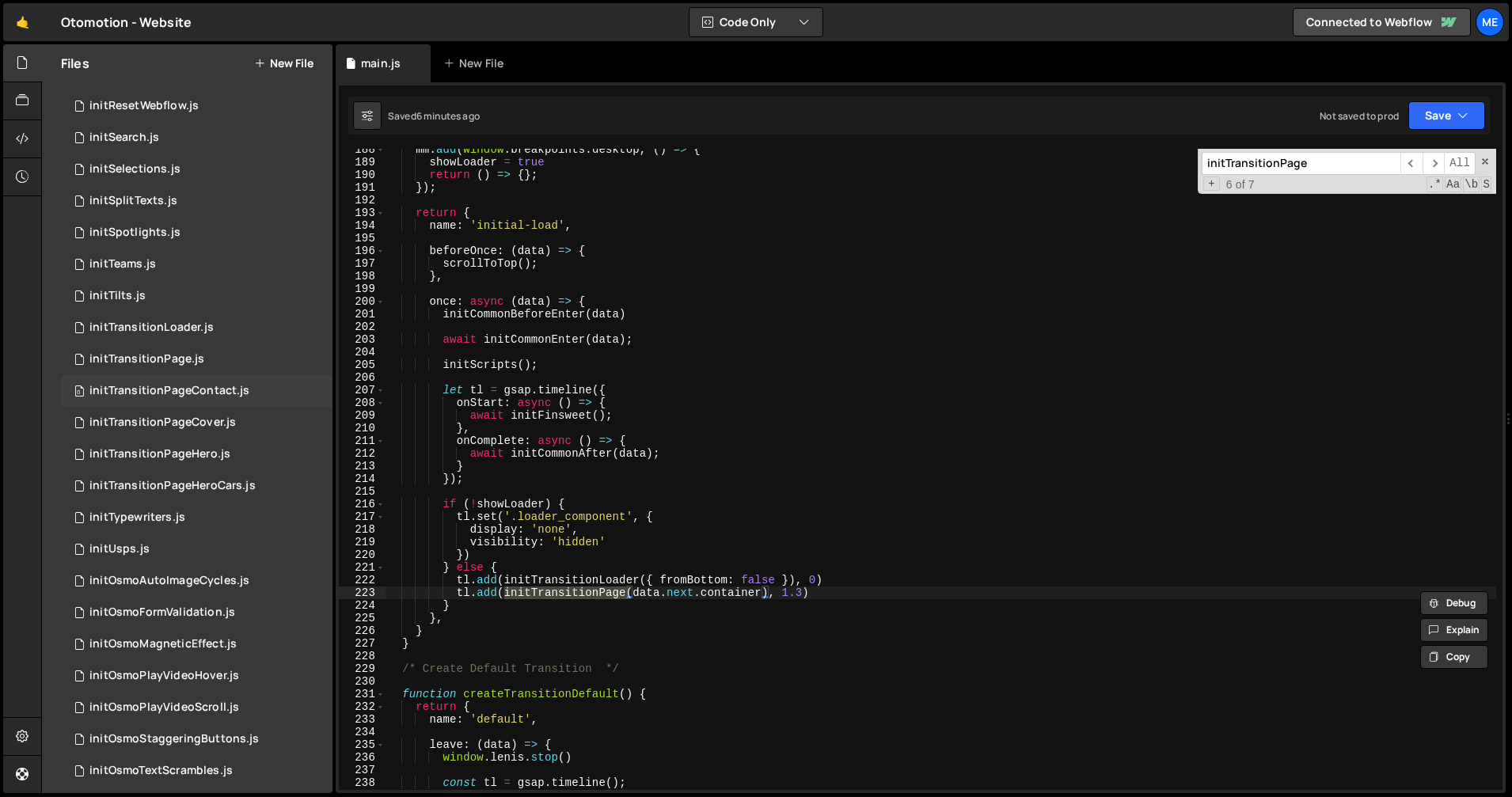
scroll to position [751, 0]
click at [147, 354] on div "initTransitionPage.js" at bounding box center [146, 360] width 114 height 15
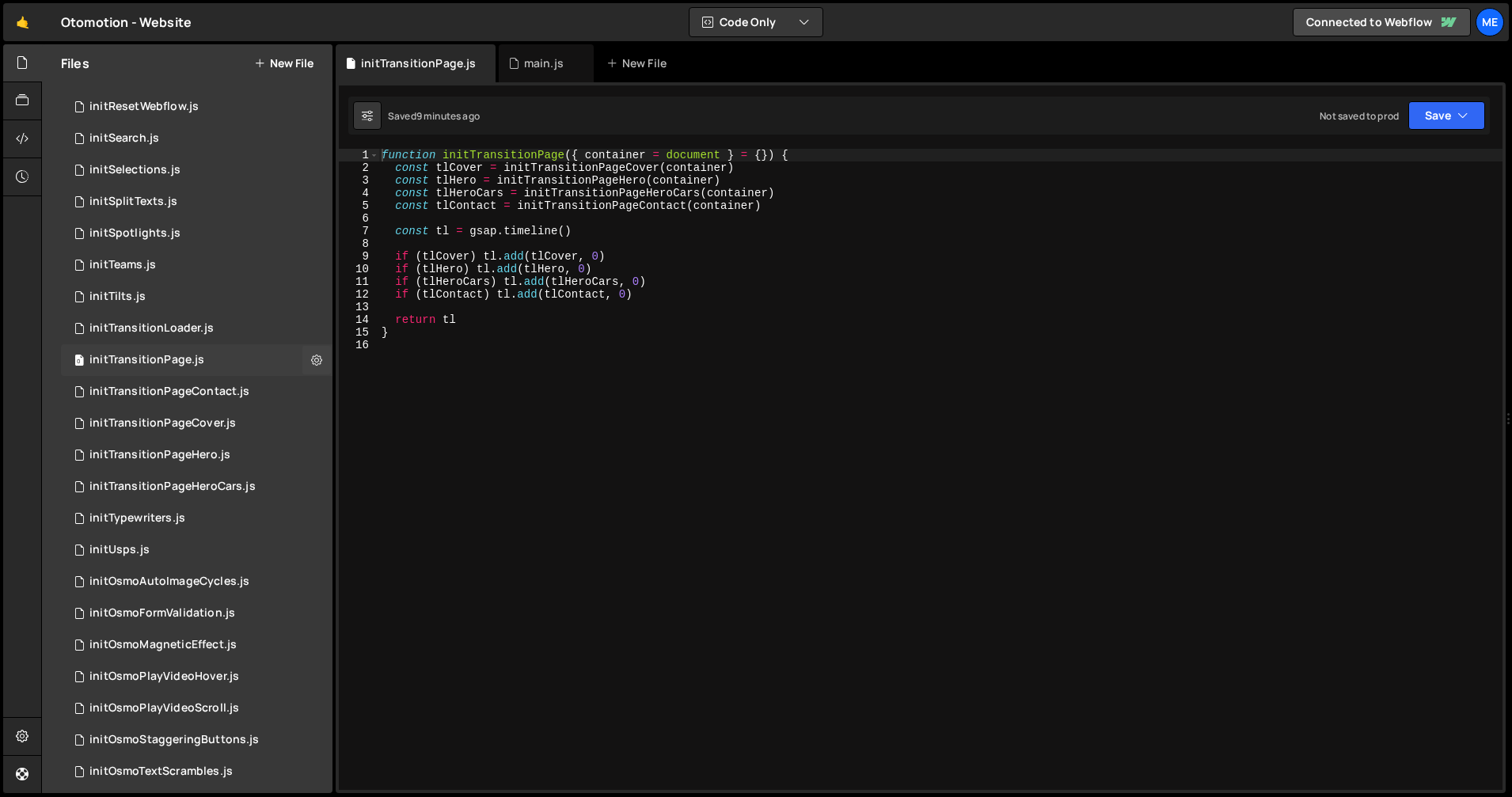
scroll to position [764, 0]
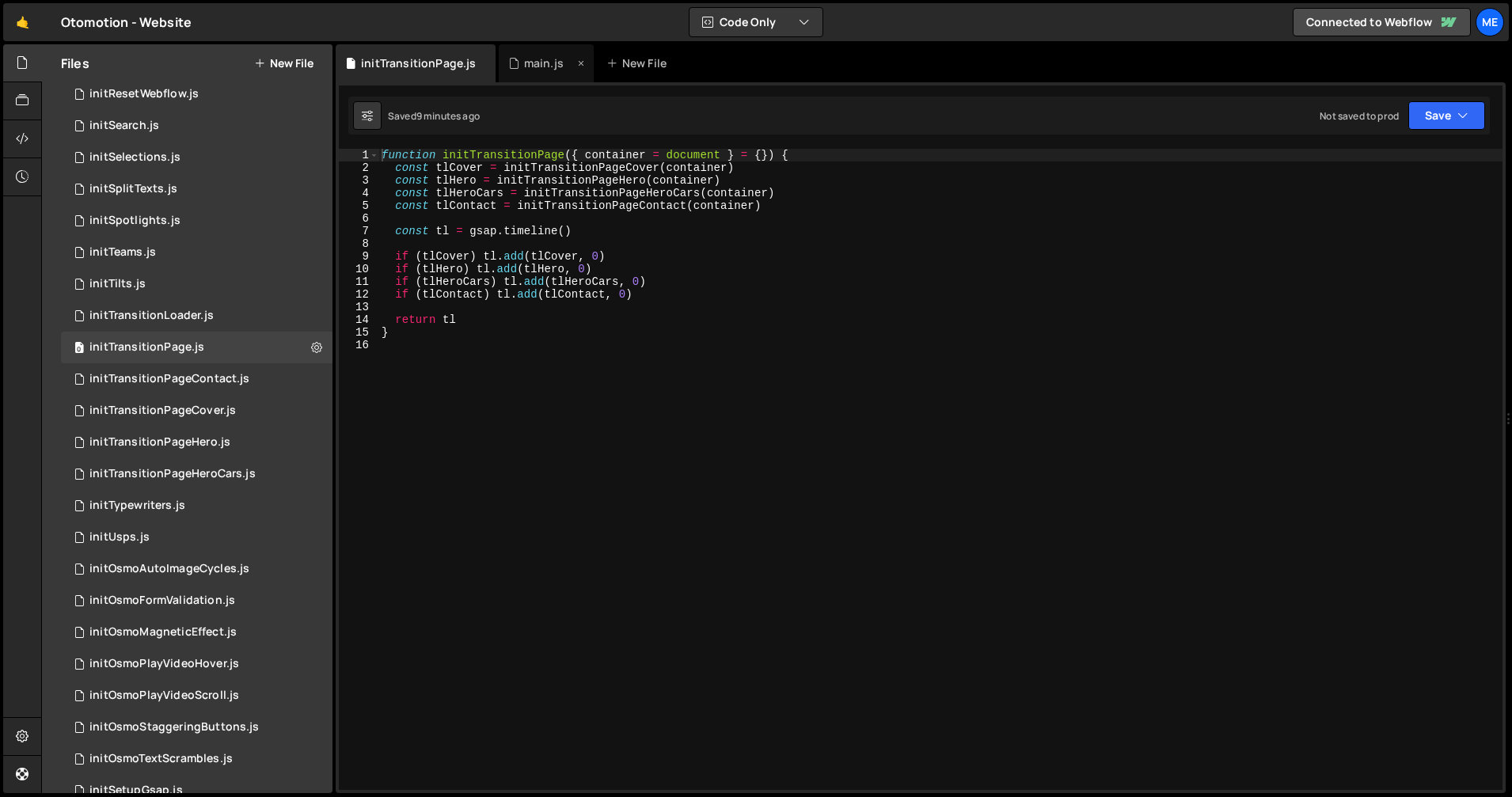
click at [546, 68] on div "main.js" at bounding box center [544, 63] width 40 height 16
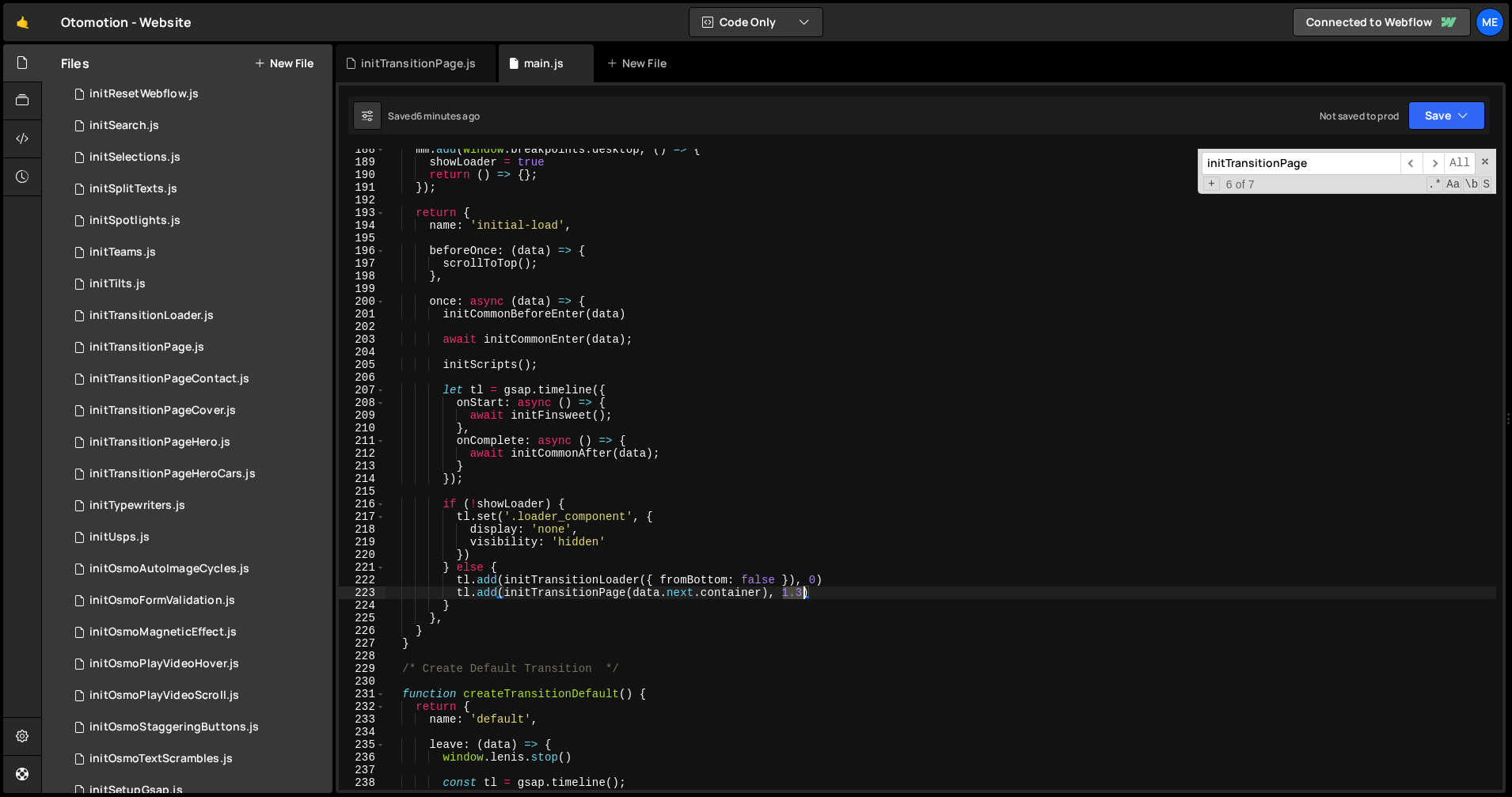
drag, startPoint x: 788, startPoint y: 597, endPoint x: 803, endPoint y: 597, distance: 15.0
click at [803, 597] on div "mm . add ( window . breakpoints . desktop , ( ) => { showLoader = true return (…" at bounding box center [941, 476] width 1111 height 666
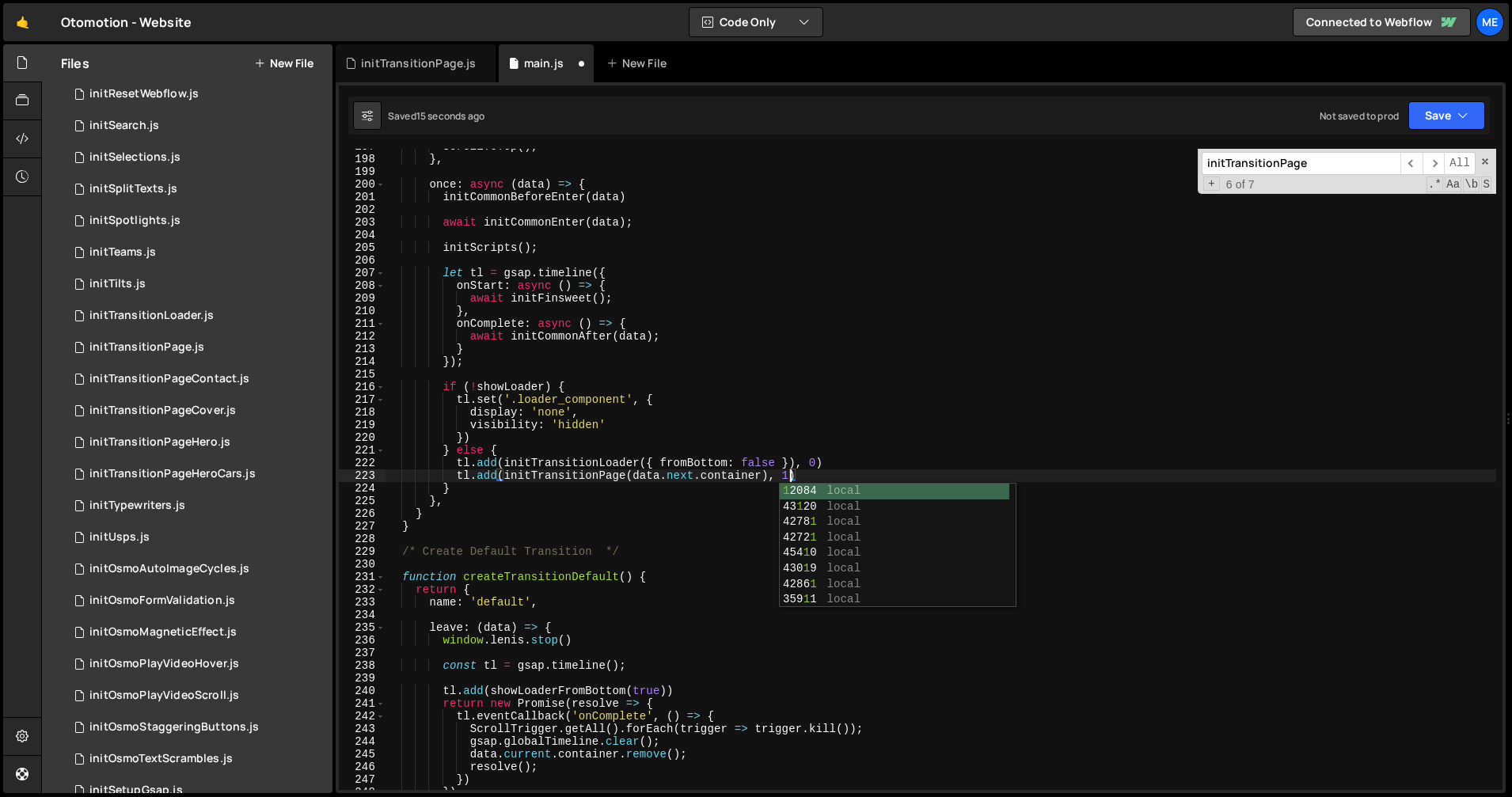
scroll to position [0, 28]
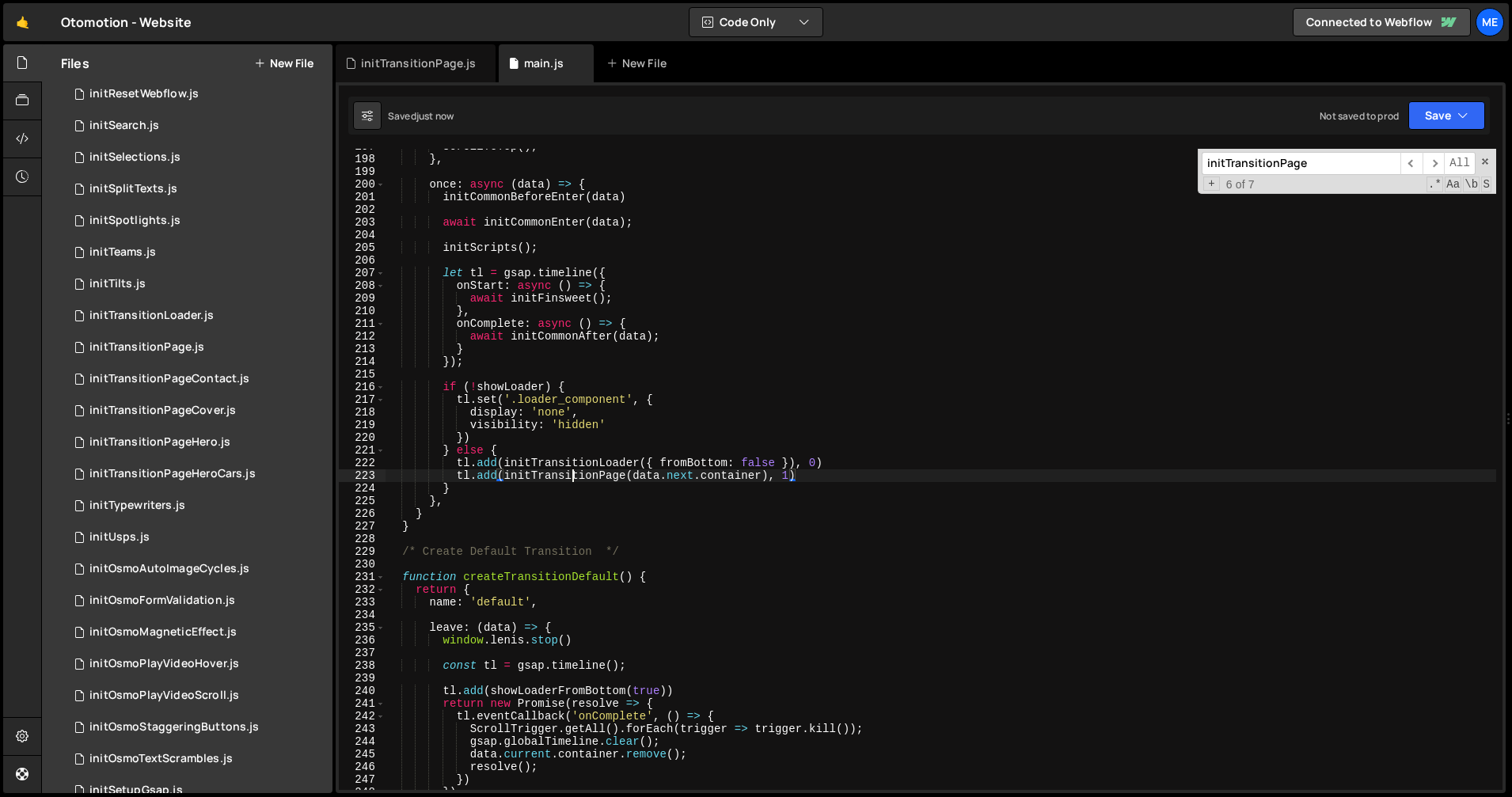
click at [575, 481] on div "scrollToTop ( ) ; } , once : async ( data ) => { initCommonBeforeEnter ( data )…" at bounding box center [941, 473] width 1111 height 666
click at [577, 457] on div "scrollToTop ( ) ; } , once : async ( data ) => { initCommonBeforeEnter ( data )…" at bounding box center [941, 473] width 1111 height 666
type textarea "tl.add(initTransitionLoader({ fromBottom: false }), 0)"
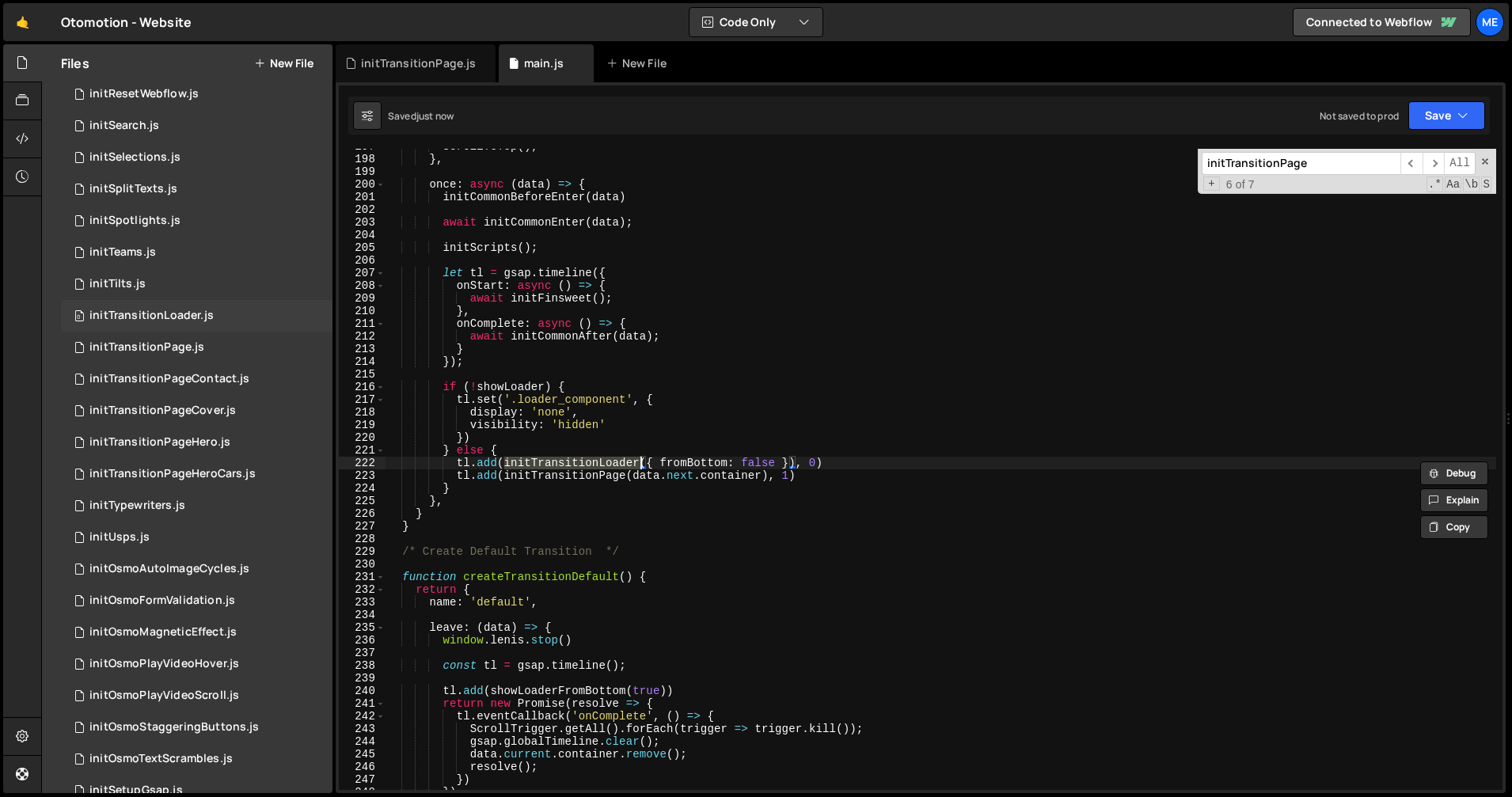
click at [135, 308] on div "initTransitionLoader.js" at bounding box center [151, 315] width 124 height 15
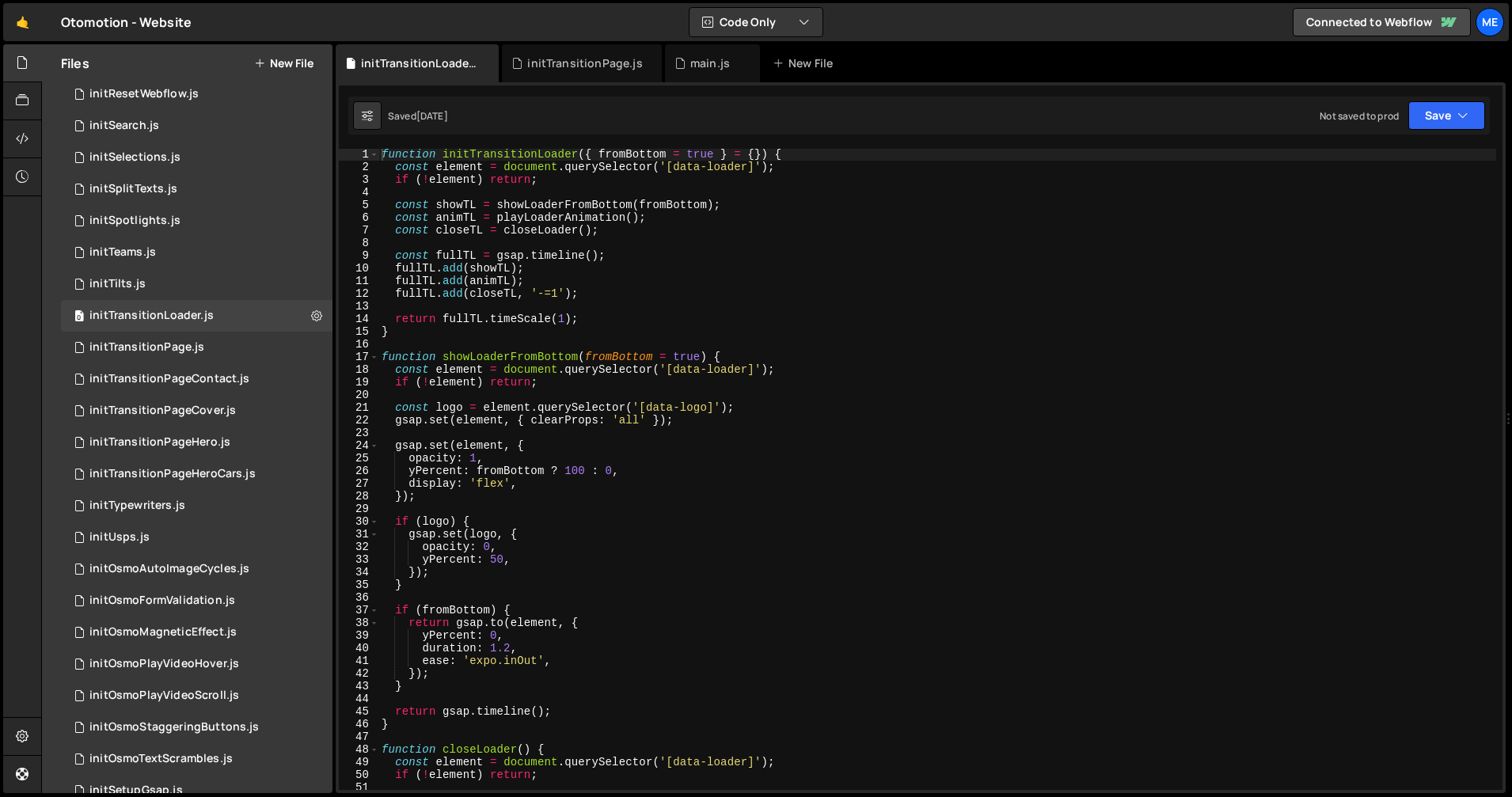
scroll to position [1, 0]
click at [560, 320] on div "function initTransitionLoader ( { fromBottom = true } = { }) { const element = …" at bounding box center [936, 481] width 1118 height 666
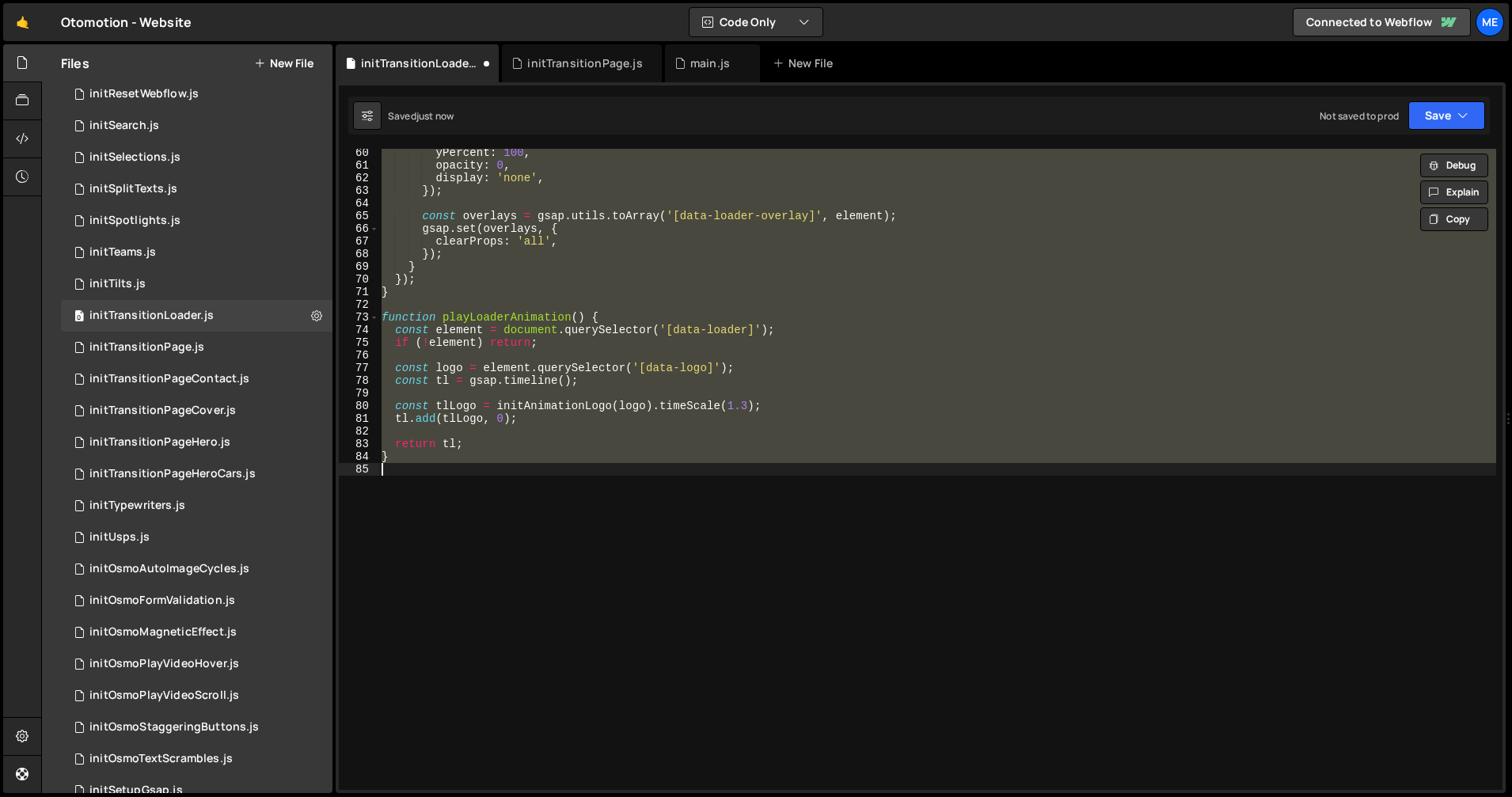
scroll to position [0, 0]
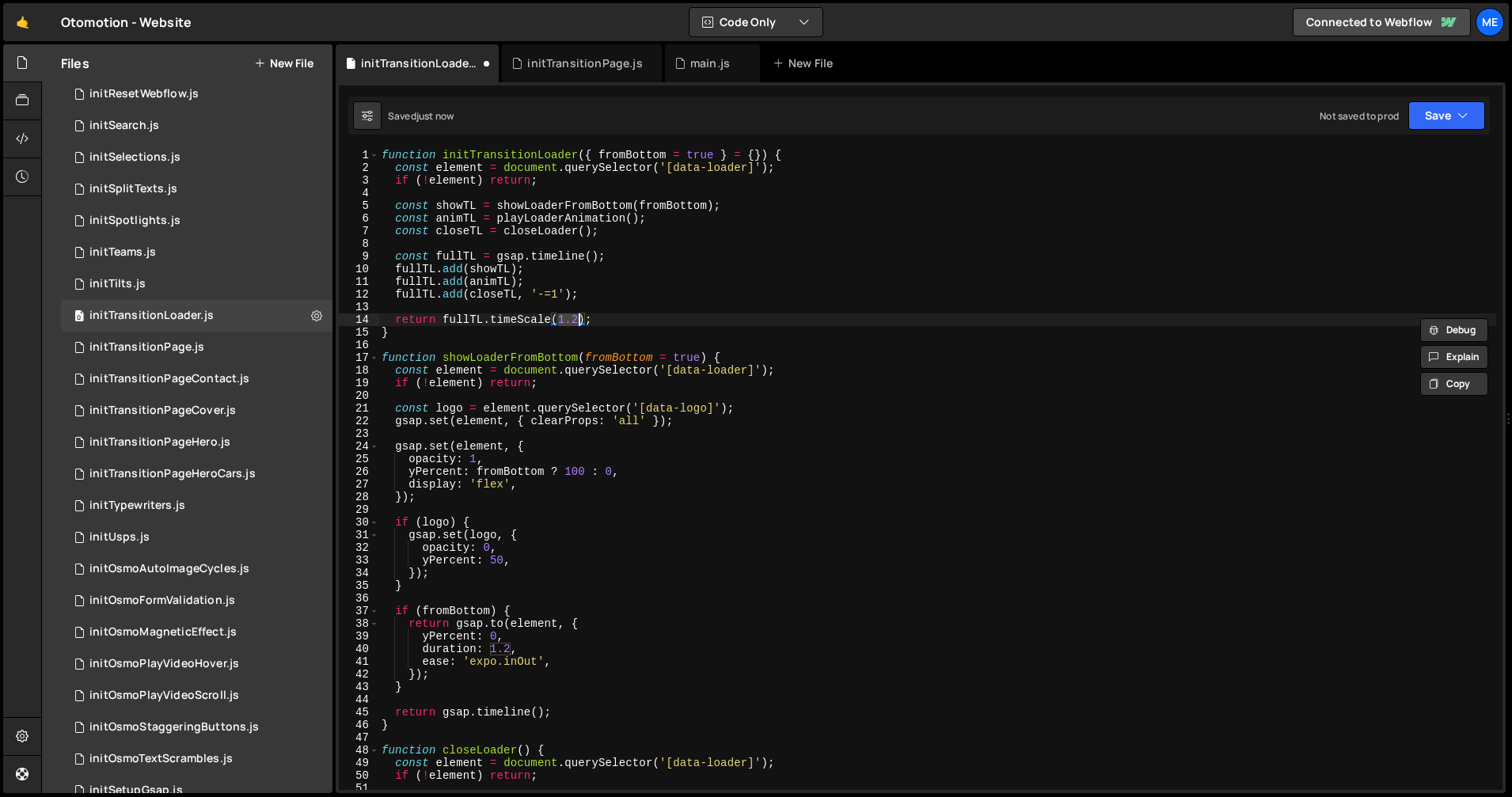
click at [607, 324] on div "function initTransitionLoader ( { fromBottom = true } = { }) { const element = …" at bounding box center [936, 482] width 1118 height 666
click at [572, 322] on div "function initTransitionLoader ( { fromBottom = true } = { }) { const element = …" at bounding box center [936, 482] width 1118 height 666
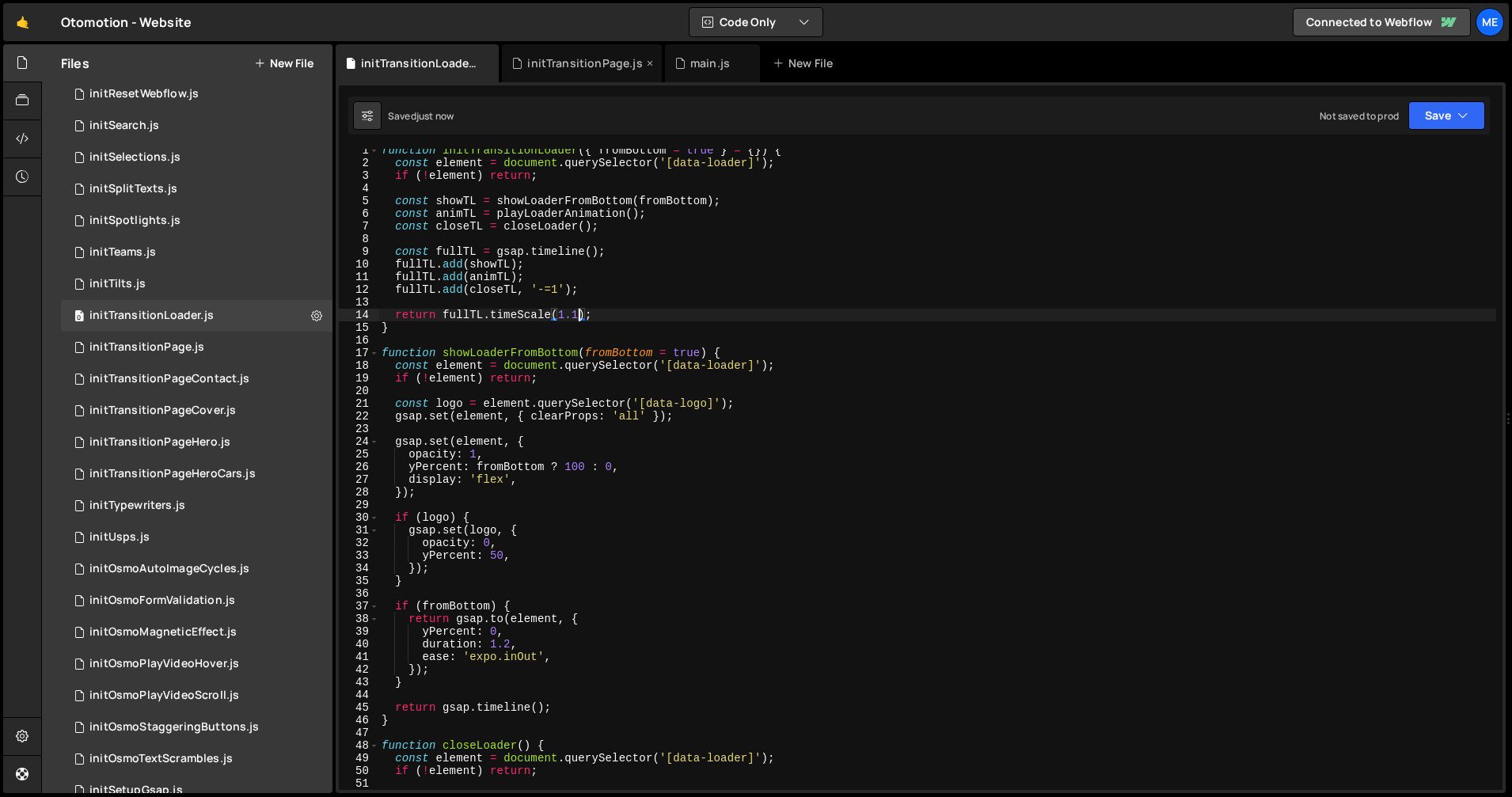
type textarea "return fullTL.timeScale(1.1);"
click at [592, 67] on div "initTransitionPage.js" at bounding box center [584, 63] width 114 height 16
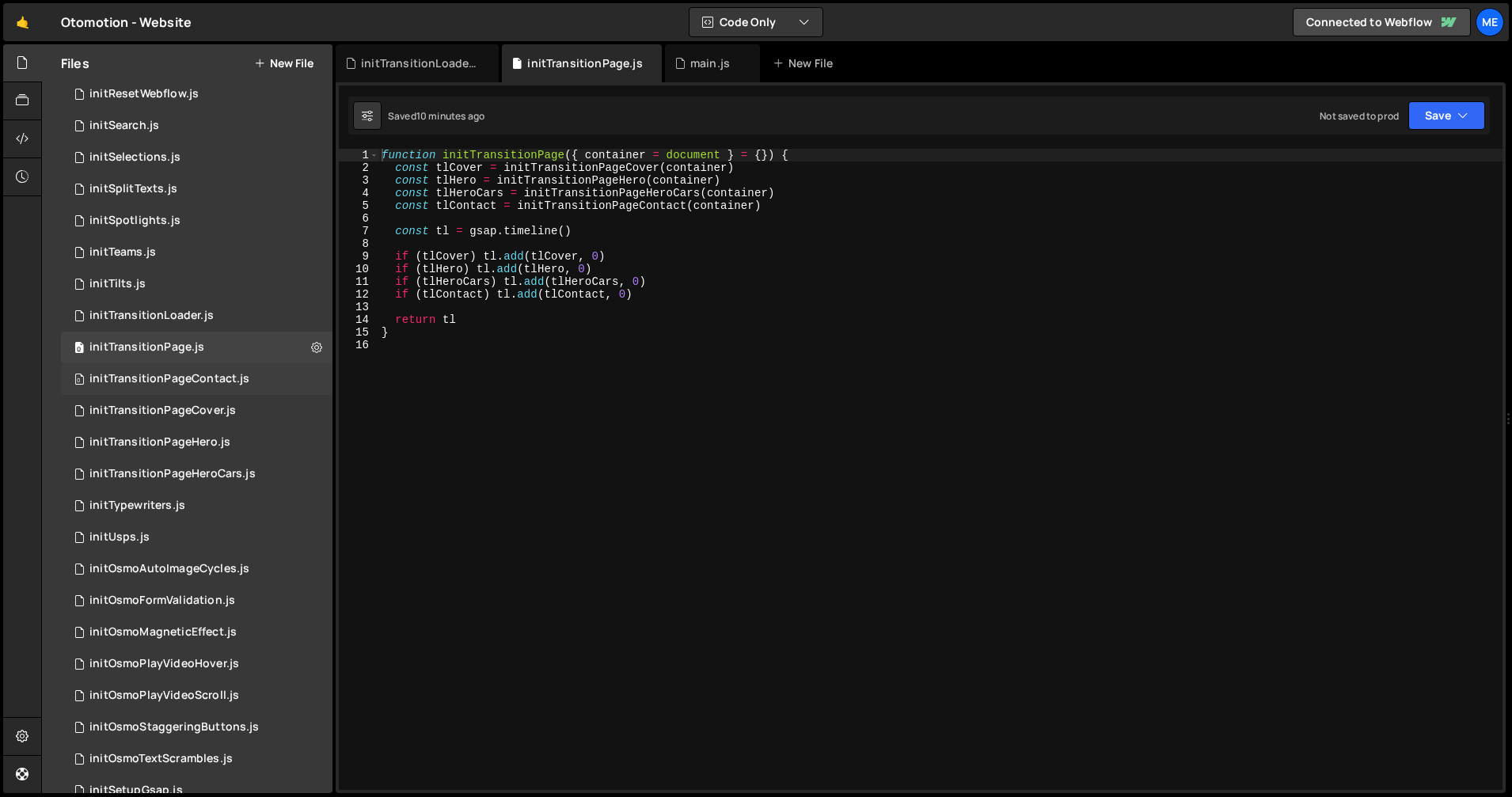
click at [186, 377] on div "initTransitionPageContact.js" at bounding box center [169, 379] width 160 height 15
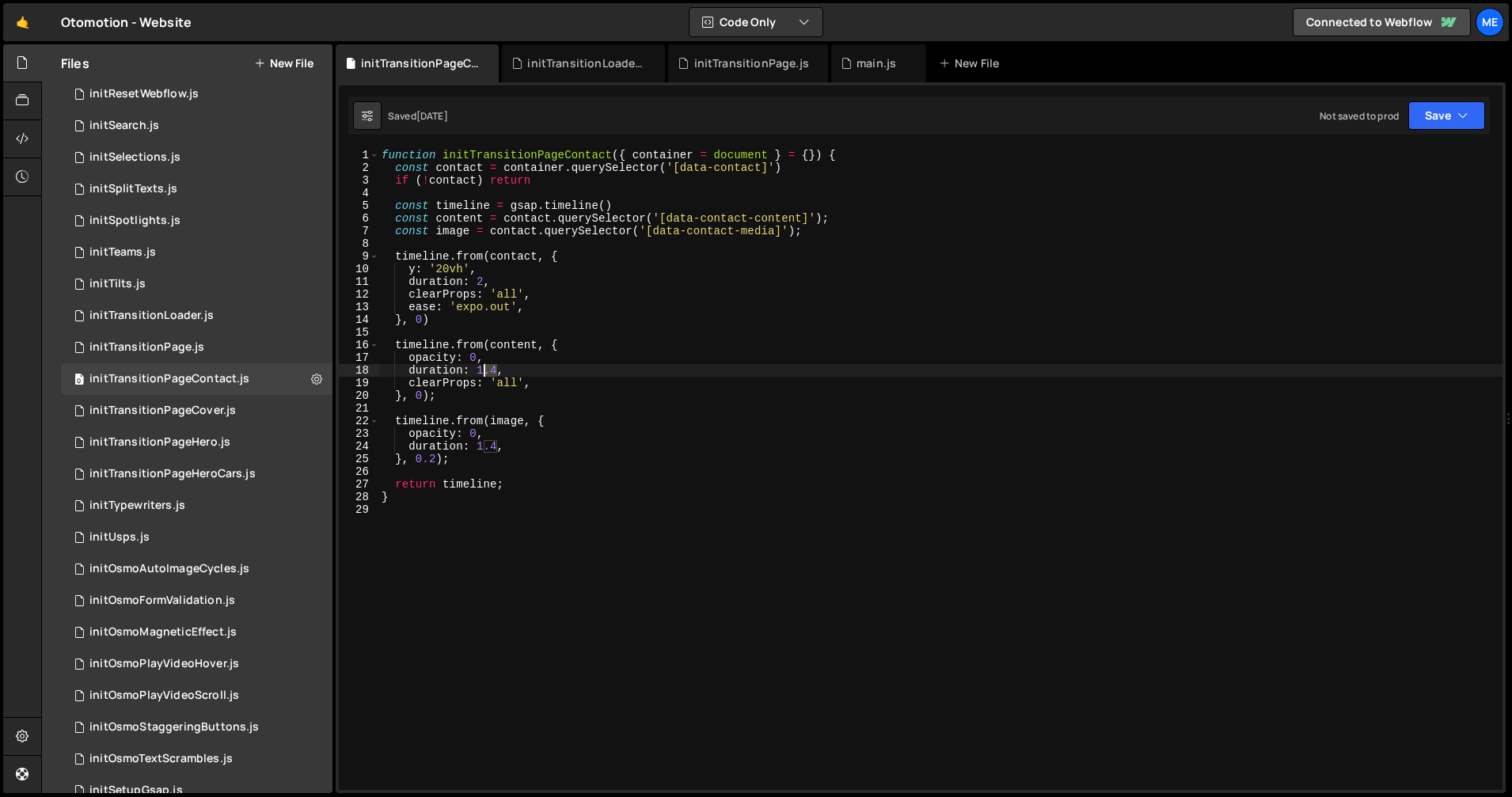
drag, startPoint x: 498, startPoint y: 371, endPoint x: 486, endPoint y: 373, distance: 12.2
click at [485, 373] on div "function initTransitionPageContact ( { container = document } = { }) { const co…" at bounding box center [939, 482] width 1123 height 666
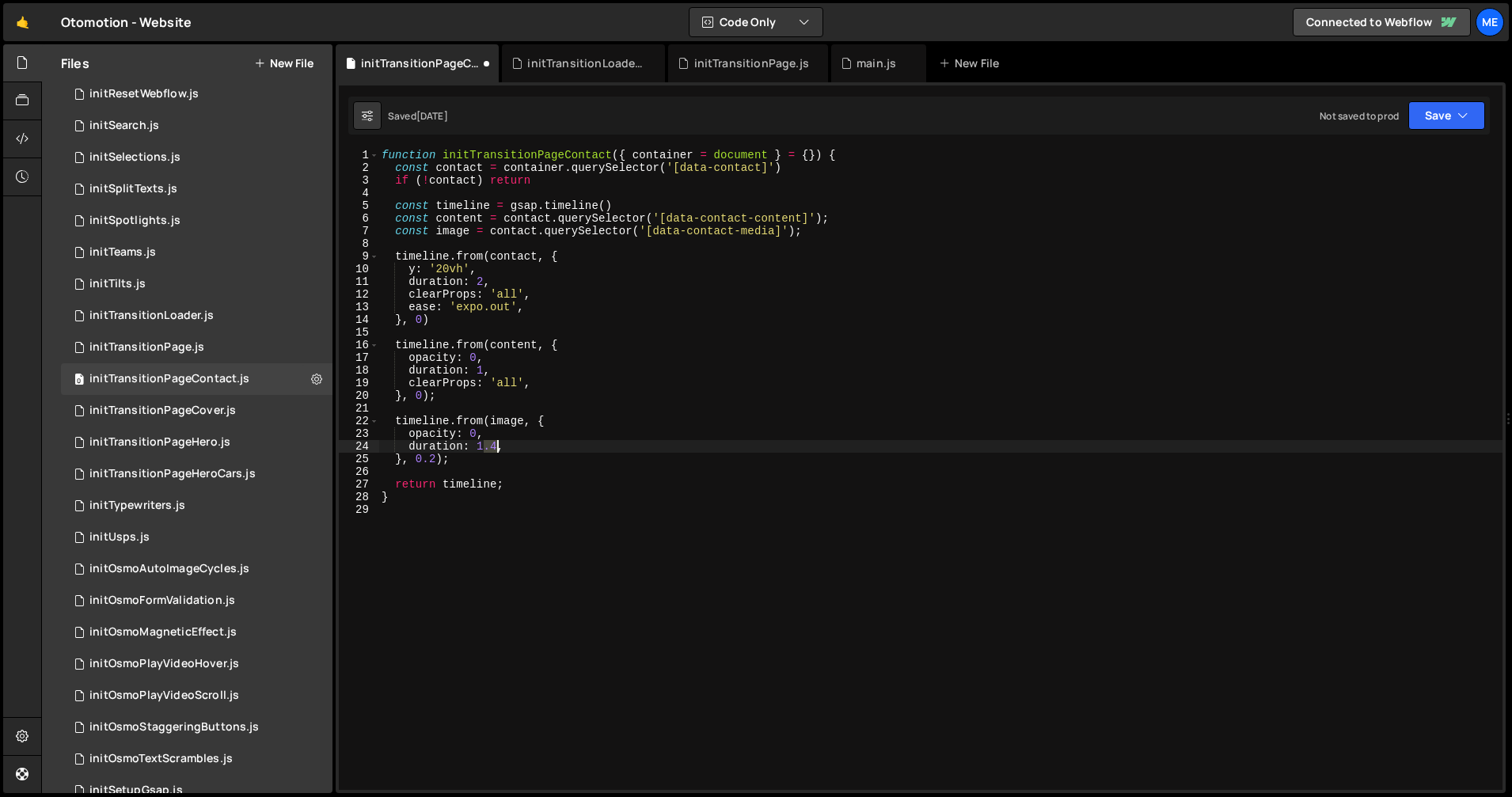
click at [496, 446] on div "function initTransitionPageContact ( { container = document } = { }) { const co…" at bounding box center [939, 482] width 1123 height 666
click at [248, 413] on div "0 initTransitionPageCover.js 0" at bounding box center [197, 410] width 271 height 32
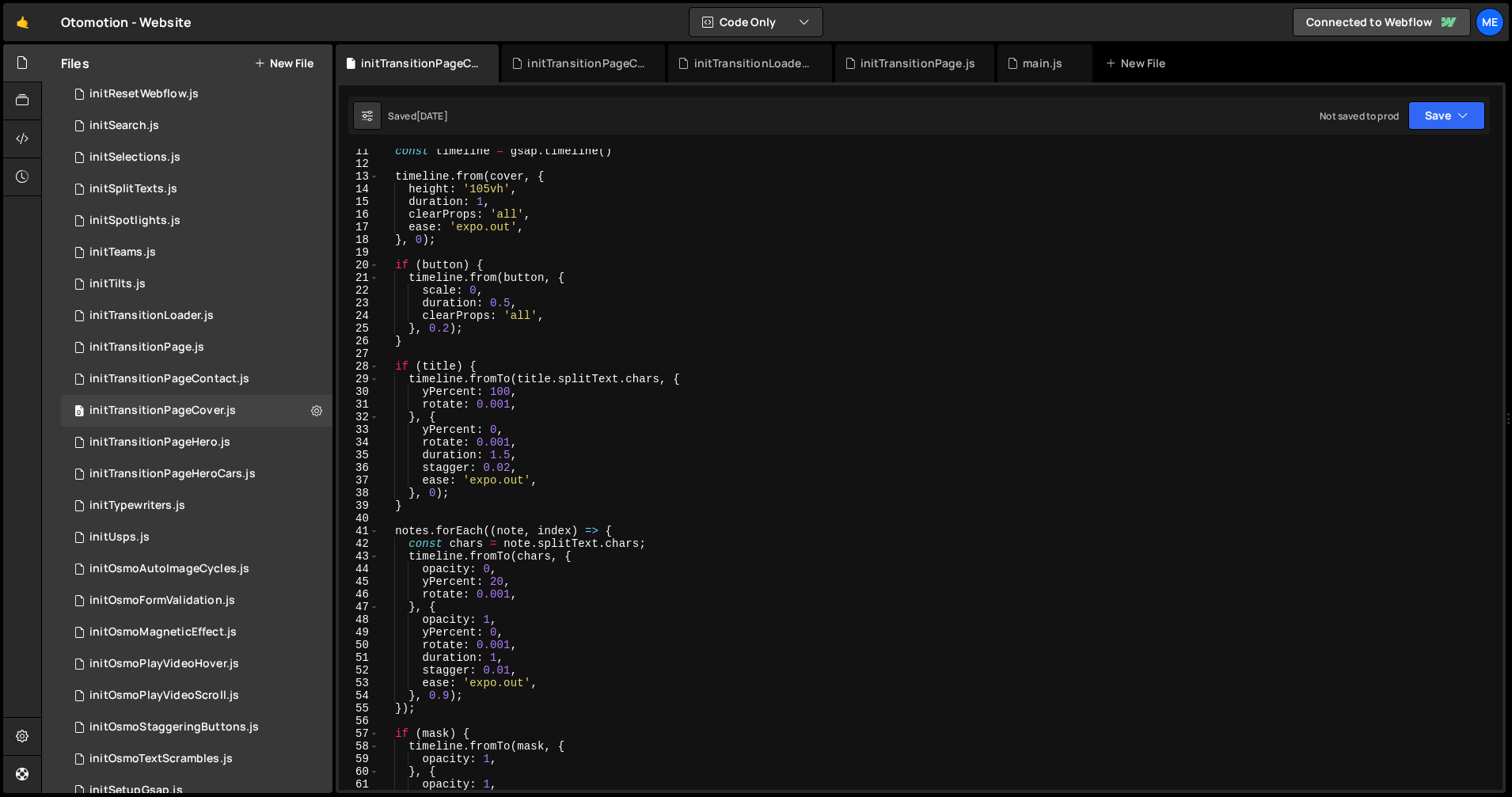
scroll to position [127, 0]
click at [226, 382] on div "initTransitionPageContact.js" at bounding box center [169, 379] width 160 height 15
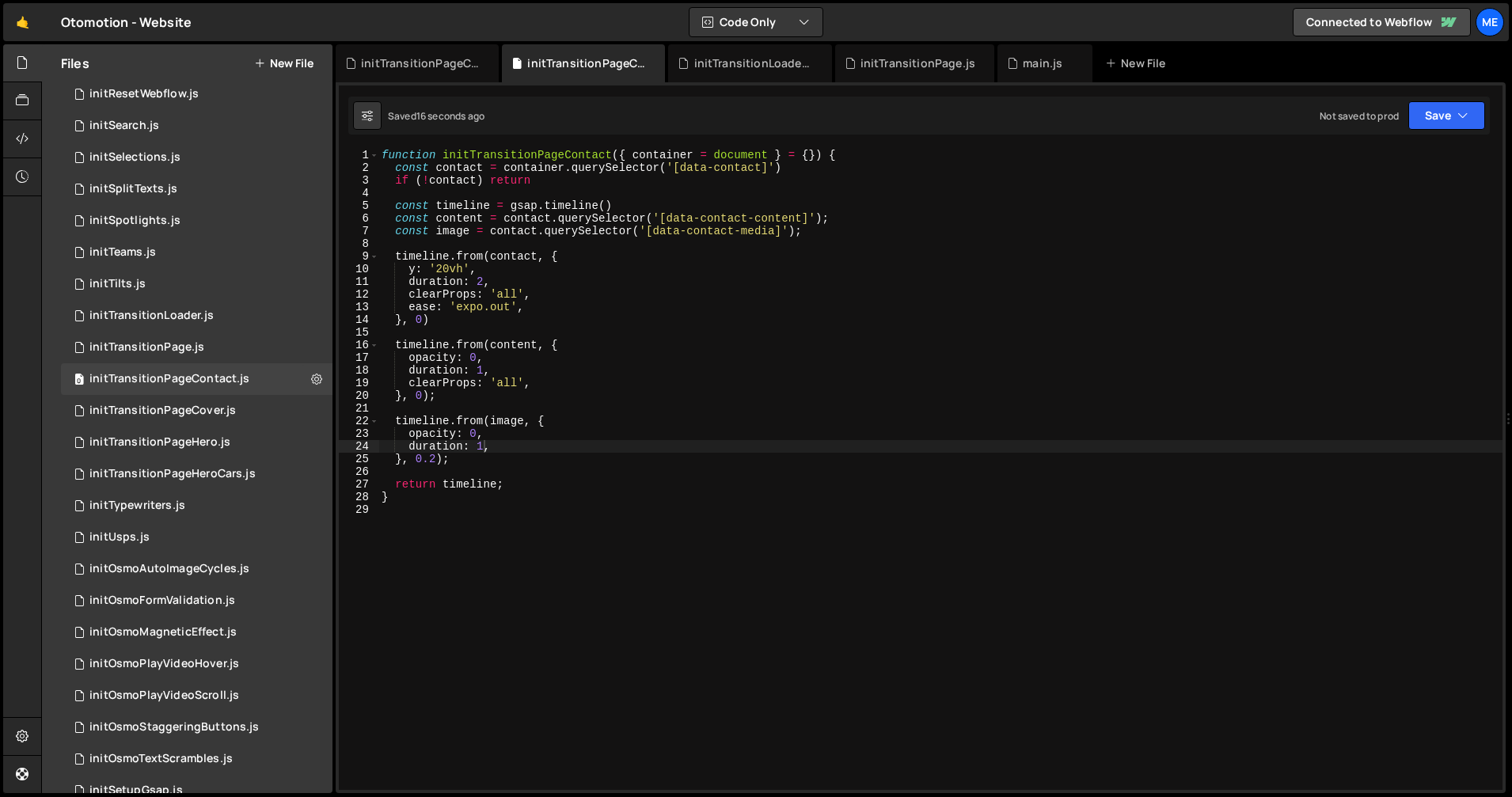
click at [533, 423] on div "function initTransitionPageContact ( { container = document } = { }) { const co…" at bounding box center [939, 482] width 1123 height 666
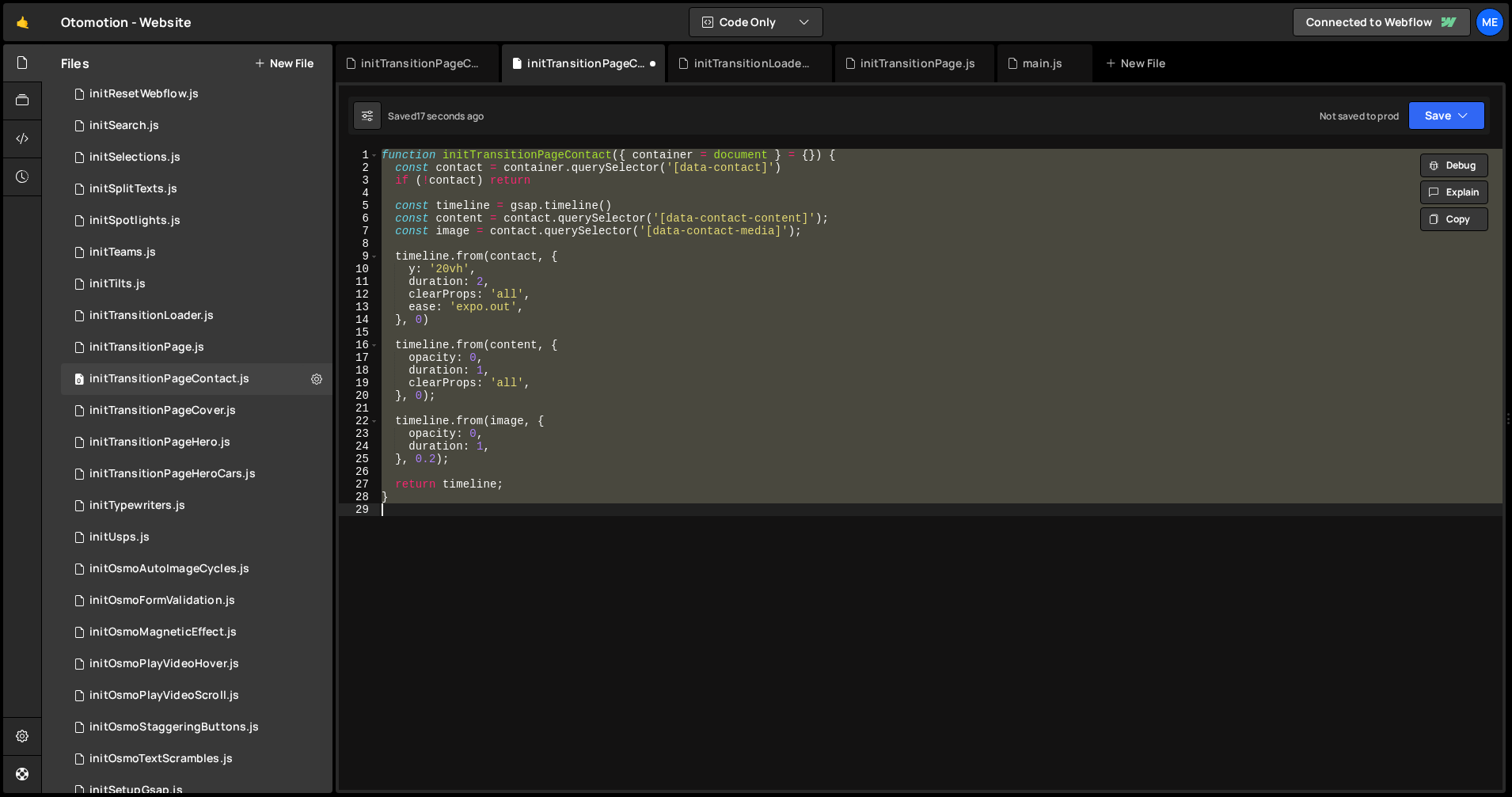
type textarea "duration: 1.4,"
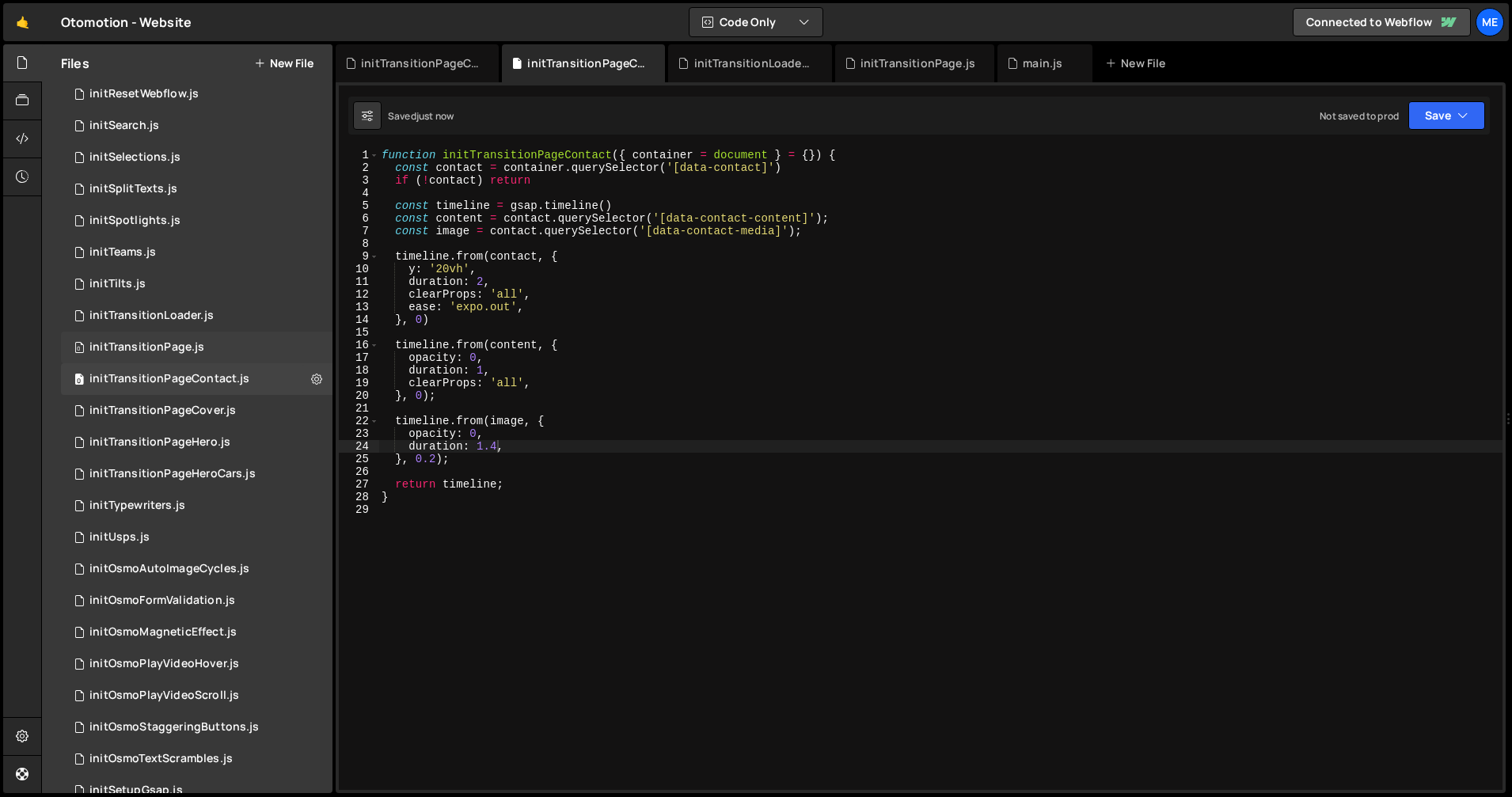
click at [183, 338] on div "0 initTransitionPage.js 0" at bounding box center [197, 347] width 271 height 32
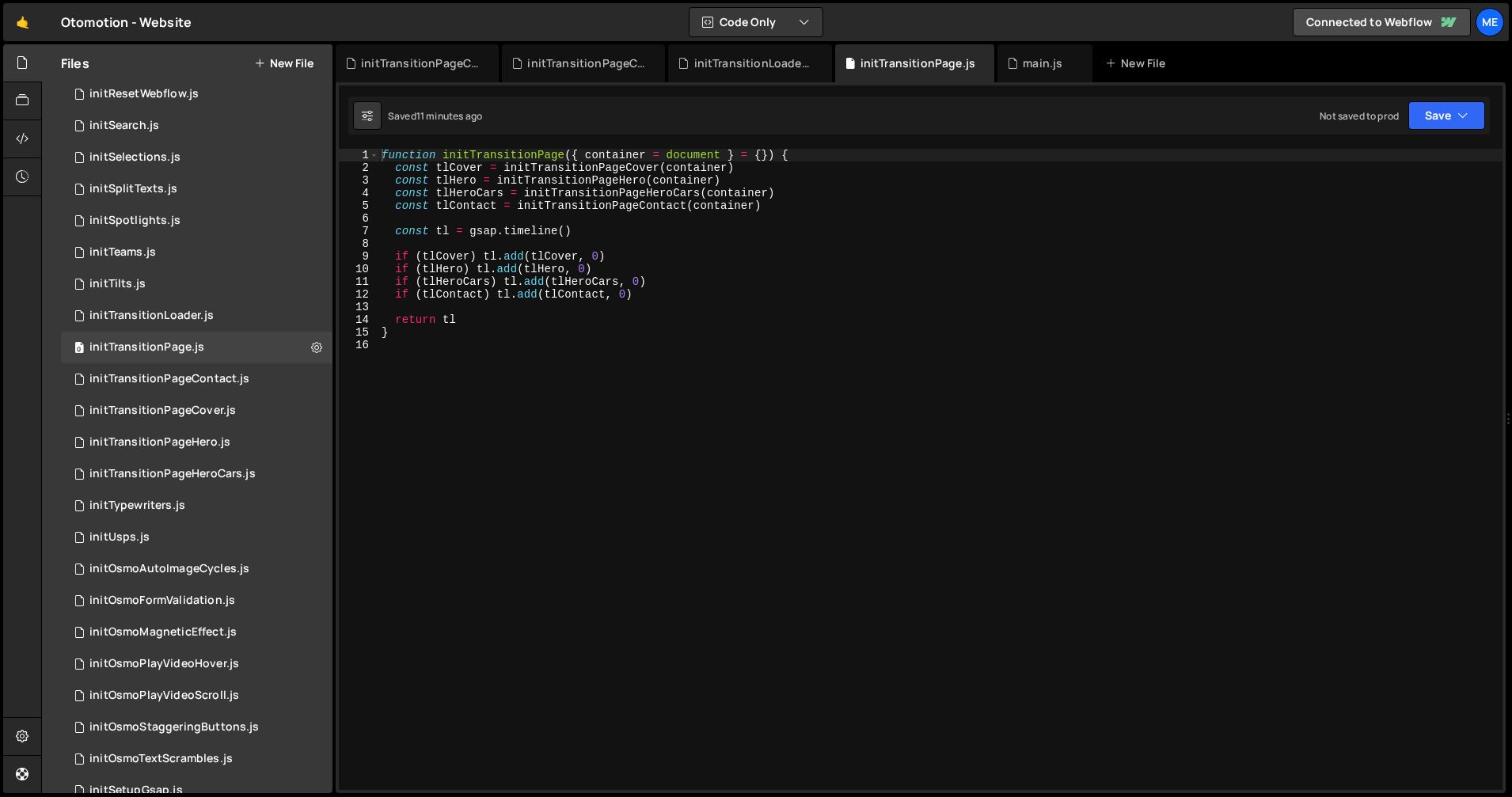
click at [572, 232] on div "function initTransitionPage ( { container = document } = { }) { const tlCover =…" at bounding box center [939, 482] width 1123 height 666
click at [478, 314] on div "function initTransitionPage ( { container = document } = { }) { const tlCover =…" at bounding box center [939, 482] width 1123 height 666
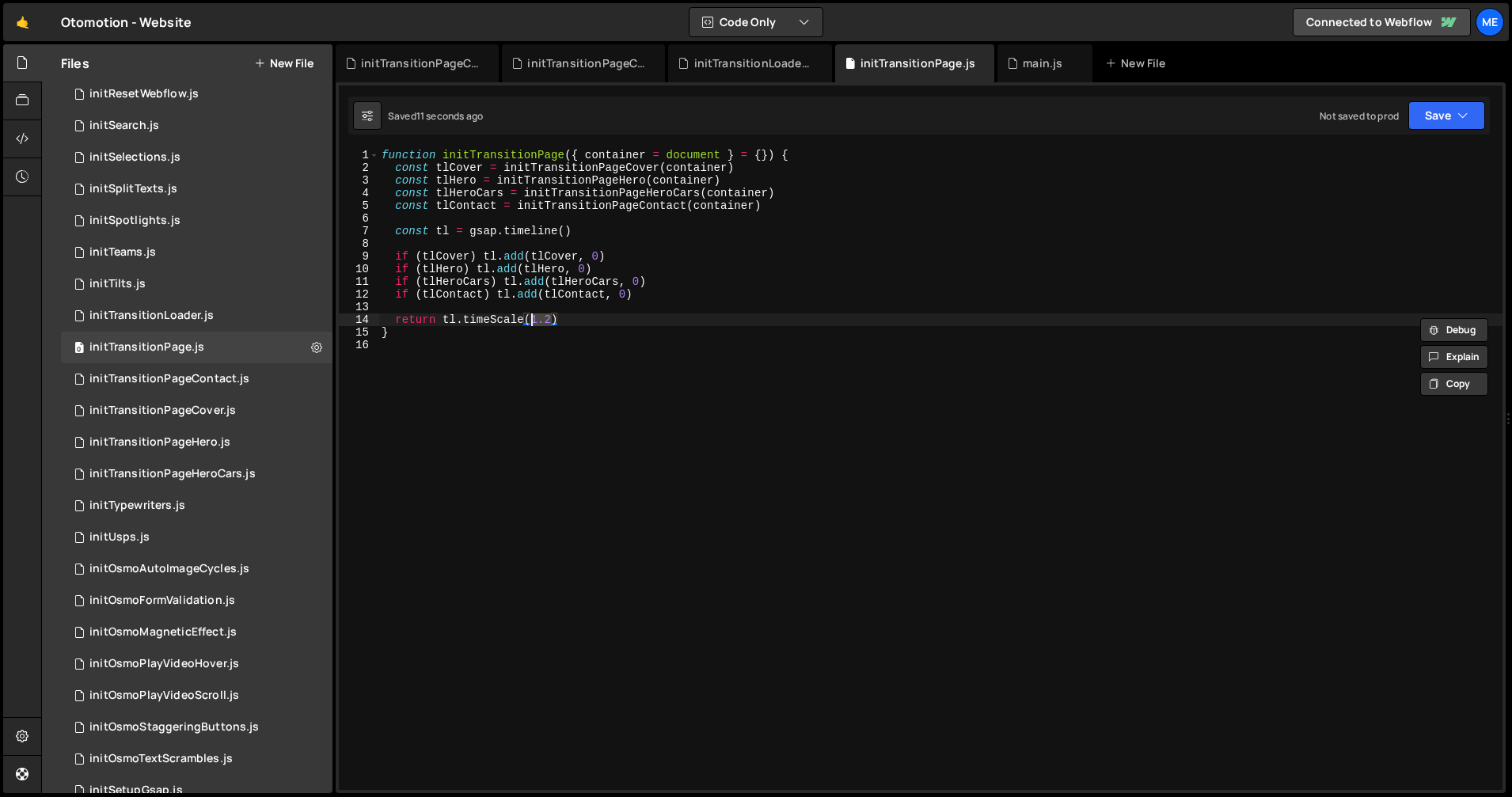
scroll to position [0, 11]
click at [662, 315] on div "function initTransitionPage ( { container = document } = { }) { const tlCover =…" at bounding box center [939, 482] width 1123 height 666
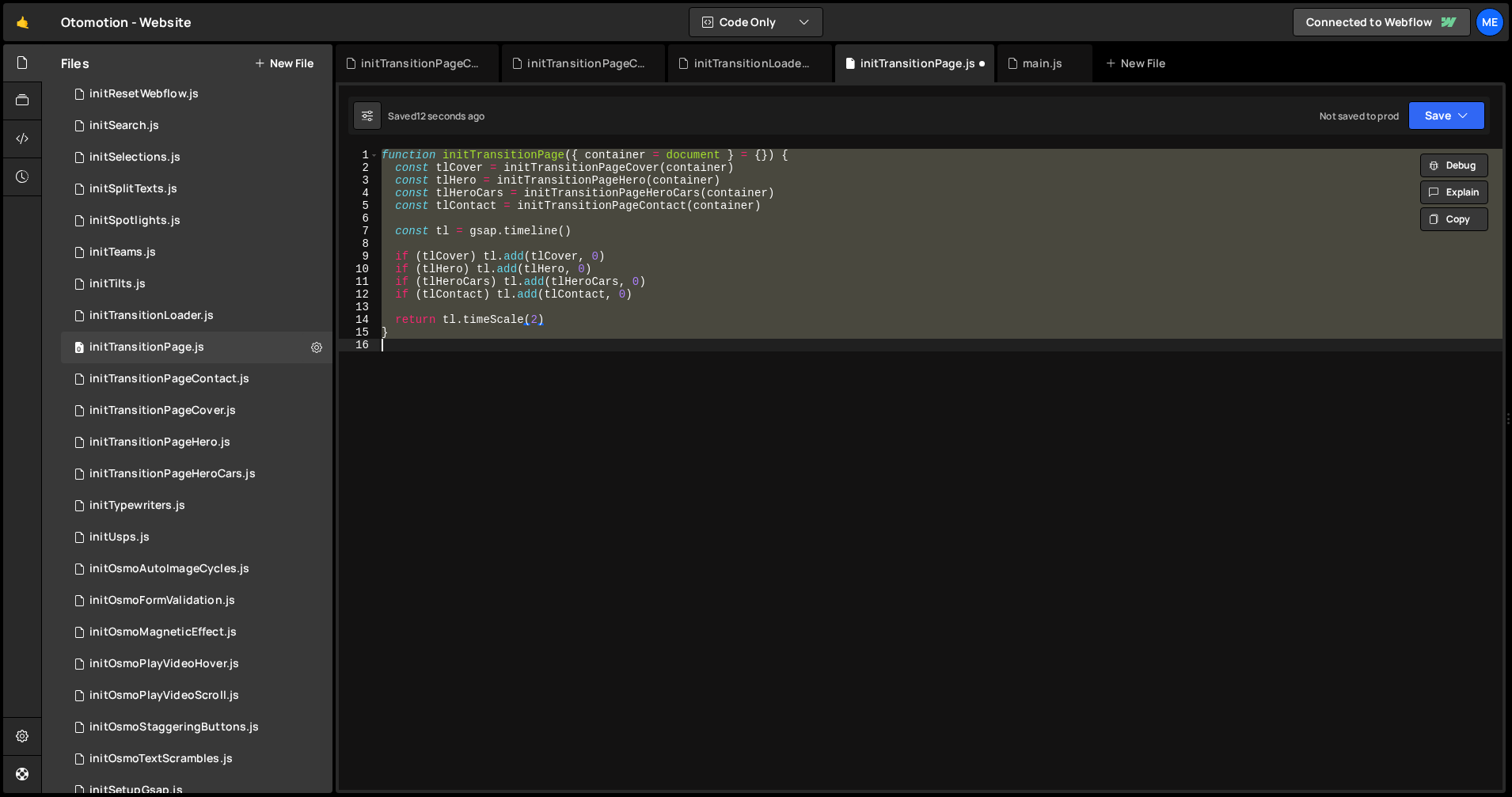
scroll to position [0, 0]
click at [548, 313] on div "function initTransitionPage ( { container = document } = { }) { const tlCover =…" at bounding box center [939, 469] width 1123 height 641
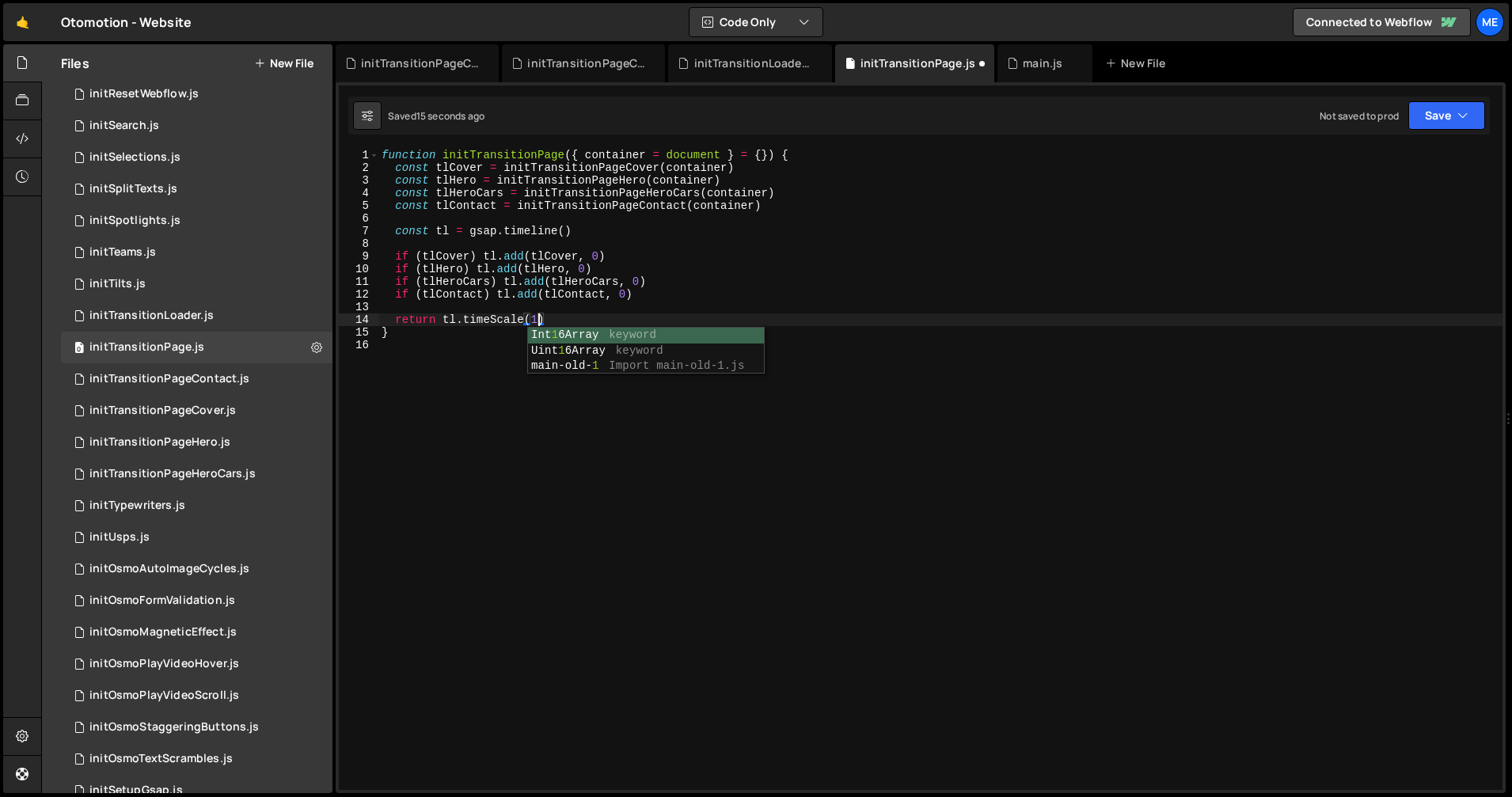
scroll to position [0, 11]
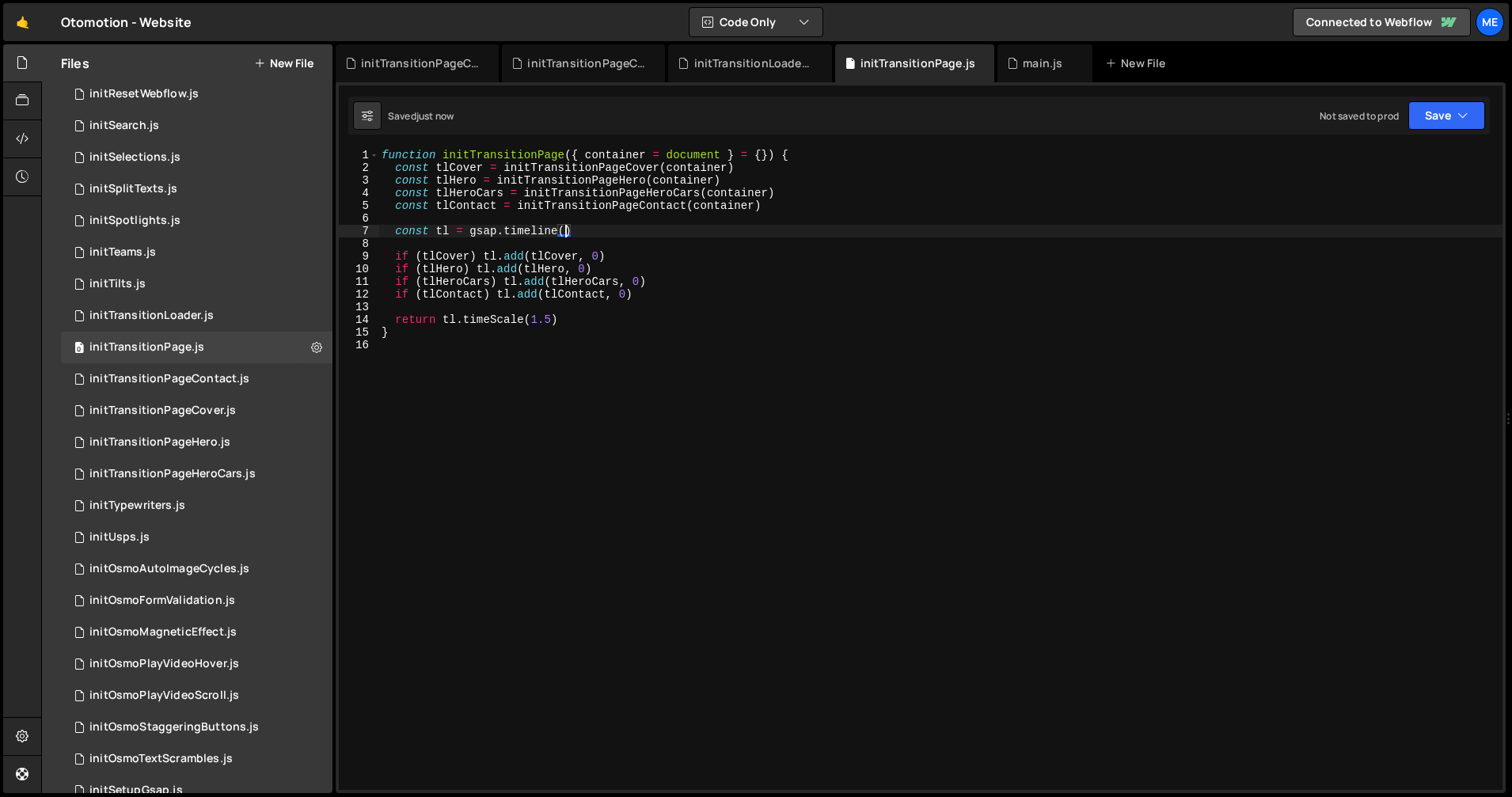
click at [566, 230] on div "function initTransitionPage ( { container = document } = { }) { const tlCover =…" at bounding box center [939, 482] width 1123 height 666
type textarea "const tl = gsap.timeline({ defaults: {ease: } })"
drag, startPoint x: 617, startPoint y: 231, endPoint x: 731, endPoint y: 241, distance: 114.4
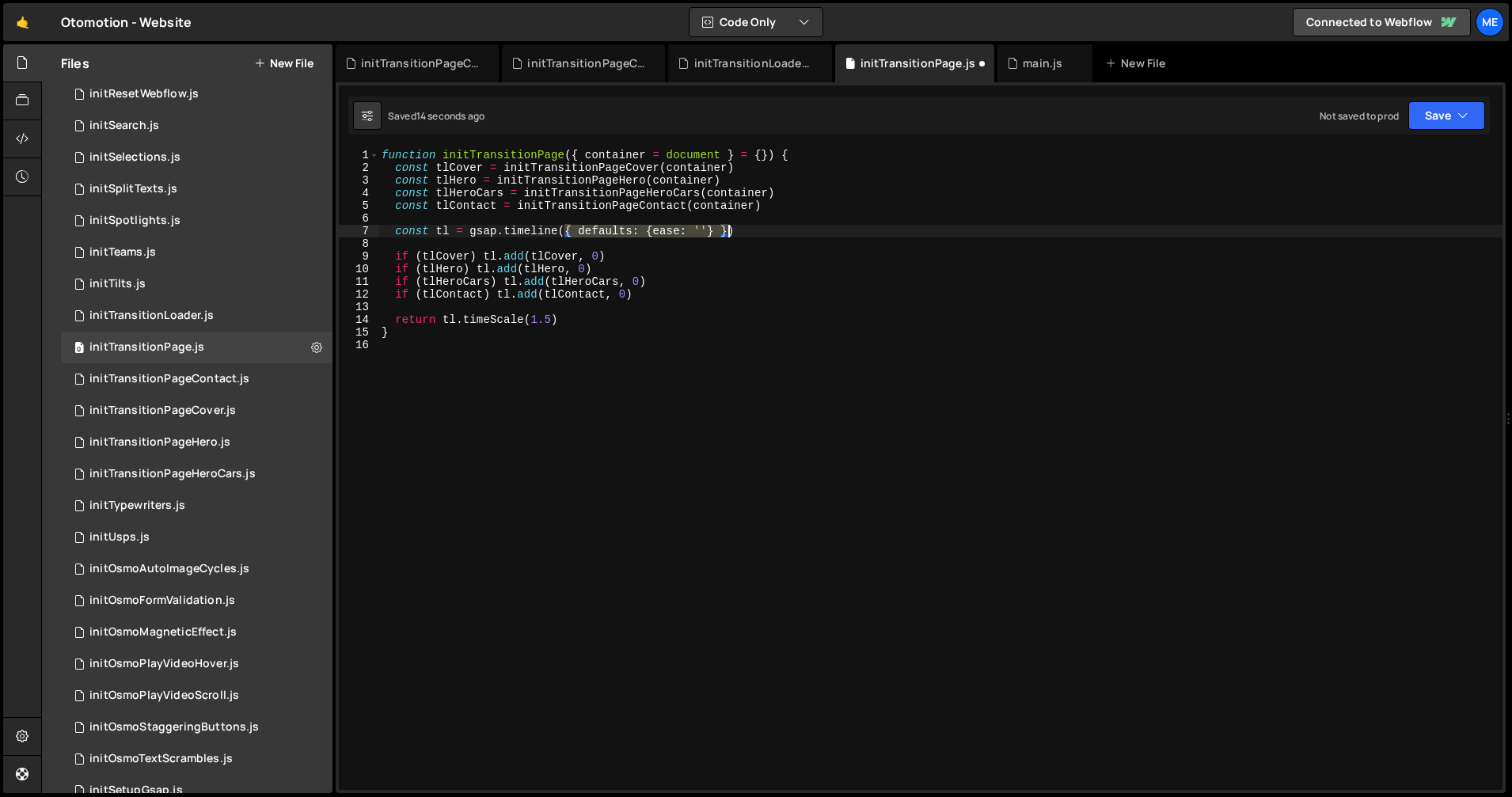
click at [730, 227] on div "function initTransitionPage ( { container = document } = { }) { const tlCover =…" at bounding box center [939, 482] width 1123 height 666
type textarea "const tl = gsap.timeline()"
click at [768, 60] on div "initTransitionLoader.js" at bounding box center [753, 63] width 118 height 16
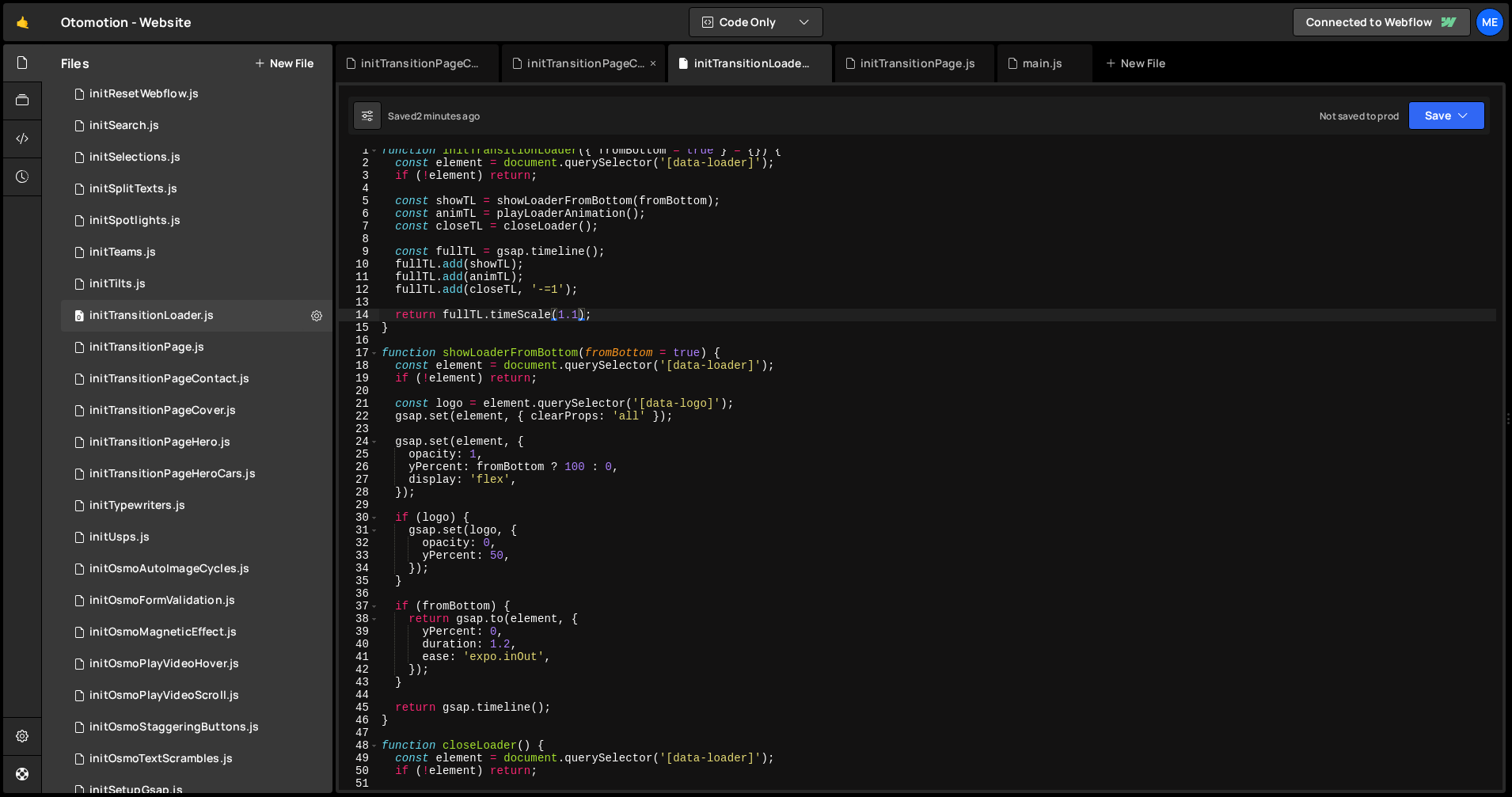
click at [588, 59] on div "initTransitionPageContact.js" at bounding box center [586, 63] width 118 height 16
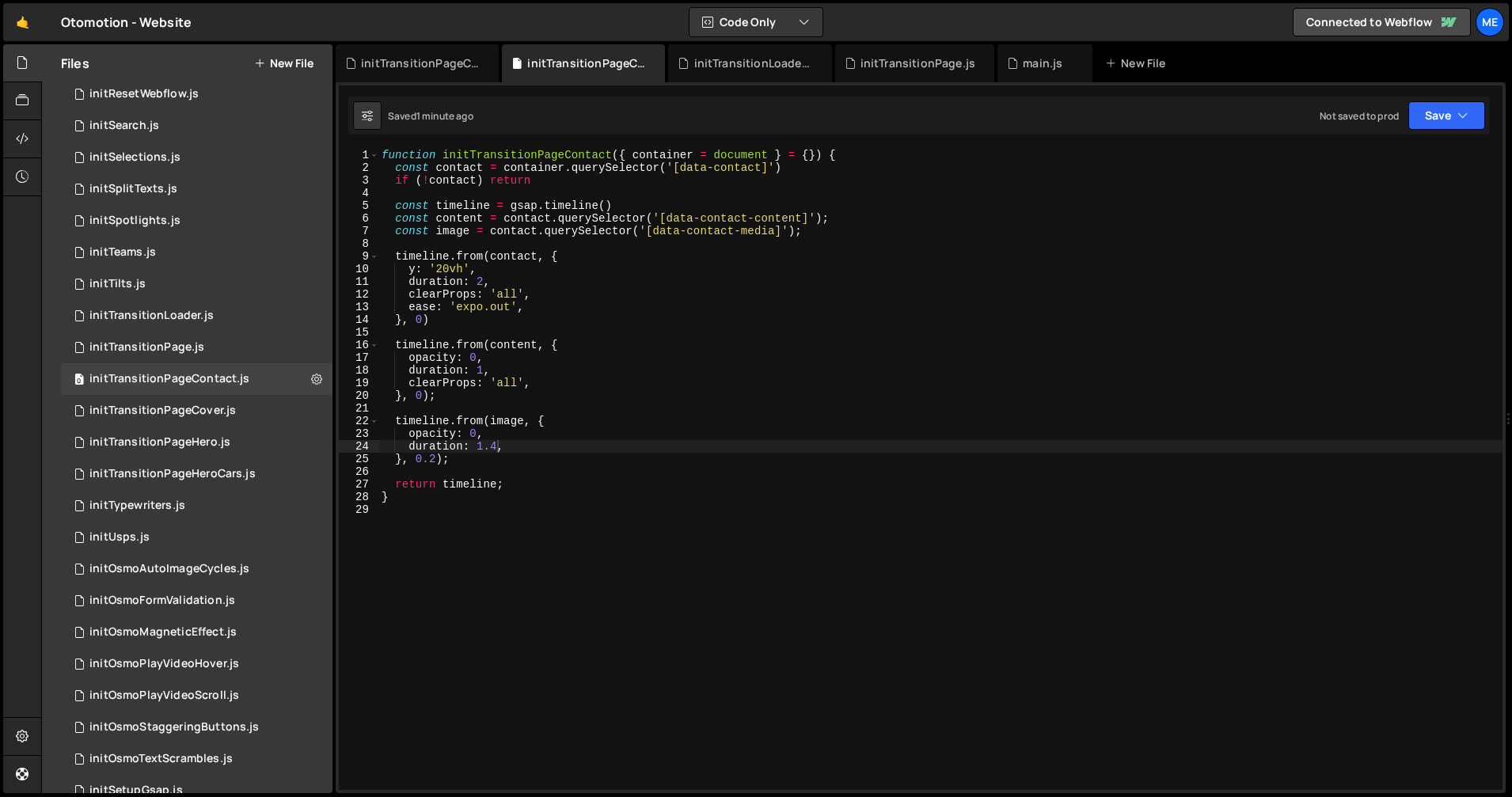
type textarea "ease: 'expo.out',"
click at [545, 306] on div "function initTransitionPageContact ( { container = document } = { }) { const co…" at bounding box center [939, 482] width 1123 height 666
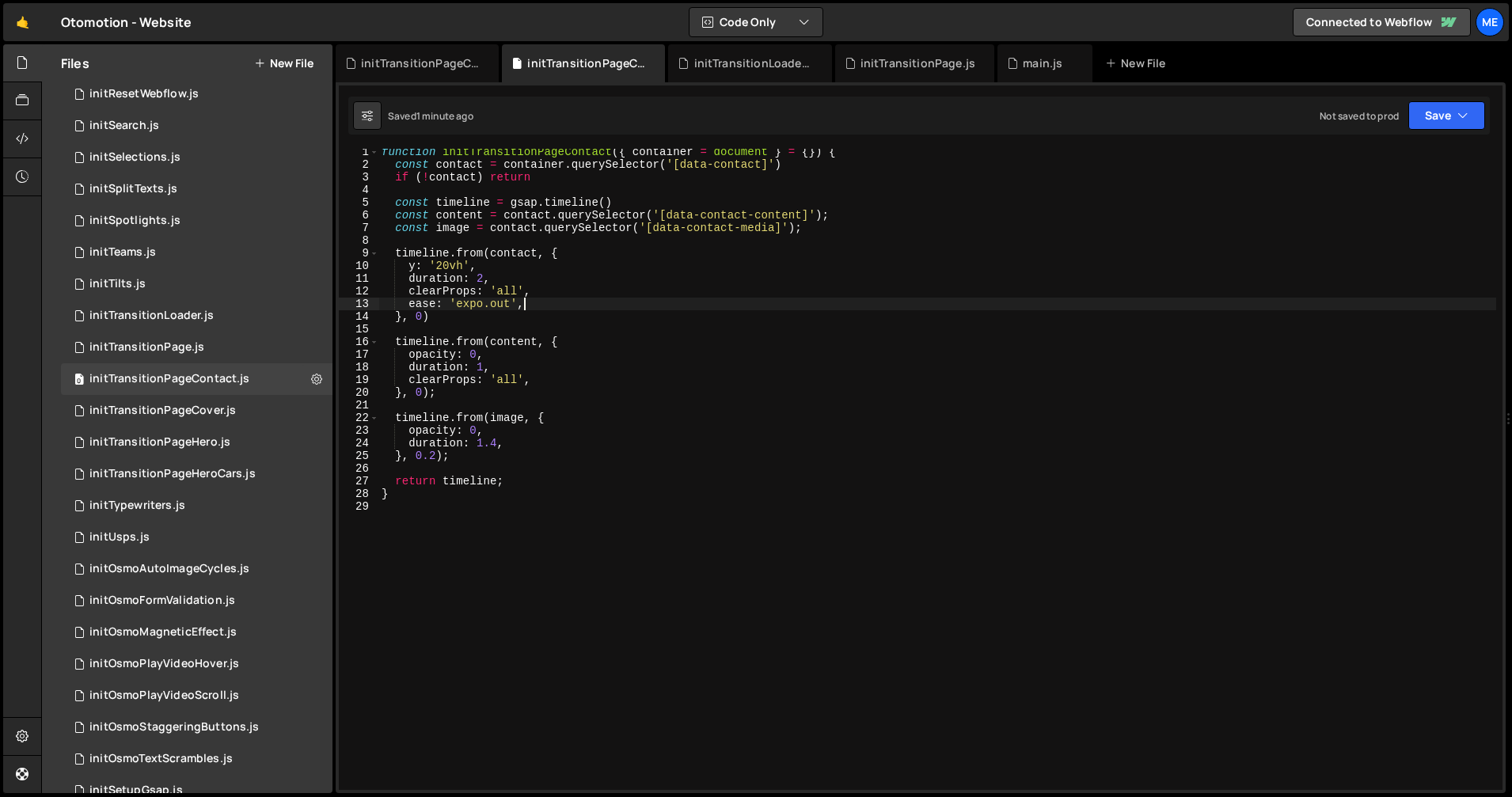
scroll to position [3, 0]
click at [218, 443] on div "initTransitionPageHero.js" at bounding box center [159, 442] width 141 height 15
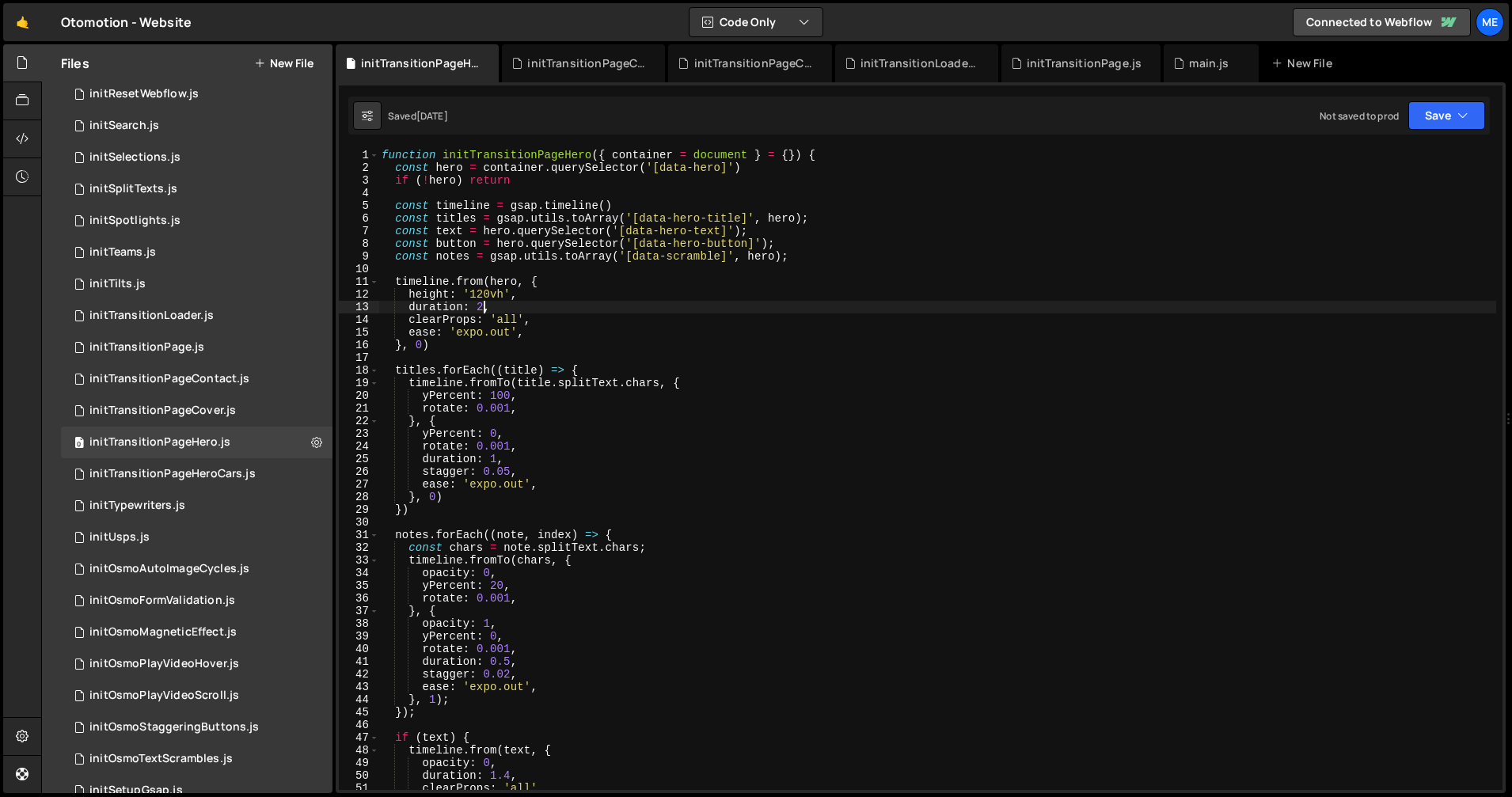
drag, startPoint x: 483, startPoint y: 308, endPoint x: 472, endPoint y: 308, distance: 11.0
click at [474, 308] on div "function initTransitionPageHero ( { container = document } = { }) { const hero …" at bounding box center [936, 482] width 1118 height 666
click at [601, 335] on div "function initTransitionPageHero ( { container = document } = { }) { const hero …" at bounding box center [936, 482] width 1118 height 666
type textarea "ease: 'expo.out',"
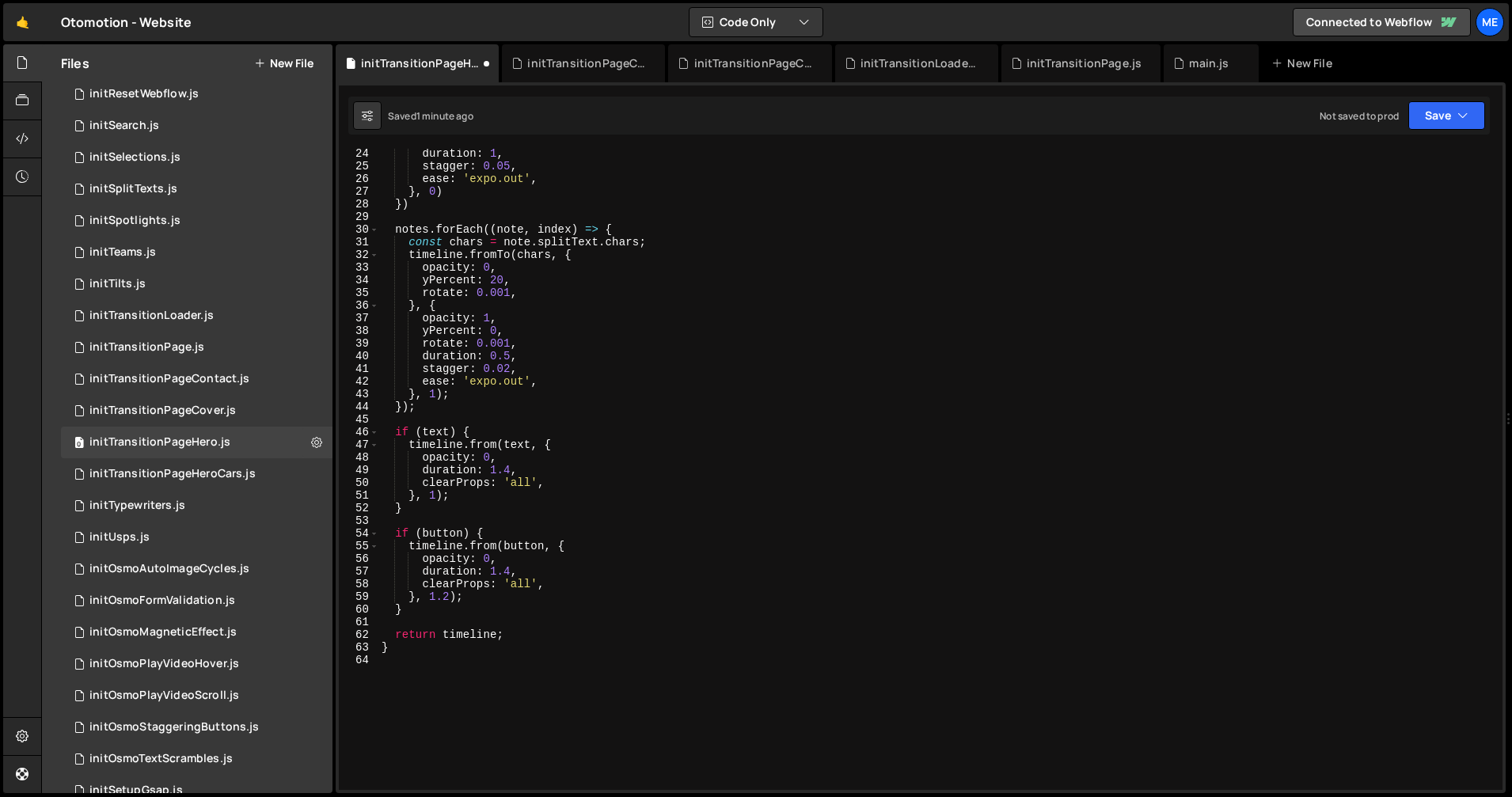
scroll to position [299, 0]
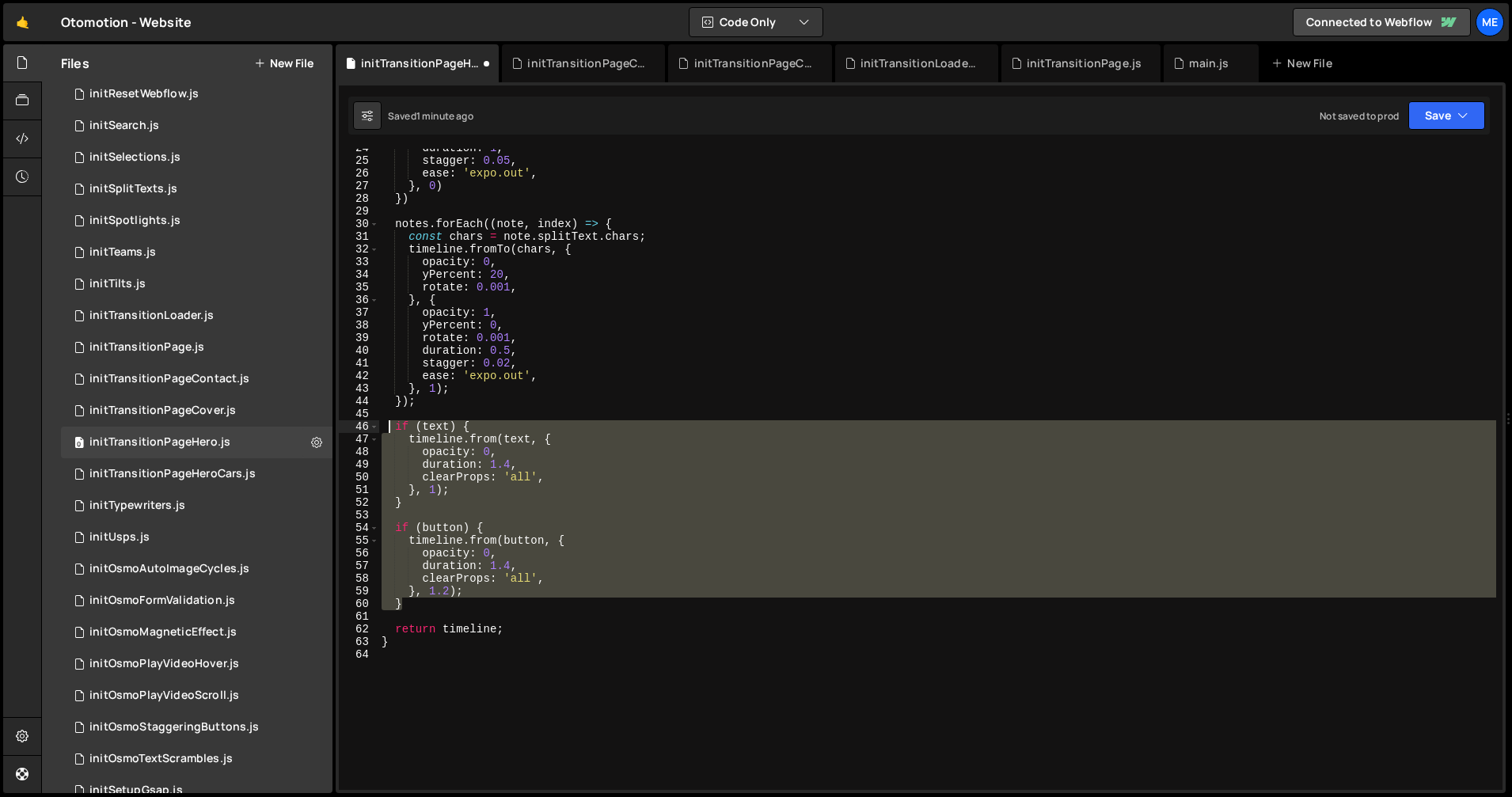
drag, startPoint x: 446, startPoint y: 606, endPoint x: 386, endPoint y: 424, distance: 191.6
click at [386, 424] on div "duration : 1 , stagger : 0.05 , ease : 'expo.out' , } , 0 ) }) notes . forEach …" at bounding box center [936, 474] width 1118 height 666
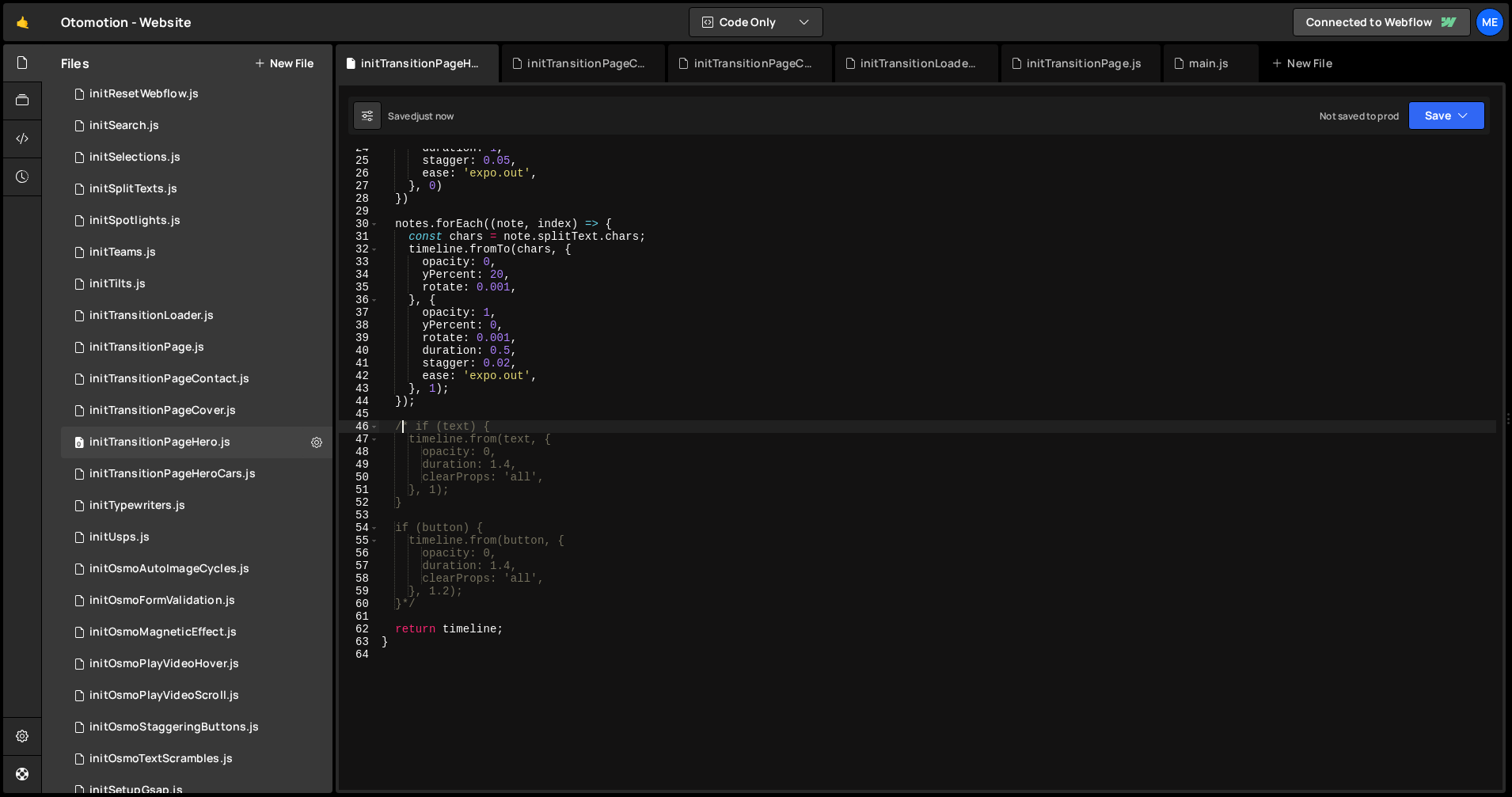
click at [615, 378] on div "duration : 1 , stagger : 0.05 , ease : 'expo.out' , } , 0 ) }) notes . forEach …" at bounding box center [936, 474] width 1118 height 666
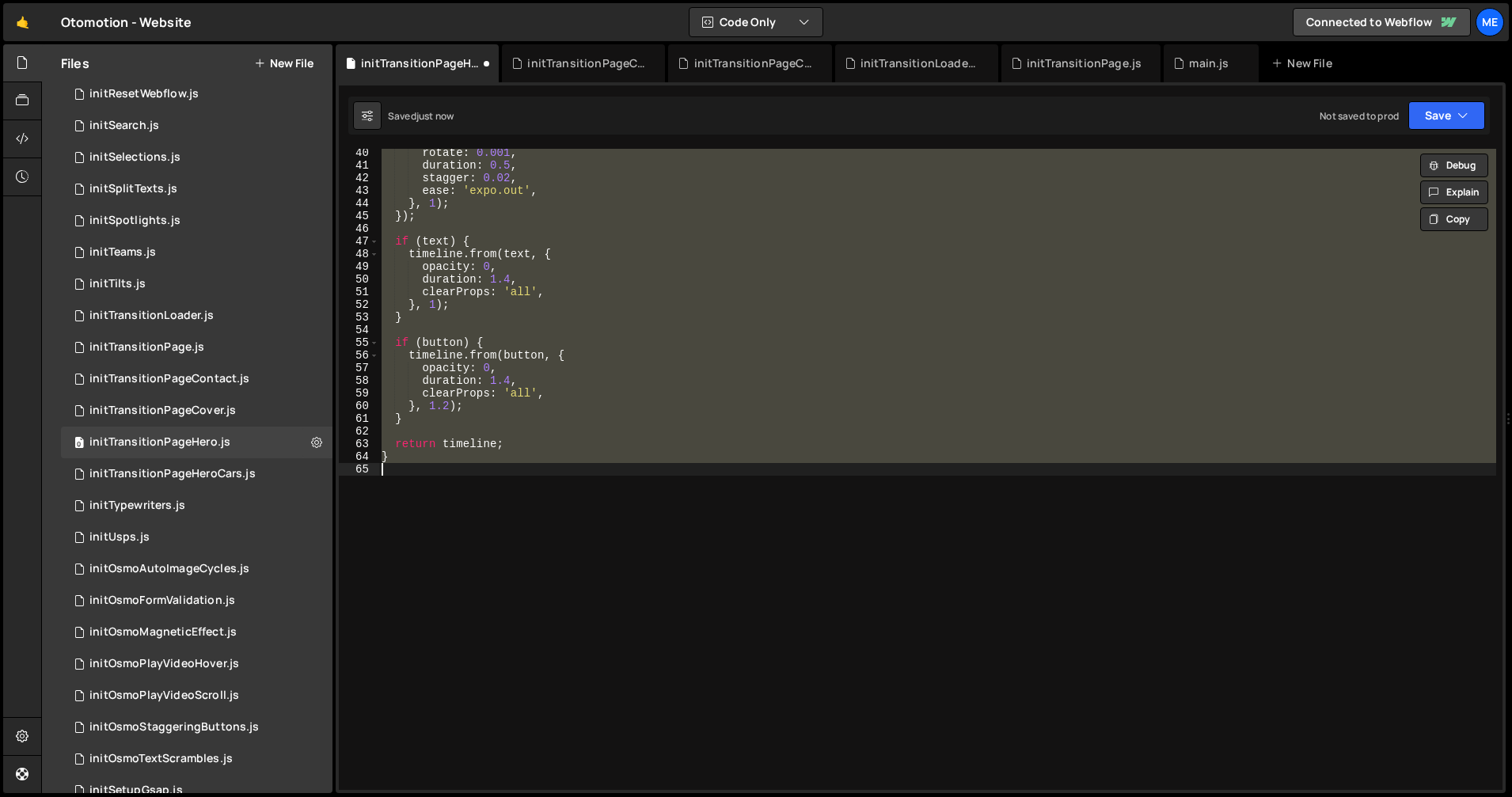
scroll to position [496, 0]
type textarea "duration: 2,"
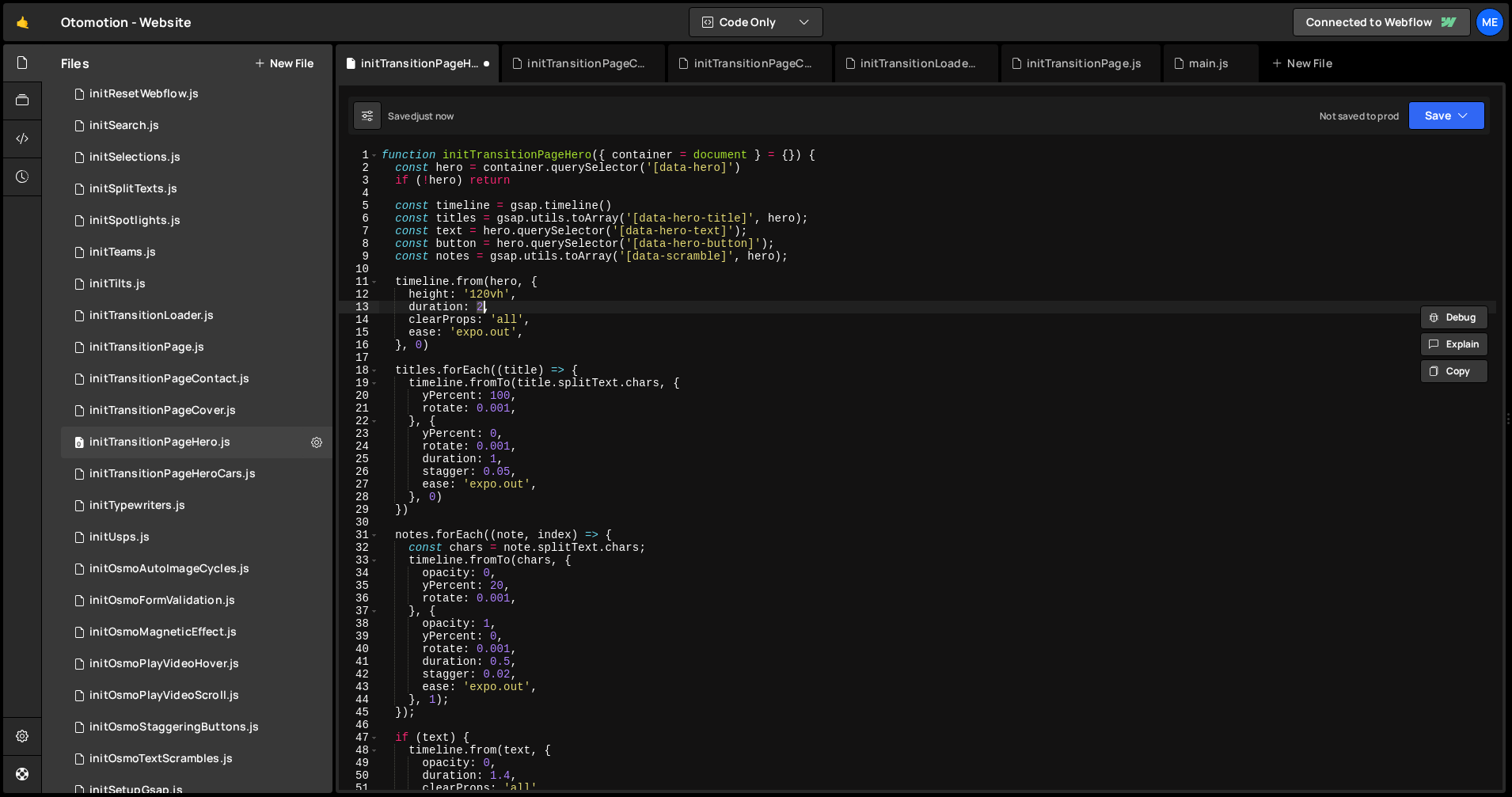
scroll to position [0, 0]
click at [593, 63] on div "initTransitionPageCover.js" at bounding box center [586, 63] width 118 height 16
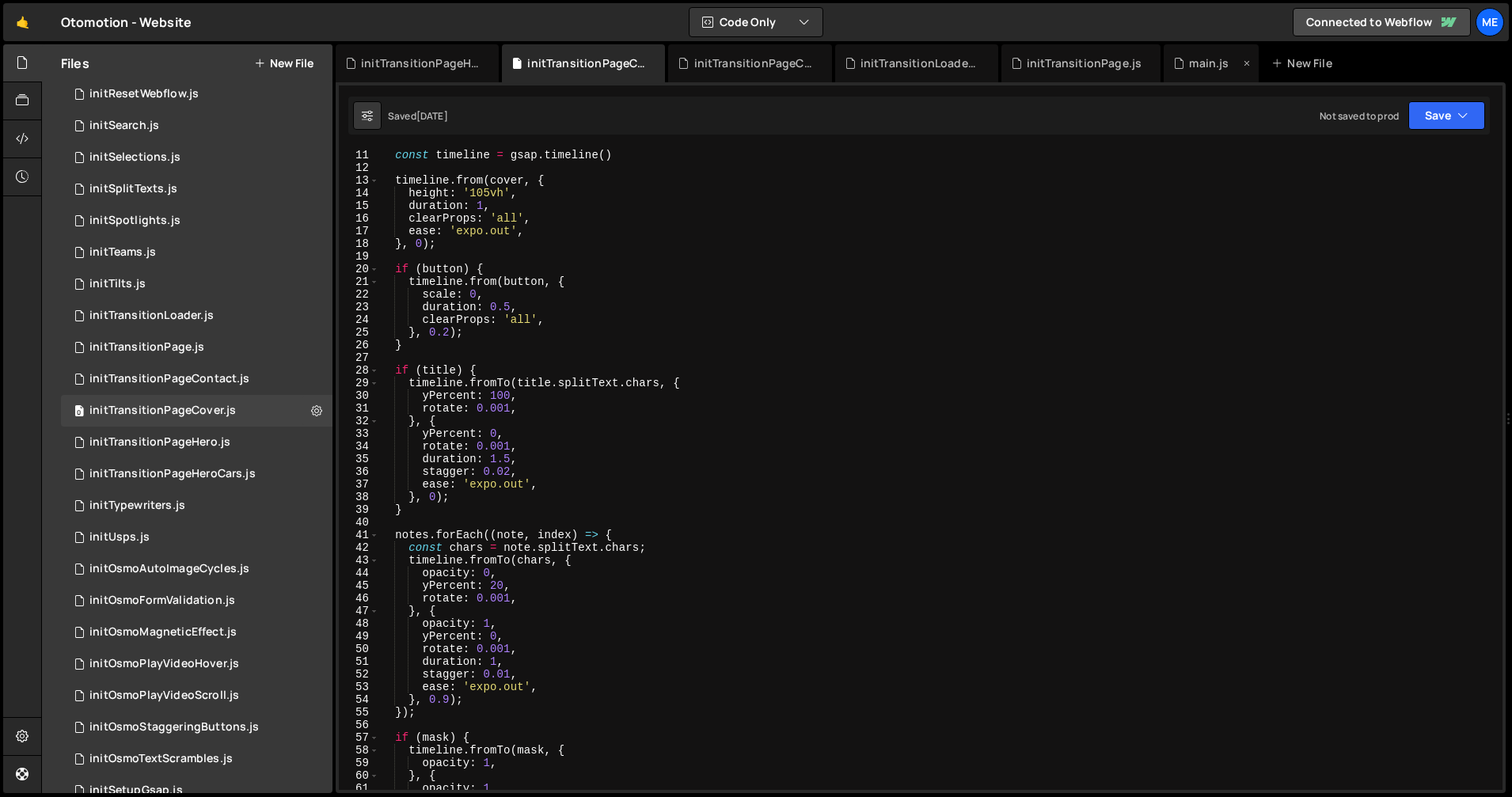
click at [1188, 56] on div "main.js" at bounding box center [1208, 63] width 40 height 16
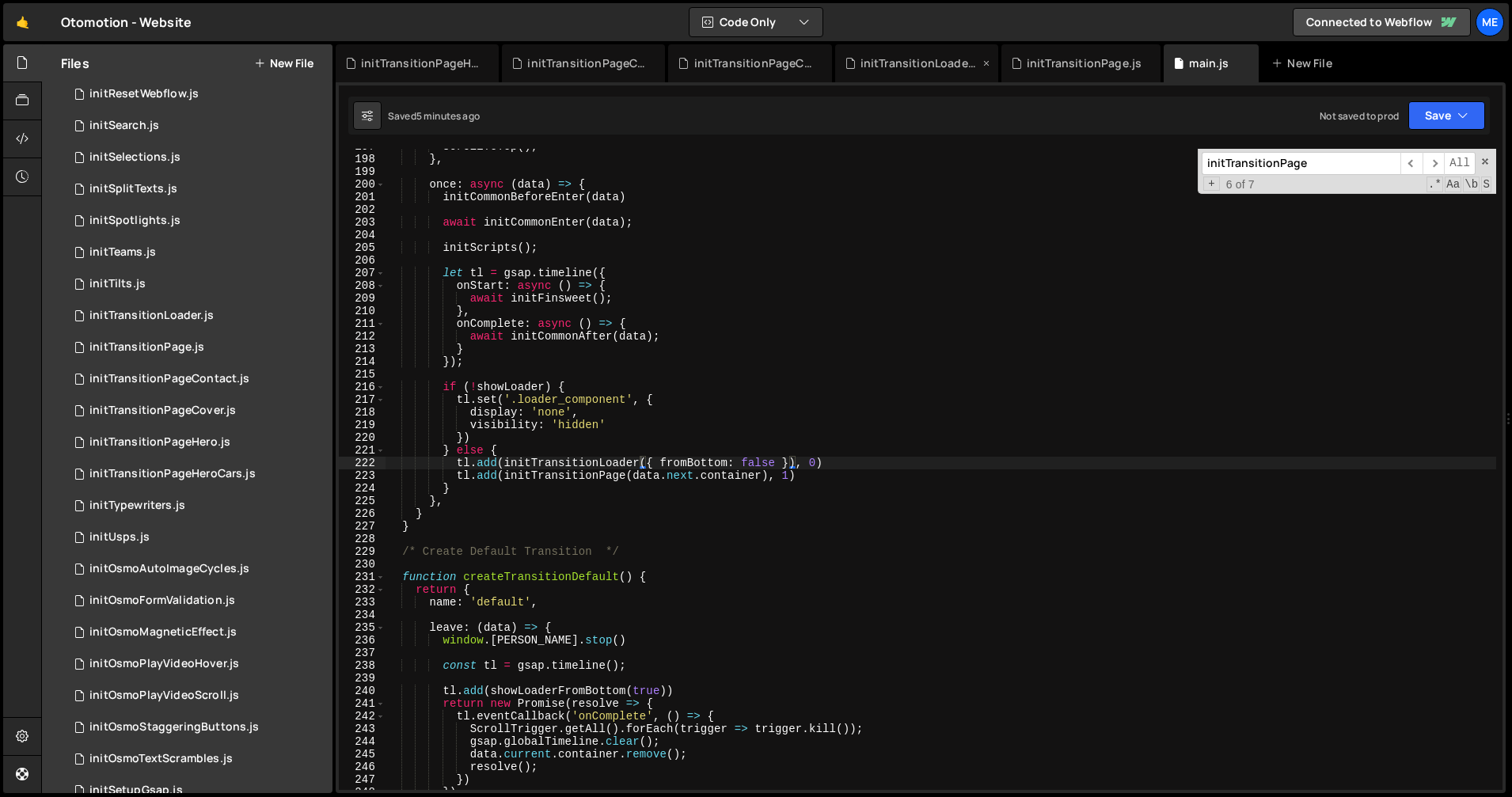
click at [920, 71] on div "initTransitionLoader.js" at bounding box center [920, 63] width 118 height 16
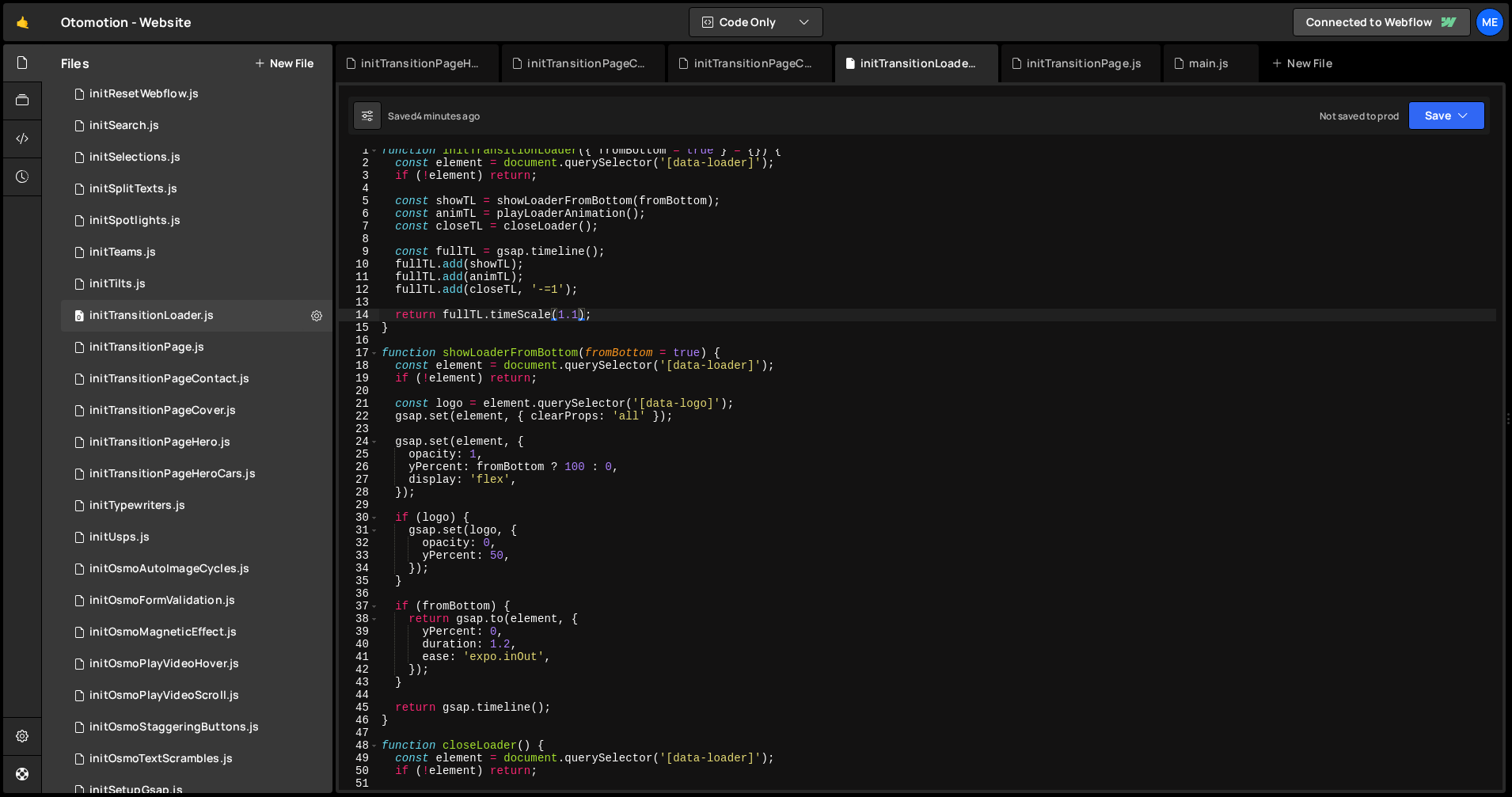
type textarea "function showLoaderFromBottom(fromBottom = true) {"
click at [836, 352] on div "function initTransitionLoader ( { fromBottom = true } = { }) { const element = …" at bounding box center [936, 477] width 1118 height 666
click at [1060, 64] on div "initTransitionPage.js" at bounding box center [1084, 63] width 114 height 16
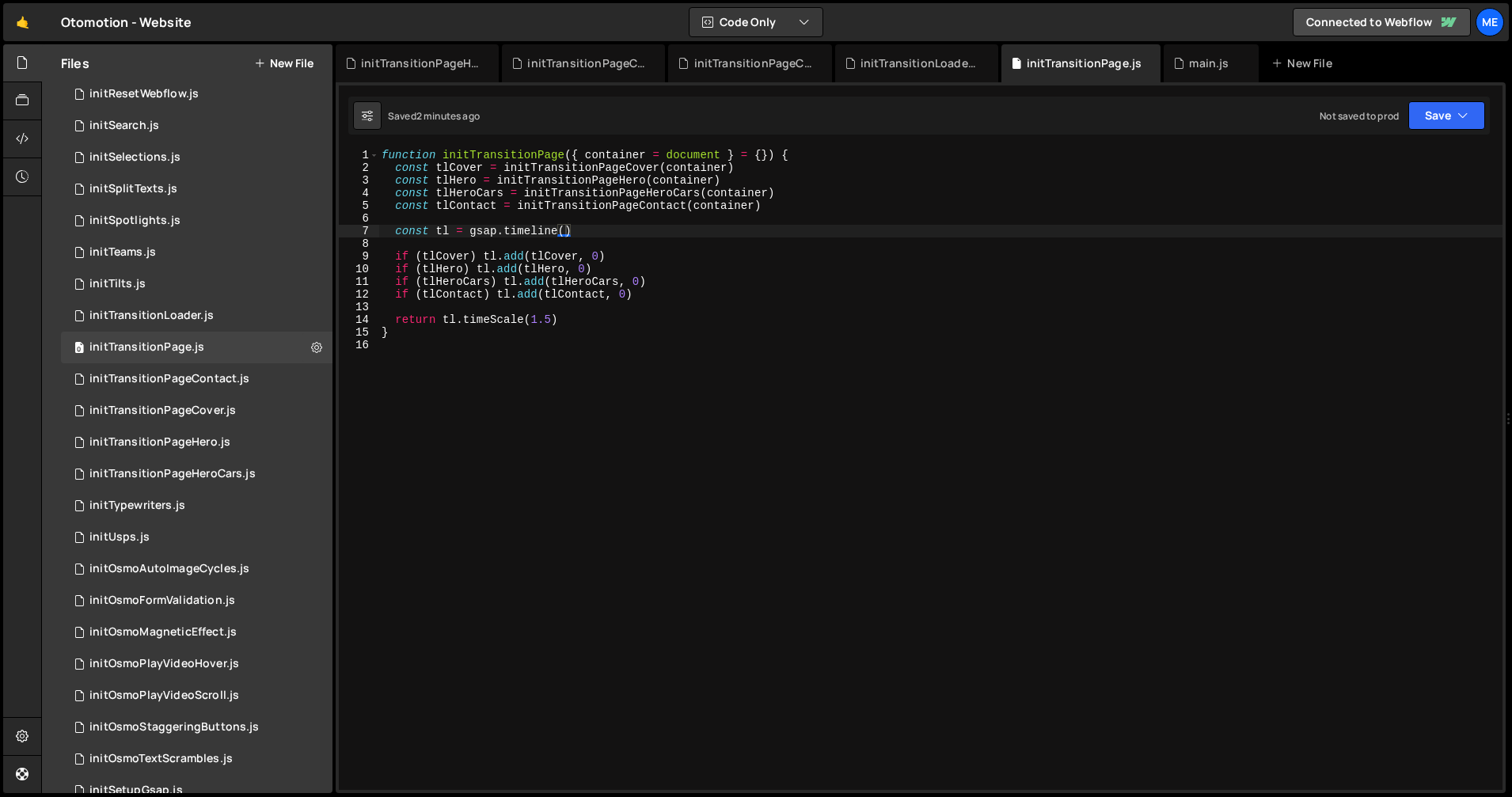
click at [850, 227] on div "function initTransitionPage ( { container = document } = { }) { const tlCover =…" at bounding box center [939, 482] width 1123 height 666
click at [937, 60] on div "initTransitionLoader.js" at bounding box center [920, 63] width 118 height 16
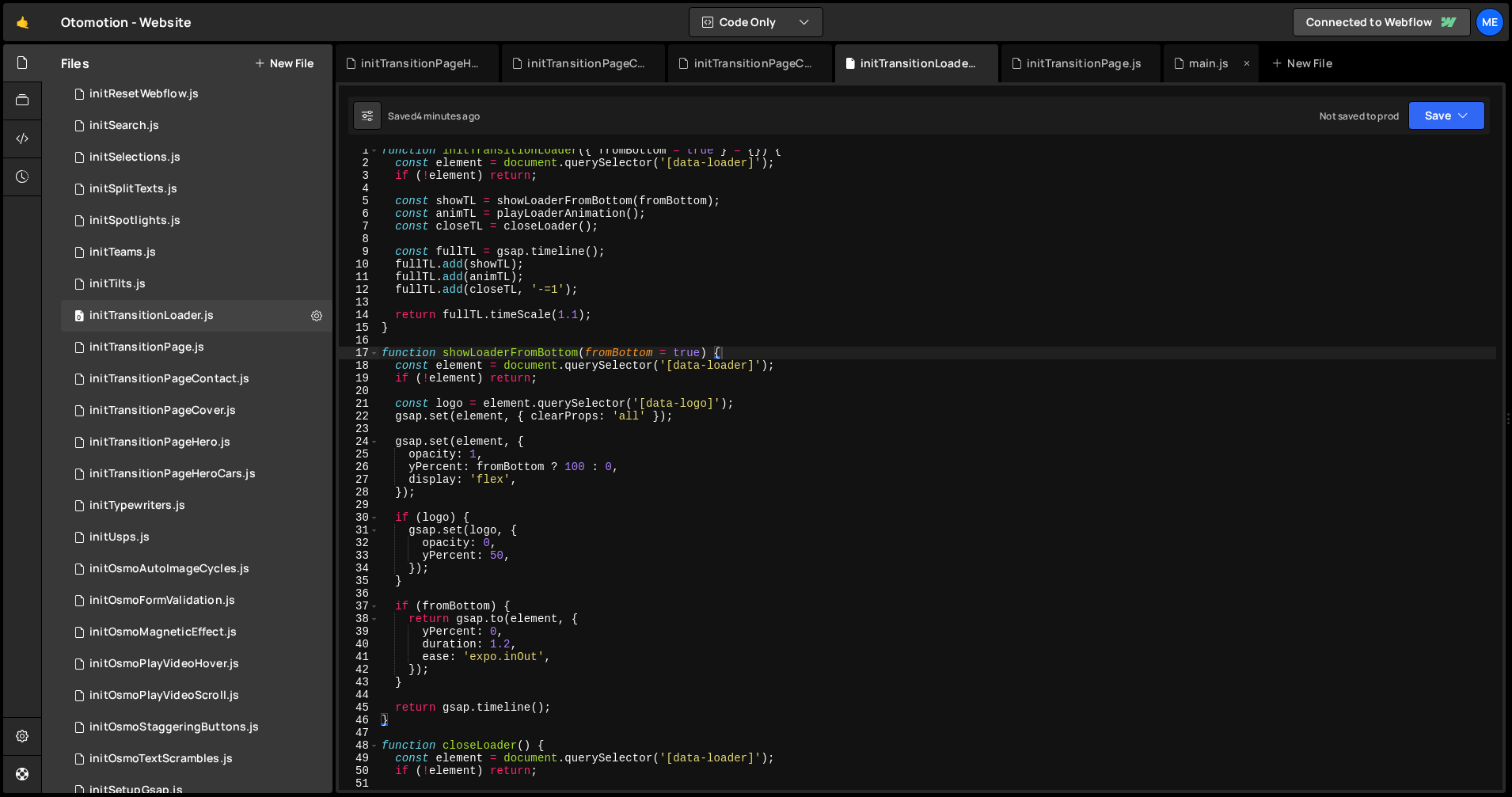
click at [1188, 61] on div "main.js" at bounding box center [1208, 63] width 40 height 16
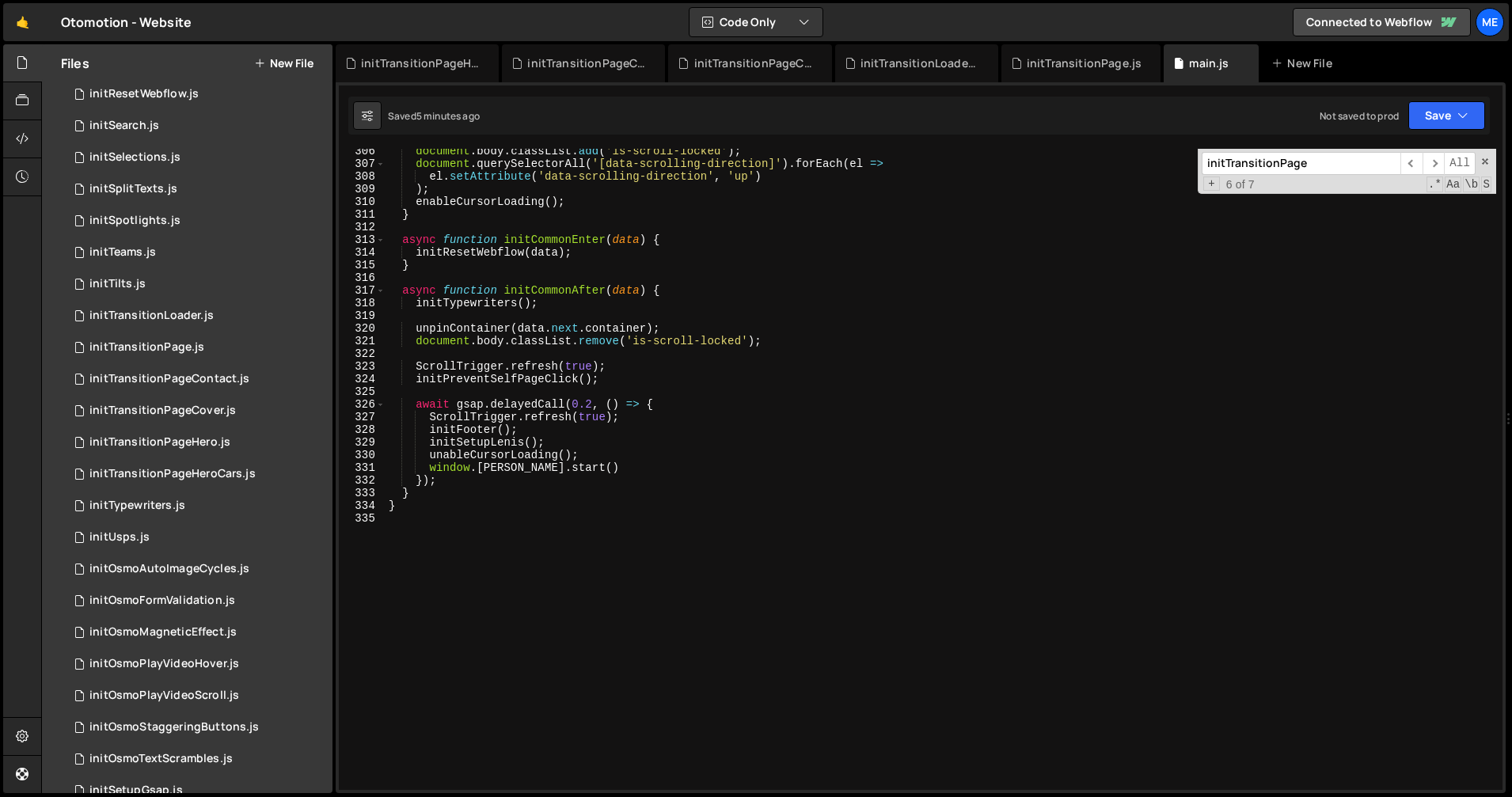
scroll to position [3916, 0]
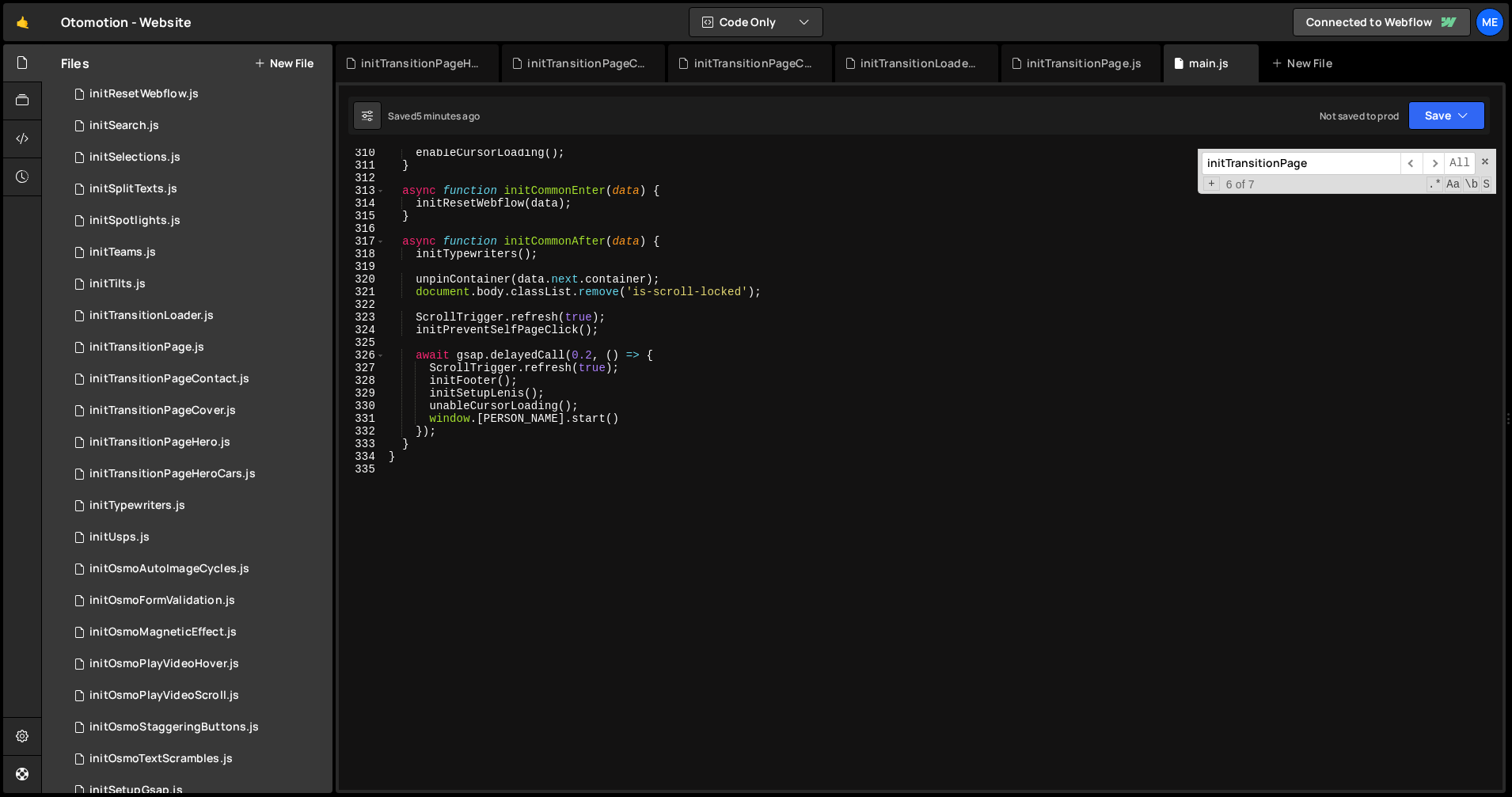
type textarea "unableCursorLoading();"
drag, startPoint x: 425, startPoint y: 407, endPoint x: 607, endPoint y: 407, distance: 182.0
click at [602, 407] on div "enableCursorLoading ( ) ; } async function initCommonEnter ( data ) { initReset…" at bounding box center [941, 479] width 1111 height 666
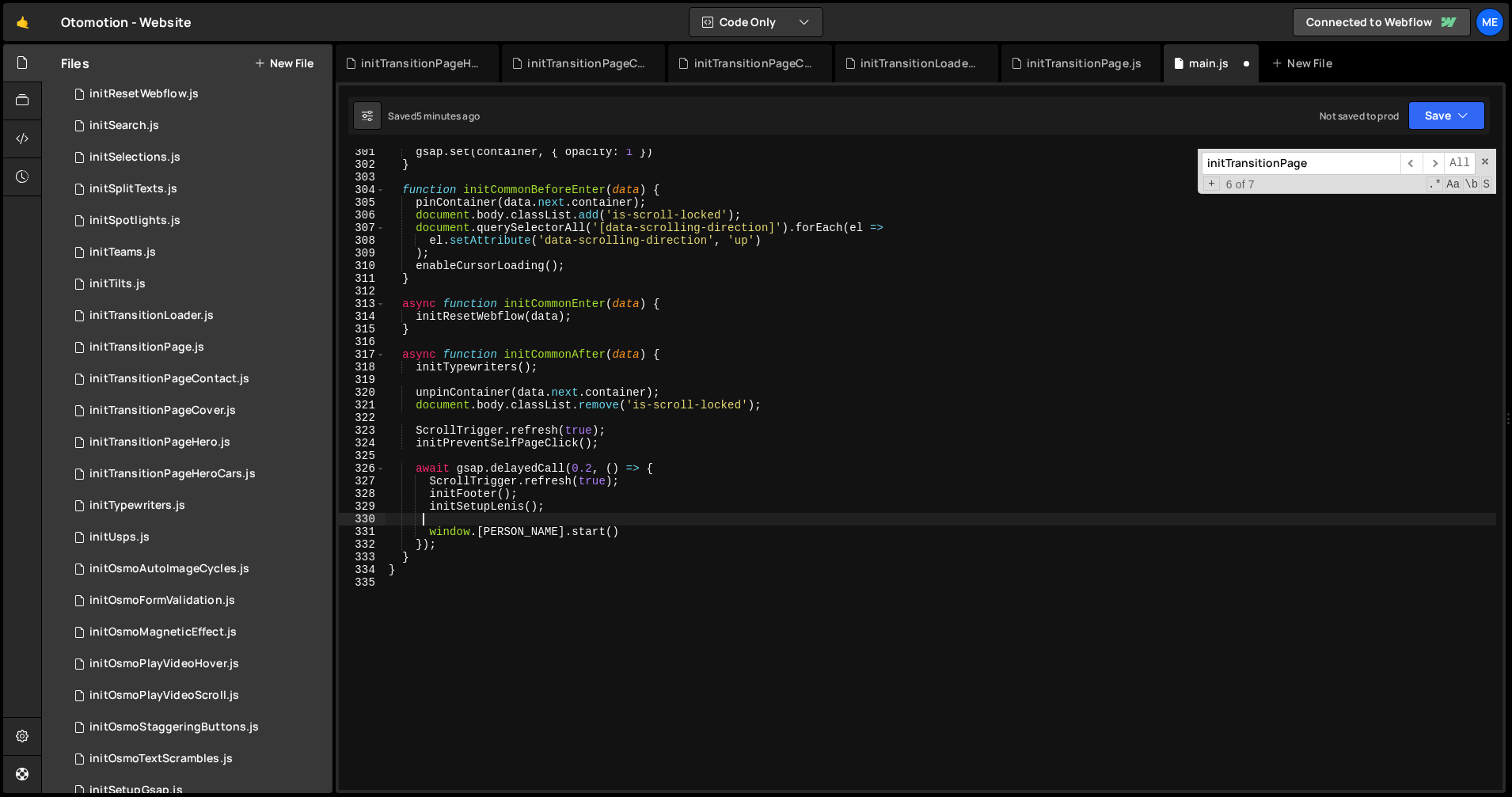
scroll to position [3794, 0]
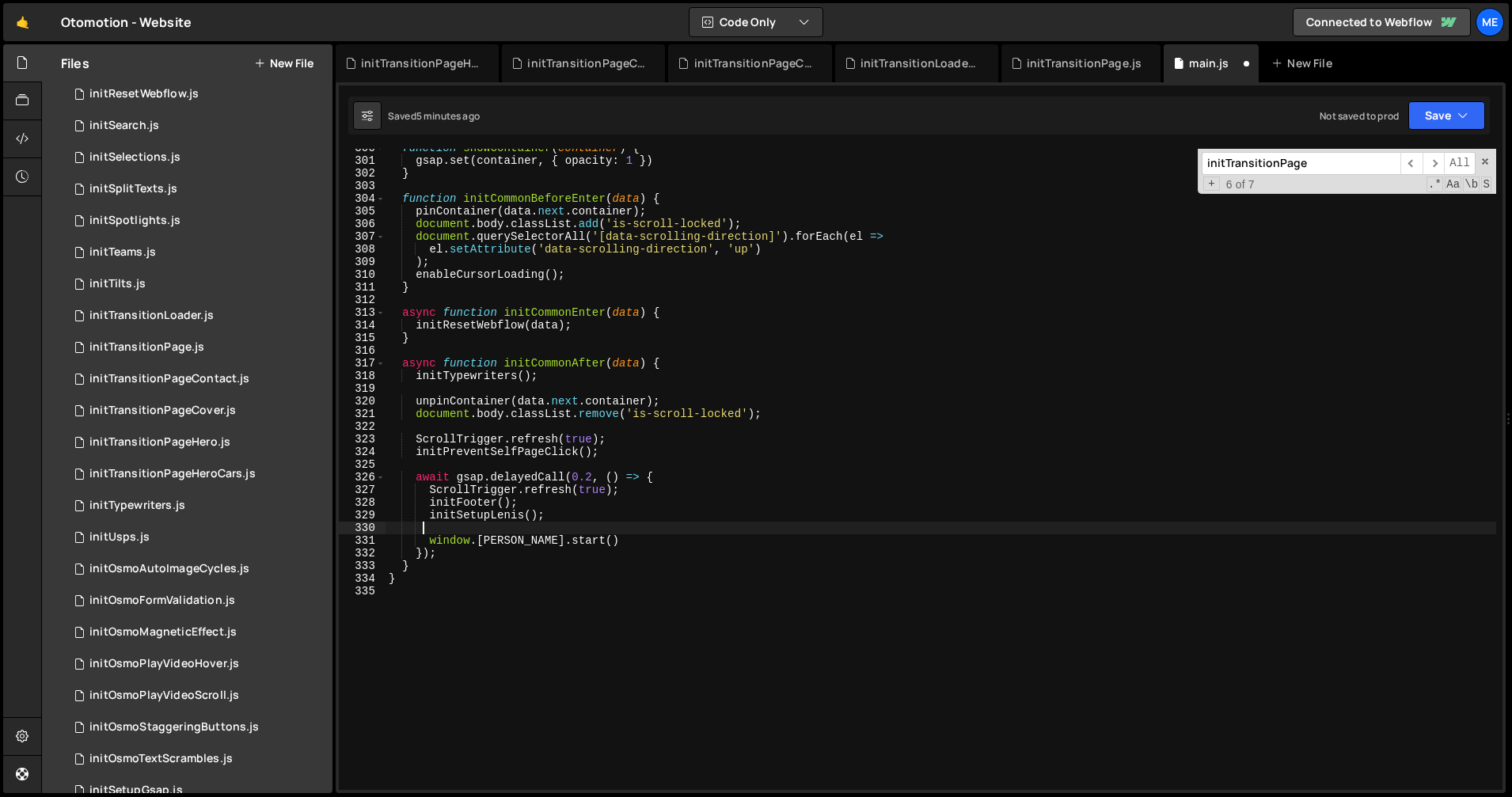
click at [608, 330] on div "function showContainer ( container ) { gsap . set ( container , { opacity : 1 }…" at bounding box center [941, 474] width 1111 height 666
type textarea "initResetWebflow(data);"
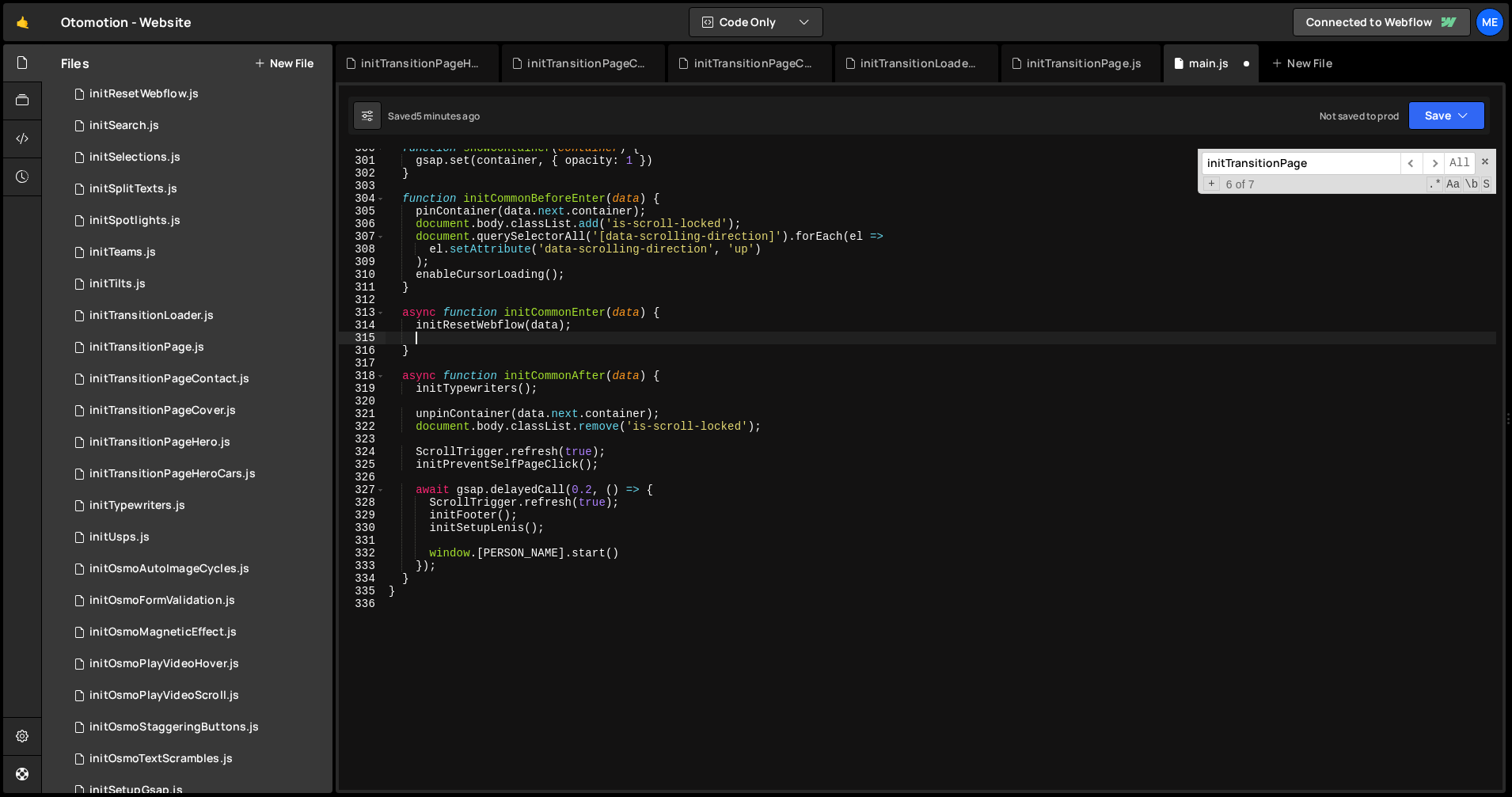
scroll to position [0, 1]
paste textarea "unableCursorLoading();"
click at [584, 492] on div "function showContainer ( container ) { gsap . set ( container , { opacity : 1 }…" at bounding box center [941, 474] width 1111 height 666
type textarea "await gsap.delayedCall(0.1, () => {"
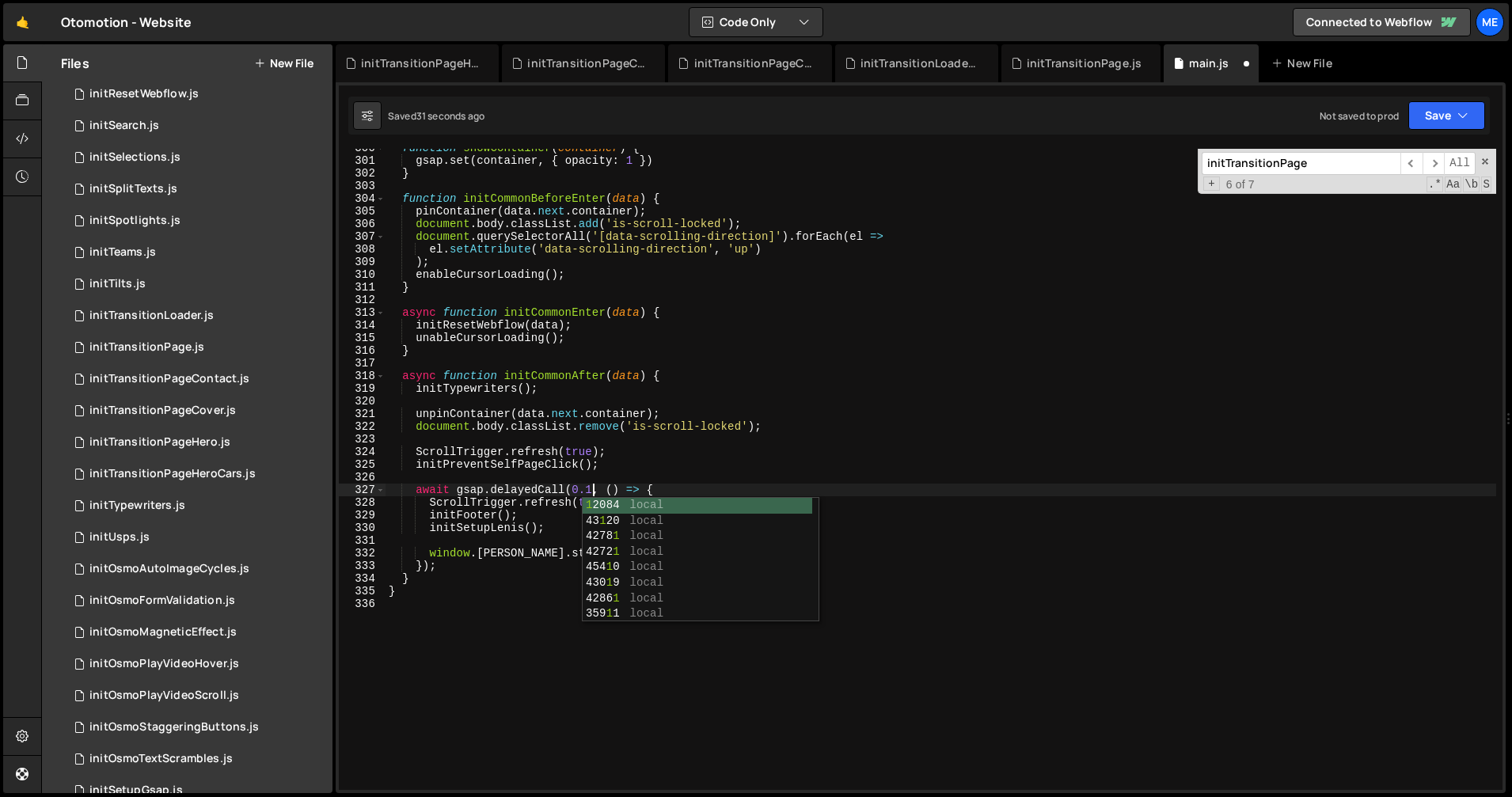
scroll to position [0, 15]
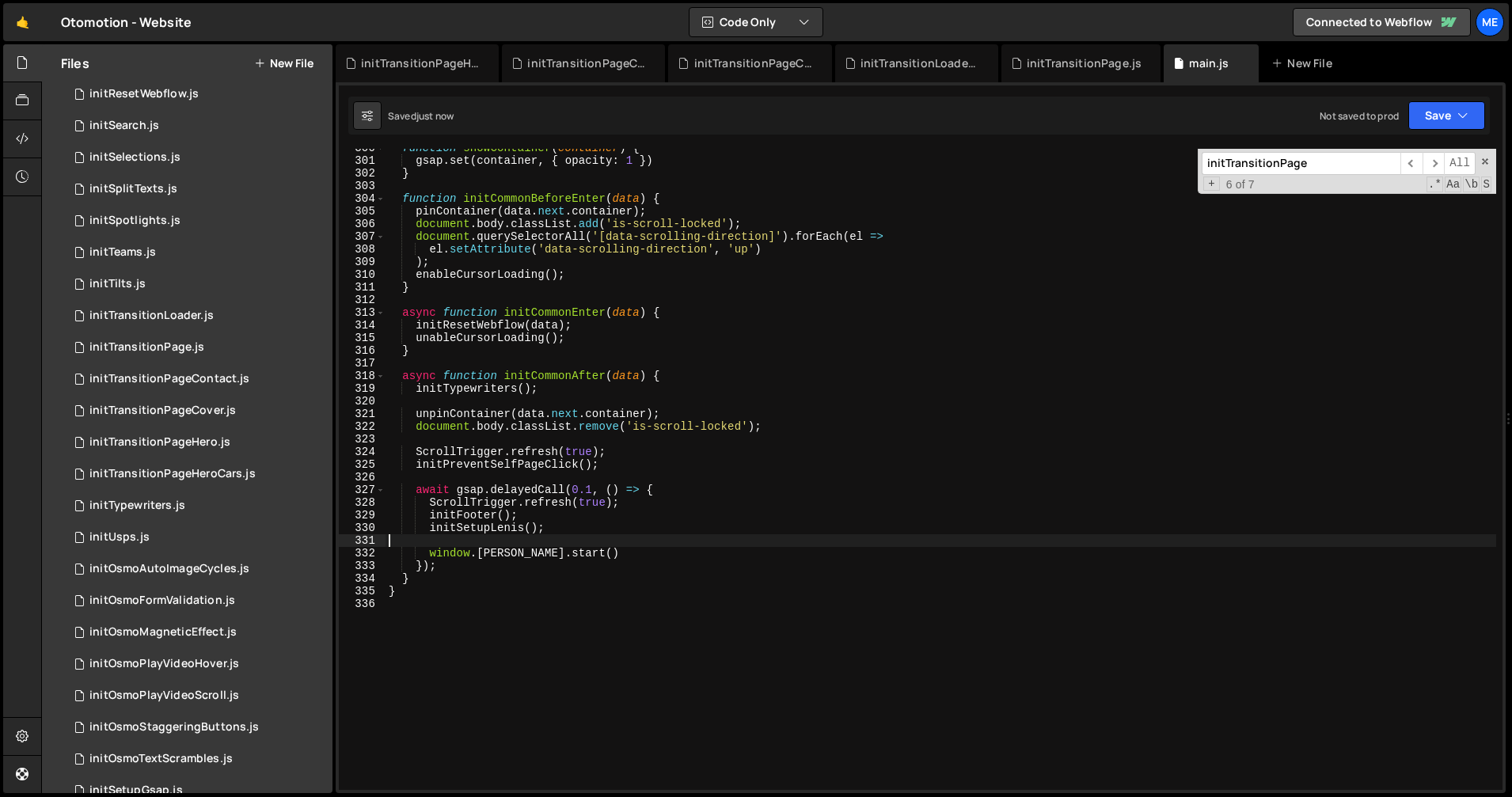
click at [533, 544] on div "function showContainer ( container ) { gsap . set ( container , { opacity : 1 }…" at bounding box center [941, 474] width 1111 height 666
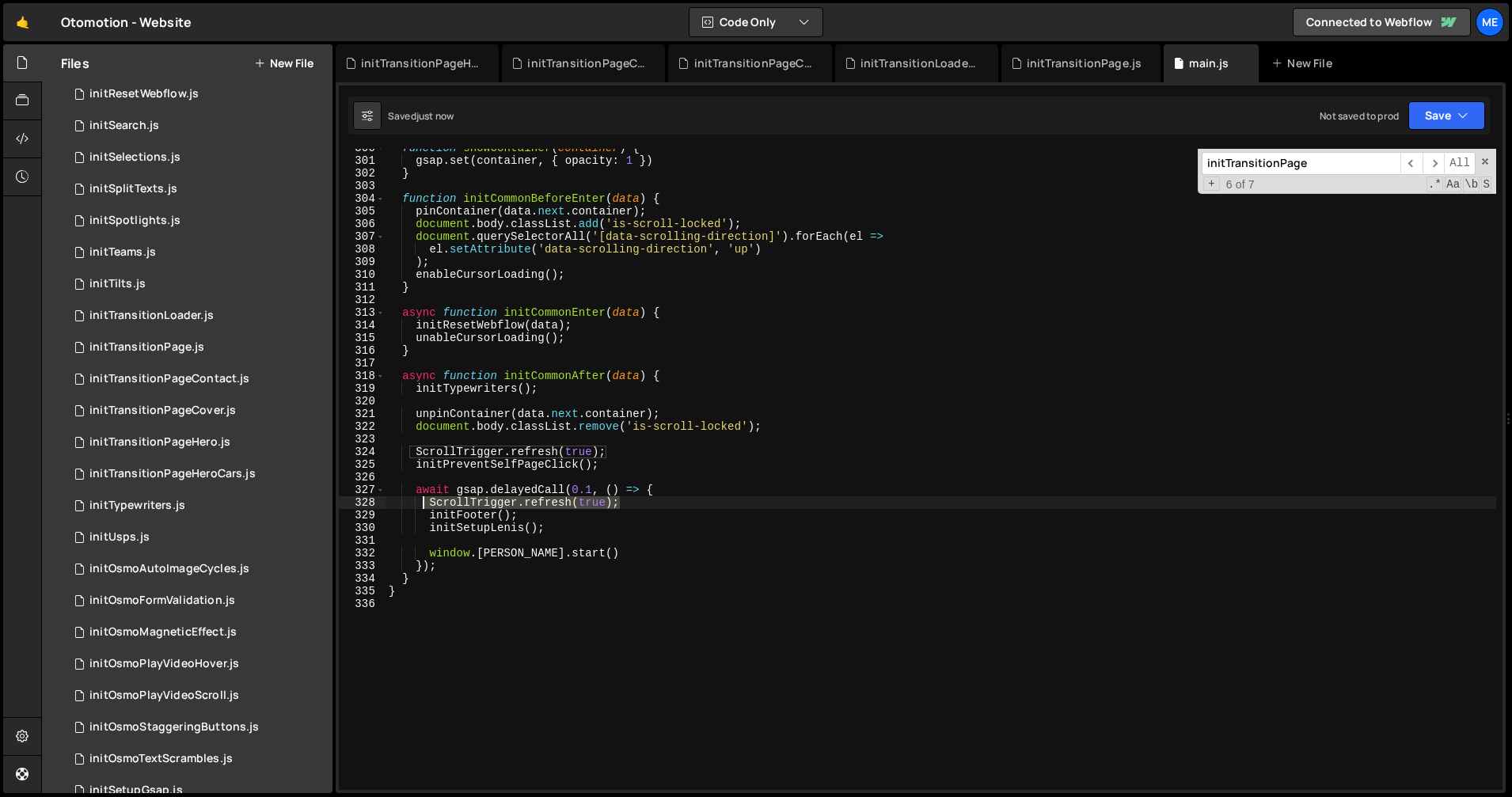
drag, startPoint x: 625, startPoint y: 504, endPoint x: 435, endPoint y: 526, distance: 191.3
click at [425, 506] on div "function showContainer ( container ) { gsap . set ( container , { opacity : 1 }…" at bounding box center [941, 474] width 1111 height 666
type textarea "ScrollTrigger.refresh(true);"
click at [442, 541] on div "function showContainer ( container ) { gsap . set ( container , { opacity : 1 }…" at bounding box center [941, 474] width 1111 height 666
paste textarea "ScrollTrigger.refresh(true);"
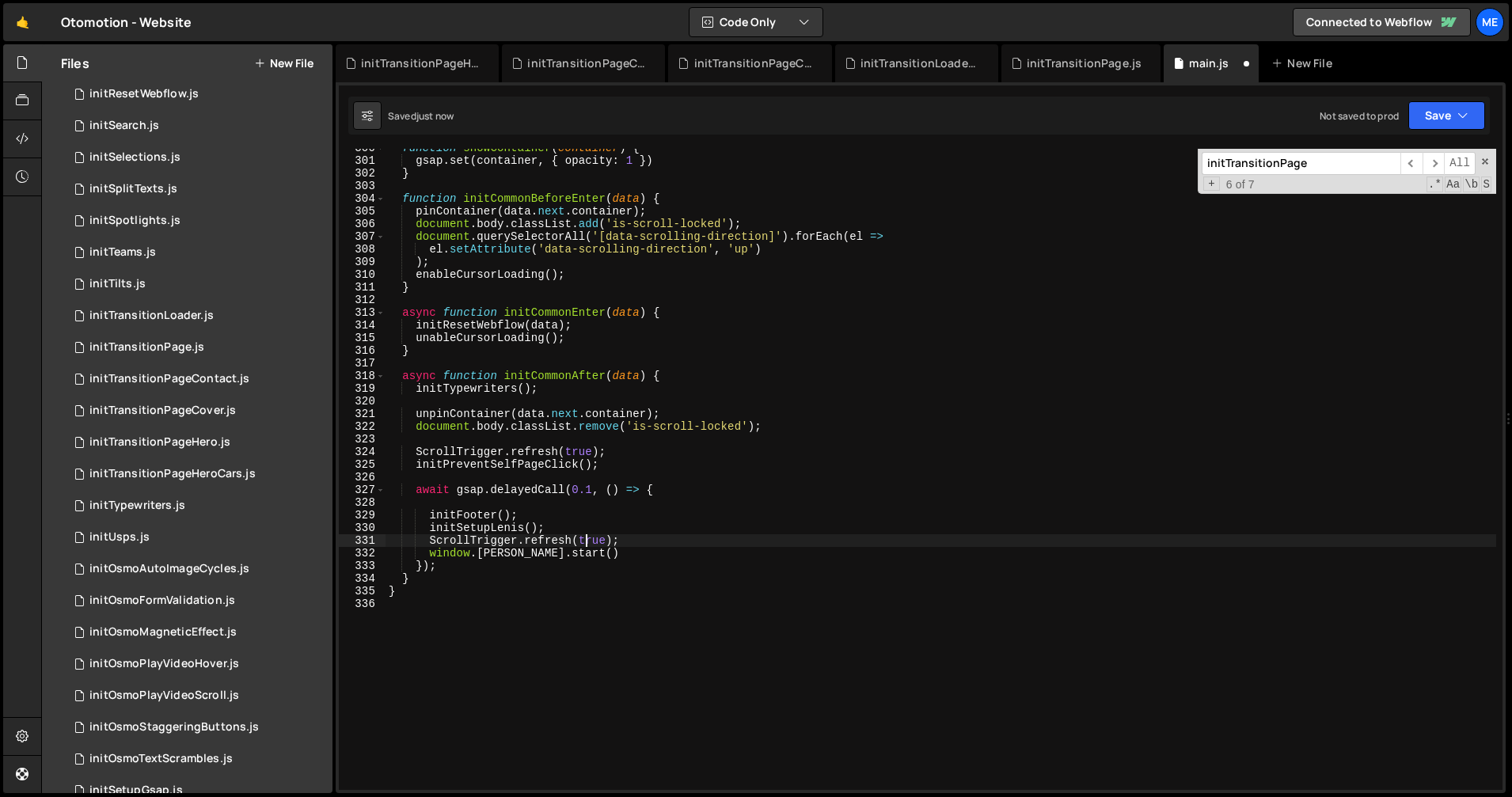
type textarea "ScrollTrigger.refresh(true);"
click at [489, 500] on div "function showContainer ( container ) { gsap . set ( container , { opacity : 1 }…" at bounding box center [941, 474] width 1111 height 666
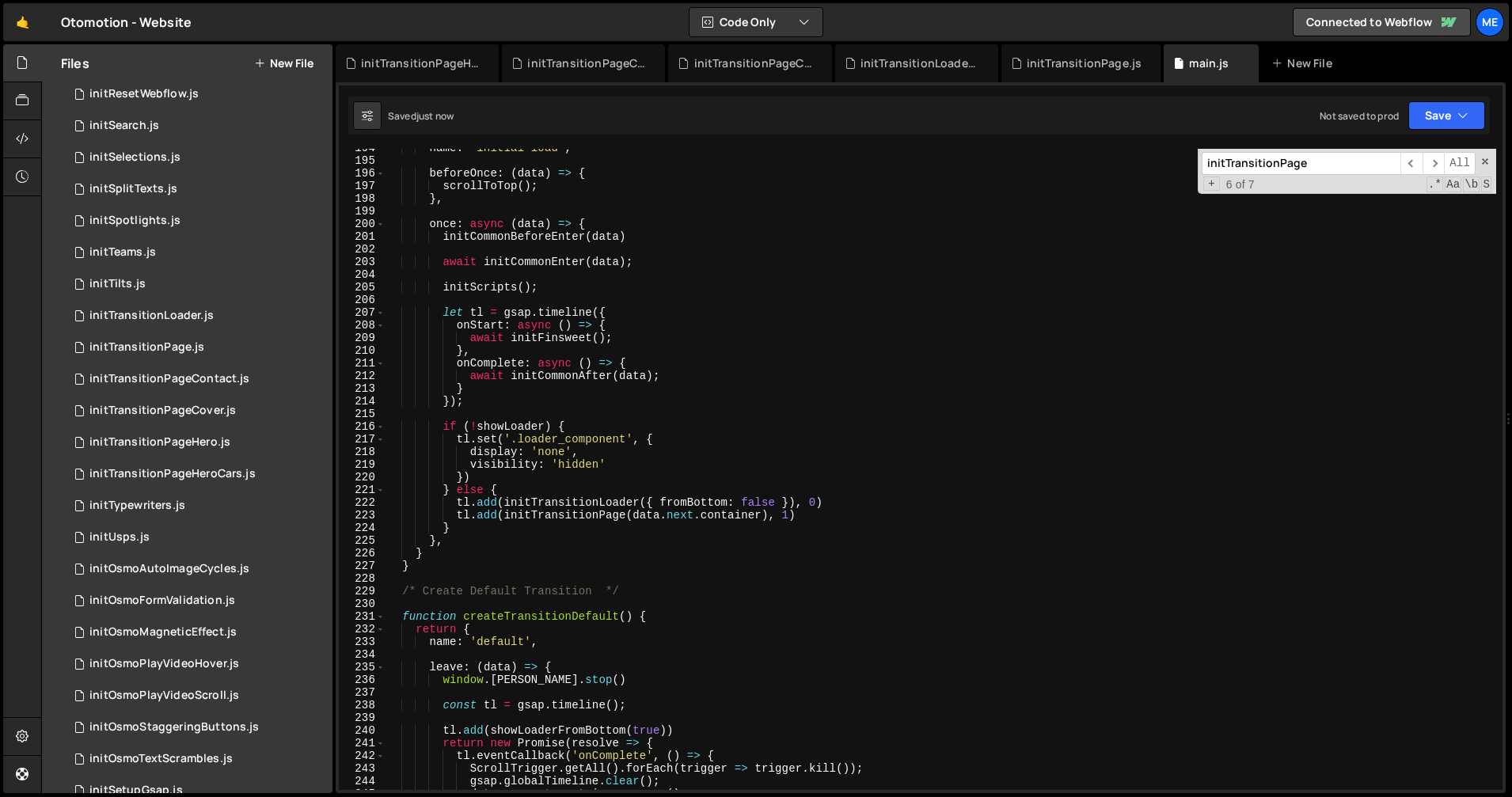
scroll to position [2384, 0]
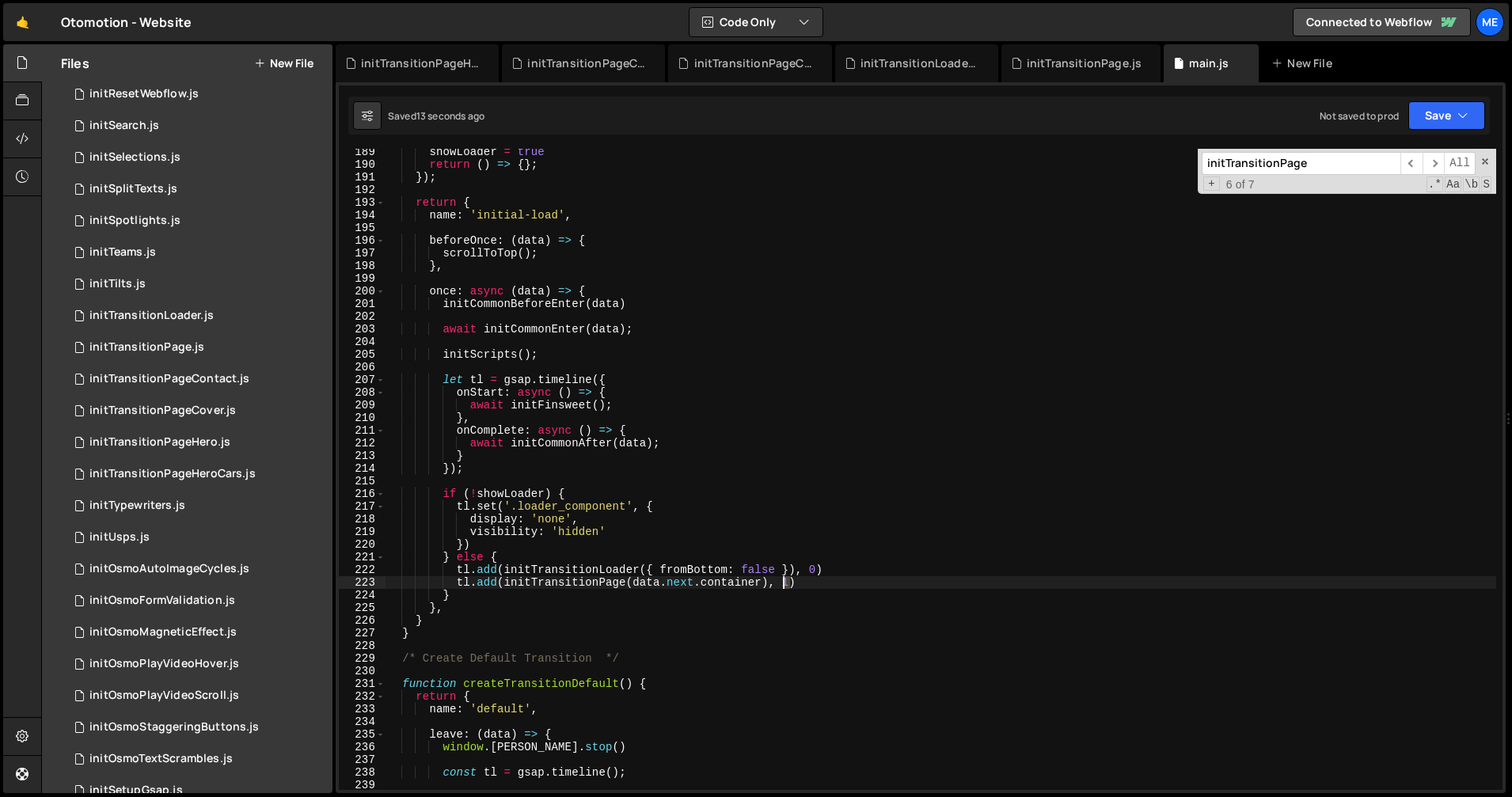
click at [785, 584] on div "showLoader = true return ( ) => { } ; }) ; return { name : 'initial-load' , bef…" at bounding box center [941, 478] width 1111 height 666
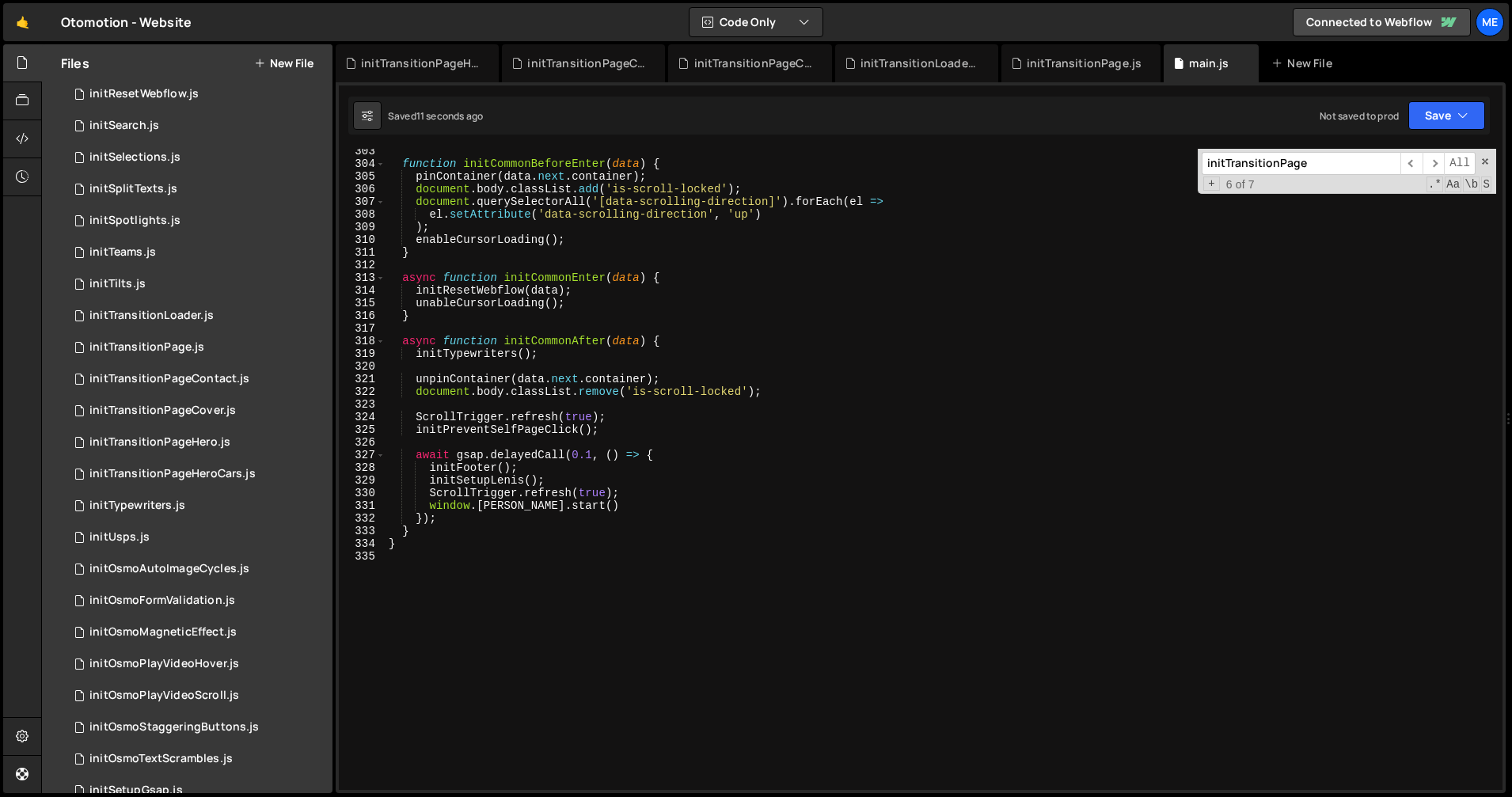
scroll to position [3825, 0]
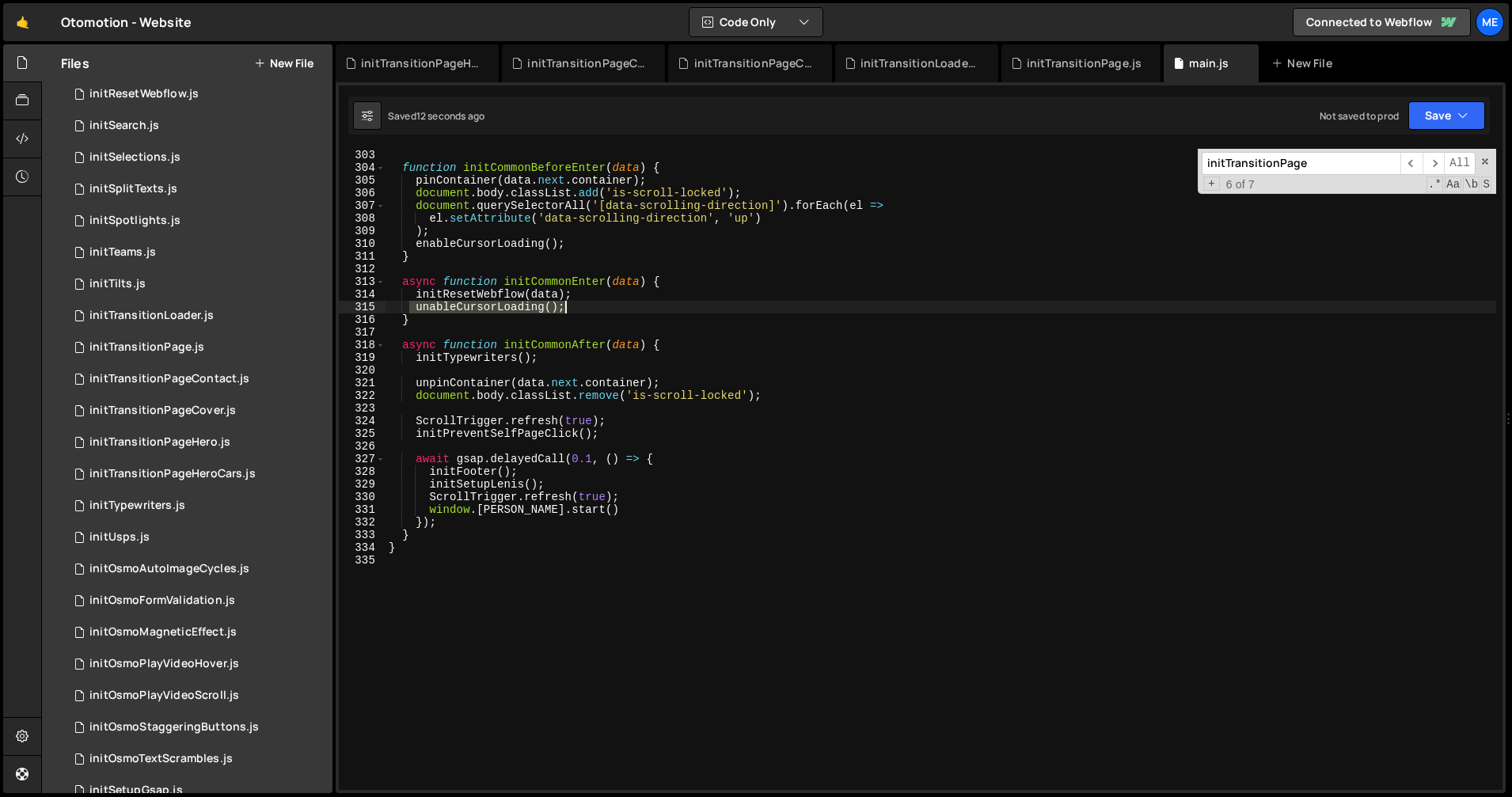
drag, startPoint x: 409, startPoint y: 308, endPoint x: 619, endPoint y: 357, distance: 215.6
click at [611, 304] on div "function initCommonBeforeEnter ( data ) { pinContainer ( data . next . containe…" at bounding box center [941, 482] width 1111 height 666
type textarea "unableCursorLoading();"
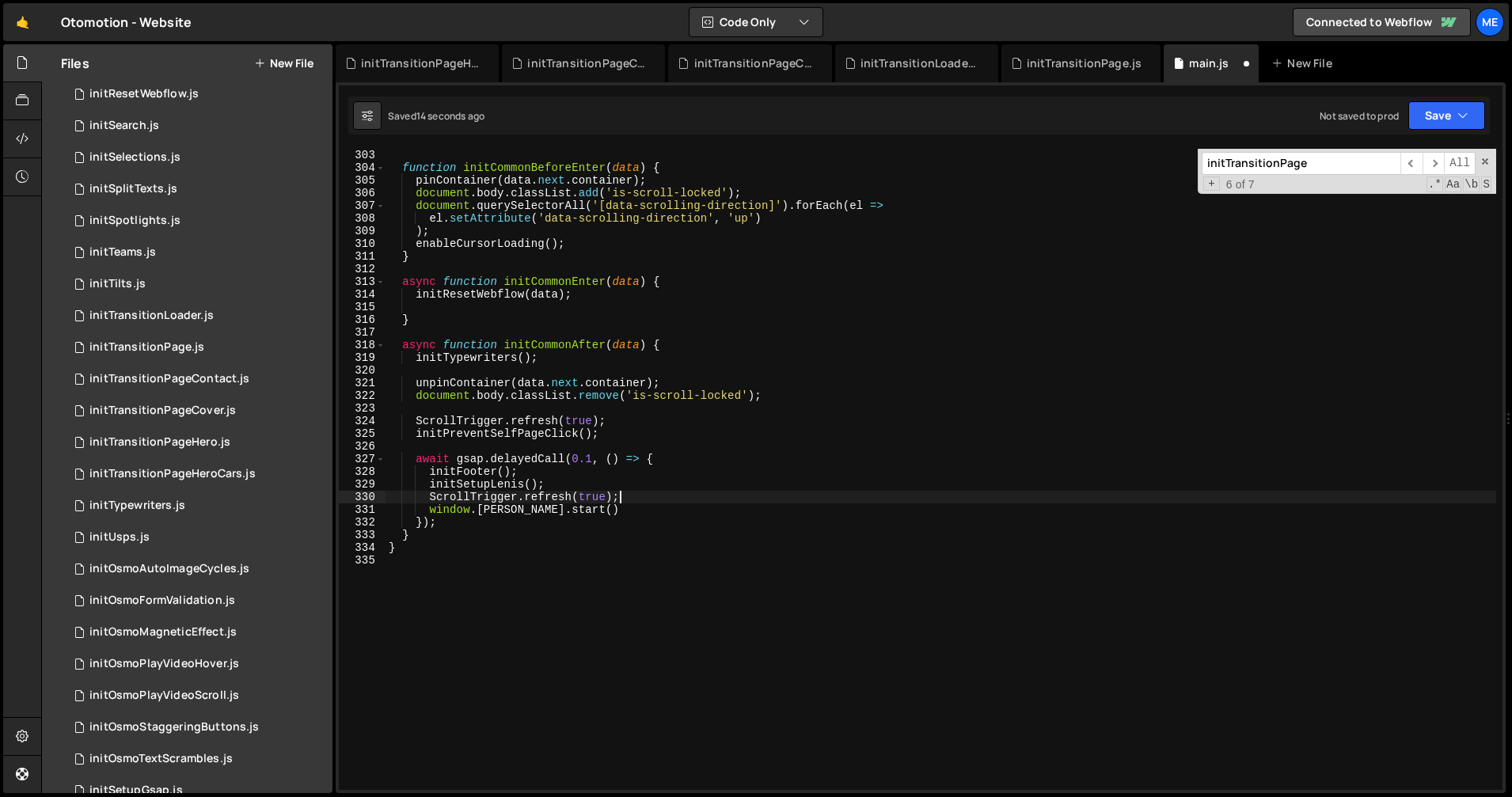
click at [645, 494] on div "function initCommonBeforeEnter ( data ) { pinContainer ( data . next . containe…" at bounding box center [941, 482] width 1111 height 666
type textarea "ScrollTrigger.refresh(true);"
paste textarea "unableCursorLoading();"
drag, startPoint x: 611, startPoint y: 197, endPoint x: 611, endPoint y: 165, distance: 32.0
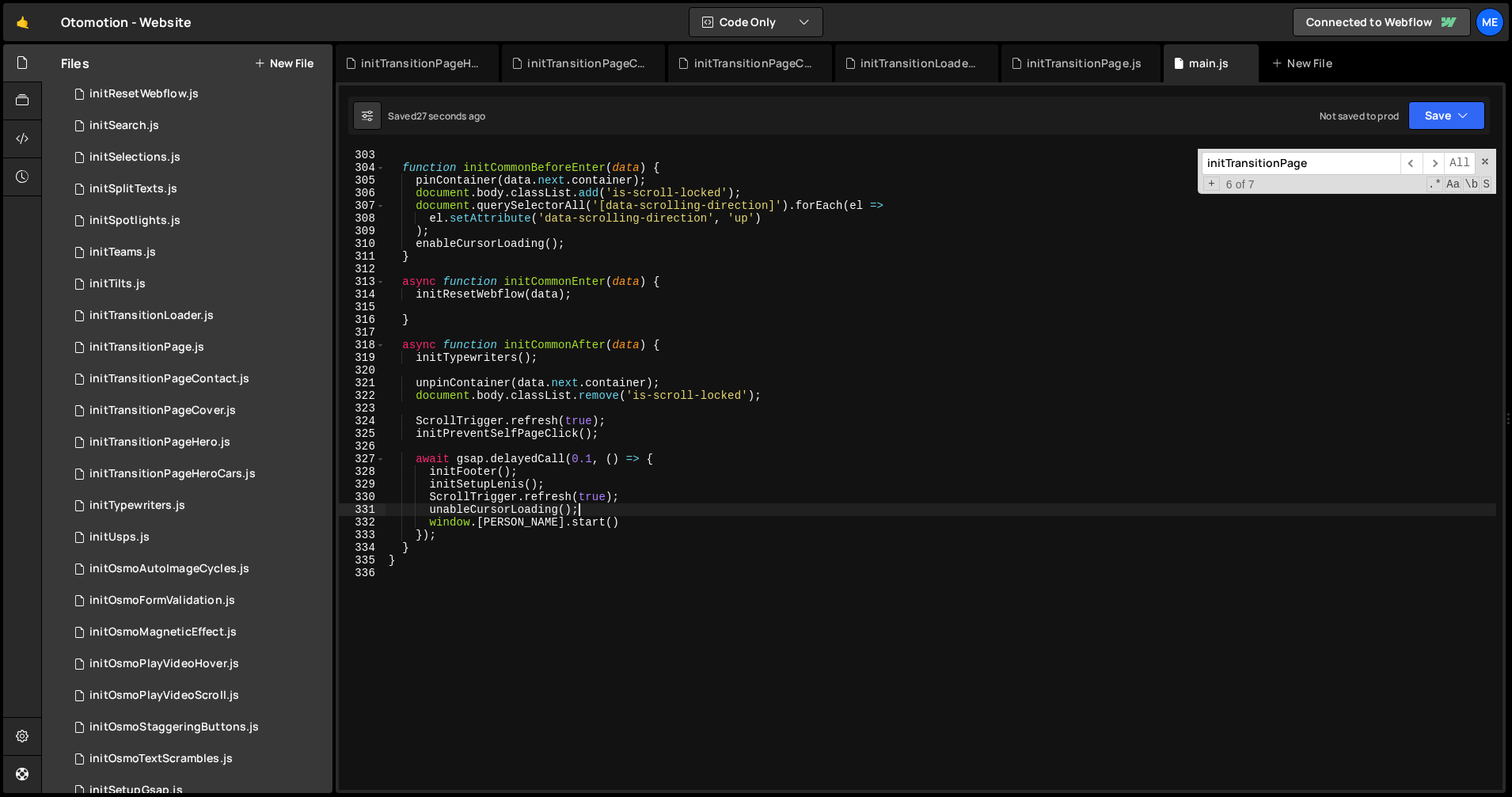
click at [611, 196] on div "function initCommonBeforeEnter ( data ) { pinContainer ( data . next . containe…" at bounding box center [941, 482] width 1111 height 666
type textarea "document.body.classList.add('is-scroll-locked');"
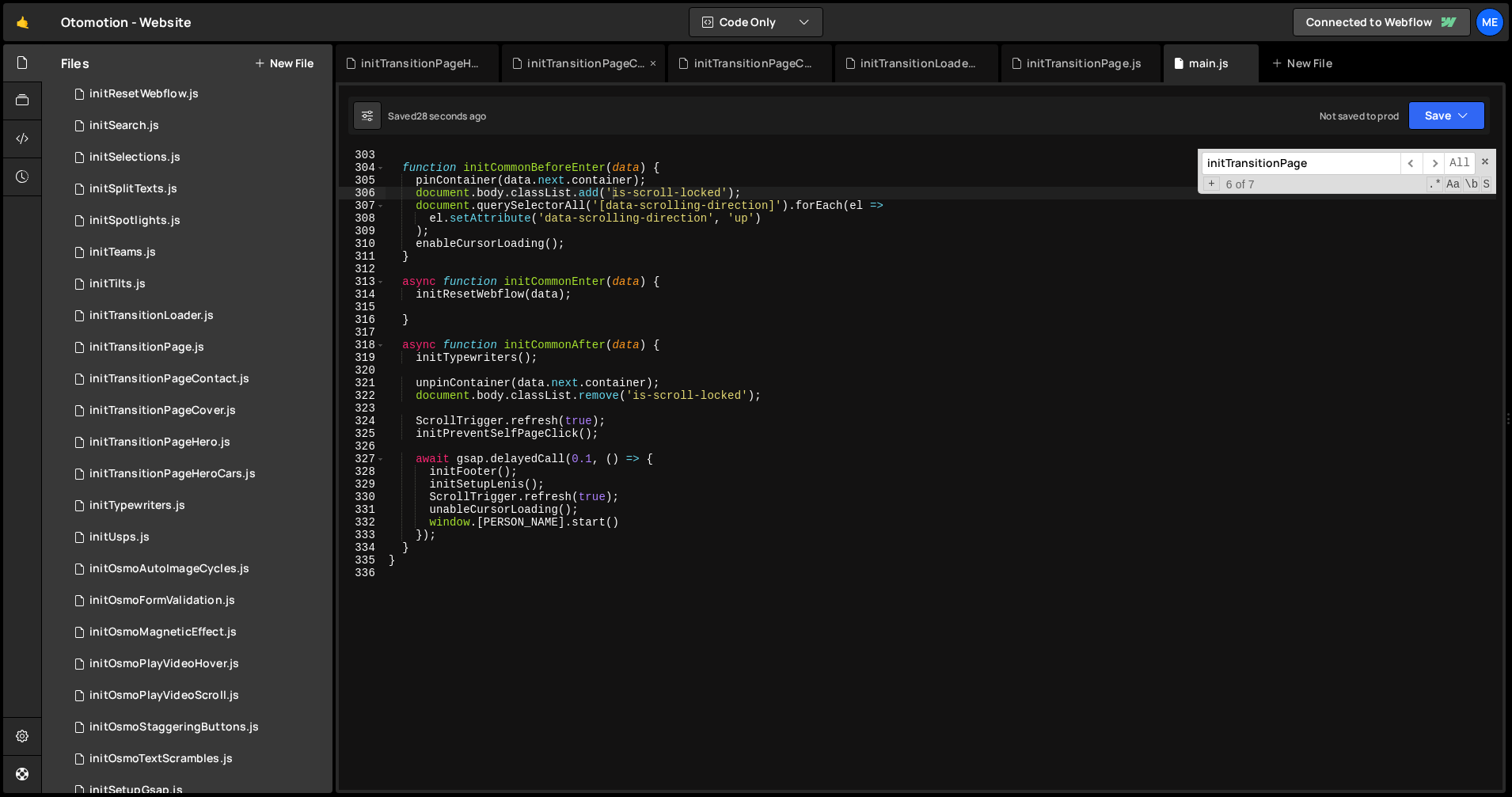
click at [613, 63] on div "initTransitionPageCover.js" at bounding box center [586, 63] width 118 height 16
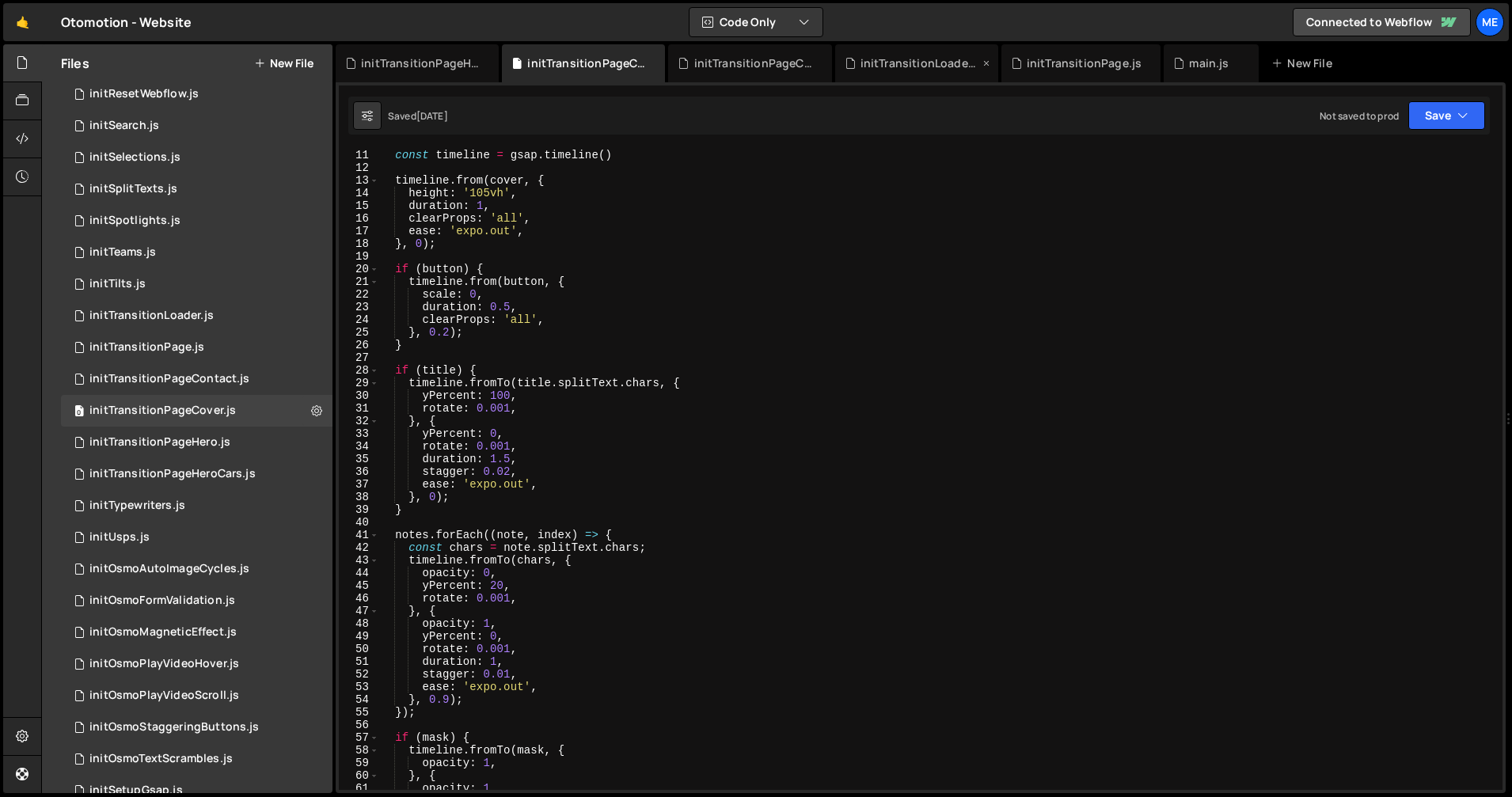
click at [896, 63] on div "initTransitionLoader.js" at bounding box center [920, 63] width 118 height 16
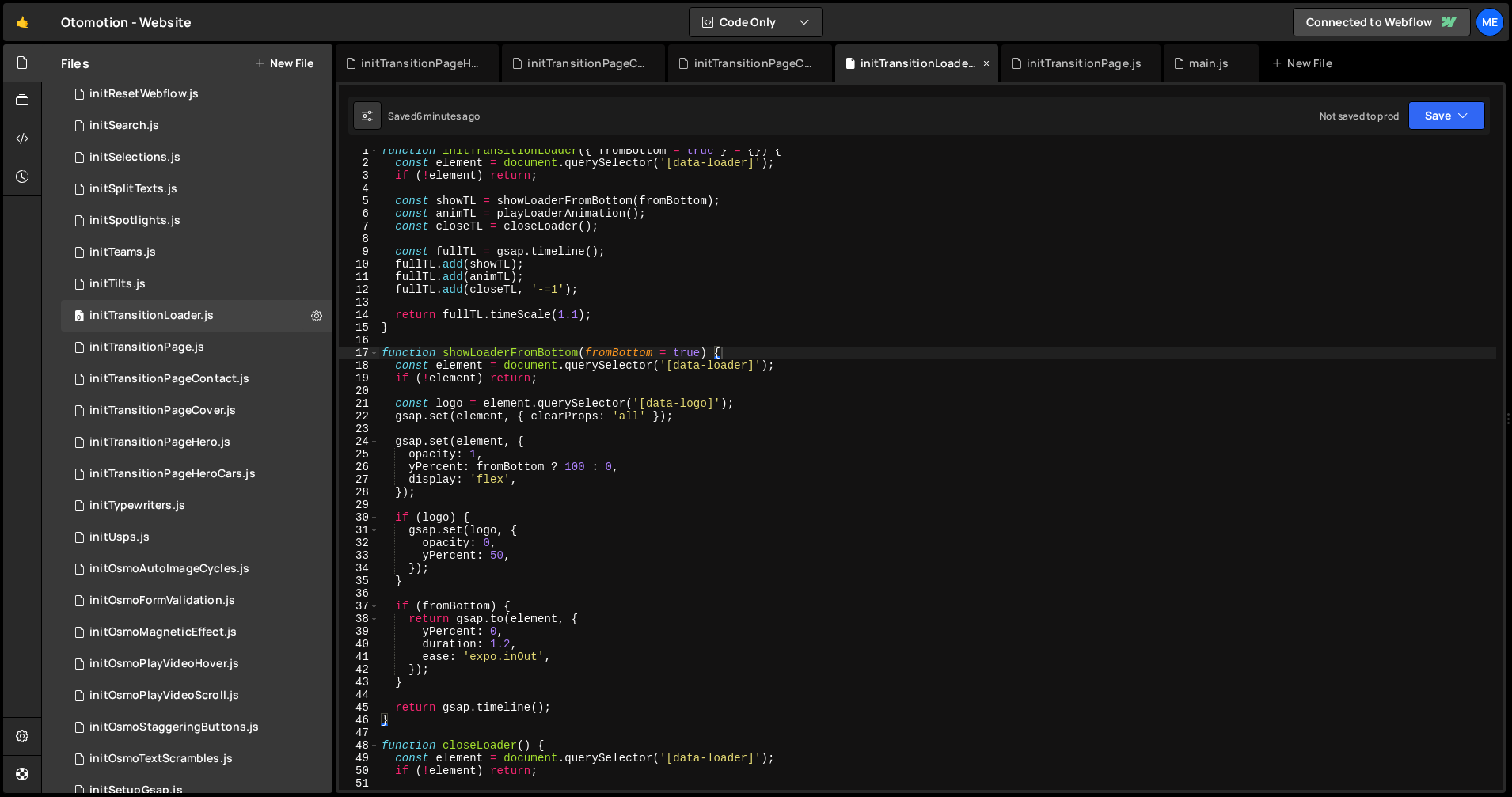
drag, startPoint x: 1060, startPoint y: 58, endPoint x: 933, endPoint y: 65, distance: 127.2
click at [1059, 58] on div "initTransitionPage.js" at bounding box center [1084, 63] width 114 height 16
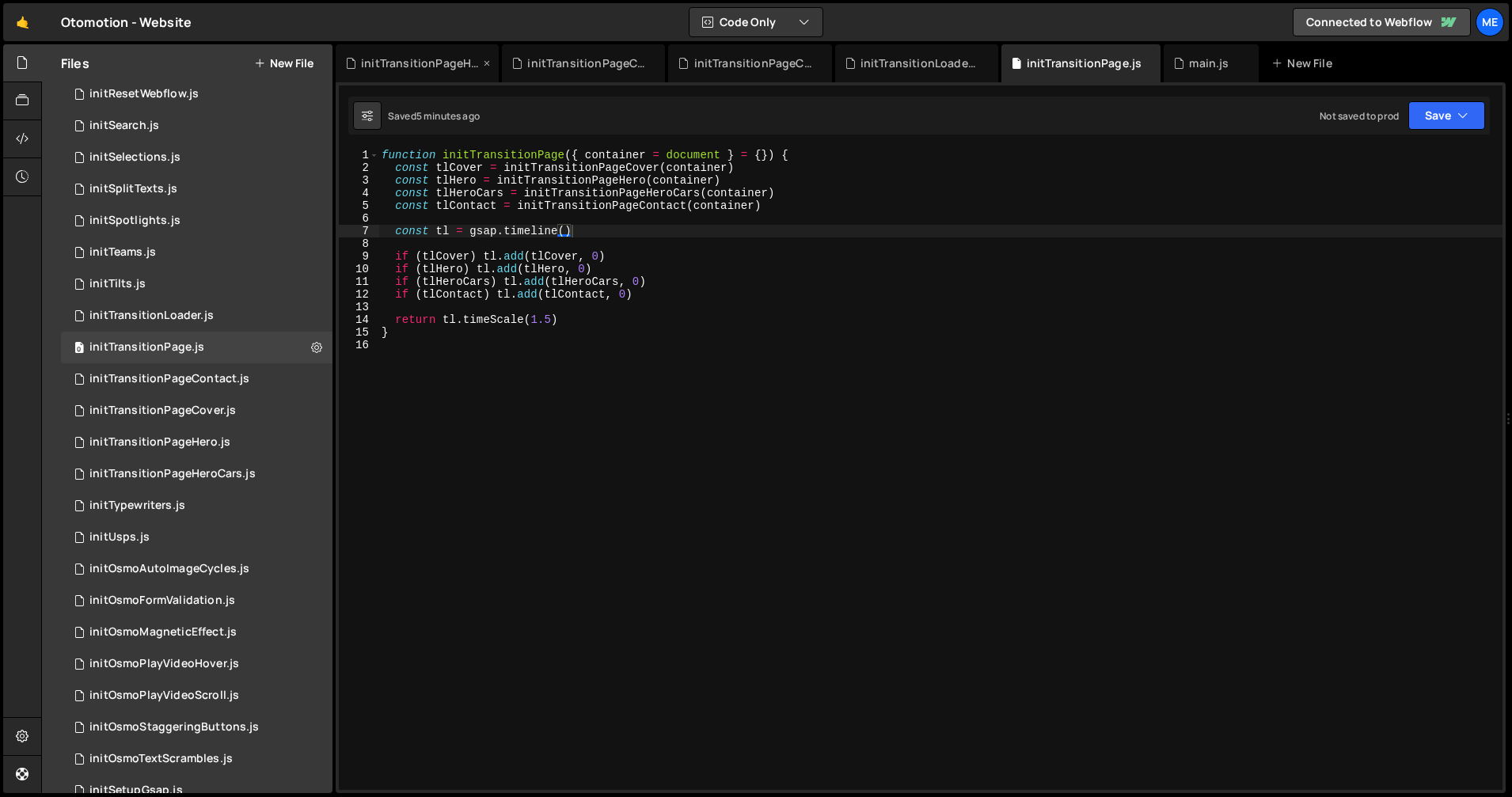
click at [425, 63] on div "initTransitionPageHero.js" at bounding box center [420, 63] width 118 height 16
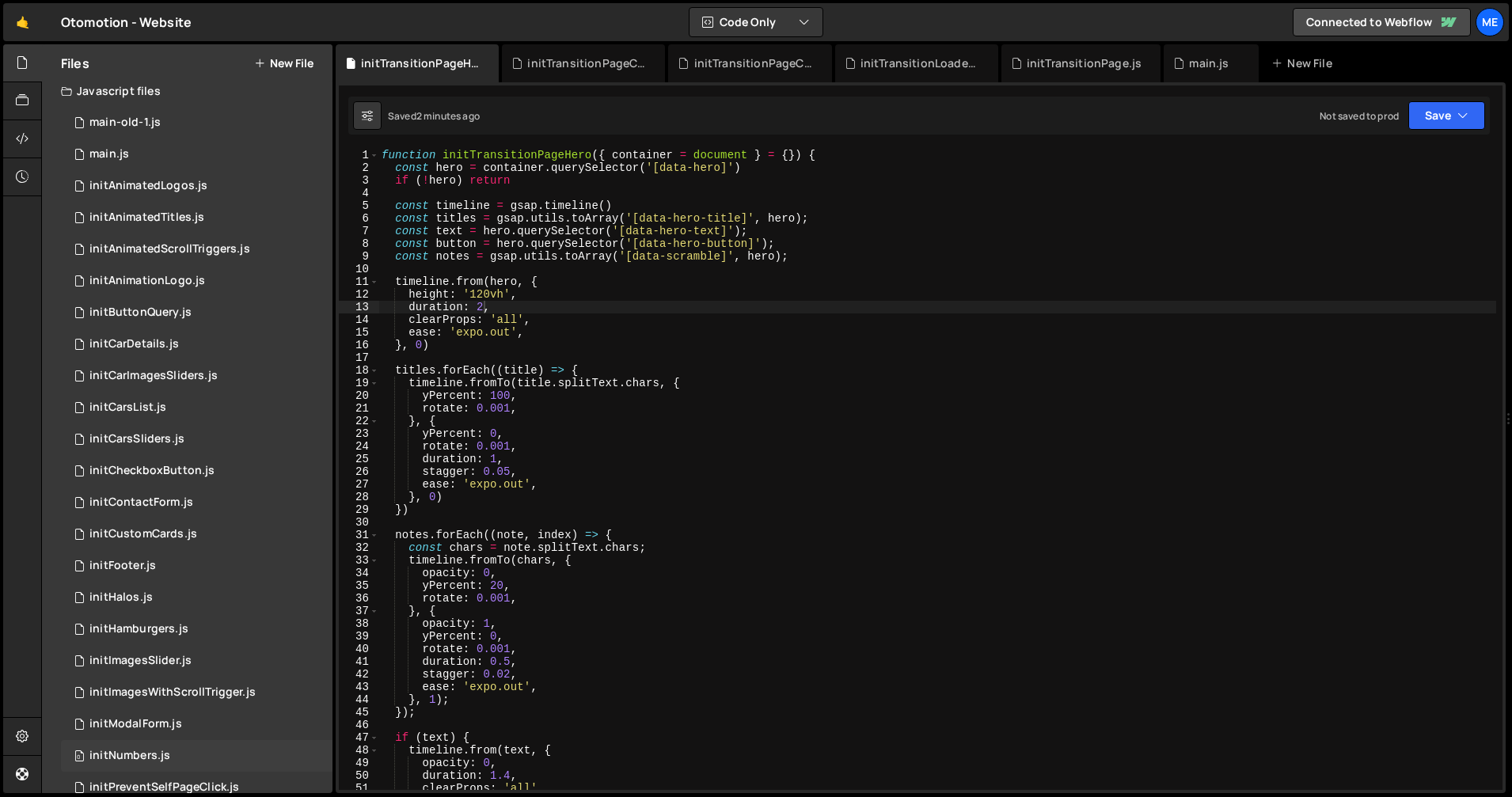
scroll to position [0, 0]
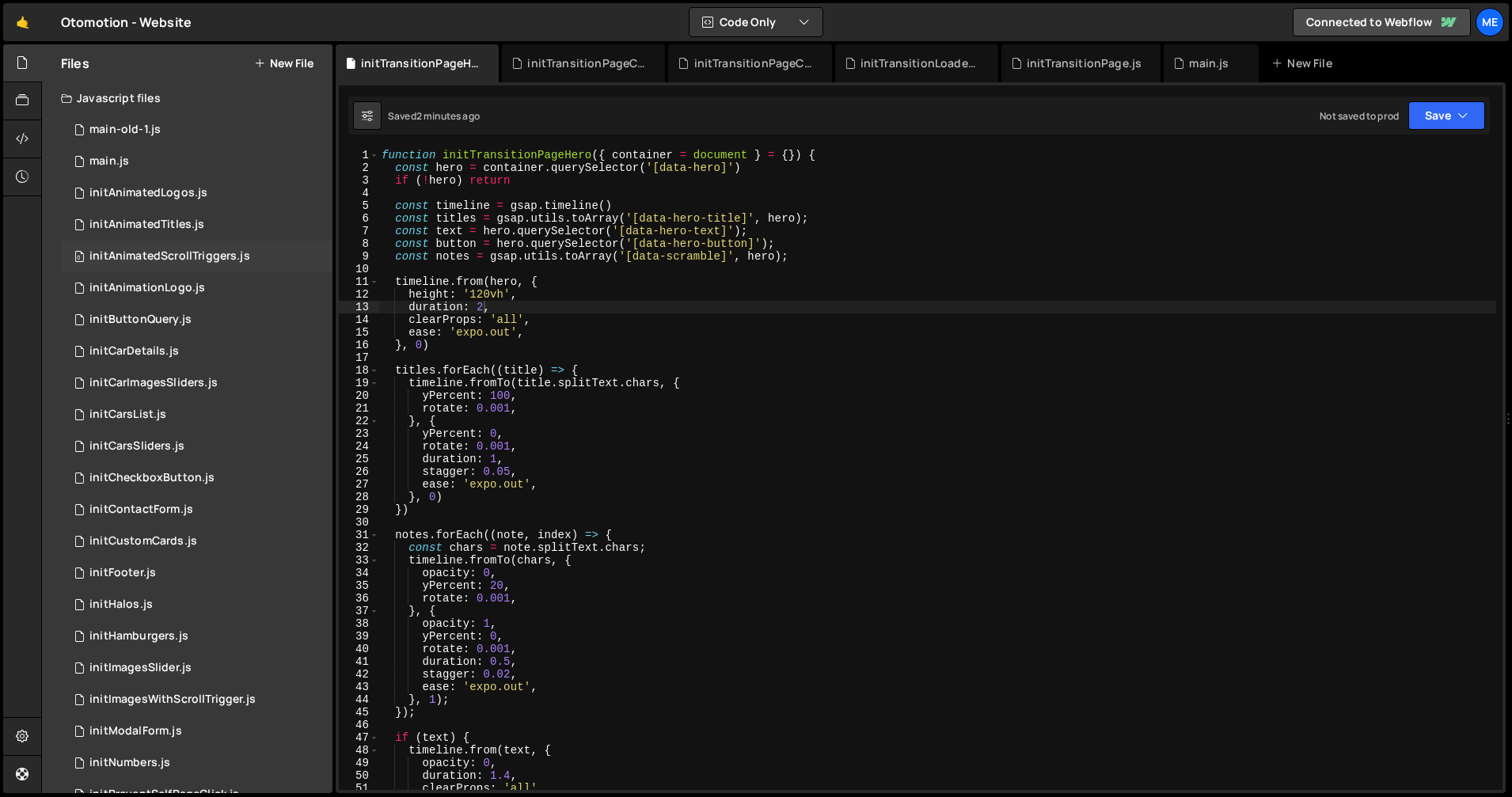
click at [167, 271] on div "0 initAnimatedScrollTriggers.js 0" at bounding box center [197, 256] width 271 height 32
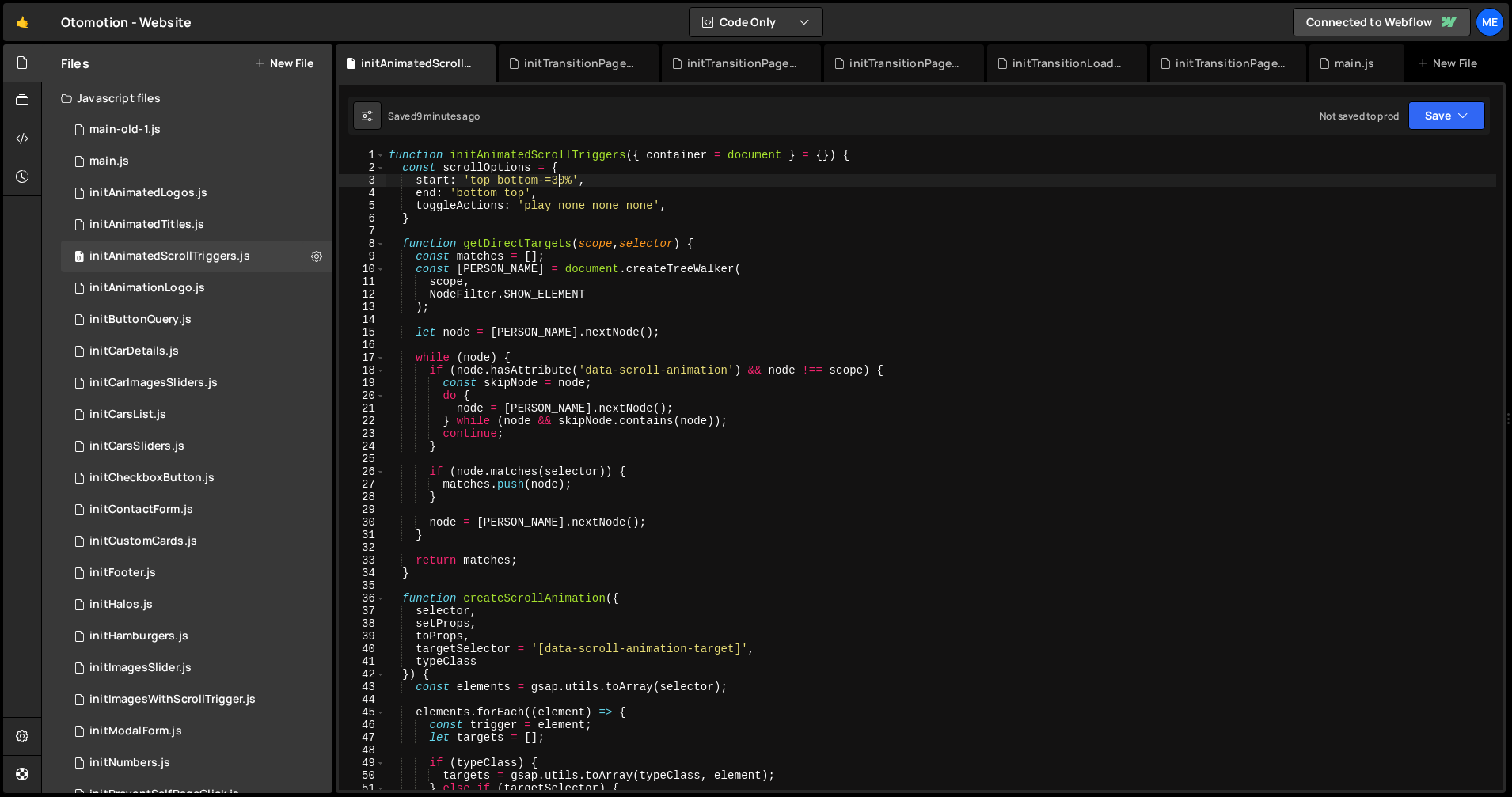
click at [553, 183] on div "function initAnimatedScrollTriggers ( { container = document } = { }) { const s…" at bounding box center [941, 482] width 1111 height 666
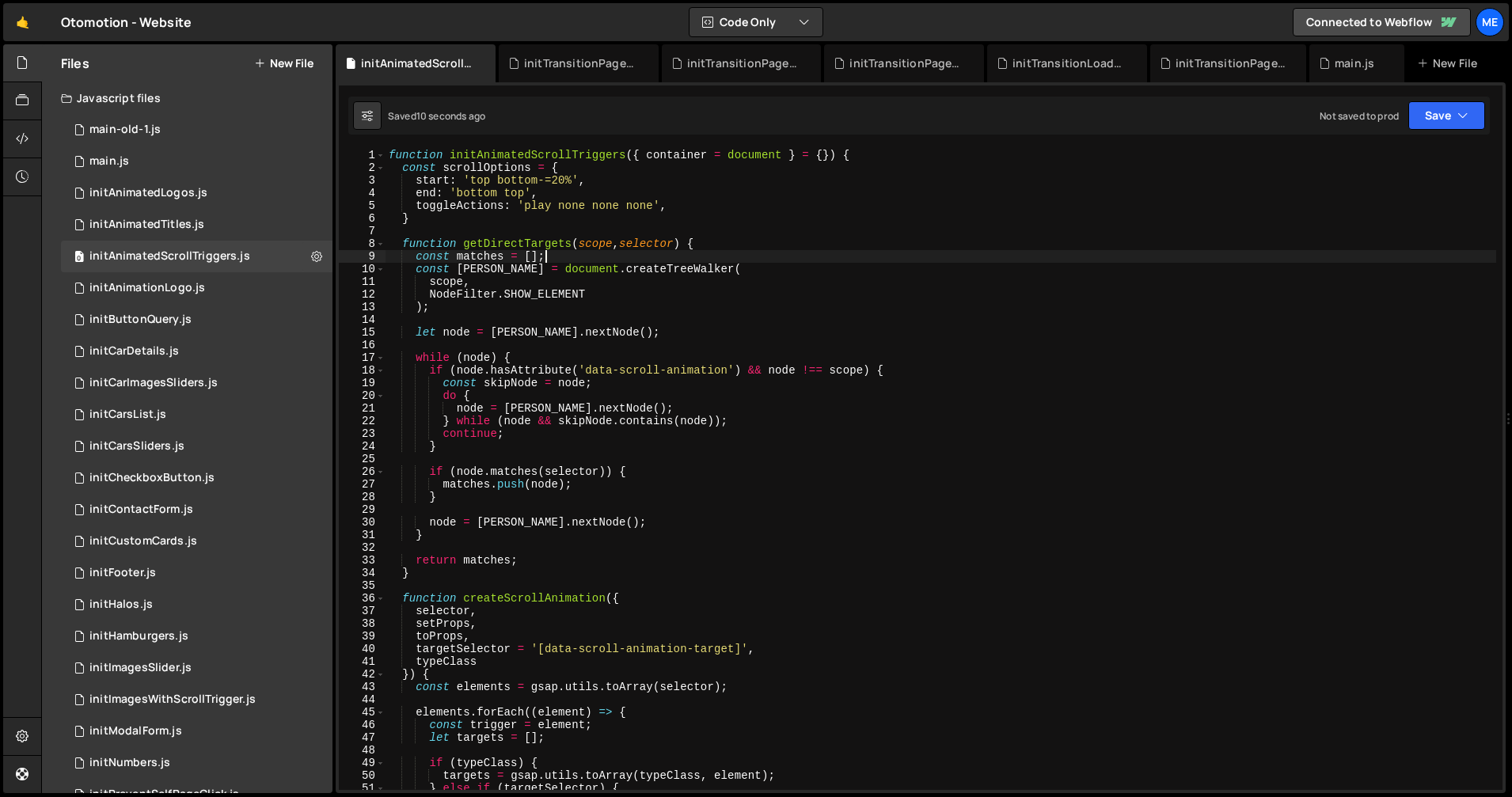
click at [761, 255] on div "function initAnimatedScrollTriggers ( { container = document } = { }) { const s…" at bounding box center [941, 482] width 1111 height 666
type textarea "const matches = [];"
